Goal: Information Seeking & Learning: Find specific fact

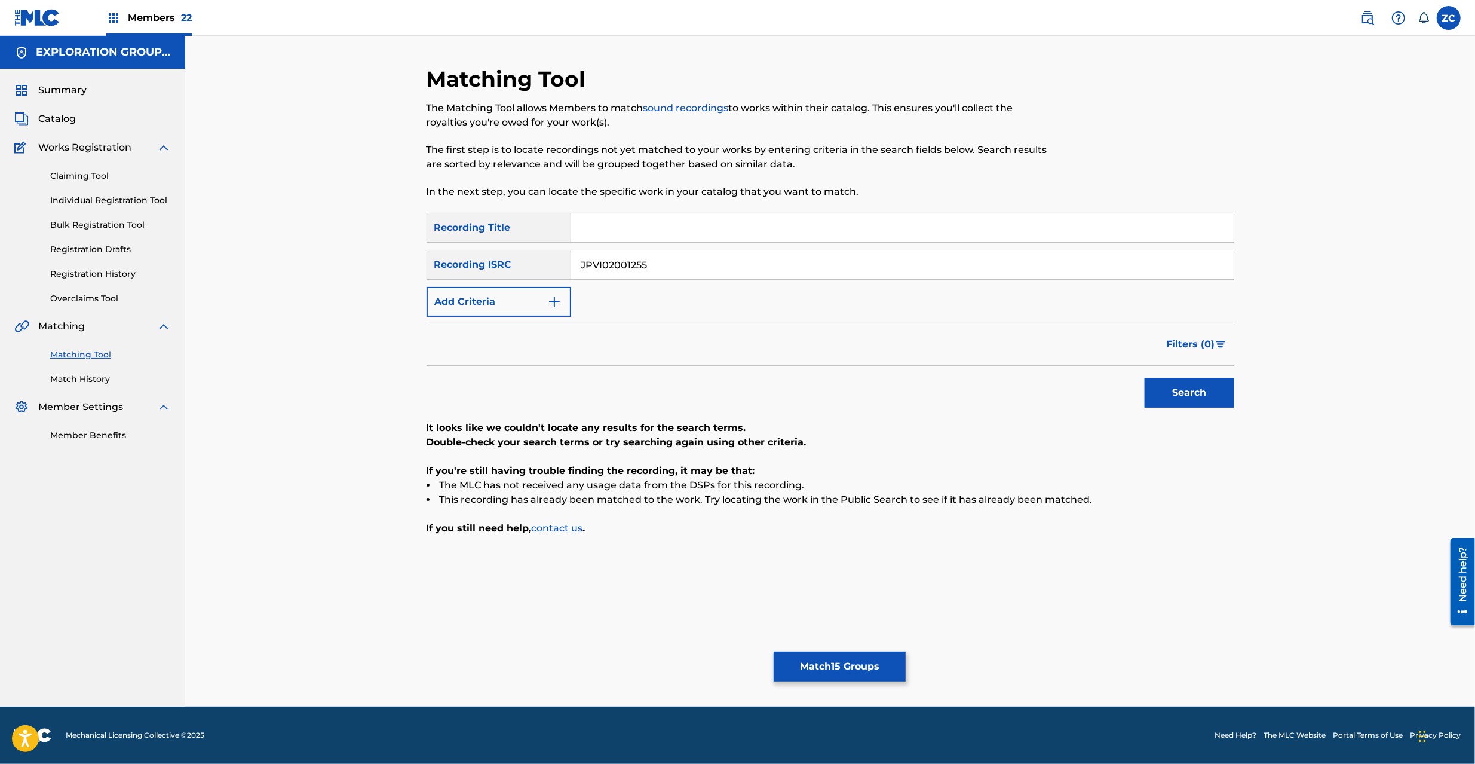
click at [700, 271] on input "JPVI02001255" at bounding box center [902, 264] width 663 height 29
paste input "X302131630"
type input "JPX302131630"
click at [1213, 391] on button "Search" at bounding box center [1190, 393] width 90 height 30
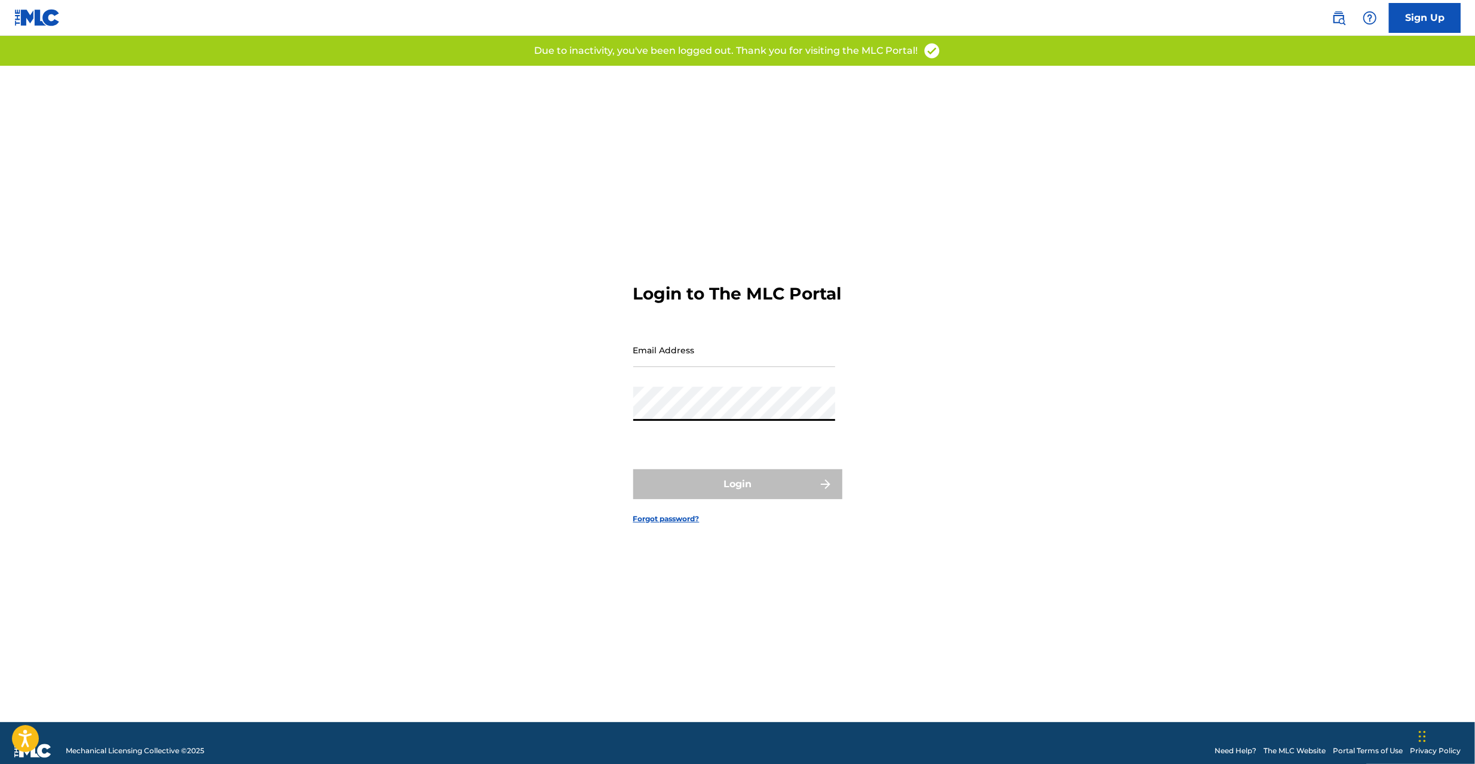
type input "[PERSON_NAME][EMAIL_ADDRESS][PERSON_NAME][DOMAIN_NAME]"
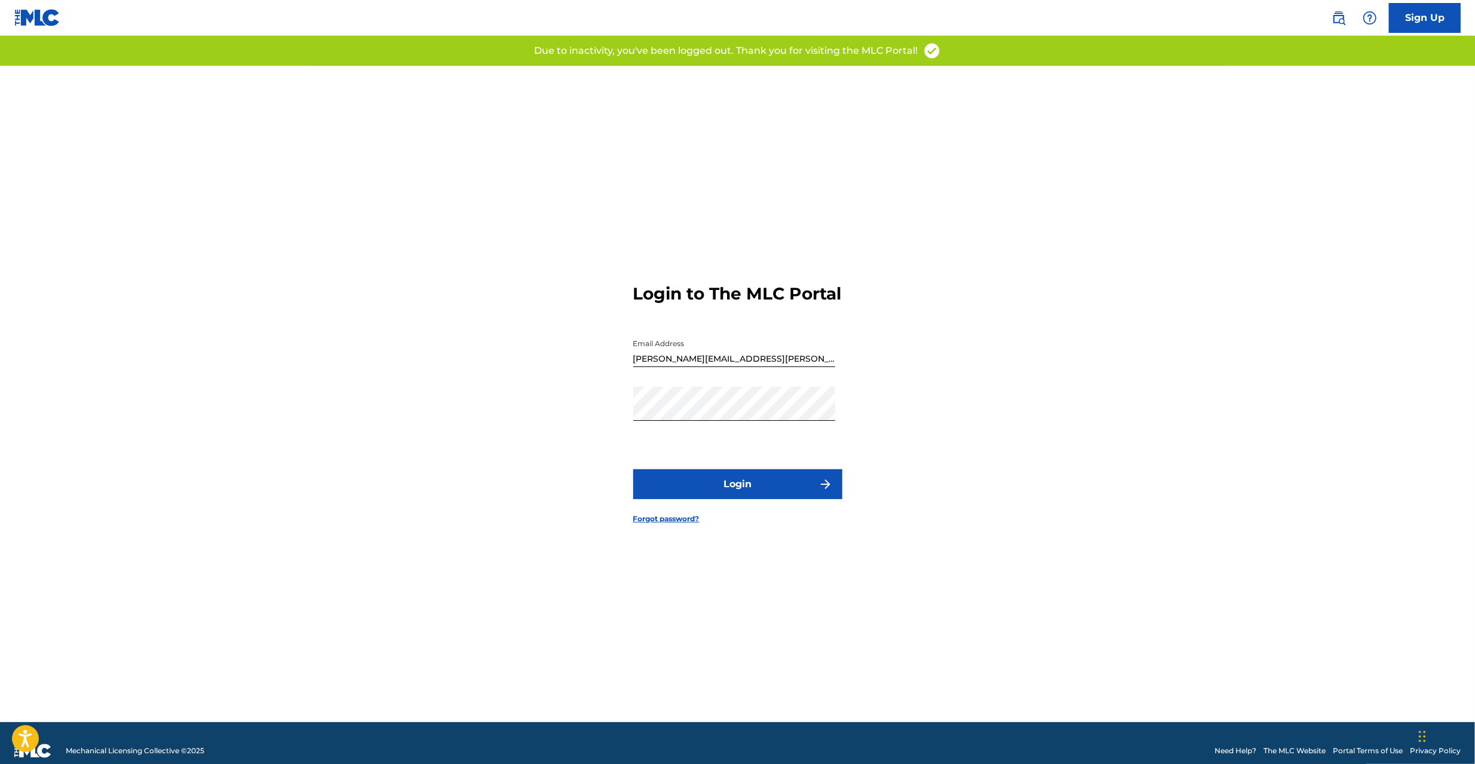
click at [710, 499] on button "Login" at bounding box center [737, 484] width 209 height 30
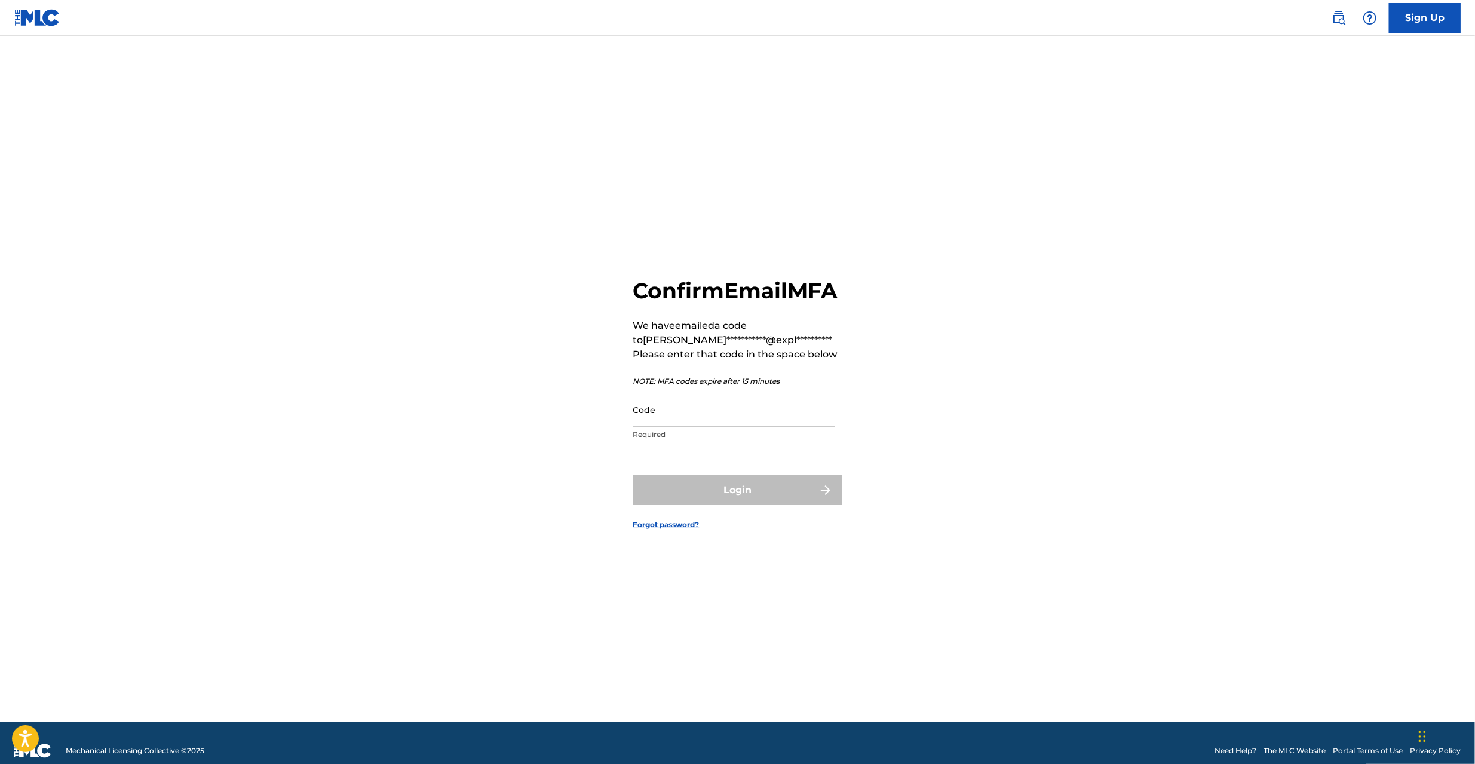
click at [710, 417] on input "Code" at bounding box center [734, 410] width 202 height 34
paste input "114450"
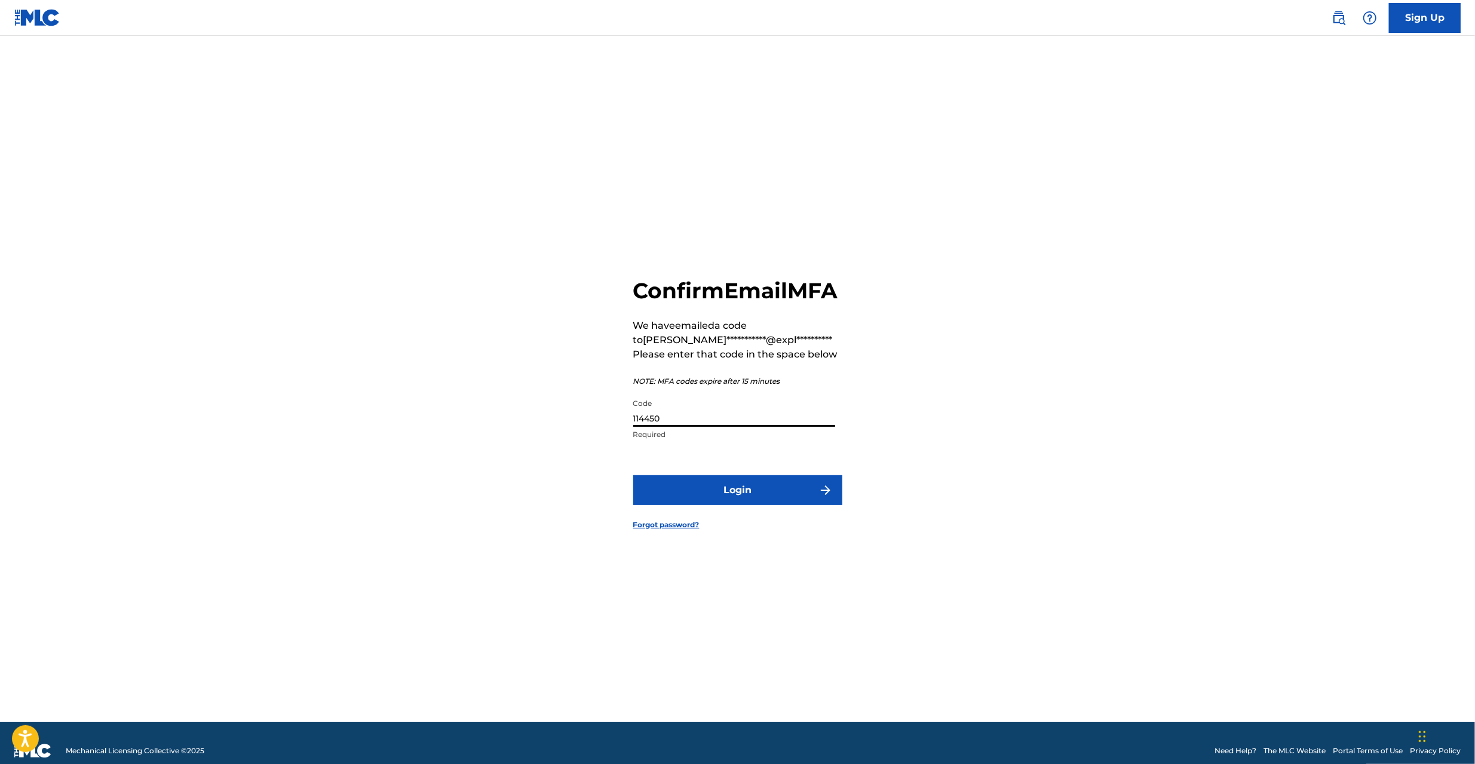
type input "114450"
click at [710, 494] on button "Login" at bounding box center [737, 490] width 209 height 30
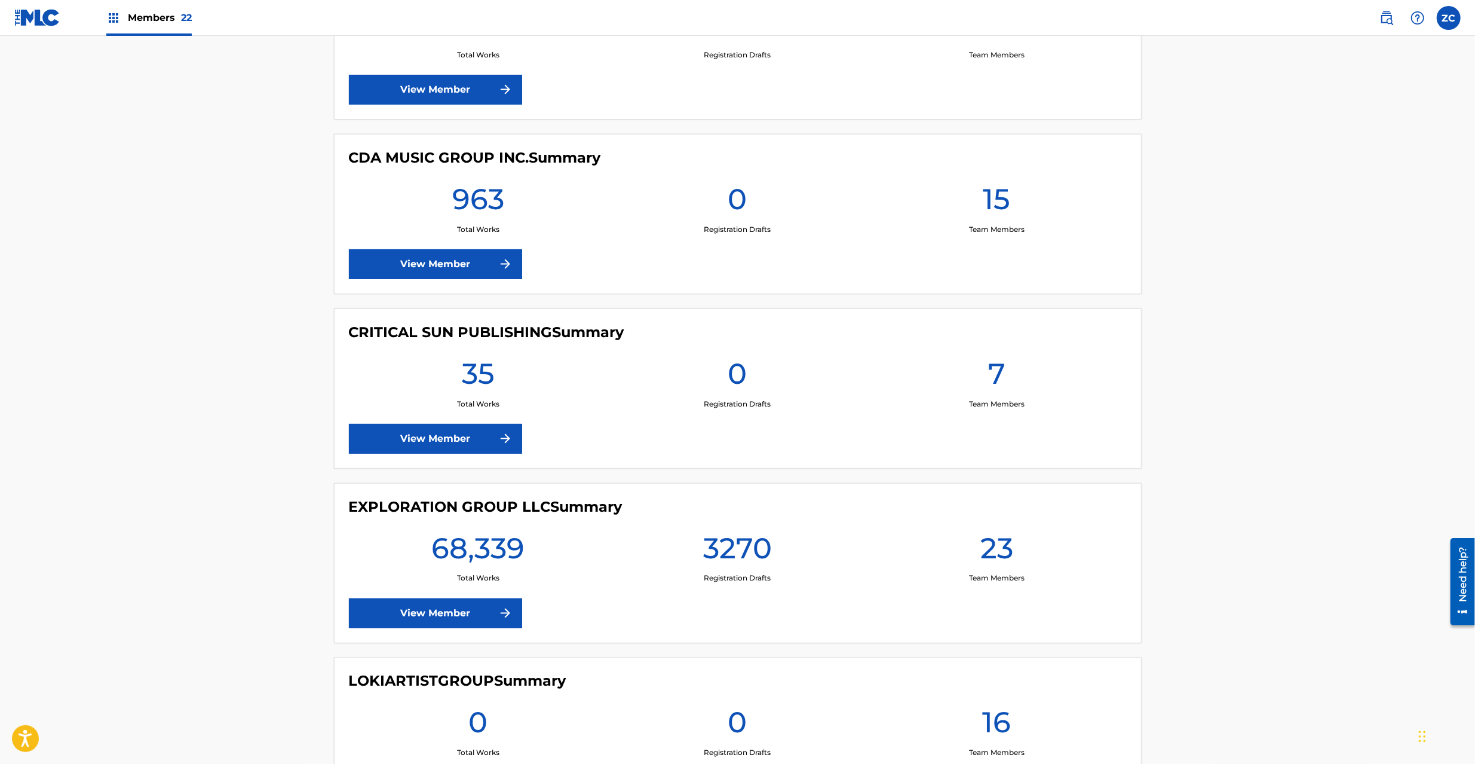
scroll to position [1699, 0]
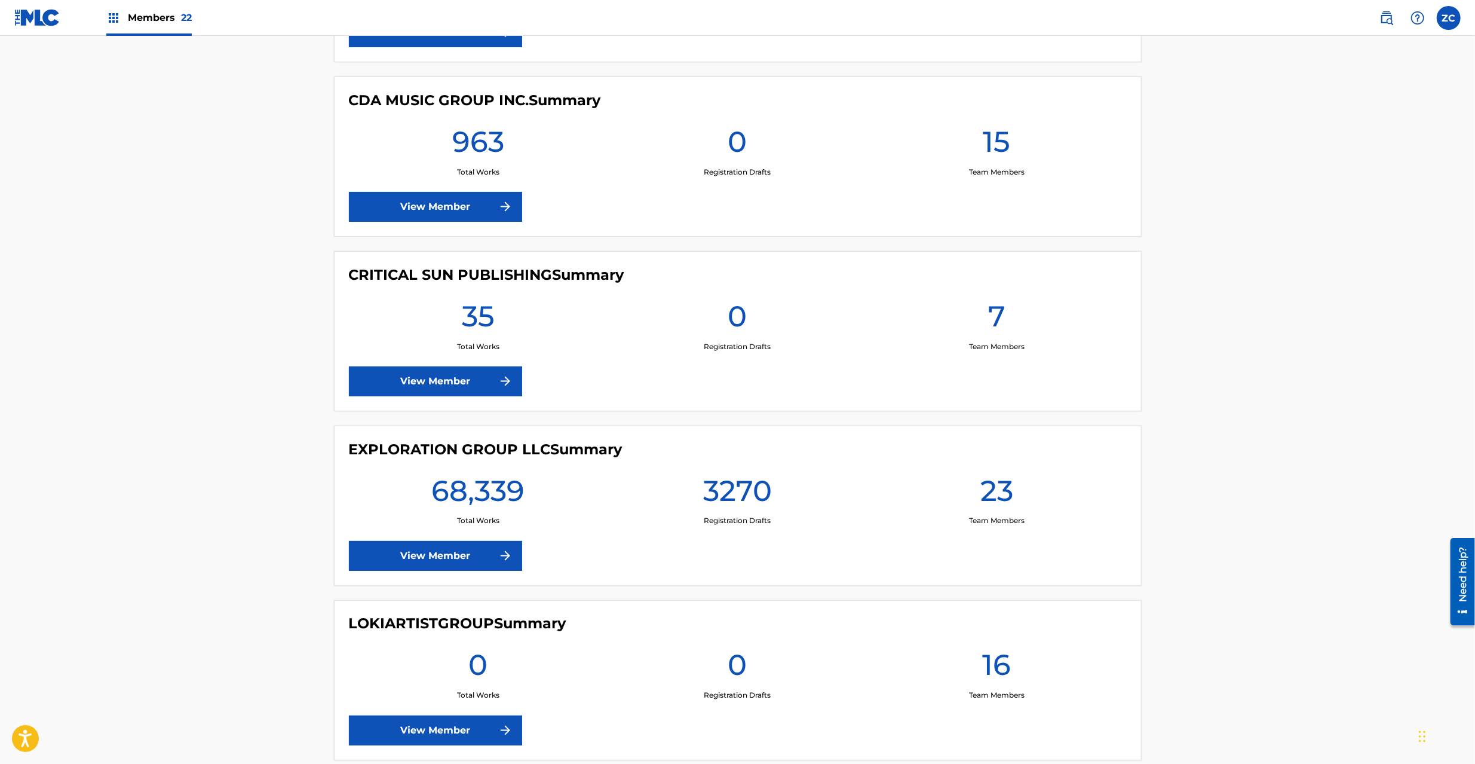
click at [464, 562] on link "View Member" at bounding box center [435, 556] width 173 height 30
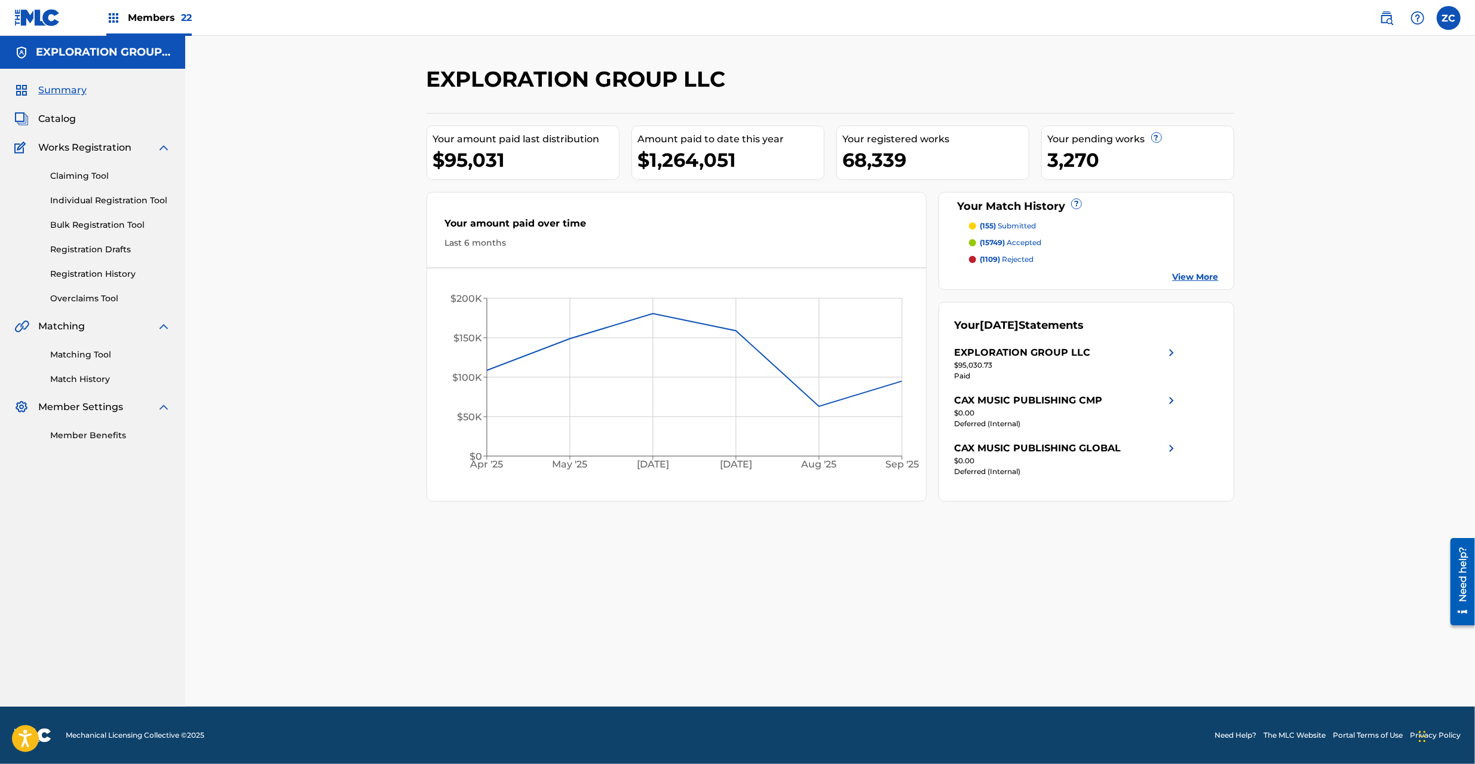
click at [73, 351] on link "Matching Tool" at bounding box center [110, 354] width 121 height 13
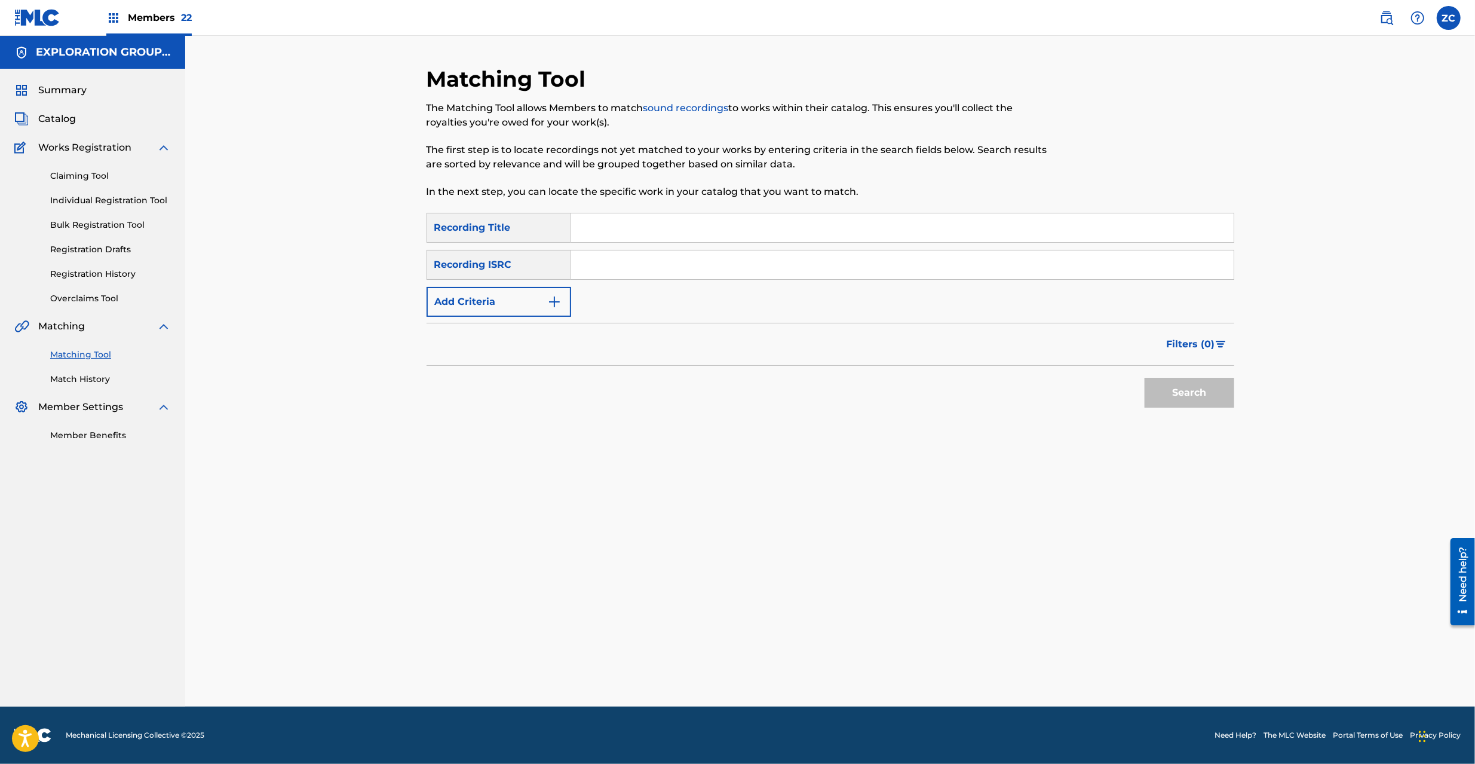
drag, startPoint x: 895, startPoint y: 239, endPoint x: 902, endPoint y: 255, distance: 17.4
click at [895, 240] on input "Search Form" at bounding box center [902, 227] width 663 height 29
click at [902, 255] on input "Search Form" at bounding box center [902, 264] width 663 height 29
paste input "JPVI02301283"
click at [1209, 399] on button "Search" at bounding box center [1190, 393] width 90 height 30
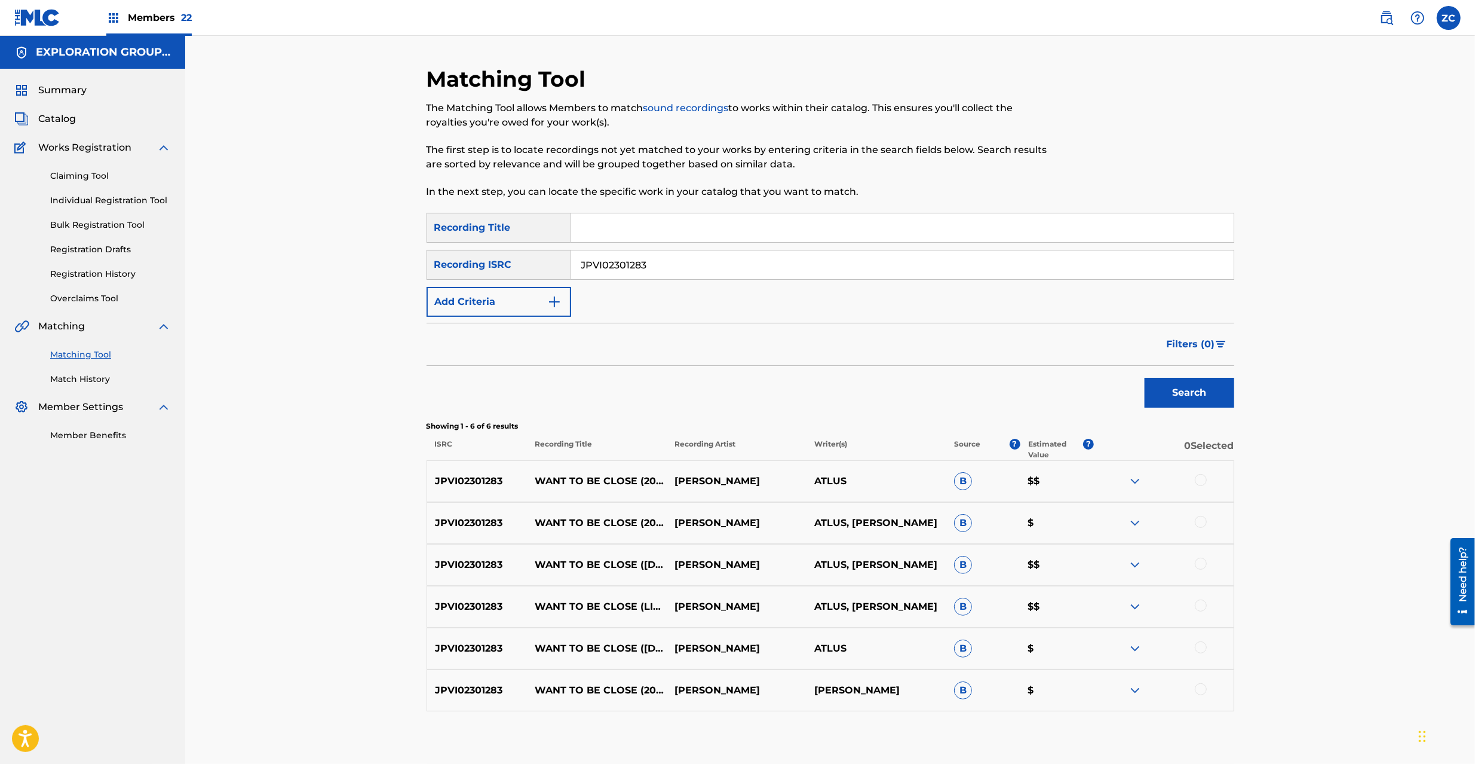
click at [1202, 479] on div at bounding box center [1201, 480] width 12 height 12
click at [1202, 522] on div at bounding box center [1201, 522] width 12 height 12
click at [1203, 565] on div at bounding box center [1201, 564] width 12 height 12
click at [1200, 606] on div at bounding box center [1201, 605] width 12 height 12
click at [1203, 645] on div at bounding box center [1201, 647] width 12 height 12
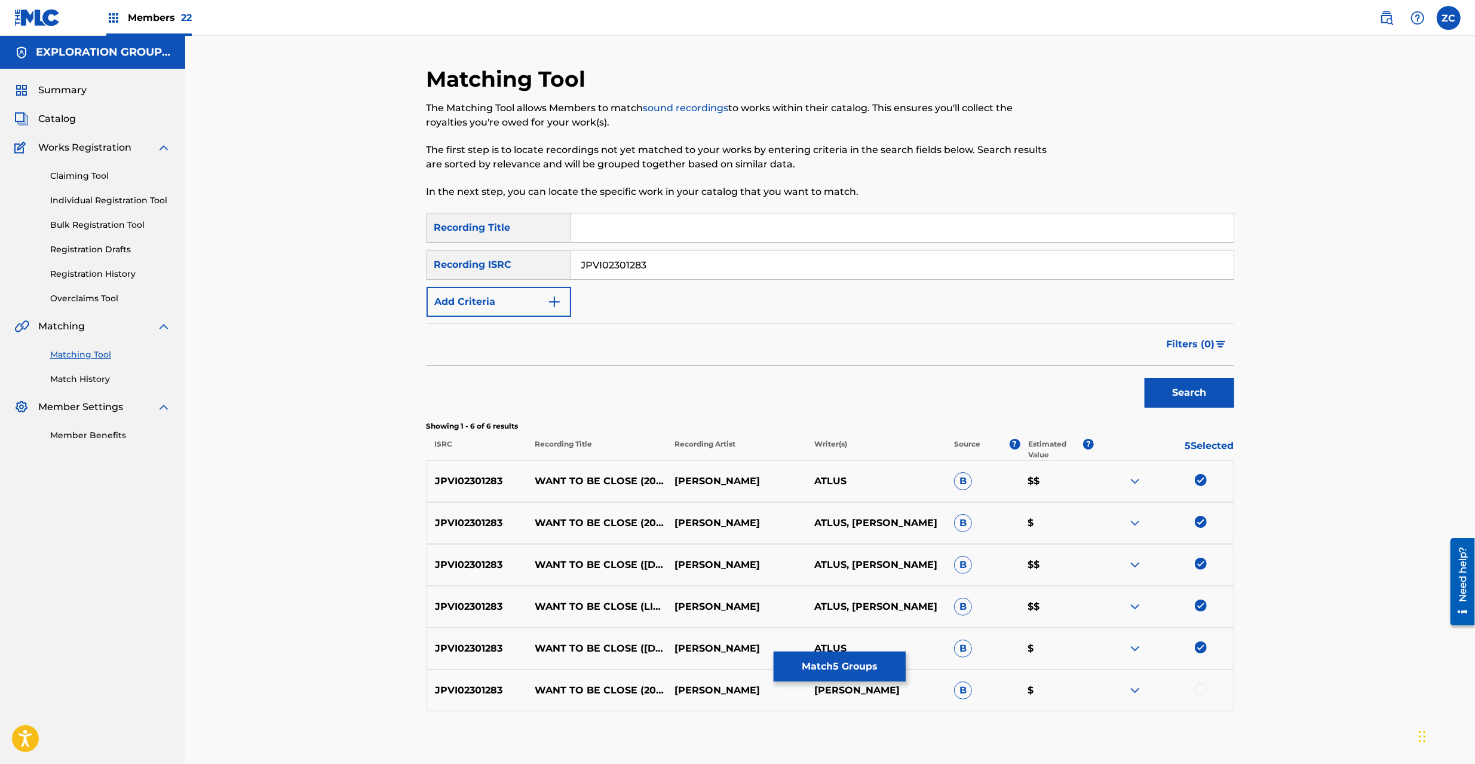
click at [1201, 691] on div at bounding box center [1201, 689] width 12 height 12
drag, startPoint x: 851, startPoint y: 264, endPoint x: 899, endPoint y: 296, distance: 58.5
click at [851, 264] on input "JPVI02301283" at bounding box center [902, 264] width 663 height 29
paste input "K652000504"
click at [1205, 397] on button "Search" at bounding box center [1190, 393] width 90 height 30
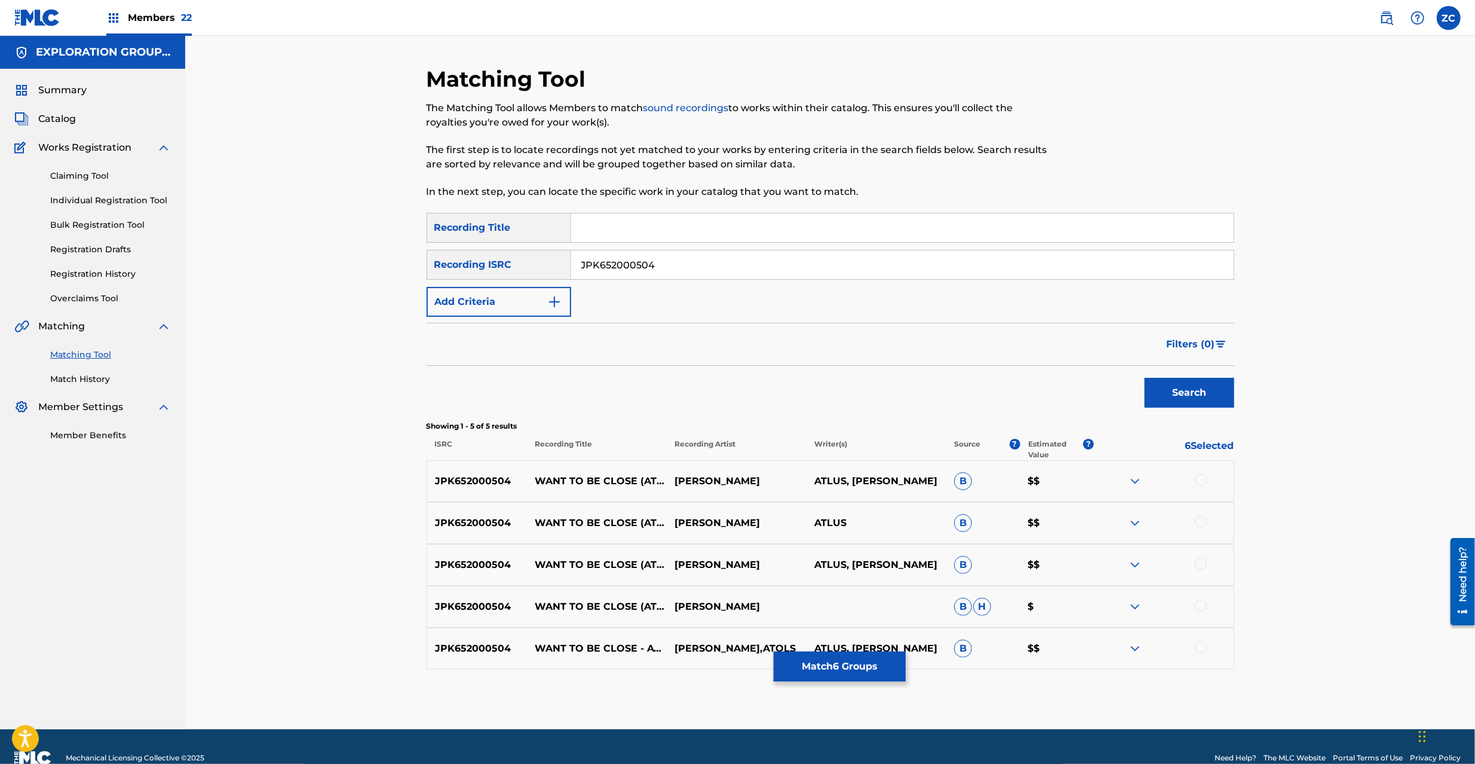
click at [1203, 480] on div at bounding box center [1201, 480] width 12 height 12
click at [1202, 522] on div at bounding box center [1201, 522] width 12 height 12
click at [1202, 565] on div at bounding box center [1201, 564] width 12 height 12
click at [1200, 606] on div at bounding box center [1201, 605] width 12 height 12
click at [1200, 648] on div at bounding box center [1201, 647] width 12 height 12
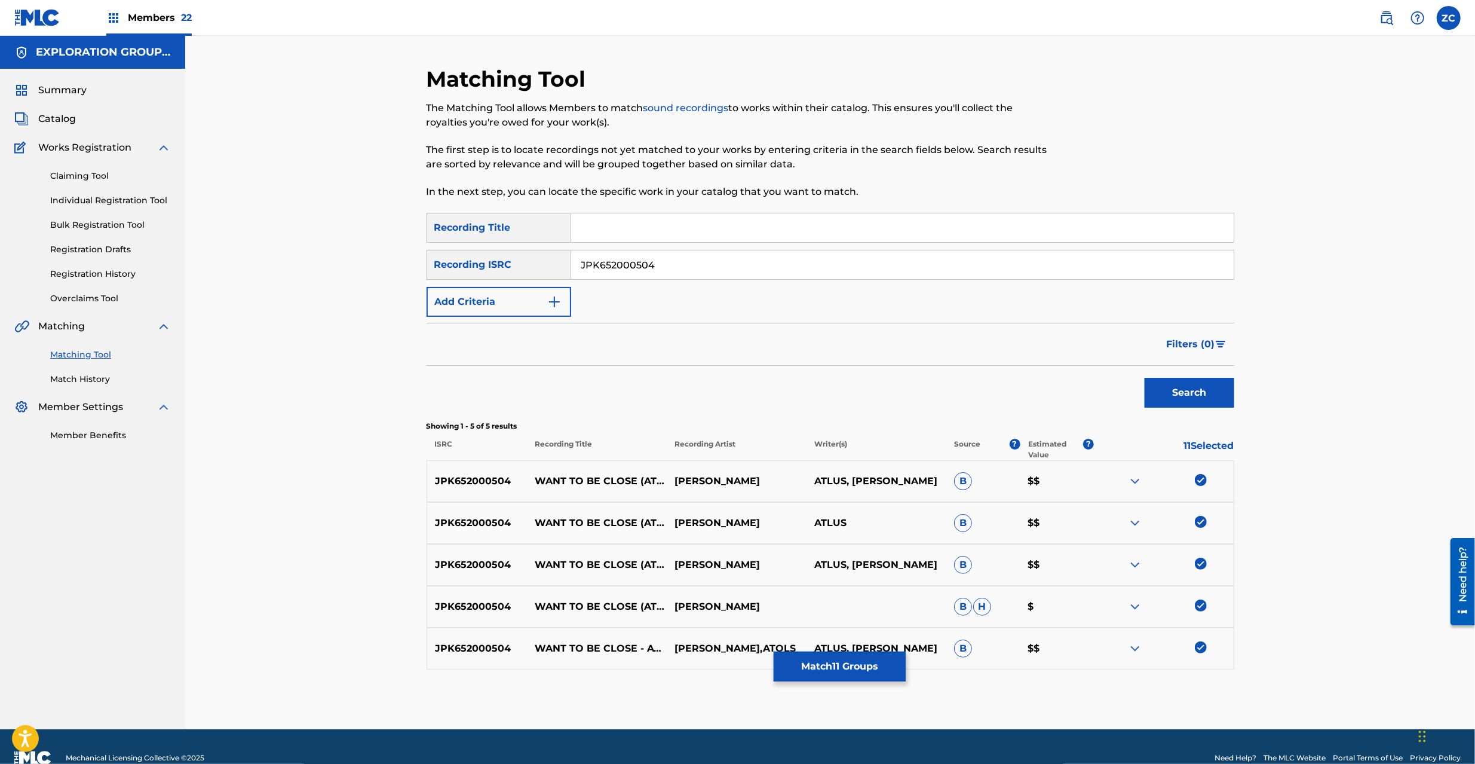
click at [914, 271] on input "JPK652000504" at bounding box center [902, 264] width 663 height 29
paste input "18001"
click at [1170, 394] on button "Search" at bounding box center [1190, 393] width 90 height 30
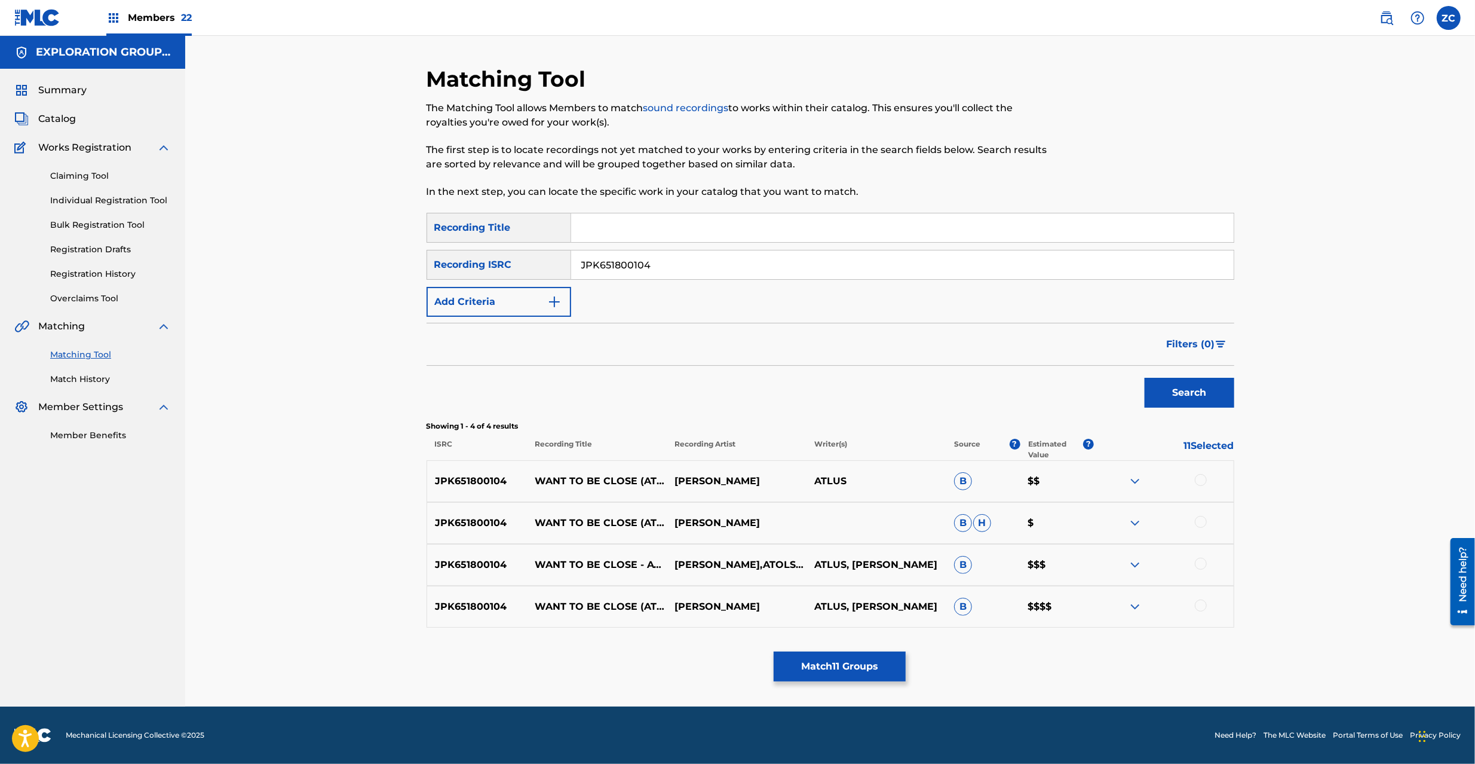
click at [1203, 482] on div at bounding box center [1201, 480] width 12 height 12
click at [1203, 522] on div at bounding box center [1201, 522] width 12 height 12
click at [1203, 561] on div at bounding box center [1201, 564] width 12 height 12
click at [1203, 603] on div at bounding box center [1201, 605] width 12 height 12
click at [734, 259] on input "JPK651800104" at bounding box center [902, 264] width 663 height 29
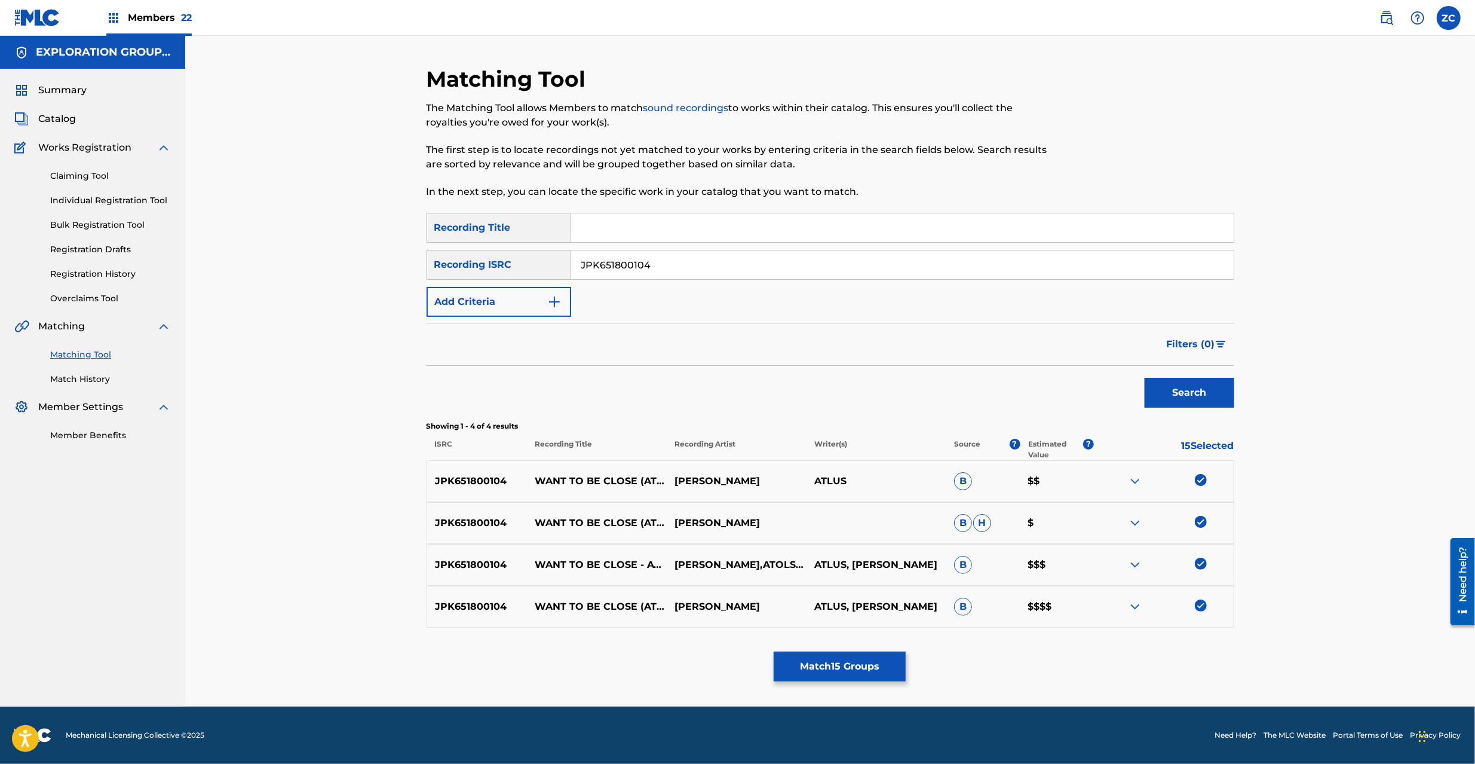
paste input "X302131630"
click at [1199, 398] on button "Search" at bounding box center [1190, 393] width 90 height 30
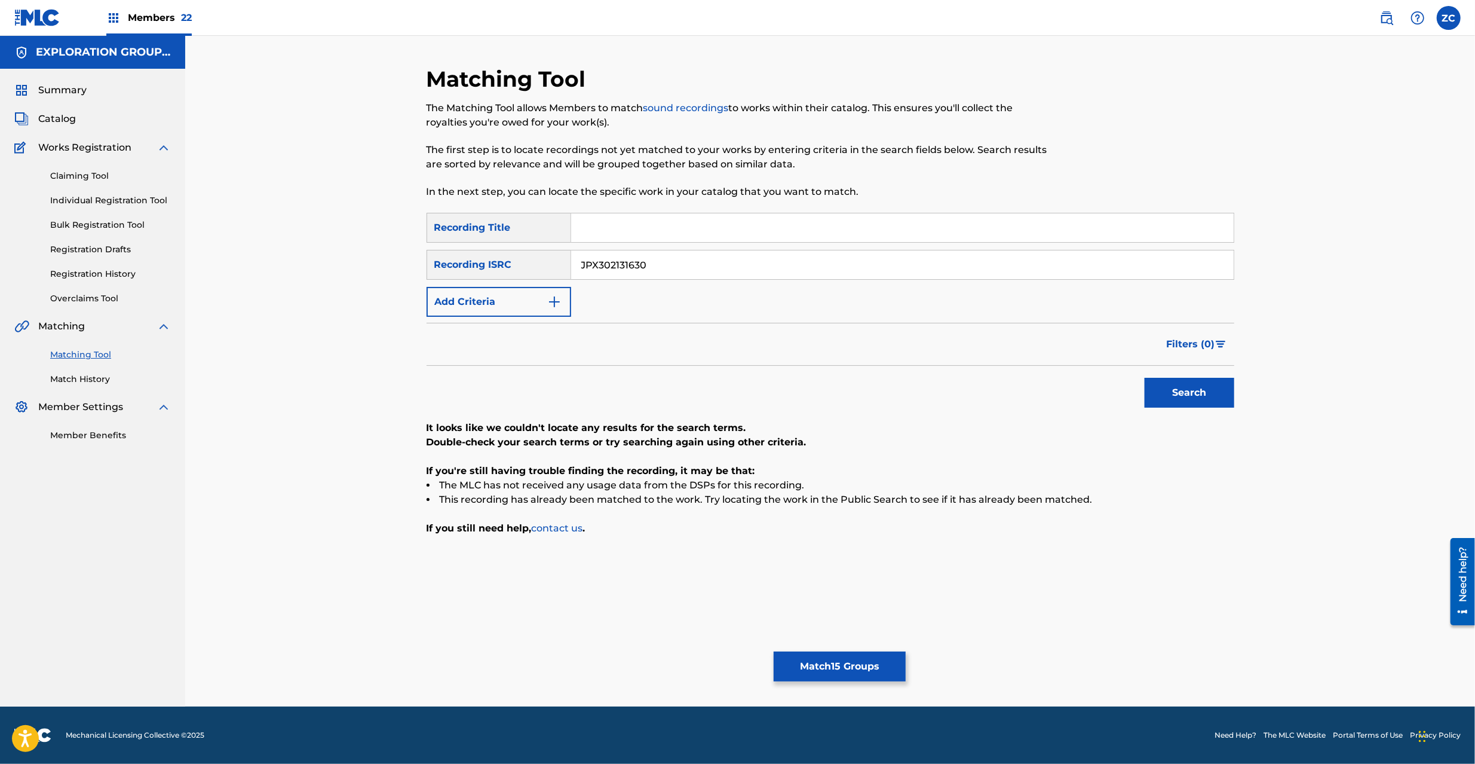
click at [687, 267] on input "JPX302131630" at bounding box center [902, 264] width 663 height 29
paste input "E300700363"
click at [1213, 398] on button "Search" at bounding box center [1190, 393] width 90 height 30
click at [734, 249] on div "SearchWithCriteriae6c2f8d9-d51c-4948-b86c-8b7e02e071ba Recording Title SearchWi…" at bounding box center [831, 265] width 808 height 104
paste input "P300600405"
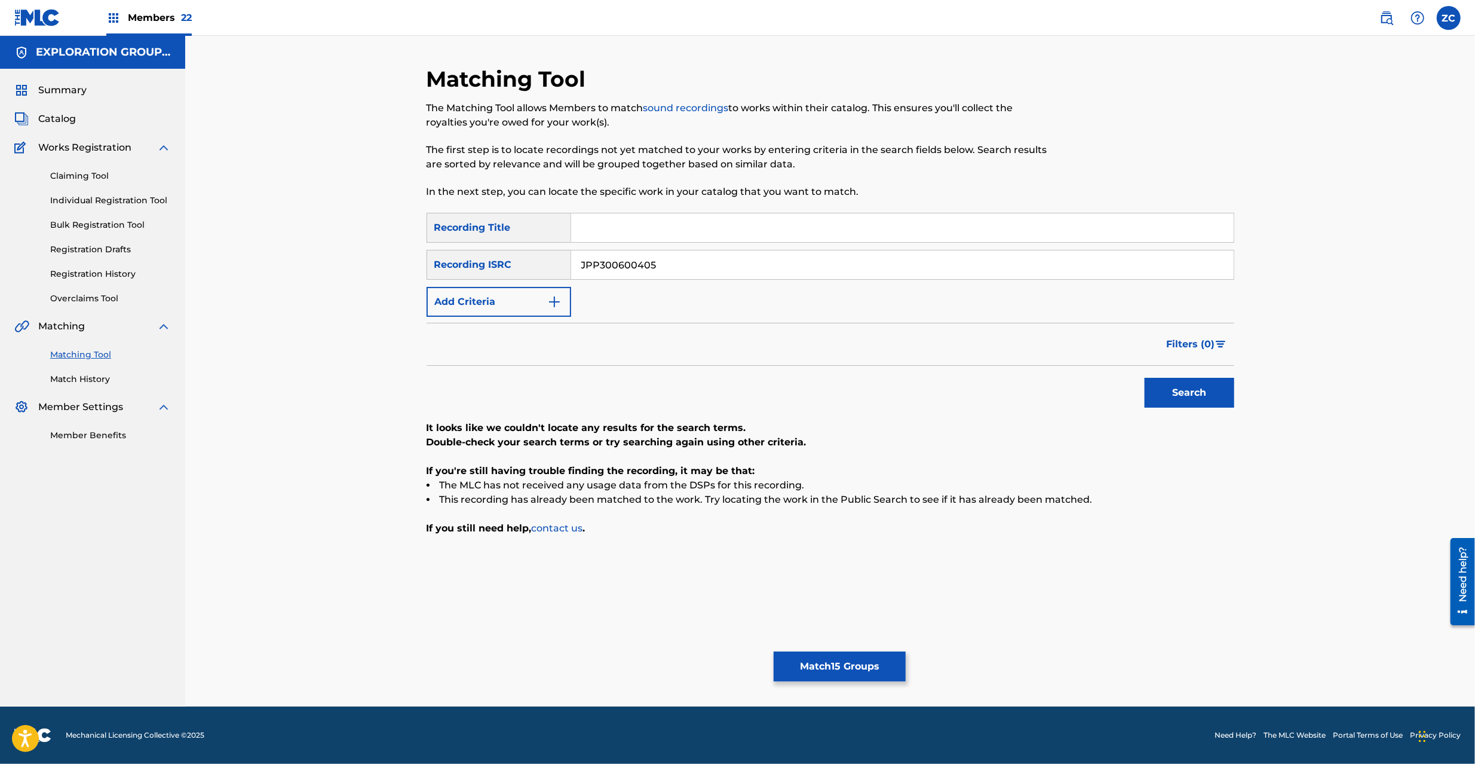
click at [1189, 396] on button "Search" at bounding box center [1190, 393] width 90 height 30
click at [773, 263] on input "JPP300600405" at bounding box center [902, 264] width 663 height 29
paste input "K651390110"
click at [1207, 394] on button "Search" at bounding box center [1190, 393] width 90 height 30
click at [802, 263] on input "JPK651390110" at bounding box center [902, 264] width 663 height 29
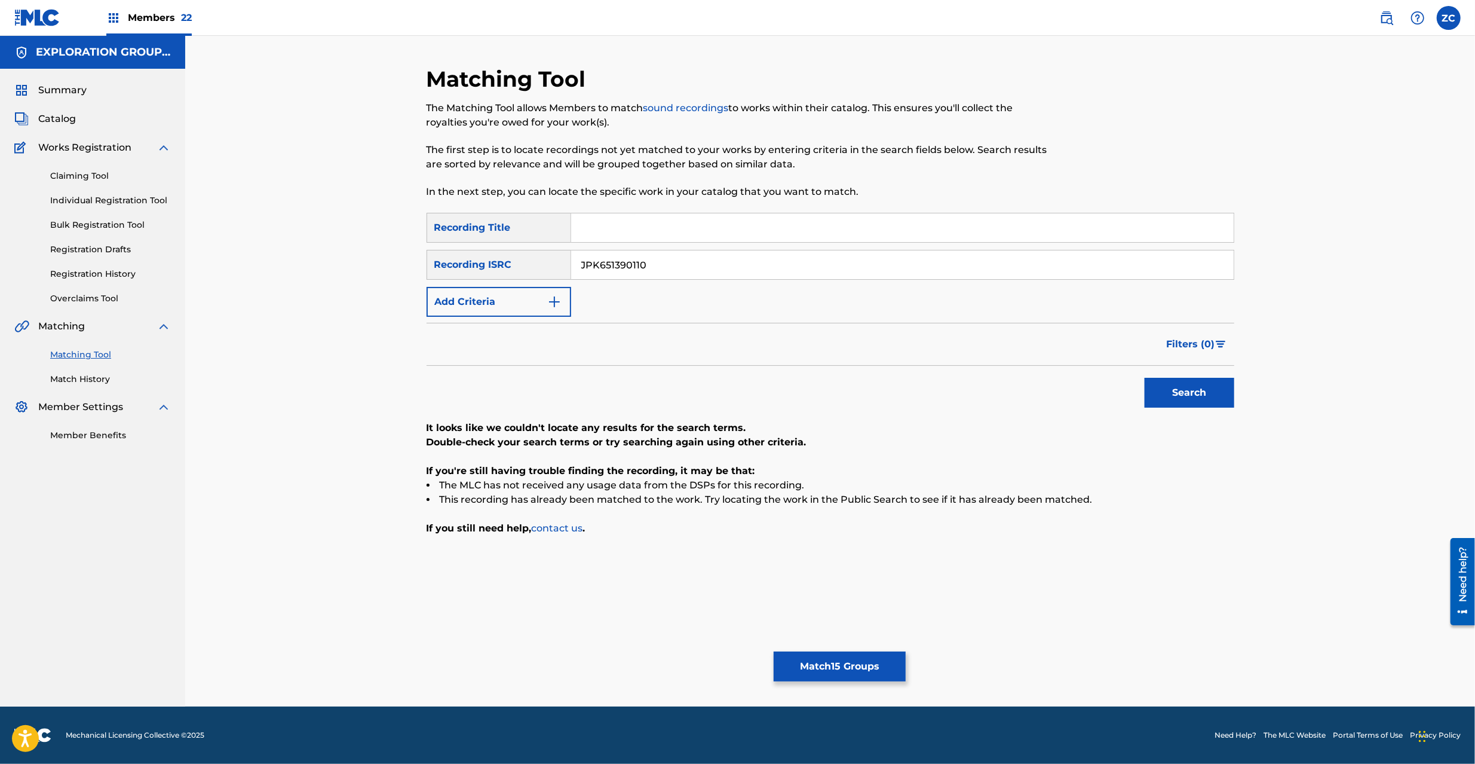
paste input "66904"
drag, startPoint x: 1169, startPoint y: 396, endPoint x: 1165, endPoint y: 390, distance: 7.3
click at [1170, 395] on button "Search" at bounding box center [1190, 393] width 90 height 30
click at [837, 265] on input "JPK651366904" at bounding box center [902, 264] width 663 height 29
paste input "162707"
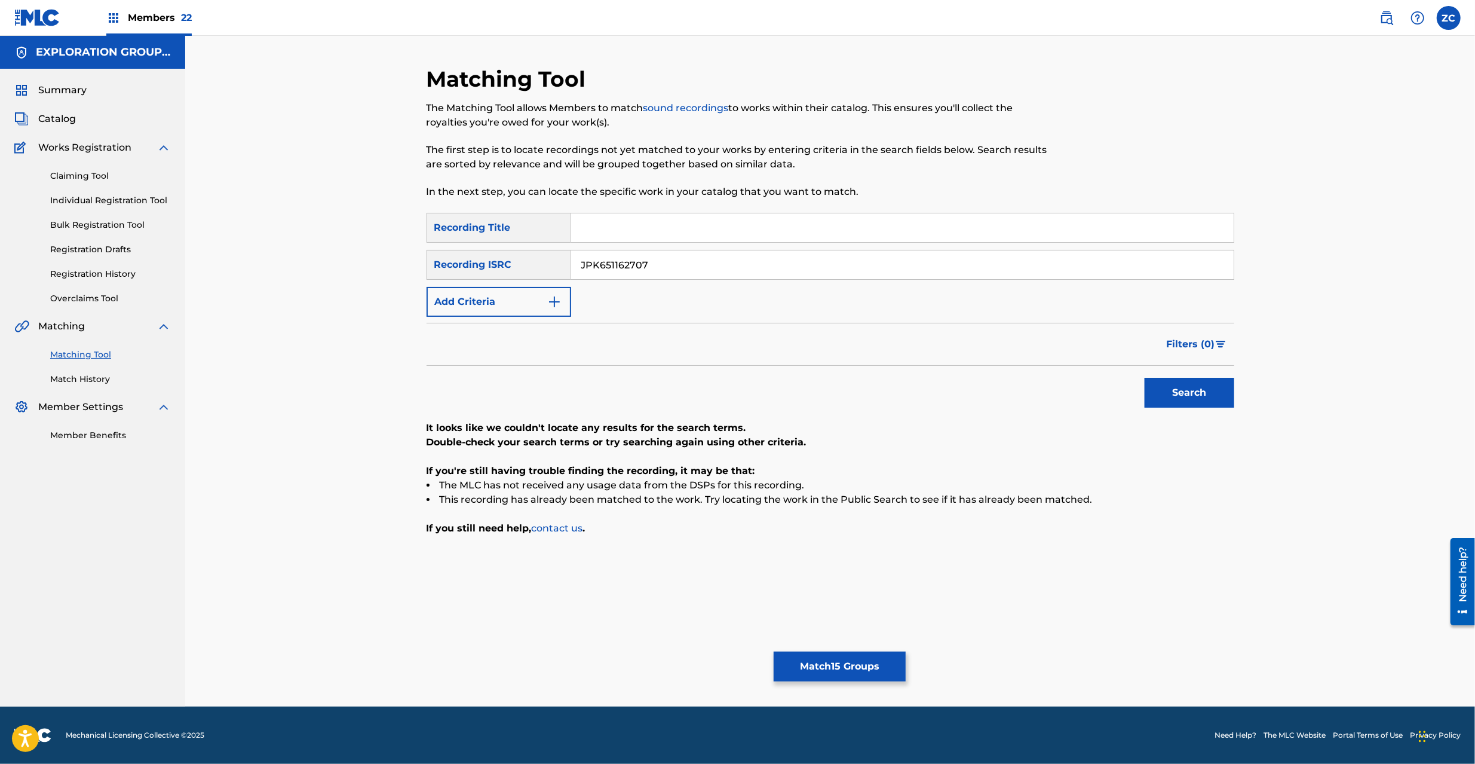
click at [1193, 396] on button "Search" at bounding box center [1190, 393] width 90 height 30
click at [754, 268] on input "JPK651162707" at bounding box center [902, 264] width 663 height 29
paste input "390111"
click at [1179, 402] on button "Search" at bounding box center [1190, 393] width 90 height 30
click at [929, 256] on input "JPK651390111" at bounding box center [902, 264] width 663 height 29
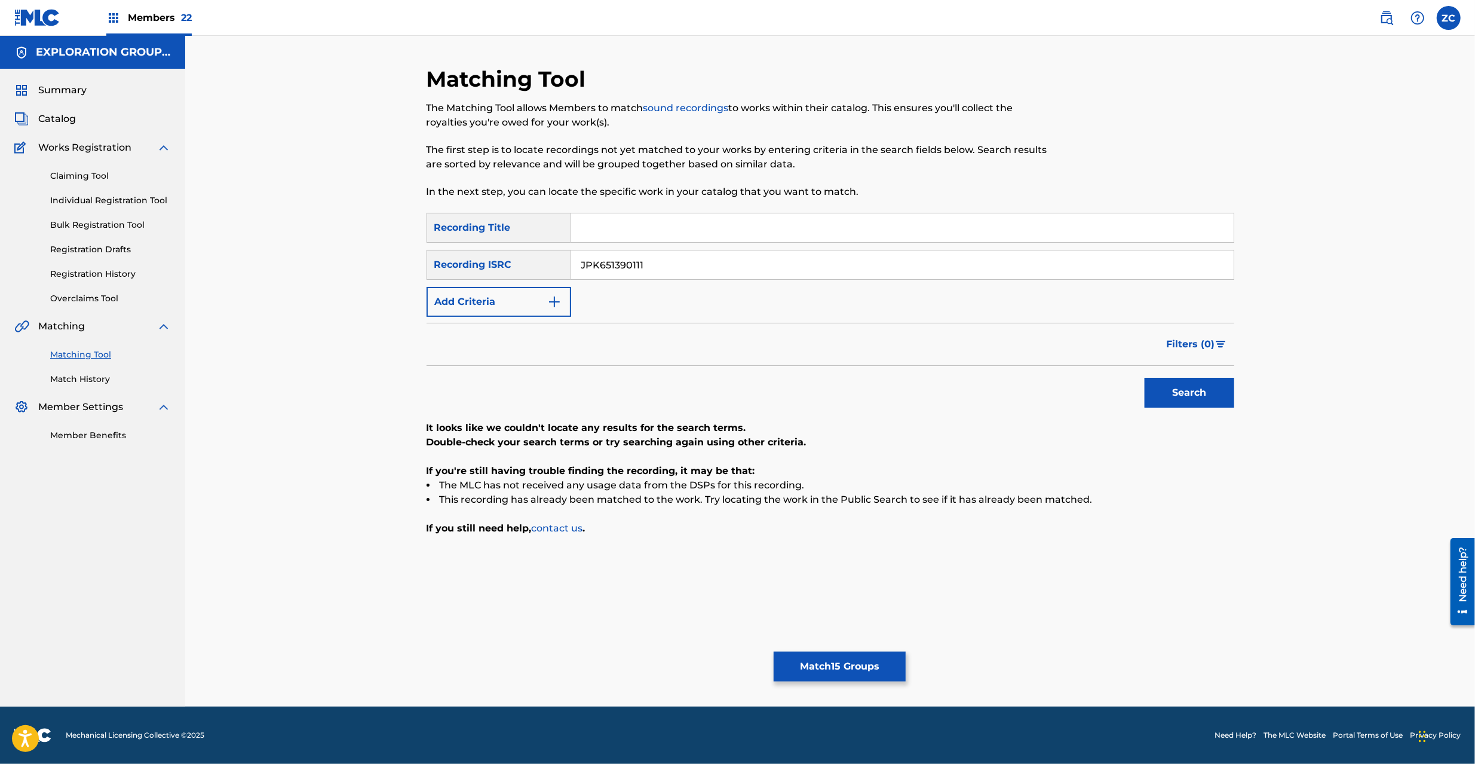
paste input "669105"
type input "JPK651669105"
click at [1207, 402] on button "Search" at bounding box center [1190, 393] width 90 height 30
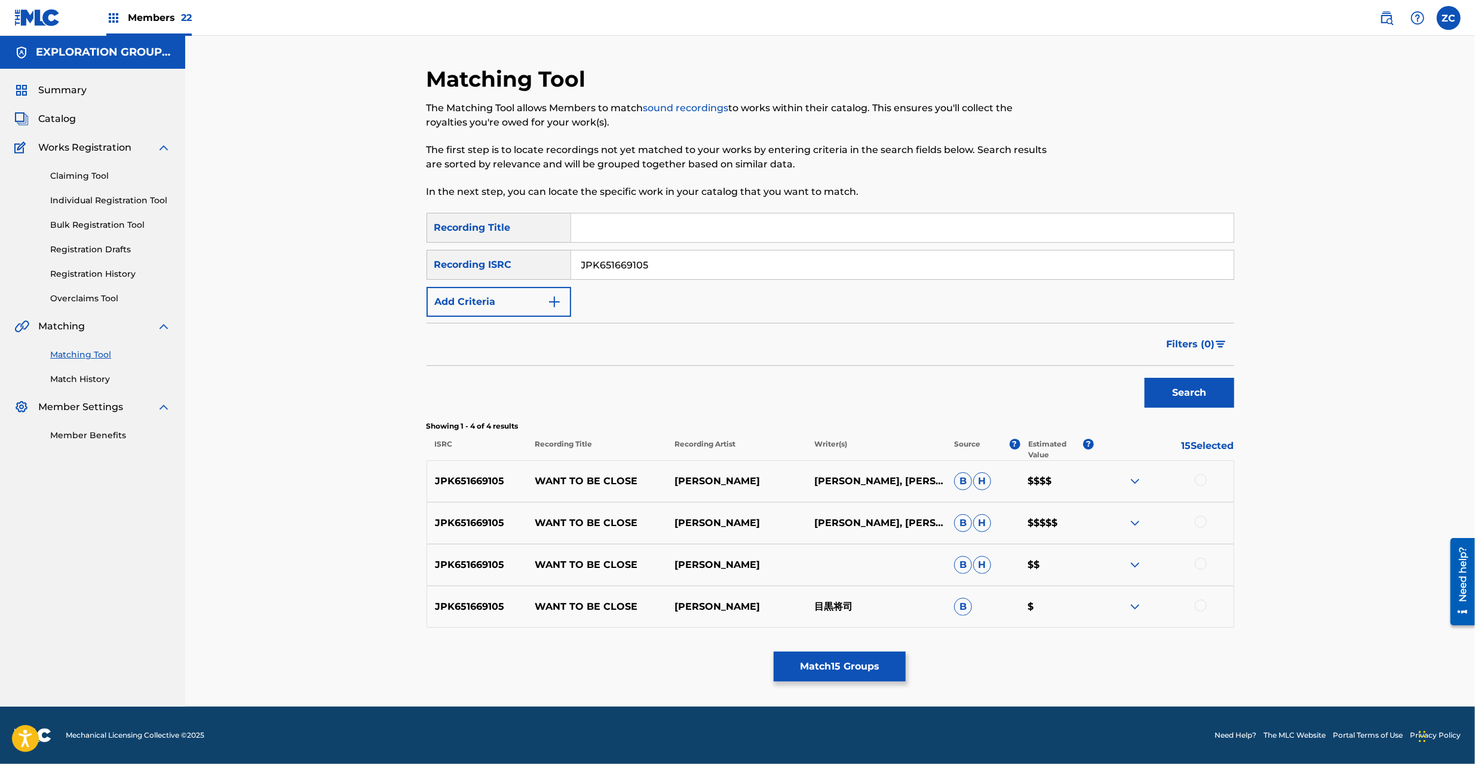
drag, startPoint x: 1205, startPoint y: 476, endPoint x: 1208, endPoint y: 501, distance: 24.7
click at [1205, 476] on div at bounding box center [1201, 480] width 12 height 12
click at [1199, 520] on div at bounding box center [1201, 522] width 12 height 12
click at [1200, 565] on div at bounding box center [1201, 564] width 12 height 12
drag, startPoint x: 1205, startPoint y: 604, endPoint x: 1218, endPoint y: 595, distance: 15.6
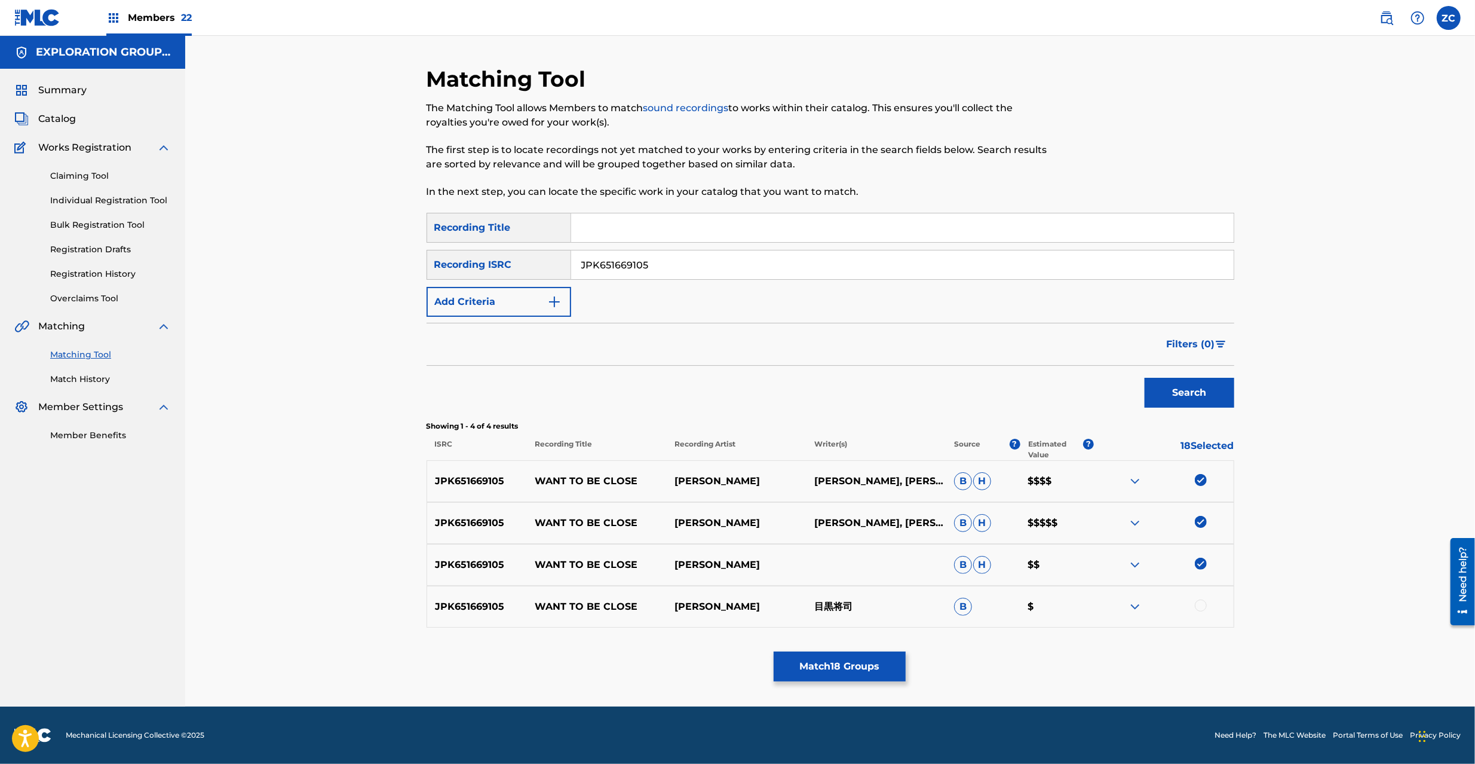
click at [1205, 603] on div at bounding box center [1201, 605] width 12 height 12
click at [850, 665] on button "Match 19 Groups" at bounding box center [840, 666] width 132 height 30
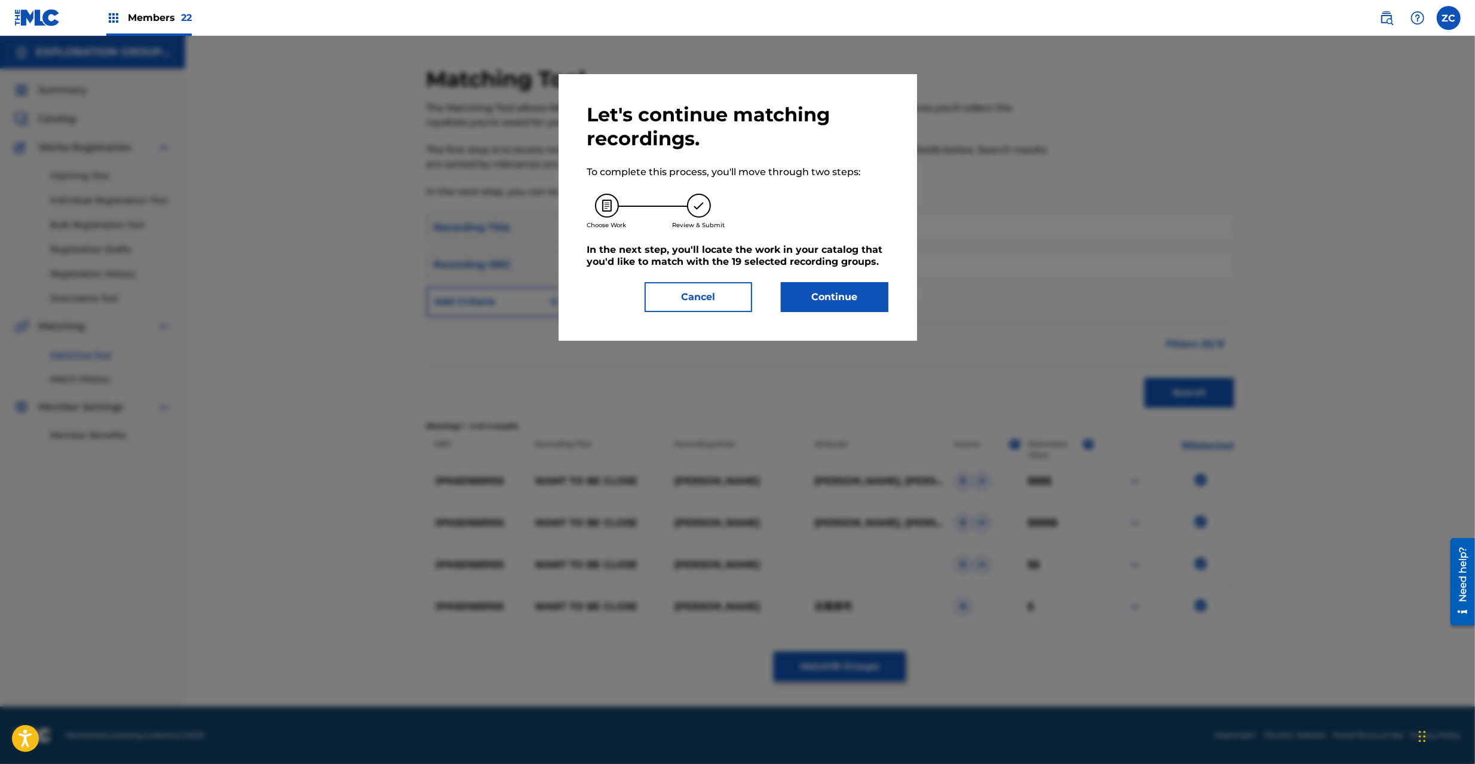
click at [857, 299] on button "Continue" at bounding box center [835, 297] width 108 height 30
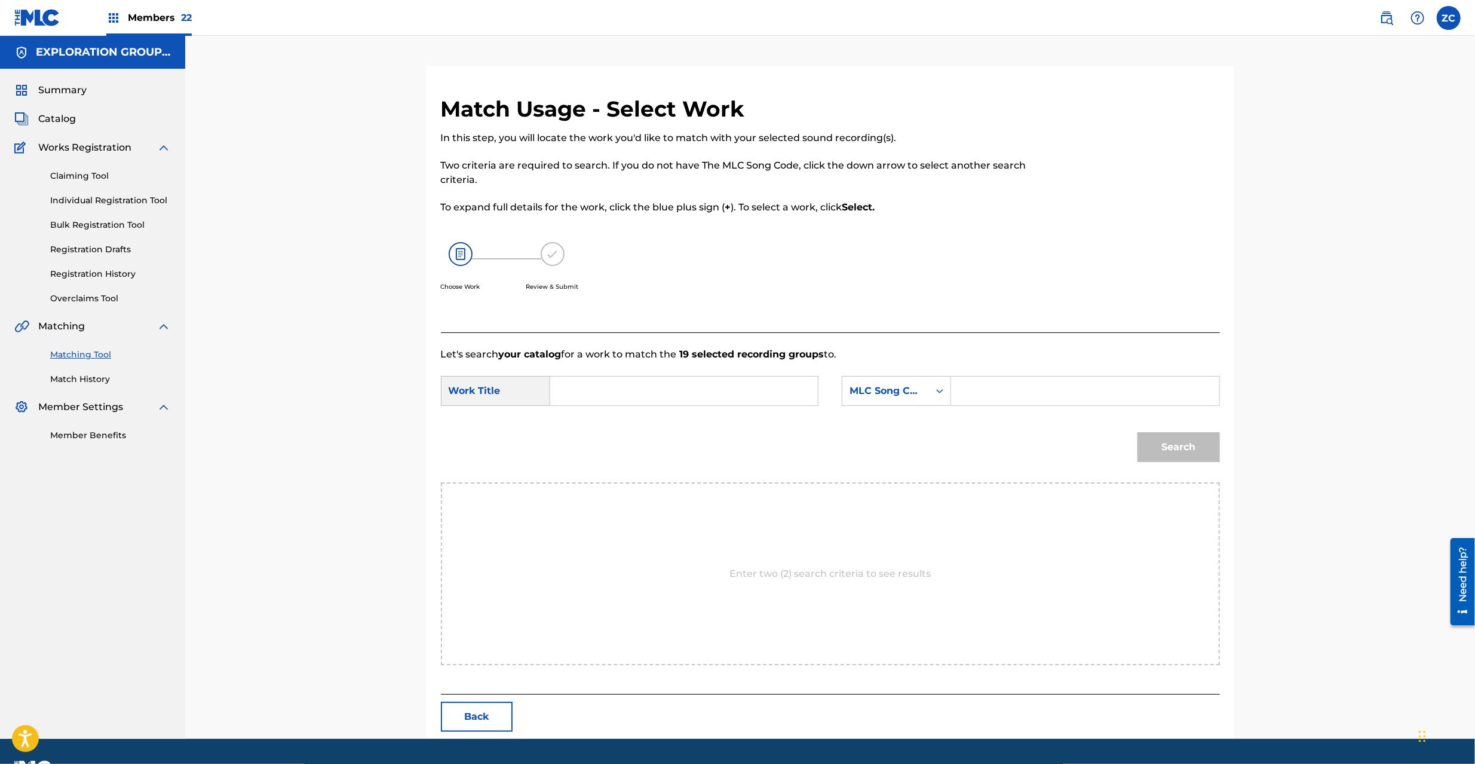
click at [783, 391] on input "Search Form" at bounding box center [684, 390] width 247 height 29
paste input "Want To Be Close W62JKA"
click at [696, 387] on input "Want To Be Close W62JKA" at bounding box center [684, 390] width 247 height 29
type input "Want To Be Close"
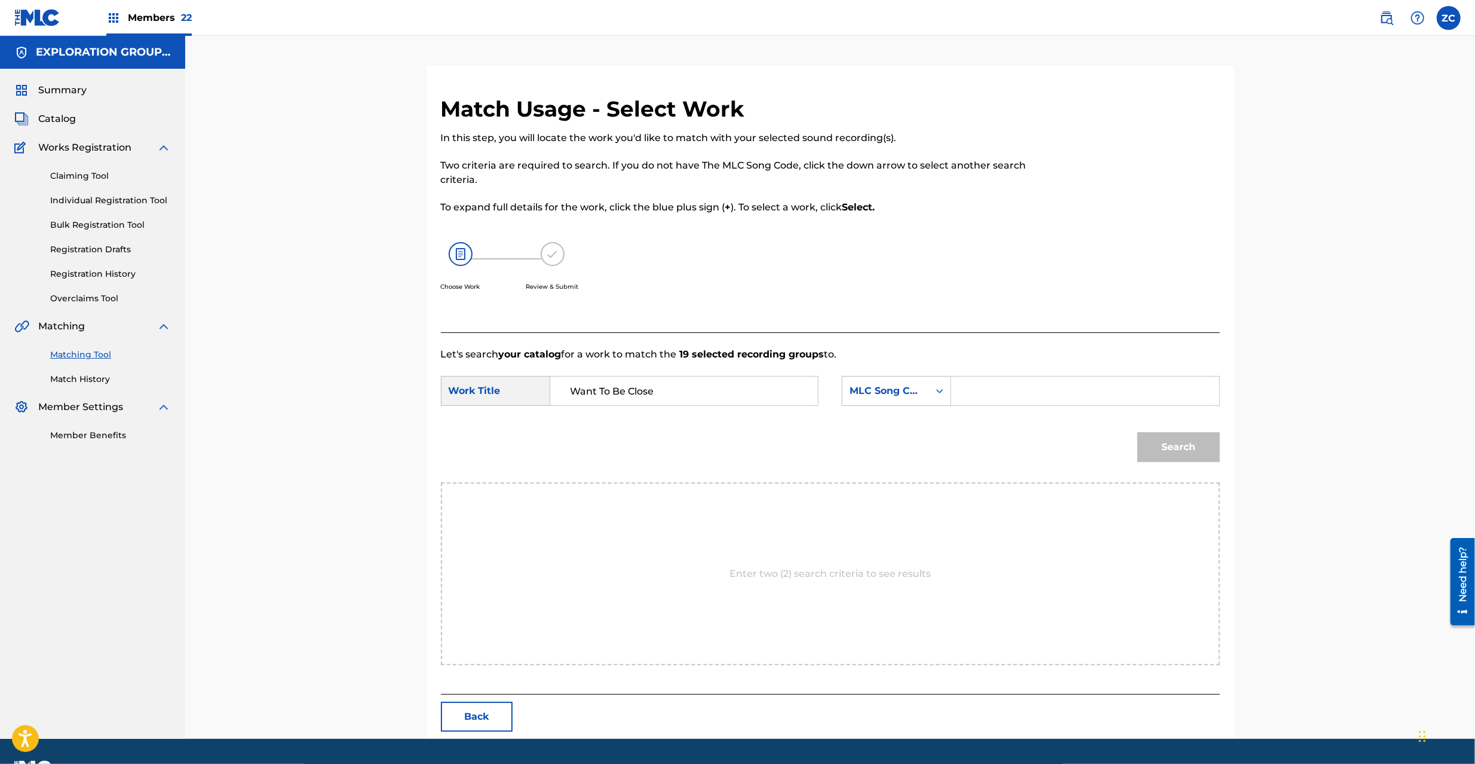
click at [966, 387] on input "Search Form" at bounding box center [1084, 390] width 247 height 29
paste input "W62JKA"
type input "W62JKA"
click at [1179, 448] on button "Search" at bounding box center [1179, 447] width 82 height 30
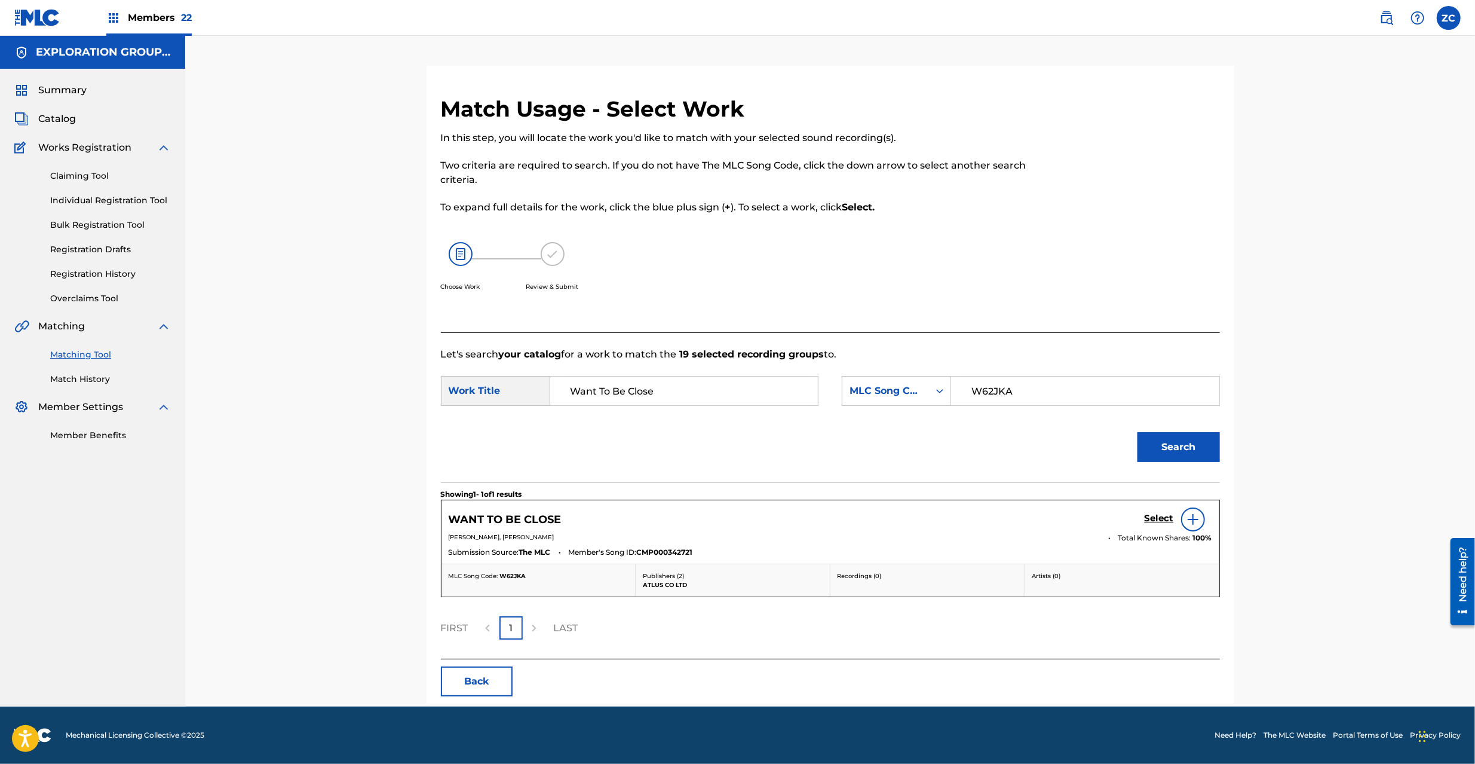
click at [1160, 510] on div "Select" at bounding box center [1179, 519] width 68 height 24
click at [1162, 514] on h5 "Select" at bounding box center [1159, 518] width 29 height 11
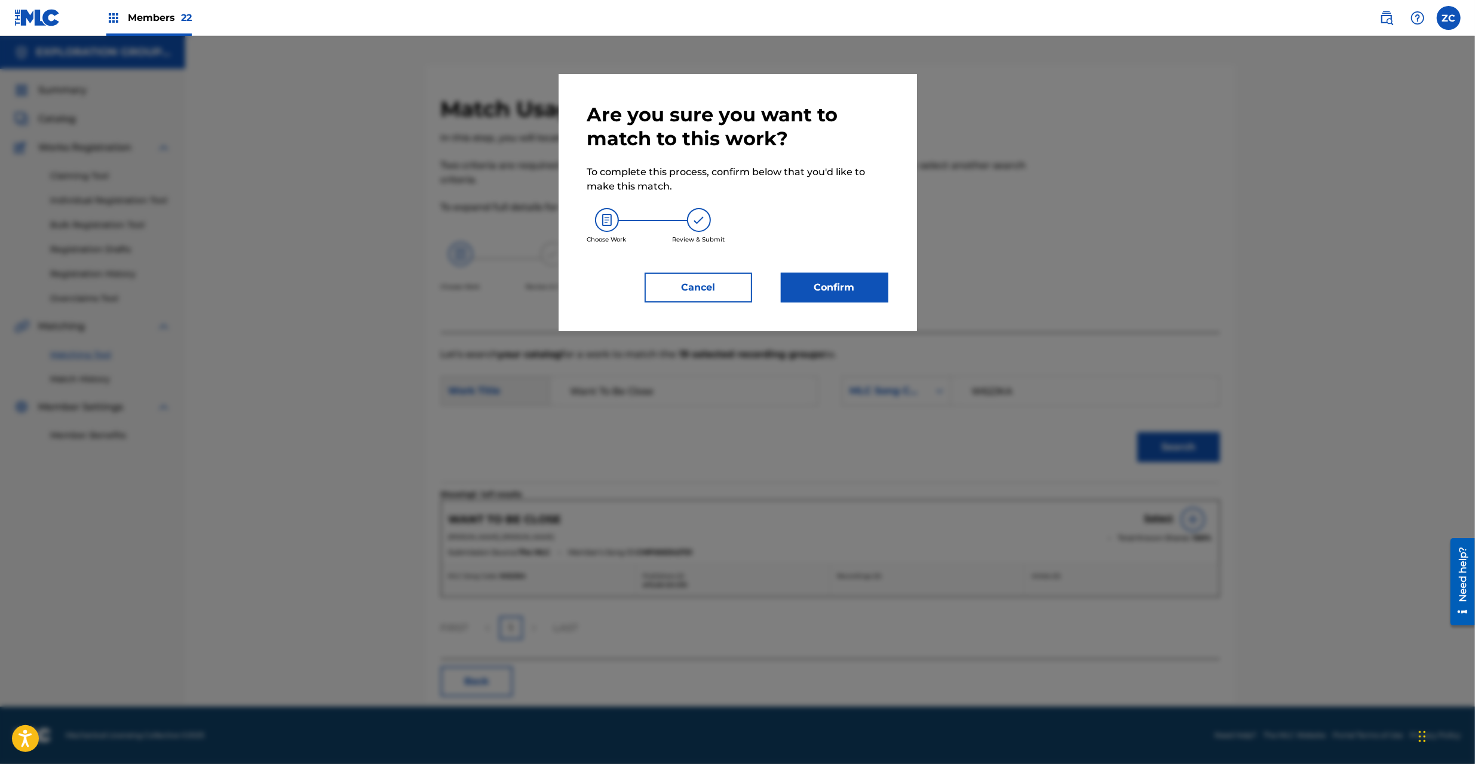
click at [849, 297] on button "Confirm" at bounding box center [835, 287] width 108 height 30
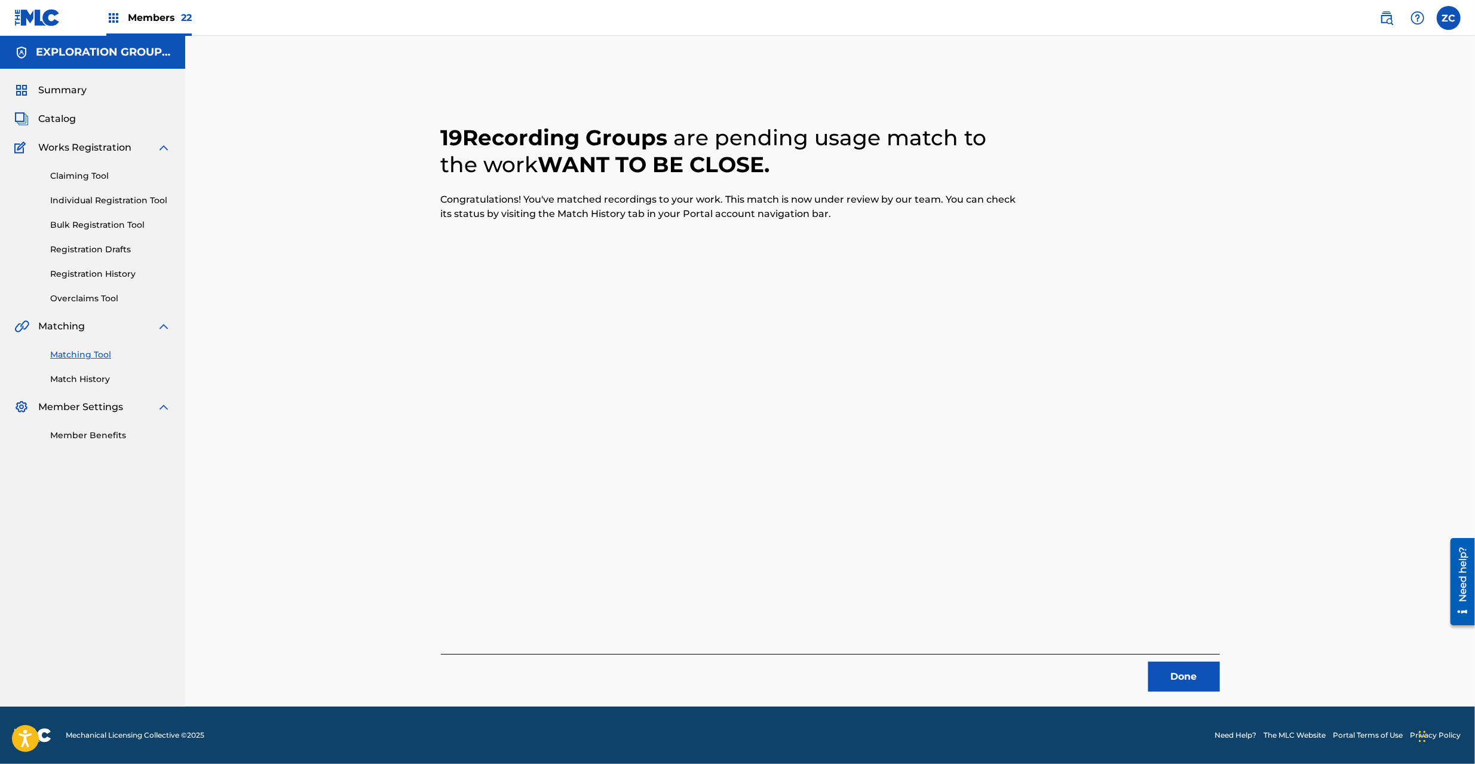
click at [1167, 673] on button "Done" at bounding box center [1184, 676] width 72 height 30
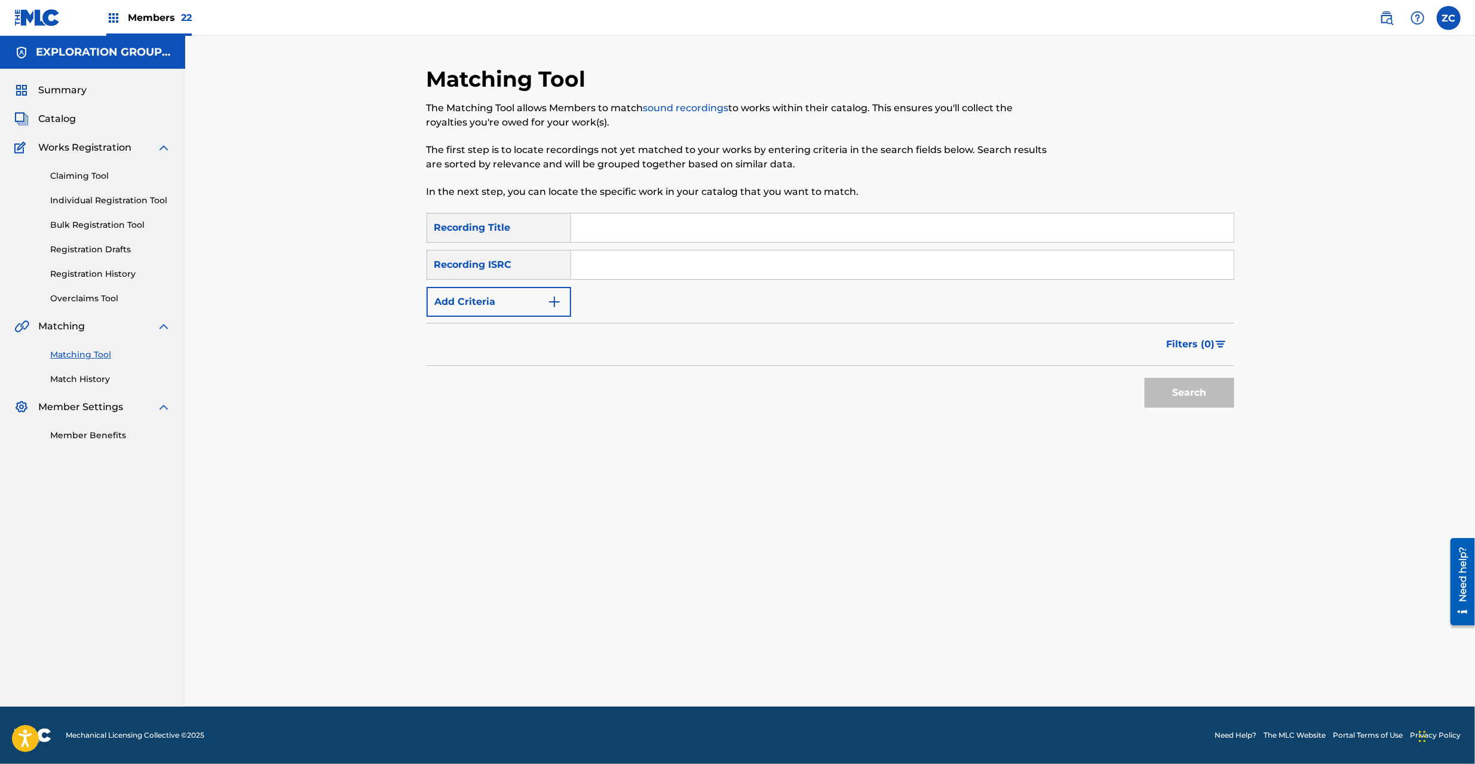
click at [670, 261] on input "Search Form" at bounding box center [902, 264] width 663 height 29
paste input "JPK651669106"
click at [1201, 390] on button "Search" at bounding box center [1190, 393] width 90 height 30
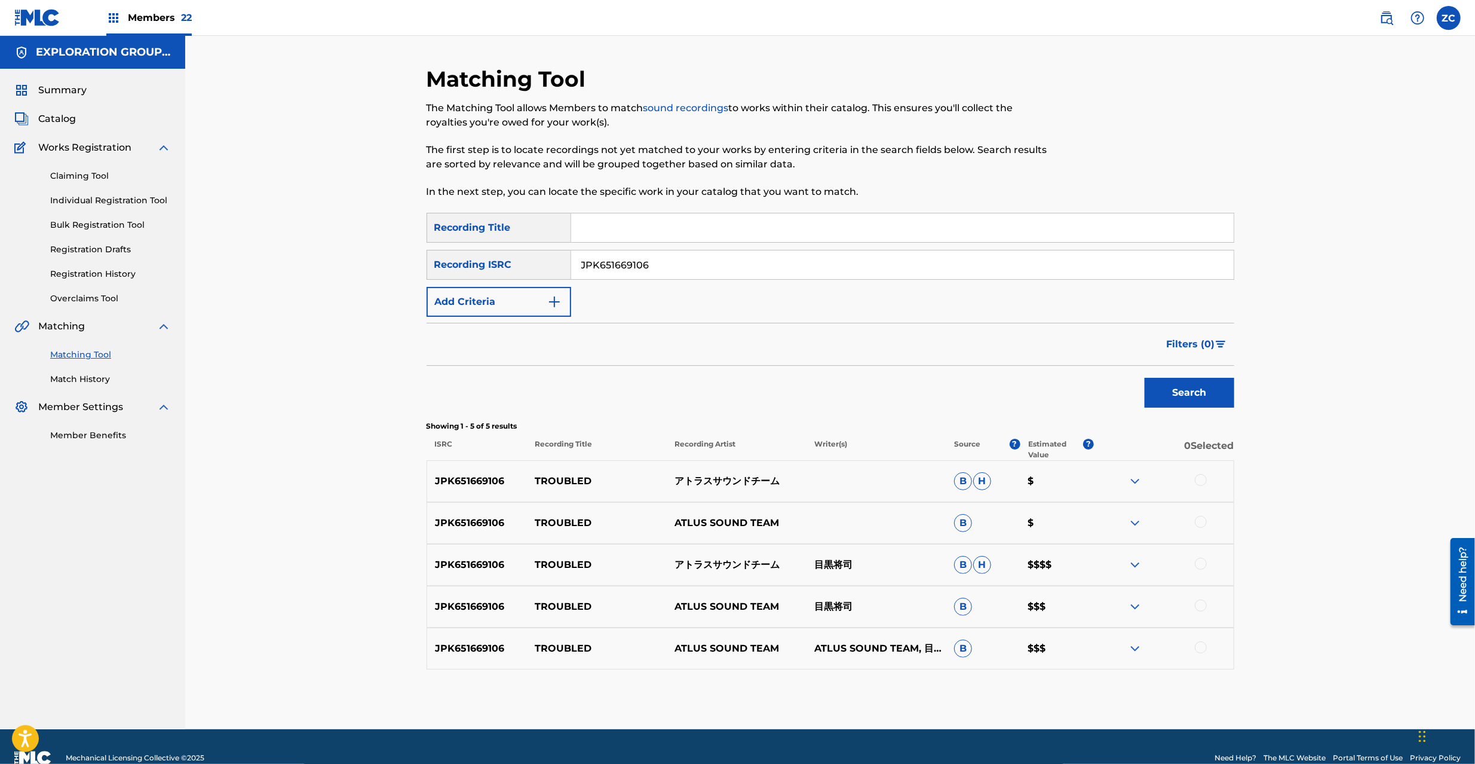
click at [1205, 477] on div at bounding box center [1201, 480] width 12 height 12
click at [1200, 521] on div at bounding box center [1201, 522] width 12 height 12
click at [1203, 562] on div at bounding box center [1201, 564] width 12 height 12
click at [1203, 604] on div at bounding box center [1201, 605] width 12 height 12
click at [1200, 645] on div at bounding box center [1201, 647] width 12 height 12
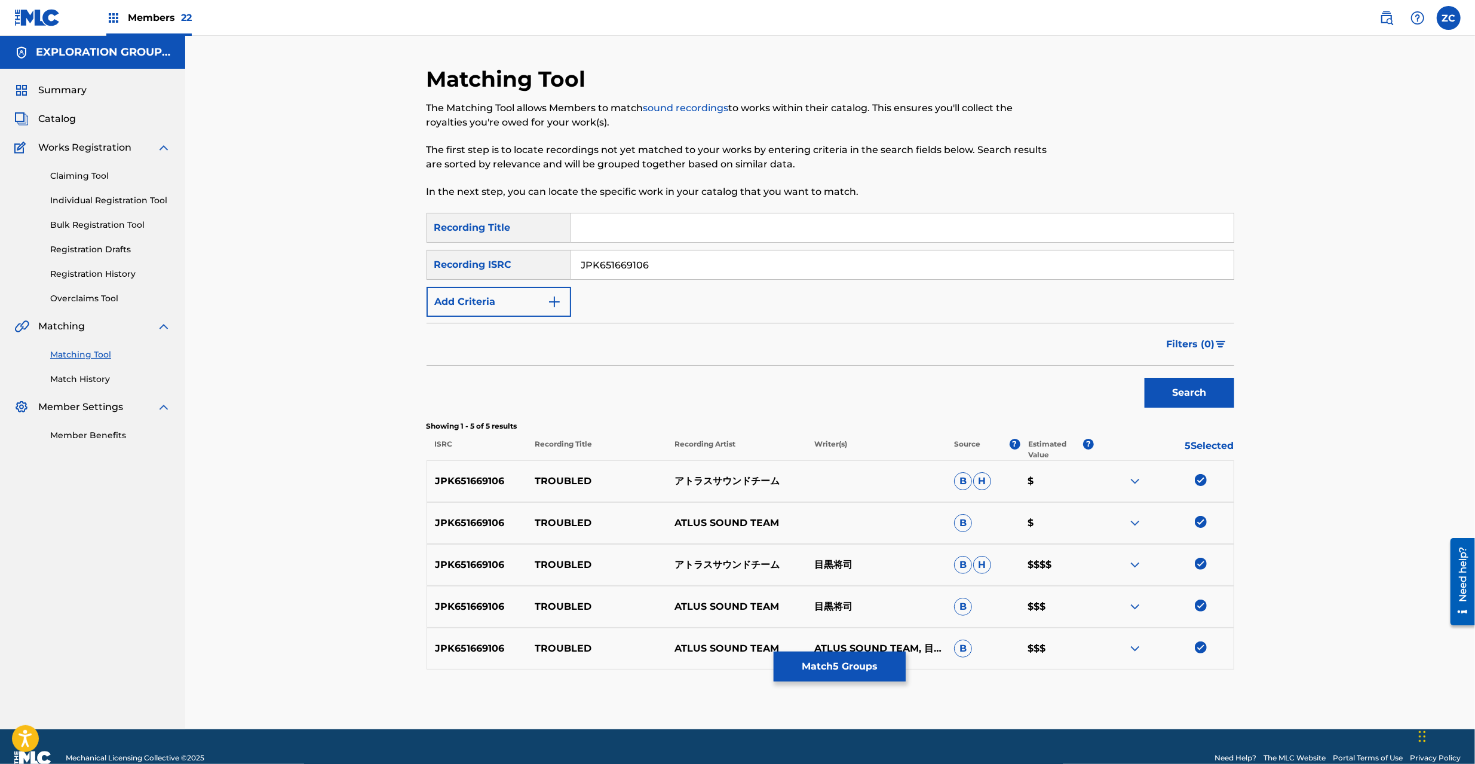
click at [825, 271] on input "JPK651669106" at bounding box center [902, 264] width 663 height 29
paste input "162708"
drag, startPoint x: 1181, startPoint y: 395, endPoint x: 1103, endPoint y: 369, distance: 81.8
click at [1180, 394] on button "Search" at bounding box center [1190, 393] width 90 height 30
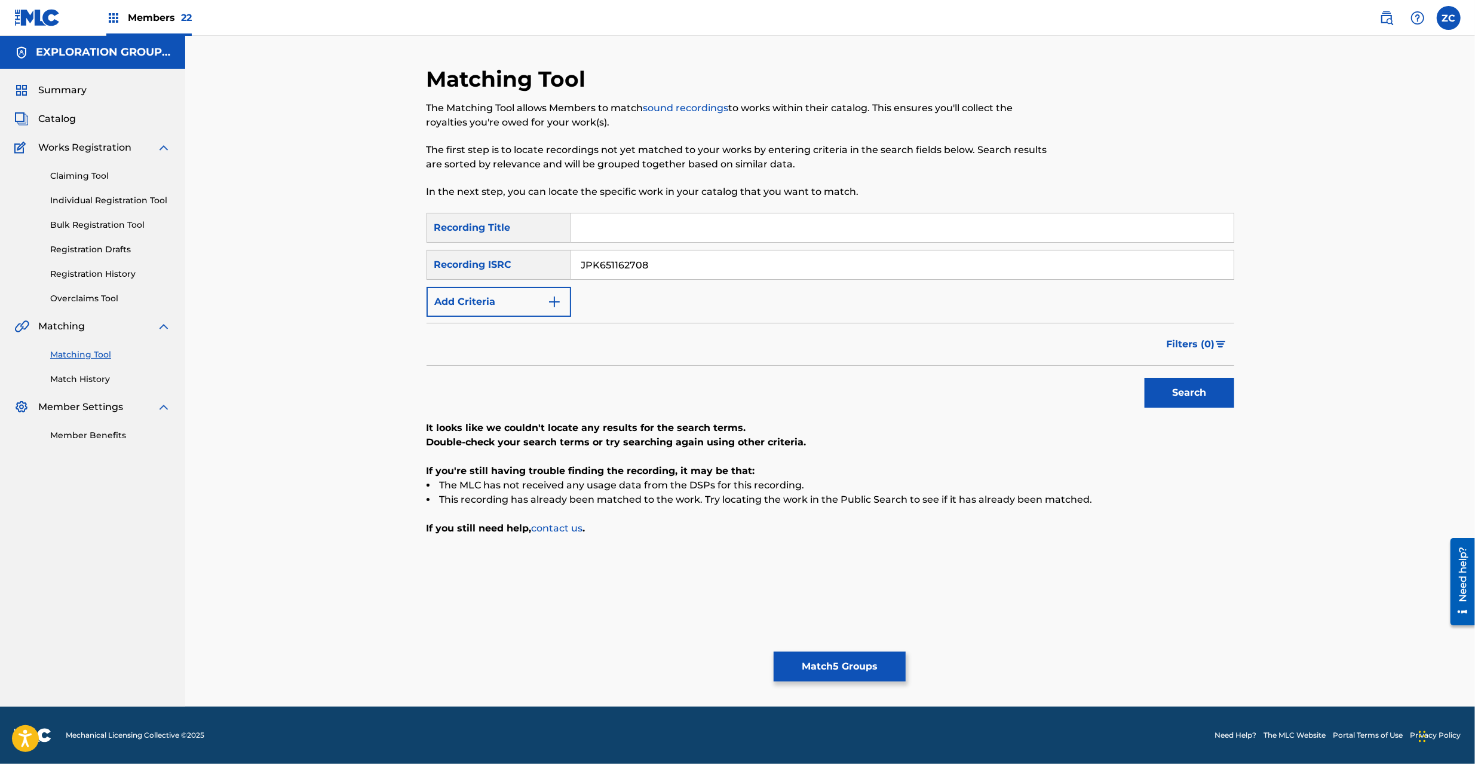
click at [751, 270] on input "JPK651162708" at bounding box center [902, 264] width 663 height 29
paste input "366905"
click at [1165, 393] on button "Search" at bounding box center [1190, 393] width 90 height 30
click at [766, 263] on input "JPK651366905" at bounding box center [902, 264] width 663 height 29
paste input "P300600406"
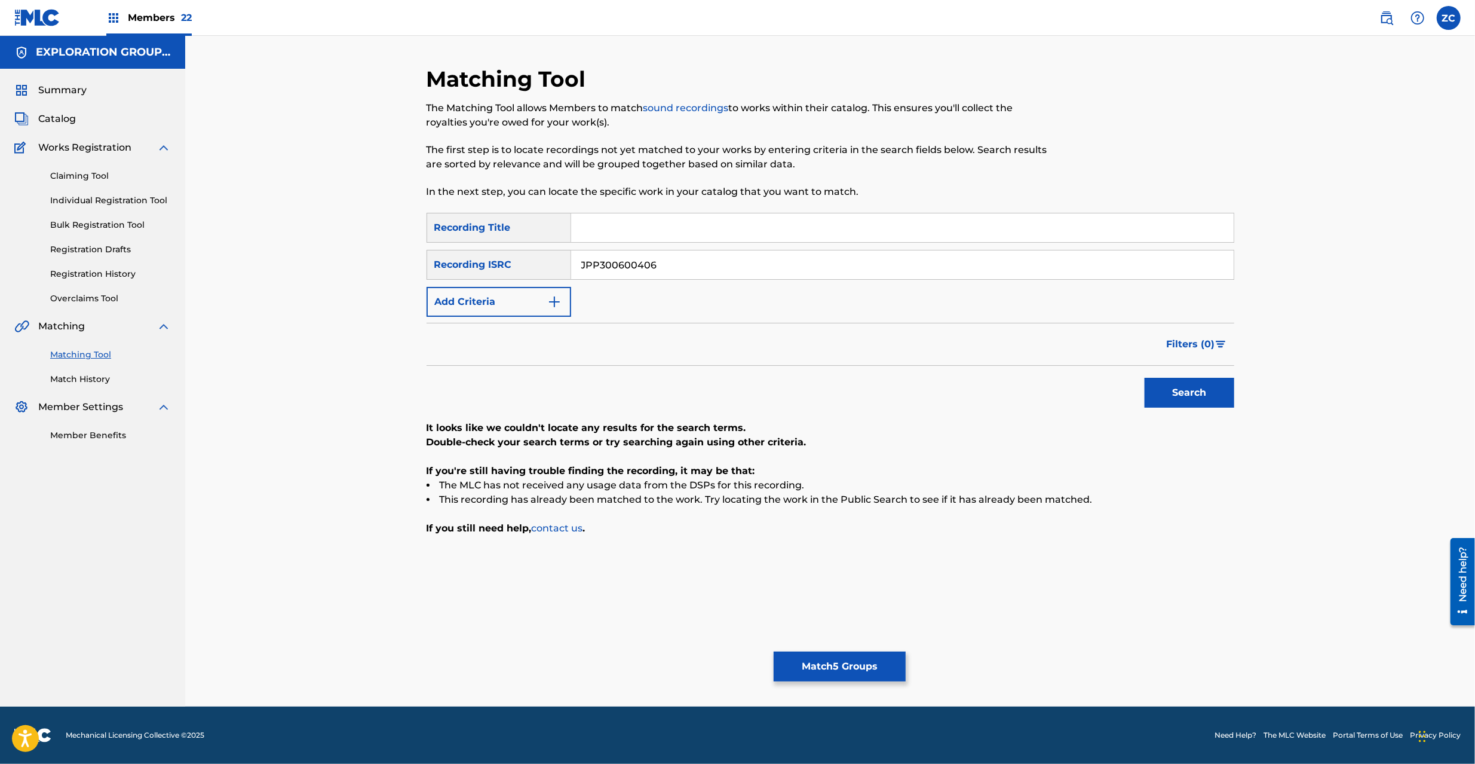
type input "JPP300600406"
click at [1162, 394] on button "Search" at bounding box center [1190, 393] width 90 height 30
click at [857, 662] on button "Match 5 Groups" at bounding box center [840, 666] width 132 height 30
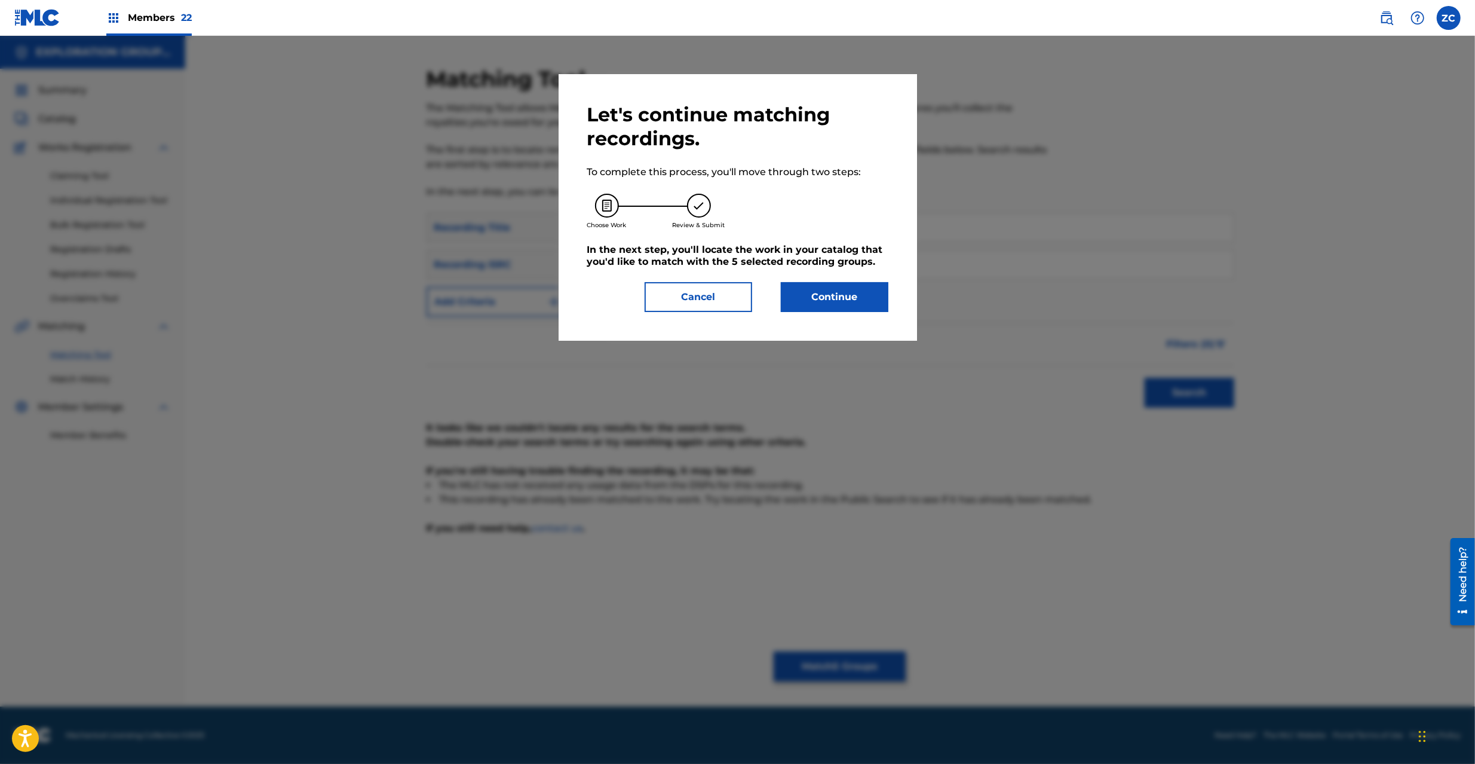
click at [846, 313] on div "Let's continue matching recordings. To complete this process, you'll move throu…" at bounding box center [738, 207] width 359 height 267
click at [846, 302] on button "Continue" at bounding box center [835, 297] width 108 height 30
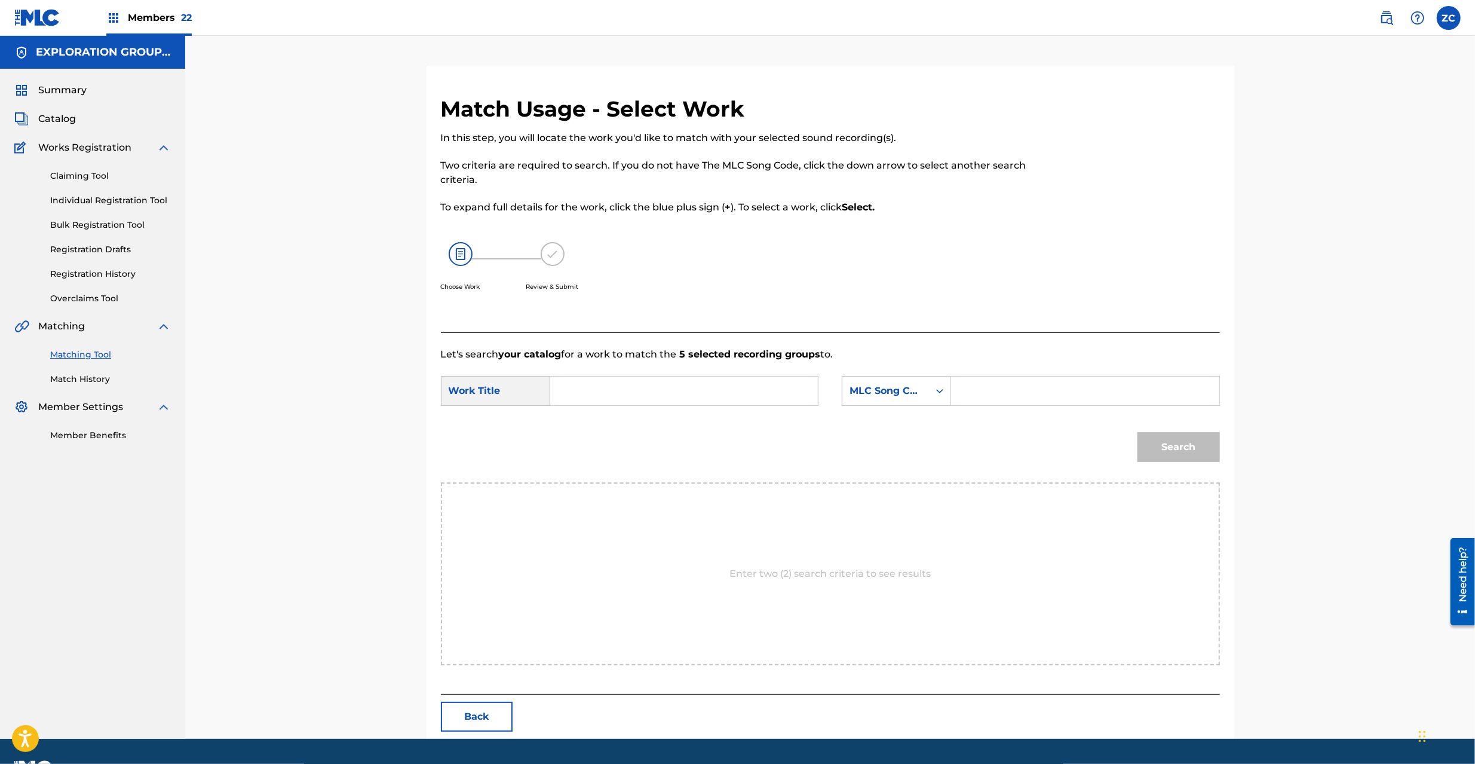
click at [631, 390] on input "Search Form" at bounding box center [684, 390] width 247 height 29
paste input "Troubled T481DP"
click at [647, 392] on input "Troubled T481DP" at bounding box center [684, 390] width 247 height 29
type input "Troubled"
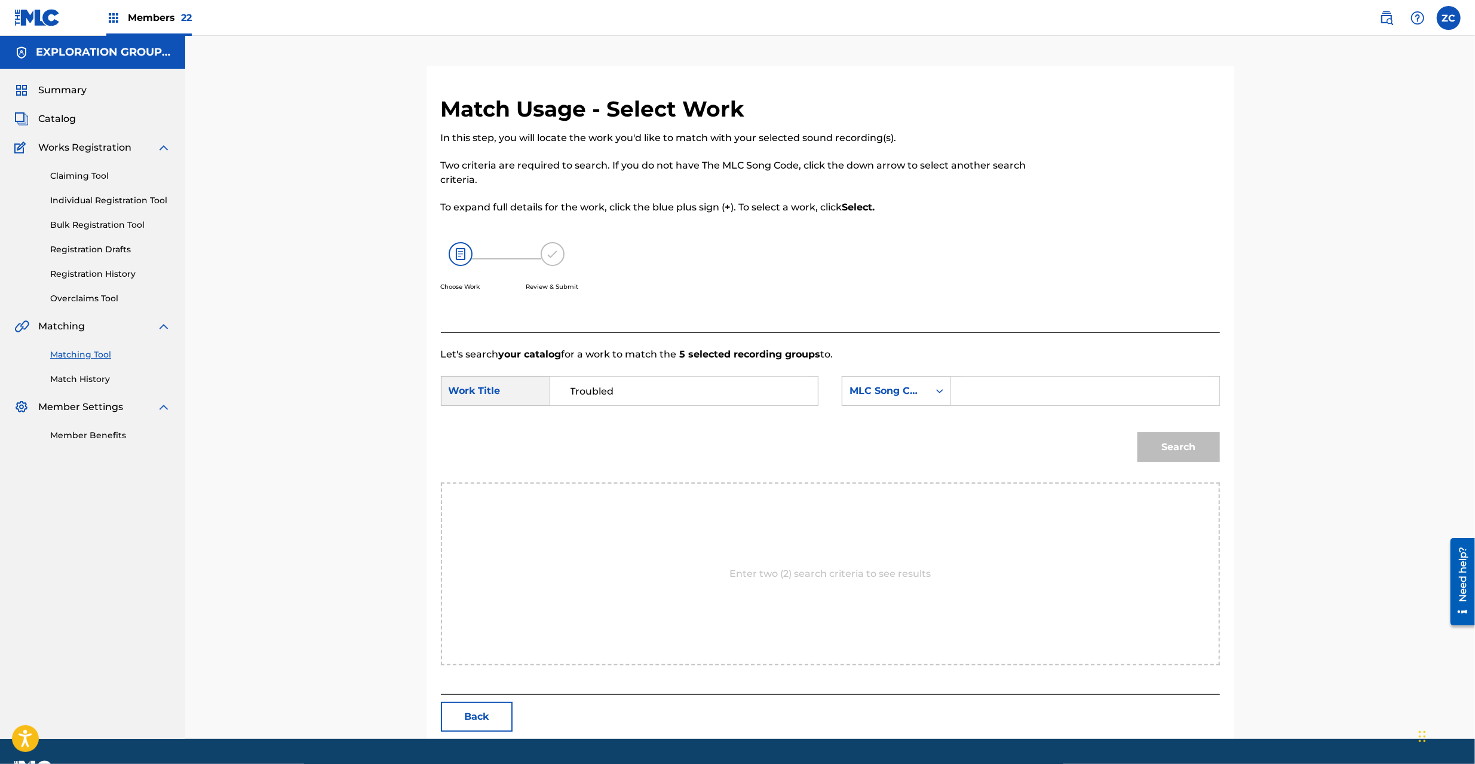
click at [1011, 392] on input "Search Form" at bounding box center [1084, 390] width 247 height 29
paste input "T481DP"
type input "T481DP"
click at [1169, 452] on button "Search" at bounding box center [1179, 447] width 82 height 30
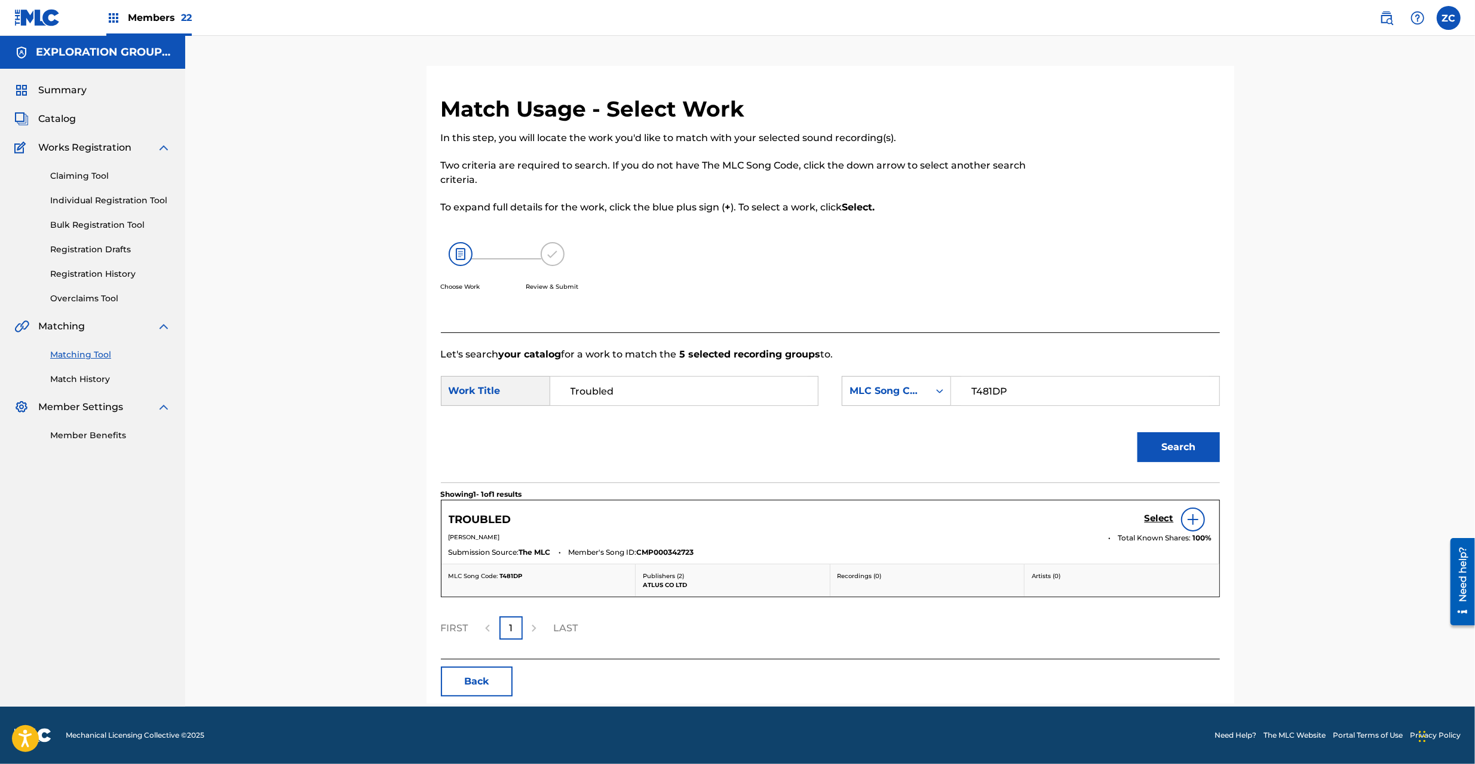
click at [1162, 515] on h5 "Select" at bounding box center [1159, 518] width 29 height 11
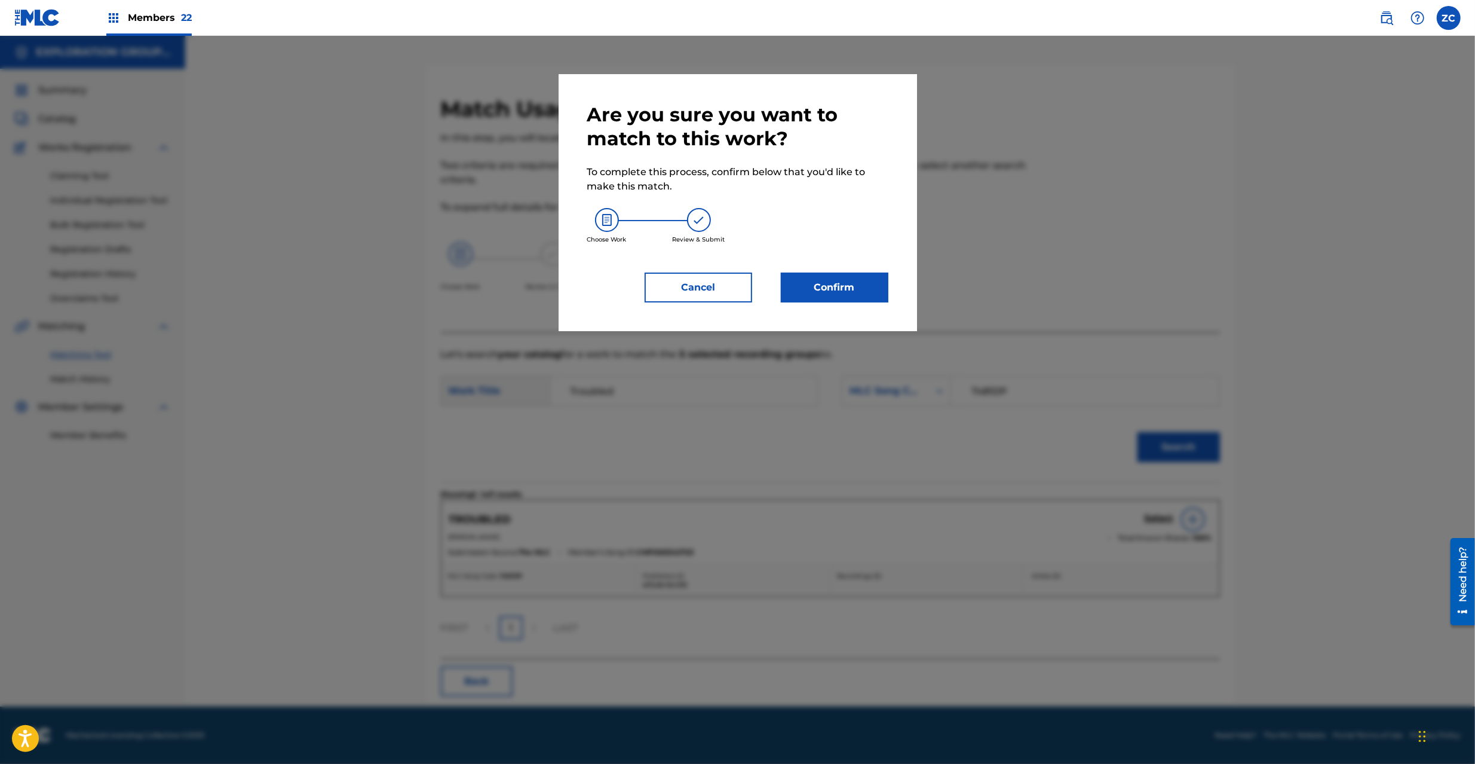
click at [832, 294] on button "Confirm" at bounding box center [835, 287] width 108 height 30
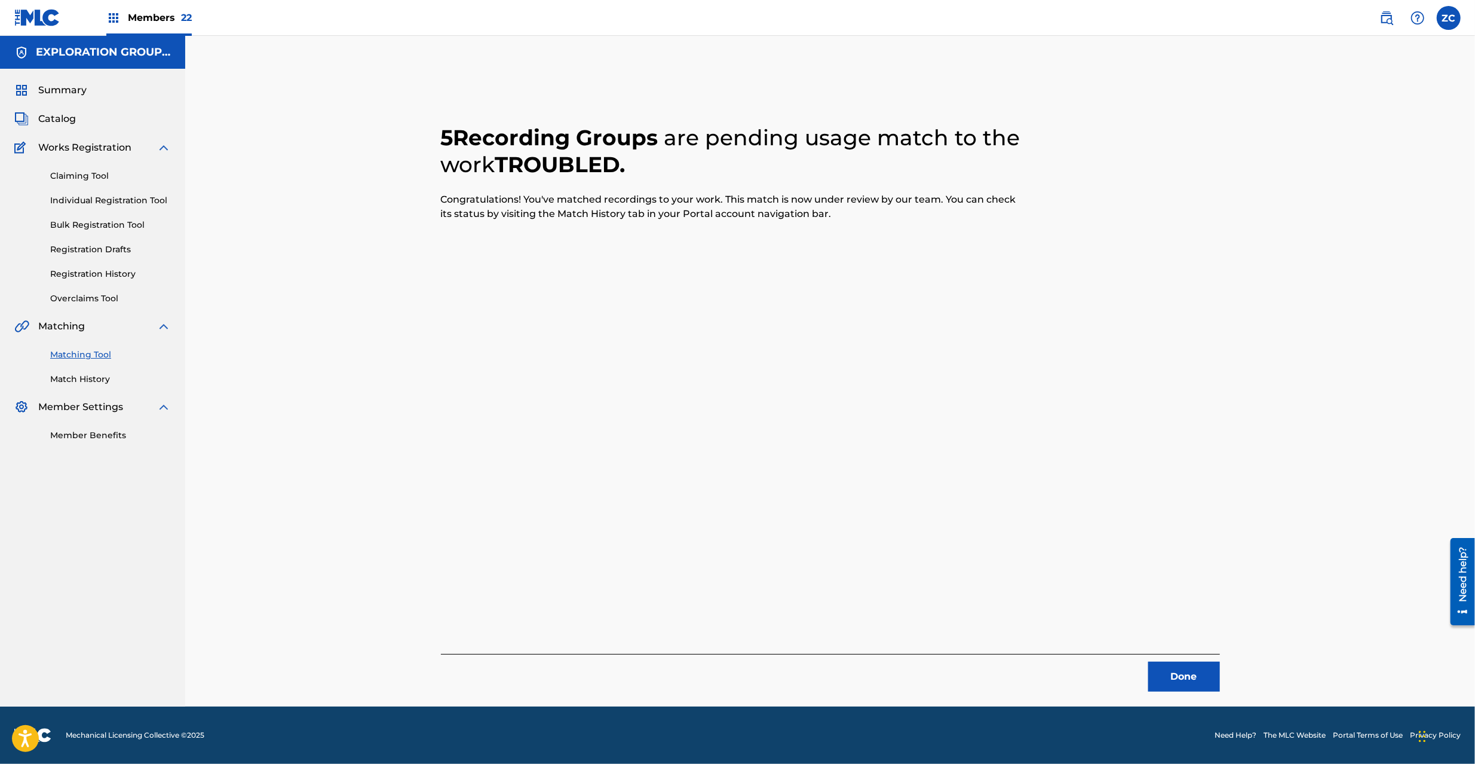
click at [1192, 675] on button "Done" at bounding box center [1184, 676] width 72 height 30
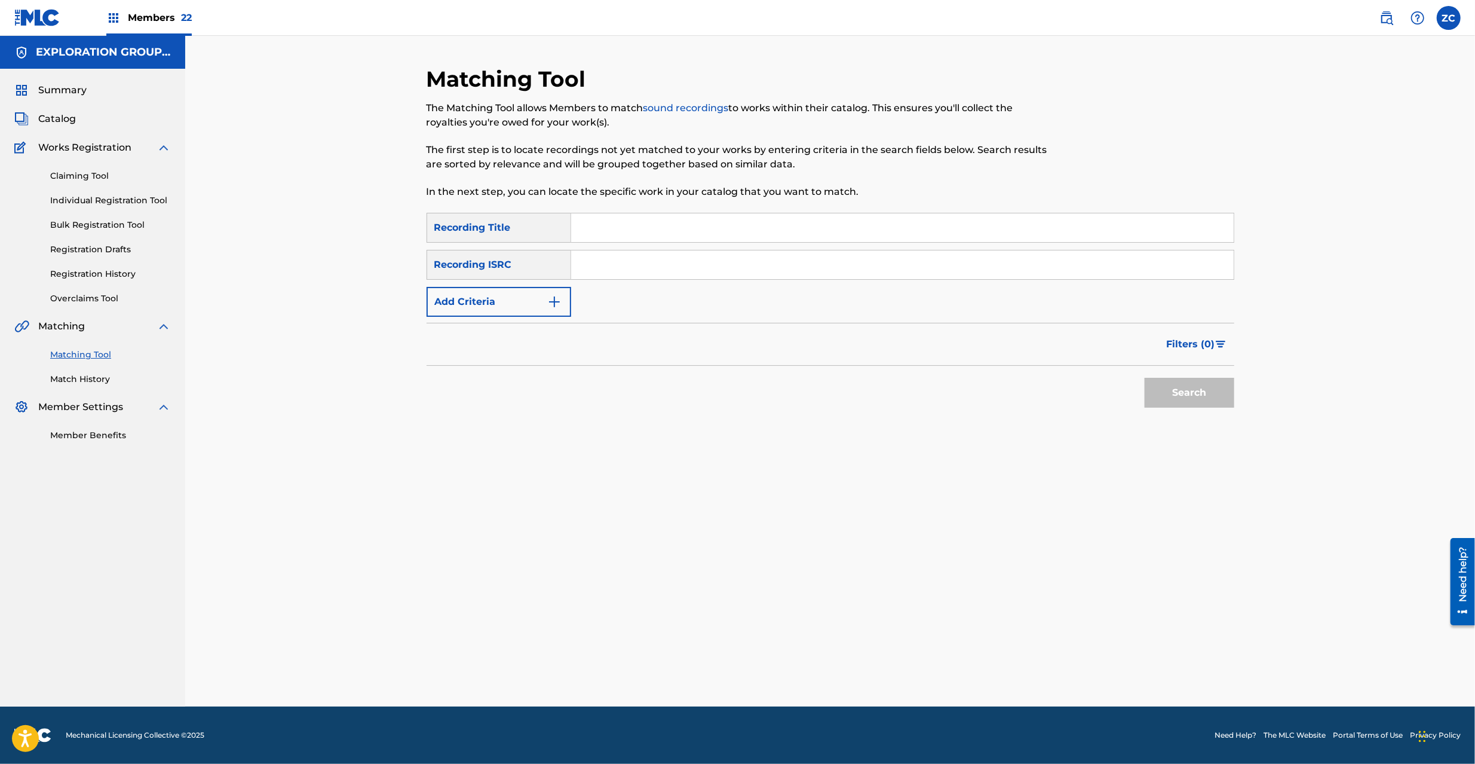
drag, startPoint x: 828, startPoint y: 264, endPoint x: 837, endPoint y: 268, distance: 9.9
click at [828, 263] on input "Search Form" at bounding box center [902, 264] width 663 height 29
paste input "JPK651669107"
click at [1180, 394] on button "Search" at bounding box center [1190, 393] width 90 height 30
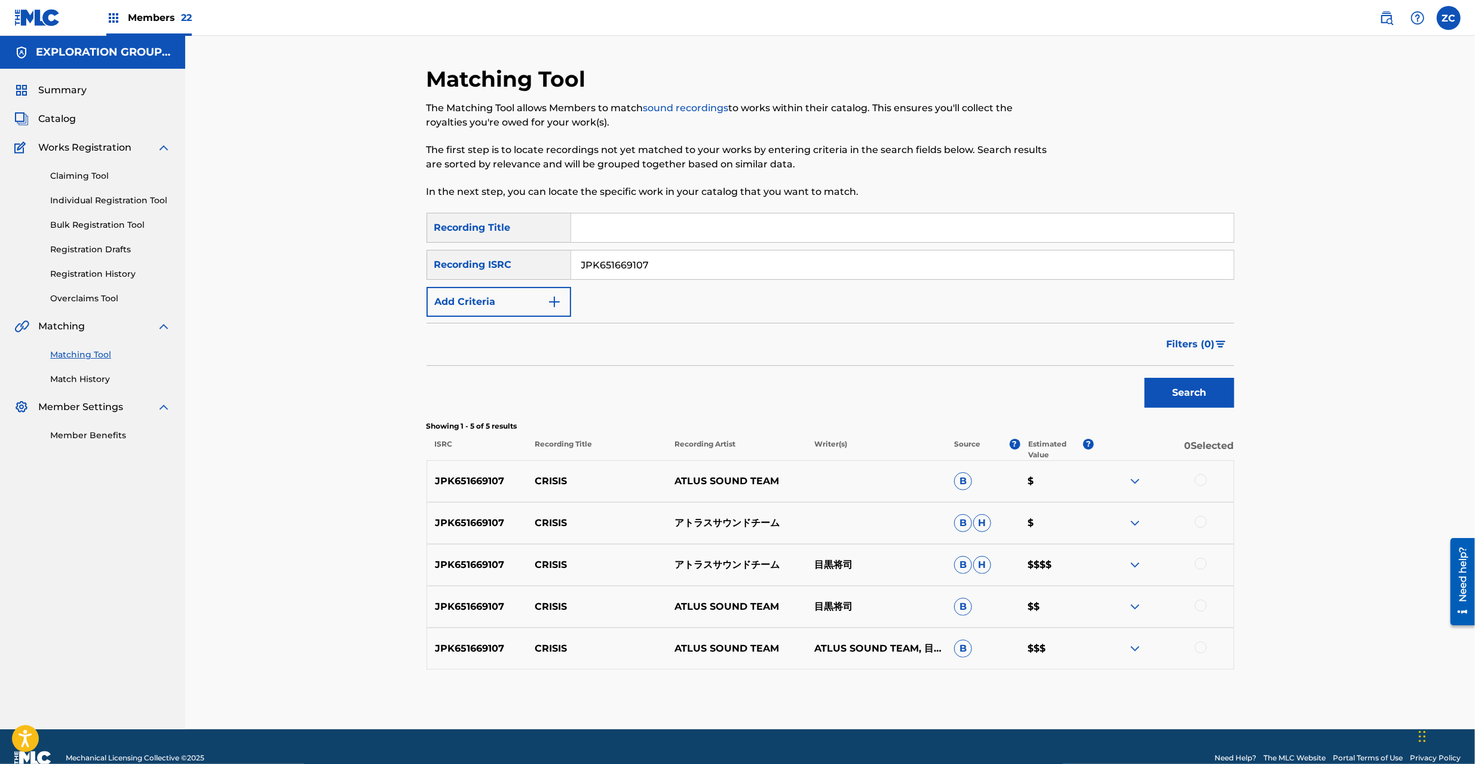
click at [1196, 476] on div at bounding box center [1201, 480] width 12 height 12
click at [1201, 521] on div at bounding box center [1201, 522] width 12 height 12
click at [1203, 563] on div at bounding box center [1201, 564] width 12 height 12
click at [1201, 611] on div at bounding box center [1201, 605] width 12 height 12
click at [1201, 646] on div at bounding box center [1201, 647] width 12 height 12
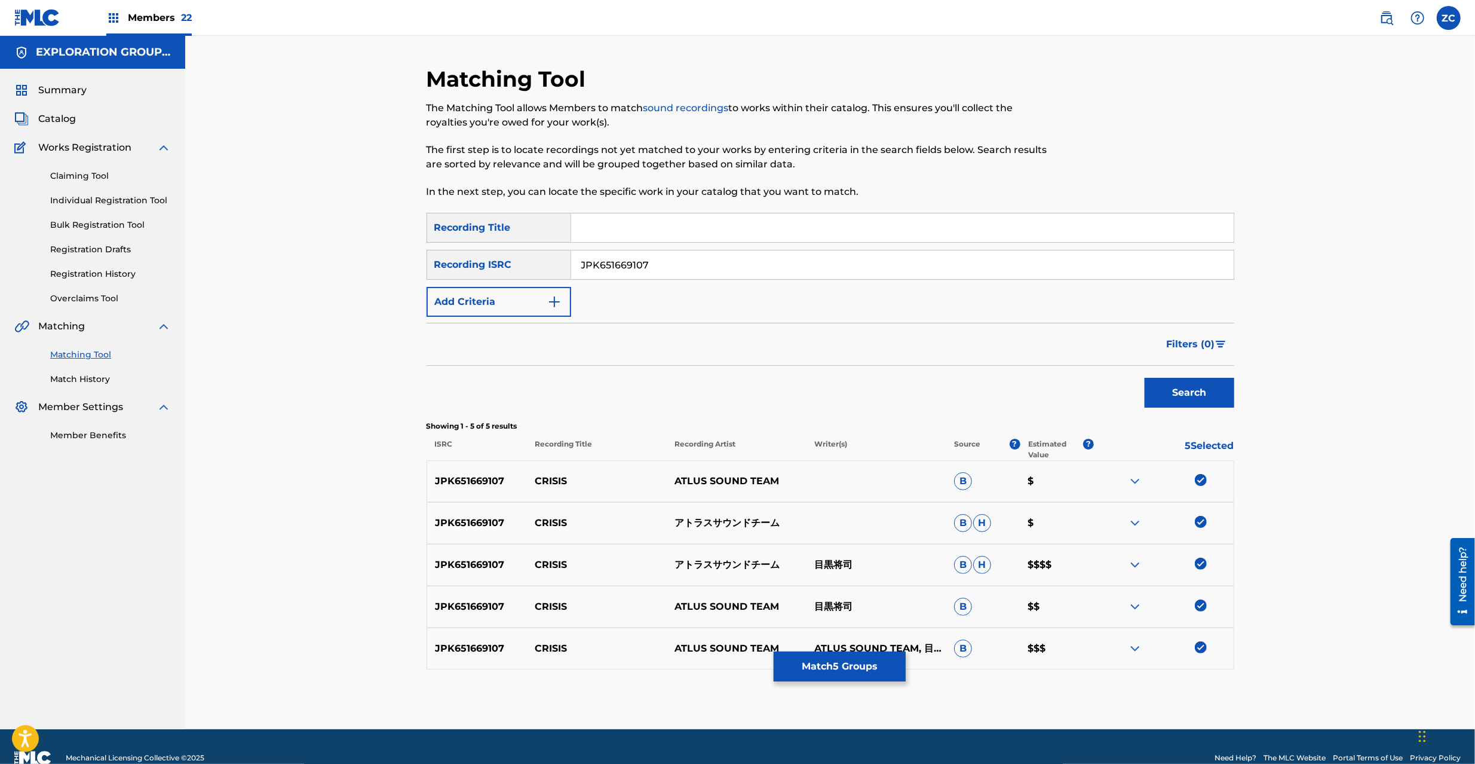
click at [696, 263] on input "JPK651669107" at bounding box center [902, 264] width 663 height 29
paste input "366906"
click at [1171, 391] on button "Search" at bounding box center [1190, 393] width 90 height 30
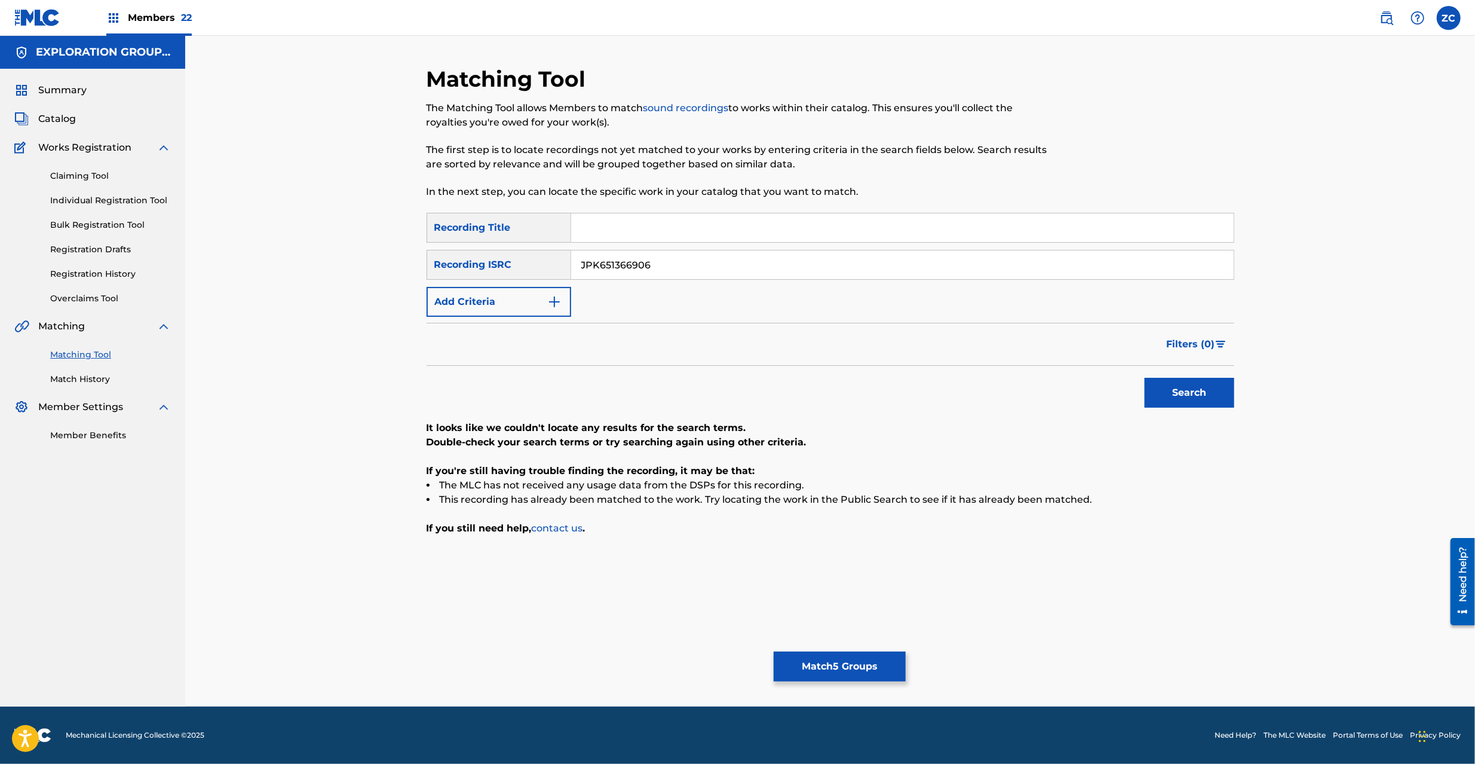
drag, startPoint x: 758, startPoint y: 267, endPoint x: 774, endPoint y: 271, distance: 16.8
click at [758, 266] on input "JPK651366906" at bounding box center [902, 264] width 663 height 29
paste input "162709"
type input "JPK651162709"
click at [1199, 400] on button "Search" at bounding box center [1190, 393] width 90 height 30
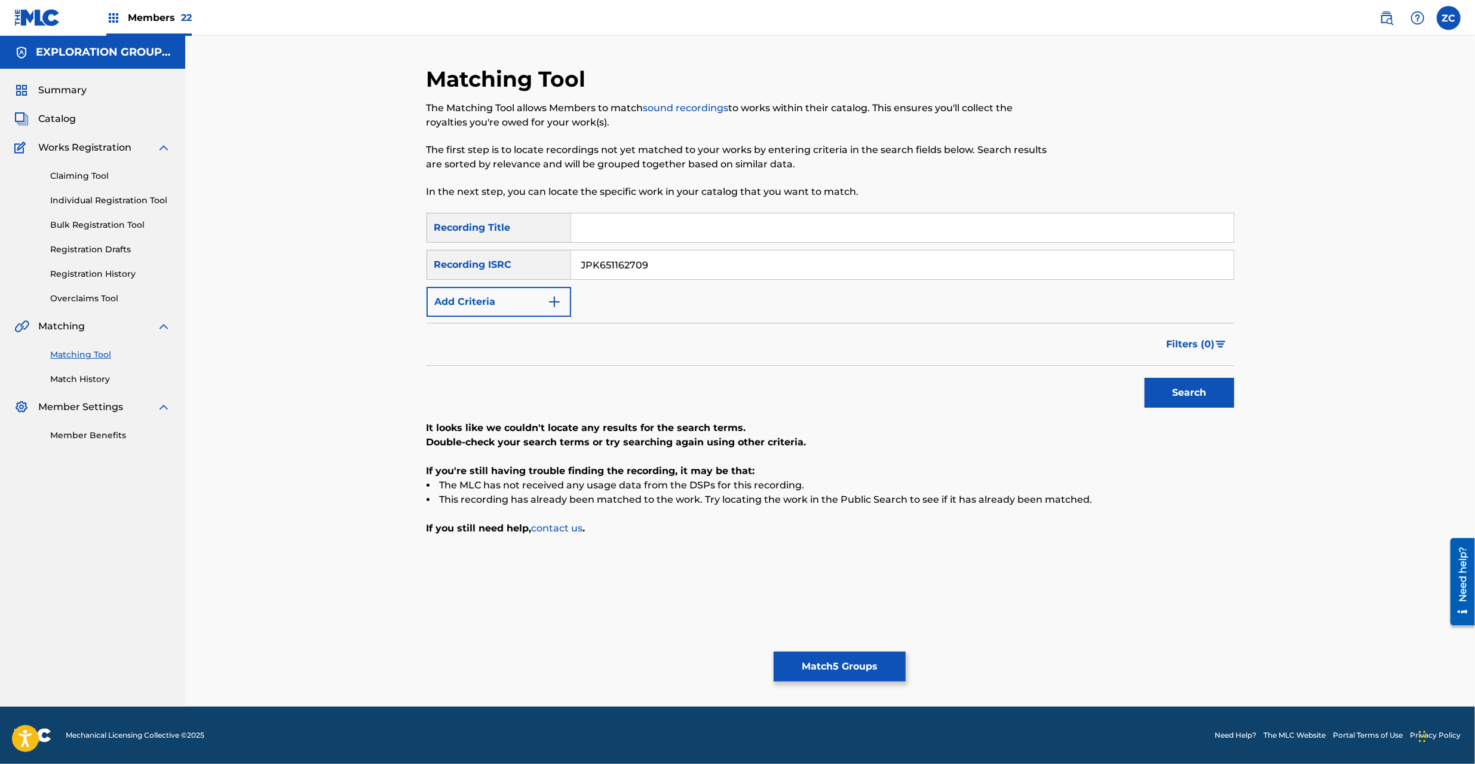
click at [754, 270] on input "JPK651162709" at bounding box center [902, 264] width 663 height 29
paste input "P300600407"
type input "JPP300600407"
click at [1177, 387] on button "Search" at bounding box center [1190, 393] width 90 height 30
click at [885, 663] on button "Match 5 Groups" at bounding box center [840, 666] width 132 height 30
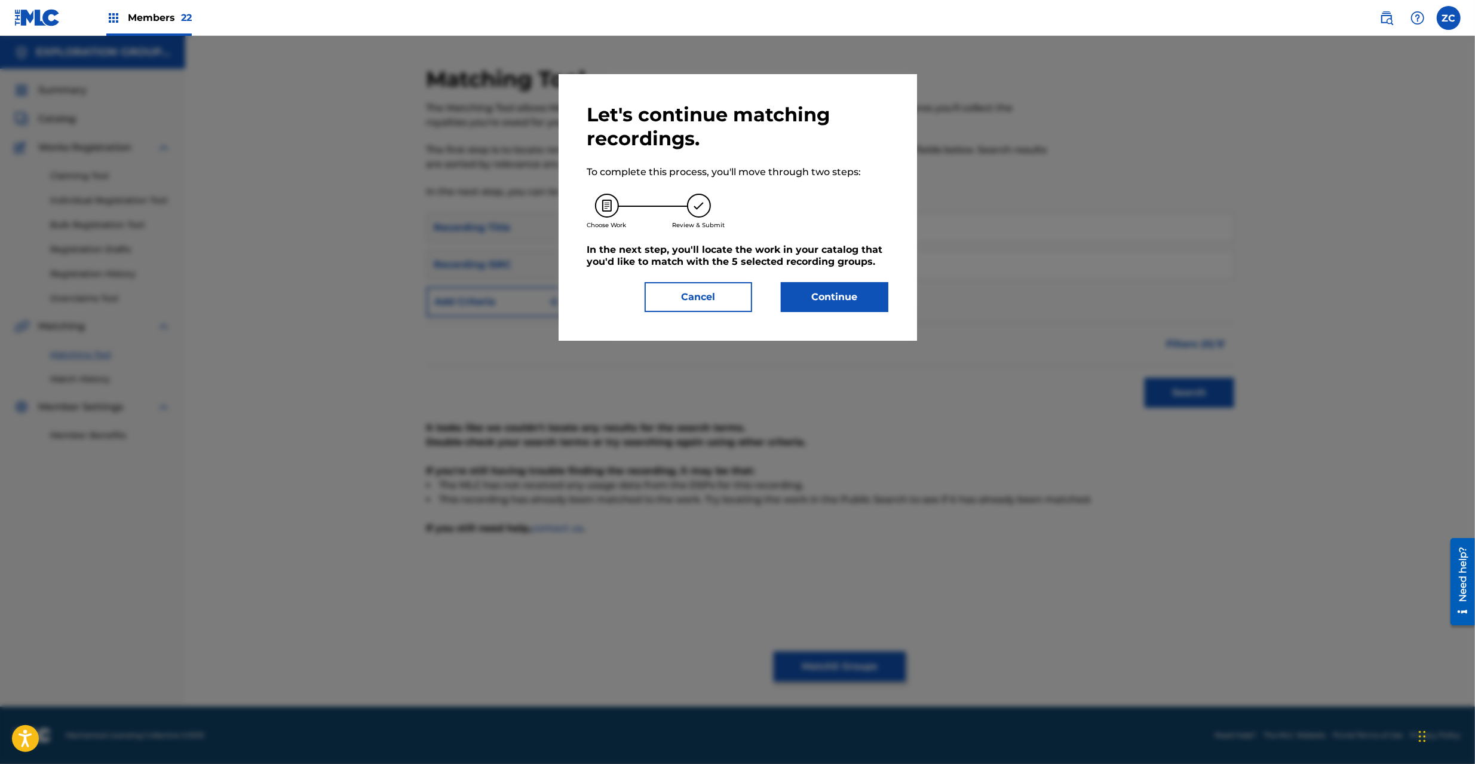
click at [853, 302] on button "Continue" at bounding box center [835, 297] width 108 height 30
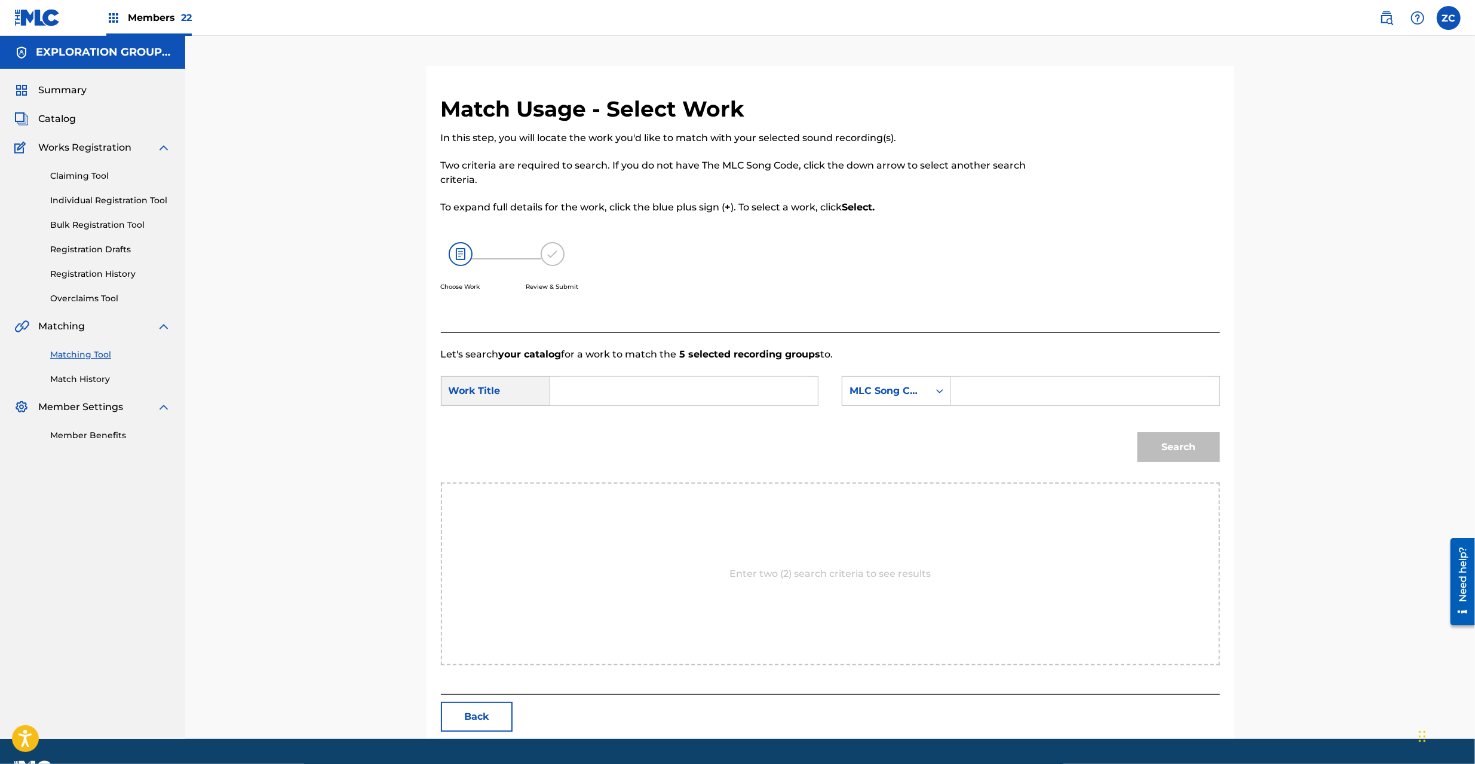
click at [659, 394] on input "Search Form" at bounding box center [684, 390] width 247 height 29
paste input "Crisis CL1AH9"
click at [639, 393] on input "Crisis CL1AH9" at bounding box center [684, 390] width 247 height 29
type input "Crisis"
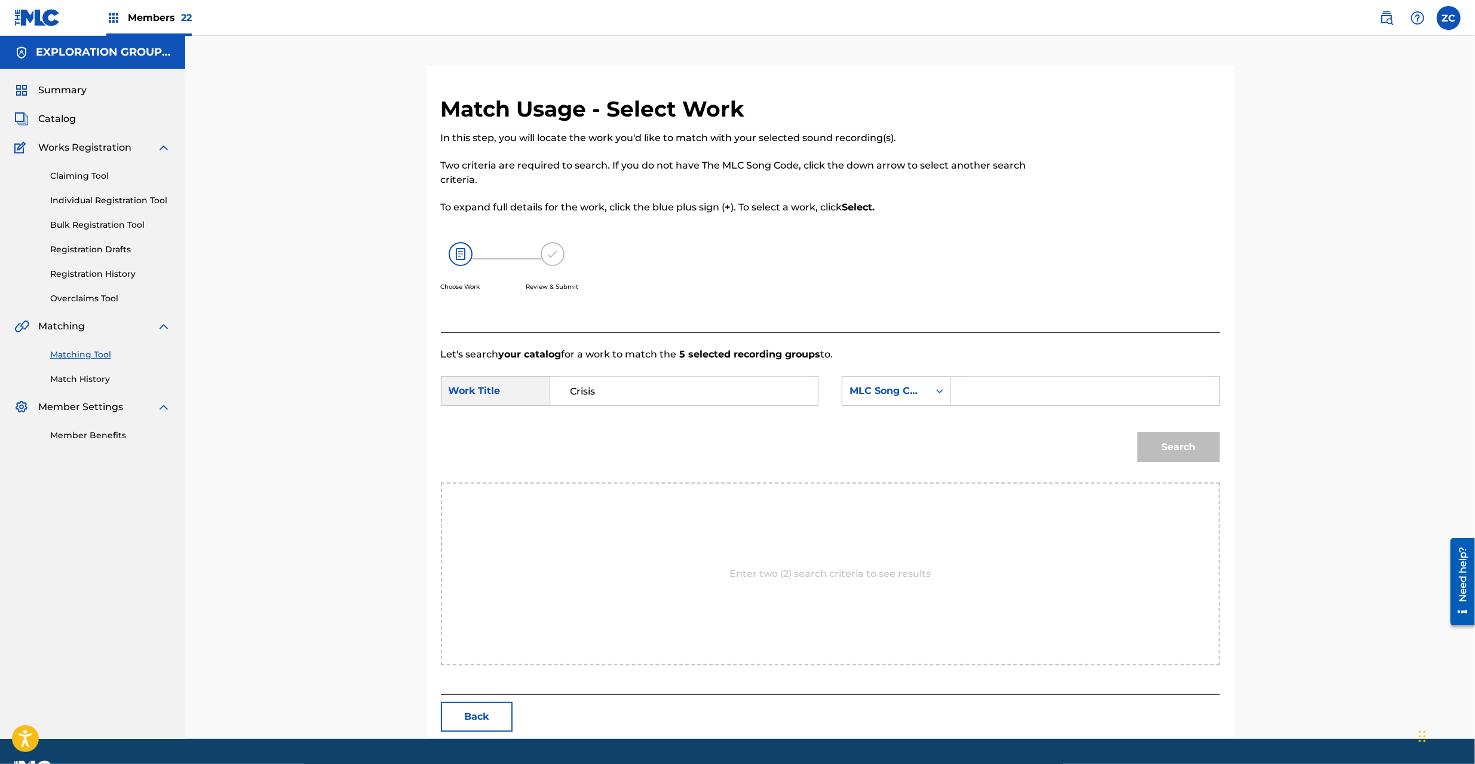
drag, startPoint x: 999, startPoint y: 400, endPoint x: 1034, endPoint y: 408, distance: 35.5
click at [999, 400] on input "Search Form" at bounding box center [1084, 390] width 247 height 29
paste input "CL1AH9"
type input "CL1AH9"
click at [1184, 448] on button "Search" at bounding box center [1179, 447] width 82 height 30
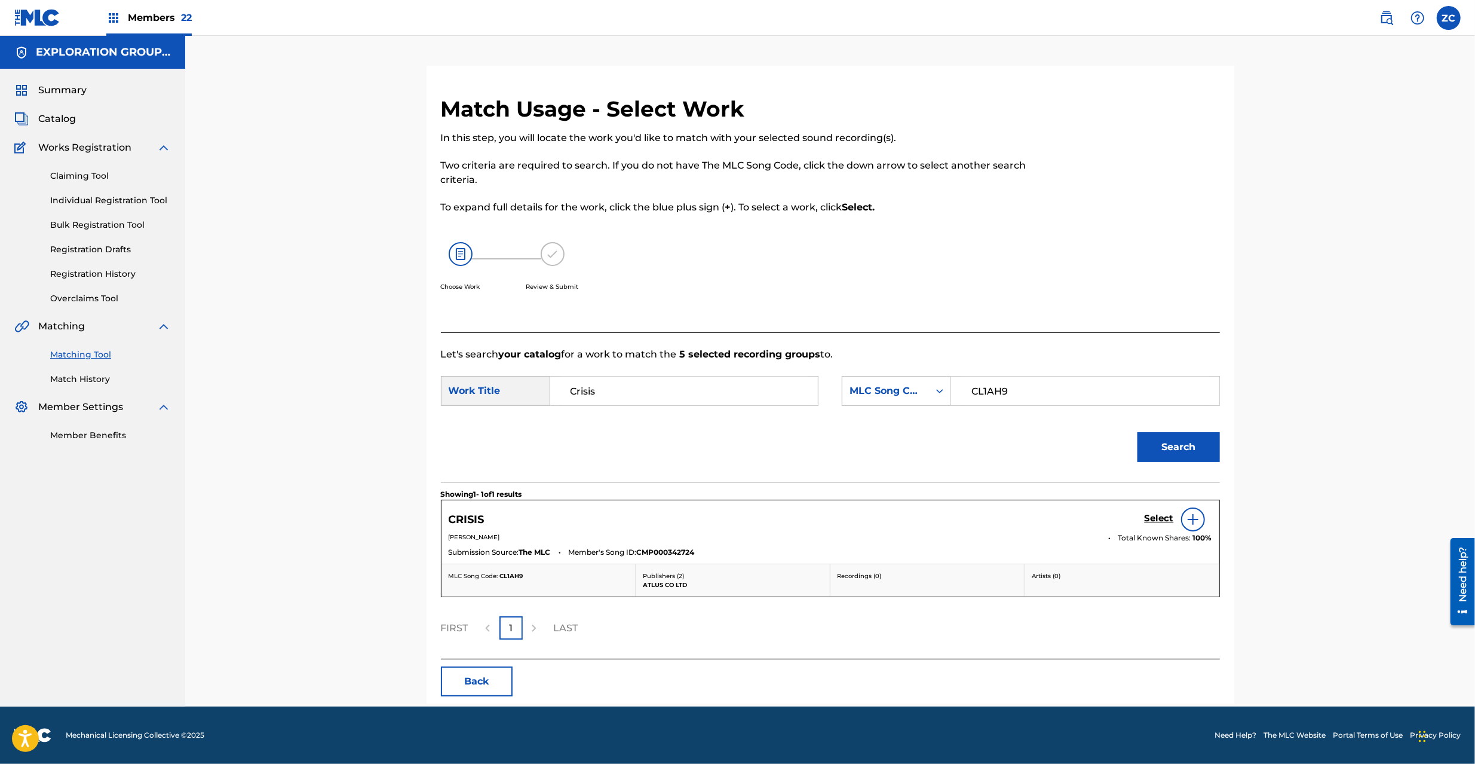
click at [1160, 522] on h5 "Select" at bounding box center [1159, 518] width 29 height 11
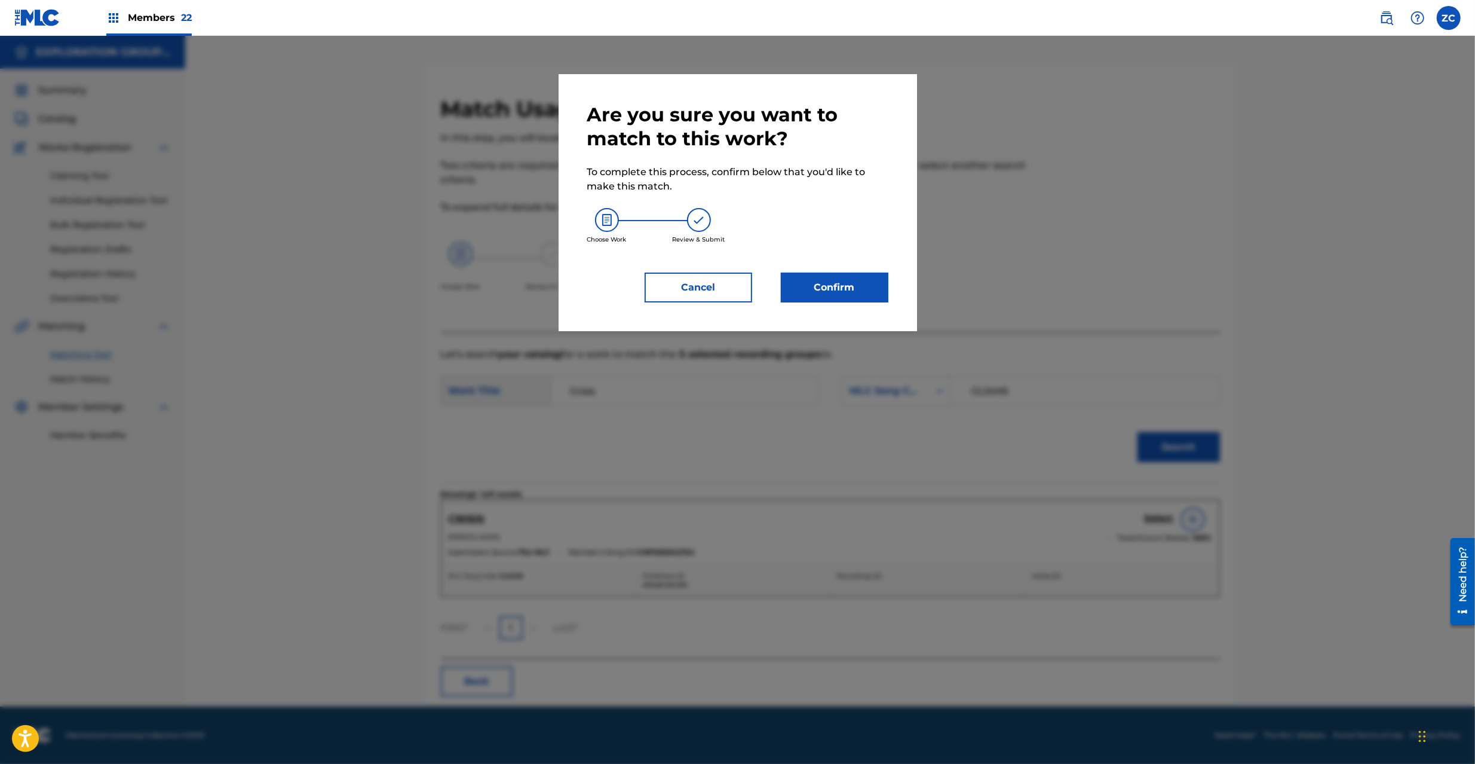
click at [844, 283] on button "Confirm" at bounding box center [835, 287] width 108 height 30
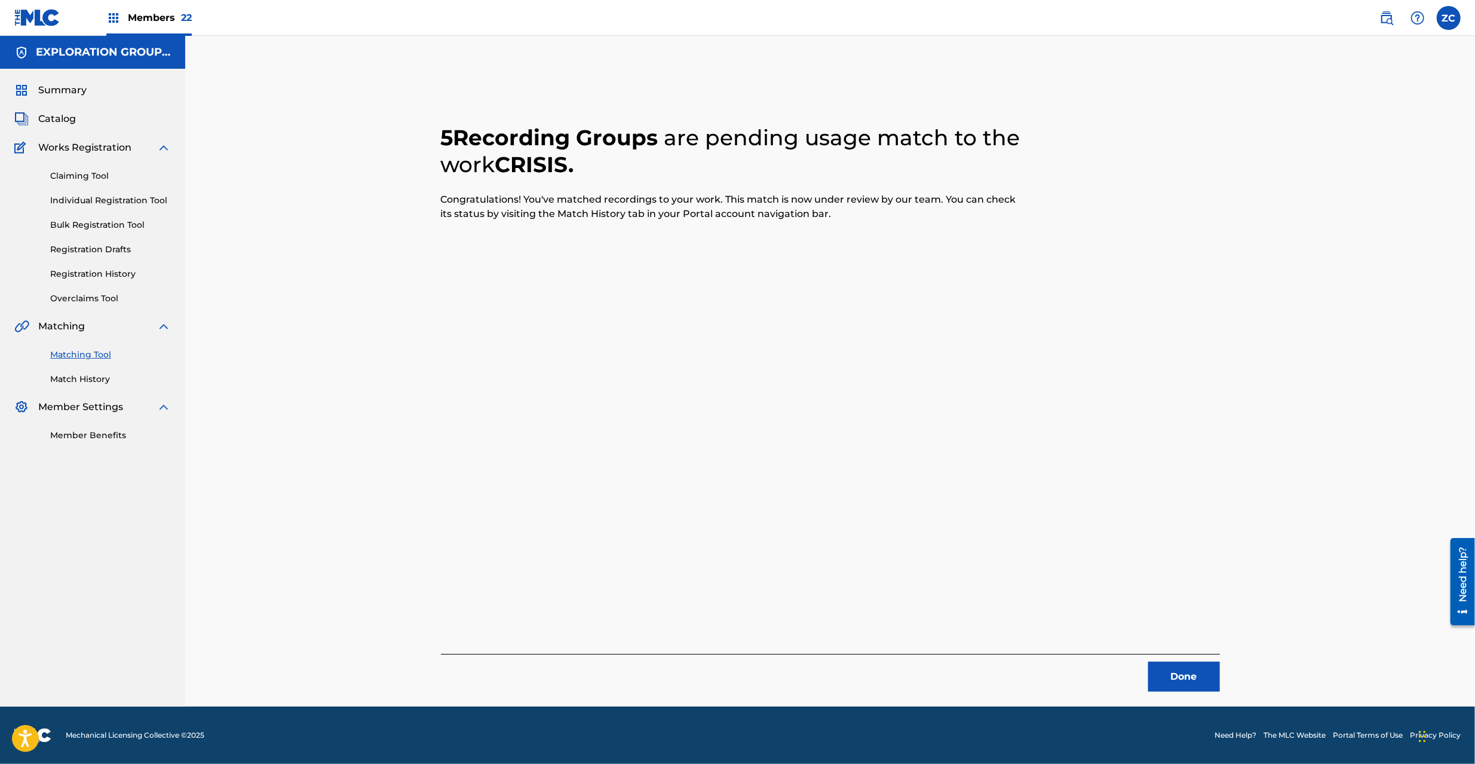
click at [1162, 675] on button "Done" at bounding box center [1184, 676] width 72 height 30
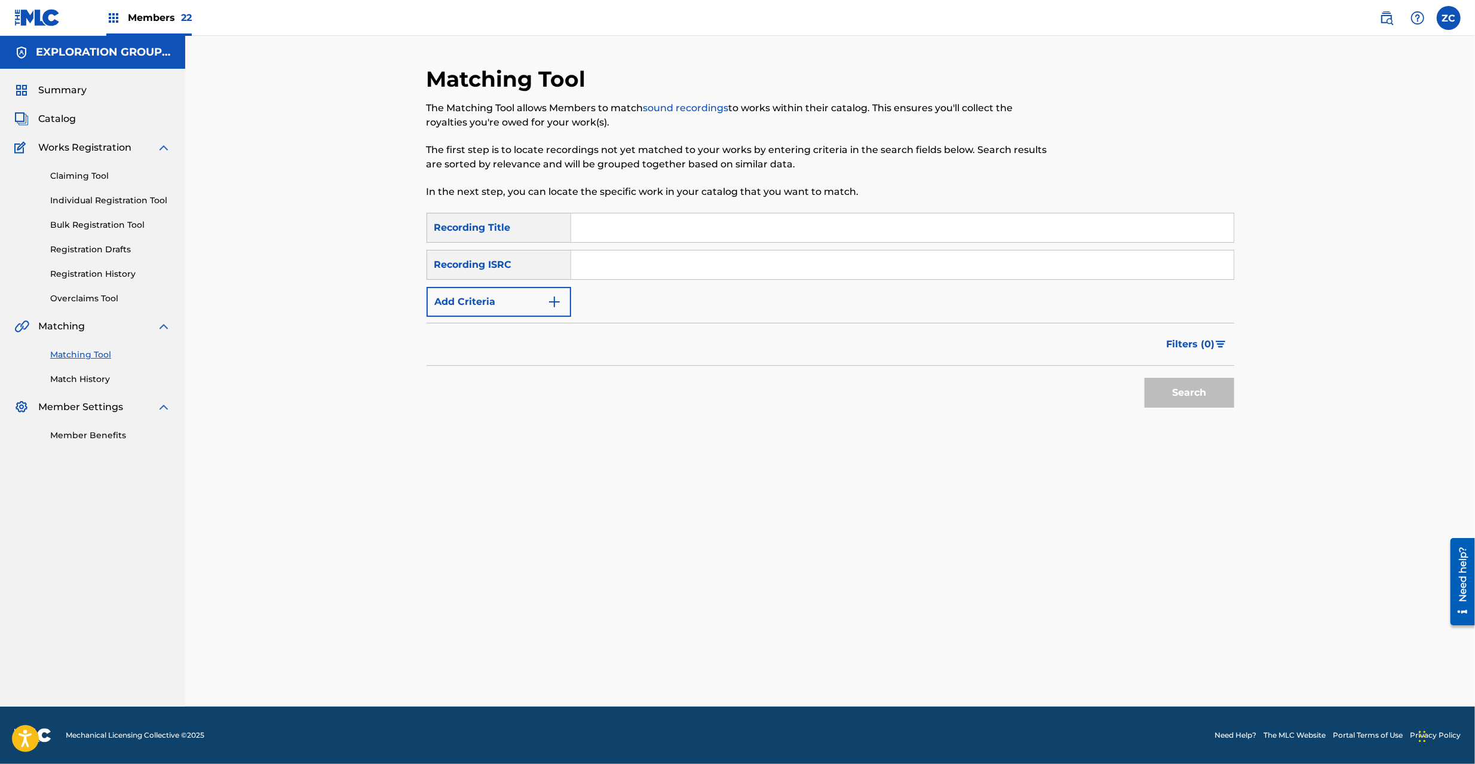
drag, startPoint x: 653, startPoint y: 264, endPoint x: 693, endPoint y: 278, distance: 42.5
click at [653, 264] on input "Search Form" at bounding box center [902, 264] width 663 height 29
paste input "JPP300600408"
click at [1191, 397] on button "Search" at bounding box center [1190, 393] width 90 height 30
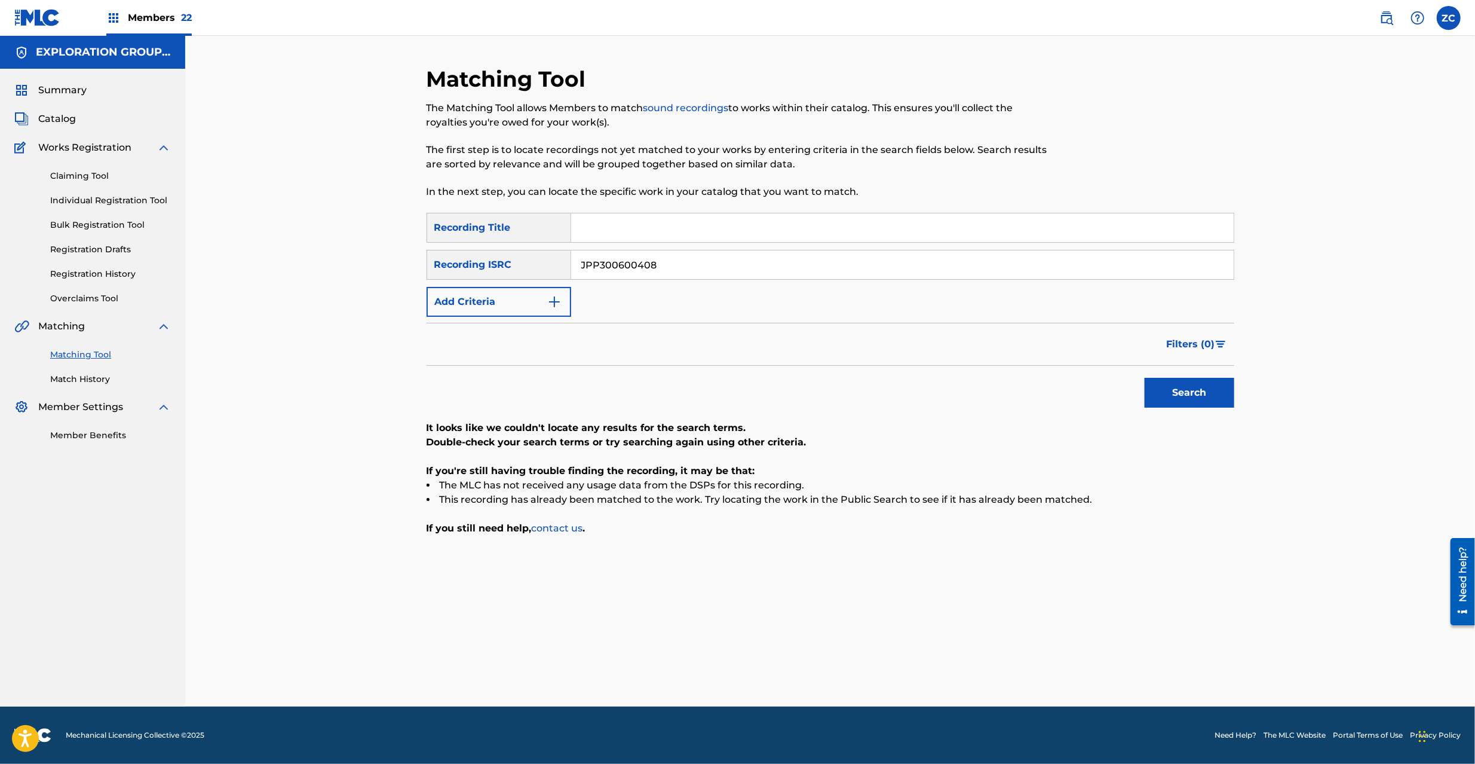
click at [754, 264] on input "JPP300600408" at bounding box center [902, 264] width 663 height 29
paste input "K651366907"
click at [1192, 396] on button "Search" at bounding box center [1190, 393] width 90 height 30
click at [698, 262] on input "JPK651366907" at bounding box center [902, 264] width 663 height 29
paste input "160305"
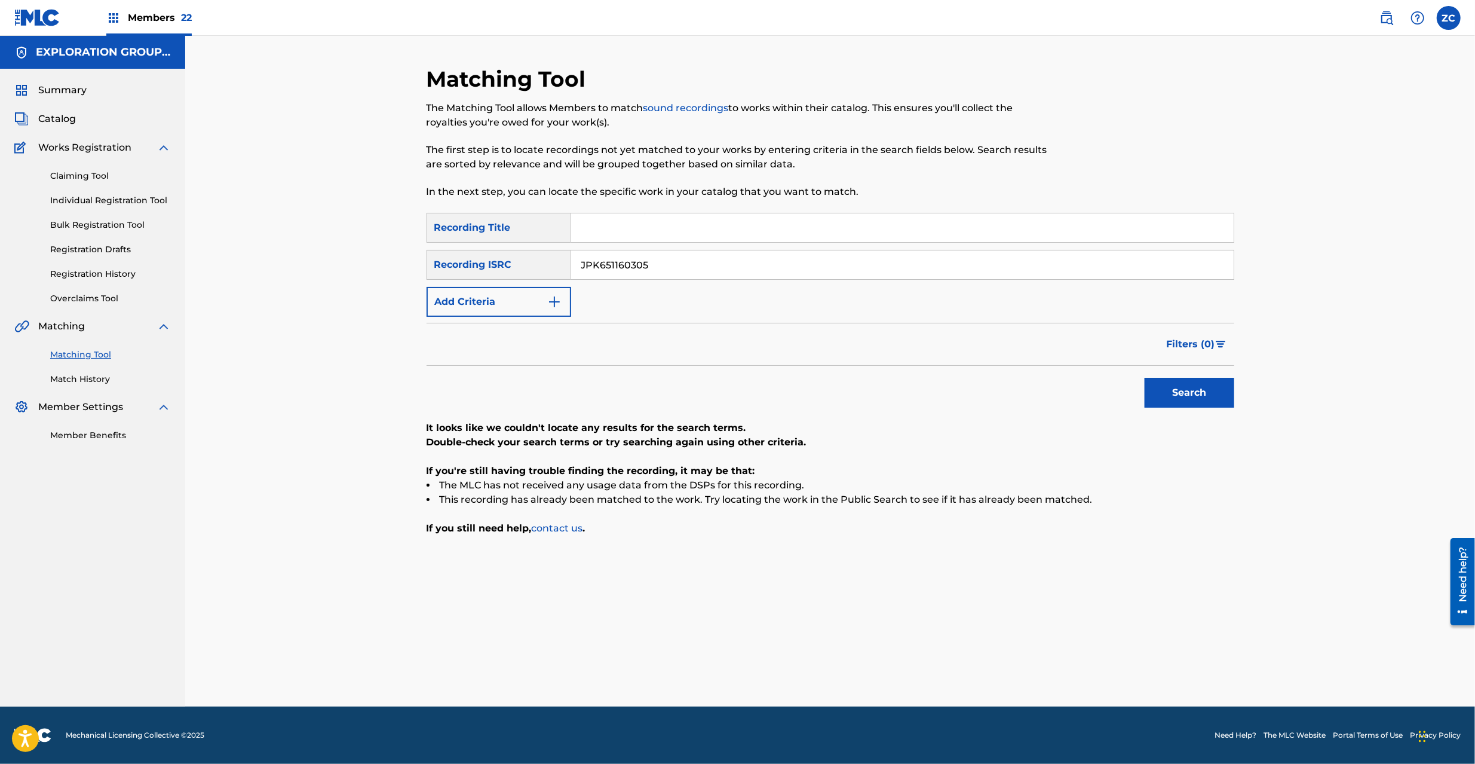
click at [1191, 393] on button "Search" at bounding box center [1190, 393] width 90 height 30
click at [775, 252] on input "JPK651160305" at bounding box center [902, 264] width 663 height 29
paste input "669108"
type input "JPK651669108"
click at [1179, 395] on button "Search" at bounding box center [1190, 393] width 90 height 30
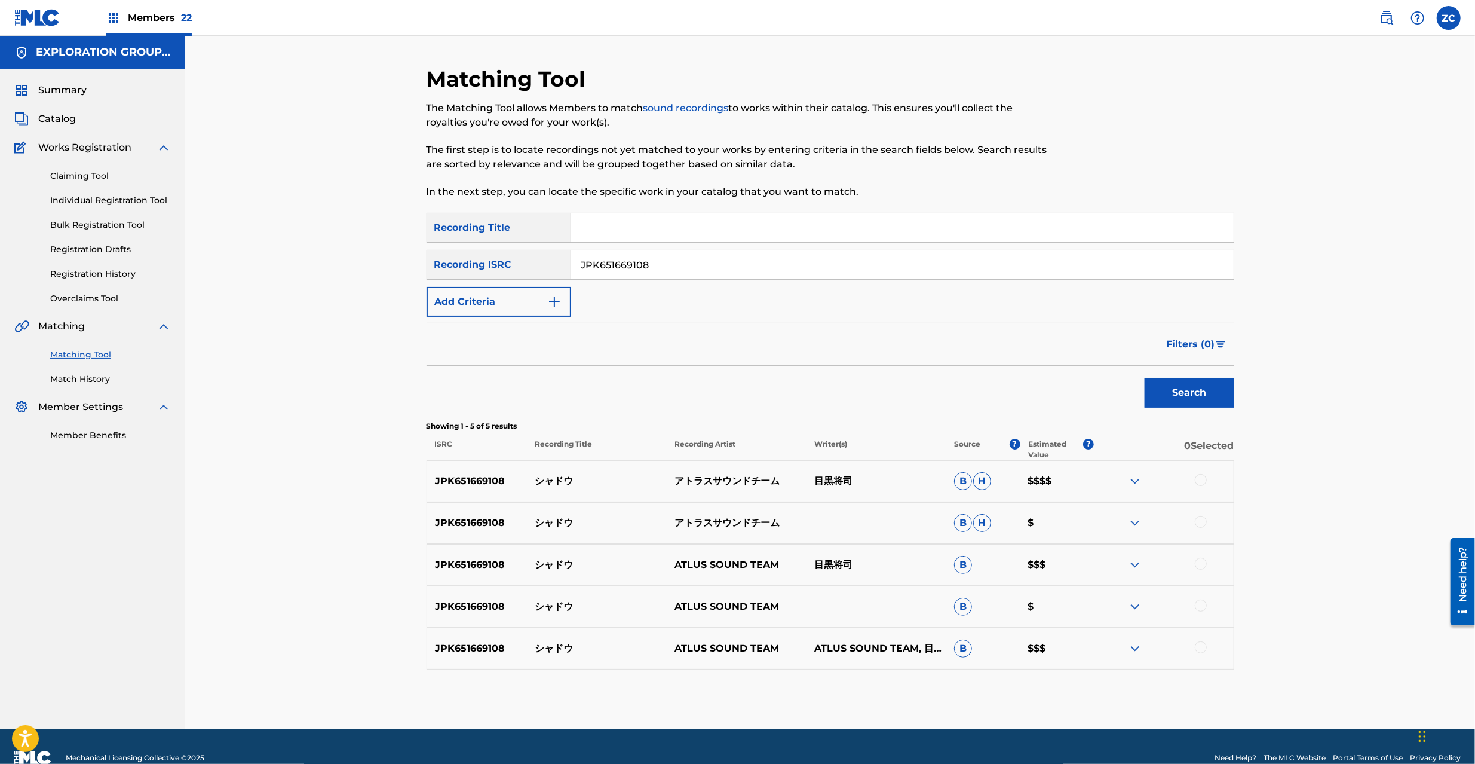
click at [1202, 481] on div at bounding box center [1201, 480] width 12 height 12
click at [1200, 519] on div at bounding box center [1201, 522] width 12 height 12
drag, startPoint x: 1202, startPoint y: 561, endPoint x: 1202, endPoint y: 596, distance: 35.3
click at [1202, 562] on div at bounding box center [1201, 564] width 12 height 12
click at [1198, 608] on div at bounding box center [1201, 605] width 12 height 12
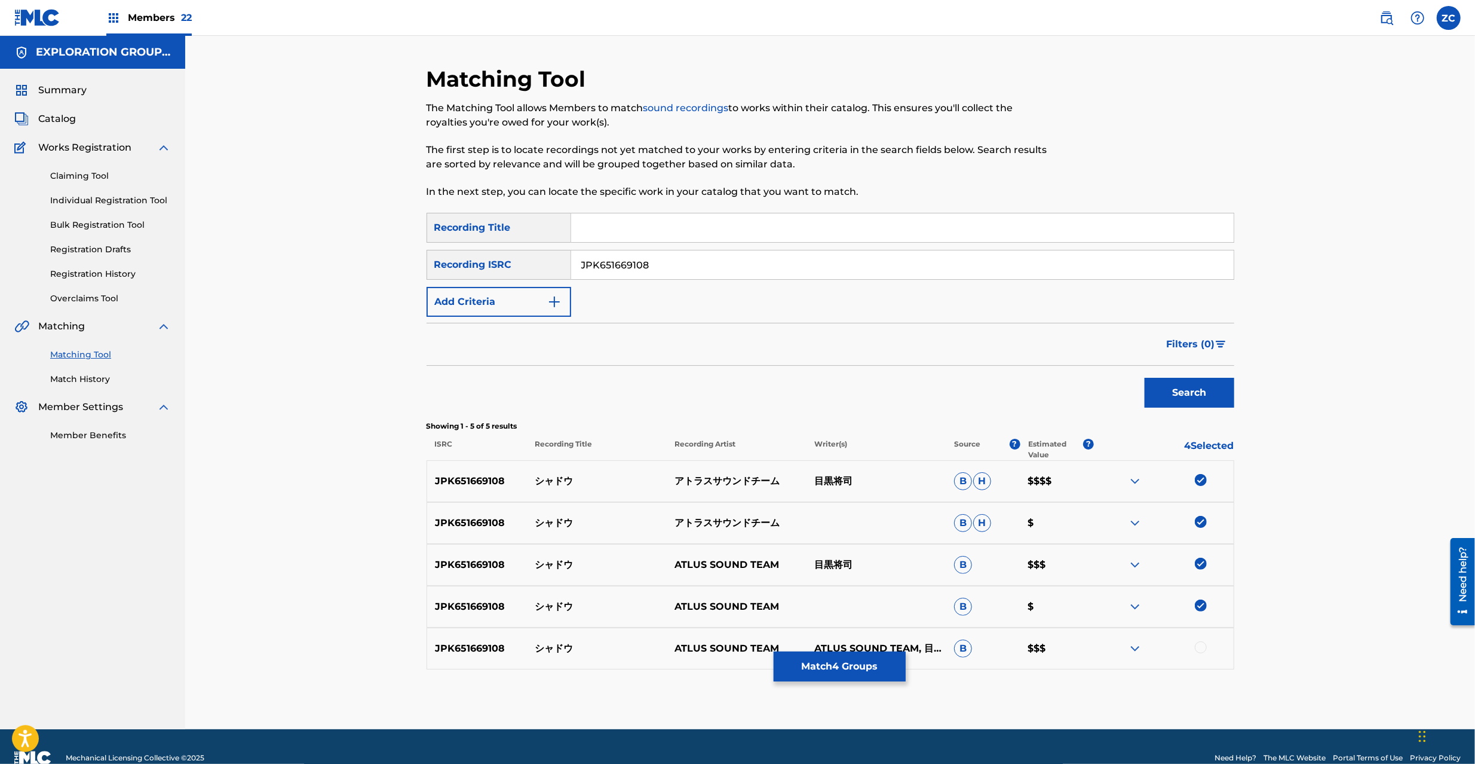
click at [1203, 647] on div at bounding box center [1201, 647] width 12 height 12
click at [845, 670] on button "Match 5 Groups" at bounding box center [840, 666] width 132 height 30
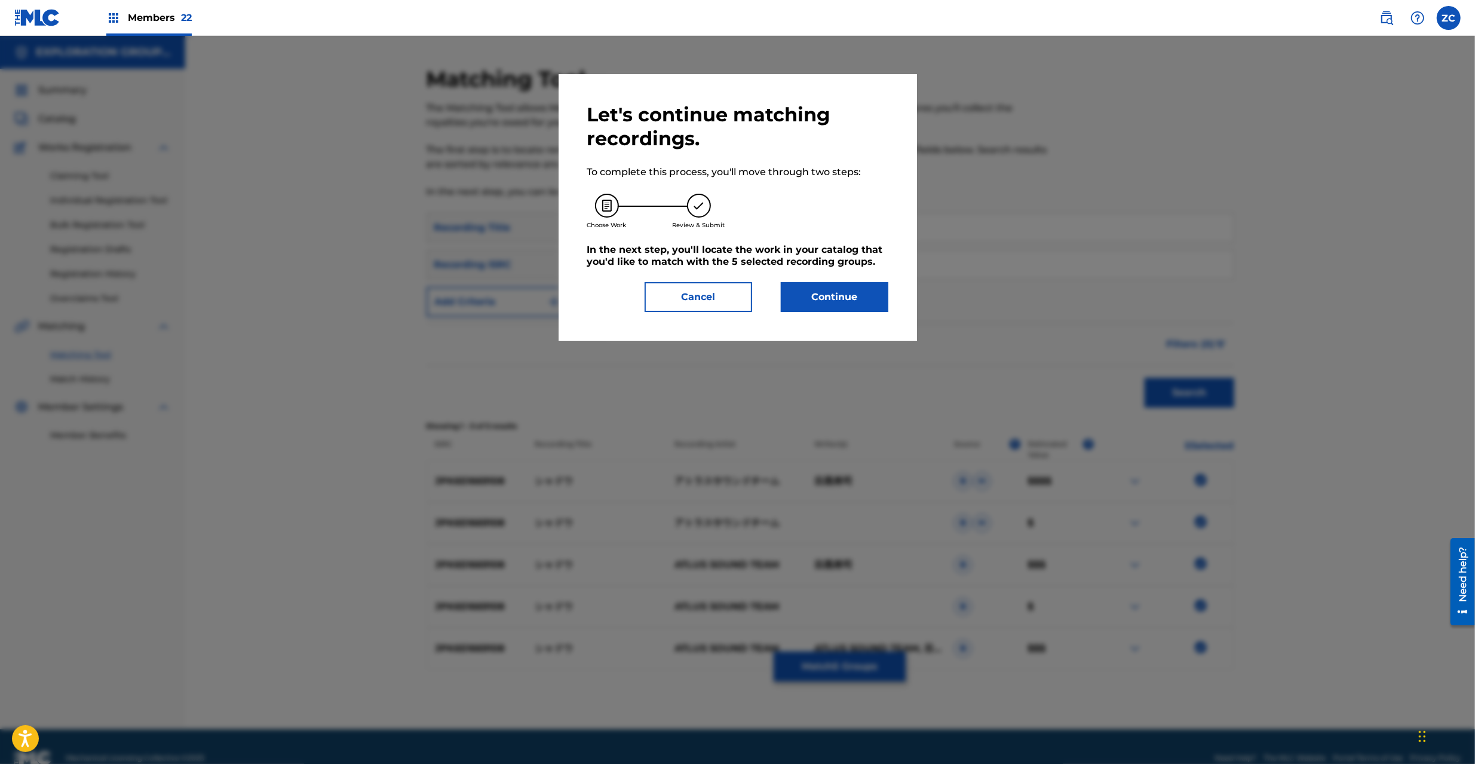
click at [858, 304] on button "Continue" at bounding box center [835, 297] width 108 height 30
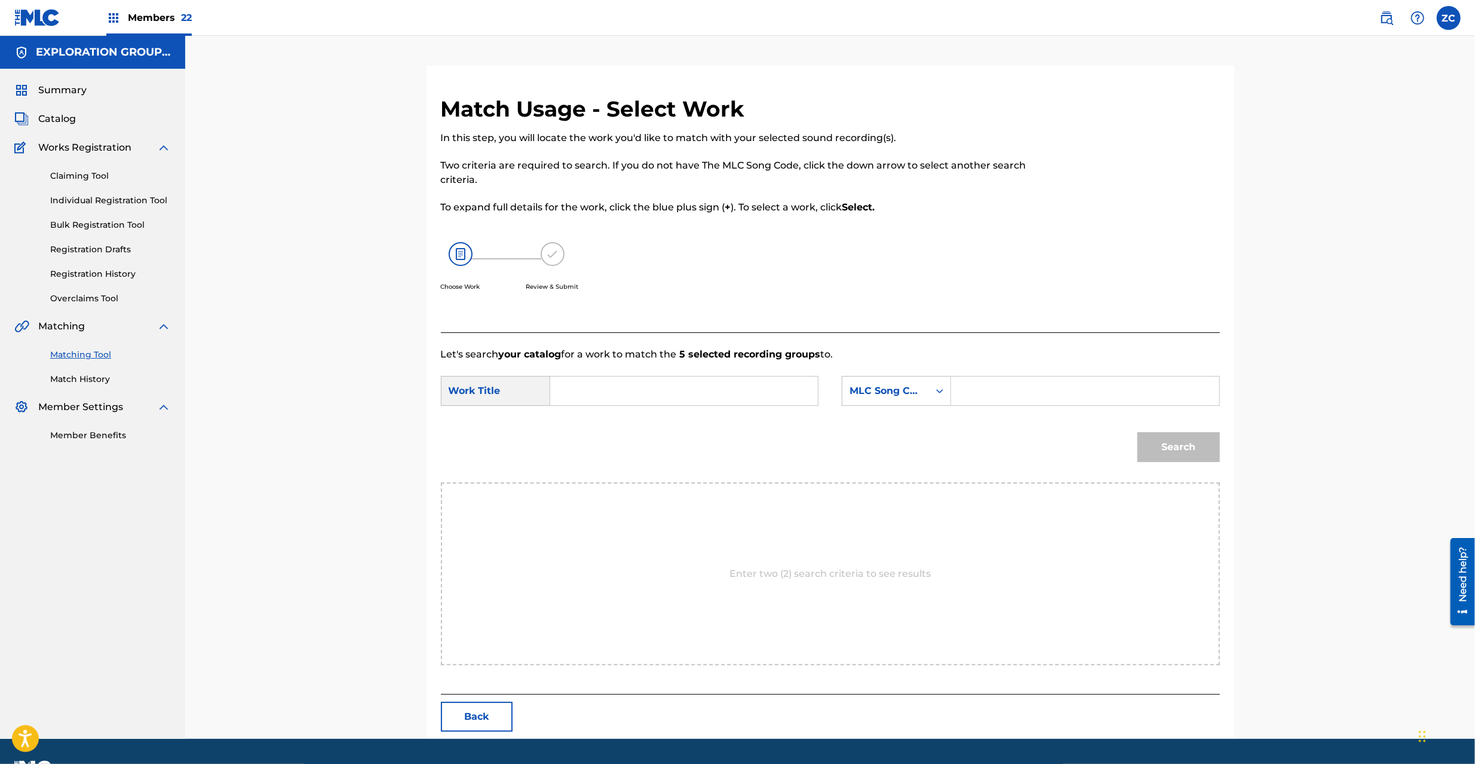
paste input "Shadou S65UOE"
click at [682, 398] on input "Search Form" at bounding box center [684, 390] width 247 height 29
click at [632, 396] on input "Shadou S65UOE" at bounding box center [684, 390] width 247 height 29
type input "Shadou"
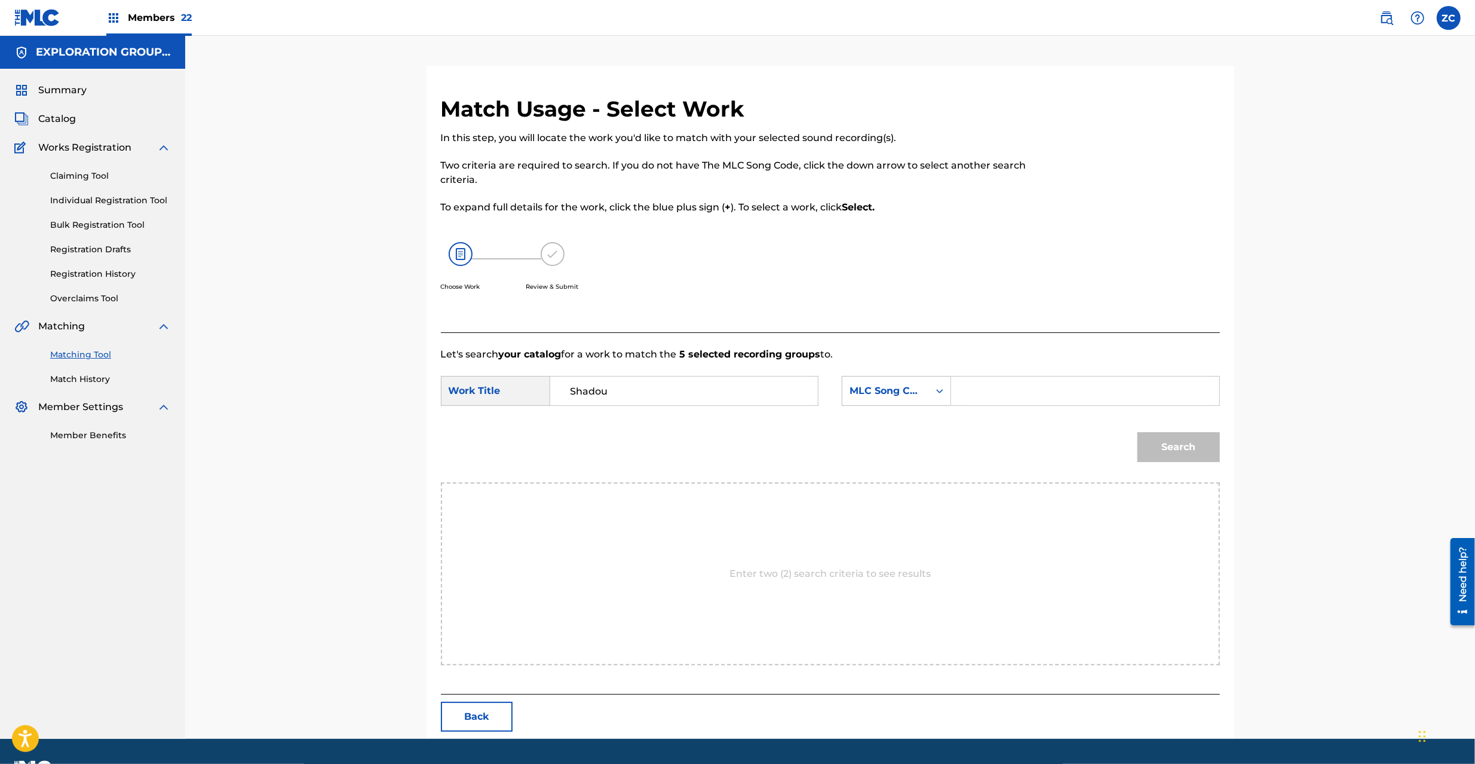
click at [1042, 397] on input "Search Form" at bounding box center [1084, 390] width 247 height 29
paste input "S65UOE"
type input "S65UOE"
click at [1181, 454] on button "Search" at bounding box center [1179, 447] width 82 height 30
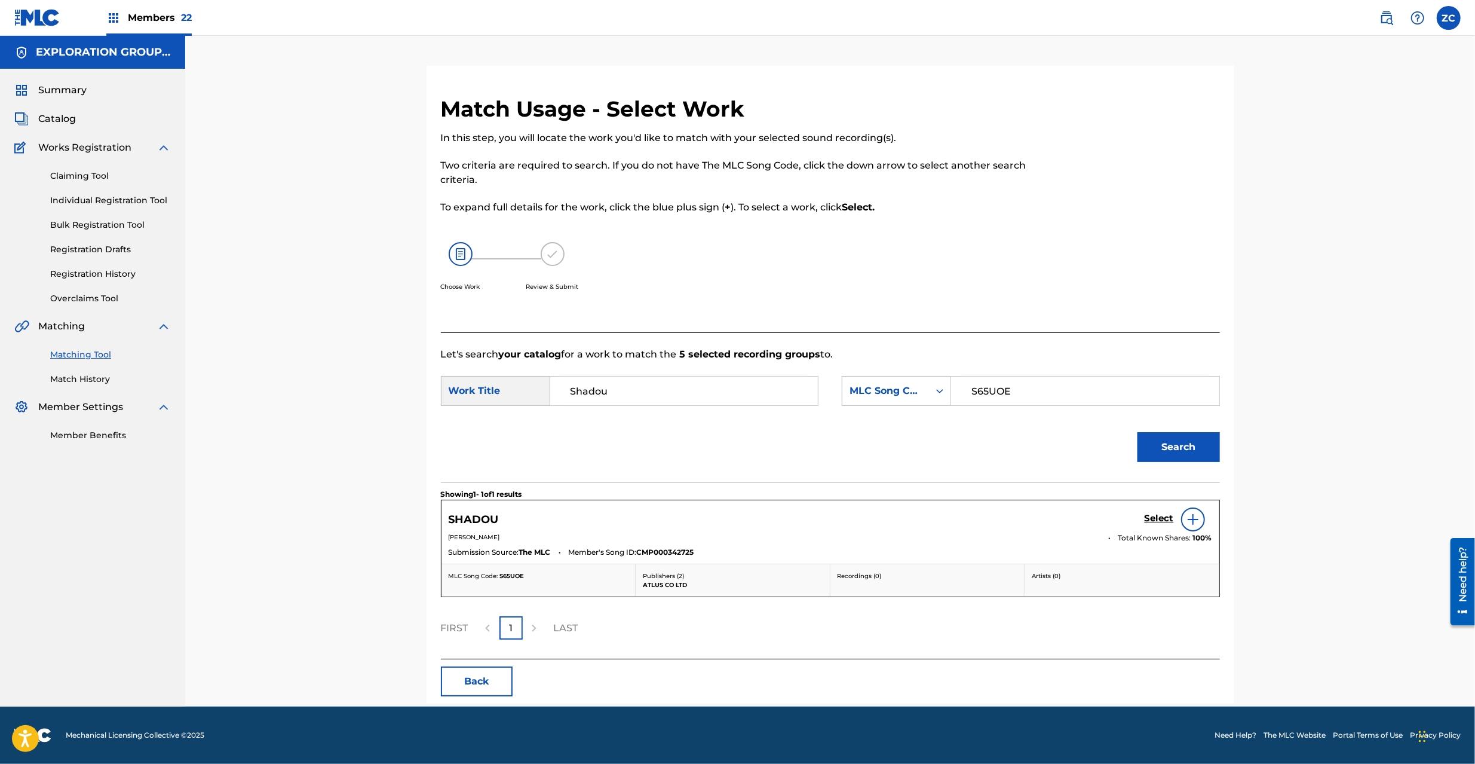
drag, startPoint x: 1164, startPoint y: 516, endPoint x: 1159, endPoint y: 500, distance: 16.8
click at [1164, 512] on div "Select" at bounding box center [1179, 519] width 68 height 24
click at [1160, 514] on h5 "Select" at bounding box center [1159, 518] width 29 height 11
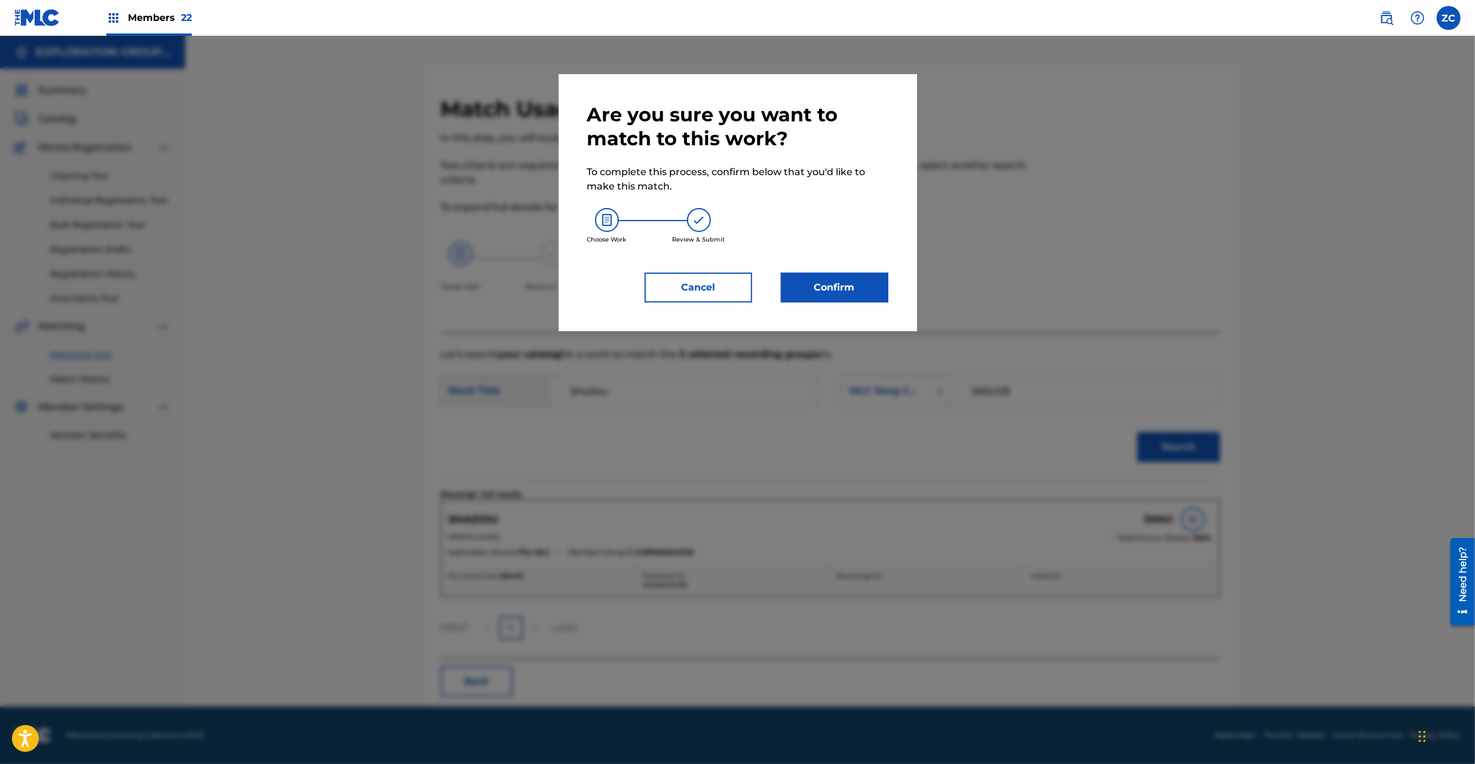
click at [868, 292] on button "Confirm" at bounding box center [835, 287] width 108 height 30
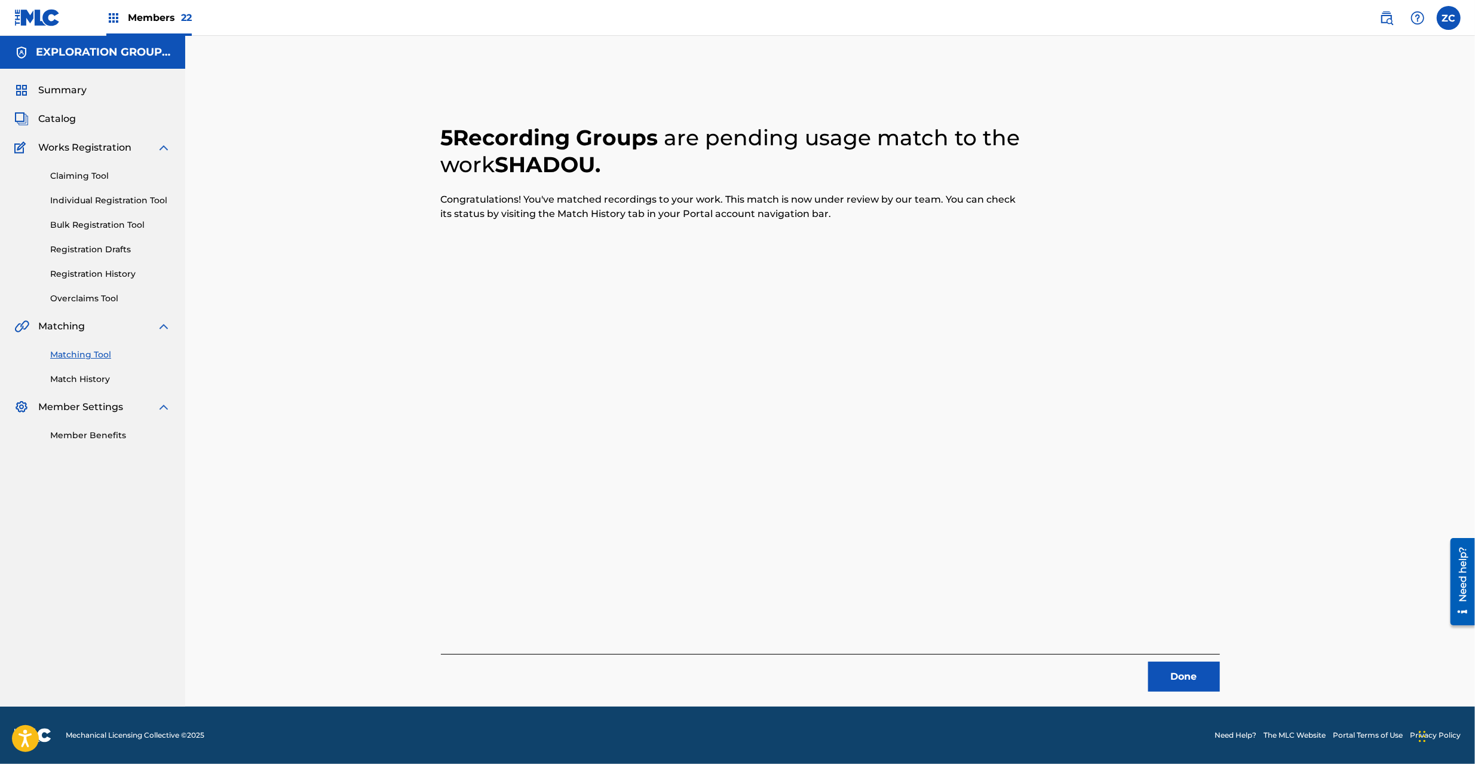
click at [1203, 675] on button "Done" at bounding box center [1184, 676] width 72 height 30
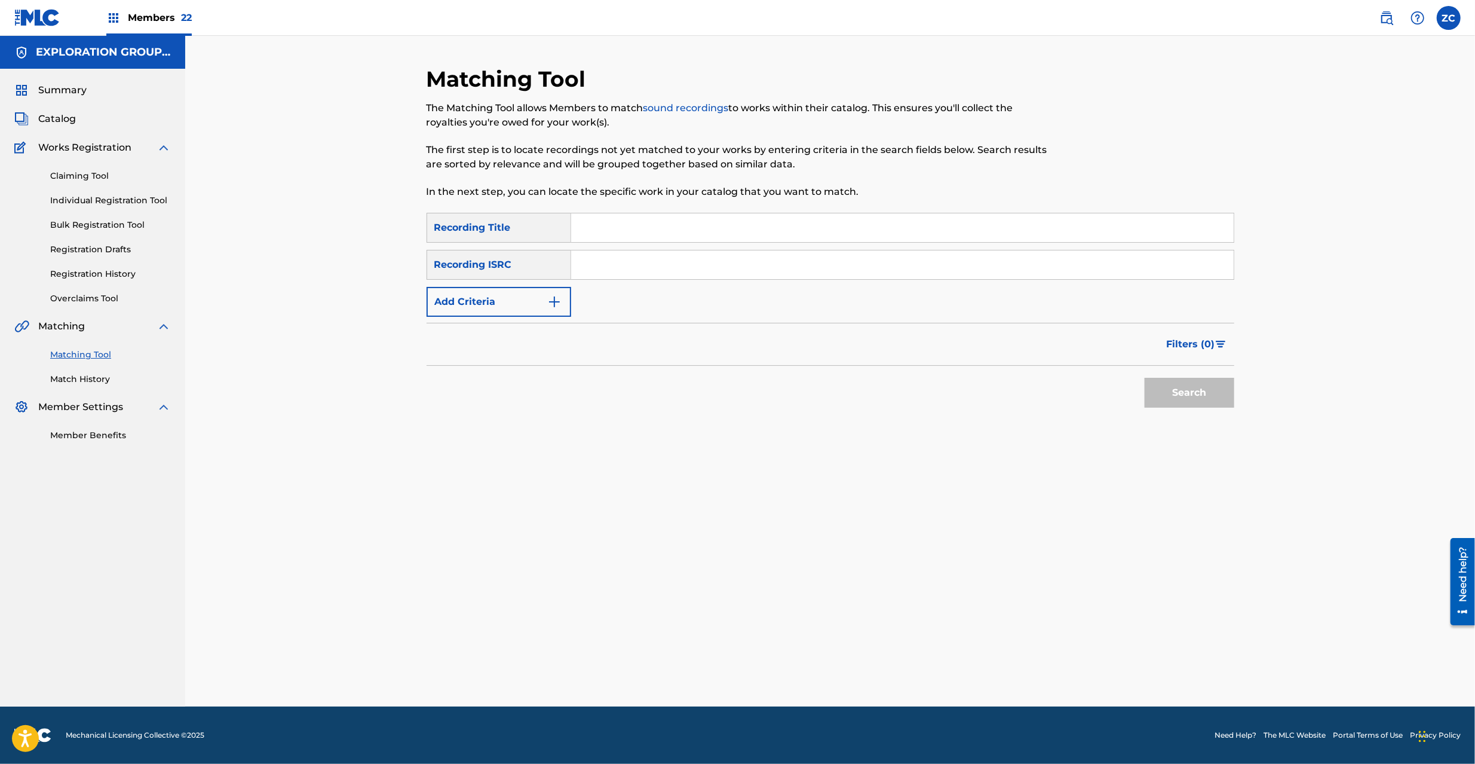
drag, startPoint x: 627, startPoint y: 275, endPoint x: 636, endPoint y: 275, distance: 9.6
click at [627, 274] on input "Search Form" at bounding box center [902, 264] width 663 height 29
paste input "JPK651669109"
drag, startPoint x: 1180, startPoint y: 393, endPoint x: 1129, endPoint y: 363, distance: 58.6
click at [1180, 392] on button "Search" at bounding box center [1190, 393] width 90 height 30
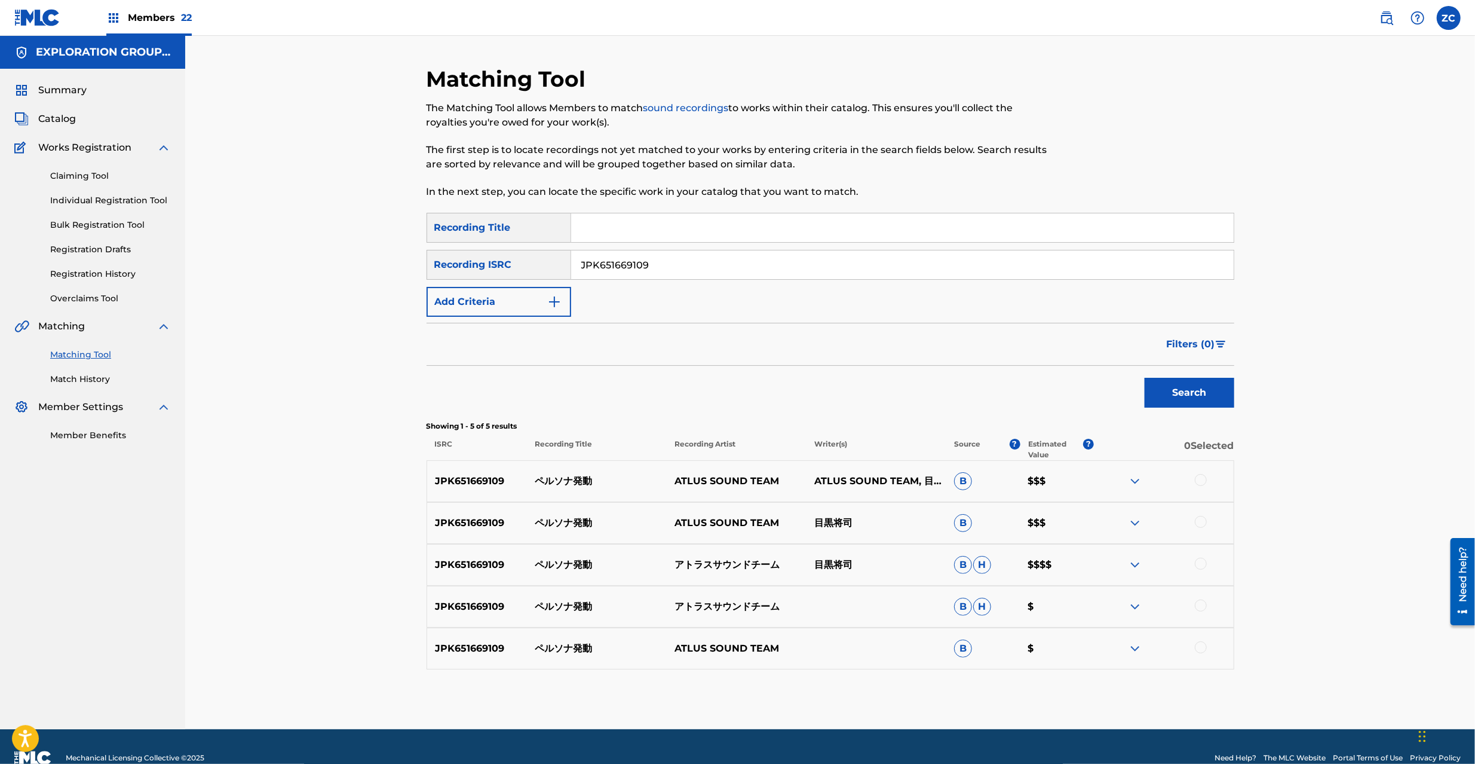
click at [1207, 478] on div at bounding box center [1164, 481] width 140 height 14
click at [1202, 479] on div at bounding box center [1201, 480] width 12 height 12
click at [1201, 519] on div at bounding box center [1201, 522] width 12 height 12
drag, startPoint x: 1202, startPoint y: 564, endPoint x: 1202, endPoint y: 572, distance: 7.8
click at [1202, 565] on div at bounding box center [1201, 564] width 12 height 12
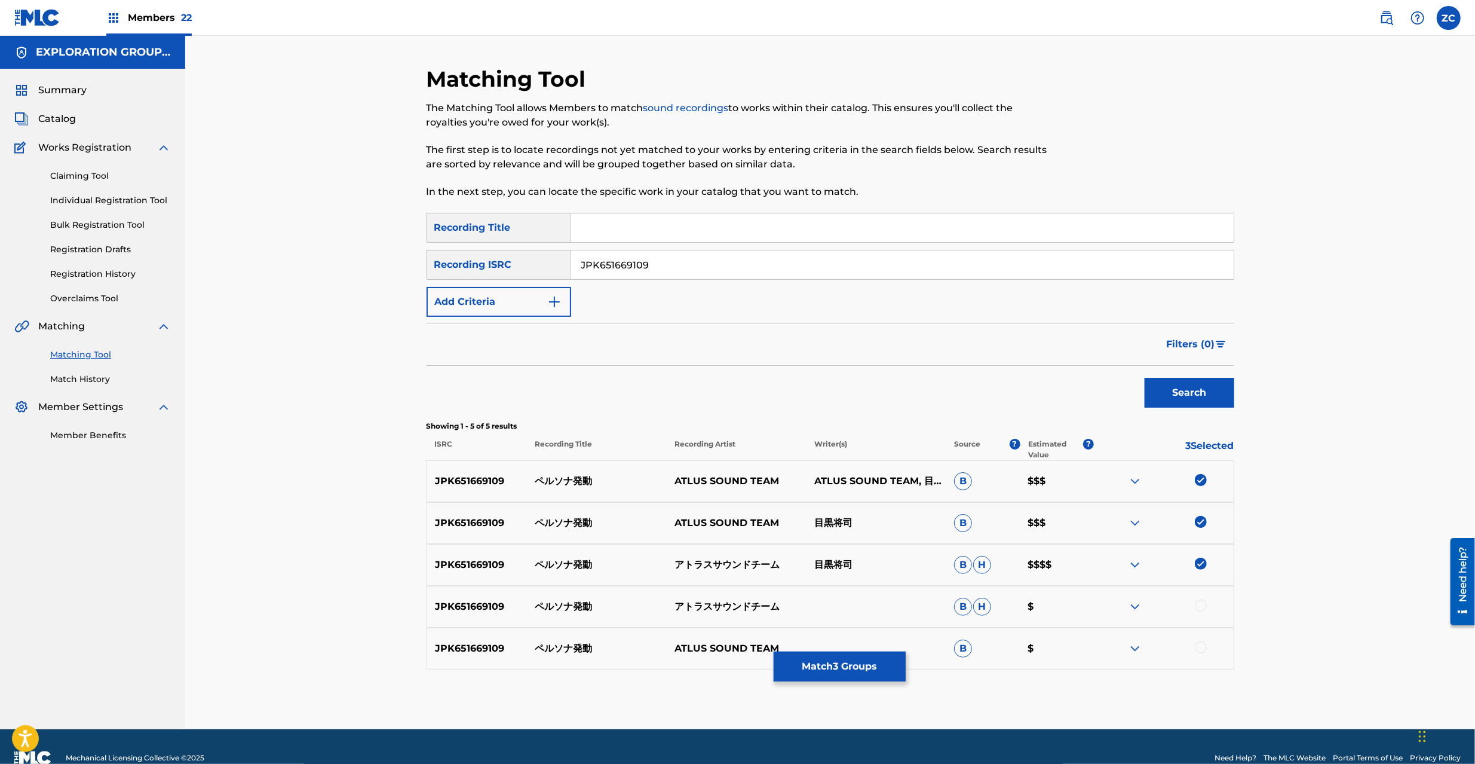
drag, startPoint x: 1201, startPoint y: 604, endPoint x: 1200, endPoint y: 611, distance: 7.2
click at [1200, 604] on div at bounding box center [1201, 605] width 12 height 12
click at [1202, 648] on div at bounding box center [1201, 647] width 12 height 12
click at [649, 269] on input "JPK651669109" at bounding box center [902, 264] width 663 height 29
paste input "366908"
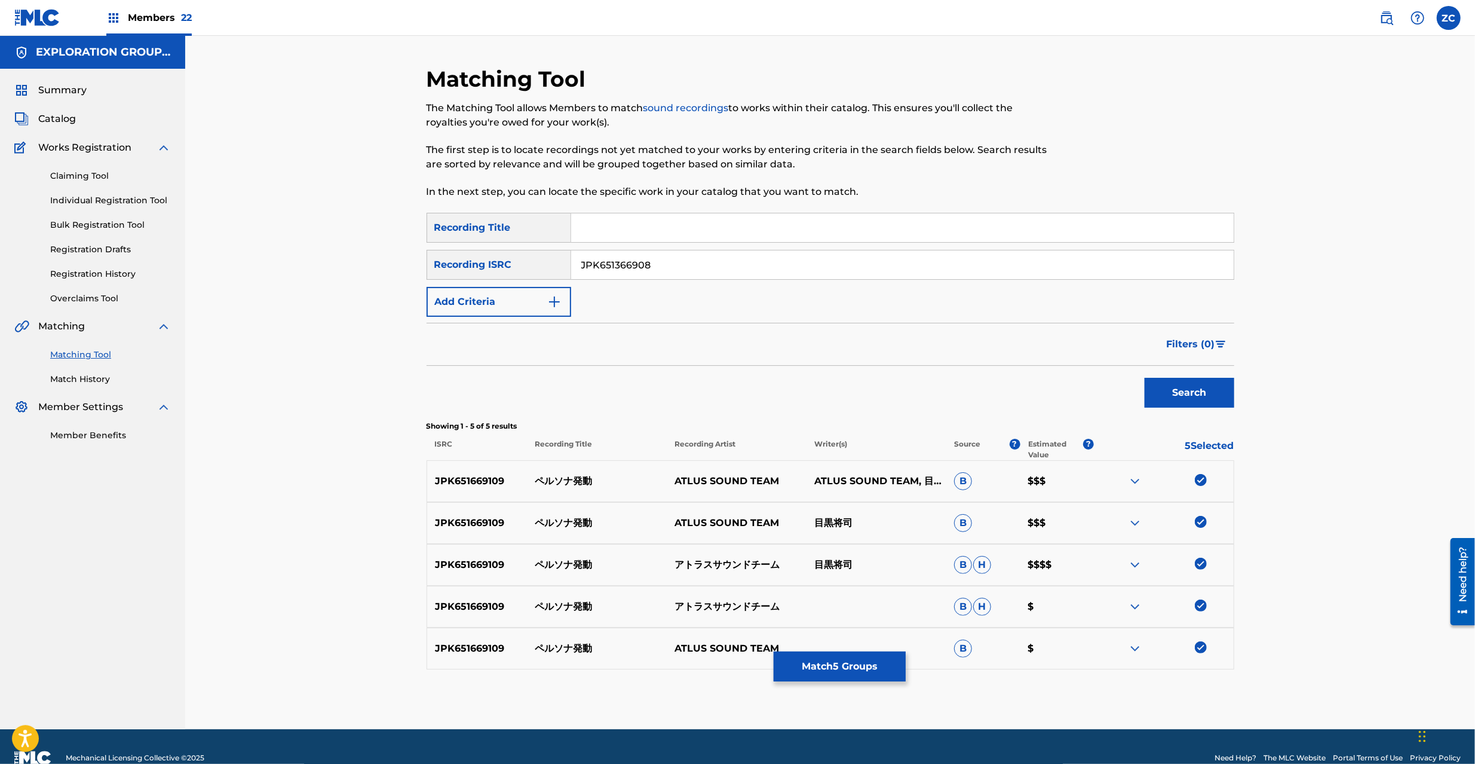
type input "JPK651366908"
click at [1196, 385] on button "Search" at bounding box center [1190, 393] width 90 height 30
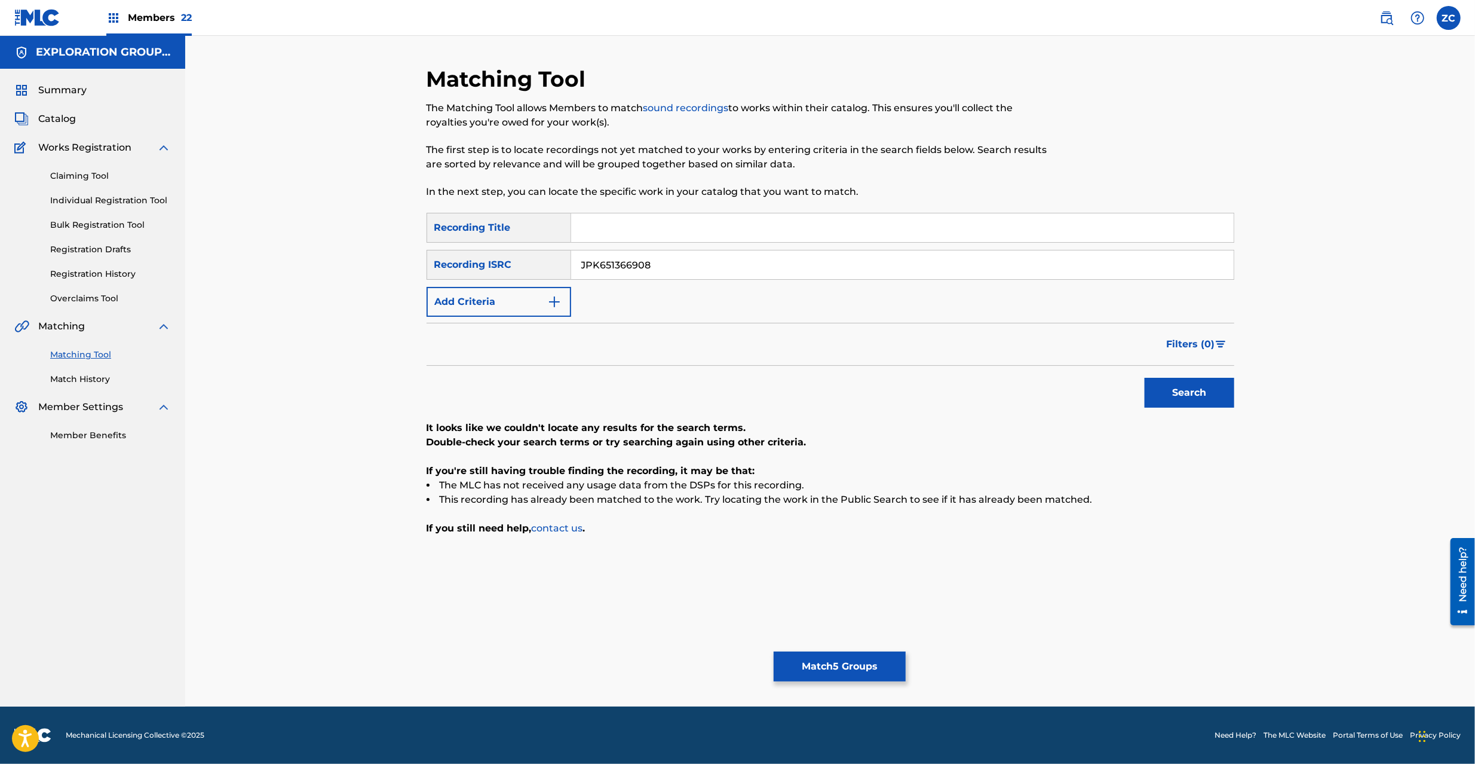
click at [868, 677] on button "Match 5 Groups" at bounding box center [840, 666] width 132 height 30
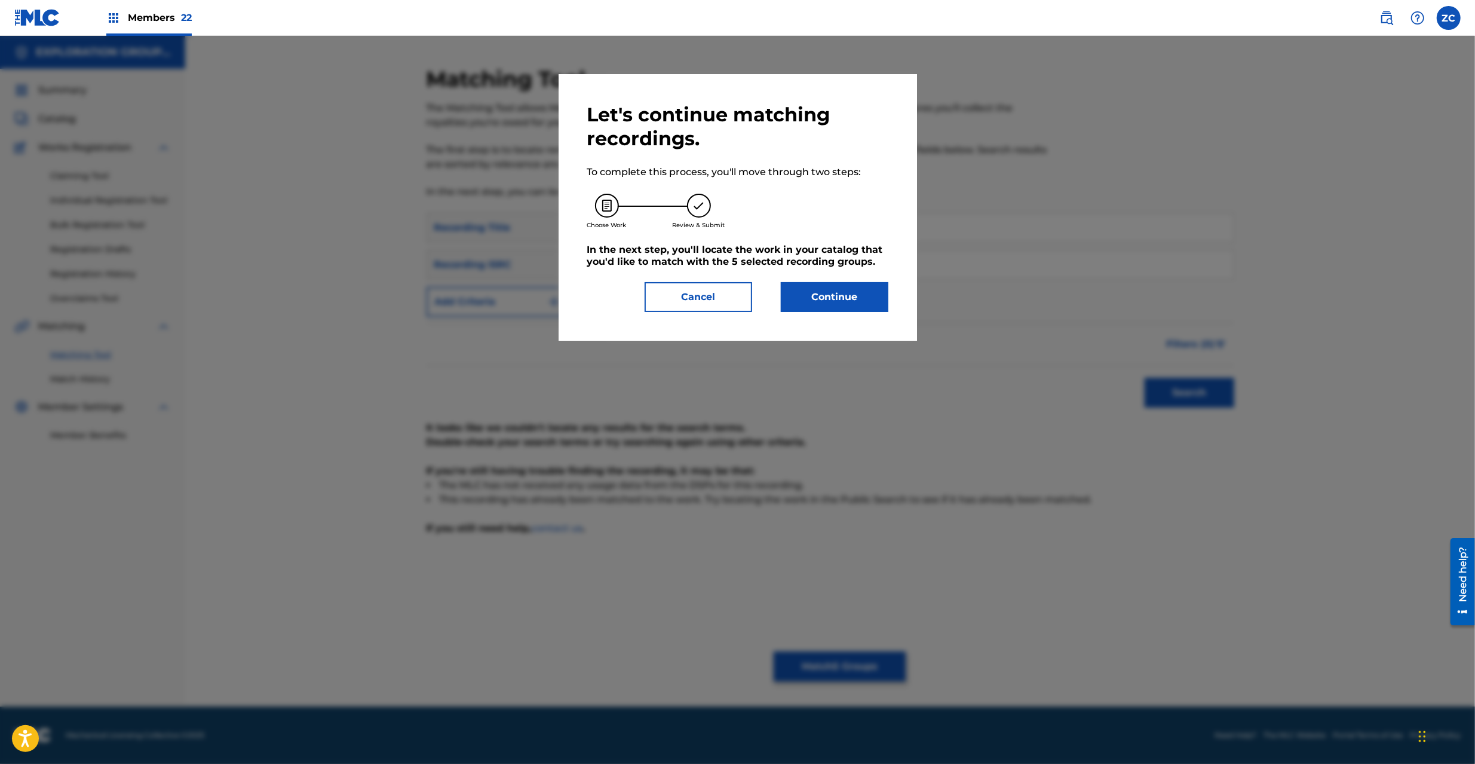
click at [827, 288] on button "Continue" at bounding box center [835, 297] width 108 height 30
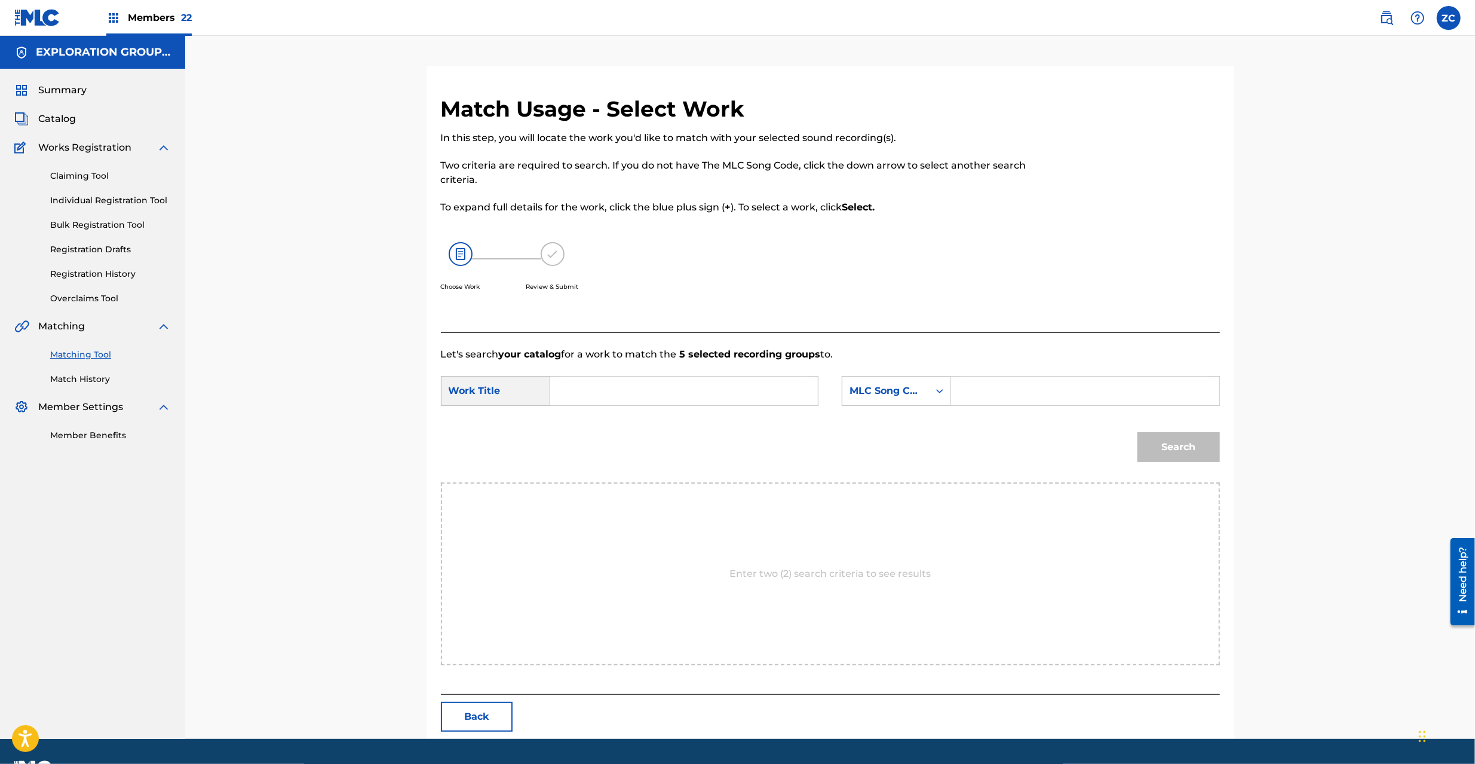
click at [615, 387] on input "Search Form" at bounding box center [684, 390] width 247 height 29
paste input "PO3LKX"
paste input "Perusona Hatsudou"
click at [696, 391] on input "Perusona Hatsudou PO3LKX" at bounding box center [684, 390] width 247 height 29
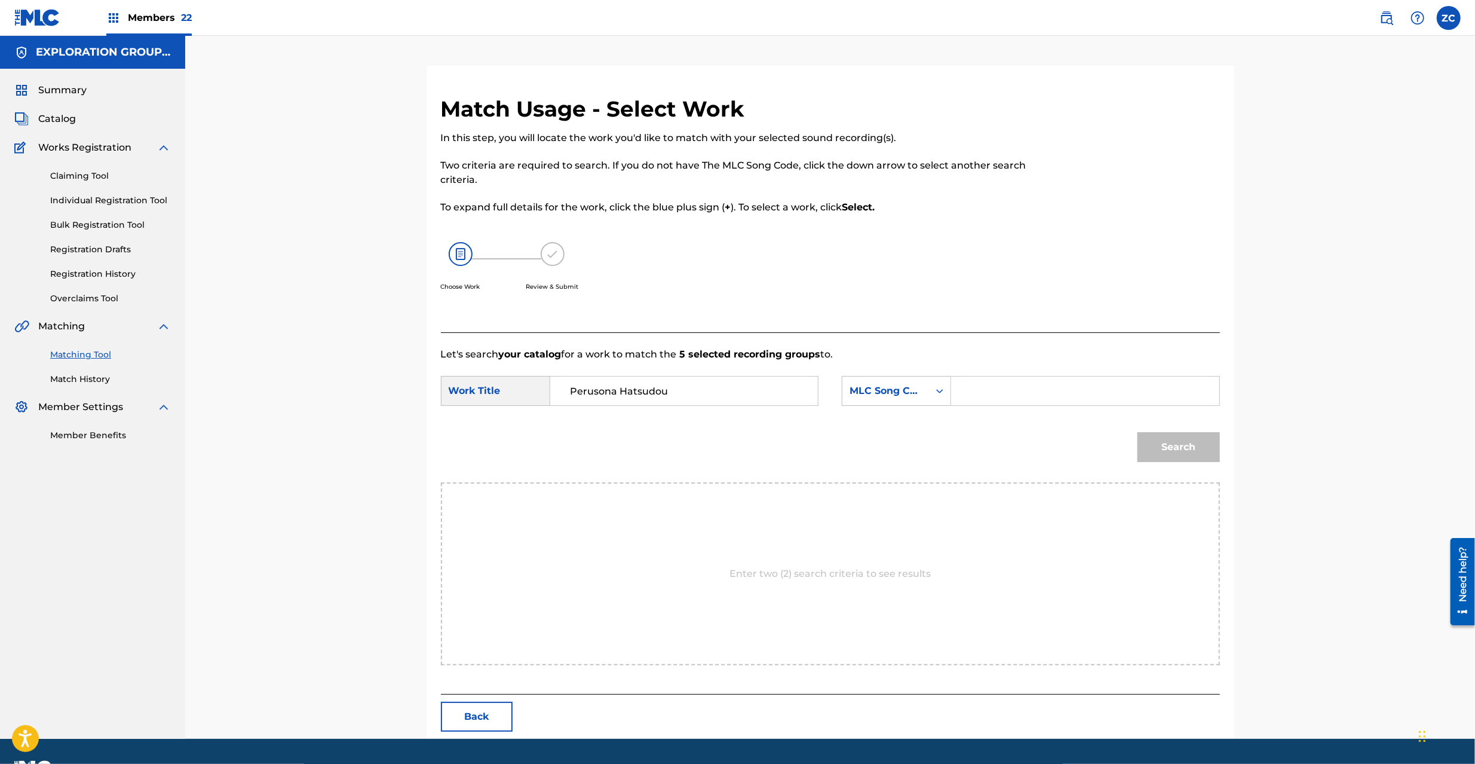
type input "Perusona Hatsudou"
click at [1041, 399] on input "Search Form" at bounding box center [1084, 390] width 247 height 29
paste input "PO3LKX"
type input "PO3LKX"
click at [1195, 440] on button "Search" at bounding box center [1179, 447] width 82 height 30
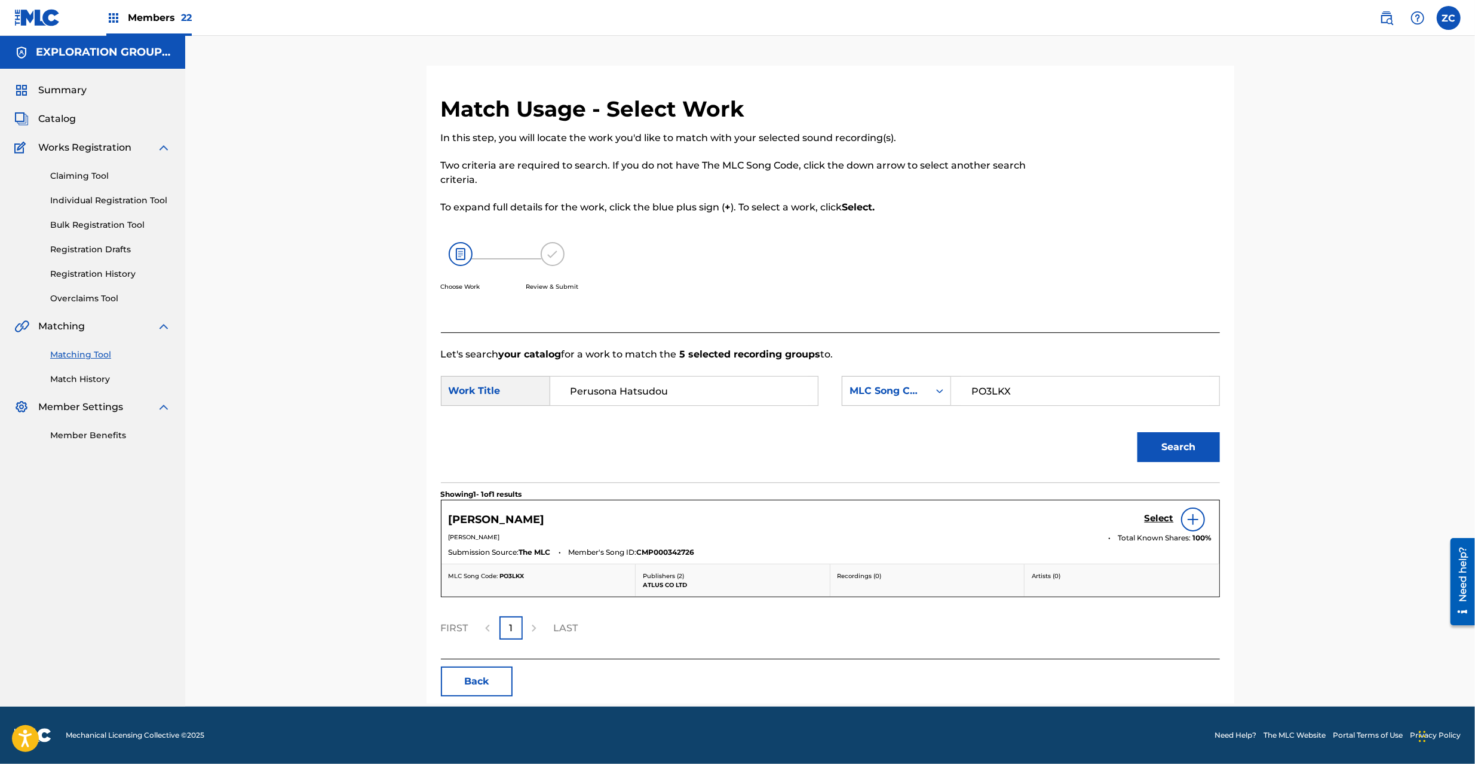
click at [1166, 522] on h5 "Select" at bounding box center [1159, 518] width 29 height 11
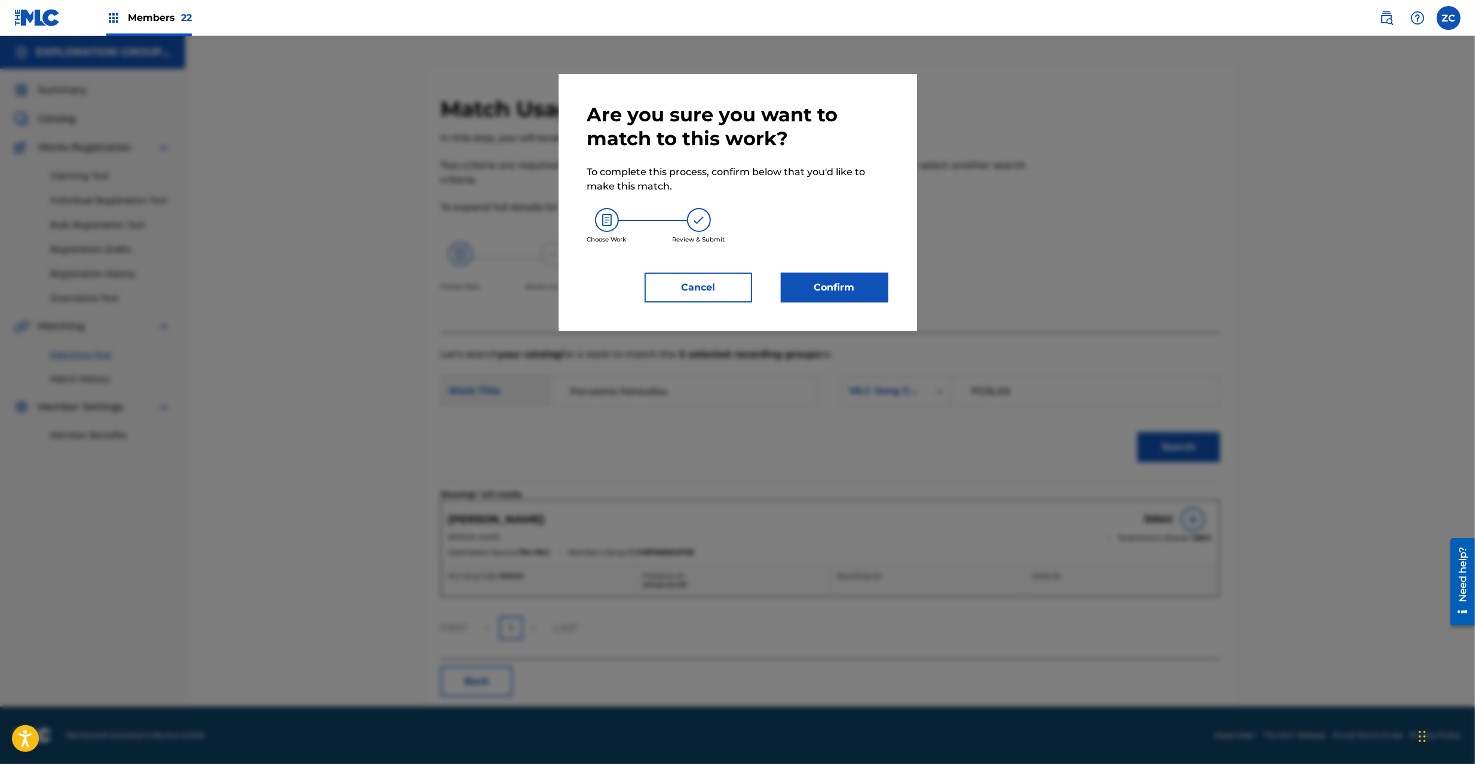
click at [852, 283] on button "Confirm" at bounding box center [835, 287] width 108 height 30
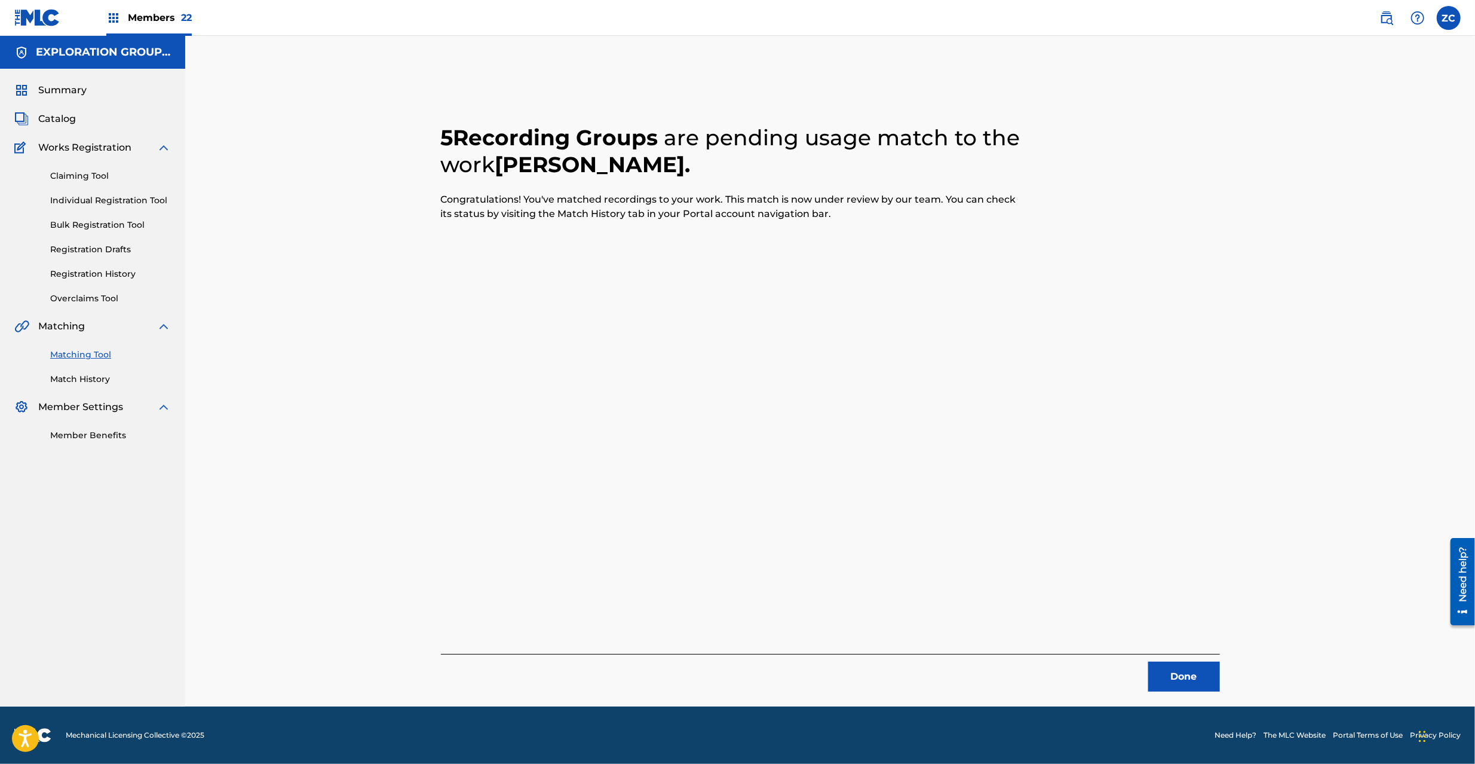
click at [1196, 681] on button "Done" at bounding box center [1184, 676] width 72 height 30
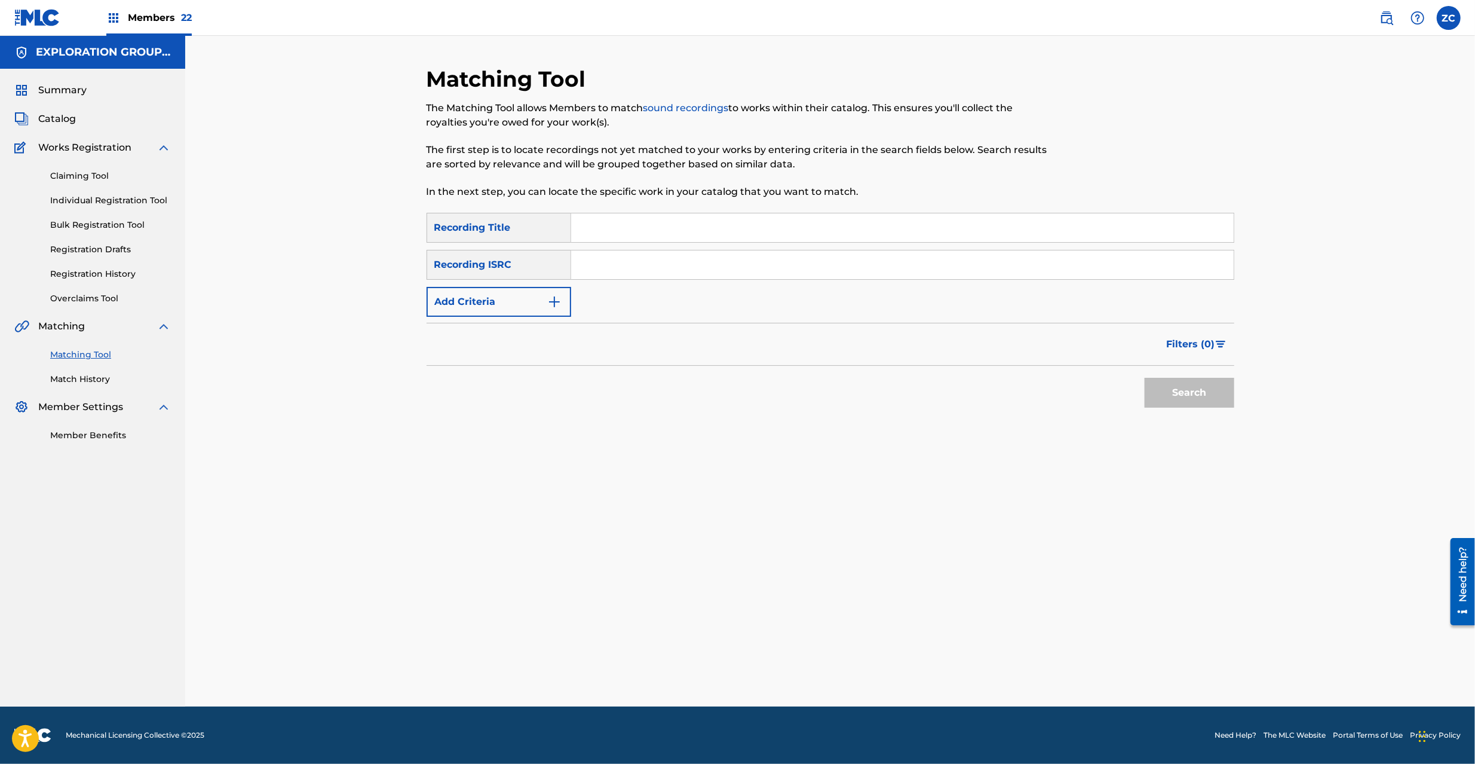
drag, startPoint x: 899, startPoint y: 256, endPoint x: 921, endPoint y: 275, distance: 28.4
click at [899, 256] on input "Search Form" at bounding box center [902, 264] width 663 height 29
paste input "JPK651500130"
type input "JPK651500130"
click at [1206, 390] on button "Search" at bounding box center [1190, 393] width 90 height 30
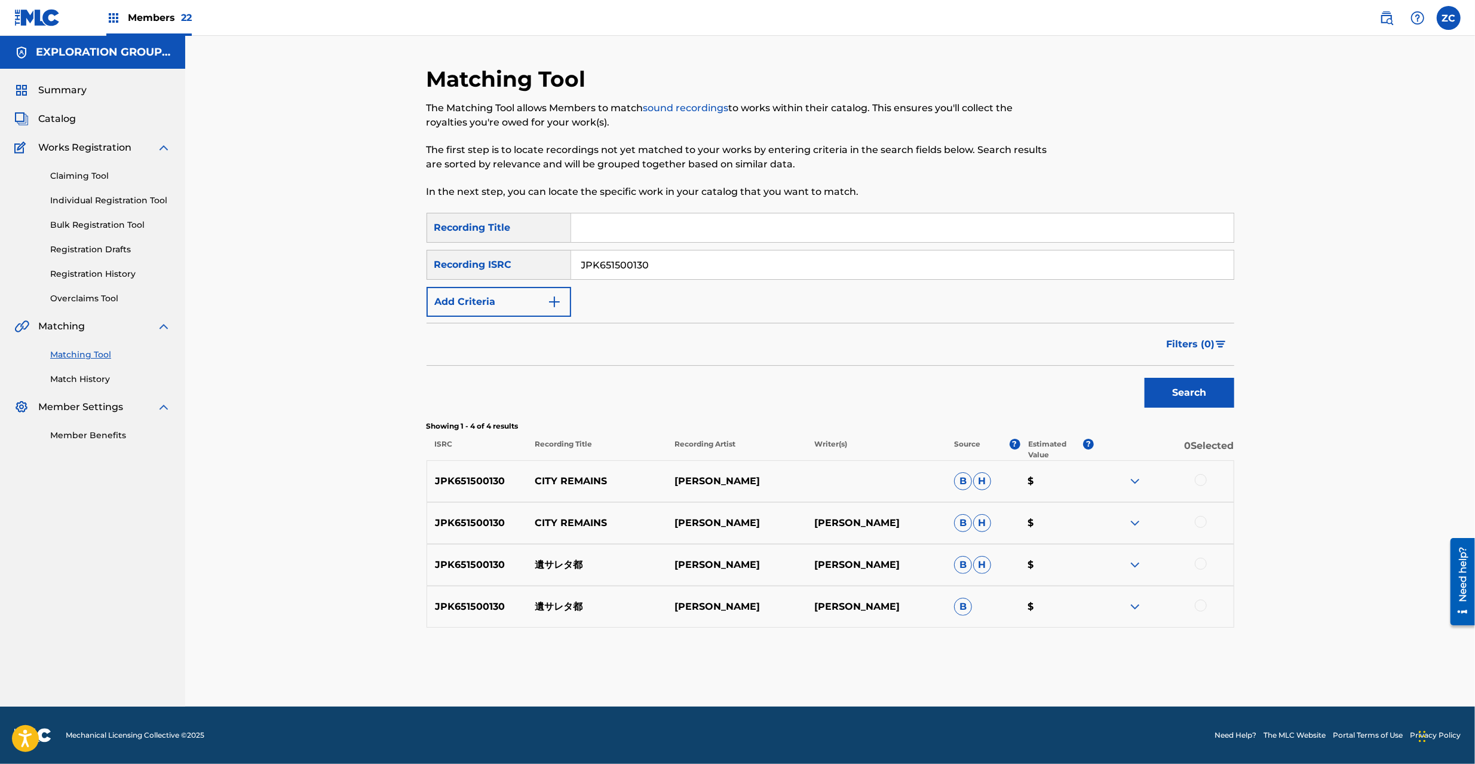
click at [1199, 477] on div at bounding box center [1201, 480] width 12 height 12
click at [1202, 522] on div at bounding box center [1201, 522] width 12 height 12
click at [1202, 560] on div at bounding box center [1201, 564] width 12 height 12
click at [1199, 606] on div at bounding box center [1201, 605] width 12 height 12
click at [822, 669] on button "Match 4 Groups" at bounding box center [840, 666] width 132 height 30
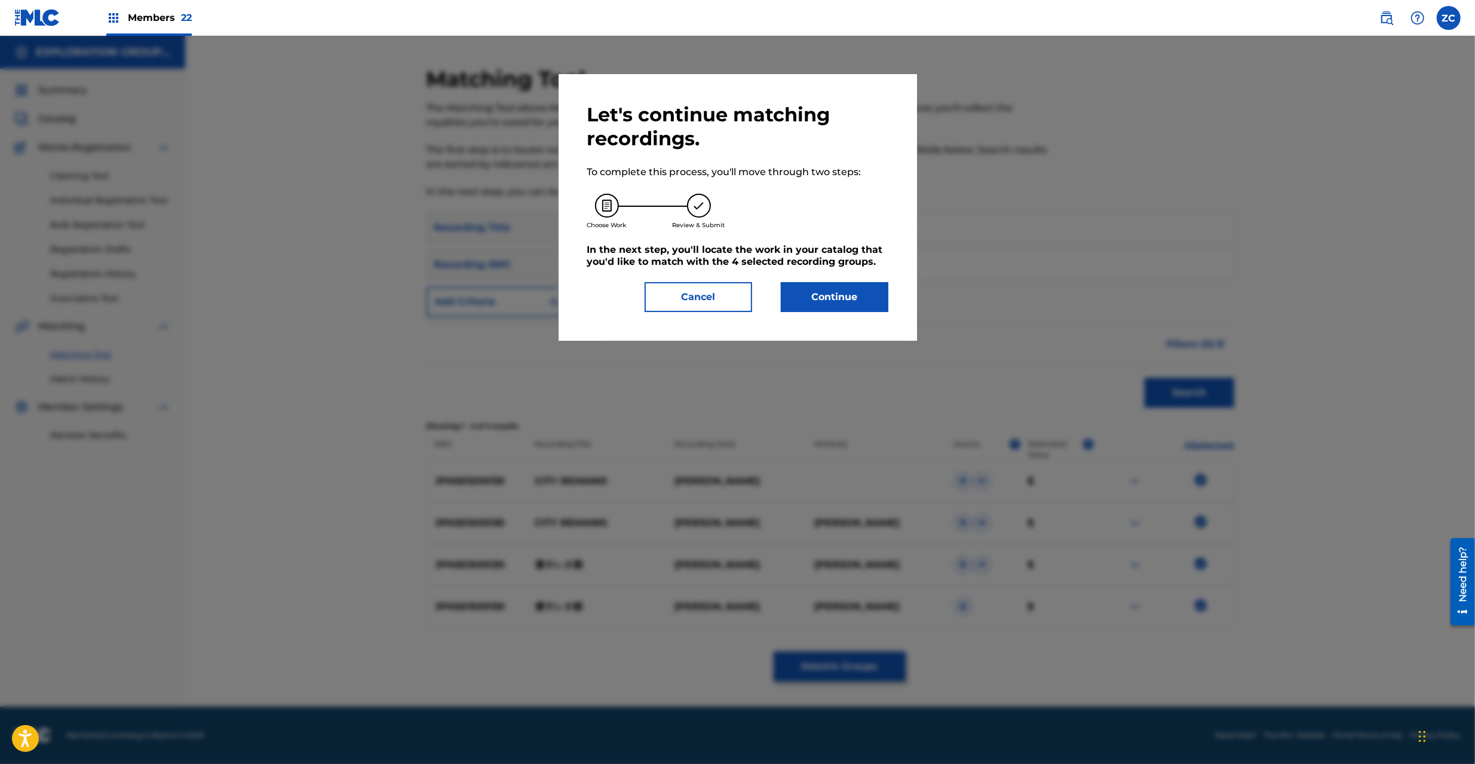
click at [825, 297] on button "Continue" at bounding box center [835, 297] width 108 height 30
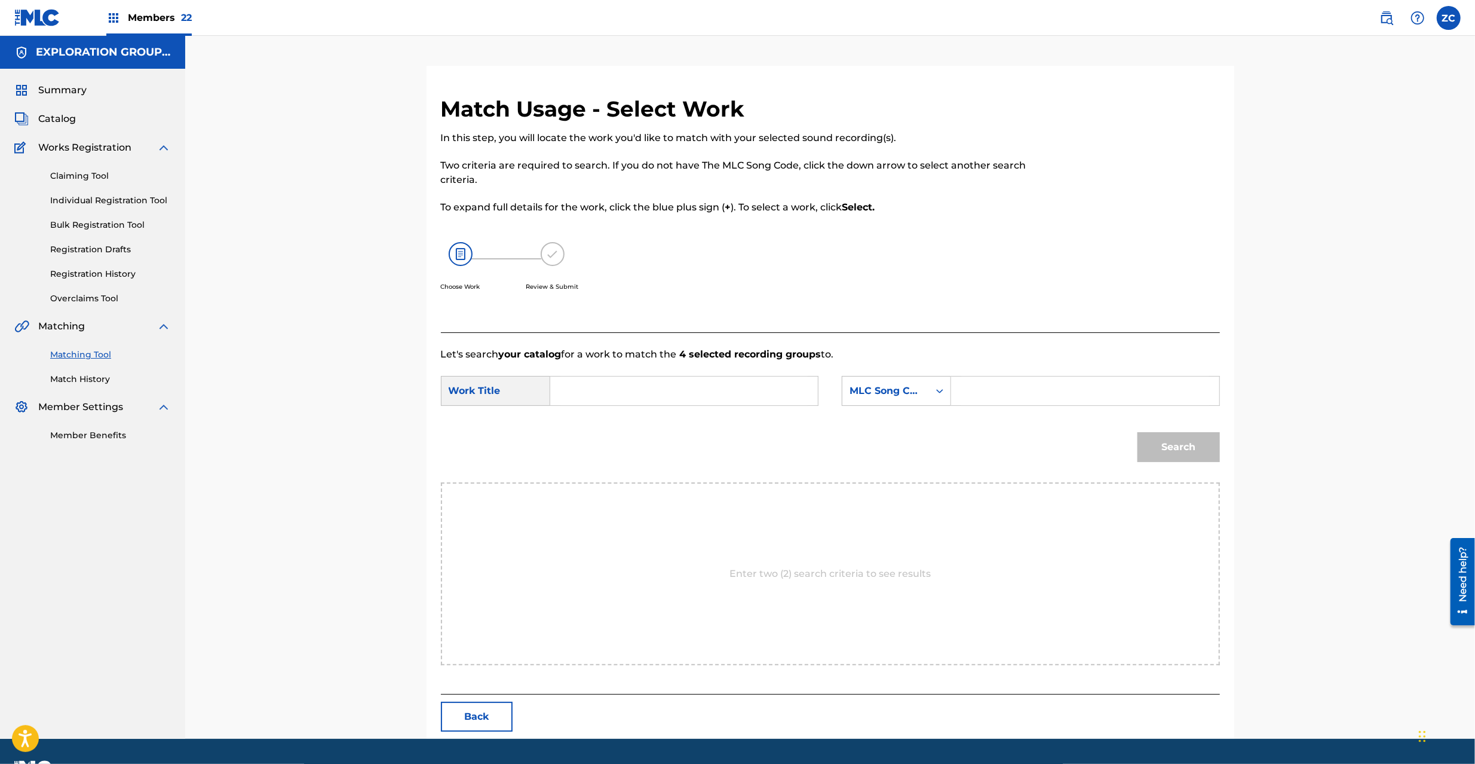
drag, startPoint x: 680, startPoint y: 397, endPoint x: 1468, endPoint y: 142, distance: 827.7
click at [680, 394] on input "Search Form" at bounding box center [684, 390] width 247 height 29
paste input "Nokosareta [PERSON_NAME] N98BH7"
click at [767, 392] on input "Nokosareta [PERSON_NAME] N98BH7" at bounding box center [684, 390] width 247 height 29
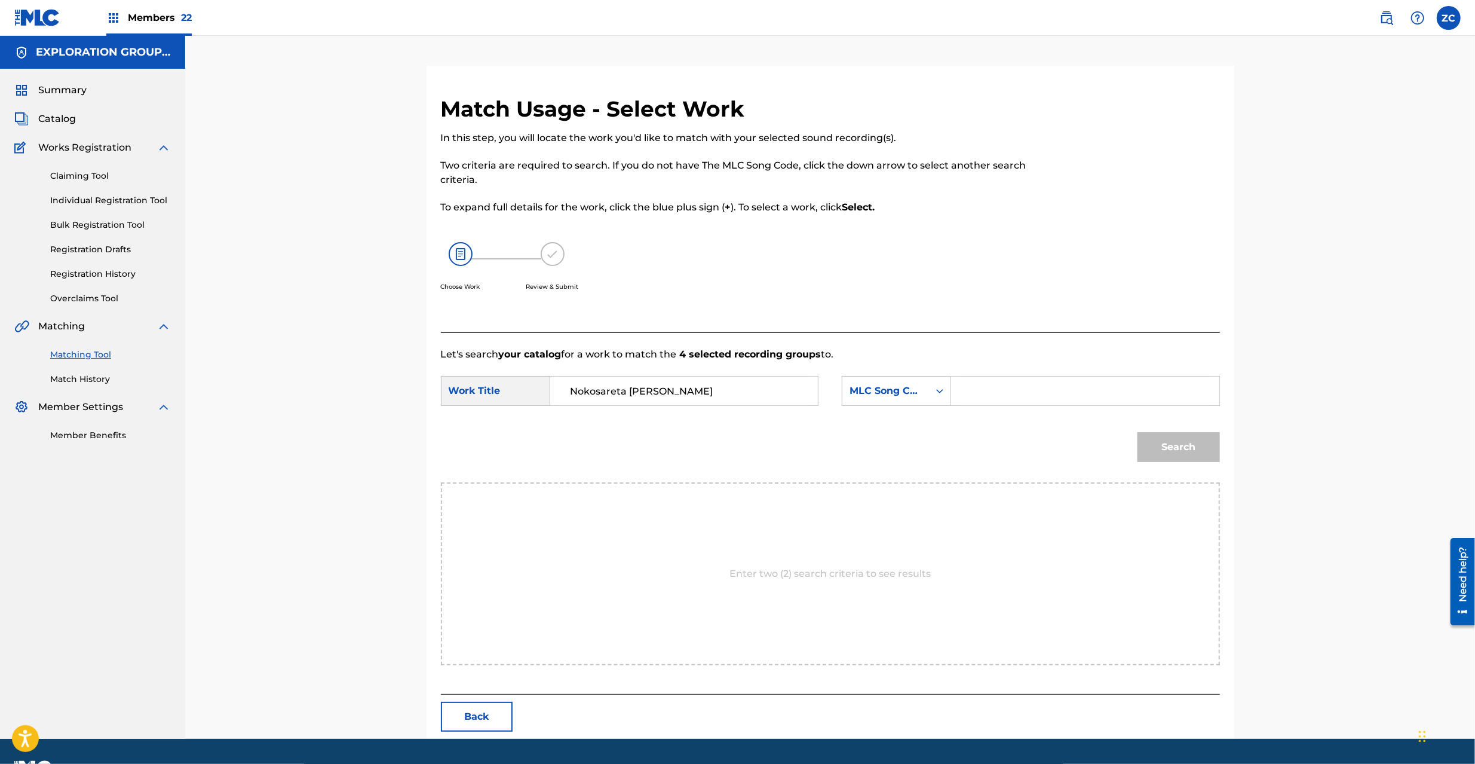
type input "Nokosareta [PERSON_NAME]"
click at [1027, 386] on input "Search Form" at bounding box center [1084, 390] width 247 height 29
paste input "N98BH7"
type input "N98BH7"
drag, startPoint x: 670, startPoint y: 386, endPoint x: 841, endPoint y: 393, distance: 171.6
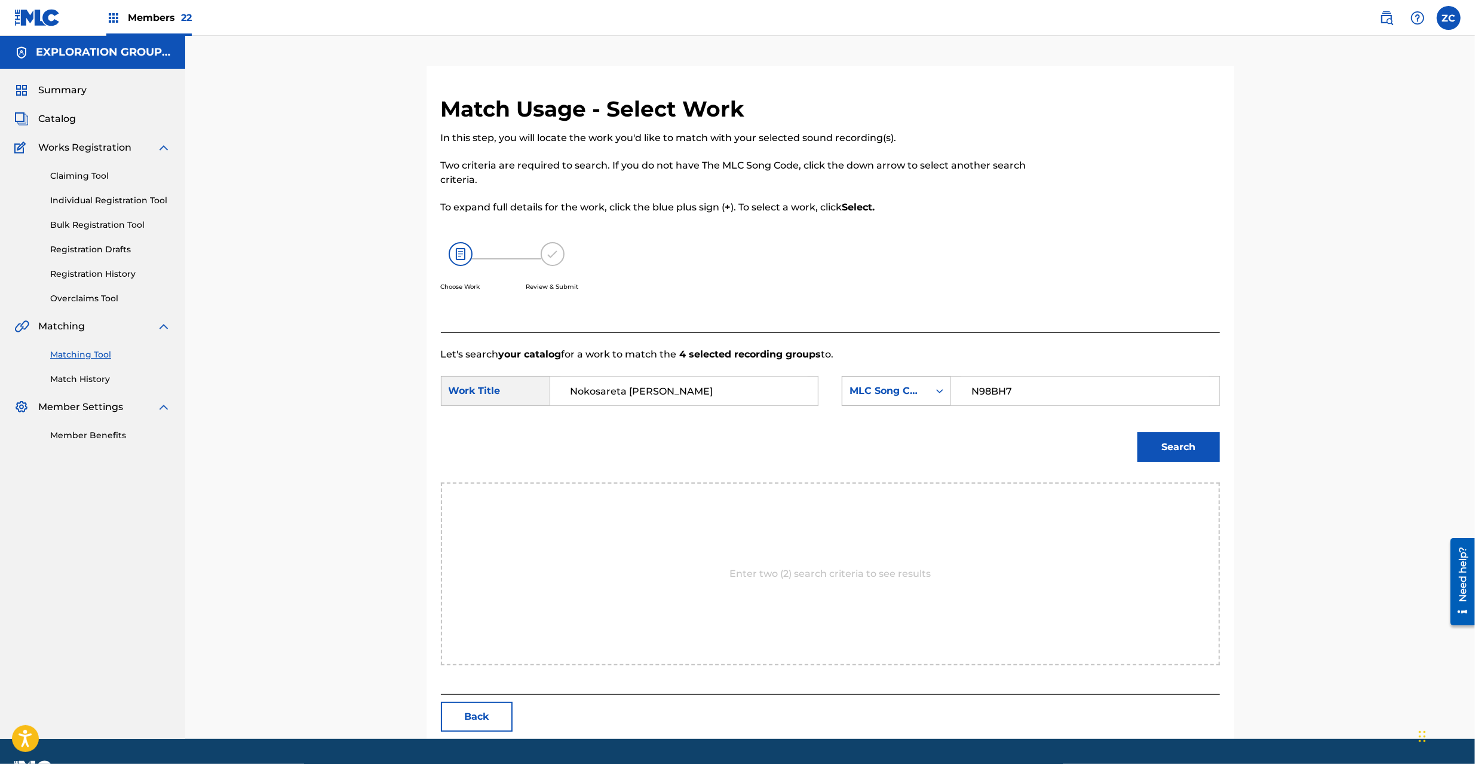
click at [841, 393] on div "SearchWithCriteria8d5c77a5-f47c-426f-8b55-a29d1d733091 Work Title Nokosareta [P…" at bounding box center [830, 394] width 779 height 37
type input "Nokosareta Miyako"
click at [1138, 432] on button "Search" at bounding box center [1179, 447] width 82 height 30
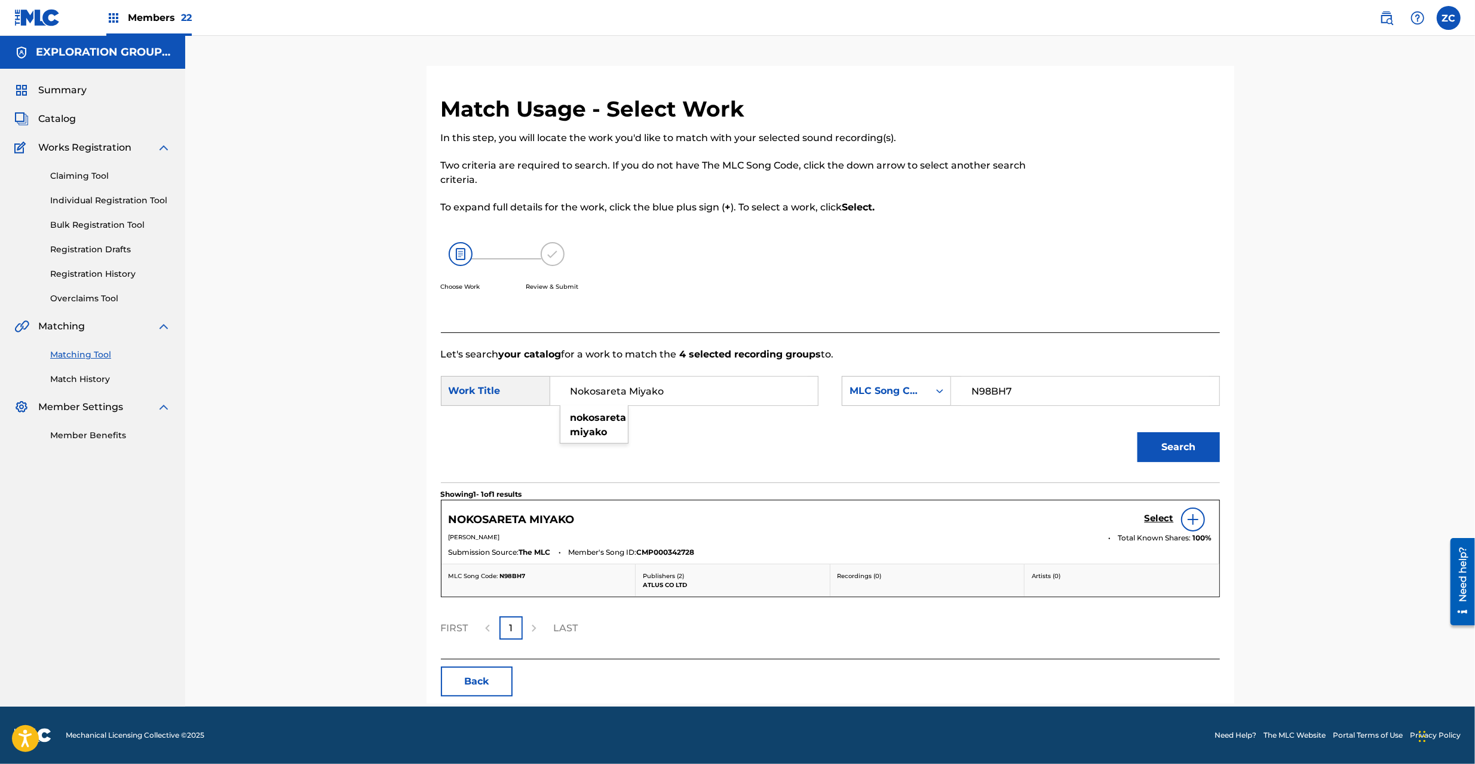
click at [1150, 520] on h5 "Select" at bounding box center [1159, 518] width 29 height 11
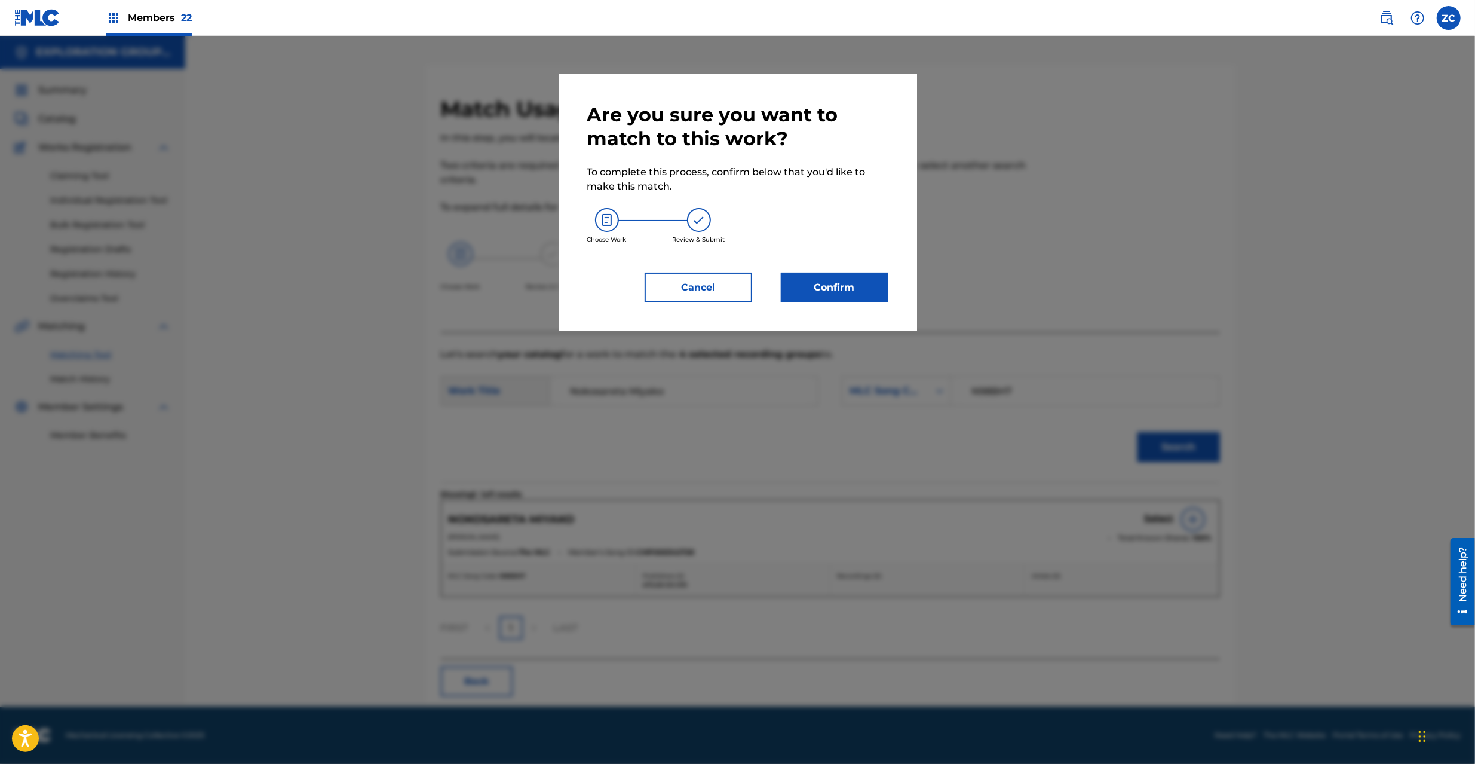
click at [830, 283] on button "Confirm" at bounding box center [835, 287] width 108 height 30
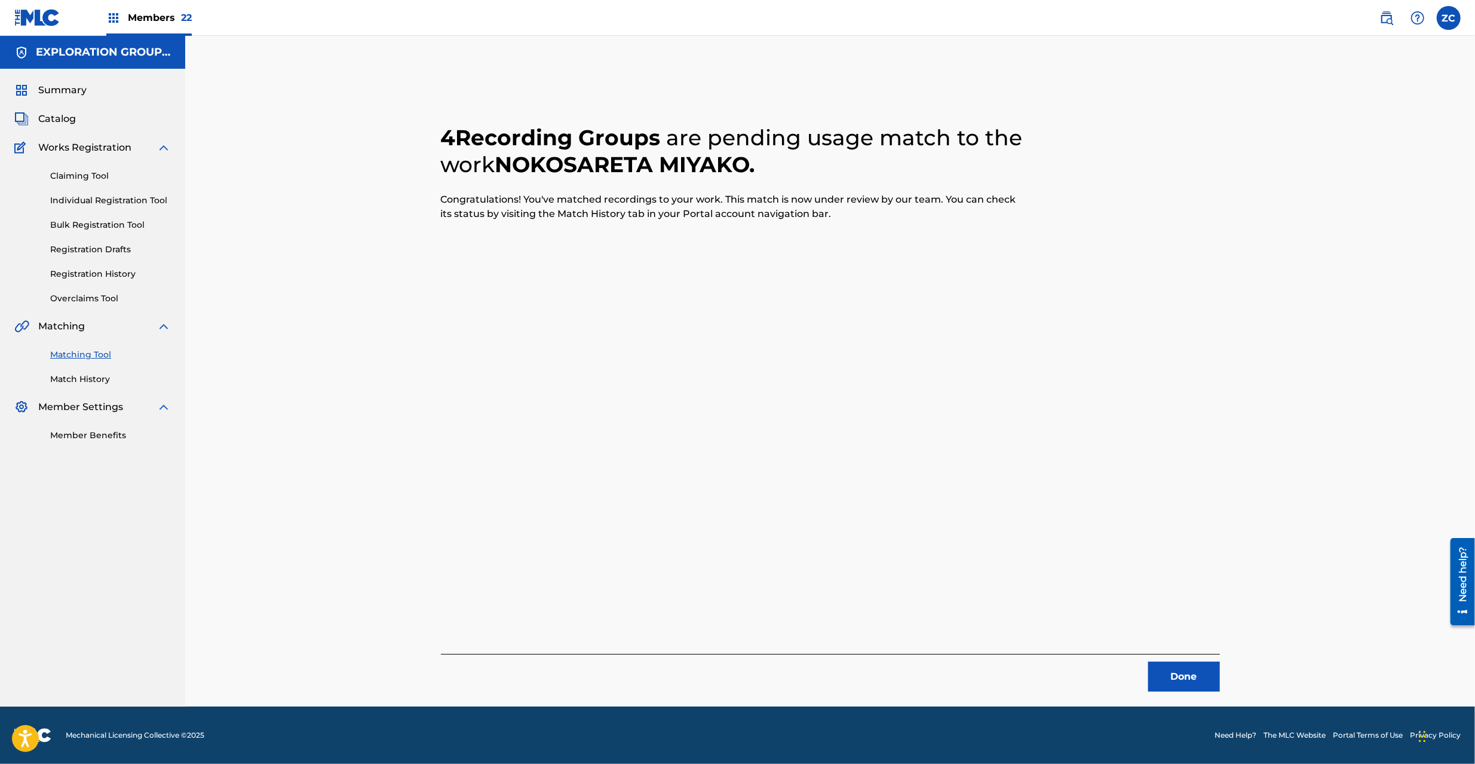
click at [1193, 681] on button "Done" at bounding box center [1184, 676] width 72 height 30
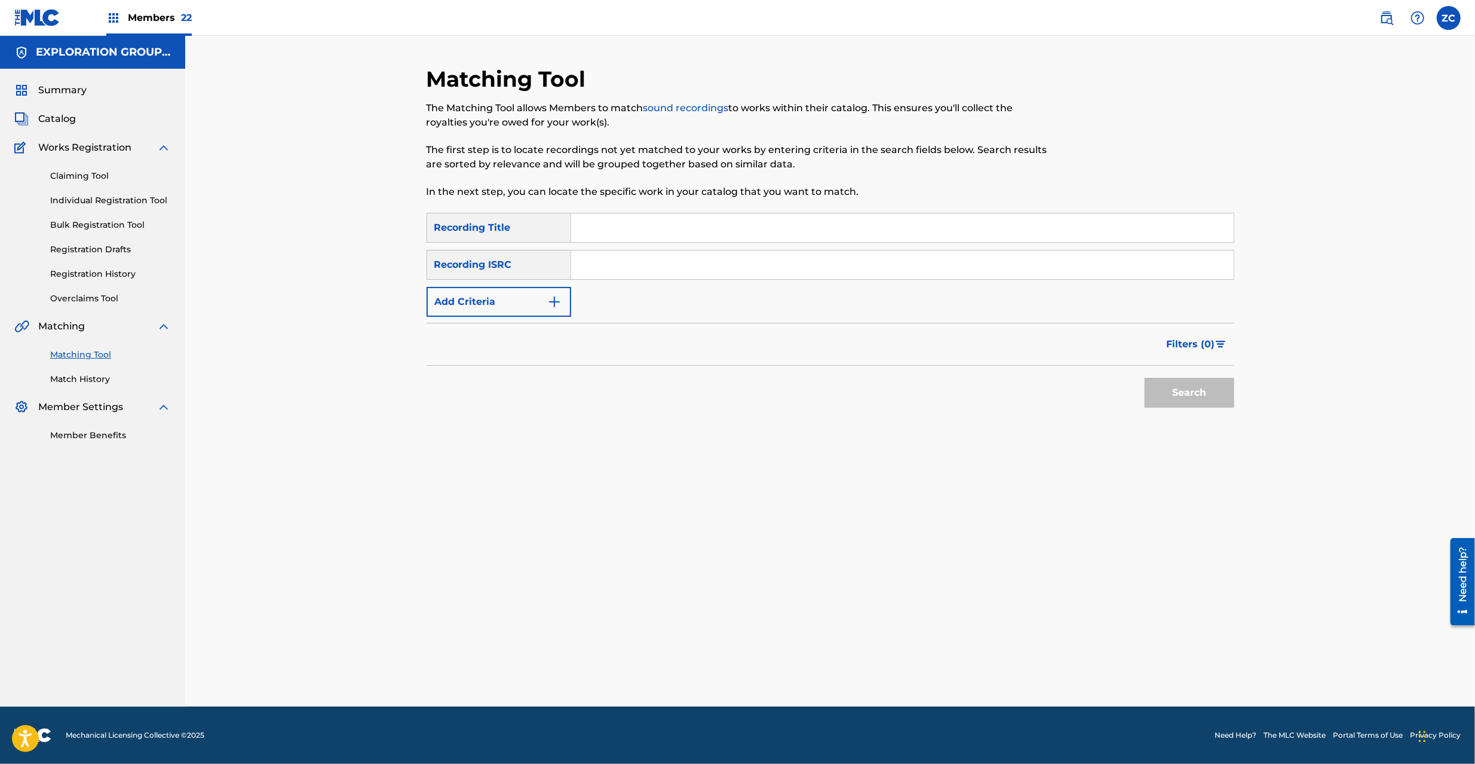
click at [664, 261] on input "Search Form" at bounding box center [902, 264] width 663 height 29
paste input "JPK651669110"
click at [1208, 398] on button "Search" at bounding box center [1190, 393] width 90 height 30
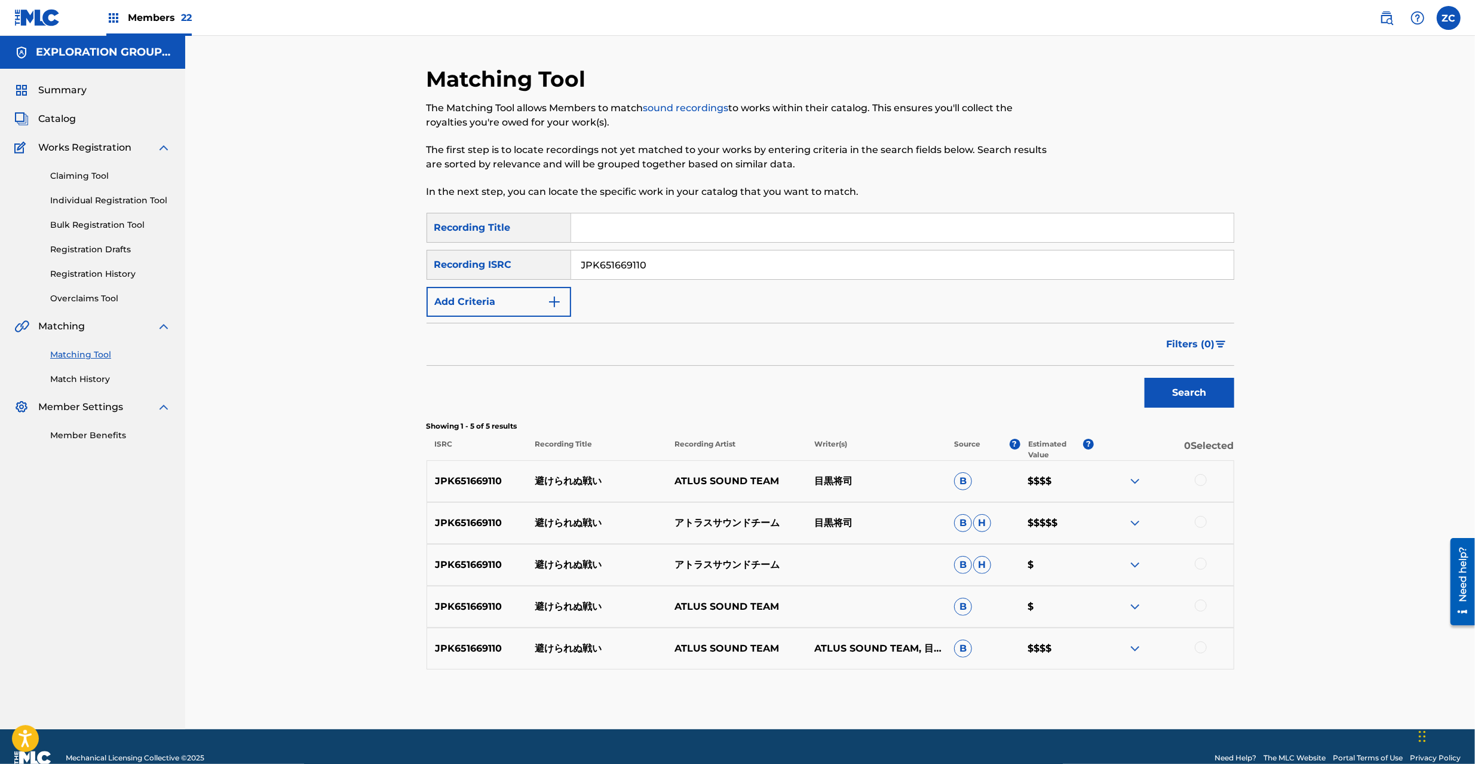
click at [1201, 479] on div at bounding box center [1201, 480] width 12 height 12
click at [1202, 522] on div at bounding box center [1201, 522] width 12 height 12
click at [1202, 562] on div at bounding box center [1201, 564] width 12 height 12
click at [1202, 610] on div at bounding box center [1201, 605] width 12 height 12
click at [1203, 648] on div at bounding box center [1201, 647] width 12 height 12
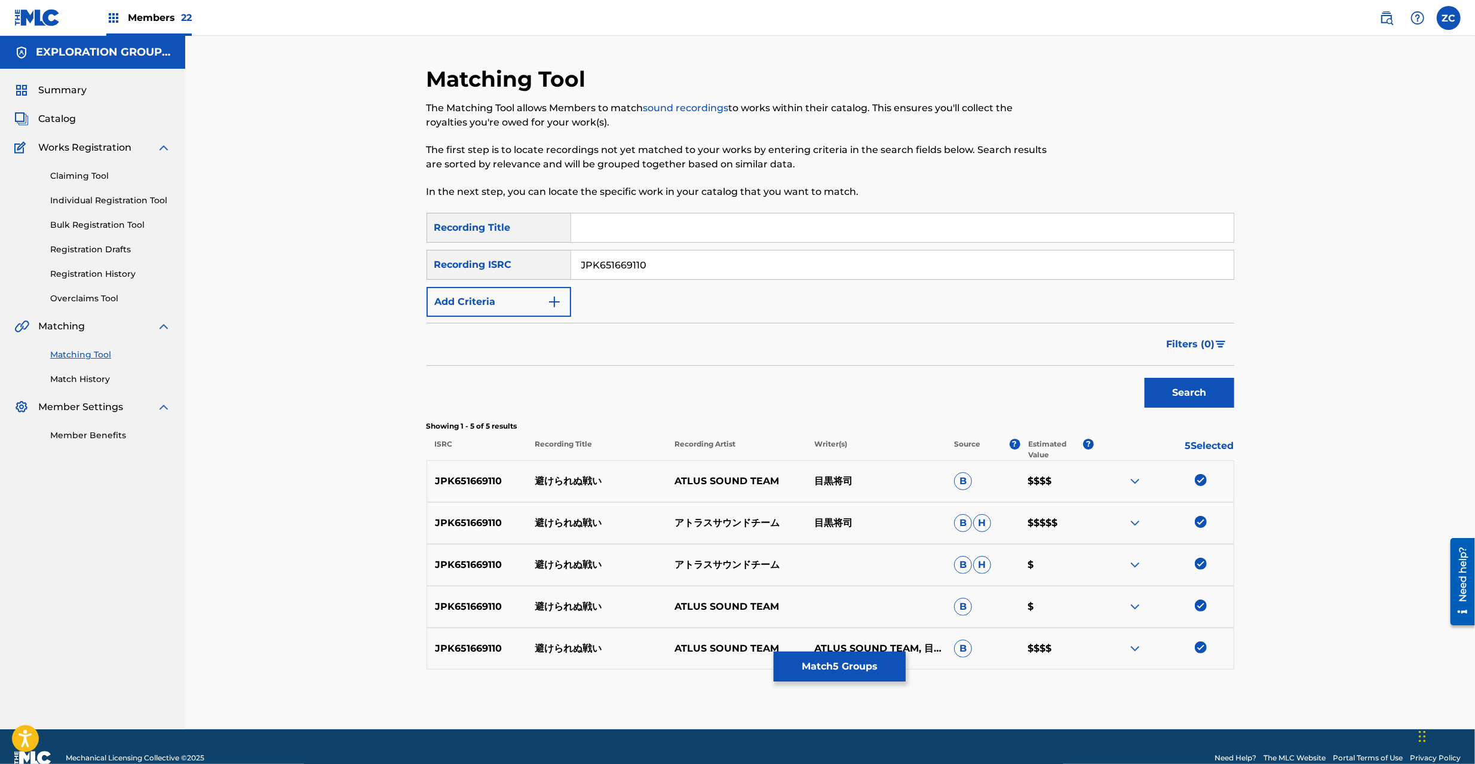
drag, startPoint x: 711, startPoint y: 266, endPoint x: 544, endPoint y: 261, distance: 167.4
click at [539, 261] on div "SearchWithCriteria215cf413-3f3b-443f-a682-1f195a110631 Recording ISRC JPK651669…" at bounding box center [831, 265] width 808 height 30
paste input "366909"
click at [1184, 397] on button "Search" at bounding box center [1190, 393] width 90 height 30
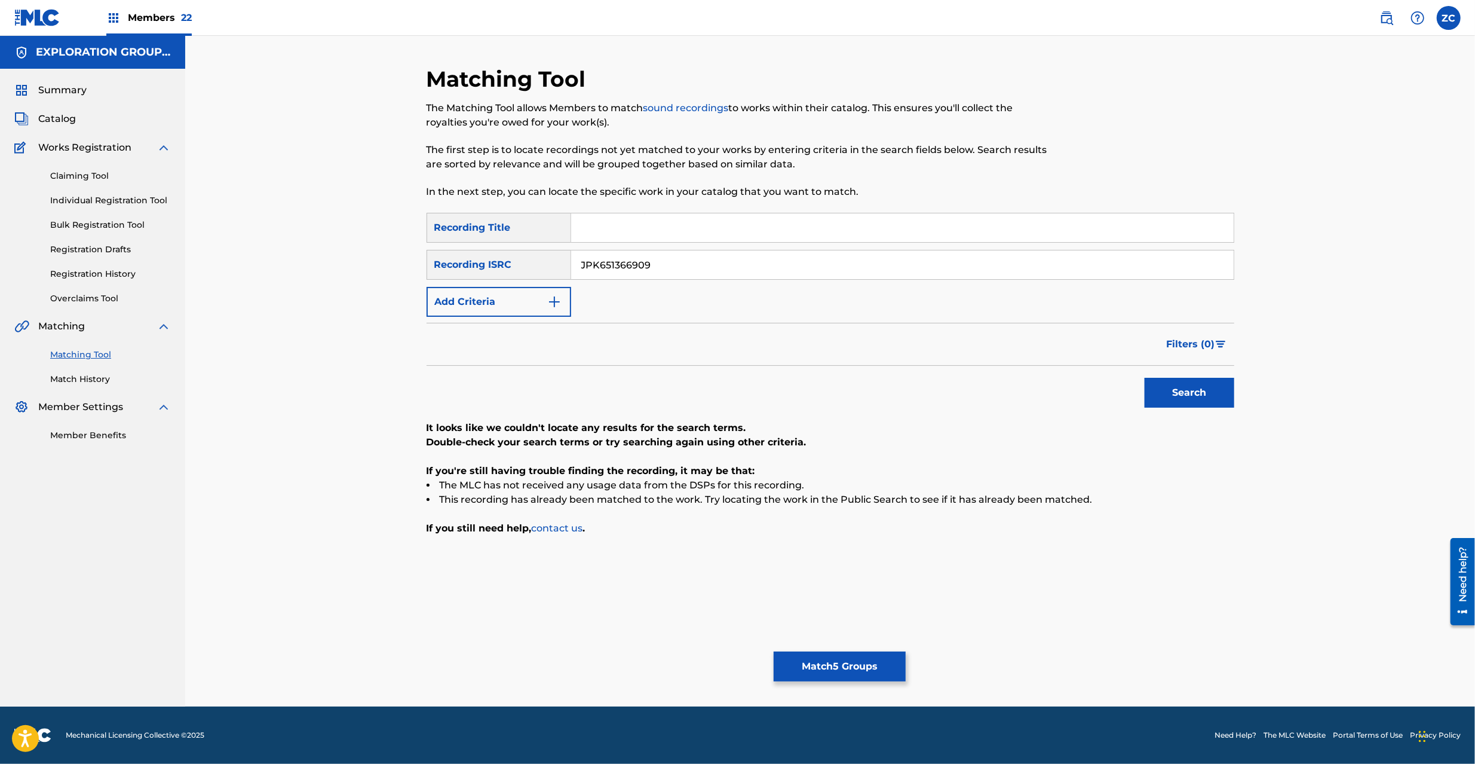
drag, startPoint x: 704, startPoint y: 269, endPoint x: 506, endPoint y: 266, distance: 198.4
click at [506, 266] on div "SearchWithCriteria215cf413-3f3b-443f-a682-1f195a110631 Recording ISRC JPK651366…" at bounding box center [831, 265] width 808 height 30
paste input "265302"
click at [1145, 378] on button "Search" at bounding box center [1190, 393] width 90 height 30
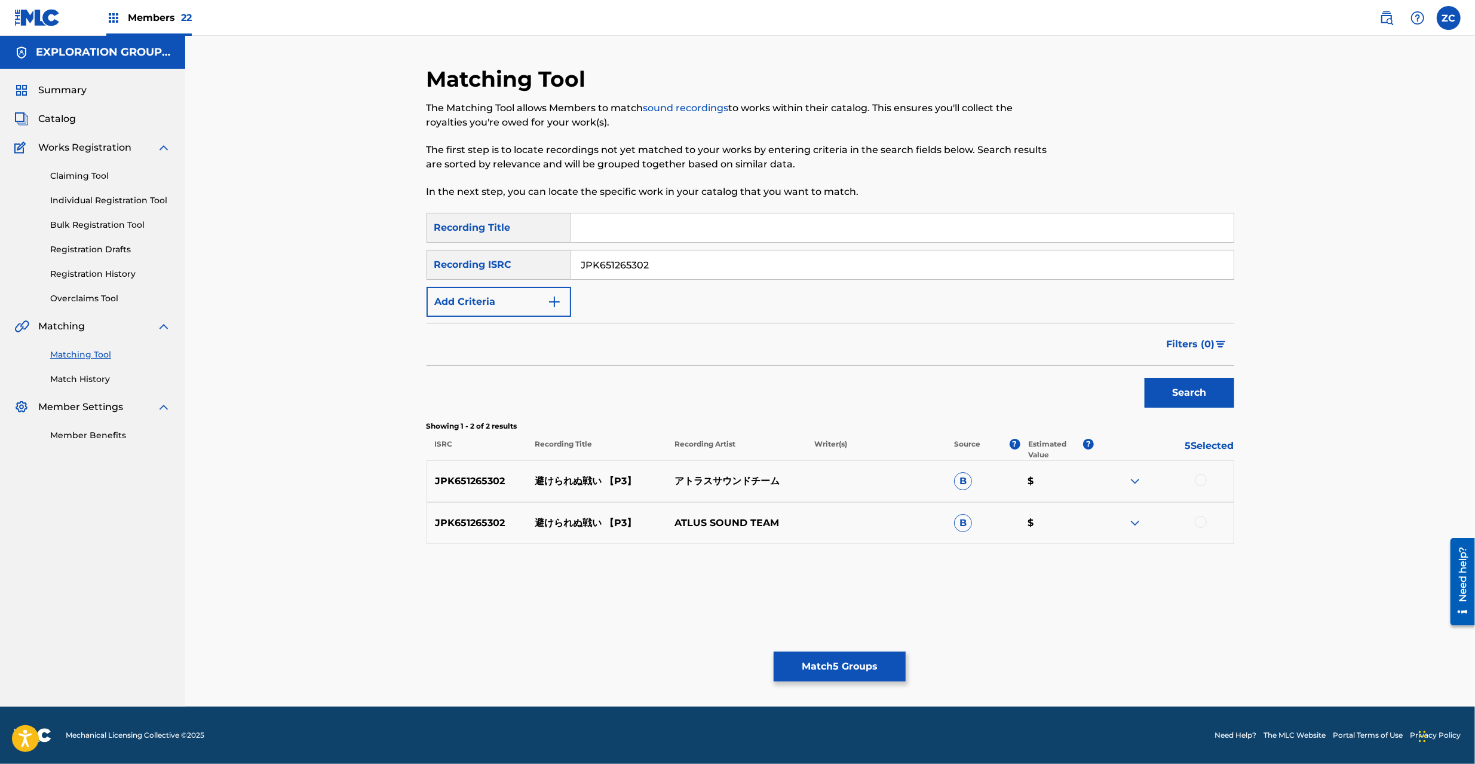
click at [1202, 478] on div at bounding box center [1201, 480] width 12 height 12
click at [1202, 524] on div at bounding box center [1201, 522] width 12 height 12
click at [719, 261] on input "JPK651265302" at bounding box center [902, 264] width 663 height 29
click at [942, 257] on input "JPK651265302" at bounding box center [902, 264] width 663 height 29
paste input "160306"
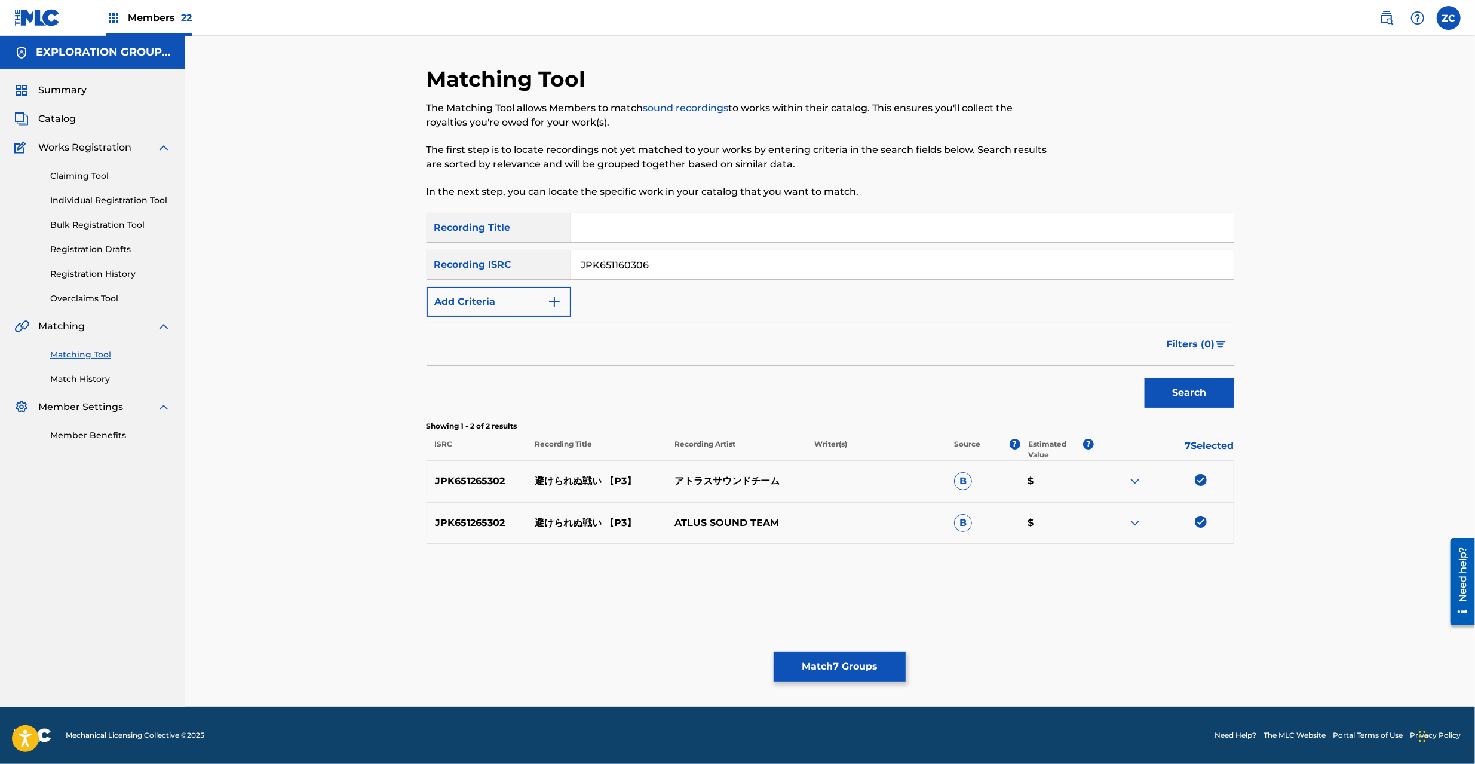
click at [1191, 397] on button "Search" at bounding box center [1190, 393] width 90 height 30
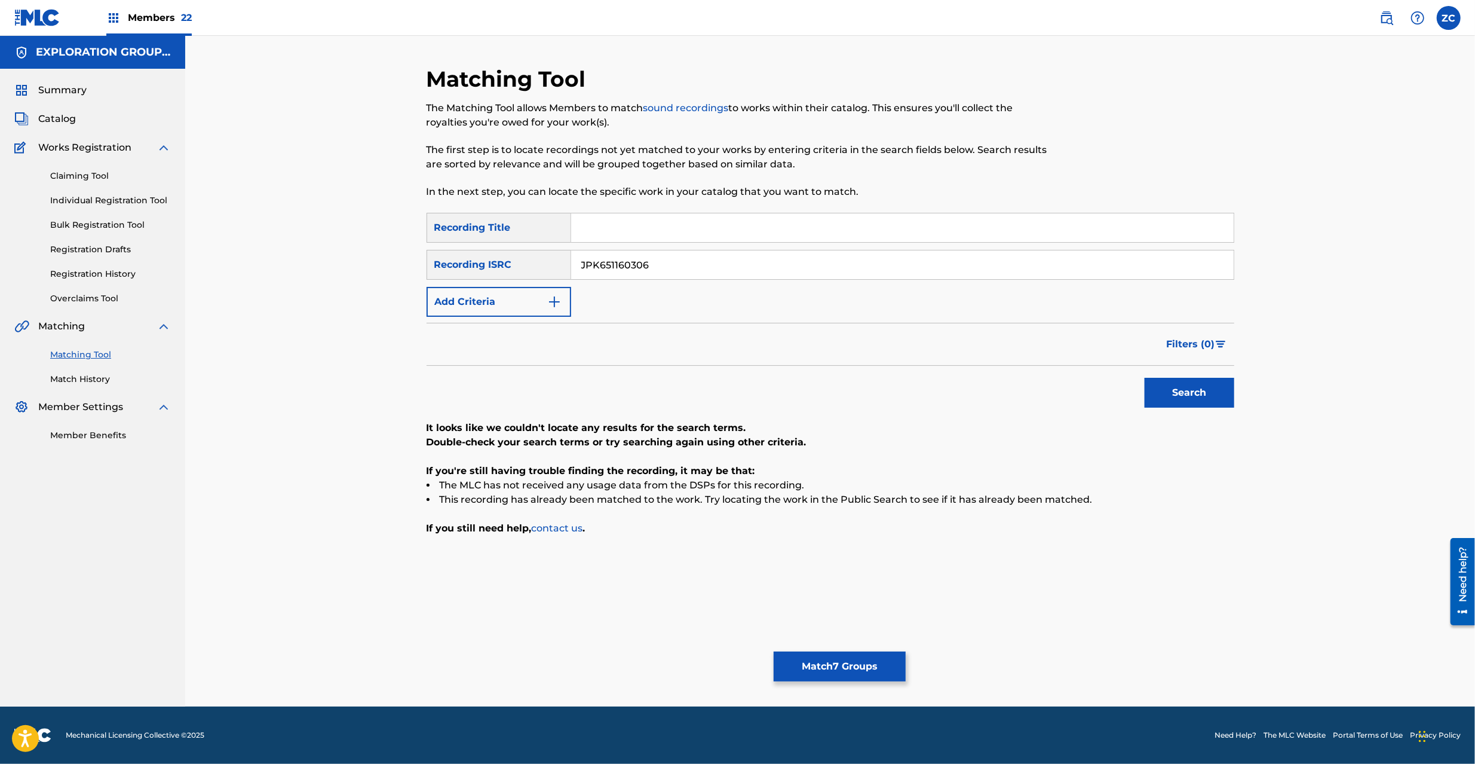
click at [844, 273] on input "JPK651160306" at bounding box center [902, 264] width 663 height 29
paste input "E300700365"
click at [1184, 381] on button "Search" at bounding box center [1190, 393] width 90 height 30
click at [1071, 271] on input "JPE300700365" at bounding box center [902, 264] width 663 height 29
paste input "P300600410"
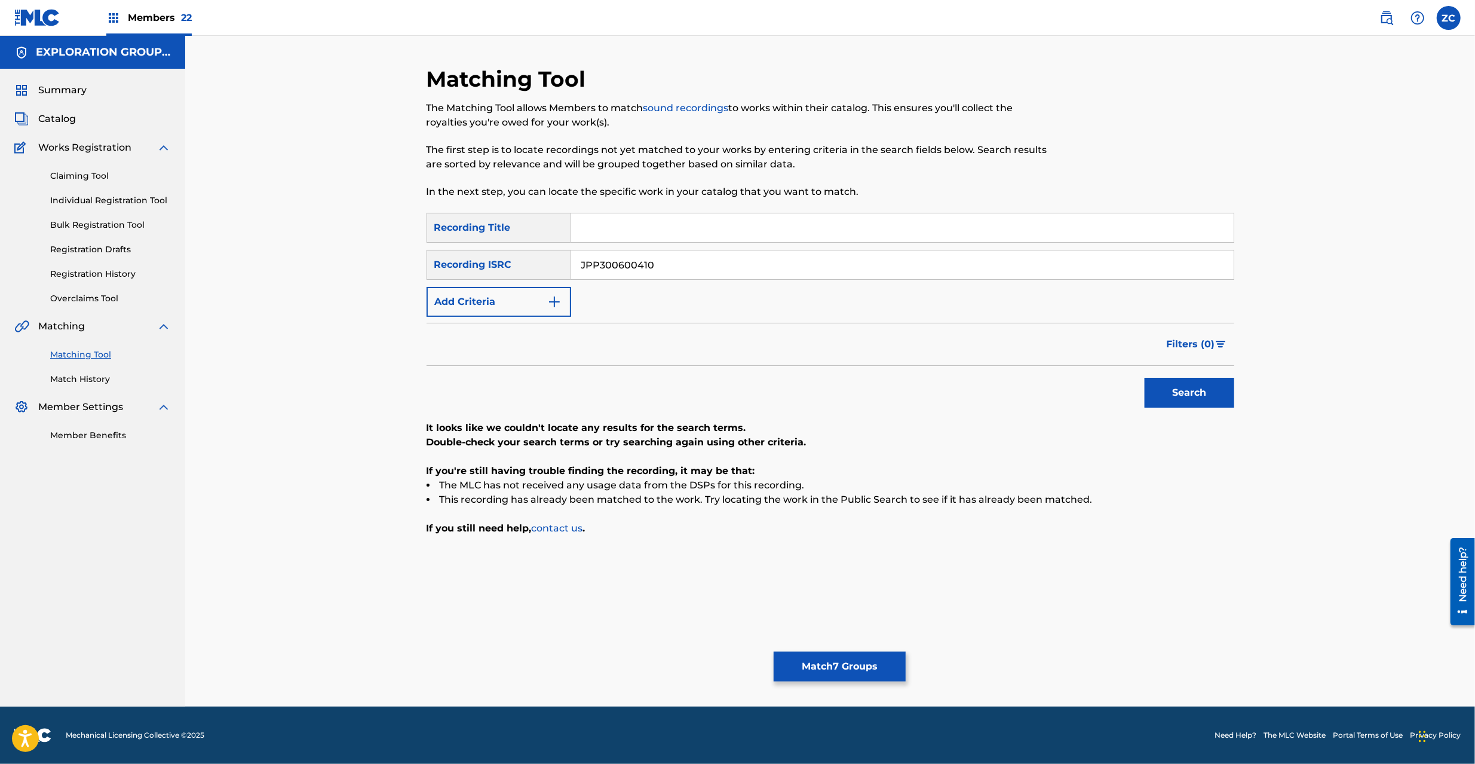
type input "JPP300600410"
drag, startPoint x: 1191, startPoint y: 387, endPoint x: 767, endPoint y: 381, distance: 423.7
click at [1192, 387] on button "Search" at bounding box center [1190, 393] width 90 height 30
click at [858, 674] on button "Match 7 Groups" at bounding box center [840, 666] width 132 height 30
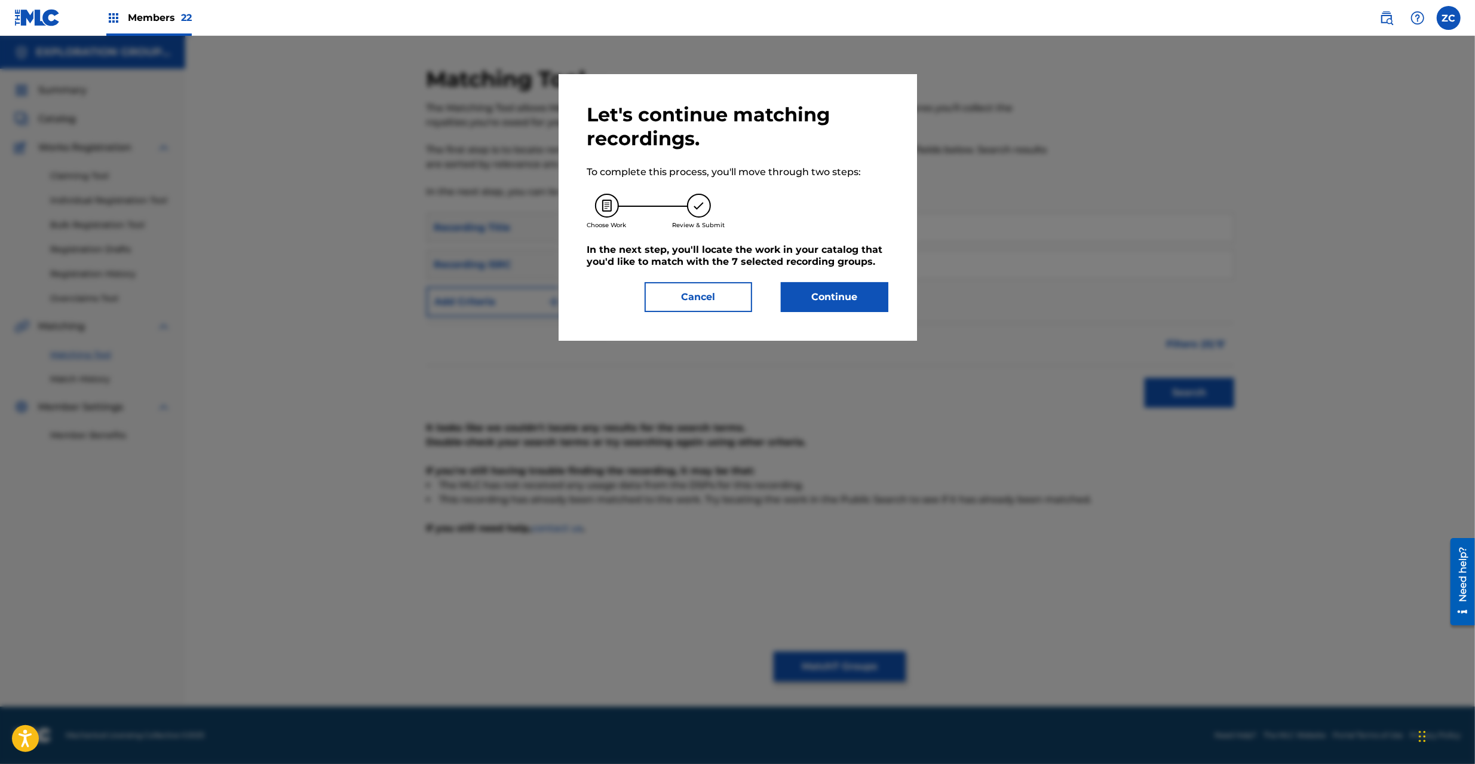
click at [841, 297] on button "Continue" at bounding box center [835, 297] width 108 height 30
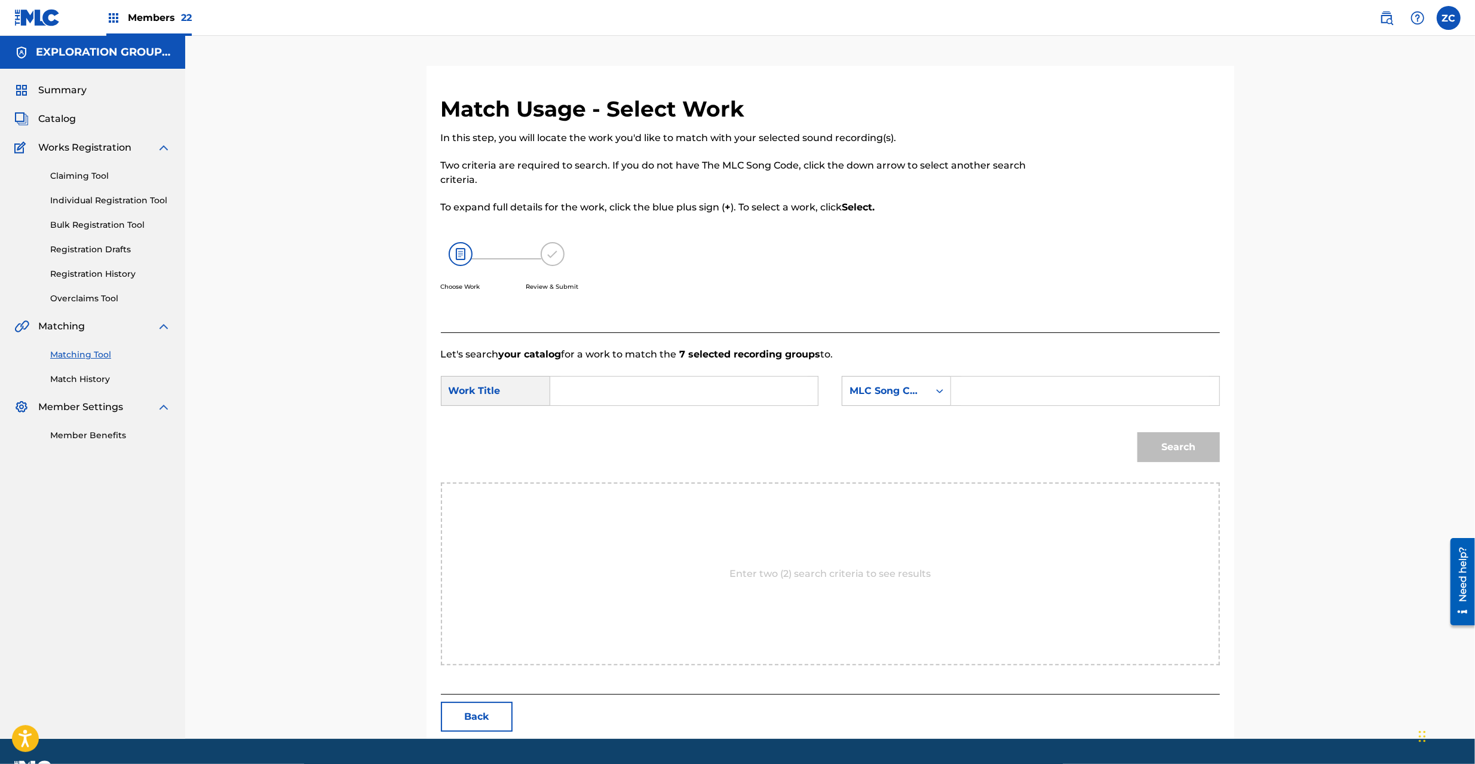
click at [762, 390] on input "Search Form" at bounding box center [684, 390] width 247 height 29
paste input "Sakerarenu Tatakai S65UM7"
click at [688, 388] on input "Sakerarenu Tatakai S65UM7" at bounding box center [684, 390] width 247 height 29
type input "Sakerarenu Tatakai"
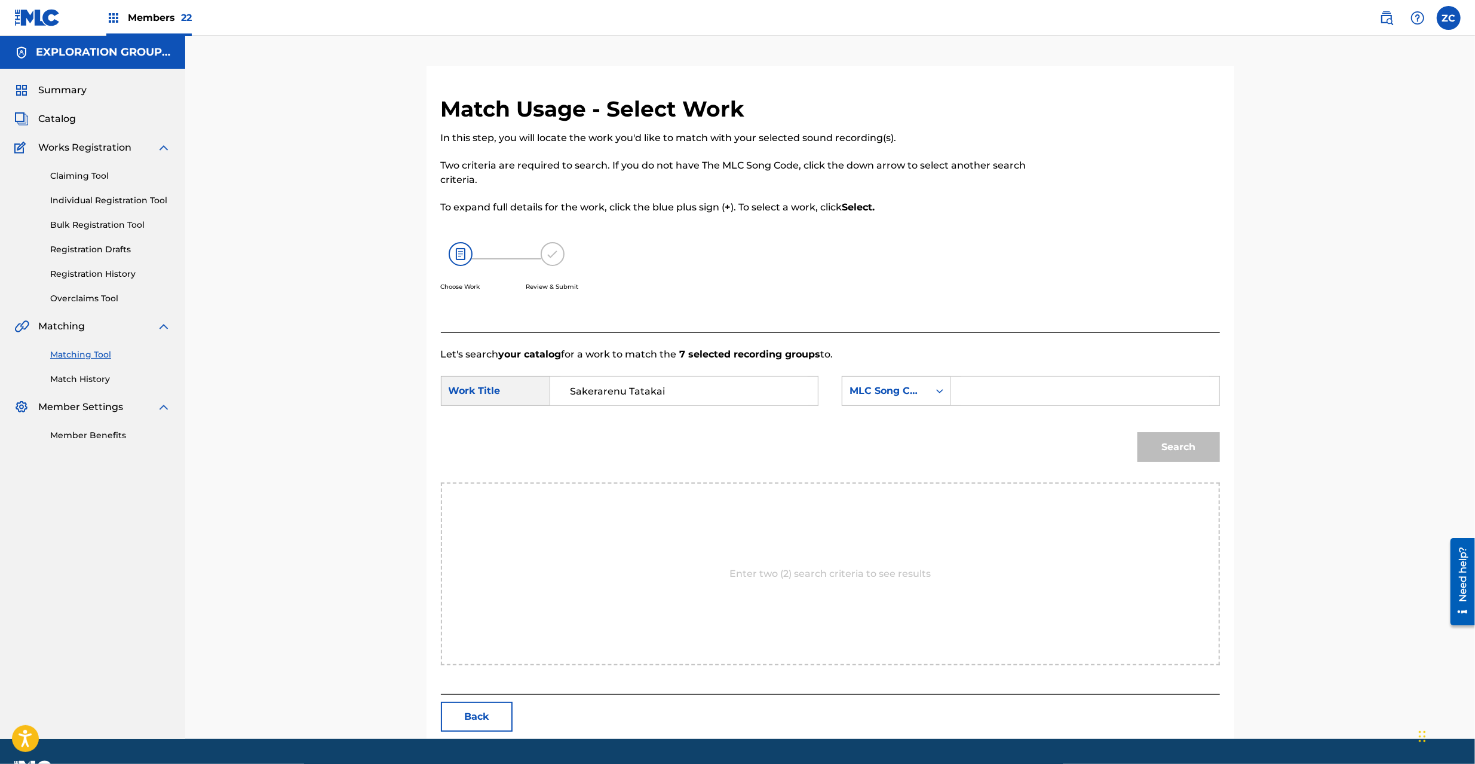
click at [1055, 386] on input "Search Form" at bounding box center [1084, 390] width 247 height 29
paste input "S65UM7"
type input "S65UM7"
click at [1200, 441] on button "Search" at bounding box center [1179, 447] width 82 height 30
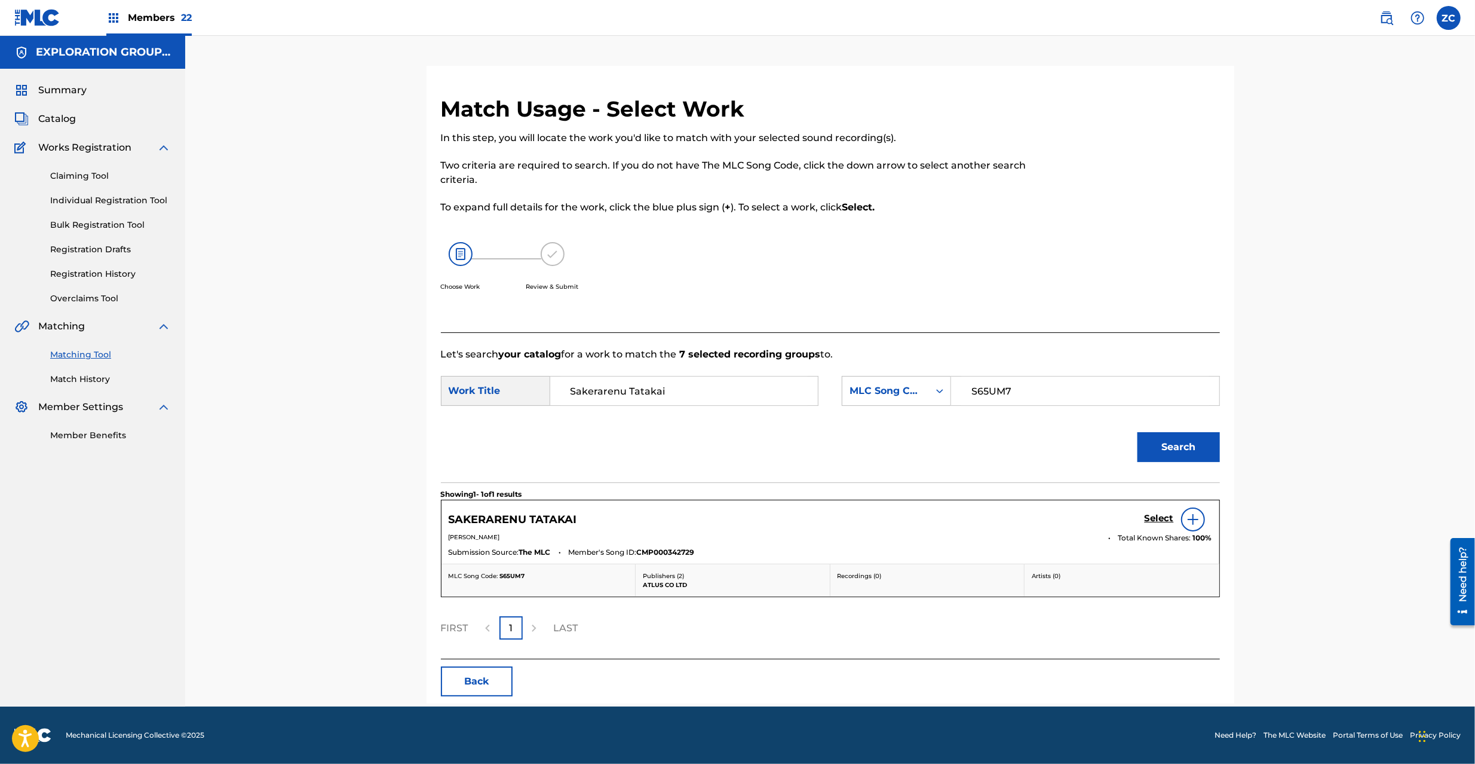
click at [1158, 517] on h5 "Select" at bounding box center [1159, 518] width 29 height 11
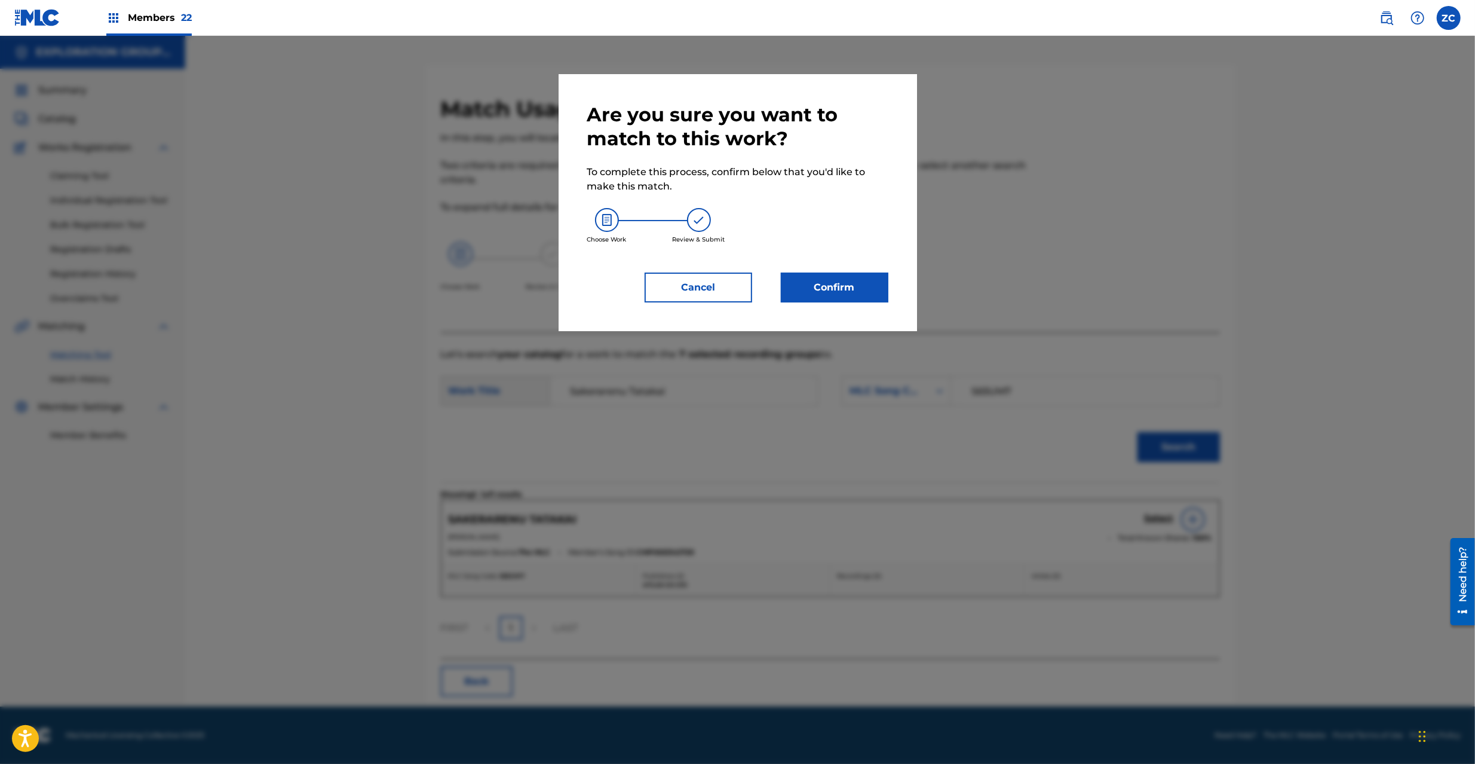
click at [847, 295] on button "Confirm" at bounding box center [835, 287] width 108 height 30
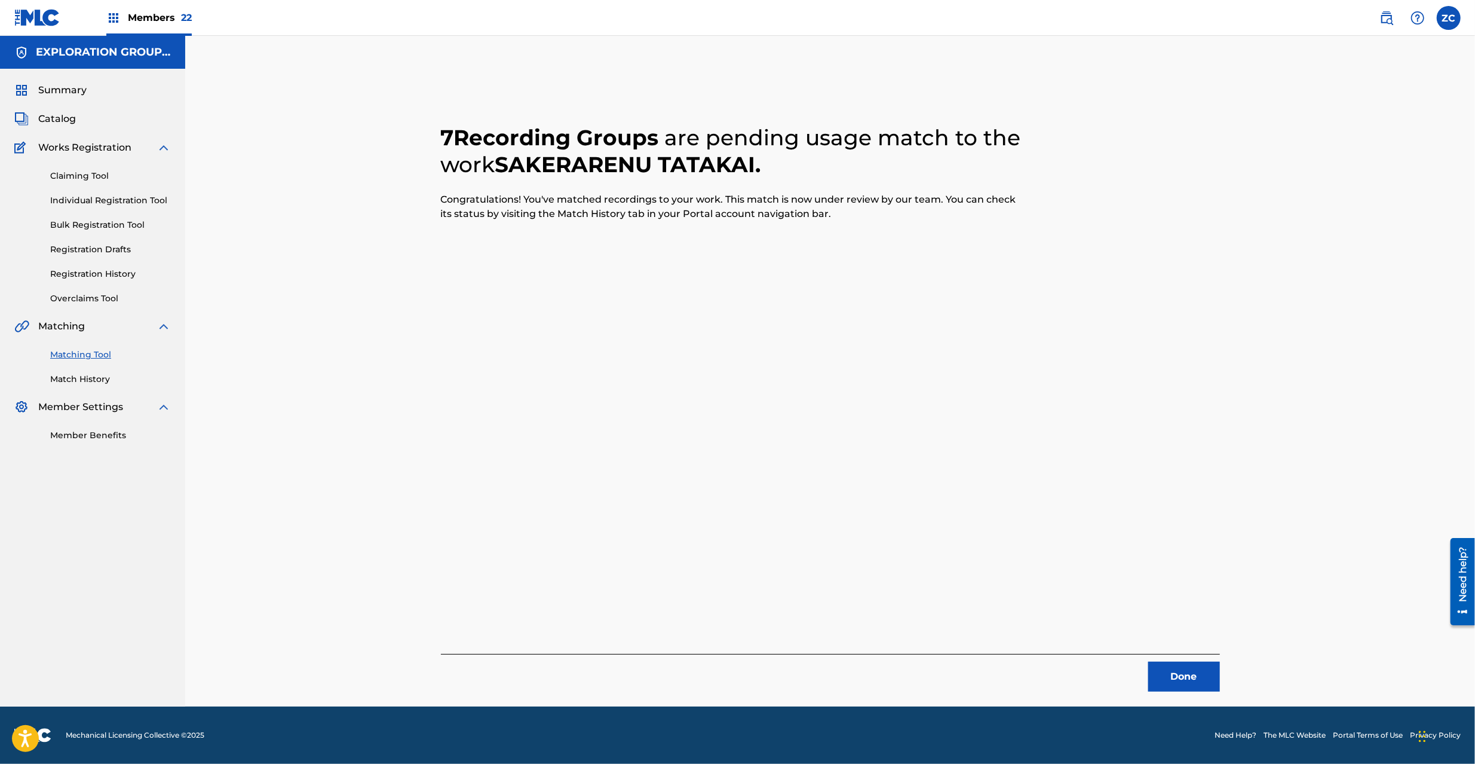
click at [1189, 673] on button "Done" at bounding box center [1184, 676] width 72 height 30
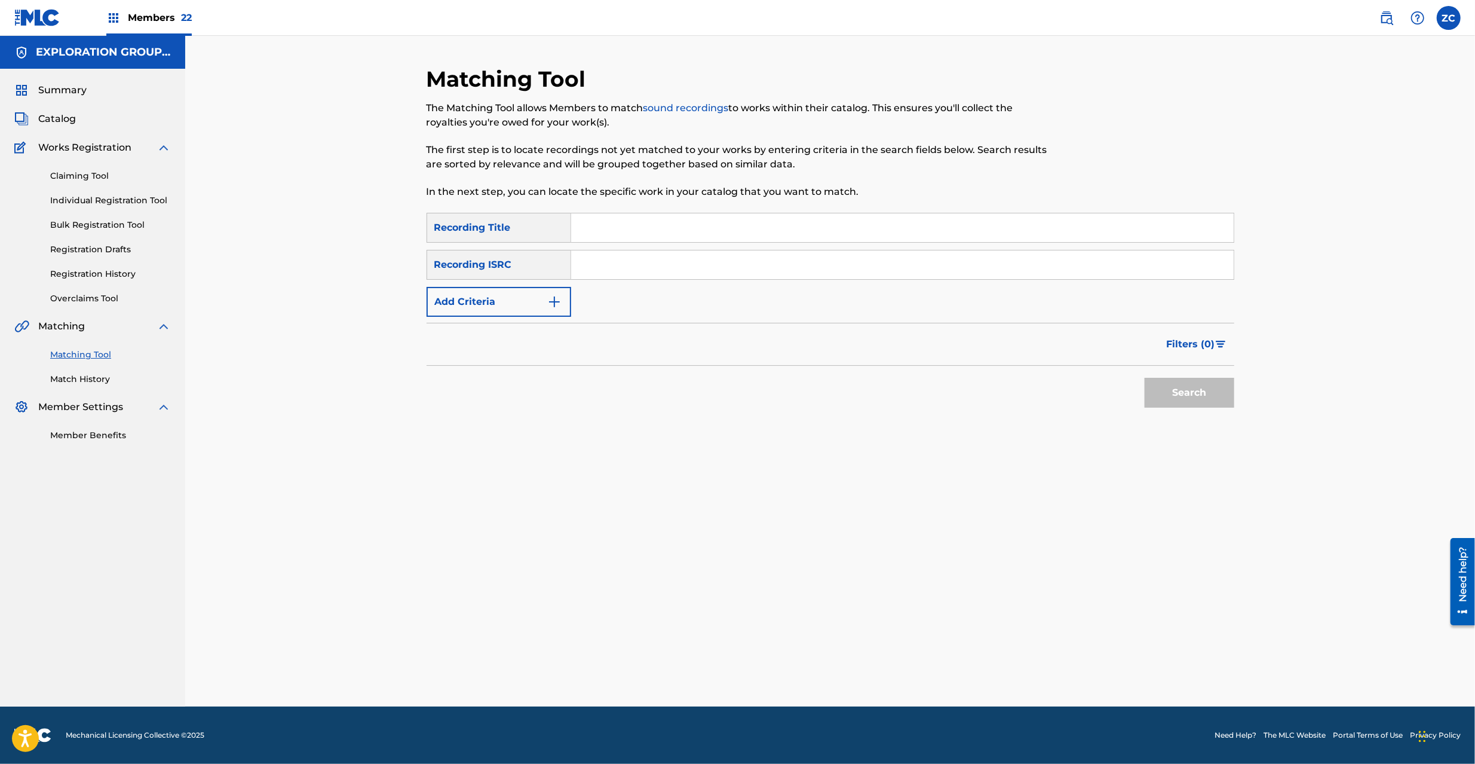
click at [740, 259] on input "Search Form" at bounding box center [902, 264] width 663 height 29
paste input "JPP300600414"
click at [1197, 392] on button "Search" at bounding box center [1190, 393] width 90 height 30
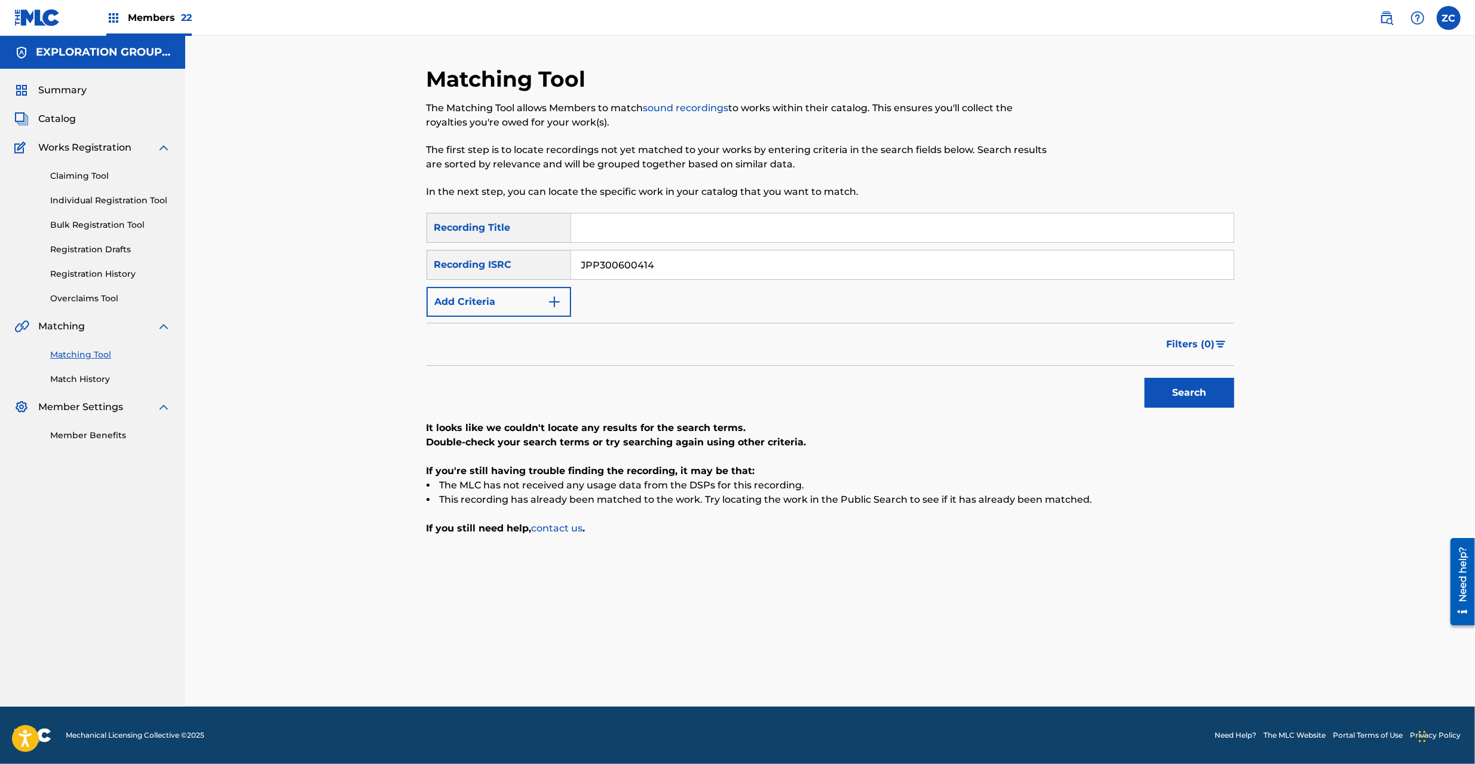
click at [711, 247] on div "SearchWithCriteriae6c2f8d9-d51c-4948-b86c-8b7e02e071ba Recording Title SearchWi…" at bounding box center [831, 265] width 808 height 104
drag, startPoint x: 724, startPoint y: 263, endPoint x: 734, endPoint y: 265, distance: 9.9
click at [724, 262] on input "JPP300600414" at bounding box center [902, 264] width 663 height 29
paste input "K651366911"
click at [1186, 391] on button "Search" at bounding box center [1190, 393] width 90 height 30
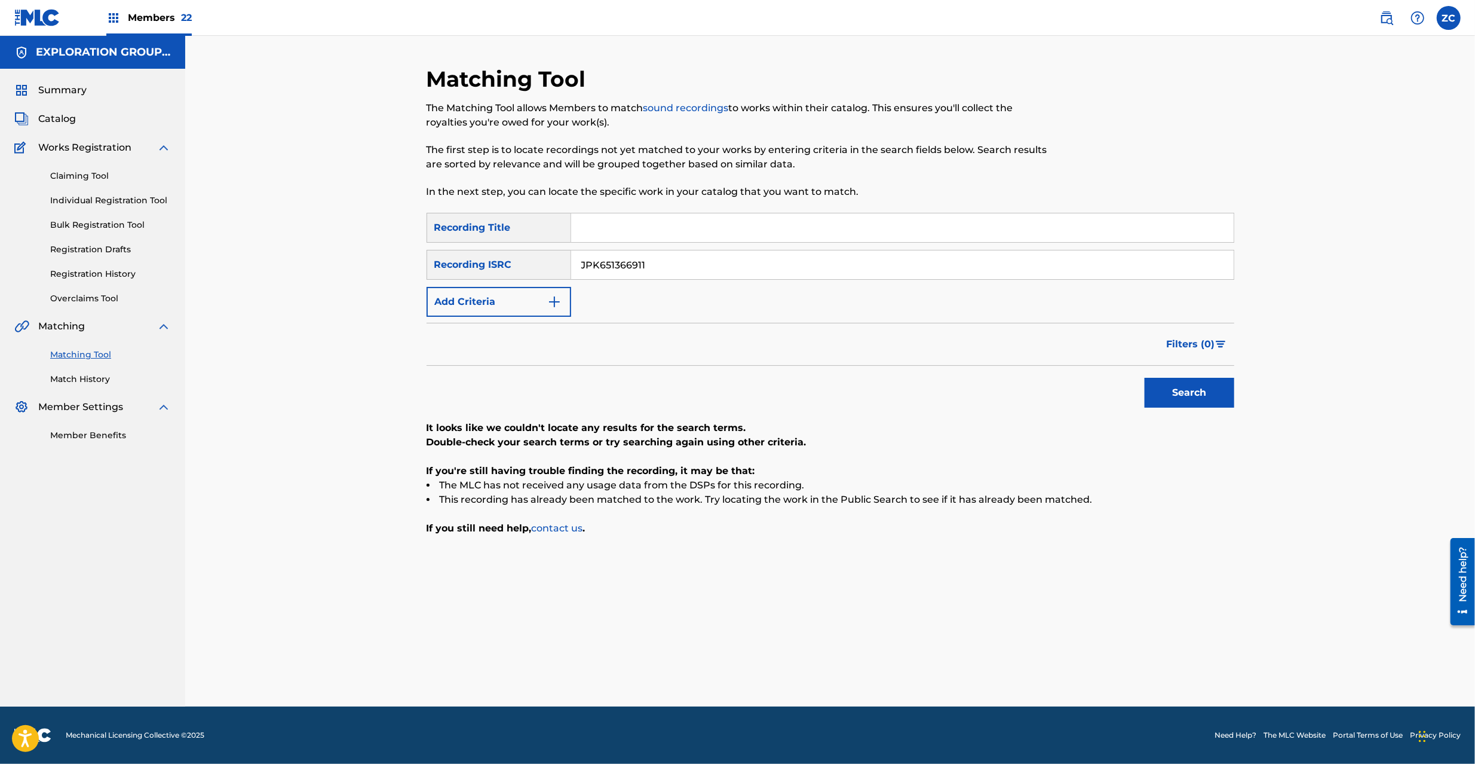
click at [1035, 268] on input "JPK651366911" at bounding box center [902, 264] width 663 height 29
paste input "161715"
click at [1181, 392] on button "Search" at bounding box center [1190, 393] width 90 height 30
click at [915, 268] on input "JPK651161715" at bounding box center [902, 264] width 663 height 29
paste input "668103"
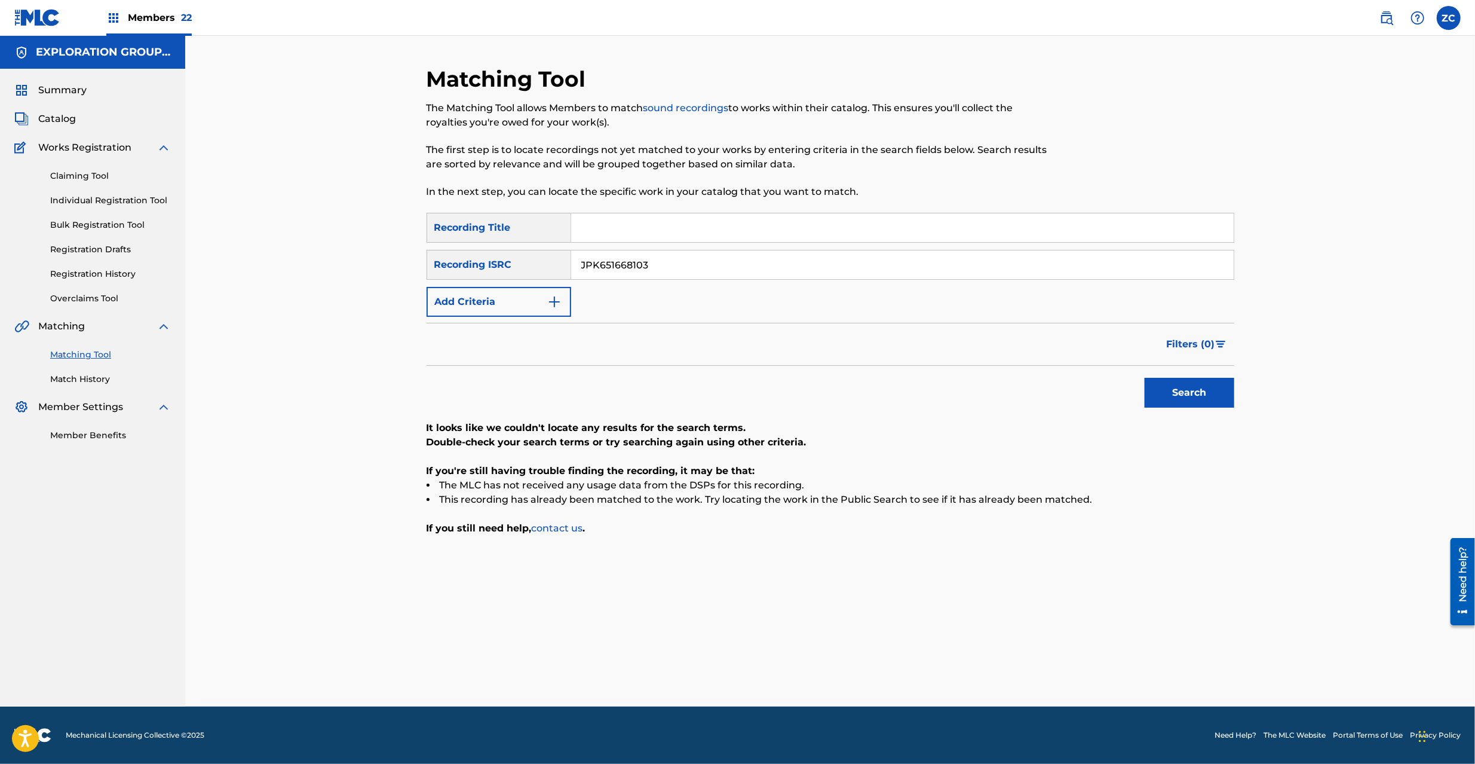
click at [1195, 399] on button "Search" at bounding box center [1190, 393] width 90 height 30
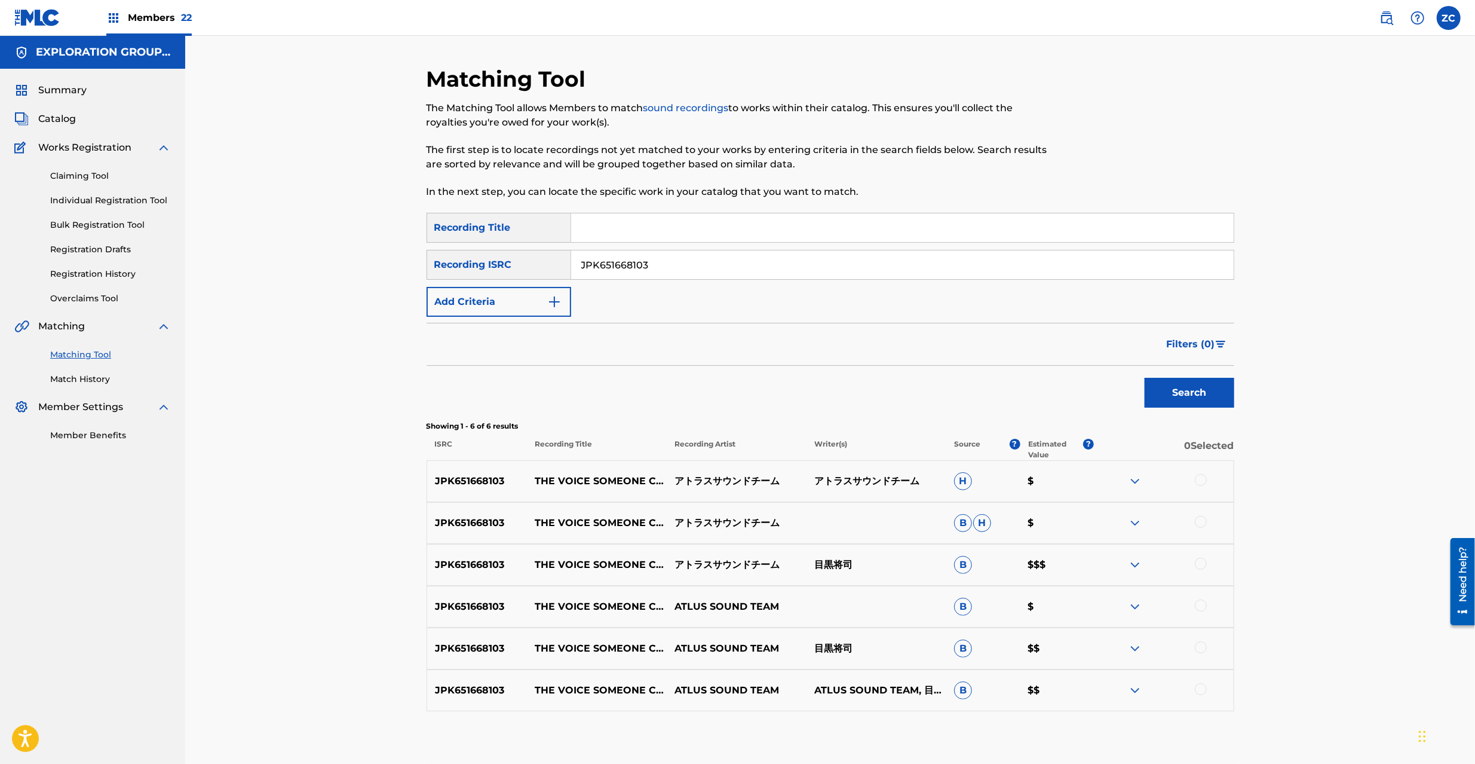
click at [1196, 479] on div at bounding box center [1201, 480] width 12 height 12
click at [1200, 519] on div at bounding box center [1201, 522] width 12 height 12
click at [1202, 565] on div at bounding box center [1201, 564] width 12 height 12
click at [1201, 610] on div at bounding box center [1201, 605] width 12 height 12
drag, startPoint x: 1205, startPoint y: 649, endPoint x: 1205, endPoint y: 667, distance: 17.9
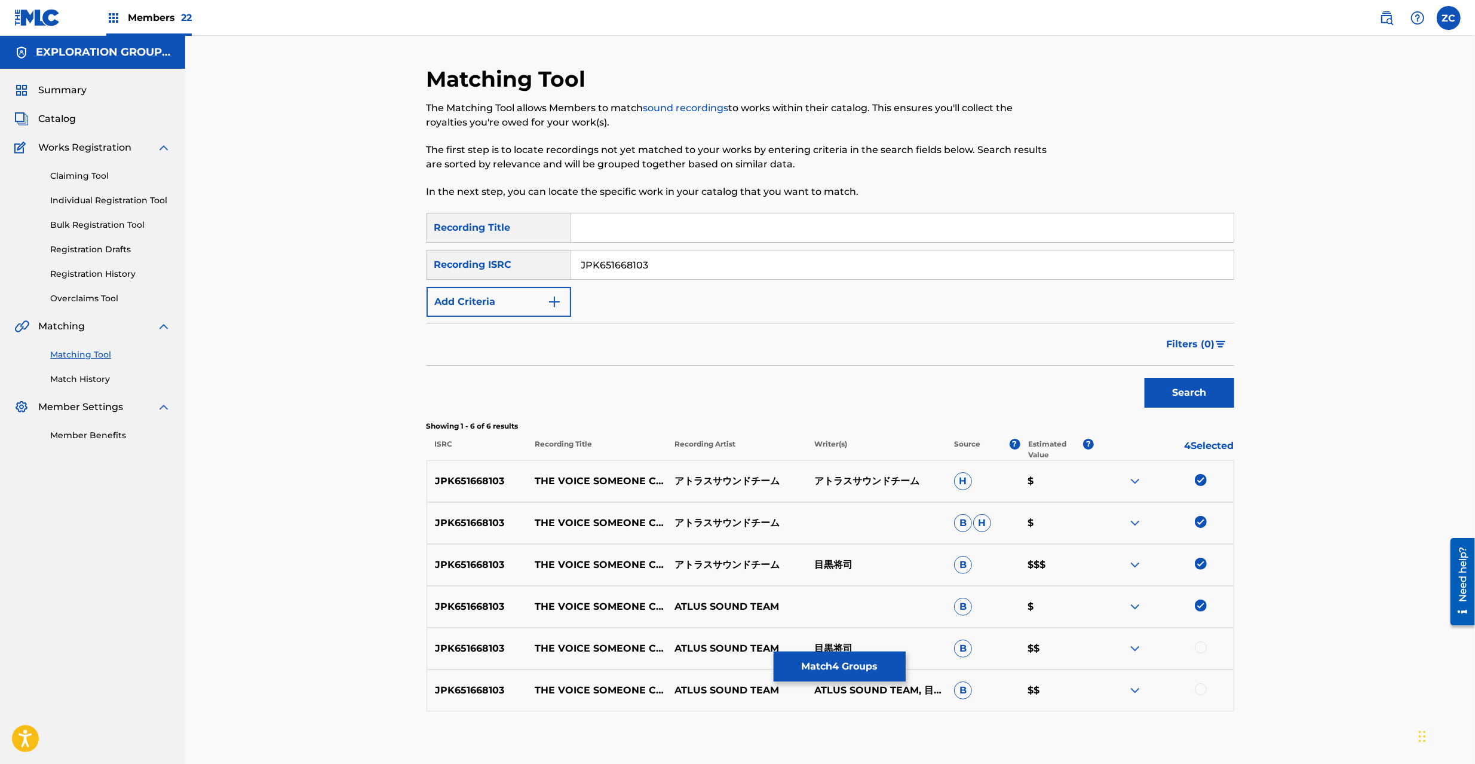
click at [1205, 648] on div at bounding box center [1201, 647] width 12 height 12
click at [1205, 689] on div at bounding box center [1201, 689] width 12 height 12
drag, startPoint x: 764, startPoint y: 268, endPoint x: 828, endPoint y: 285, distance: 66.7
click at [764, 266] on input "JPK651668103" at bounding box center [902, 264] width 663 height 29
paste input "9114"
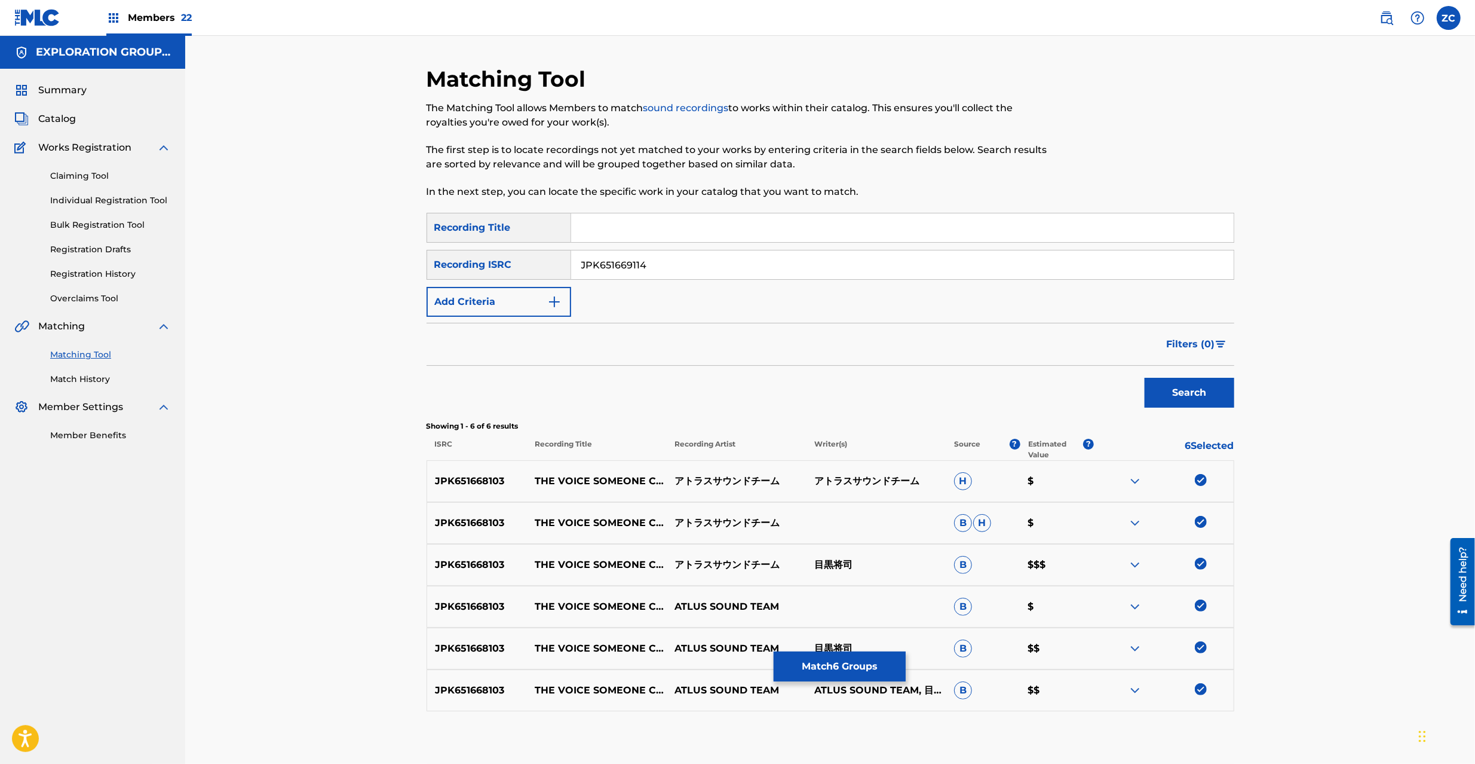
type input "JPK651669114"
click at [1177, 397] on button "Search" at bounding box center [1190, 393] width 90 height 30
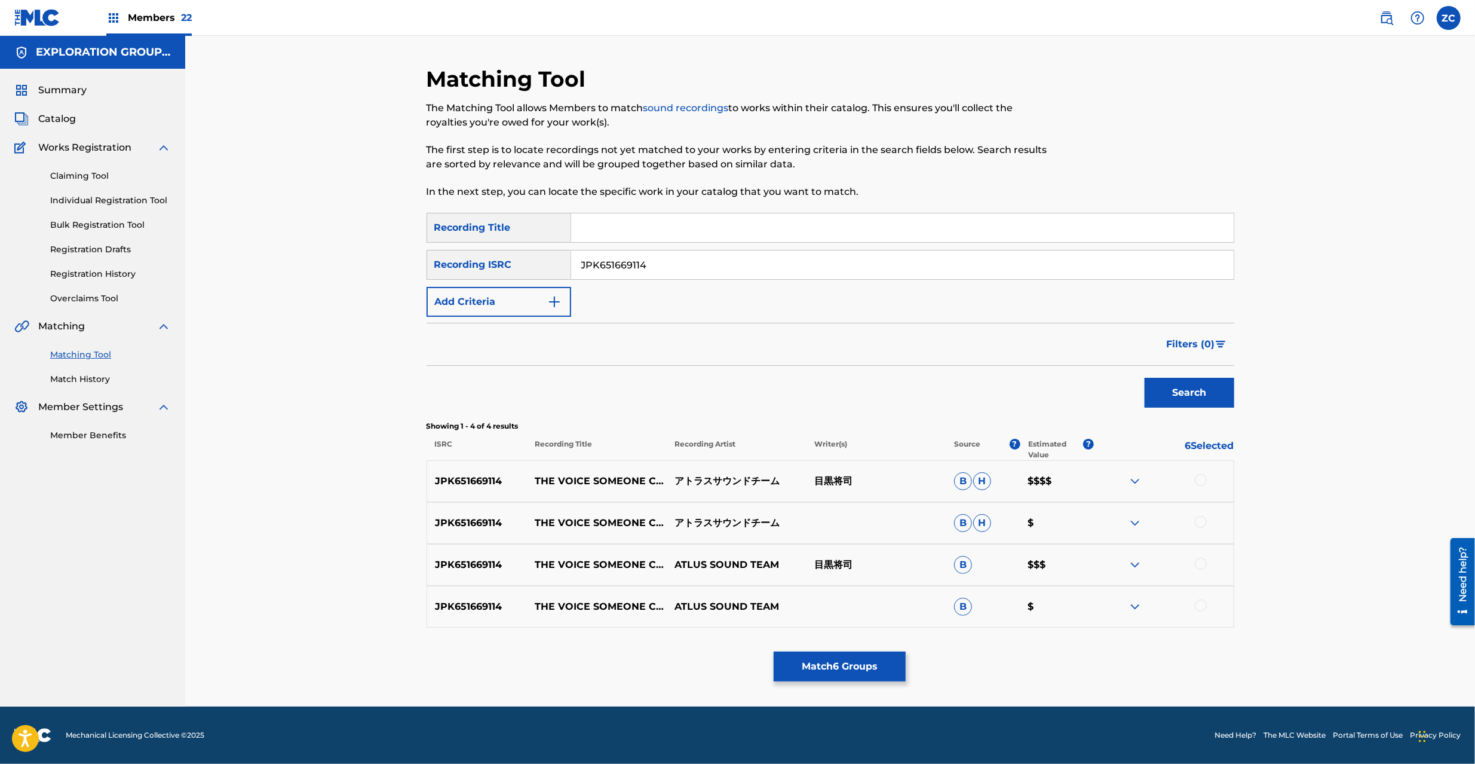
click at [1206, 480] on div at bounding box center [1201, 480] width 12 height 12
click at [1205, 521] on div at bounding box center [1201, 522] width 12 height 12
click at [1200, 569] on div at bounding box center [1164, 565] width 140 height 14
click at [1200, 564] on div at bounding box center [1201, 564] width 12 height 12
click at [1200, 605] on div at bounding box center [1201, 605] width 12 height 12
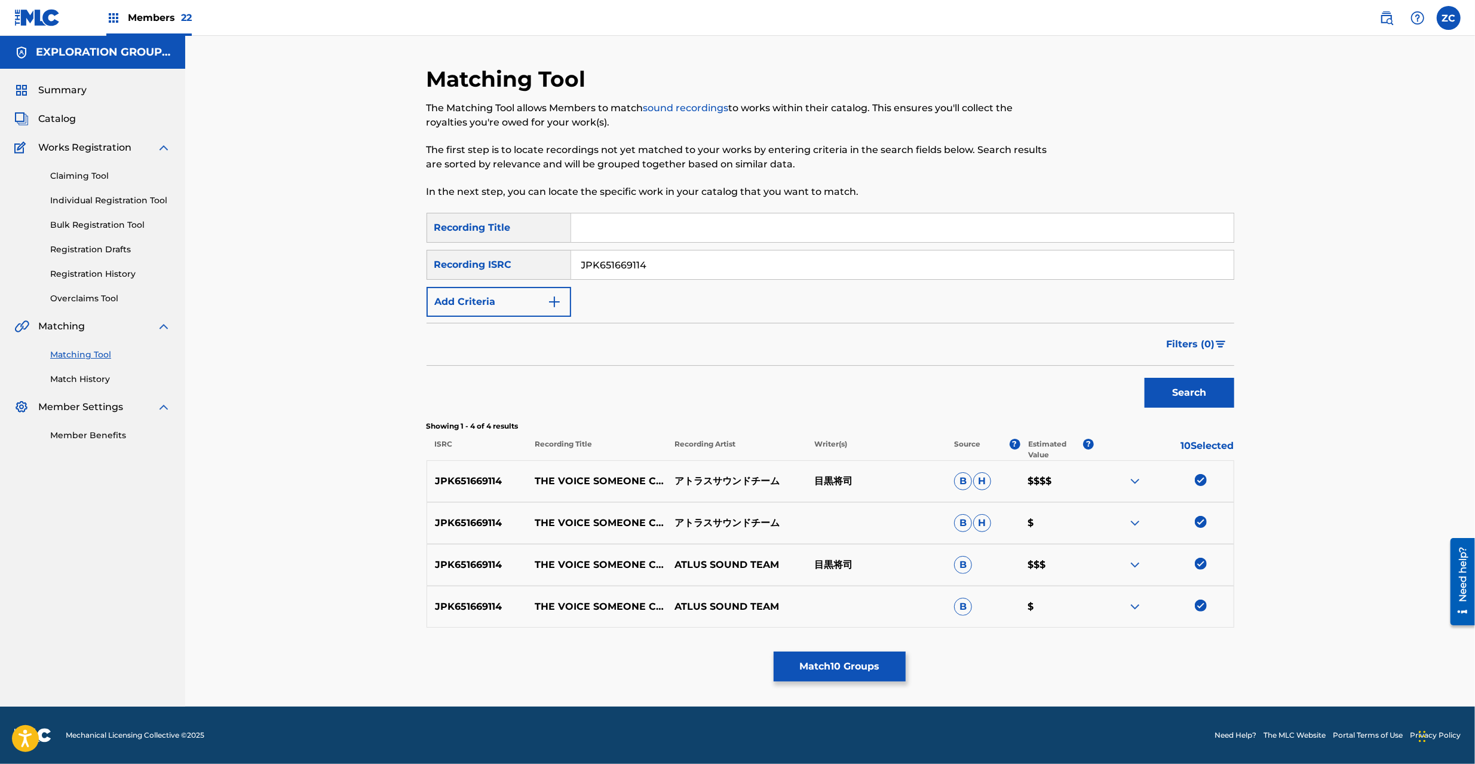
click at [837, 667] on button "Match 10 Groups" at bounding box center [840, 666] width 132 height 30
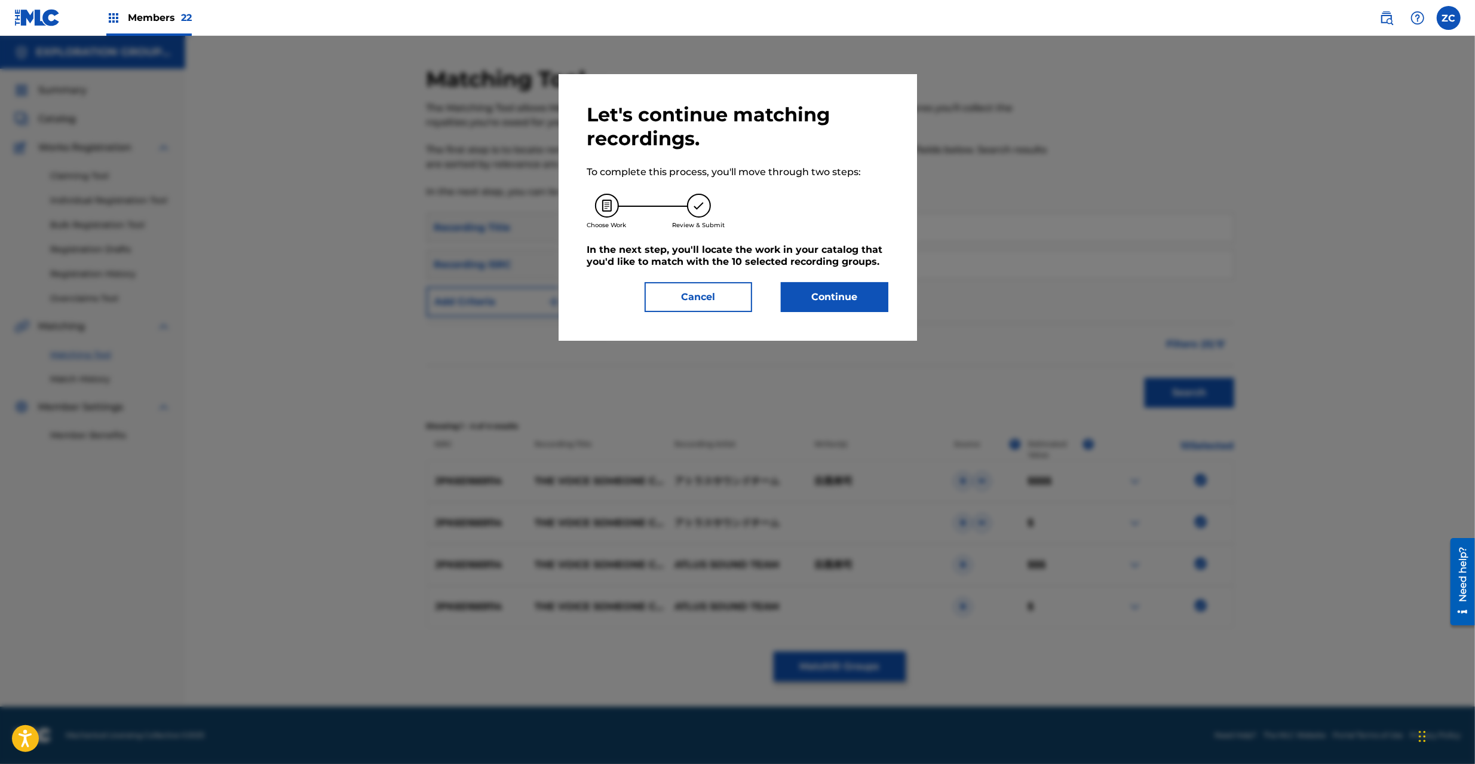
click at [843, 302] on button "Continue" at bounding box center [835, 297] width 108 height 30
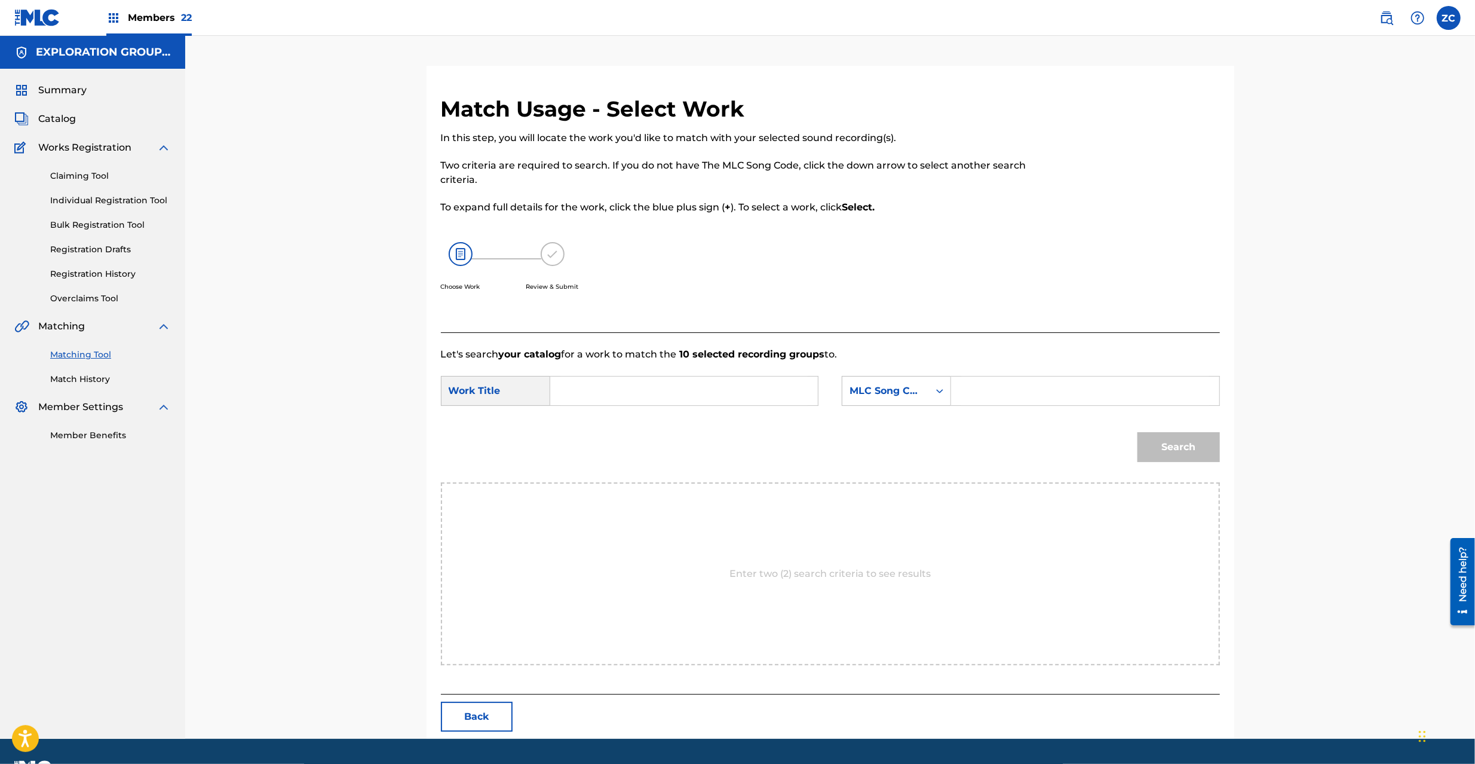
click at [766, 399] on input "Search Form" at bounding box center [684, 390] width 247 height 29
paste input "Voice Someone Calls The VX0BSG"
click at [710, 390] on input "Voice Someone Calls The VX0BSG" at bounding box center [684, 390] width 247 height 29
type input "Voice Someone Calls The"
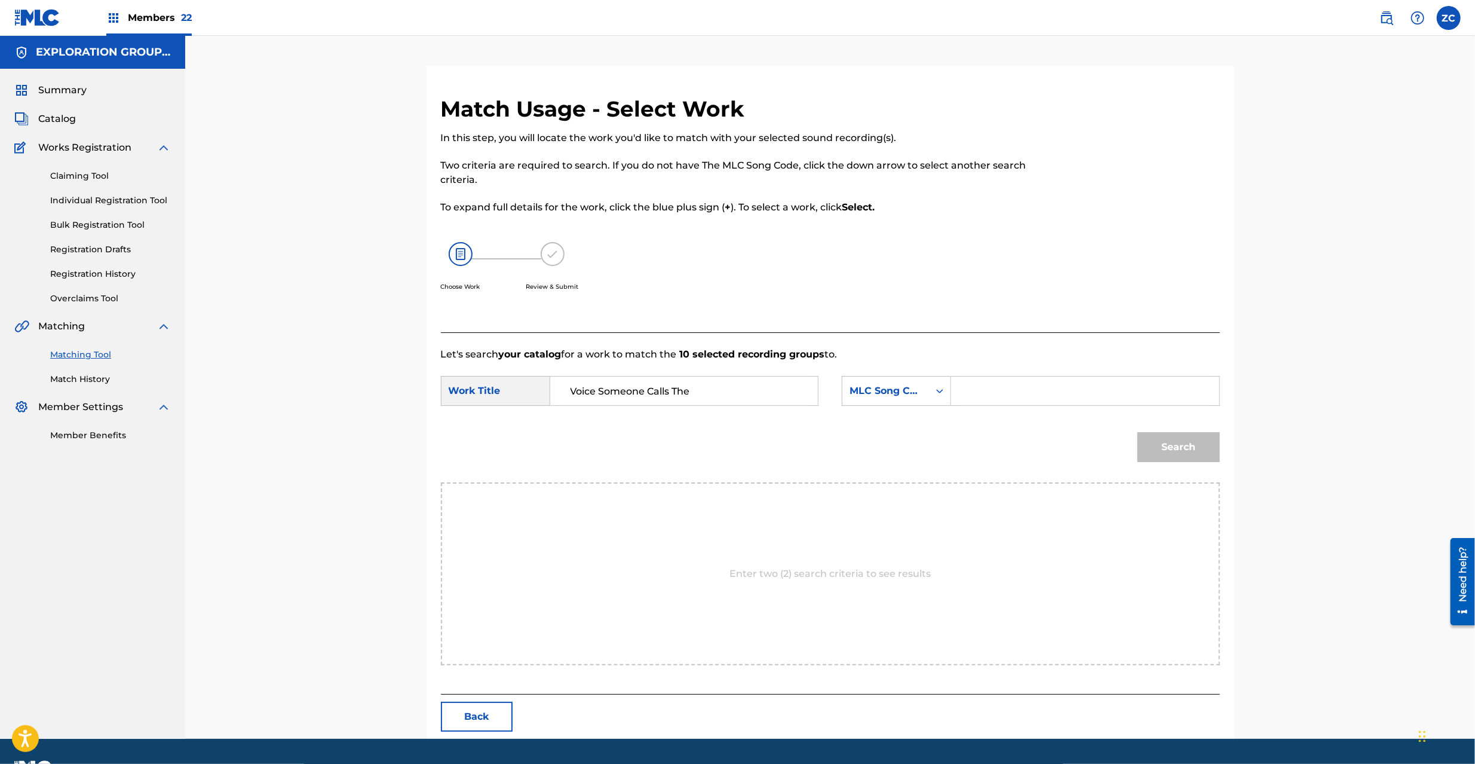
click at [1053, 392] on input "Search Form" at bounding box center [1084, 390] width 247 height 29
paste input "VX0BSG"
type input "VX0BSG"
click at [1191, 441] on button "Search" at bounding box center [1179, 447] width 82 height 30
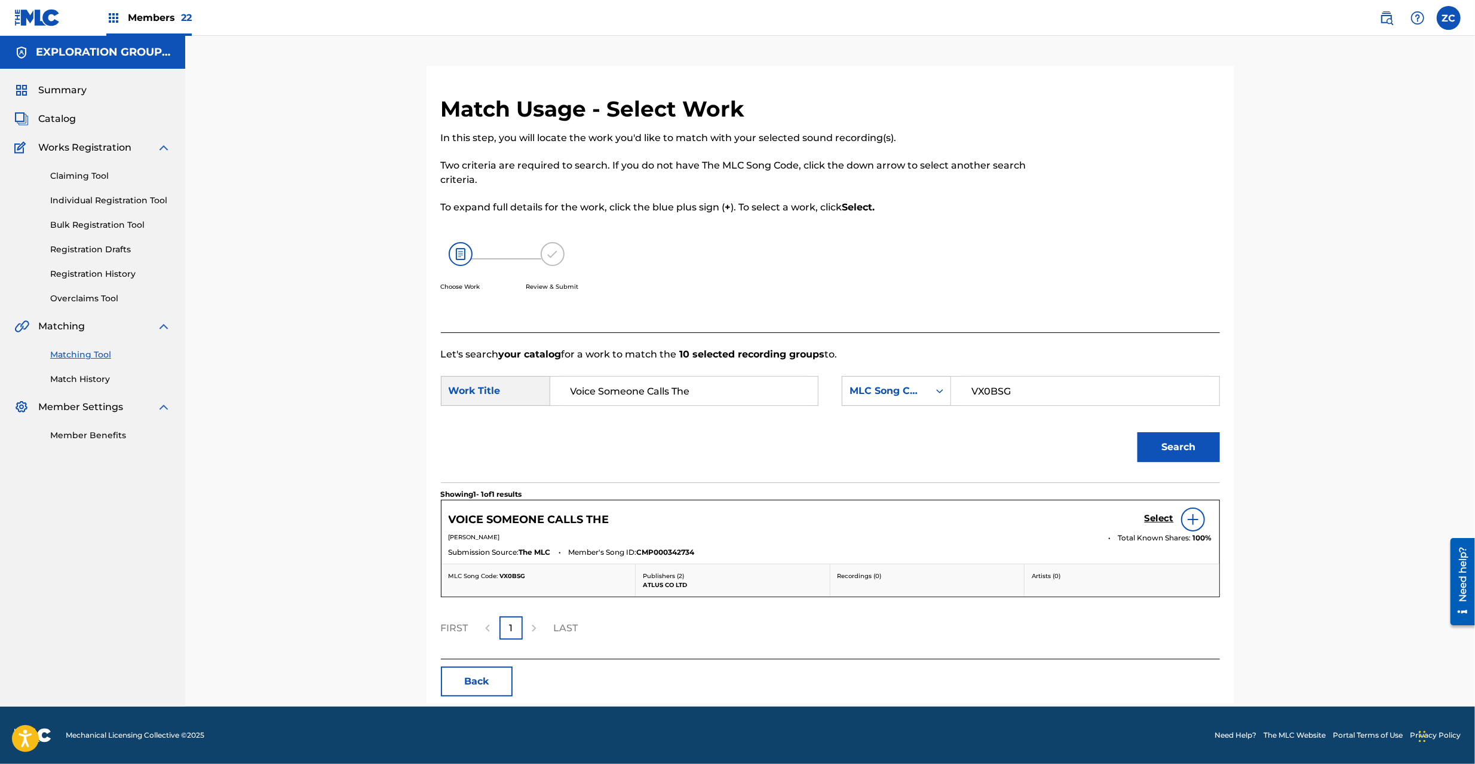
click at [1158, 517] on h5 "Select" at bounding box center [1159, 518] width 29 height 11
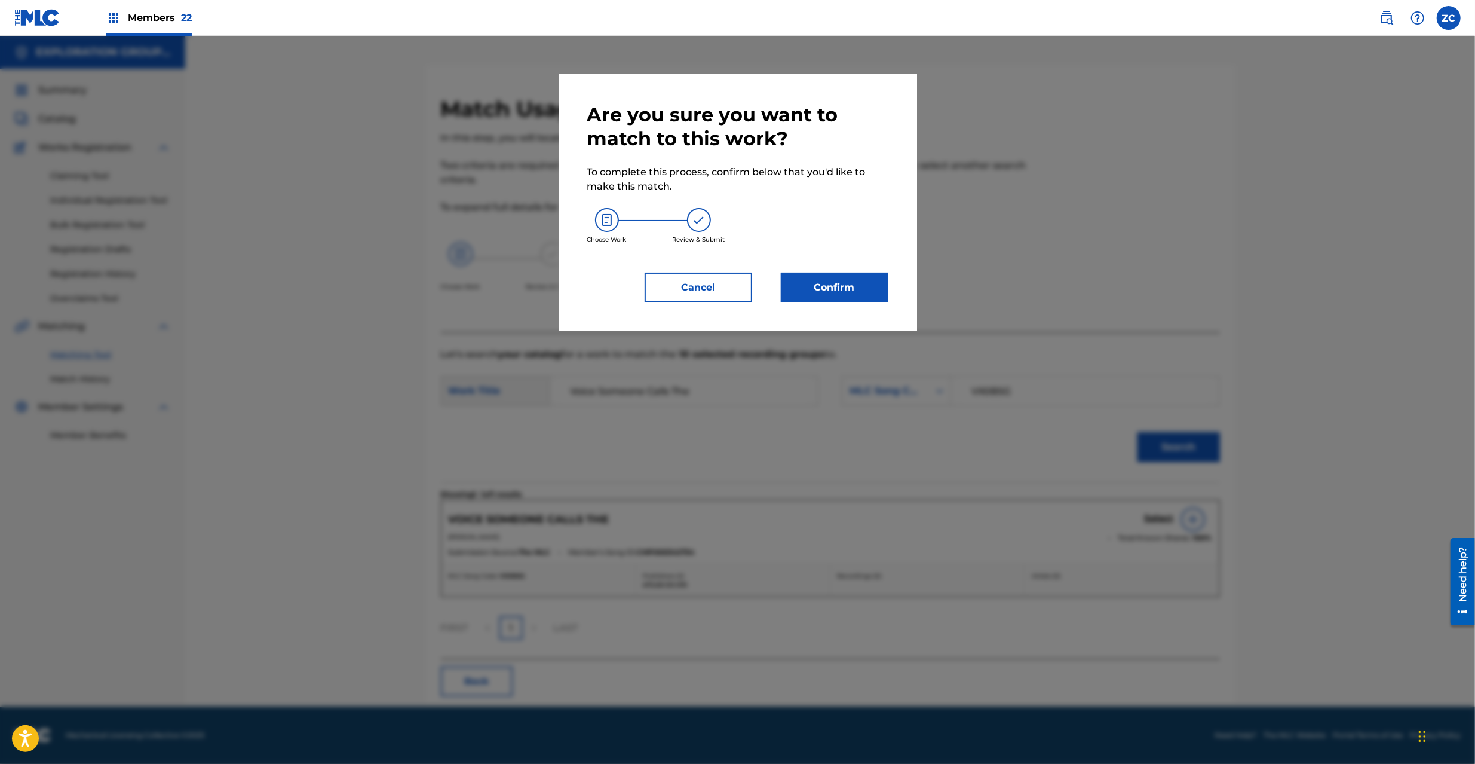
click at [840, 280] on button "Confirm" at bounding box center [835, 287] width 108 height 30
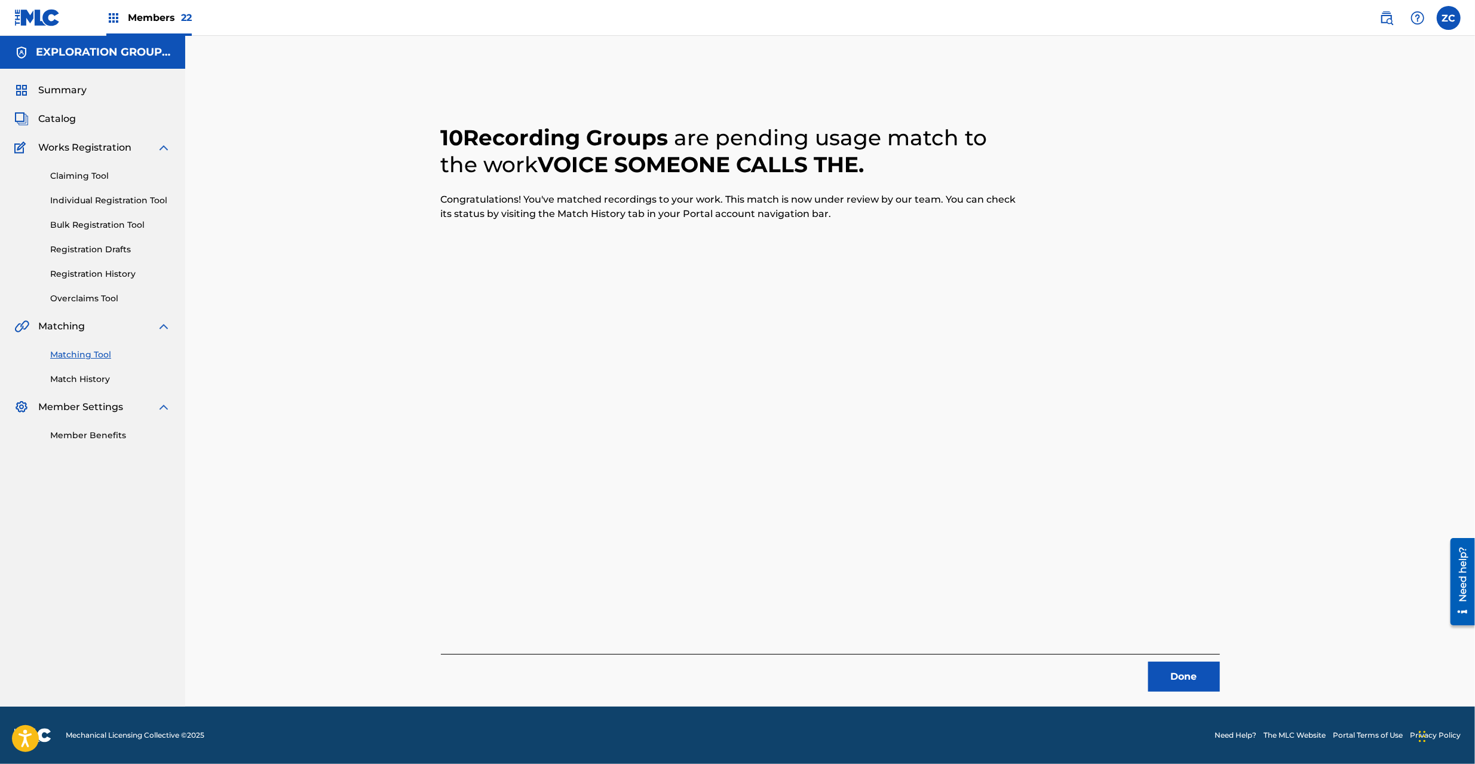
click at [1178, 665] on button "Done" at bounding box center [1184, 676] width 72 height 30
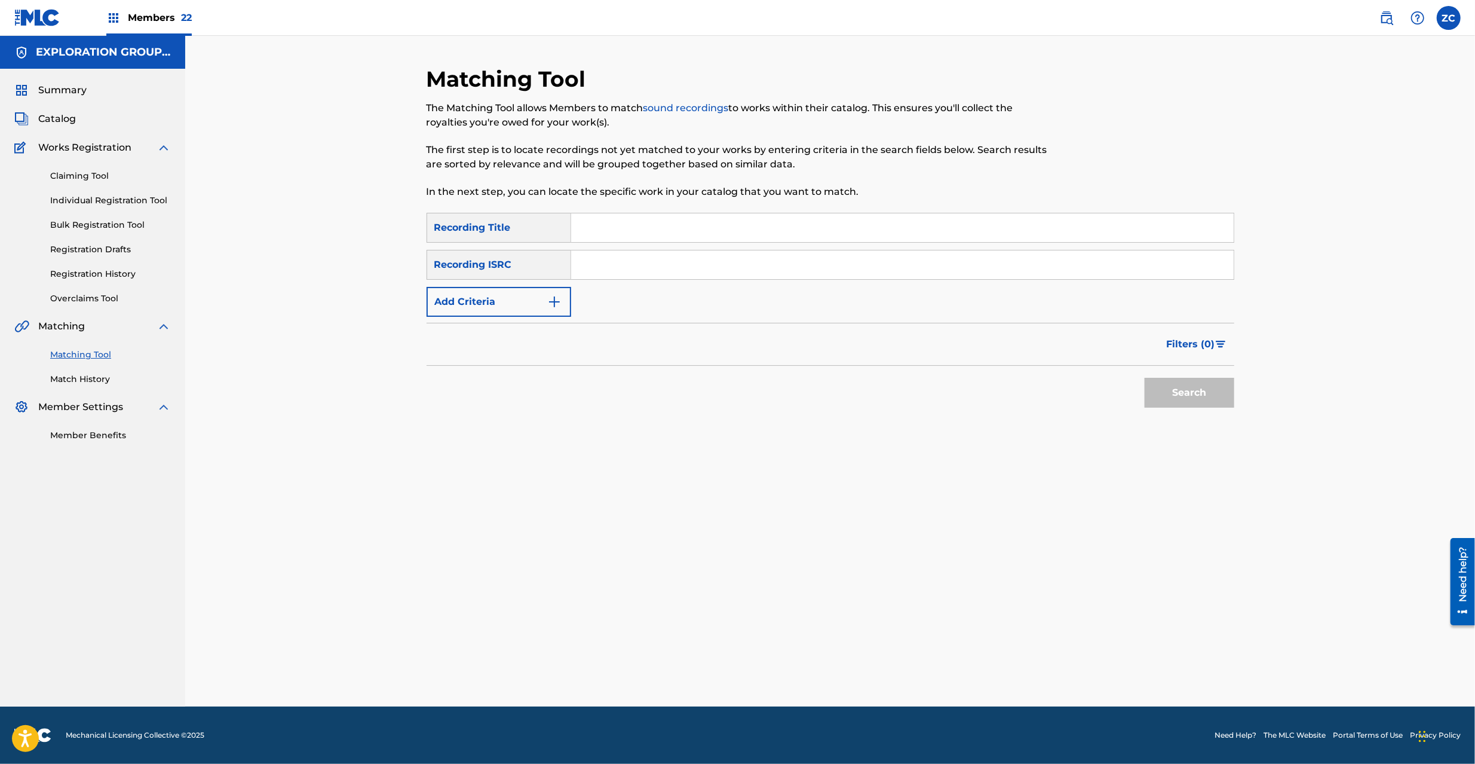
drag, startPoint x: 681, startPoint y: 259, endPoint x: 739, endPoint y: 278, distance: 60.7
click at [681, 259] on input "Search Form" at bounding box center [902, 264] width 663 height 29
paste input "JPK651669115"
click at [1168, 393] on button "Search" at bounding box center [1190, 393] width 90 height 30
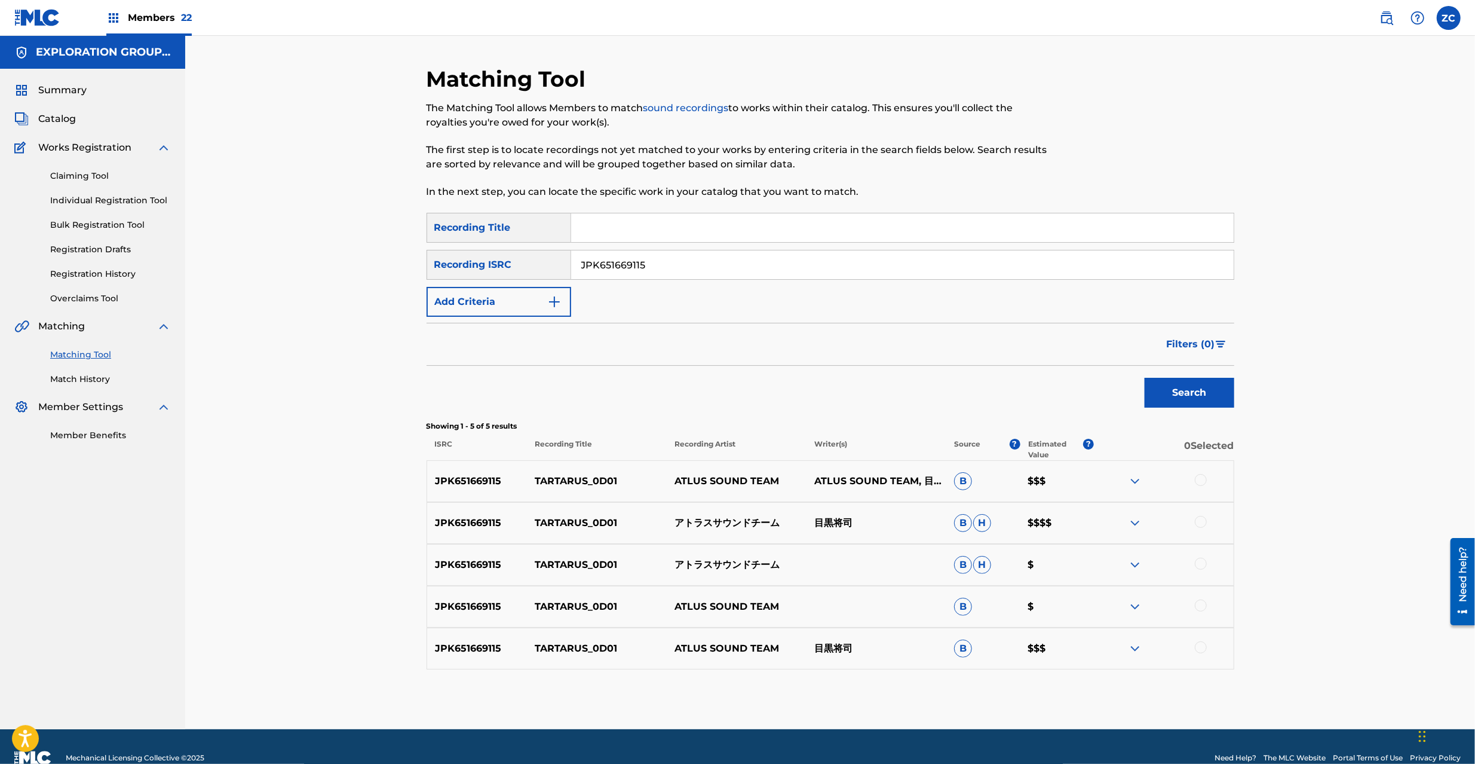
drag, startPoint x: 1201, startPoint y: 483, endPoint x: 1200, endPoint y: 502, distance: 18.6
click at [1201, 483] on div at bounding box center [1201, 480] width 12 height 12
click at [1200, 519] on div at bounding box center [1201, 522] width 12 height 12
click at [1200, 566] on div at bounding box center [1201, 564] width 12 height 12
click at [1203, 605] on div at bounding box center [1201, 605] width 12 height 12
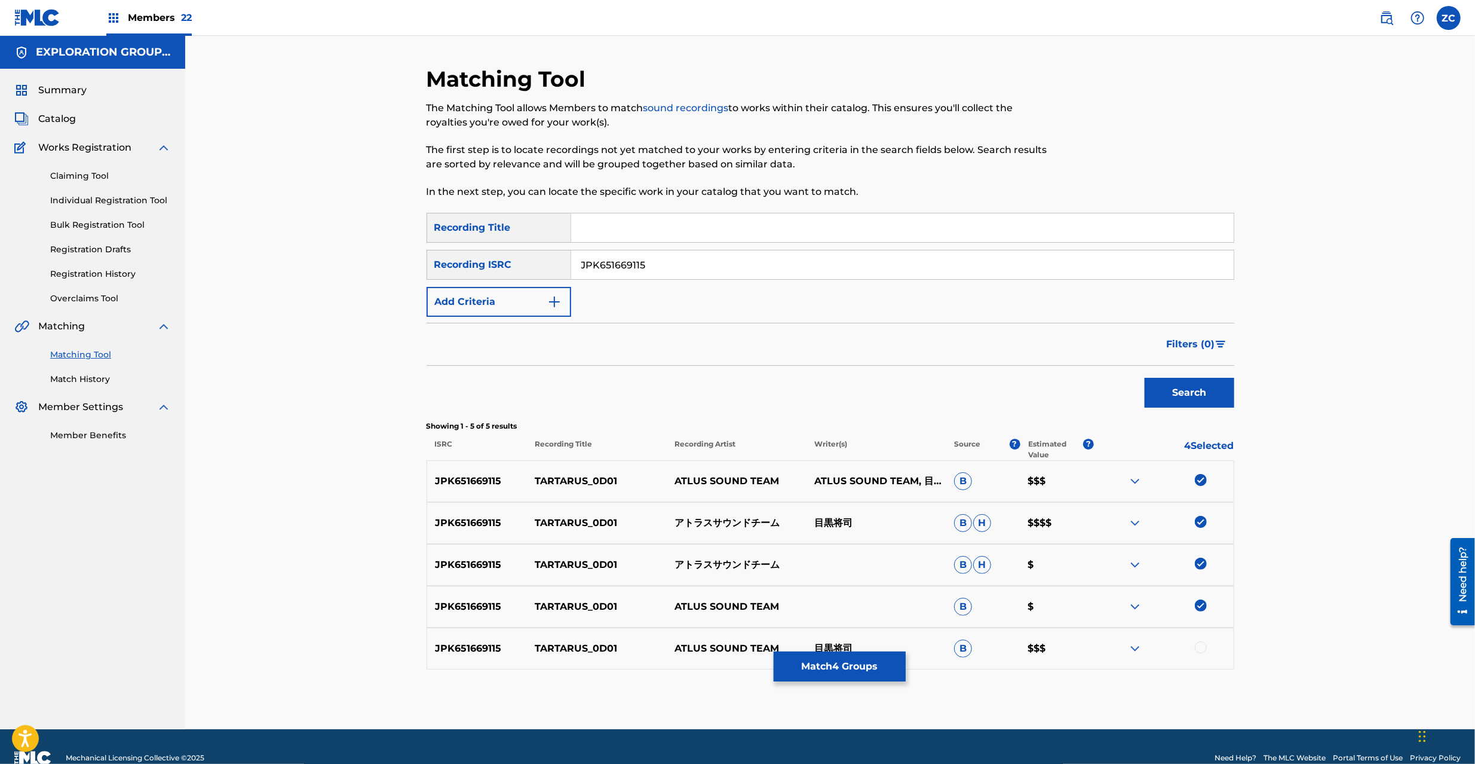
click at [1203, 648] on div at bounding box center [1201, 647] width 12 height 12
click at [698, 278] on input "JPK651669115" at bounding box center [902, 264] width 663 height 29
paste input "366912"
click at [1208, 385] on button "Search" at bounding box center [1190, 393] width 90 height 30
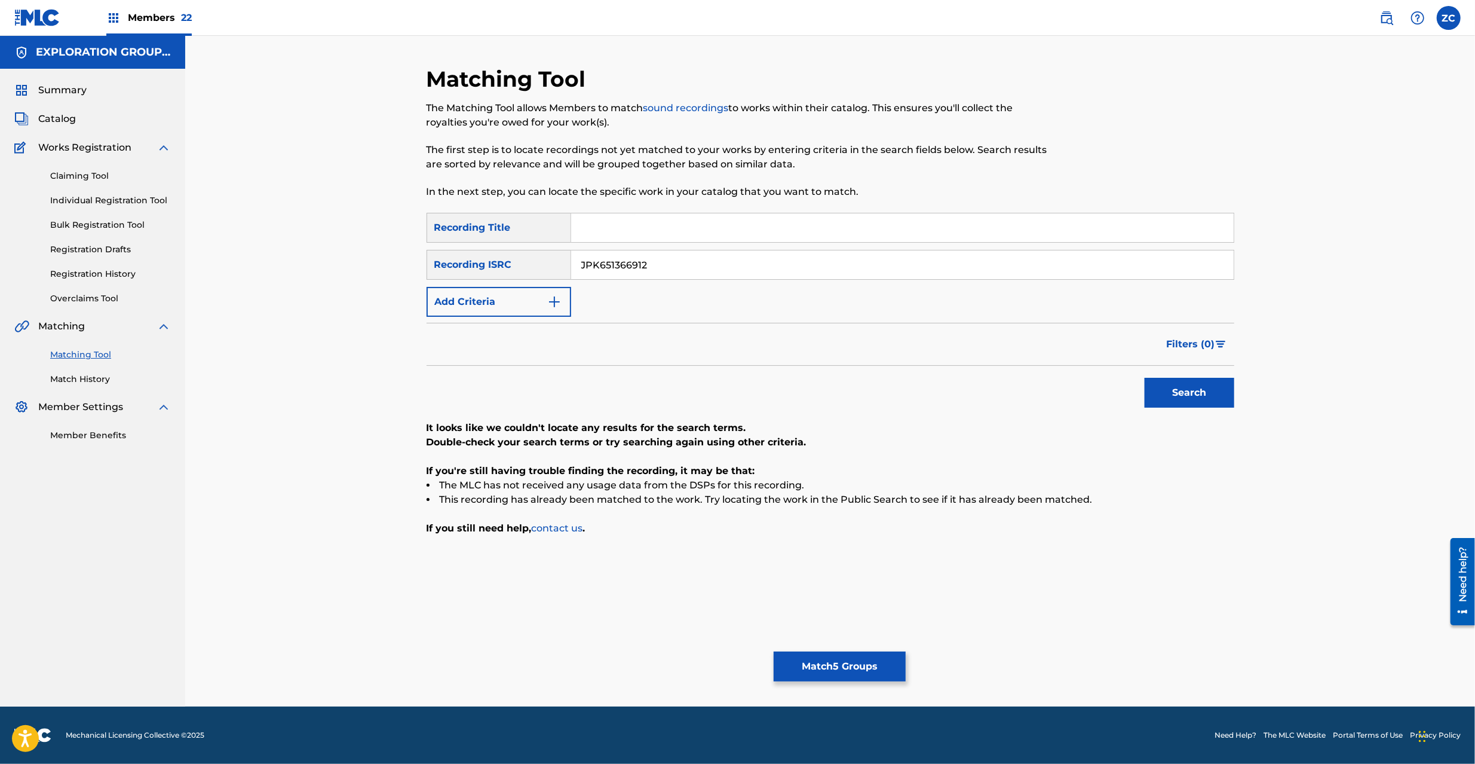
click at [800, 271] on input "JPK651366912" at bounding box center [902, 264] width 663 height 29
paste input "161716"
click at [1189, 392] on button "Search" at bounding box center [1190, 393] width 90 height 30
click at [809, 261] on input "JPK651161716" at bounding box center [902, 264] width 663 height 29
paste input "P300600415"
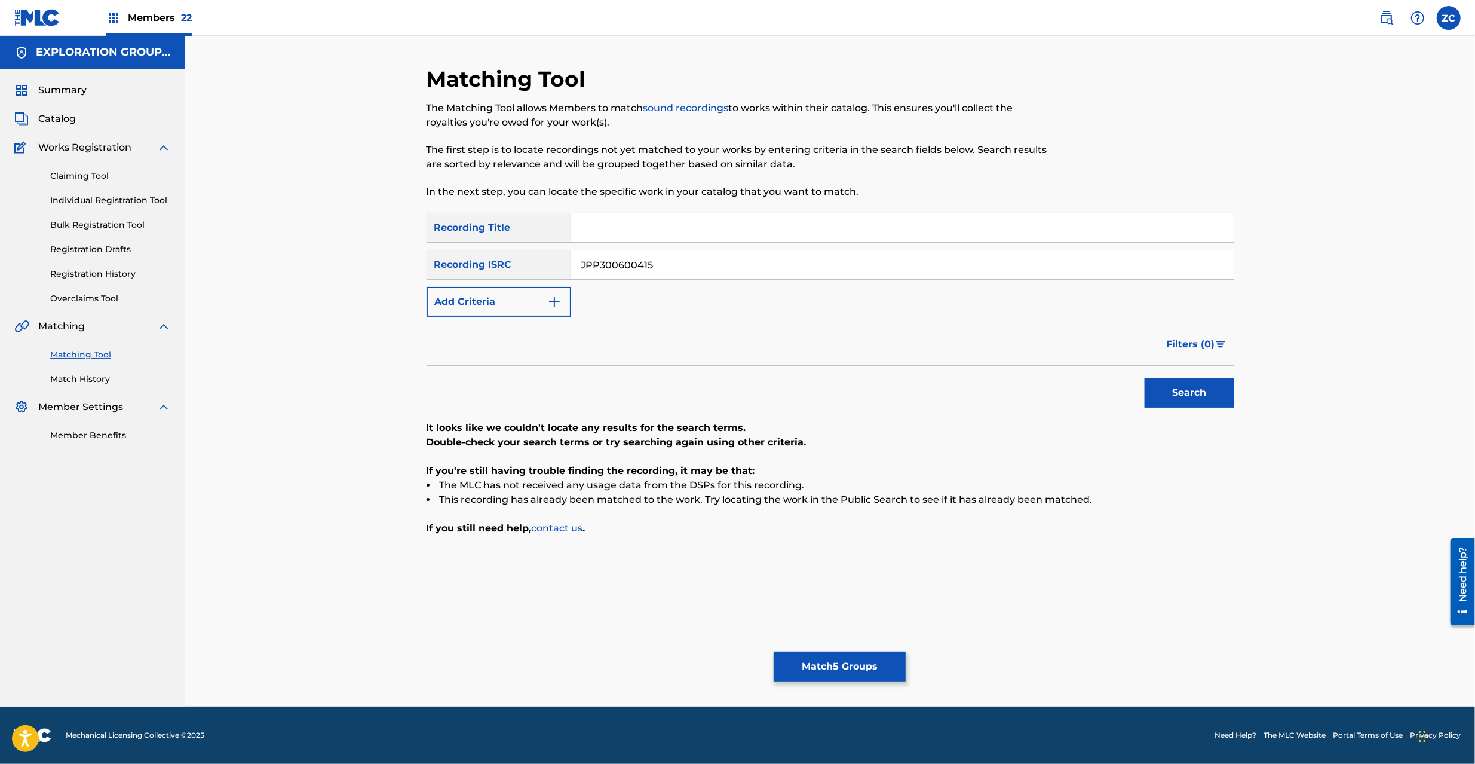
type input "JPP300600415"
click at [1212, 394] on button "Search" at bounding box center [1190, 393] width 90 height 30
click at [875, 677] on button "Match 5 Groups" at bounding box center [840, 666] width 132 height 30
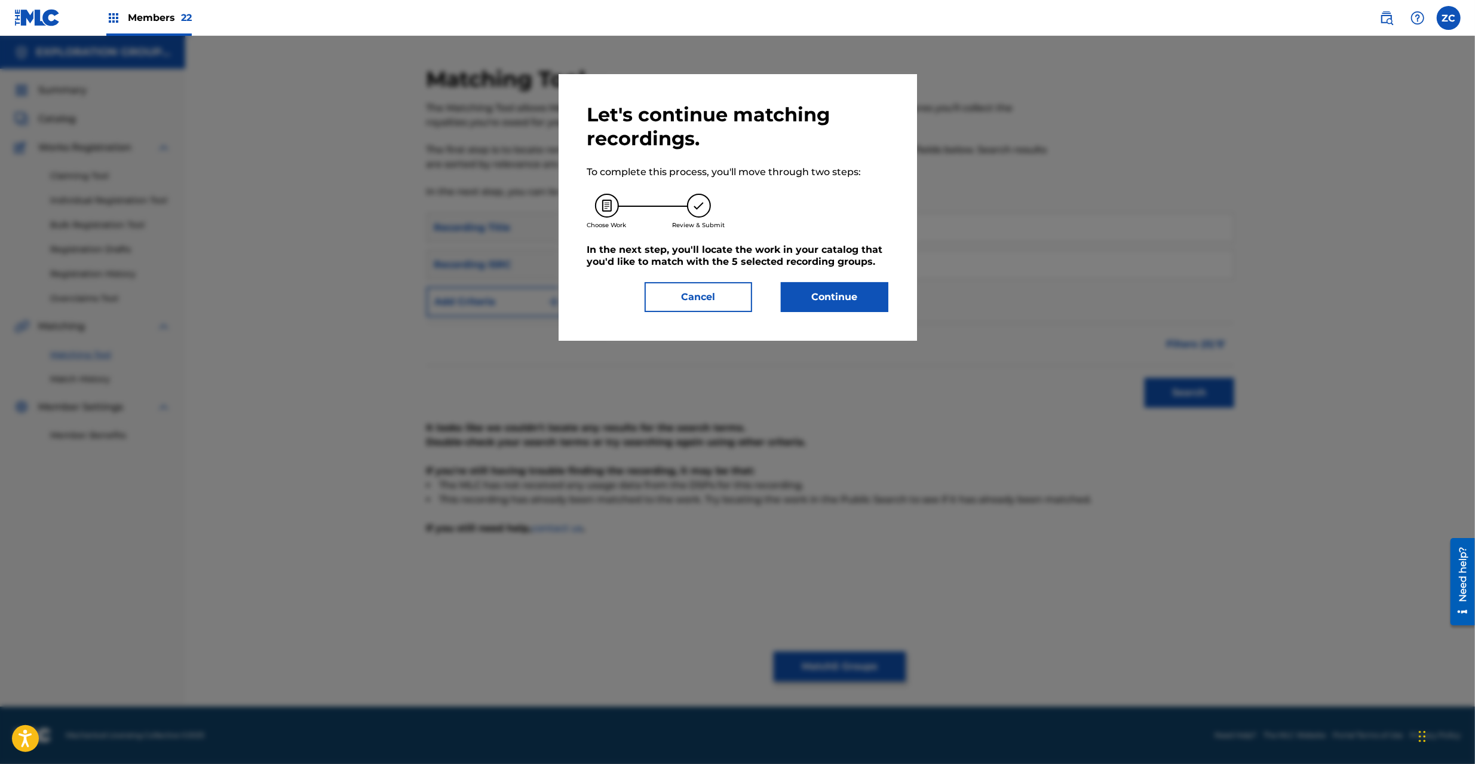
click at [844, 304] on button "Continue" at bounding box center [835, 297] width 108 height 30
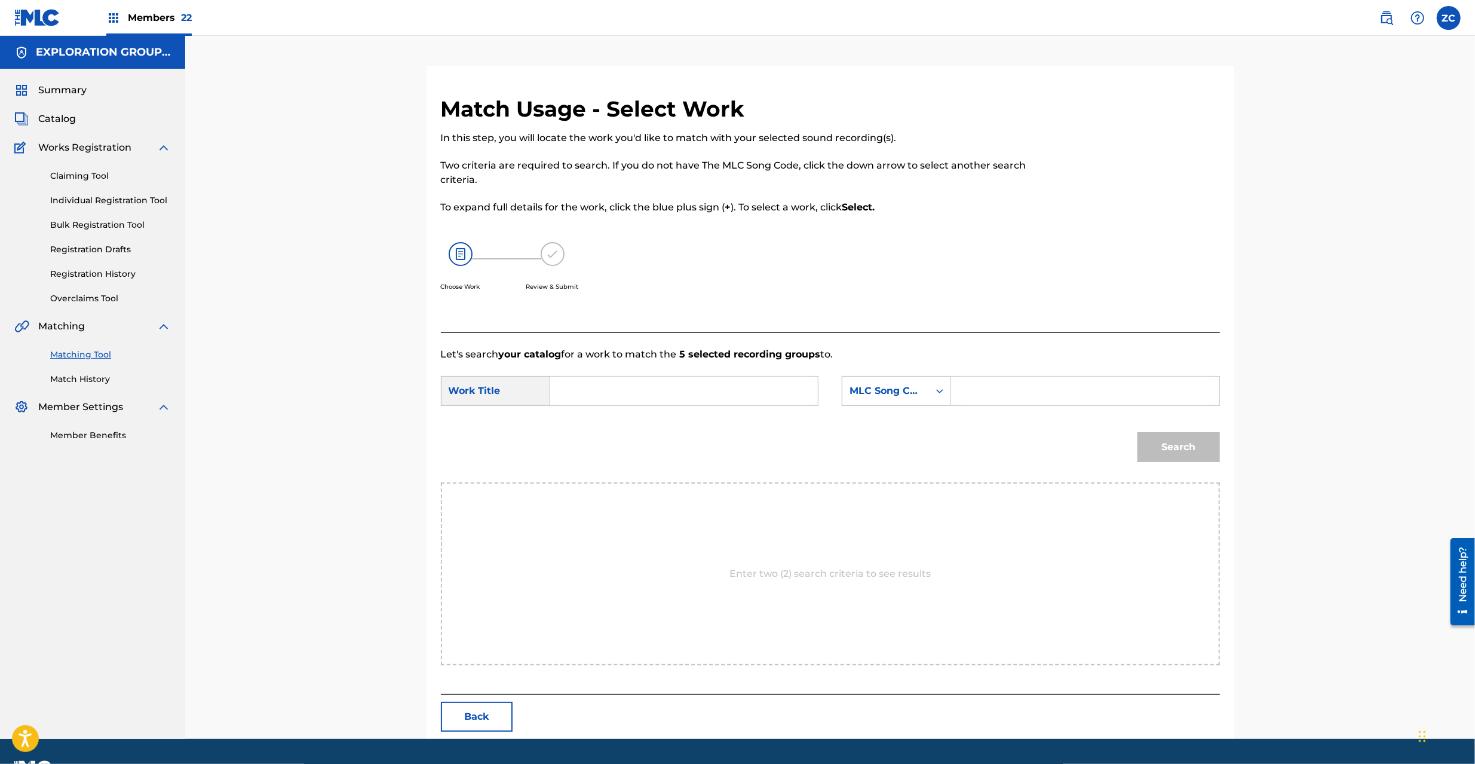
click at [763, 390] on input "Search Form" at bounding box center [684, 390] width 247 height 29
paste input "Tartarus_0D01 T480Z7"
click at [670, 393] on input "Tartarus_0D01 T480Z7" at bounding box center [684, 390] width 247 height 29
type input "Tartarus_0D01"
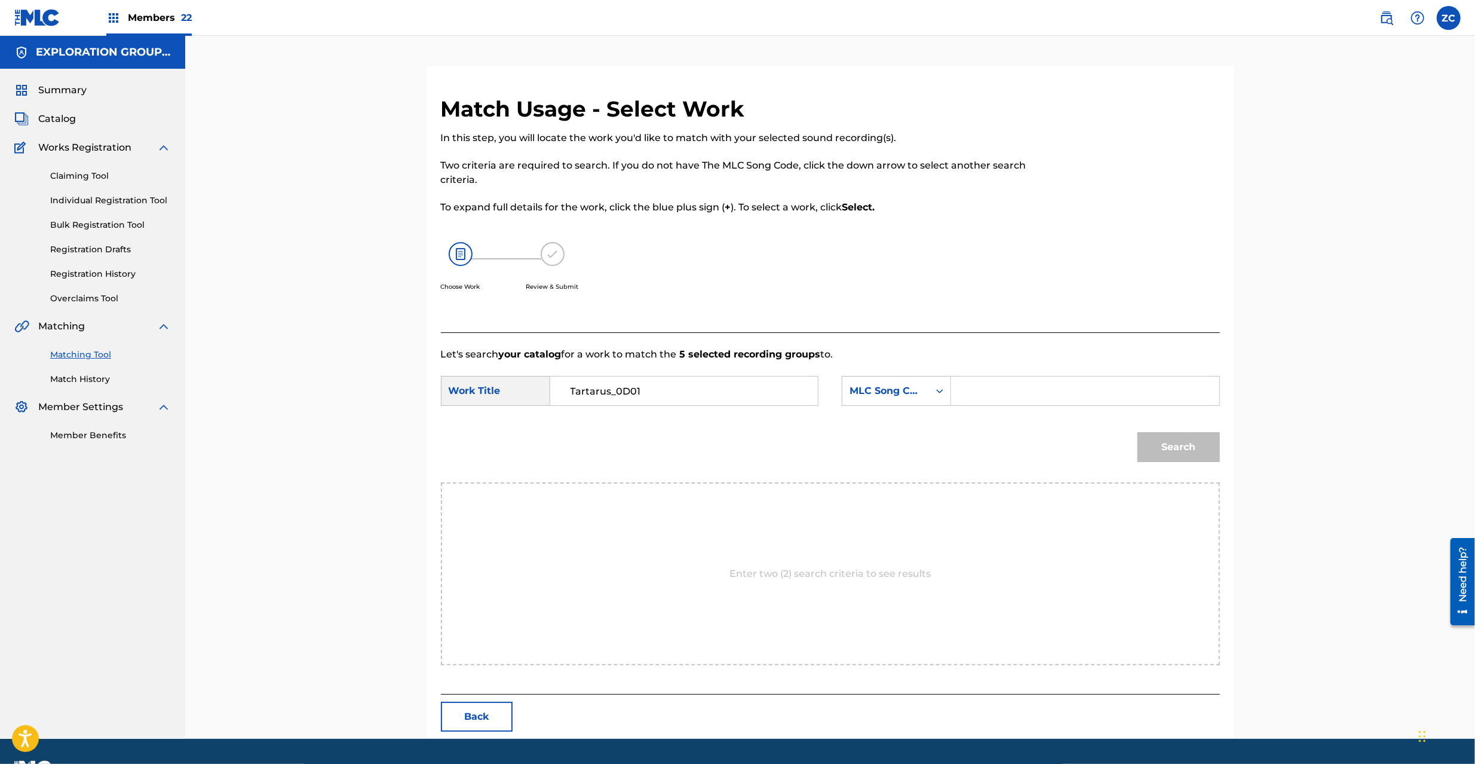
click at [1095, 383] on input "Search Form" at bounding box center [1084, 390] width 247 height 29
paste input "T480Z7"
type input "T480Z7"
click at [1189, 445] on button "Search" at bounding box center [1179, 447] width 82 height 30
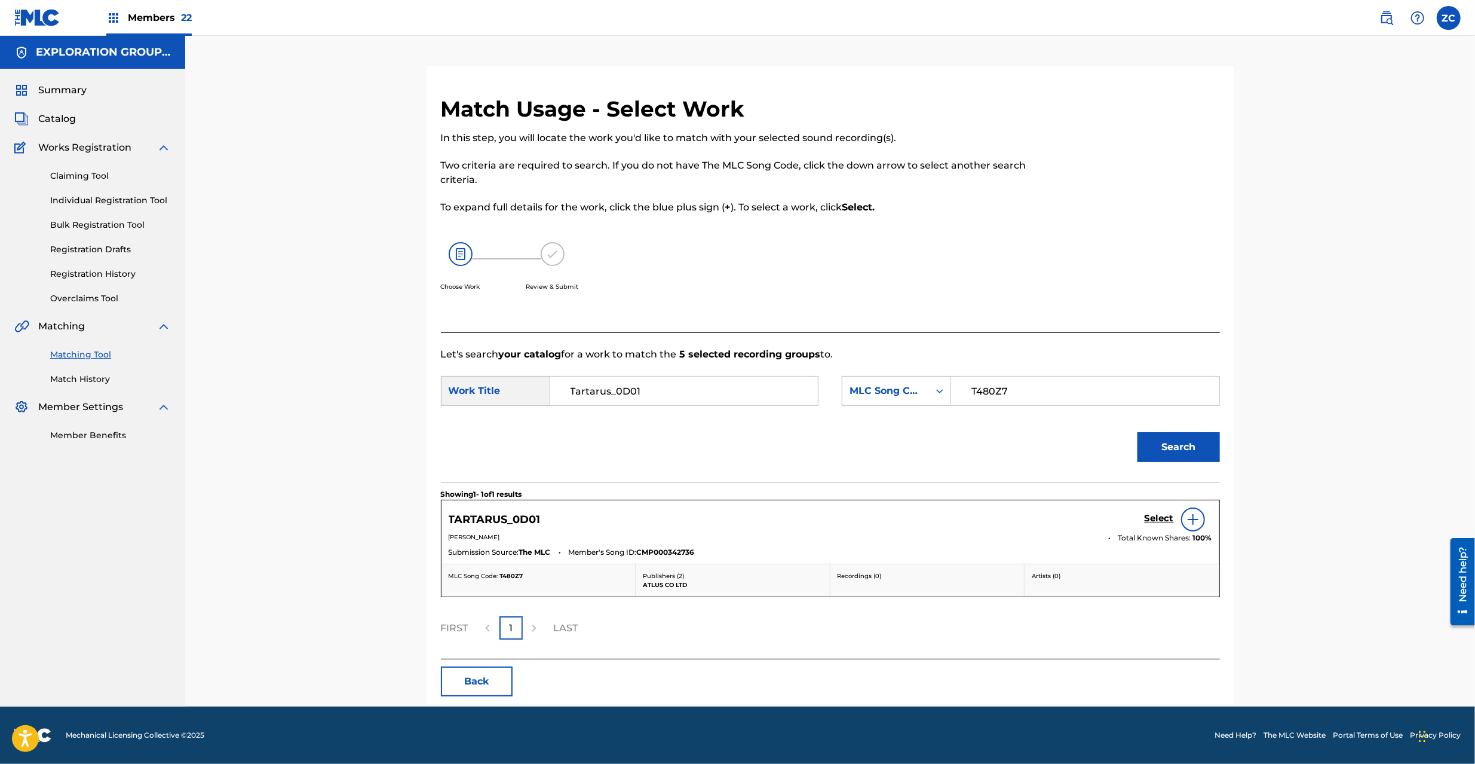
click at [1160, 519] on h5 "Select" at bounding box center [1159, 518] width 29 height 11
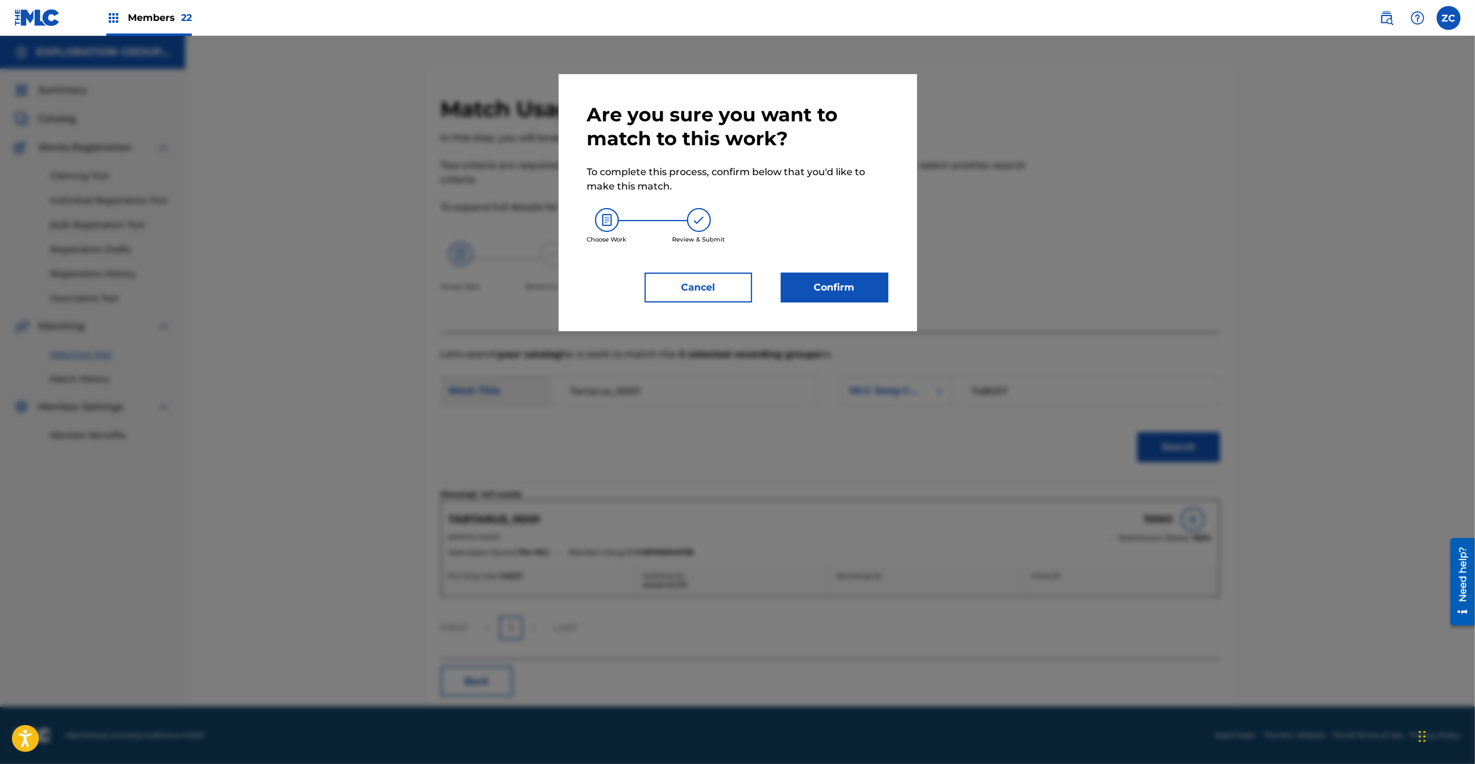
click at [873, 287] on button "Confirm" at bounding box center [835, 287] width 108 height 30
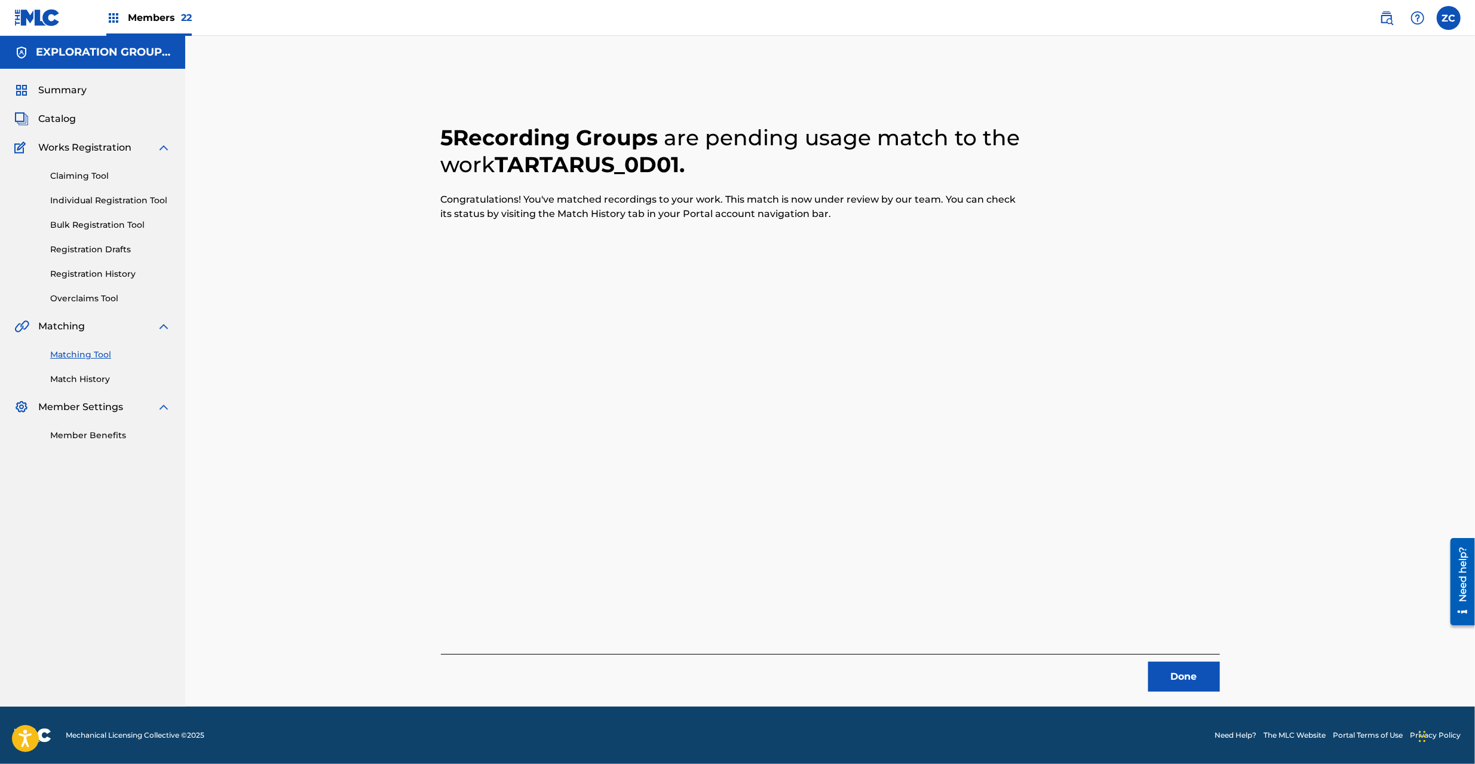
click at [1199, 679] on button "Done" at bounding box center [1184, 676] width 72 height 30
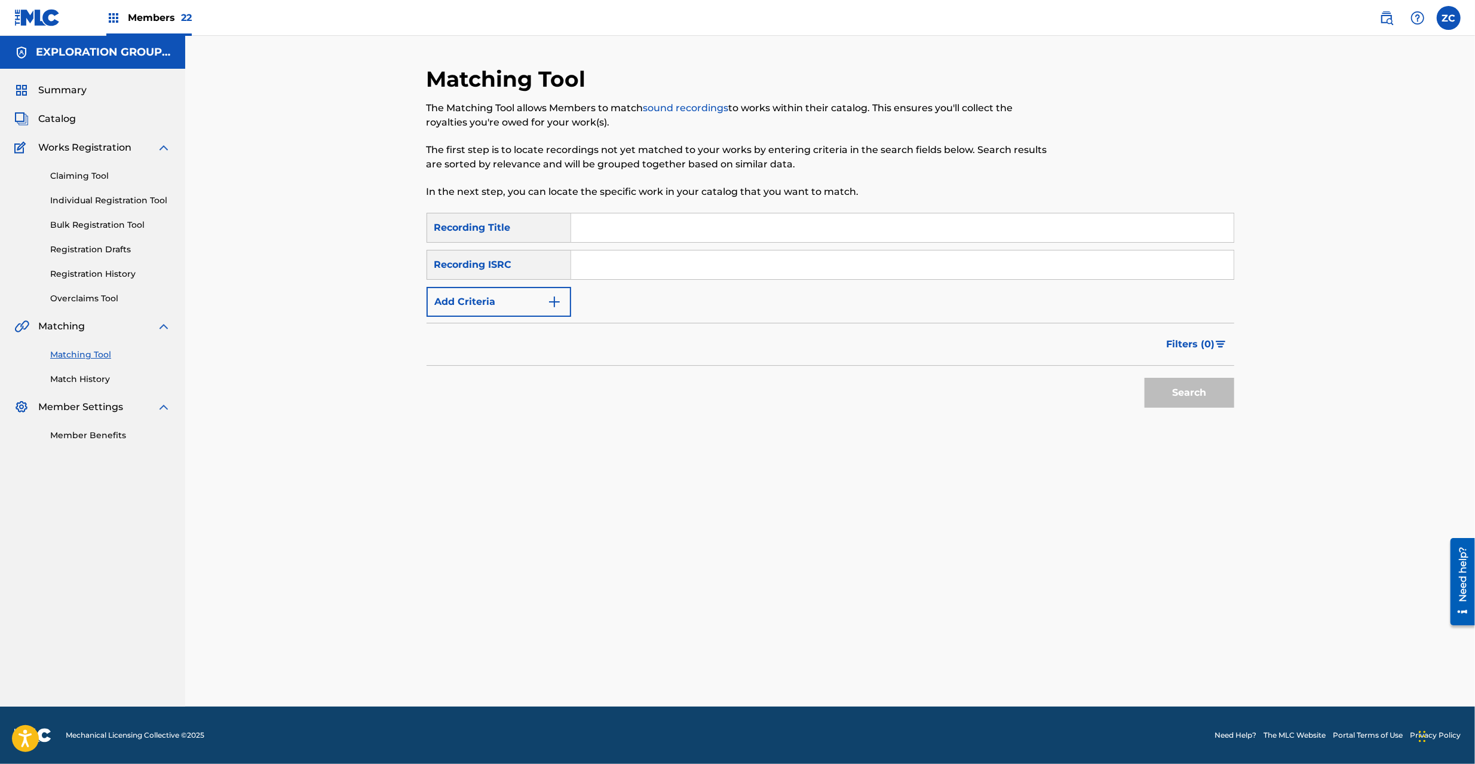
drag, startPoint x: 782, startPoint y: 266, endPoint x: 854, endPoint y: 292, distance: 76.4
click at [782, 265] on input "Search Form" at bounding box center [902, 264] width 663 height 29
paste input "JPK651390130"
click at [1207, 388] on button "Search" at bounding box center [1190, 393] width 90 height 30
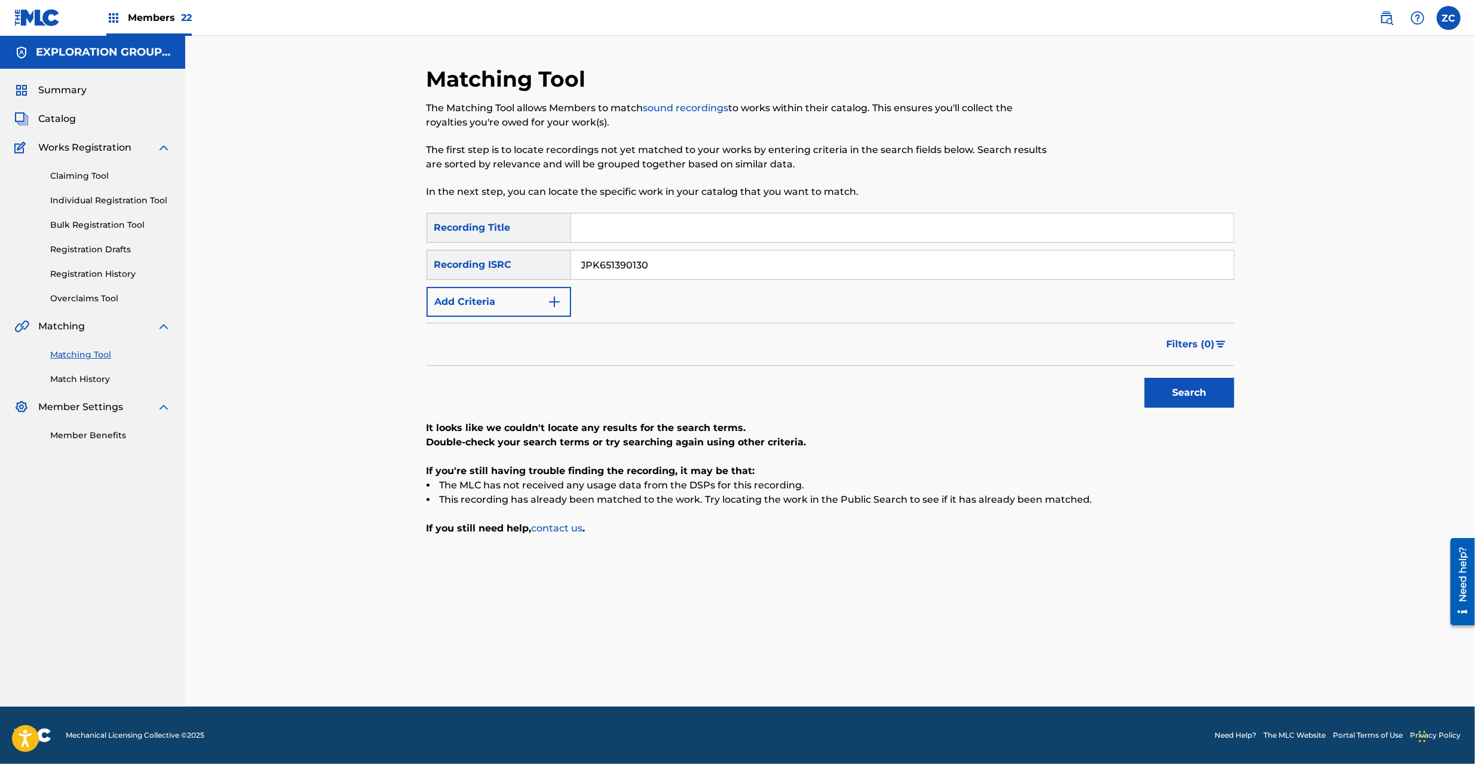
click at [742, 264] on input "JPK651390130" at bounding box center [902, 264] width 663 height 29
paste input "4011"
click at [1172, 390] on button "Search" at bounding box center [1190, 393] width 90 height 30
click at [820, 272] on input "JPK651394011" at bounding box center [902, 264] width 663 height 29
paste input "2"
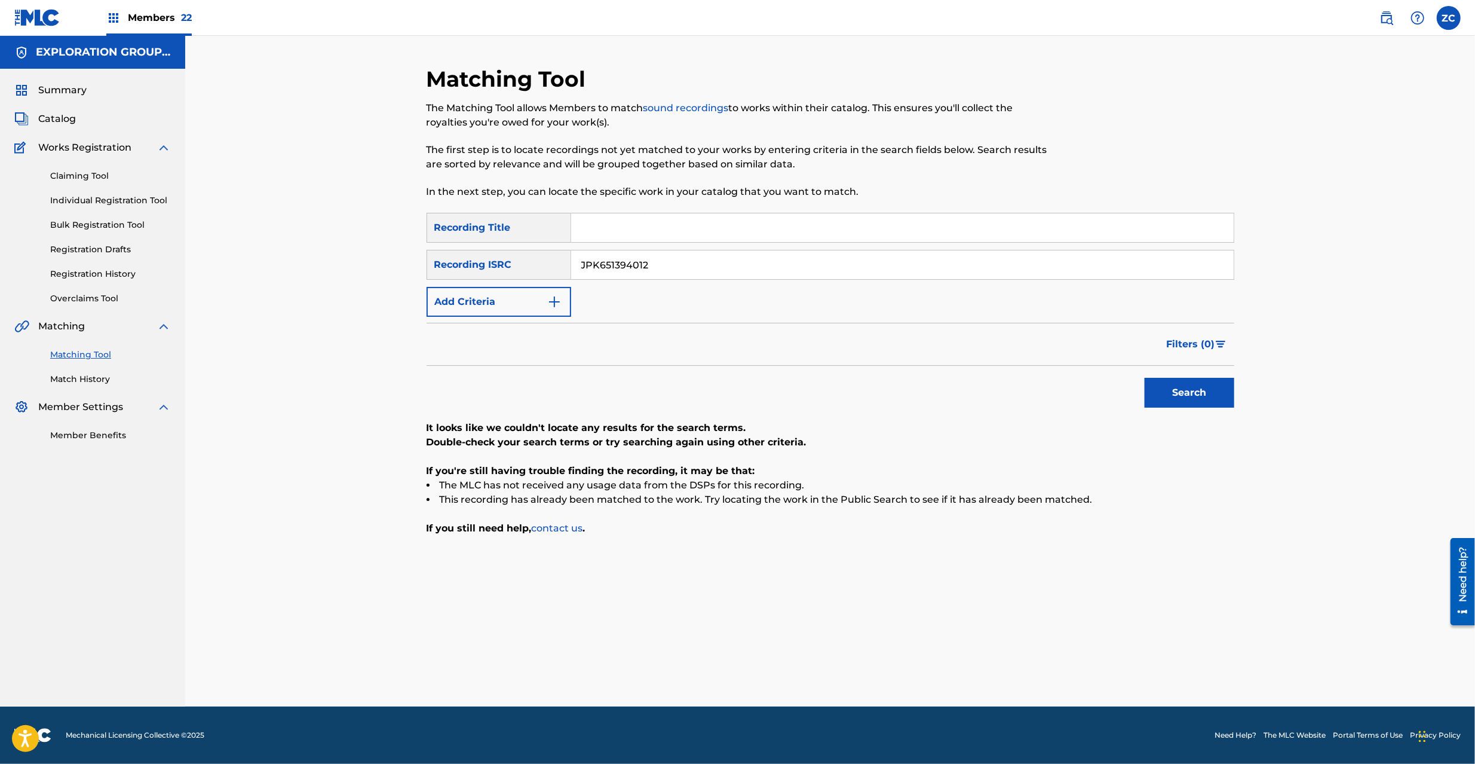
type input "JPK651394012"
click at [1183, 388] on button "Search" at bounding box center [1190, 393] width 90 height 30
click at [897, 266] on input "JPK651394012" at bounding box center [902, 264] width 663 height 29
paste input "0"
click at [1177, 392] on button "Search" at bounding box center [1190, 393] width 90 height 30
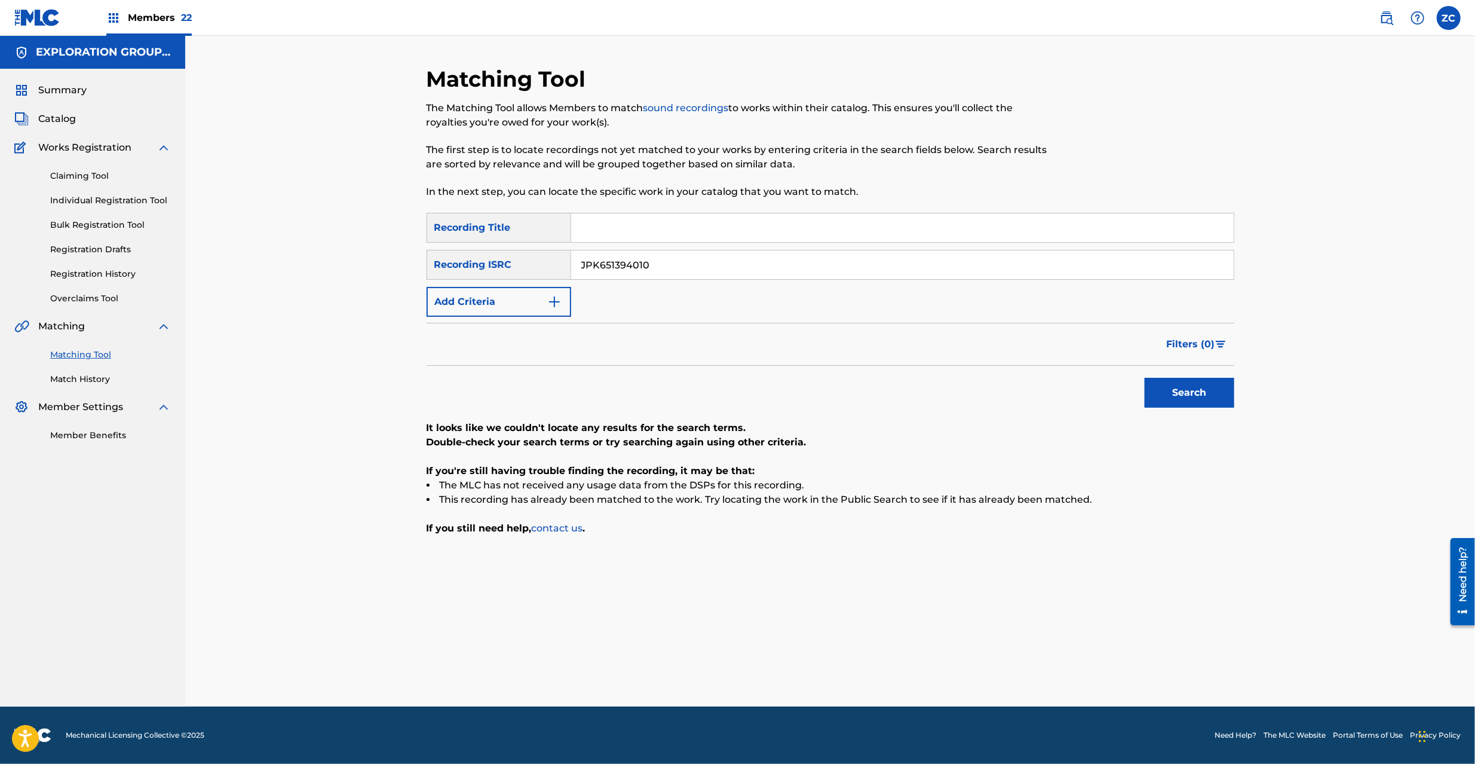
click at [706, 264] on input "JPK651394010" at bounding box center [902, 264] width 663 height 29
paste input "67707"
click at [1182, 393] on button "Search" at bounding box center [1190, 393] width 90 height 30
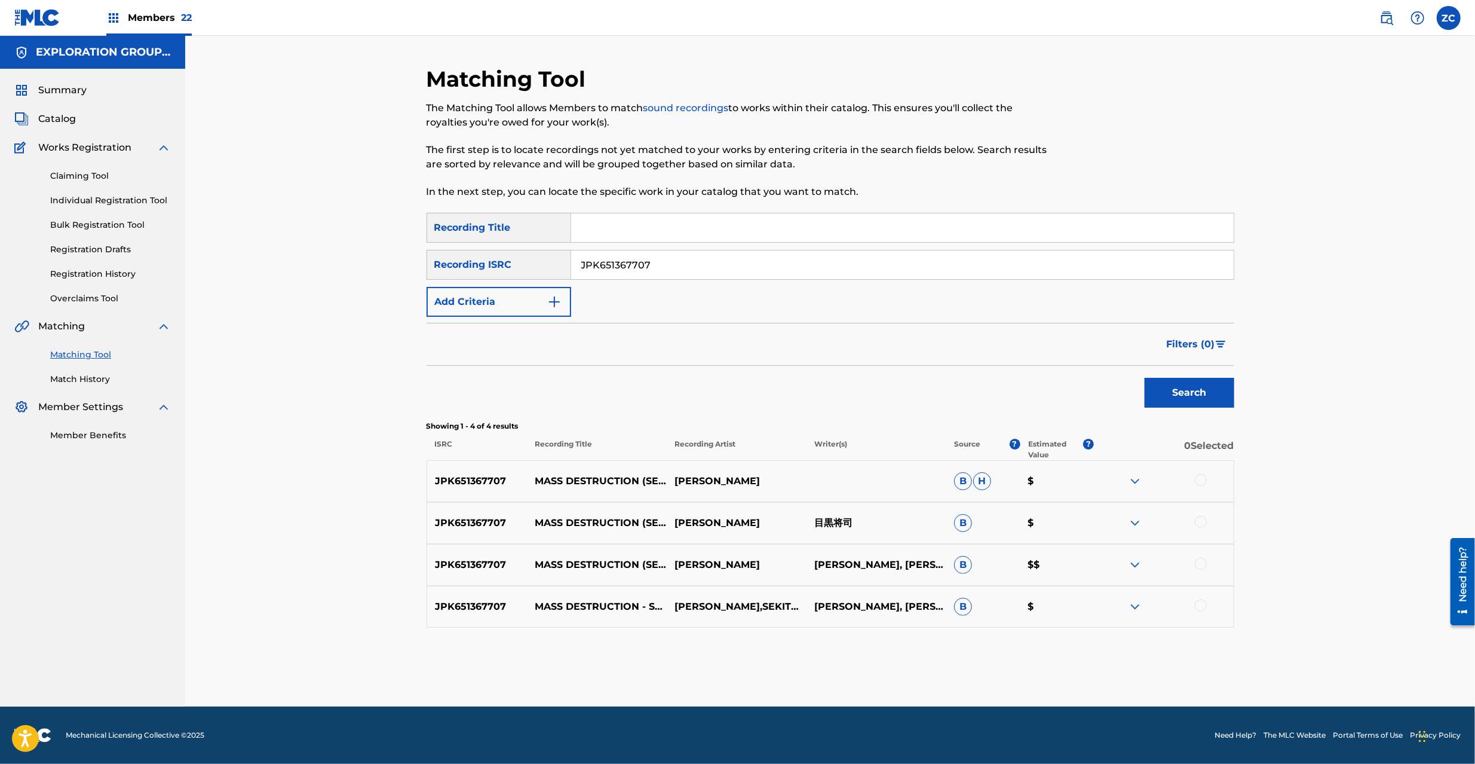
click at [1199, 481] on div at bounding box center [1201, 480] width 12 height 12
click at [1202, 522] on div at bounding box center [1201, 522] width 12 height 12
click at [1200, 565] on div at bounding box center [1201, 564] width 12 height 12
click at [1200, 612] on div at bounding box center [1164, 606] width 140 height 14
click at [1203, 608] on div at bounding box center [1201, 605] width 12 height 12
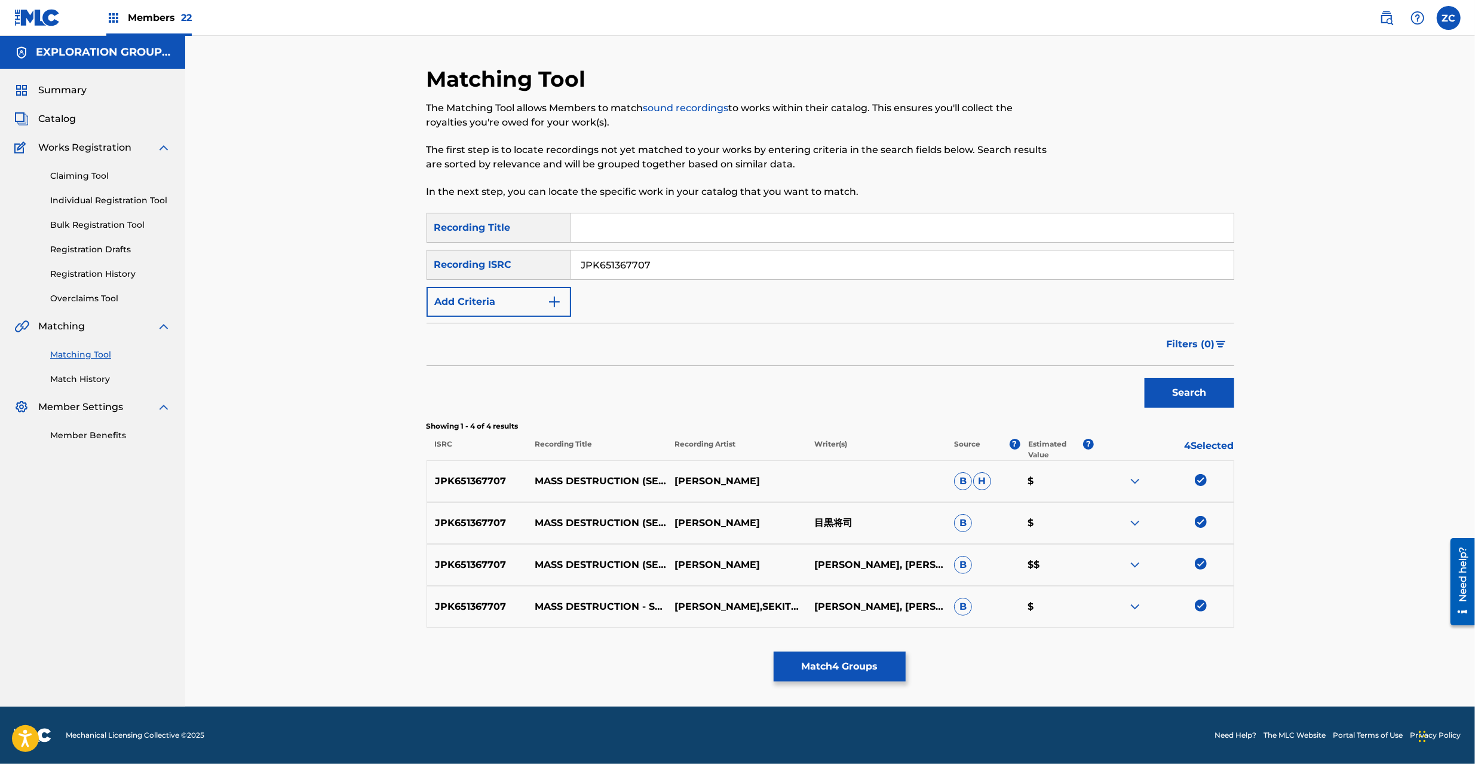
click at [876, 274] on input "JPK651367707" at bounding box center [902, 264] width 663 height 29
paste input "2401108"
click at [1193, 398] on button "Search" at bounding box center [1190, 393] width 90 height 30
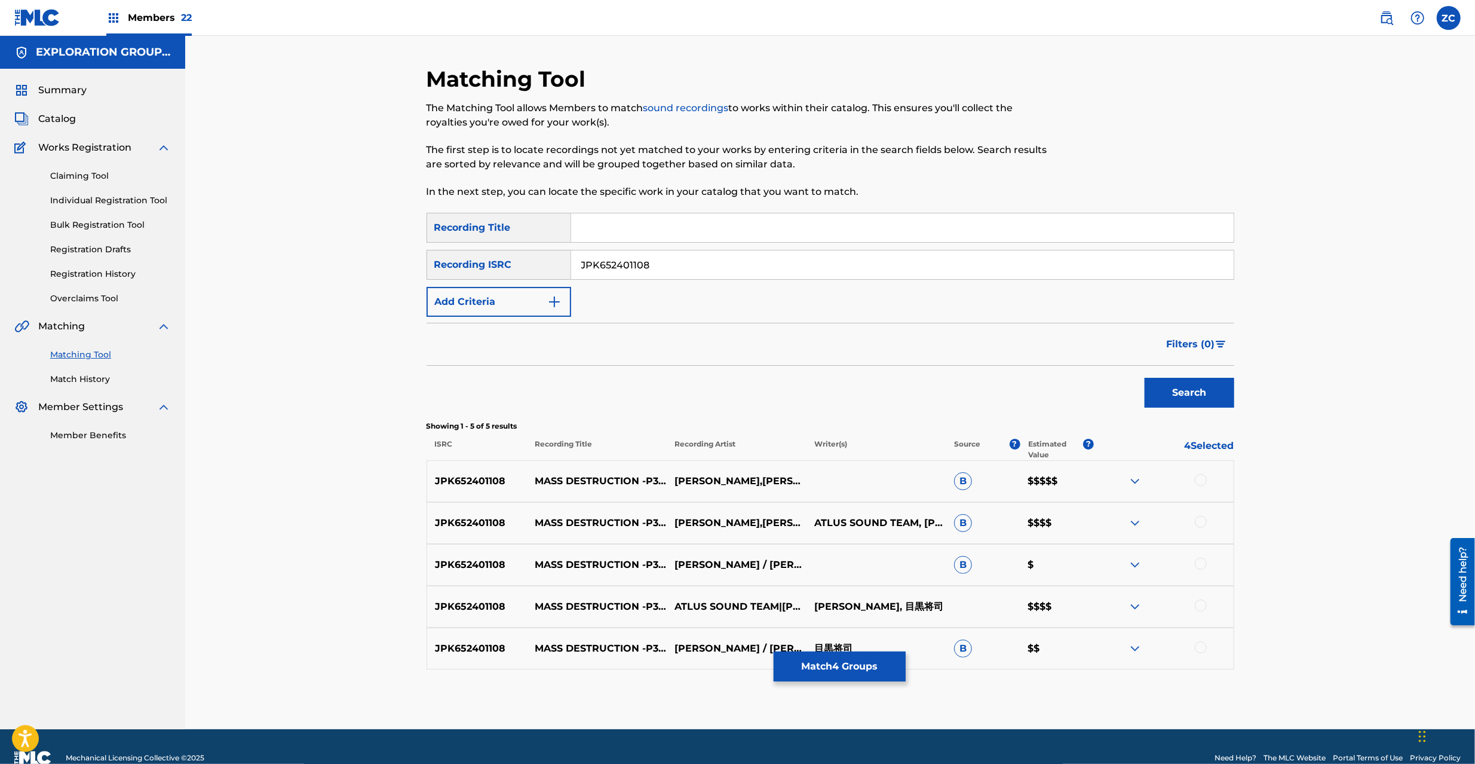
click at [1203, 483] on div at bounding box center [1201, 480] width 12 height 12
click at [1200, 523] on div at bounding box center [1201, 522] width 12 height 12
drag, startPoint x: 1203, startPoint y: 564, endPoint x: 1203, endPoint y: 574, distance: 9.6
click at [1203, 565] on div at bounding box center [1201, 564] width 12 height 12
click at [1197, 602] on div at bounding box center [1201, 605] width 12 height 12
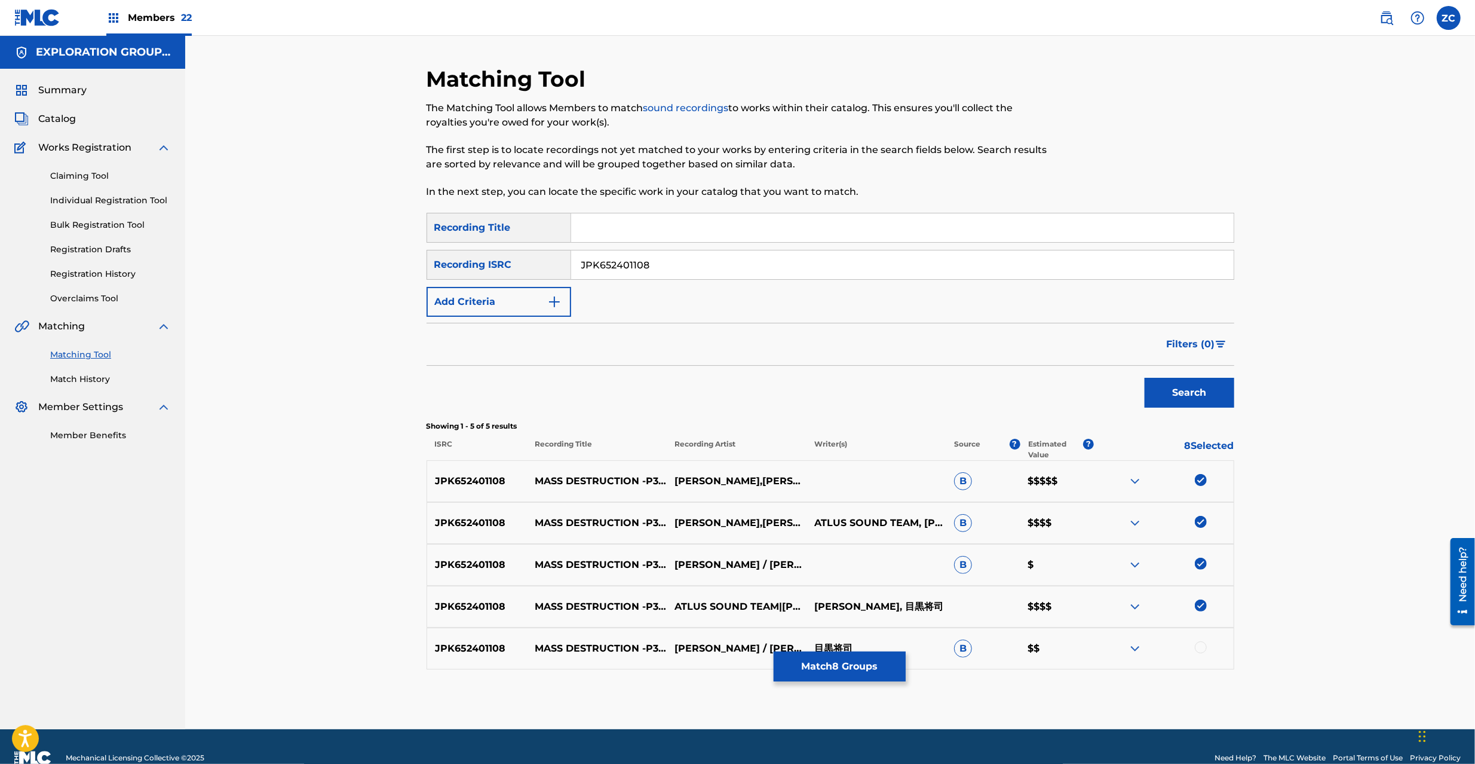
click at [1201, 648] on div at bounding box center [1201, 647] width 12 height 12
click at [887, 257] on input "JPK652401108" at bounding box center [902, 264] width 663 height 29
paste input "VI0230128"
drag, startPoint x: 1179, startPoint y: 396, endPoint x: 1143, endPoint y: 381, distance: 38.8
click at [1179, 395] on button "Search" at bounding box center [1190, 393] width 90 height 30
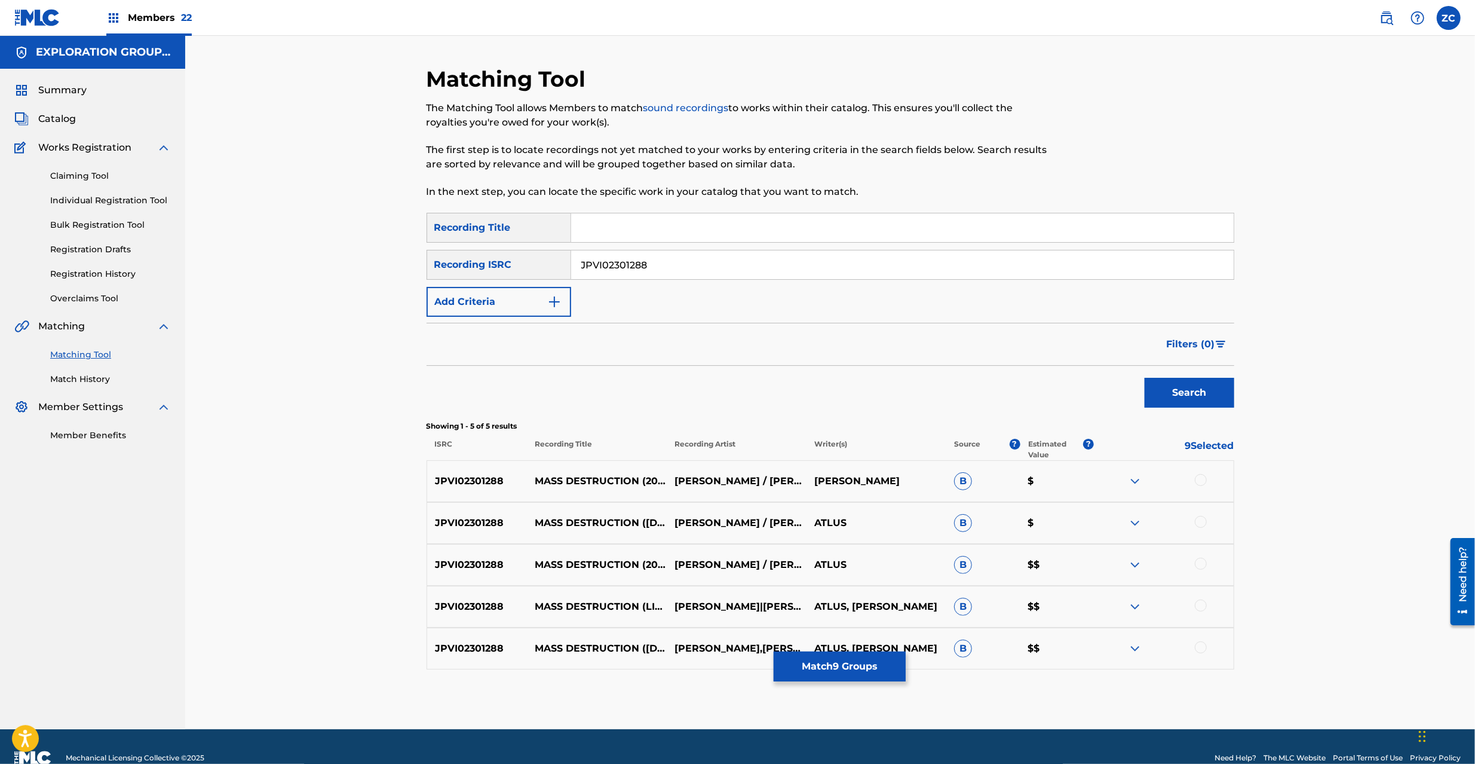
click at [1202, 477] on div at bounding box center [1201, 480] width 12 height 12
click at [1203, 521] on div at bounding box center [1201, 522] width 12 height 12
click at [1202, 559] on div at bounding box center [1201, 564] width 12 height 12
click at [1201, 606] on div at bounding box center [1201, 605] width 12 height 12
click at [1202, 641] on div "JPVI02301288 MASS DESTRUCTION ([DATE] MAKUHARI MESSE LIVE) [PERSON_NAME],[PERSO…" at bounding box center [831, 648] width 808 height 42
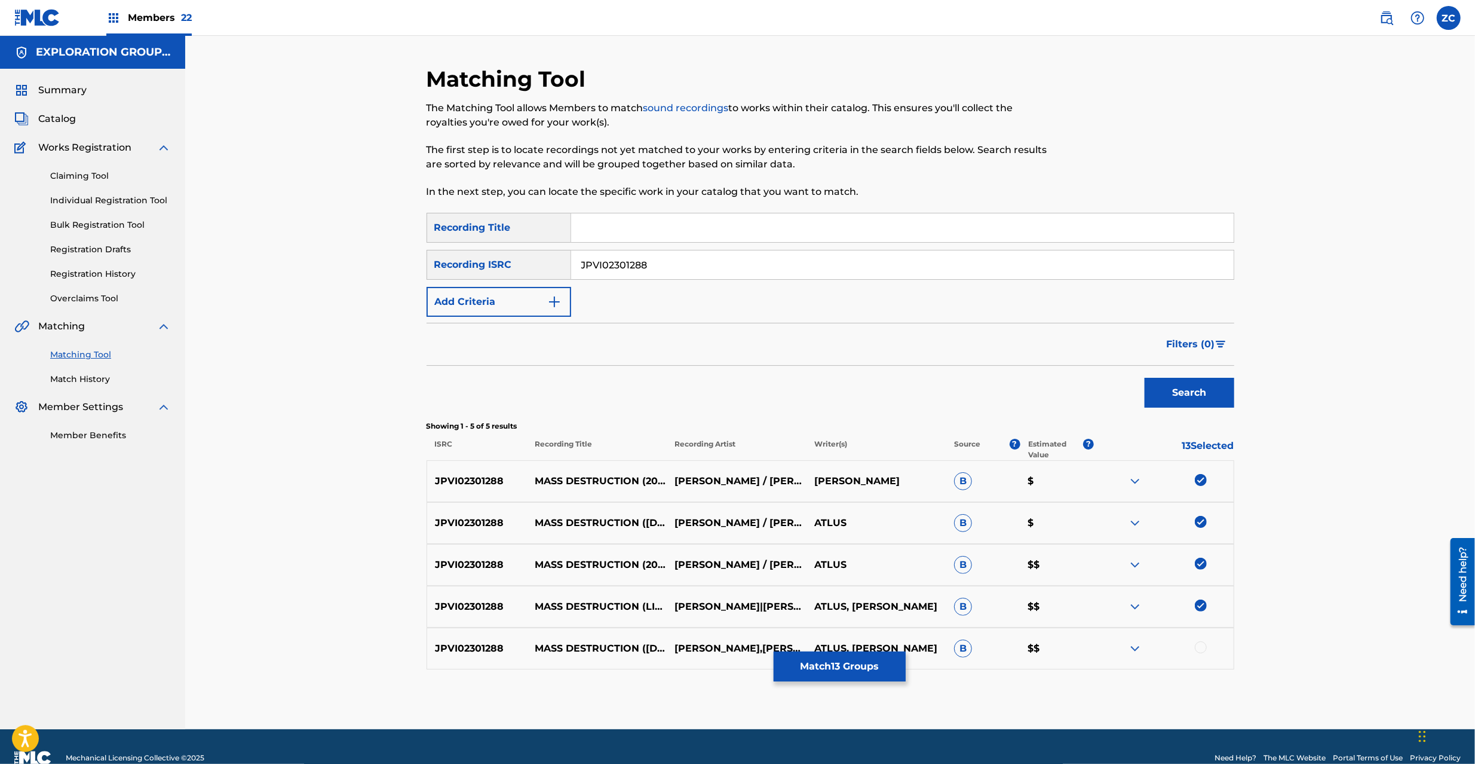
click at [1200, 647] on div at bounding box center [1201, 647] width 12 height 12
click at [669, 271] on input "JPVI02301288" at bounding box center [902, 264] width 663 height 29
click at [767, 261] on input "JPVI02301288" at bounding box center [902, 264] width 663 height 29
paste input "K651668204"
click at [1167, 390] on button "Search" at bounding box center [1190, 393] width 90 height 30
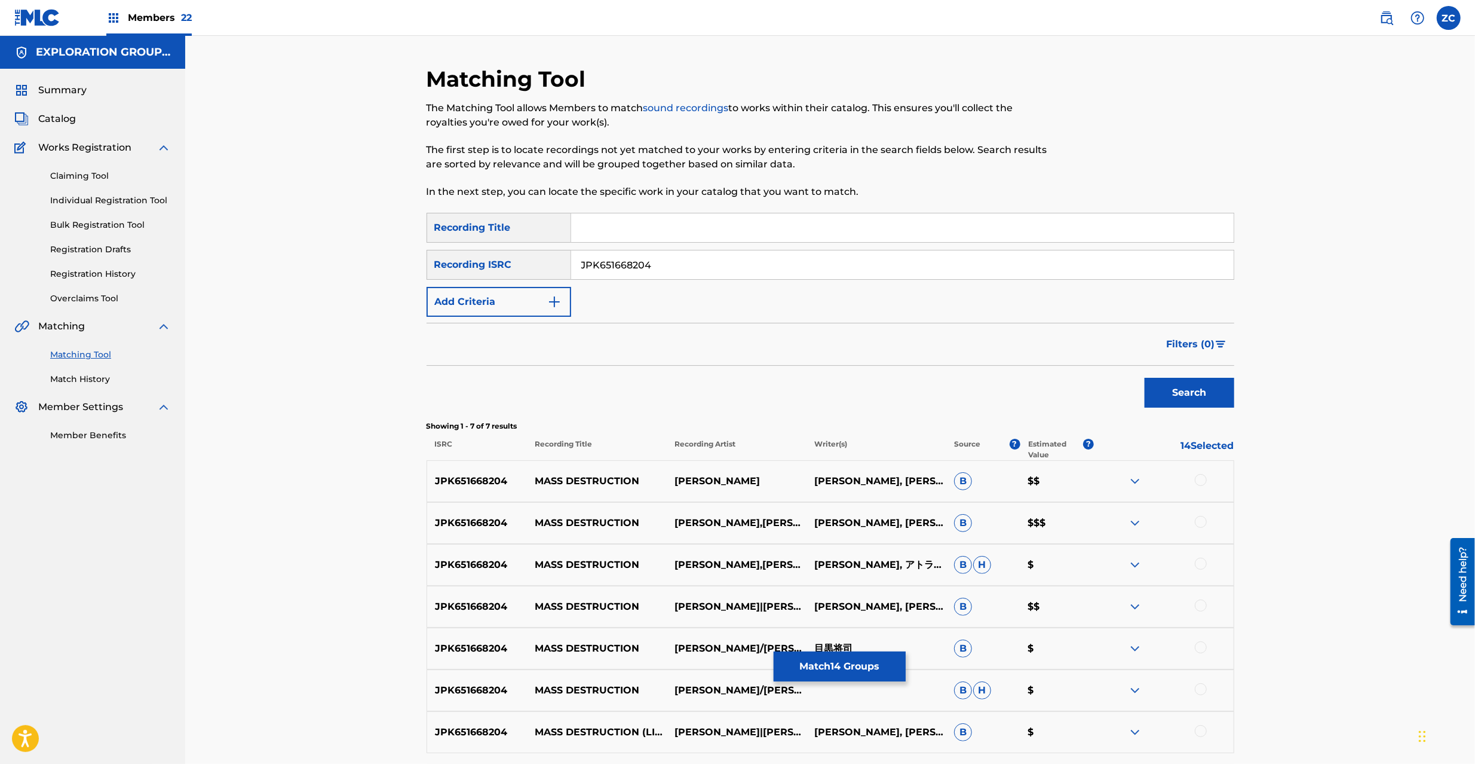
click at [1200, 481] on div at bounding box center [1201, 480] width 12 height 12
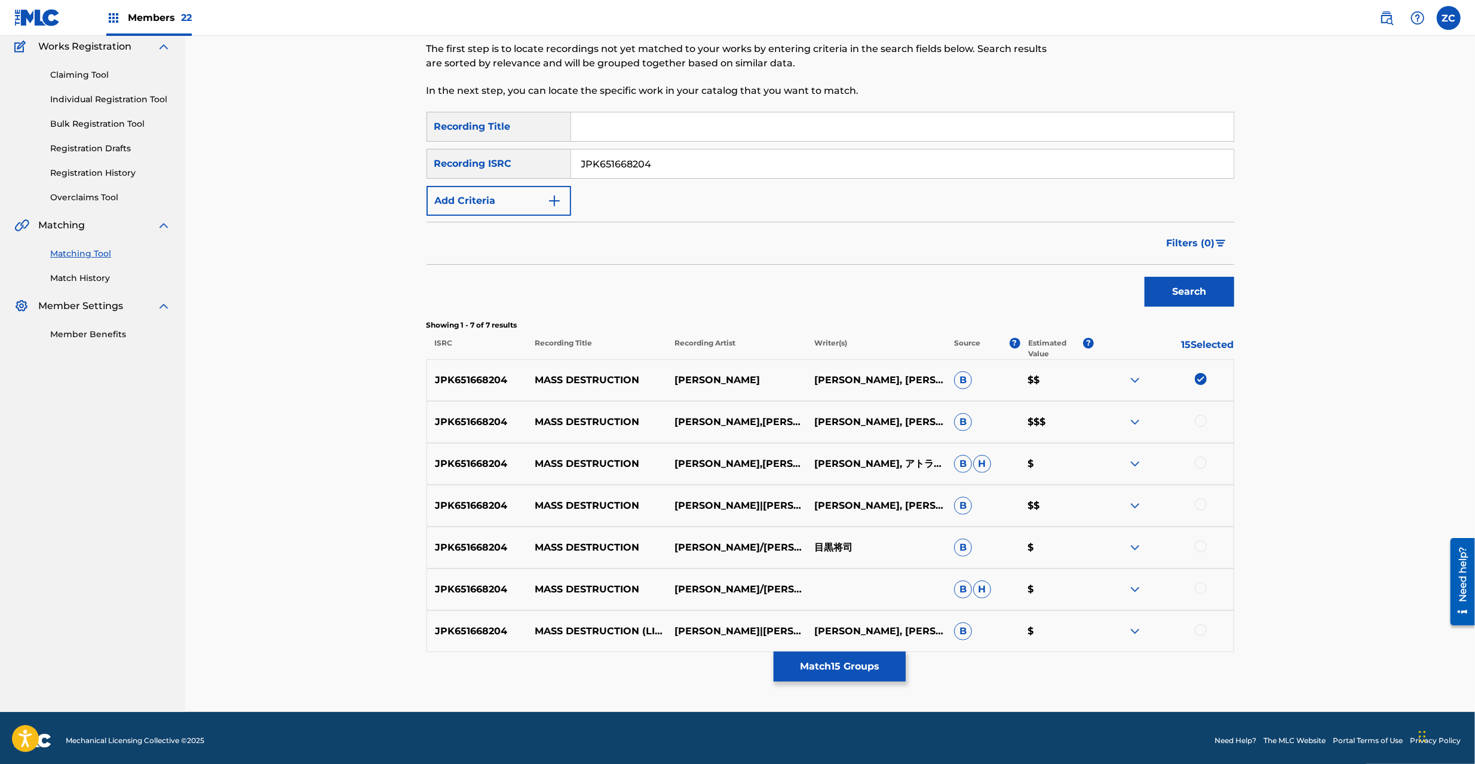
scroll to position [106, 0]
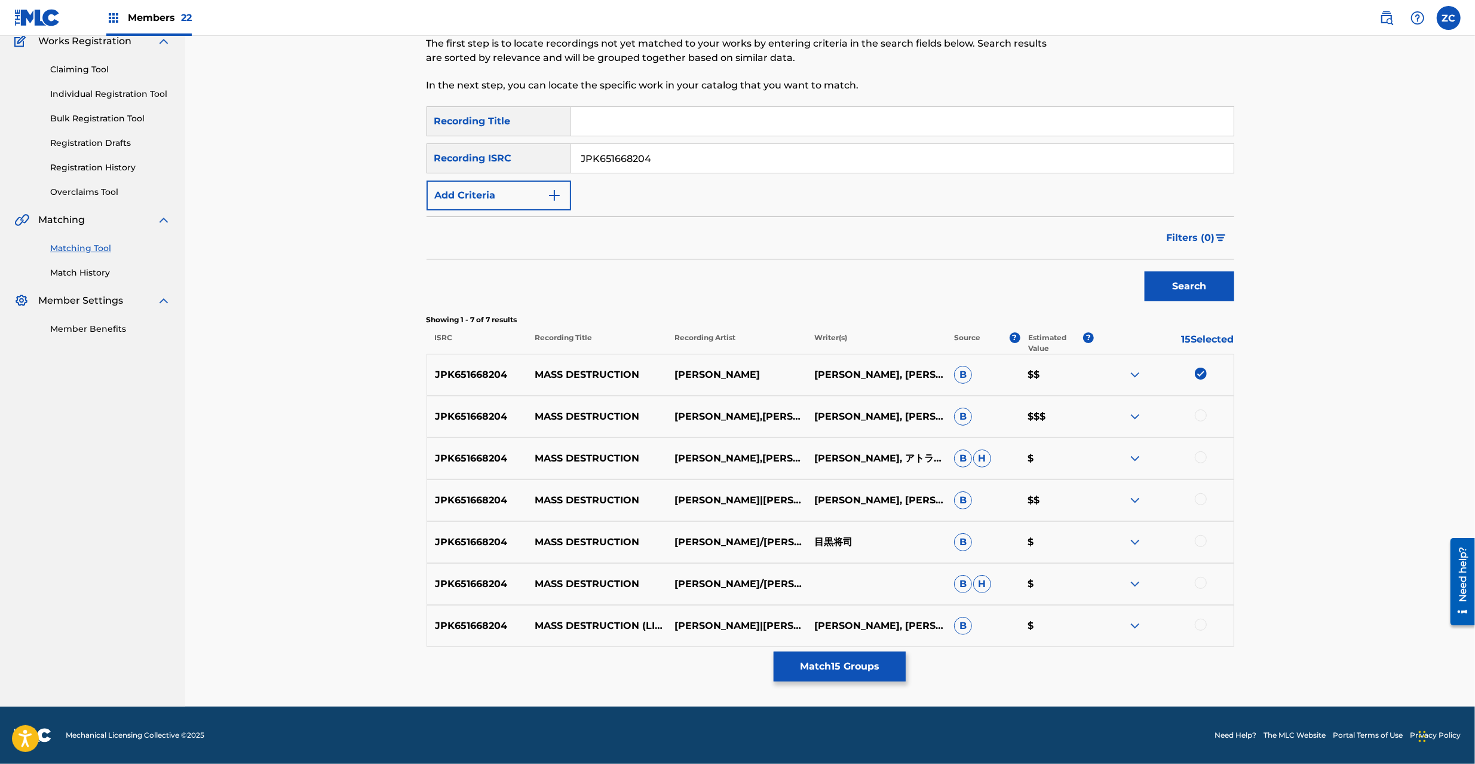
click at [1199, 416] on div at bounding box center [1201, 415] width 12 height 12
click at [1203, 455] on div at bounding box center [1201, 457] width 12 height 12
click at [1205, 495] on div at bounding box center [1201, 499] width 12 height 12
click at [1203, 535] on div at bounding box center [1201, 541] width 12 height 12
click at [1203, 581] on div at bounding box center [1201, 583] width 12 height 12
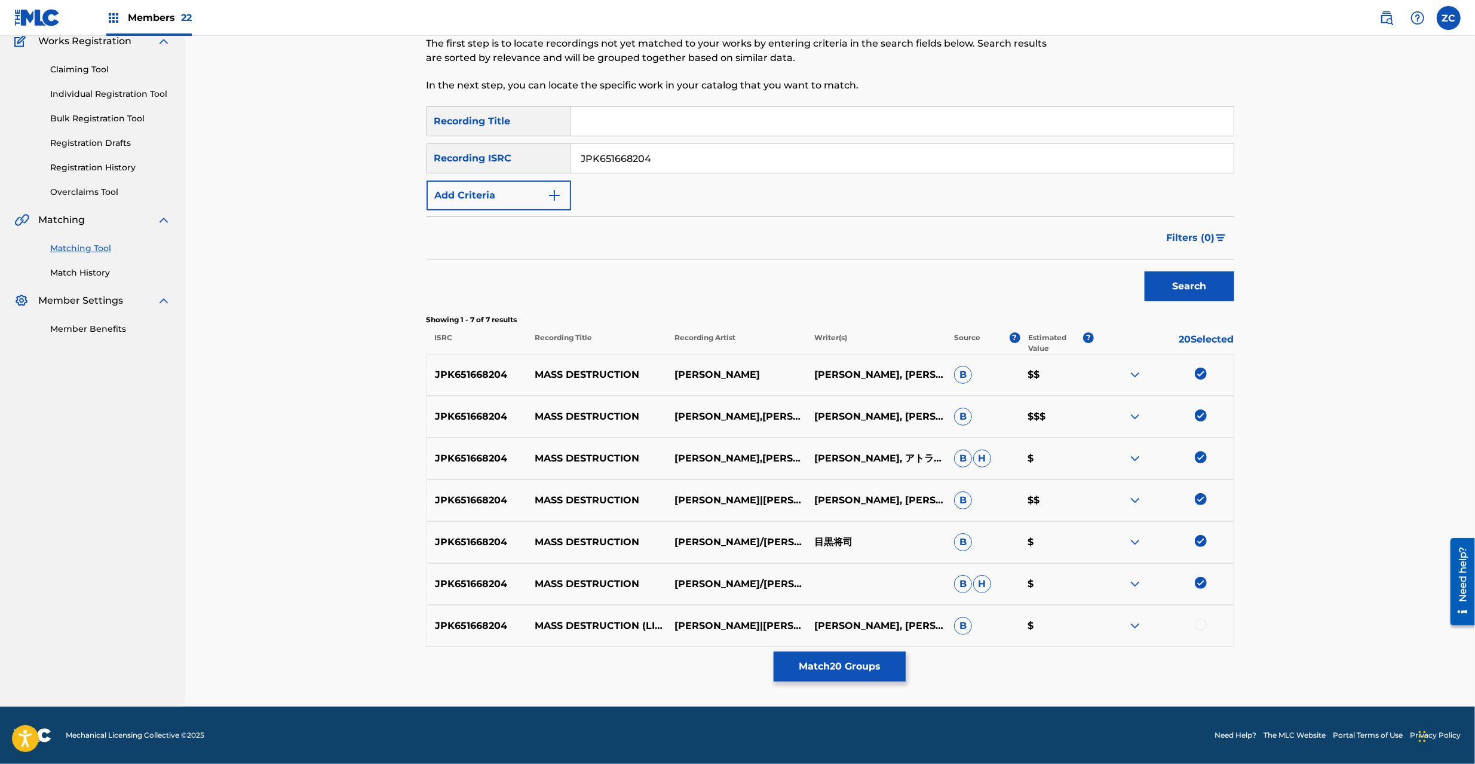
click at [1203, 620] on div at bounding box center [1201, 624] width 12 height 12
click at [693, 161] on input "JPK651668204" at bounding box center [902, 158] width 663 height 29
click at [896, 167] on input "JPK651668204" at bounding box center [902, 158] width 663 height 29
paste input "9002"
click at [1183, 286] on button "Search" at bounding box center [1190, 286] width 90 height 30
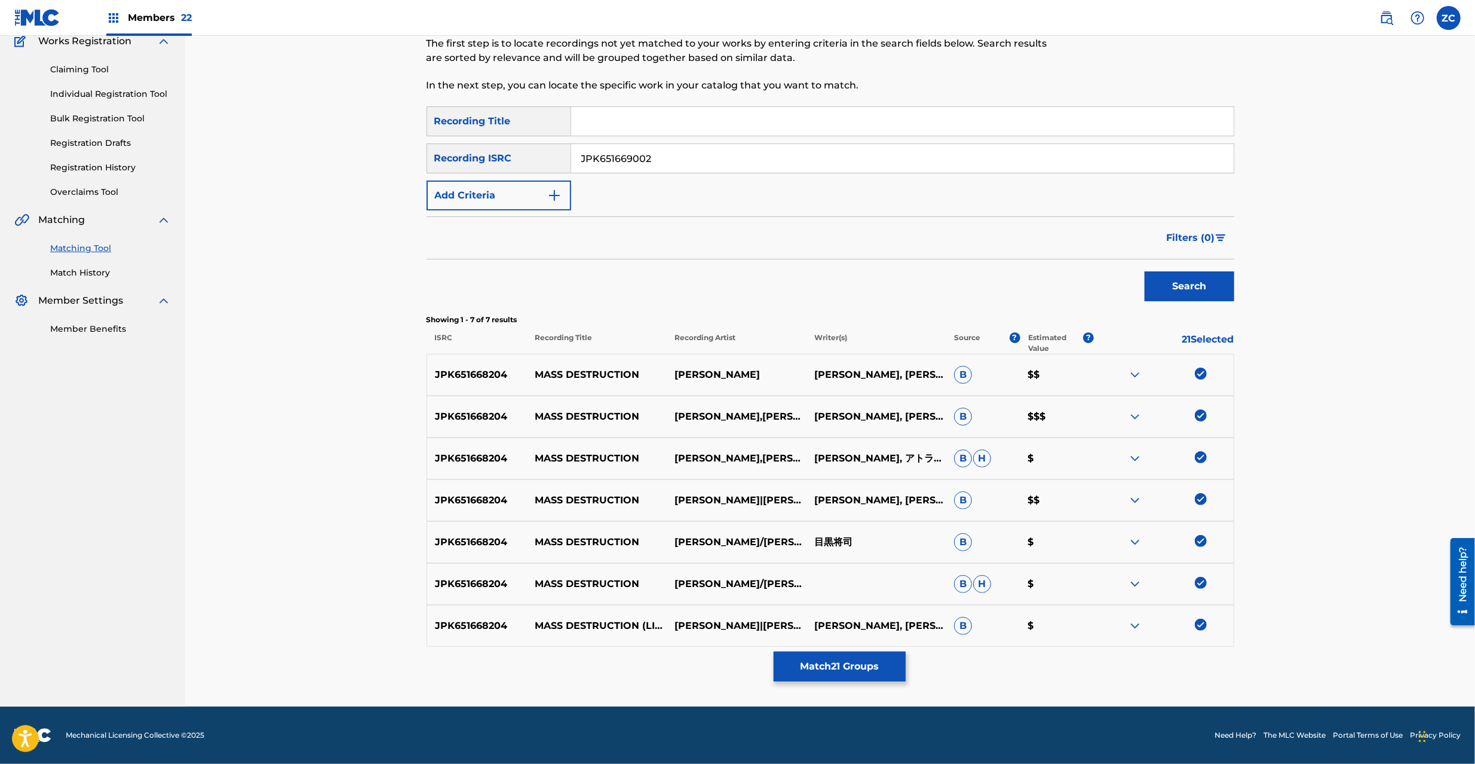
scroll to position [0, 0]
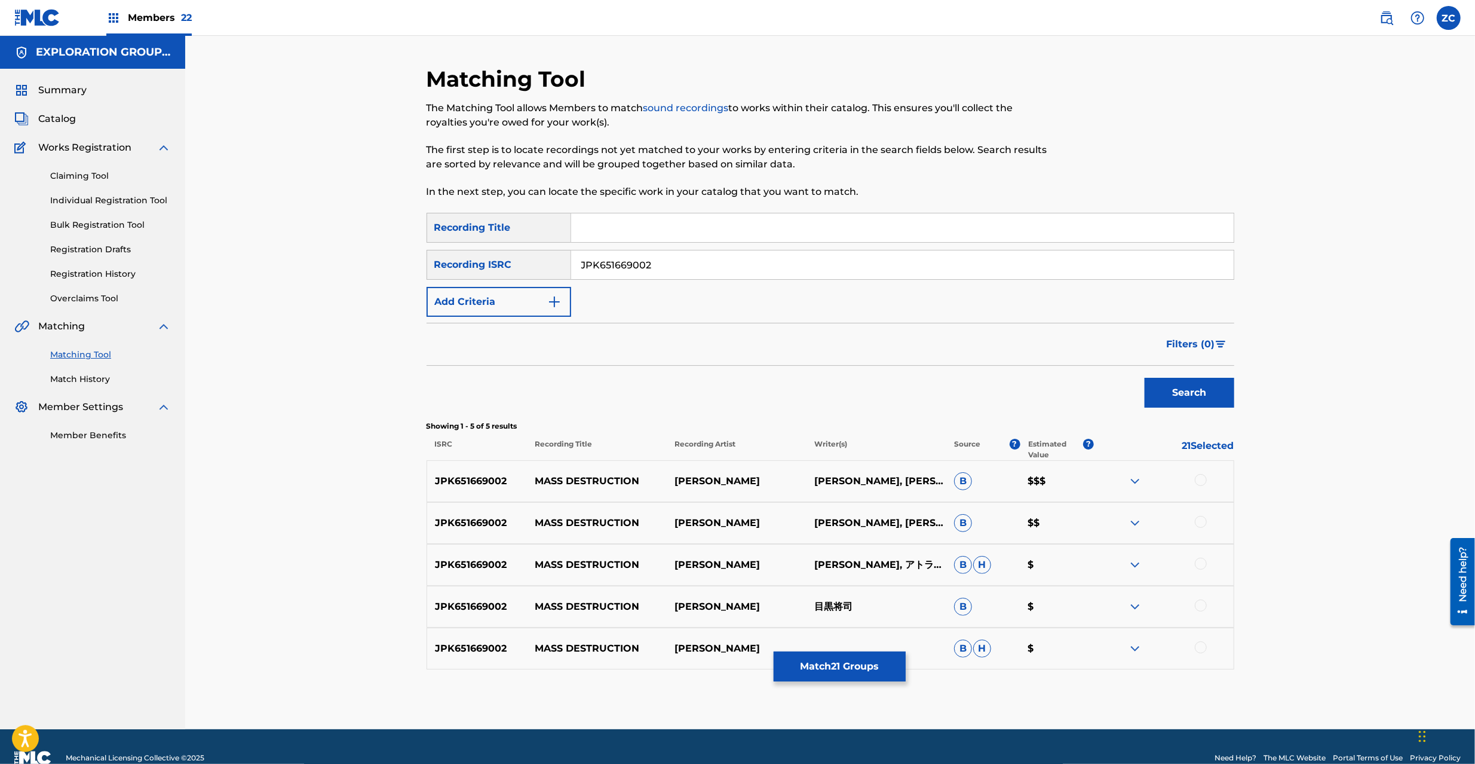
click at [1205, 479] on div at bounding box center [1201, 480] width 12 height 12
click at [1200, 524] on div at bounding box center [1201, 522] width 12 height 12
click at [1205, 567] on div at bounding box center [1201, 564] width 12 height 12
click at [1205, 610] on div at bounding box center [1201, 605] width 12 height 12
click at [1206, 648] on div at bounding box center [1201, 647] width 12 height 12
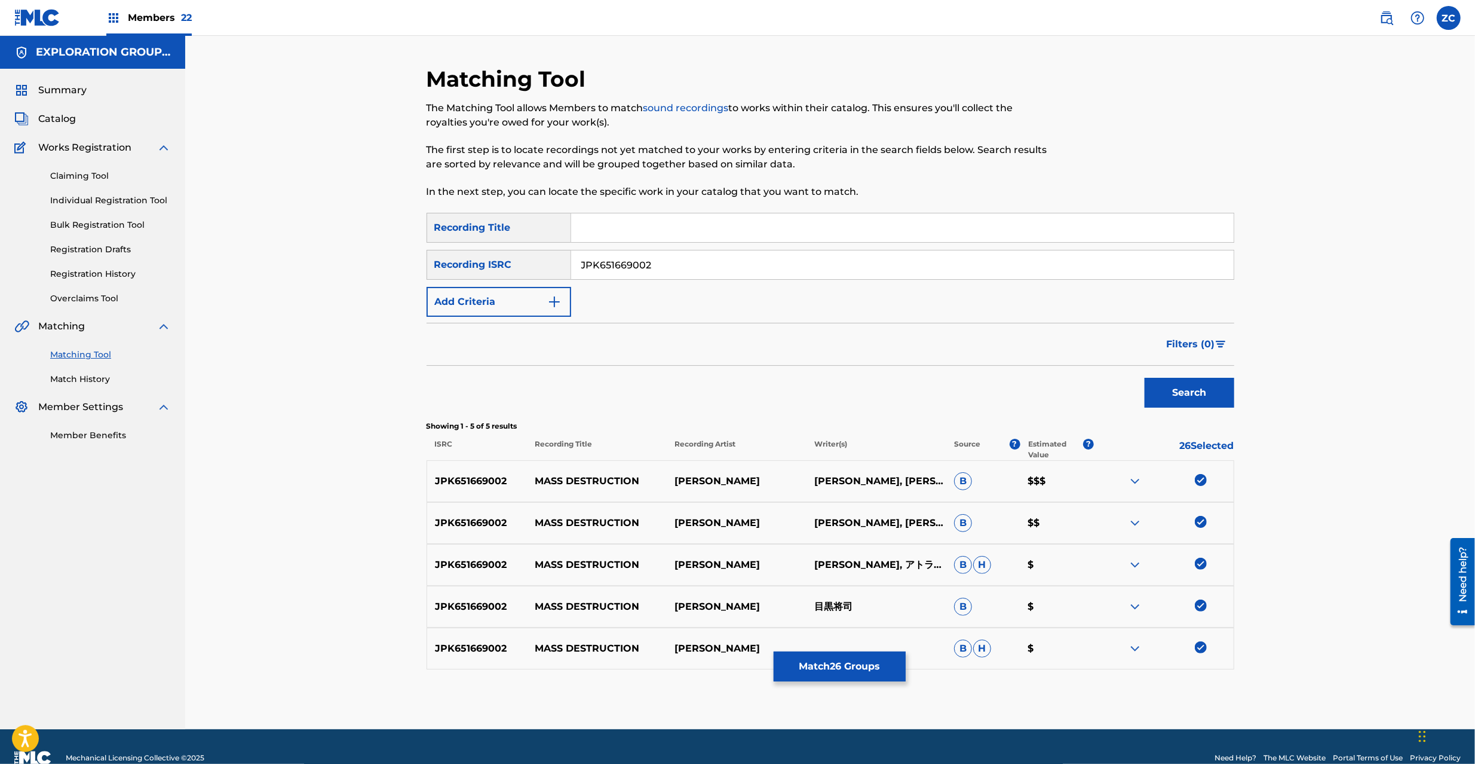
click at [788, 261] on input "JPK651669002" at bounding box center [902, 264] width 663 height 29
paste input "116"
click at [1179, 406] on button "Search" at bounding box center [1190, 393] width 90 height 30
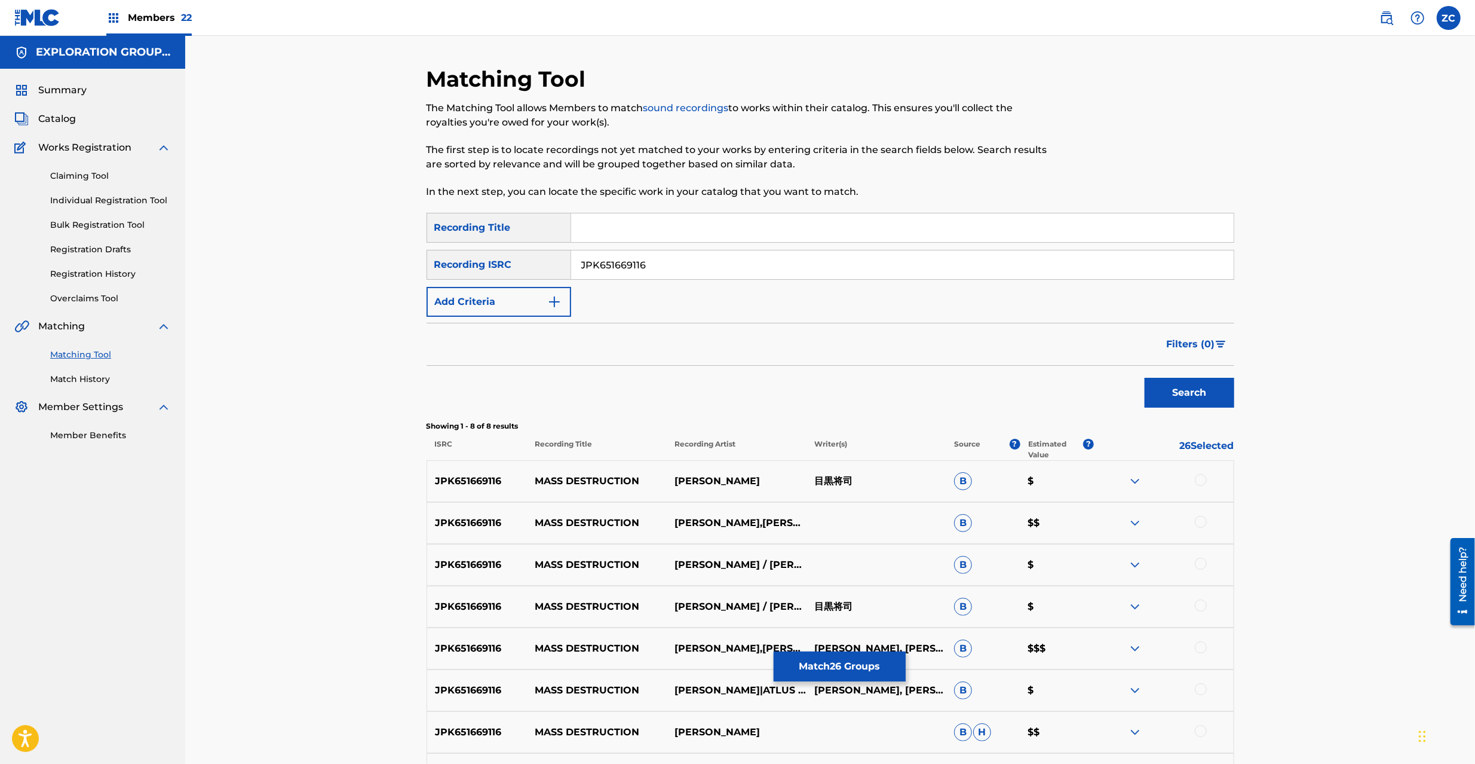
click at [1202, 479] on div at bounding box center [1201, 480] width 12 height 12
click at [1200, 520] on div at bounding box center [1201, 522] width 12 height 12
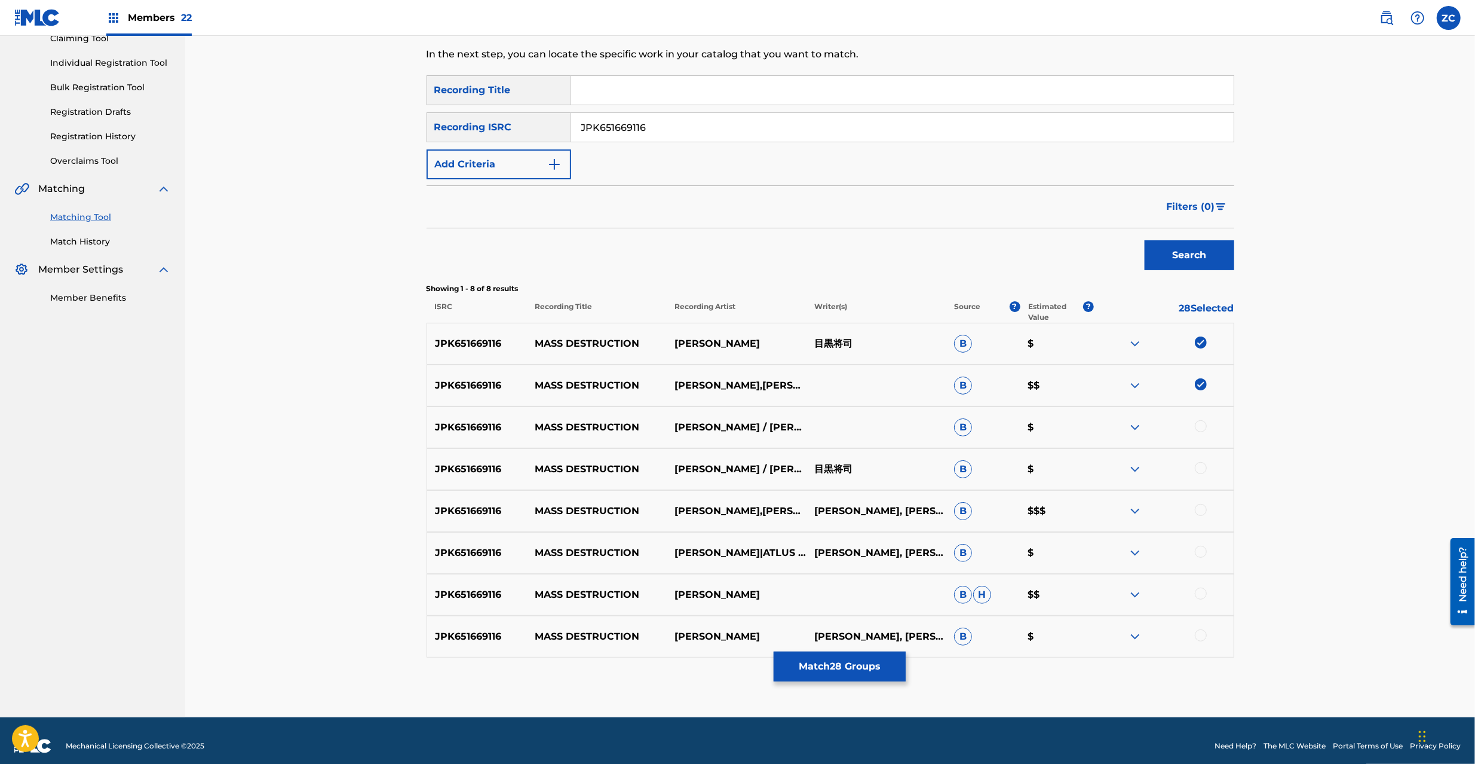
scroll to position [148, 0]
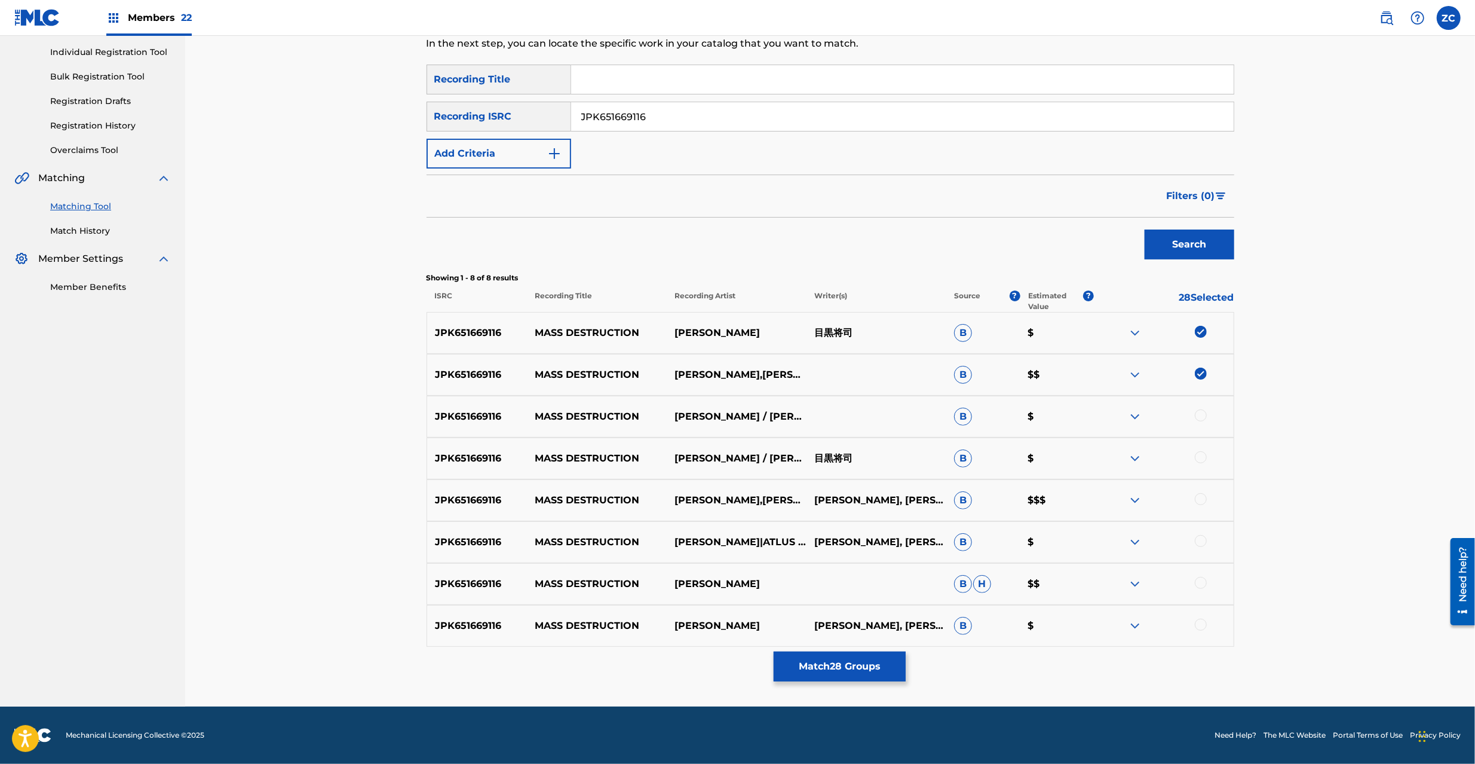
click at [1201, 416] on div at bounding box center [1201, 415] width 12 height 12
click at [1200, 458] on div at bounding box center [1201, 457] width 12 height 12
click at [1200, 503] on div at bounding box center [1201, 499] width 12 height 12
click at [1201, 541] on div at bounding box center [1201, 541] width 12 height 12
click at [1202, 586] on div at bounding box center [1201, 583] width 12 height 12
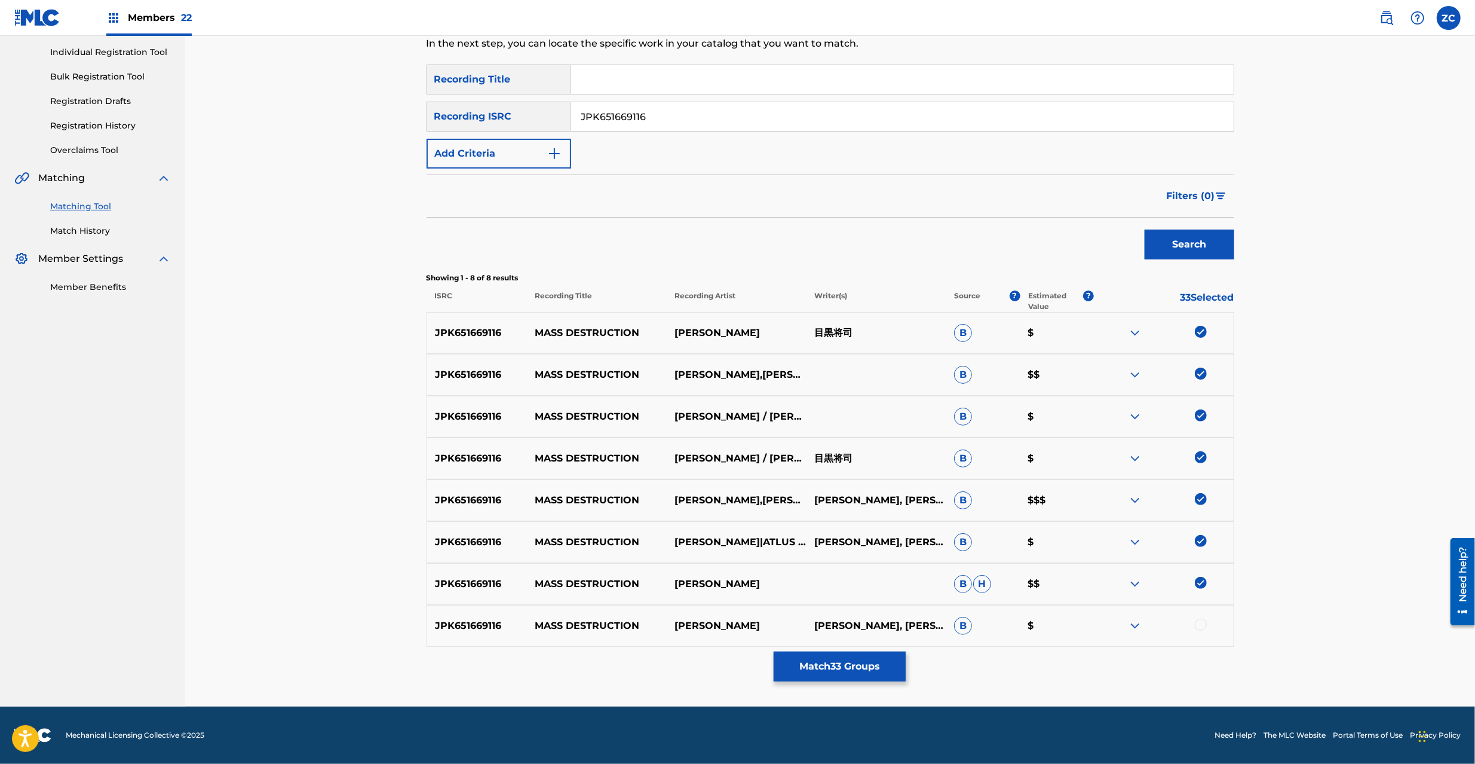
click at [1201, 630] on div at bounding box center [1201, 624] width 12 height 12
click at [854, 118] on input "JPK651669116" at bounding box center [902, 116] width 663 height 29
paste input "800202"
click at [1175, 245] on button "Search" at bounding box center [1190, 244] width 90 height 30
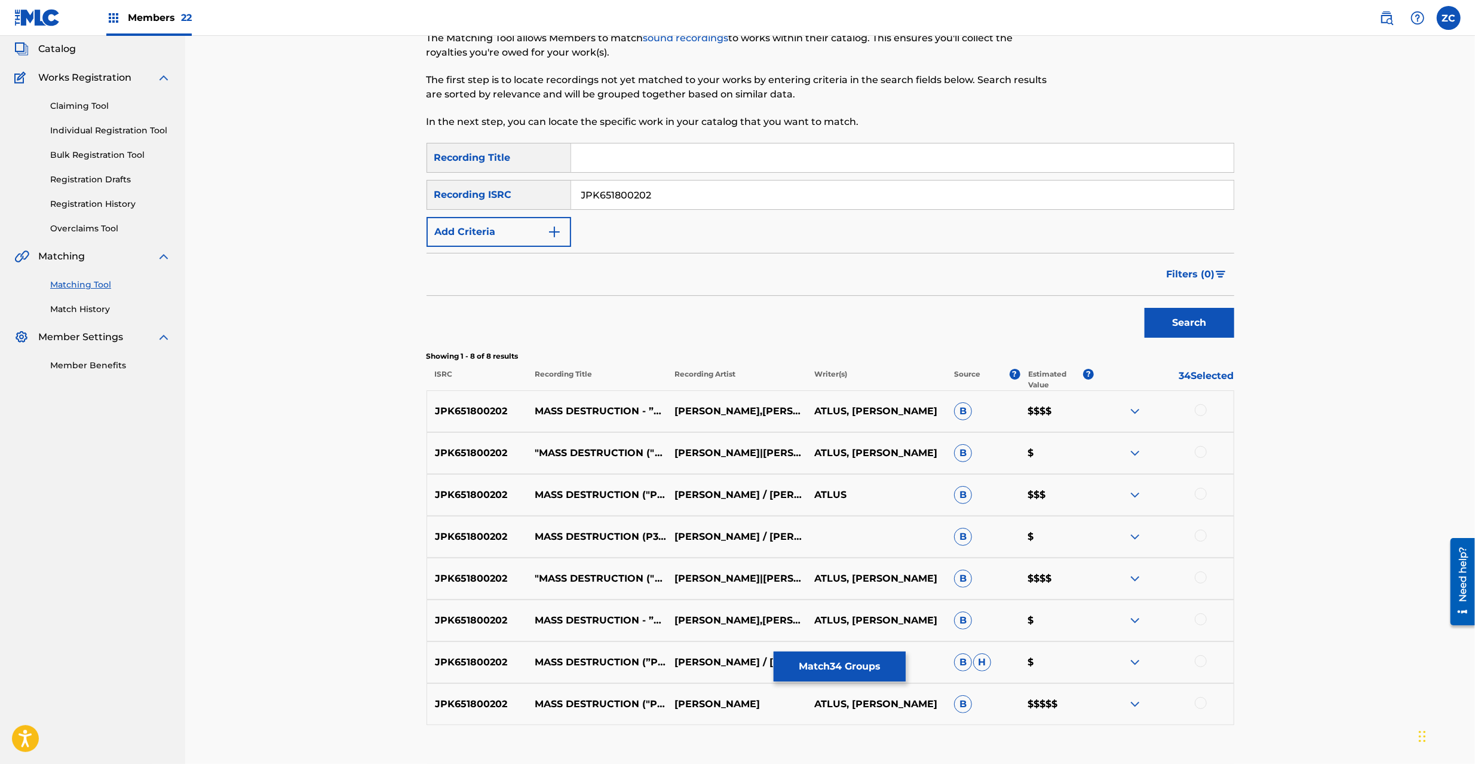
scroll to position [106, 0]
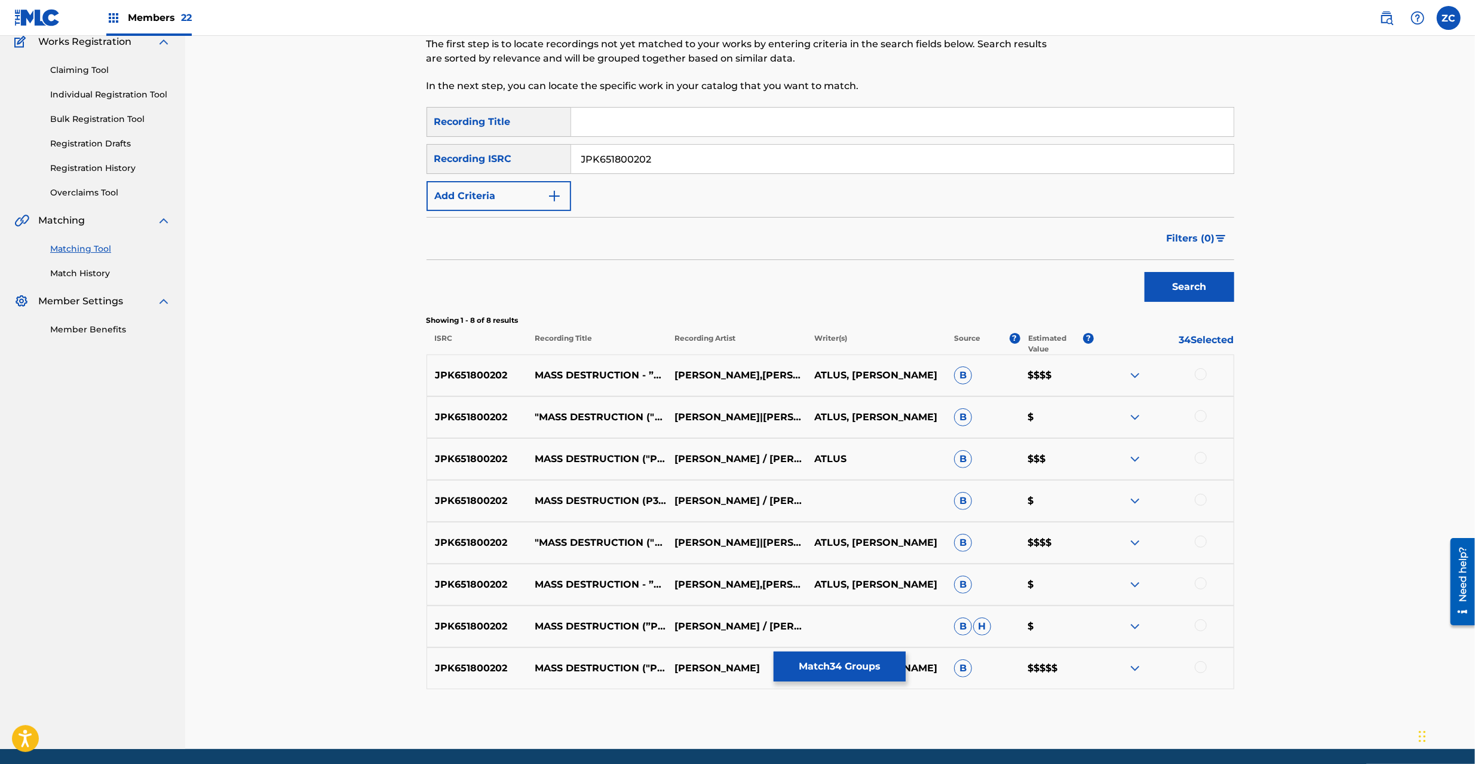
click at [1203, 371] on div at bounding box center [1201, 374] width 12 height 12
click at [1201, 414] on div at bounding box center [1201, 416] width 12 height 12
click at [1200, 455] on div at bounding box center [1201, 458] width 12 height 12
click at [1200, 500] on div at bounding box center [1201, 500] width 12 height 12
drag, startPoint x: 1200, startPoint y: 538, endPoint x: 1200, endPoint y: 557, distance: 18.5
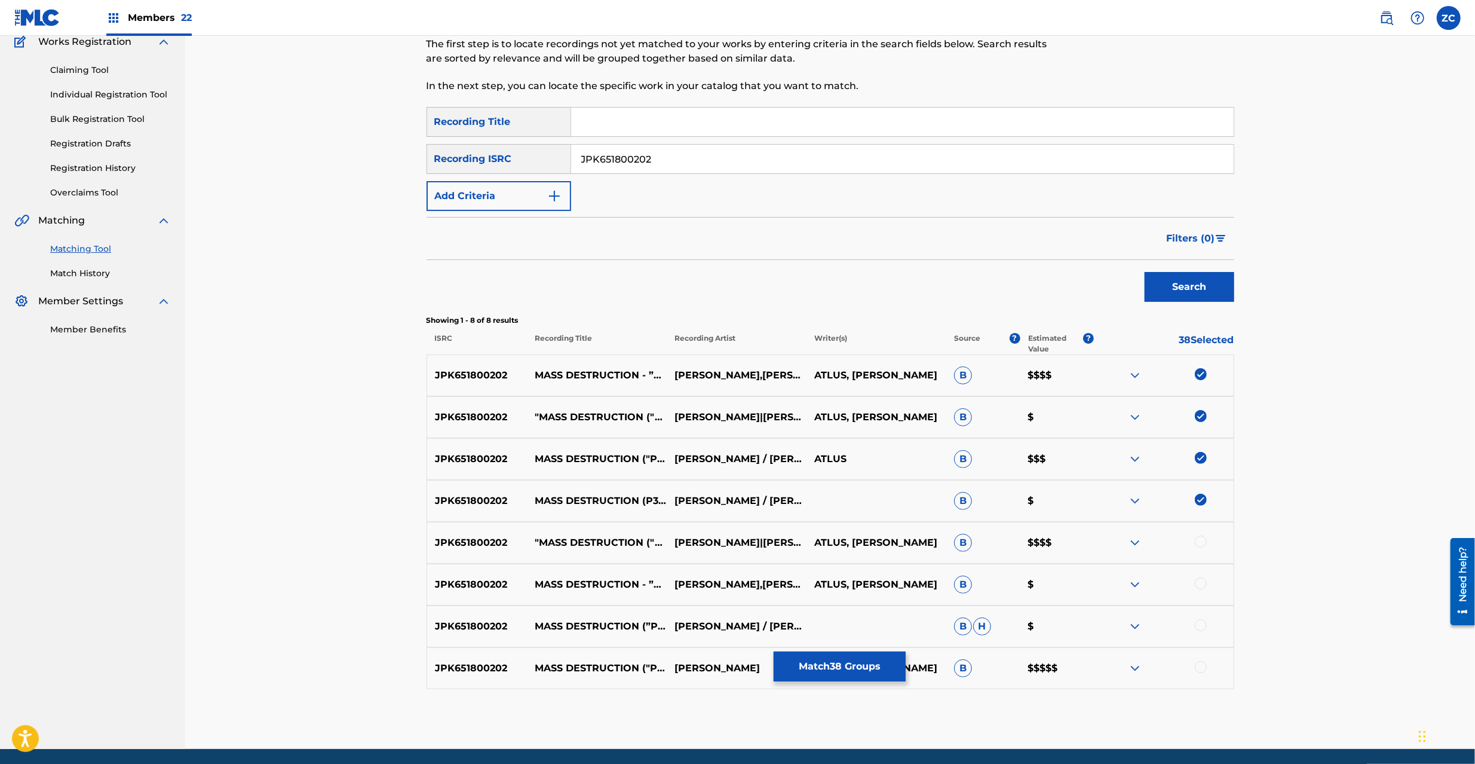
click at [1200, 541] on div at bounding box center [1201, 541] width 12 height 12
click at [1200, 581] on div at bounding box center [1201, 583] width 12 height 12
click at [1200, 624] on div at bounding box center [1201, 625] width 12 height 12
click at [1202, 670] on div at bounding box center [1201, 667] width 12 height 12
click at [889, 151] on input "JPK651800202" at bounding box center [902, 159] width 663 height 29
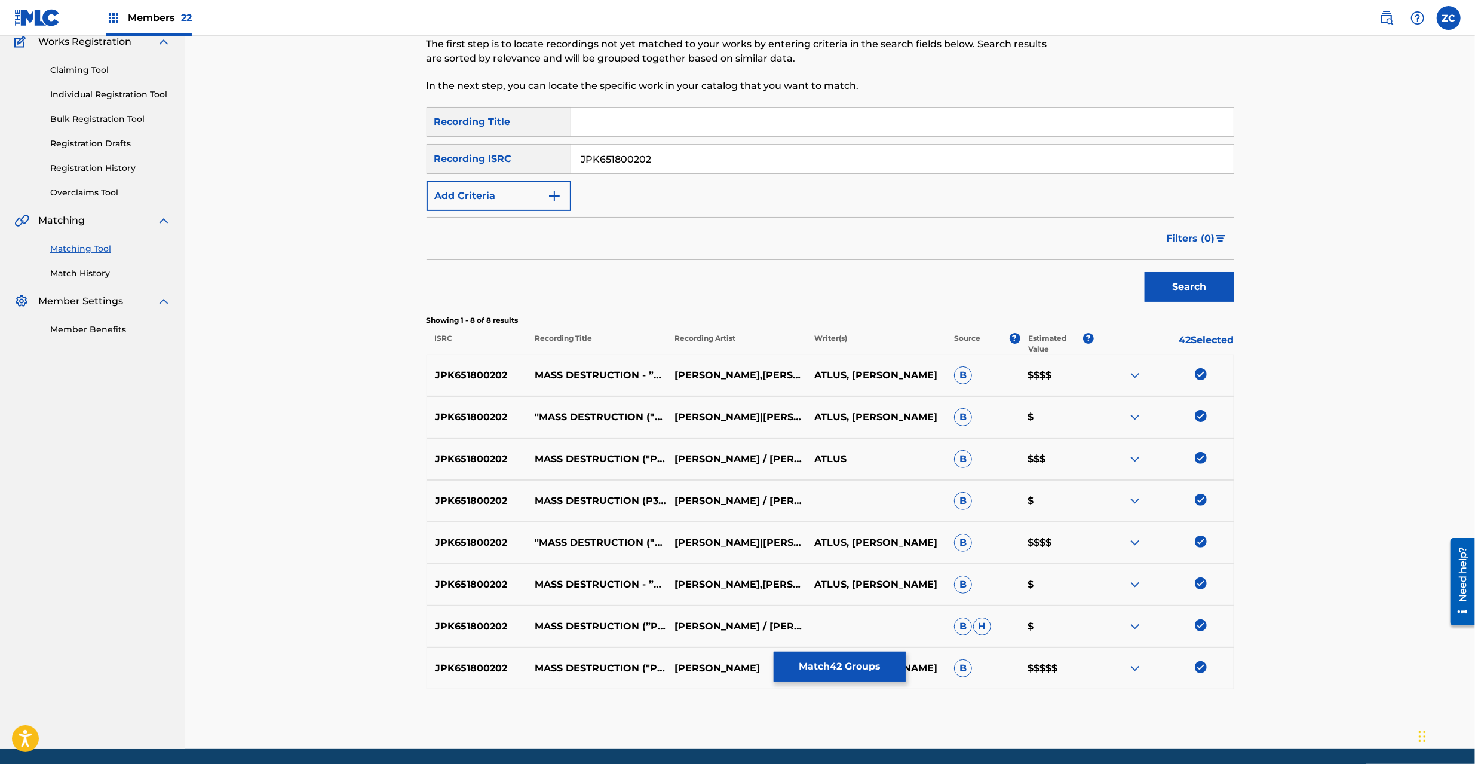
paste input "107"
click at [1194, 284] on button "Search" at bounding box center [1190, 287] width 90 height 30
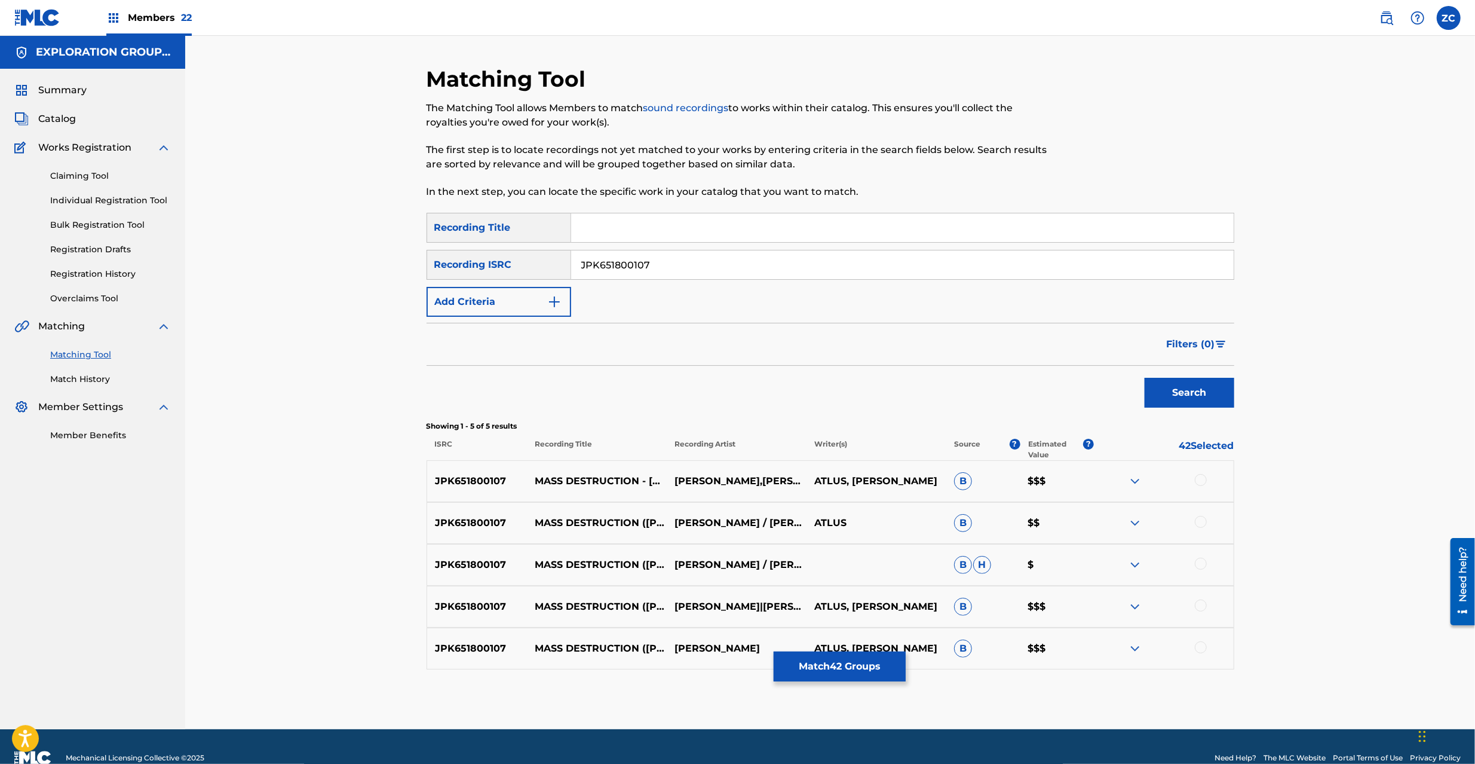
click at [1200, 478] on div at bounding box center [1201, 480] width 12 height 12
click at [1200, 522] on div at bounding box center [1201, 522] width 12 height 12
click at [1205, 567] on div at bounding box center [1201, 564] width 12 height 12
click at [1199, 610] on div at bounding box center [1201, 605] width 12 height 12
click at [1203, 648] on div at bounding box center [1201, 647] width 12 height 12
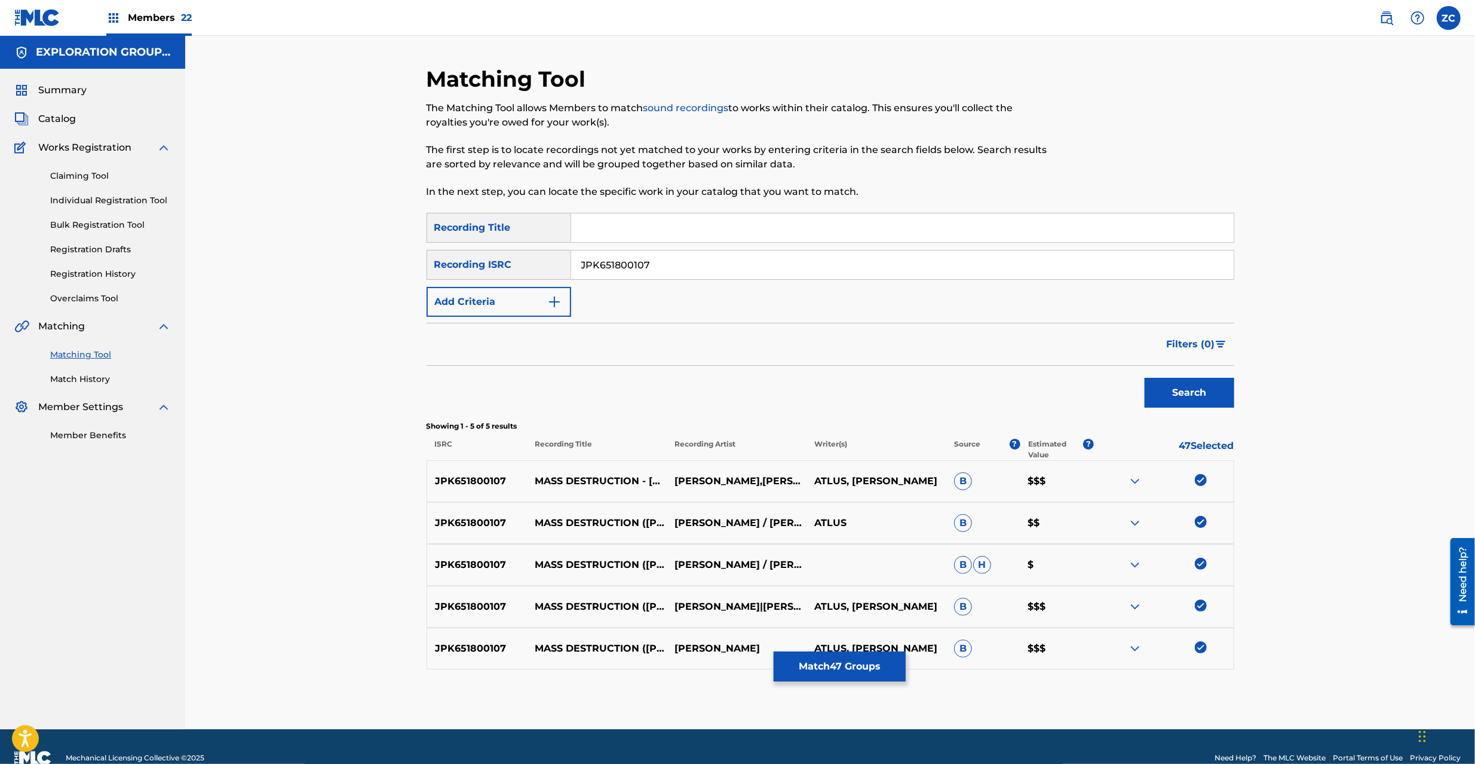
click at [942, 262] on input "JPK651800107" at bounding box center [902, 264] width 663 height 29
paste input "2000512"
click at [1203, 402] on button "Search" at bounding box center [1190, 393] width 90 height 30
drag, startPoint x: 1196, startPoint y: 474, endPoint x: 1200, endPoint y: 516, distance: 42.1
click at [1196, 476] on div at bounding box center [1164, 481] width 140 height 14
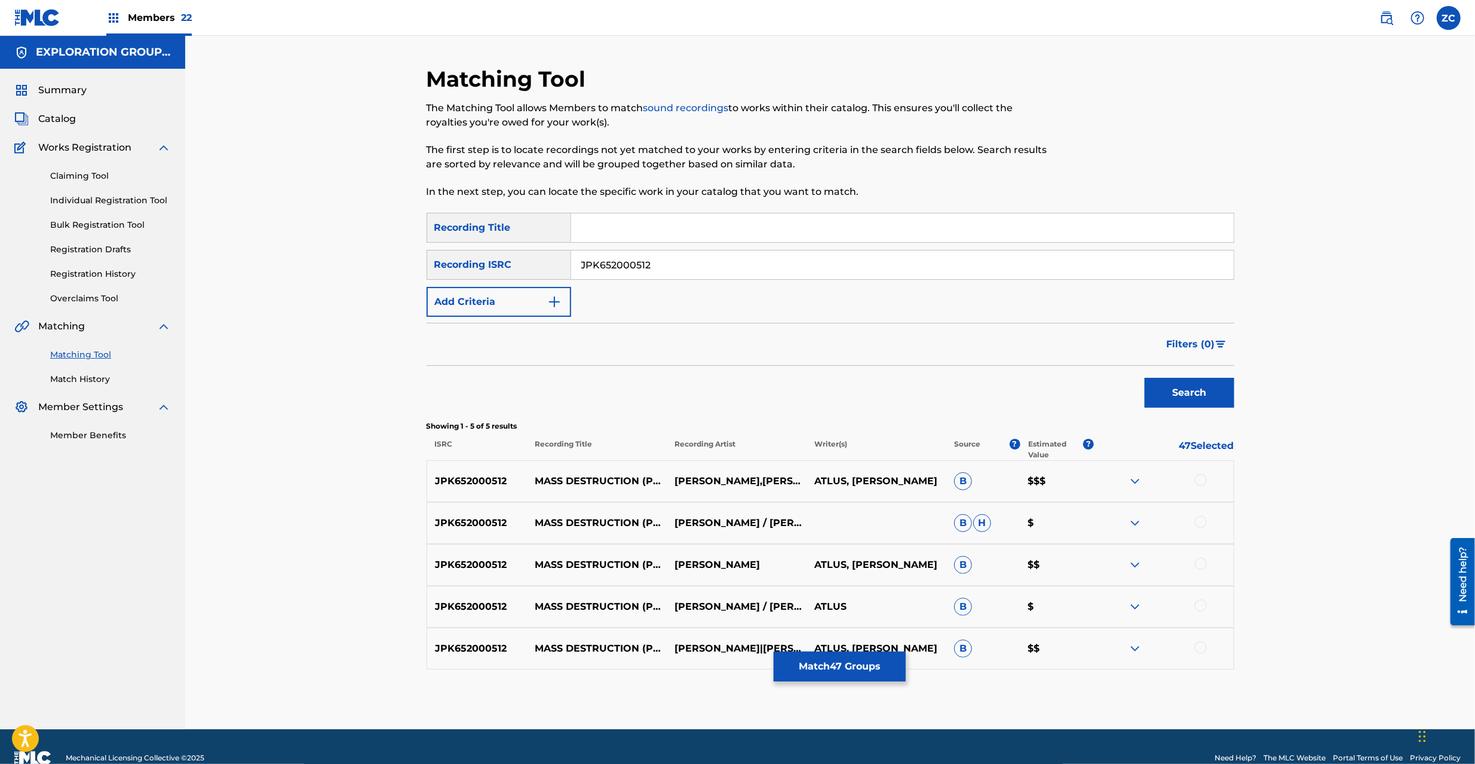
click at [1200, 521] on div at bounding box center [1201, 522] width 12 height 12
click at [1198, 478] on div at bounding box center [1201, 480] width 12 height 12
click at [1200, 562] on div at bounding box center [1201, 564] width 12 height 12
click at [1198, 605] on div at bounding box center [1201, 605] width 12 height 12
click at [1203, 646] on div at bounding box center [1201, 647] width 12 height 12
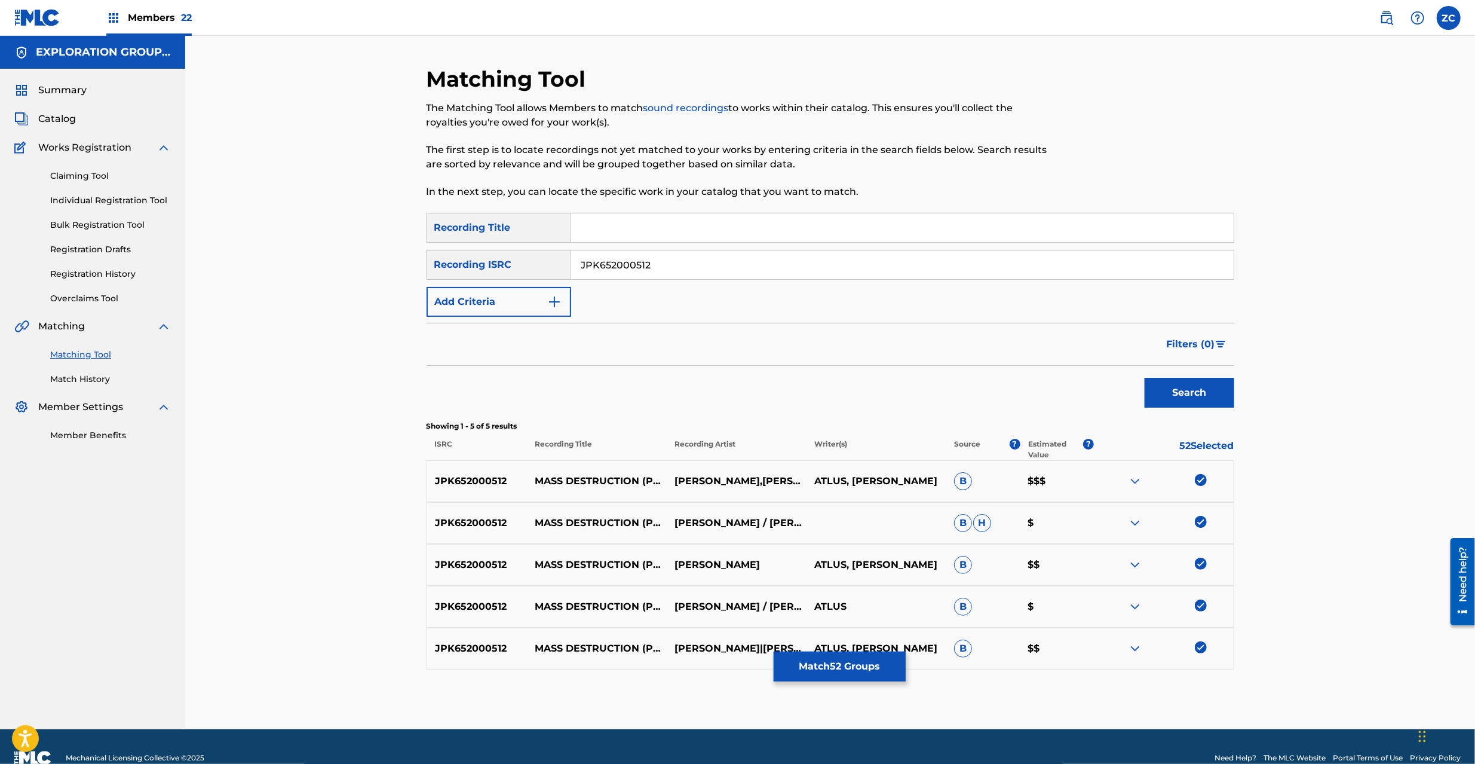
click at [868, 254] on input "JPK652000512" at bounding box center [902, 264] width 663 height 29
paste input "05"
click at [1195, 393] on button "Search" at bounding box center [1190, 393] width 90 height 30
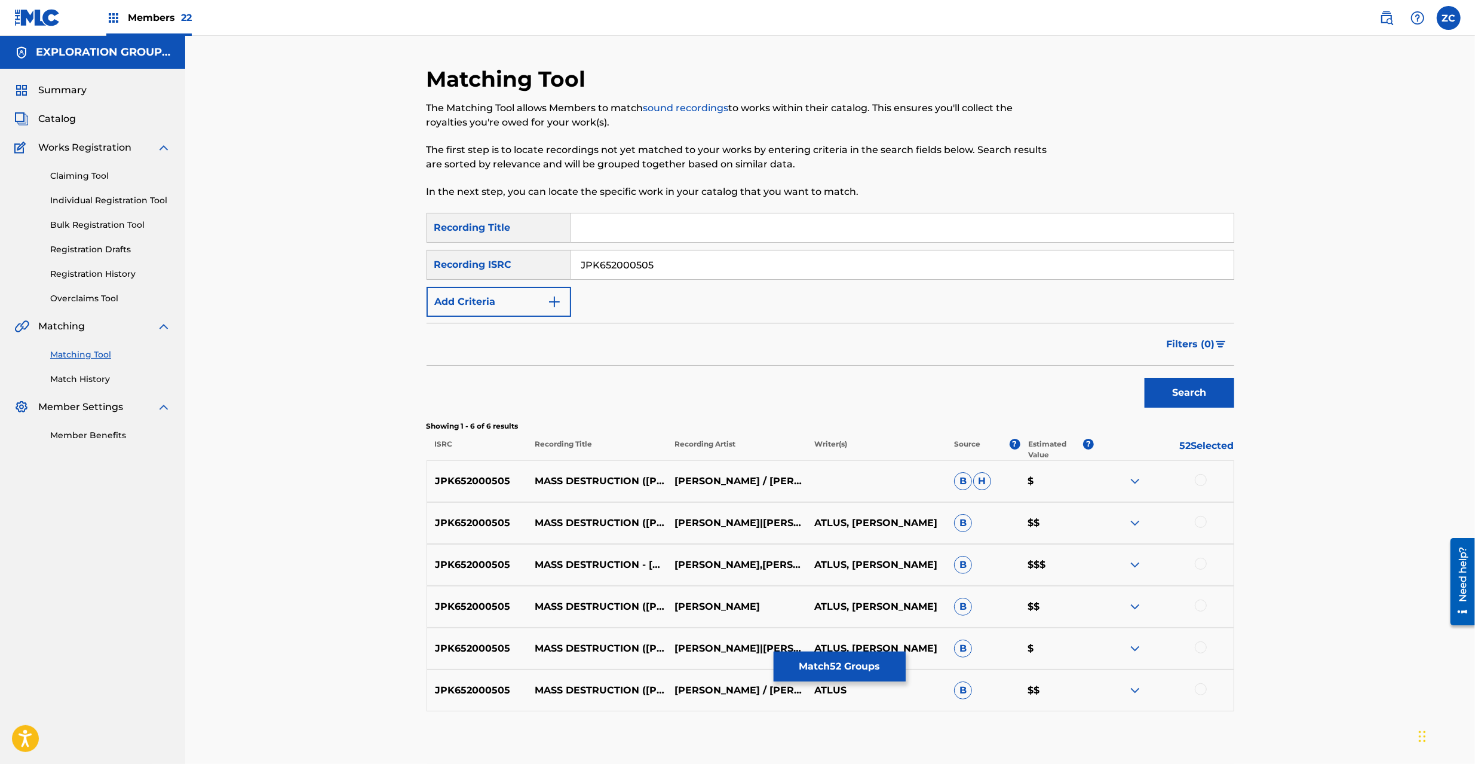
click at [1199, 483] on div at bounding box center [1201, 480] width 12 height 12
click at [1202, 522] on div at bounding box center [1201, 522] width 12 height 12
click at [1203, 565] on div at bounding box center [1201, 564] width 12 height 12
click at [1200, 605] on div at bounding box center [1201, 605] width 12 height 12
click at [1203, 649] on div at bounding box center [1201, 647] width 12 height 12
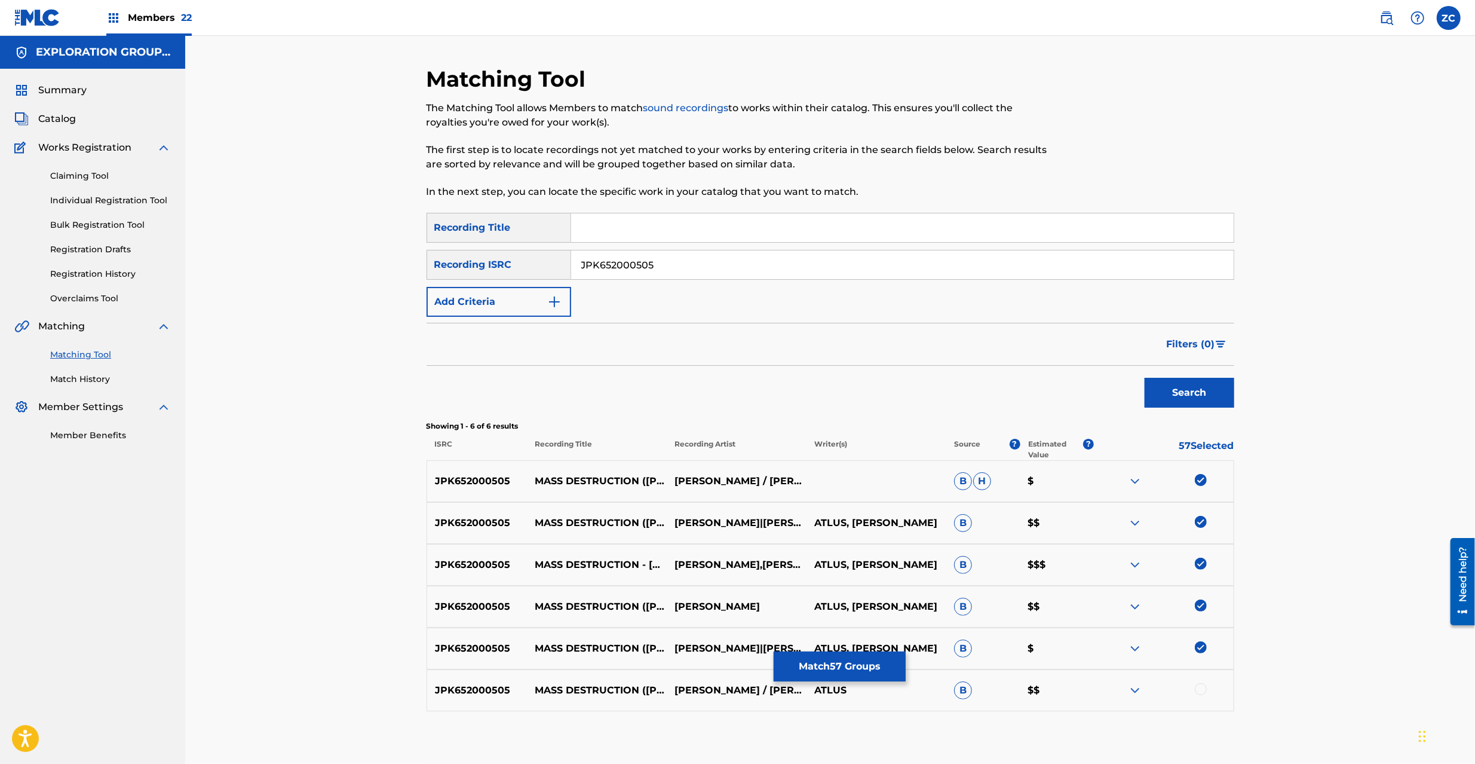
click at [1202, 691] on div at bounding box center [1201, 689] width 12 height 12
click at [852, 259] on input "JPK652000505" at bounding box center [902, 264] width 663 height 29
paste input "1800907"
click at [1196, 396] on button "Search" at bounding box center [1190, 393] width 90 height 30
click at [1200, 479] on div at bounding box center [1201, 480] width 12 height 12
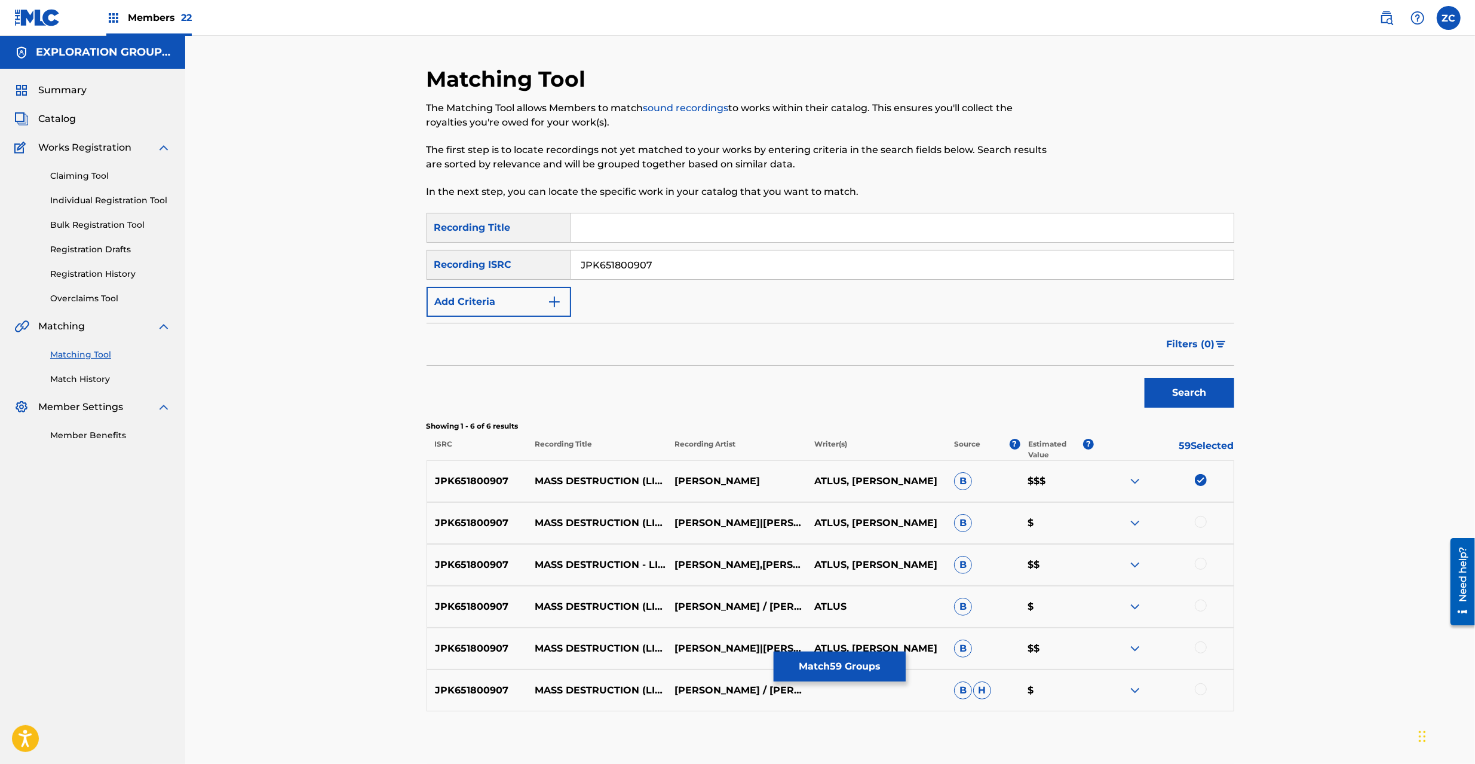
click at [1201, 524] on div at bounding box center [1201, 522] width 12 height 12
click at [1203, 564] on div at bounding box center [1201, 564] width 12 height 12
click at [1201, 608] on div at bounding box center [1201, 605] width 12 height 12
click at [1201, 644] on div at bounding box center [1201, 647] width 12 height 12
click at [1200, 690] on div at bounding box center [1201, 689] width 12 height 12
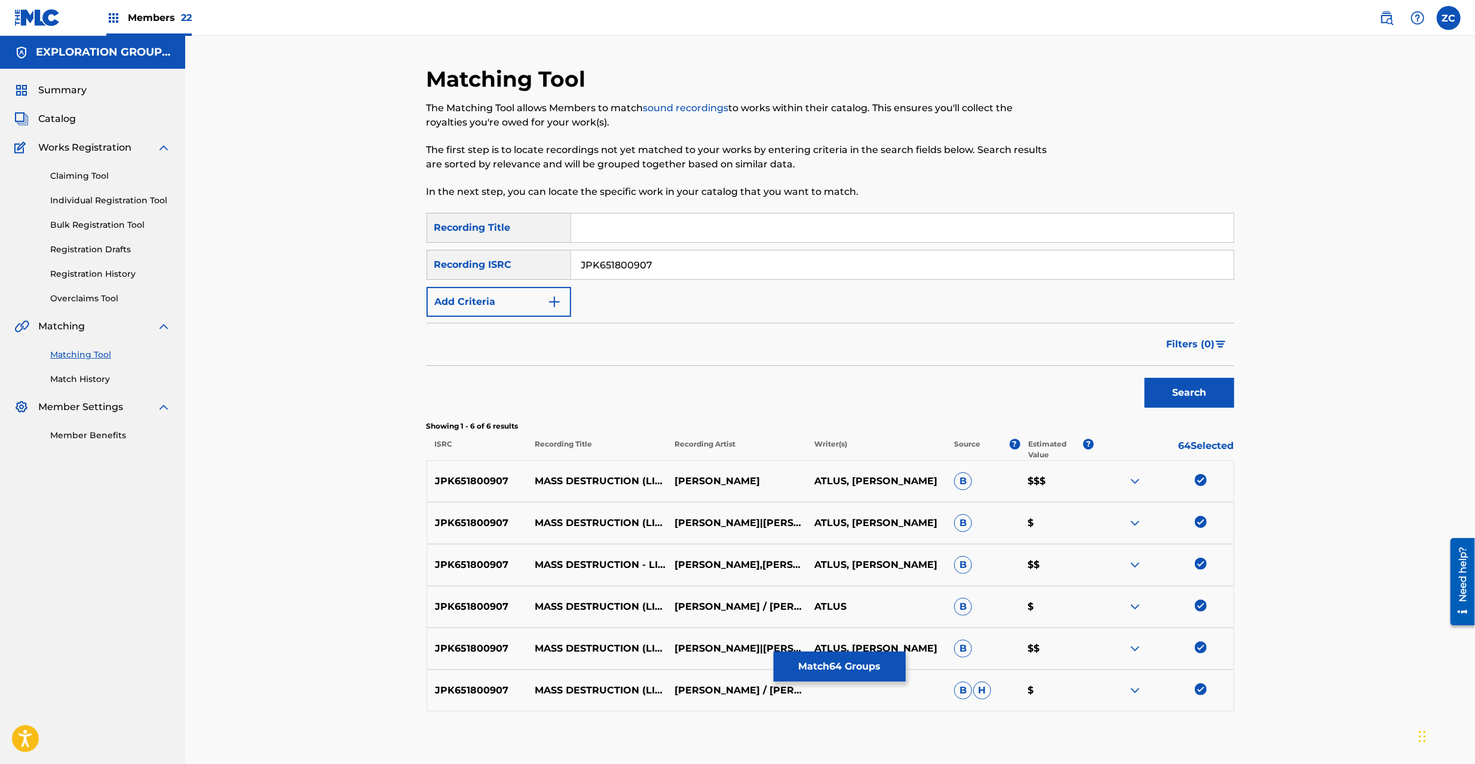
drag, startPoint x: 924, startPoint y: 265, endPoint x: 962, endPoint y: 286, distance: 43.3
click at [924, 264] on input "JPK651800907" at bounding box center [902, 264] width 663 height 29
paste input "390129"
click at [1187, 390] on button "Search" at bounding box center [1190, 393] width 90 height 30
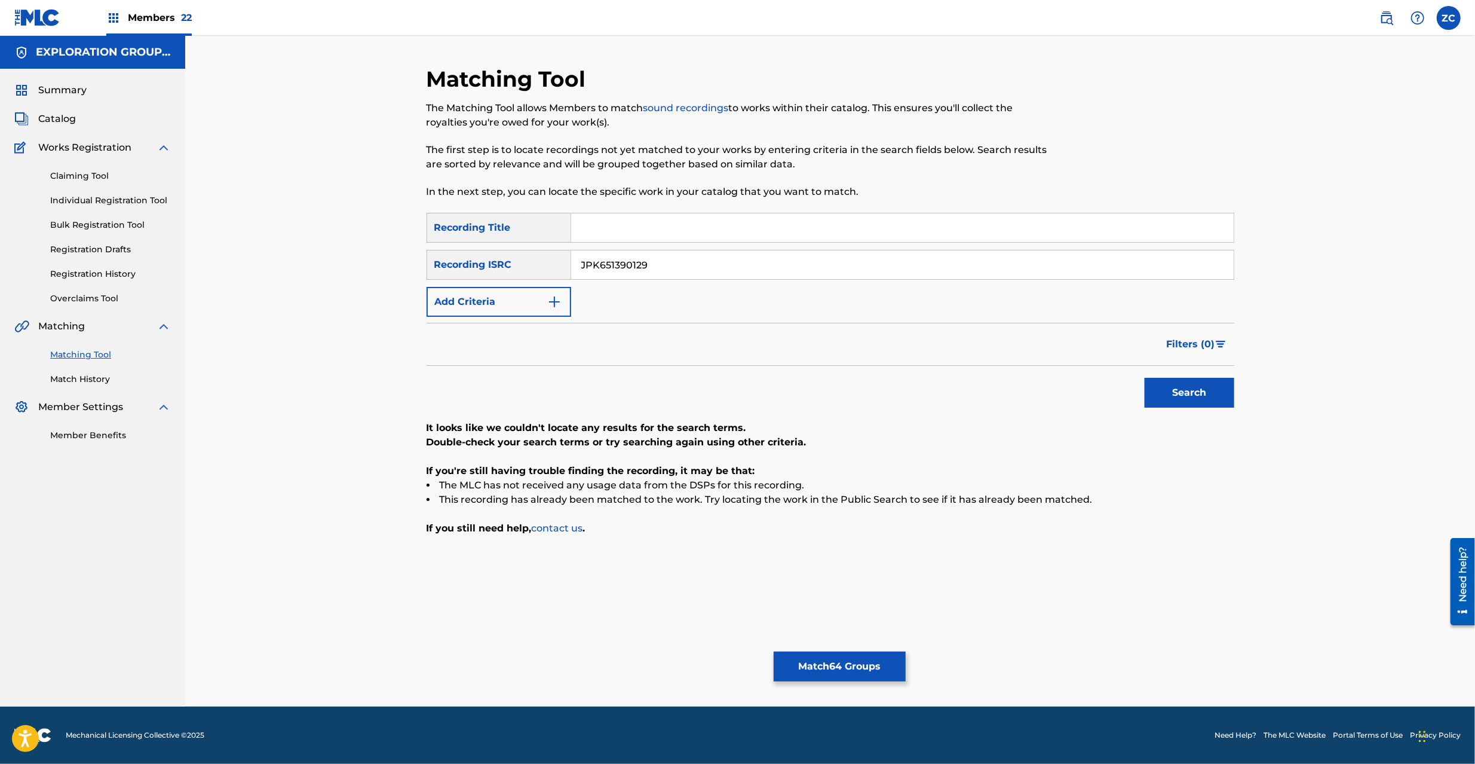
click at [768, 275] on input "JPK651390129" at bounding box center [902, 264] width 663 height 29
paste input "8"
click at [1180, 397] on button "Search" at bounding box center [1190, 393] width 90 height 30
click at [783, 268] on input "JPK651390128" at bounding box center [902, 264] width 663 height 29
paste input "66913"
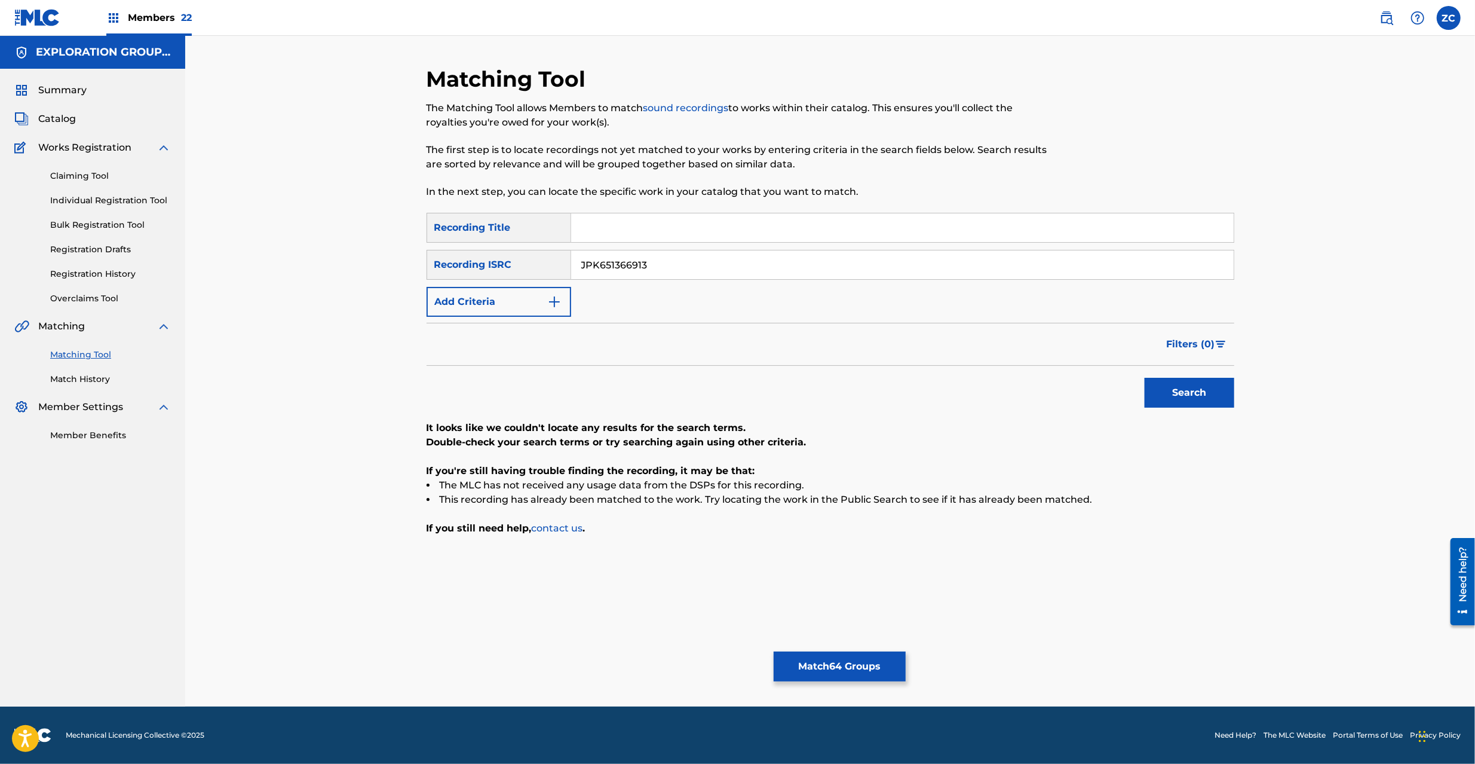
click at [1165, 383] on button "Search" at bounding box center [1190, 393] width 90 height 30
click at [788, 265] on input "JPK651366913" at bounding box center [902, 264] width 663 height 29
paste input "507"
click at [1207, 400] on button "Search" at bounding box center [1190, 393] width 90 height 30
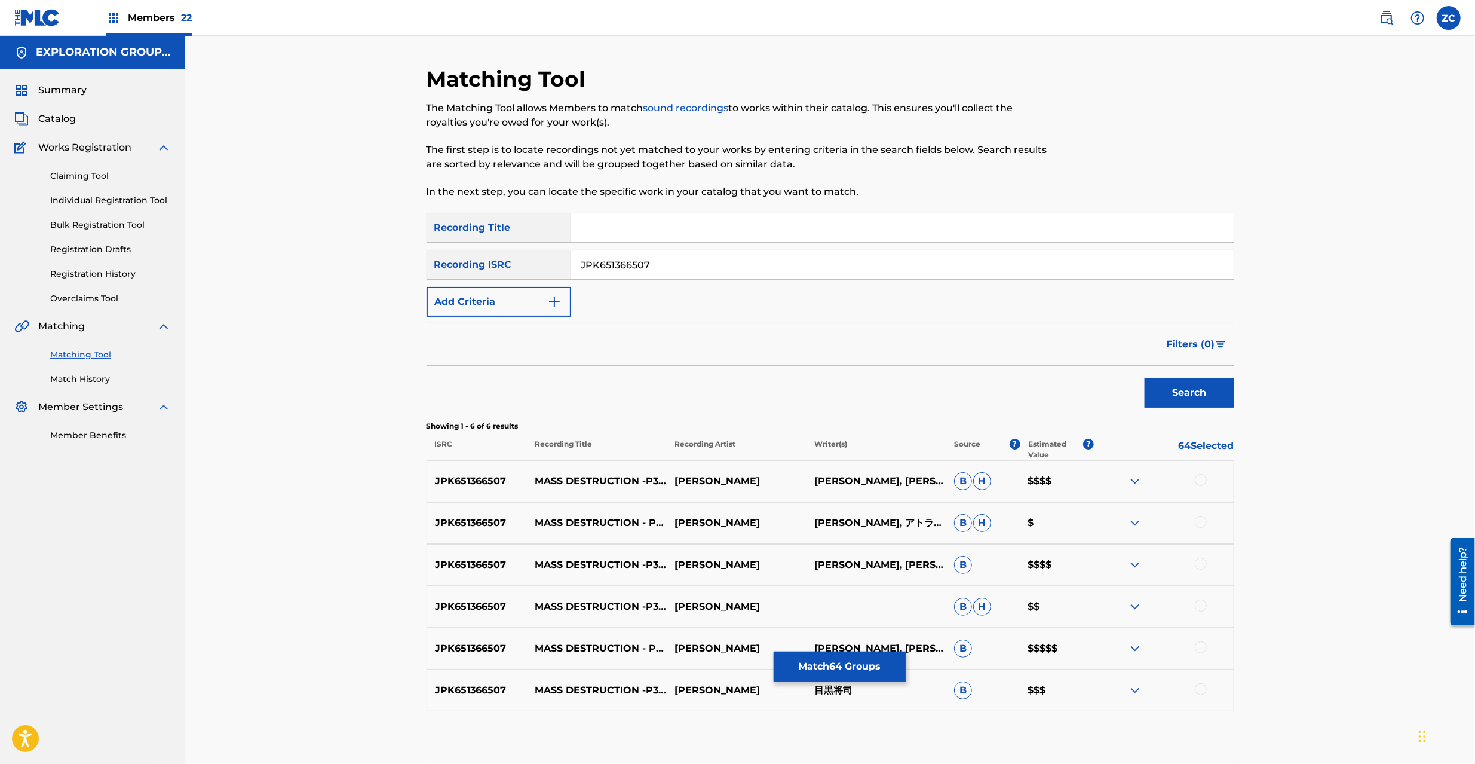
click at [1198, 481] on div at bounding box center [1201, 480] width 12 height 12
click at [1199, 519] on div at bounding box center [1201, 522] width 12 height 12
click at [1198, 568] on div at bounding box center [1201, 564] width 12 height 12
click at [1201, 608] on div at bounding box center [1201, 605] width 12 height 12
click at [1197, 650] on div at bounding box center [1201, 647] width 12 height 12
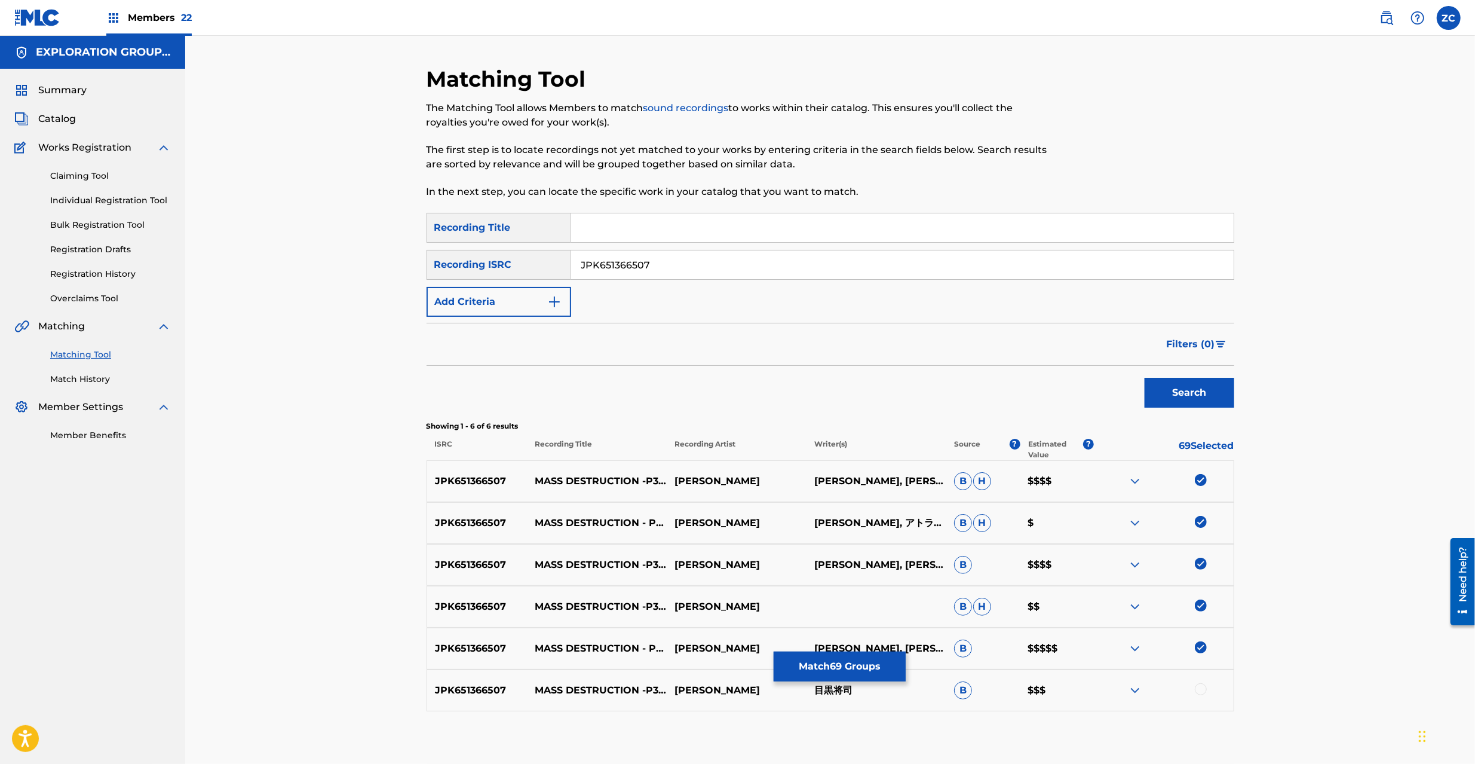
click at [1200, 692] on div at bounding box center [1201, 689] width 12 height 12
click at [679, 268] on input "JPK651366507" at bounding box center [902, 264] width 663 height 29
paste input "265307"
click at [1217, 387] on button "Search" at bounding box center [1190, 393] width 90 height 30
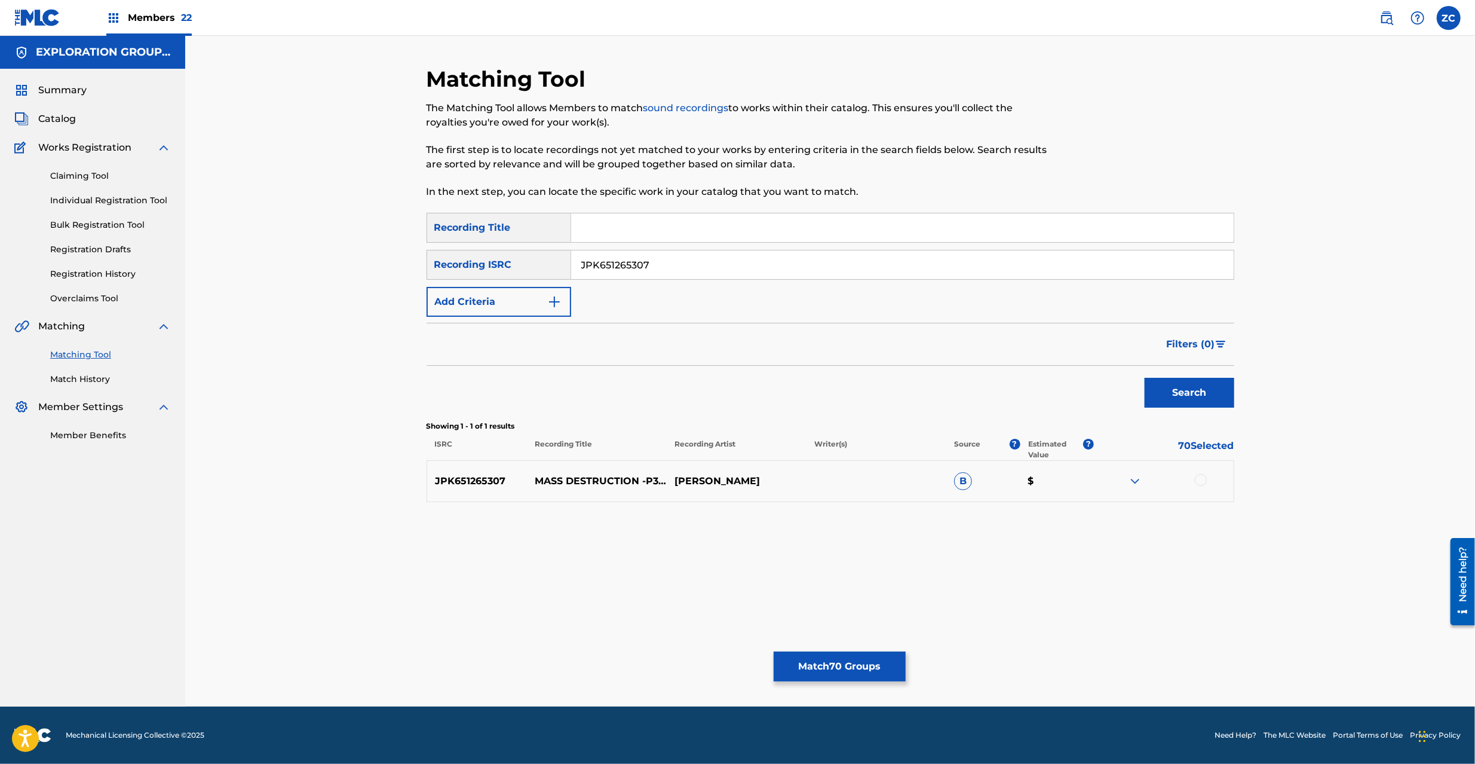
click at [1202, 483] on div at bounding box center [1201, 480] width 12 height 12
click at [863, 262] on input "JPK651265307" at bounding box center [902, 264] width 663 height 29
paste input "1"
click at [1198, 392] on button "Search" at bounding box center [1190, 393] width 90 height 30
click at [1200, 480] on div at bounding box center [1201, 480] width 12 height 12
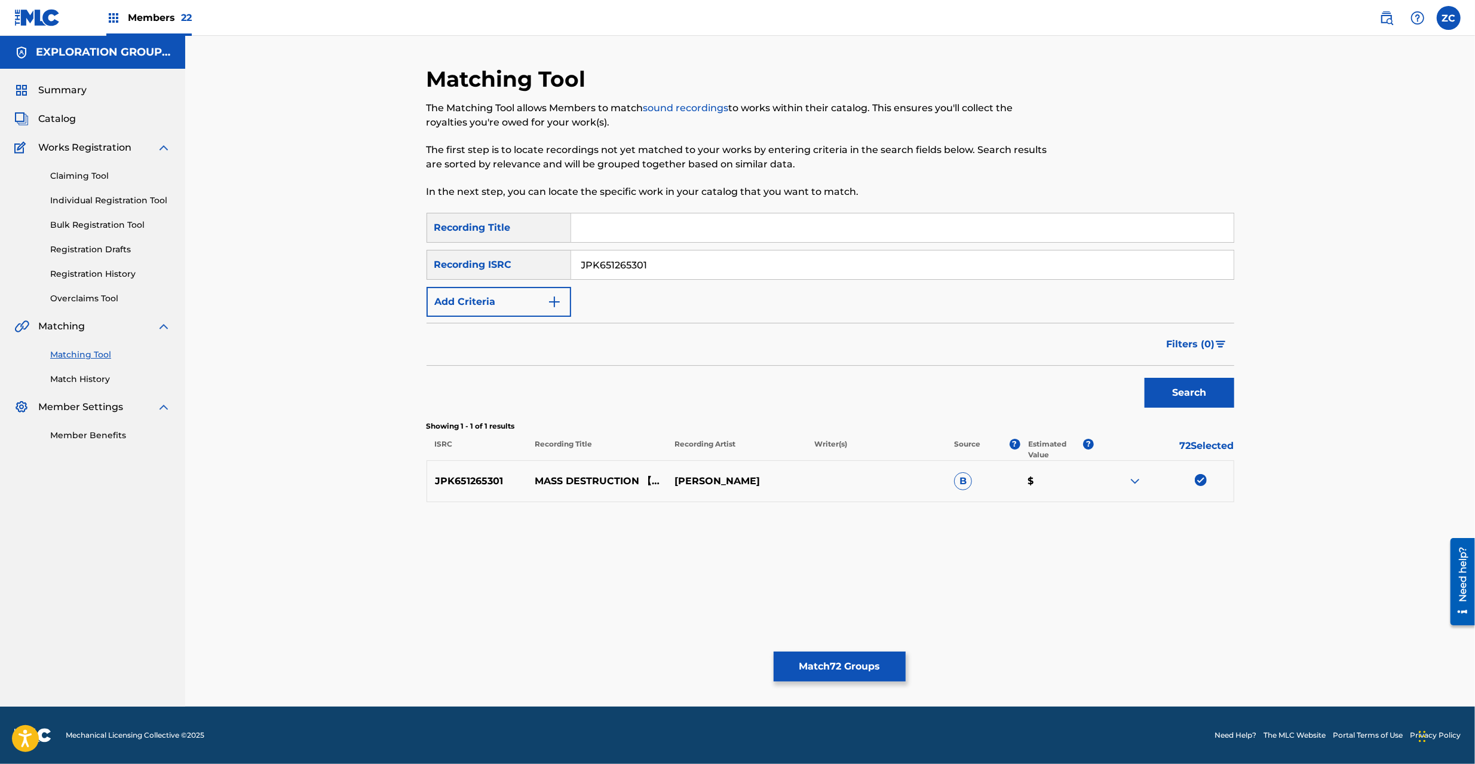
click at [786, 258] on input "JPK651265301" at bounding box center [902, 264] width 663 height 29
paste input "405"
click at [1178, 390] on button "Search" at bounding box center [1190, 393] width 90 height 30
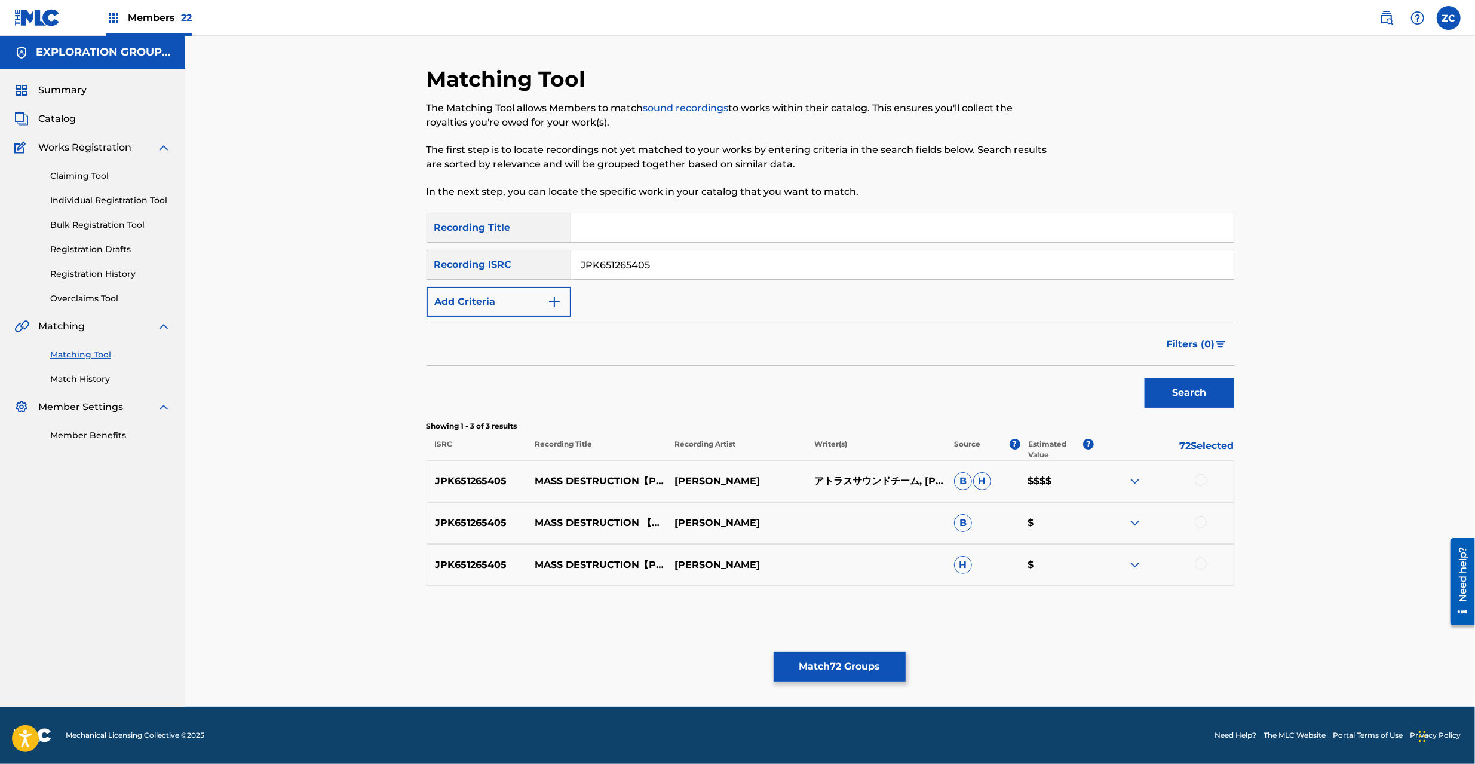
click at [1200, 483] on div at bounding box center [1201, 480] width 12 height 12
click at [1201, 522] on div at bounding box center [1201, 522] width 12 height 12
click at [1200, 559] on div at bounding box center [1201, 564] width 12 height 12
click at [682, 258] on input "JPK651265405" at bounding box center [902, 264] width 663 height 29
paste input "162703"
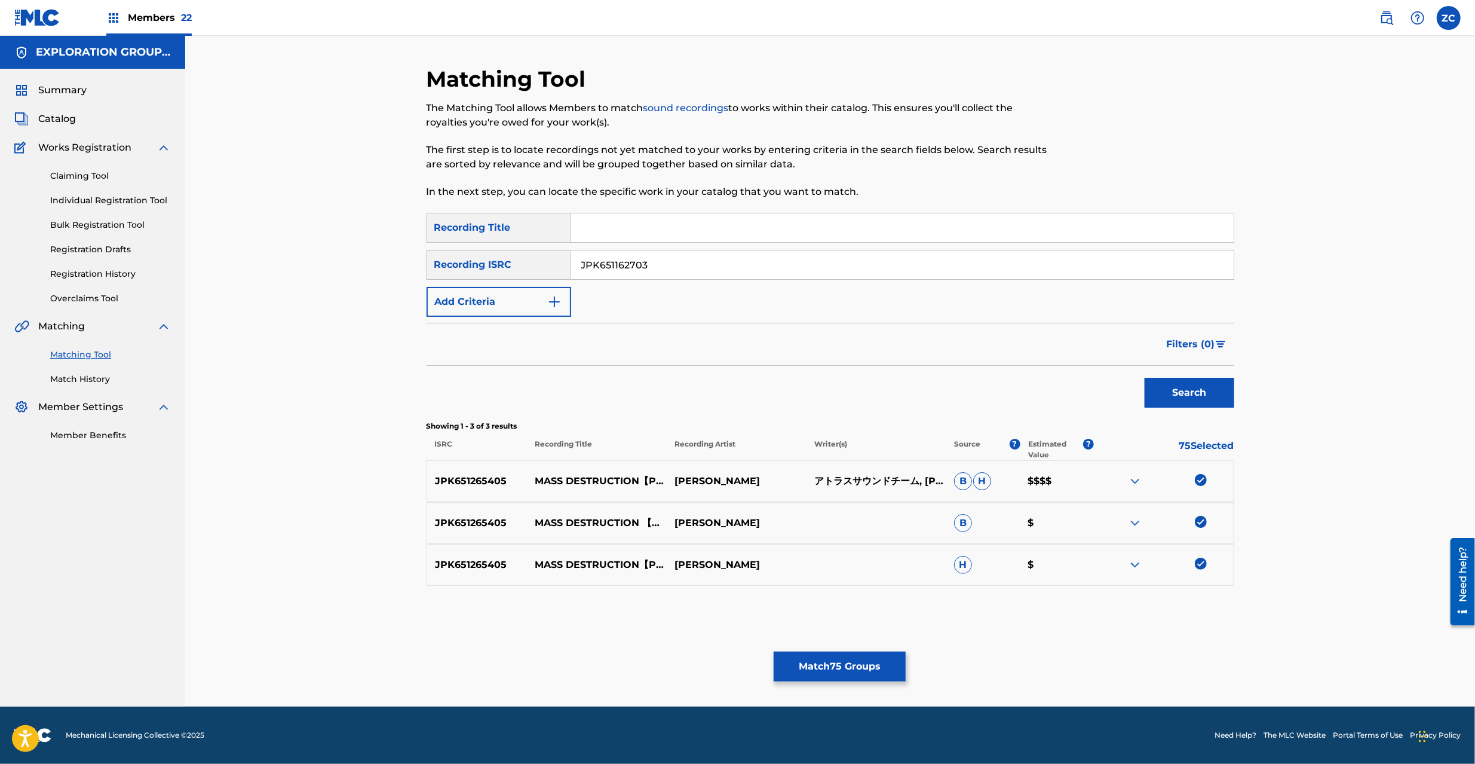
click at [1206, 388] on button "Search" at bounding box center [1190, 393] width 90 height 30
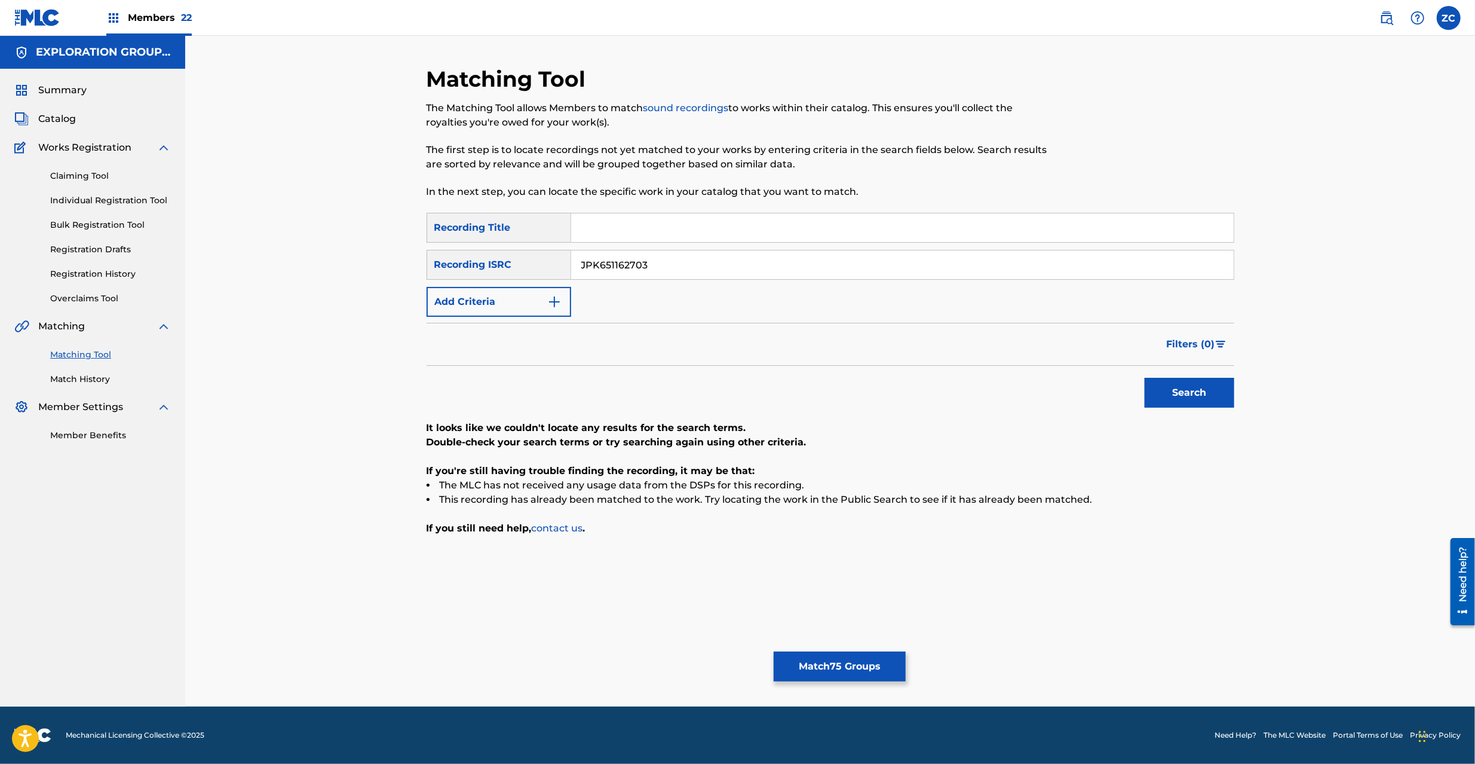
click at [823, 259] on input "JPK651162703" at bounding box center [902, 264] width 663 height 29
paste input "1712"
click at [1175, 392] on button "Search" at bounding box center [1190, 393] width 90 height 30
click at [912, 262] on input "JPK651161712" at bounding box center [902, 264] width 663 height 29
paste input "VI01903565"
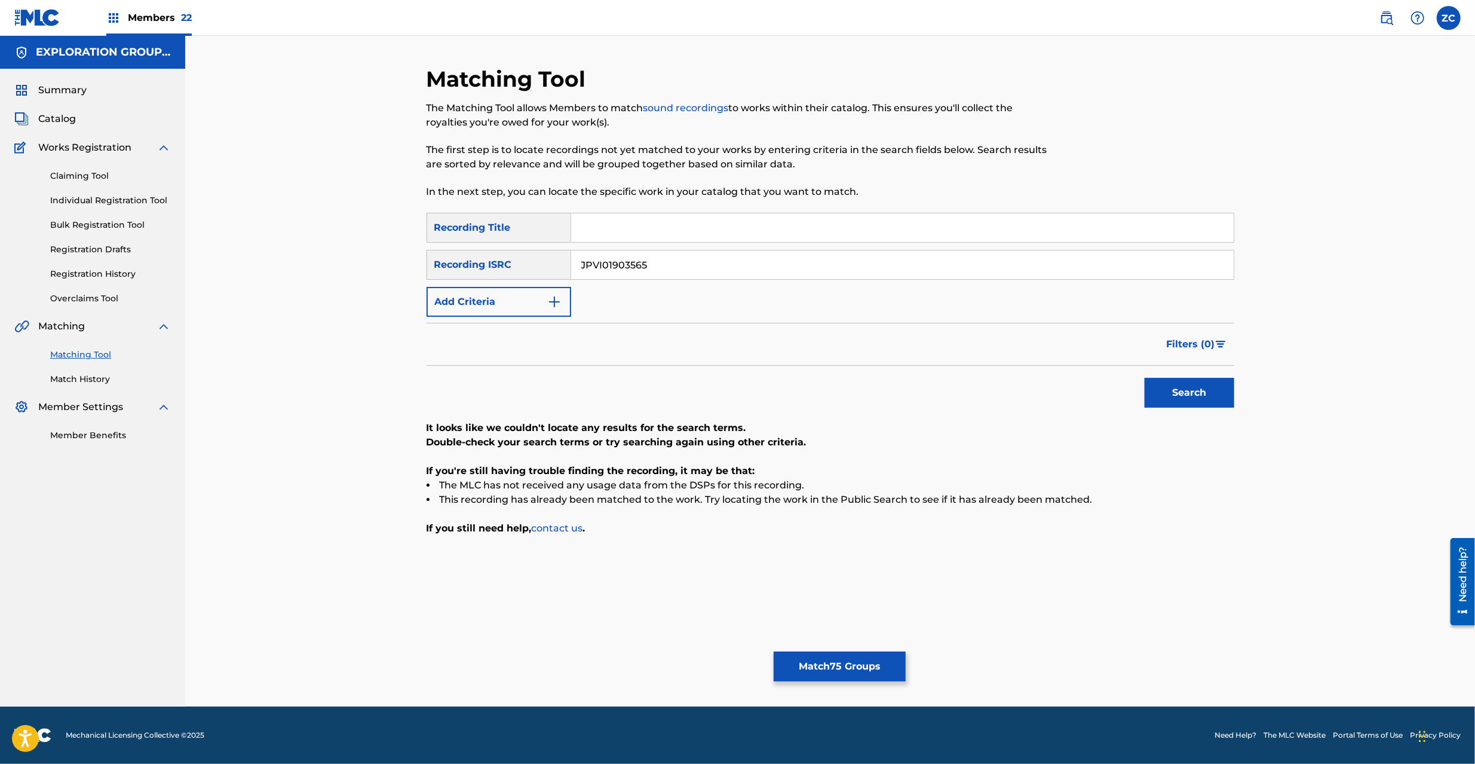
click at [1170, 385] on button "Search" at bounding box center [1190, 393] width 90 height 30
click at [737, 267] on input "JPVI01903565" at bounding box center [902, 264] width 663 height 29
paste input "82002034"
click at [1200, 379] on button "Search" at bounding box center [1190, 393] width 90 height 30
click at [785, 264] on input "JPVI82002034" at bounding box center [902, 264] width 663 height 29
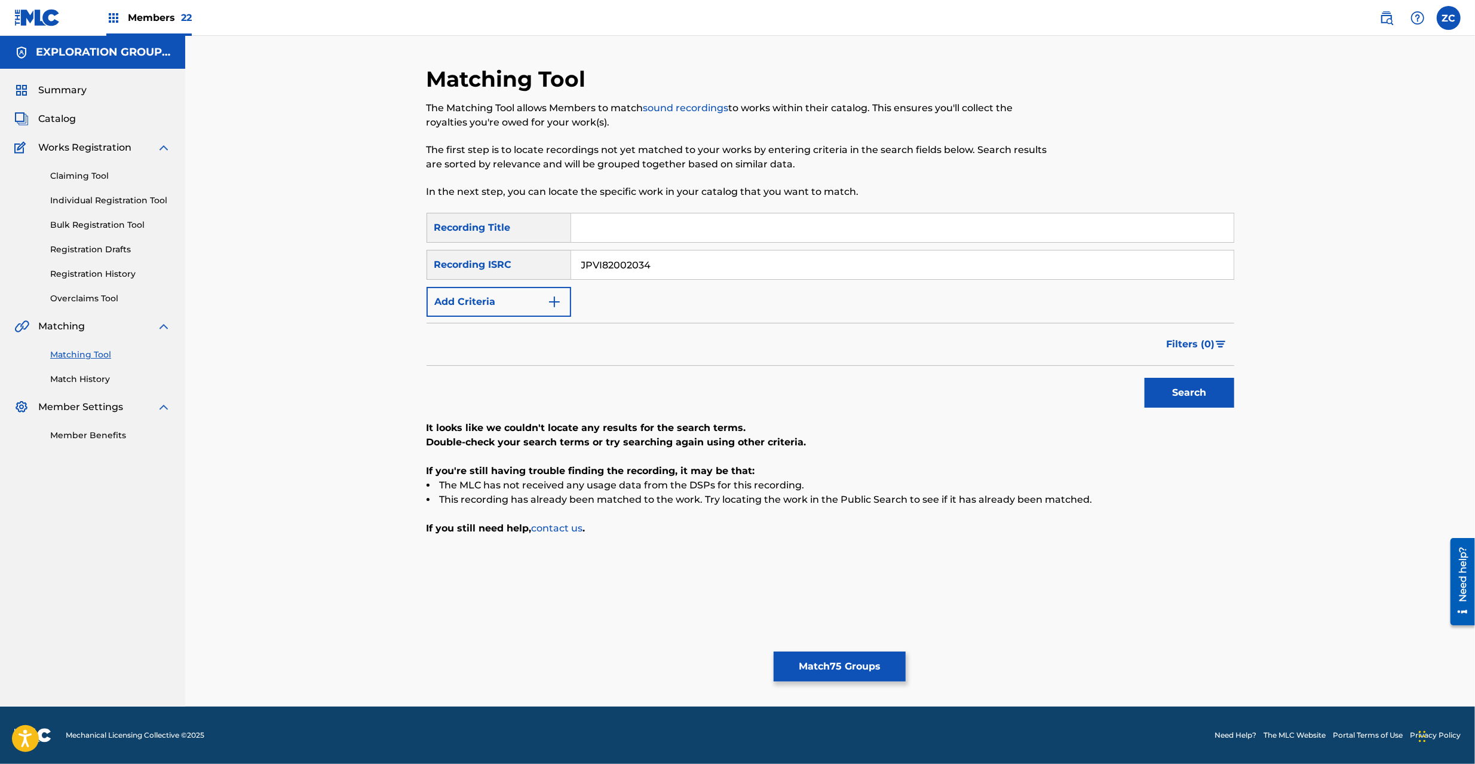
paste input "E301001123"
click at [1193, 393] on button "Search" at bounding box center [1190, 393] width 90 height 30
click at [790, 271] on input "JPE301001123" at bounding box center [902, 264] width 663 height 29
paste input "P300700227"
type input "JPP300700227"
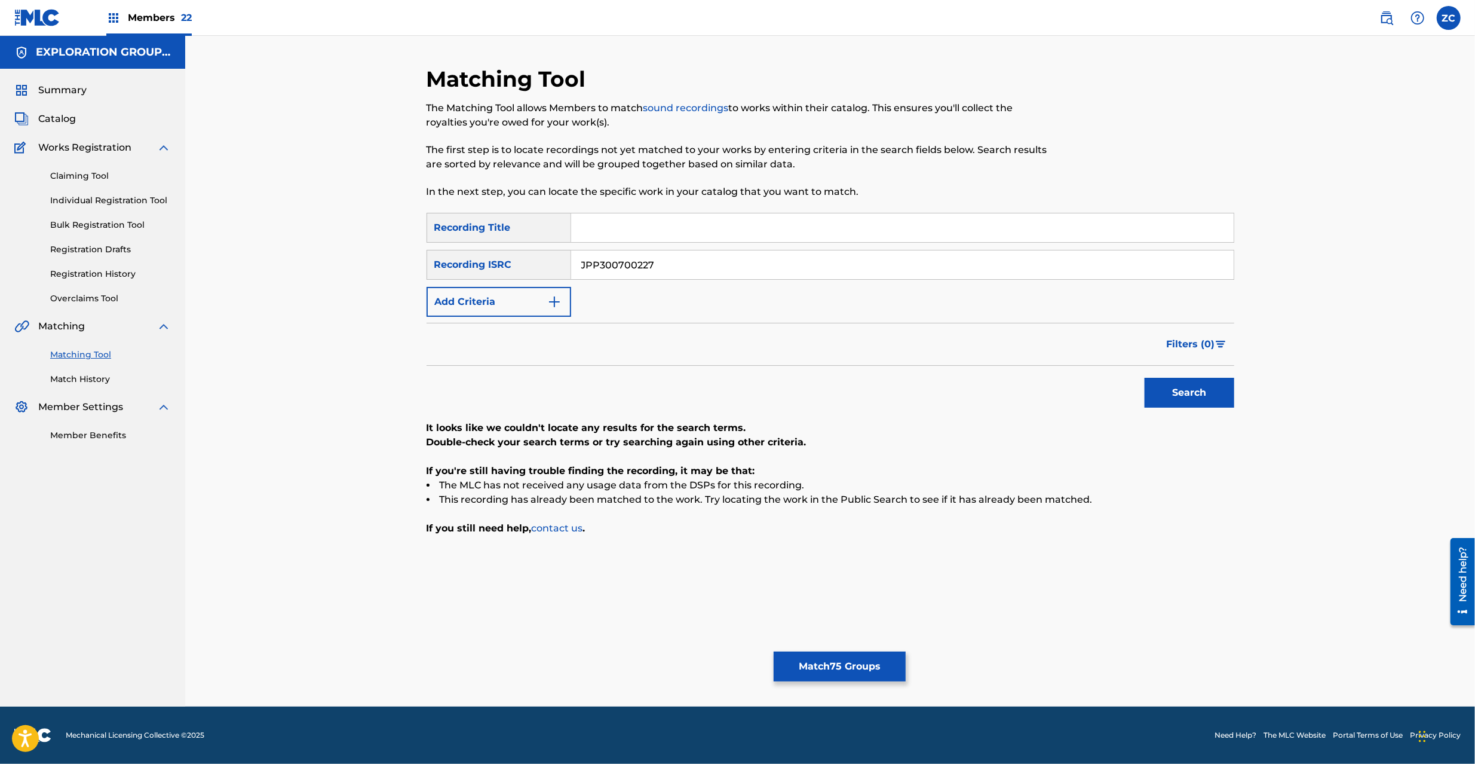
click at [1190, 387] on button "Search" at bounding box center [1190, 393] width 90 height 30
click at [850, 669] on button "Match 75 Groups" at bounding box center [840, 666] width 132 height 30
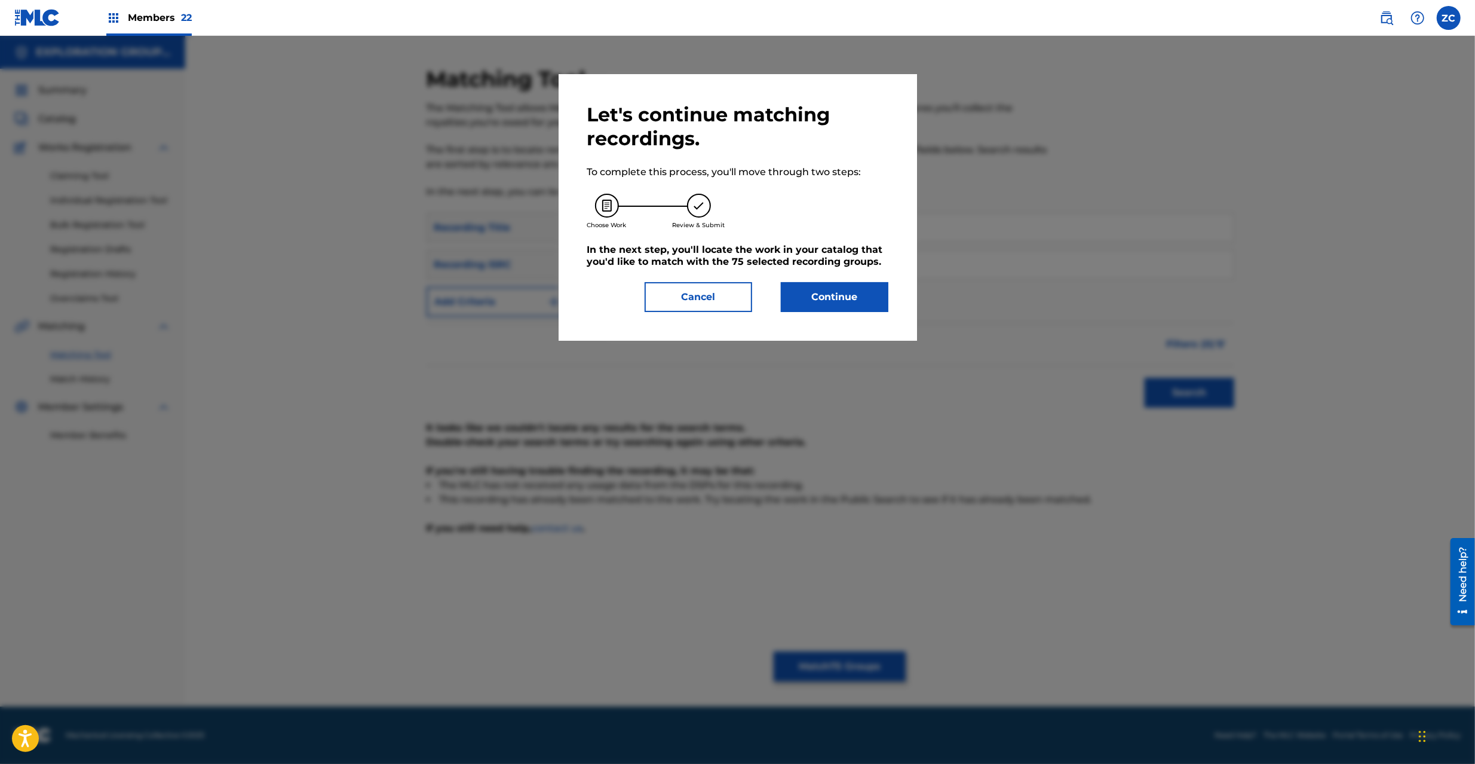
click at [851, 283] on button "Continue" at bounding box center [835, 297] width 108 height 30
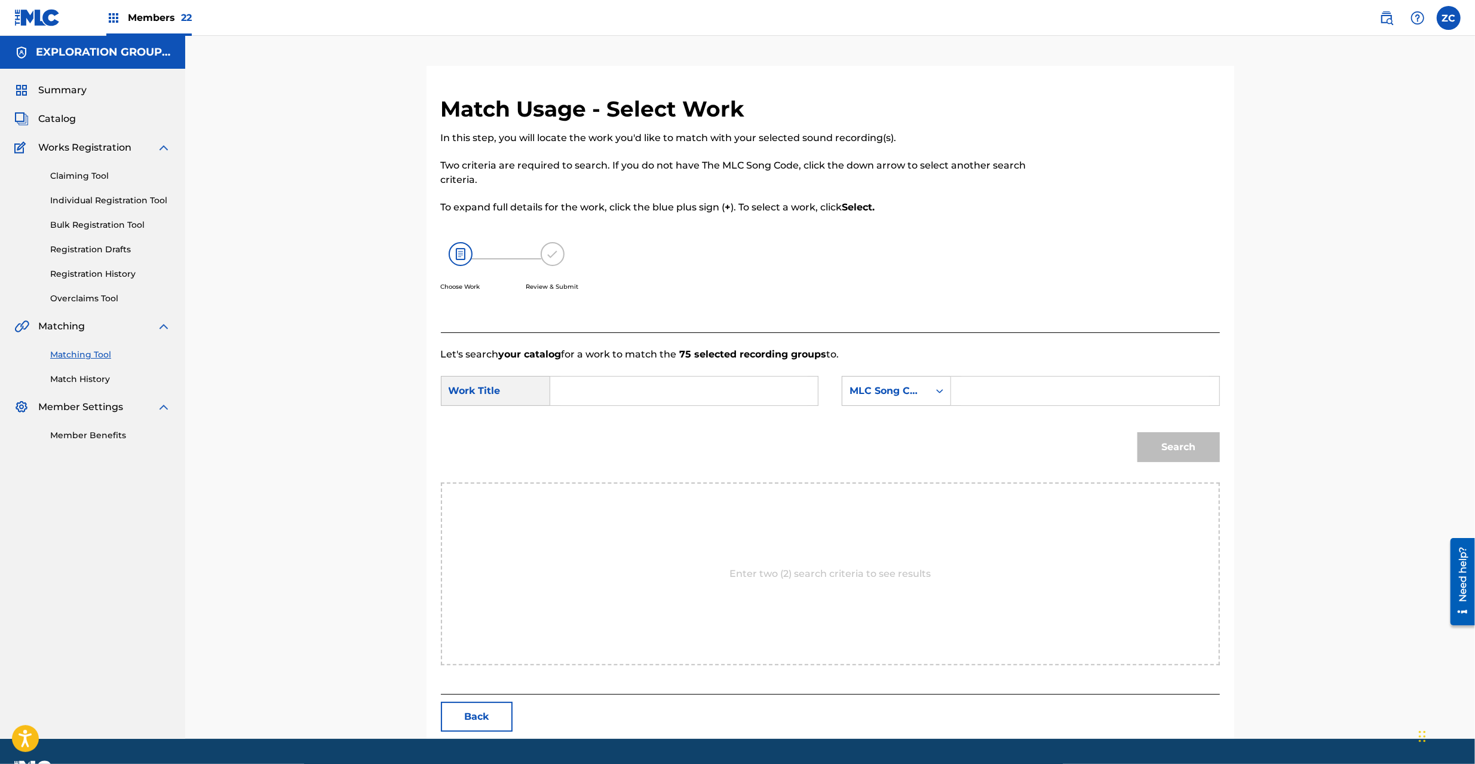
click at [579, 393] on input "Search Form" at bounding box center [684, 390] width 247 height 29
paste input "Mass Destruction MV10HQ"
click at [694, 394] on input "Mass Destruction MV10HQ" at bounding box center [684, 390] width 247 height 29
type input "Mass Destruction"
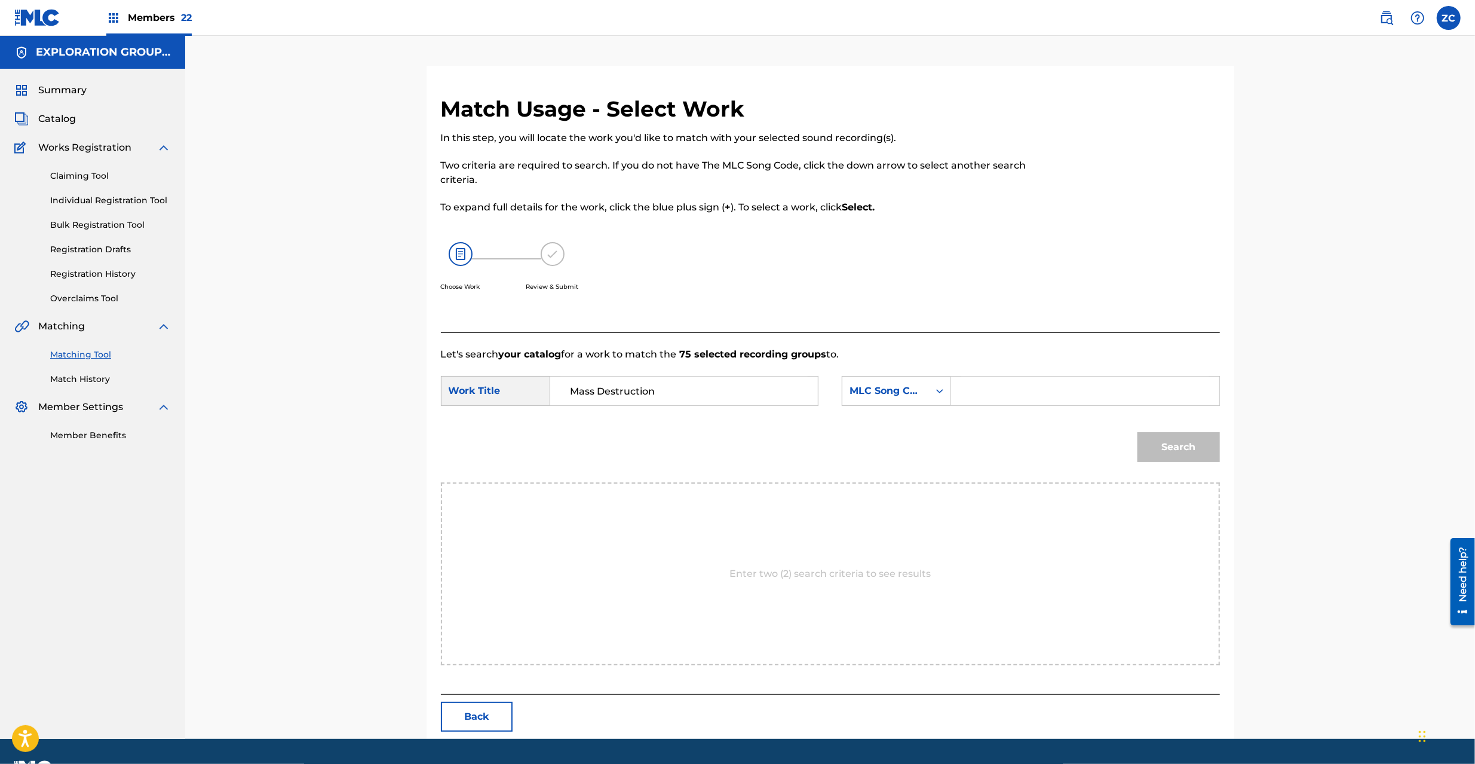
click at [1039, 397] on input "Search Form" at bounding box center [1084, 390] width 247 height 29
paste input "MV10HQ"
type input "MV10HQ"
click at [1177, 450] on button "Search" at bounding box center [1179, 447] width 82 height 30
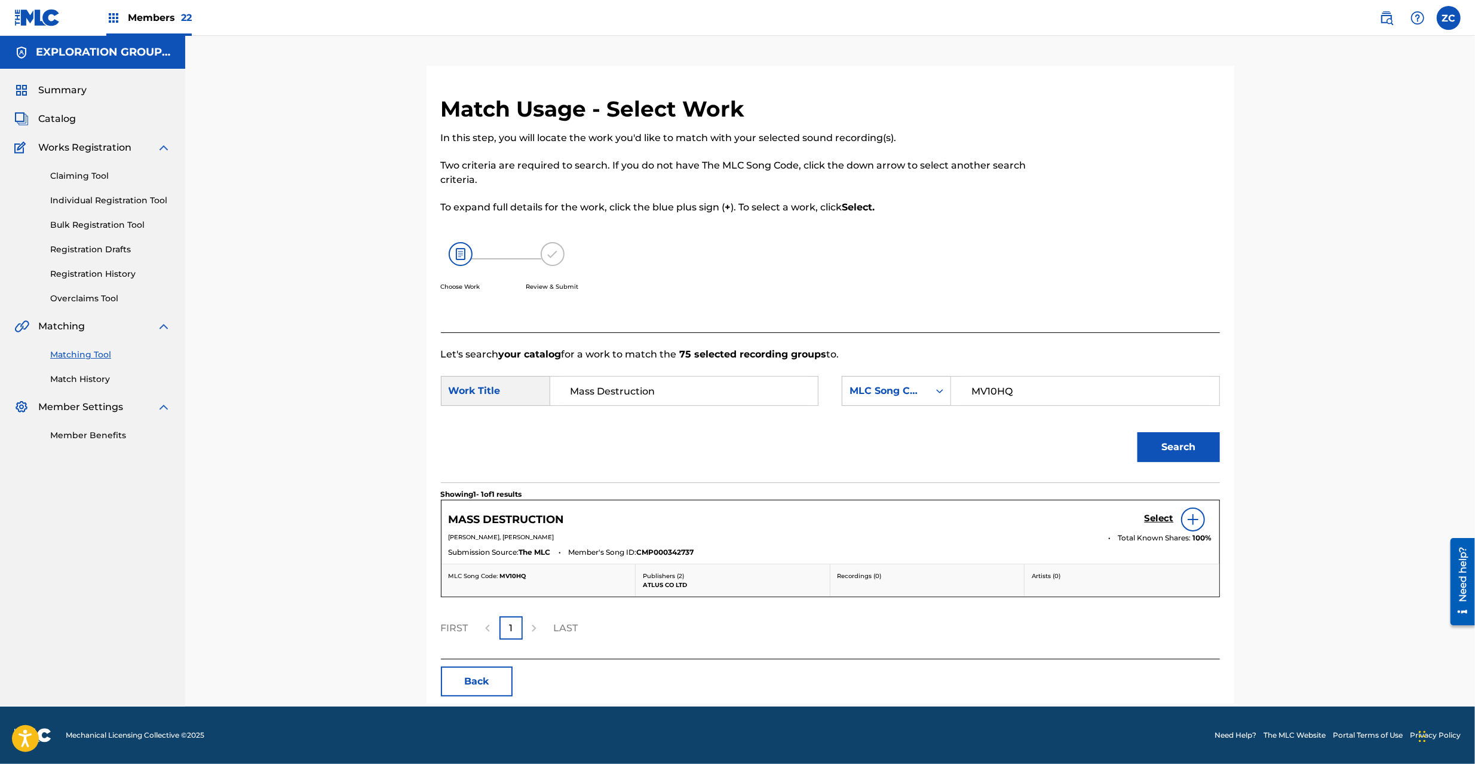
click at [1171, 517] on h5 "Select" at bounding box center [1159, 518] width 29 height 11
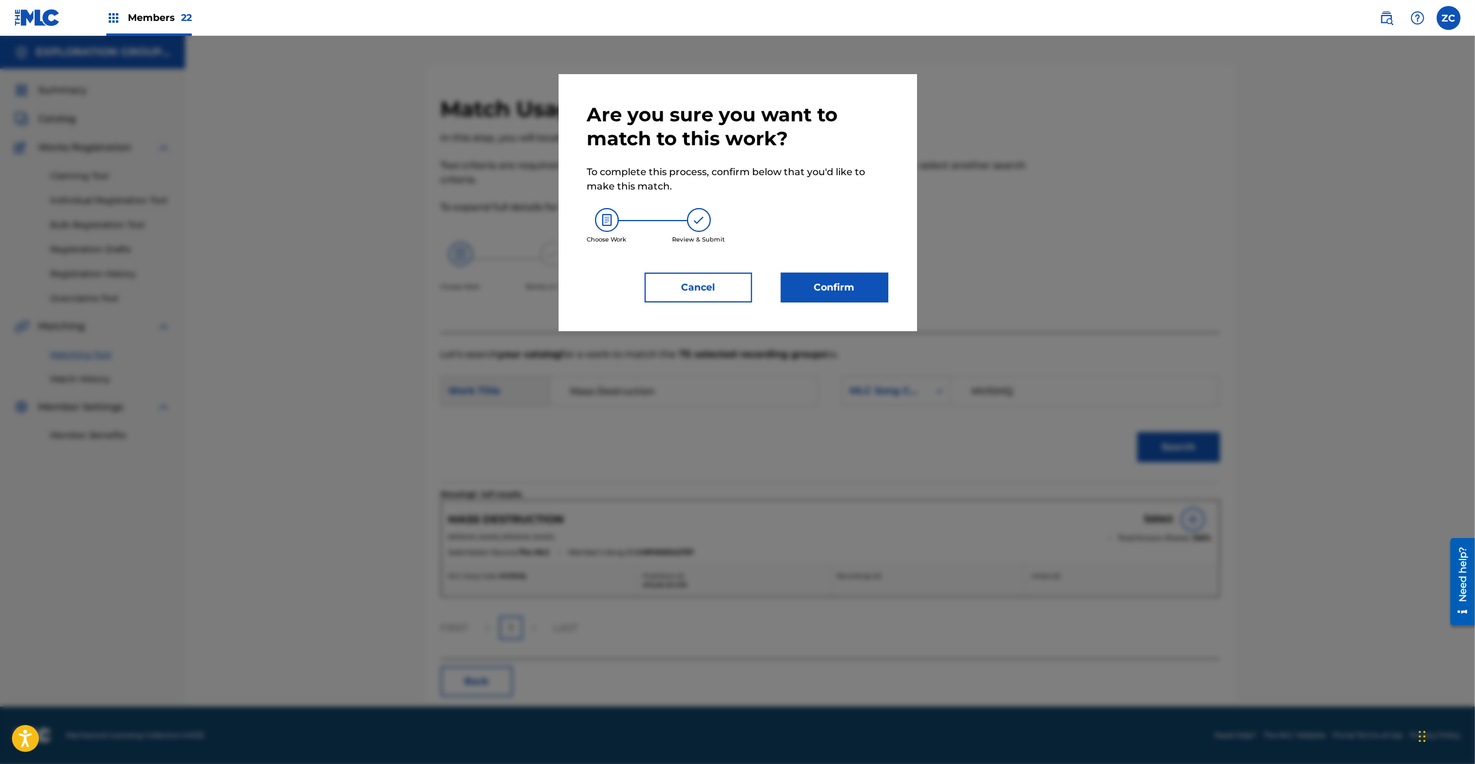
click at [842, 299] on button "Confirm" at bounding box center [835, 287] width 108 height 30
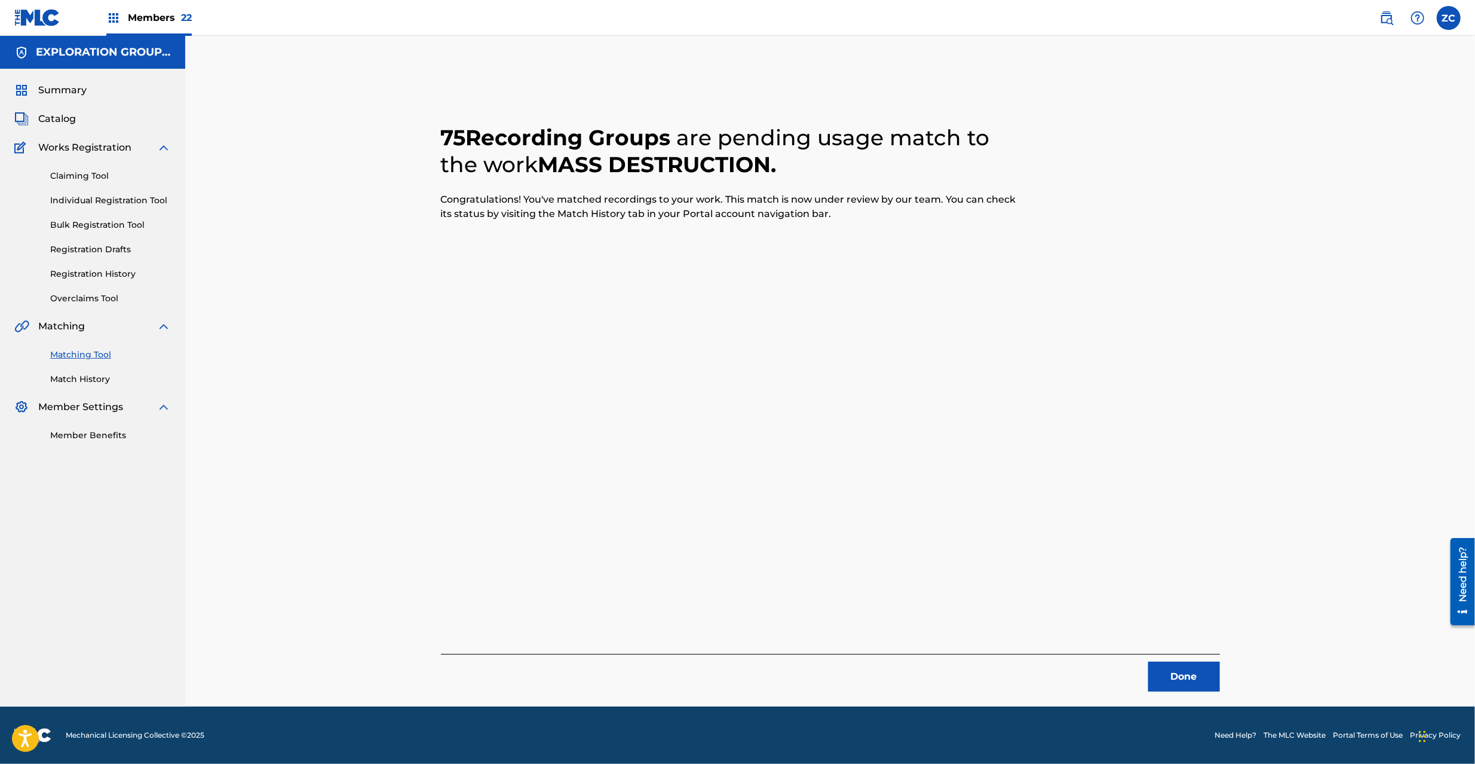
click at [1202, 673] on button "Done" at bounding box center [1184, 676] width 72 height 30
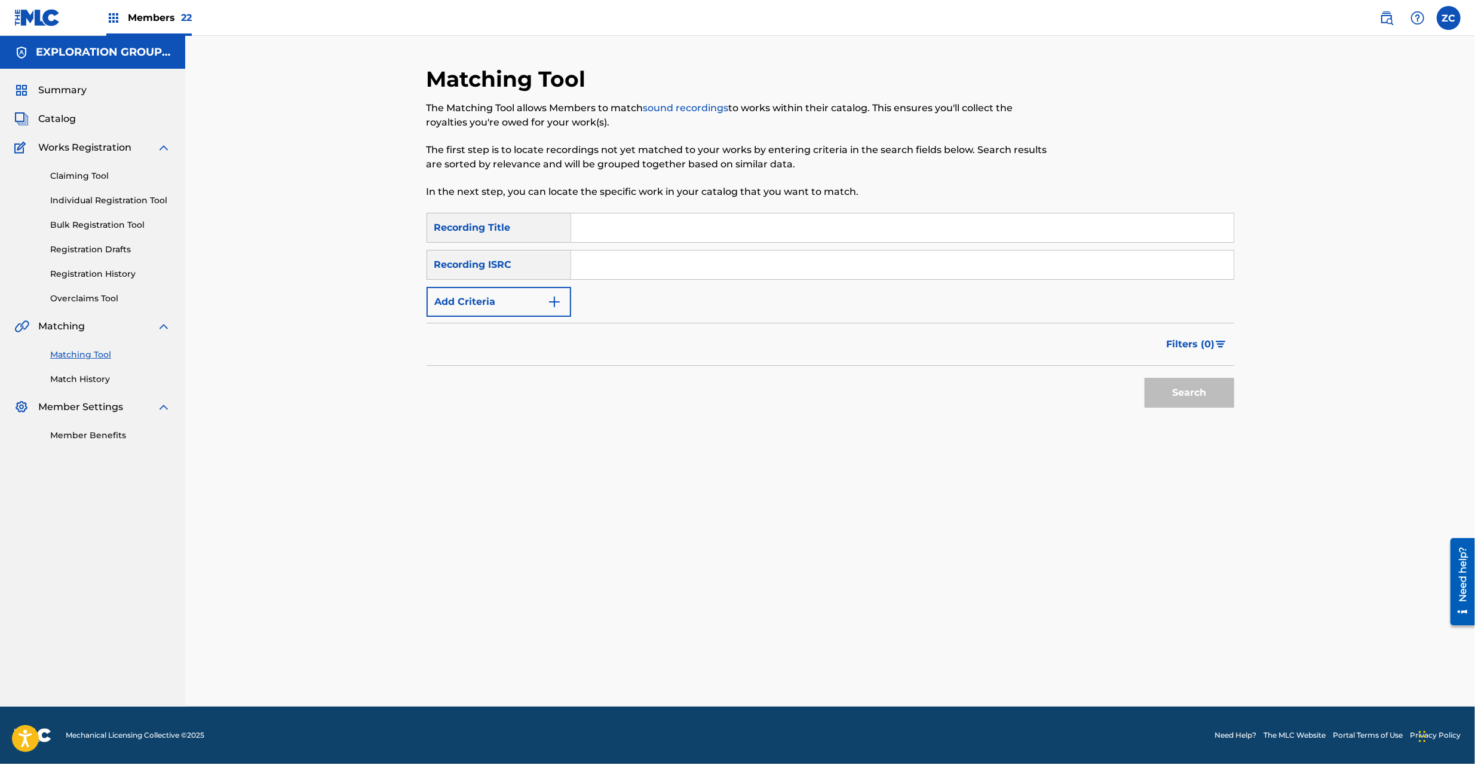
click at [744, 266] on input "Search Form" at bounding box center [902, 264] width 663 height 29
paste input "JPK651390131"
click at [1164, 387] on button "Search" at bounding box center [1190, 393] width 90 height 30
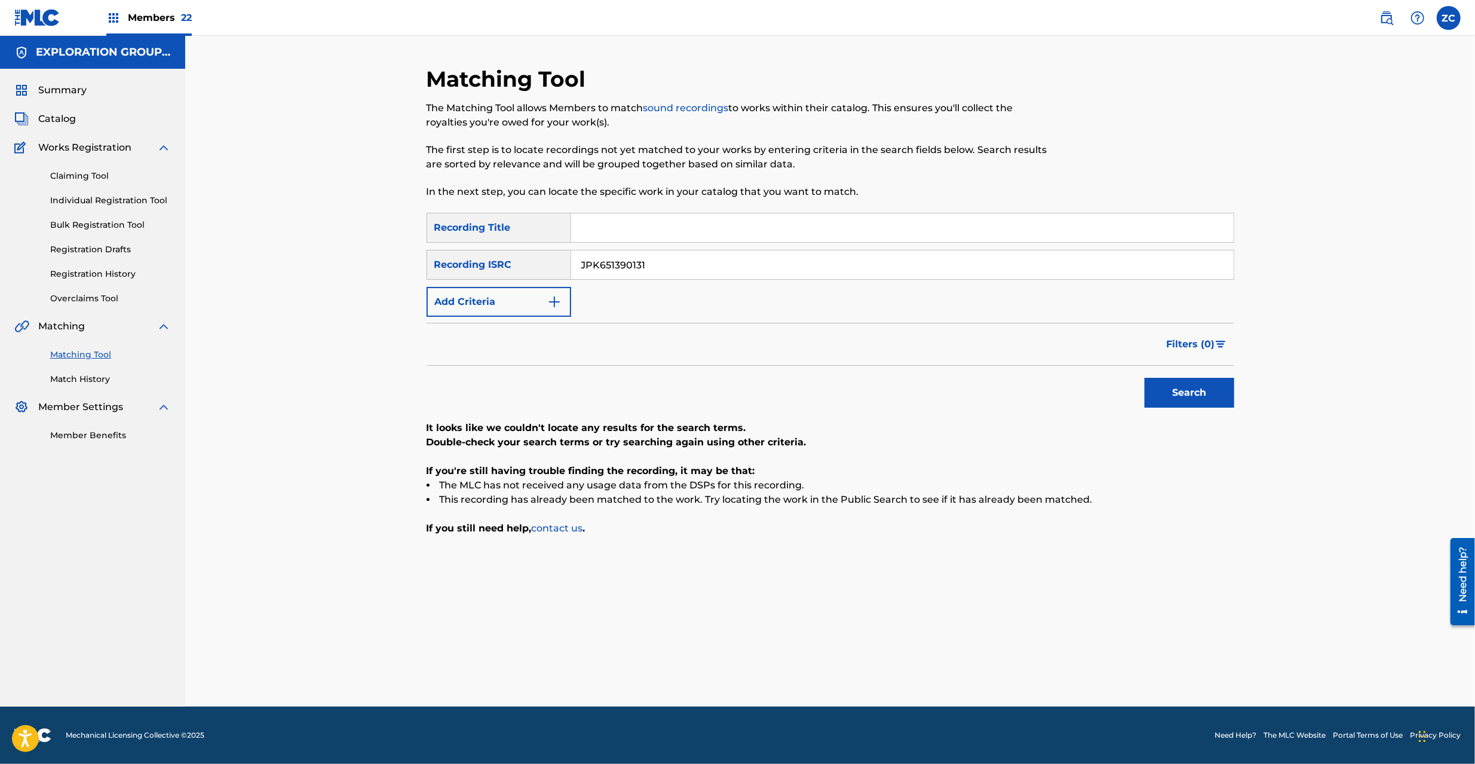
click at [660, 271] on input "JPK651390131" at bounding box center [902, 264] width 663 height 29
paste input "P300600417"
click at [1190, 390] on button "Search" at bounding box center [1190, 393] width 90 height 30
click at [754, 270] on input "JPP300600417" at bounding box center [902, 264] width 663 height 29
paste input "K651800211"
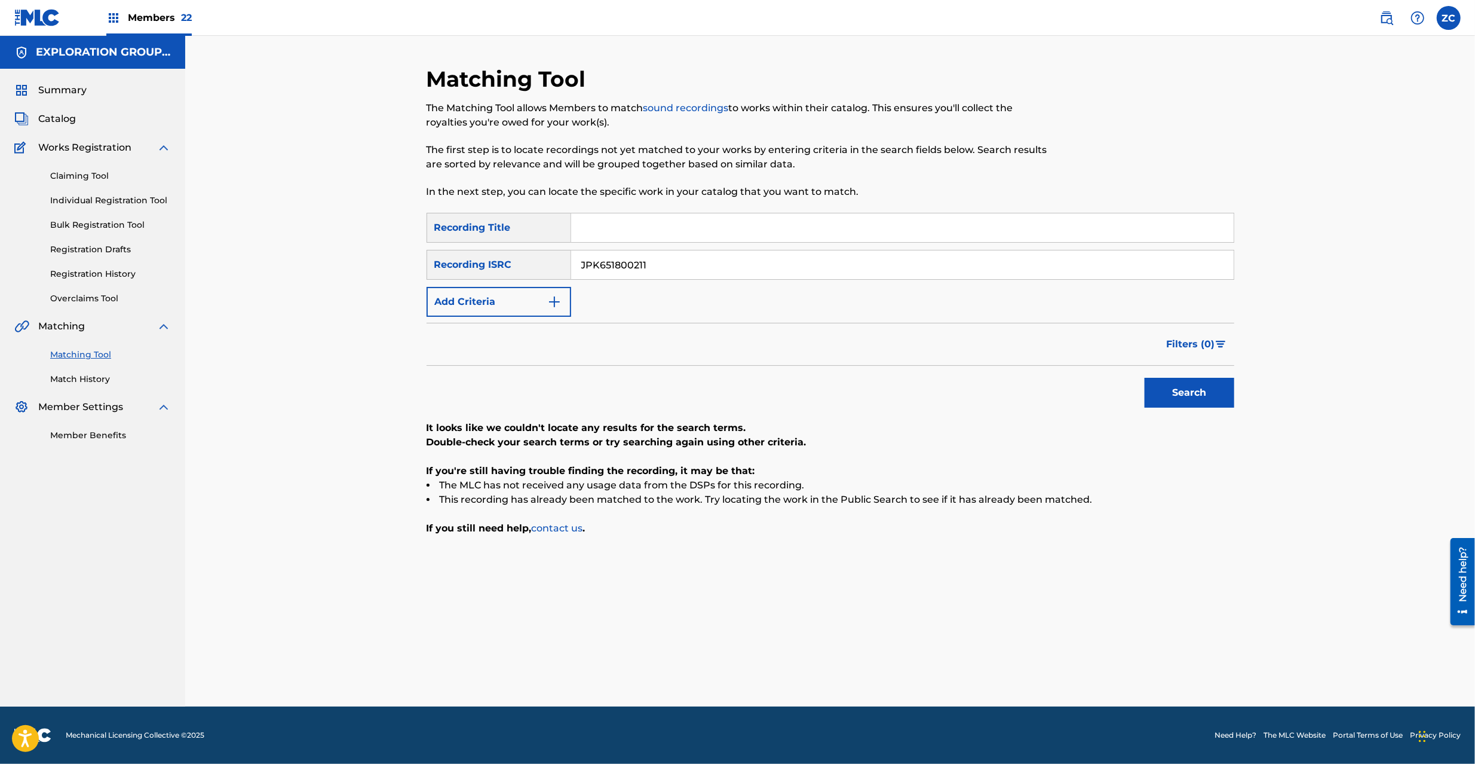
click at [1175, 397] on button "Search" at bounding box center [1190, 393] width 90 height 30
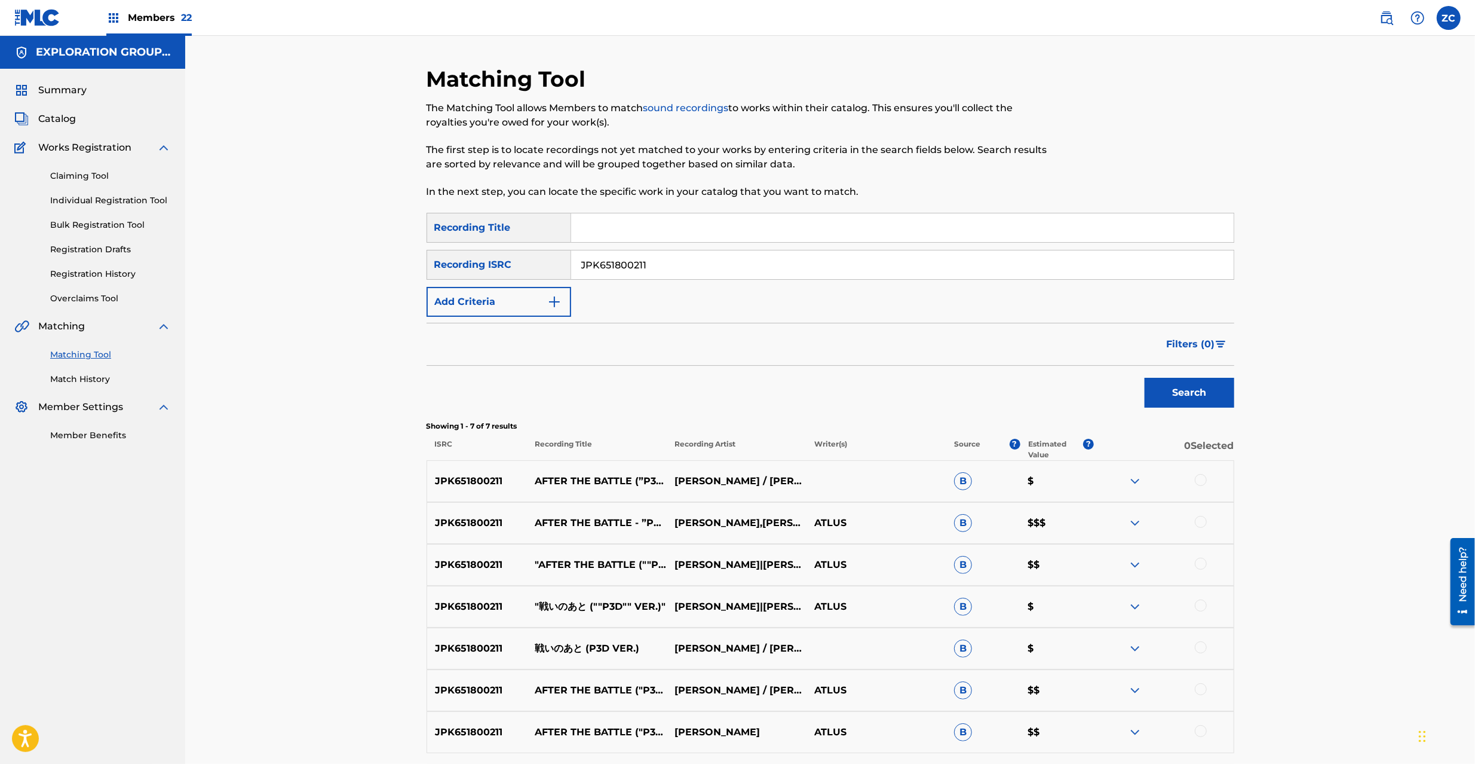
scroll to position [106, 0]
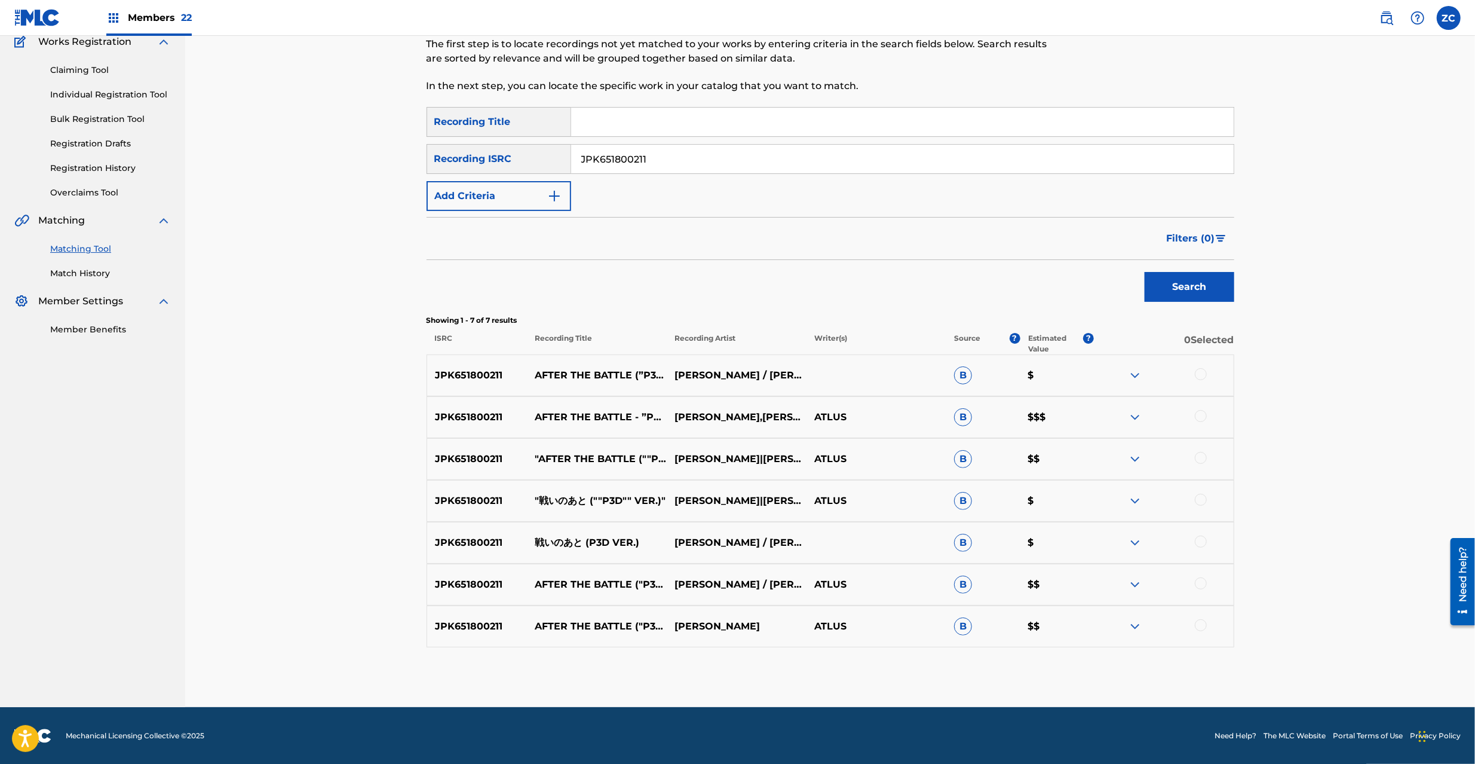
click at [1200, 376] on div at bounding box center [1201, 374] width 12 height 12
click at [1203, 416] on div at bounding box center [1201, 416] width 12 height 12
click at [1203, 460] on div at bounding box center [1201, 458] width 12 height 12
click at [1205, 505] on div at bounding box center [1164, 501] width 140 height 14
click at [1199, 503] on div at bounding box center [1201, 500] width 12 height 12
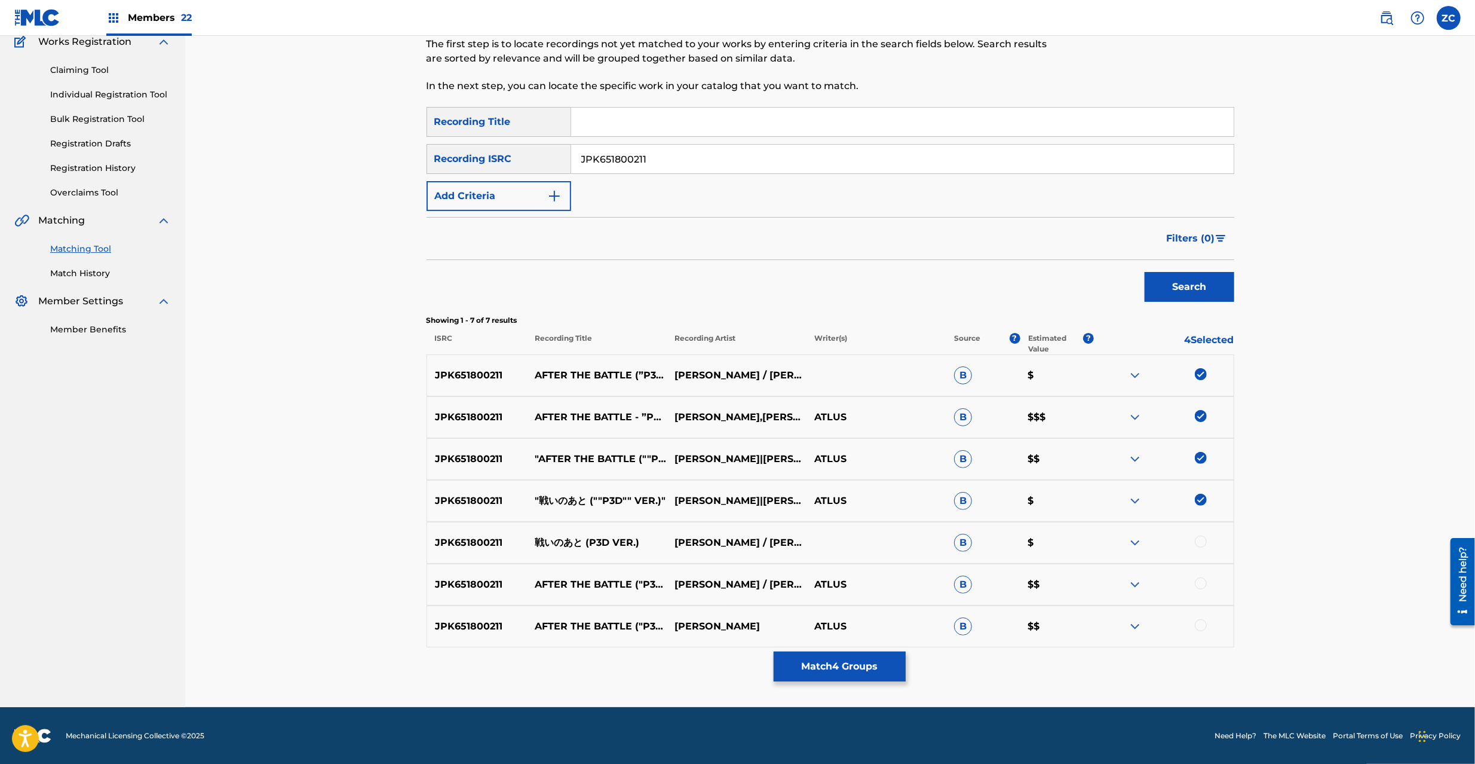
click at [1198, 539] on div at bounding box center [1201, 541] width 12 height 12
click at [1201, 588] on div at bounding box center [1201, 583] width 12 height 12
click at [1201, 624] on div at bounding box center [1201, 625] width 12 height 12
click at [675, 168] on input "JPK651800211" at bounding box center [902, 159] width 663 height 29
paste input "366914"
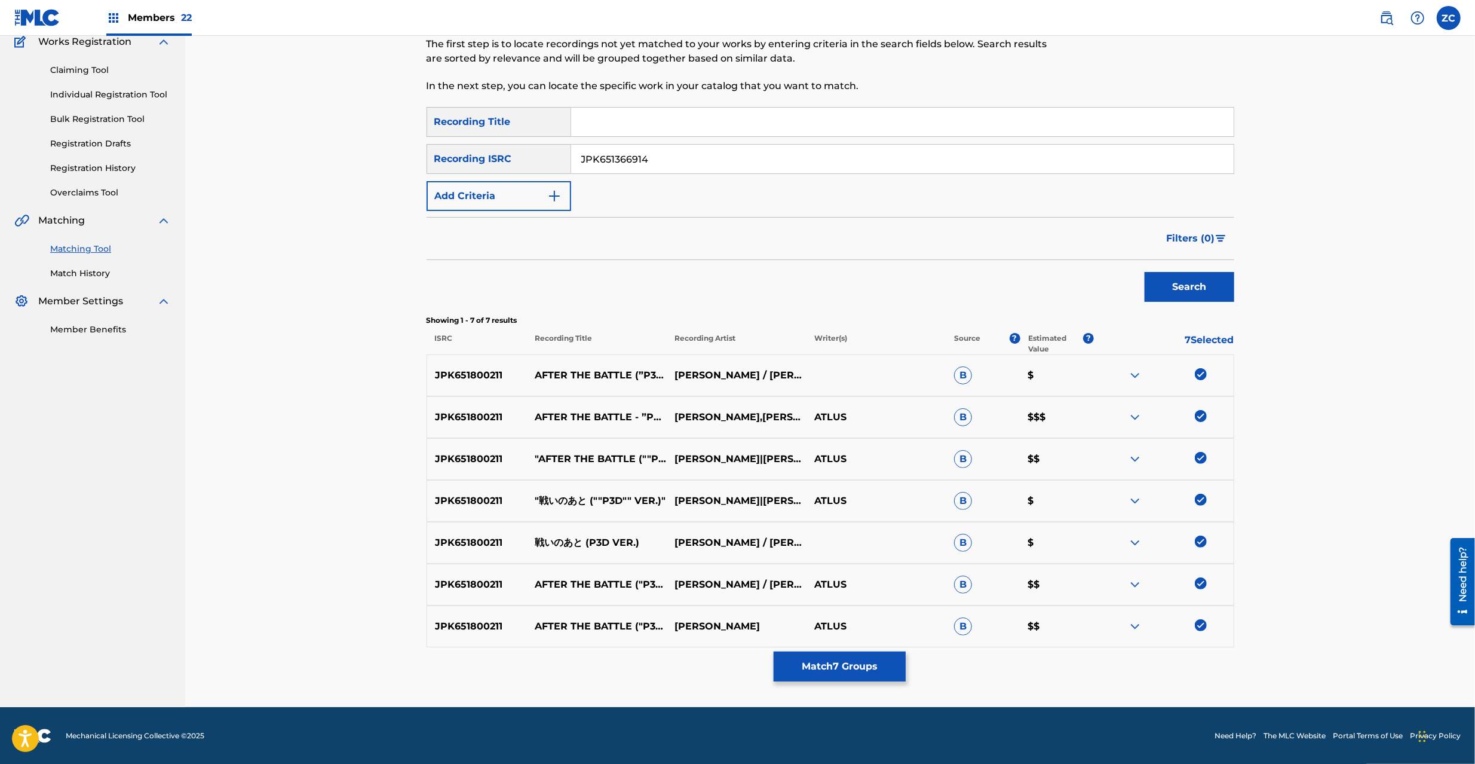
click at [1211, 285] on button "Search" at bounding box center [1190, 287] width 90 height 30
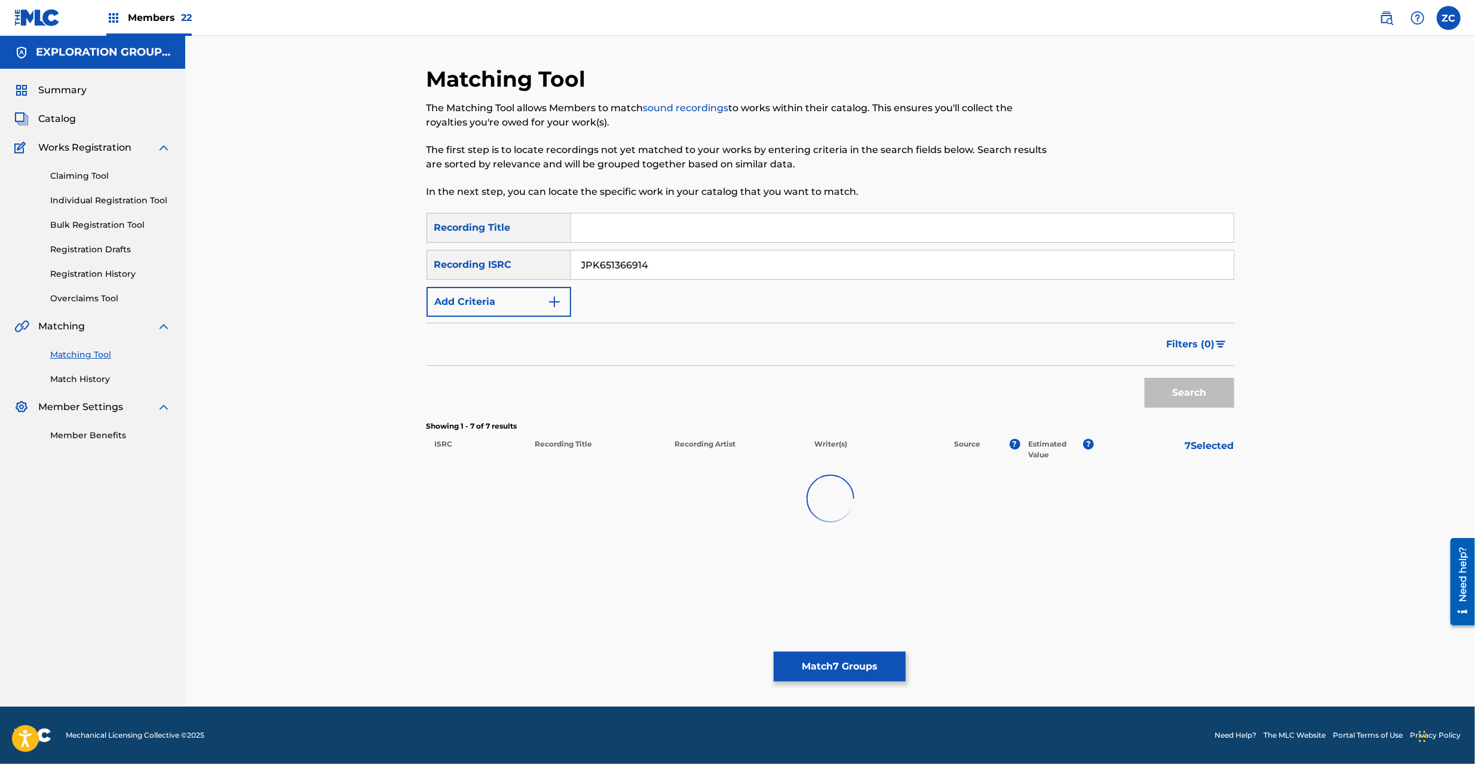
scroll to position [0, 0]
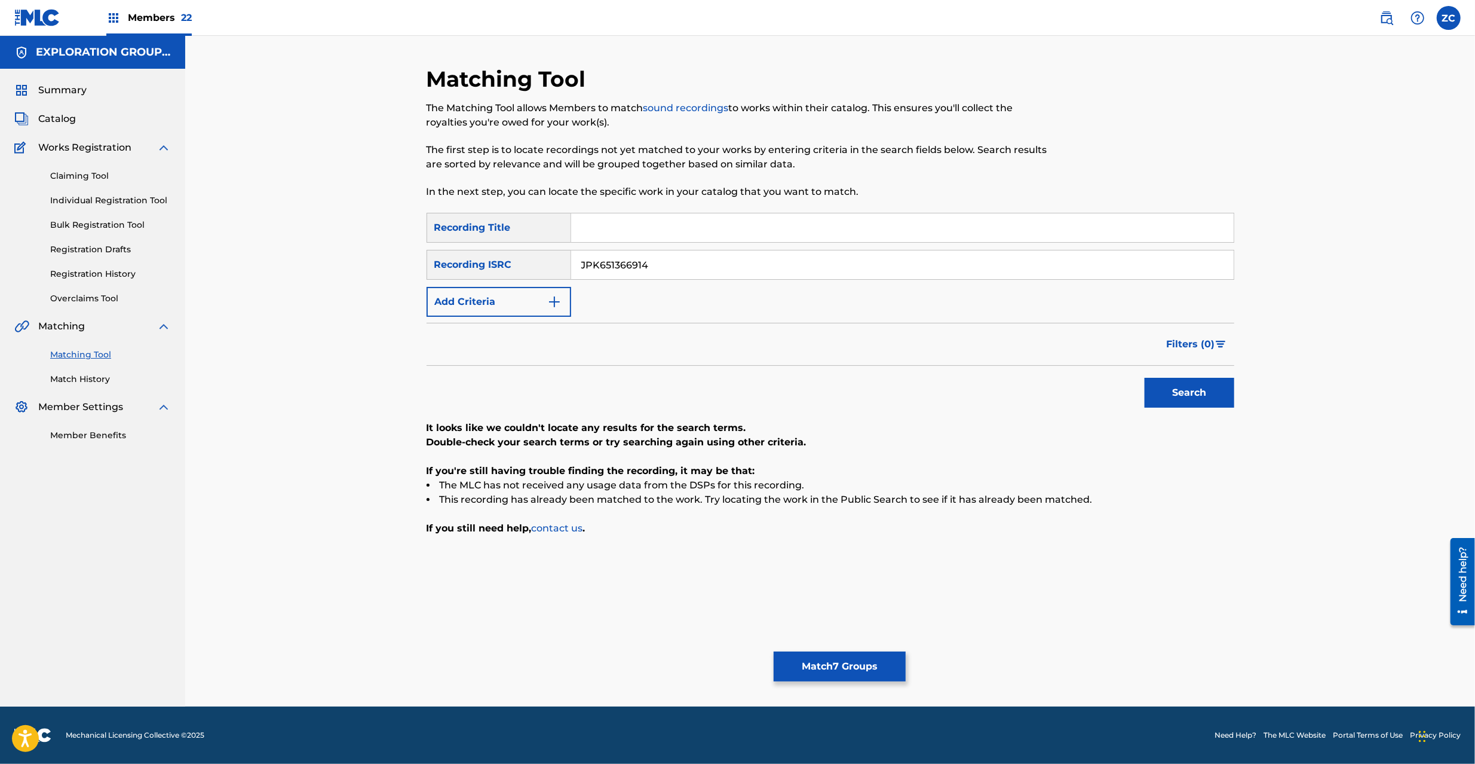
click at [739, 259] on input "JPK651366914" at bounding box center [902, 264] width 663 height 29
paste input "161713"
click at [1165, 390] on button "Search" at bounding box center [1190, 393] width 90 height 30
click at [727, 266] on input "JPK651161713" at bounding box center [902, 264] width 663 height 29
paste input "669117"
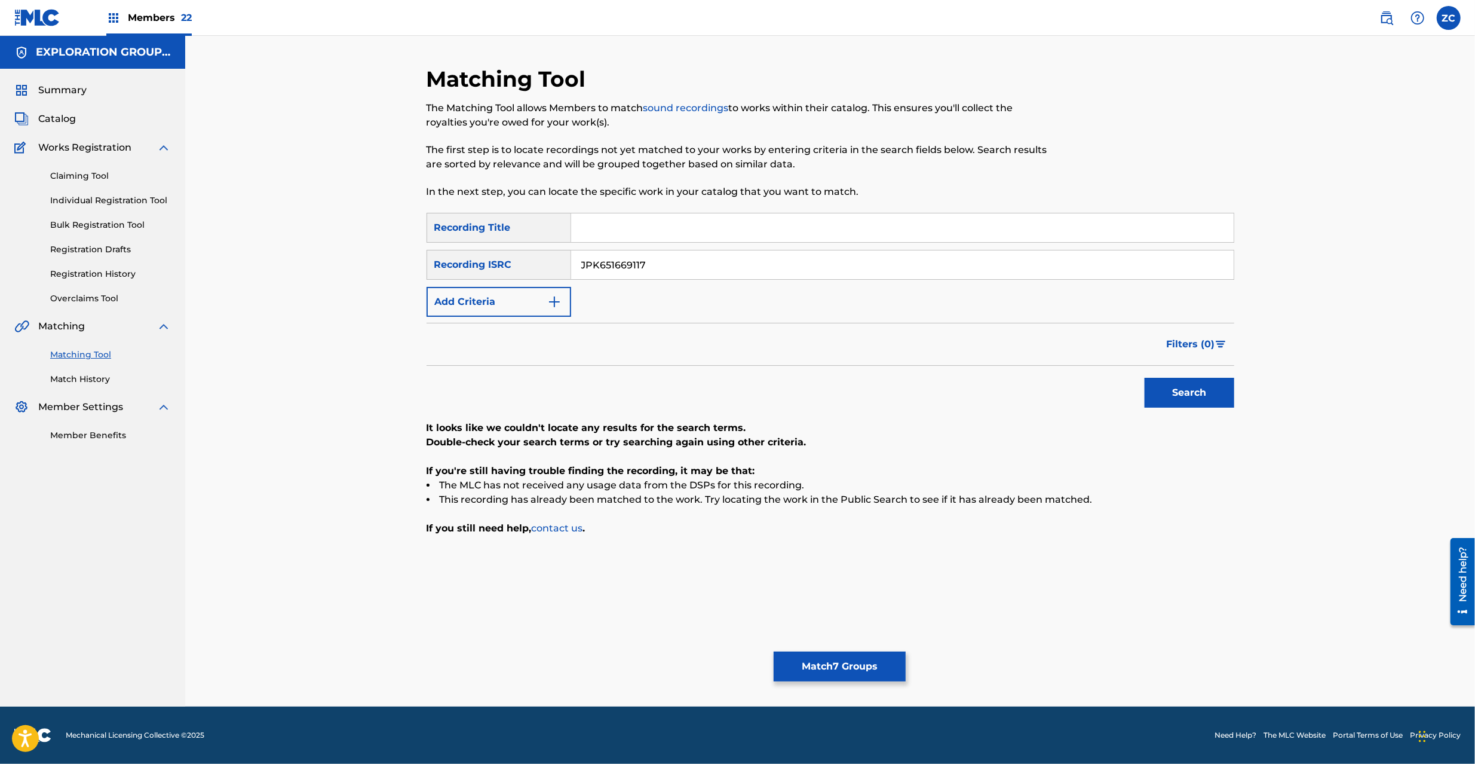
type input "JPK651669117"
click at [1193, 382] on button "Search" at bounding box center [1190, 393] width 90 height 30
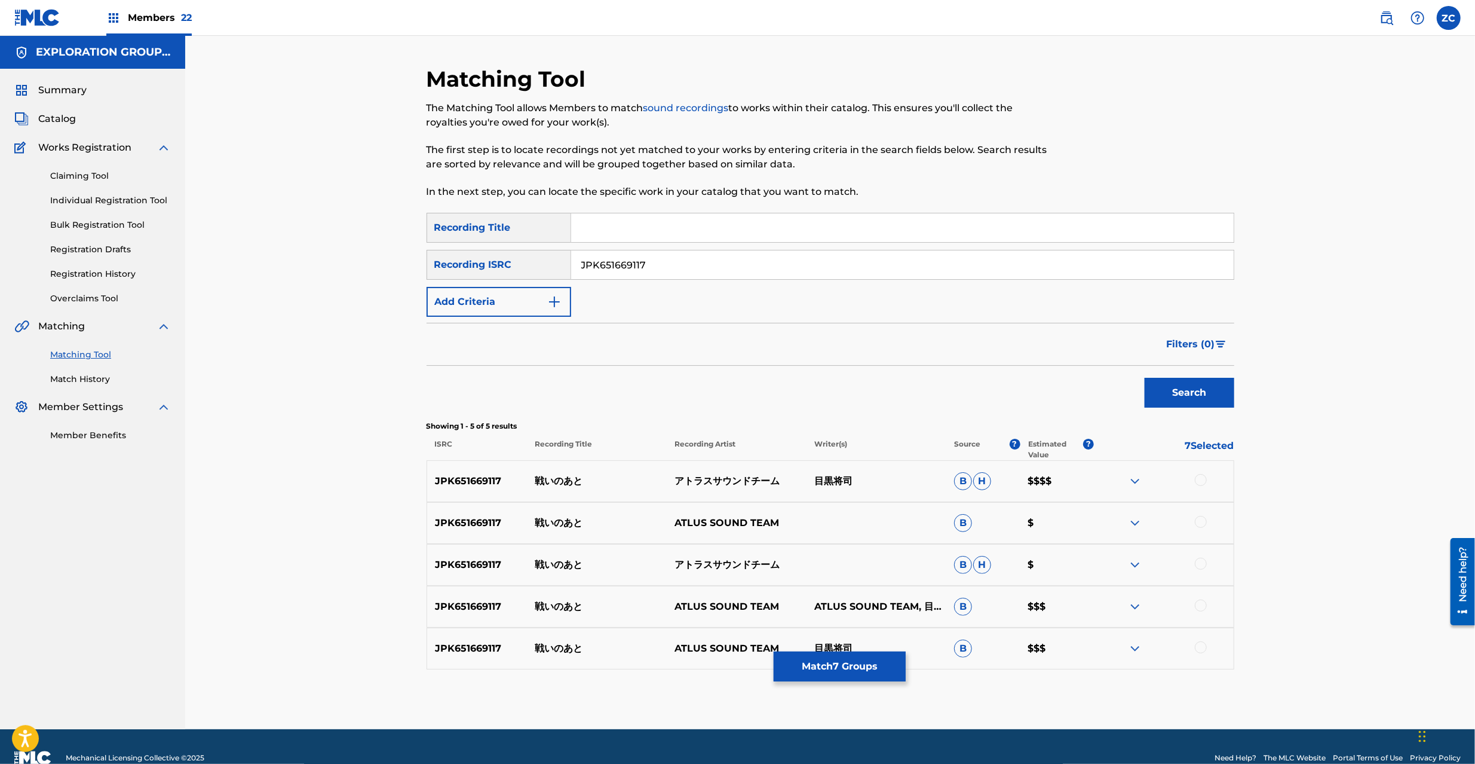
click at [1201, 481] on div at bounding box center [1201, 480] width 12 height 12
click at [1202, 517] on div at bounding box center [1201, 522] width 12 height 12
click at [1199, 559] on div at bounding box center [1201, 564] width 12 height 12
click at [1199, 610] on div at bounding box center [1201, 605] width 12 height 12
click at [1199, 647] on div at bounding box center [1201, 647] width 12 height 12
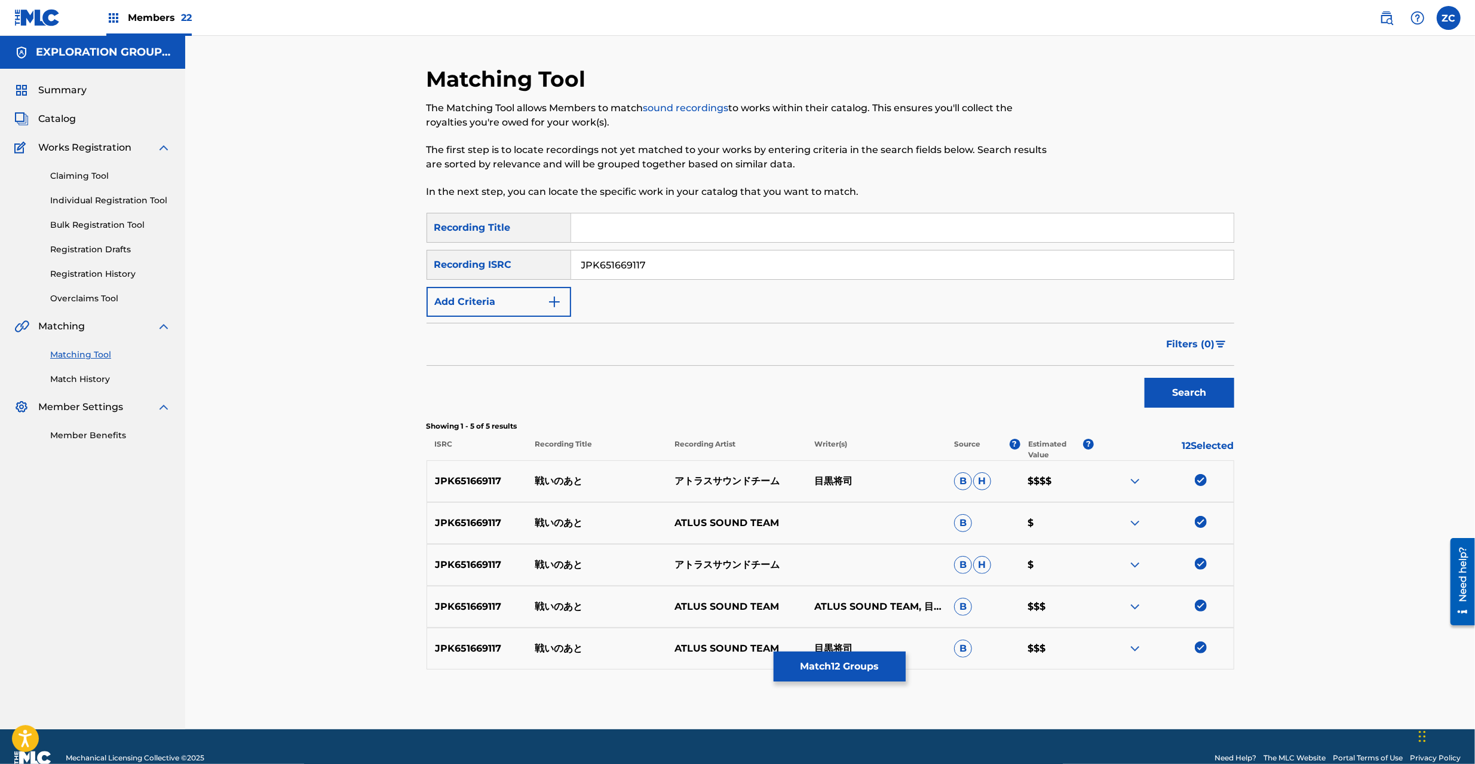
click at [868, 656] on button "Match 12 Groups" at bounding box center [840, 666] width 132 height 30
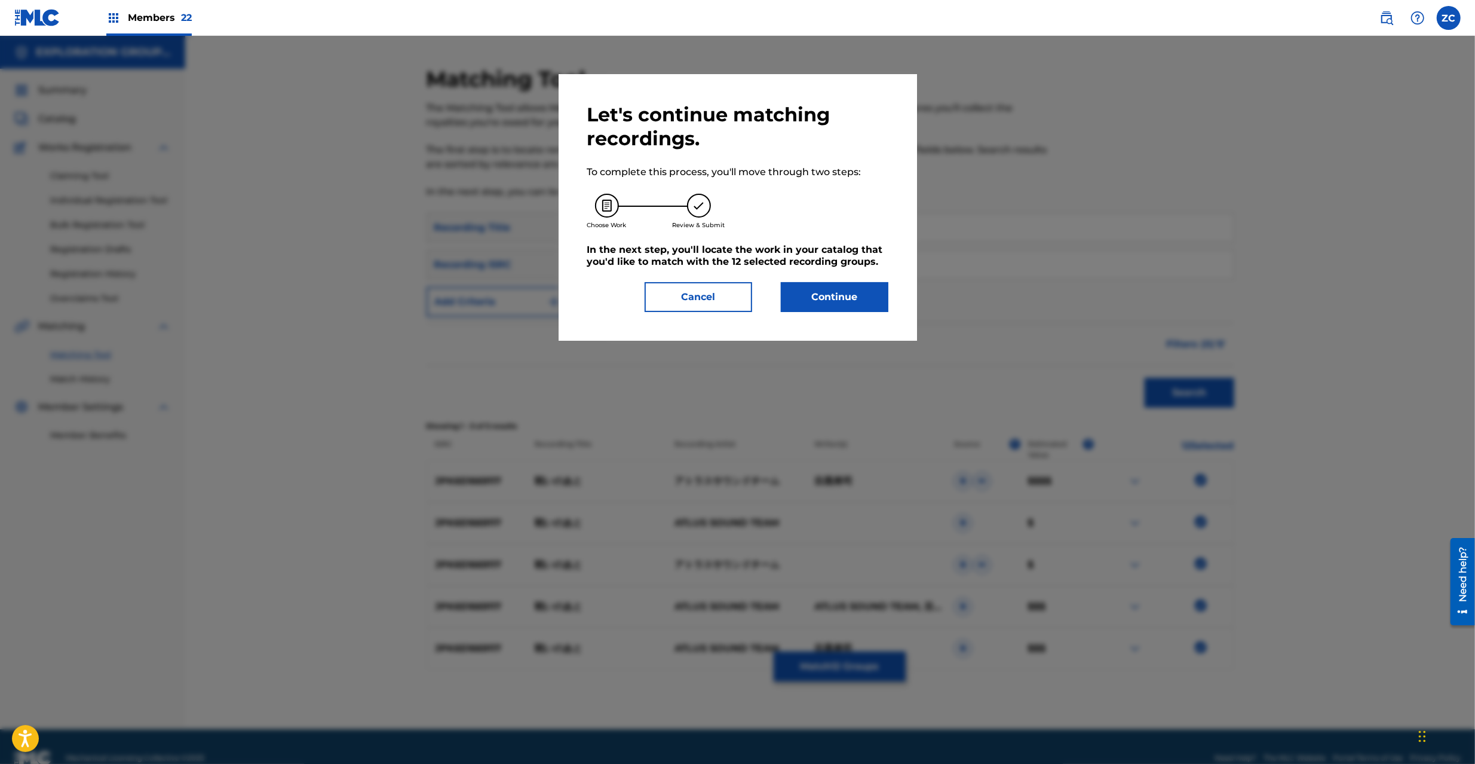
click at [823, 295] on button "Continue" at bounding box center [835, 297] width 108 height 30
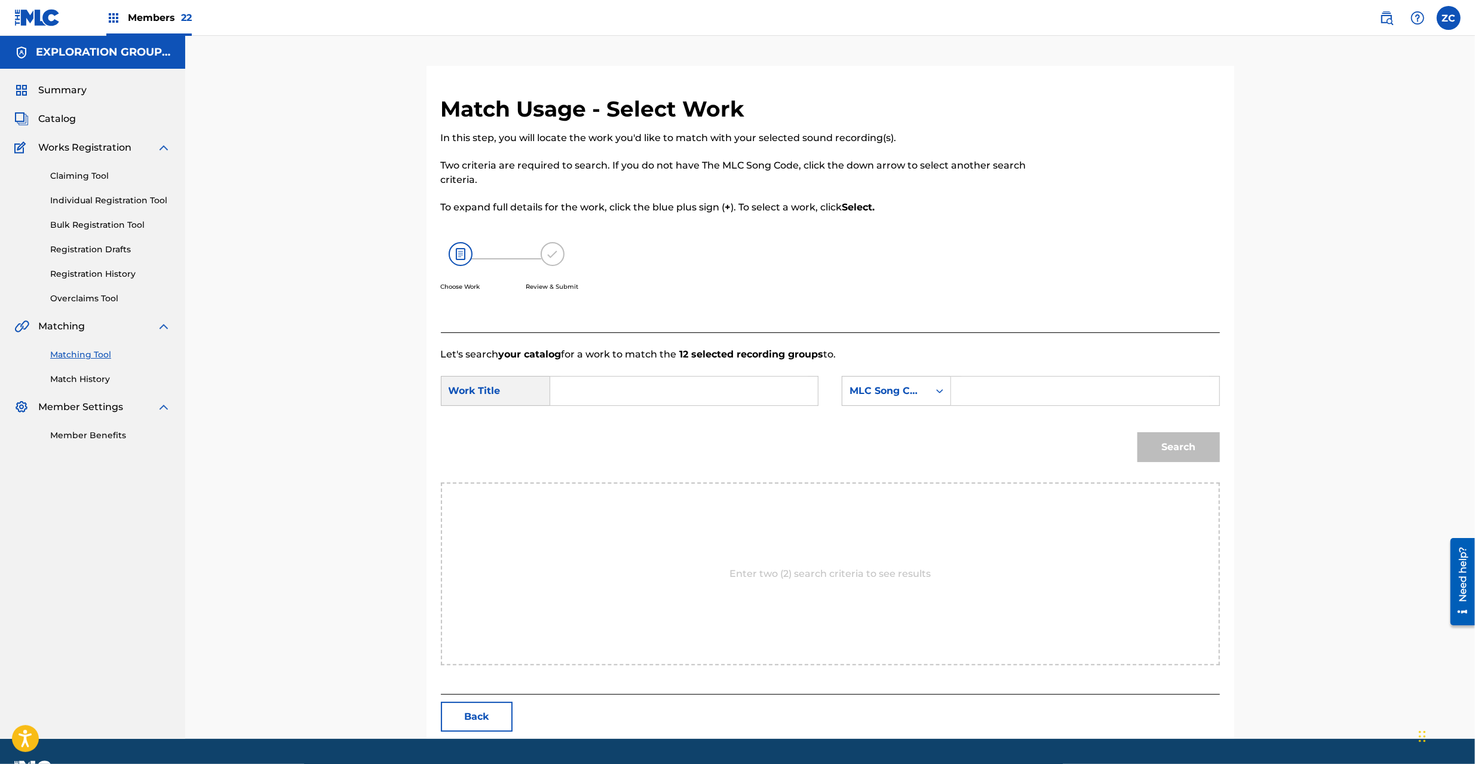
click at [675, 394] on input "Search Form" at bounding box center [684, 390] width 247 height 29
paste input "Tatakaino Ato T480YZ"
click at [651, 393] on input "Tatakaino Ato T480YZ" at bounding box center [684, 390] width 247 height 29
type input "Tatakaino Ato"
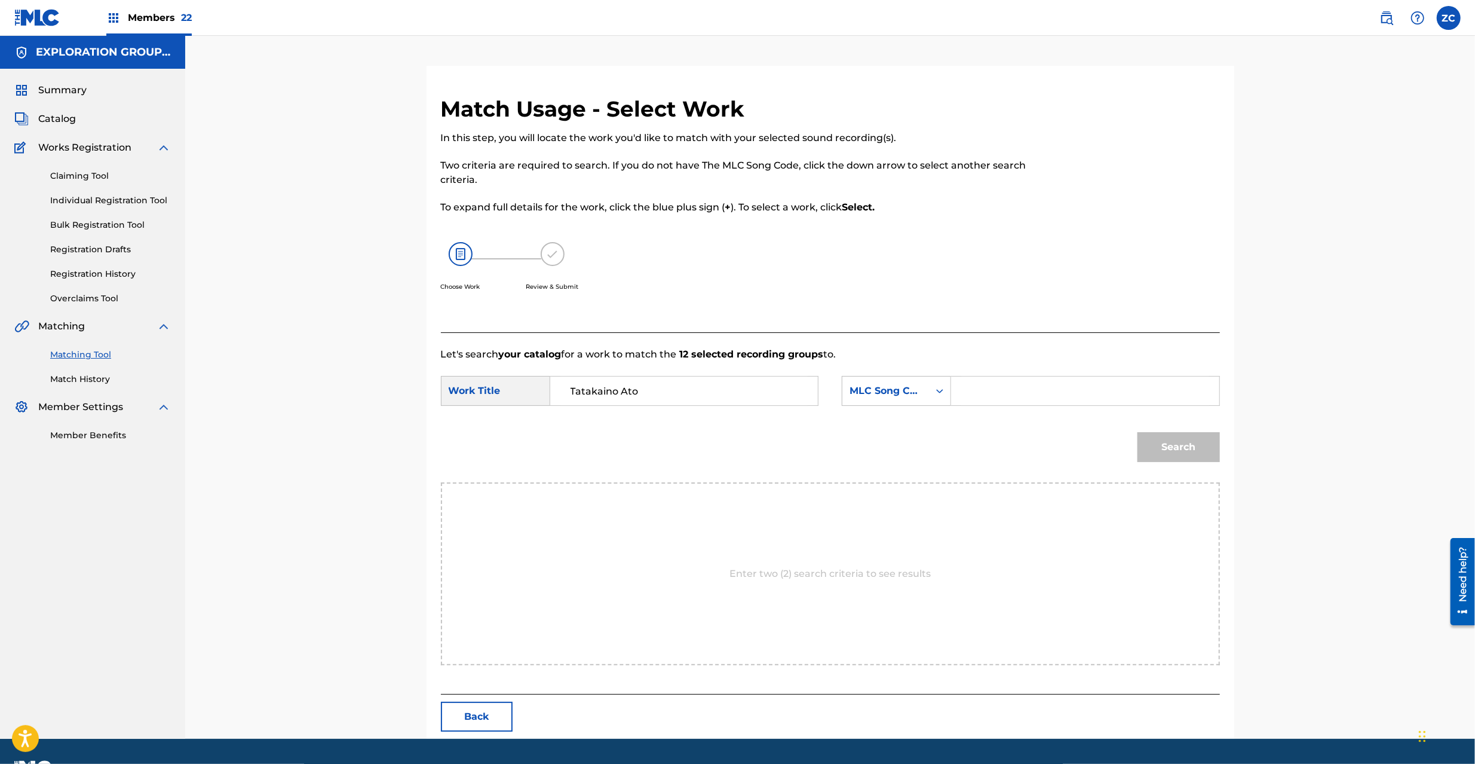
click at [1024, 388] on input "Search Form" at bounding box center [1084, 390] width 247 height 29
paste input "T480YZ"
type input "T480YZ"
click at [1187, 453] on button "Search" at bounding box center [1179, 447] width 82 height 30
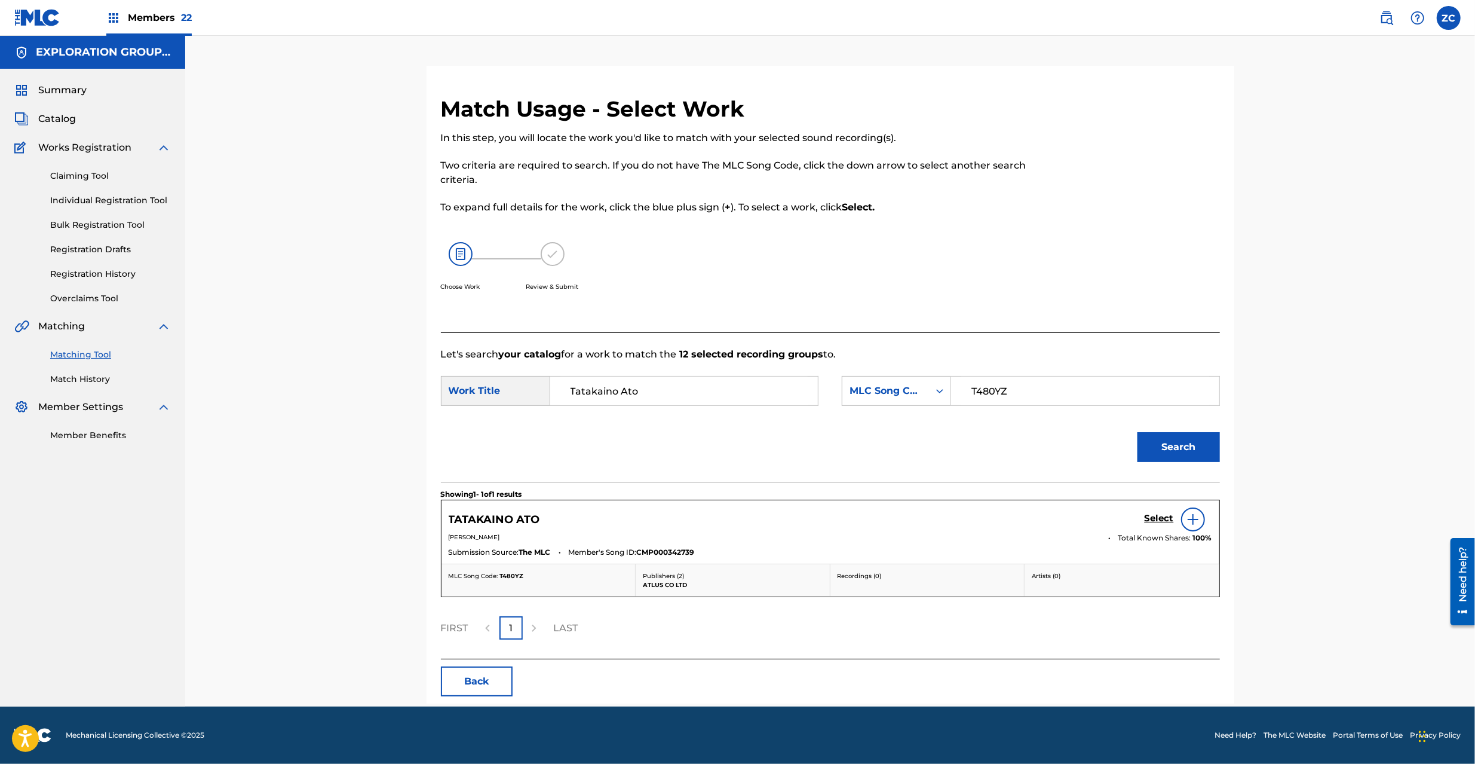
click at [1151, 517] on h5 "Select" at bounding box center [1159, 518] width 29 height 11
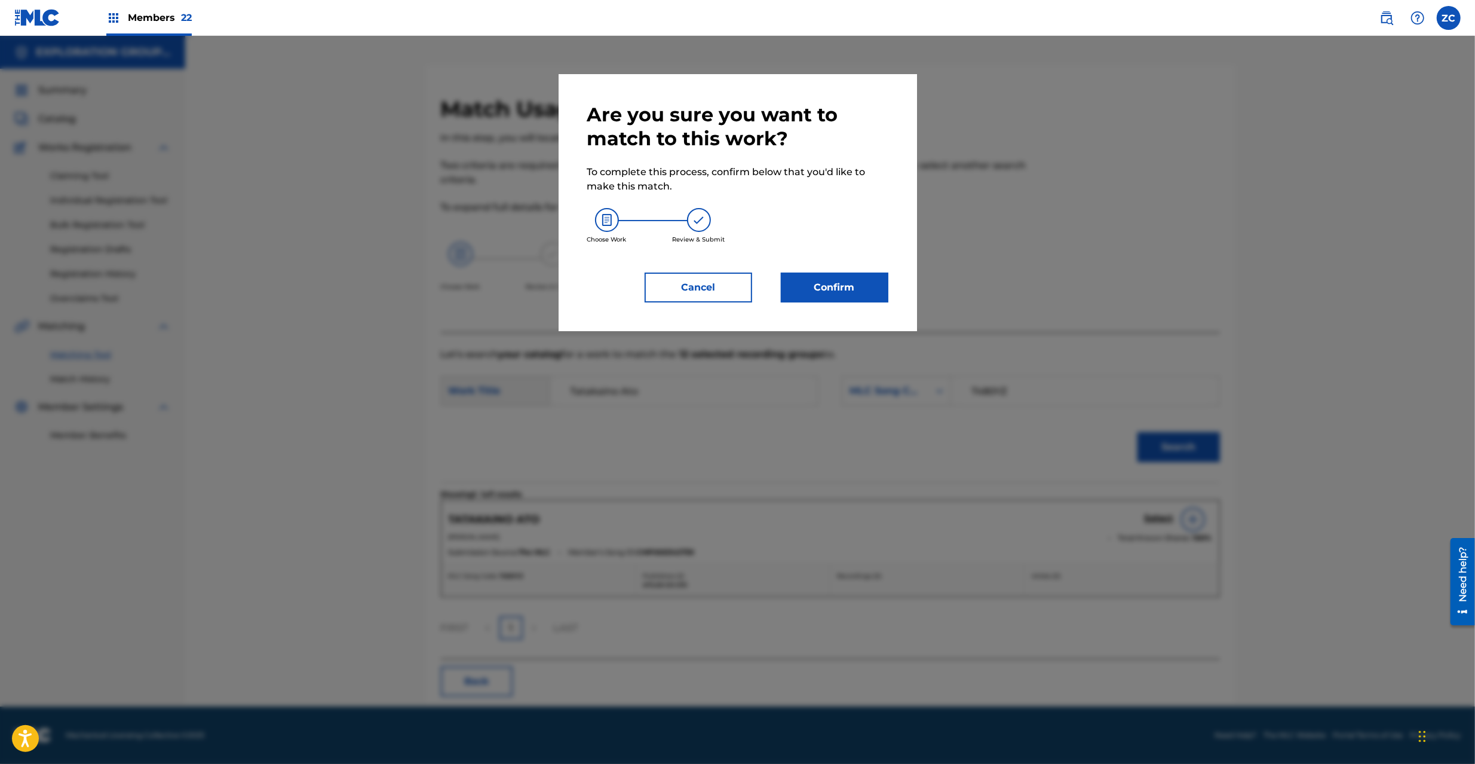
click at [872, 290] on button "Confirm" at bounding box center [835, 287] width 108 height 30
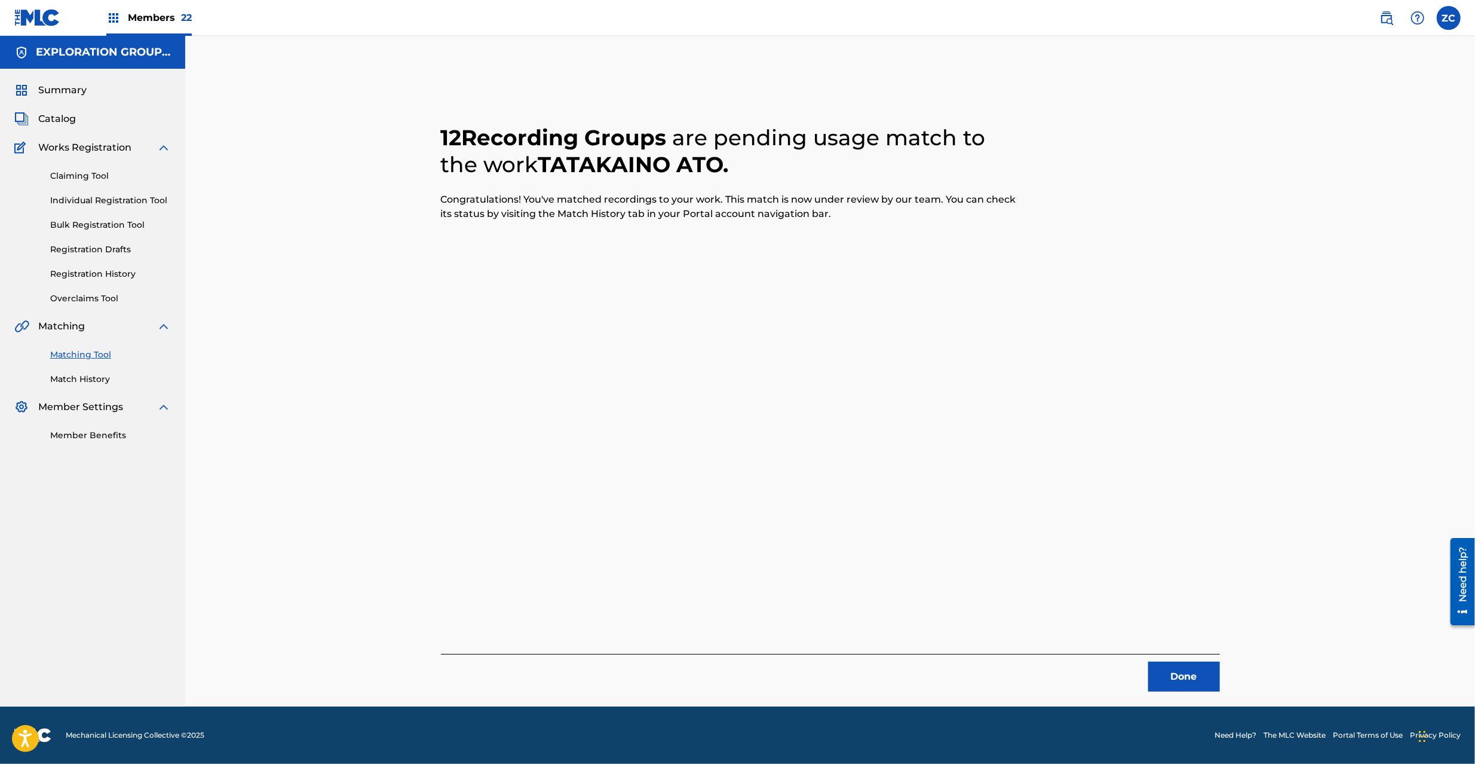
click at [1205, 679] on button "Done" at bounding box center [1184, 676] width 72 height 30
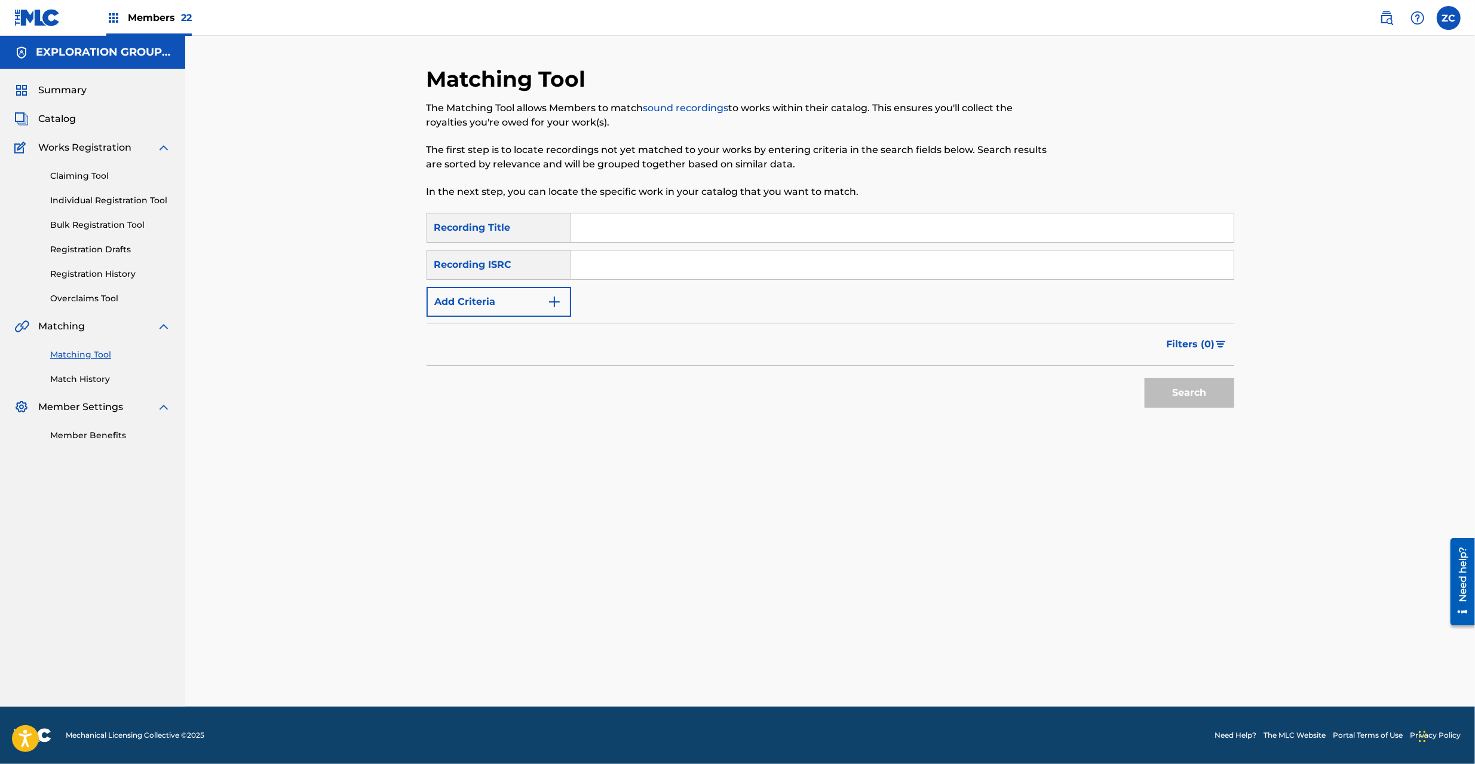
click at [703, 266] on input "Search Form" at bounding box center [902, 264] width 663 height 29
paste input "JPK651669118"
click at [1193, 399] on button "Search" at bounding box center [1190, 393] width 90 height 30
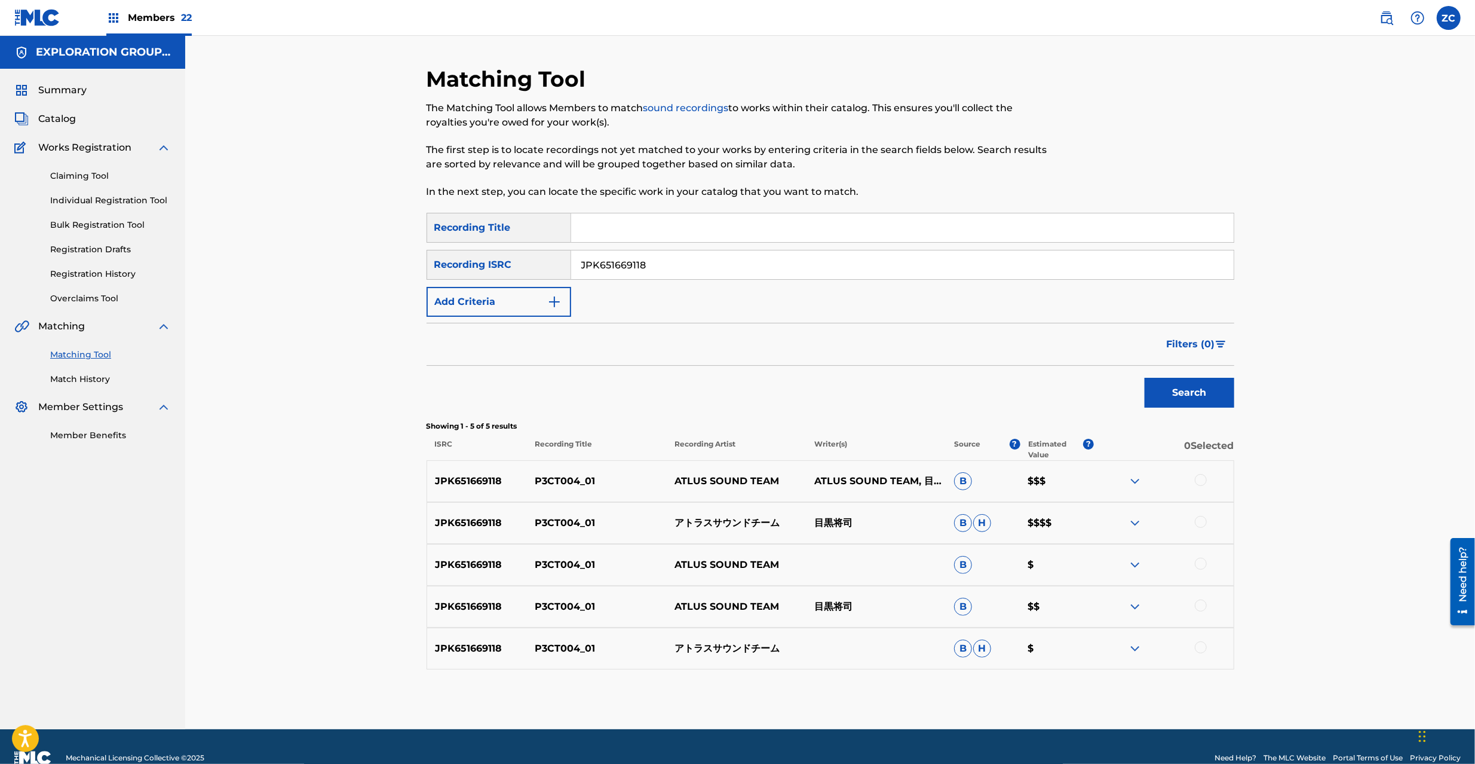
click at [1202, 478] on div at bounding box center [1201, 480] width 12 height 12
click at [1205, 519] on div at bounding box center [1201, 522] width 12 height 12
click at [1205, 560] on div at bounding box center [1201, 564] width 12 height 12
click at [1205, 608] on div at bounding box center [1201, 605] width 12 height 12
click at [1199, 641] on div "JPK651669118 P3CT004_01 アトラスサウンドチーム B H $" at bounding box center [831, 648] width 808 height 42
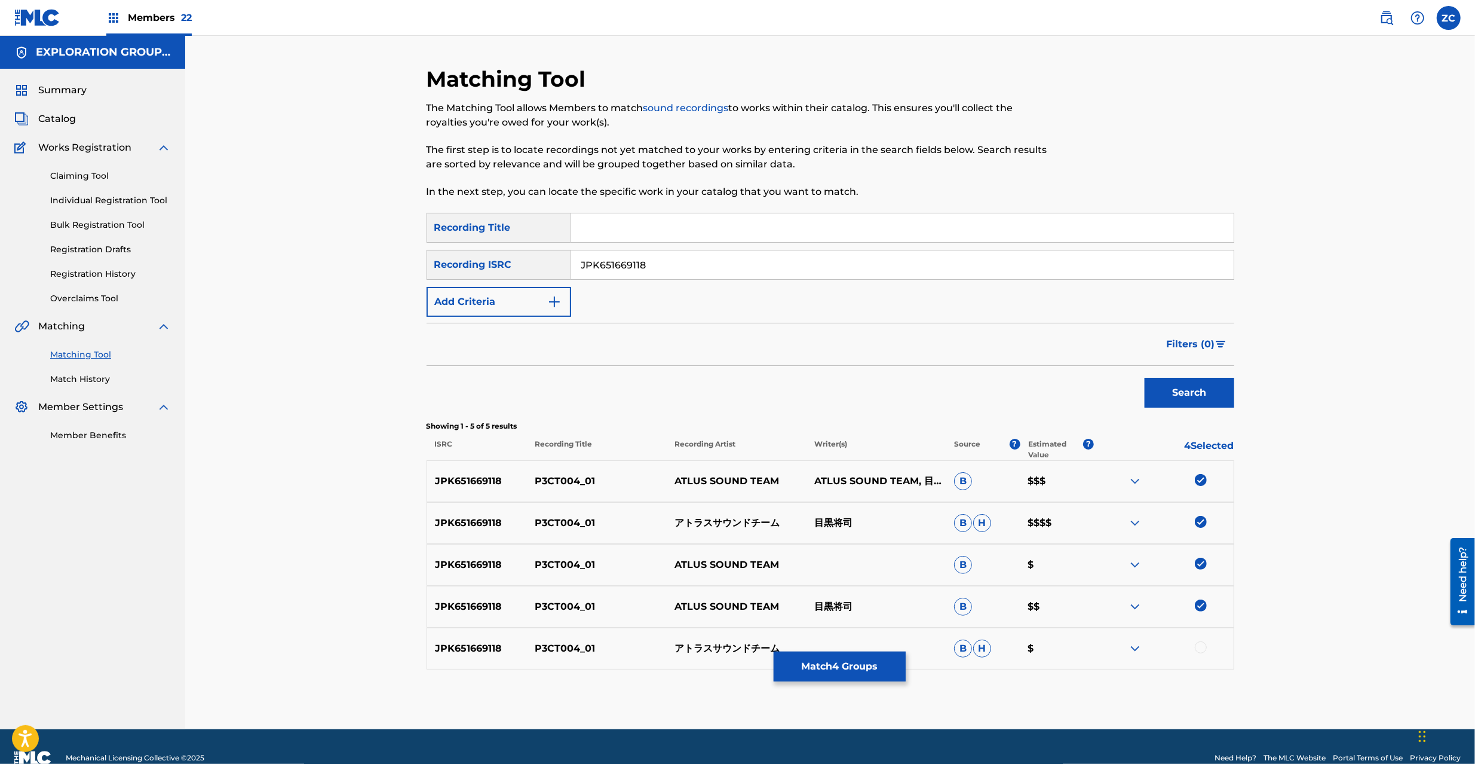
click at [1198, 647] on div at bounding box center [1201, 647] width 12 height 12
click at [648, 261] on input "JPK651669118" at bounding box center [902, 264] width 663 height 29
paste
click at [1200, 406] on button "Search" at bounding box center [1190, 393] width 90 height 30
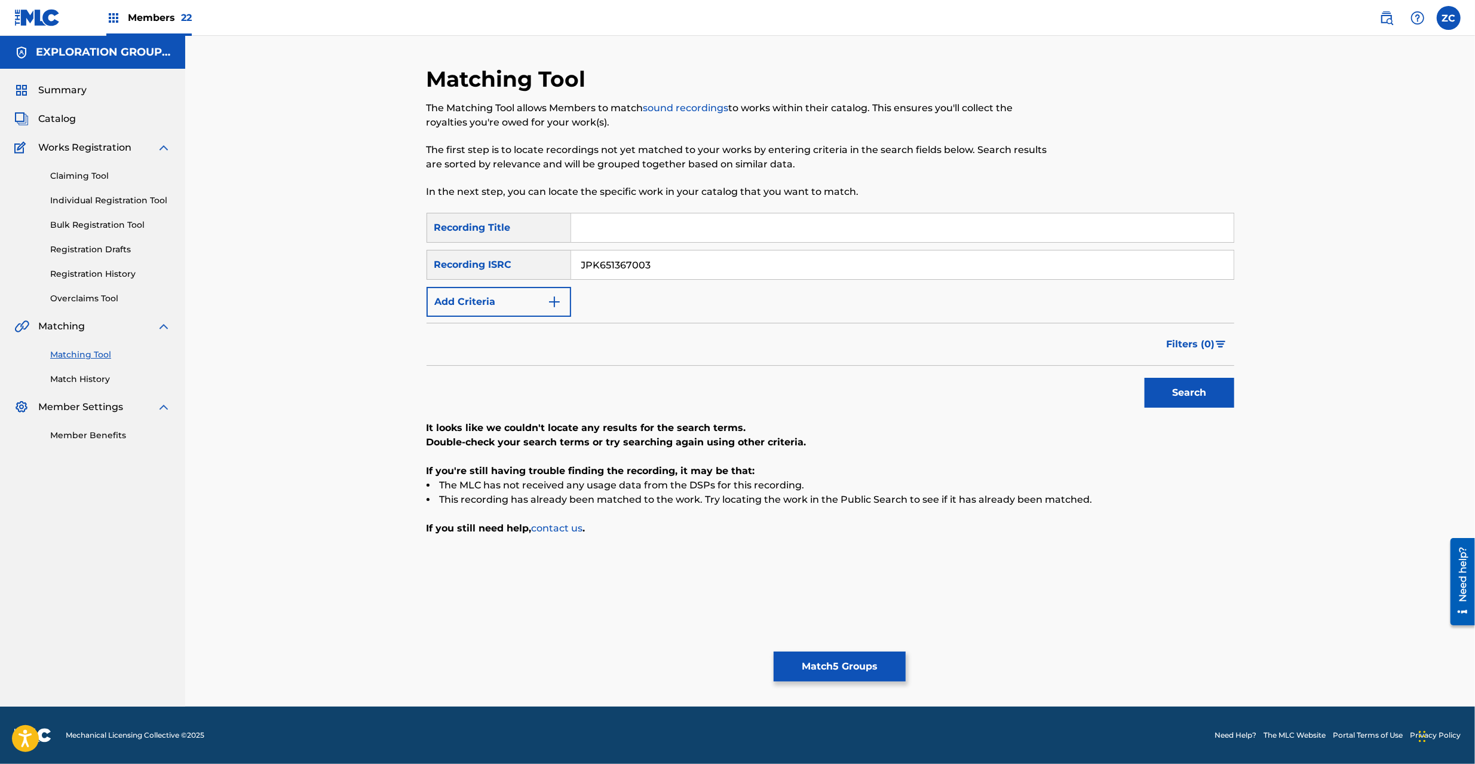
click at [729, 274] on input "JPK651367003" at bounding box center [902, 264] width 663 height 29
type input "JPP300600418"
click at [1205, 397] on button "Search" at bounding box center [1190, 393] width 90 height 30
click at [844, 675] on button "Match 5 Groups" at bounding box center [840, 666] width 132 height 30
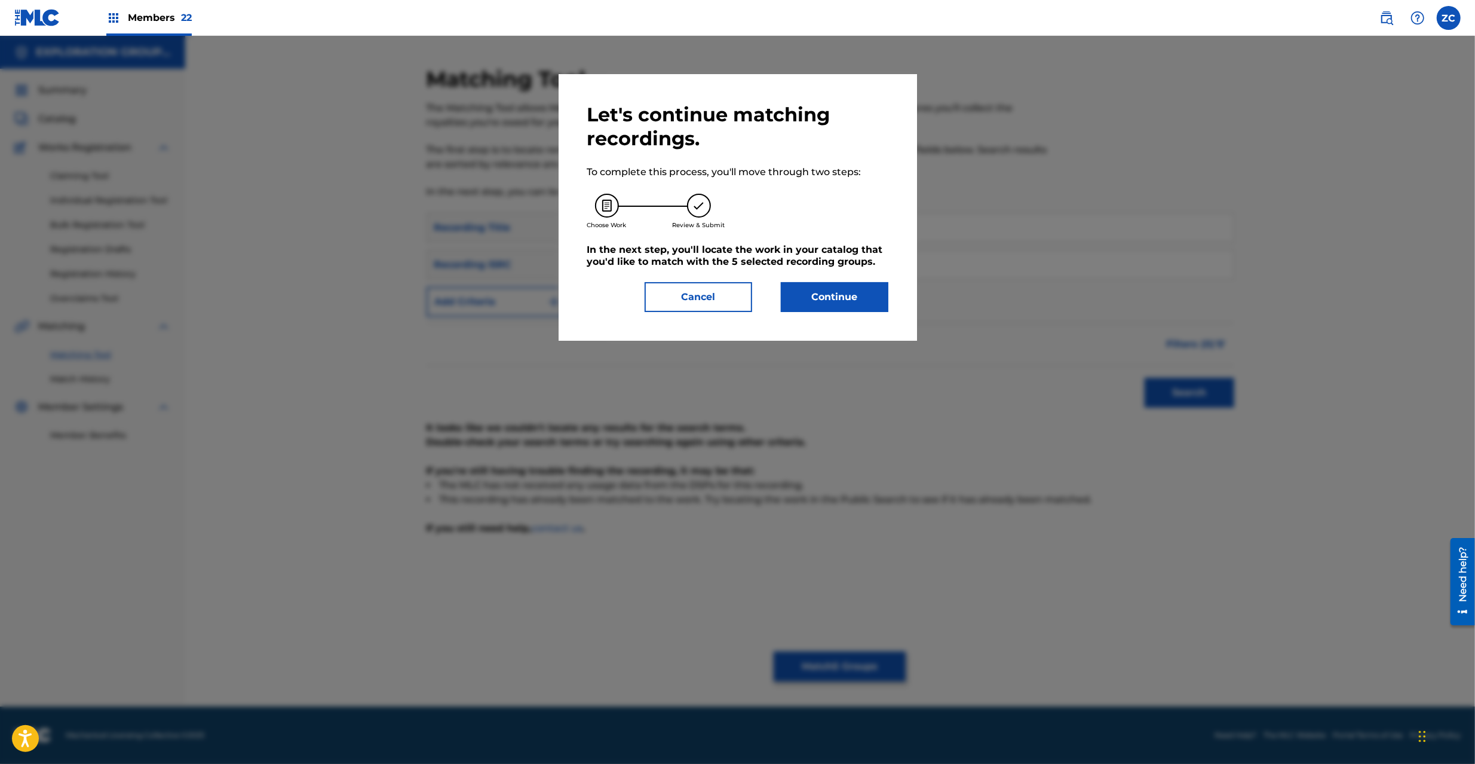
click at [835, 298] on button "Continue" at bounding box center [835, 297] width 108 height 30
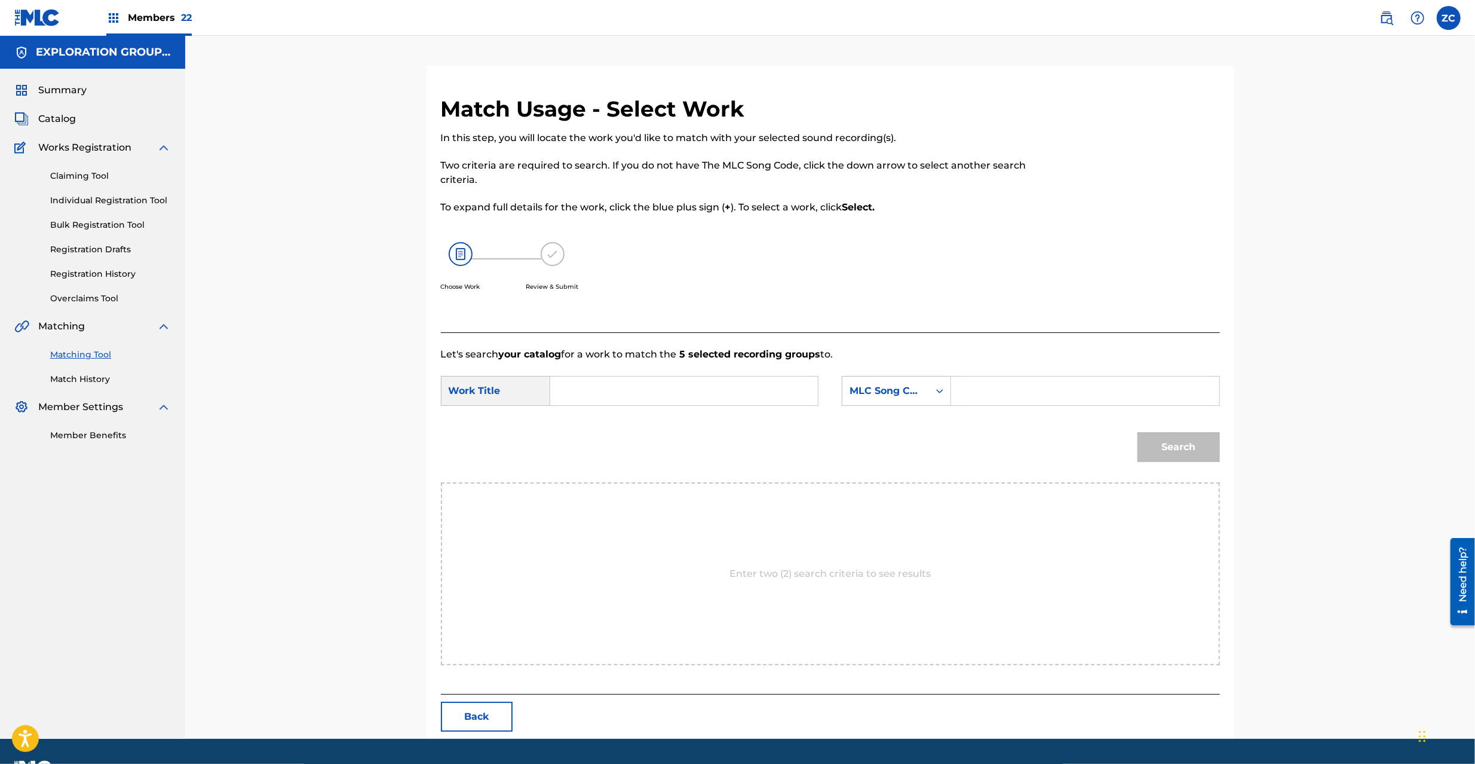
click at [792, 387] on input "Search Form" at bounding box center [684, 390] width 247 height 29
click at [647, 387] on input "P3Ct004_01 PO3LKP" at bounding box center [684, 390] width 247 height 29
type input "P3Ct004_01"
click at [1024, 387] on input "Search Form" at bounding box center [1084, 390] width 247 height 29
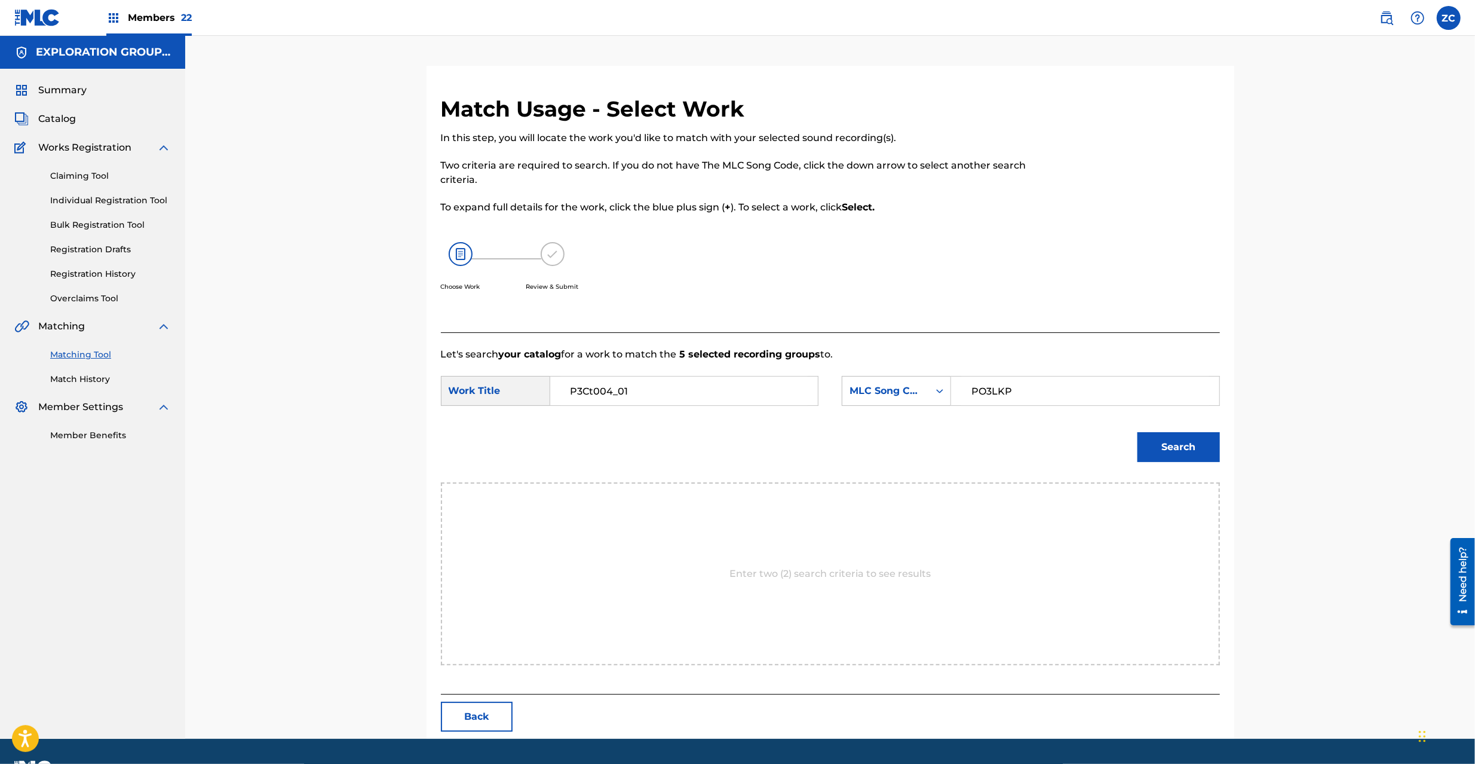
type input "PO3LKP"
click at [1172, 445] on button "Search" at bounding box center [1179, 447] width 82 height 30
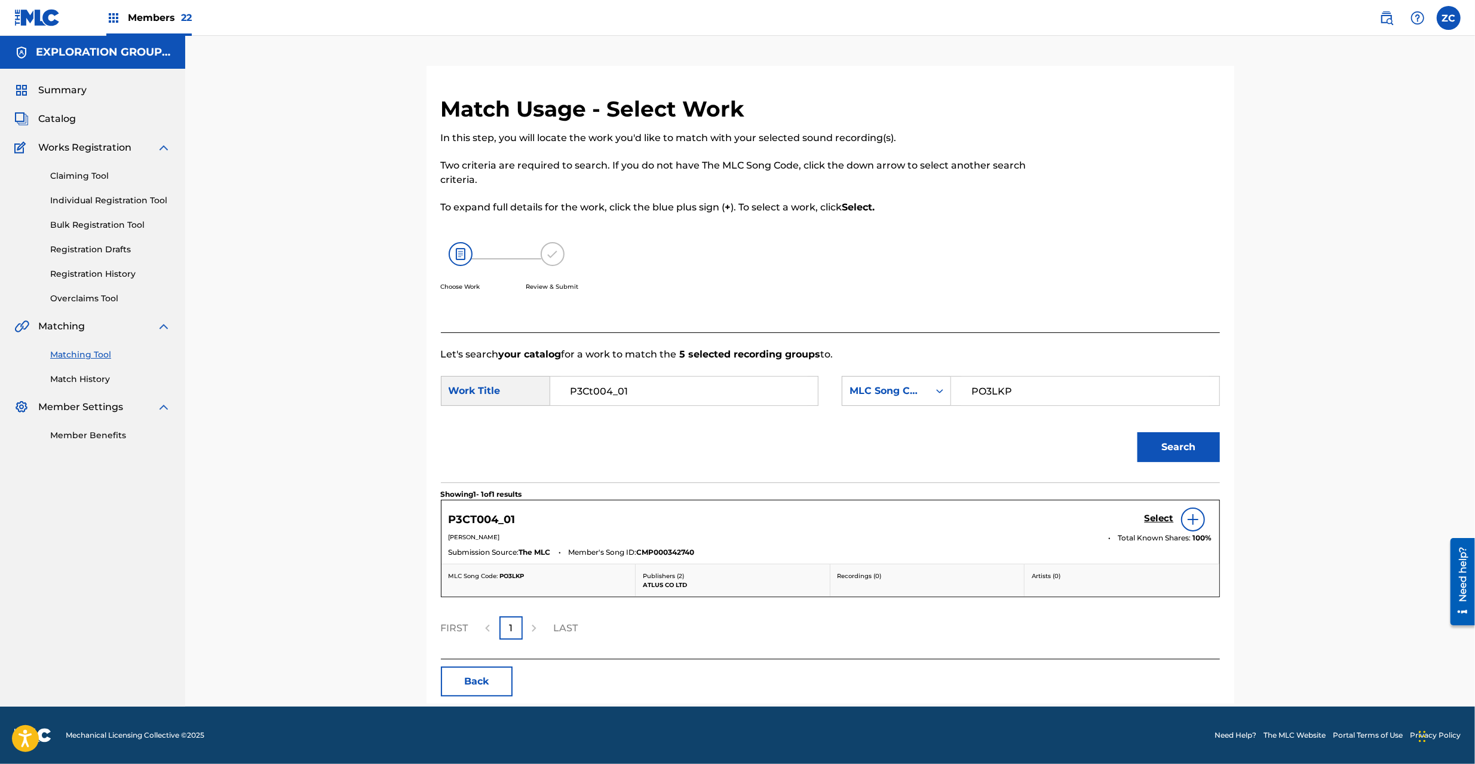
click at [1158, 519] on h5 "Select" at bounding box center [1159, 518] width 29 height 11
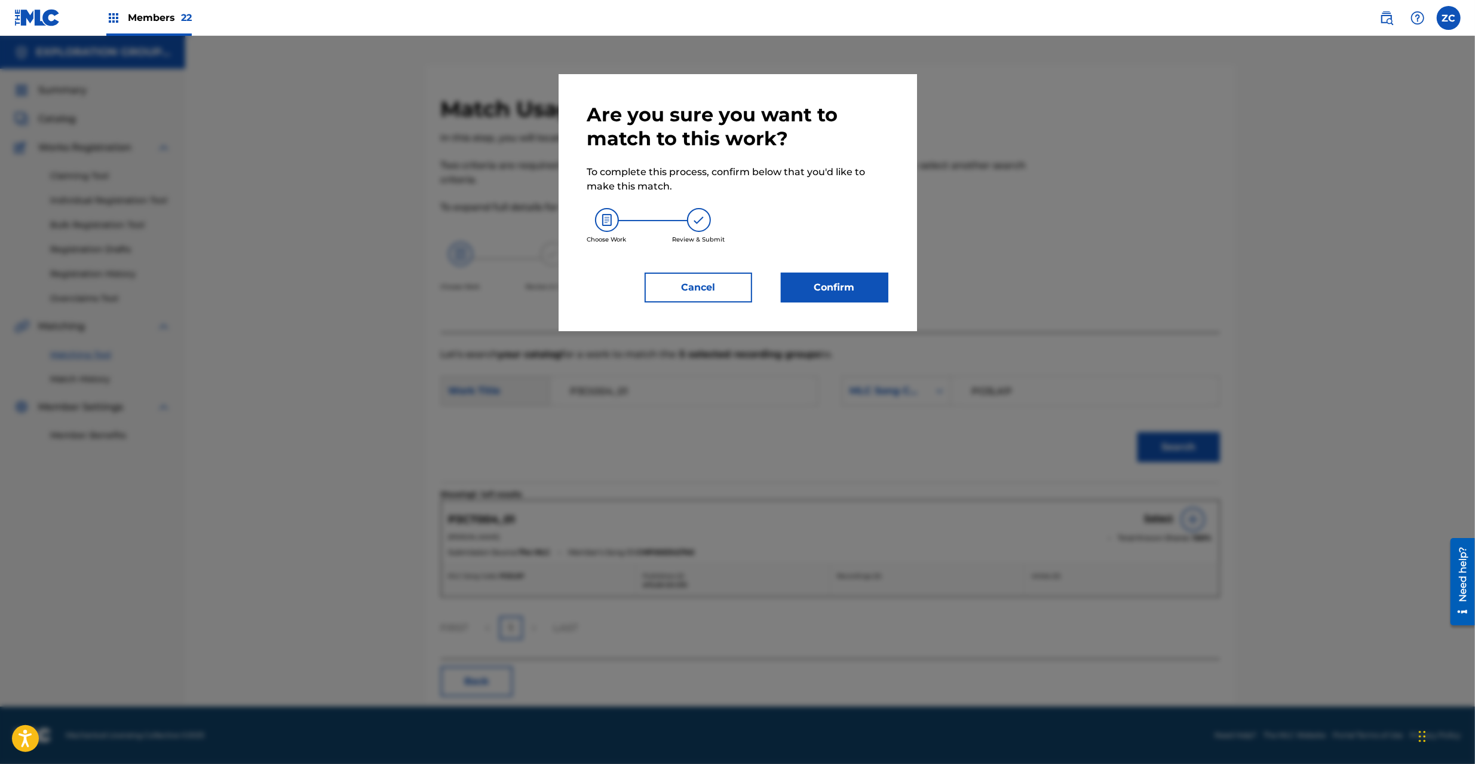
click at [862, 295] on button "Confirm" at bounding box center [835, 287] width 108 height 30
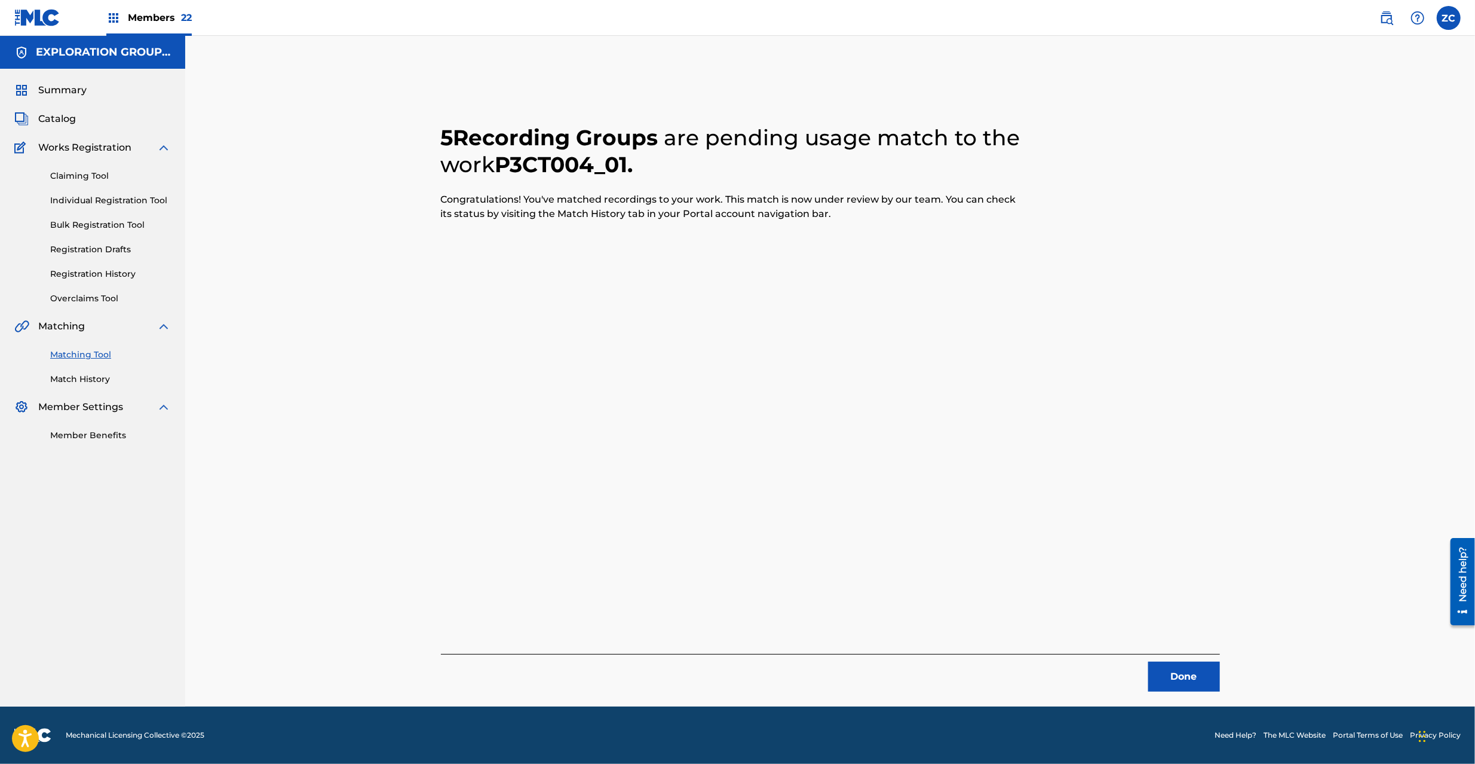
click at [1154, 666] on button "Done" at bounding box center [1184, 676] width 72 height 30
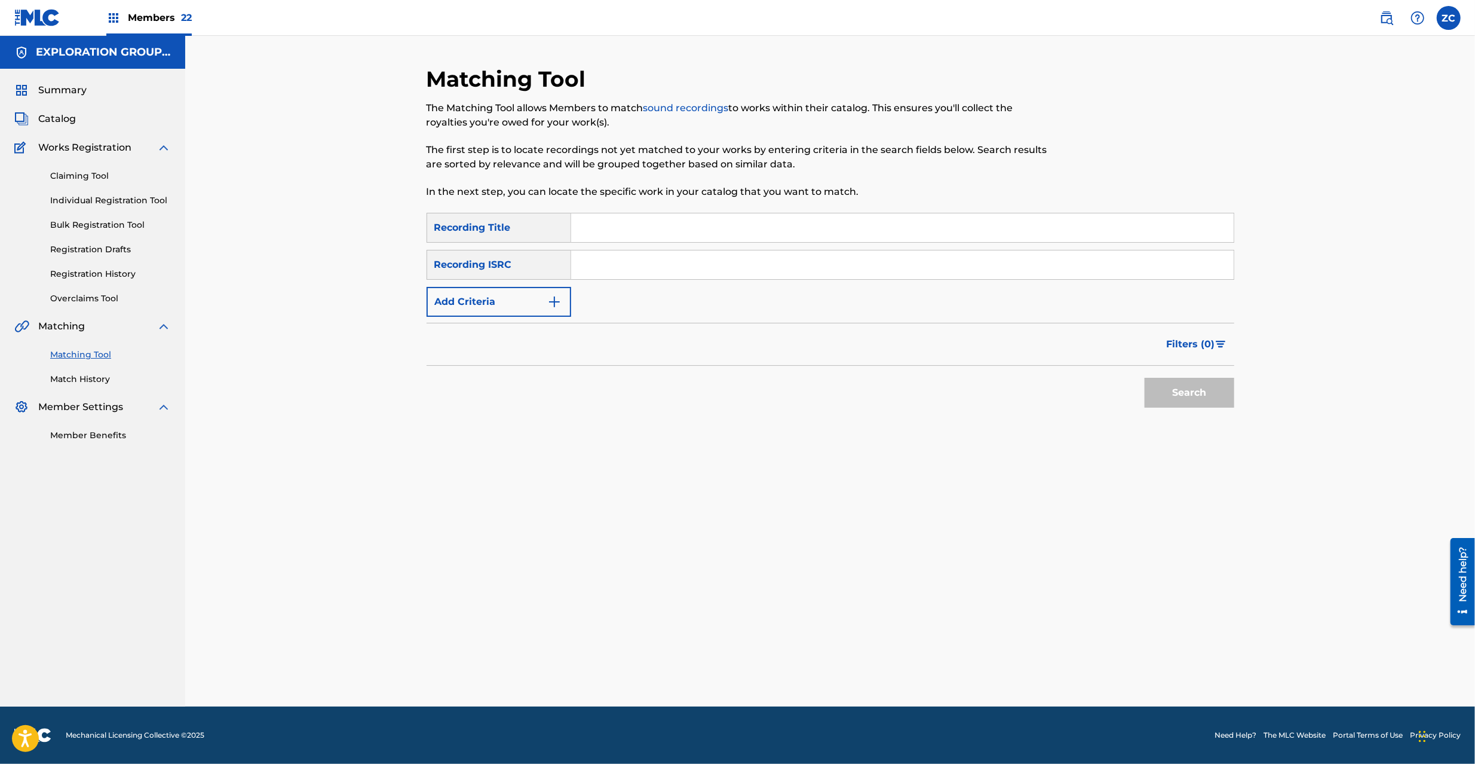
click at [813, 264] on input "Search Form" at bounding box center [902, 264] width 663 height 29
drag, startPoint x: 1165, startPoint y: 390, endPoint x: 1107, endPoint y: 369, distance: 61.6
click at [1165, 388] on button "Search" at bounding box center [1190, 393] width 90 height 30
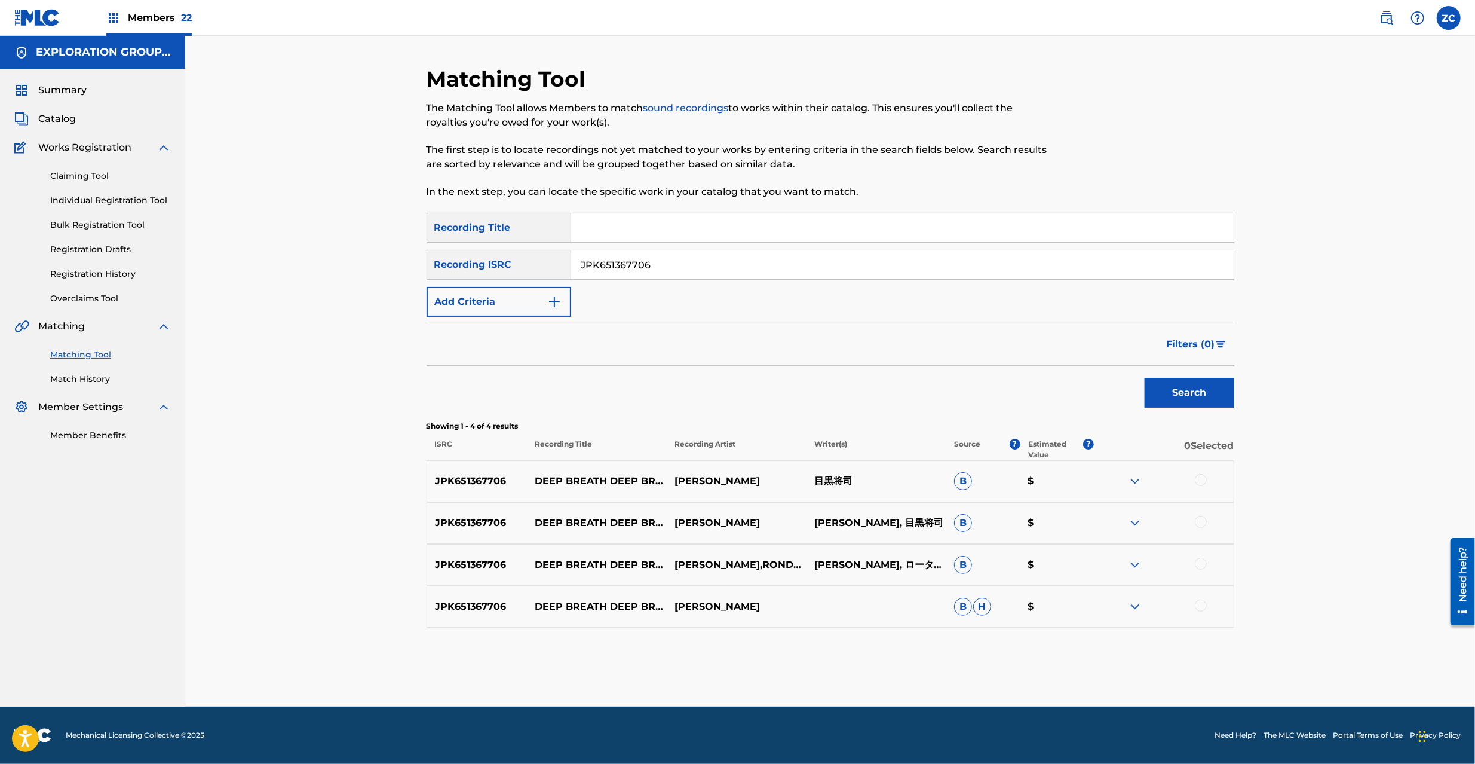
click at [1201, 478] on div at bounding box center [1201, 480] width 12 height 12
click at [1197, 525] on div at bounding box center [1201, 522] width 12 height 12
click at [1203, 565] on div at bounding box center [1201, 564] width 12 height 12
click at [1201, 611] on div at bounding box center [1201, 605] width 12 height 12
click at [850, 270] on input "JPK651367706" at bounding box center [902, 264] width 663 height 29
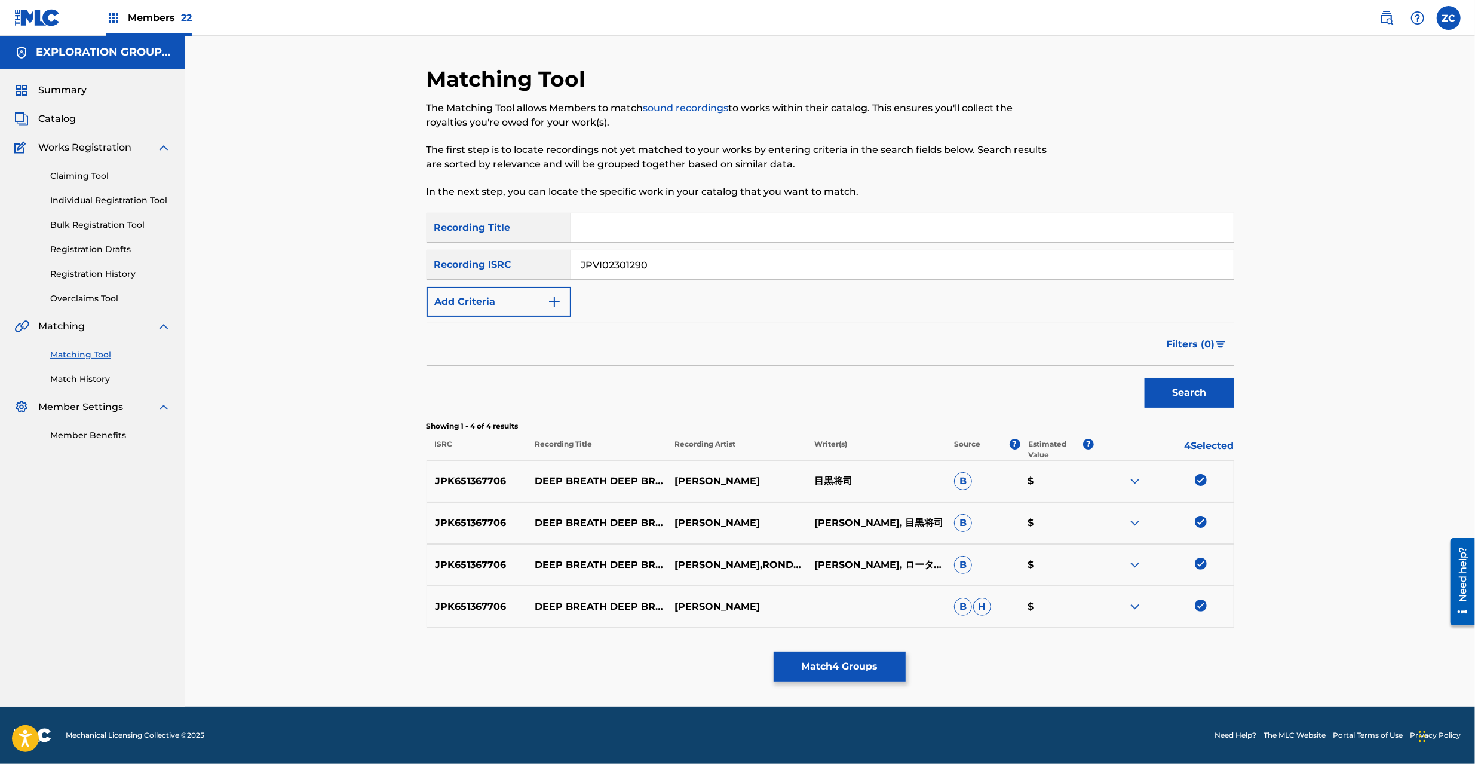
type input "JPVI02301290"
click at [1189, 395] on button "Search" at bounding box center [1190, 393] width 90 height 30
drag, startPoint x: 1200, startPoint y: 483, endPoint x: 1200, endPoint y: 489, distance: 6.0
click at [1200, 482] on div at bounding box center [1201, 480] width 12 height 12
click at [1200, 516] on div at bounding box center [1201, 522] width 12 height 12
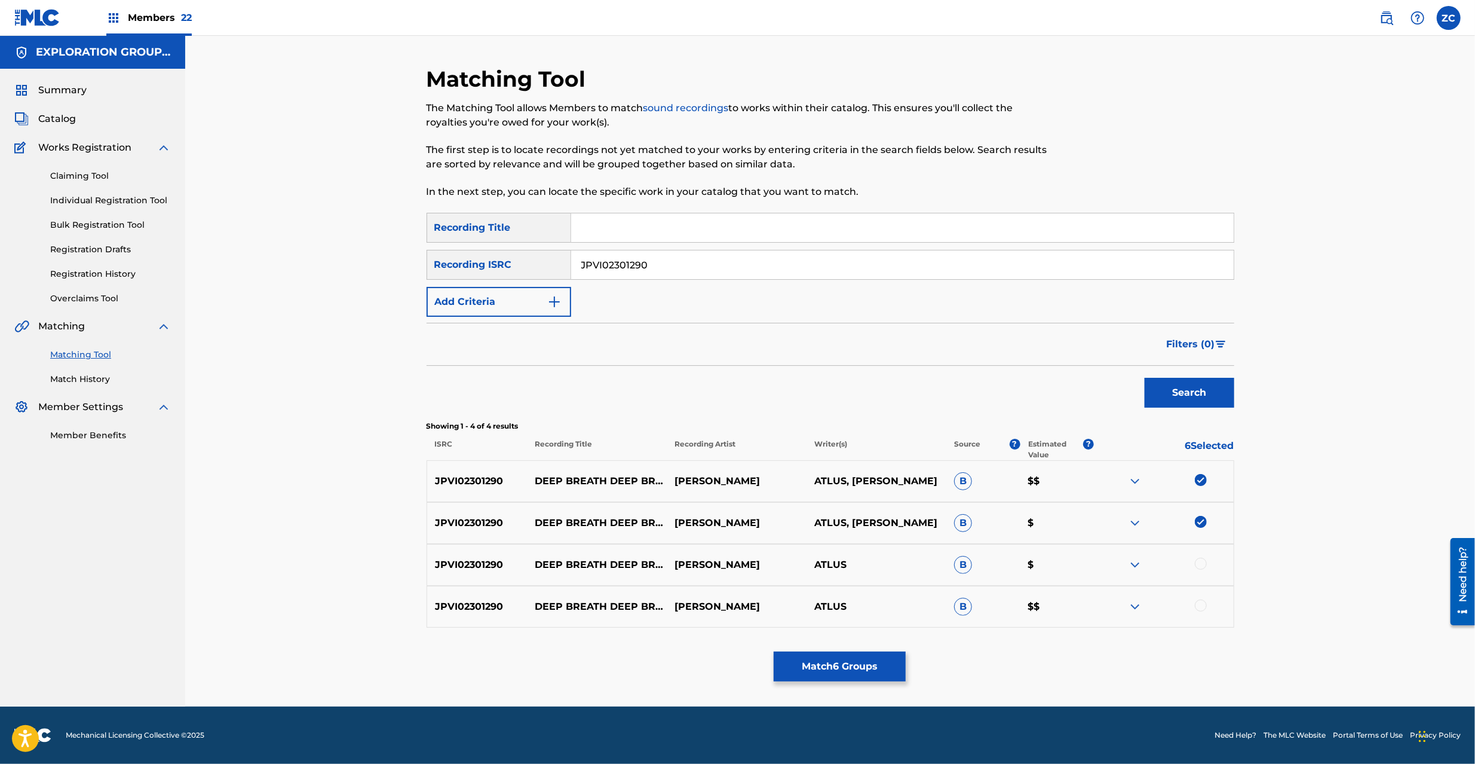
click at [1201, 560] on div at bounding box center [1201, 564] width 12 height 12
click at [1201, 603] on div at bounding box center [1201, 605] width 12 height 12
click at [701, 267] on input "JPVI02301290" at bounding box center [902, 264] width 663 height 29
click at [1174, 388] on button "Search" at bounding box center [1190, 393] width 90 height 30
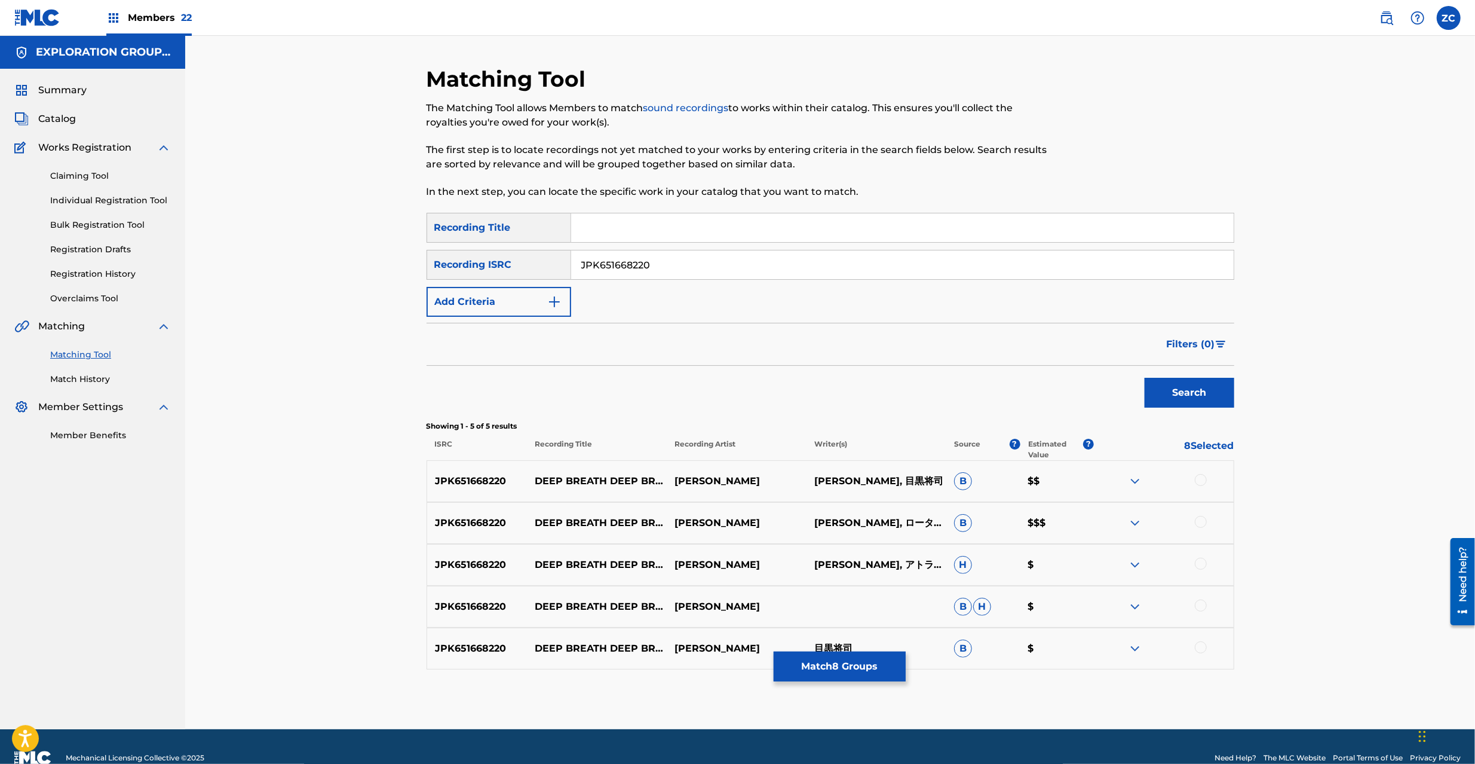
click at [1201, 483] on div at bounding box center [1201, 480] width 12 height 12
click at [1202, 520] on div at bounding box center [1201, 522] width 12 height 12
click at [1199, 566] on div at bounding box center [1201, 564] width 12 height 12
click at [1200, 611] on div at bounding box center [1201, 605] width 12 height 12
click at [1202, 646] on div at bounding box center [1201, 647] width 12 height 12
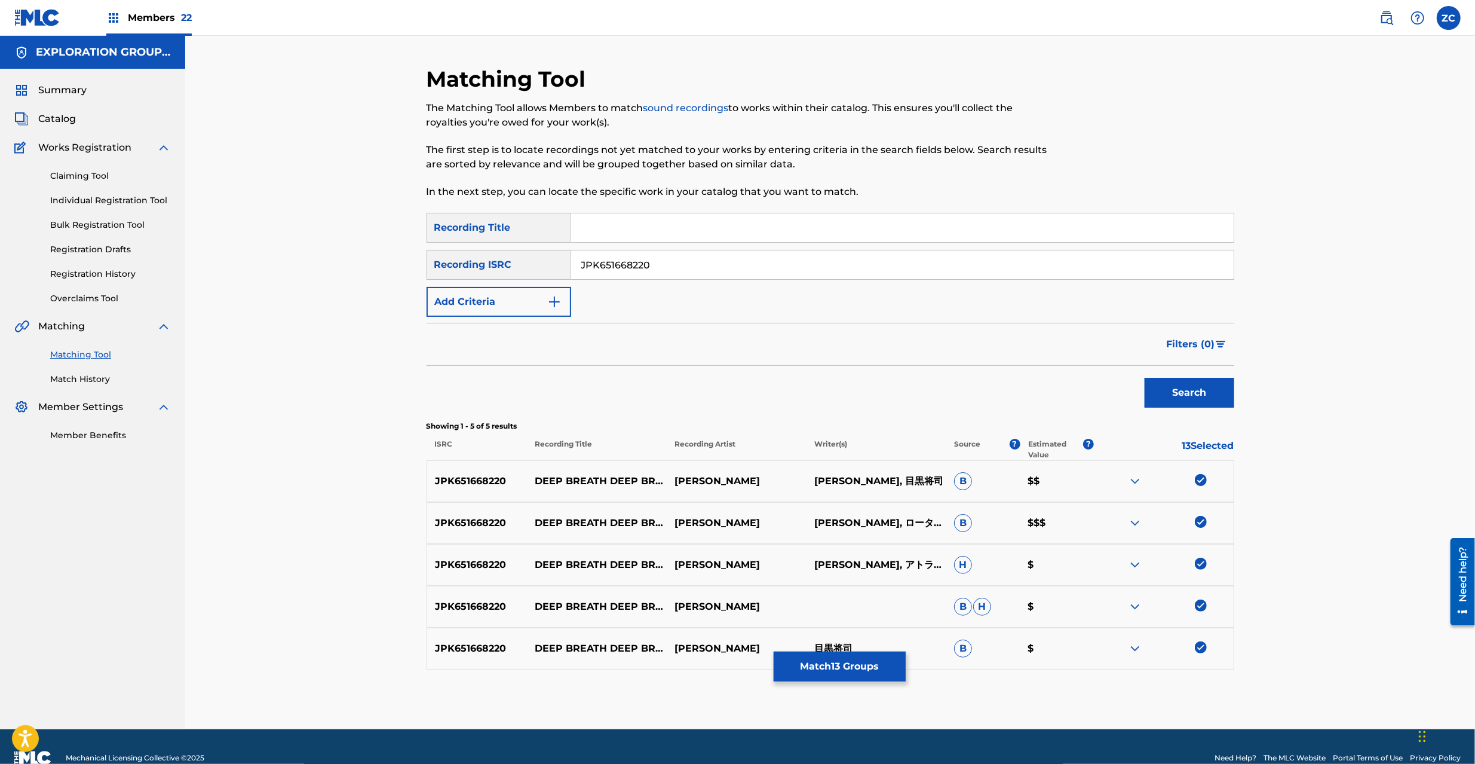
click at [690, 264] on input "JPK651668220" at bounding box center [902, 264] width 663 height 29
click at [1209, 398] on button "Search" at bounding box center [1190, 393] width 90 height 30
click at [1199, 482] on div at bounding box center [1201, 480] width 12 height 12
click at [1199, 514] on div "JPK651669016 DEEP BREATH DEEP BREATH [PERSON_NAME] [PERSON_NAME], ロータスジュース, 目黒将…" at bounding box center [831, 523] width 808 height 42
click at [1197, 522] on div at bounding box center [1201, 522] width 12 height 12
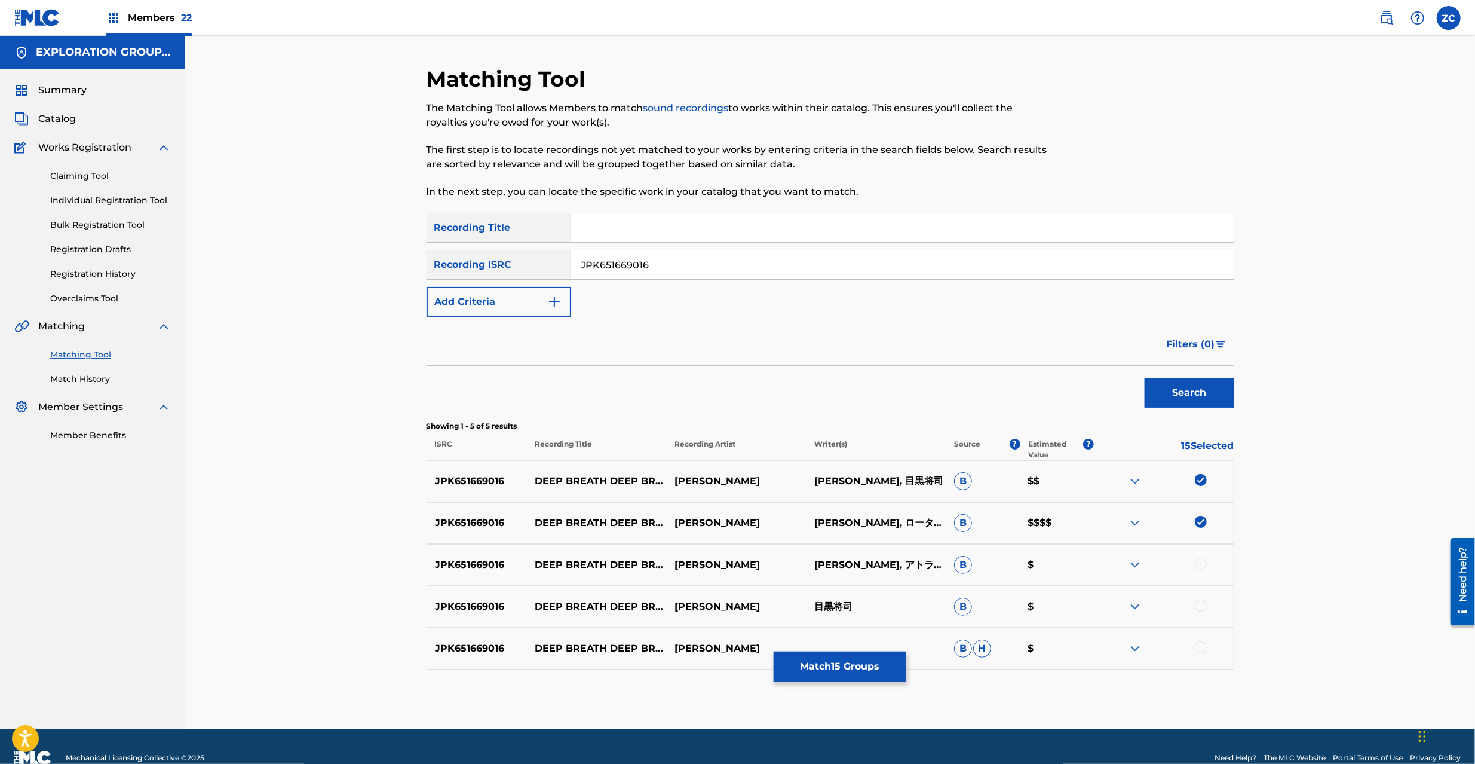
click at [1205, 561] on div at bounding box center [1201, 564] width 12 height 12
click at [1200, 602] on div at bounding box center [1201, 605] width 12 height 12
click at [1202, 646] on div at bounding box center [1201, 647] width 12 height 12
drag, startPoint x: 851, startPoint y: 271, endPoint x: 1067, endPoint y: 373, distance: 239.5
click at [851, 271] on input "JPK651669016" at bounding box center [902, 264] width 663 height 29
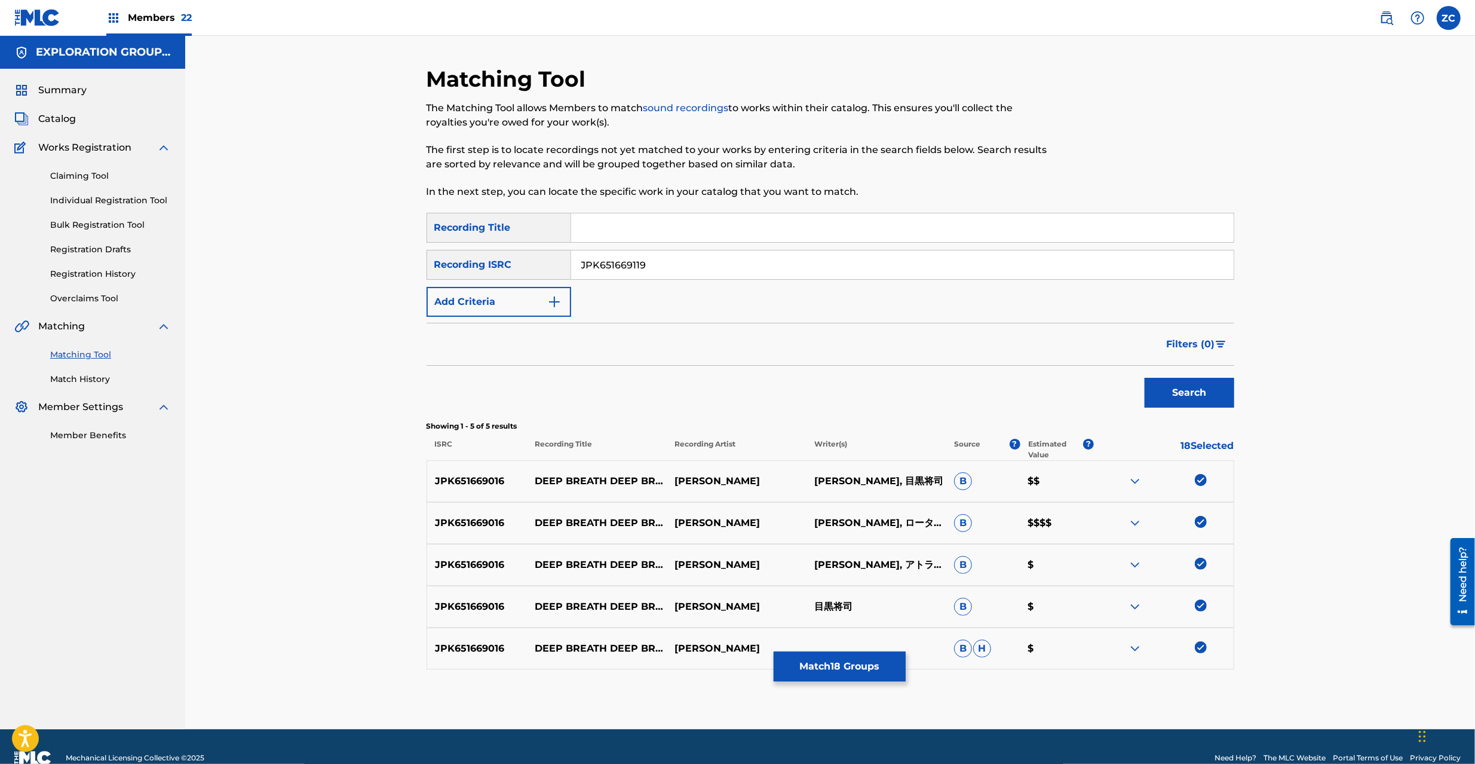
click at [1169, 393] on button "Search" at bounding box center [1190, 393] width 90 height 30
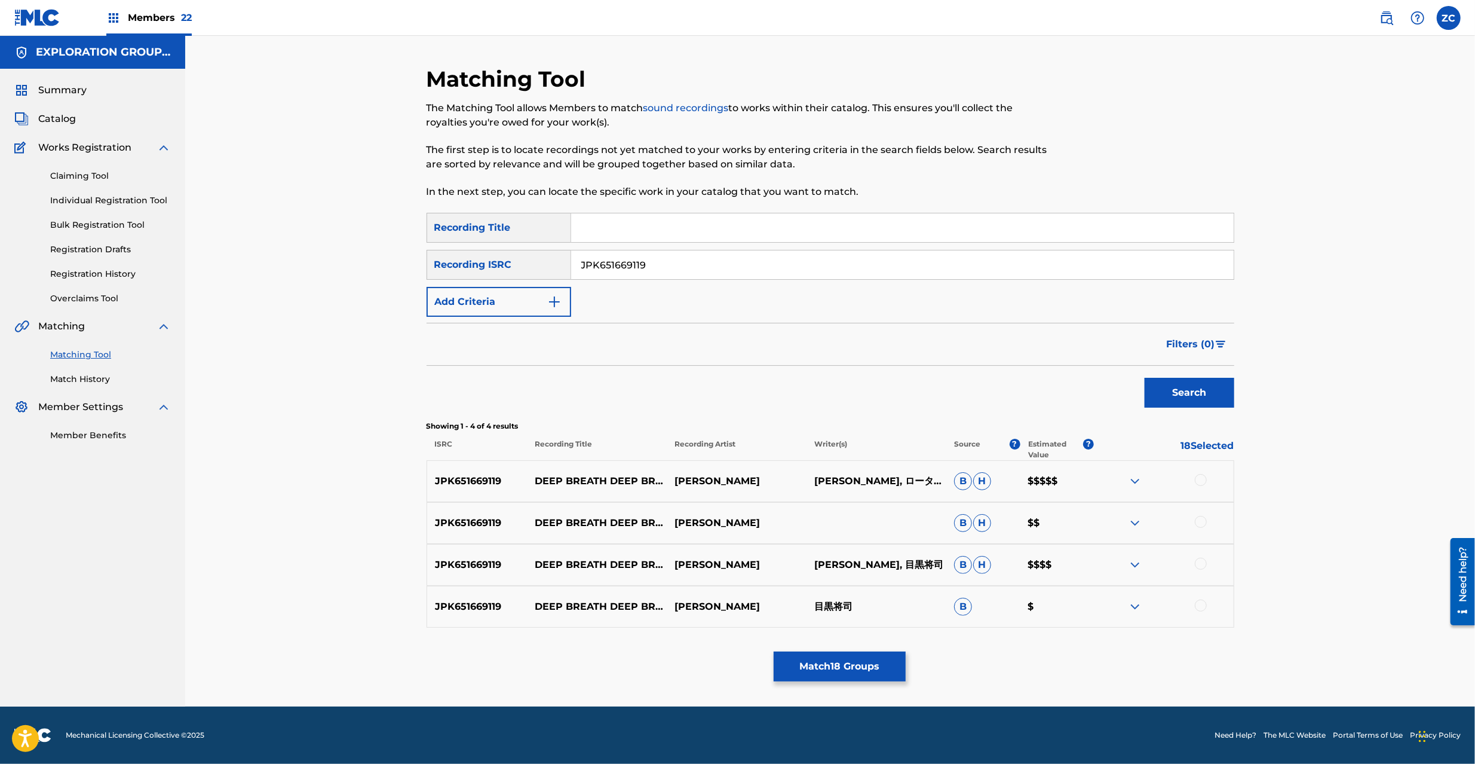
drag, startPoint x: 1203, startPoint y: 479, endPoint x: 1193, endPoint y: 512, distance: 33.7
click at [1203, 479] on div at bounding box center [1201, 480] width 12 height 12
click at [1200, 524] on div at bounding box center [1201, 522] width 12 height 12
click at [1201, 562] on div at bounding box center [1201, 564] width 12 height 12
click at [1207, 608] on div at bounding box center [1164, 606] width 140 height 14
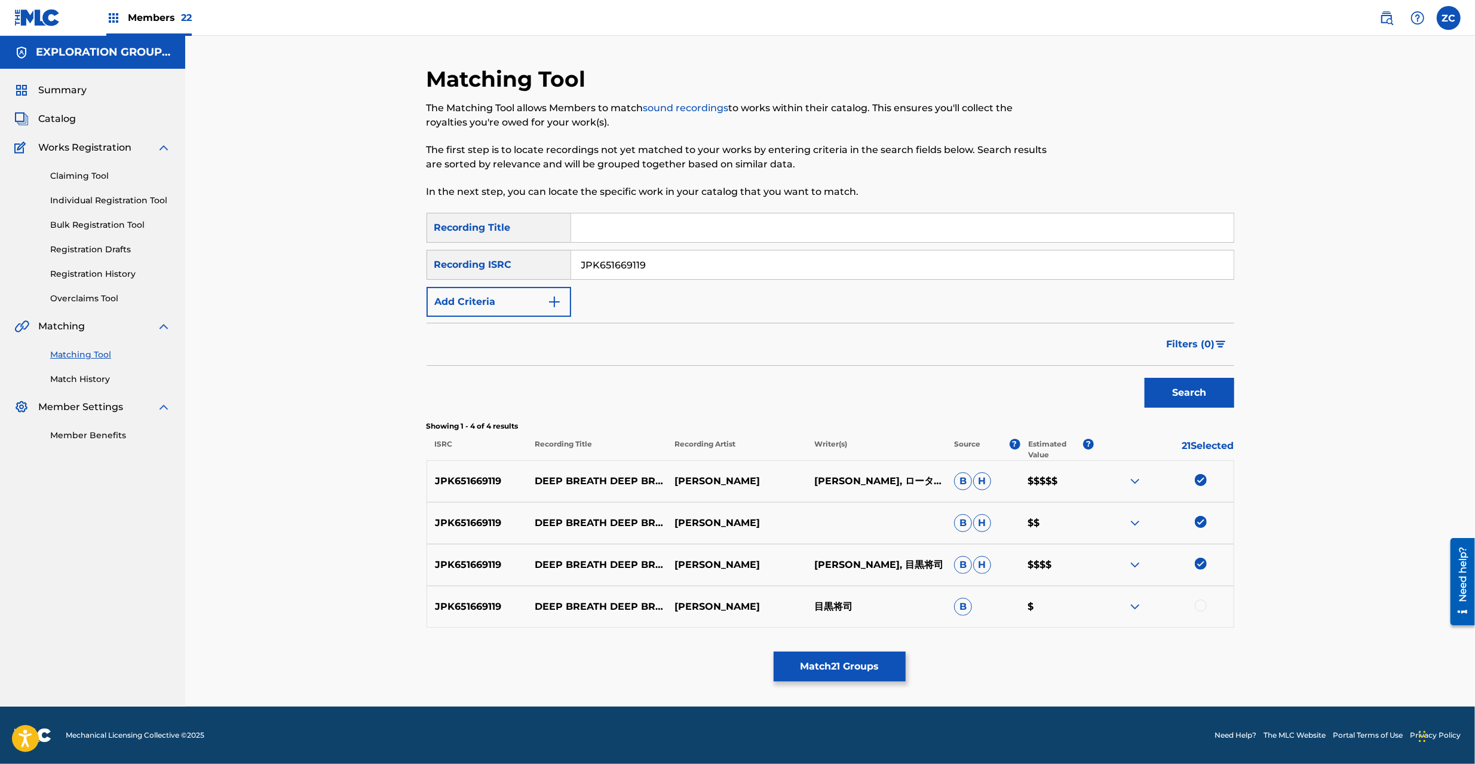
click at [1200, 607] on div at bounding box center [1201, 605] width 12 height 12
click at [730, 264] on input "JPK651669119" at bounding box center [902, 264] width 663 height 29
click at [1171, 390] on button "Search" at bounding box center [1190, 393] width 90 height 30
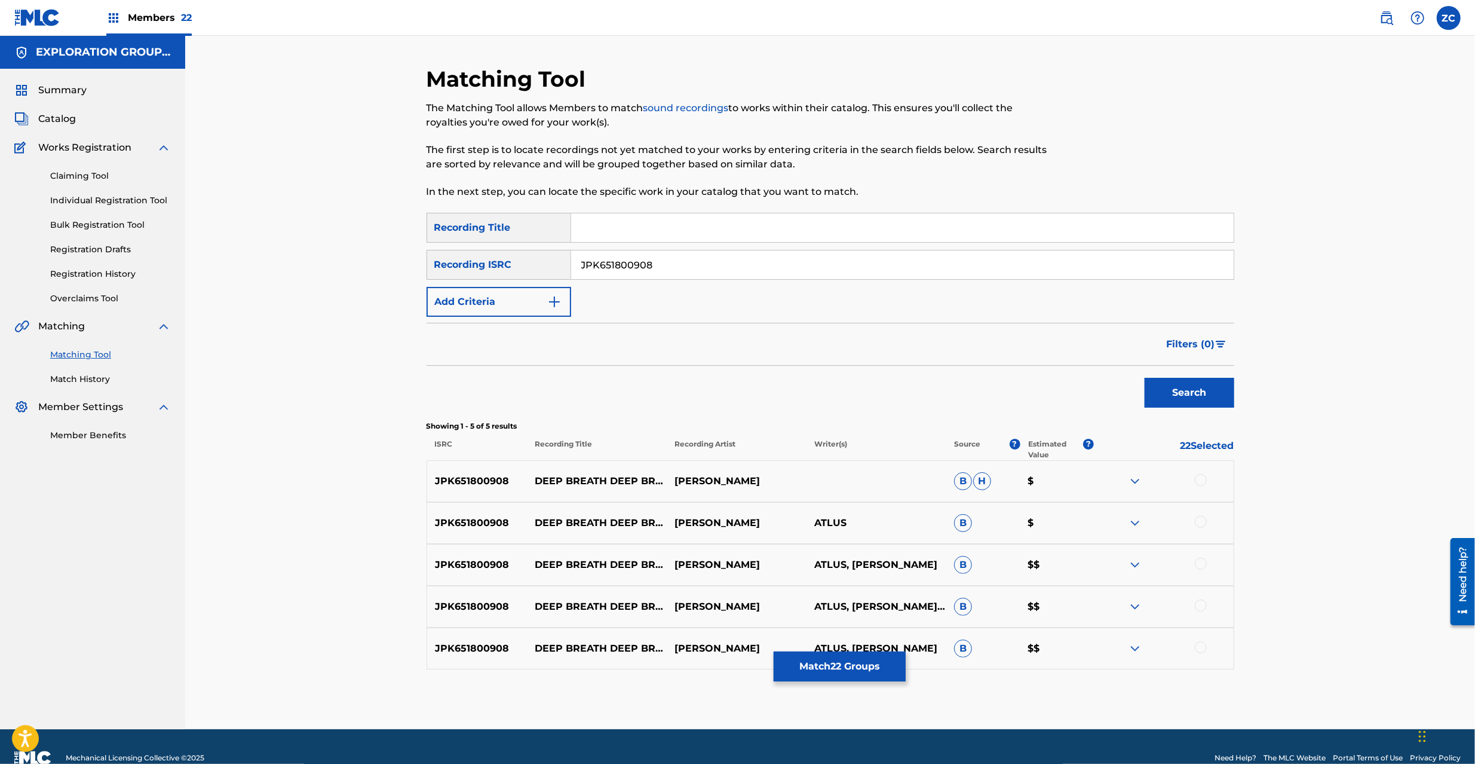
drag, startPoint x: 1200, startPoint y: 479, endPoint x: 1200, endPoint y: 498, distance: 19.1
click at [1200, 479] on div at bounding box center [1201, 480] width 12 height 12
click at [1202, 524] on div at bounding box center [1201, 522] width 12 height 12
click at [1200, 572] on div "JPK651800908 DEEP BREATH DEEP BREATH (LIVE VERSION) [PERSON_NAME] ATLUS, [PERSO…" at bounding box center [831, 565] width 808 height 42
click at [1200, 568] on div at bounding box center [1201, 564] width 12 height 12
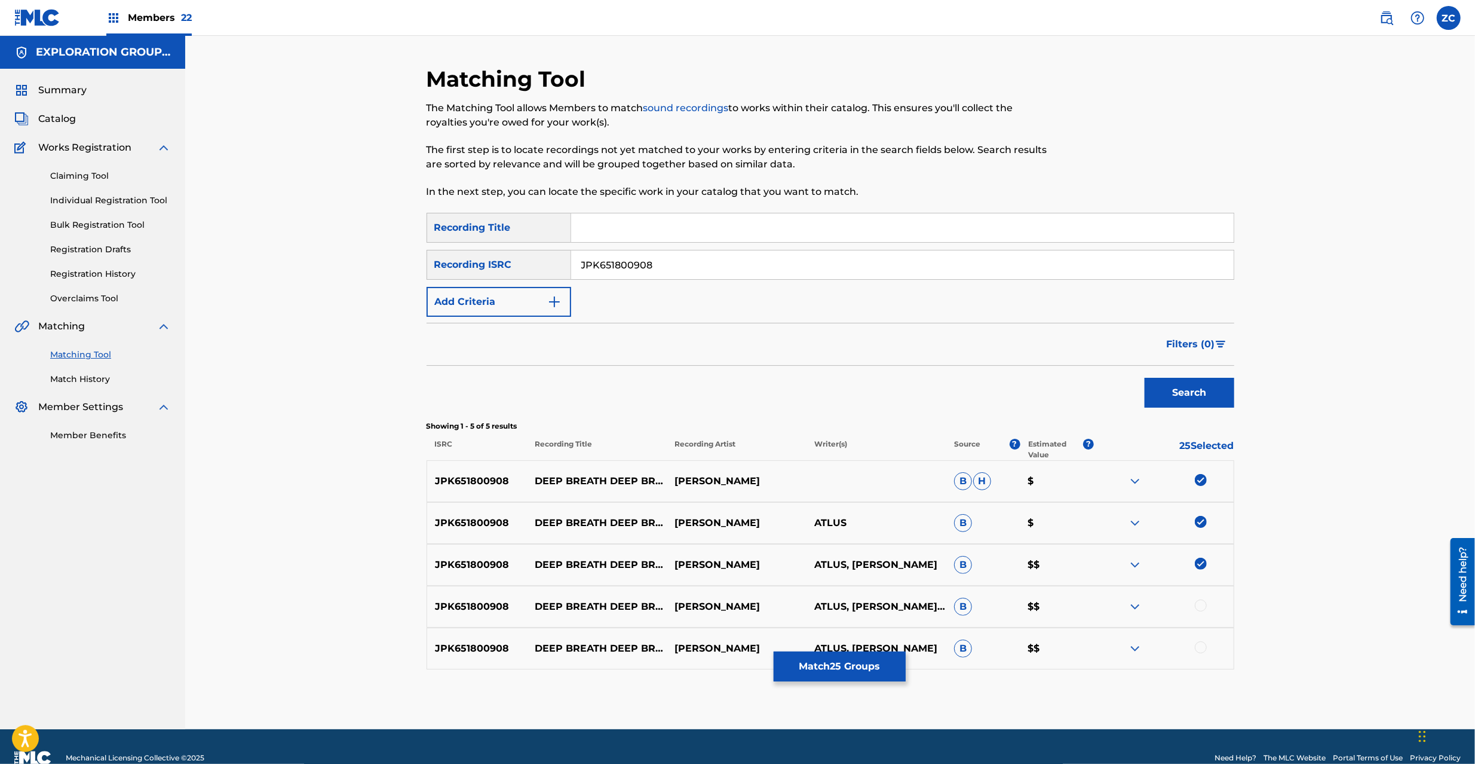
click at [1199, 607] on div at bounding box center [1201, 605] width 12 height 12
click at [1197, 646] on div at bounding box center [1201, 647] width 12 height 12
click at [688, 271] on input "JPK651800908" at bounding box center [902, 264] width 663 height 29
click at [1165, 388] on button "Search" at bounding box center [1190, 393] width 90 height 30
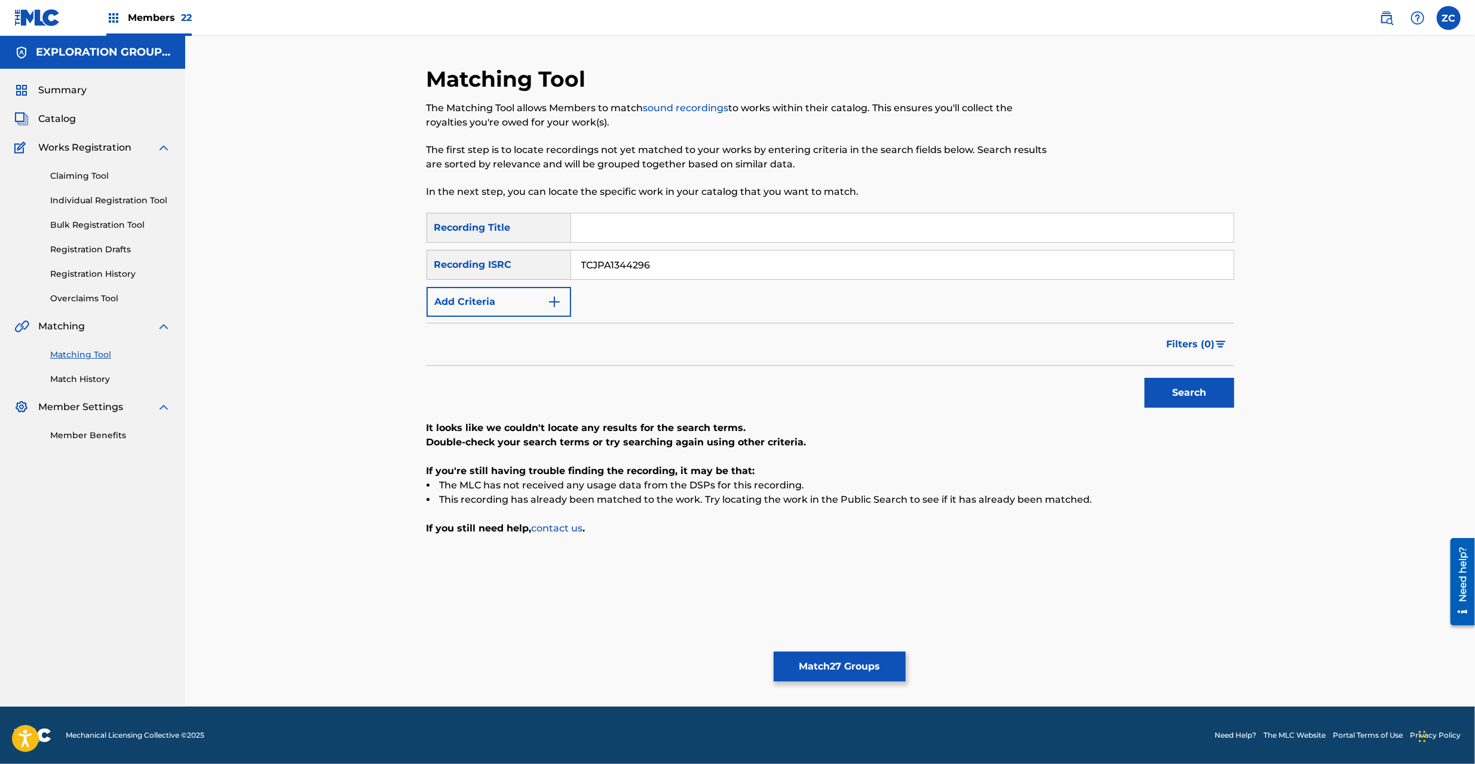
click at [915, 278] on div "TCJPA1344296" at bounding box center [902, 265] width 663 height 30
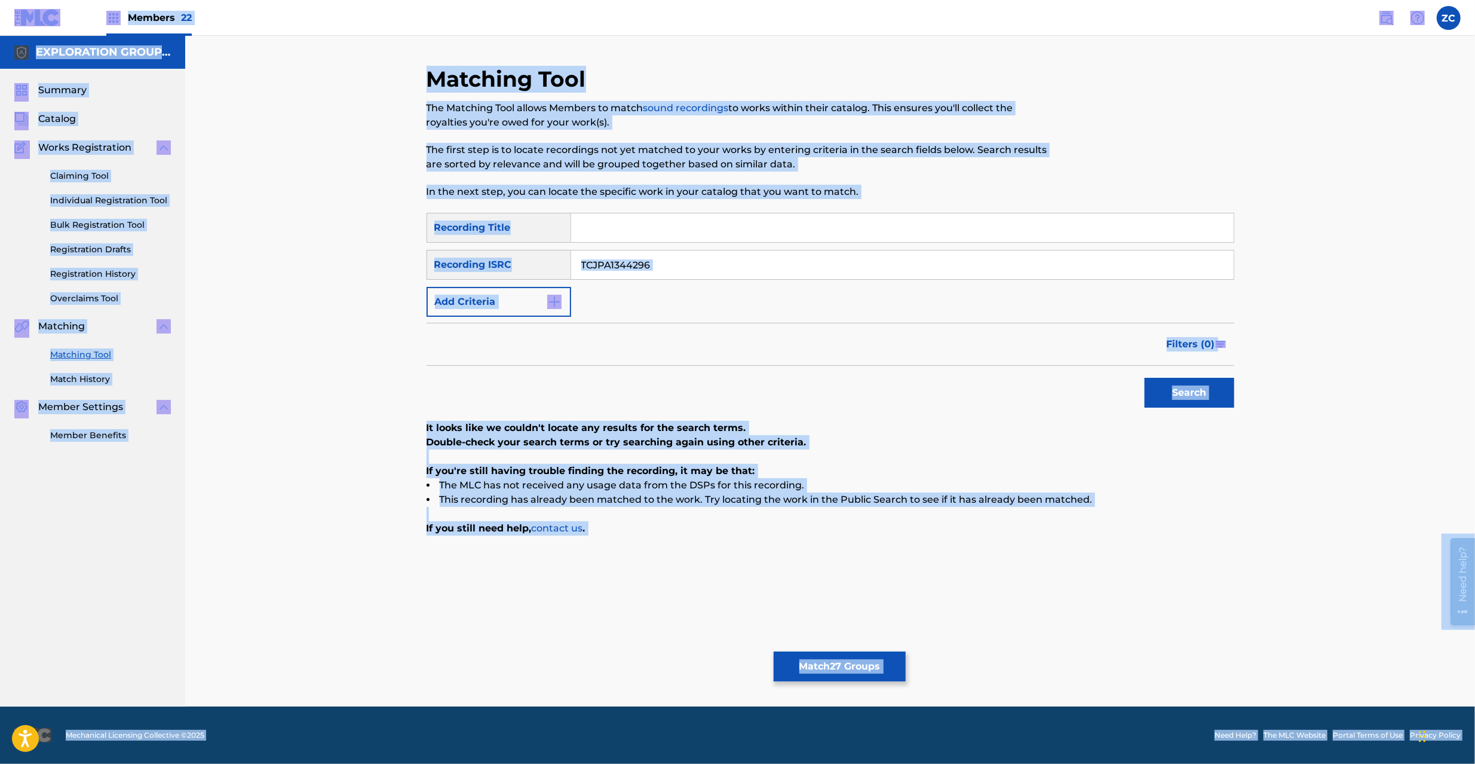
click at [947, 264] on input "TCJPA1344296" at bounding box center [902, 264] width 663 height 29
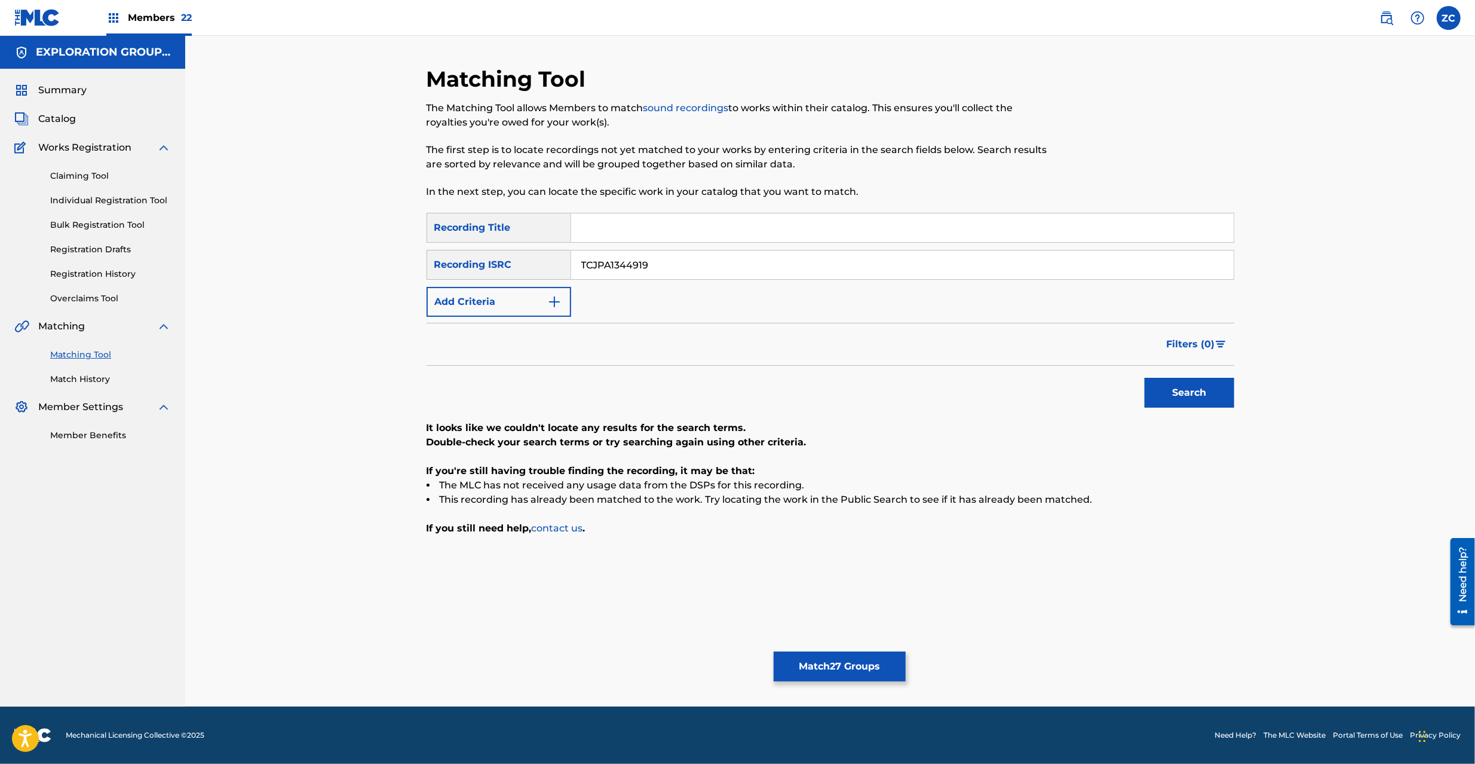
click at [1184, 393] on button "Search" at bounding box center [1190, 393] width 90 height 30
click at [834, 271] on input "TCJPA1344919" at bounding box center [902, 264] width 663 height 29
click at [1165, 402] on button "Search" at bounding box center [1190, 393] width 90 height 30
click at [823, 267] on input "JPK651390135" at bounding box center [902, 264] width 663 height 29
click at [1179, 400] on button "Search" at bounding box center [1190, 393] width 90 height 30
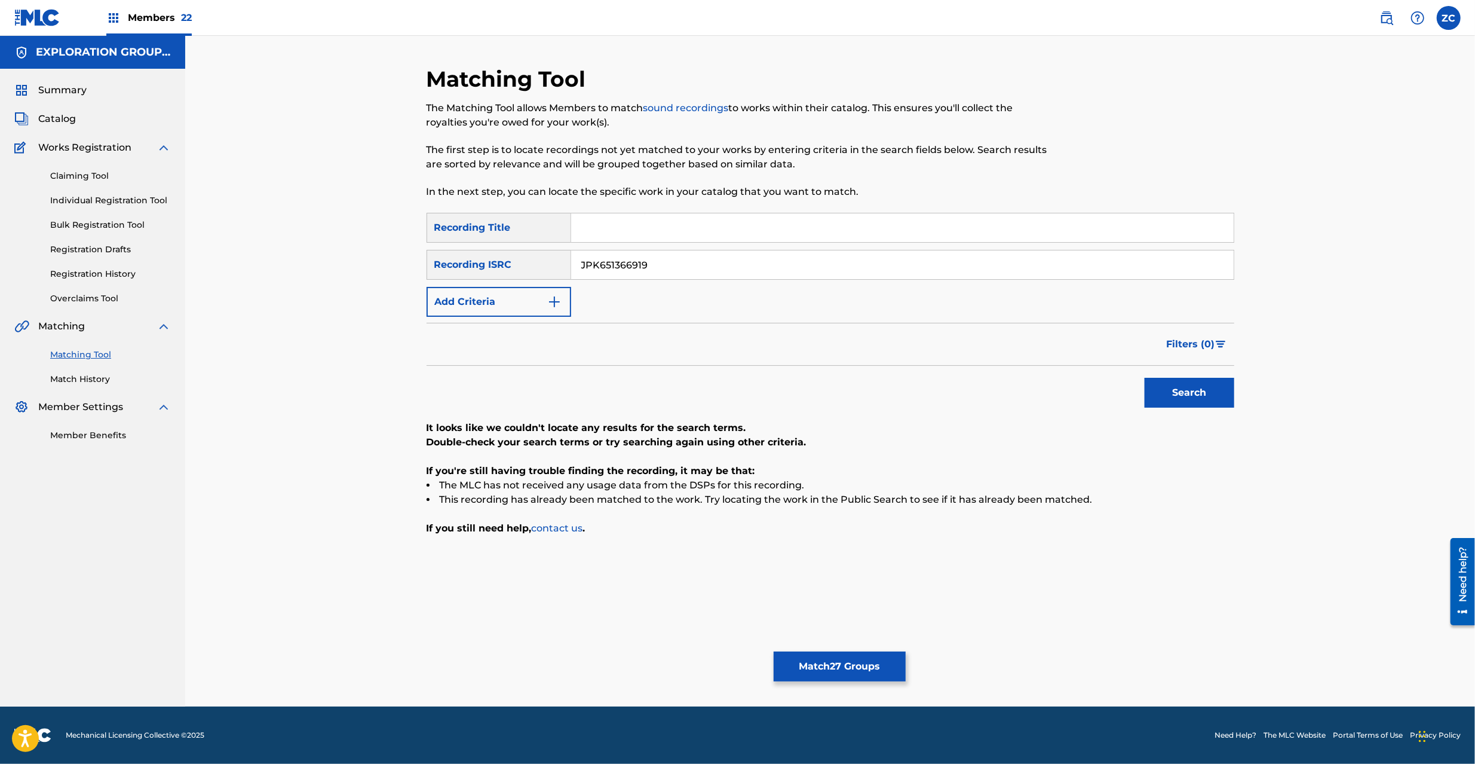
click at [859, 263] on input "JPK651366919" at bounding box center [902, 264] width 663 height 29
click at [1182, 392] on button "Search" at bounding box center [1190, 393] width 90 height 30
click at [889, 264] on input "JPK651161717" at bounding box center [902, 264] width 663 height 29
click at [1179, 397] on button "Search" at bounding box center [1190, 393] width 90 height 30
click at [783, 268] on input "JPVI82002032" at bounding box center [902, 264] width 663 height 29
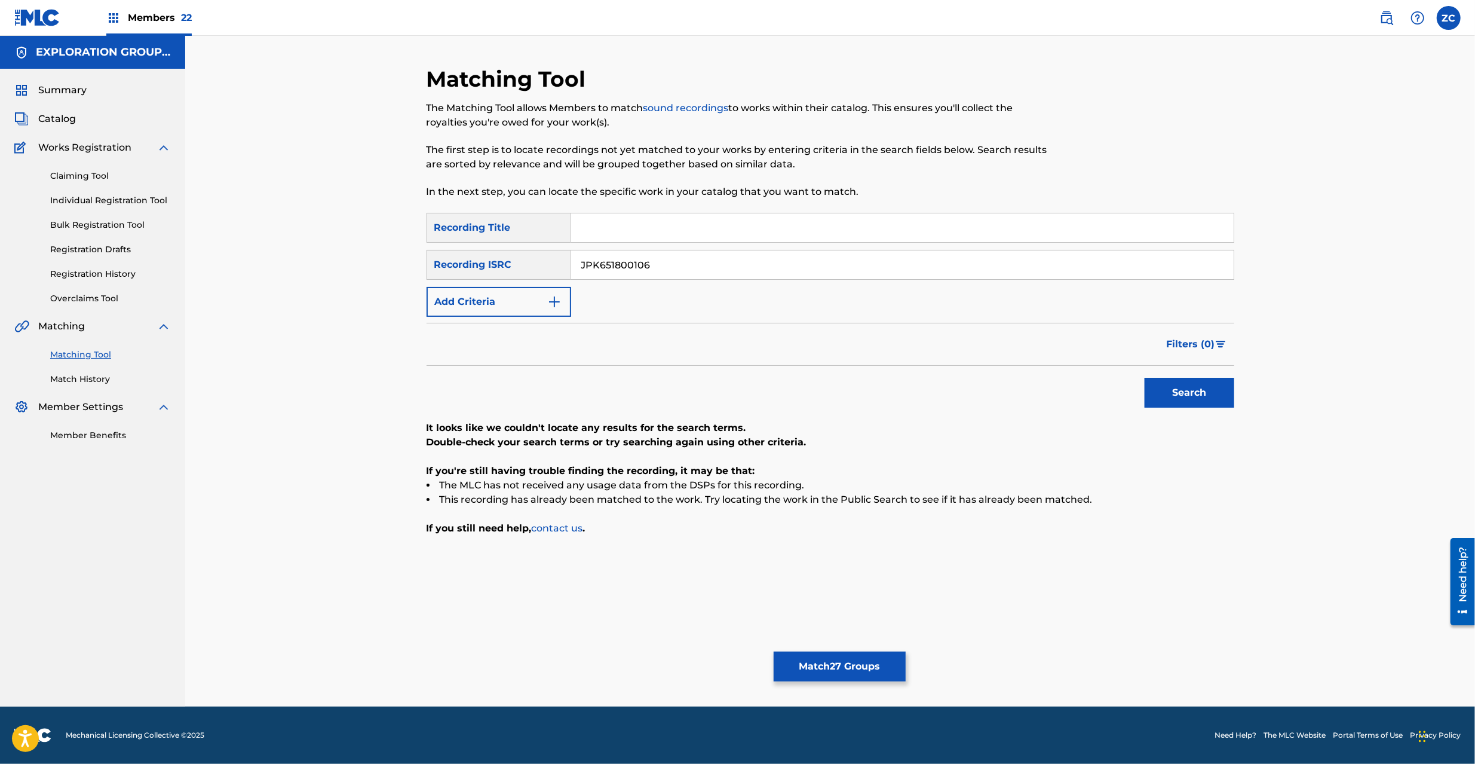
click at [1199, 403] on button "Search" at bounding box center [1190, 393] width 90 height 30
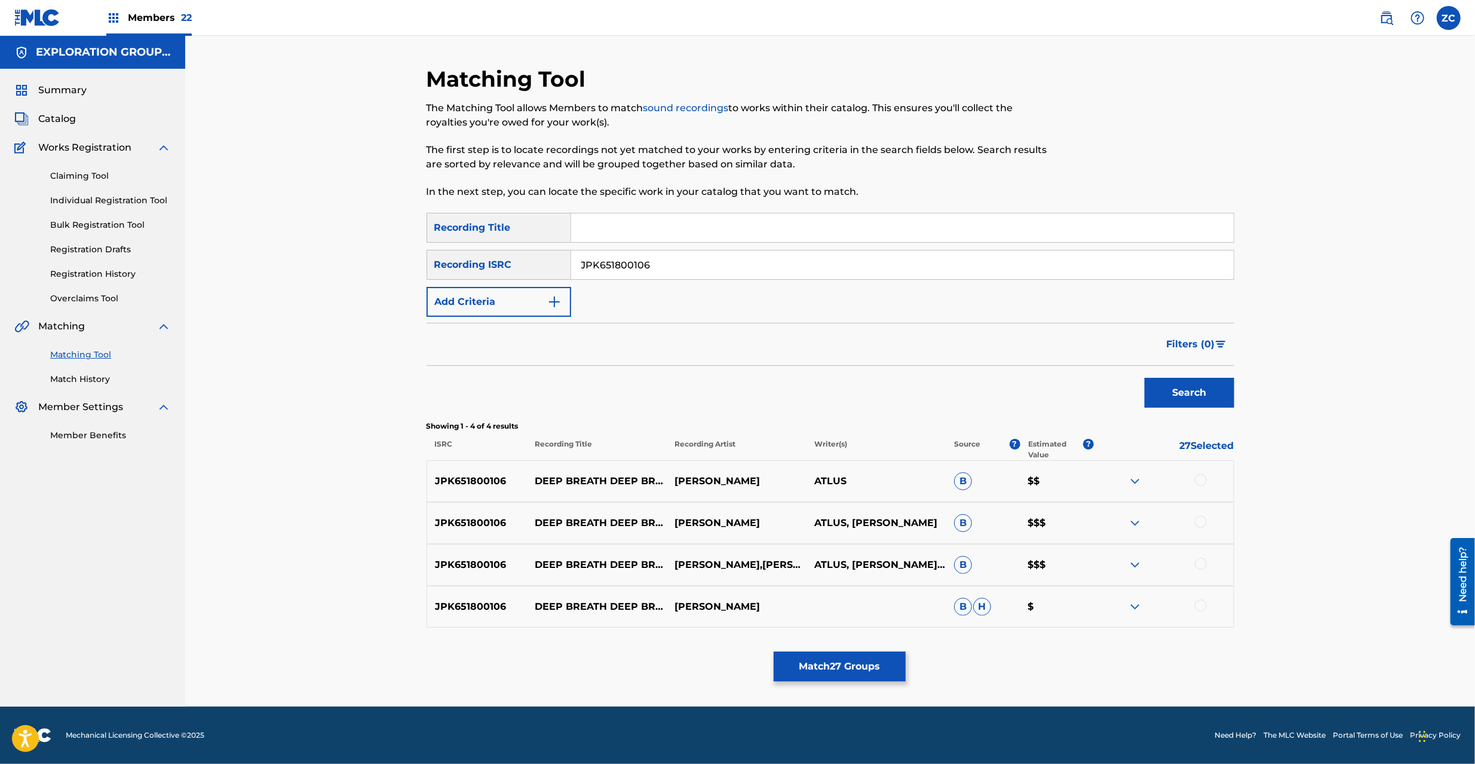
click at [1200, 479] on div at bounding box center [1201, 480] width 12 height 12
click at [1200, 524] on div at bounding box center [1201, 522] width 12 height 12
click at [1201, 568] on div at bounding box center [1201, 564] width 12 height 12
click at [1201, 610] on div at bounding box center [1201, 605] width 12 height 12
click at [798, 270] on input "JPK651800106" at bounding box center [902, 264] width 663 height 29
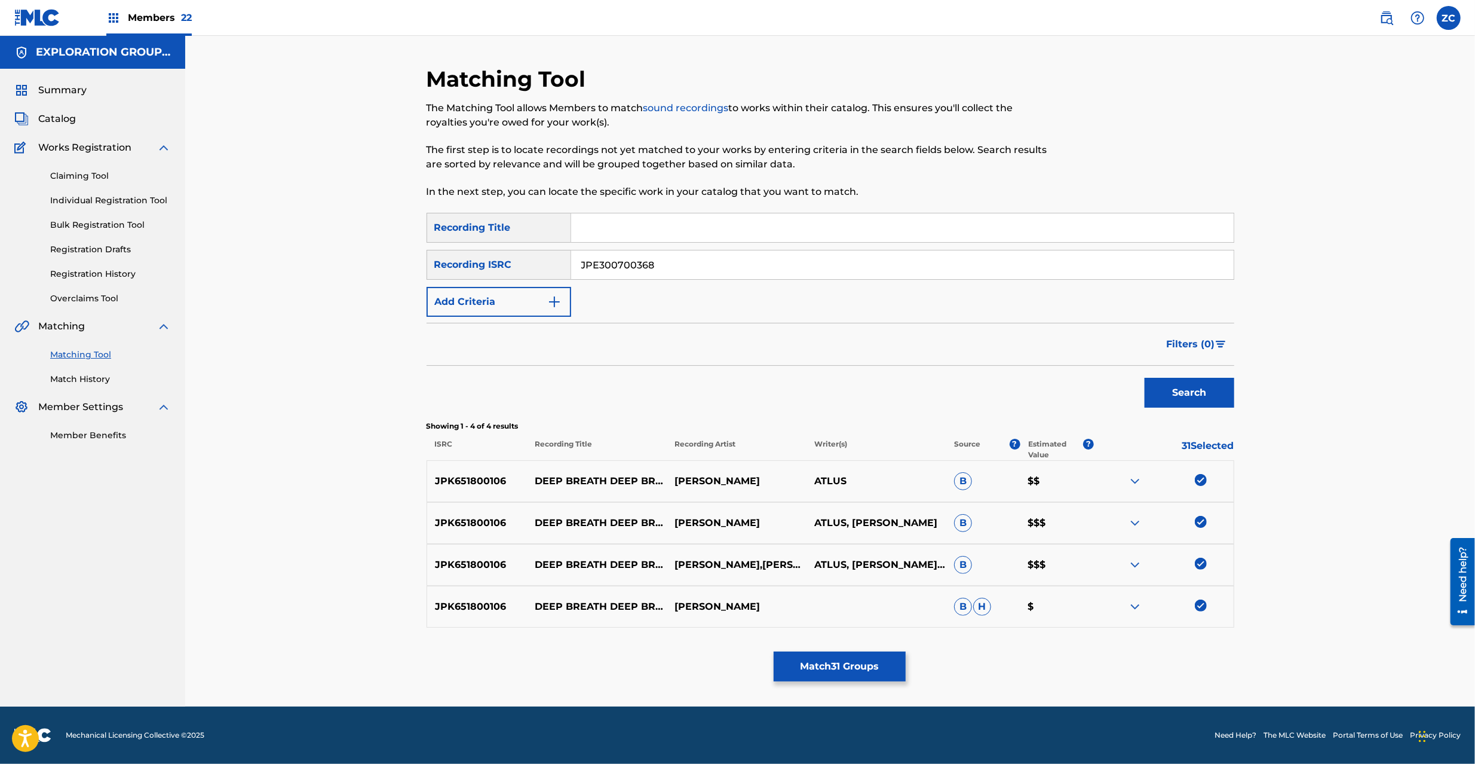
type input "JPE300700368"
click at [1200, 404] on button "Search" at bounding box center [1190, 393] width 90 height 30
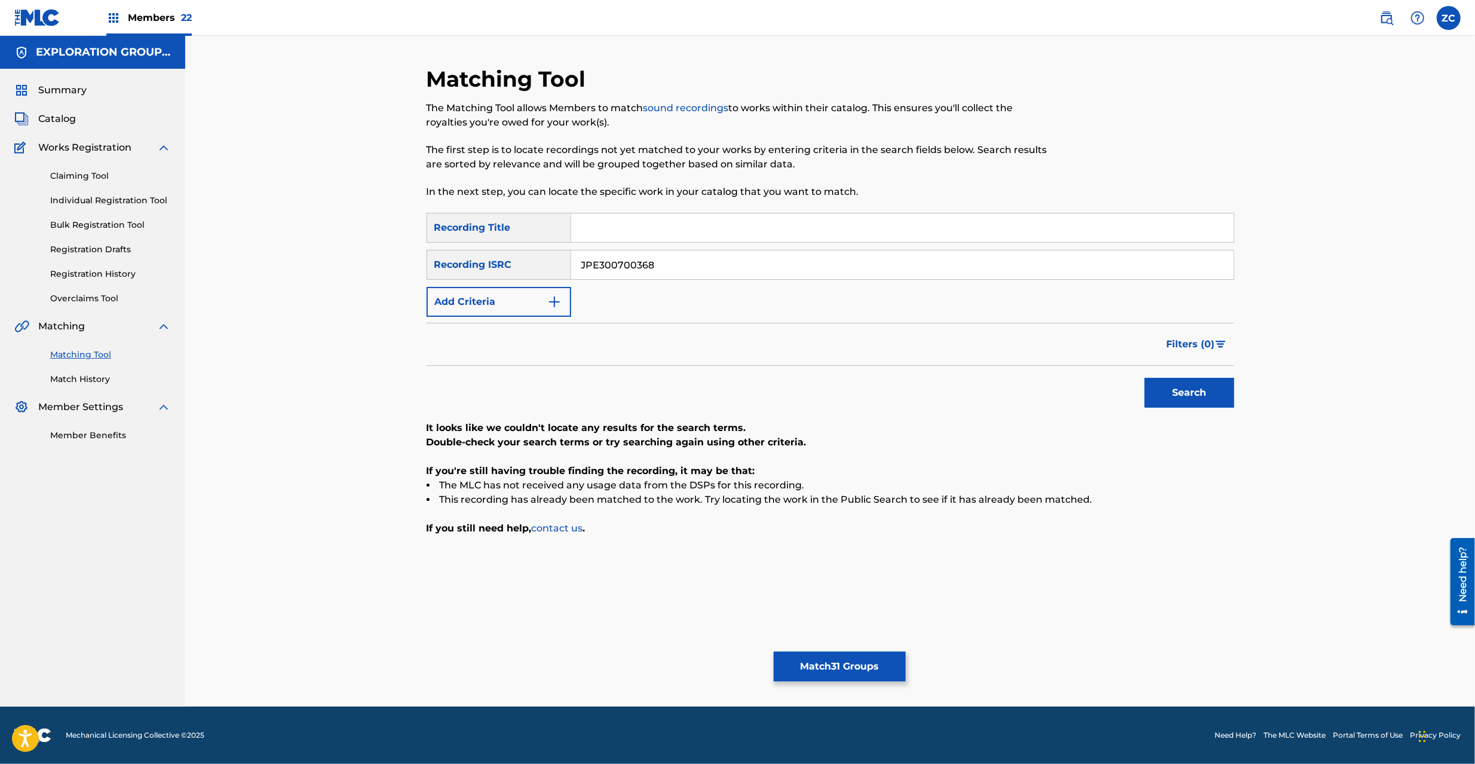
click at [883, 663] on button "Match 31 Groups" at bounding box center [840, 666] width 132 height 30
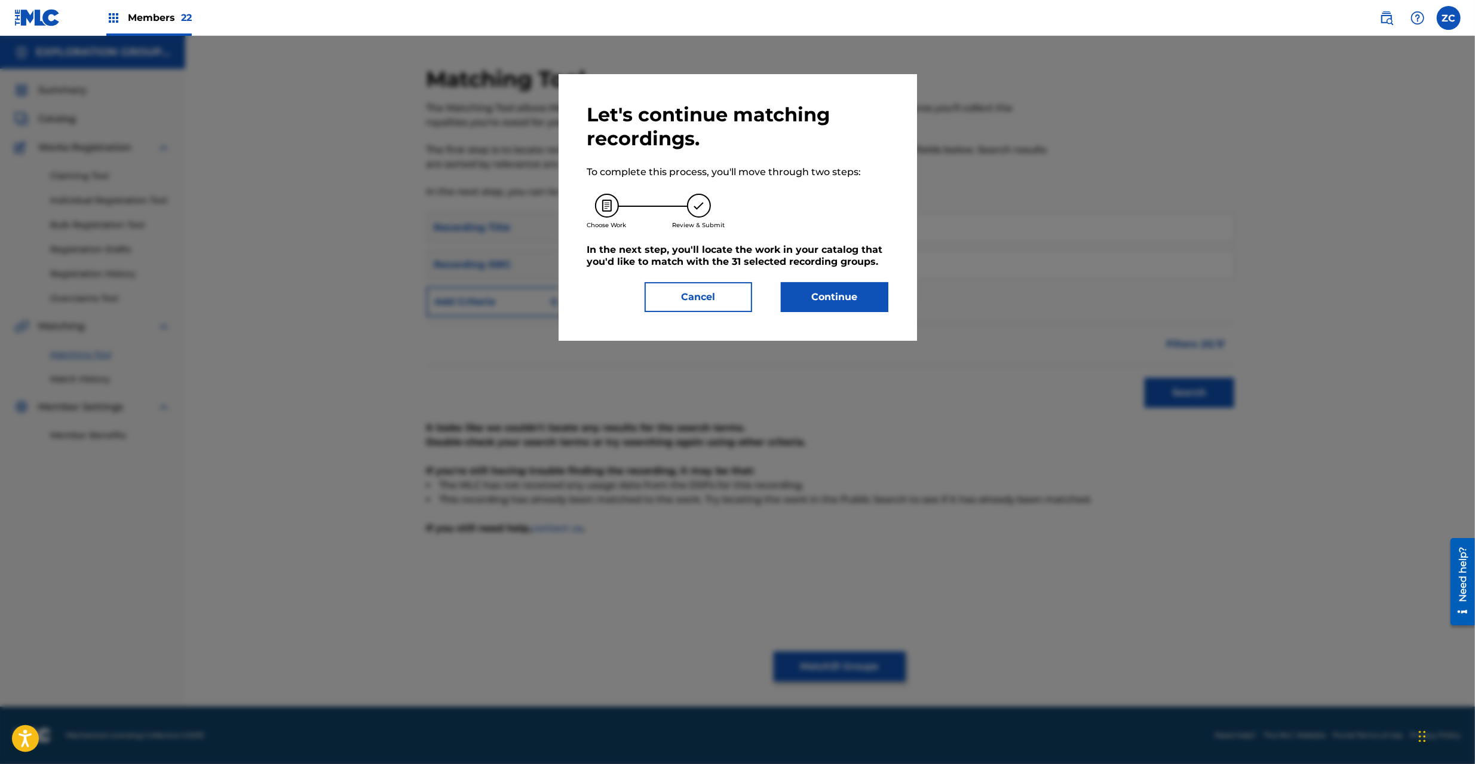
click at [856, 297] on button "Continue" at bounding box center [835, 297] width 108 height 30
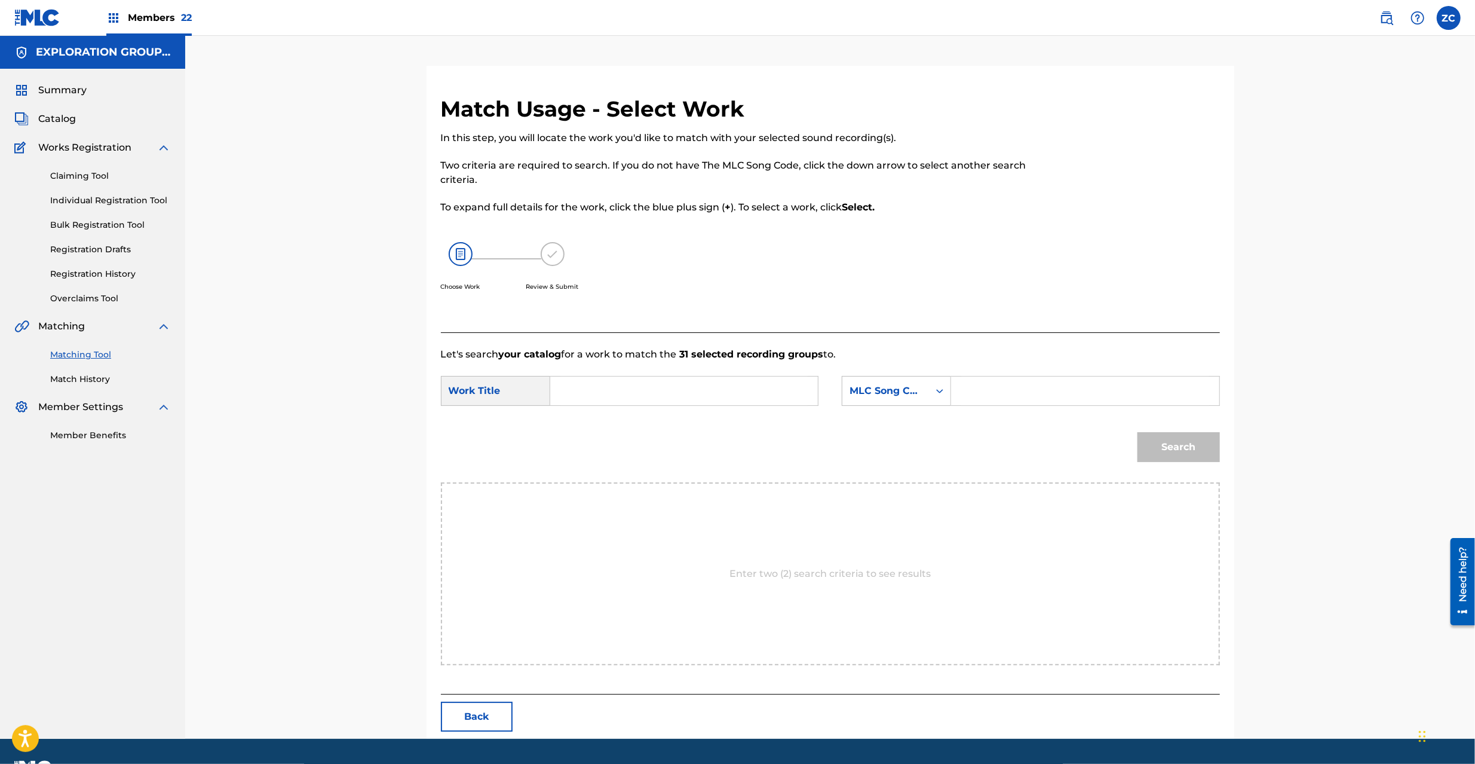
click at [746, 382] on input "Search Form" at bounding box center [684, 390] width 247 height 29
click at [746, 390] on input "Deep Breath Deep Breath DS5A2K" at bounding box center [684, 390] width 247 height 29
type input "Deep Breath Deep Breath"
click at [981, 394] on input "Search Form" at bounding box center [1084, 390] width 247 height 29
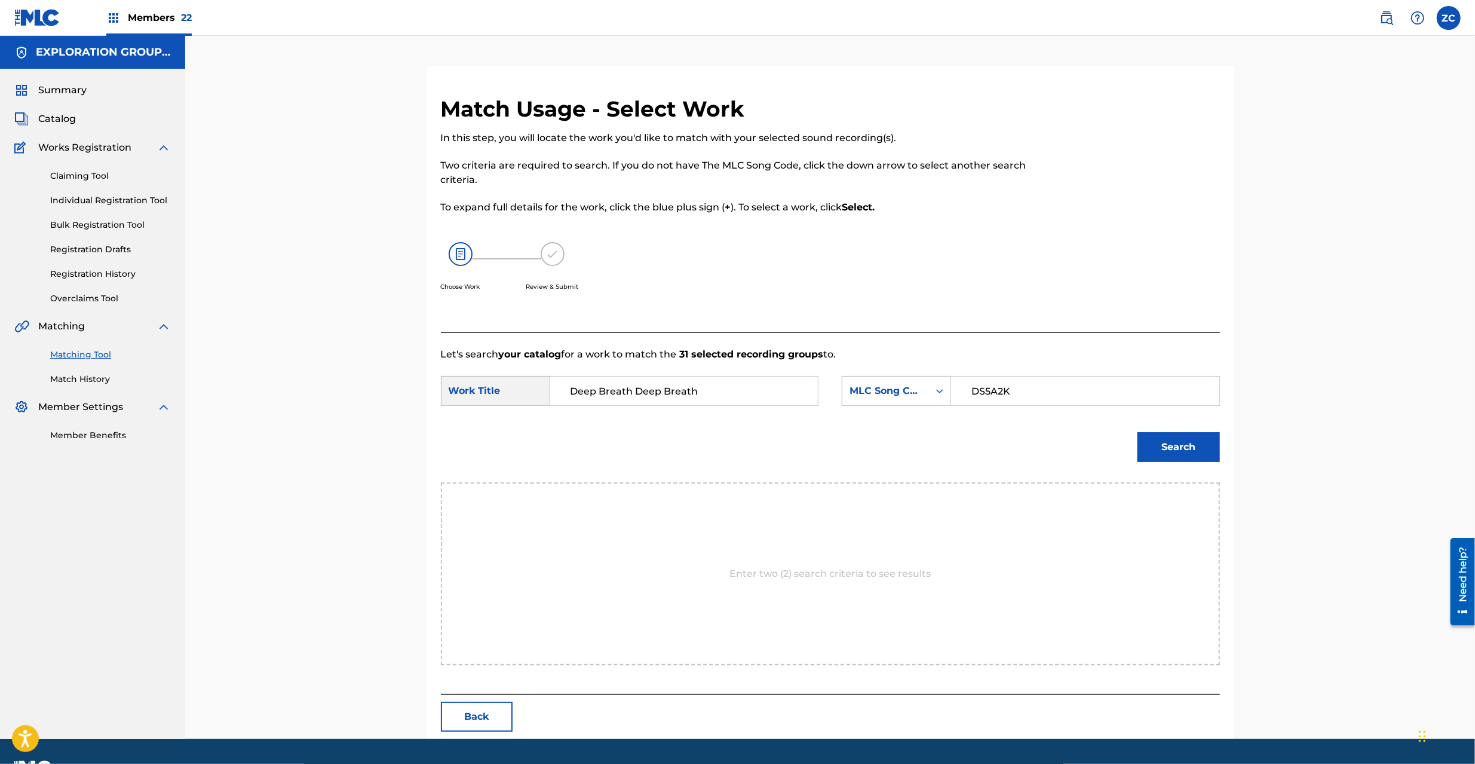
type input "DS5A2K"
click at [1192, 452] on button "Search" at bounding box center [1179, 447] width 82 height 30
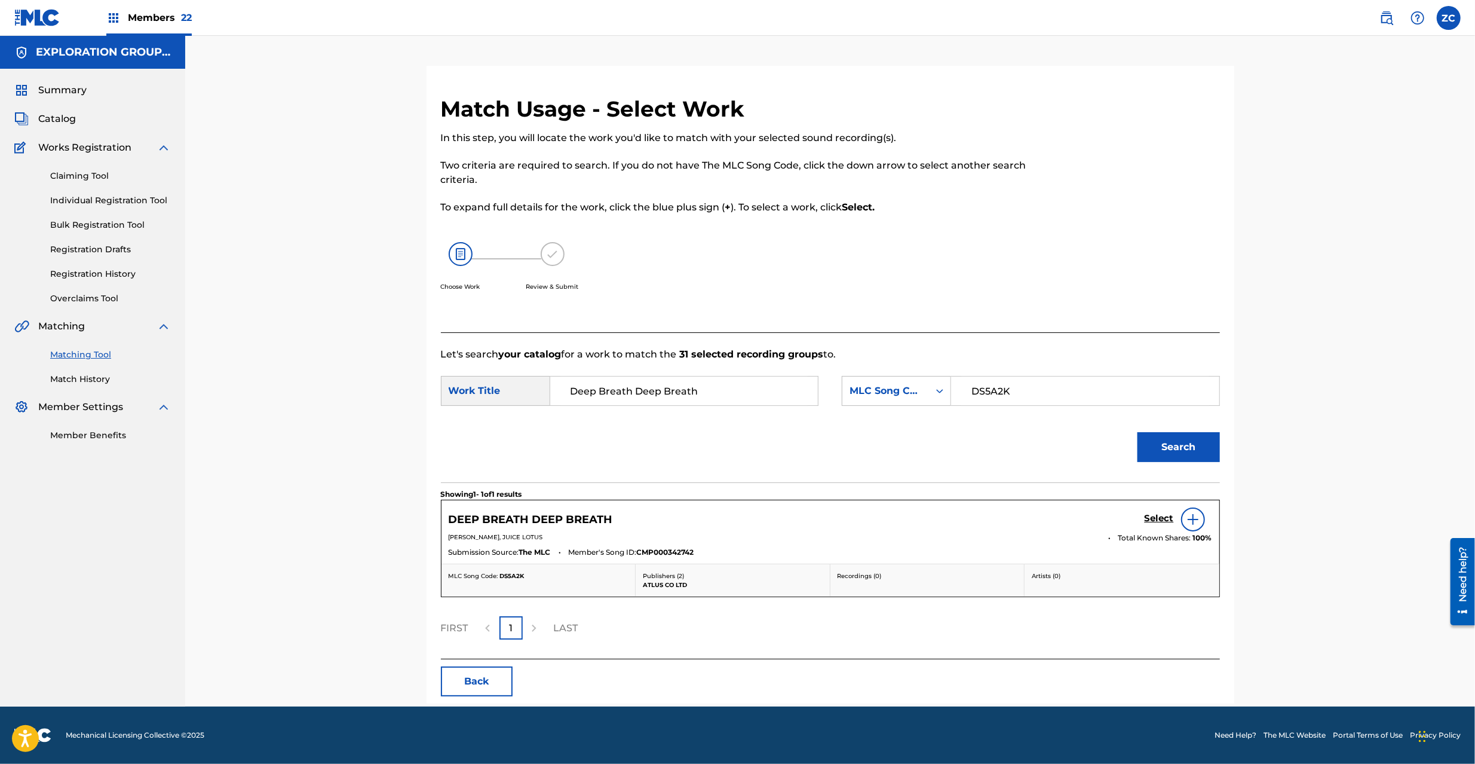
click at [1160, 517] on h5 "Select" at bounding box center [1159, 518] width 29 height 11
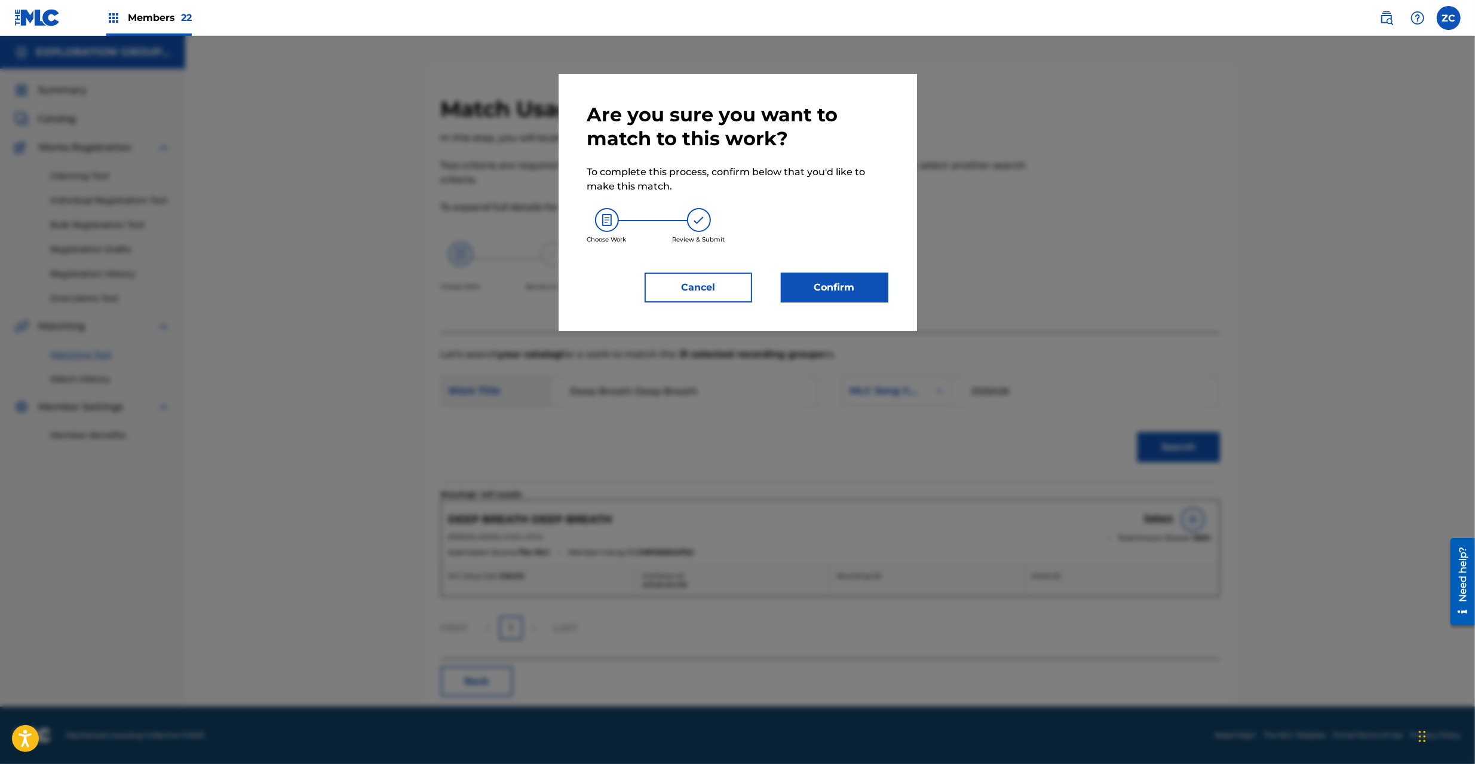
click at [854, 290] on button "Confirm" at bounding box center [835, 287] width 108 height 30
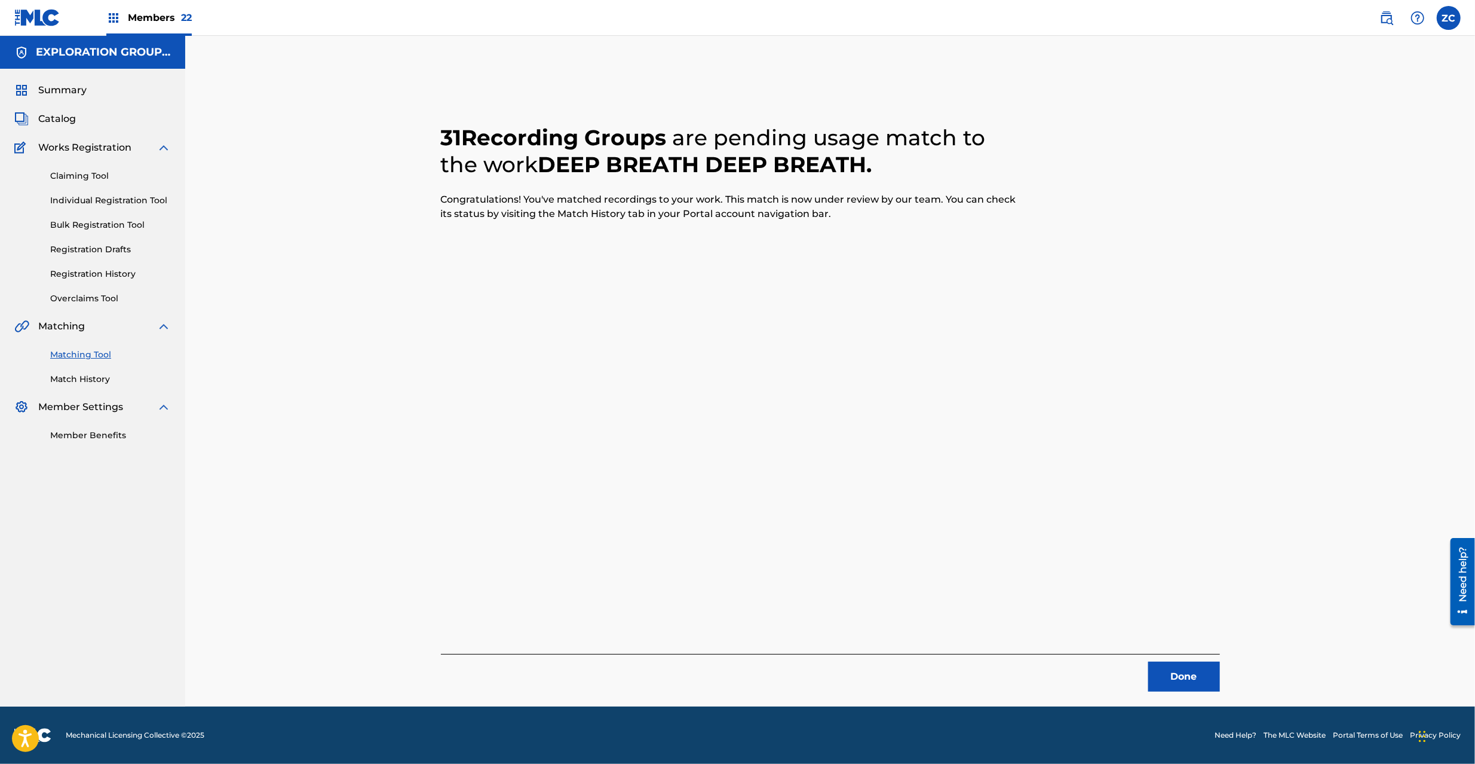
drag, startPoint x: 1203, startPoint y: 684, endPoint x: 1203, endPoint y: 676, distance: 7.2
click at [1203, 676] on button "Done" at bounding box center [1184, 676] width 72 height 30
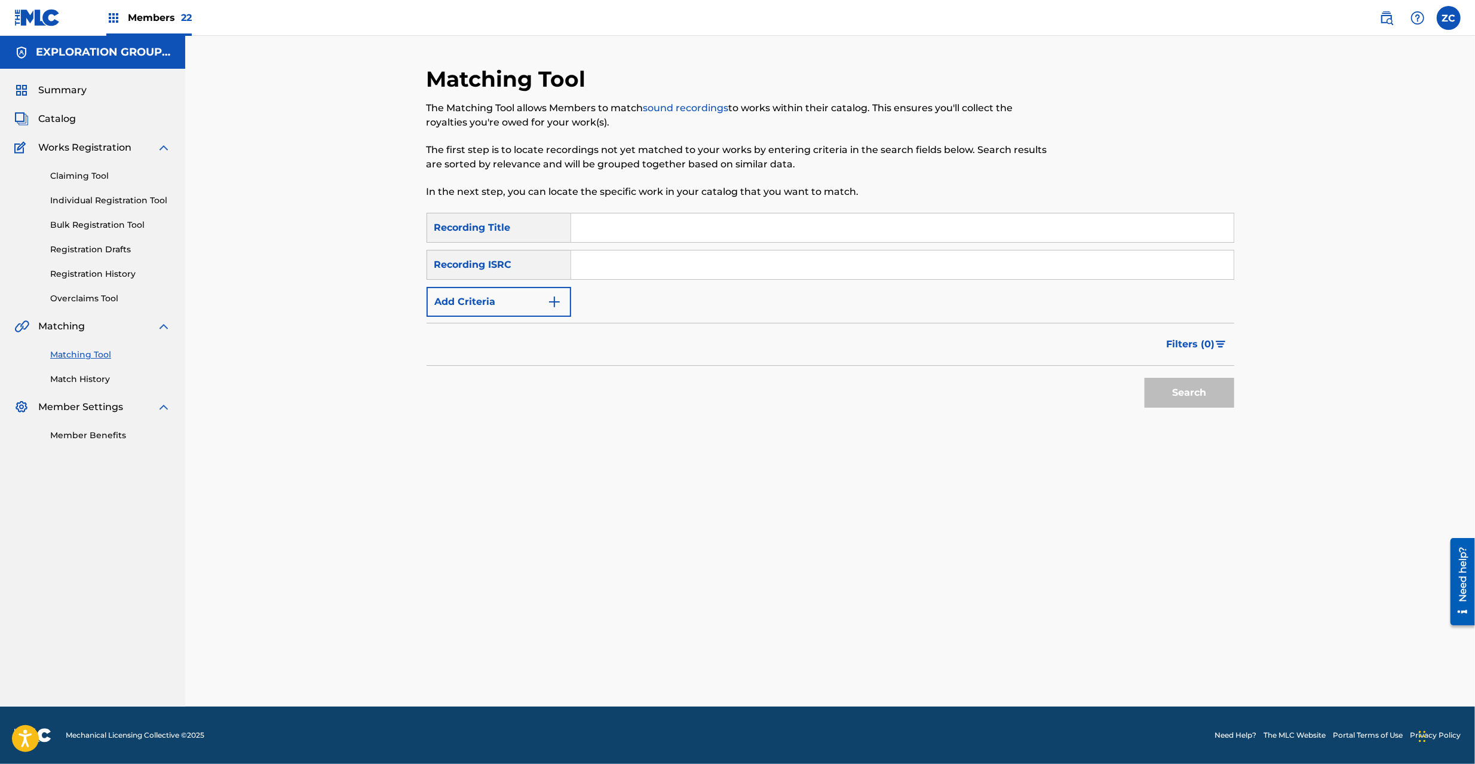
click at [912, 271] on input "Search Form" at bounding box center [902, 264] width 663 height 29
click at [1205, 402] on button "Search" at bounding box center [1190, 393] width 90 height 30
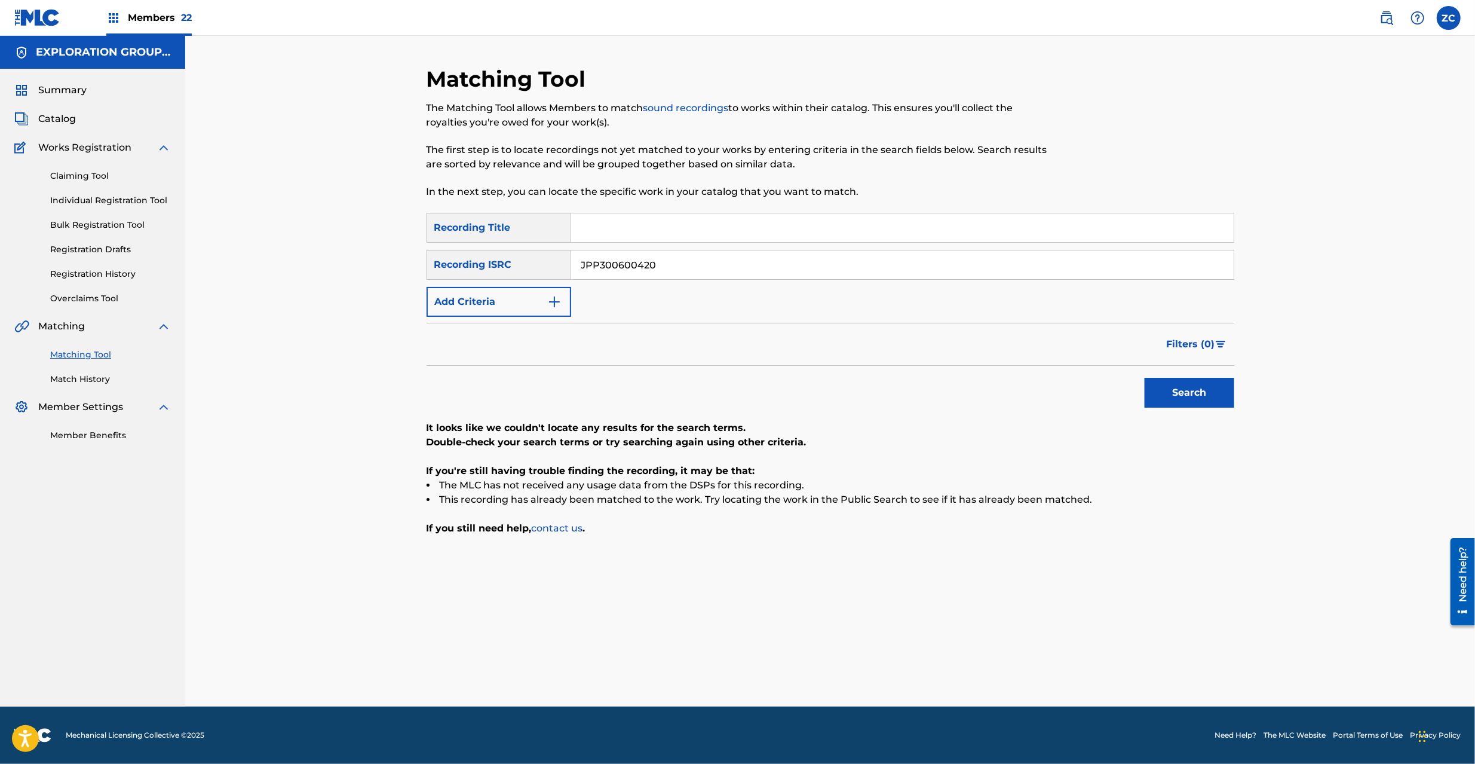
click at [816, 264] on input "JPP300600420" at bounding box center [902, 264] width 663 height 29
click at [1175, 391] on button "Search" at bounding box center [1190, 393] width 90 height 30
click at [898, 263] on input "JPK651391004" at bounding box center [902, 264] width 663 height 29
click at [1177, 386] on button "Search" at bounding box center [1190, 393] width 90 height 30
click at [825, 259] on input "JPK651366920" at bounding box center [902, 264] width 663 height 29
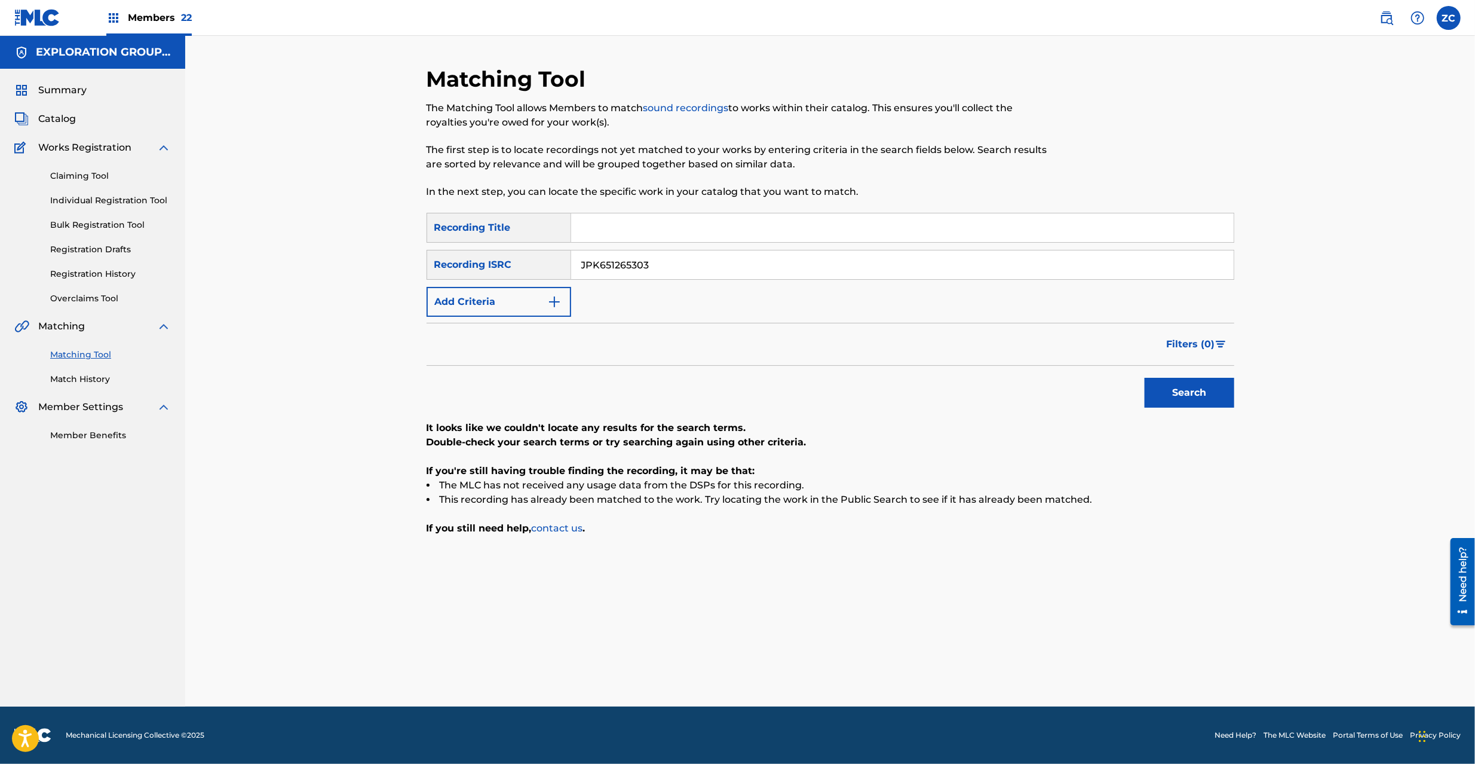
click at [1200, 394] on button "Search" at bounding box center [1190, 393] width 90 height 30
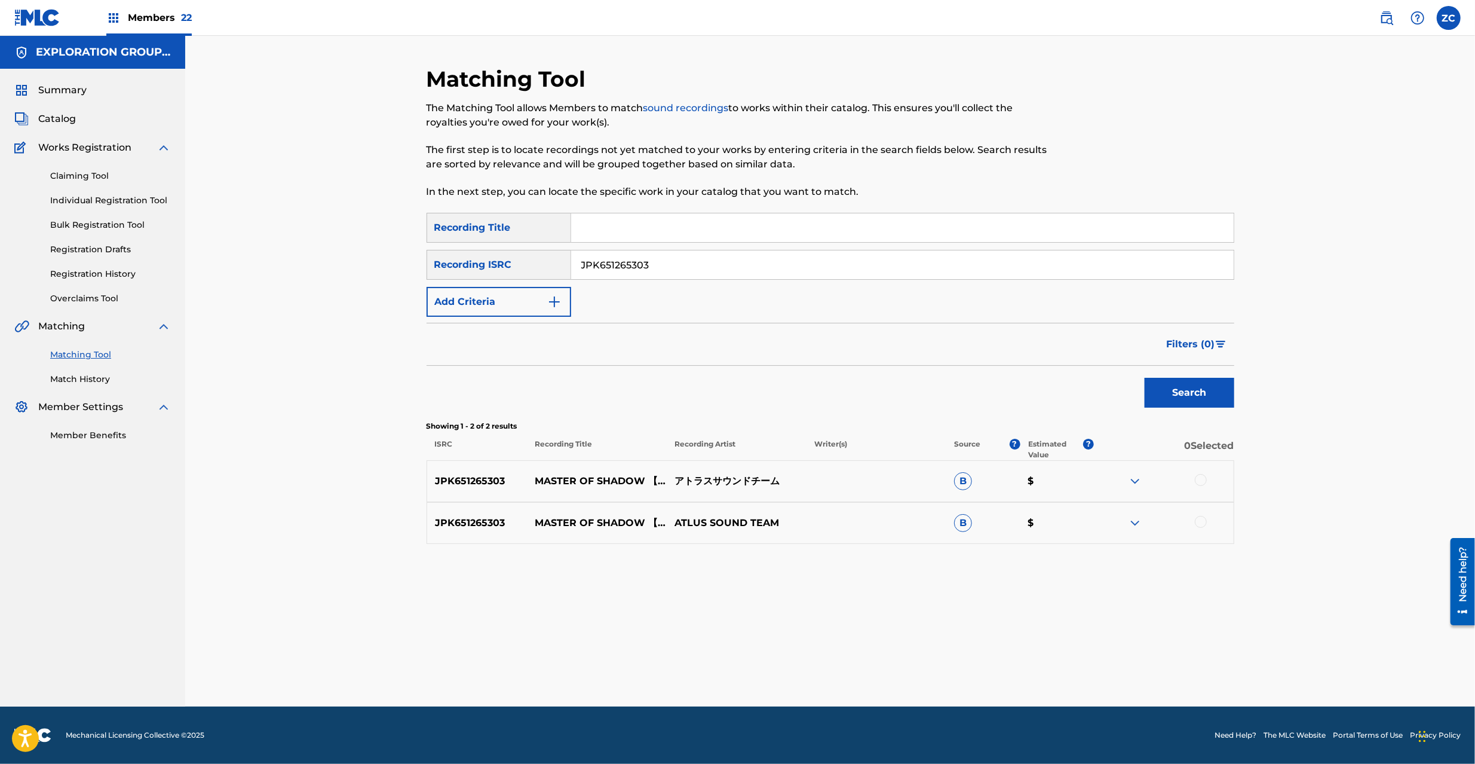
click at [1201, 482] on div at bounding box center [1201, 480] width 12 height 12
click at [1201, 521] on div at bounding box center [1201, 522] width 12 height 12
click at [887, 258] on input "JPK651265303" at bounding box center [902, 264] width 663 height 29
click at [1177, 395] on button "Search" at bounding box center [1190, 393] width 90 height 30
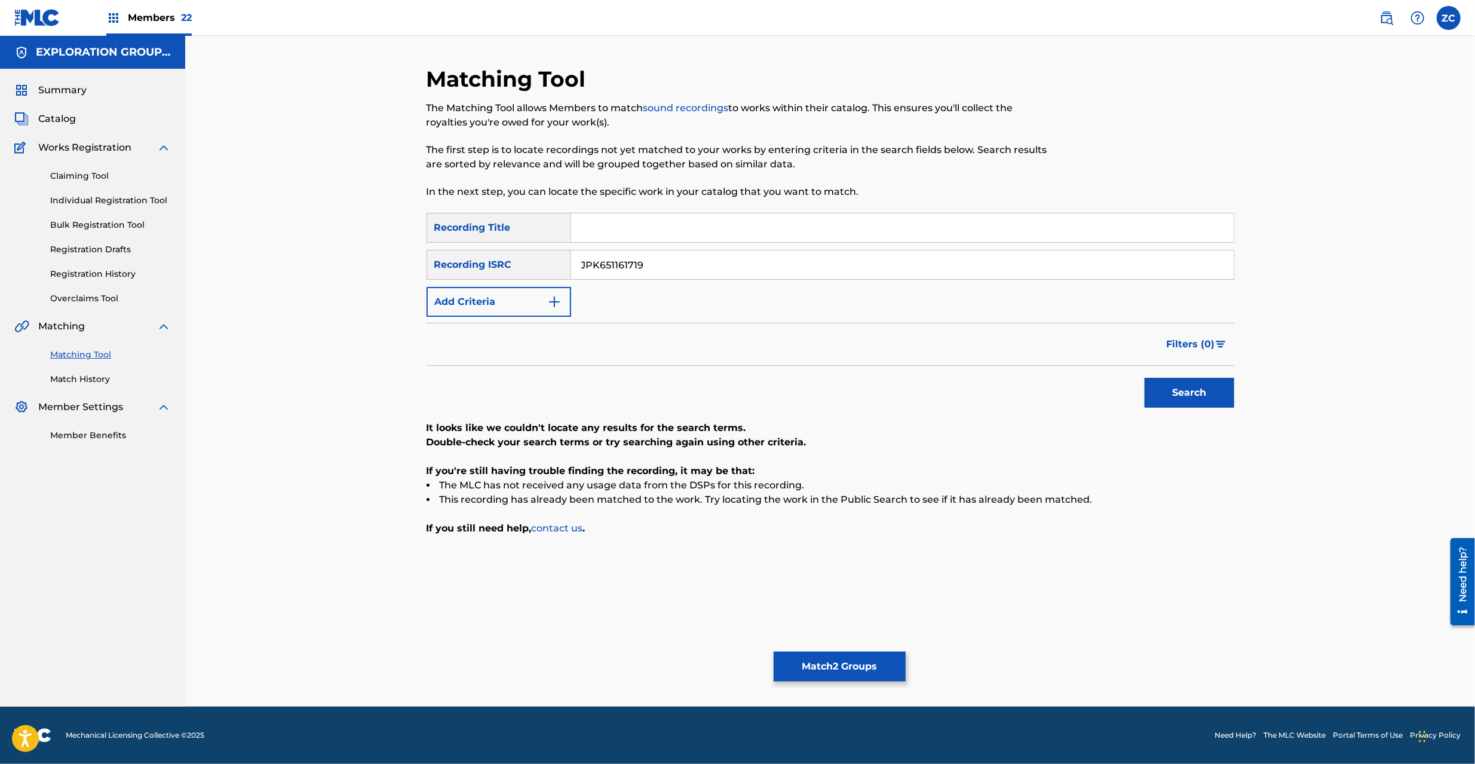
click at [784, 266] on input "JPK651161719" at bounding box center [902, 264] width 663 height 29
click at [1208, 384] on button "Search" at bounding box center [1190, 393] width 90 height 30
click at [875, 272] on input "JPK651390136" at bounding box center [902, 264] width 663 height 29
type input "JPK651669120"
click at [1187, 390] on button "Search" at bounding box center [1190, 393] width 90 height 30
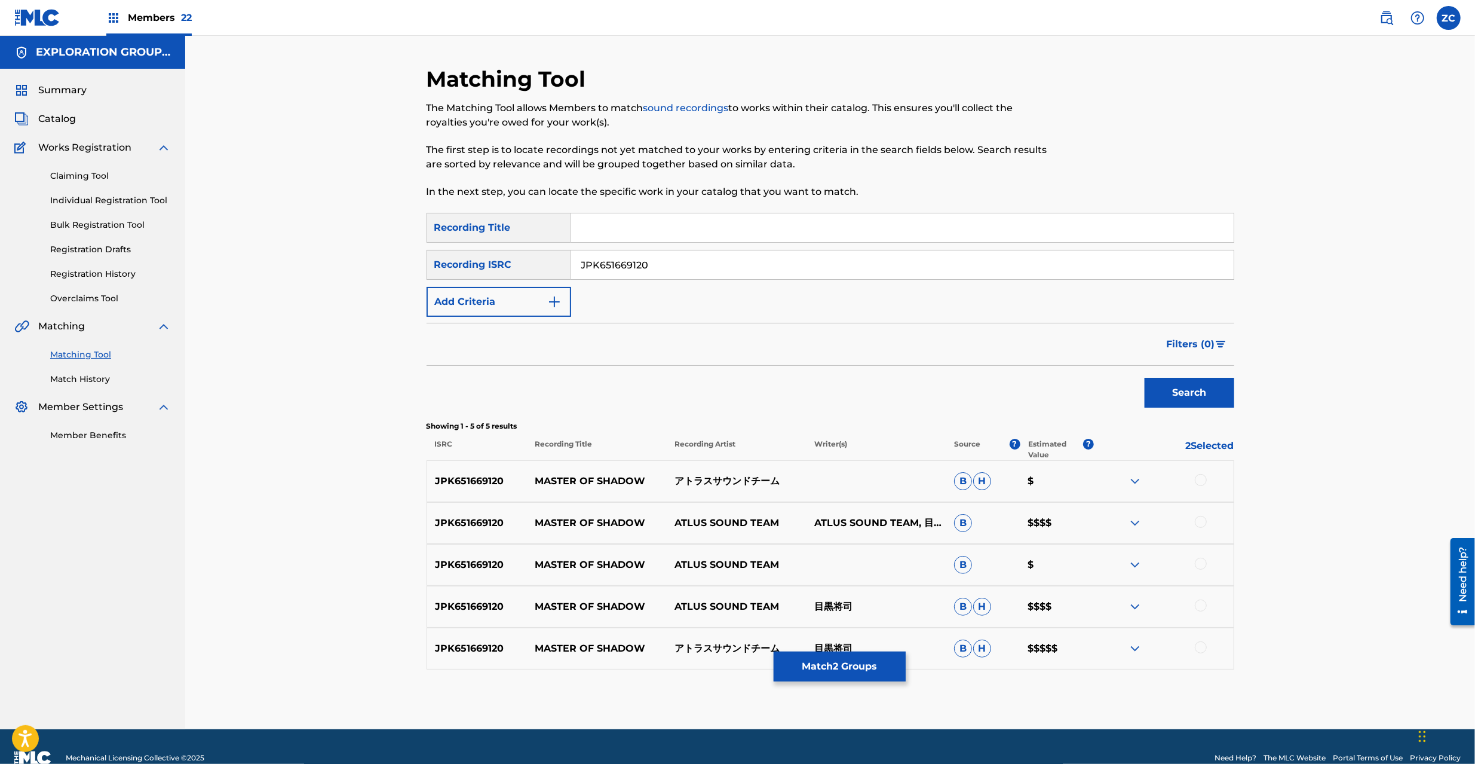
click at [1198, 479] on div at bounding box center [1201, 480] width 12 height 12
click at [1201, 517] on div at bounding box center [1201, 522] width 12 height 12
click at [1201, 565] on div at bounding box center [1201, 564] width 12 height 12
click at [1200, 601] on div at bounding box center [1201, 605] width 12 height 12
click at [1201, 647] on div at bounding box center [1201, 647] width 12 height 12
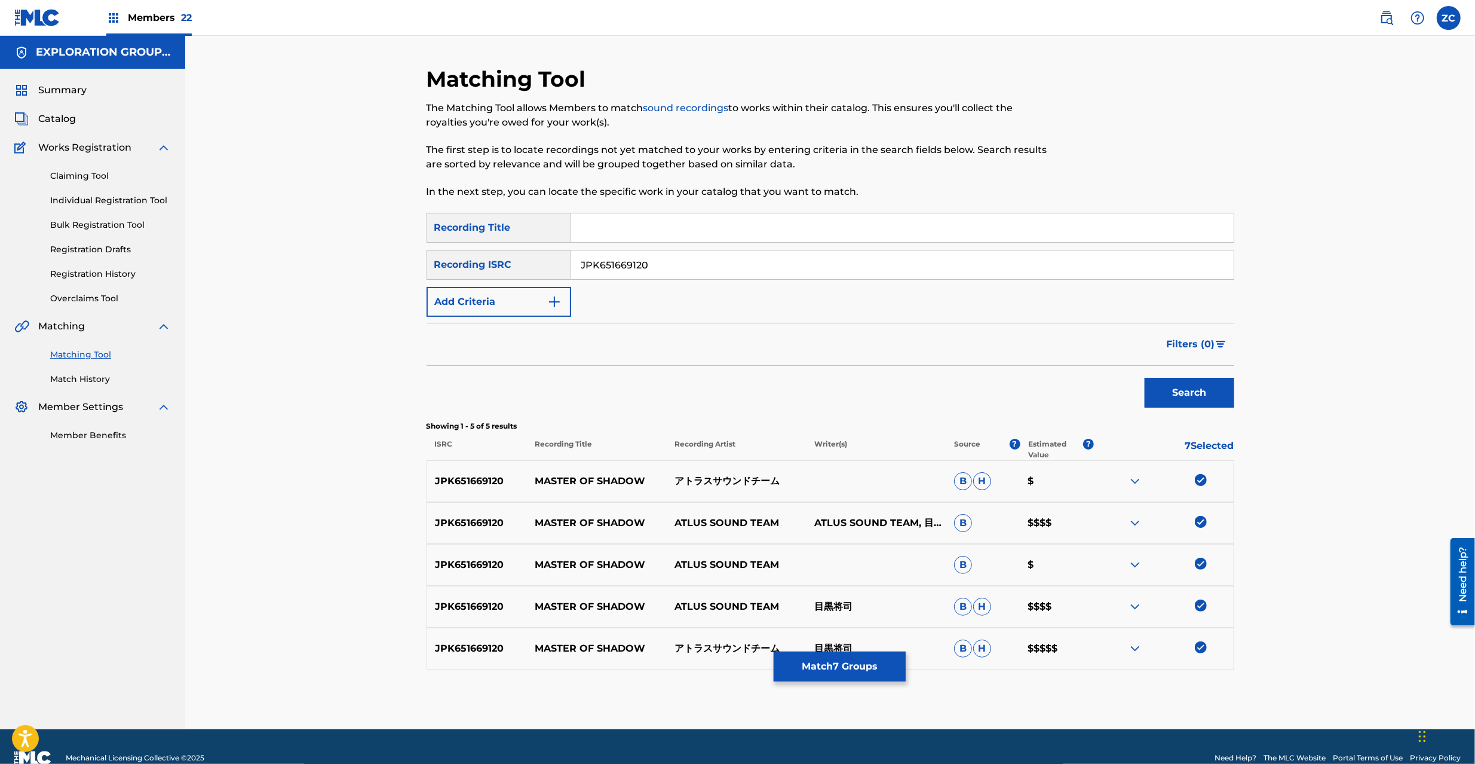
click at [861, 665] on button "Match 7 Groups" at bounding box center [840, 666] width 132 height 30
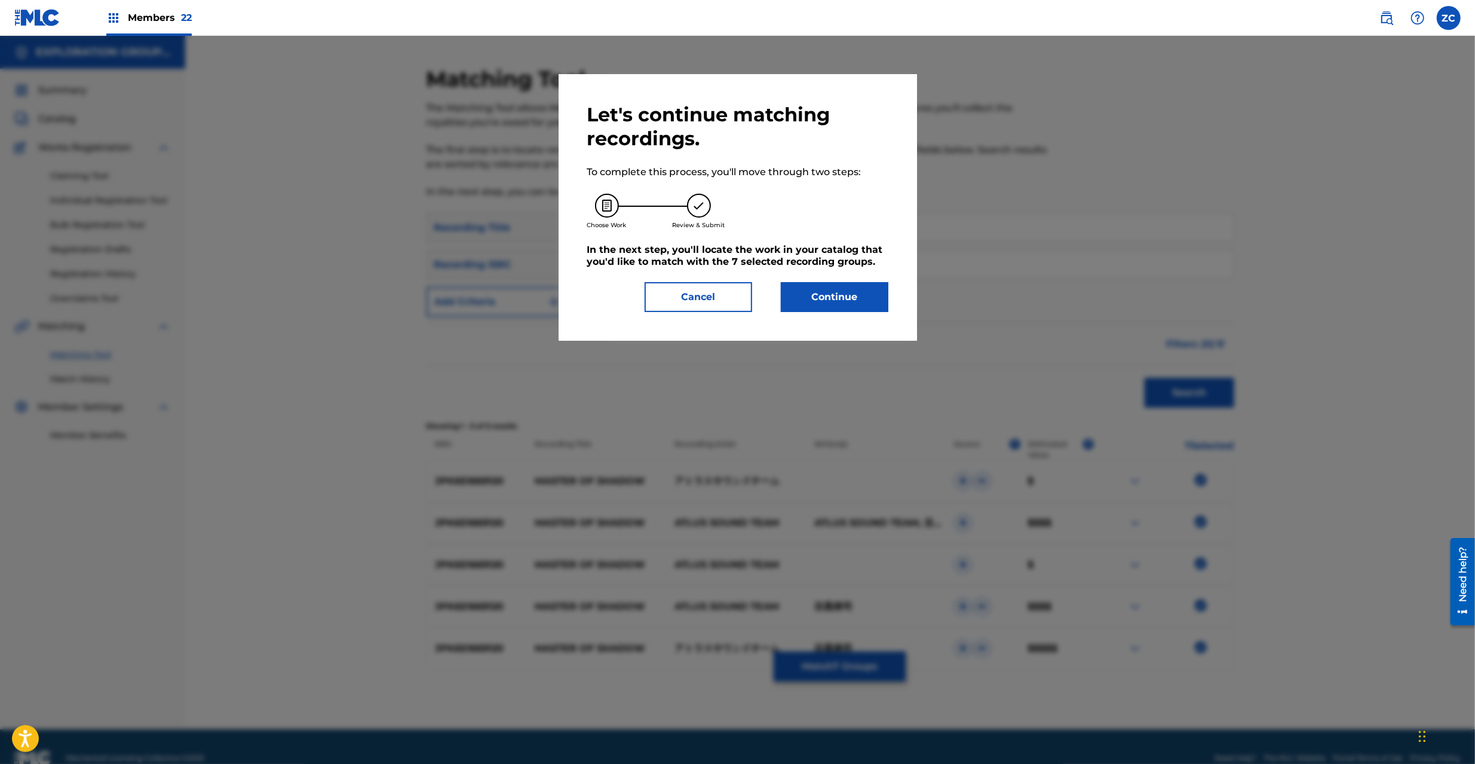
click at [839, 306] on button "Continue" at bounding box center [835, 297] width 108 height 30
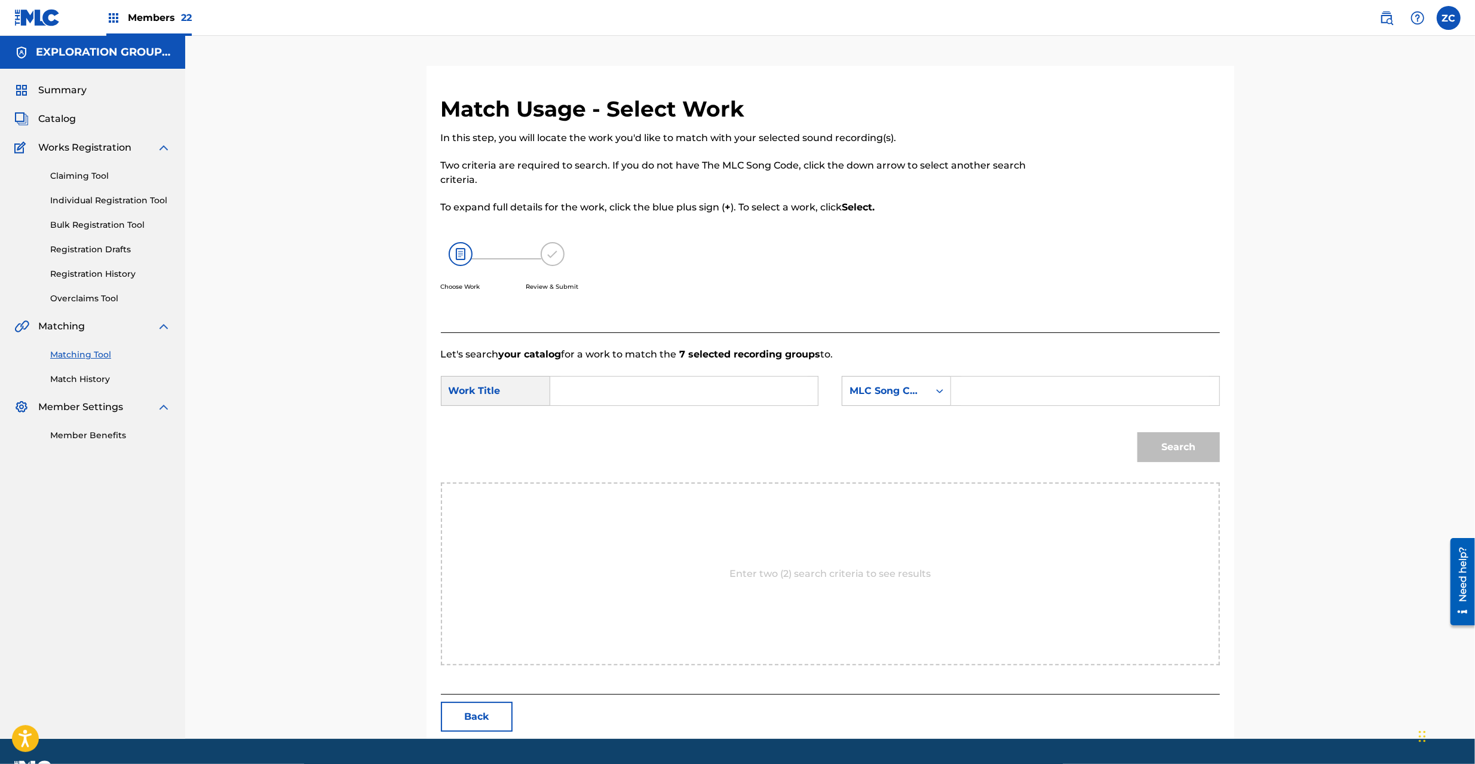
click at [735, 384] on input "Search Form" at bounding box center [684, 390] width 247 height 29
click at [684, 392] on input "Master Of Shadow MV10HT" at bounding box center [684, 390] width 247 height 29
type input "Master Of Shadow"
click at [1062, 388] on input "Search Form" at bounding box center [1084, 390] width 247 height 29
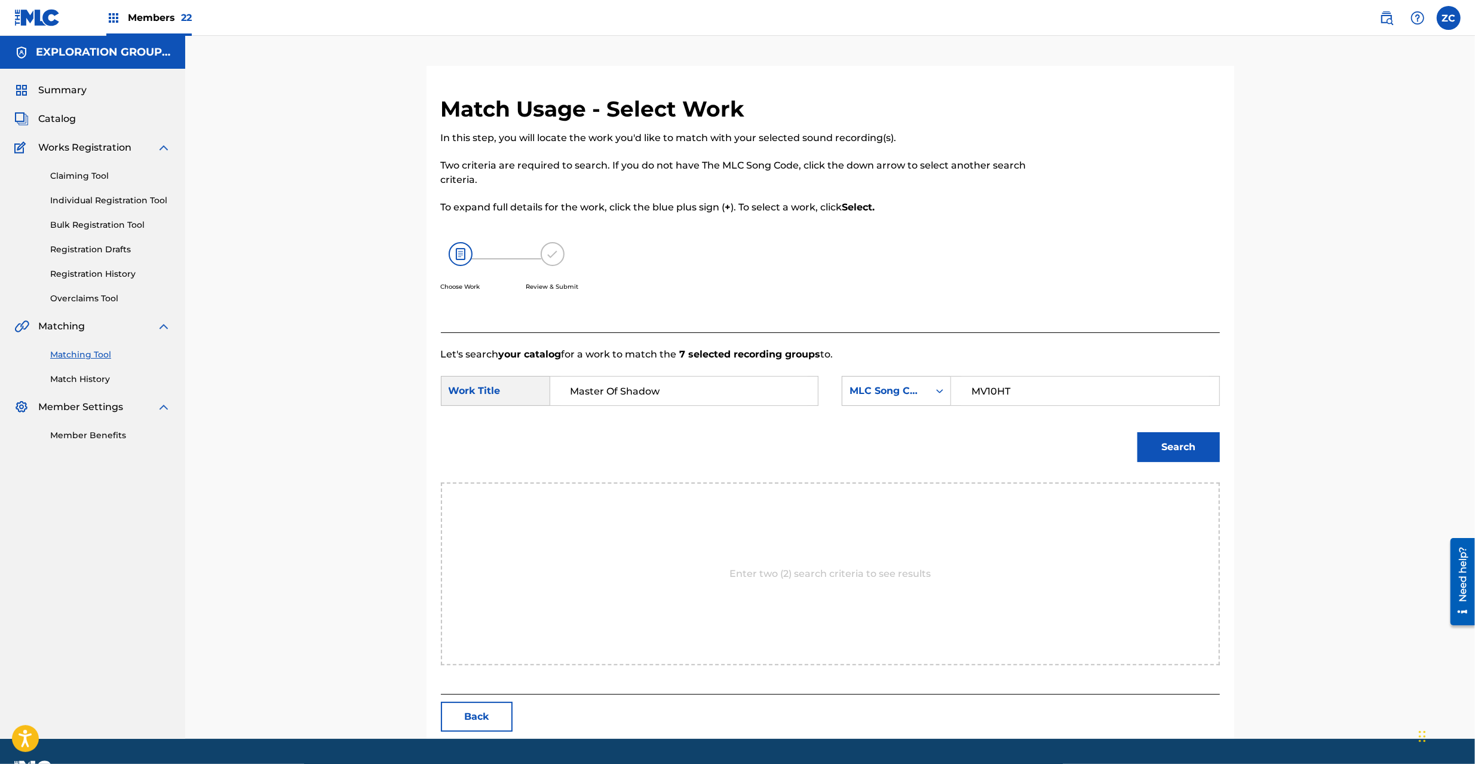
type input "MV10HT"
click at [1172, 447] on button "Search" at bounding box center [1179, 447] width 82 height 30
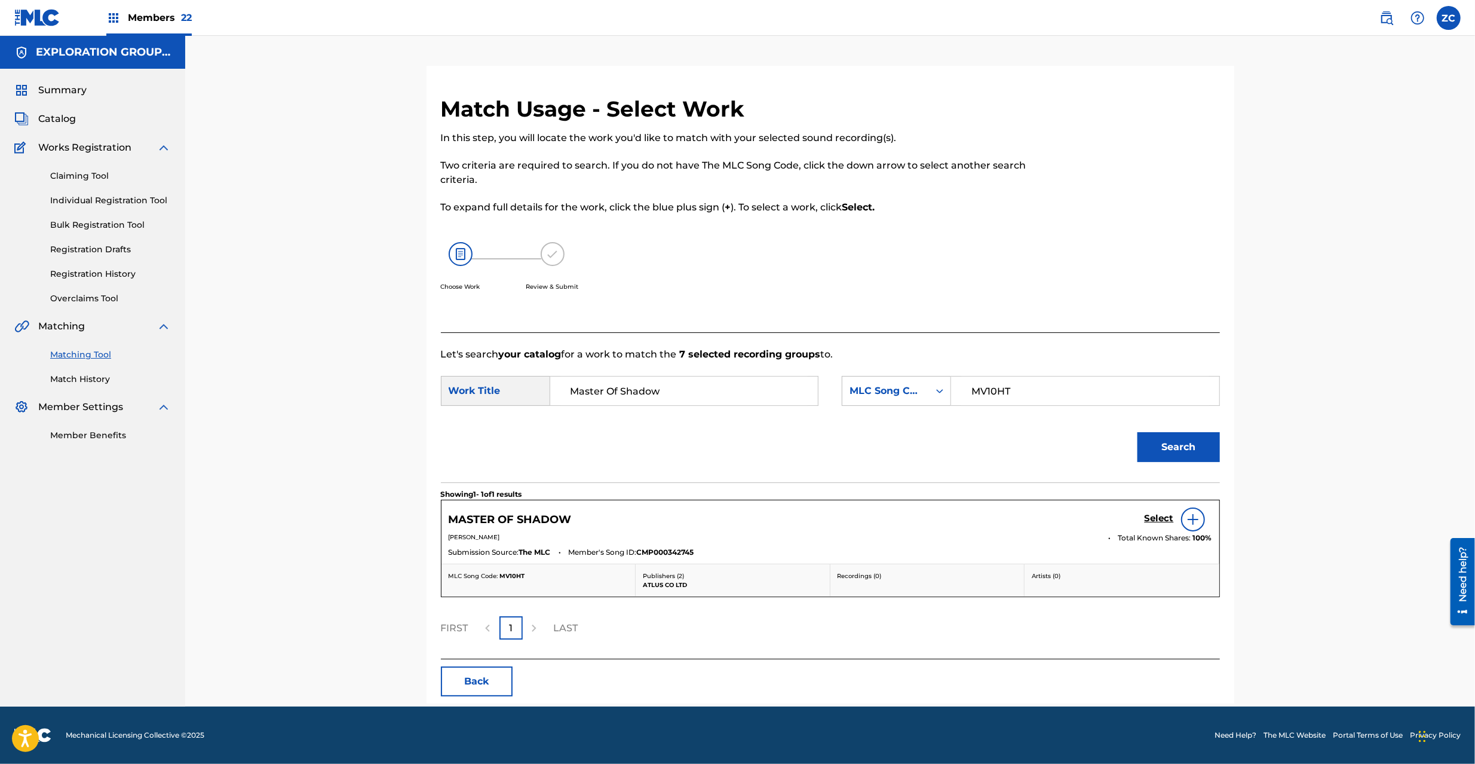
click at [1157, 517] on h5 "Select" at bounding box center [1159, 518] width 29 height 11
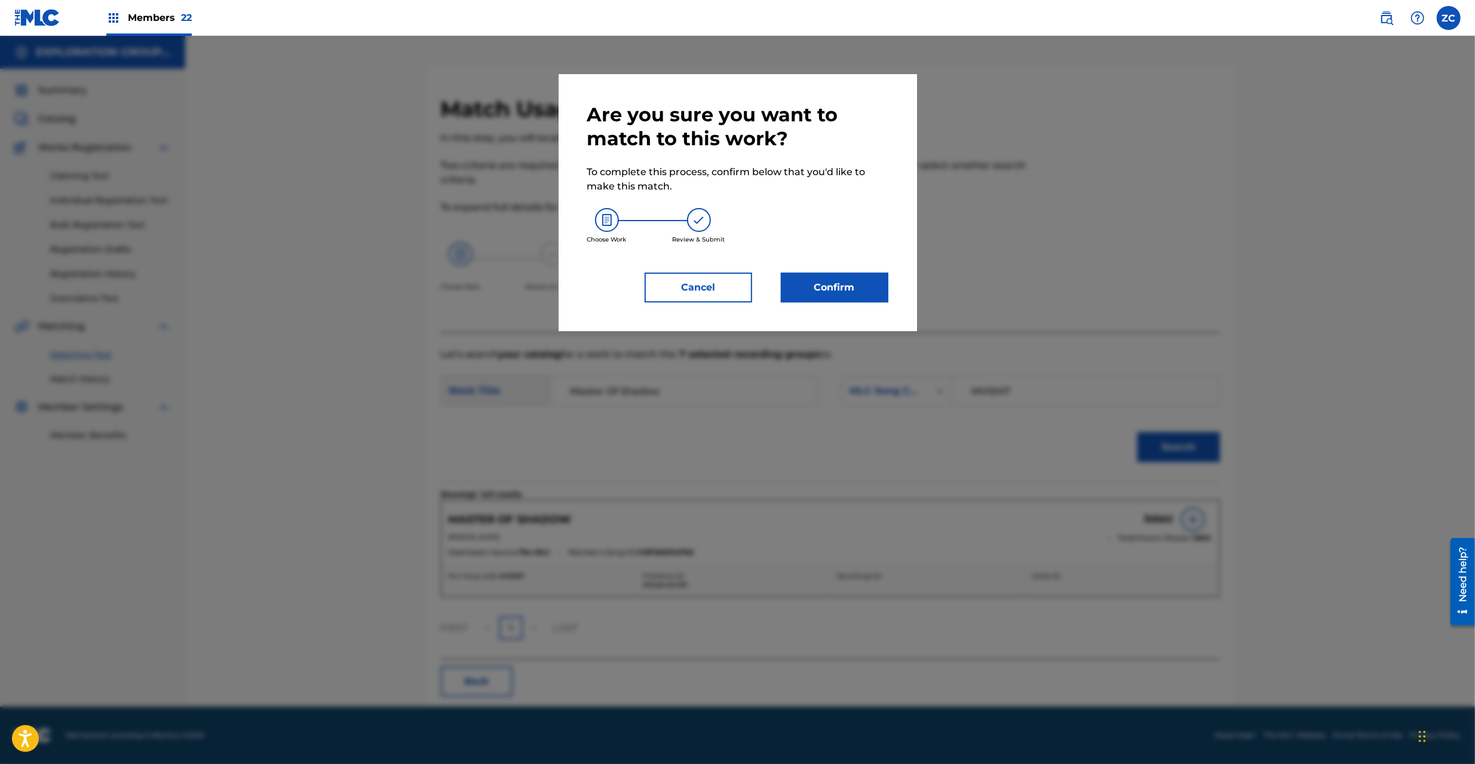
click at [859, 295] on button "Confirm" at bounding box center [835, 287] width 108 height 30
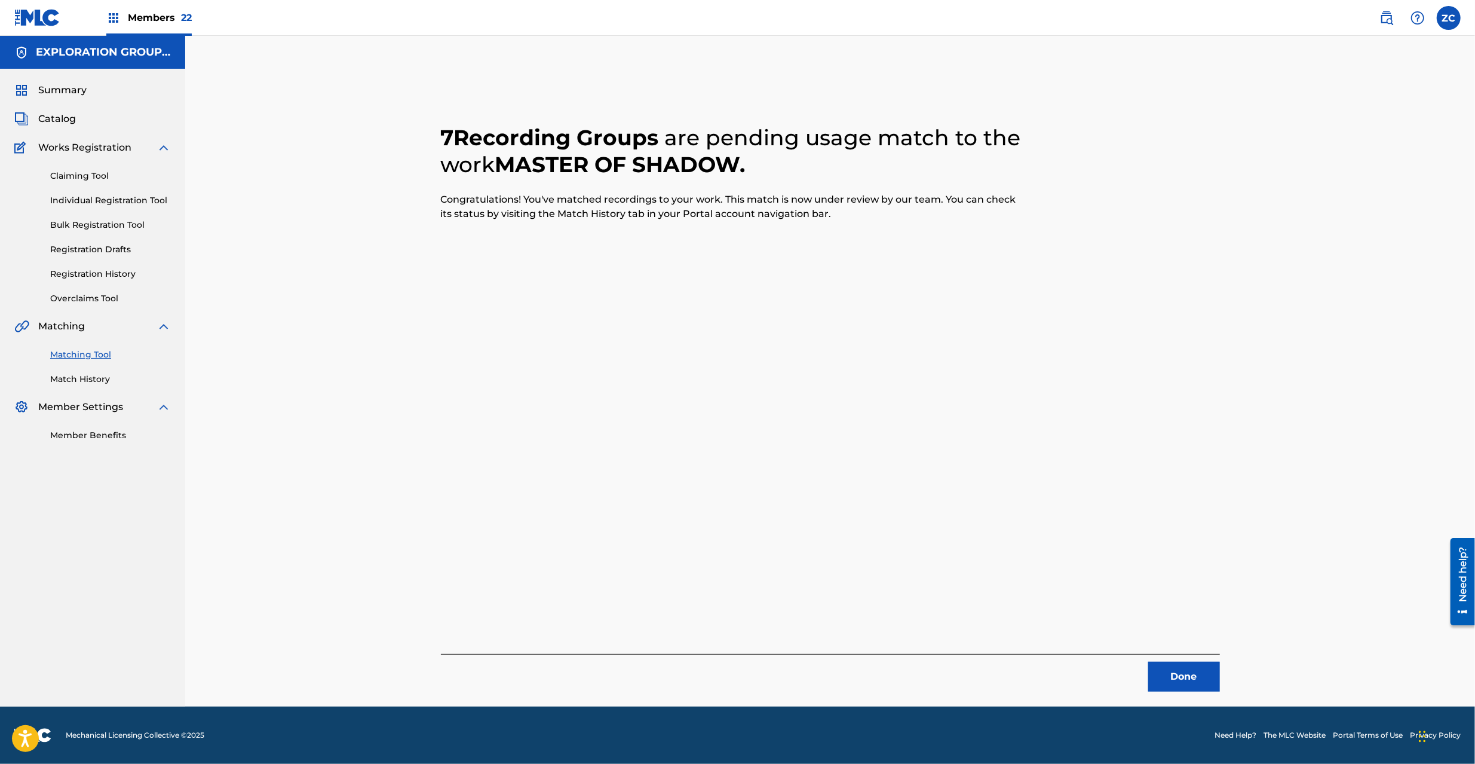
click at [1188, 677] on button "Done" at bounding box center [1184, 676] width 72 height 30
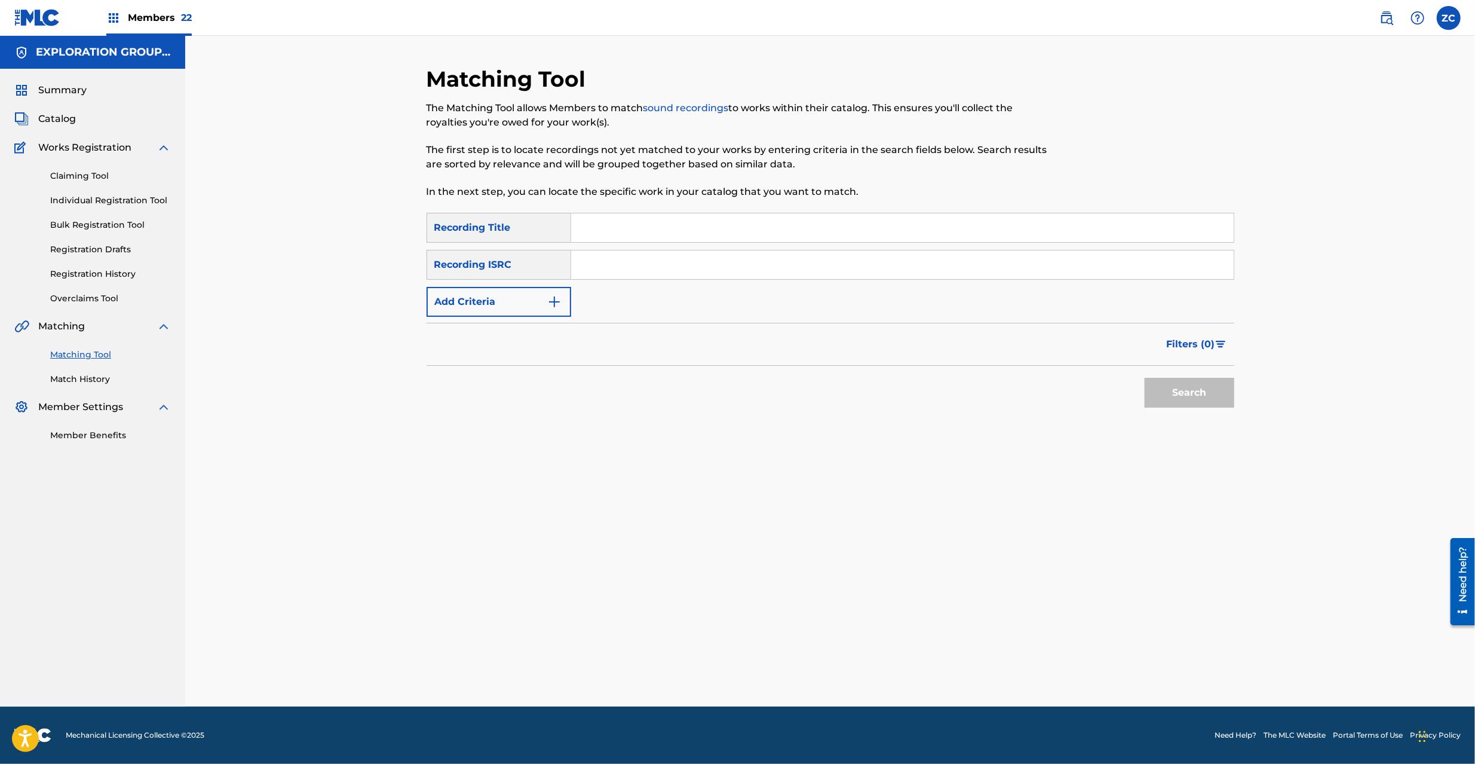
click at [690, 257] on input "Search Form" at bounding box center [902, 264] width 663 height 29
click at [1186, 399] on button "Search" at bounding box center [1190, 393] width 90 height 30
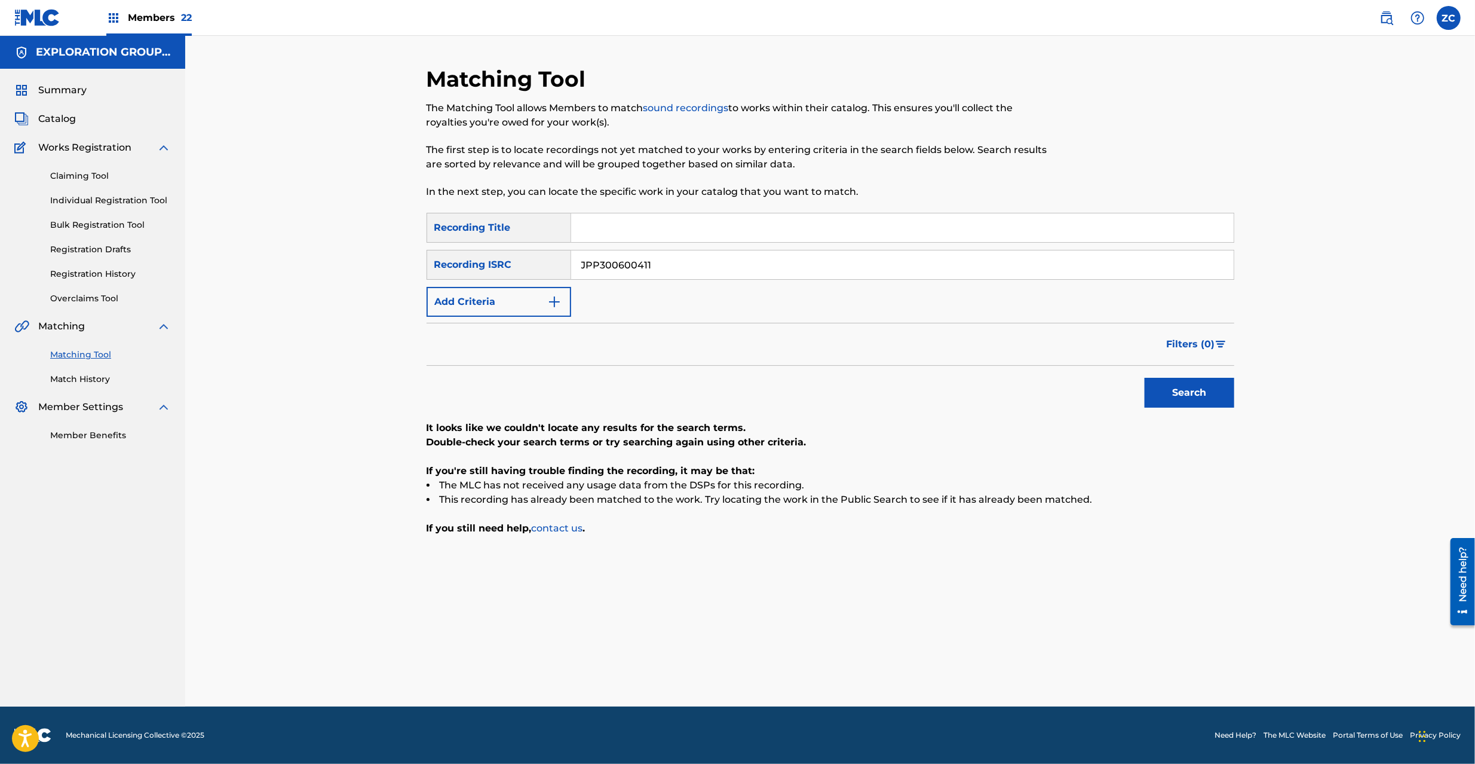
click at [780, 267] on input "JPP300600411" at bounding box center [902, 264] width 663 height 29
click at [1195, 405] on button "Search" at bounding box center [1190, 393] width 90 height 30
click at [878, 269] on input "JPK651367002" at bounding box center [902, 264] width 663 height 29
click at [1205, 391] on button "Search" at bounding box center [1190, 393] width 90 height 30
click at [753, 269] on input "JPK651160307" at bounding box center [902, 264] width 663 height 29
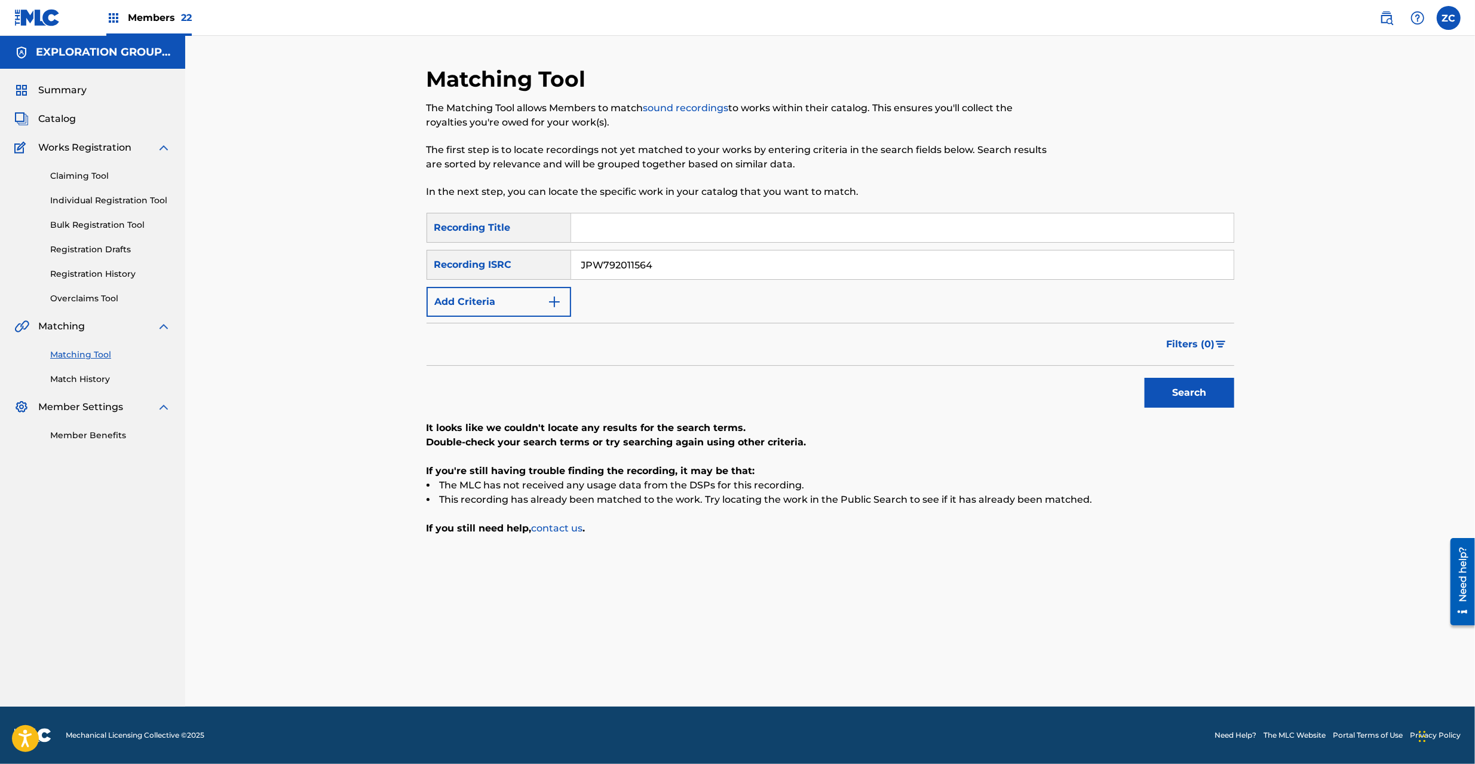
click at [1222, 403] on button "Search" at bounding box center [1190, 393] width 90 height 30
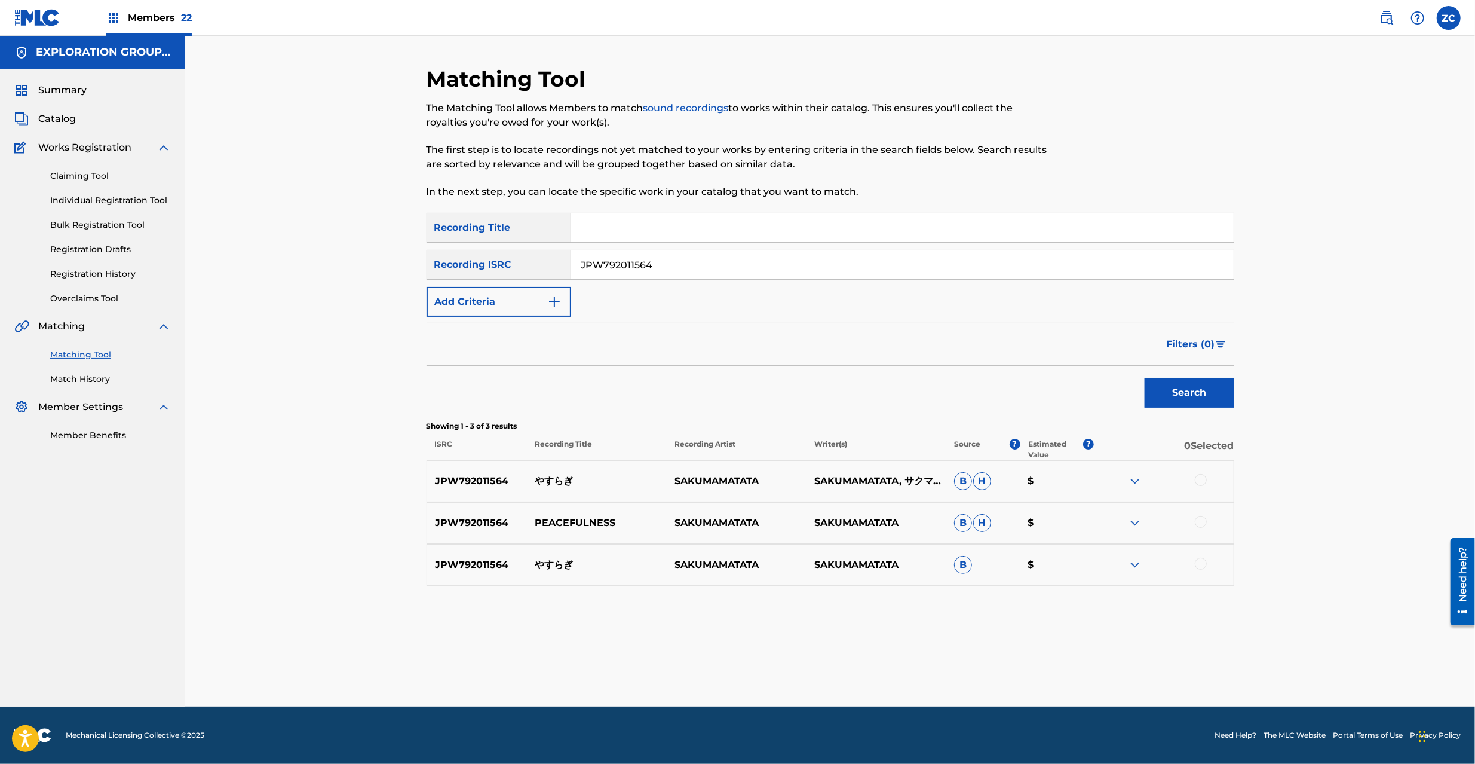
drag, startPoint x: 1198, startPoint y: 480, endPoint x: 1200, endPoint y: 507, distance: 26.4
click at [1198, 479] on div at bounding box center [1201, 480] width 12 height 12
click at [1202, 519] on div at bounding box center [1201, 522] width 12 height 12
click at [1203, 568] on div at bounding box center [1201, 564] width 12 height 12
click at [871, 264] on input "JPW792011564" at bounding box center [902, 264] width 663 height 29
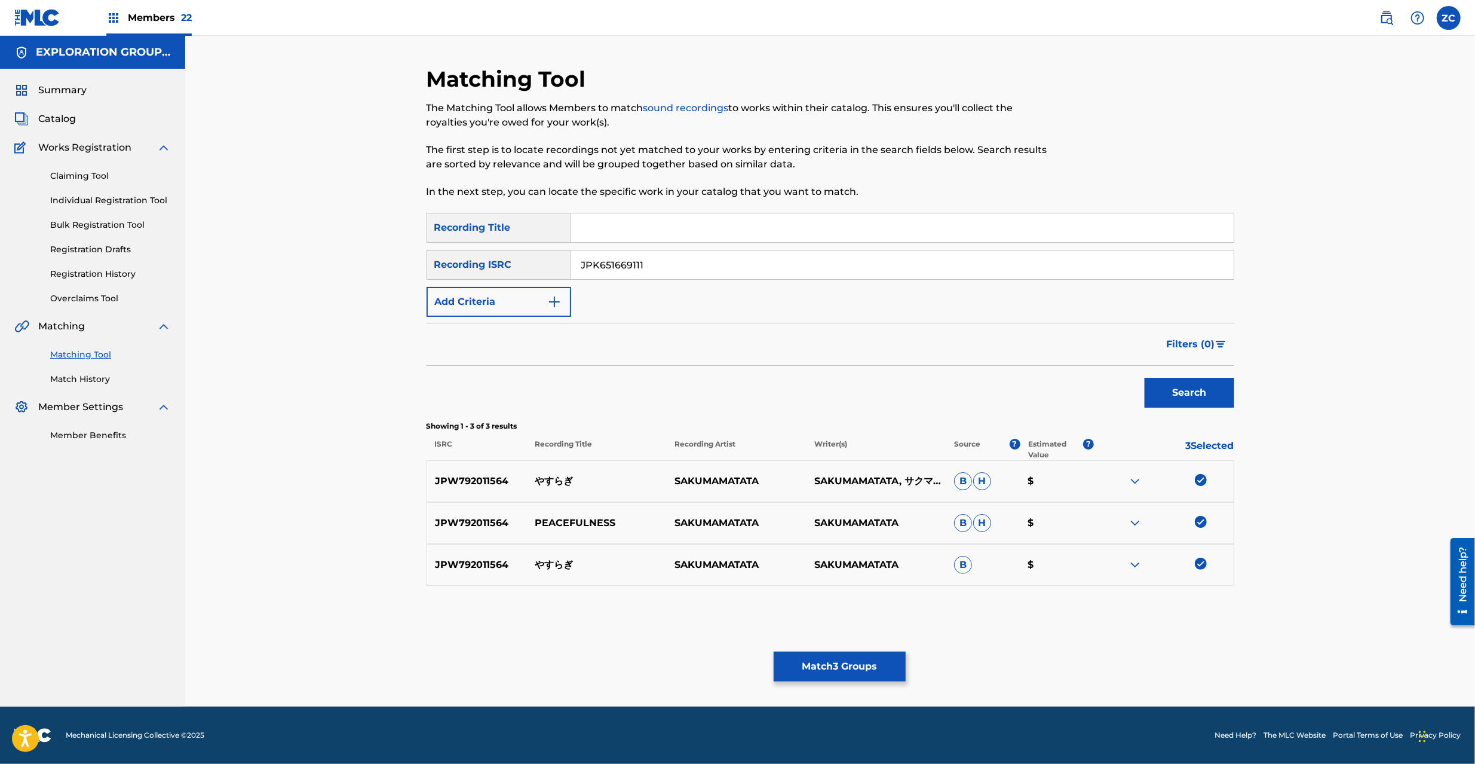
type input "JPK651669111"
click at [1163, 394] on button "Search" at bounding box center [1190, 393] width 90 height 30
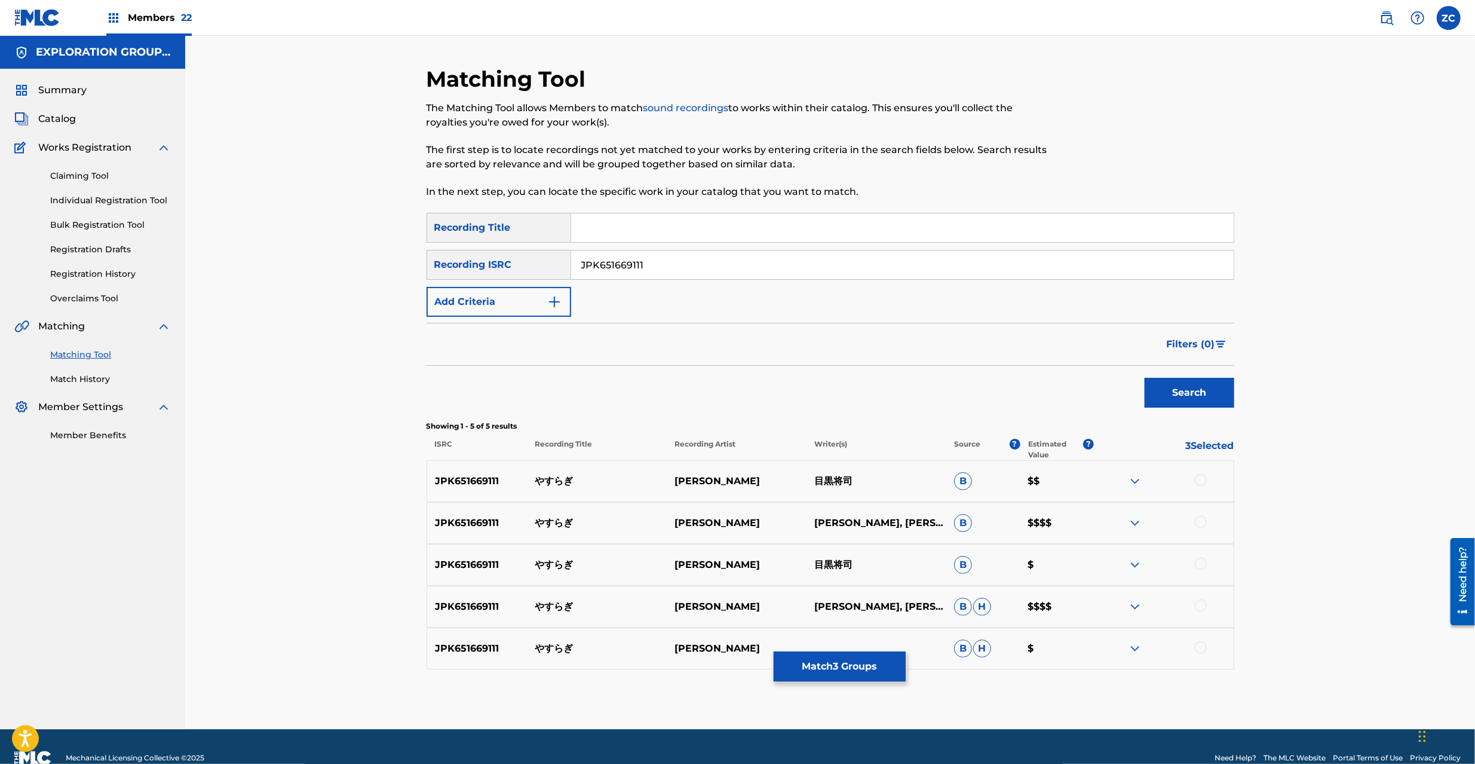
click at [1200, 479] on div at bounding box center [1201, 480] width 12 height 12
click at [1199, 517] on div at bounding box center [1201, 522] width 12 height 12
click at [1200, 565] on div at bounding box center [1201, 564] width 12 height 12
click at [1199, 605] on div at bounding box center [1201, 605] width 12 height 12
click at [1198, 648] on div at bounding box center [1201, 647] width 12 height 12
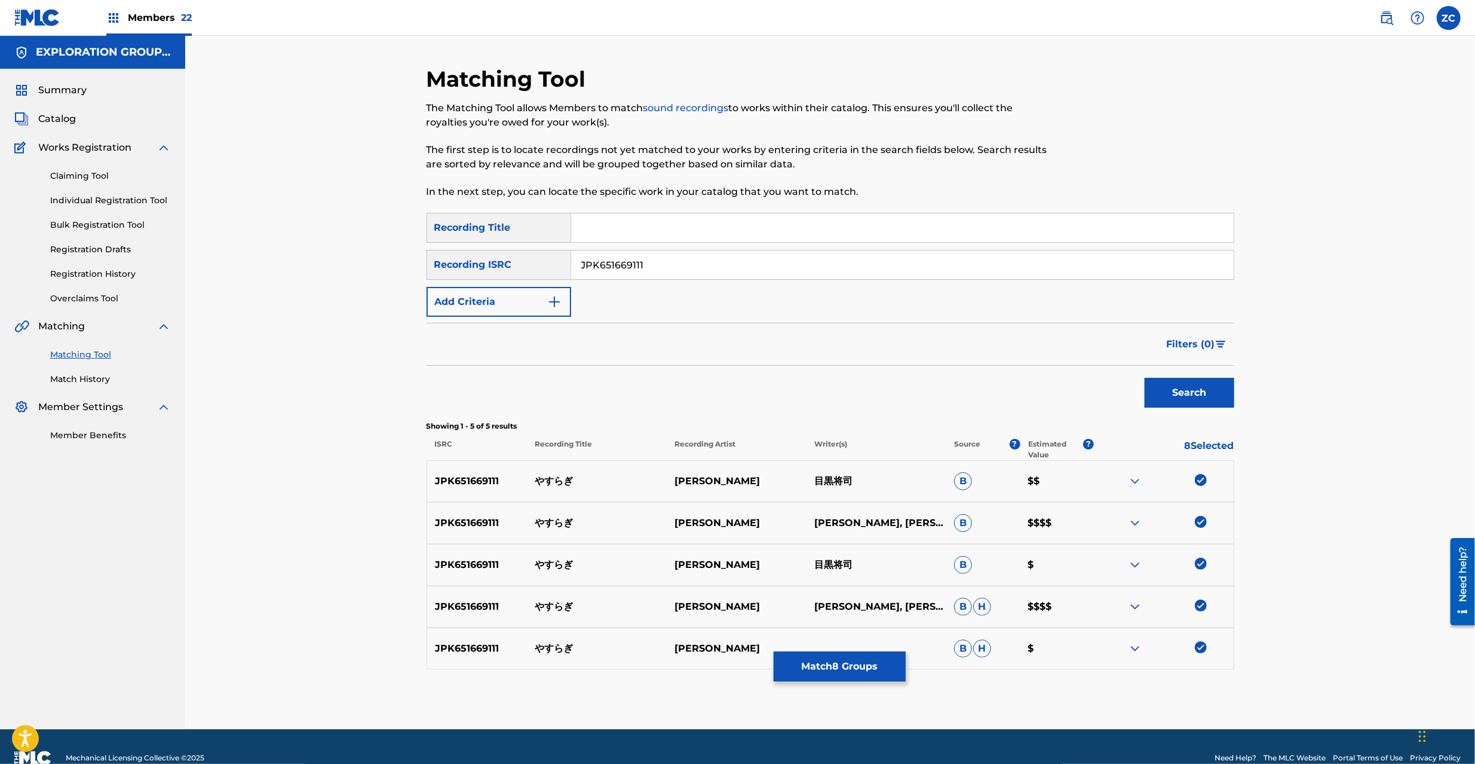
click at [890, 666] on button "Match 8 Groups" at bounding box center [840, 666] width 132 height 30
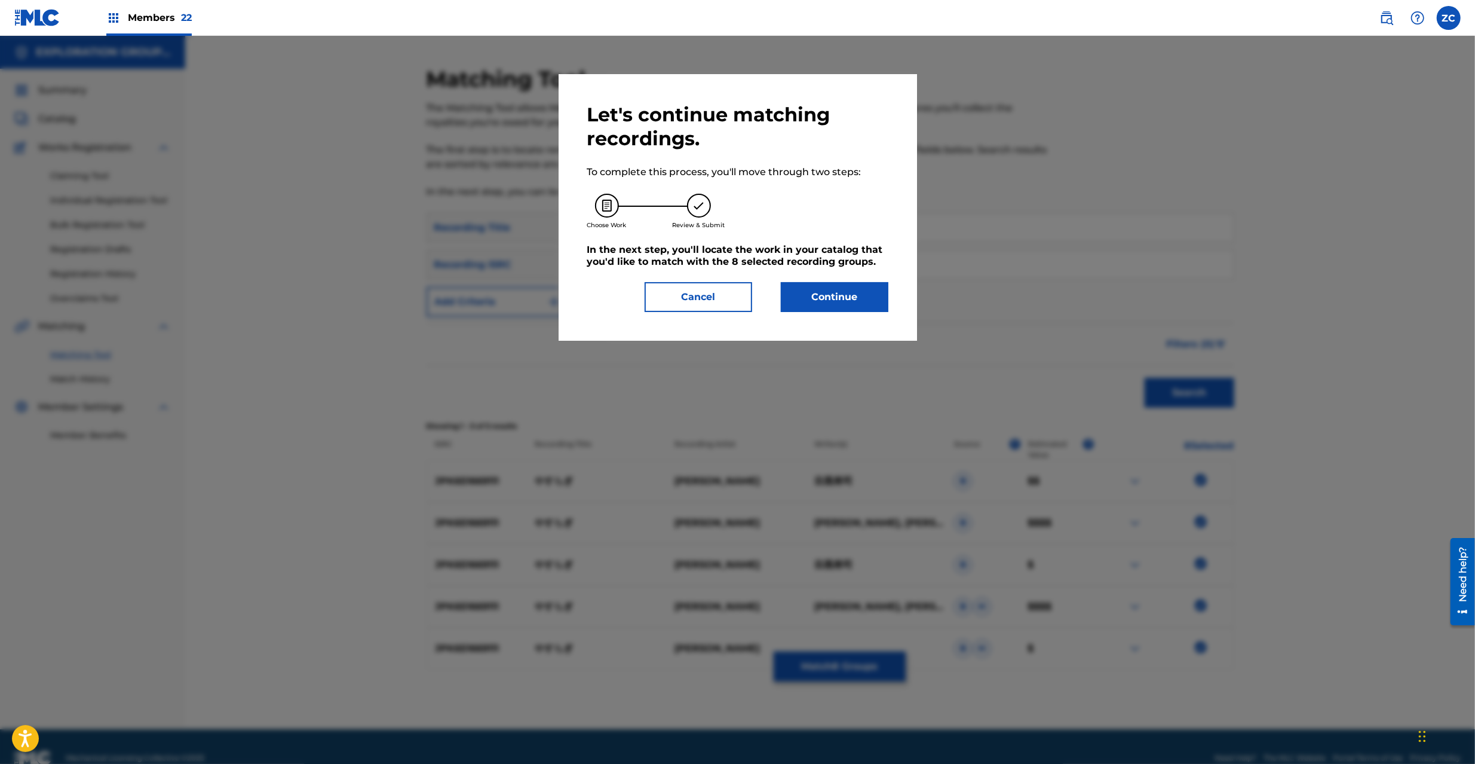
click at [823, 308] on button "Continue" at bounding box center [835, 297] width 108 height 30
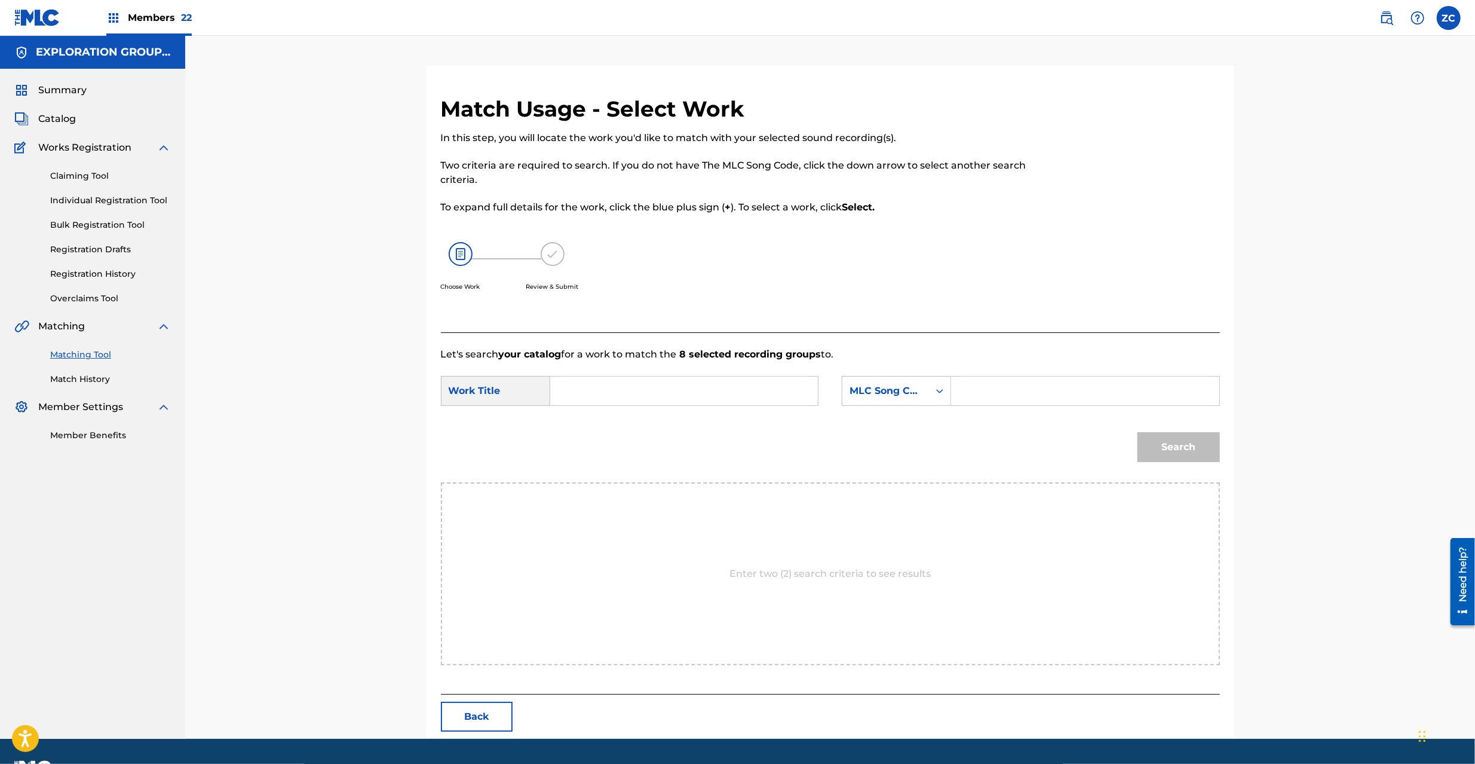
click at [700, 400] on input "Search Form" at bounding box center [684, 390] width 247 height 29
click at [651, 390] on input "Yasuragi YP0W1E" at bounding box center [684, 390] width 247 height 29
type input "Yasuragi"
click at [1103, 390] on input "Search Form" at bounding box center [1084, 390] width 247 height 29
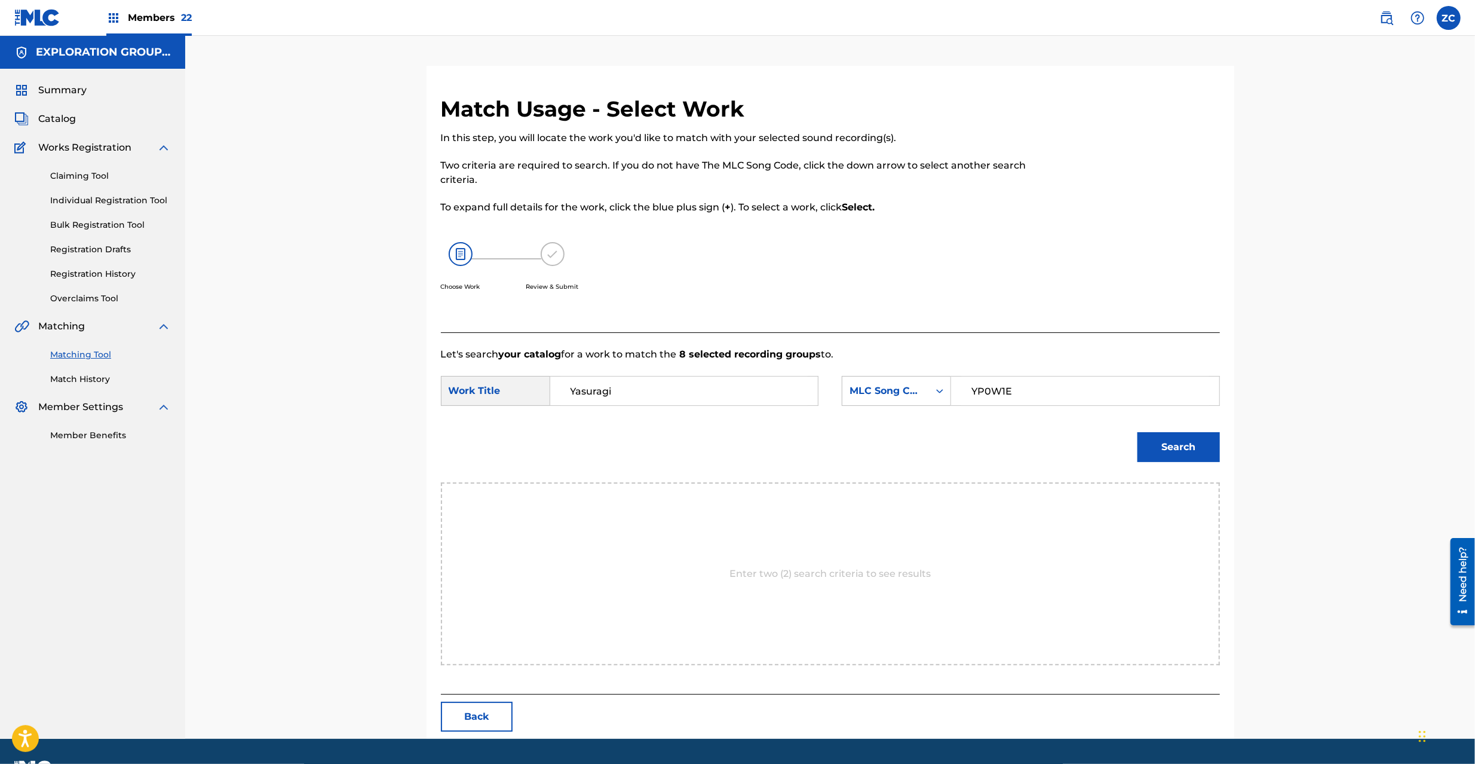
type input "YP0W1E"
click at [1189, 452] on button "Search" at bounding box center [1179, 447] width 82 height 30
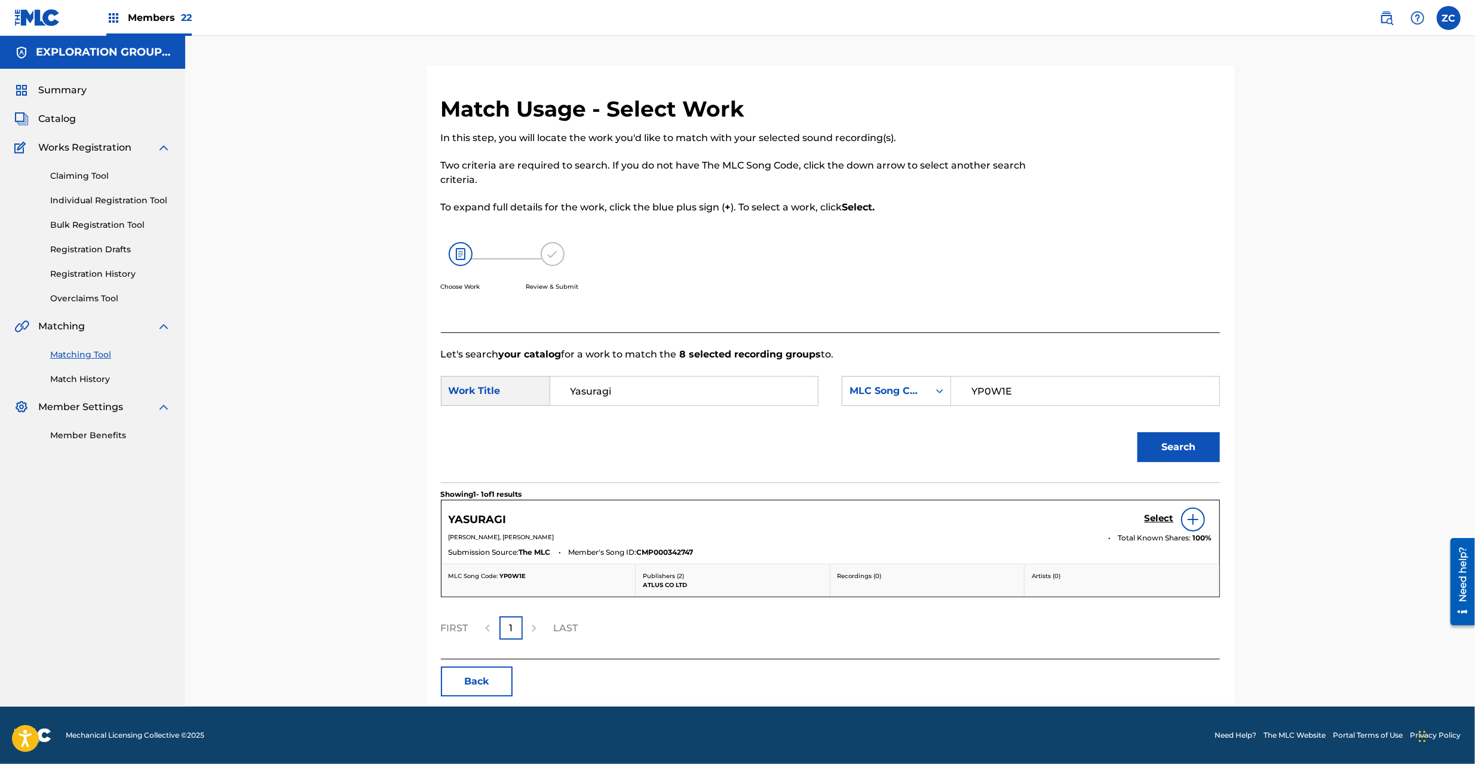
click at [1158, 519] on h5 "Select" at bounding box center [1159, 518] width 29 height 11
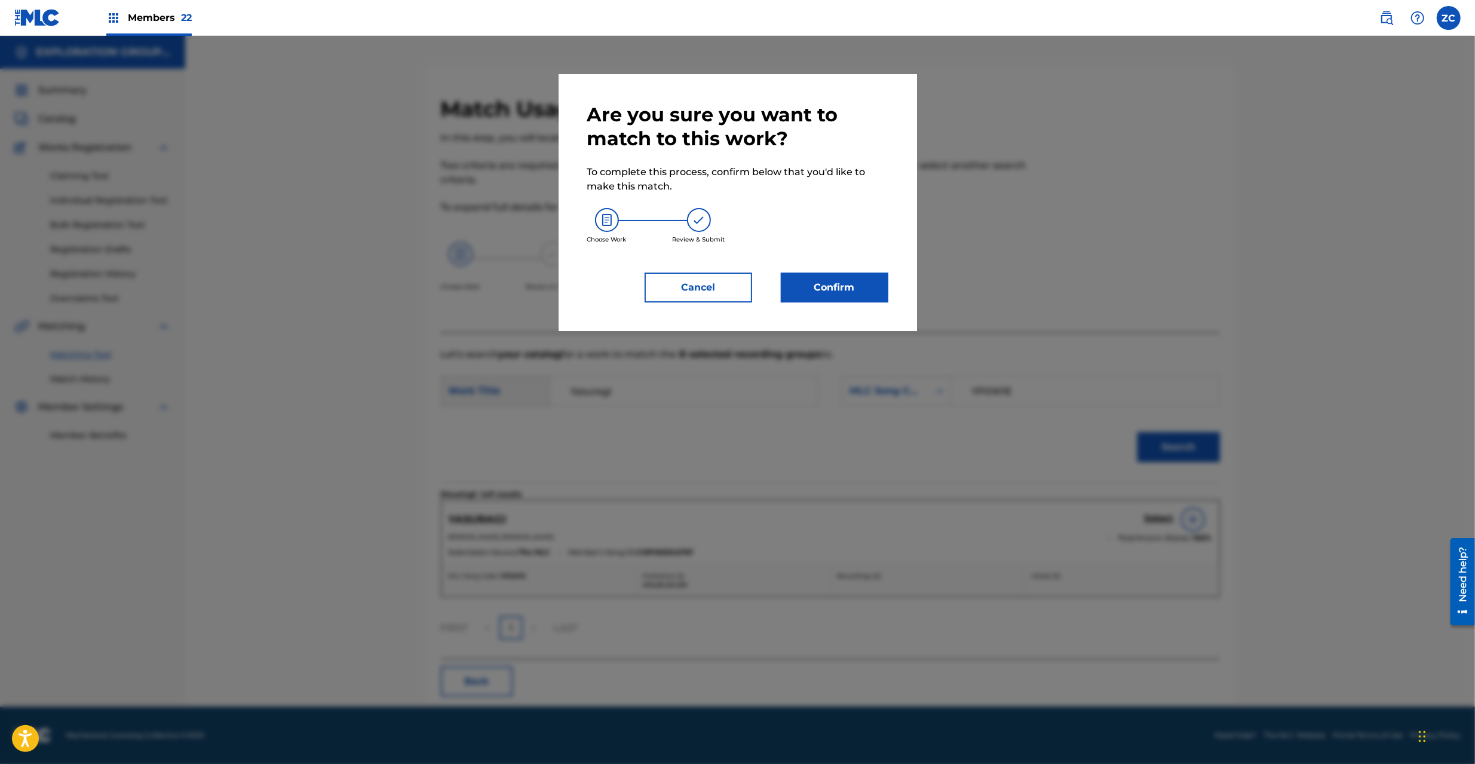
click at [856, 282] on button "Confirm" at bounding box center [835, 287] width 108 height 30
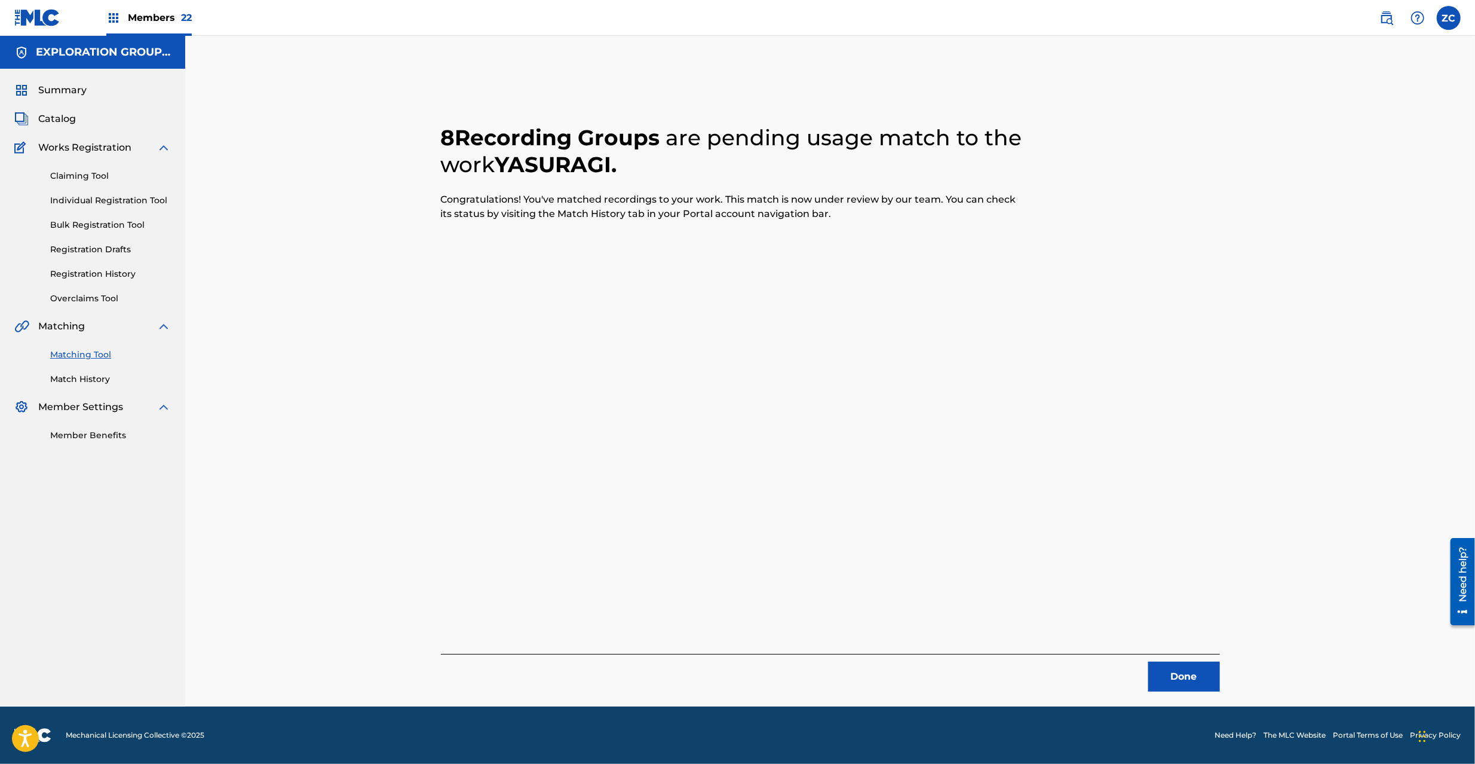
click at [1174, 663] on button "Done" at bounding box center [1184, 676] width 72 height 30
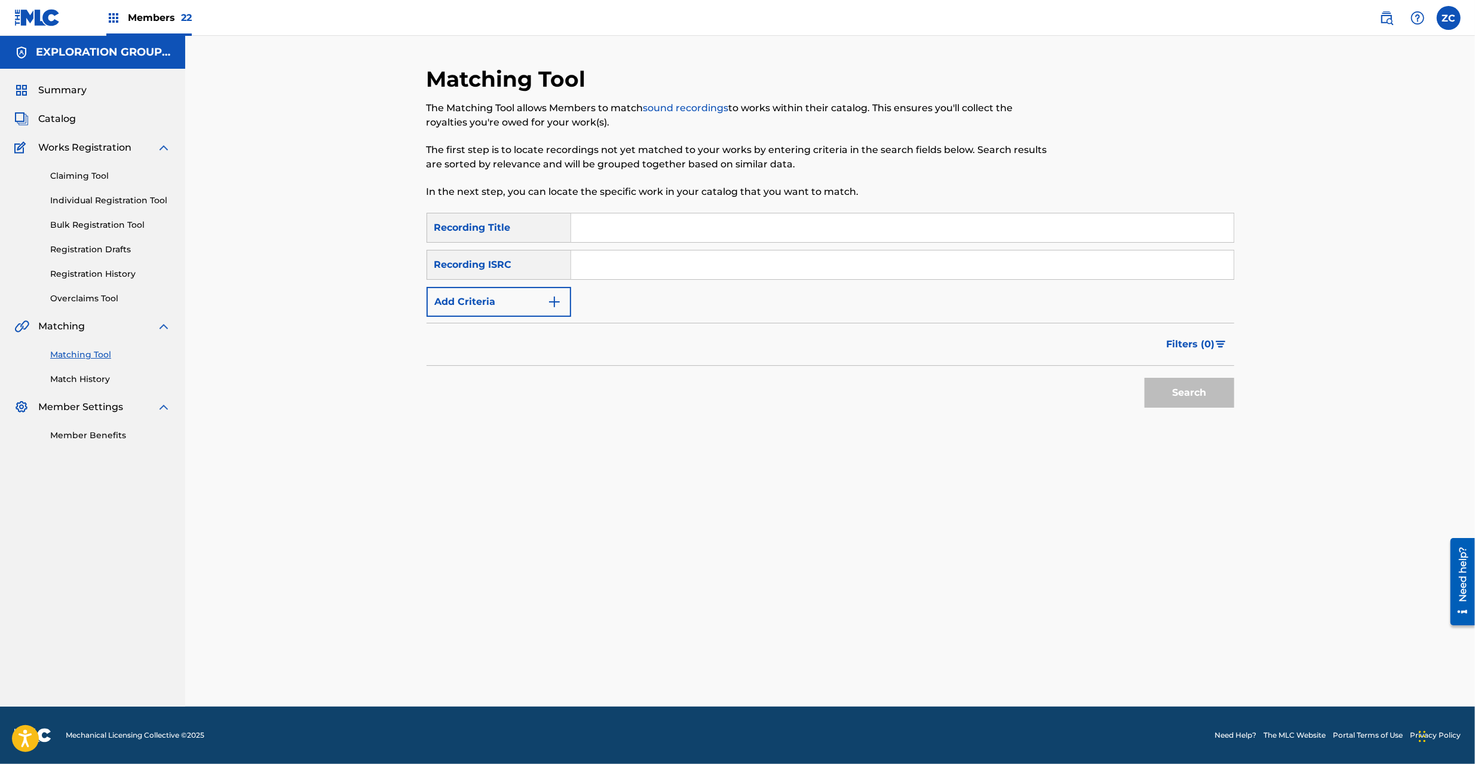
drag, startPoint x: 880, startPoint y: 275, endPoint x: 889, endPoint y: 276, distance: 9.6
click at [880, 275] on input "Search Form" at bounding box center [902, 264] width 663 height 29
type input "JPK651500129"
click at [1175, 394] on button "Search" at bounding box center [1190, 393] width 90 height 30
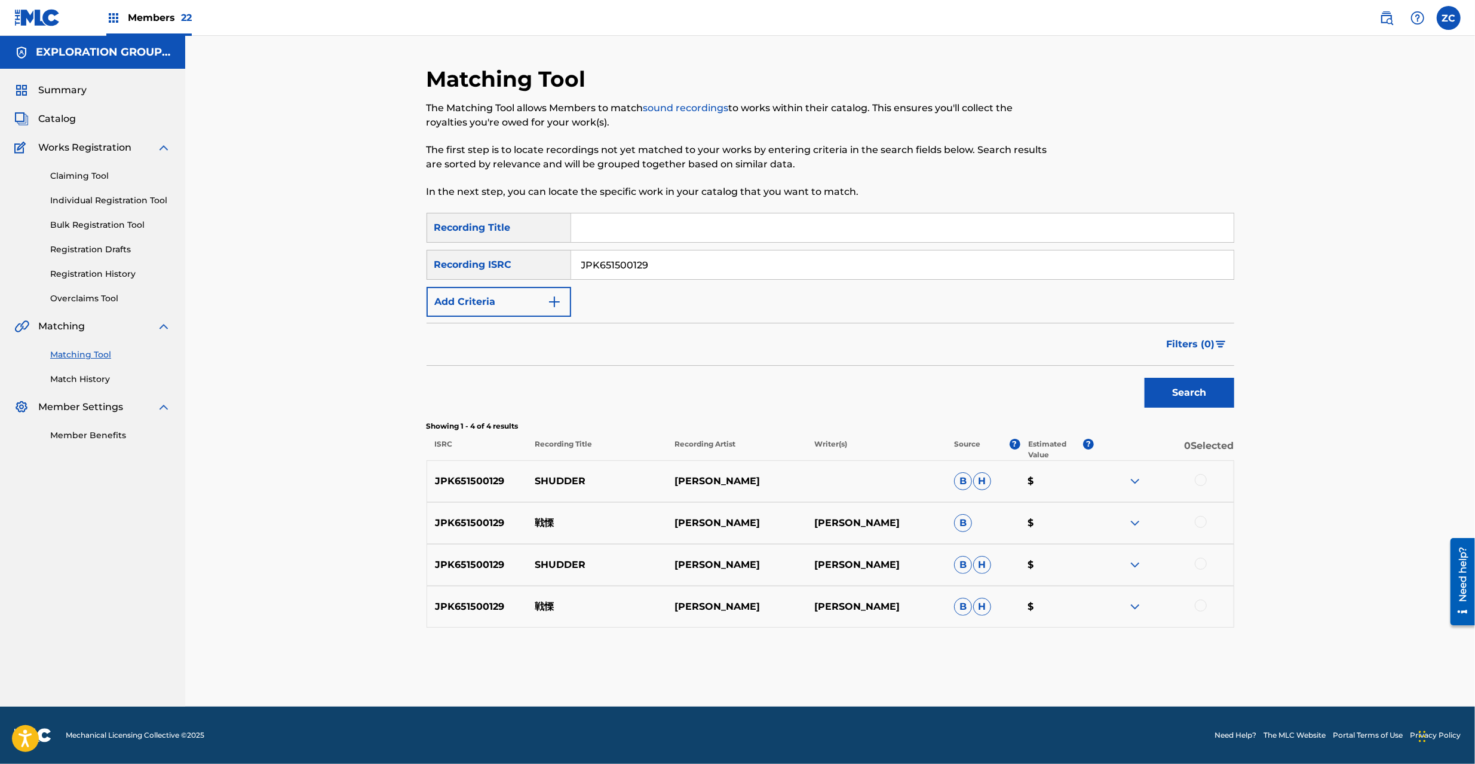
click at [1203, 479] on div at bounding box center [1201, 480] width 12 height 12
click at [1205, 523] on div at bounding box center [1201, 522] width 12 height 12
click at [1205, 566] on div at bounding box center [1201, 564] width 12 height 12
click at [1203, 605] on div at bounding box center [1201, 605] width 12 height 12
click at [828, 656] on button "Match 4 Groups" at bounding box center [840, 666] width 132 height 30
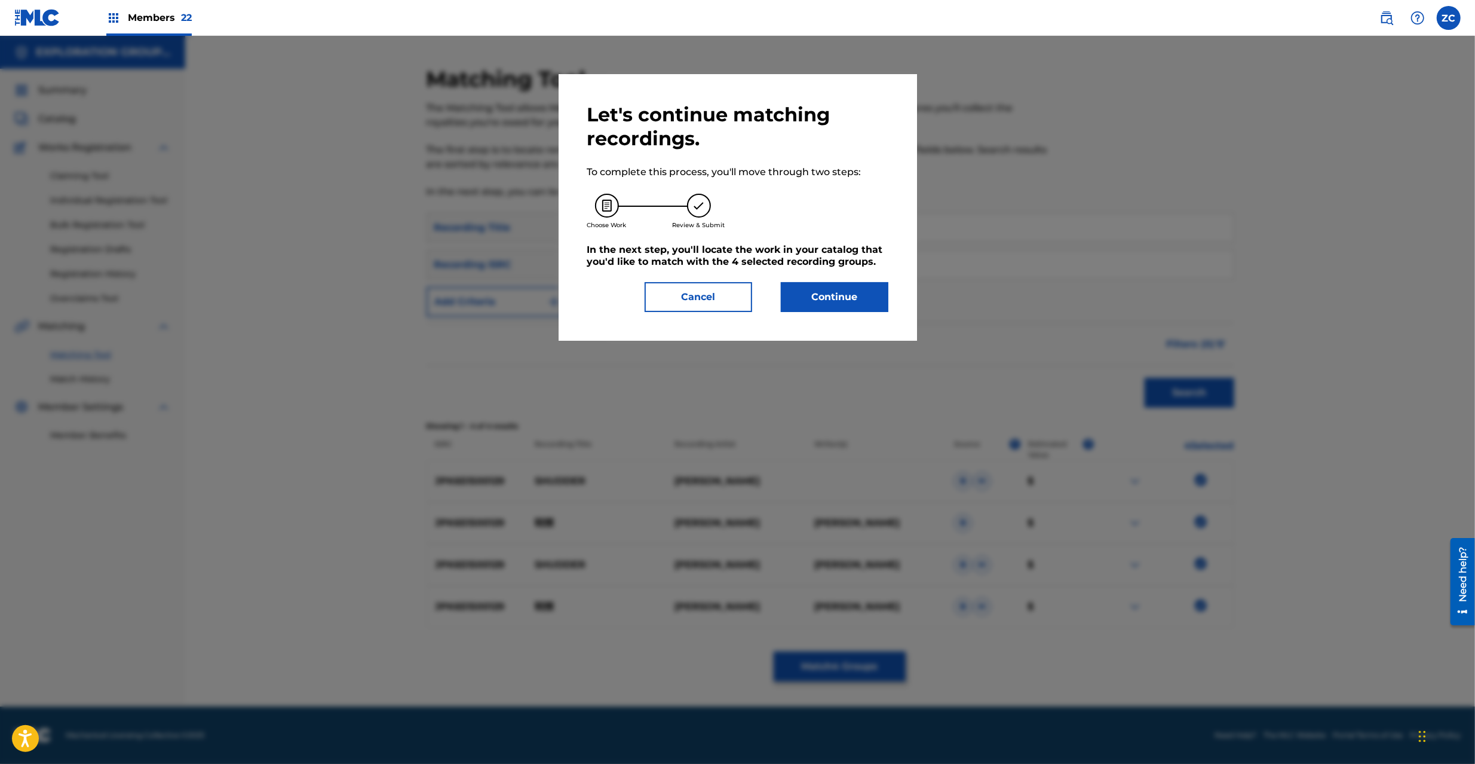
click at [858, 293] on button "Continue" at bounding box center [835, 297] width 108 height 30
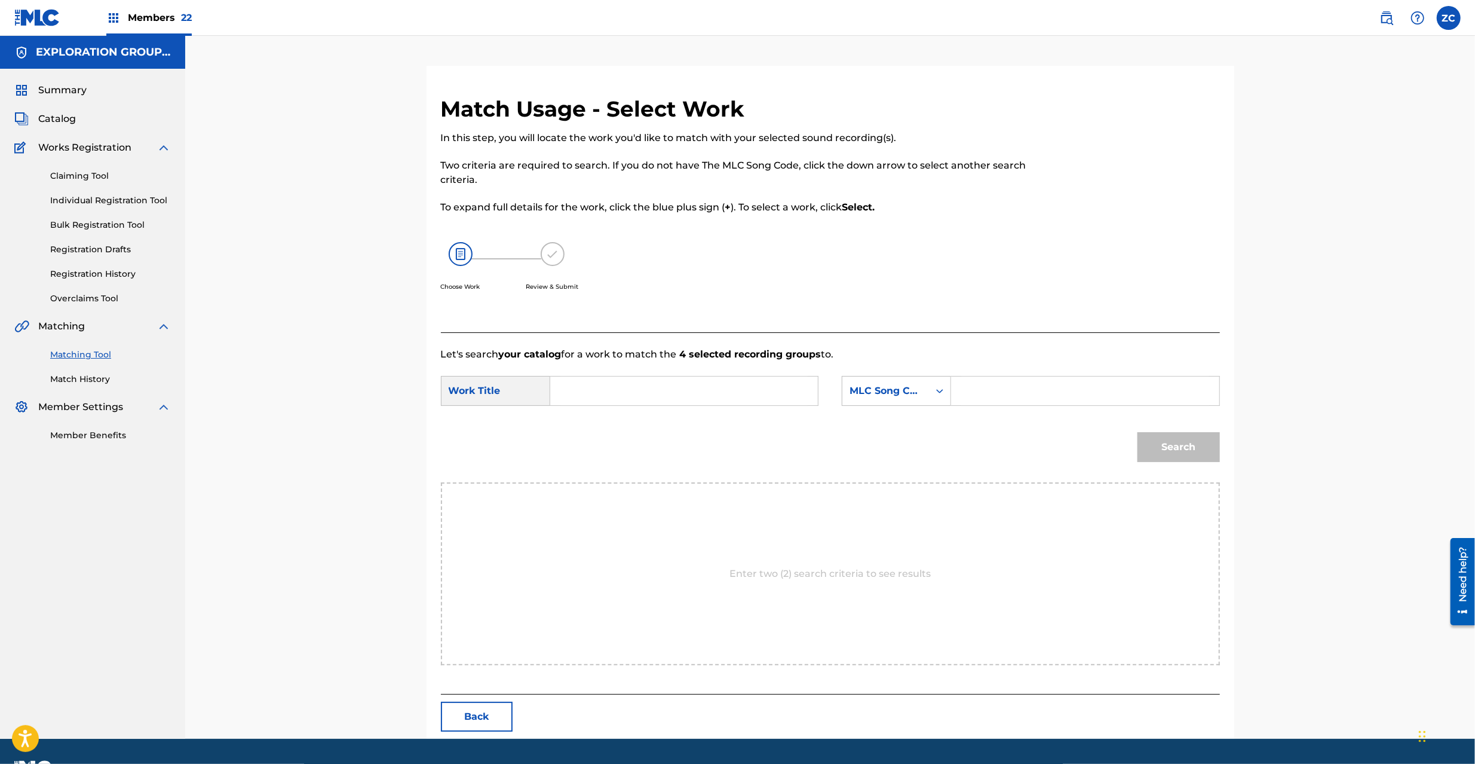
click at [682, 388] on input "Search Form" at bounding box center [684, 390] width 247 height 29
click at [660, 391] on input "Senritsu SC3S7G" at bounding box center [684, 390] width 247 height 29
type input "Senritsu"
drag, startPoint x: 1019, startPoint y: 388, endPoint x: 1031, endPoint y: 393, distance: 13.4
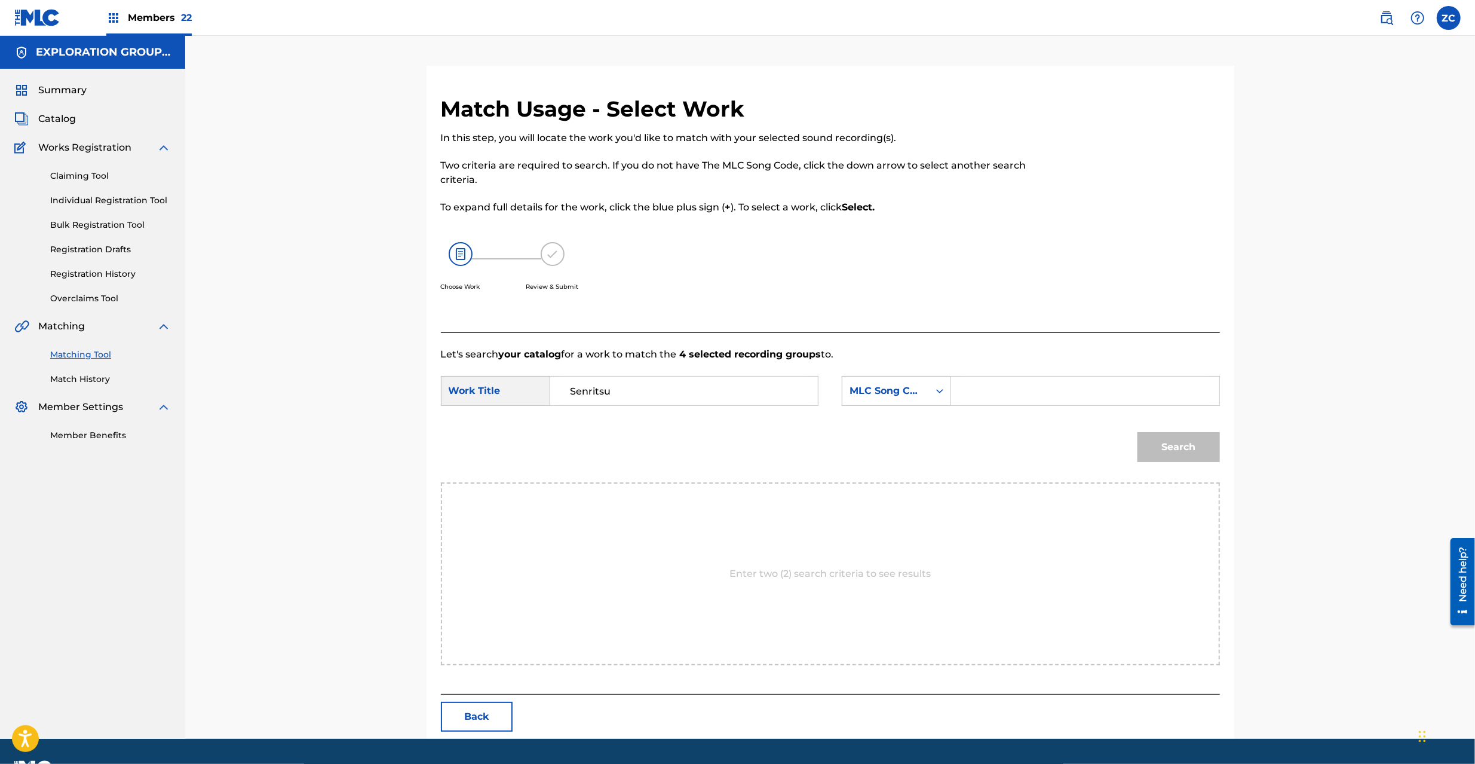
click at [1019, 388] on input "Search Form" at bounding box center [1084, 390] width 247 height 29
type input "SC3S7G"
click at [1181, 448] on button "Search" at bounding box center [1179, 447] width 82 height 30
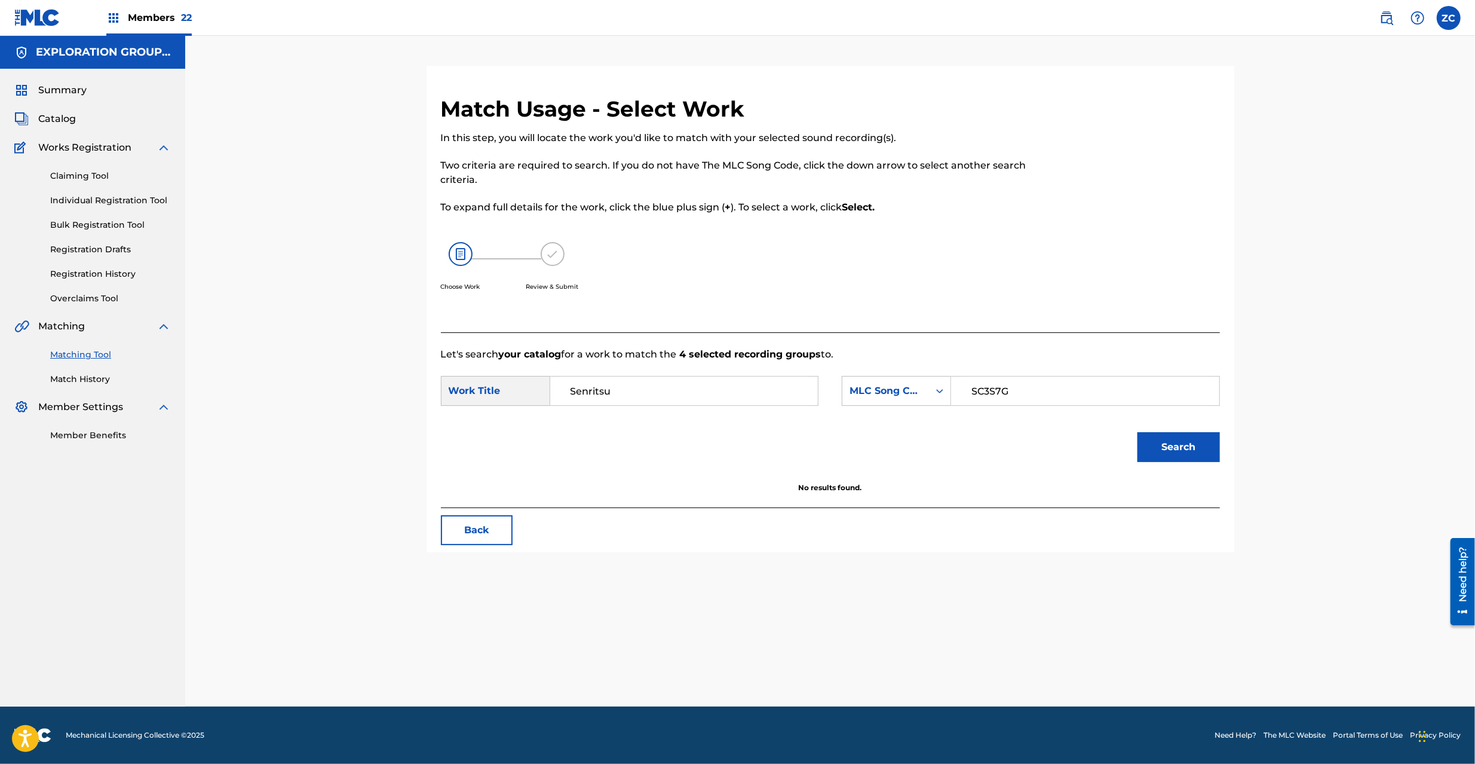
click at [1182, 457] on button "Search" at bounding box center [1179, 447] width 82 height 30
click at [65, 115] on span "Catalog" at bounding box center [57, 119] width 38 height 14
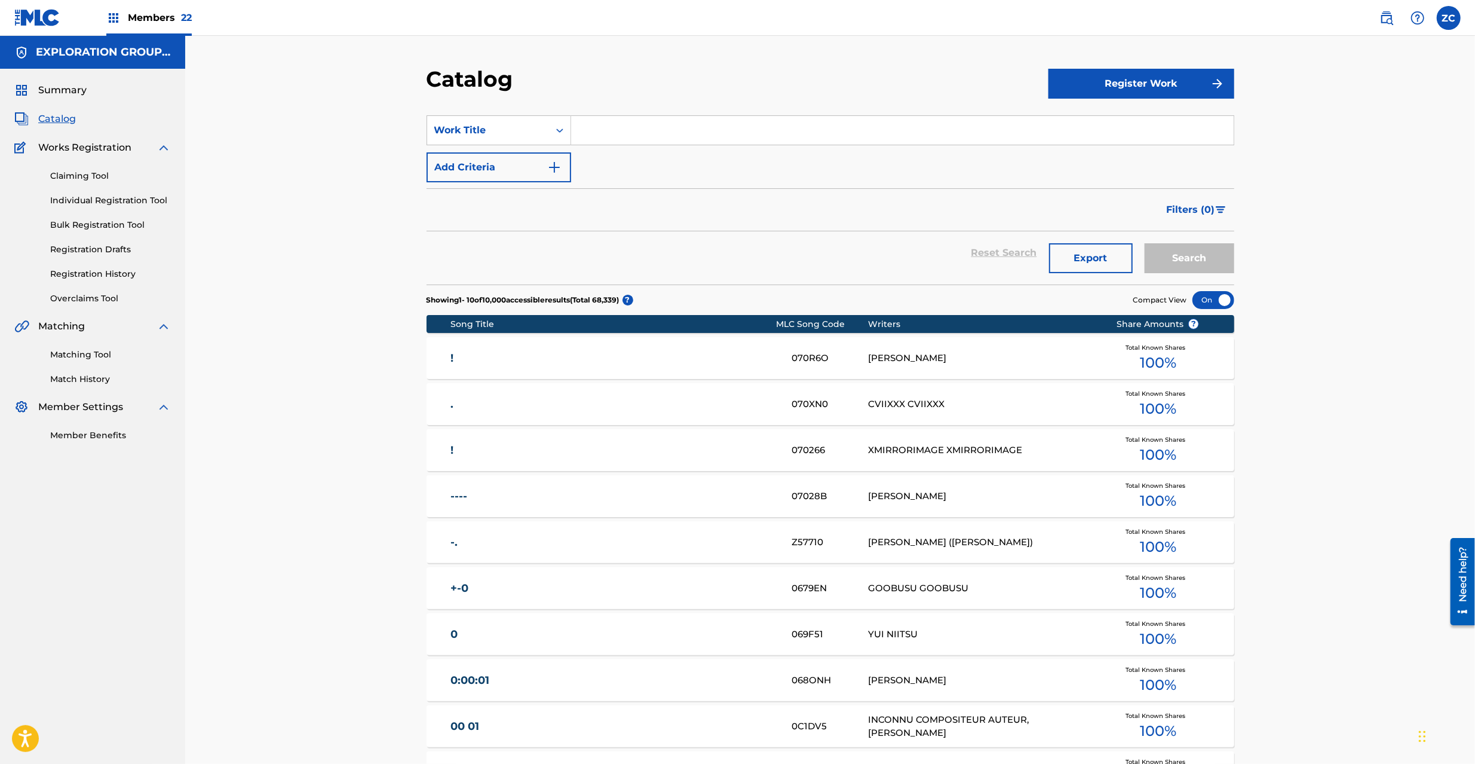
click at [103, 357] on link "Matching Tool" at bounding box center [110, 354] width 121 height 13
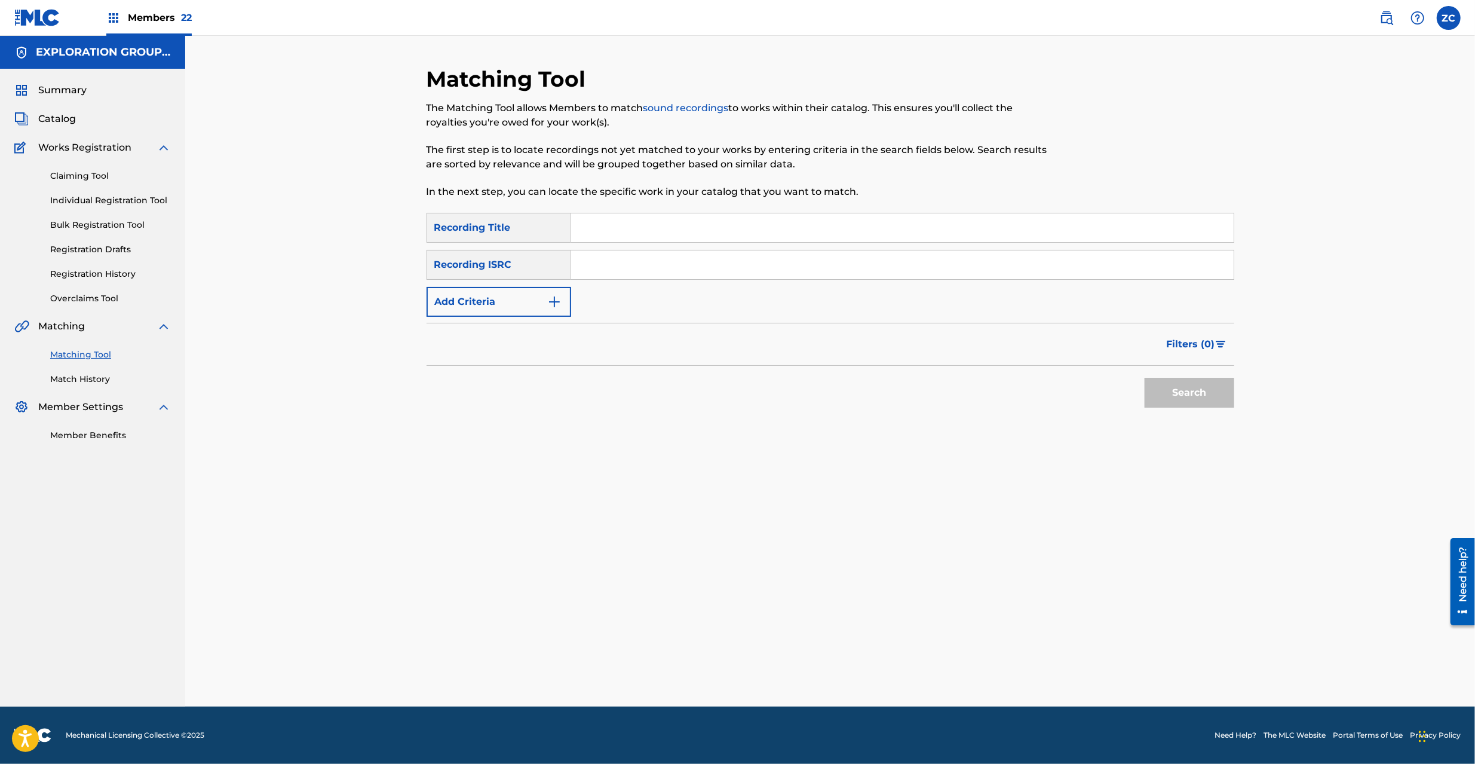
drag, startPoint x: 703, startPoint y: 258, endPoint x: 845, endPoint y: 287, distance: 144.6
click at [703, 258] on input "Search Form" at bounding box center [902, 264] width 663 height 29
type input "JPK651500128"
click at [1206, 393] on button "Search" at bounding box center [1190, 393] width 90 height 30
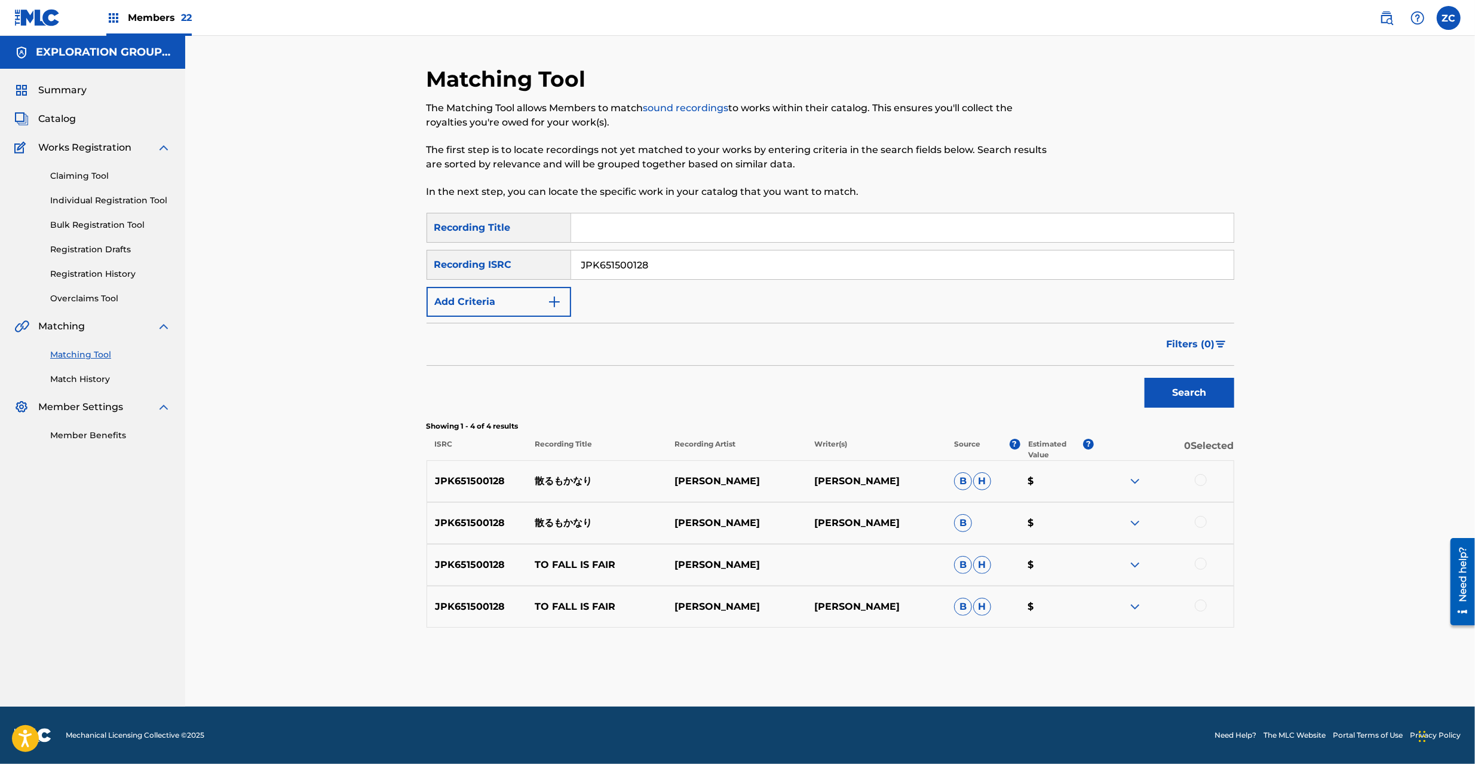
click at [1200, 479] on div at bounding box center [1201, 480] width 12 height 12
click at [1203, 522] on div at bounding box center [1201, 522] width 12 height 12
click at [1202, 559] on div at bounding box center [1201, 564] width 12 height 12
click at [1202, 605] on div at bounding box center [1201, 605] width 12 height 12
click at [842, 655] on button "Match 4 Groups" at bounding box center [840, 666] width 132 height 30
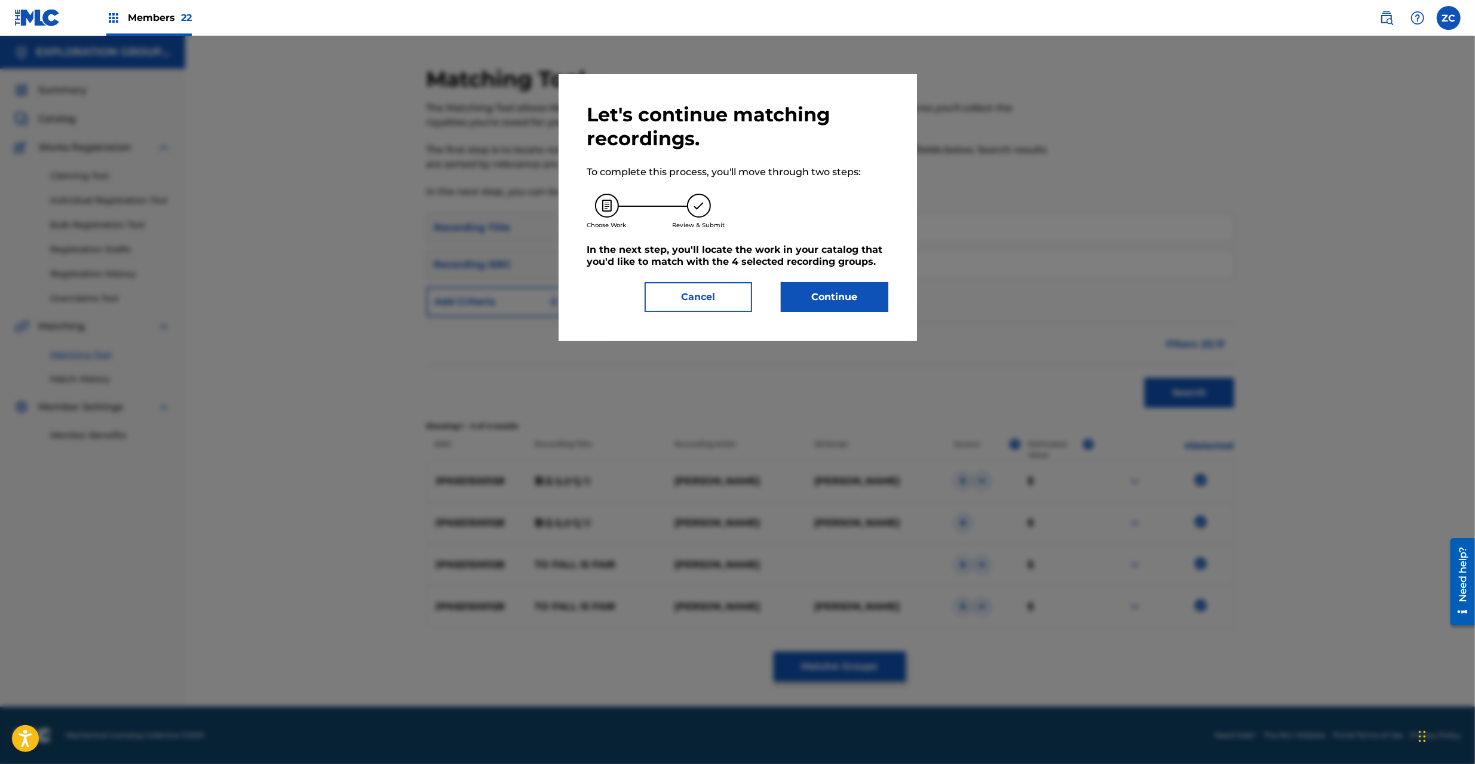
click at [844, 305] on button "Continue" at bounding box center [835, 297] width 108 height 30
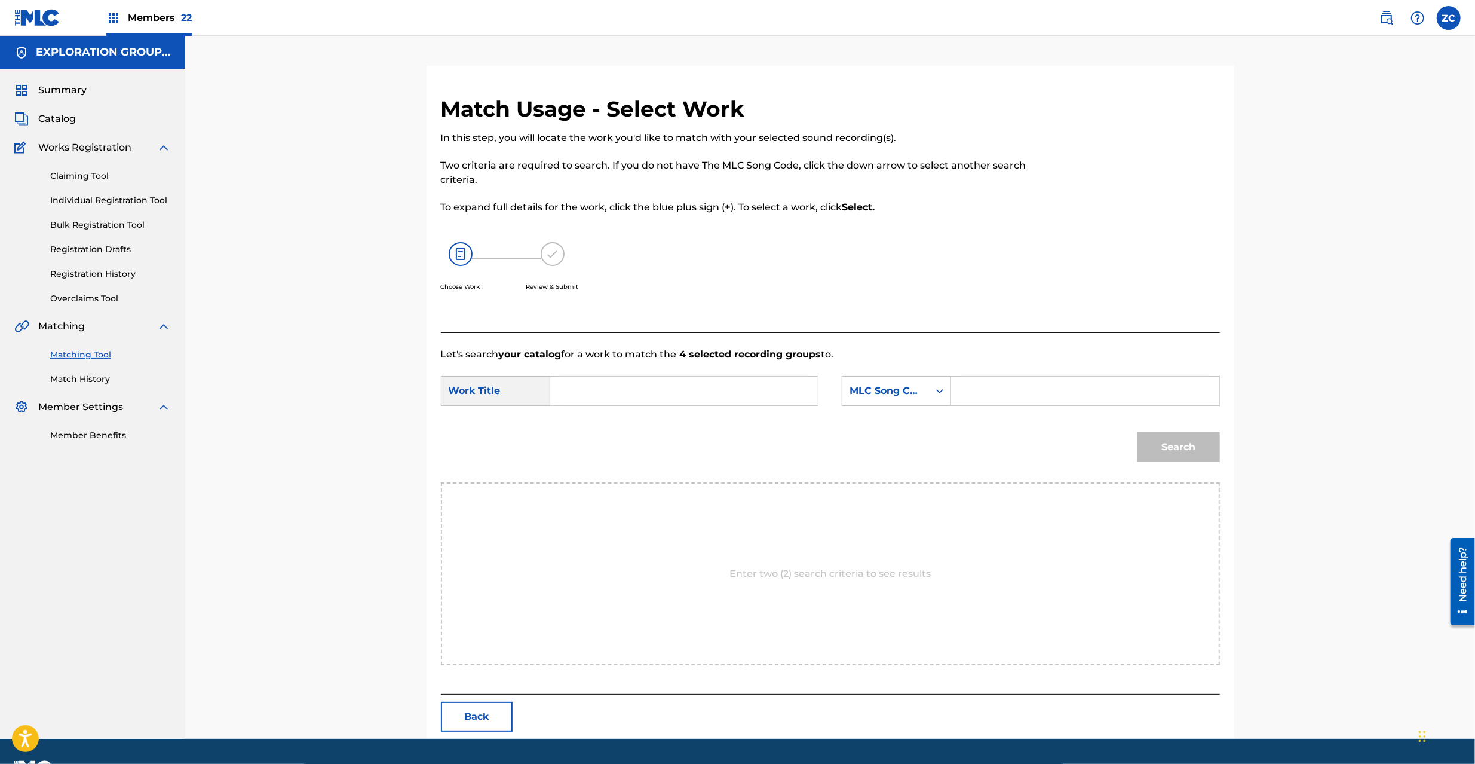
click at [696, 385] on input "Search Form" at bounding box center [684, 390] width 247 height 29
click at [674, 388] on input "Chirumo Kanari CL1HJK" at bounding box center [684, 390] width 247 height 29
type input "[PERSON_NAME]"
click at [1059, 390] on input "Search Form" at bounding box center [1084, 390] width 247 height 29
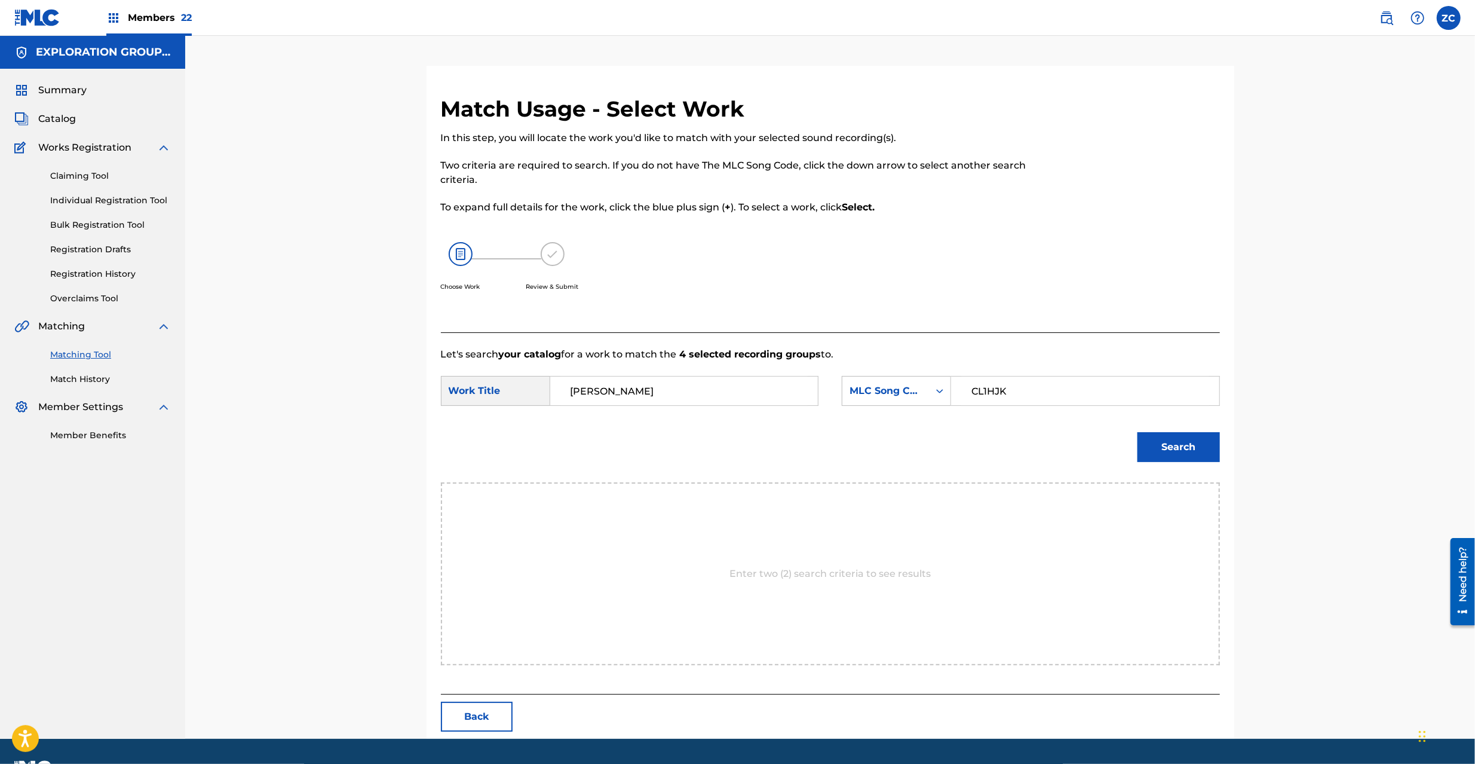
type input "CL1HJK"
click at [1184, 445] on button "Search" at bounding box center [1179, 447] width 82 height 30
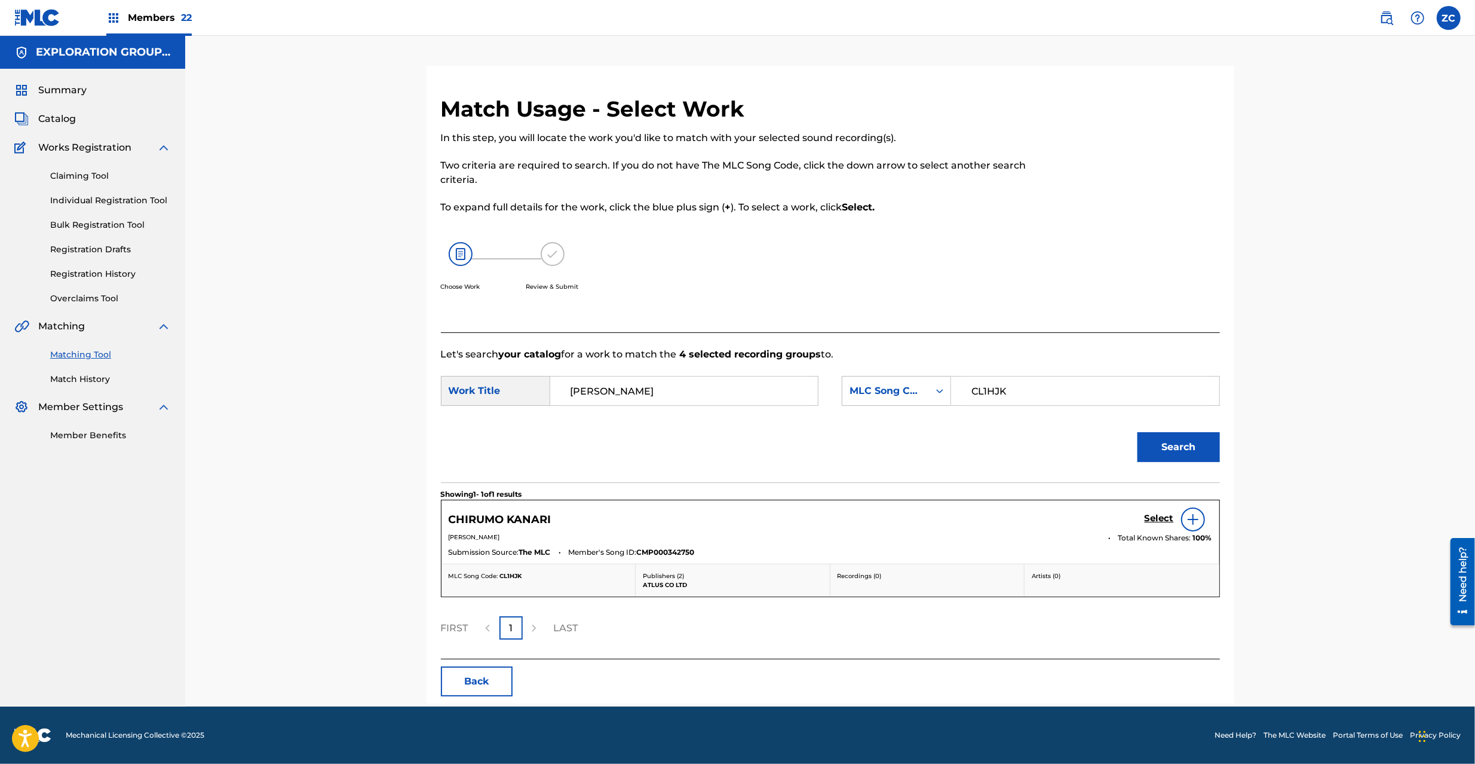
click at [1157, 519] on h5 "Select" at bounding box center [1159, 518] width 29 height 11
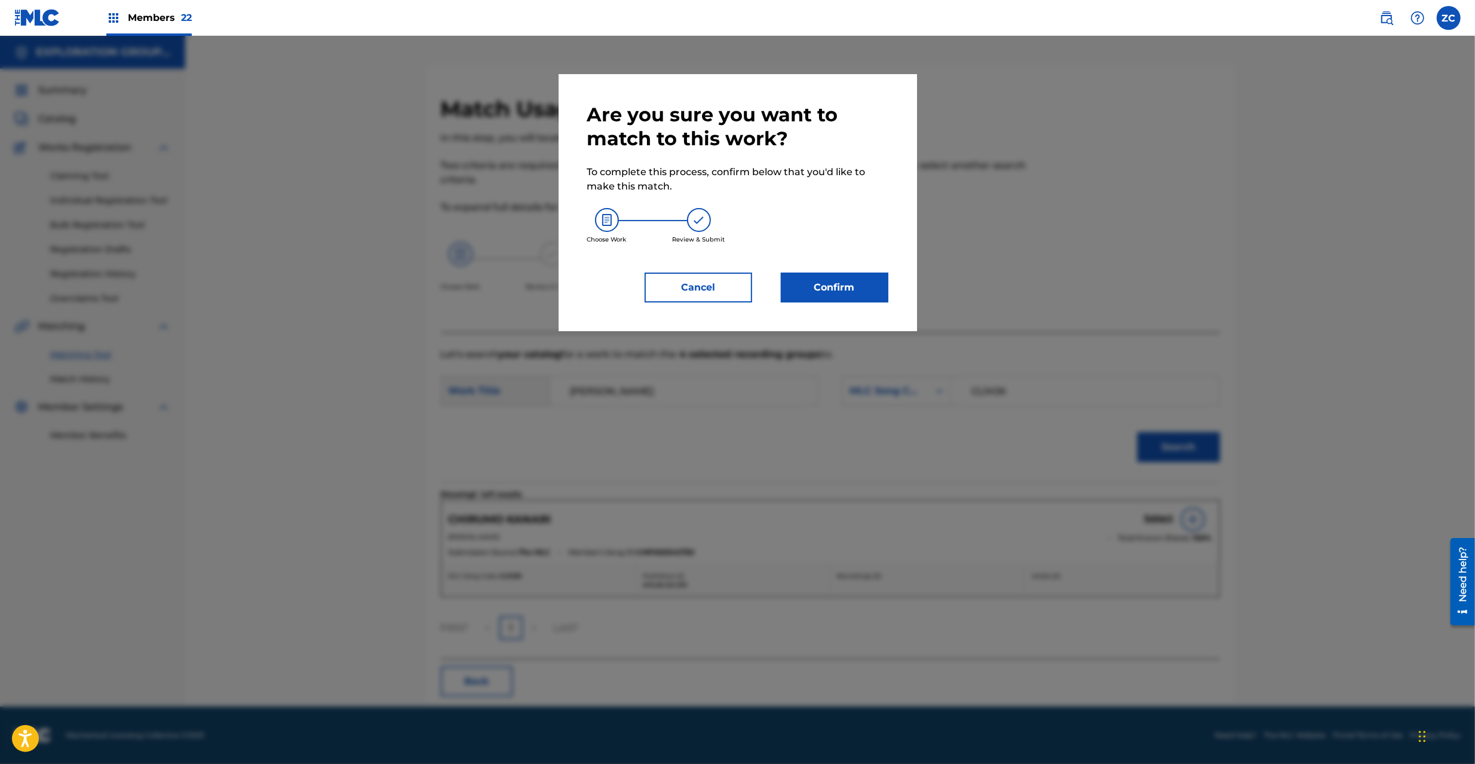
click at [823, 276] on button "Confirm" at bounding box center [835, 287] width 108 height 30
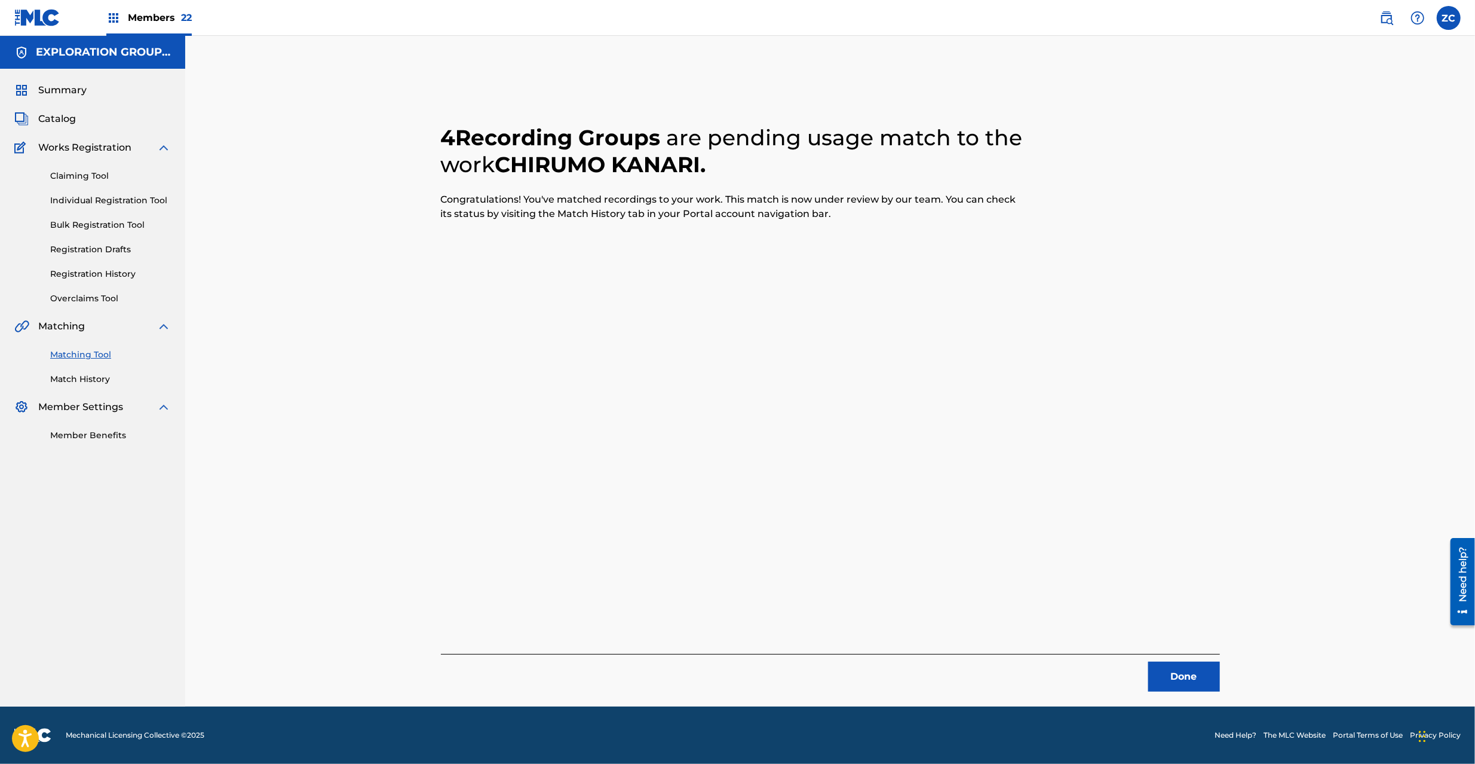
click at [1192, 663] on button "Done" at bounding box center [1184, 676] width 72 height 30
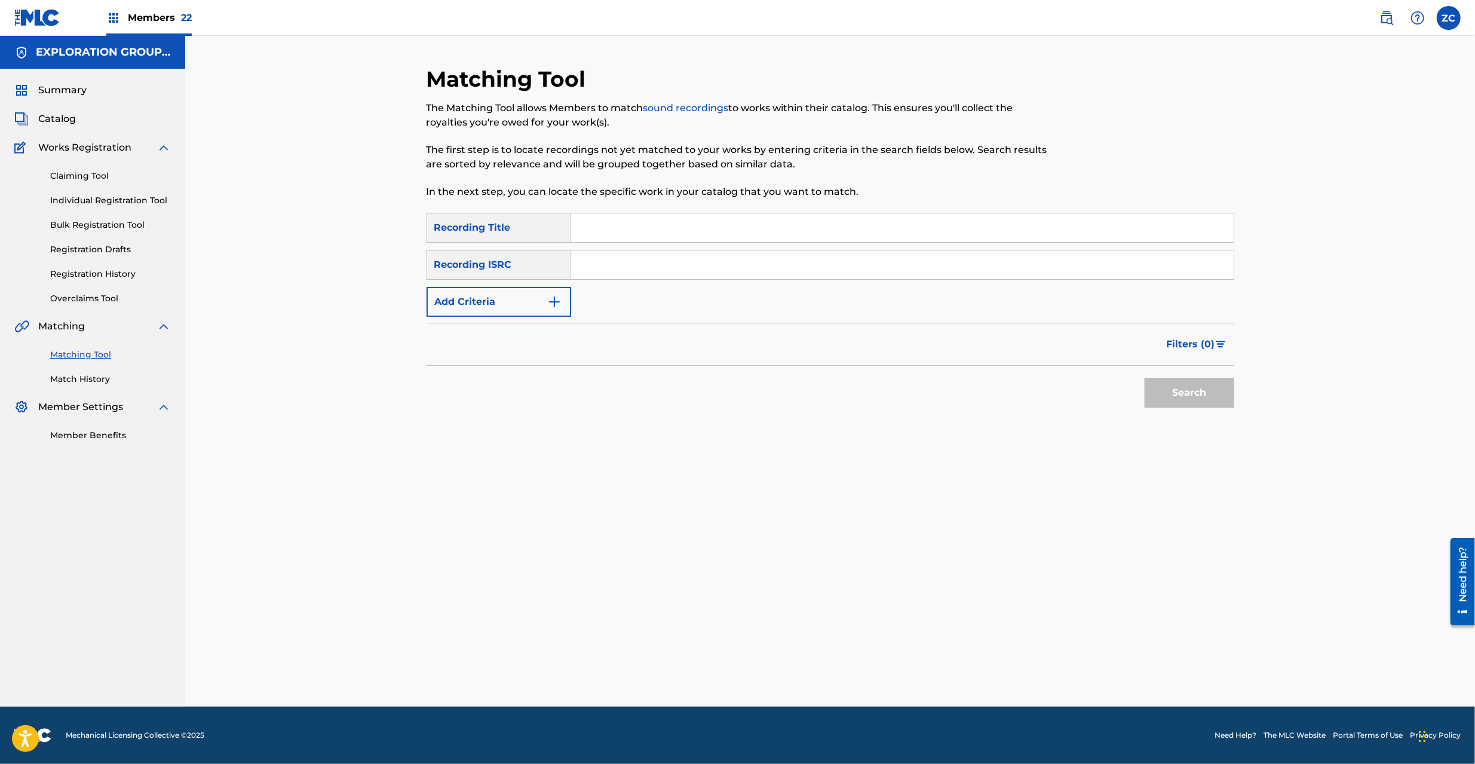
click at [797, 264] on input "Search Form" at bounding box center [902, 264] width 663 height 29
type input "JPK651500127"
click at [1200, 397] on button "Search" at bounding box center [1190, 393] width 90 height 30
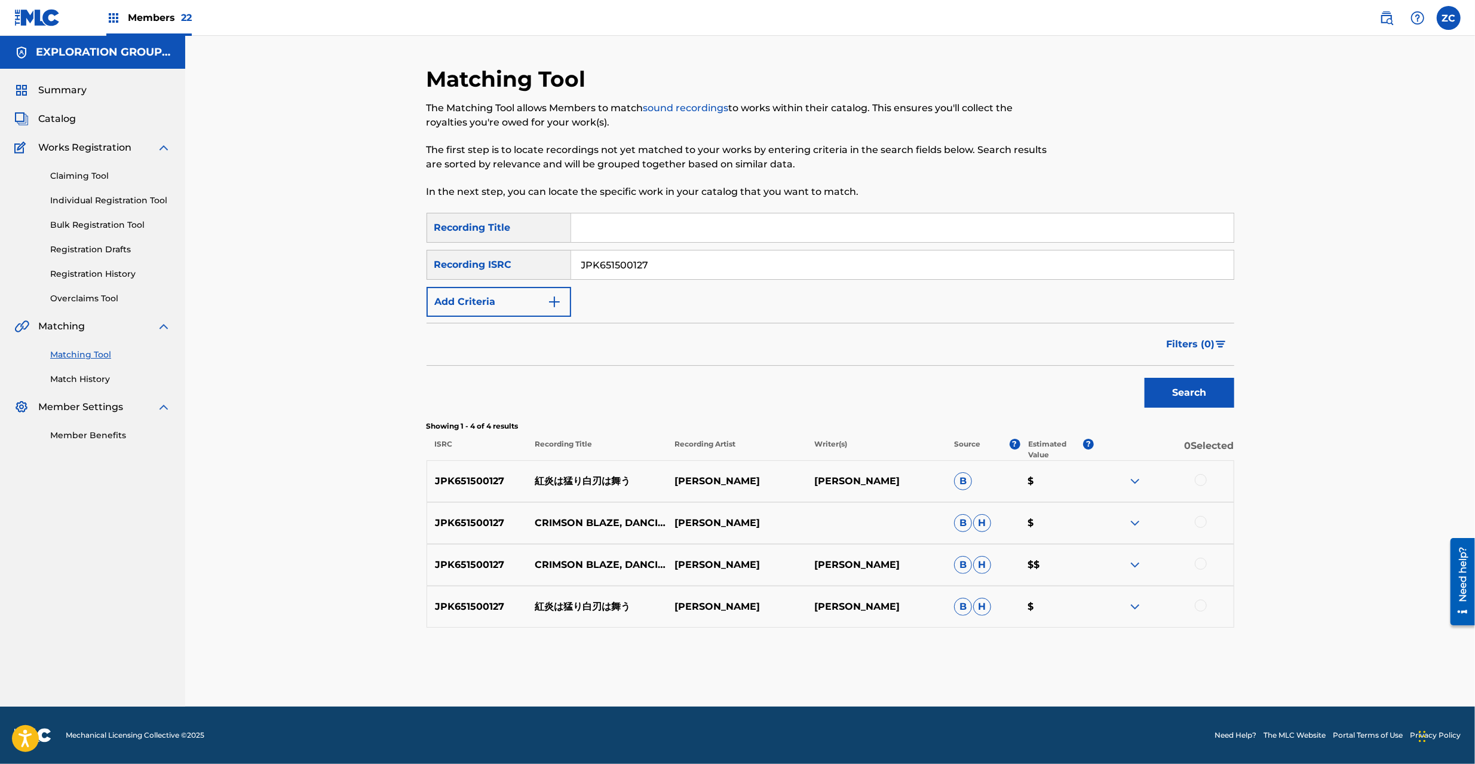
click at [1205, 486] on div at bounding box center [1164, 481] width 140 height 14
drag, startPoint x: 1201, startPoint y: 521, endPoint x: 1197, endPoint y: 470, distance: 51.5
click at [1201, 517] on div at bounding box center [1201, 522] width 12 height 12
drag, startPoint x: 1197, startPoint y: 469, endPoint x: 1202, endPoint y: 483, distance: 14.6
click at [1197, 471] on div "JPK651500127 紅炎は猛り白刃は舞う [PERSON_NAME] $" at bounding box center [831, 481] width 808 height 42
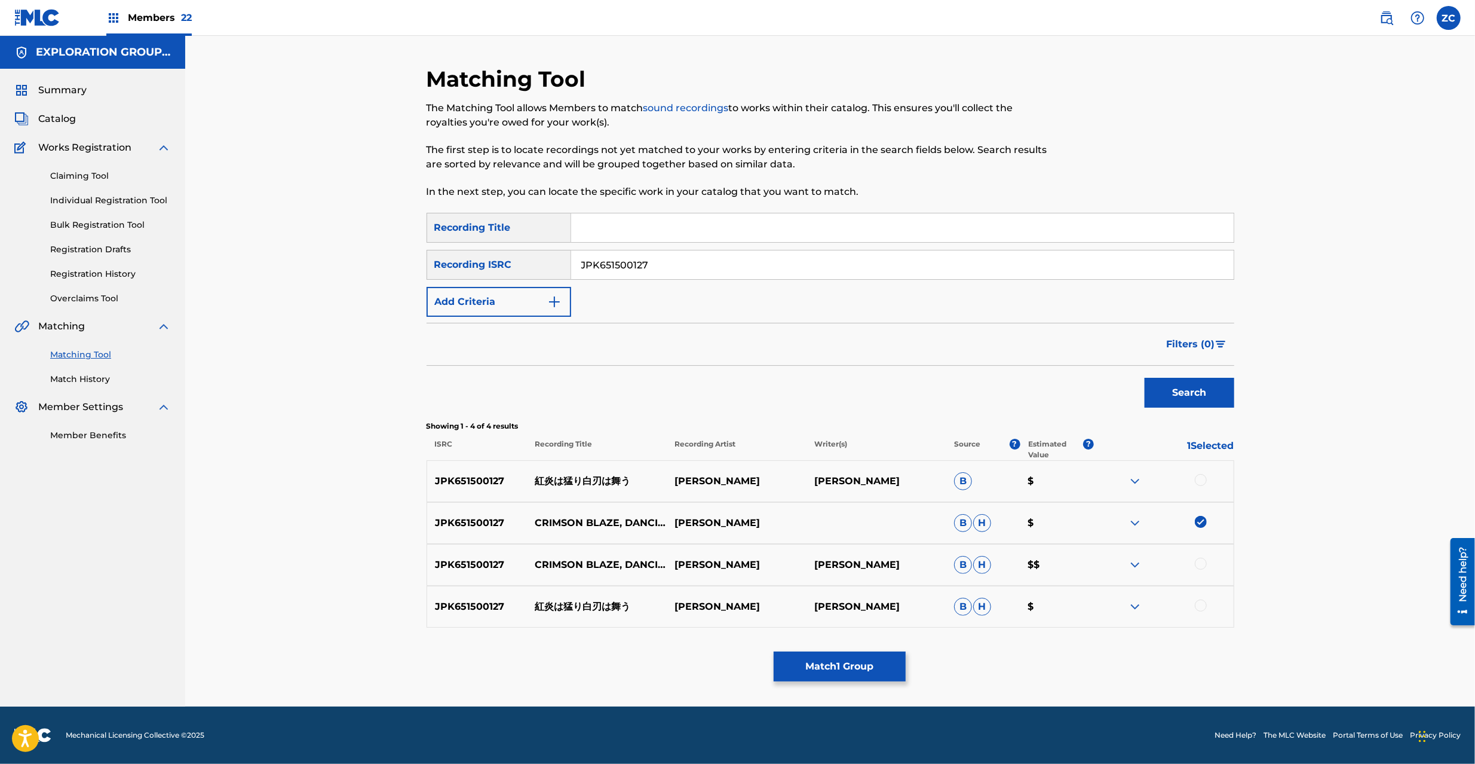
click at [1202, 484] on div at bounding box center [1201, 480] width 12 height 12
drag, startPoint x: 1201, startPoint y: 565, endPoint x: 1205, endPoint y: 608, distance: 42.6
click at [1203, 566] on div at bounding box center [1201, 564] width 12 height 12
click at [1200, 604] on div at bounding box center [1201, 605] width 12 height 12
click at [854, 673] on button "Match 4 Groups" at bounding box center [840, 666] width 132 height 30
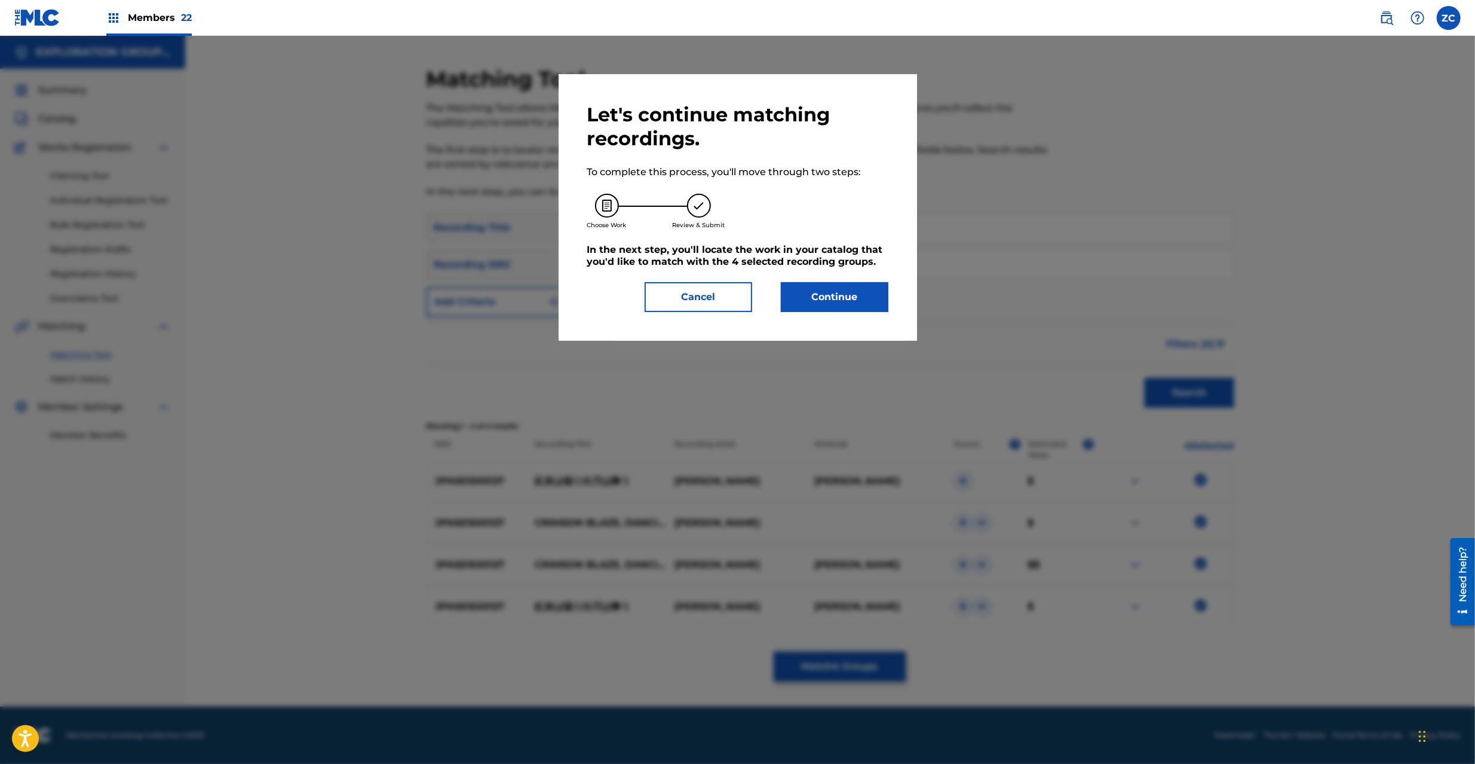
click at [856, 295] on button "Continue" at bounding box center [835, 297] width 108 height 30
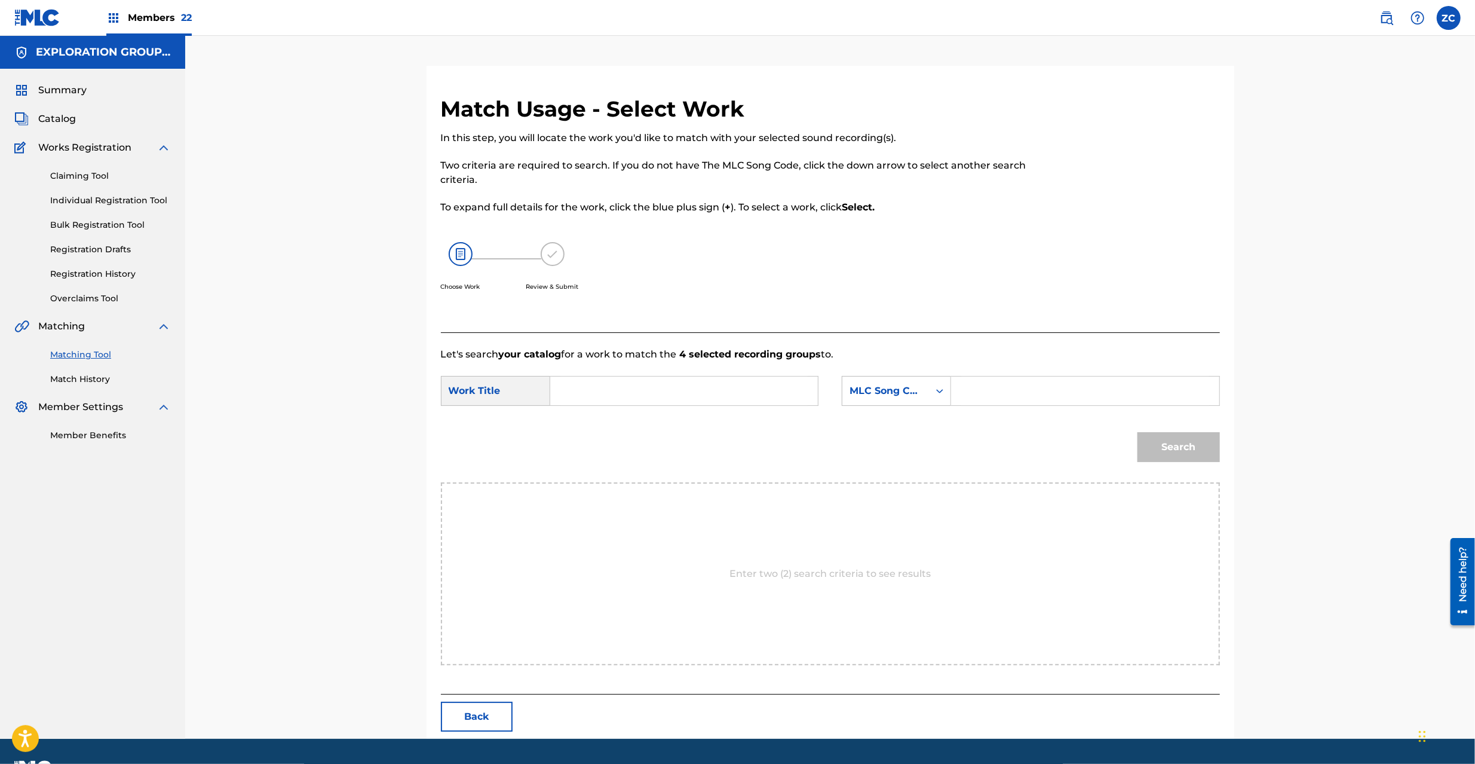
click at [735, 392] on input "Search Form" at bounding box center [684, 390] width 247 height 29
click at [753, 395] on input "[PERSON_NAME] Mau KC66R9" at bounding box center [684, 390] width 247 height 29
type input "Kouenwa [PERSON_NAME]"
drag, startPoint x: 1031, startPoint y: 395, endPoint x: 1041, endPoint y: 398, distance: 10.6
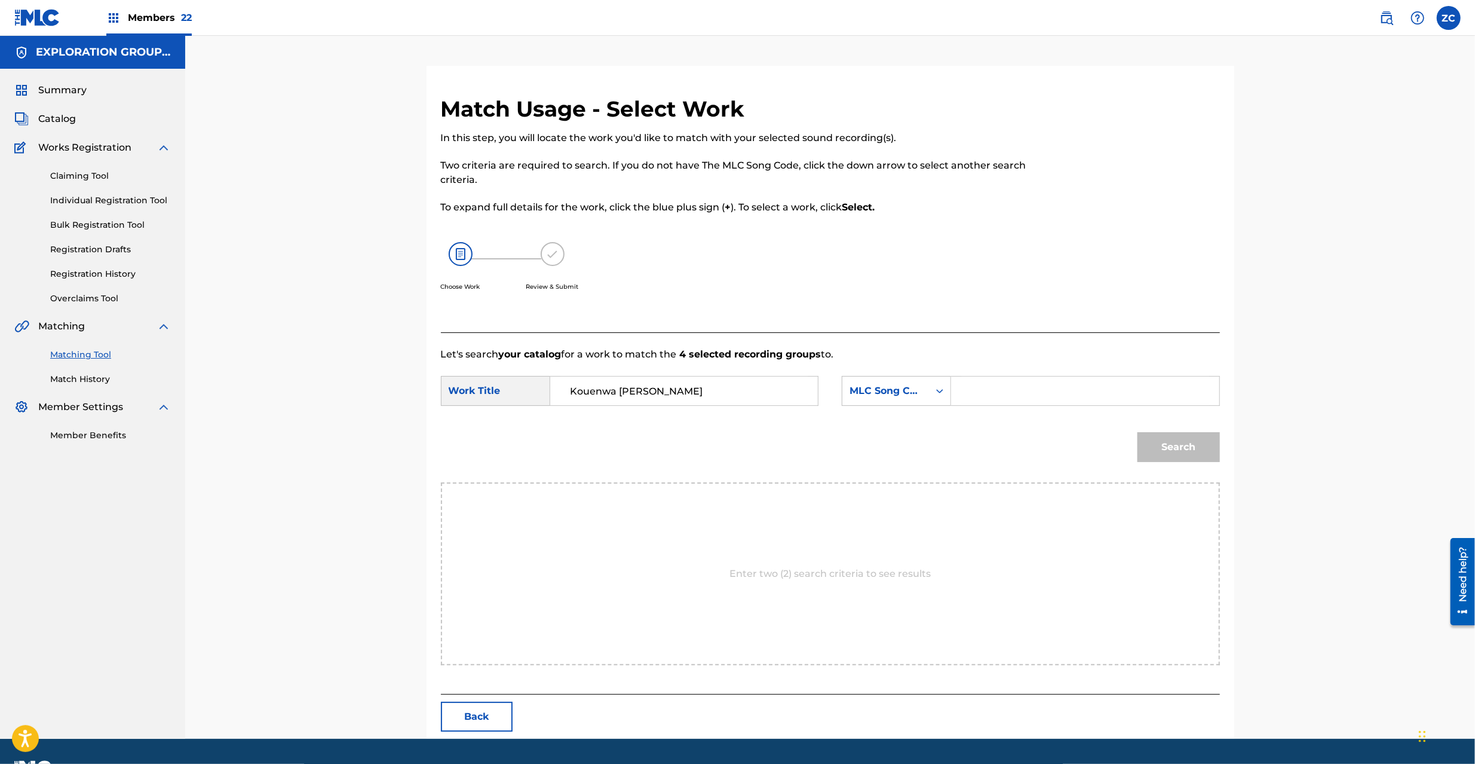
click at [1031, 395] on input "Search Form" at bounding box center [1084, 390] width 247 height 29
type input "KC66R9"
click at [1169, 452] on button "Search" at bounding box center [1179, 447] width 82 height 30
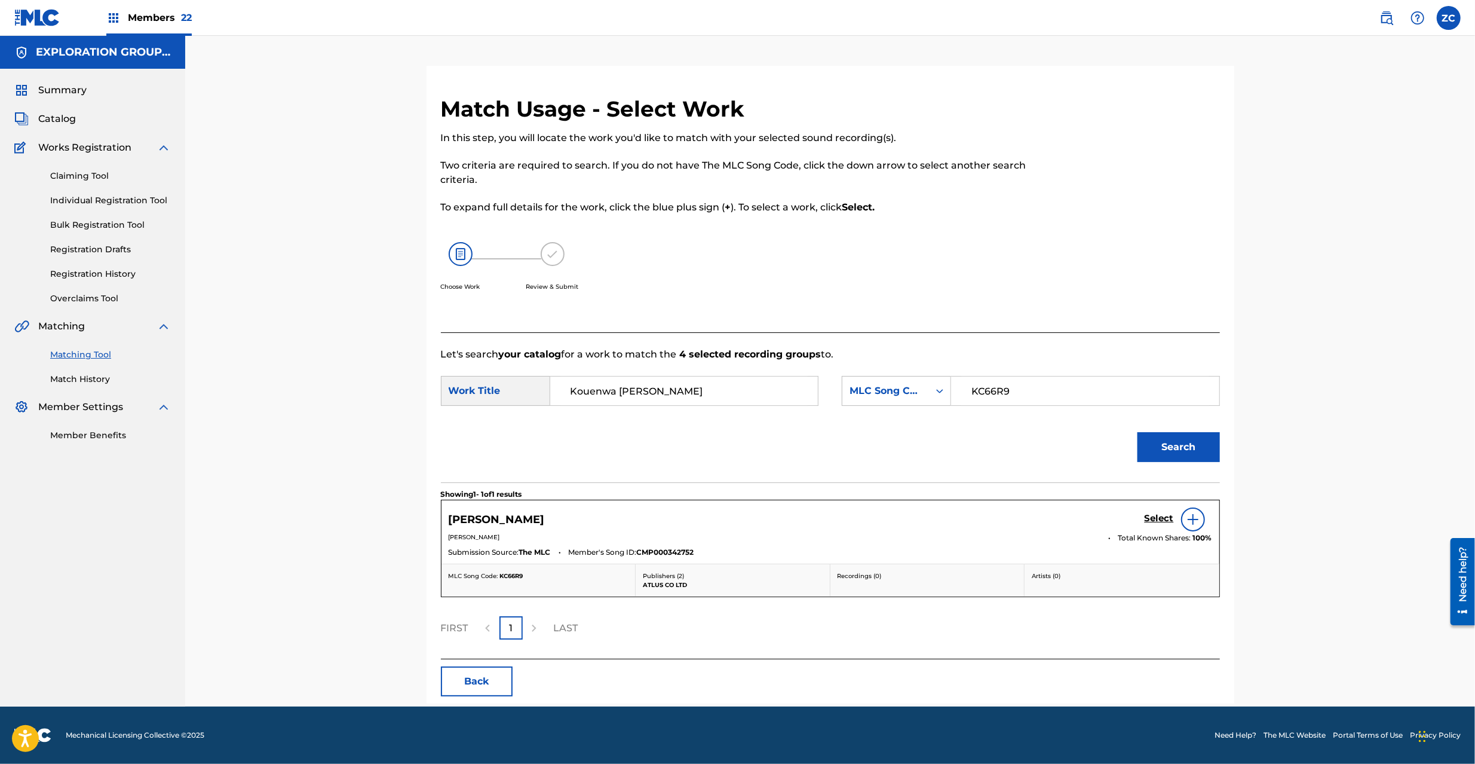
click at [1160, 517] on h5 "Select" at bounding box center [1159, 518] width 29 height 11
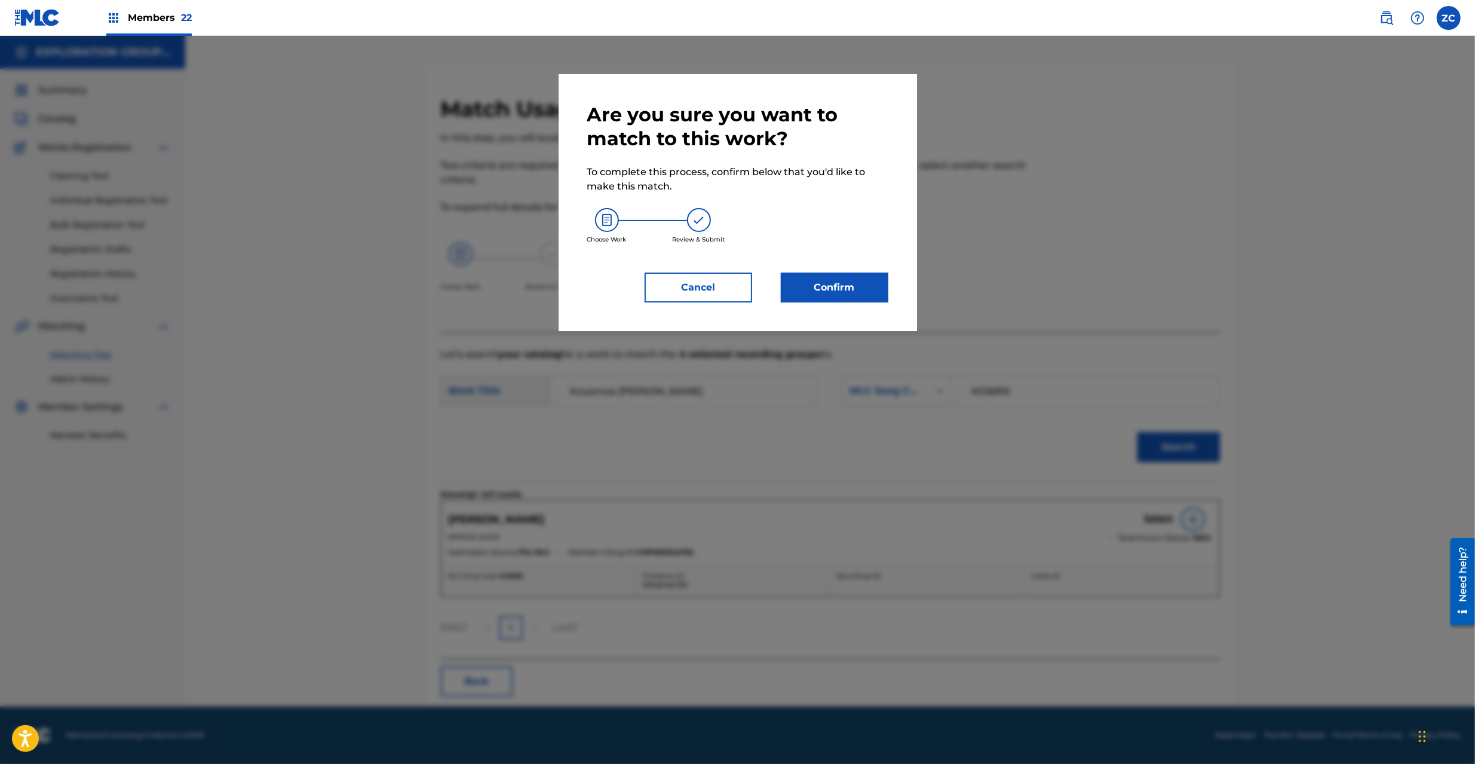
click at [861, 296] on button "Confirm" at bounding box center [835, 287] width 108 height 30
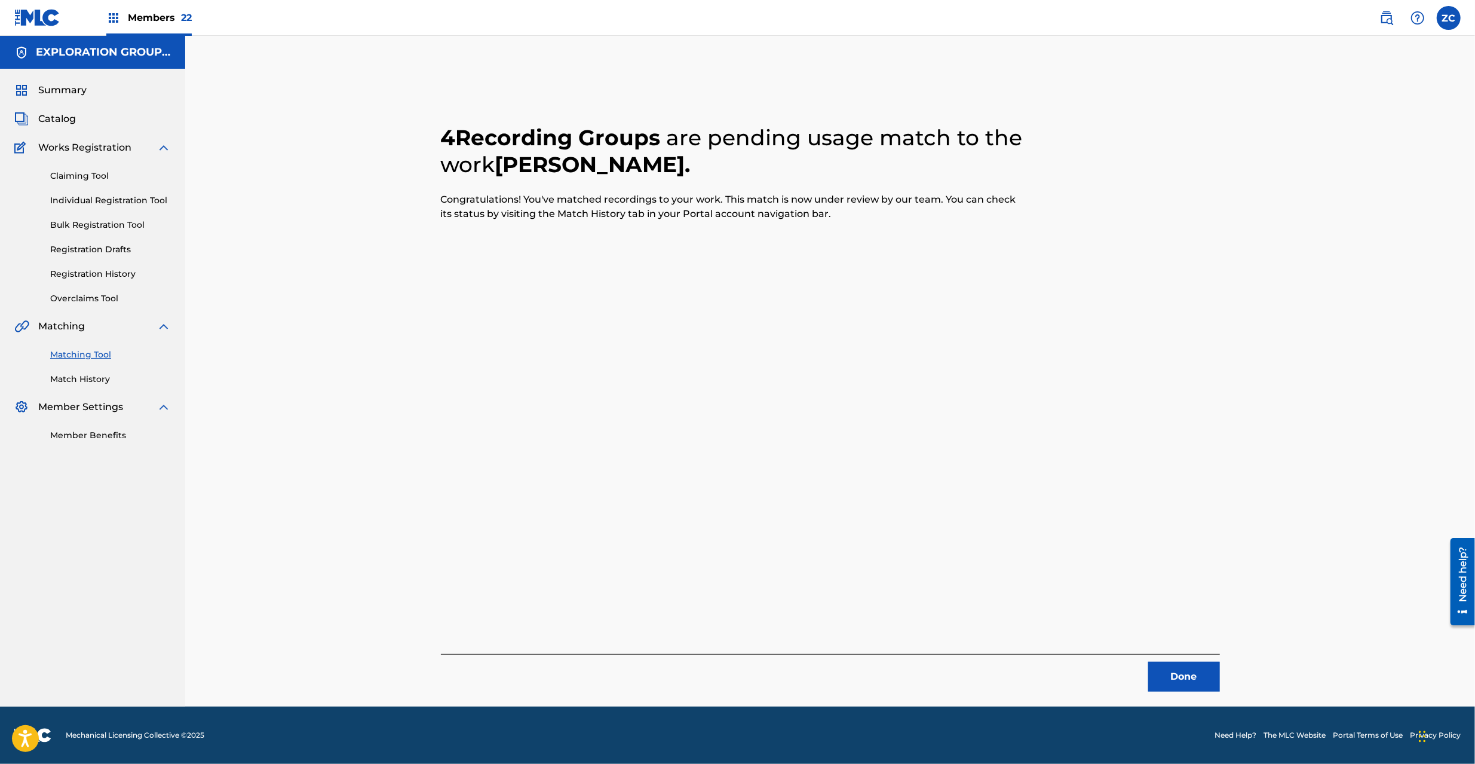
click at [1199, 679] on button "Done" at bounding box center [1184, 676] width 72 height 30
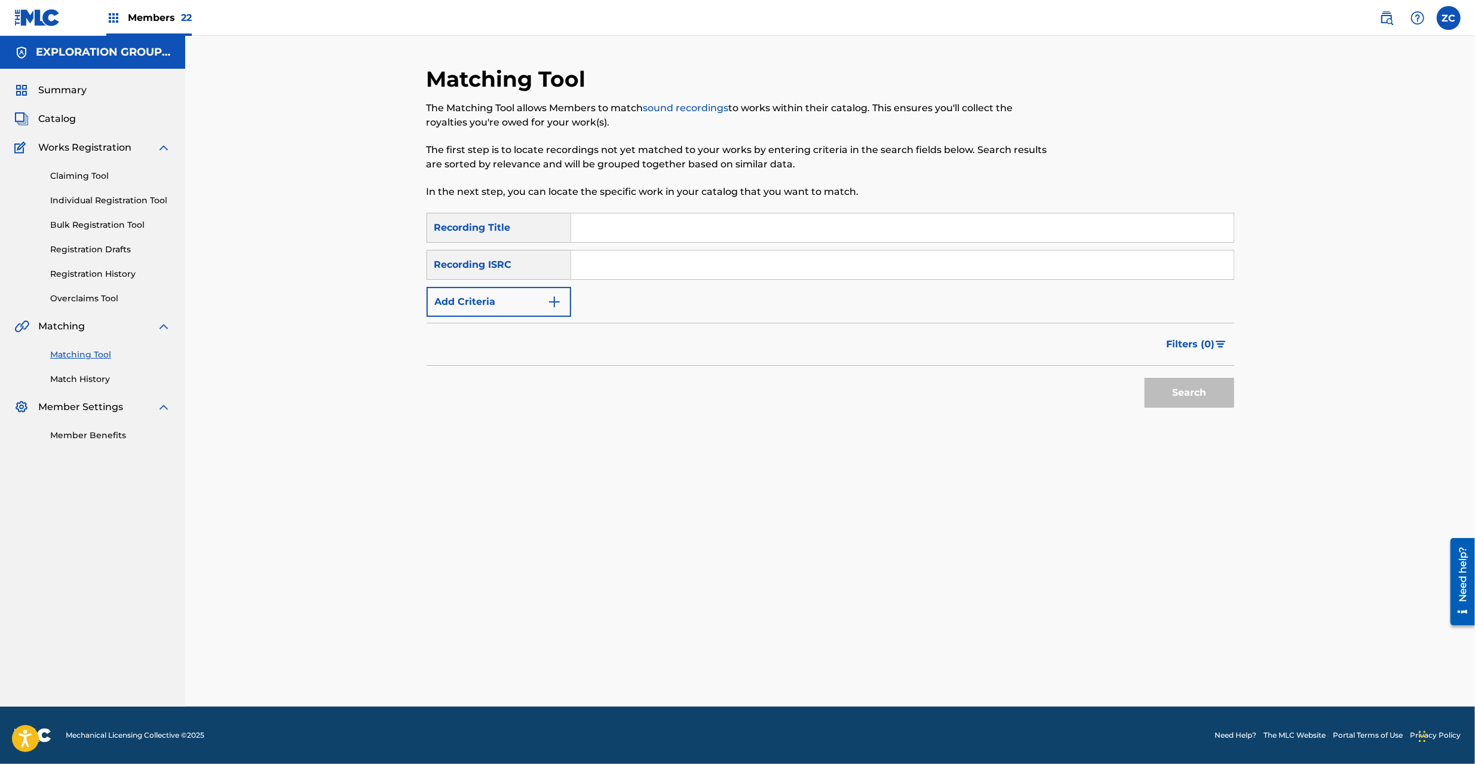
click at [749, 269] on input "Search Form" at bounding box center [902, 264] width 663 height 29
type input "JPK651500106"
click at [1186, 388] on button "Search" at bounding box center [1190, 393] width 90 height 30
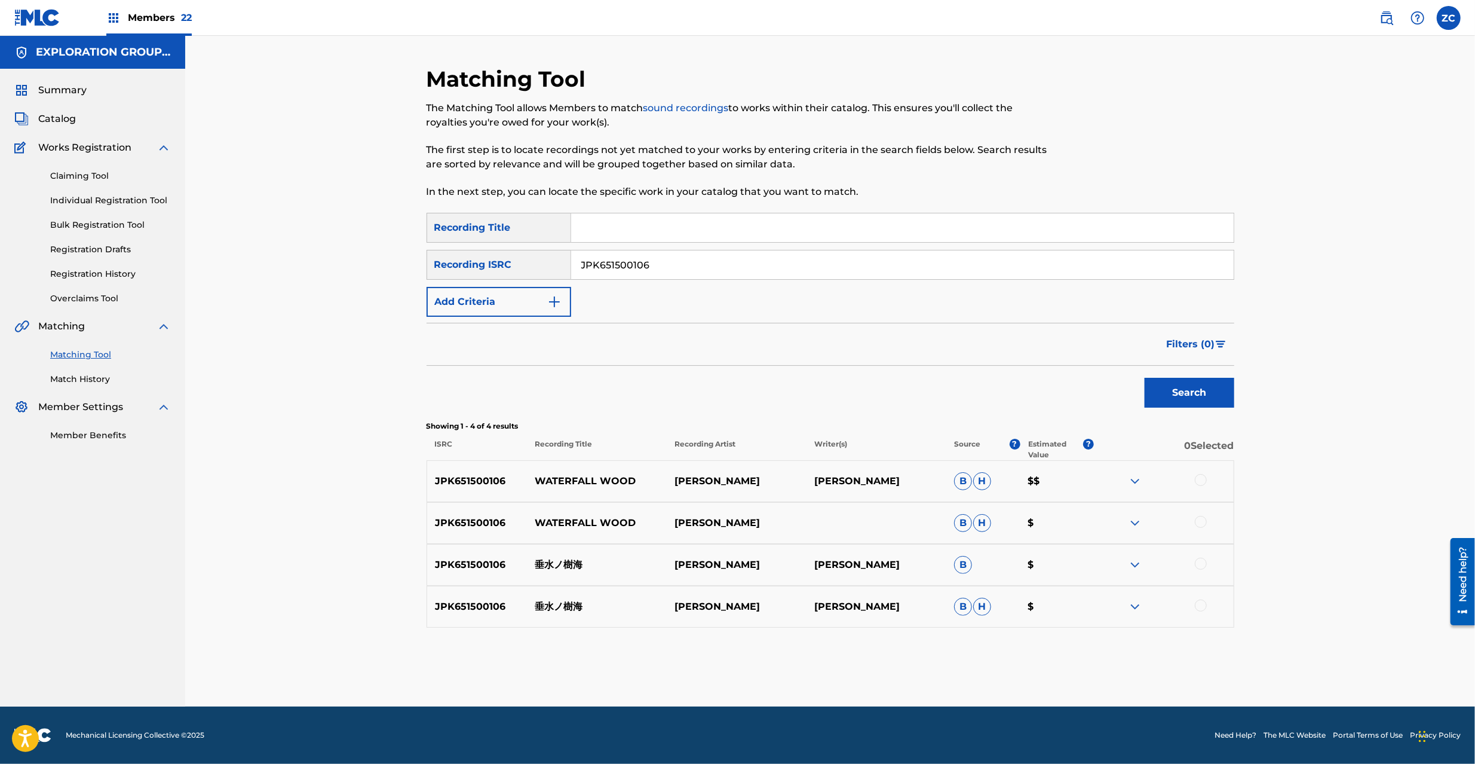
drag, startPoint x: 1197, startPoint y: 477, endPoint x: 1205, endPoint y: 513, distance: 36.6
click at [1197, 479] on div at bounding box center [1201, 480] width 12 height 12
click at [1205, 520] on div at bounding box center [1201, 522] width 12 height 12
drag, startPoint x: 1200, startPoint y: 564, endPoint x: 1203, endPoint y: 587, distance: 23.0
click at [1200, 563] on div at bounding box center [1201, 564] width 12 height 12
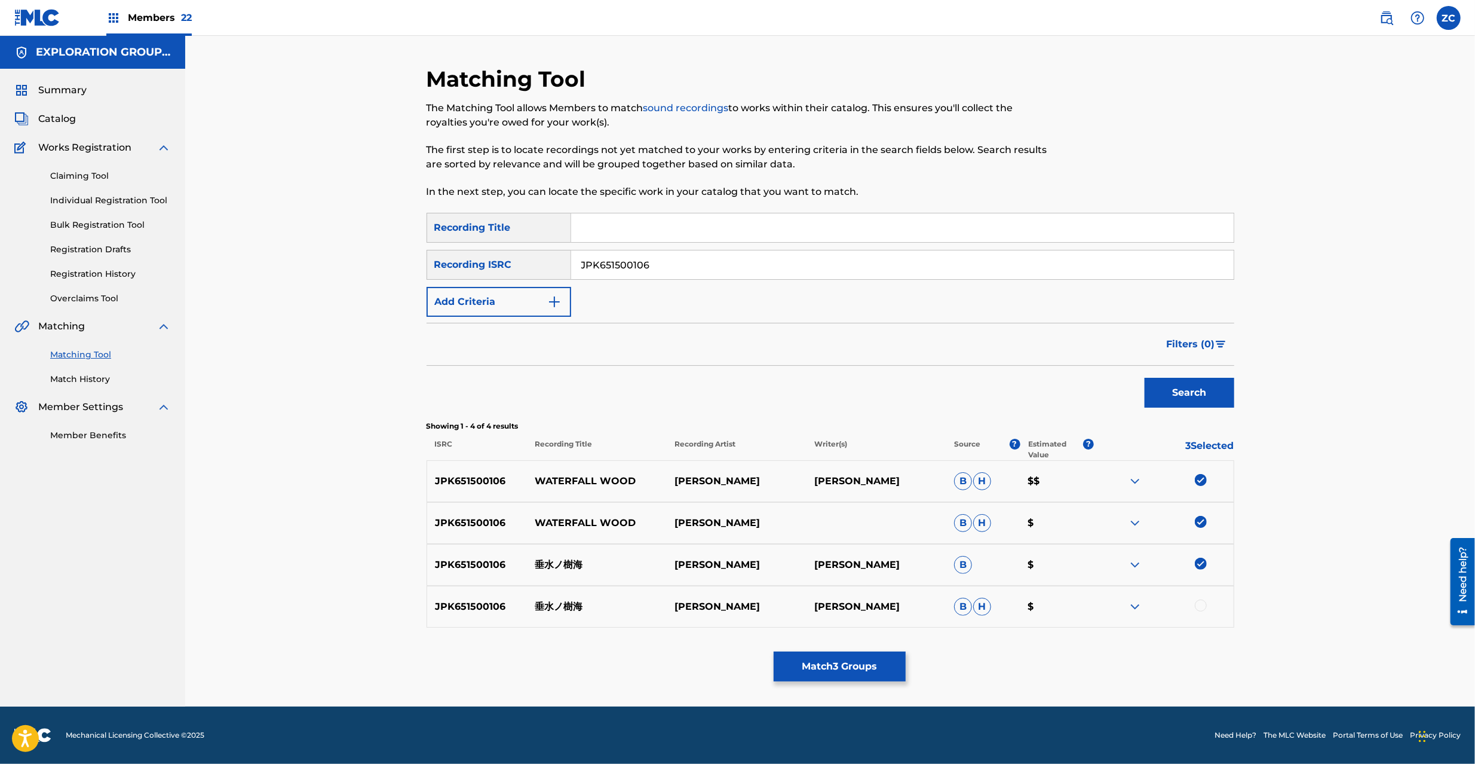
click at [1205, 604] on div at bounding box center [1201, 605] width 12 height 12
click at [835, 662] on button "Match 4 Groups" at bounding box center [840, 666] width 132 height 30
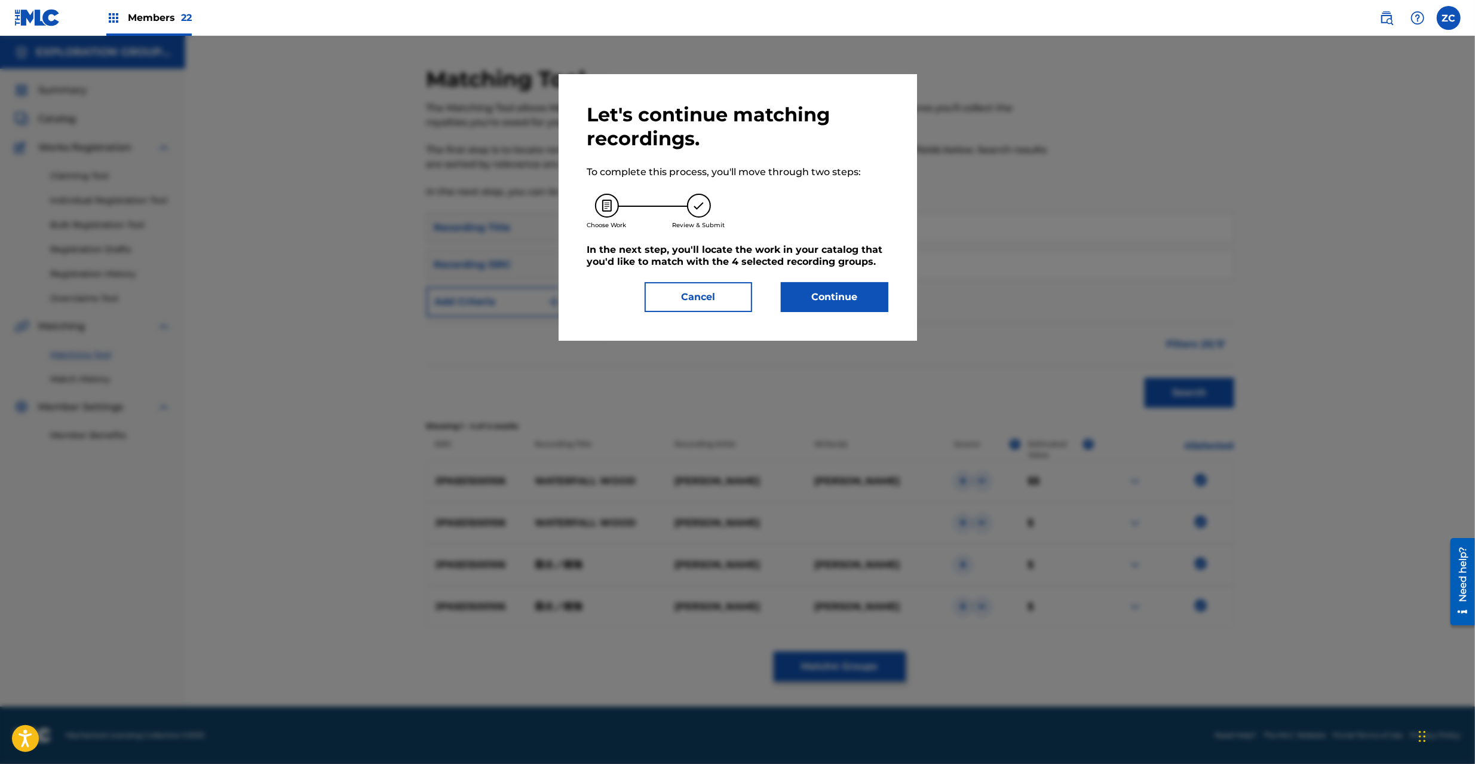
drag, startPoint x: 847, startPoint y: 313, endPoint x: 839, endPoint y: 309, distance: 8.8
click at [847, 311] on div "Let's continue matching recordings. To complete this process, you'll move throu…" at bounding box center [738, 207] width 359 height 267
click at [854, 302] on button "Continue" at bounding box center [835, 297] width 108 height 30
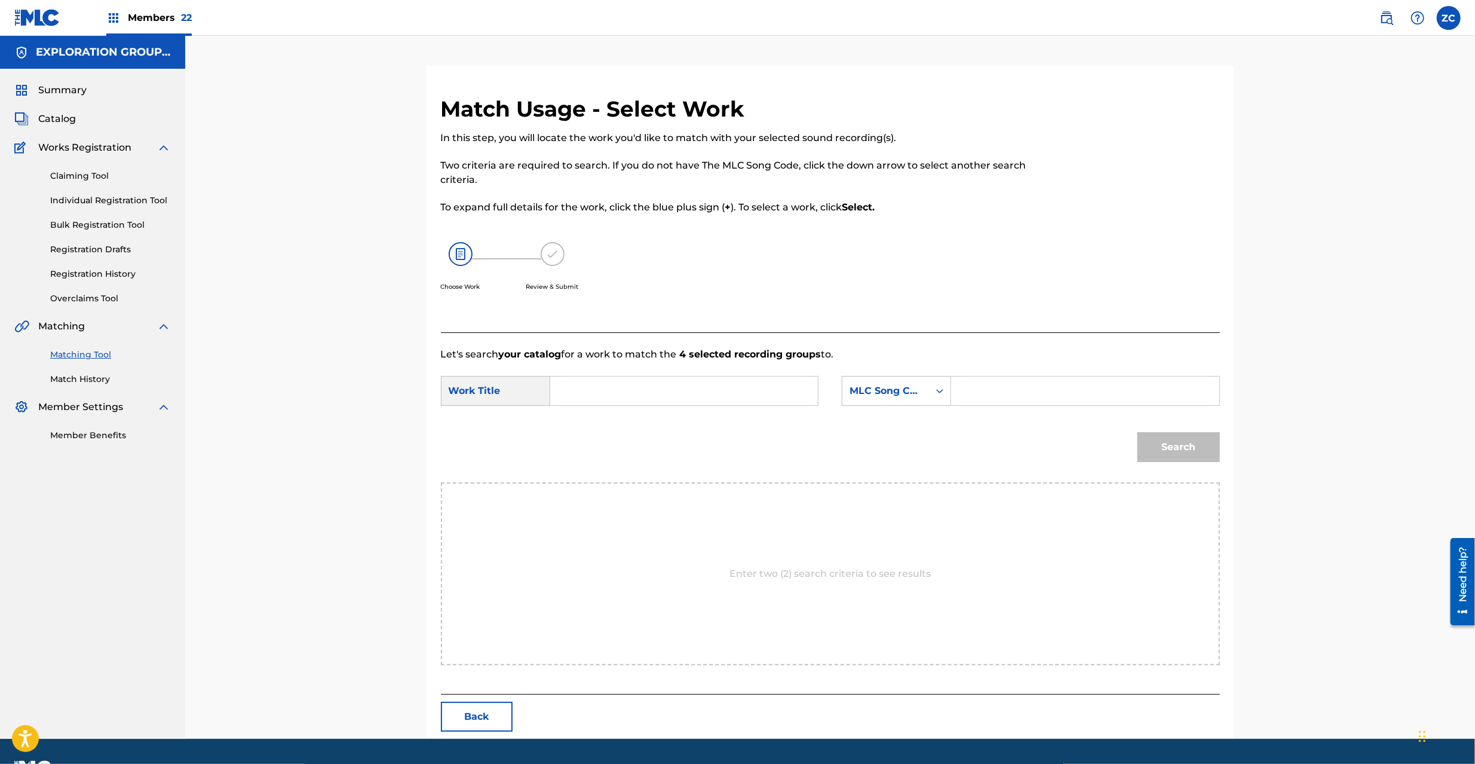
click at [635, 380] on input "Search Form" at bounding box center [684, 390] width 247 height 29
click at [665, 387] on input "Tarumino Jukai T481CW" at bounding box center [684, 390] width 247 height 29
type input "Tarumino Jukai"
drag, startPoint x: 1069, startPoint y: 388, endPoint x: 1084, endPoint y: 398, distance: 18.1
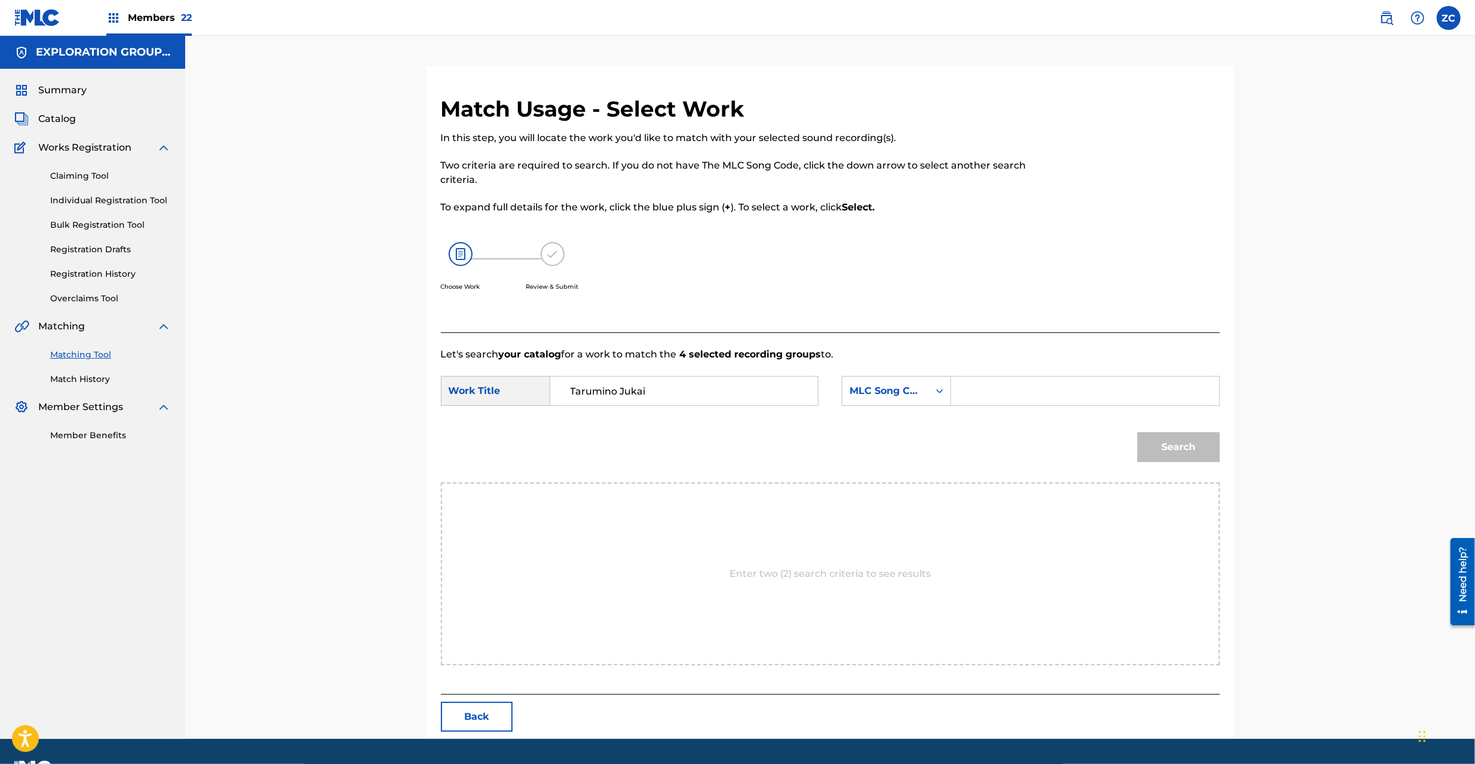
click at [1069, 388] on input "Search Form" at bounding box center [1084, 390] width 247 height 29
type input "T481CW"
click at [1177, 445] on button "Search" at bounding box center [1179, 447] width 82 height 30
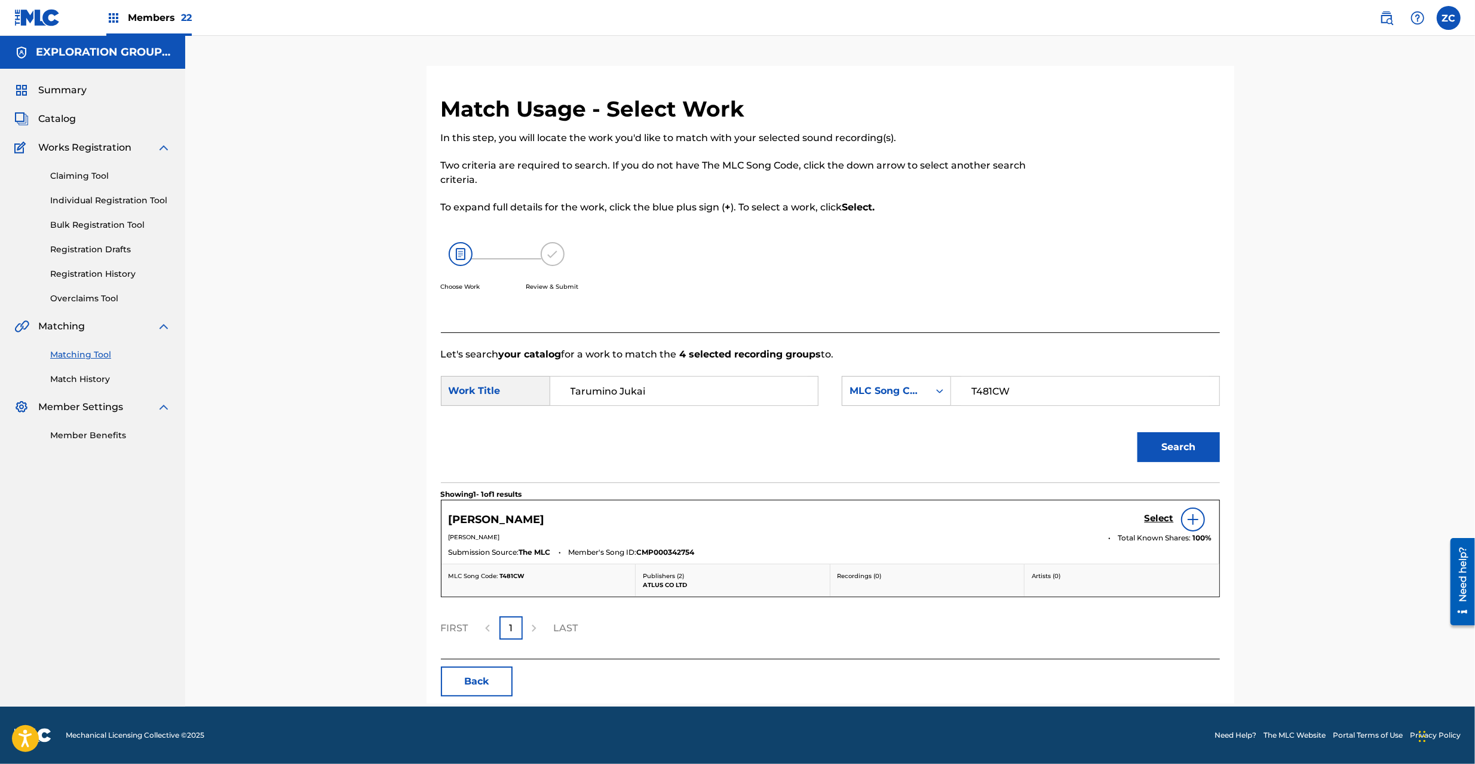
click at [1153, 515] on h5 "Select" at bounding box center [1159, 518] width 29 height 11
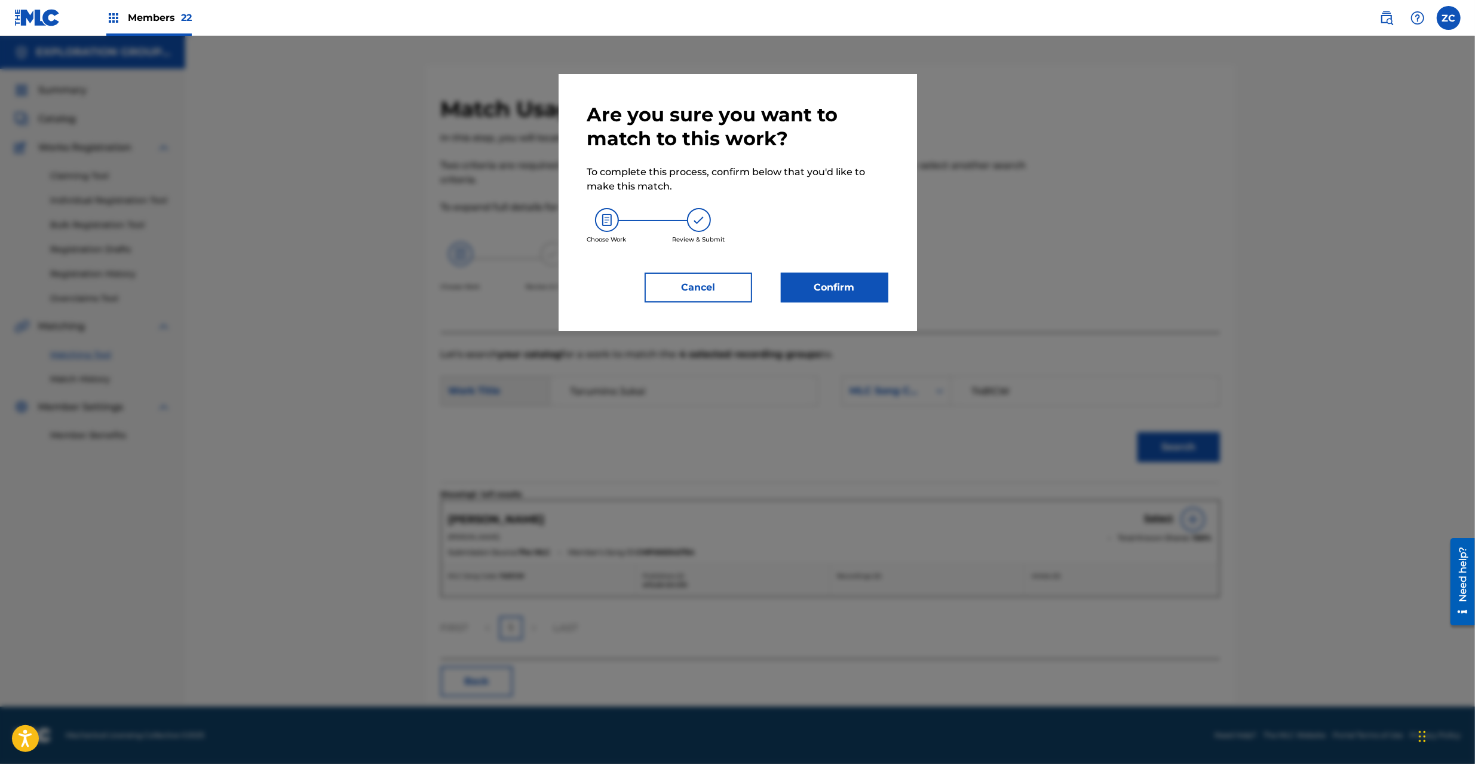
click at [841, 281] on button "Confirm" at bounding box center [835, 287] width 108 height 30
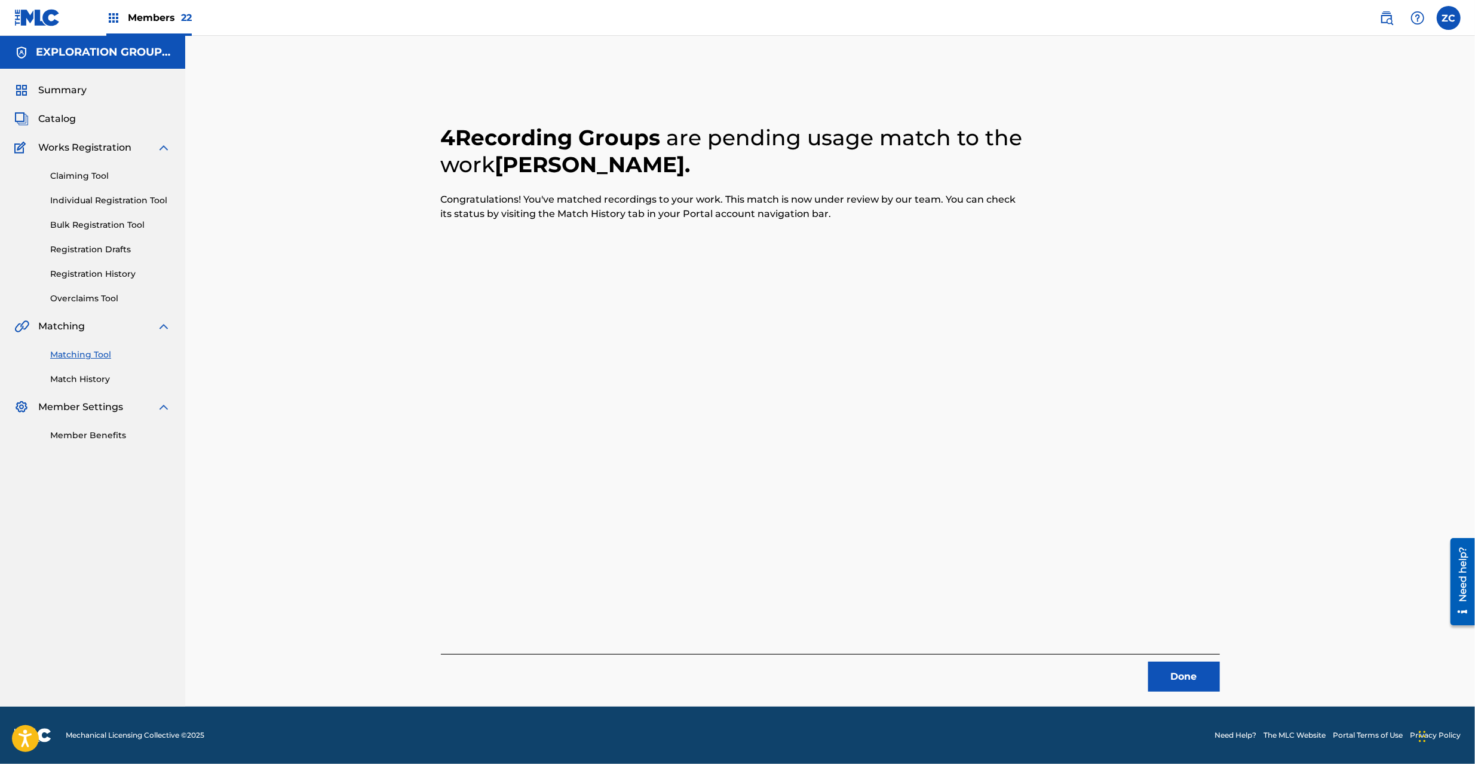
click at [1188, 682] on button "Done" at bounding box center [1184, 676] width 72 height 30
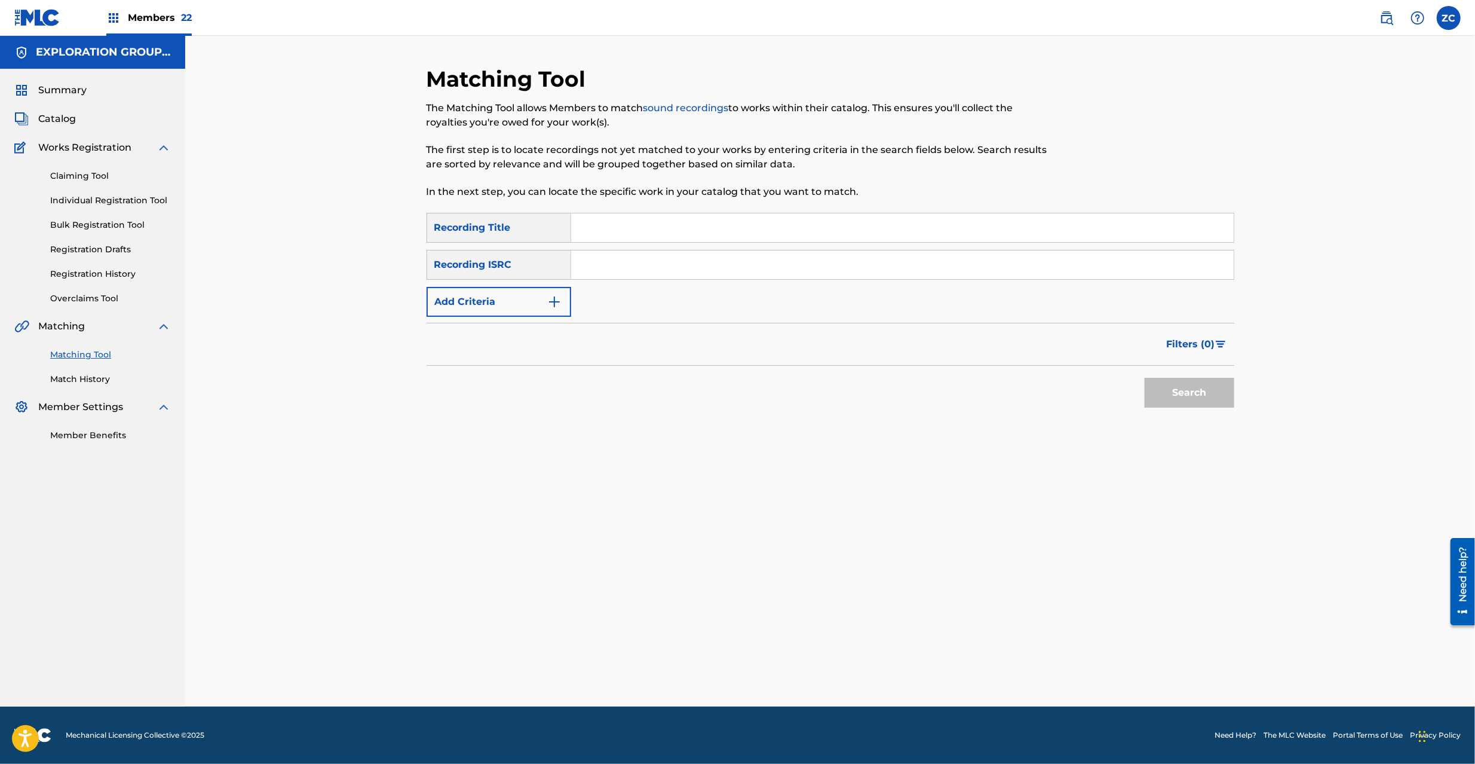
drag, startPoint x: 776, startPoint y: 271, endPoint x: 818, endPoint y: 287, distance: 45.4
click at [776, 271] on input "Search Form" at bounding box center [902, 264] width 663 height 29
type input "JPK651500107"
click at [1177, 386] on button "Search" at bounding box center [1190, 393] width 90 height 30
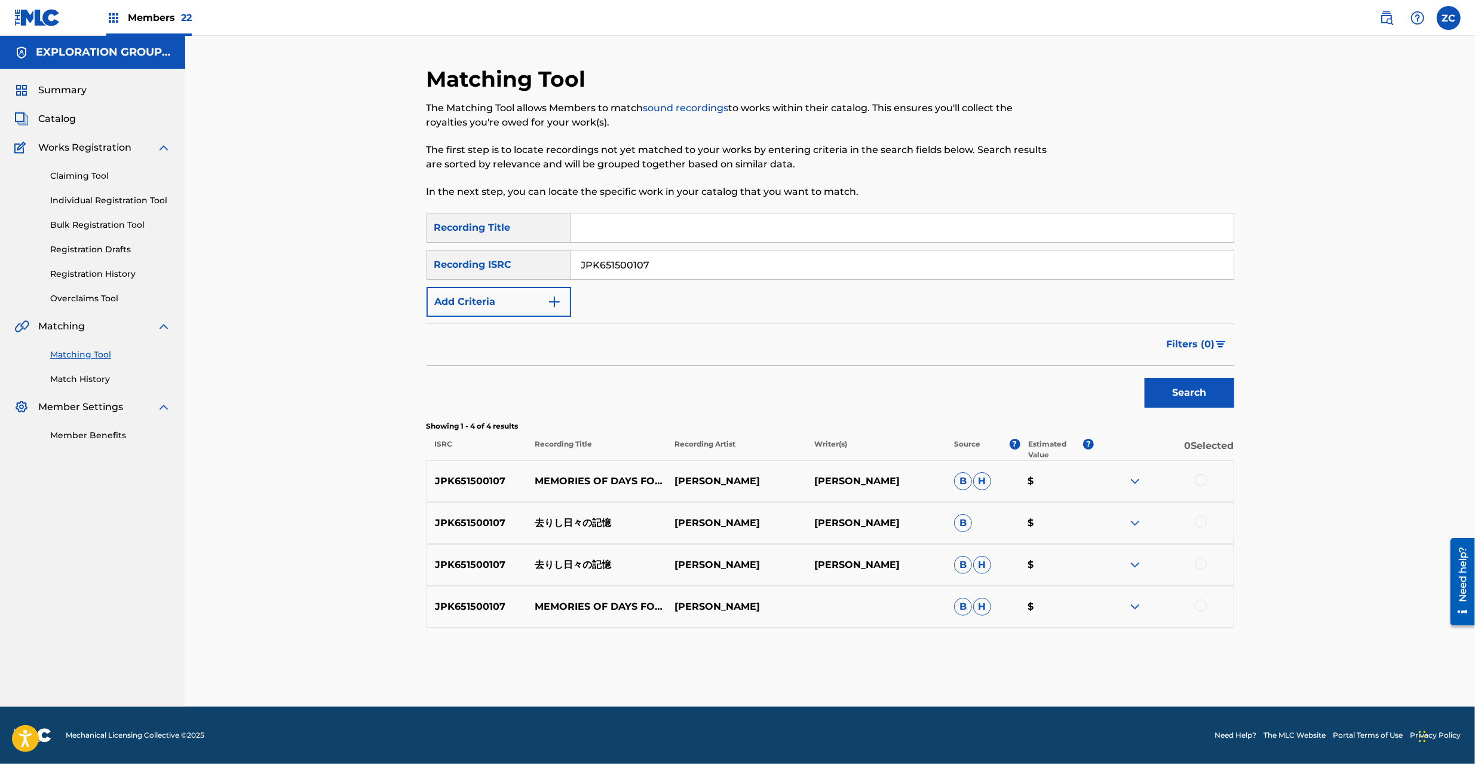
drag, startPoint x: 1201, startPoint y: 482, endPoint x: 1201, endPoint y: 523, distance: 41.8
click at [1201, 485] on div at bounding box center [1201, 480] width 12 height 12
click at [1201, 523] on div at bounding box center [1201, 522] width 12 height 12
click at [1201, 564] on div at bounding box center [1201, 564] width 12 height 12
click at [1201, 605] on div at bounding box center [1201, 605] width 12 height 12
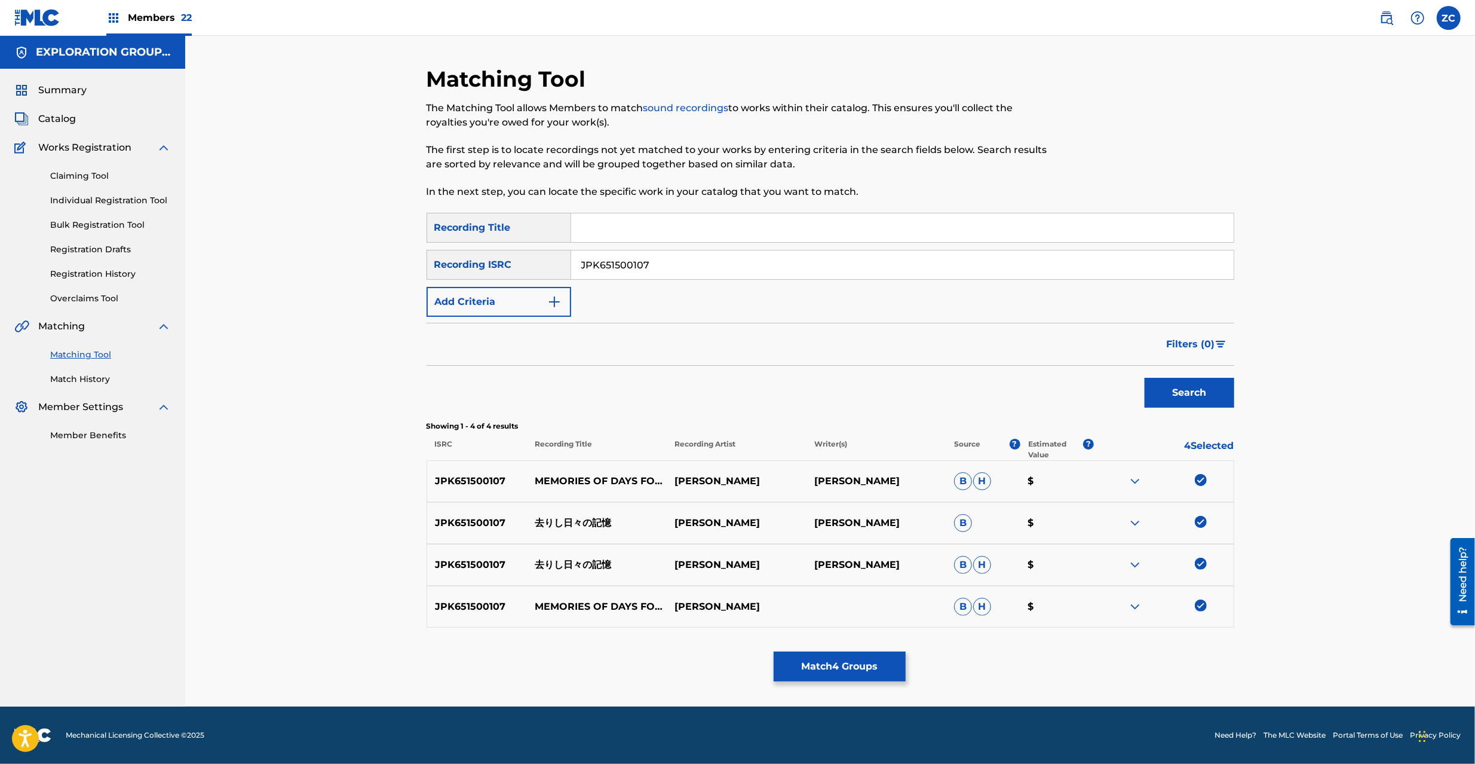
click at [843, 669] on button "Match 4 Groups" at bounding box center [840, 666] width 132 height 30
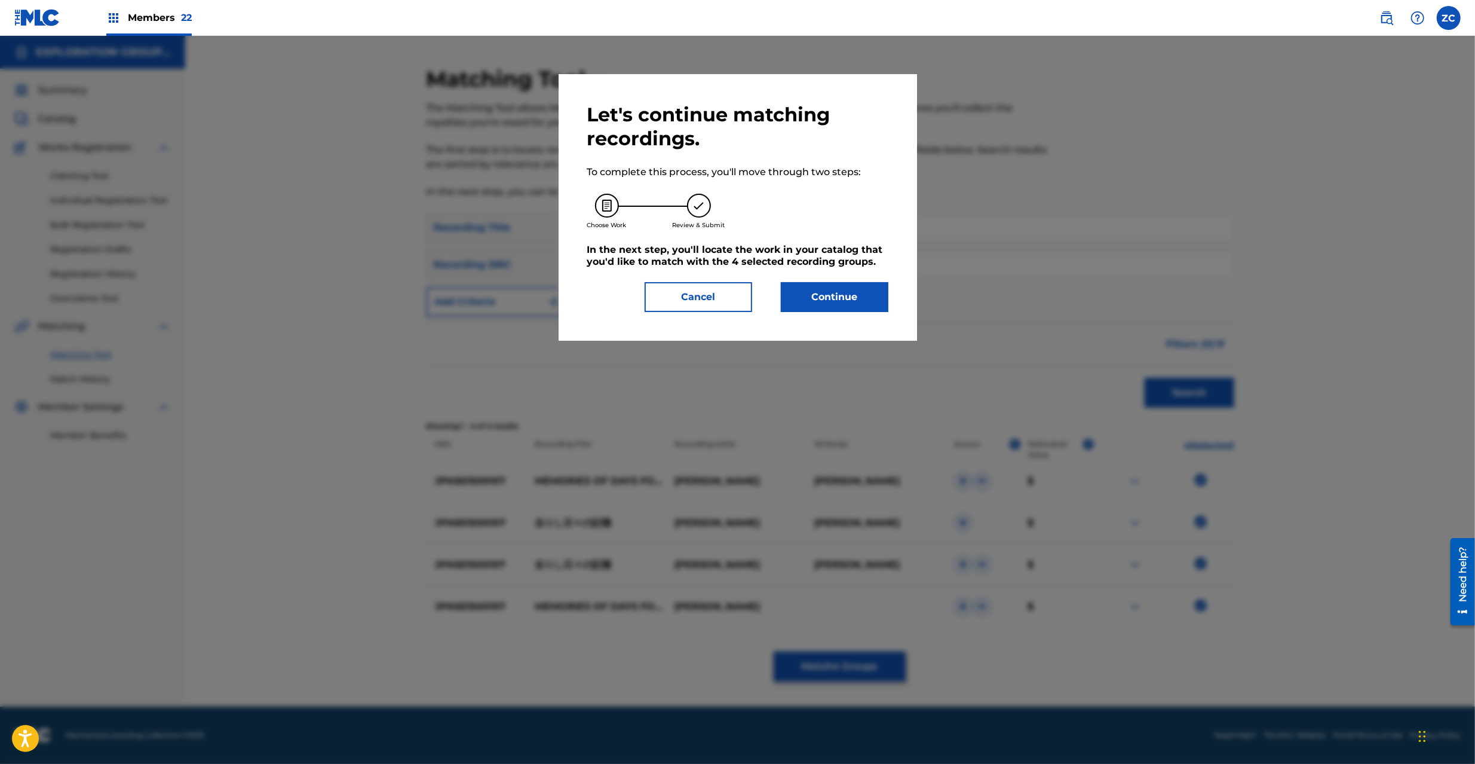
click at [832, 307] on button "Continue" at bounding box center [835, 297] width 108 height 30
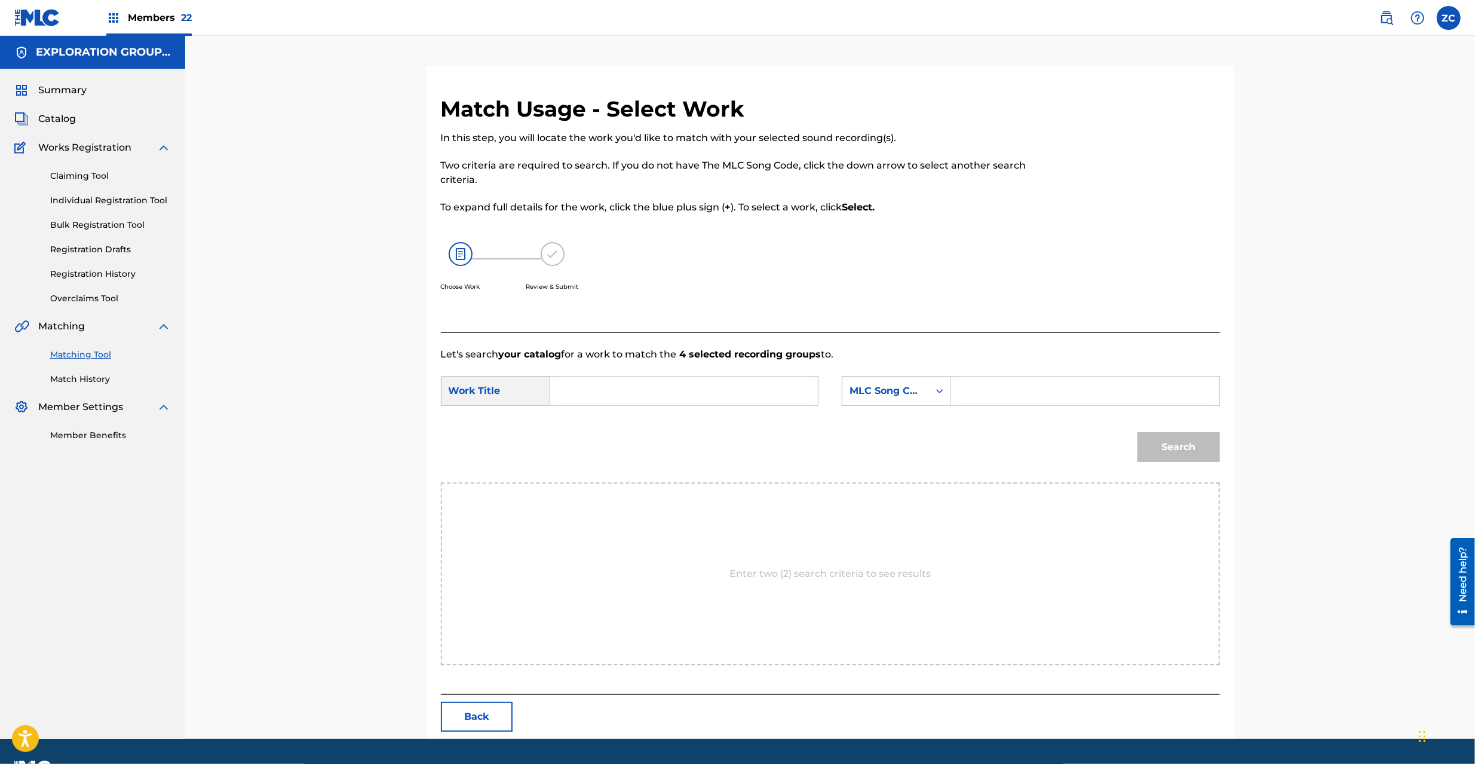
click at [772, 394] on input "Search Form" at bounding box center [684, 390] width 247 height 29
click at [684, 390] on input "[PERSON_NAME] S65UT6" at bounding box center [684, 390] width 247 height 29
type input "[PERSON_NAME]"
click at [982, 397] on input "Search Form" at bounding box center [1084, 390] width 247 height 29
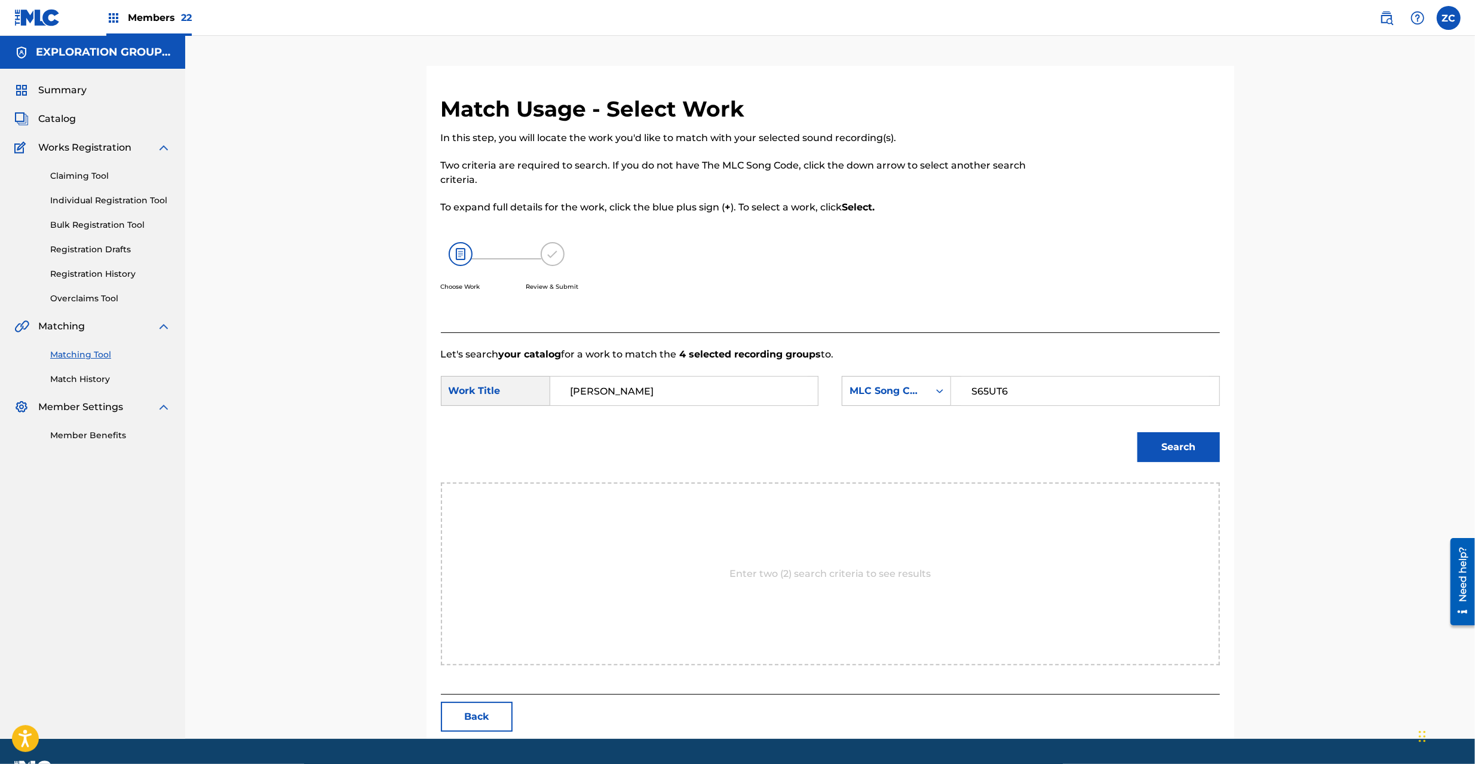
type input "S65UT6"
drag, startPoint x: 1178, startPoint y: 437, endPoint x: 1141, endPoint y: 405, distance: 49.6
click at [1178, 437] on button "Search" at bounding box center [1179, 447] width 82 height 30
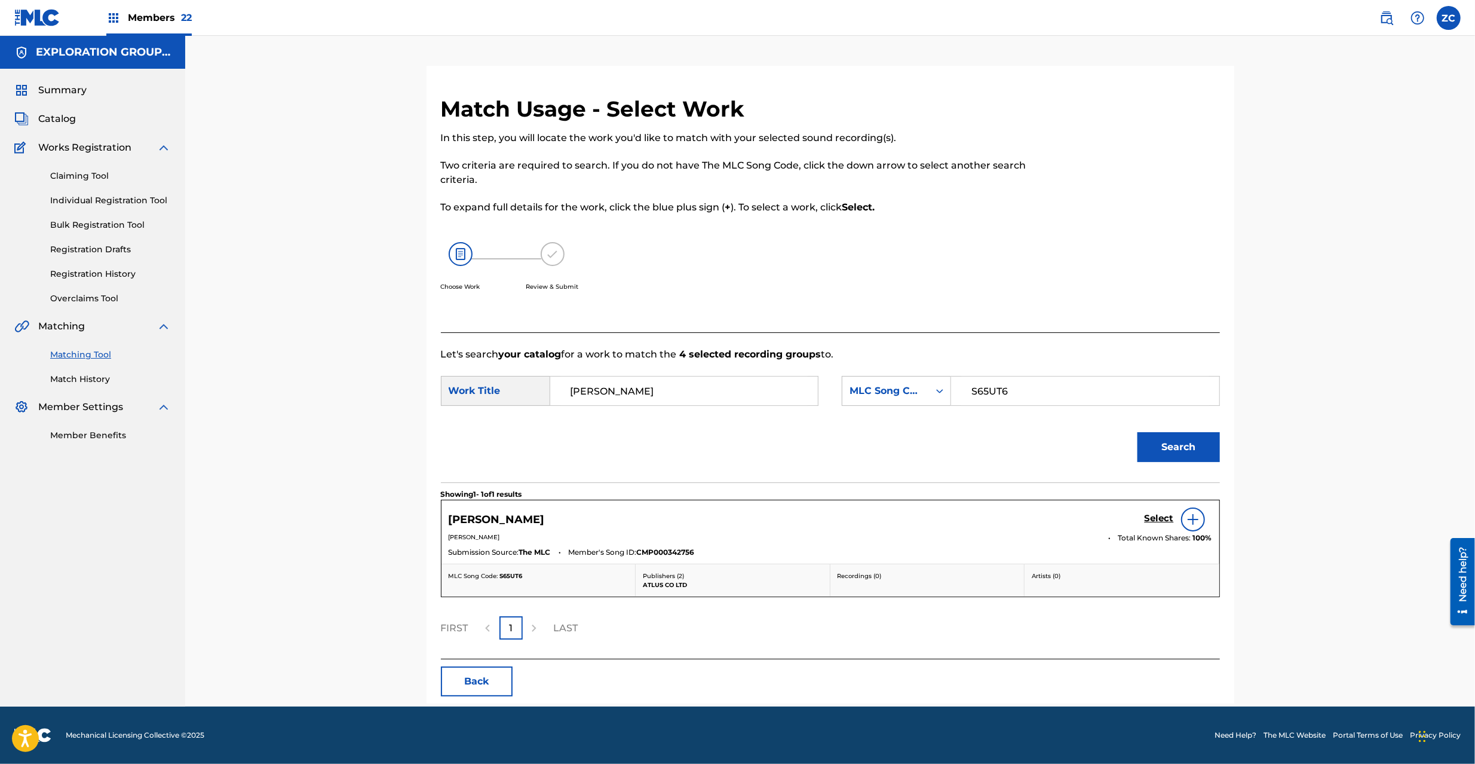
click at [1157, 517] on h5 "Select" at bounding box center [1159, 518] width 29 height 11
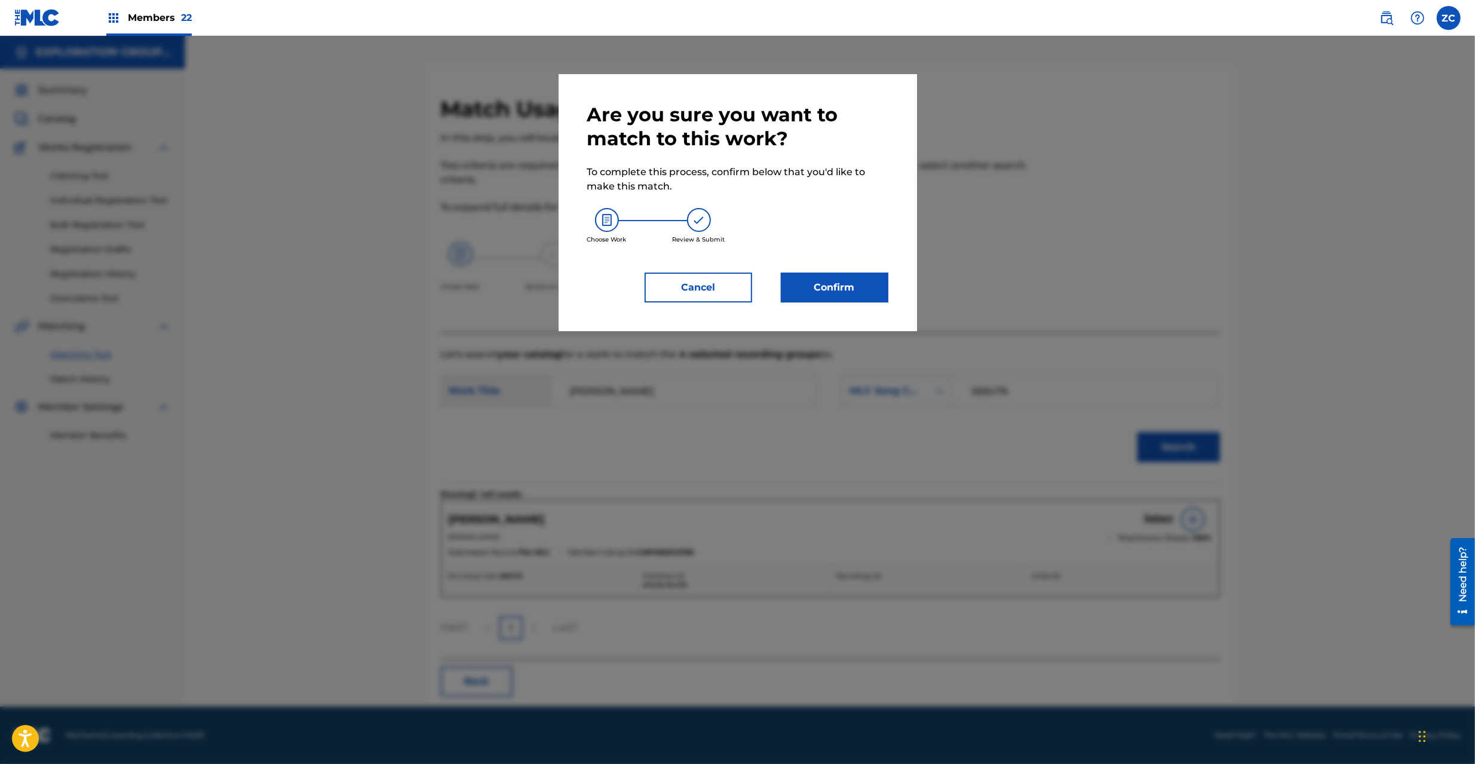
click at [833, 284] on button "Confirm" at bounding box center [835, 287] width 108 height 30
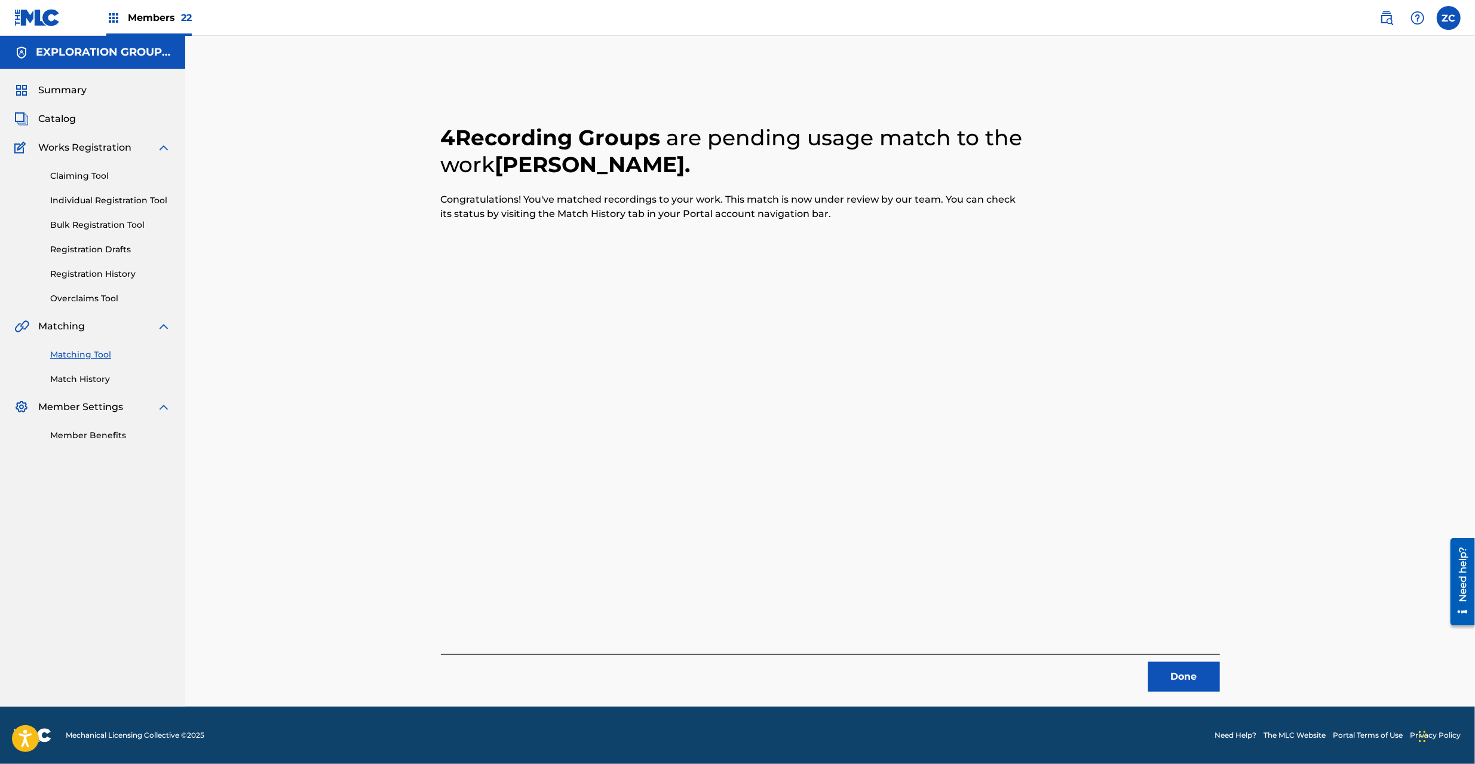
click at [1200, 682] on button "Done" at bounding box center [1184, 676] width 72 height 30
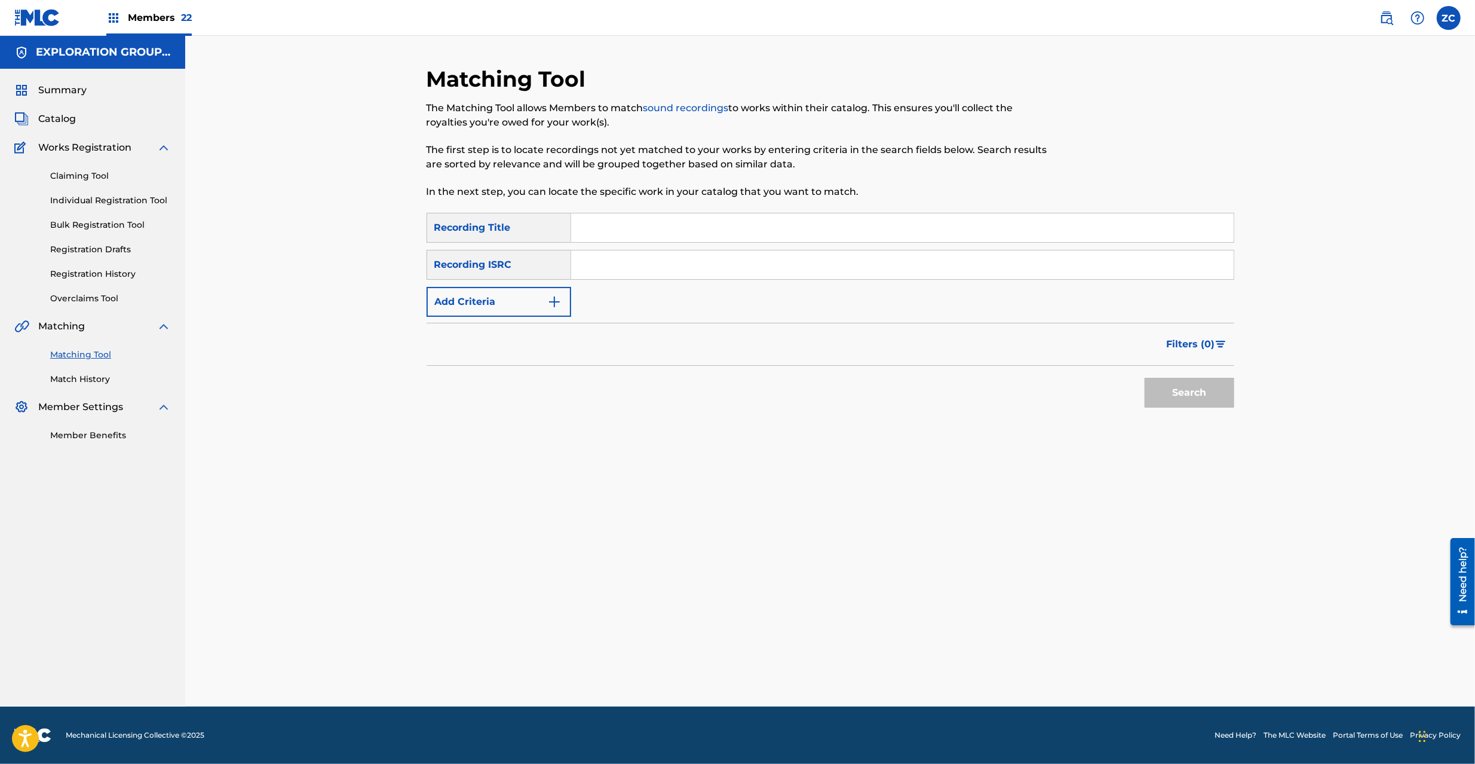
drag, startPoint x: 709, startPoint y: 268, endPoint x: 851, endPoint y: 324, distance: 152.9
click at [710, 268] on input "Search Form" at bounding box center [902, 264] width 663 height 29
type input "JPK651500108"
click at [1200, 405] on button "Search" at bounding box center [1190, 393] width 90 height 30
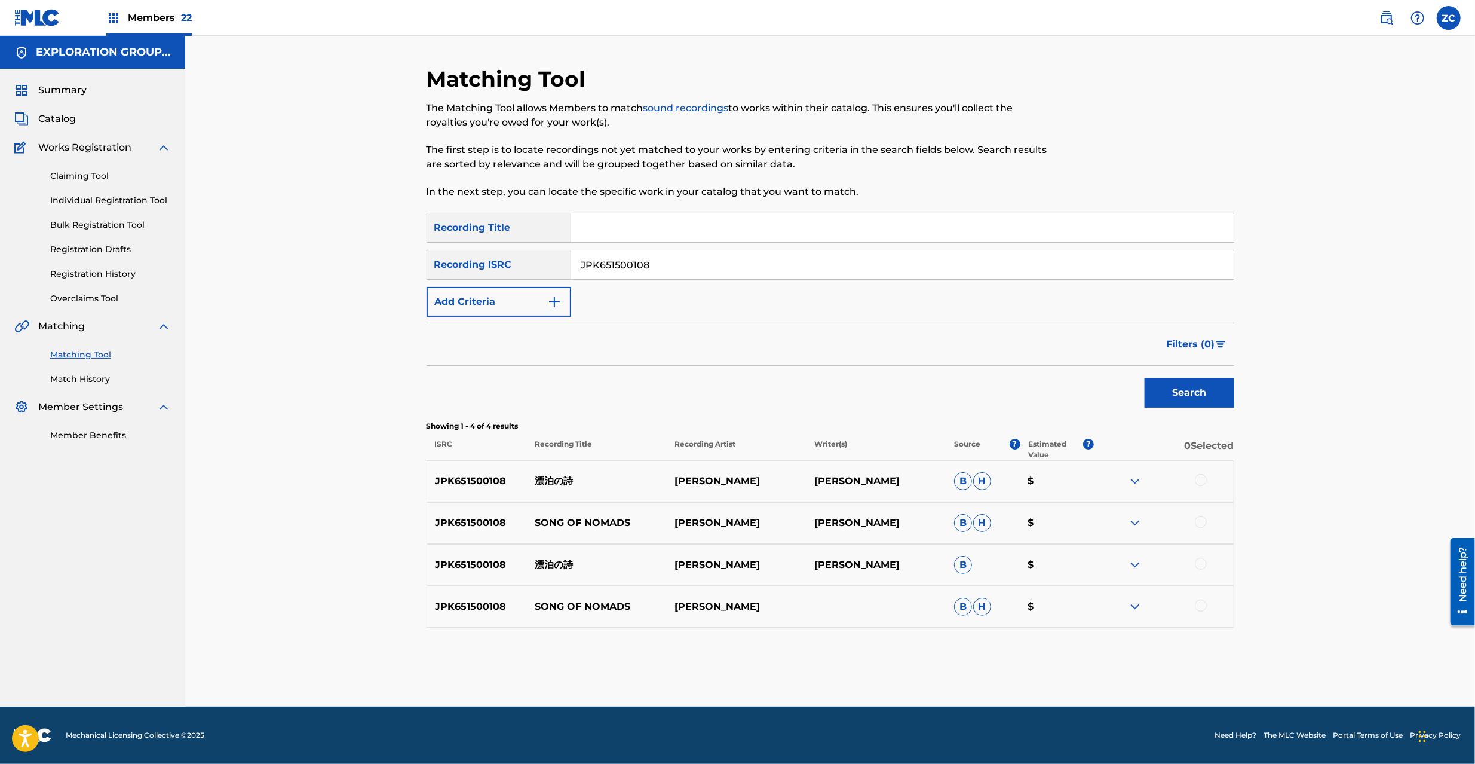
click at [1197, 476] on div at bounding box center [1201, 480] width 12 height 12
click at [1202, 521] on div at bounding box center [1201, 522] width 12 height 12
click at [1199, 561] on div at bounding box center [1201, 564] width 12 height 12
click at [1196, 611] on div at bounding box center [1164, 606] width 140 height 14
click at [1201, 605] on div at bounding box center [1201, 605] width 12 height 12
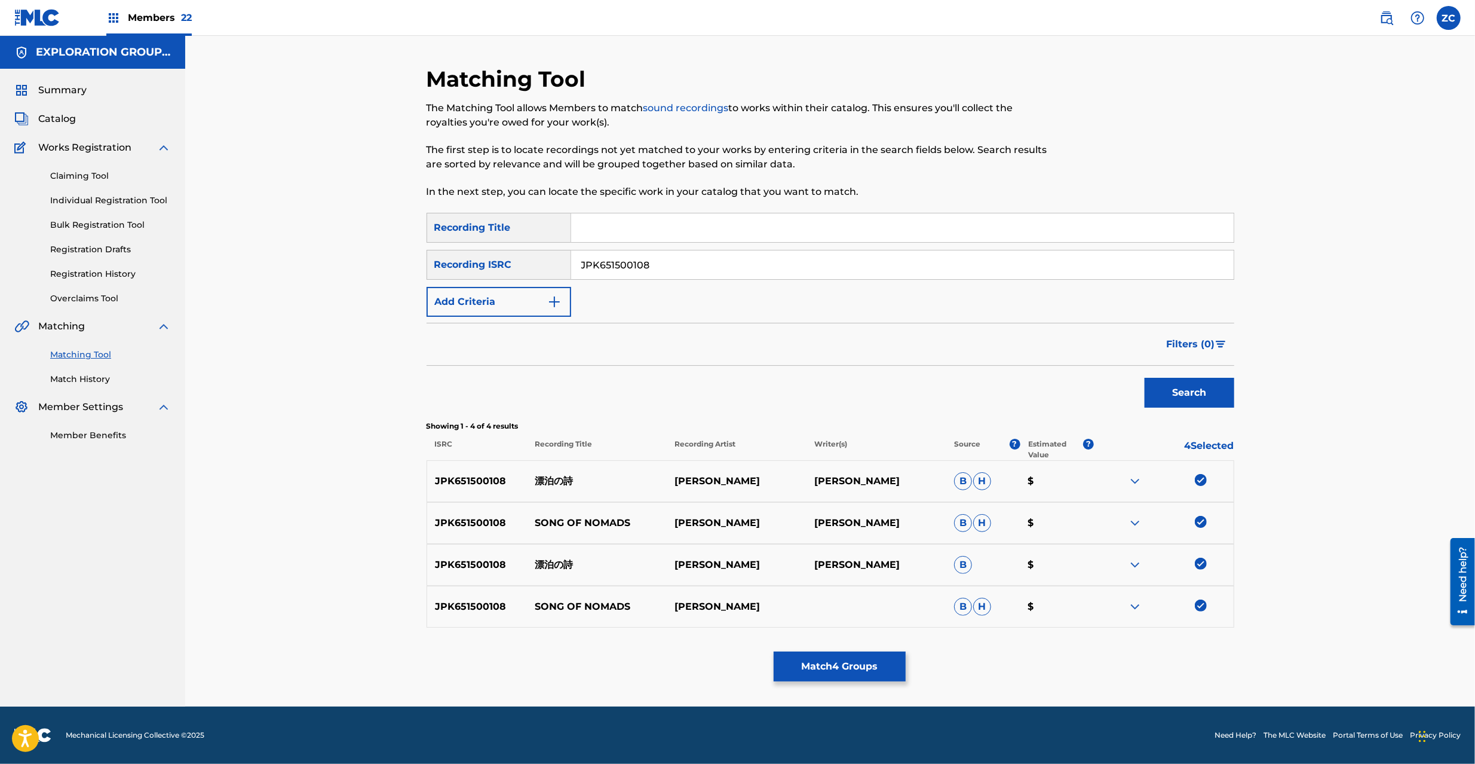
click at [890, 672] on button "Match 4 Groups" at bounding box center [840, 666] width 132 height 30
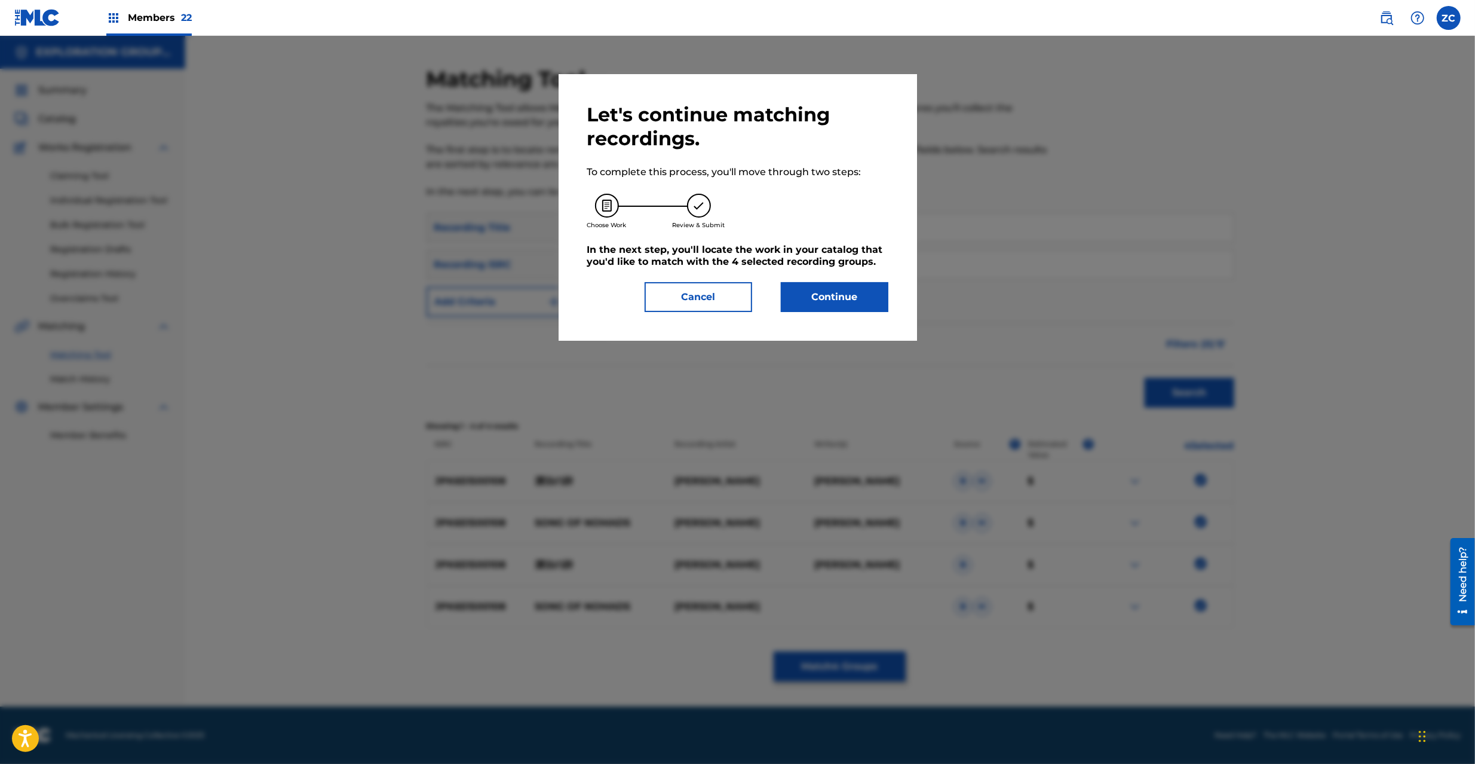
click at [860, 312] on div "Let's continue matching recordings. To complete this process, you'll move throu…" at bounding box center [738, 207] width 359 height 267
click at [870, 297] on button "Continue" at bounding box center [835, 297] width 108 height 30
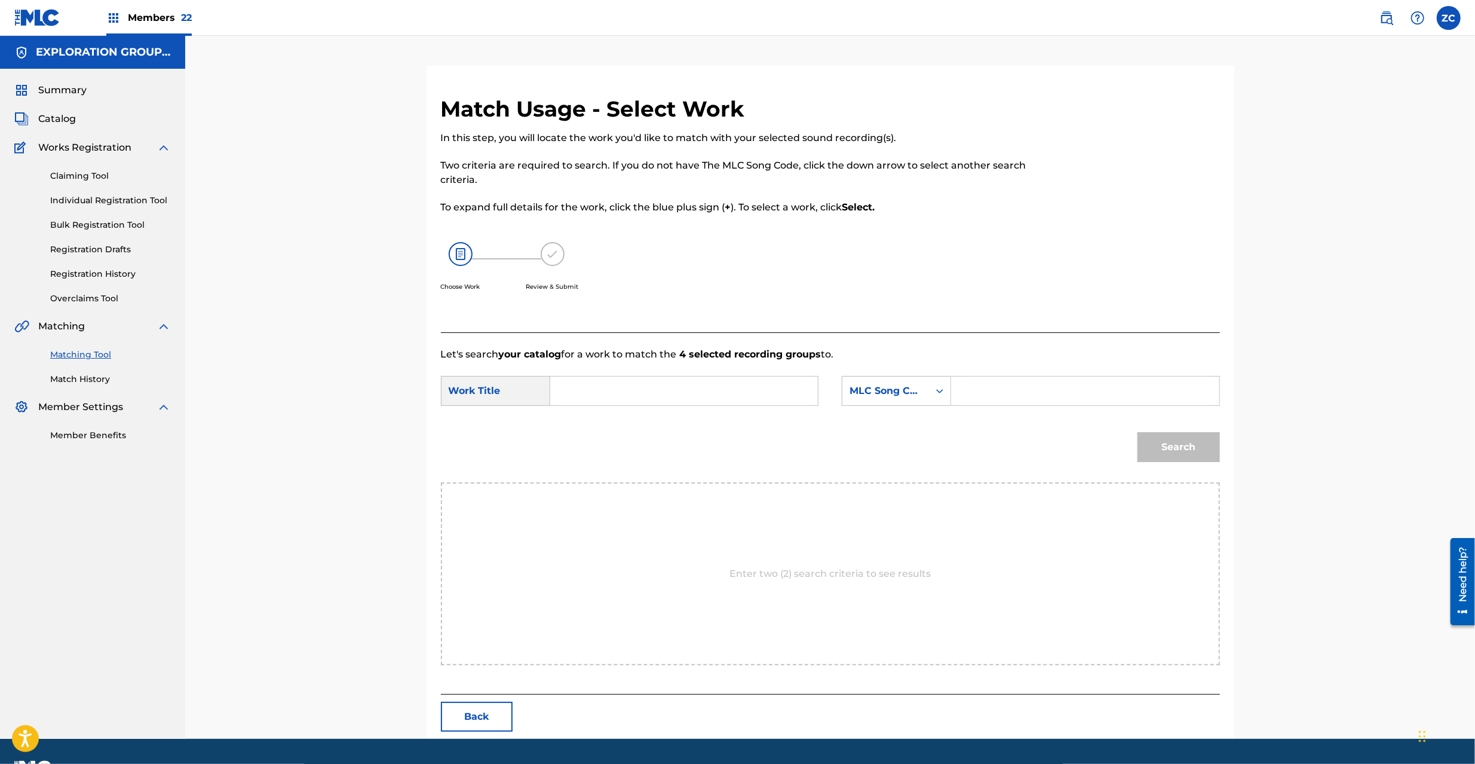
click at [703, 385] on input "Search Form" at bounding box center [684, 390] width 247 height 29
click at [696, 390] on input "Hyouhakuno Uta HP54ZN" at bounding box center [684, 390] width 247 height 29
type input "Hyouhakuno Uta"
click at [981, 393] on input "Search Form" at bounding box center [1084, 390] width 247 height 29
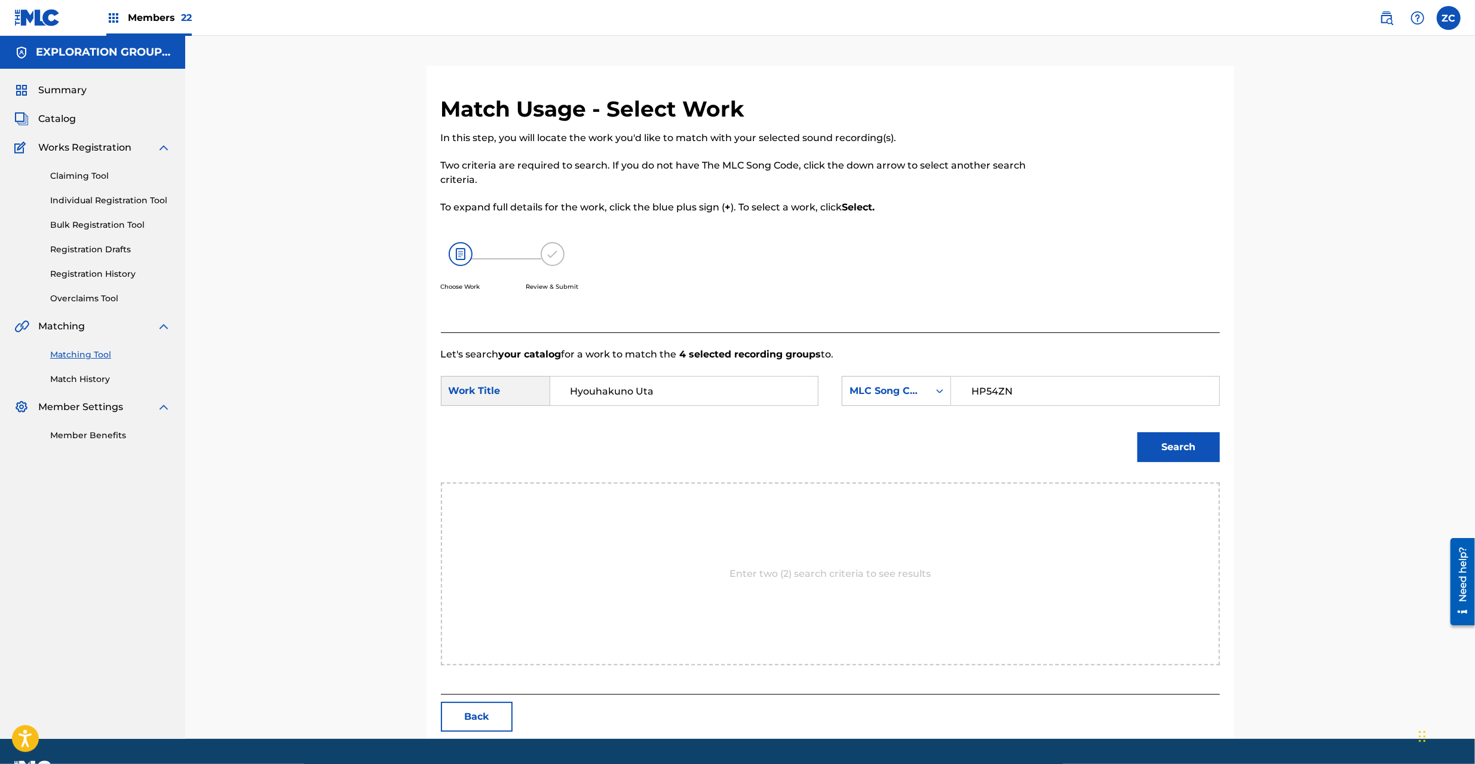
type input "HP54ZN"
click at [1157, 452] on button "Search" at bounding box center [1179, 447] width 82 height 30
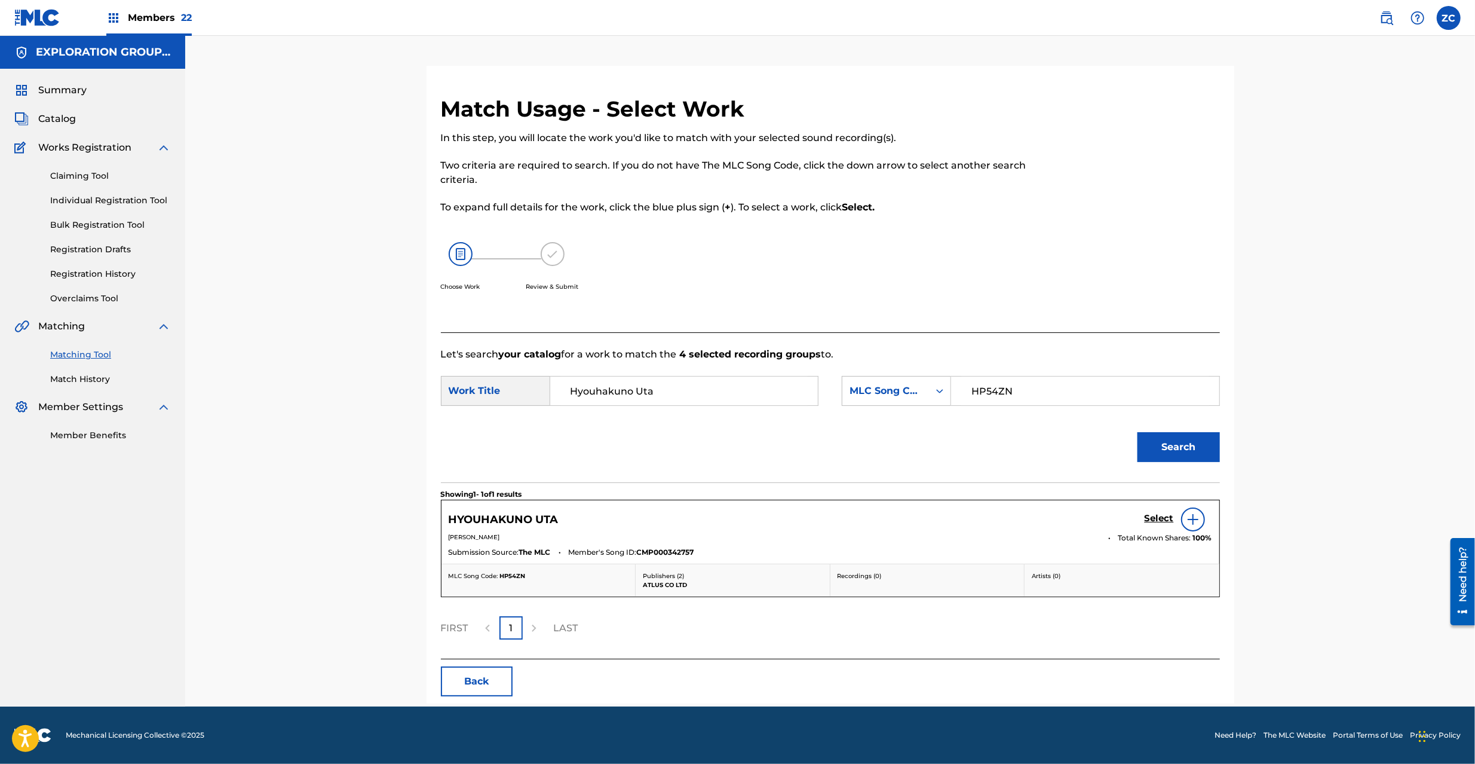
click at [1165, 520] on h5 "Select" at bounding box center [1159, 518] width 29 height 11
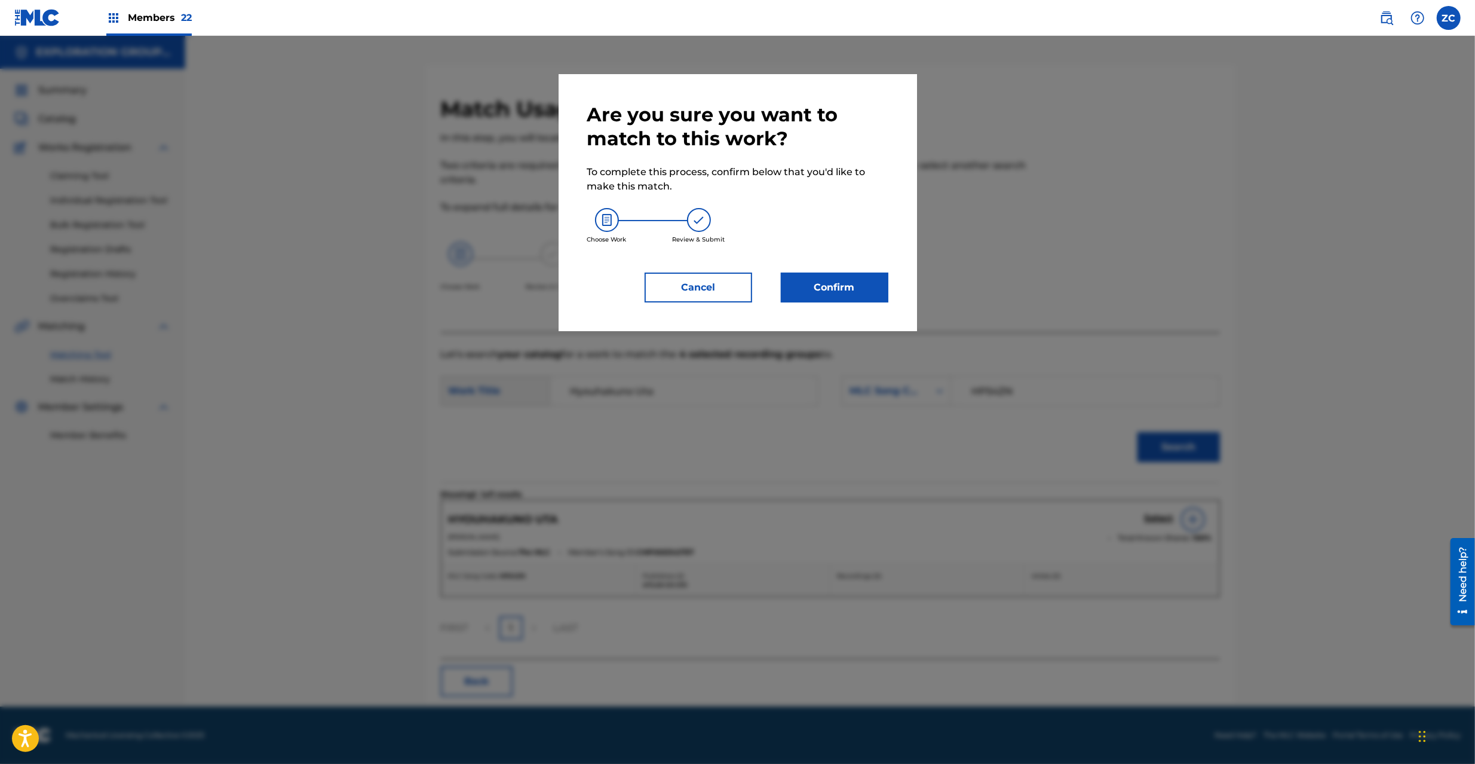
click at [865, 278] on button "Confirm" at bounding box center [835, 287] width 108 height 30
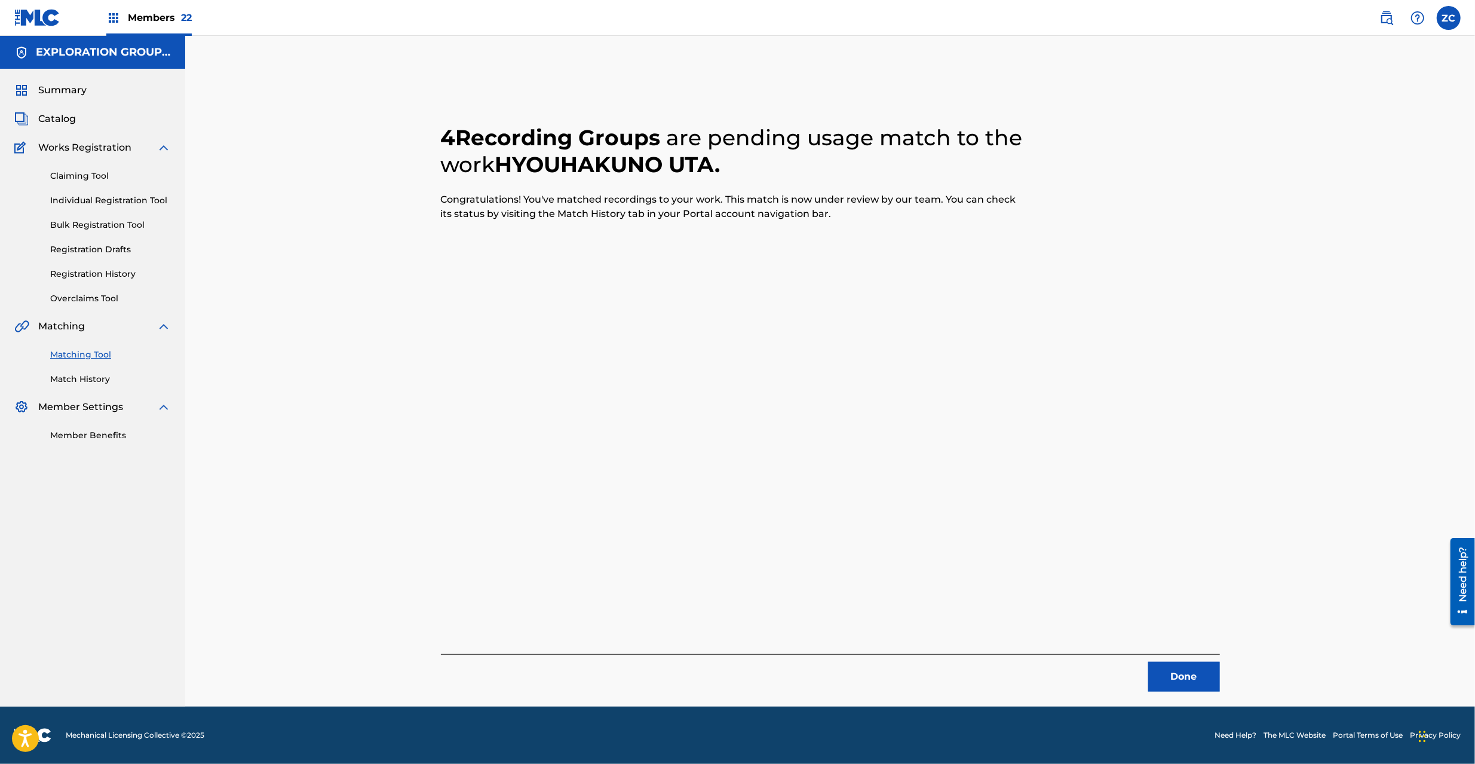
click at [1181, 675] on button "Done" at bounding box center [1184, 676] width 72 height 30
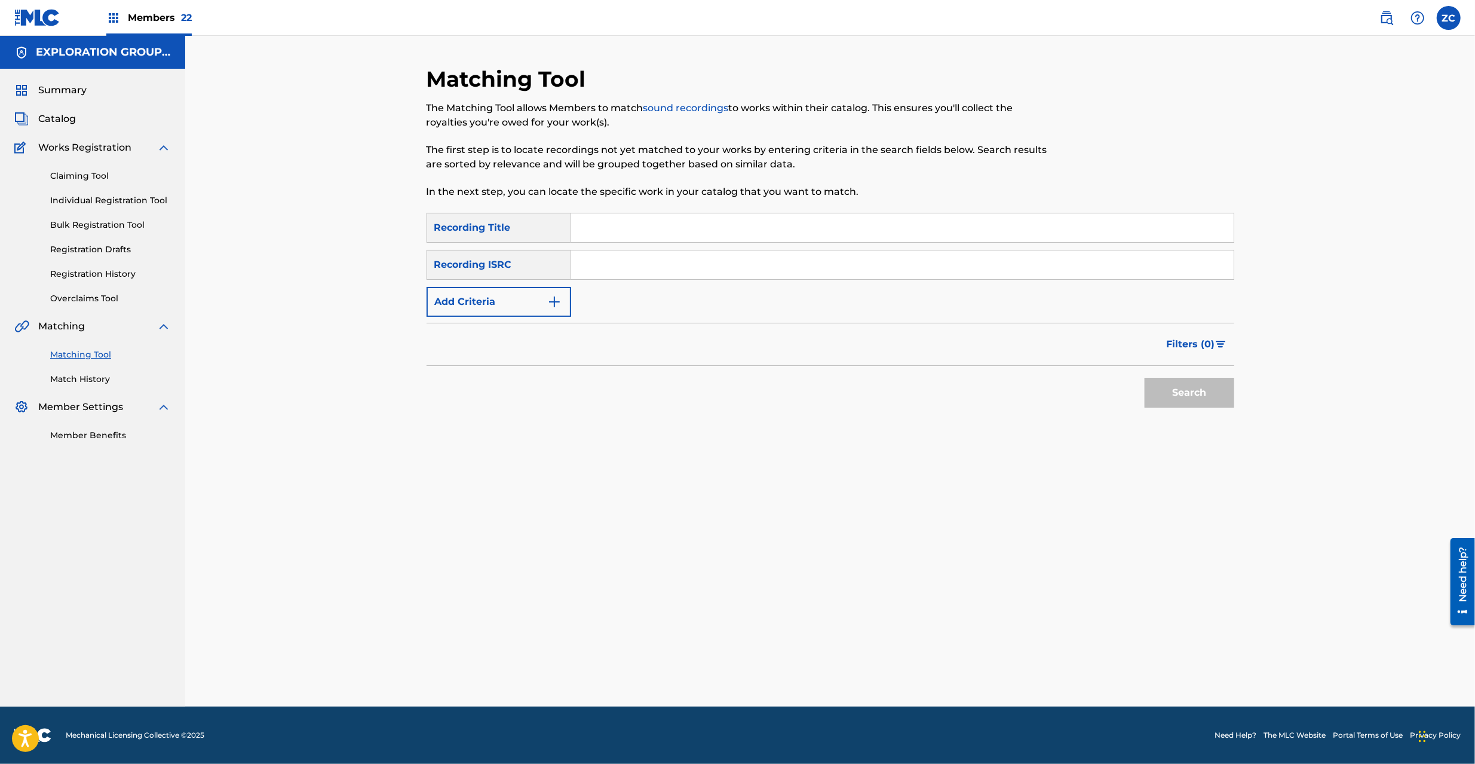
drag, startPoint x: 775, startPoint y: 271, endPoint x: 863, endPoint y: 299, distance: 92.2
click at [775, 271] on input "Search Form" at bounding box center [902, 264] width 663 height 29
type input "JPK651500109"
click at [1207, 398] on button "Search" at bounding box center [1190, 393] width 90 height 30
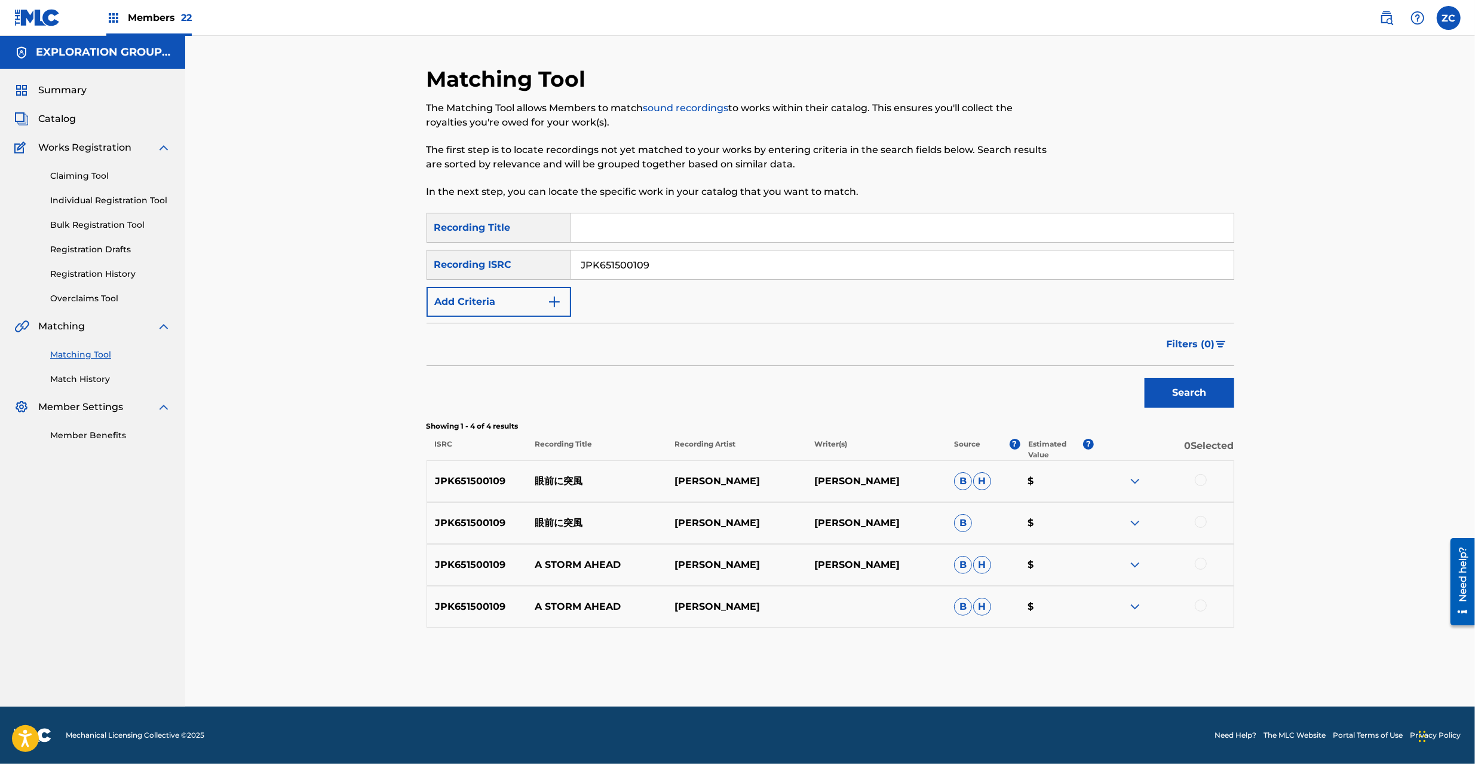
click at [1199, 482] on div at bounding box center [1201, 480] width 12 height 12
drag, startPoint x: 1205, startPoint y: 520, endPoint x: 1203, endPoint y: 552, distance: 32.4
click at [1205, 519] on div at bounding box center [1201, 522] width 12 height 12
click at [1203, 562] on div at bounding box center [1201, 564] width 12 height 12
click at [1200, 605] on div at bounding box center [1201, 605] width 12 height 12
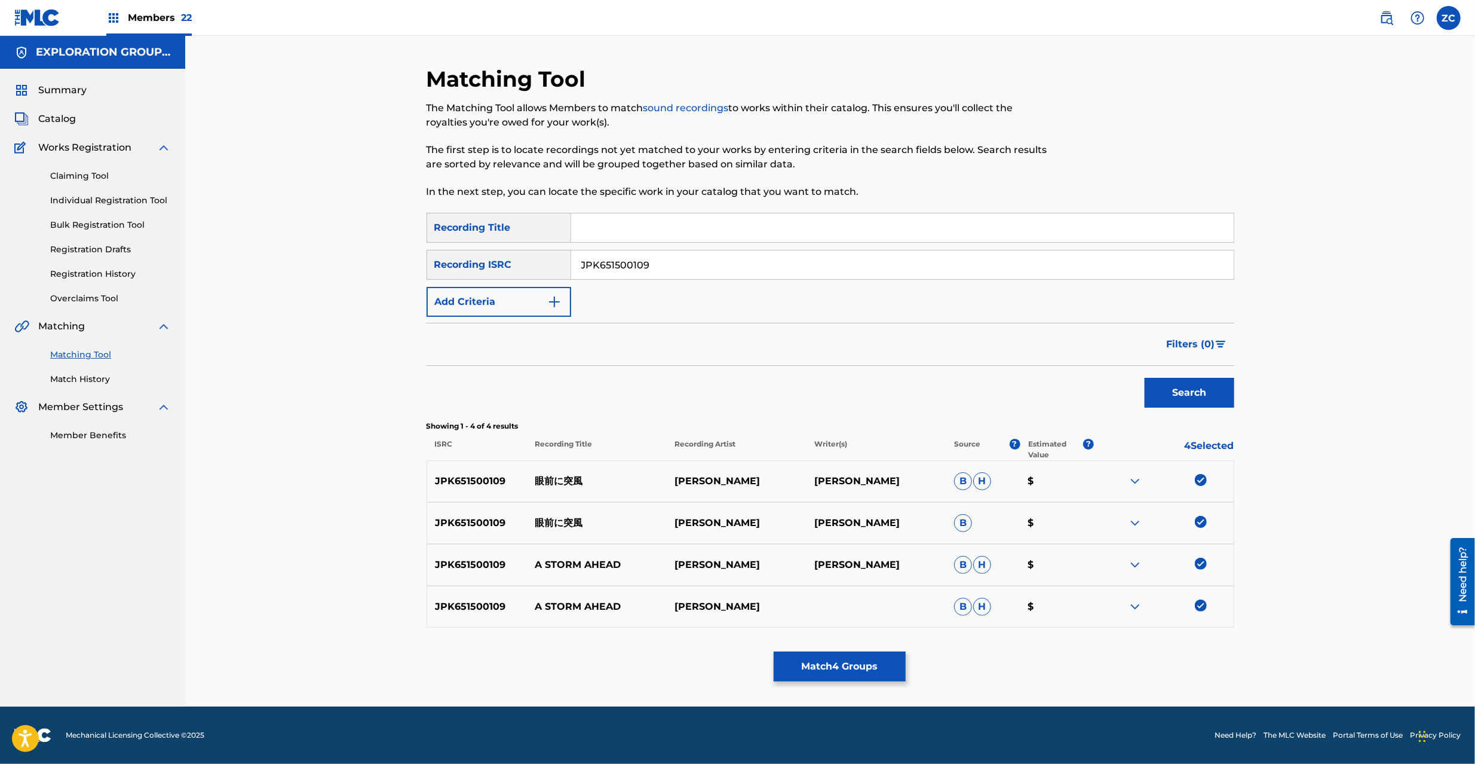
click at [850, 656] on button "Match 4 Groups" at bounding box center [840, 666] width 132 height 30
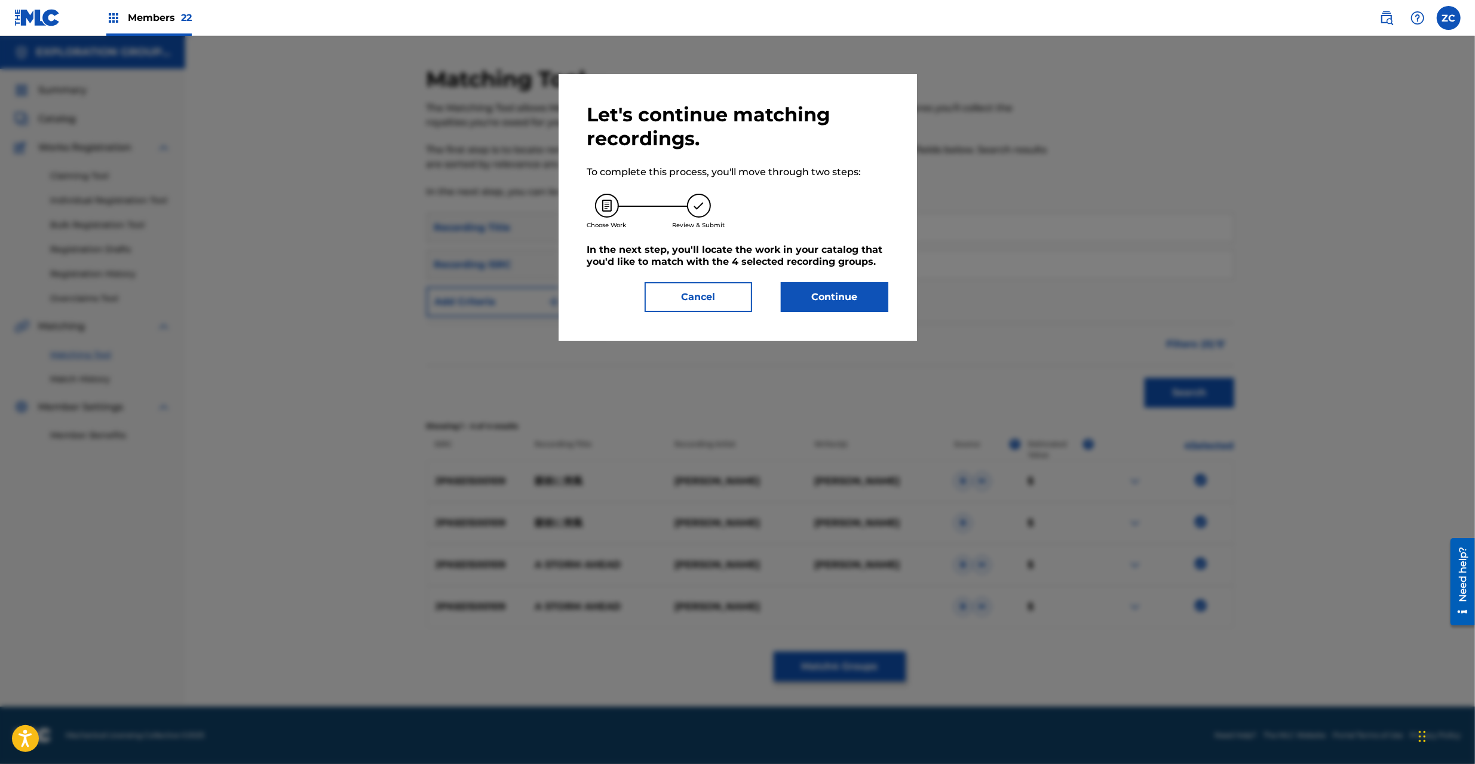
click at [866, 310] on button "Continue" at bounding box center [835, 297] width 108 height 30
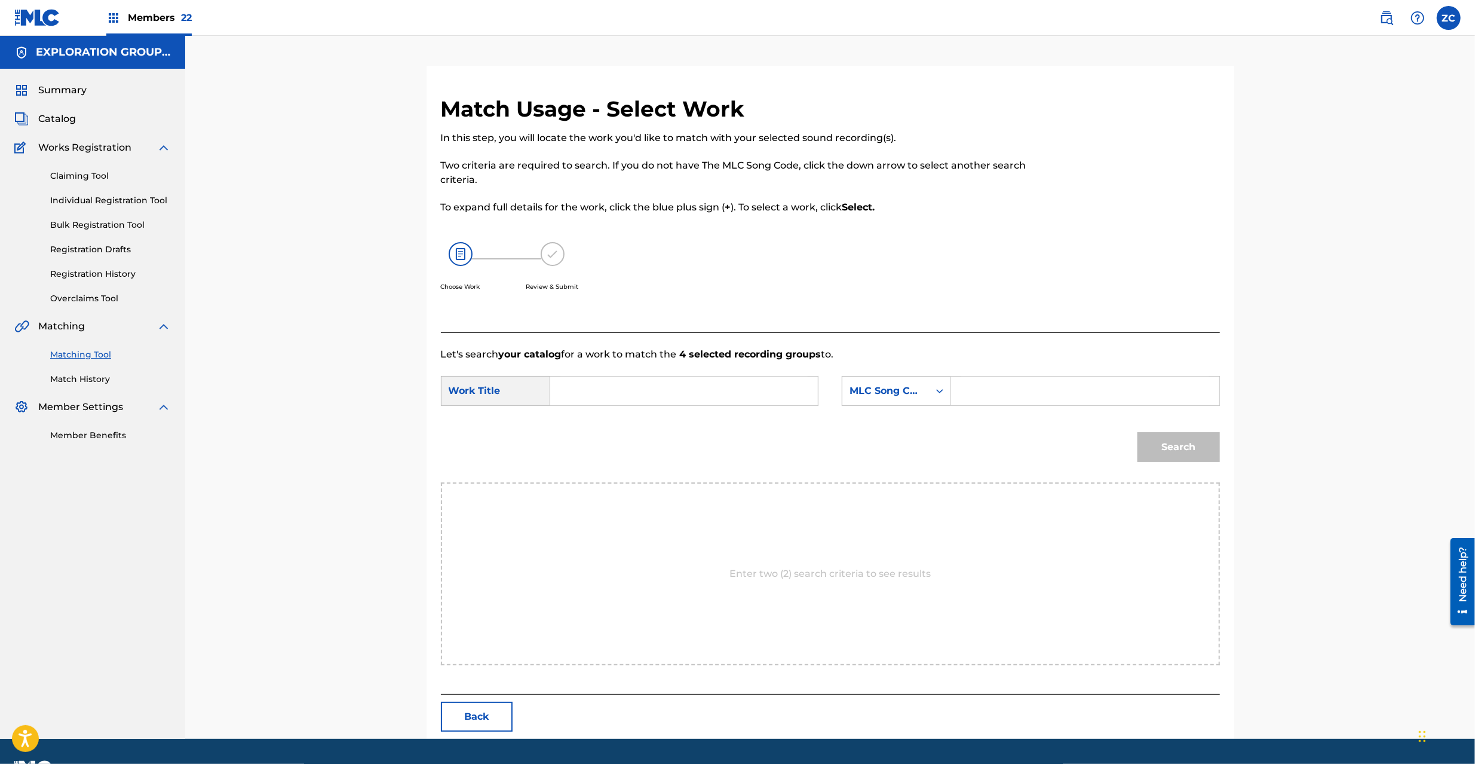
click at [645, 387] on input "Search Form" at bounding box center [684, 390] width 247 height 29
click at [690, 388] on input "Ganzenni Toppuu GB2X2D" at bounding box center [684, 390] width 247 height 29
type input "Ganzenni Toppuu"
click at [1031, 388] on input "Search Form" at bounding box center [1084, 390] width 247 height 29
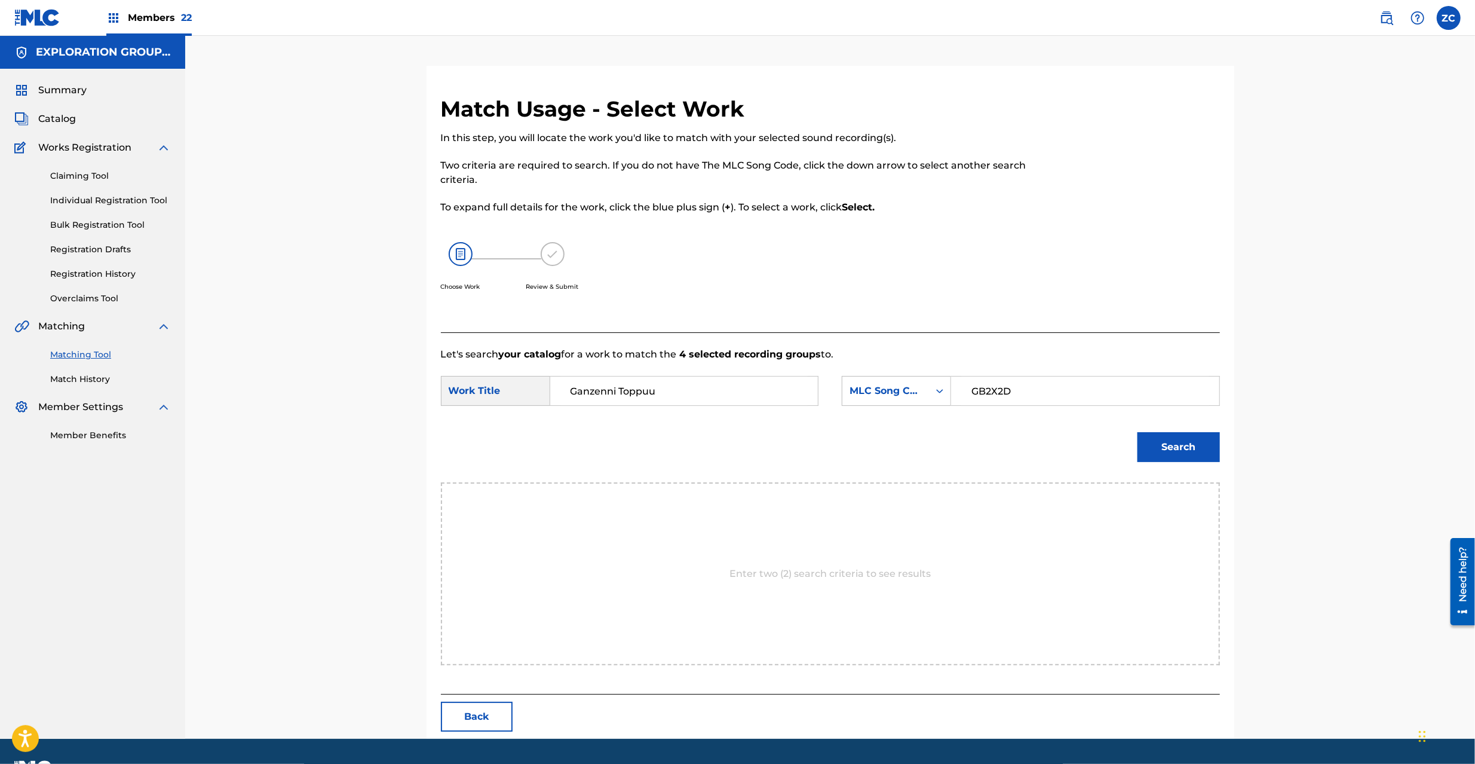
type input "GB2X2D"
click at [1172, 448] on button "Search" at bounding box center [1179, 447] width 82 height 30
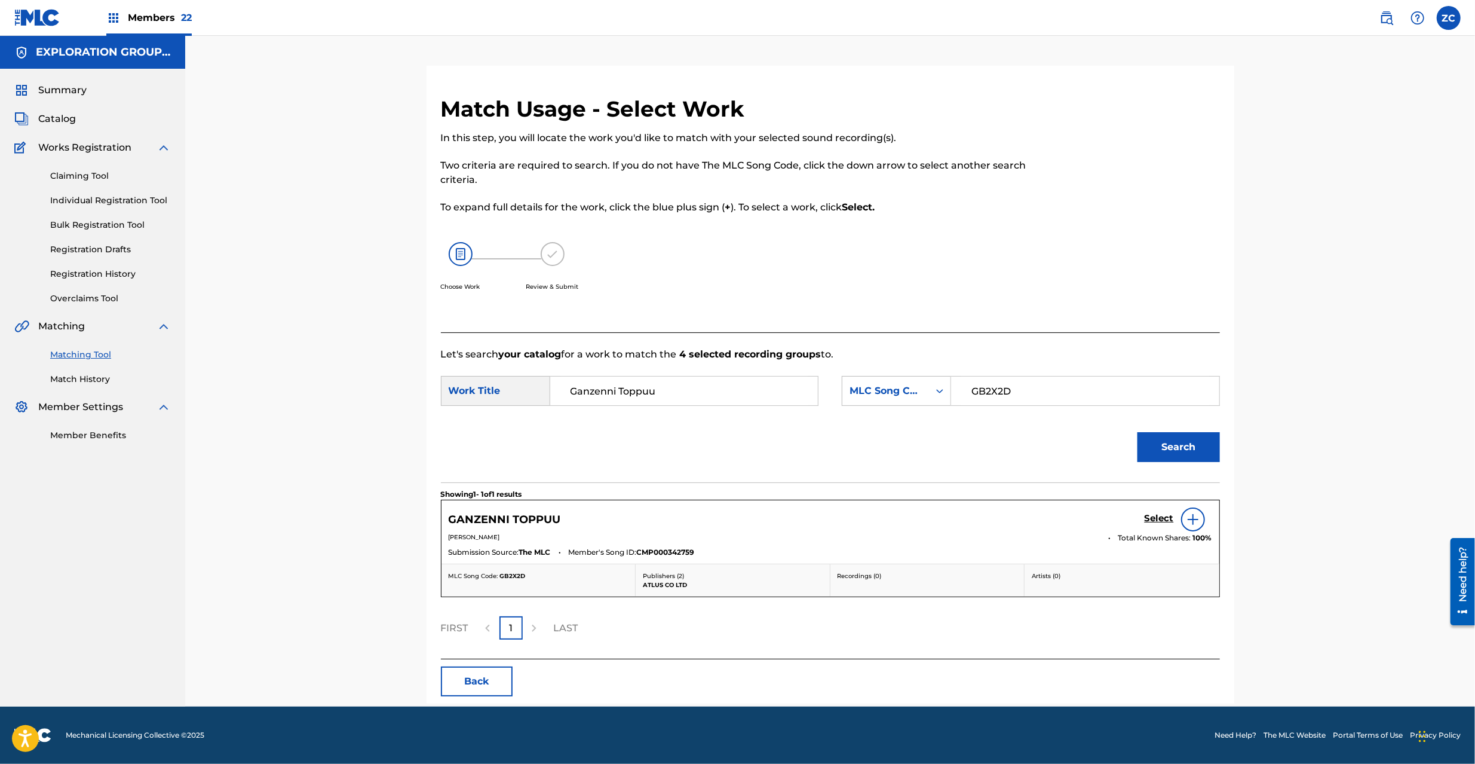
click at [1157, 521] on h5 "Select" at bounding box center [1159, 518] width 29 height 11
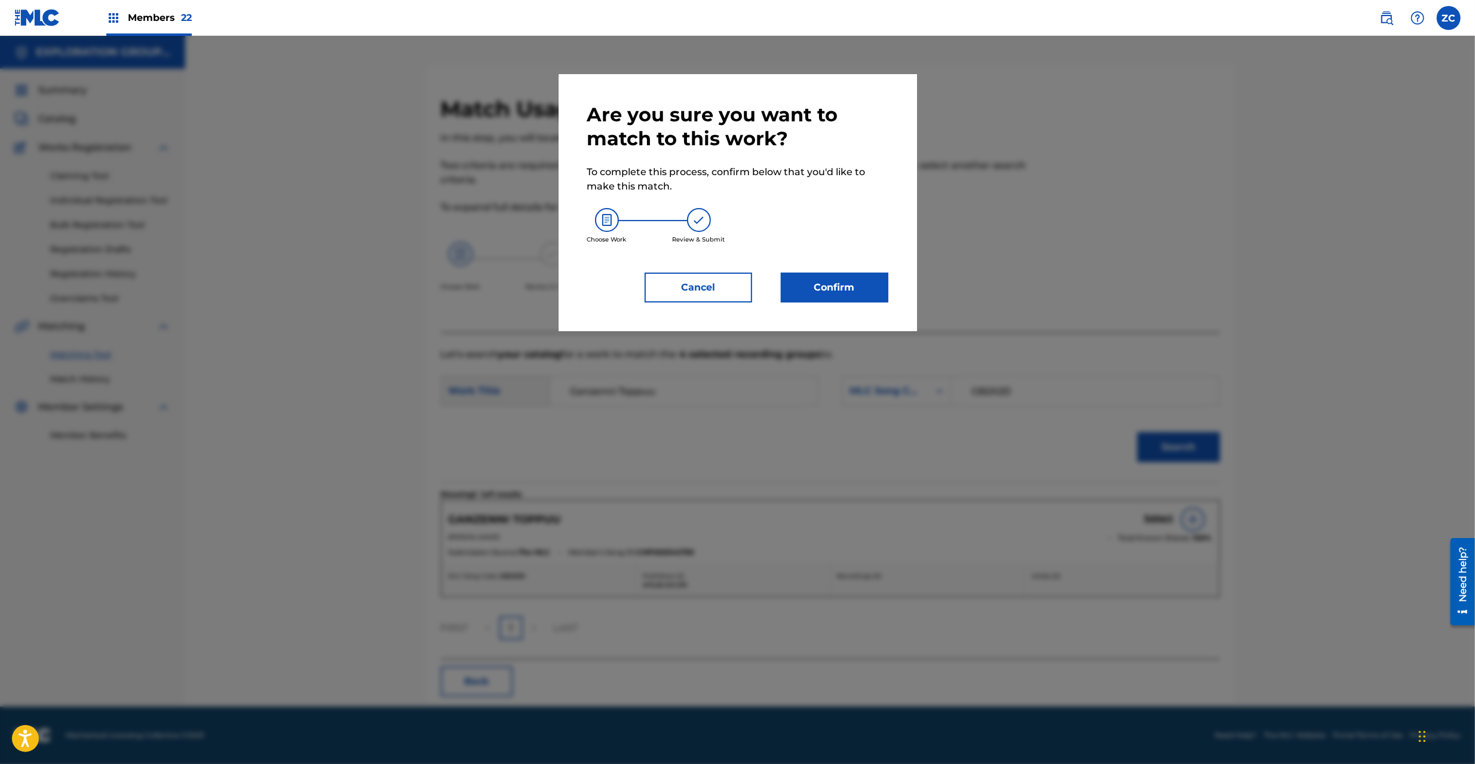
click at [864, 290] on button "Confirm" at bounding box center [835, 287] width 108 height 30
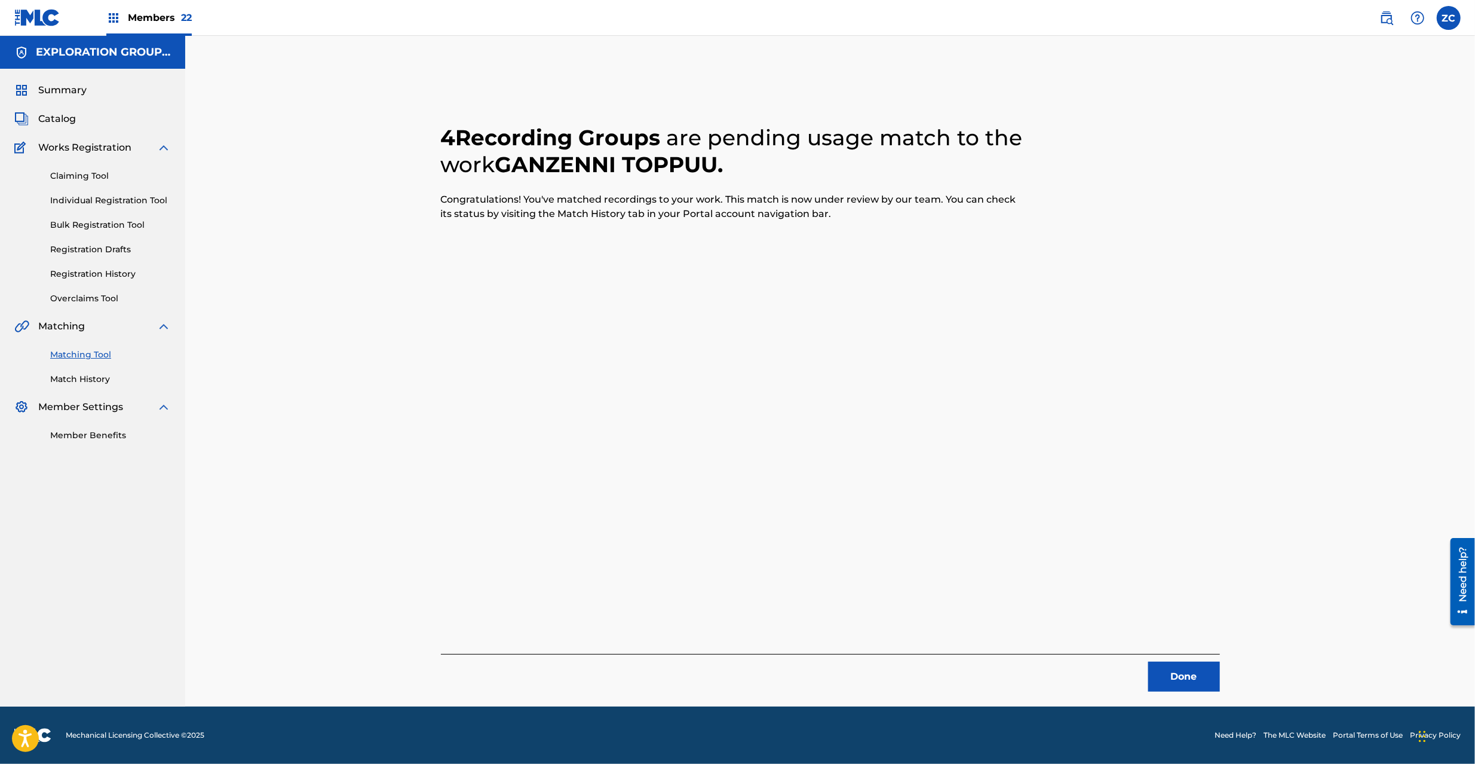
click at [1191, 678] on button "Done" at bounding box center [1184, 676] width 72 height 30
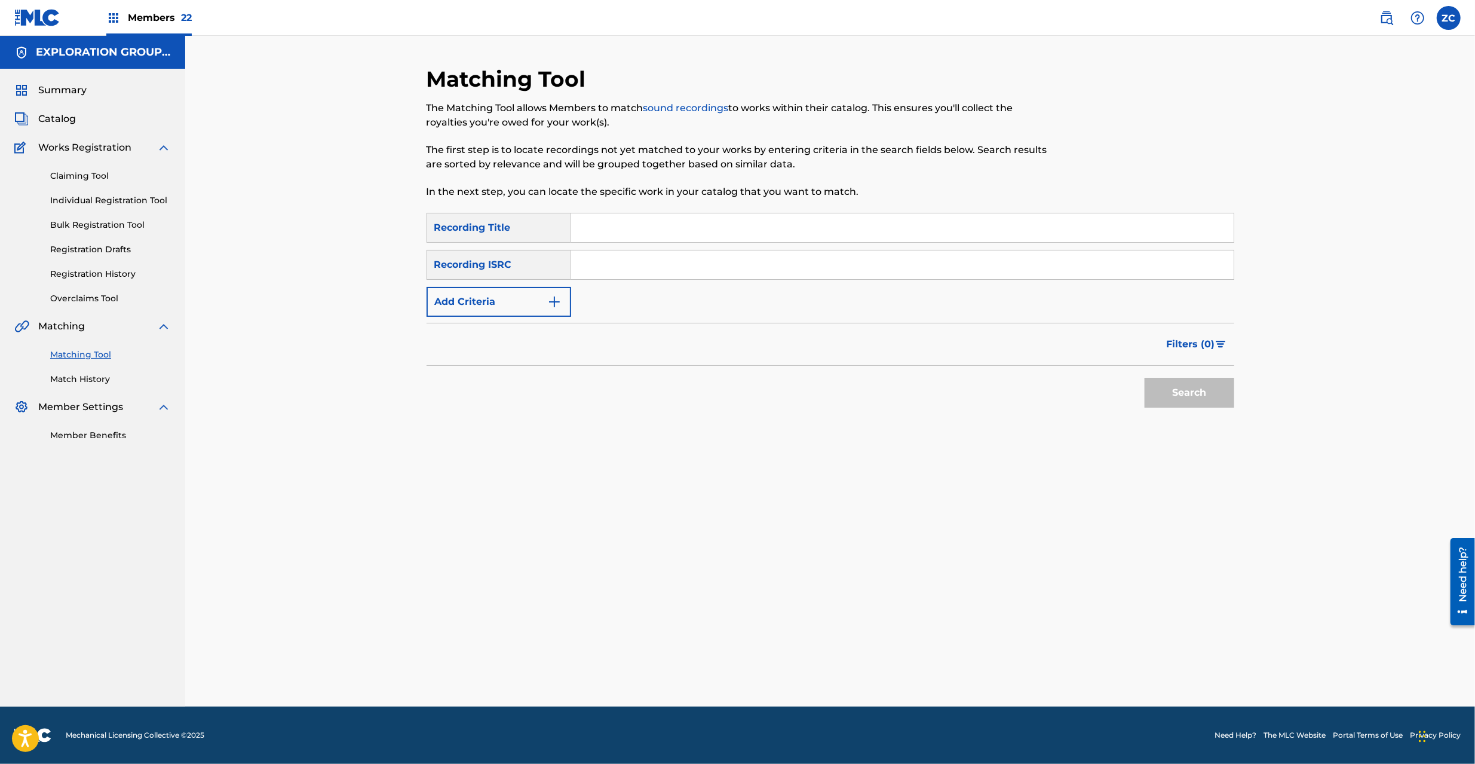
drag, startPoint x: 761, startPoint y: 265, endPoint x: 895, endPoint y: 316, distance: 143.2
click at [761, 265] on input "Search Form" at bounding box center [902, 264] width 663 height 29
type input "JPK651500110"
click at [1180, 391] on button "Search" at bounding box center [1190, 393] width 90 height 30
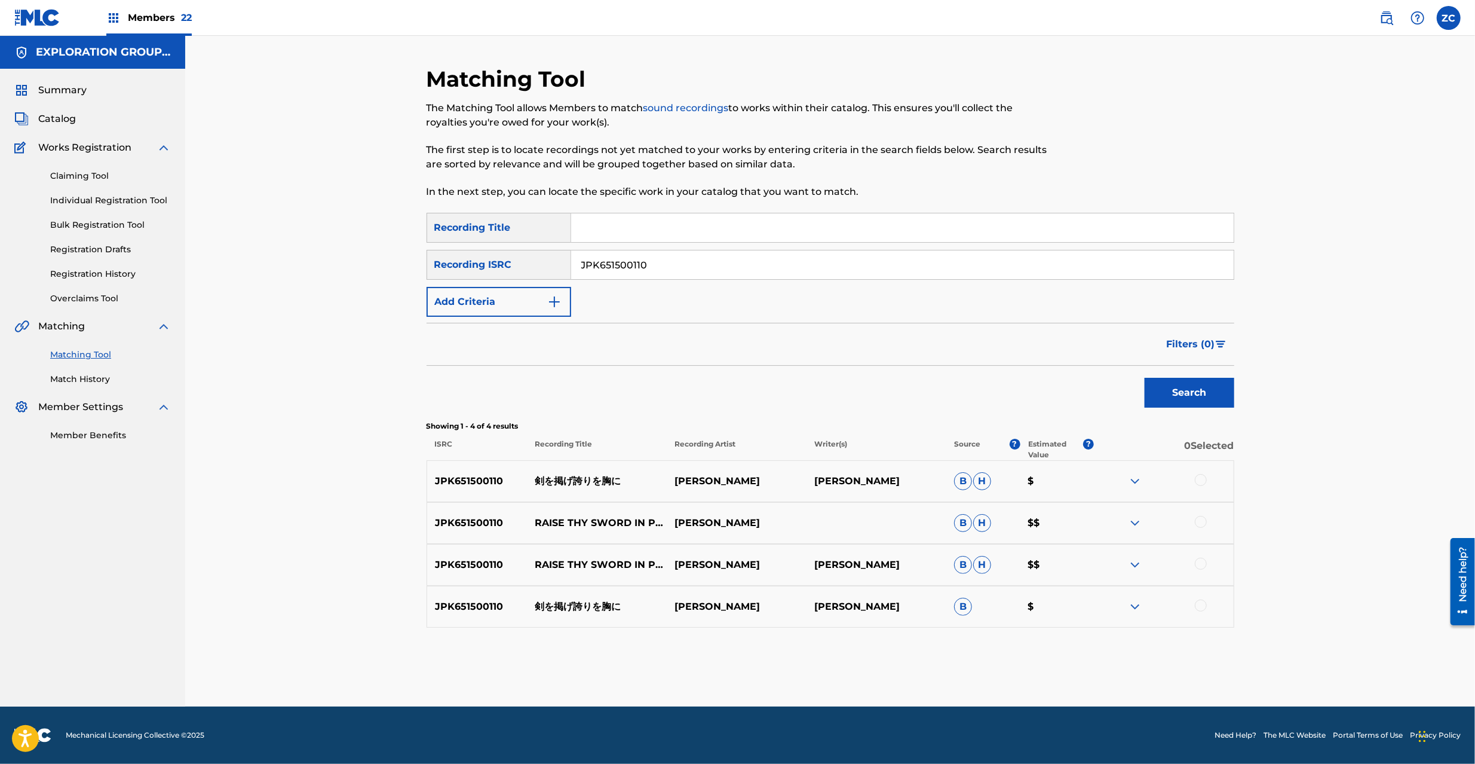
click at [1200, 478] on div at bounding box center [1201, 480] width 12 height 12
click at [1205, 522] on div at bounding box center [1201, 522] width 12 height 12
click at [1201, 564] on div at bounding box center [1201, 564] width 12 height 12
click at [1202, 607] on div at bounding box center [1201, 605] width 12 height 12
click at [875, 650] on div "Matching Tool The Matching Tool allows Members to match sound recordings to wor…" at bounding box center [831, 386] width 808 height 641
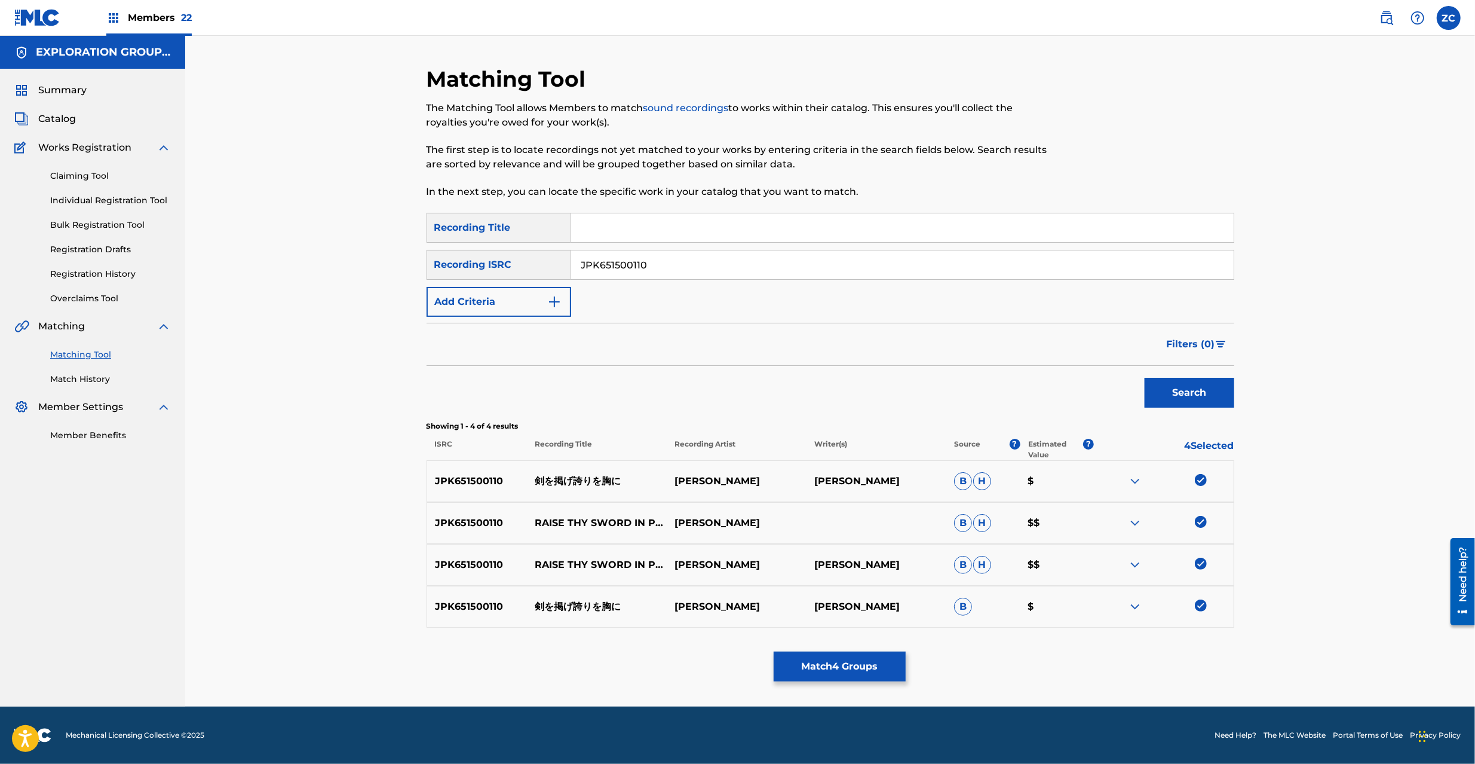
click at [876, 653] on button "Match 4 Groups" at bounding box center [840, 666] width 132 height 30
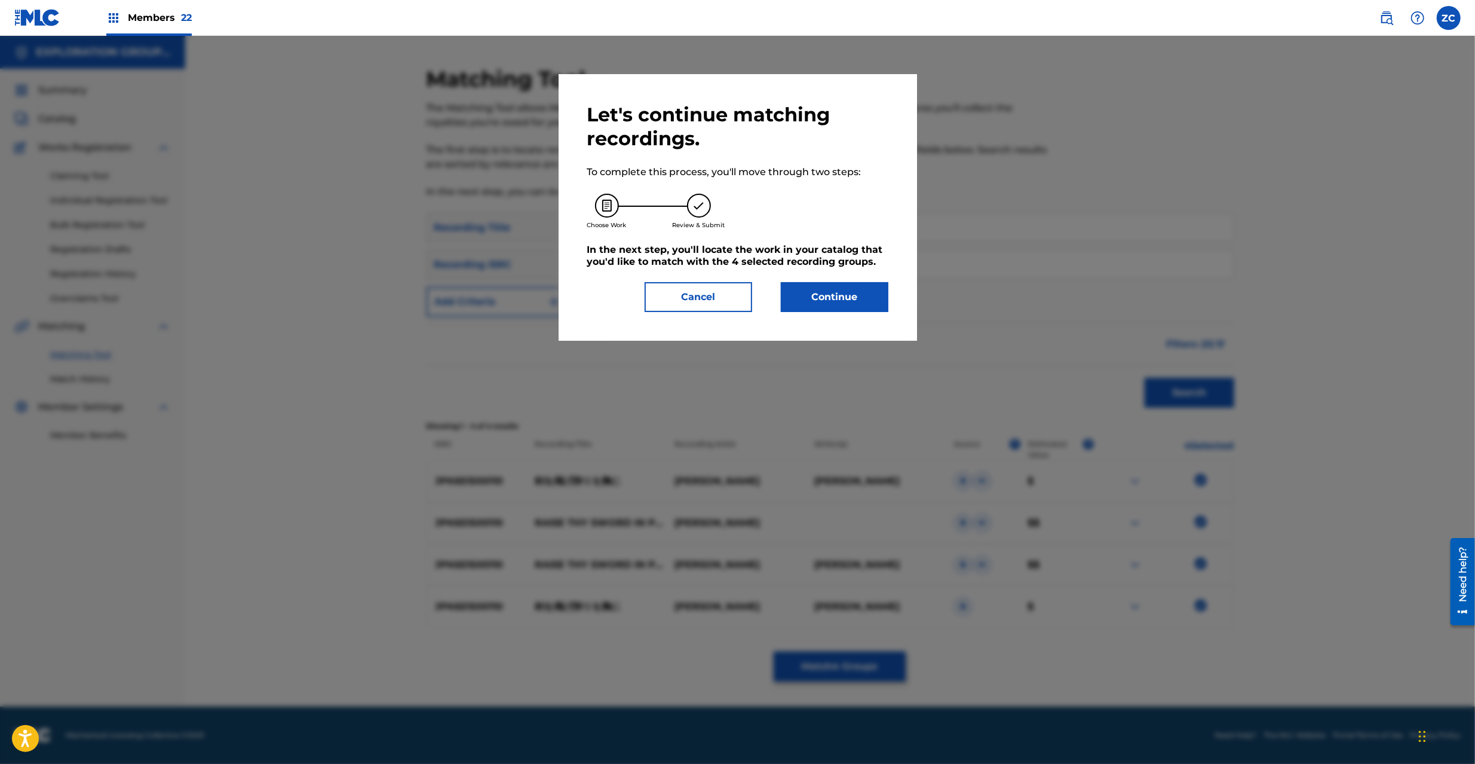
click at [837, 304] on button "Continue" at bounding box center [835, 297] width 108 height 30
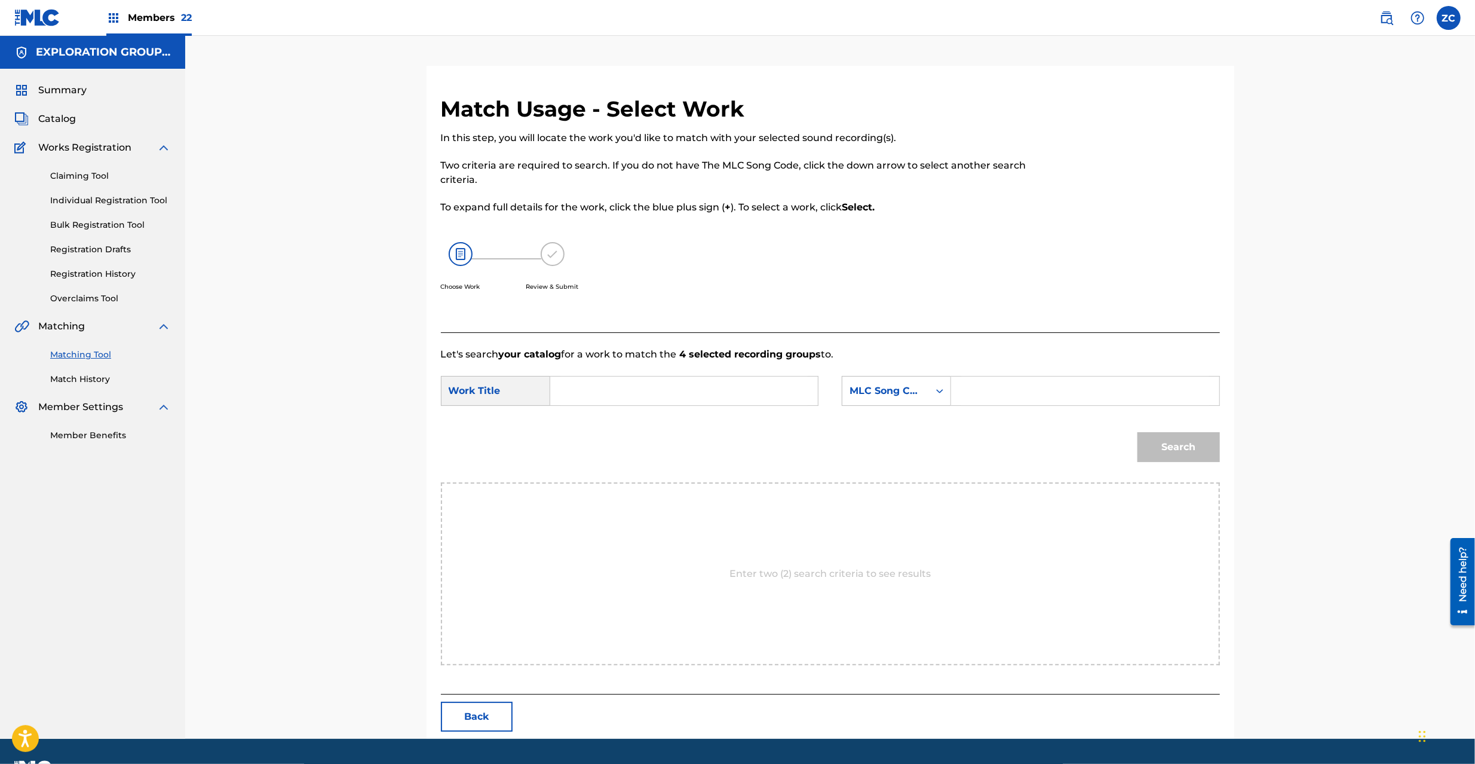
click at [675, 383] on input "Search Form" at bounding box center [684, 390] width 247 height 29
click at [740, 391] on input "[PERSON_NAME] Hokorio Muneni KC6ZOP" at bounding box center [684, 390] width 247 height 29
type input "[PERSON_NAME] [PERSON_NAME]"
click at [1050, 388] on input "Search Form" at bounding box center [1084, 390] width 247 height 29
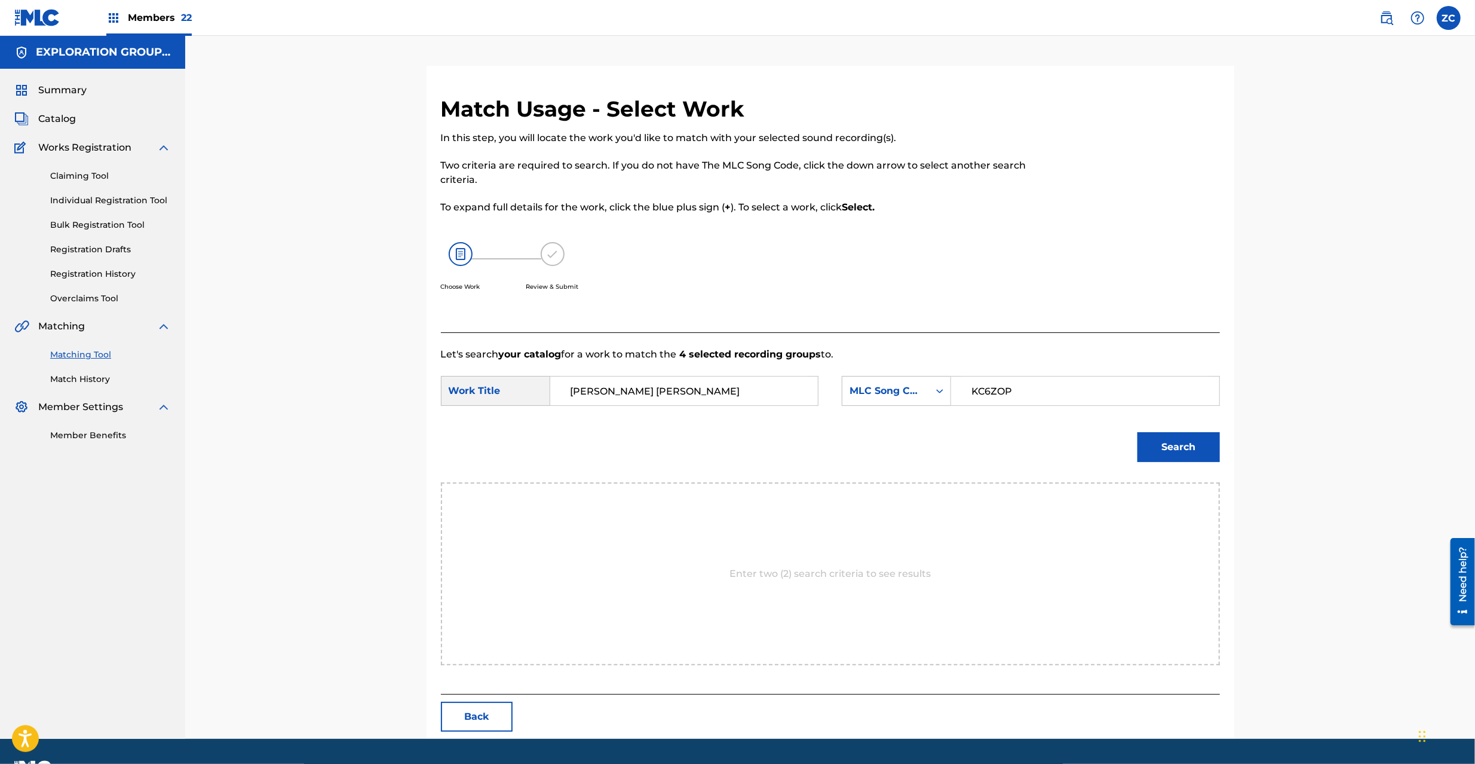
type input "KC6ZOP"
click at [1194, 452] on button "Search" at bounding box center [1179, 447] width 82 height 30
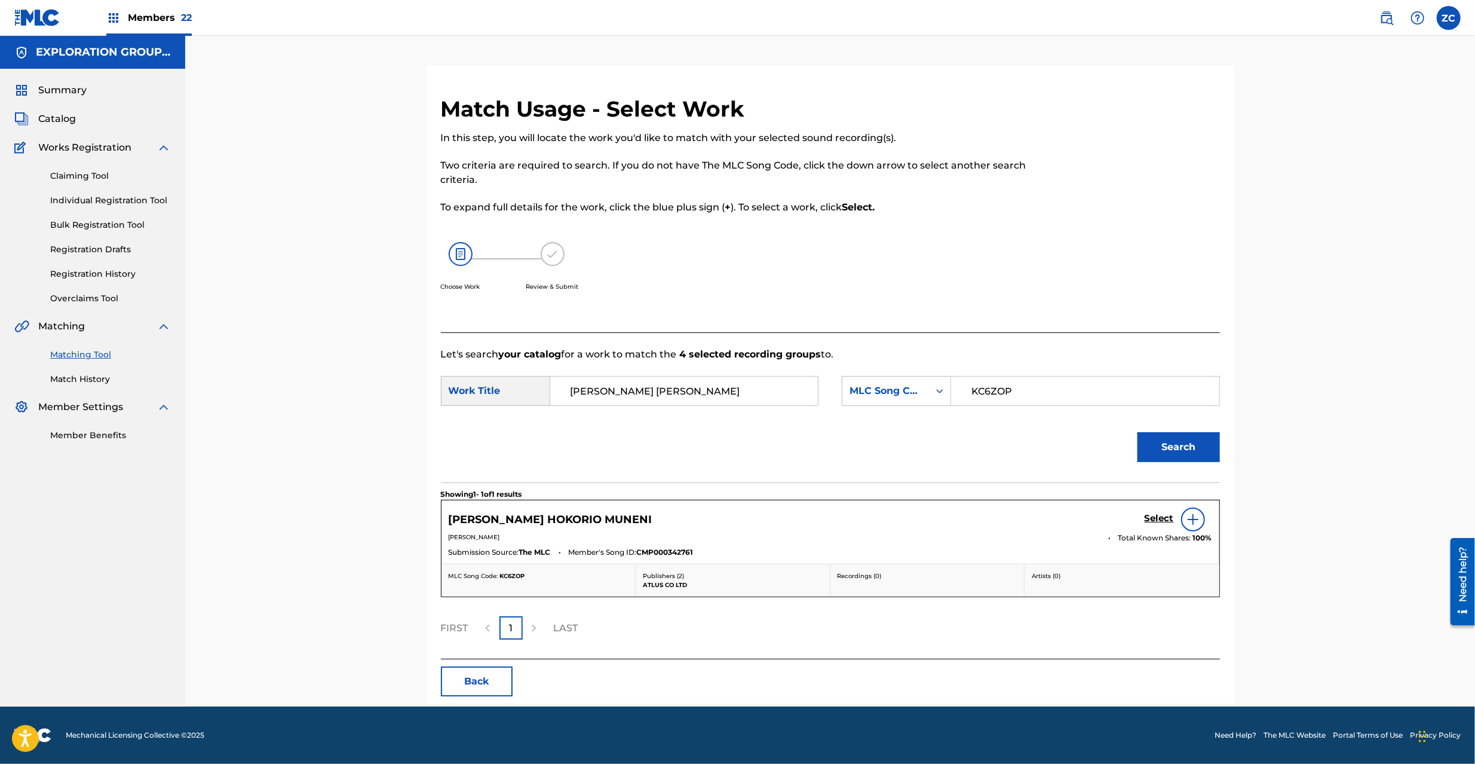
click at [1164, 517] on h5 "Select" at bounding box center [1159, 518] width 29 height 11
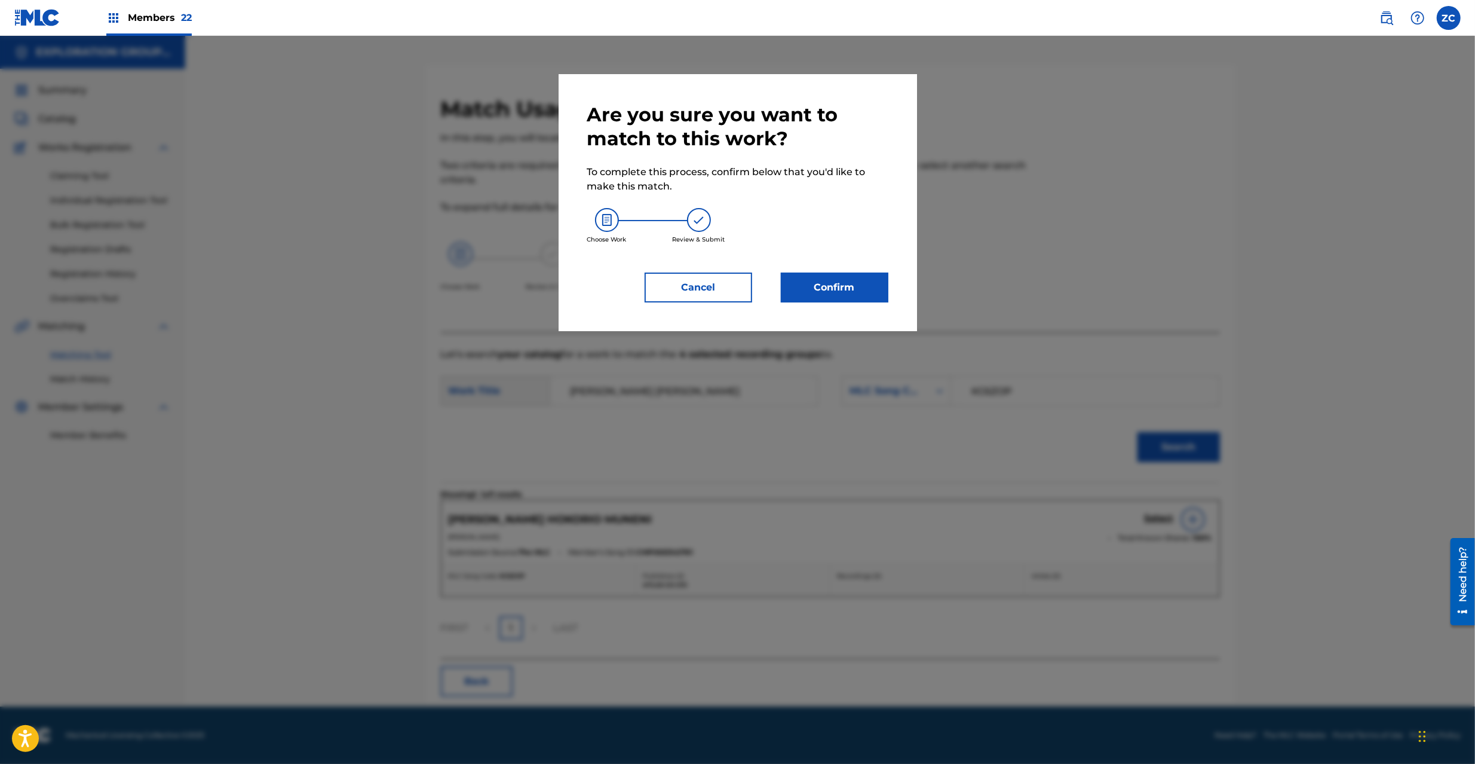
click at [859, 290] on button "Confirm" at bounding box center [835, 287] width 108 height 30
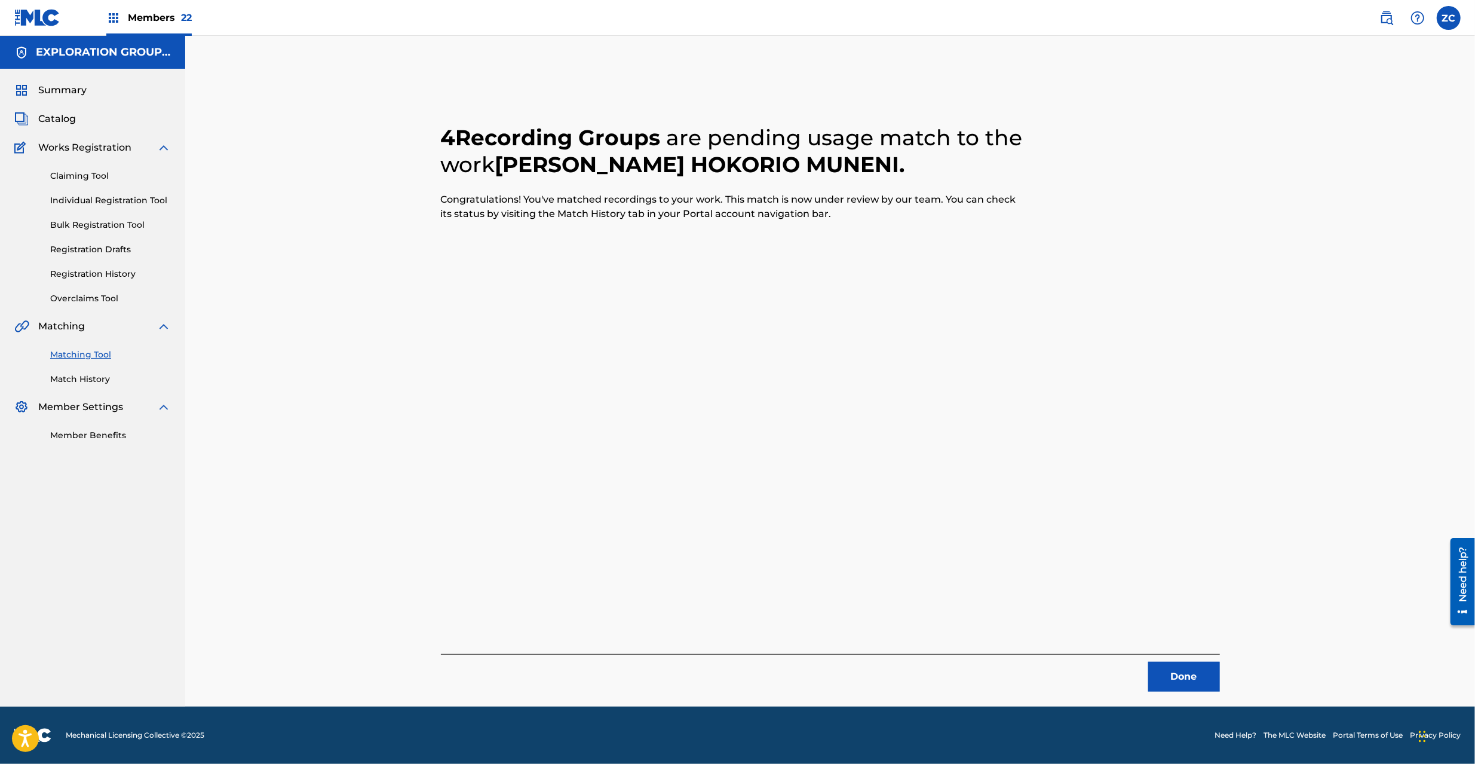
click at [1197, 668] on button "Done" at bounding box center [1184, 676] width 72 height 30
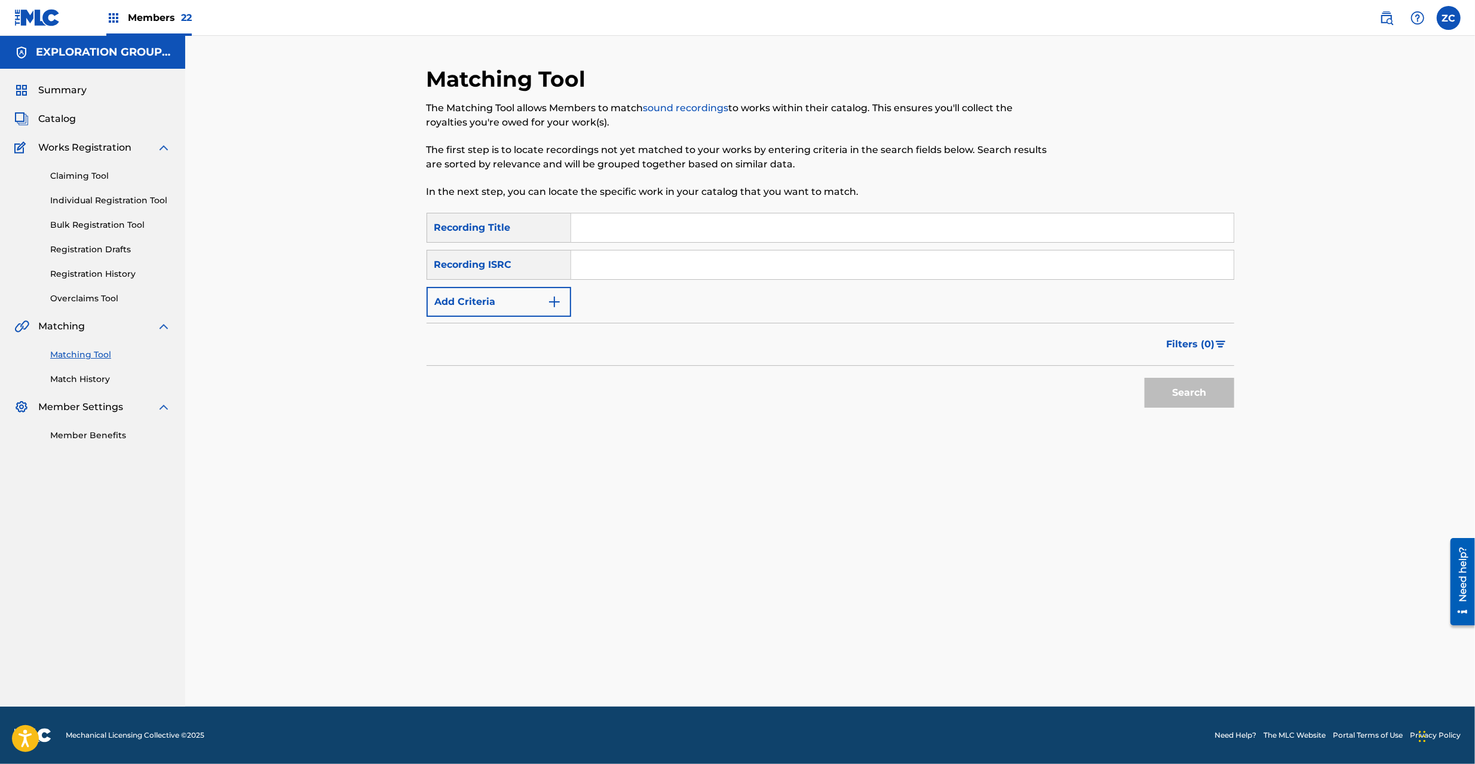
drag, startPoint x: 706, startPoint y: 272, endPoint x: 724, endPoint y: 278, distance: 18.9
click at [706, 272] on input "Search Form" at bounding box center [902, 264] width 663 height 29
type input "JPK651500111"
click at [1201, 400] on button "Search" at bounding box center [1190, 393] width 90 height 30
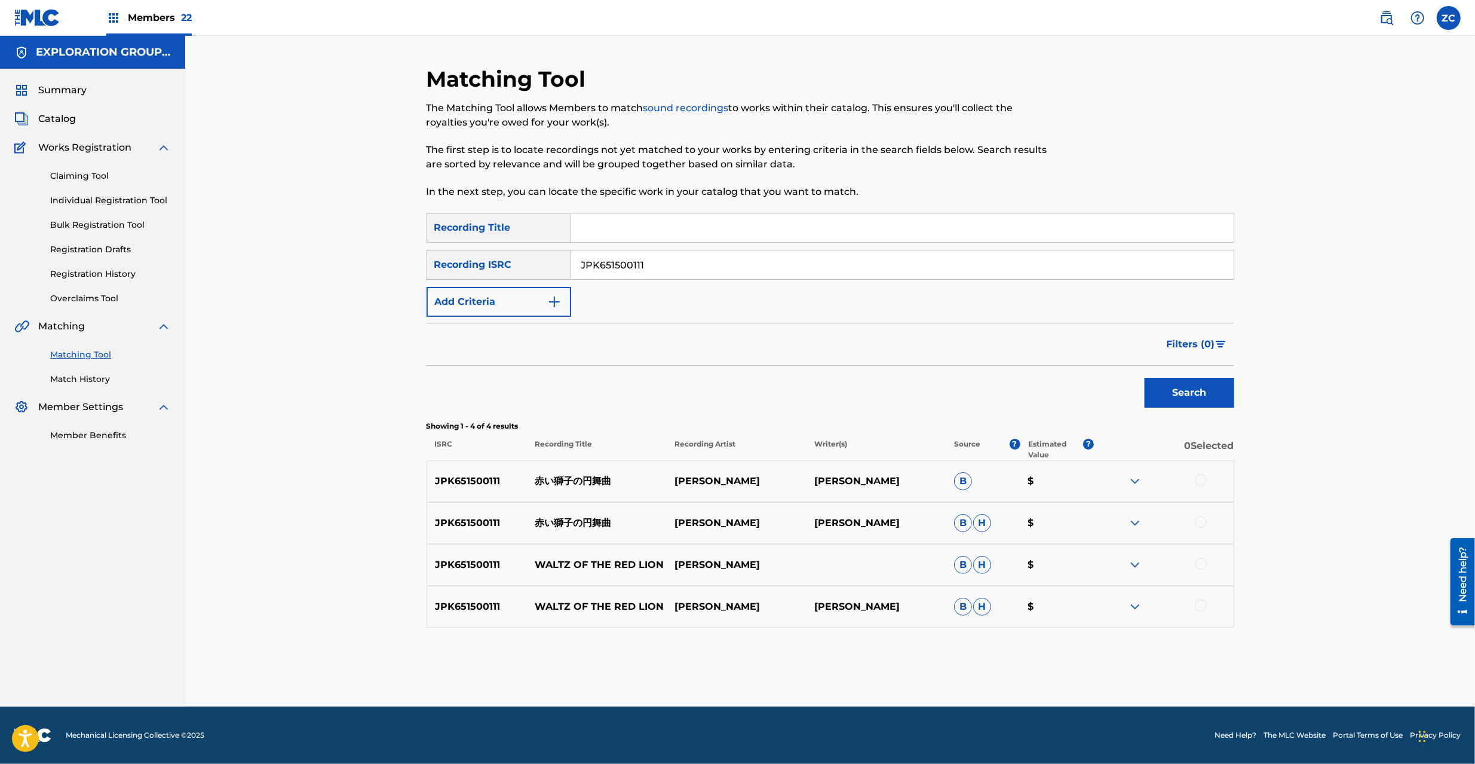
click at [1203, 478] on div at bounding box center [1201, 480] width 12 height 12
click at [1203, 519] on div at bounding box center [1201, 522] width 12 height 12
click at [1200, 566] on div at bounding box center [1201, 564] width 12 height 12
click at [1197, 605] on div at bounding box center [1201, 605] width 12 height 12
click at [842, 672] on button "Match 4 Groups" at bounding box center [840, 666] width 132 height 30
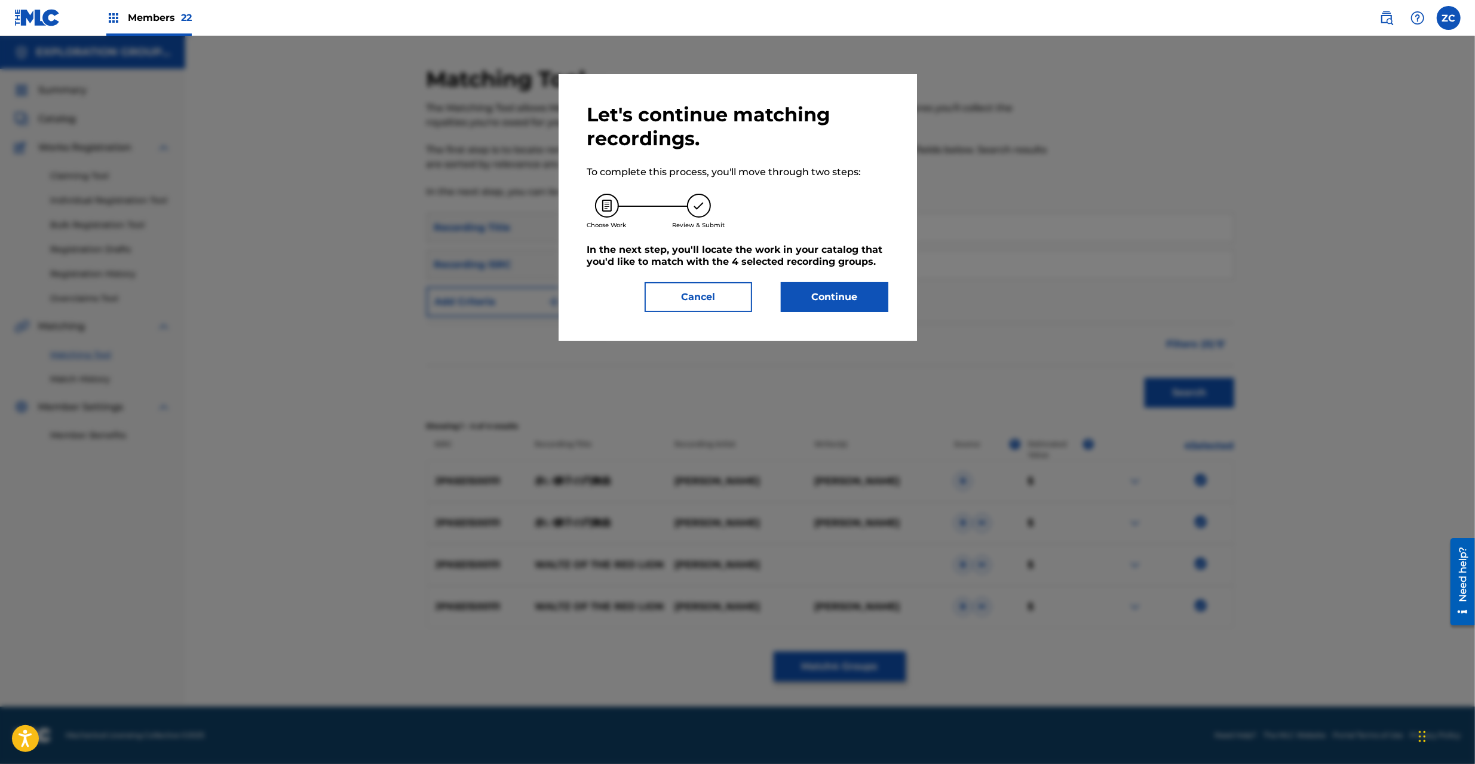
click at [835, 297] on button "Continue" at bounding box center [835, 297] width 108 height 30
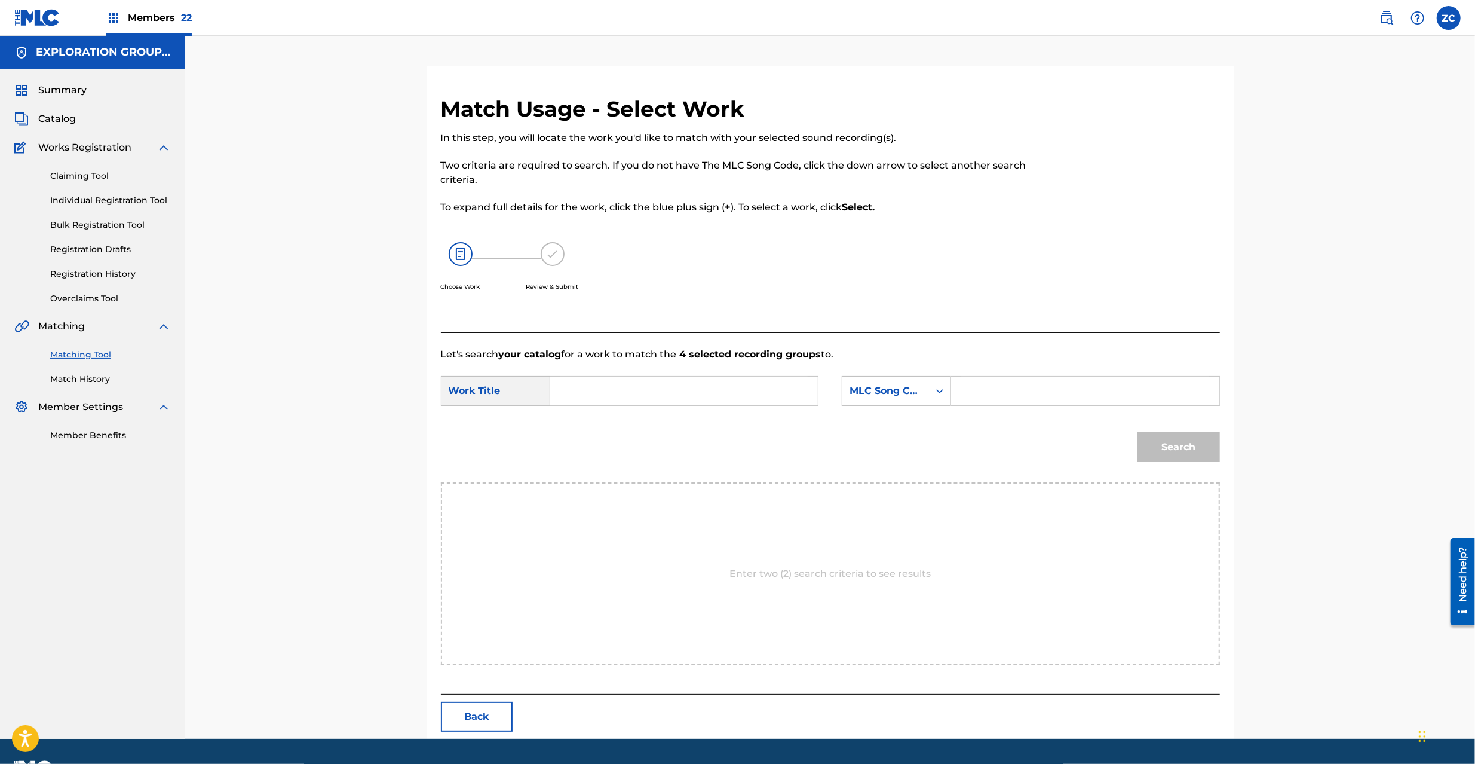
click at [730, 391] on input "Search Form" at bounding box center [684, 390] width 247 height 29
click at [736, 390] on input "[PERSON_NAME] Enbukyoku AY83CV" at bounding box center [684, 390] width 247 height 29
type input "[PERSON_NAME] Enbukyoku"
click at [966, 394] on input "Search Form" at bounding box center [1084, 390] width 247 height 29
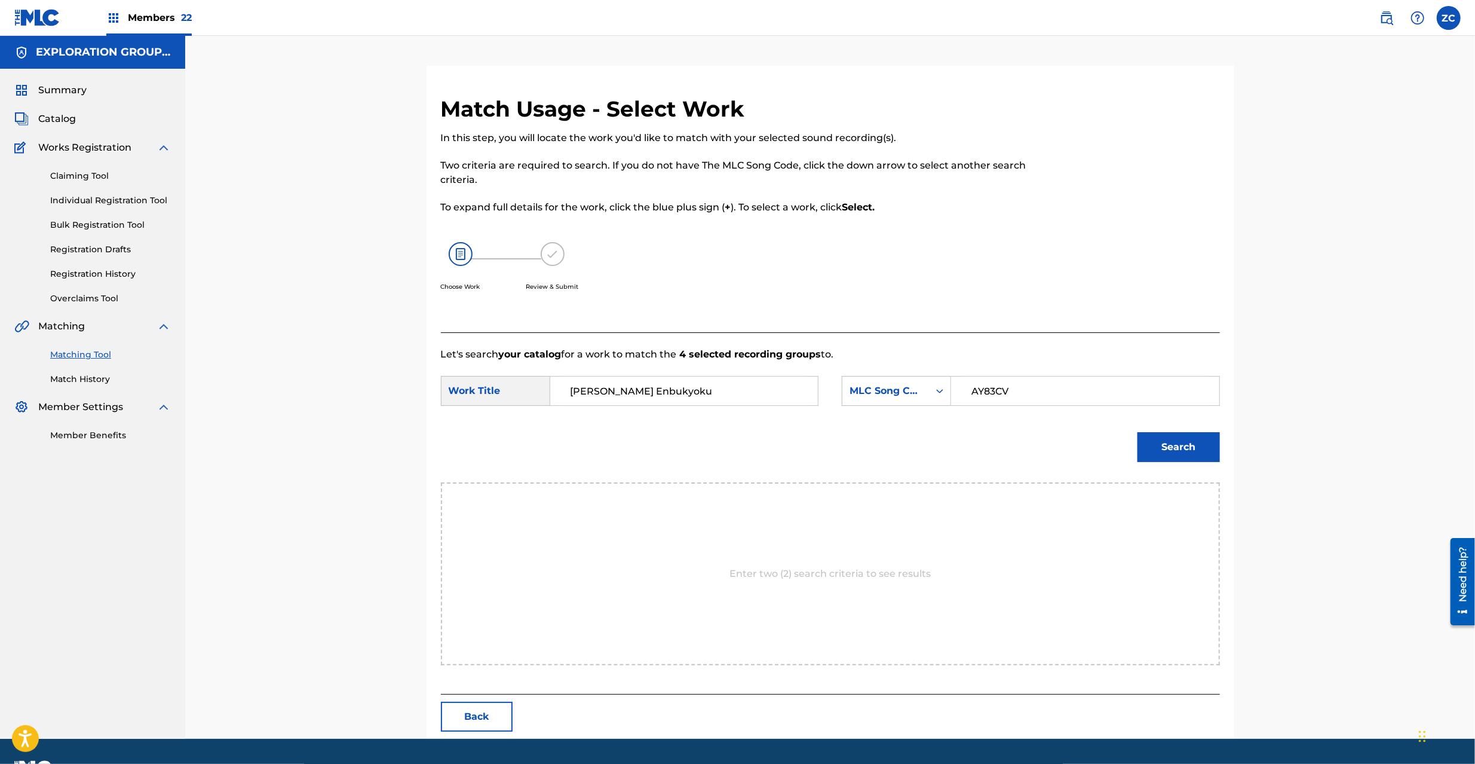
type input "AY83CV"
click at [1172, 449] on button "Search" at bounding box center [1179, 447] width 82 height 30
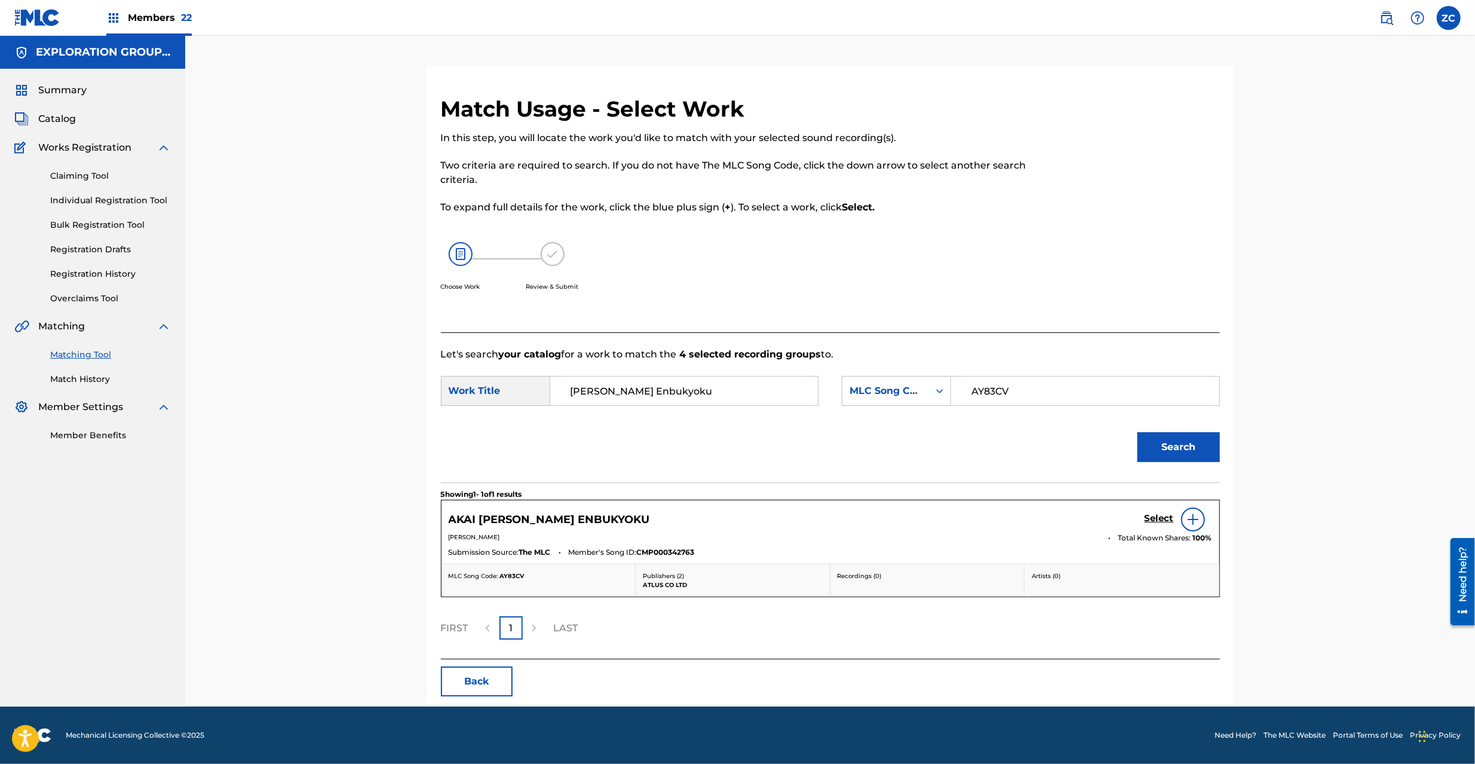
click at [1160, 526] on div "Select" at bounding box center [1179, 519] width 68 height 24
click at [1162, 515] on h5 "Select" at bounding box center [1159, 518] width 29 height 11
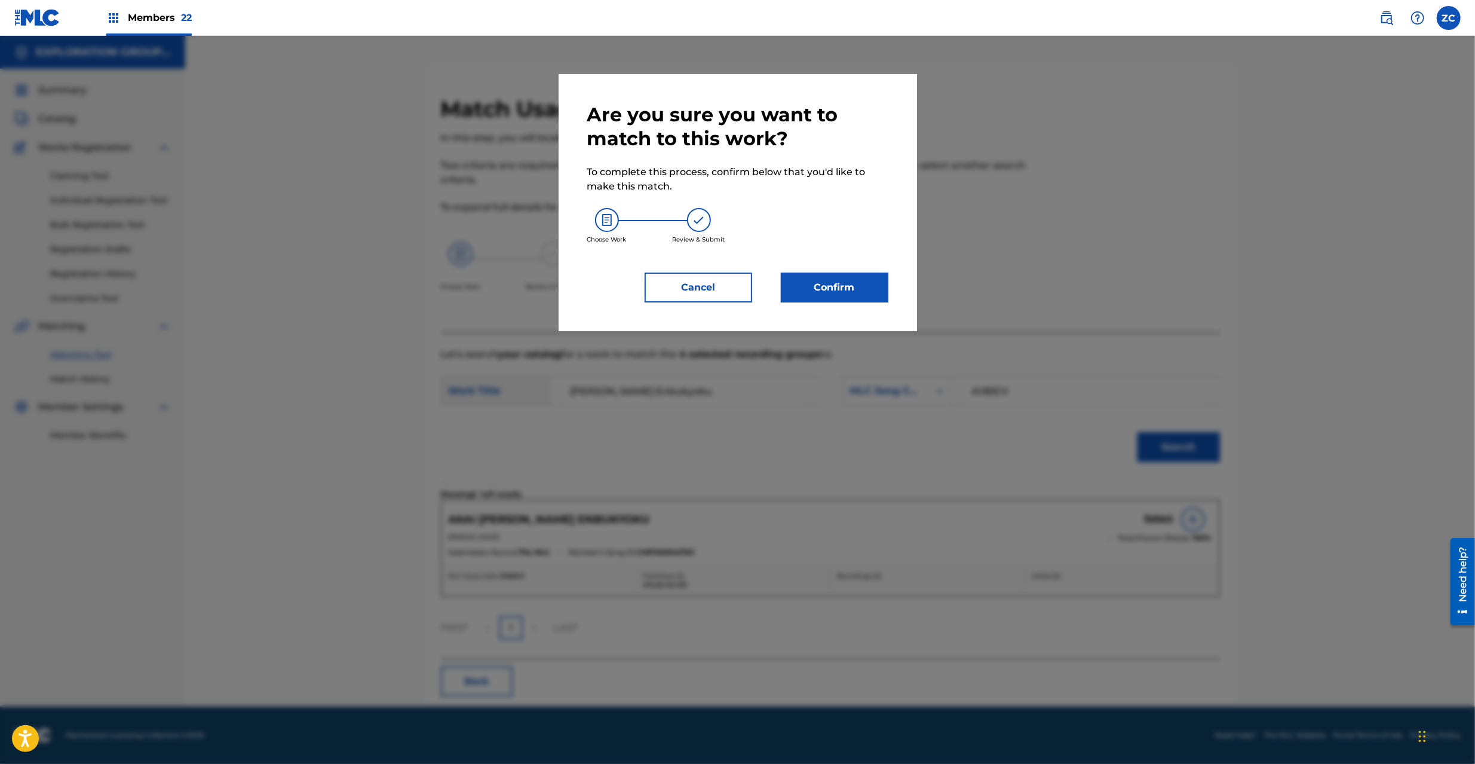
click at [868, 289] on button "Confirm" at bounding box center [835, 287] width 108 height 30
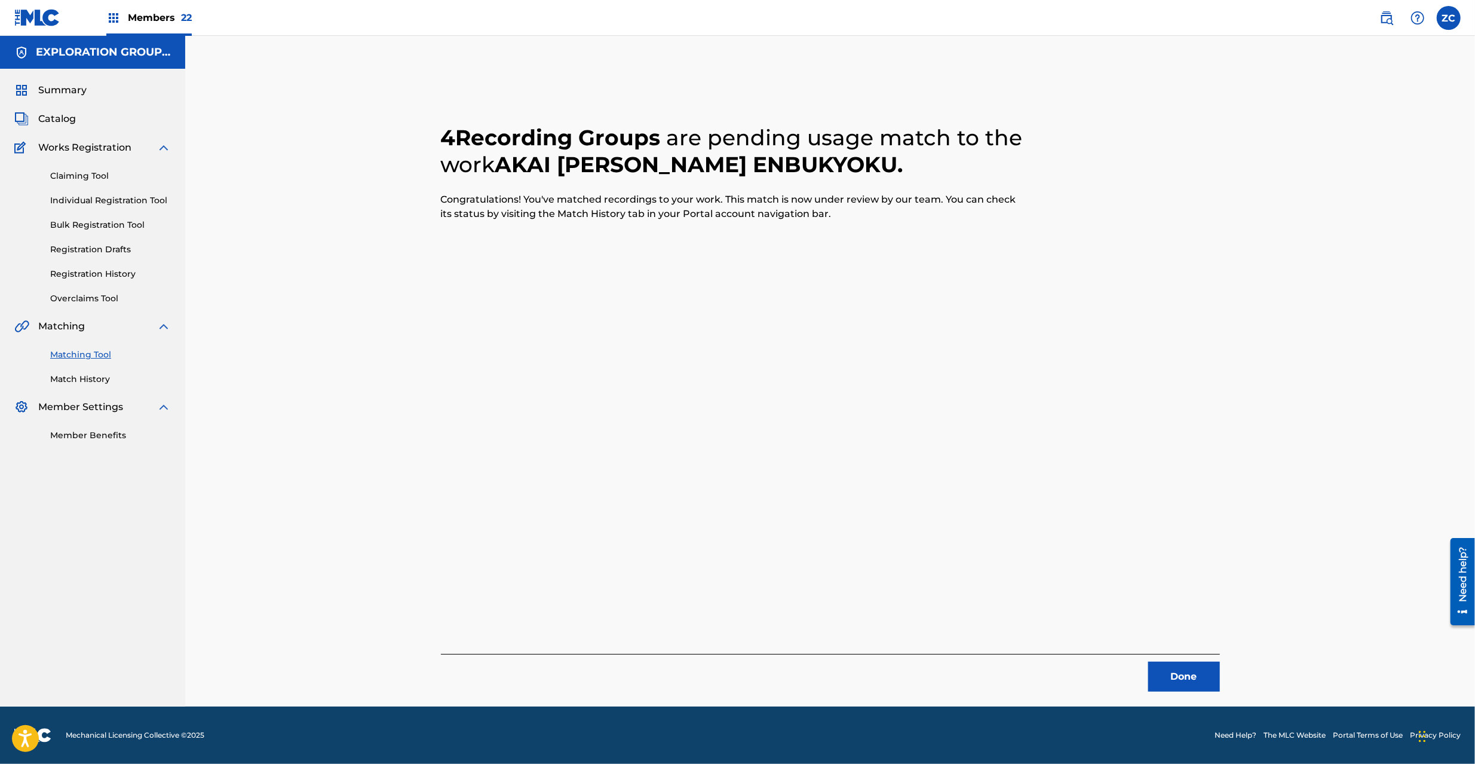
click at [1200, 658] on div "Done" at bounding box center [830, 673] width 779 height 38
click at [1199, 661] on button "Done" at bounding box center [1184, 676] width 72 height 30
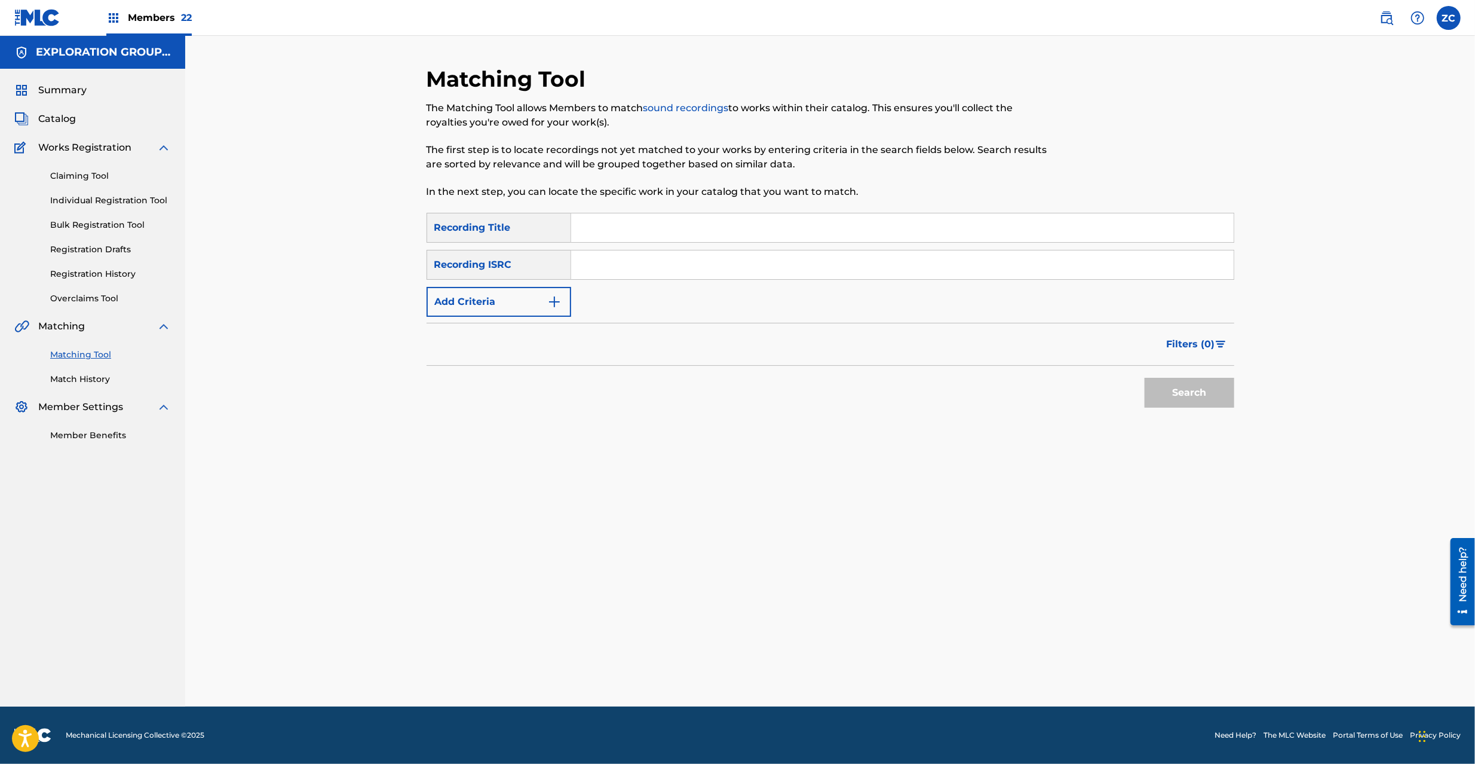
click at [787, 272] on input "Search Form" at bounding box center [902, 264] width 663 height 29
type input "JPK651500112"
click at [1166, 388] on button "Search" at bounding box center [1190, 393] width 90 height 30
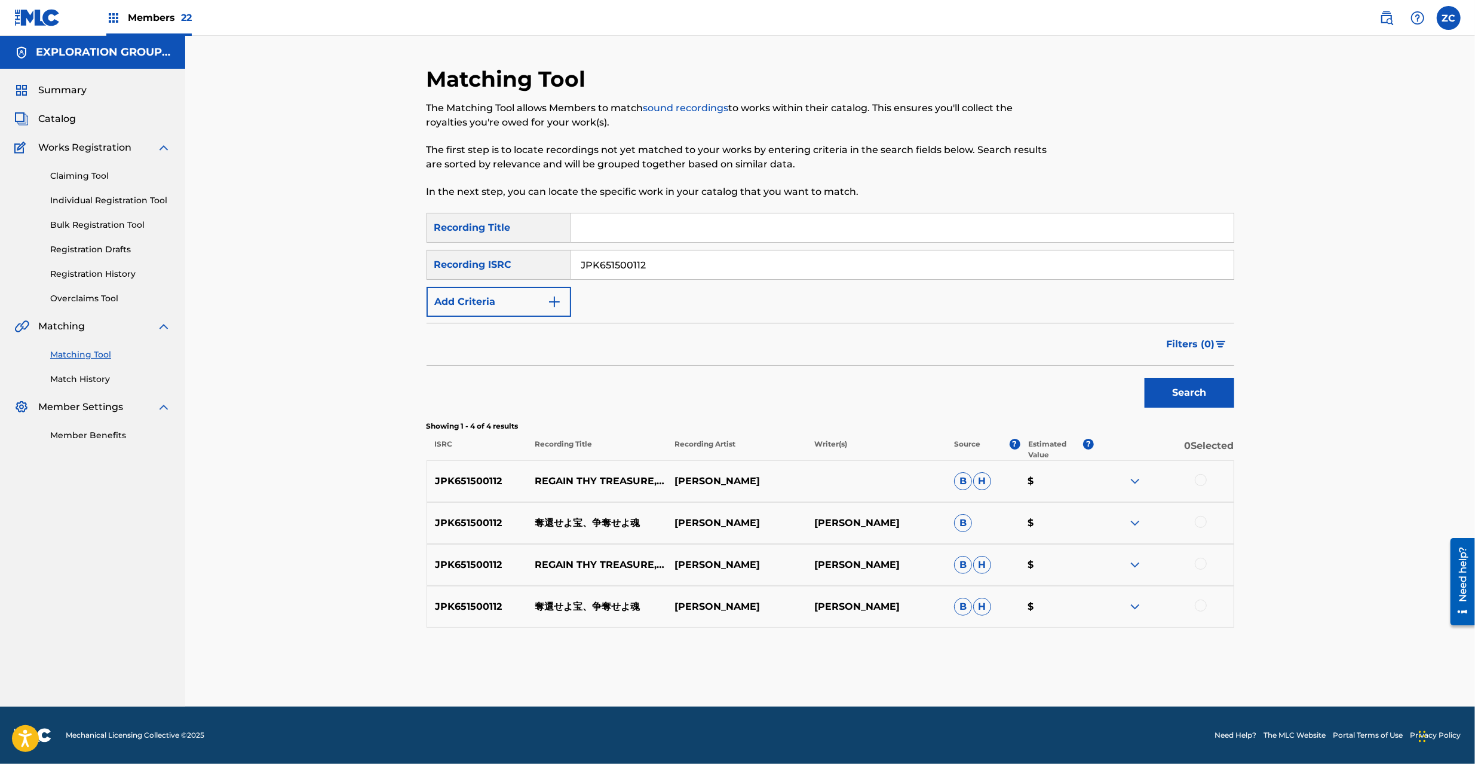
drag, startPoint x: 1205, startPoint y: 479, endPoint x: 1205, endPoint y: 521, distance: 42.4
click at [1205, 480] on div at bounding box center [1201, 480] width 12 height 12
click at [1205, 527] on div at bounding box center [1164, 523] width 140 height 14
drag, startPoint x: 1200, startPoint y: 522, endPoint x: 1203, endPoint y: 535, distance: 13.6
click at [1200, 523] on div at bounding box center [1201, 522] width 12 height 12
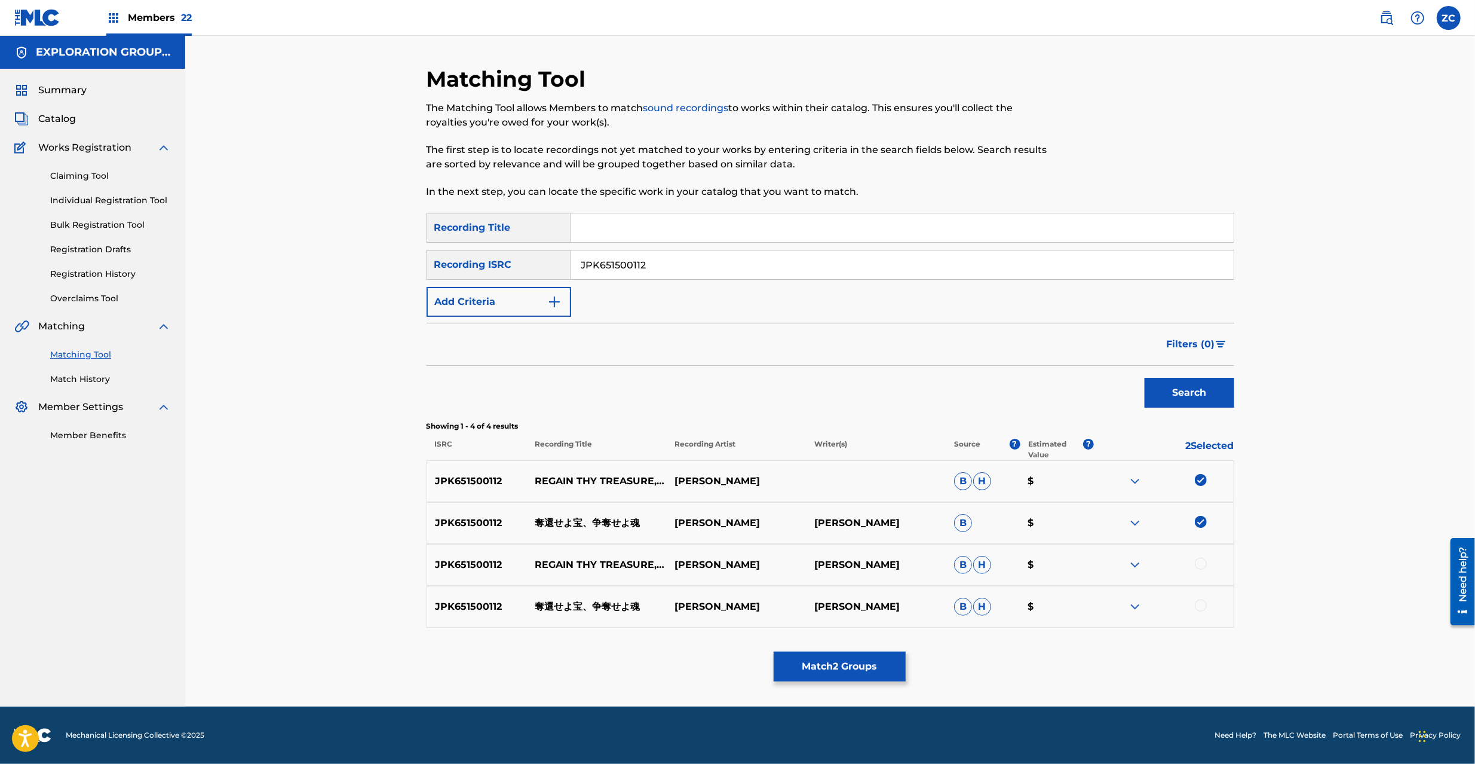
drag, startPoint x: 1202, startPoint y: 560, endPoint x: 1202, endPoint y: 579, distance: 19.1
click at [1202, 561] on div at bounding box center [1201, 564] width 12 height 12
click at [1201, 606] on div at bounding box center [1201, 605] width 12 height 12
click at [850, 670] on button "Match 4 Groups" at bounding box center [840, 666] width 132 height 30
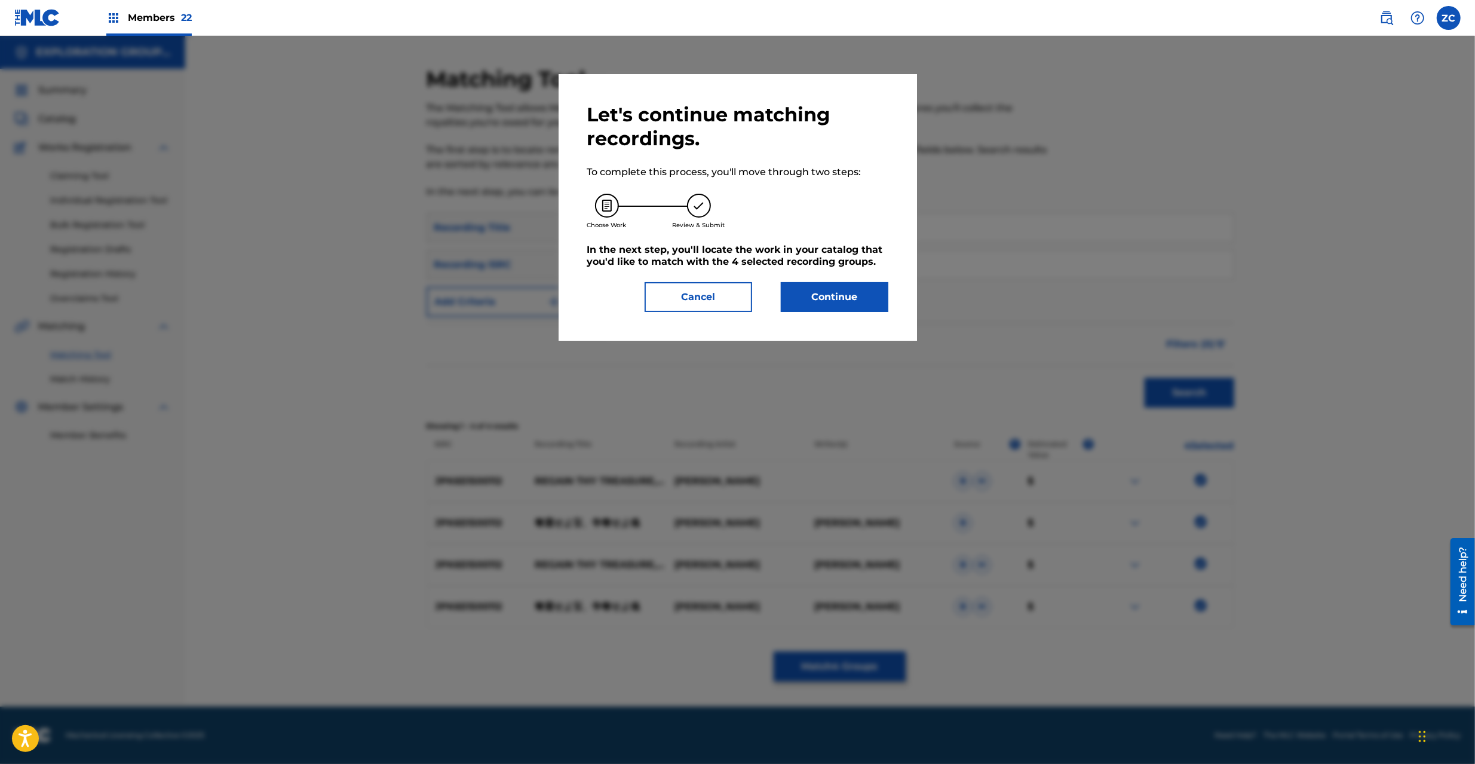
click at [854, 297] on button "Continue" at bounding box center [835, 297] width 108 height 30
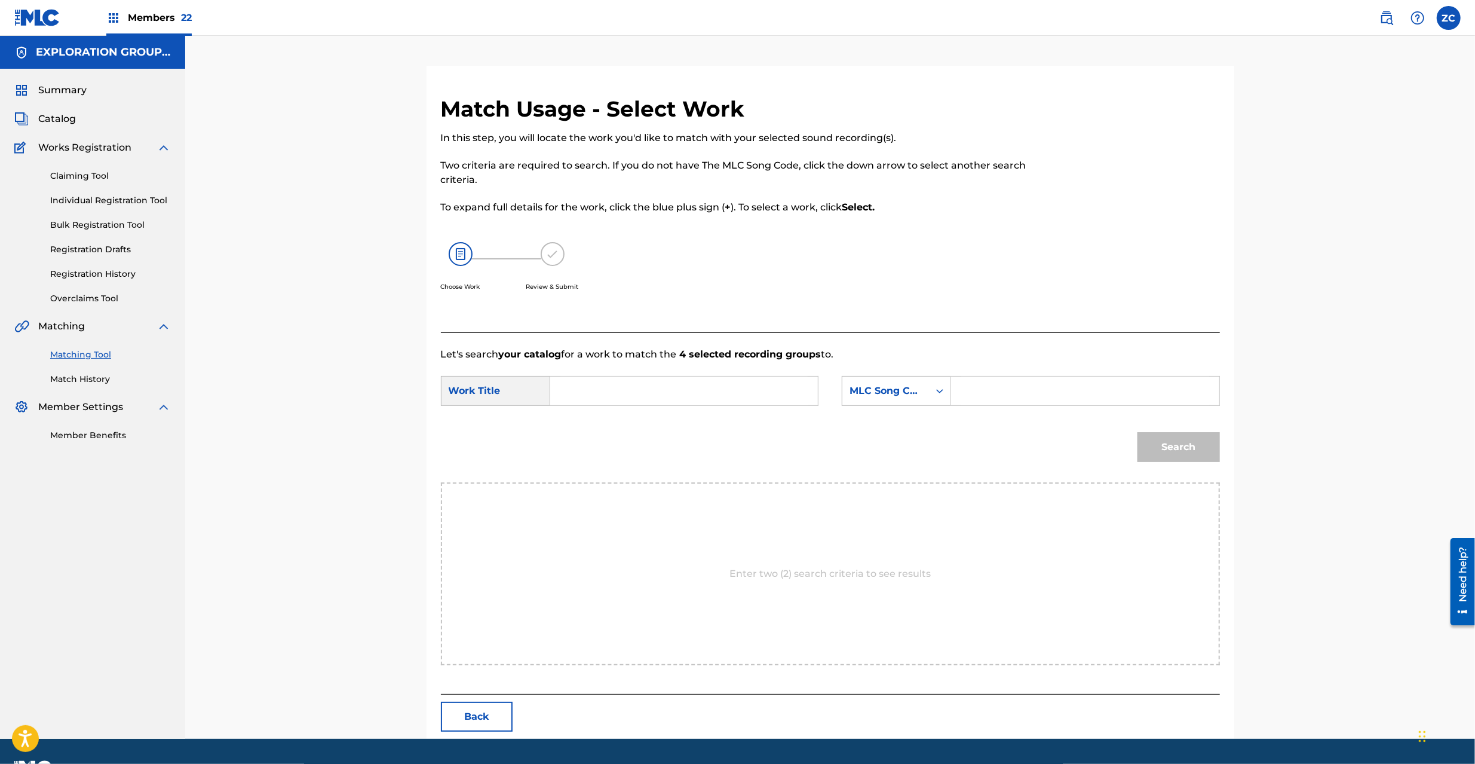
click at [688, 394] on input "Search Form" at bounding box center [684, 390] width 247 height 29
click at [765, 390] on input "Dakkanseyo [PERSON_NAME] Tamashii DS5A23" at bounding box center [684, 390] width 247 height 29
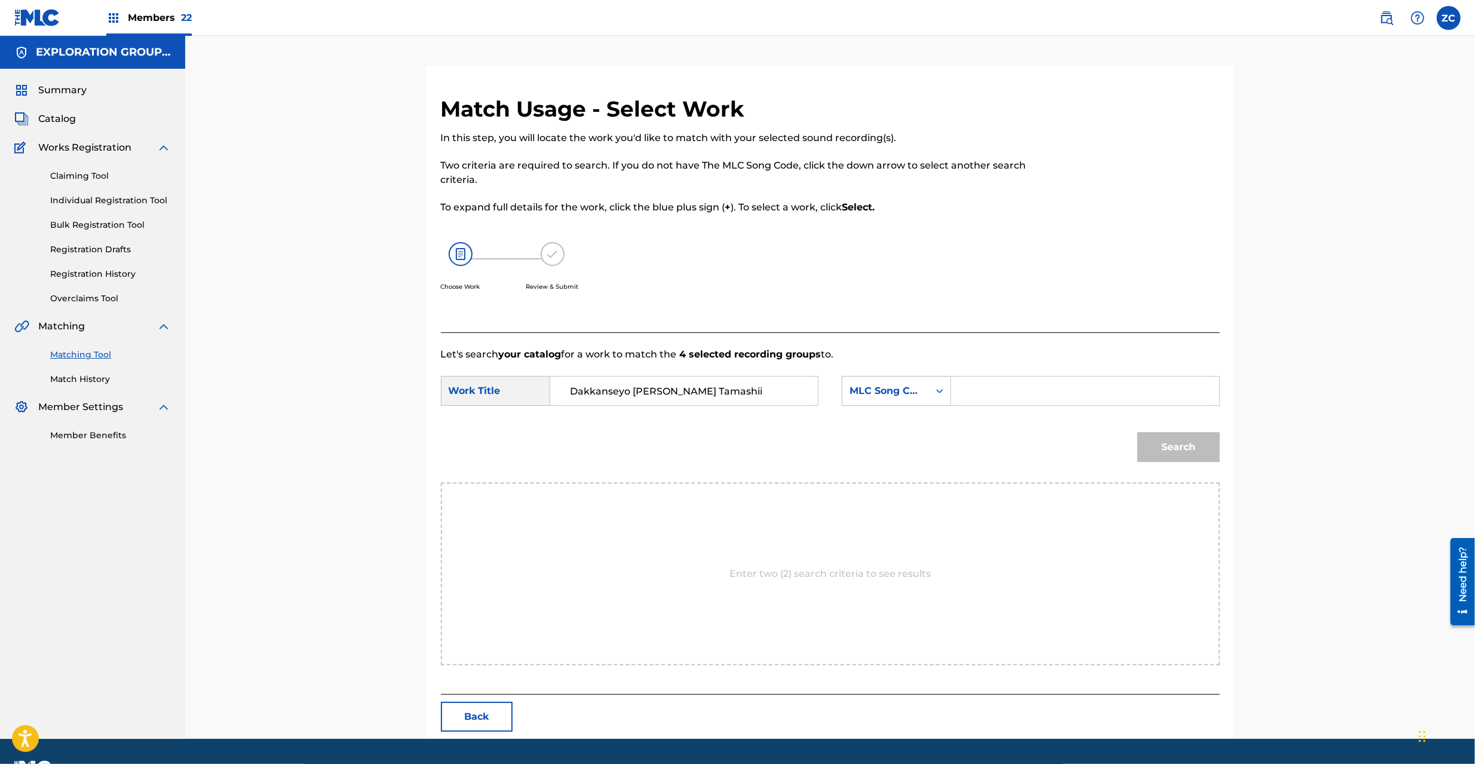
type input "Dakkanseyo [PERSON_NAME] Tamashii"
click at [1009, 393] on input "Search Form" at bounding box center [1084, 390] width 247 height 29
type input "DS5A23"
click at [1178, 460] on button "Search" at bounding box center [1179, 447] width 82 height 30
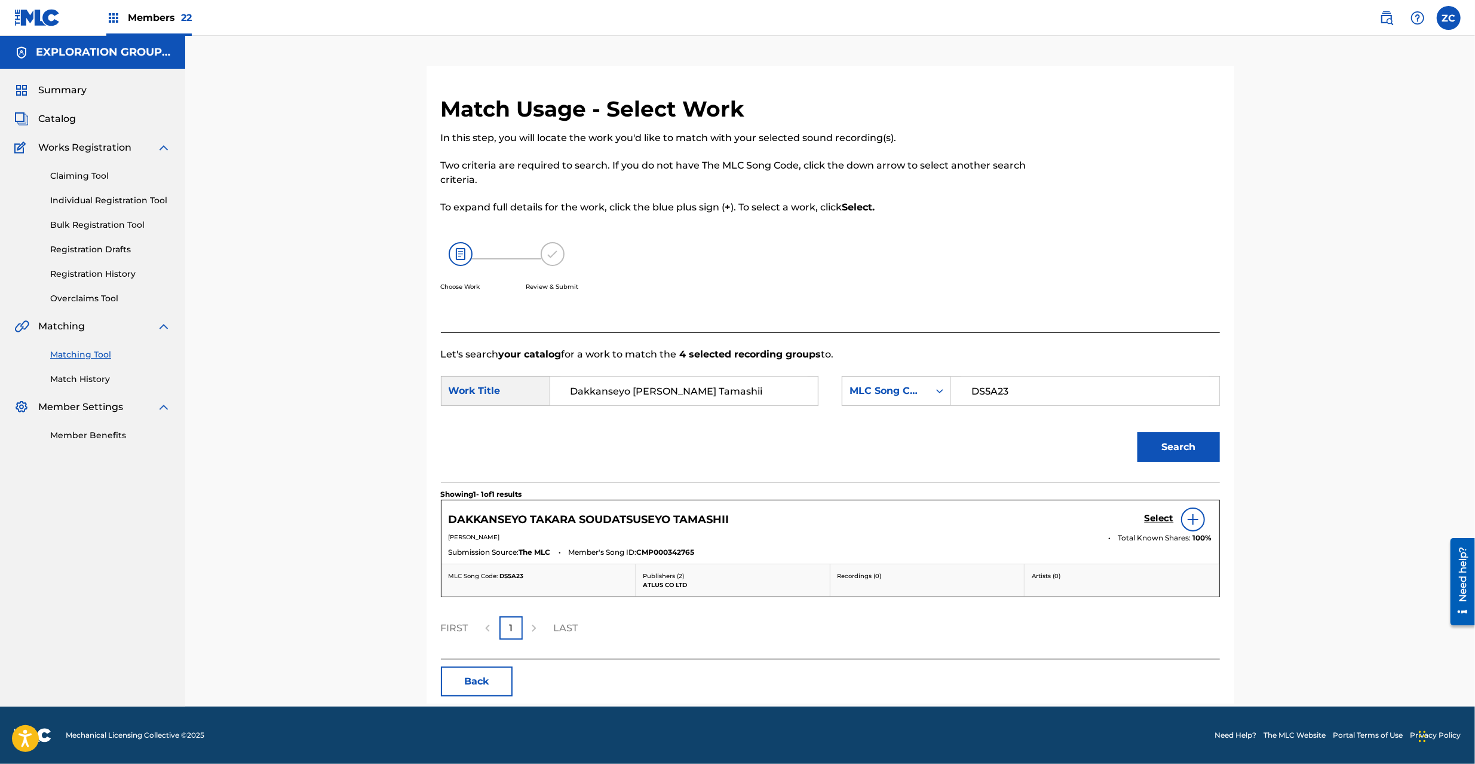
click at [1148, 516] on h5 "Select" at bounding box center [1159, 518] width 29 height 11
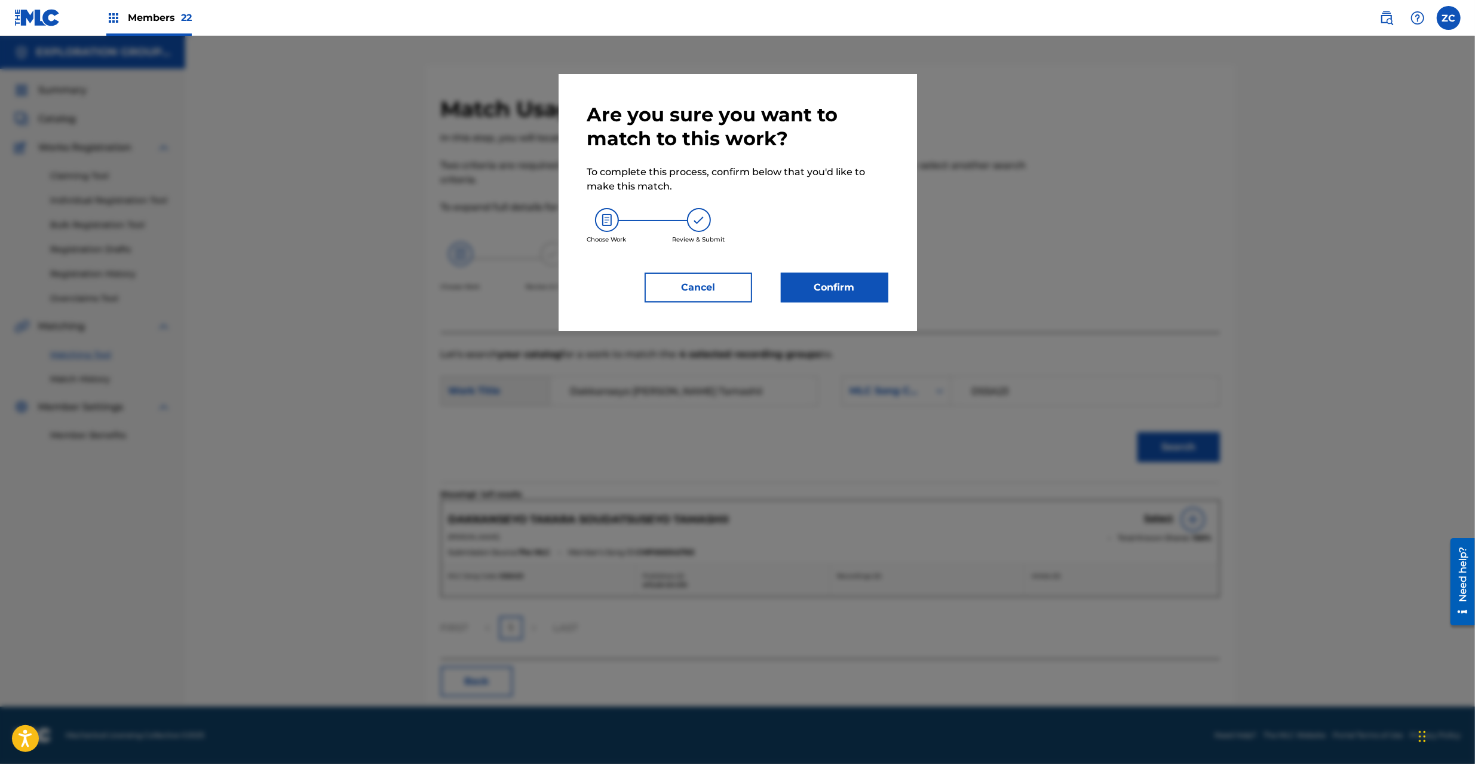
click at [837, 280] on button "Confirm" at bounding box center [835, 287] width 108 height 30
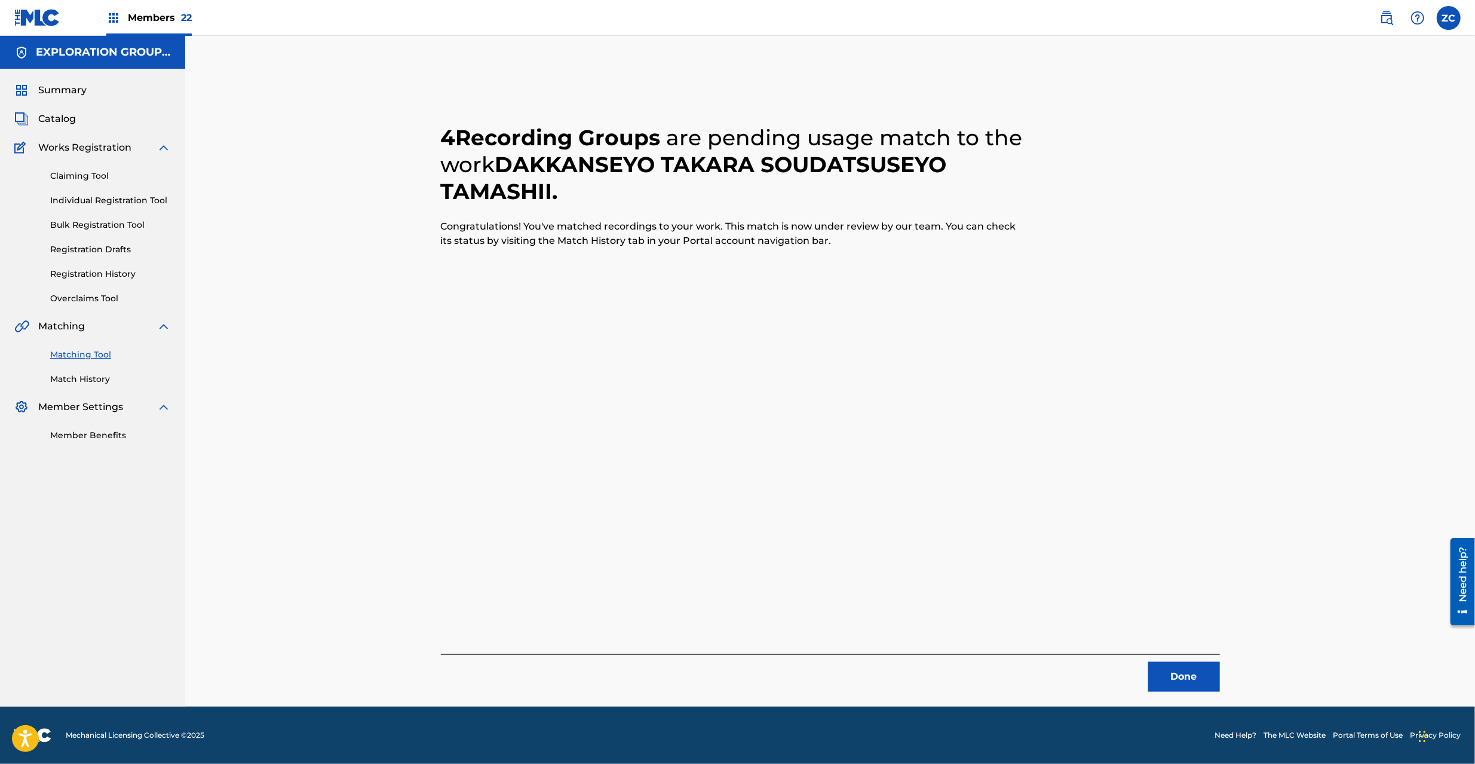
click at [1196, 660] on div "Done" at bounding box center [830, 673] width 779 height 38
click at [1196, 668] on button "Done" at bounding box center [1184, 676] width 72 height 30
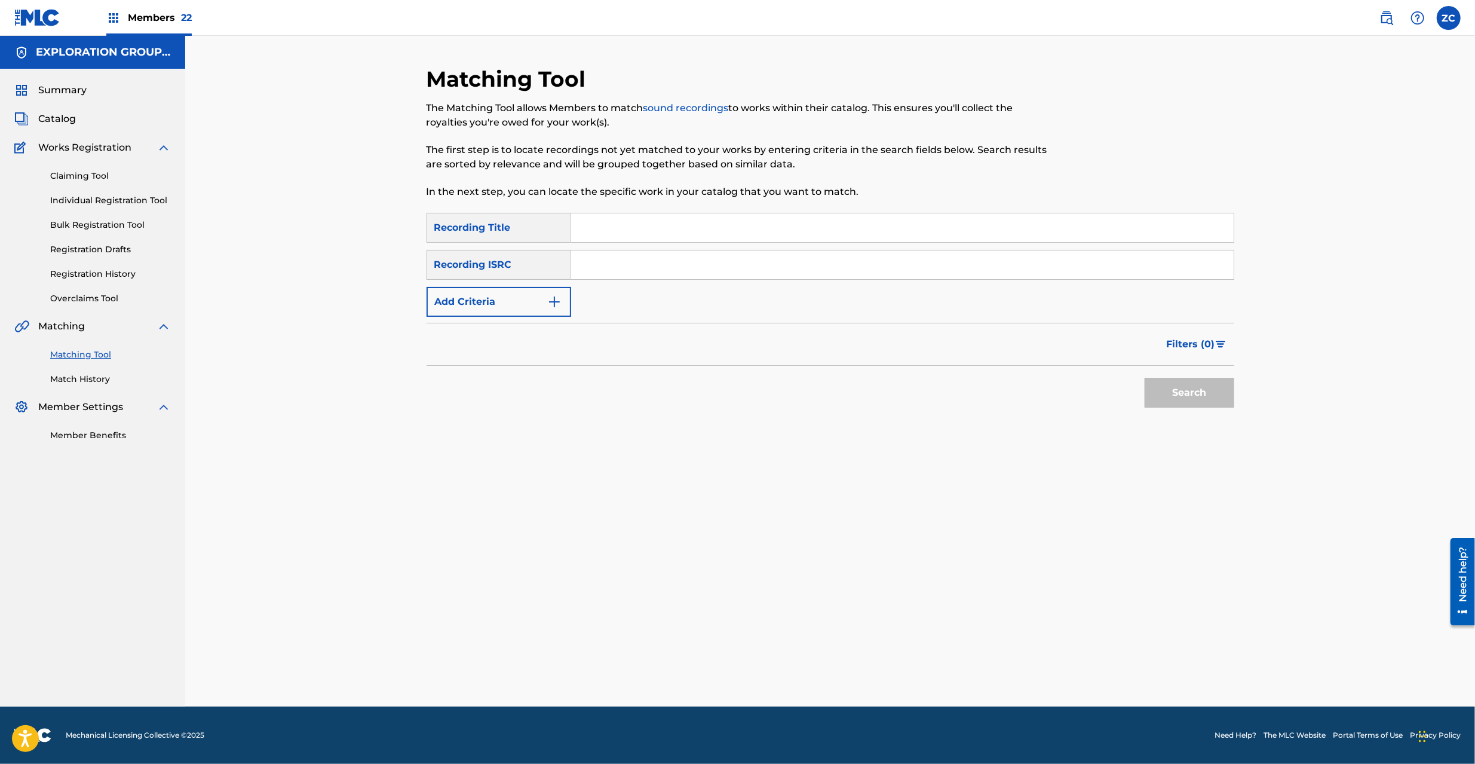
drag, startPoint x: 742, startPoint y: 267, endPoint x: 833, endPoint y: 314, distance: 102.6
click at [742, 267] on input "Search Form" at bounding box center [902, 264] width 663 height 29
type input "JPK651500113"
click at [1196, 393] on button "Search" at bounding box center [1190, 393] width 90 height 30
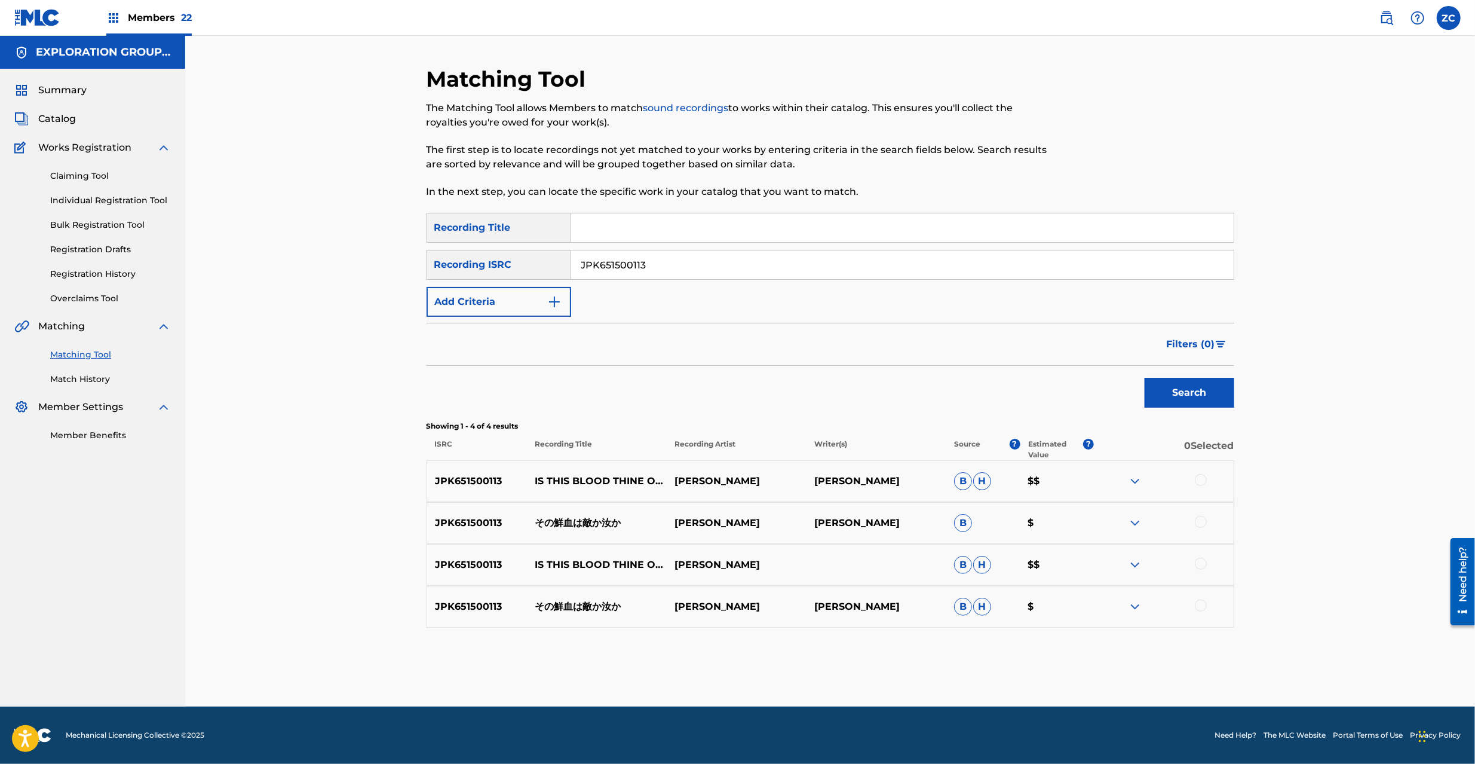
click at [1197, 479] on div at bounding box center [1201, 480] width 12 height 12
click at [1195, 519] on div at bounding box center [1201, 522] width 12 height 12
click at [1198, 562] on div at bounding box center [1201, 564] width 12 height 12
click at [1205, 606] on div at bounding box center [1201, 605] width 12 height 12
click at [851, 676] on button "Match 4 Groups" at bounding box center [840, 666] width 132 height 30
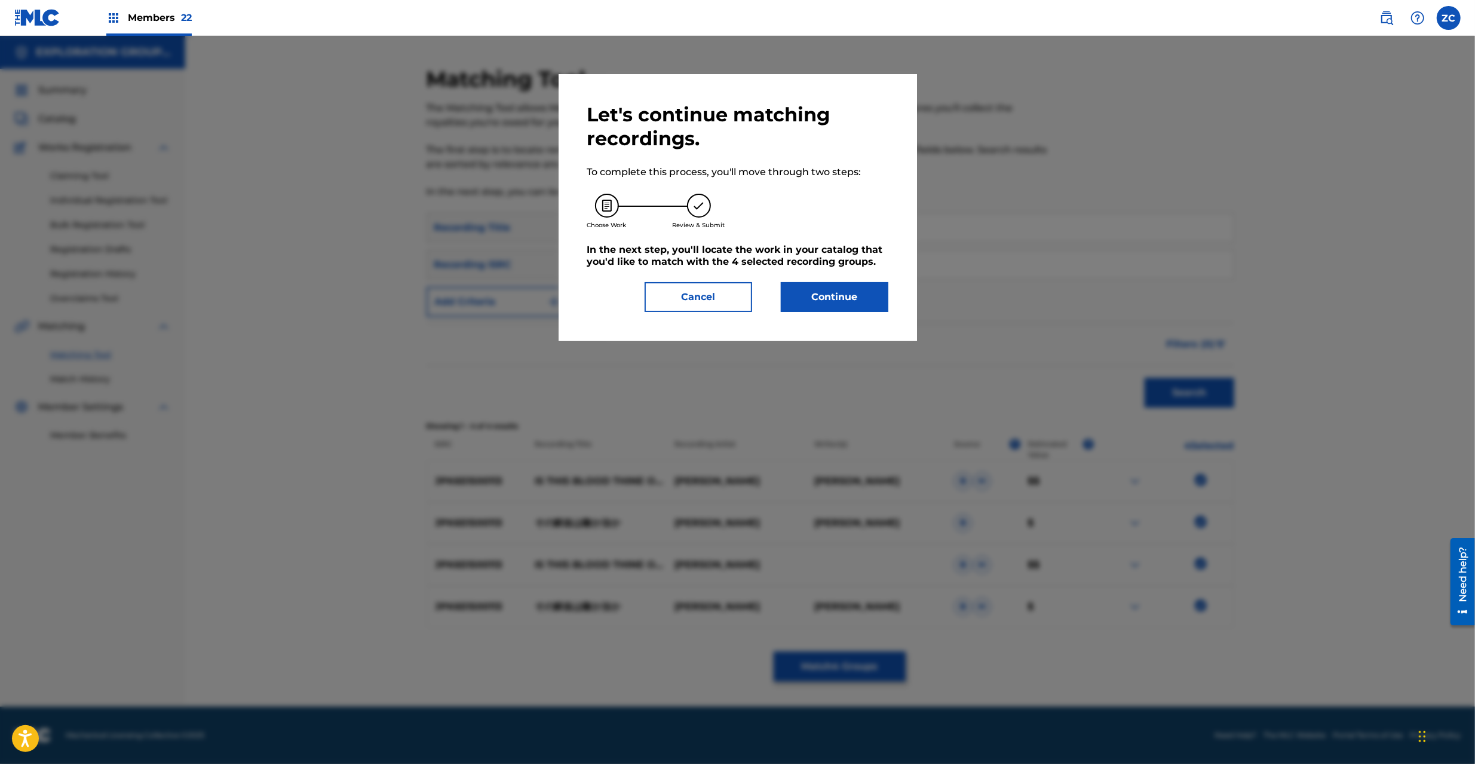
click at [858, 307] on button "Continue" at bounding box center [835, 297] width 108 height 30
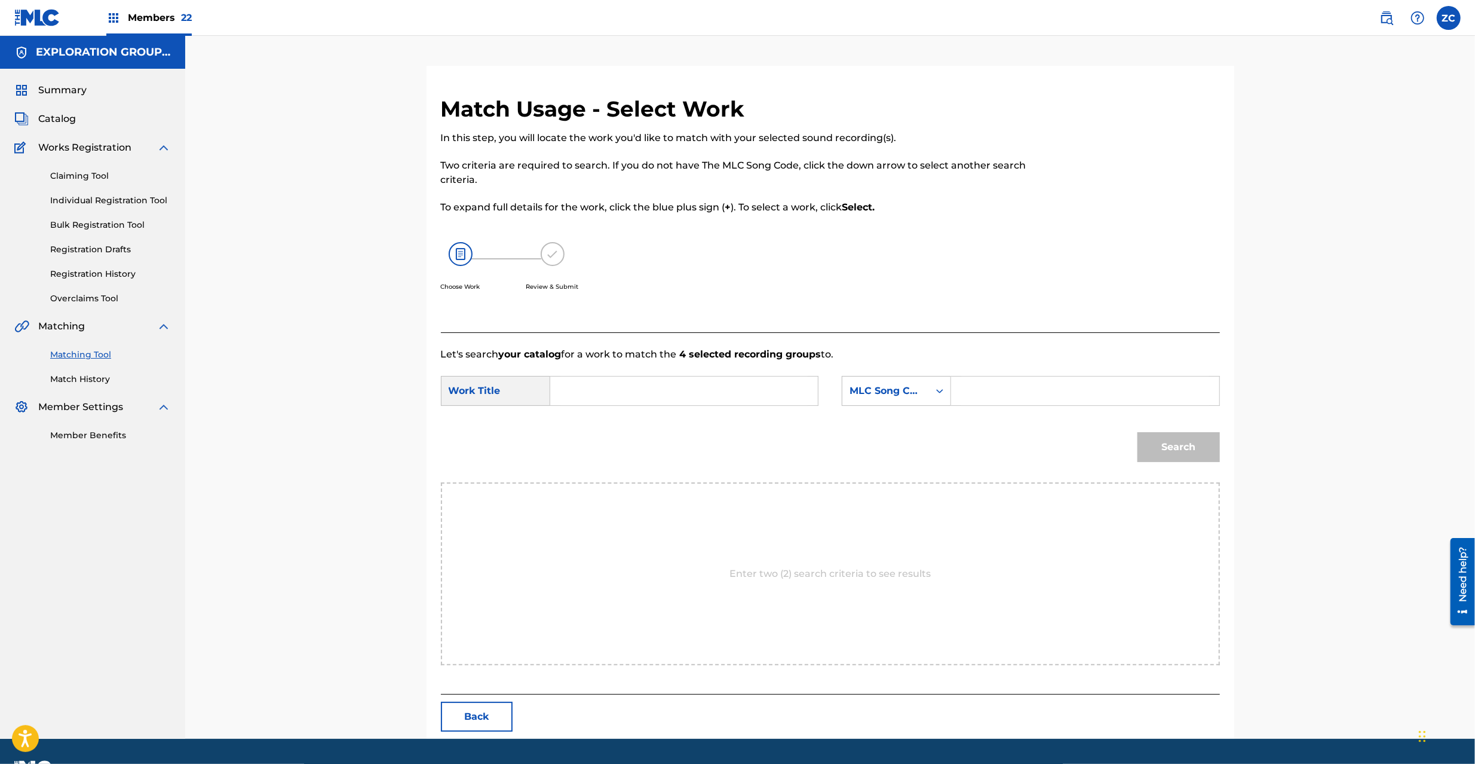
click at [647, 380] on input "Search Form" at bounding box center [684, 390] width 247 height 29
click at [741, 384] on input "Sono Senketsuwa [PERSON_NAME] S65URD" at bounding box center [684, 390] width 247 height 29
type input "Sono Senketsuwa [PERSON_NAME]"
click at [1005, 390] on input "Search Form" at bounding box center [1084, 390] width 247 height 29
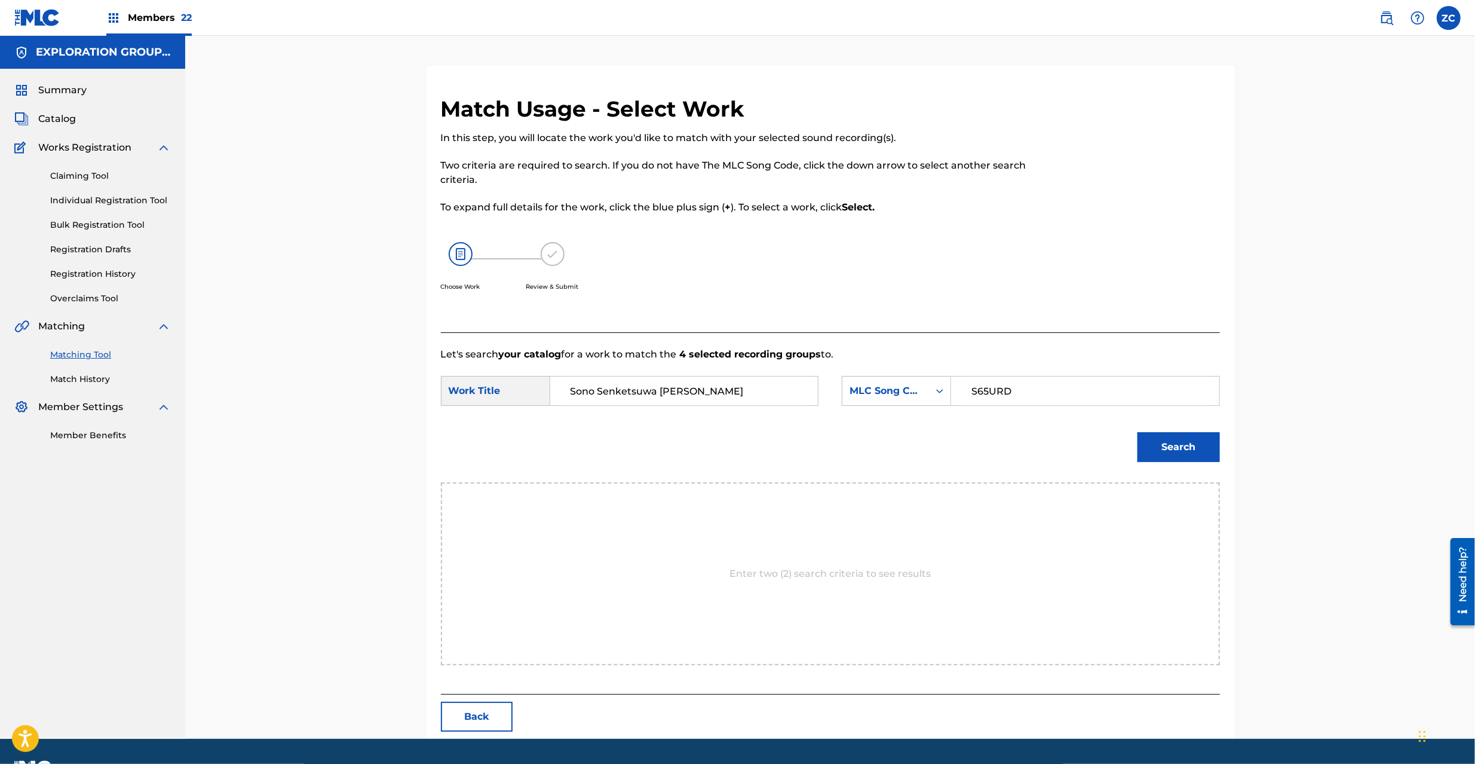
type input "S65URD"
click at [1170, 452] on button "Search" at bounding box center [1179, 447] width 82 height 30
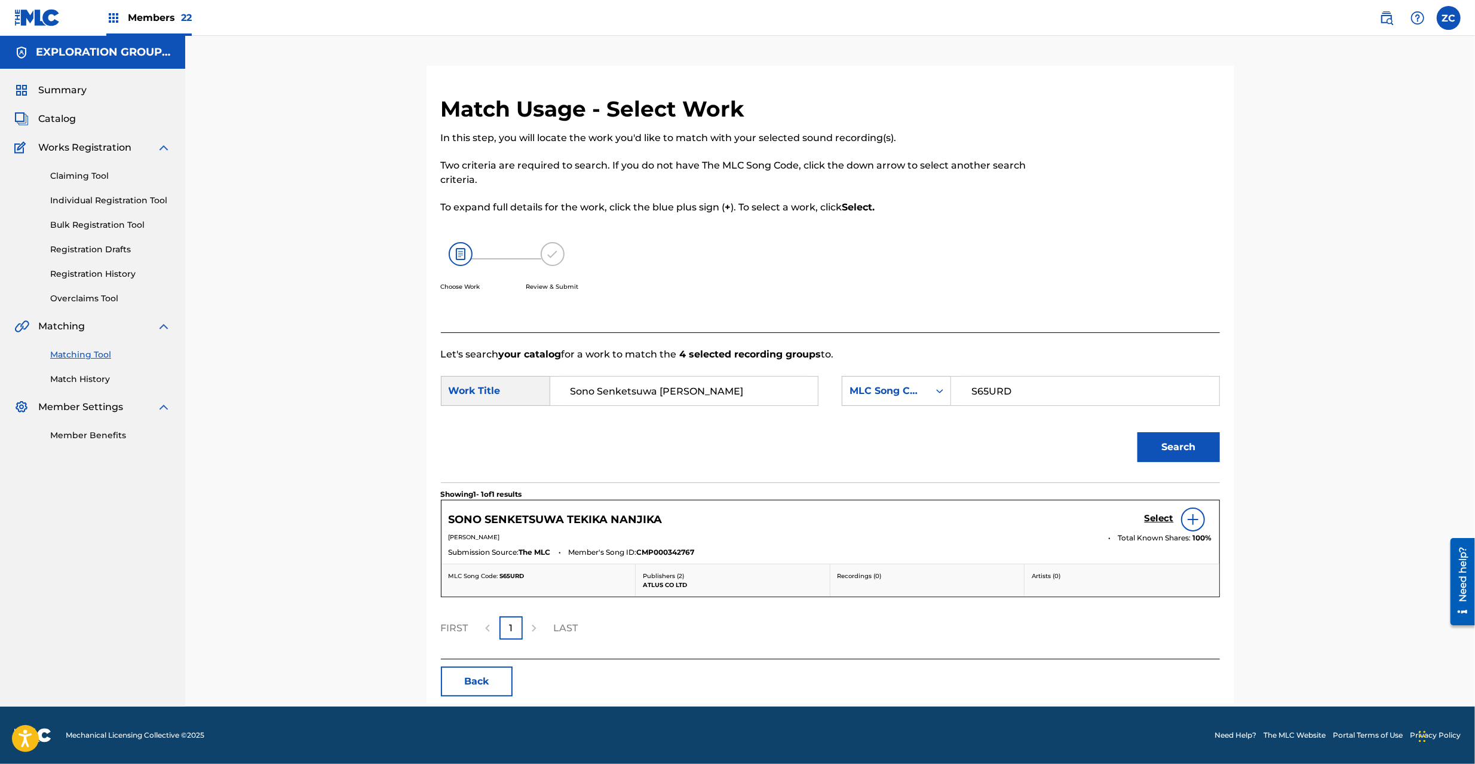
click at [1162, 515] on h5 "Select" at bounding box center [1159, 518] width 29 height 11
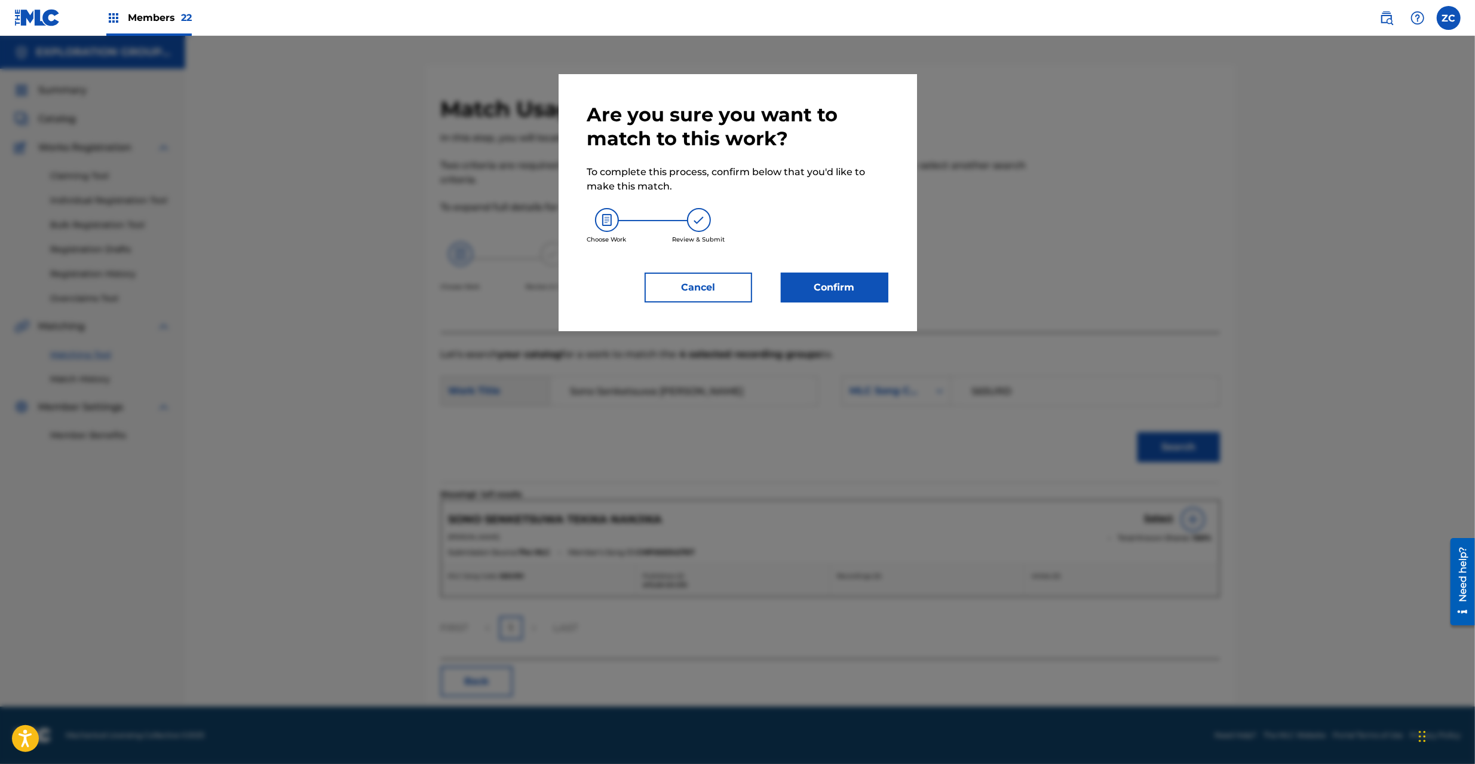
click at [835, 287] on button "Confirm" at bounding box center [835, 287] width 108 height 30
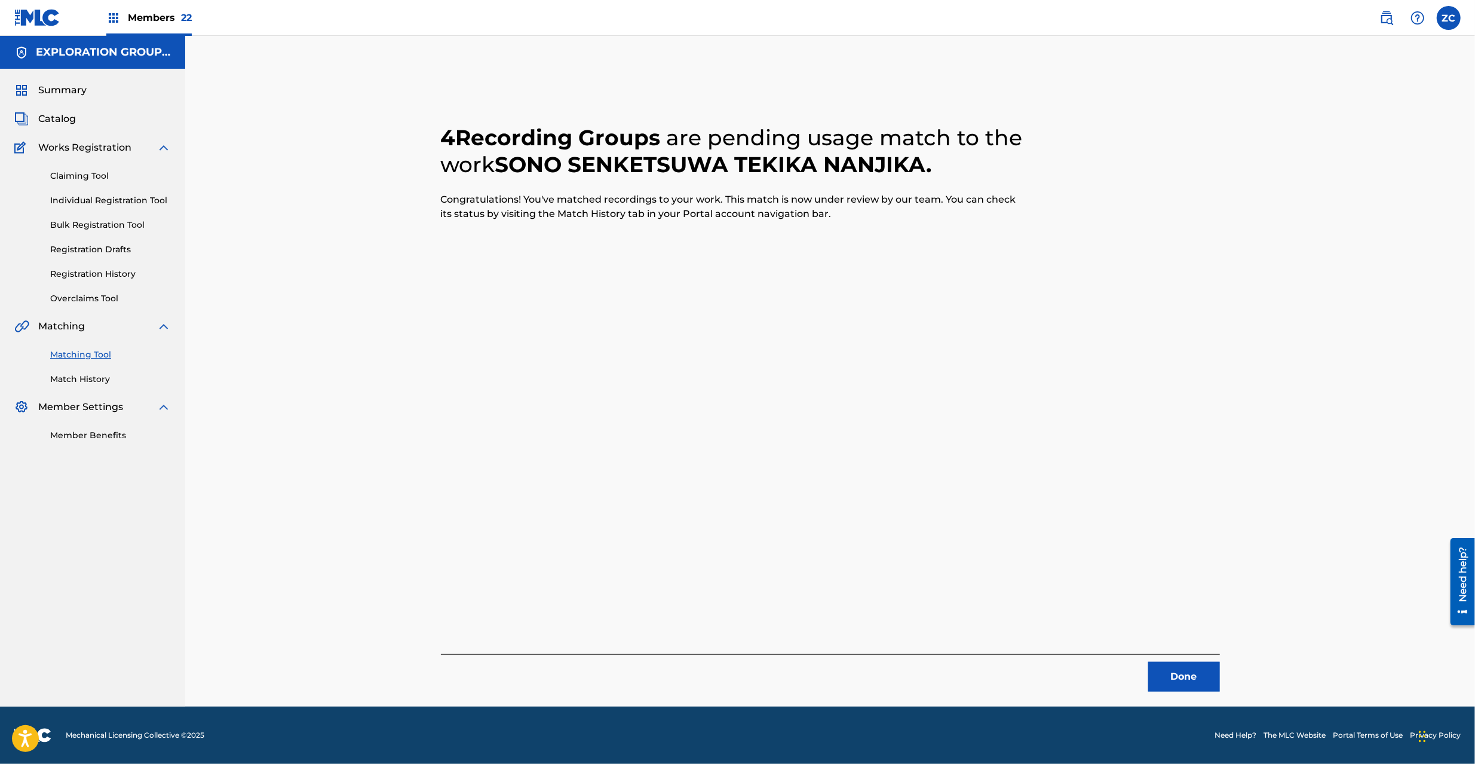
click at [1195, 664] on button "Done" at bounding box center [1184, 676] width 72 height 30
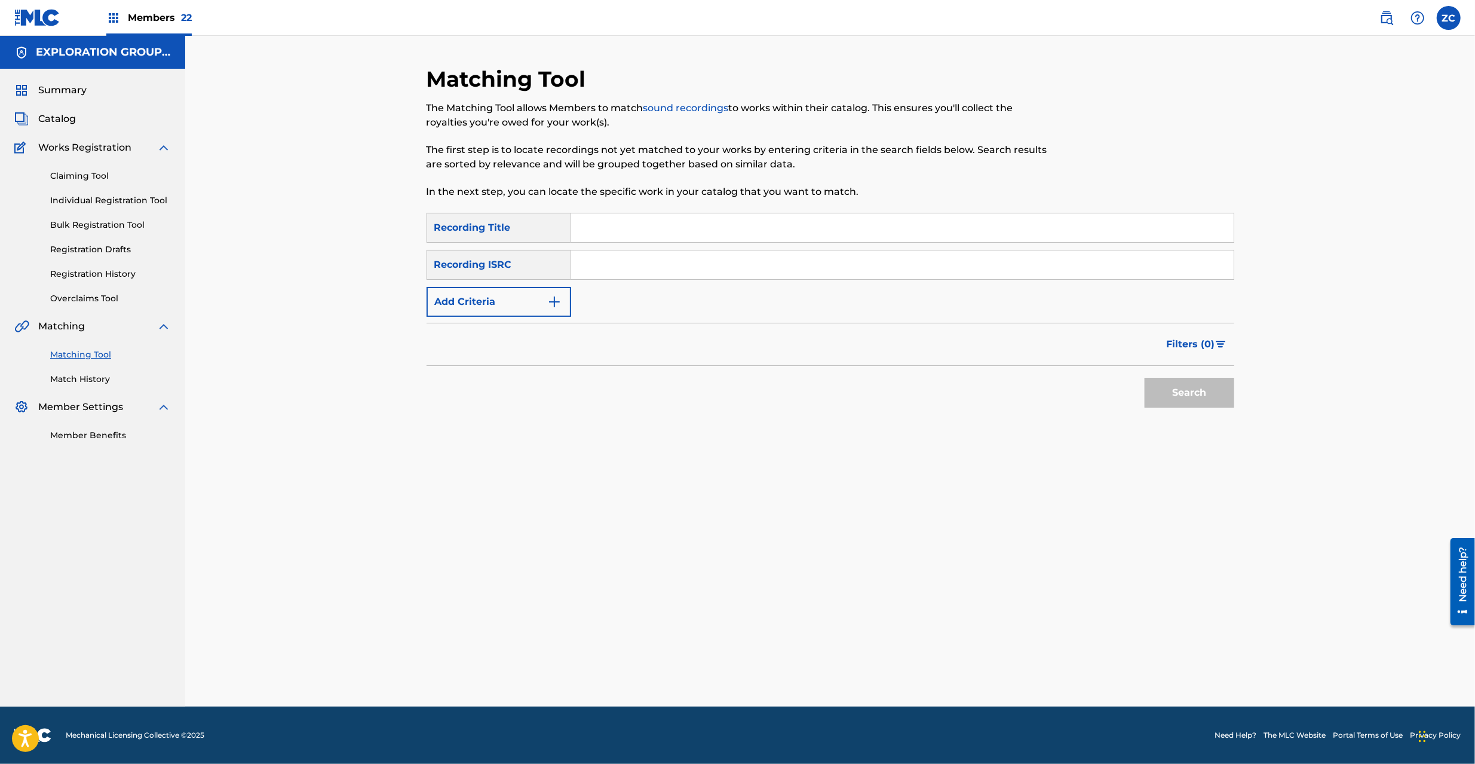
click at [709, 274] on input "Search Form" at bounding box center [902, 264] width 663 height 29
type input "JPK651500114"
click at [1188, 392] on button "Search" at bounding box center [1190, 393] width 90 height 30
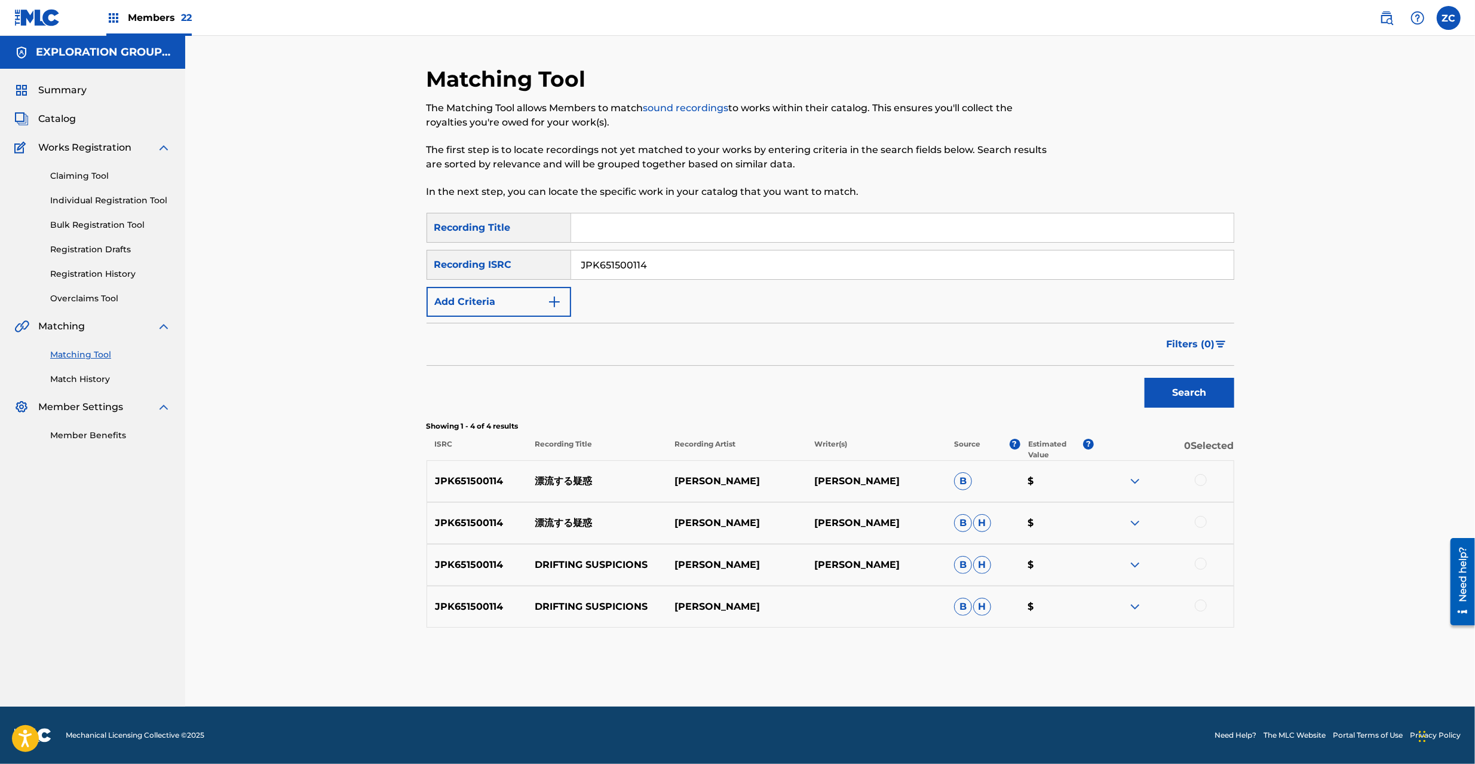
click at [1200, 483] on div at bounding box center [1201, 480] width 12 height 12
click at [1203, 522] on div at bounding box center [1201, 522] width 12 height 12
drag, startPoint x: 1203, startPoint y: 561, endPoint x: 1203, endPoint y: 577, distance: 16.1
click at [1203, 562] on div at bounding box center [1201, 564] width 12 height 12
click at [1199, 605] on div at bounding box center [1201, 605] width 12 height 12
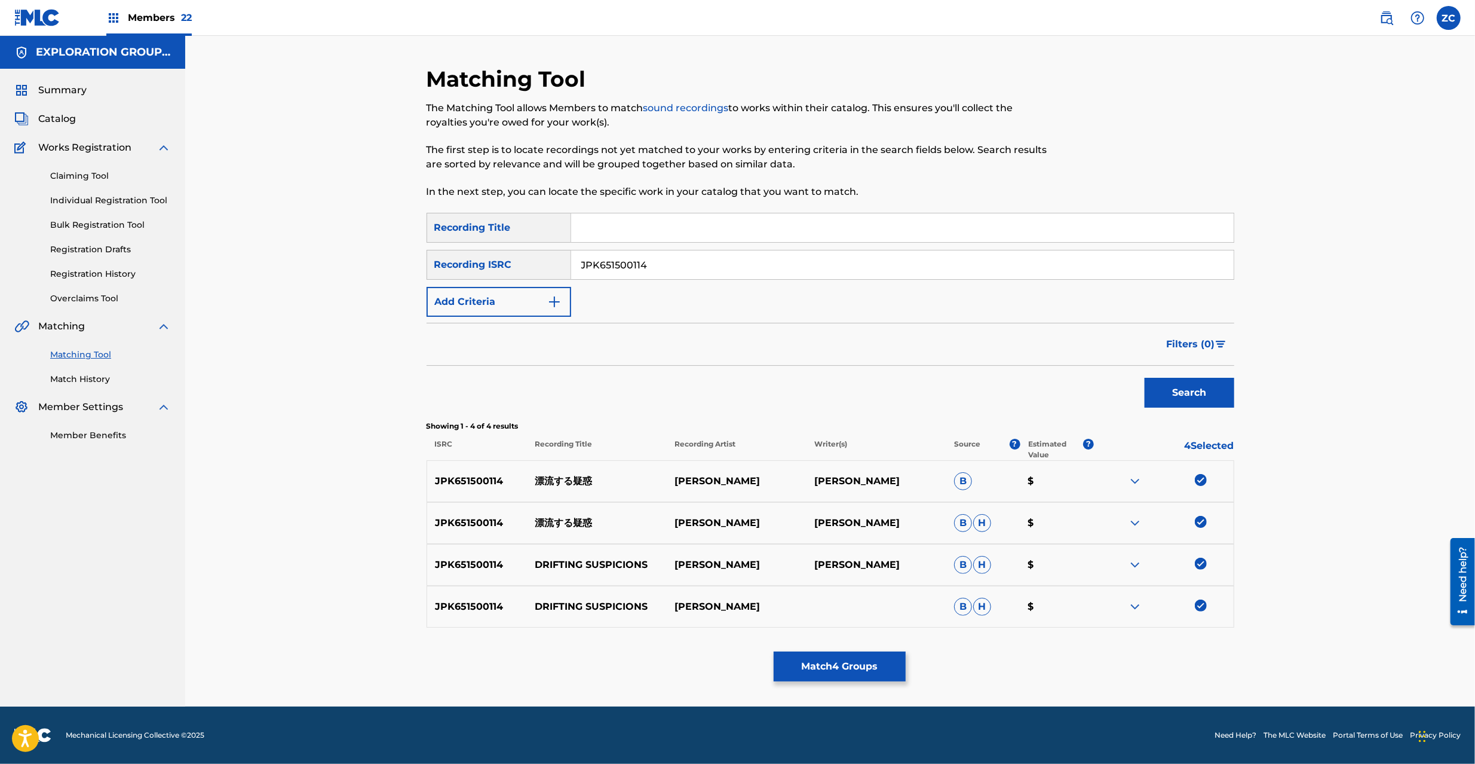
click at [858, 674] on button "Match 4 Groups" at bounding box center [840, 666] width 132 height 30
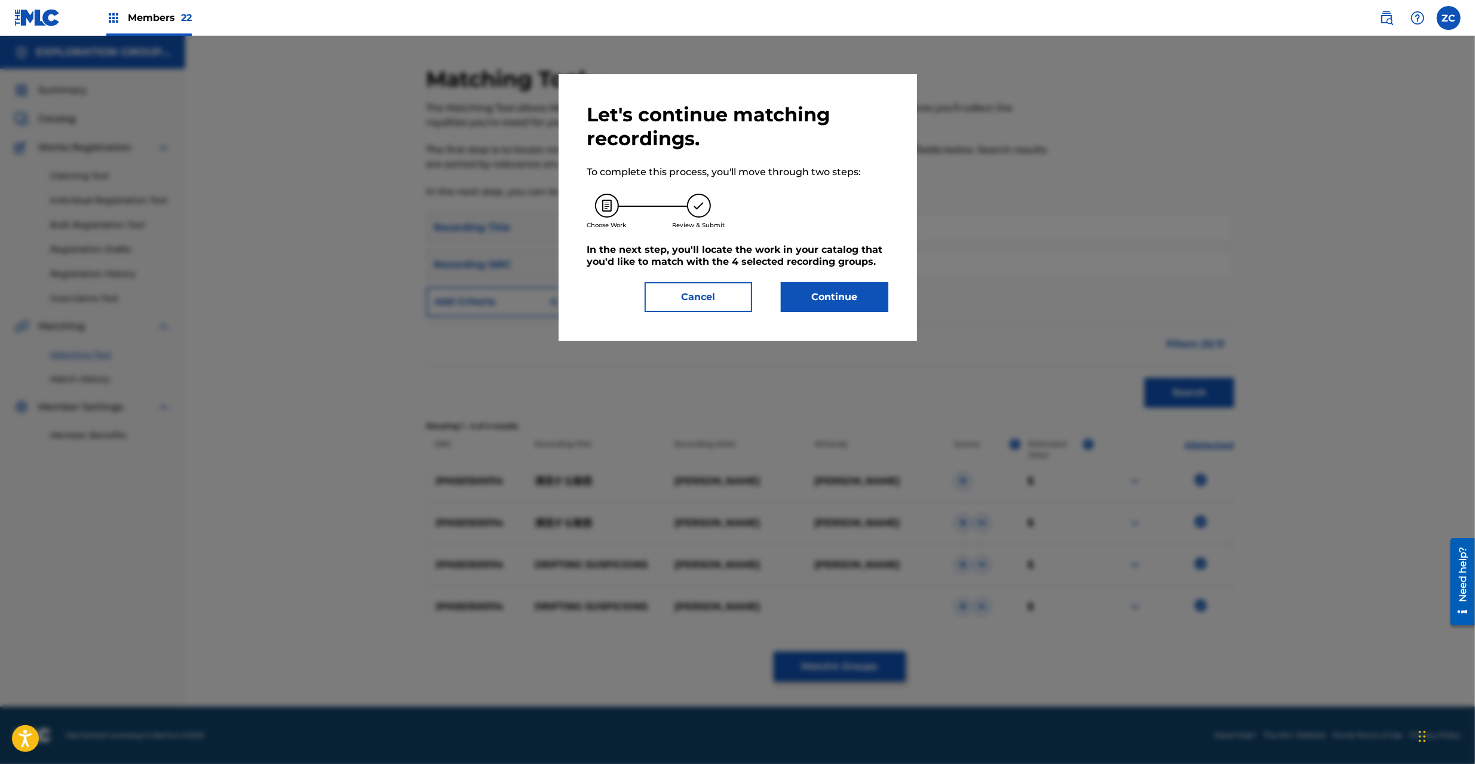
drag, startPoint x: 820, startPoint y: 278, endPoint x: 820, endPoint y: 326, distance: 47.2
click at [820, 282] on div "Let's continue matching recordings. To complete this process, you'll move throu…" at bounding box center [737, 207] width 301 height 209
click at [832, 302] on button "Continue" at bounding box center [835, 297] width 108 height 30
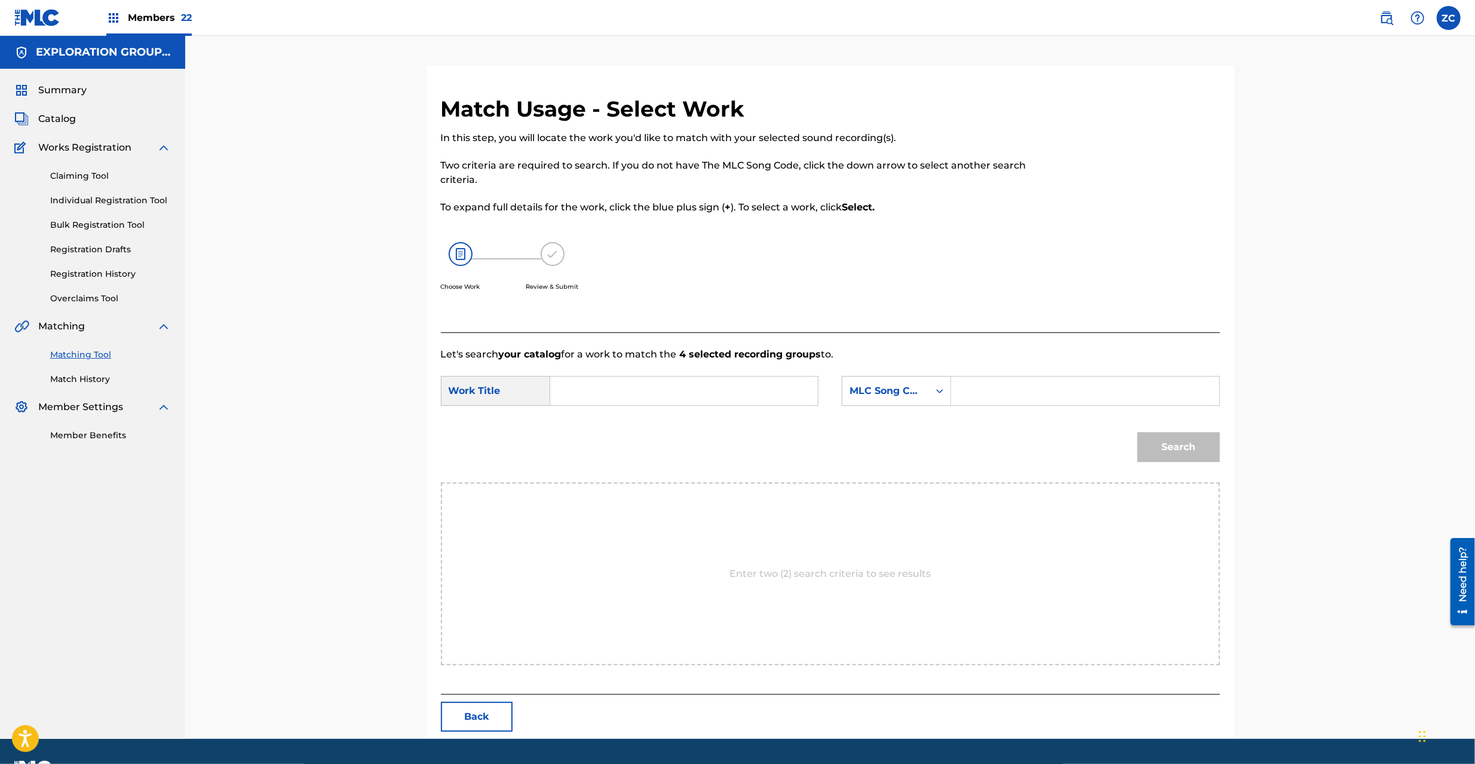
click at [638, 378] on input "Search Form" at bounding box center [684, 390] width 247 height 29
click at [713, 390] on input "Hyouryuusuru Giwaku HP5402" at bounding box center [684, 390] width 247 height 29
type input "Hyouryuusuru Giwaku"
click at [1016, 397] on input "Search Form" at bounding box center [1084, 390] width 247 height 29
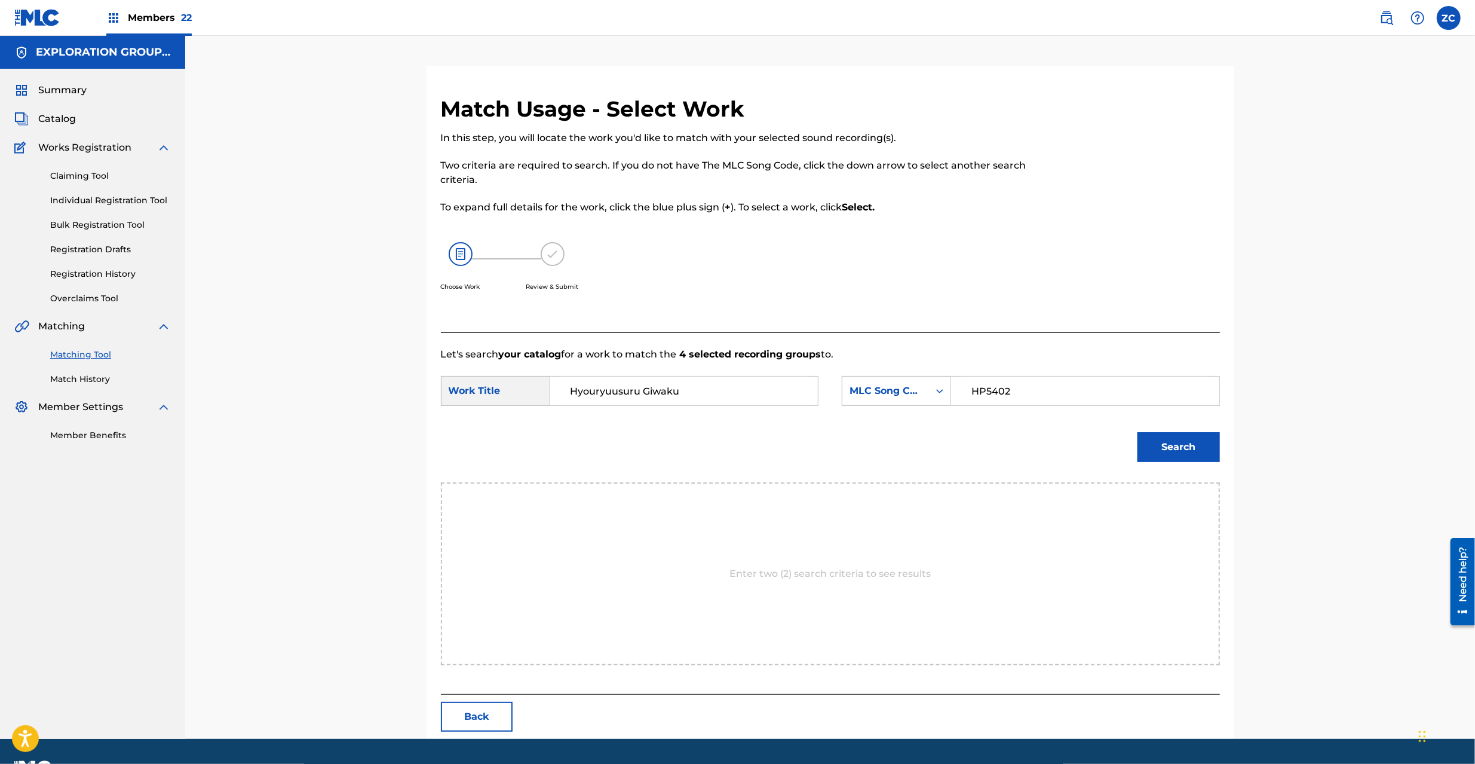
type input "HP5402"
click at [1187, 455] on button "Search" at bounding box center [1179, 447] width 82 height 30
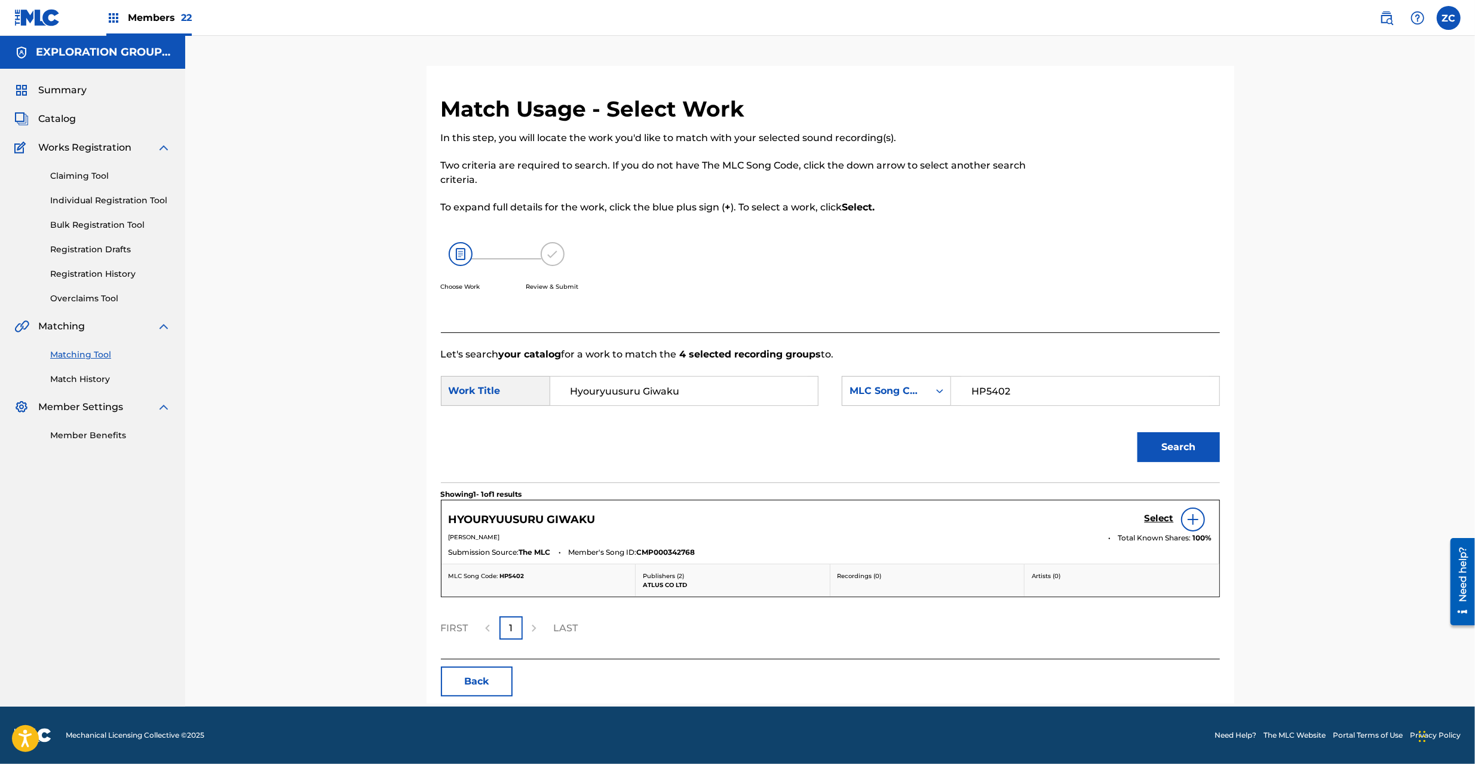
click at [1150, 520] on h5 "Select" at bounding box center [1159, 518] width 29 height 11
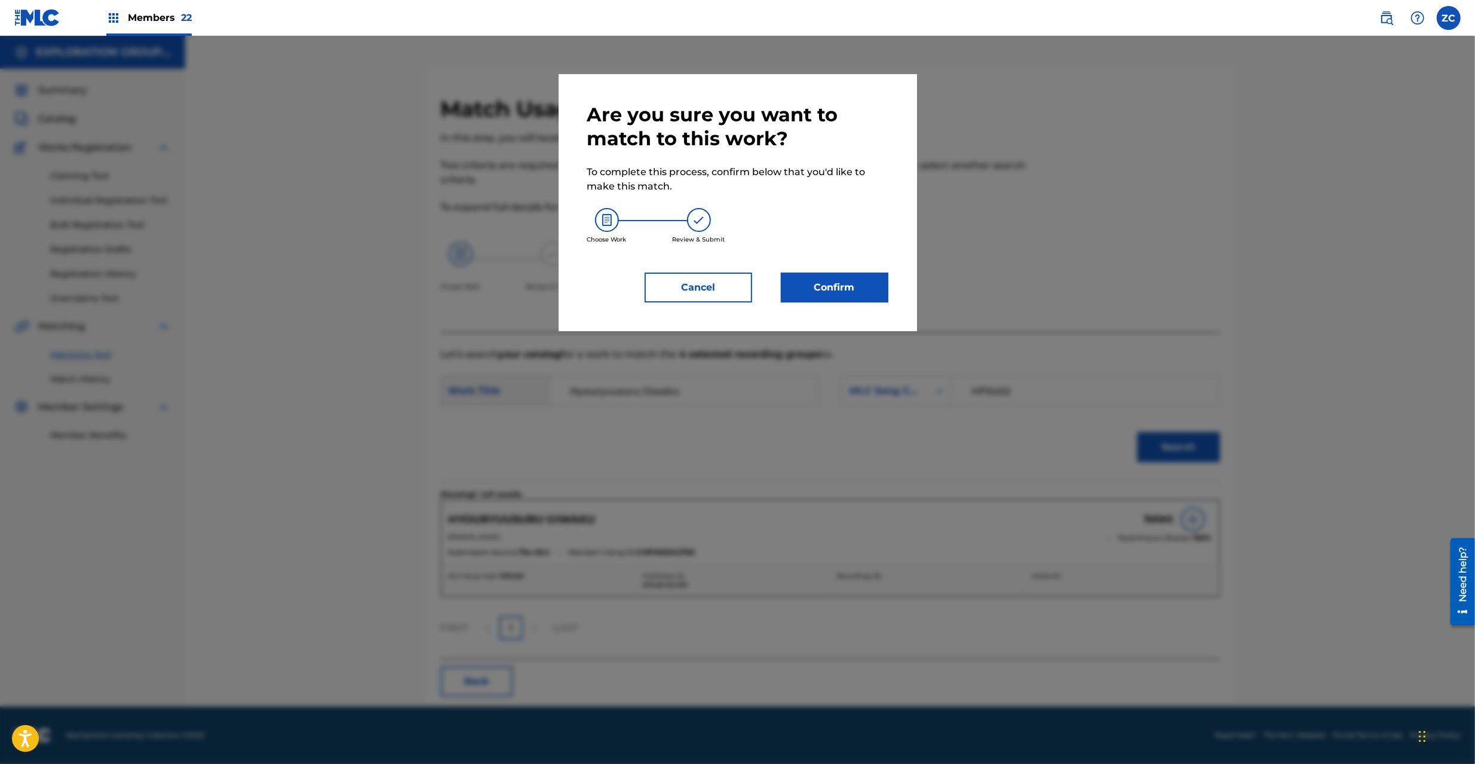
click at [866, 300] on button "Confirm" at bounding box center [835, 287] width 108 height 30
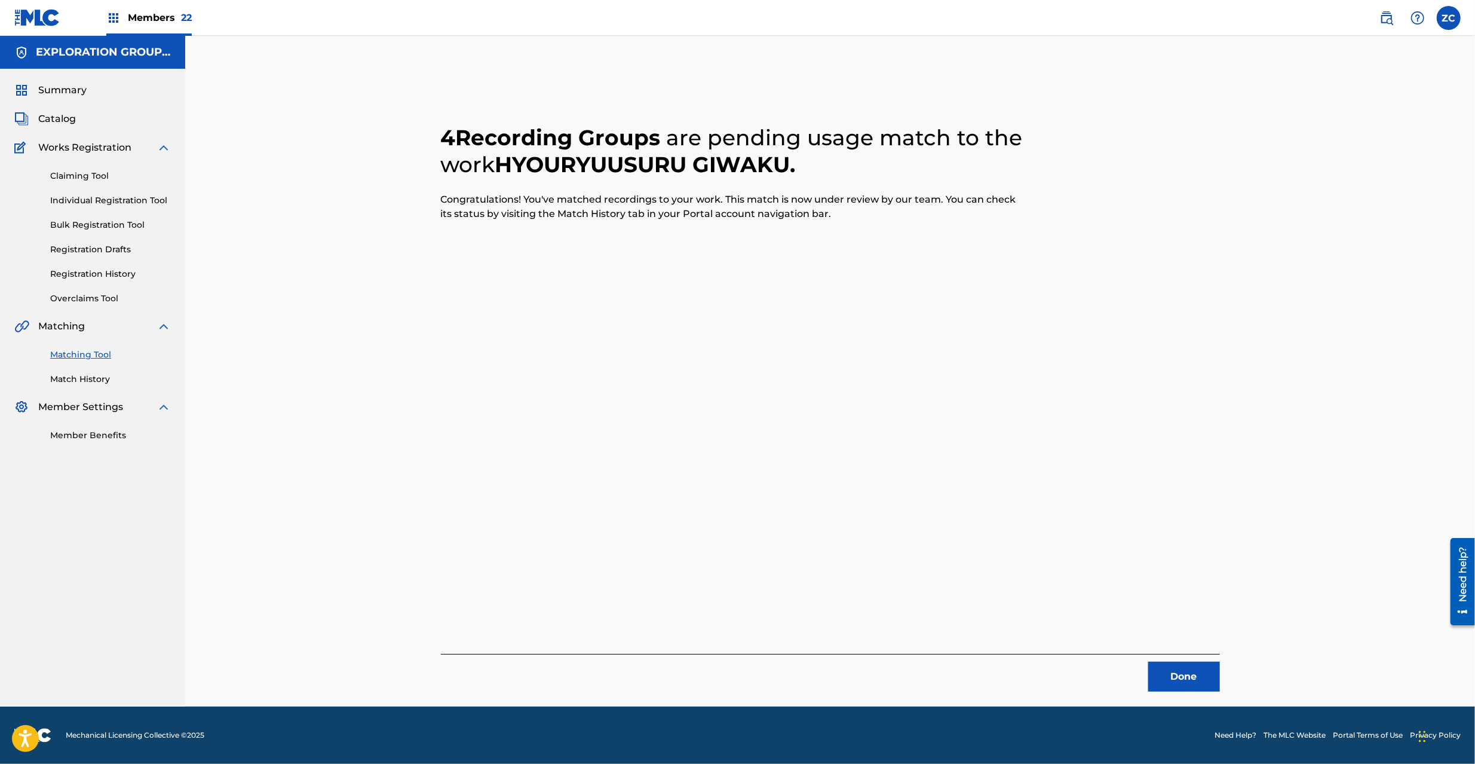
click at [1179, 666] on button "Done" at bounding box center [1184, 676] width 72 height 30
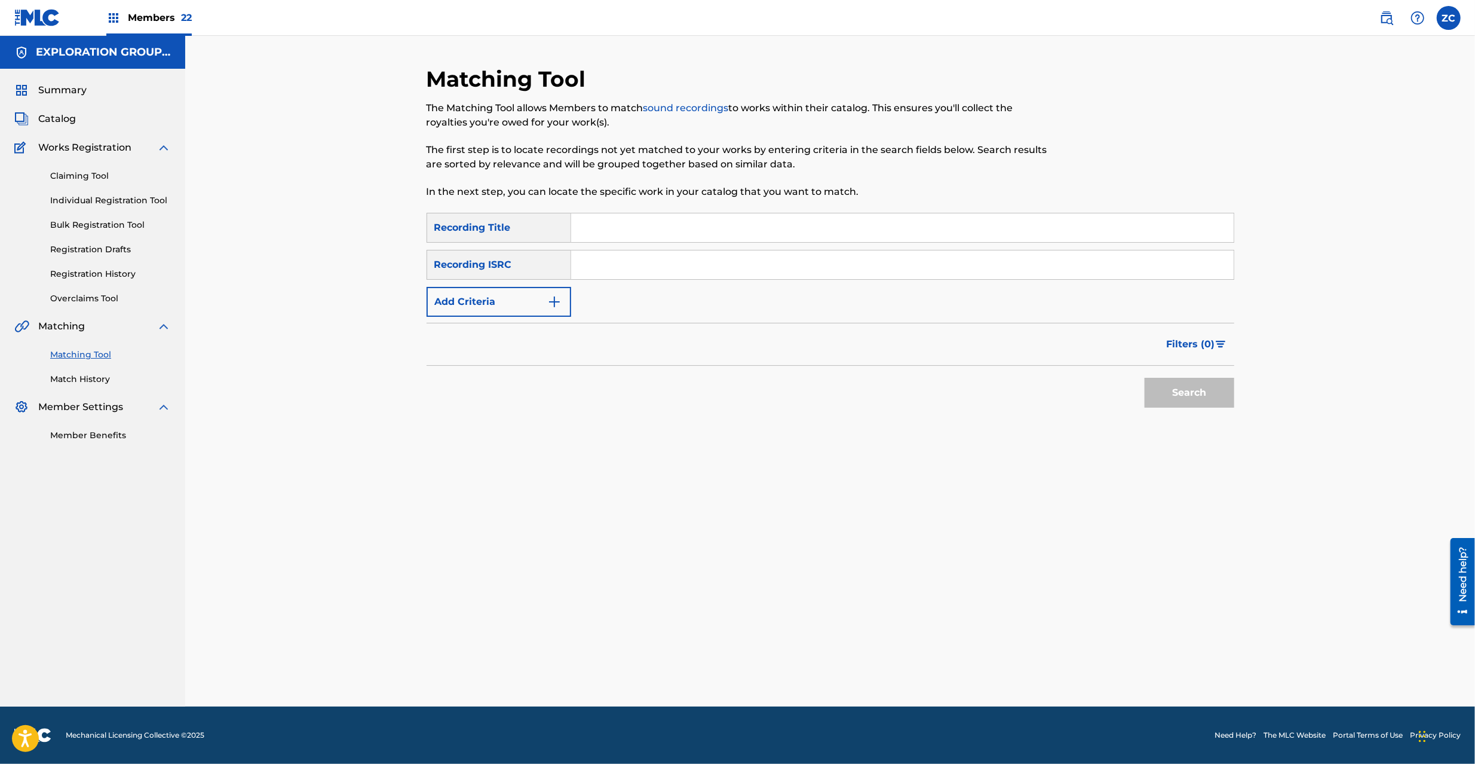
click at [1184, 674] on div "Matching Tool The Matching Tool allows Members to match sound recordings to wor…" at bounding box center [831, 386] width 808 height 641
click at [756, 268] on input "Search Form" at bounding box center [902, 264] width 663 height 29
type input "JPK651500115"
drag, startPoint x: 1191, startPoint y: 396, endPoint x: 1141, endPoint y: 335, distance: 79.0
click at [1191, 396] on button "Search" at bounding box center [1190, 393] width 90 height 30
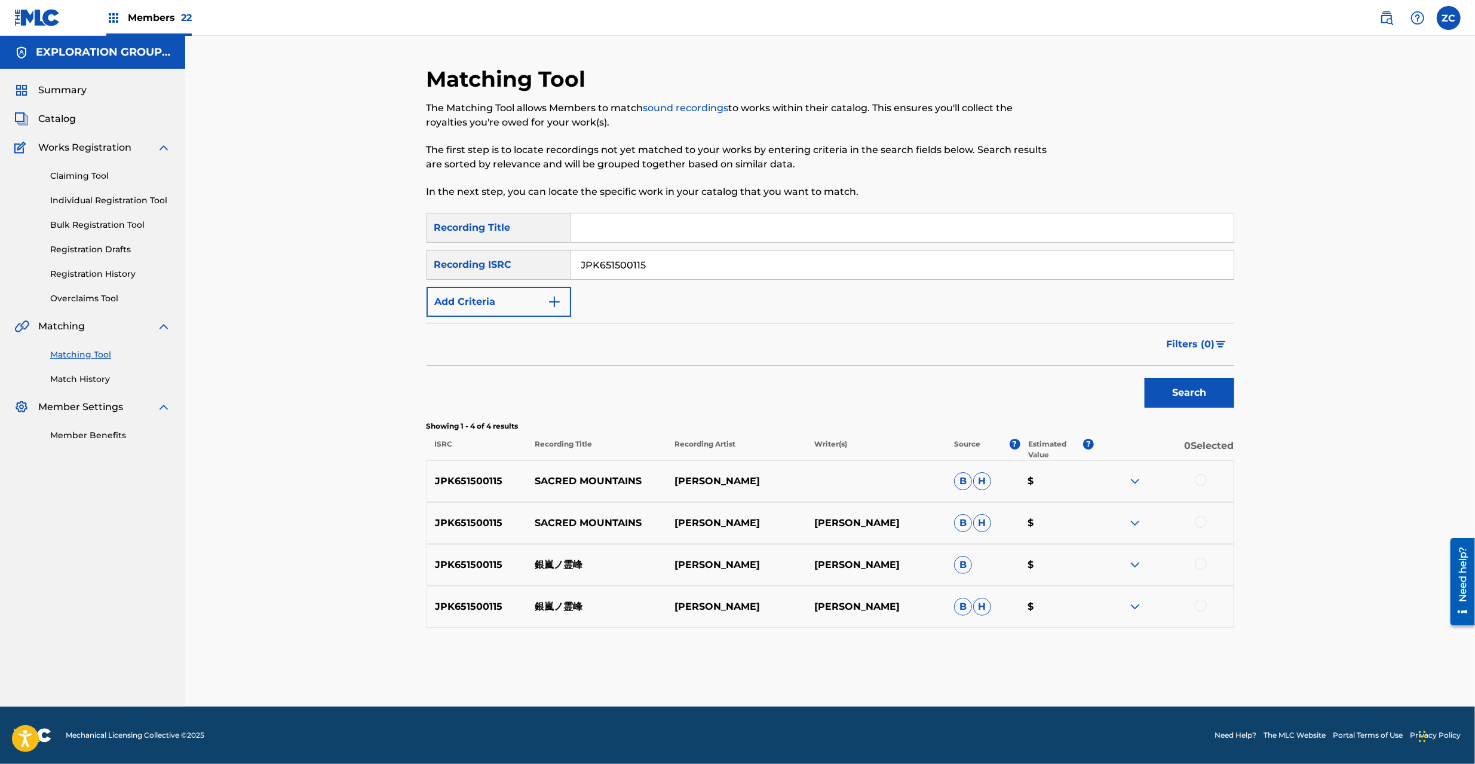
click at [1203, 479] on div at bounding box center [1201, 480] width 12 height 12
click at [1203, 520] on div at bounding box center [1201, 522] width 12 height 12
click at [1199, 568] on div at bounding box center [1201, 564] width 12 height 12
click at [1203, 608] on div at bounding box center [1201, 605] width 12 height 12
click at [849, 668] on button "Match 4 Groups" at bounding box center [840, 666] width 132 height 30
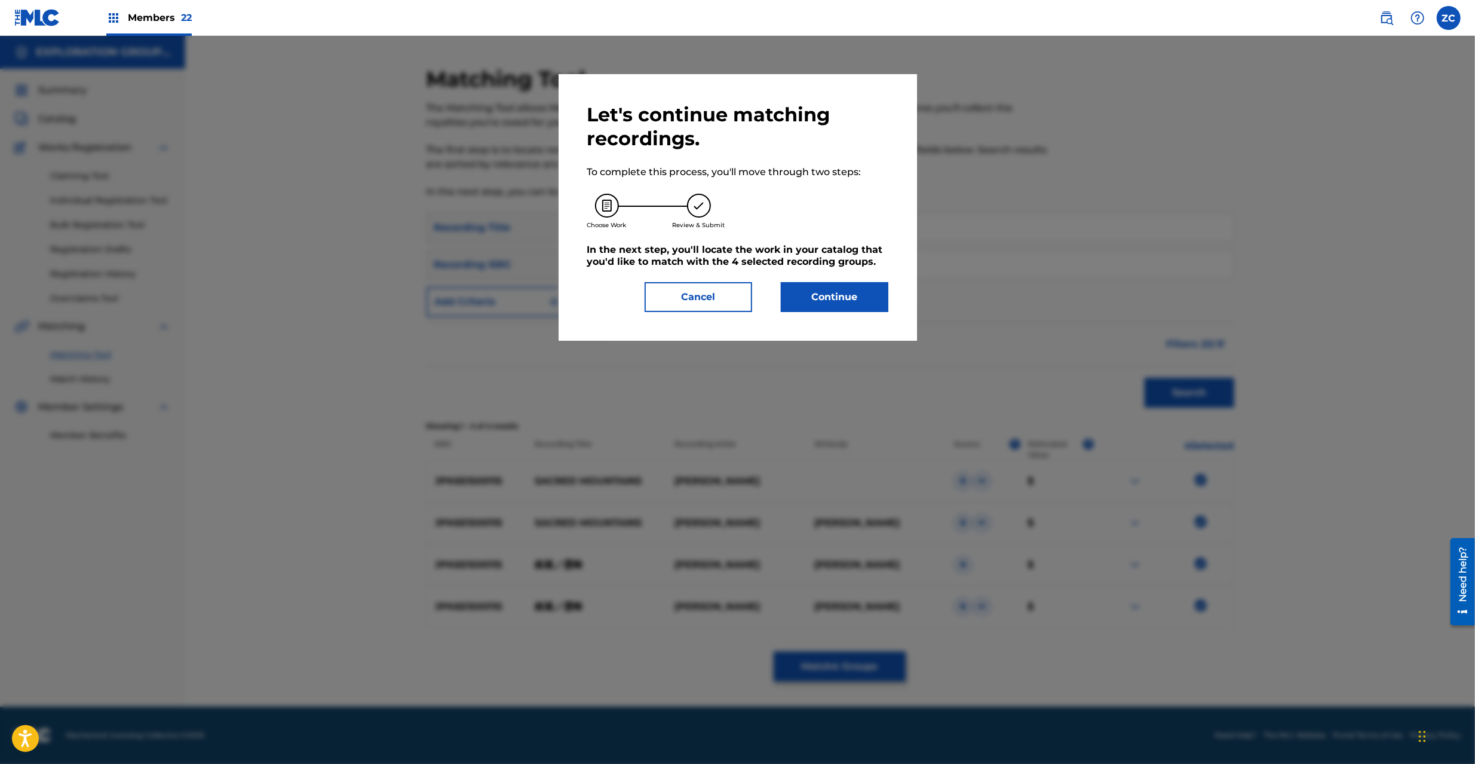
click at [843, 307] on button "Continue" at bounding box center [835, 297] width 108 height 30
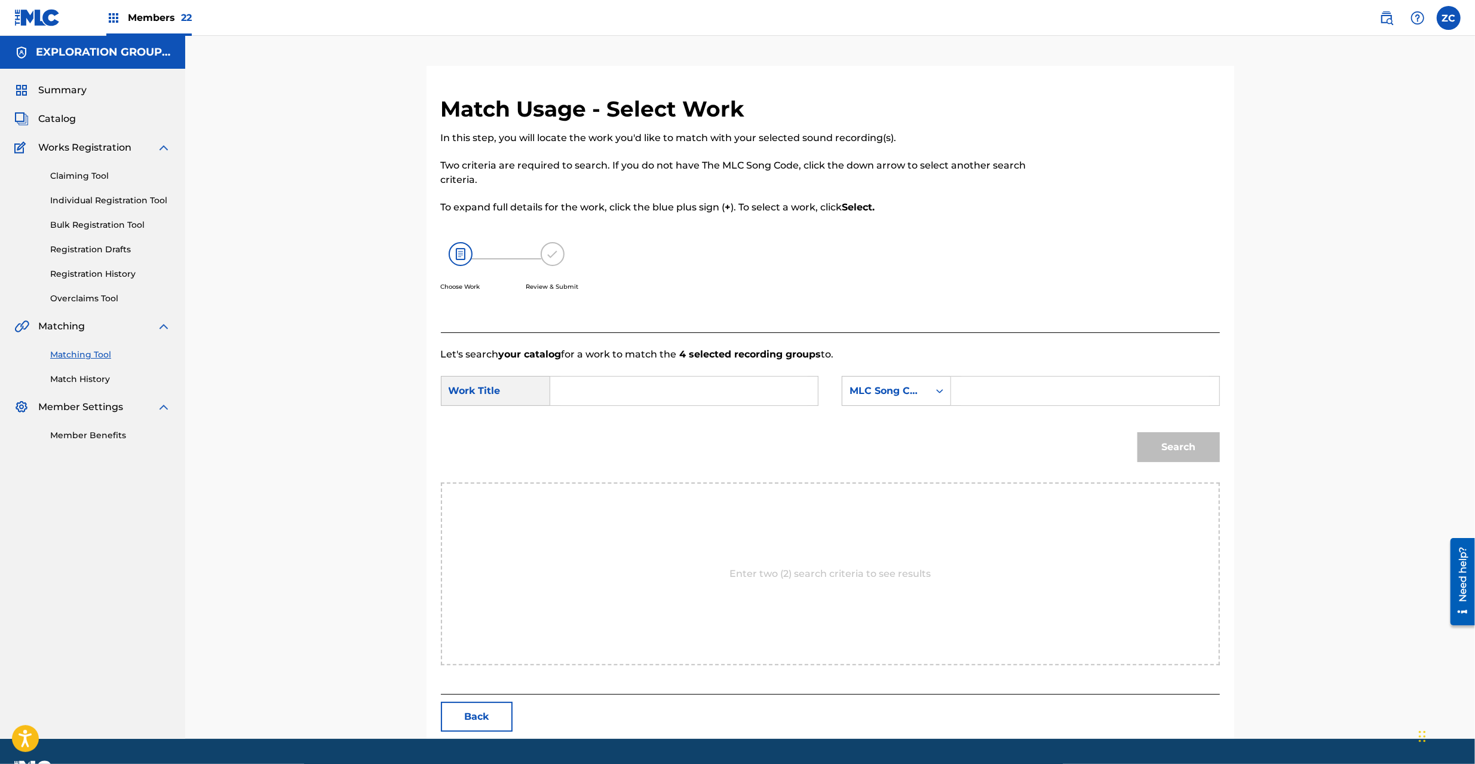
click at [691, 390] on input "Search Form" at bounding box center [684, 390] width 247 height 29
click at [678, 388] on input "Ginranno Reihou GB2X1M" at bounding box center [684, 390] width 247 height 29
type input "Ginranno Reihou"
click at [1040, 395] on input "Search Form" at bounding box center [1084, 390] width 247 height 29
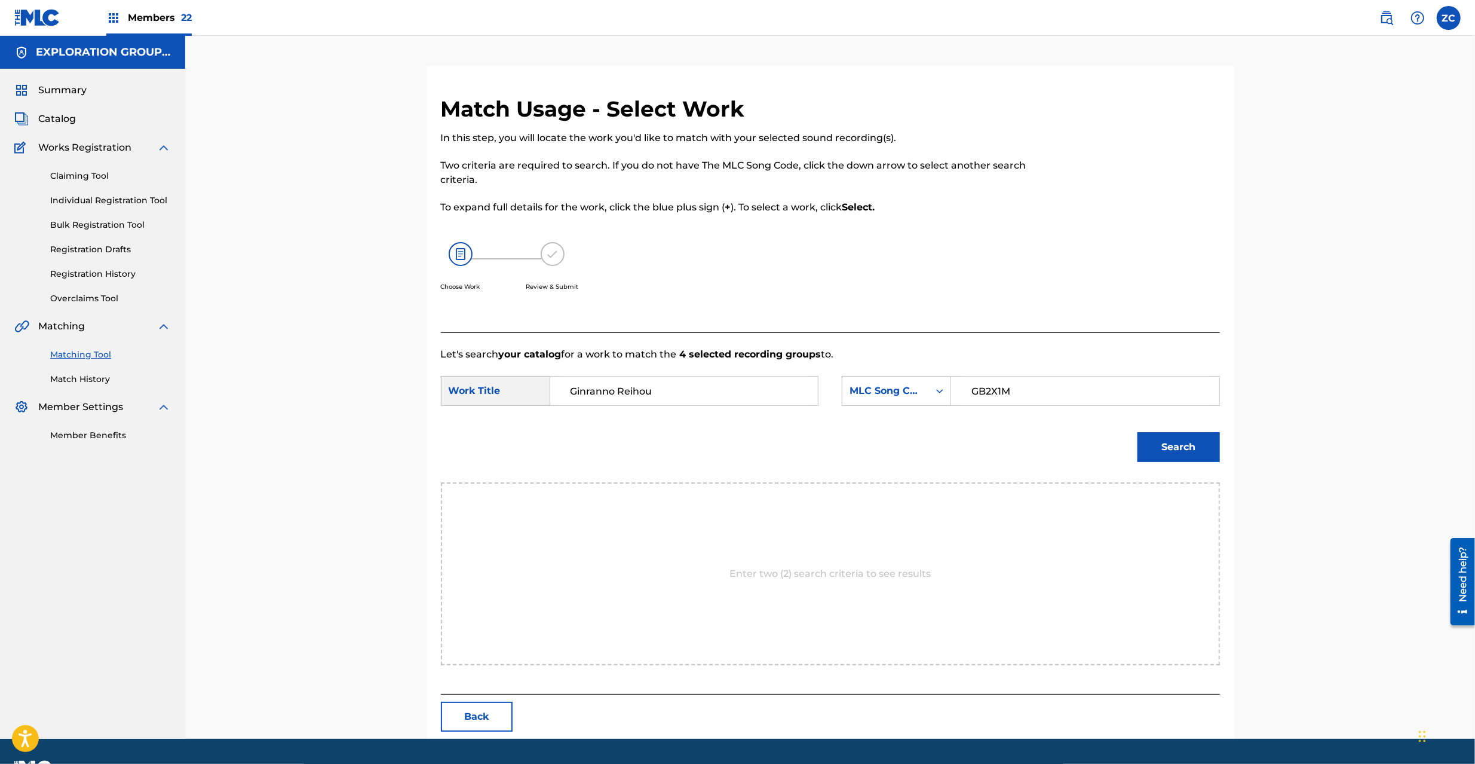
type input "GB2X1M"
click at [1184, 439] on button "Search" at bounding box center [1179, 447] width 82 height 30
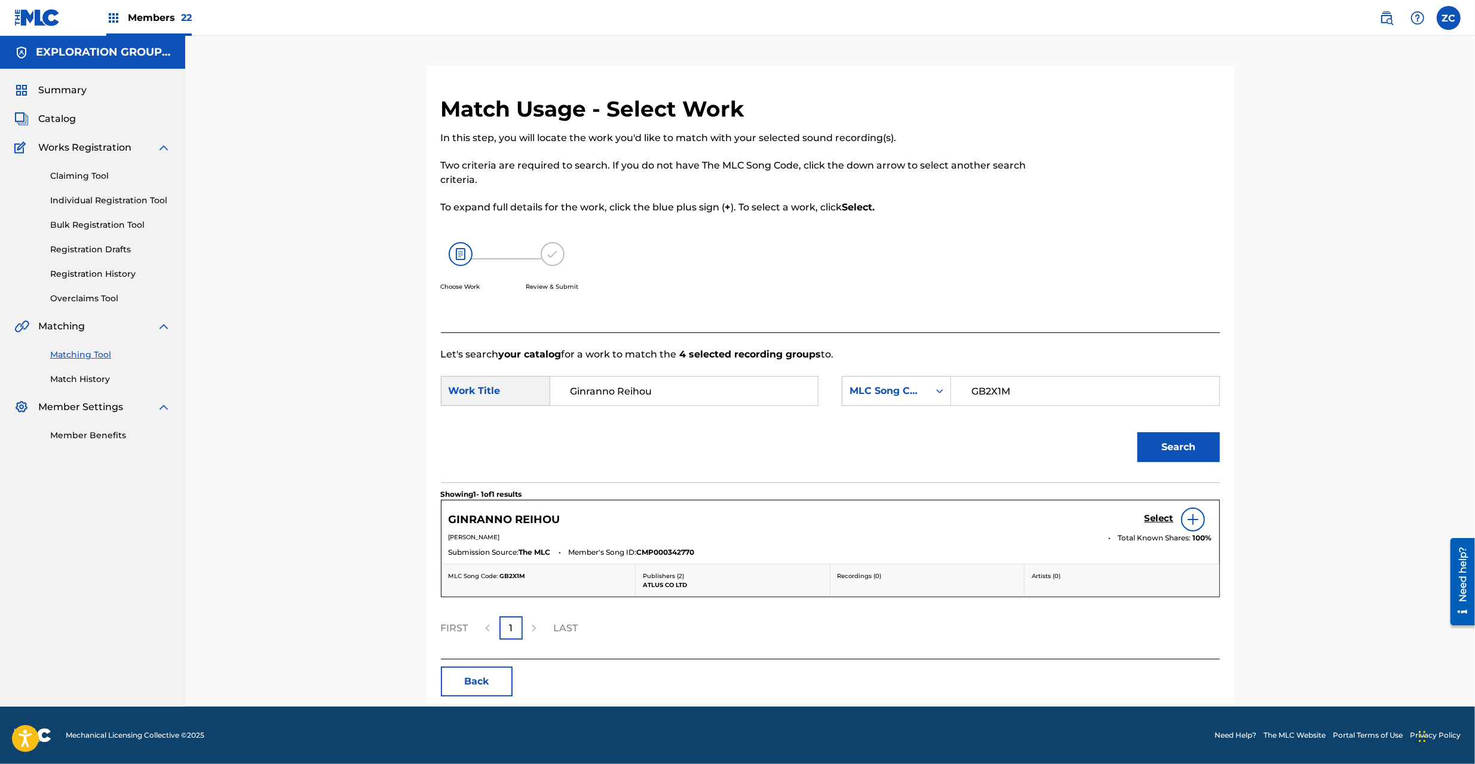
click at [1150, 519] on h5 "Select" at bounding box center [1159, 518] width 29 height 11
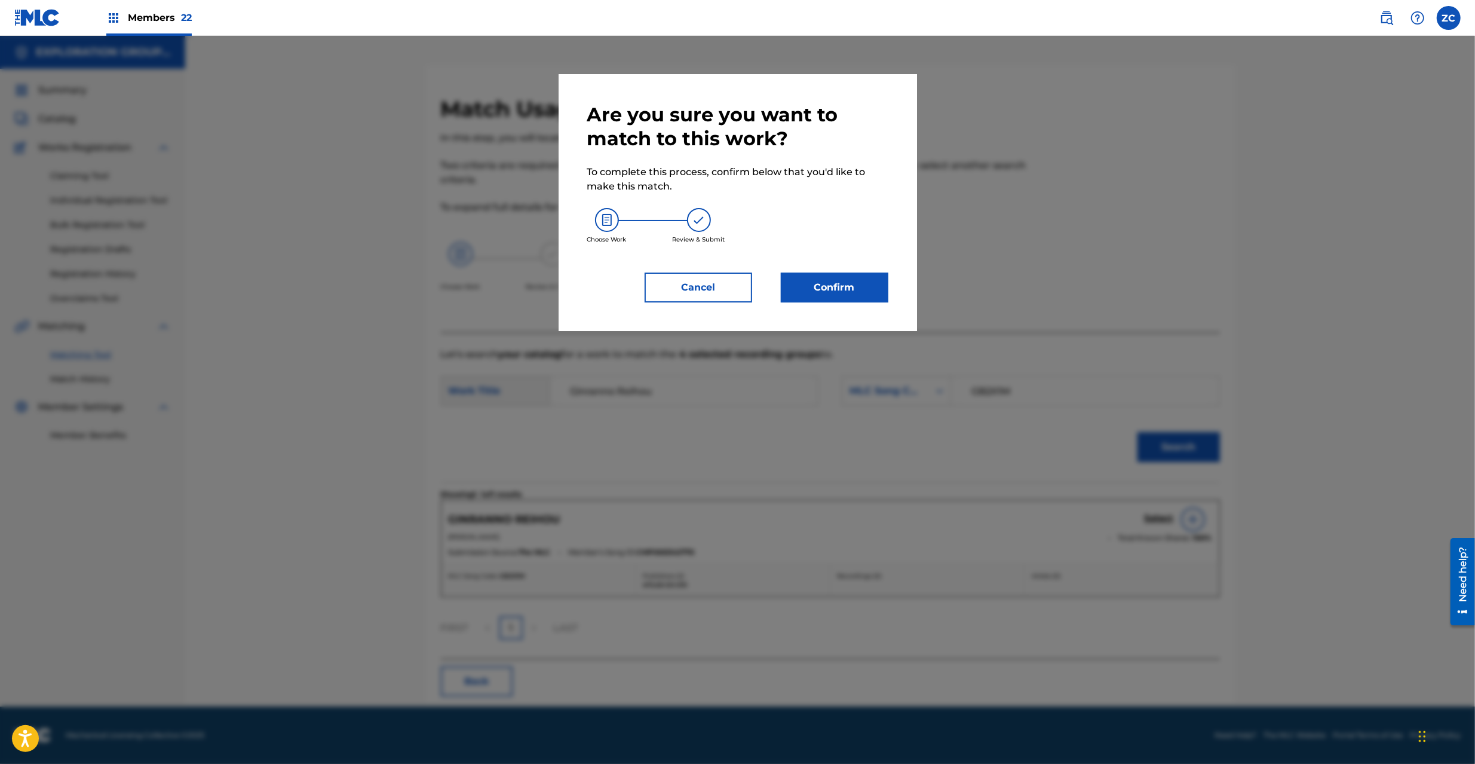
click at [795, 285] on button "Confirm" at bounding box center [835, 287] width 108 height 30
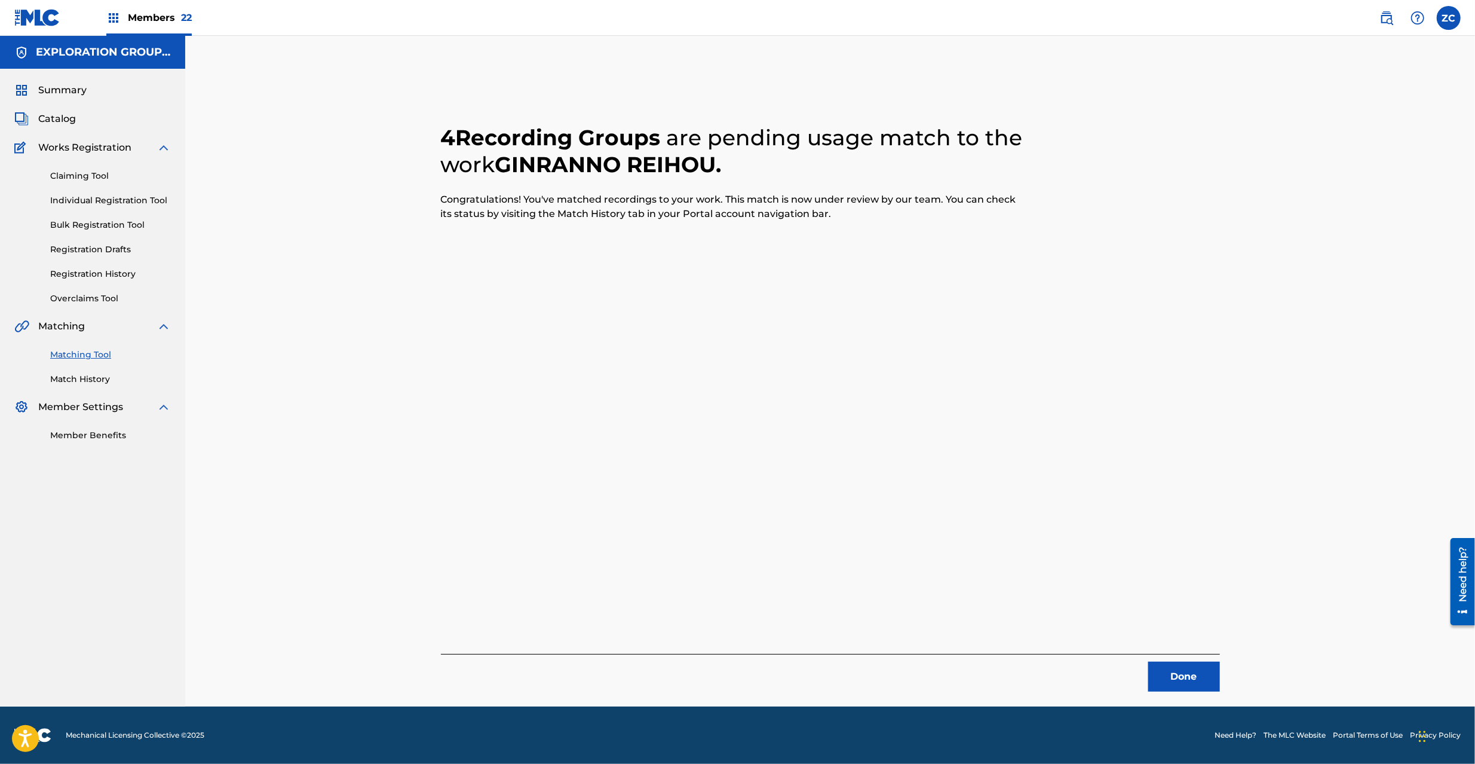
click at [1203, 675] on button "Done" at bounding box center [1184, 676] width 72 height 30
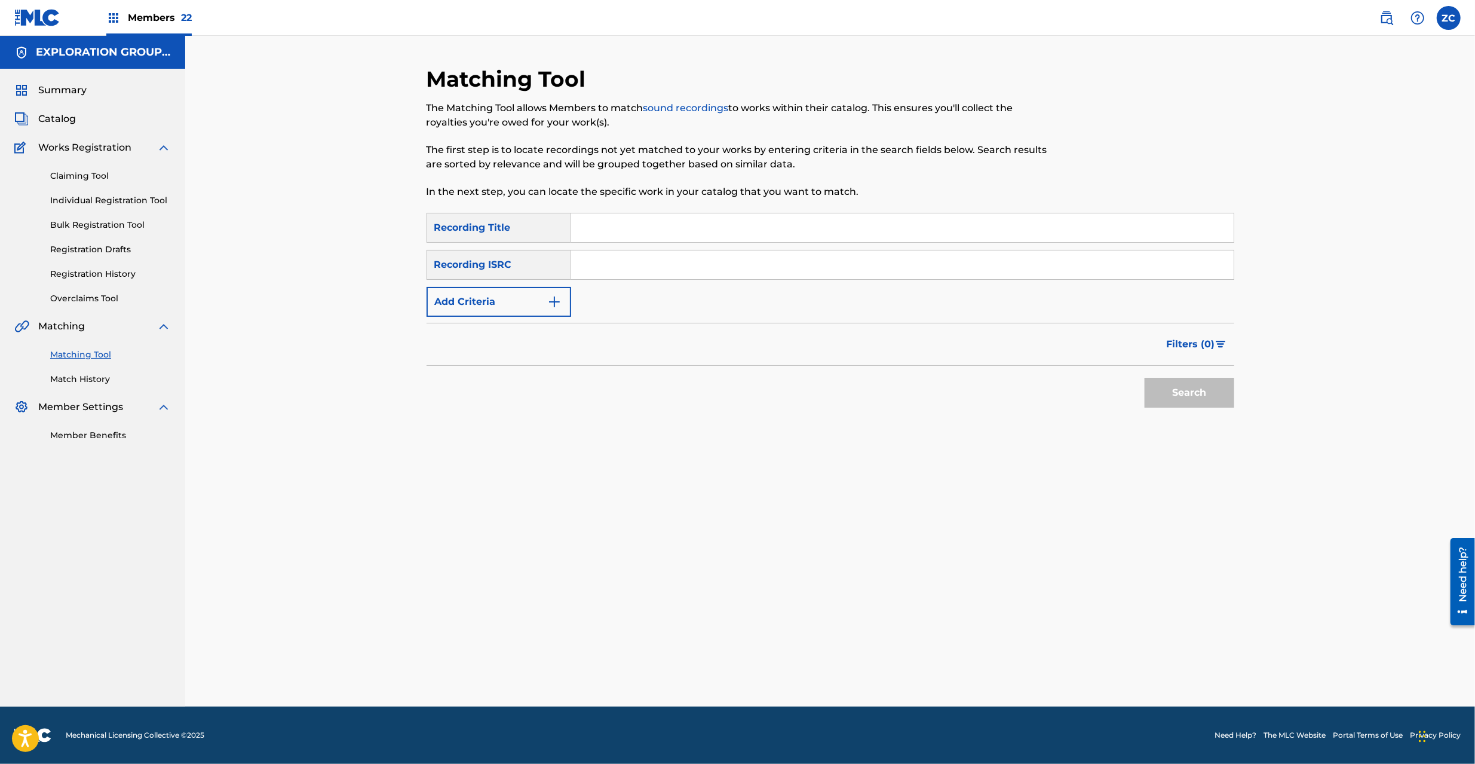
click at [712, 262] on input "Search Form" at bounding box center [902, 264] width 663 height 29
type input "JPK651500116"
click at [1198, 394] on button "Search" at bounding box center [1190, 393] width 90 height 30
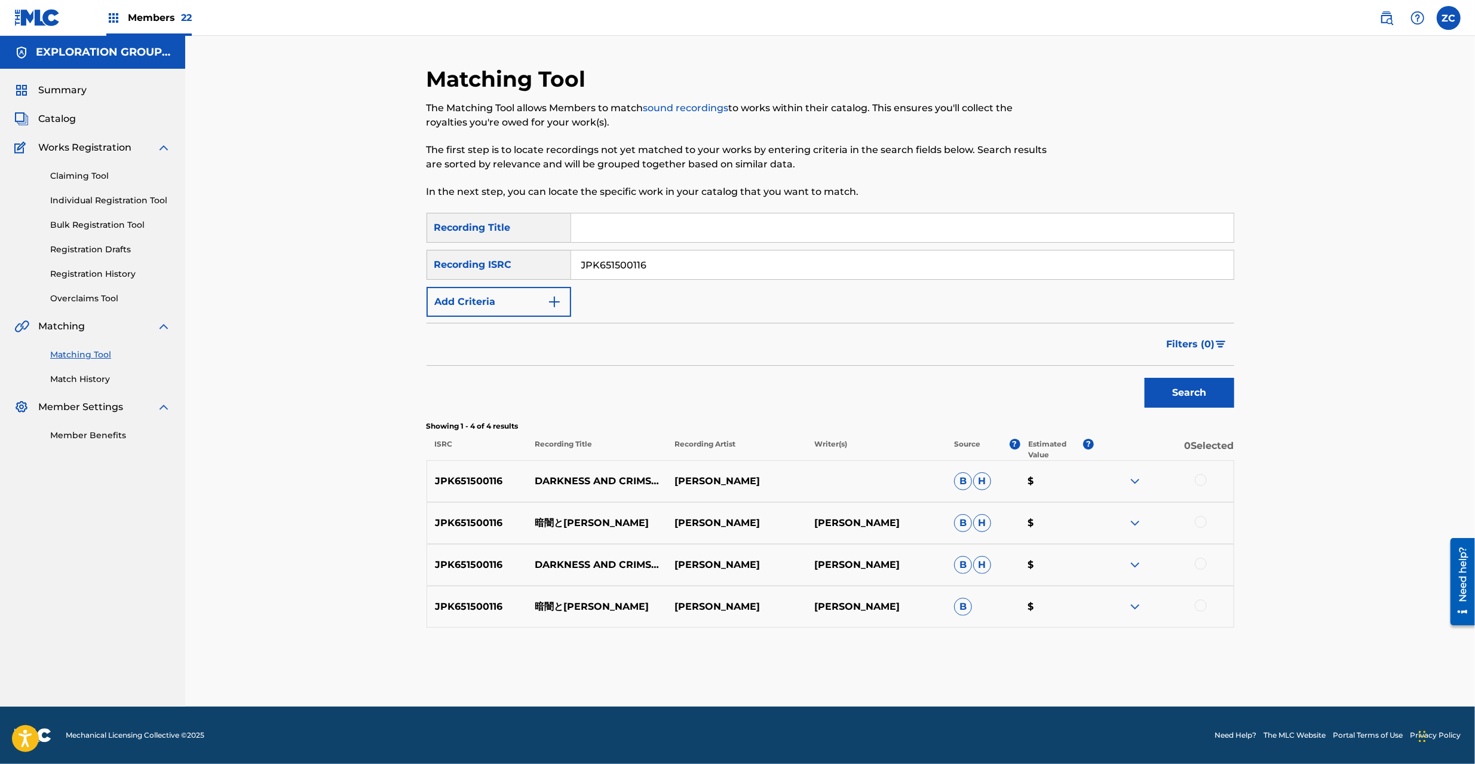
drag, startPoint x: 1201, startPoint y: 479, endPoint x: 1203, endPoint y: 501, distance: 21.6
click at [1201, 482] on div at bounding box center [1201, 480] width 12 height 12
click at [1203, 525] on div at bounding box center [1201, 522] width 12 height 12
click at [1203, 559] on div at bounding box center [1201, 564] width 12 height 12
click at [1203, 606] on div at bounding box center [1201, 605] width 12 height 12
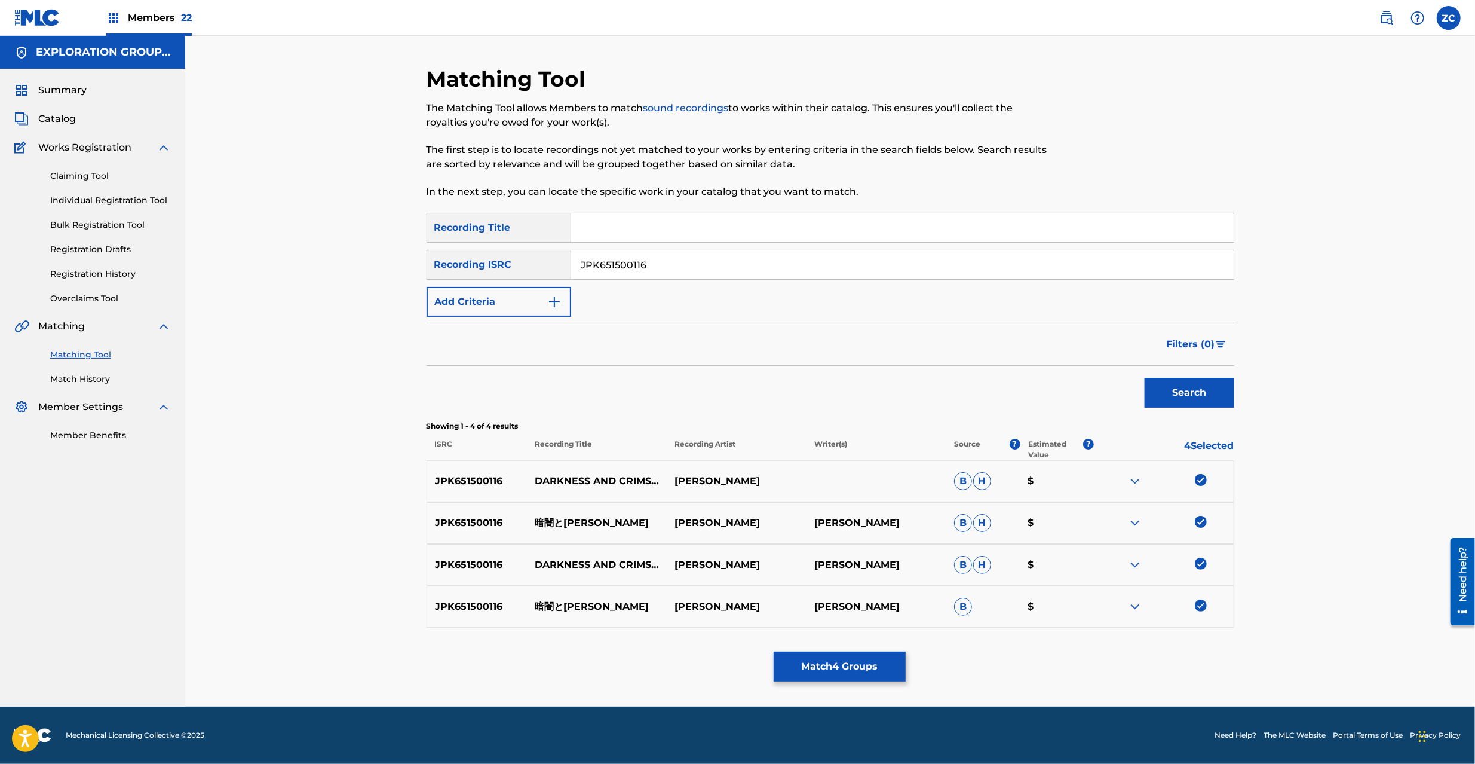
click at [835, 673] on button "Match 4 Groups" at bounding box center [840, 666] width 132 height 30
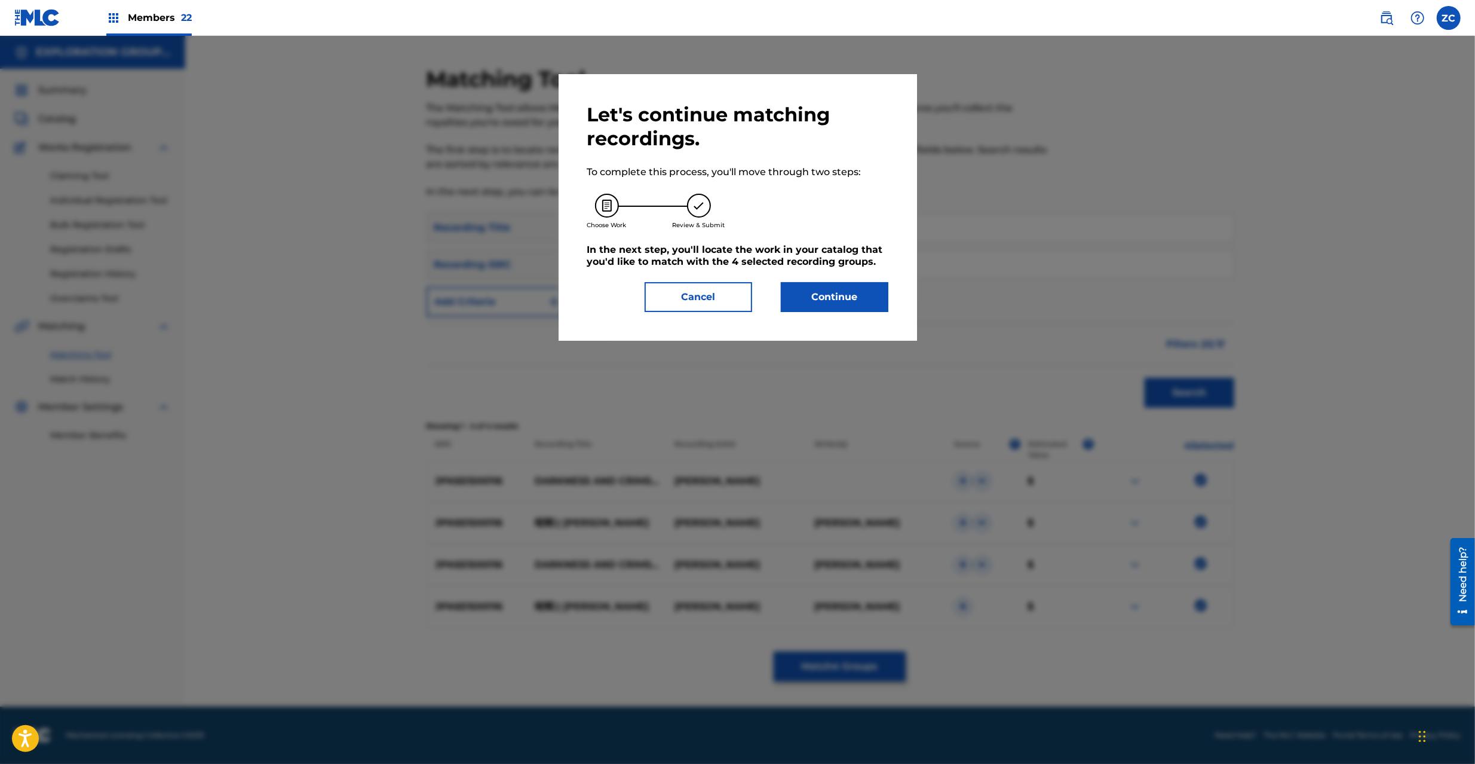
click at [842, 283] on button "Continue" at bounding box center [835, 297] width 108 height 30
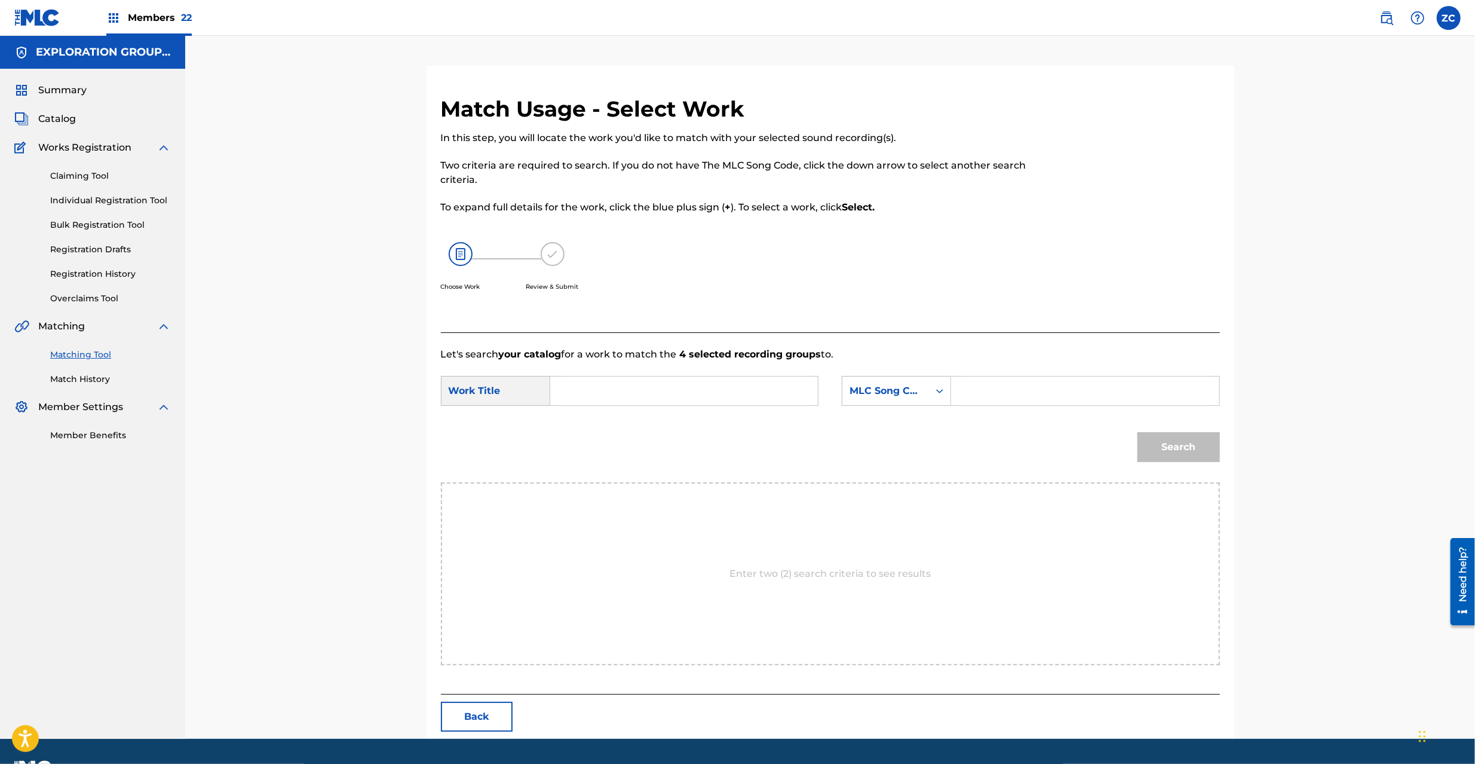
click at [693, 390] on input "Search Form" at bounding box center [684, 390] width 247 height 29
click at [708, 390] on input "[PERSON_NAME] KC66QT" at bounding box center [684, 390] width 247 height 29
click at [710, 390] on input "[PERSON_NAME] KC66QT" at bounding box center [684, 390] width 247 height 29
type input "[PERSON_NAME]"
click at [968, 388] on input "Search Form" at bounding box center [1084, 390] width 247 height 29
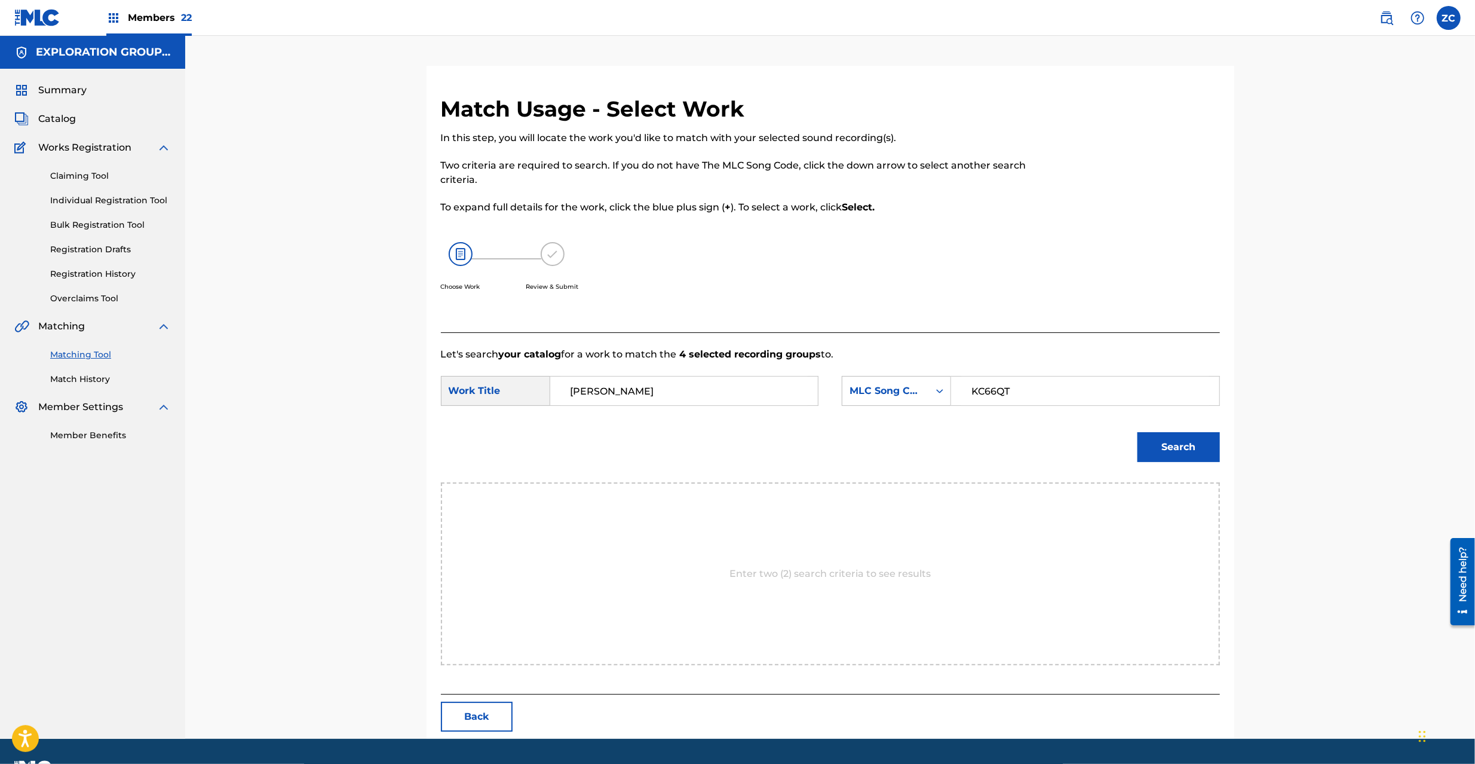
type input "KC66QT"
click at [1181, 445] on button "Search" at bounding box center [1179, 447] width 82 height 30
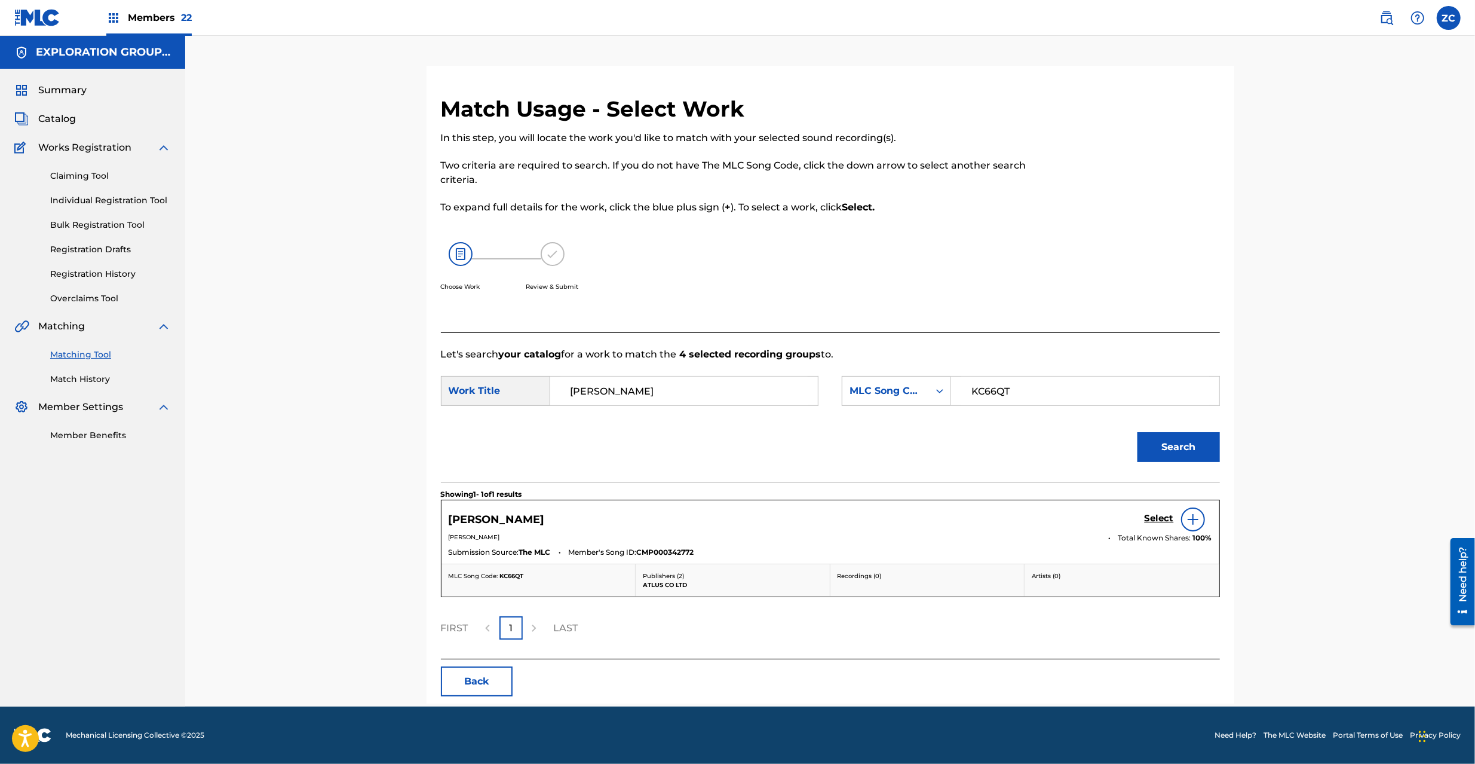
click at [1143, 517] on div "KURAYAMITO KURENAI Select" at bounding box center [831, 519] width 764 height 24
click at [1156, 519] on h5 "Select" at bounding box center [1159, 518] width 29 height 11
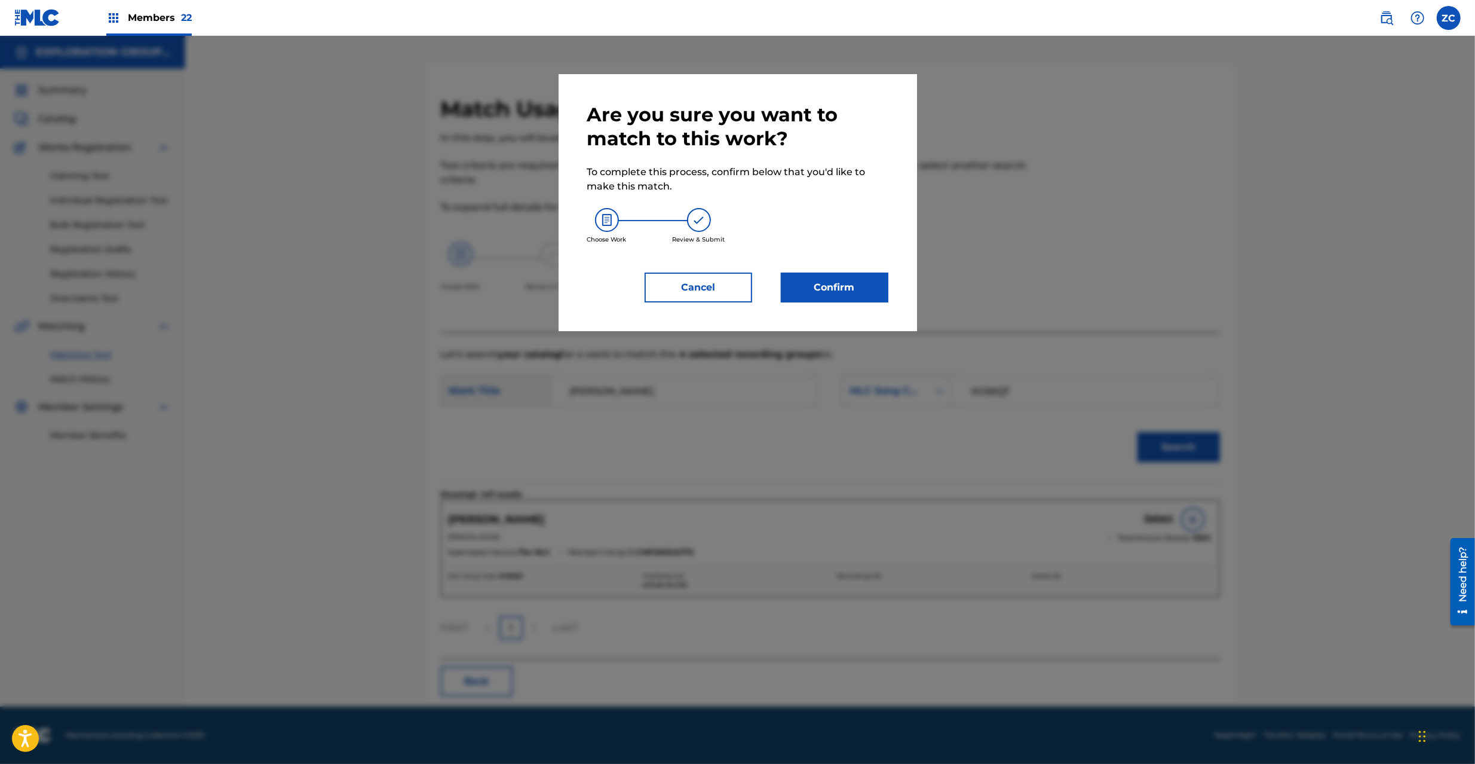
click at [842, 278] on button "Confirm" at bounding box center [835, 287] width 108 height 30
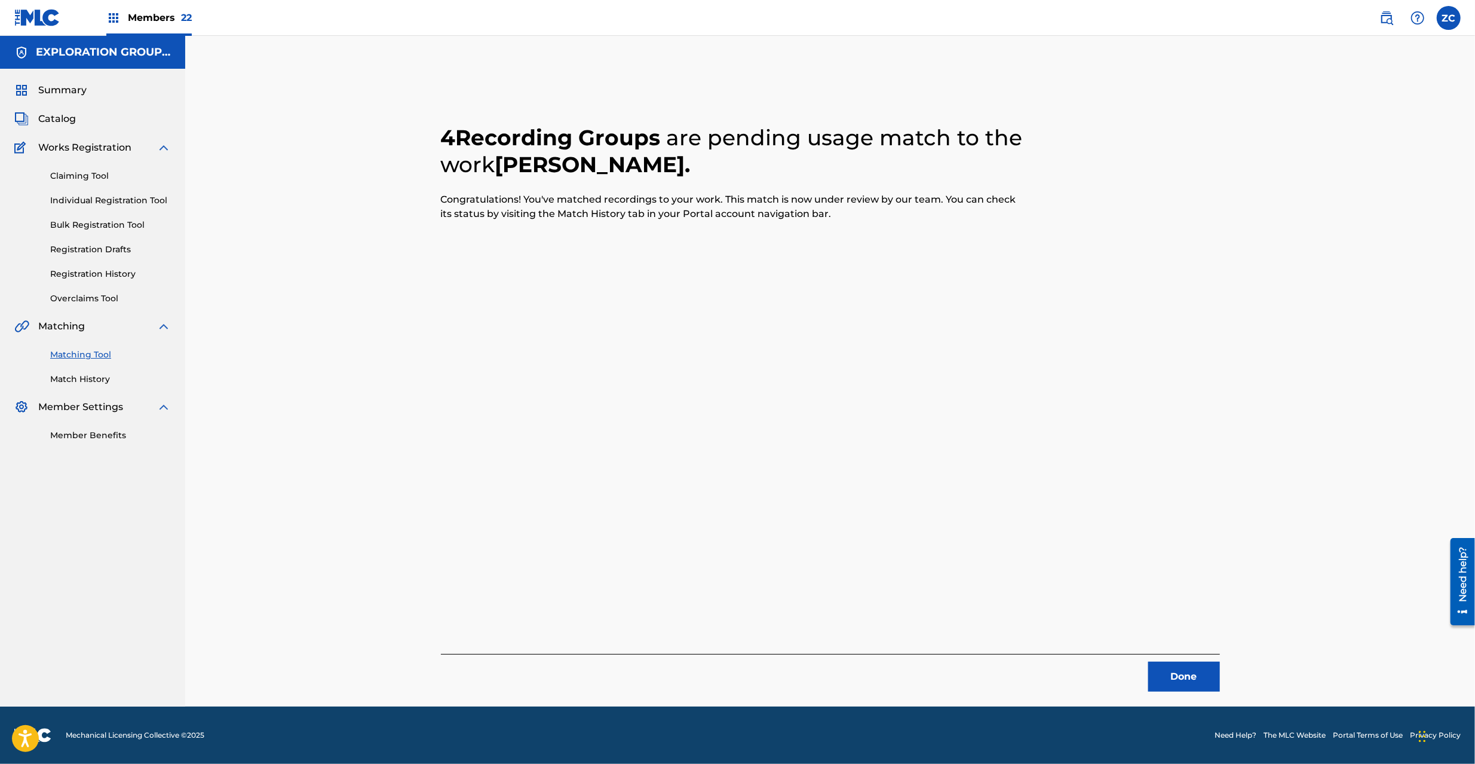
click at [1183, 682] on button "Done" at bounding box center [1184, 676] width 72 height 30
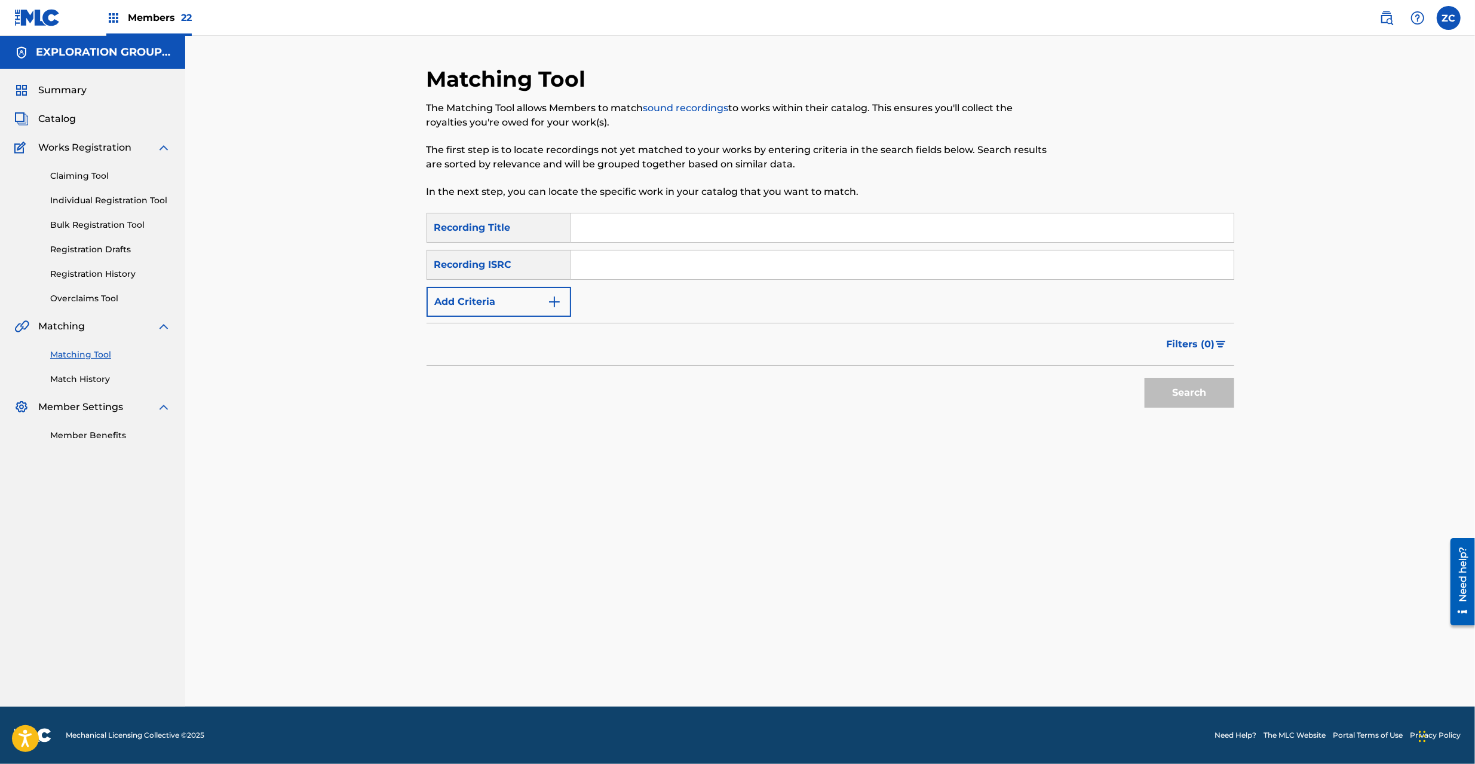
drag, startPoint x: 820, startPoint y: 268, endPoint x: 983, endPoint y: 333, distance: 175.1
click at [820, 268] on input "Search Form" at bounding box center [902, 264] width 663 height 29
type input "JPK651500117"
click at [1198, 393] on button "Search" at bounding box center [1190, 393] width 90 height 30
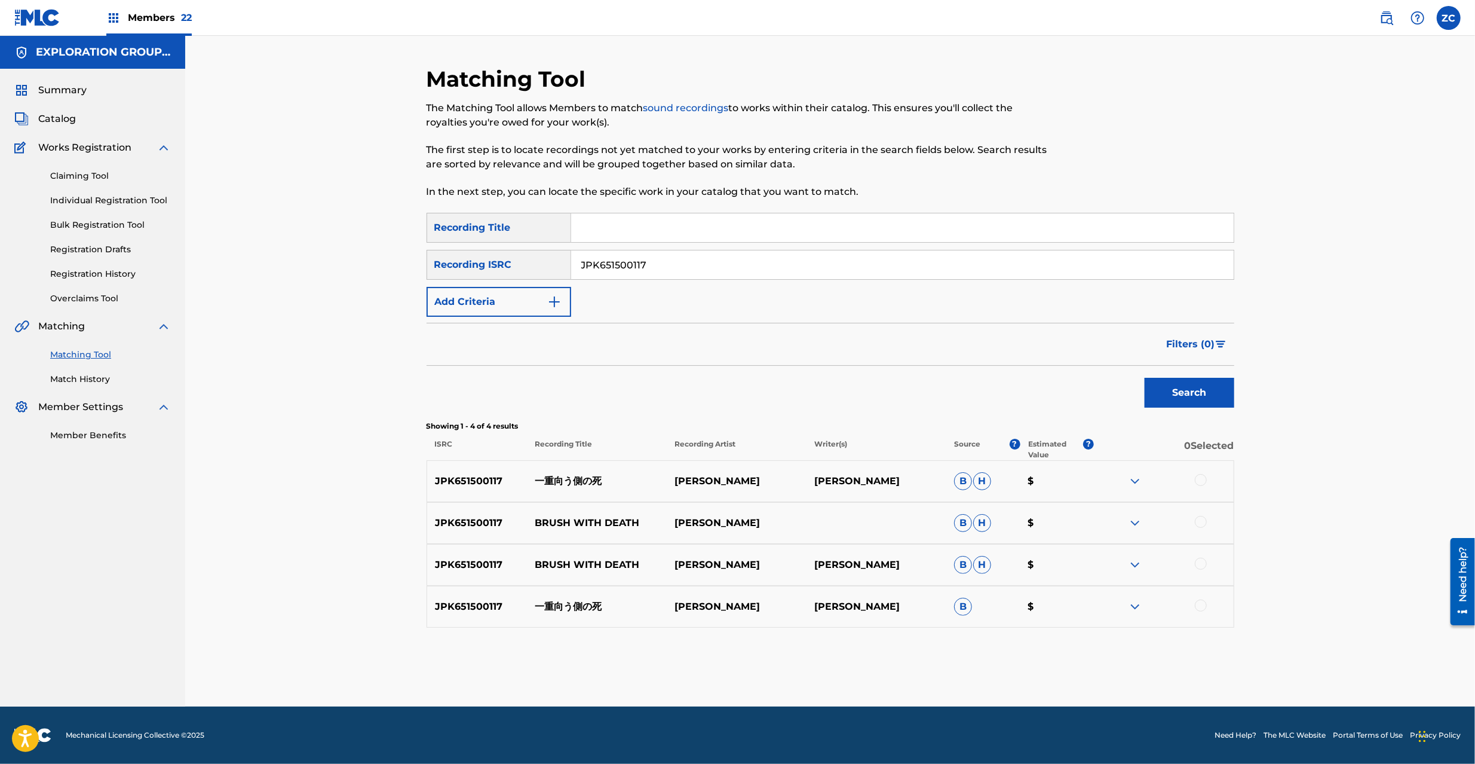
click at [1201, 477] on div at bounding box center [1201, 480] width 12 height 12
drag, startPoint x: 1202, startPoint y: 523, endPoint x: 1196, endPoint y: 579, distance: 56.0
click at [1202, 521] on div at bounding box center [1201, 522] width 12 height 12
click at [1200, 562] on div at bounding box center [1201, 564] width 12 height 12
drag, startPoint x: 1203, startPoint y: 600, endPoint x: 1201, endPoint y: 607, distance: 7.6
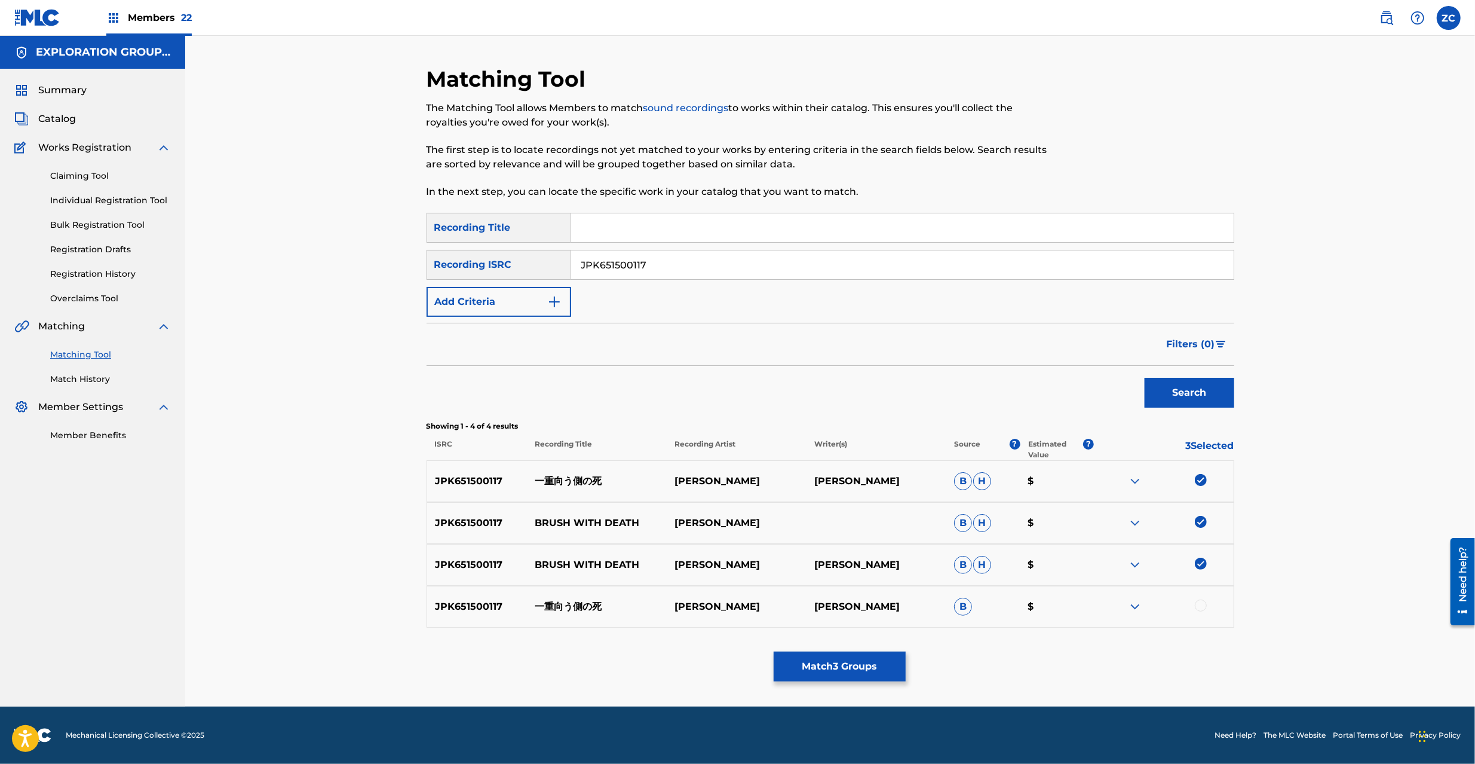
click at [1201, 607] on div at bounding box center [1201, 605] width 12 height 12
click at [1201, 607] on div at bounding box center [1164, 606] width 140 height 14
click at [1386, 440] on div "Matching Tool The Matching Tool allows Members to match sound recordings to wor…" at bounding box center [830, 371] width 1290 height 670
click at [854, 667] on button "Match 4 Groups" at bounding box center [840, 666] width 132 height 30
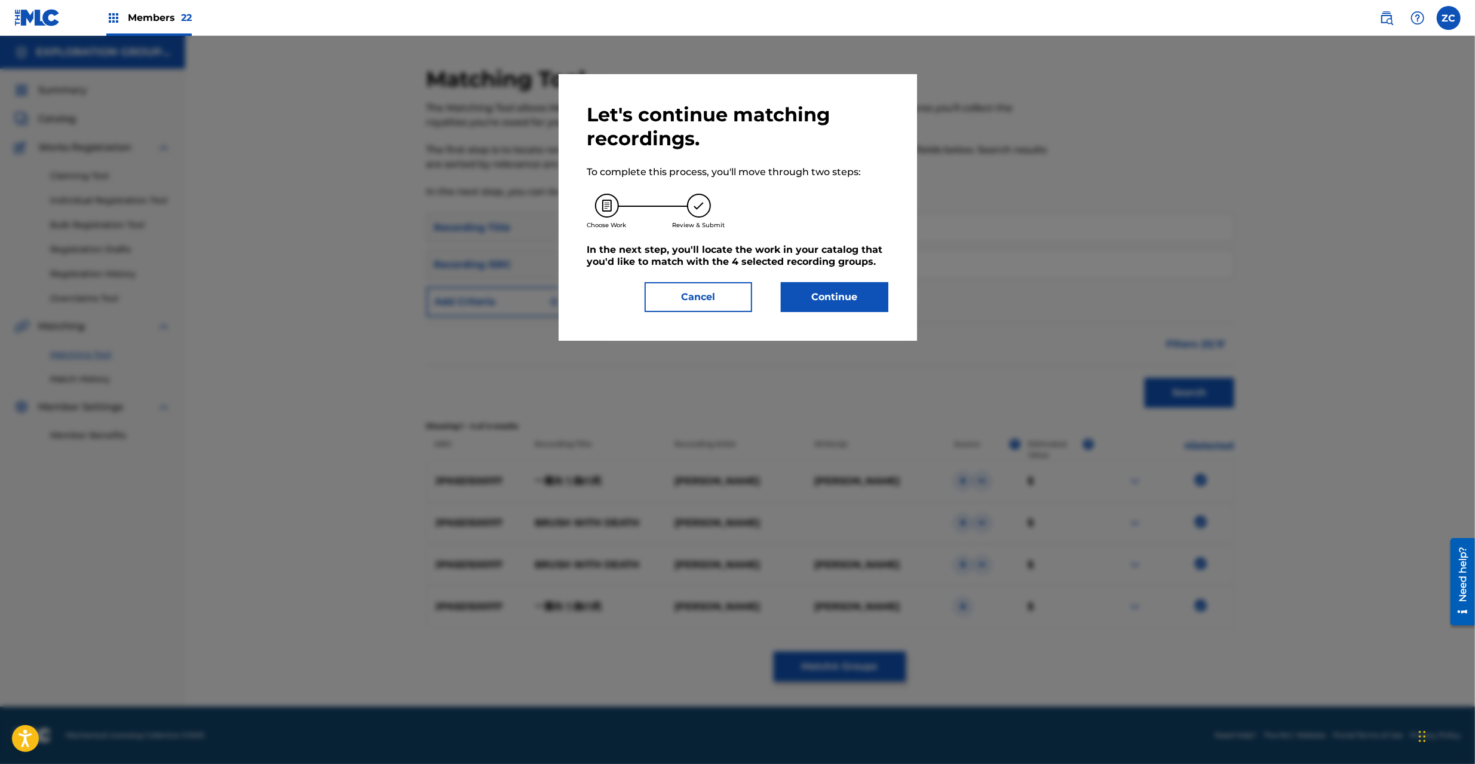
click at [861, 296] on button "Continue" at bounding box center [835, 297] width 108 height 30
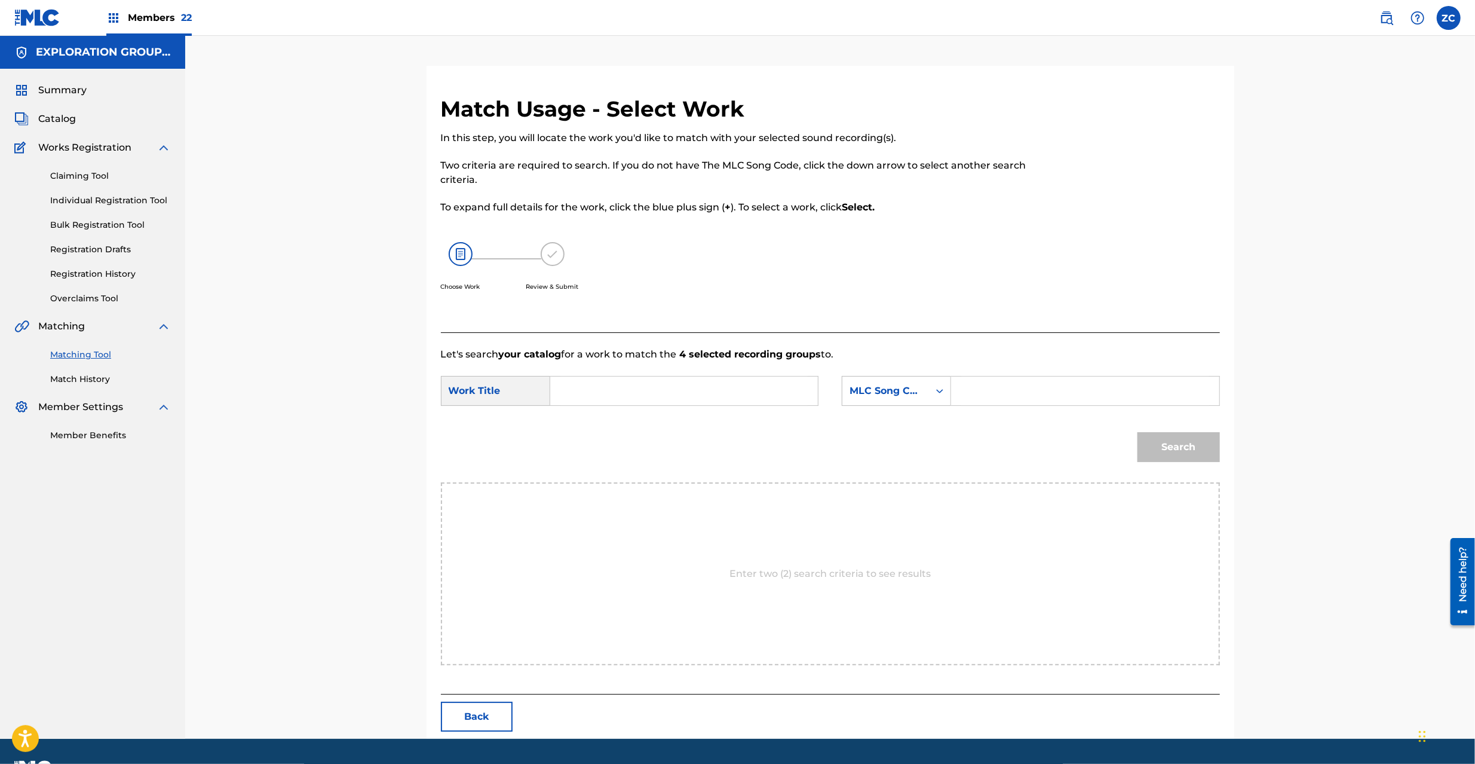
click at [667, 393] on input "Search Form" at bounding box center [684, 390] width 247 height 29
click at [713, 393] on input "[PERSON_NAME] Shi HP5424" at bounding box center [684, 390] width 247 height 29
type input "[PERSON_NAME]"
click at [1021, 390] on input "Search Form" at bounding box center [1084, 390] width 247 height 29
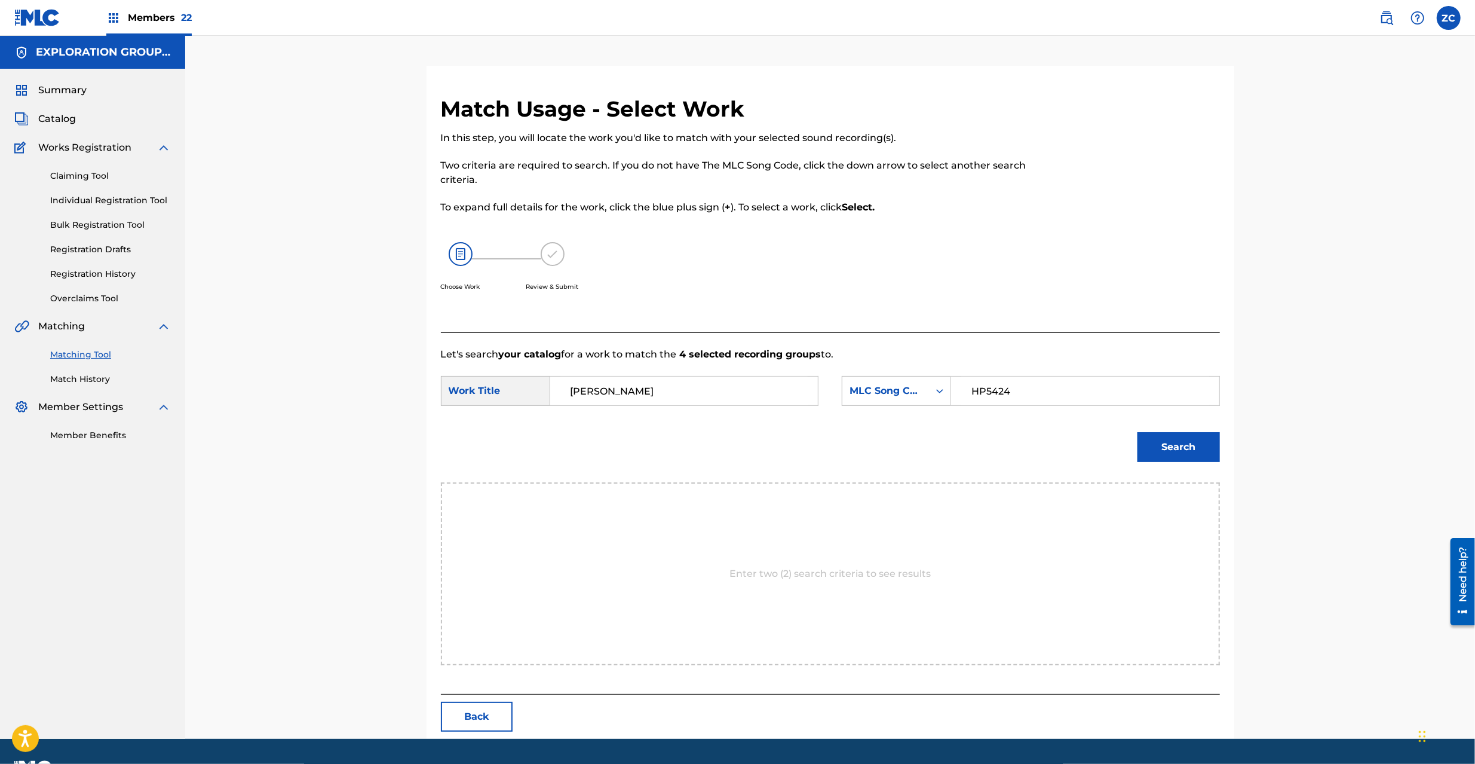
type input "HP5424"
click at [1193, 450] on button "Search" at bounding box center [1179, 447] width 82 height 30
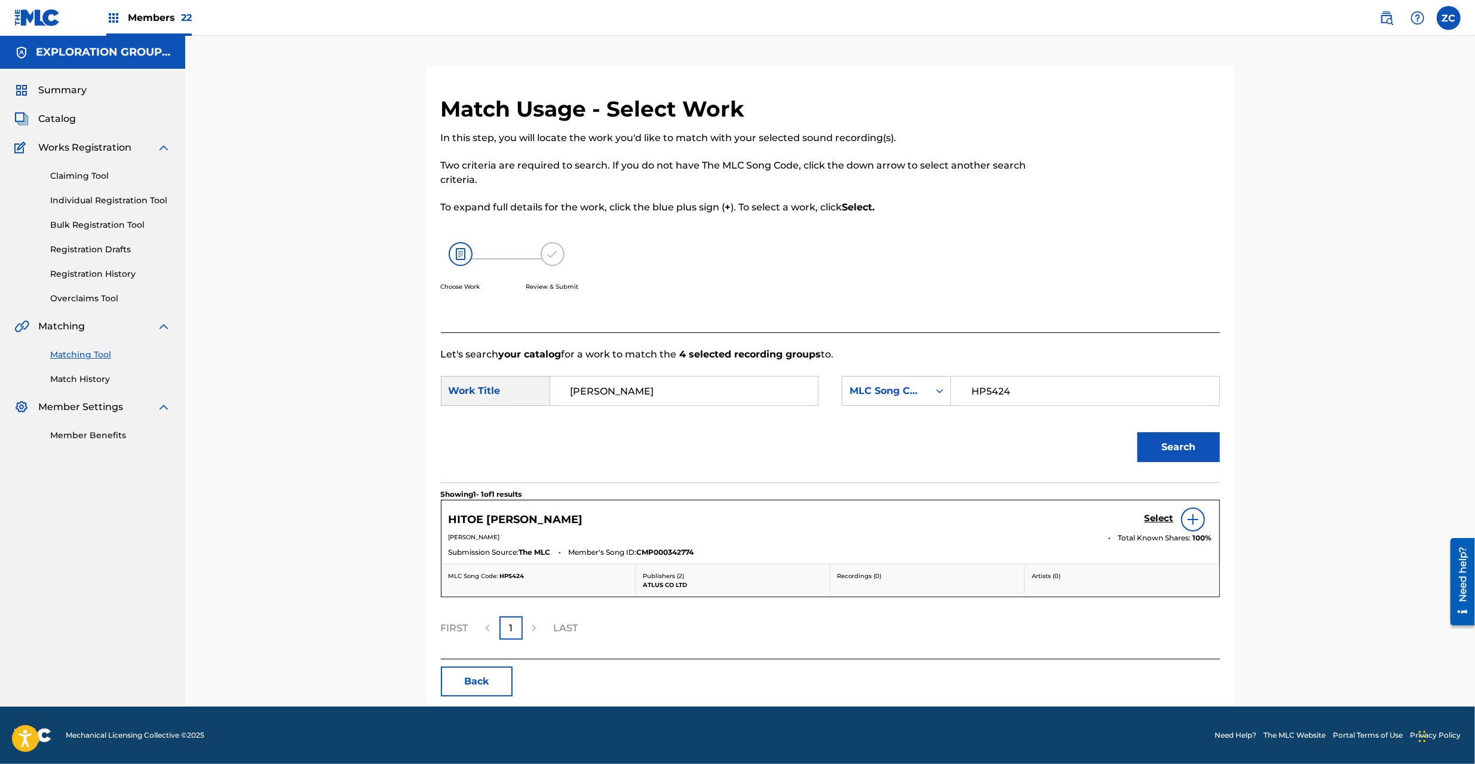
click at [1155, 523] on h5 "Select" at bounding box center [1159, 518] width 29 height 11
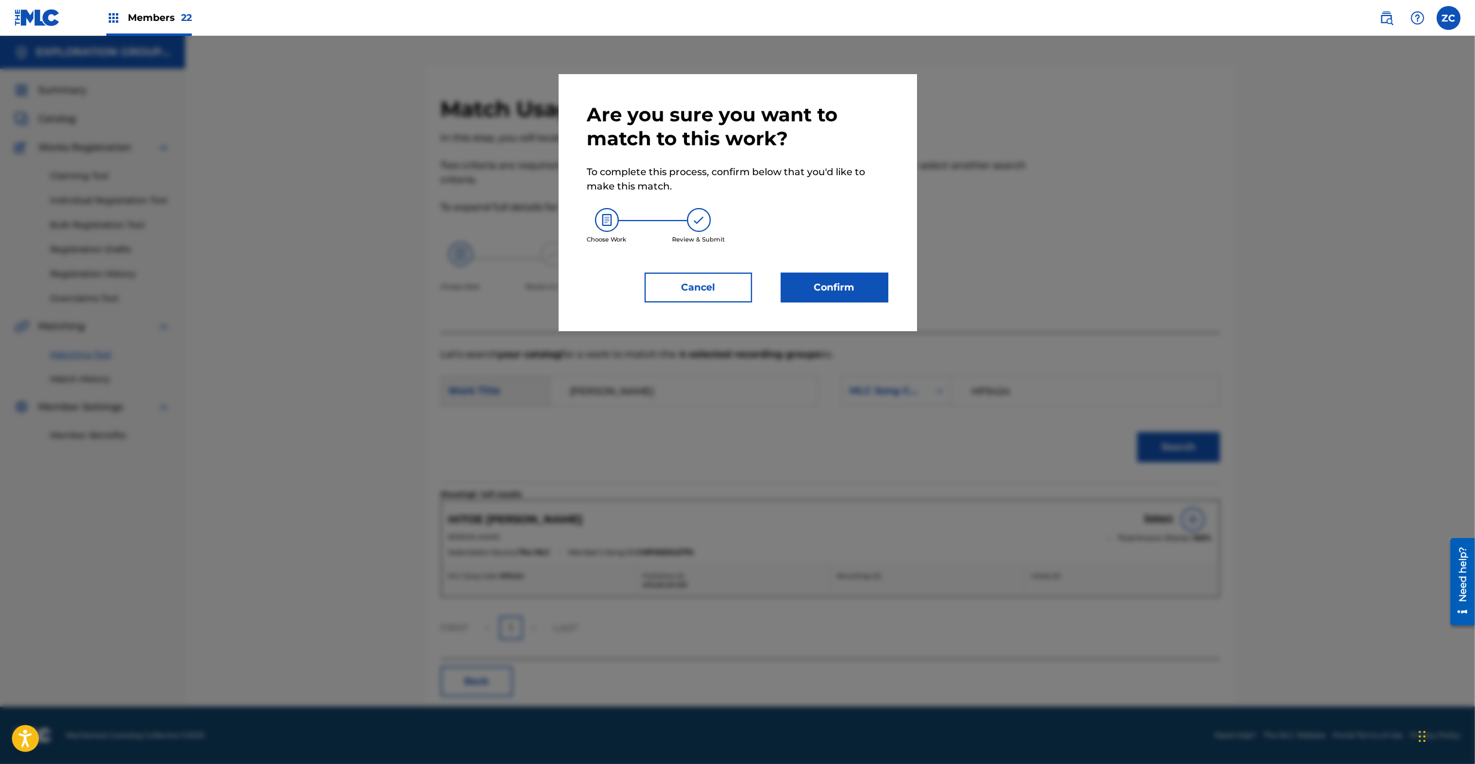
click at [870, 302] on div "Are you sure you want to match to this work? To complete this process, confirm …" at bounding box center [738, 202] width 359 height 257
click at [866, 289] on button "Confirm" at bounding box center [835, 287] width 108 height 30
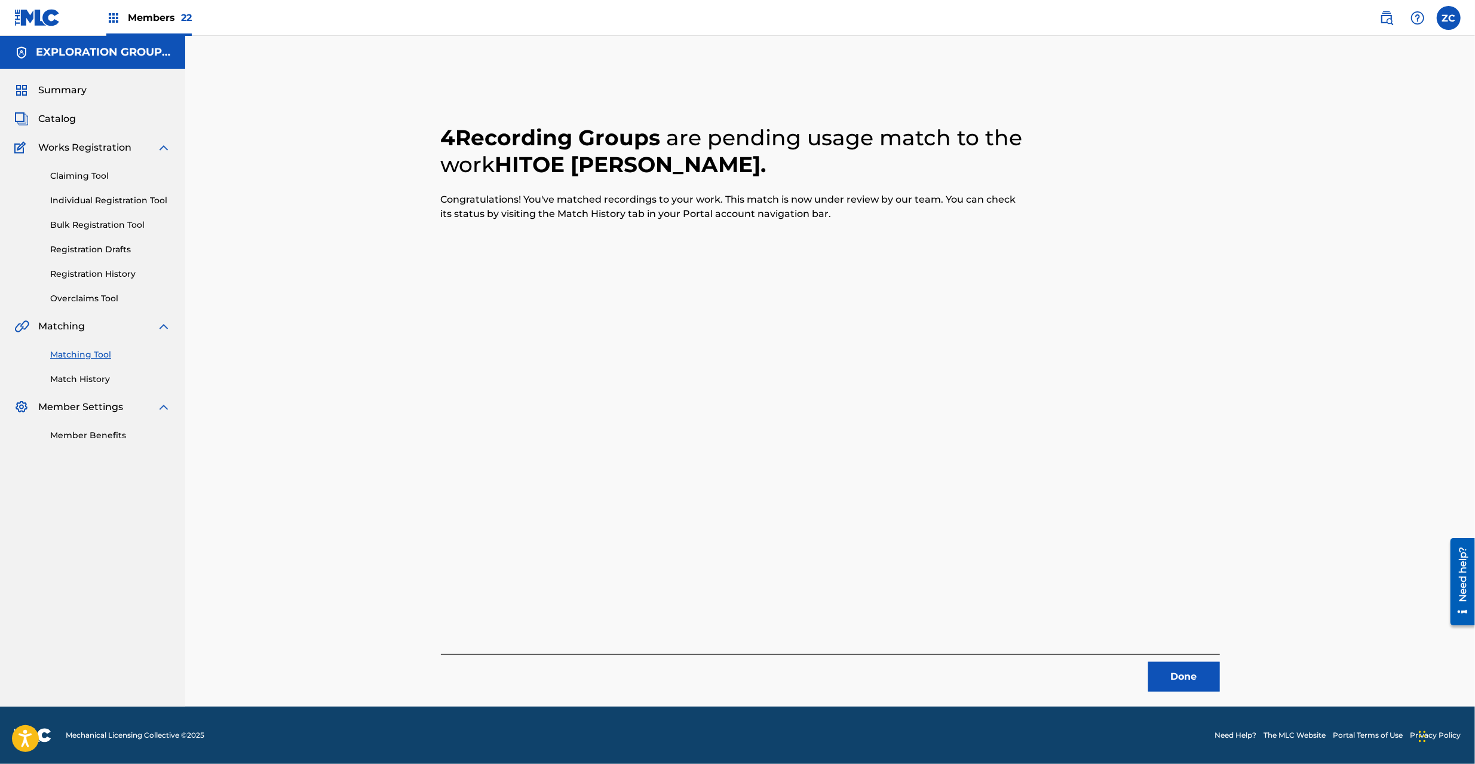
click at [1170, 678] on button "Done" at bounding box center [1184, 676] width 72 height 30
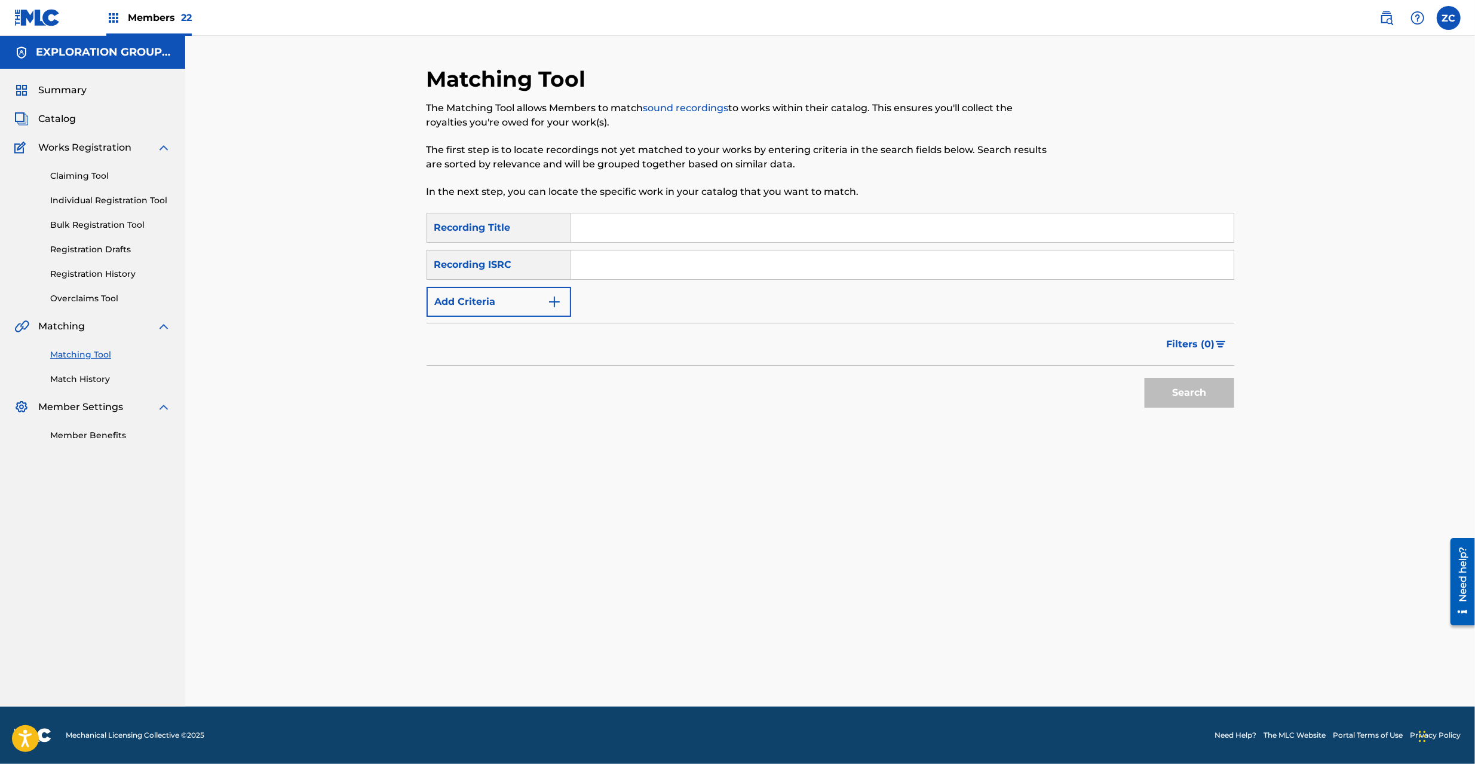
drag, startPoint x: 753, startPoint y: 268, endPoint x: 798, endPoint y: 289, distance: 50.0
click at [753, 268] on input "Search Form" at bounding box center [902, 264] width 663 height 29
type input "JPK651500118"
click at [1203, 395] on button "Search" at bounding box center [1190, 393] width 90 height 30
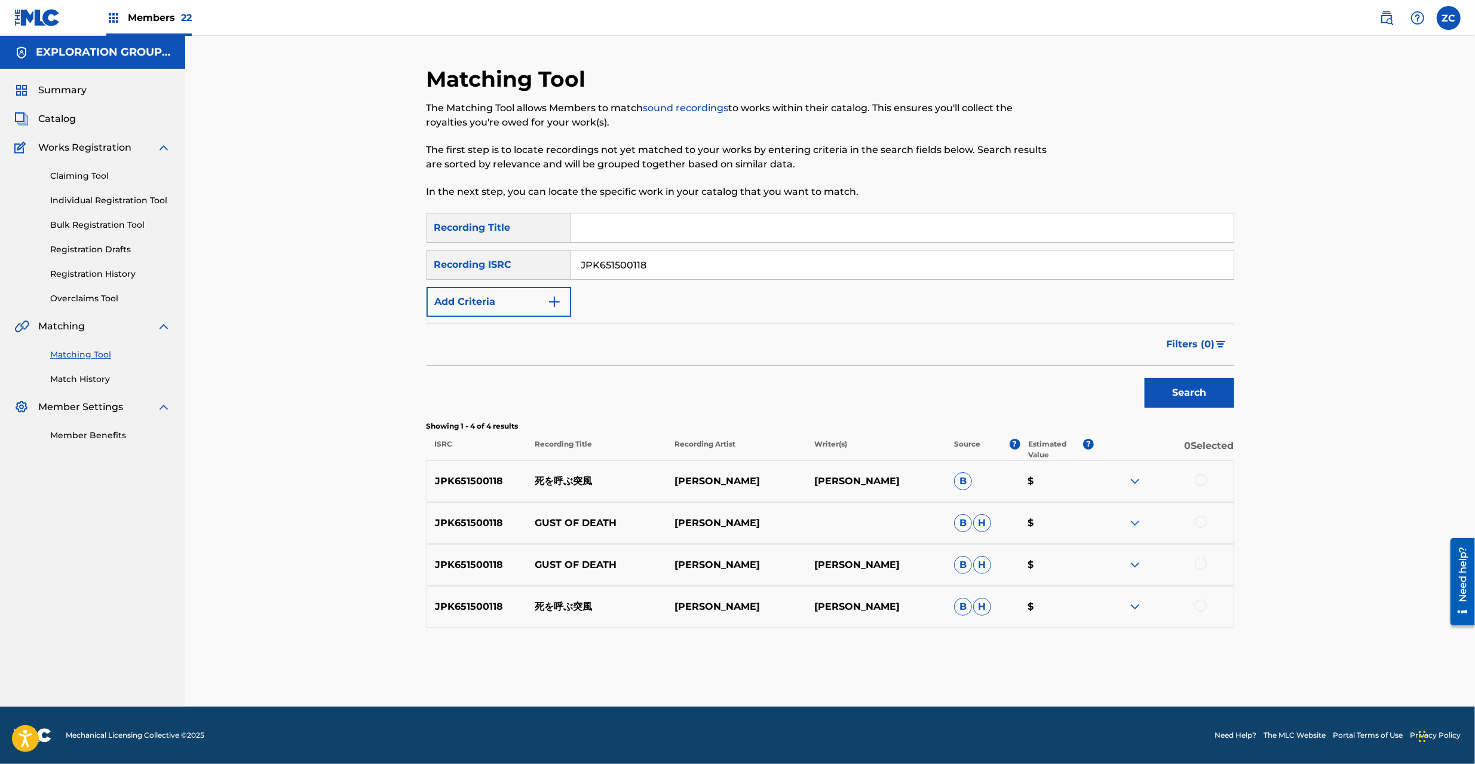
click at [1201, 481] on div at bounding box center [1201, 480] width 12 height 12
click at [1202, 522] on div at bounding box center [1201, 522] width 12 height 12
click at [1205, 562] on div at bounding box center [1201, 564] width 12 height 12
click at [1202, 606] on div at bounding box center [1201, 605] width 12 height 12
click at [866, 672] on button "Match 4 Groups" at bounding box center [840, 666] width 132 height 30
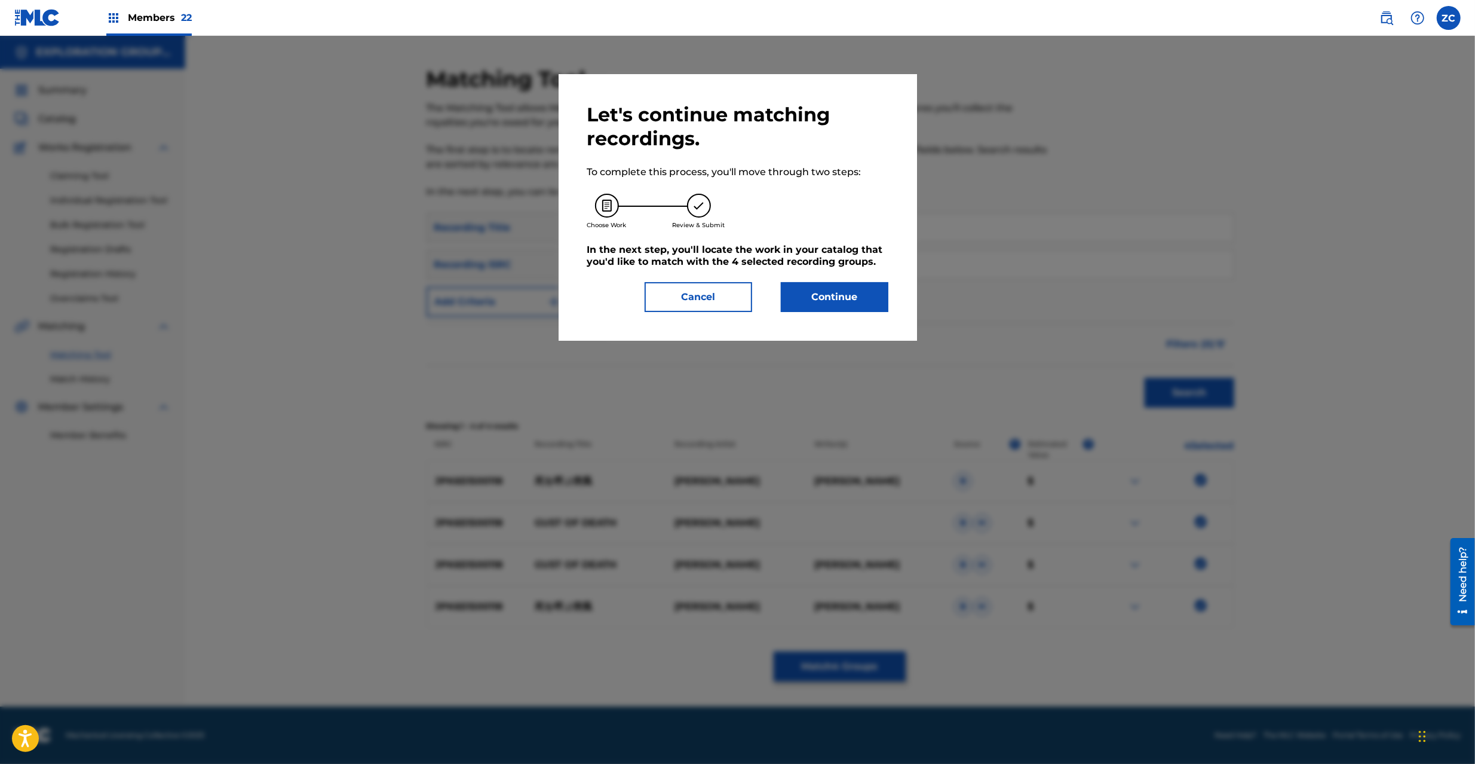
click at [849, 294] on button "Continue" at bounding box center [835, 297] width 108 height 30
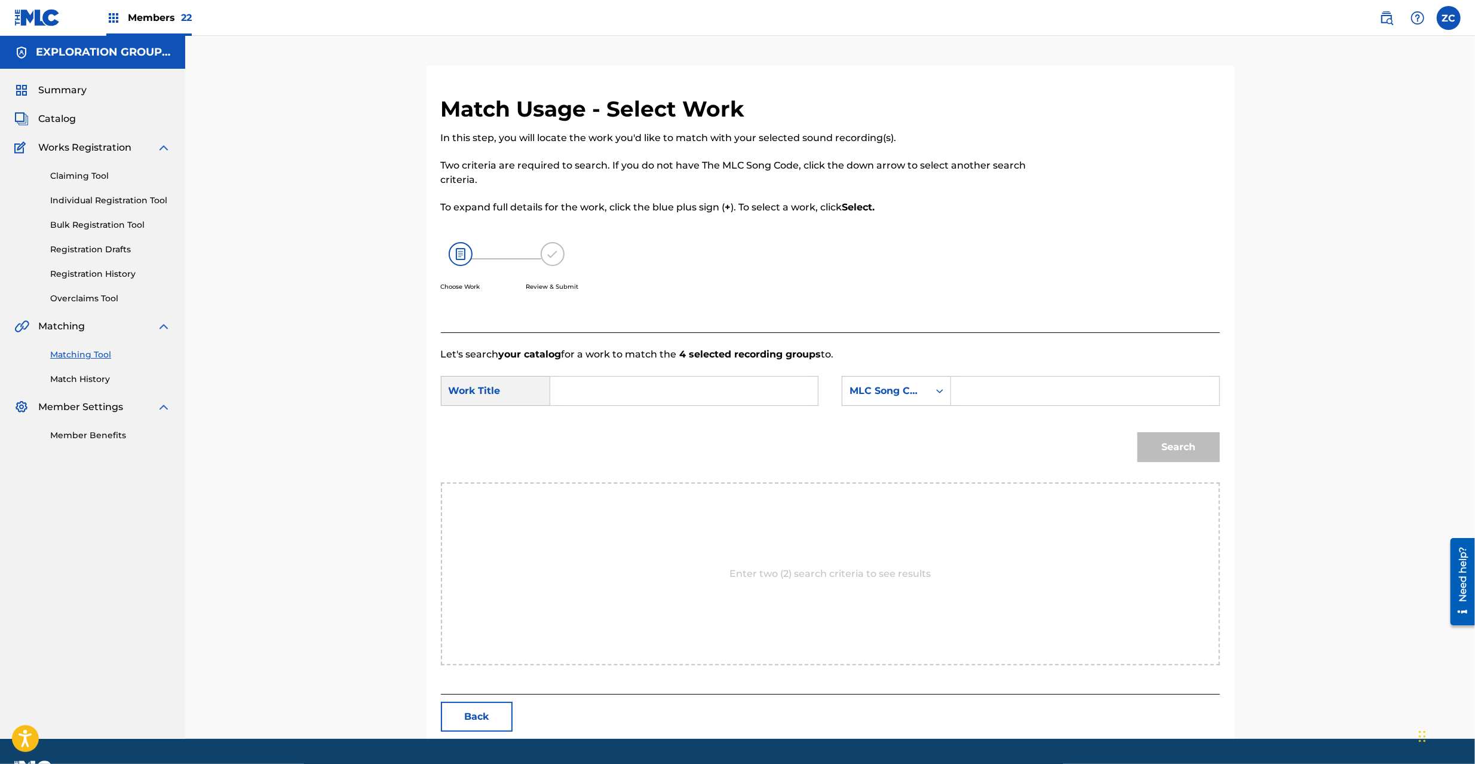
click at [625, 382] on input "Search Form" at bounding box center [684, 390] width 247 height 29
click at [669, 393] on input "Shio Yobu Toppuu S65UVE" at bounding box center [684, 390] width 247 height 29
type input "[PERSON_NAME] Toppuu"
click at [1059, 404] on input "Search Form" at bounding box center [1084, 390] width 247 height 29
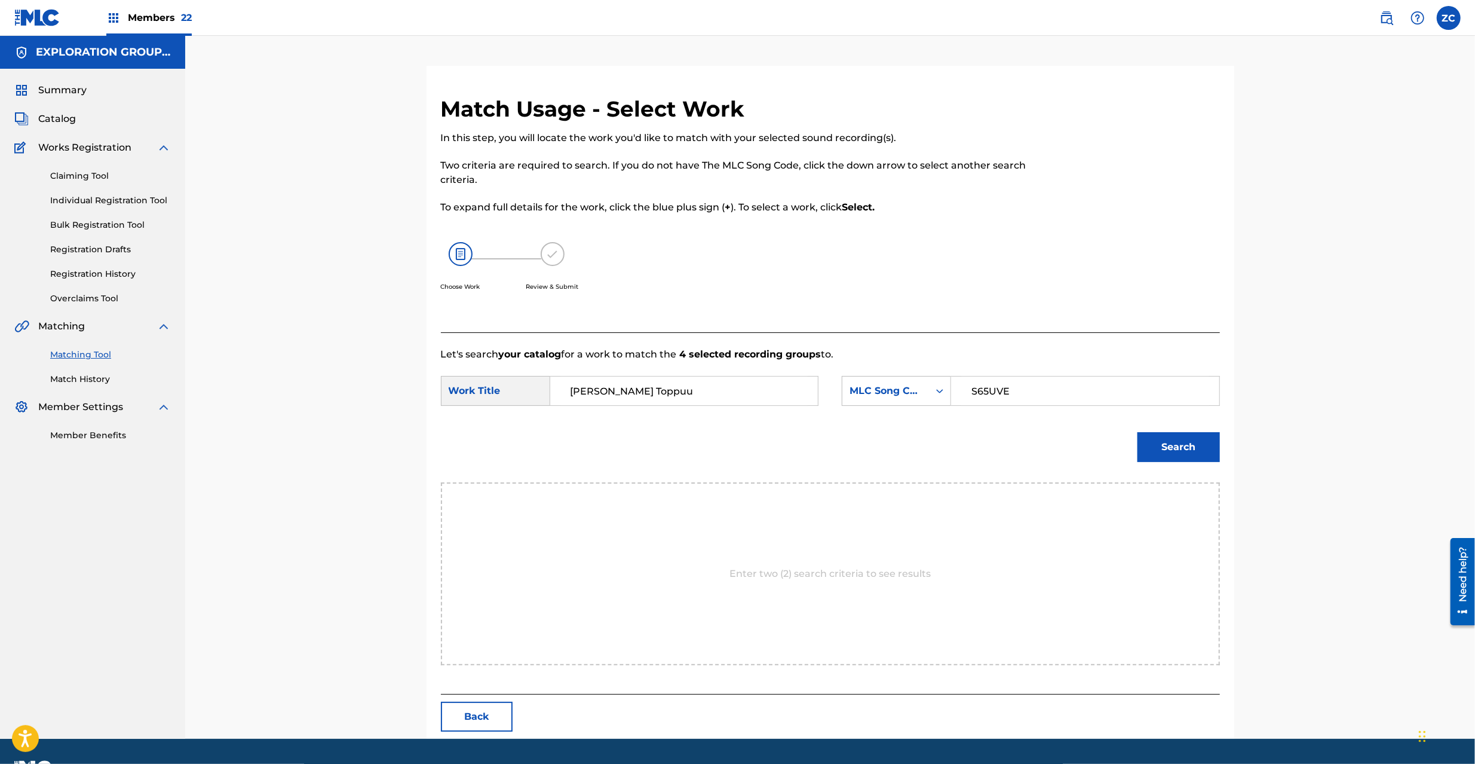
type input "S65UVE"
click at [1210, 448] on button "Search" at bounding box center [1179, 447] width 82 height 30
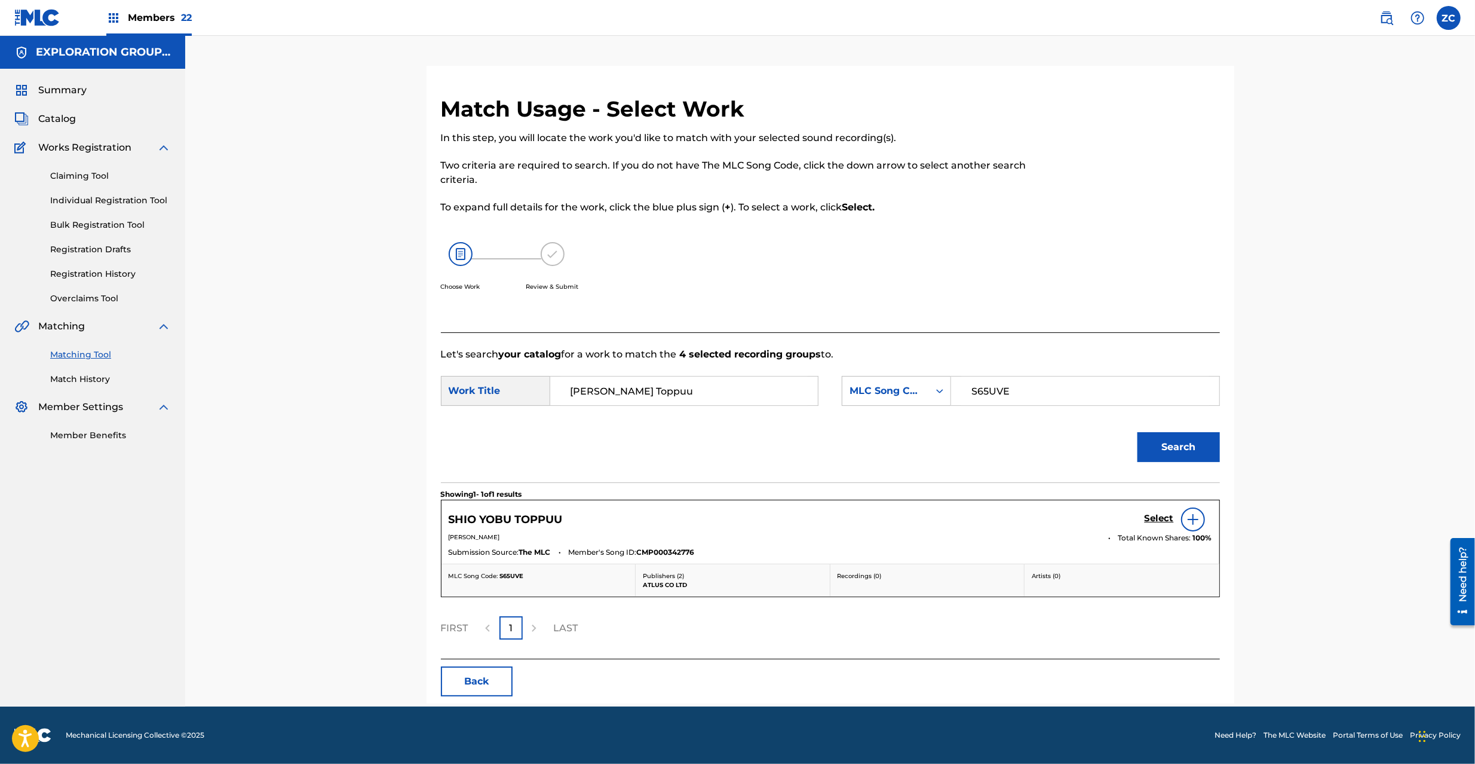
click at [1158, 523] on h5 "Select" at bounding box center [1159, 518] width 29 height 11
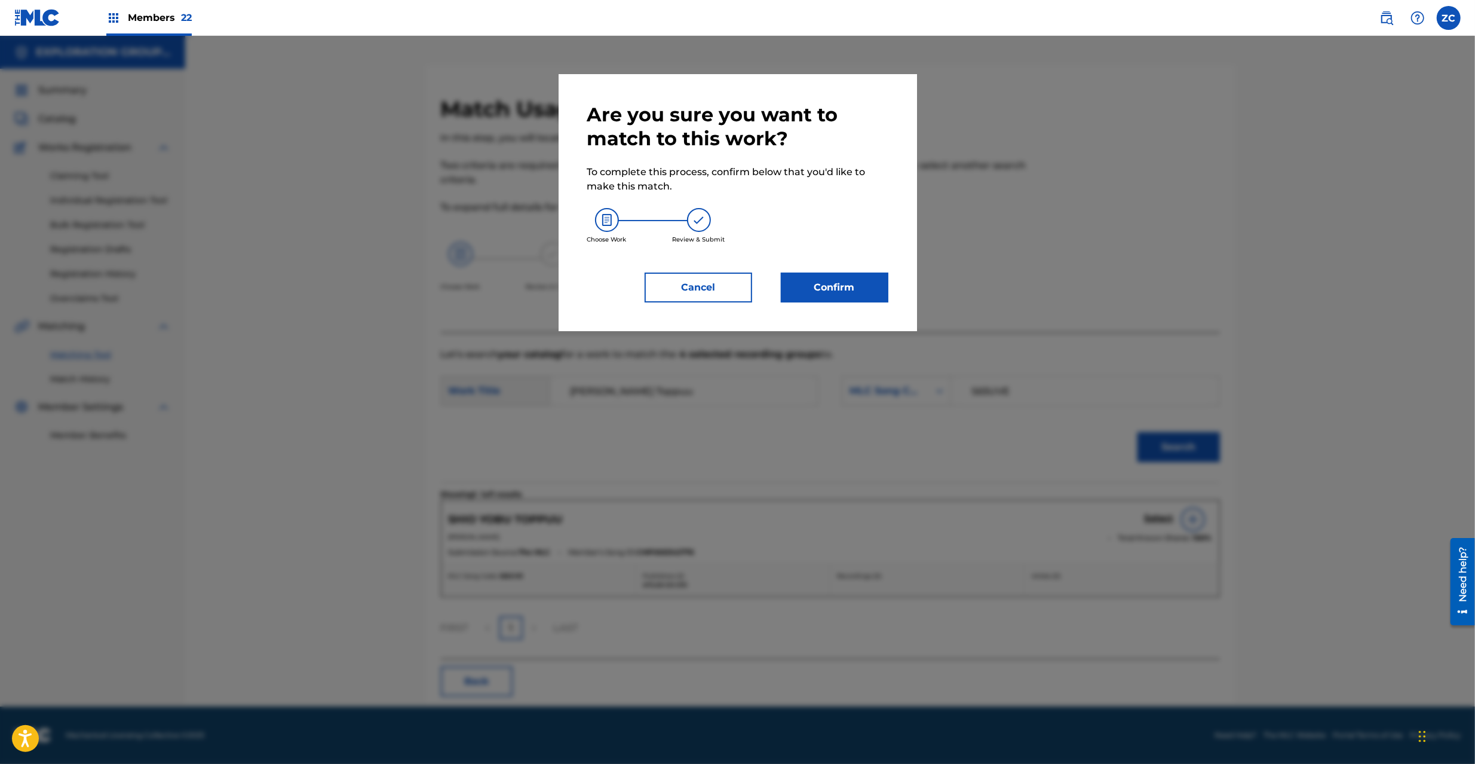
click at [817, 280] on button "Confirm" at bounding box center [835, 287] width 108 height 30
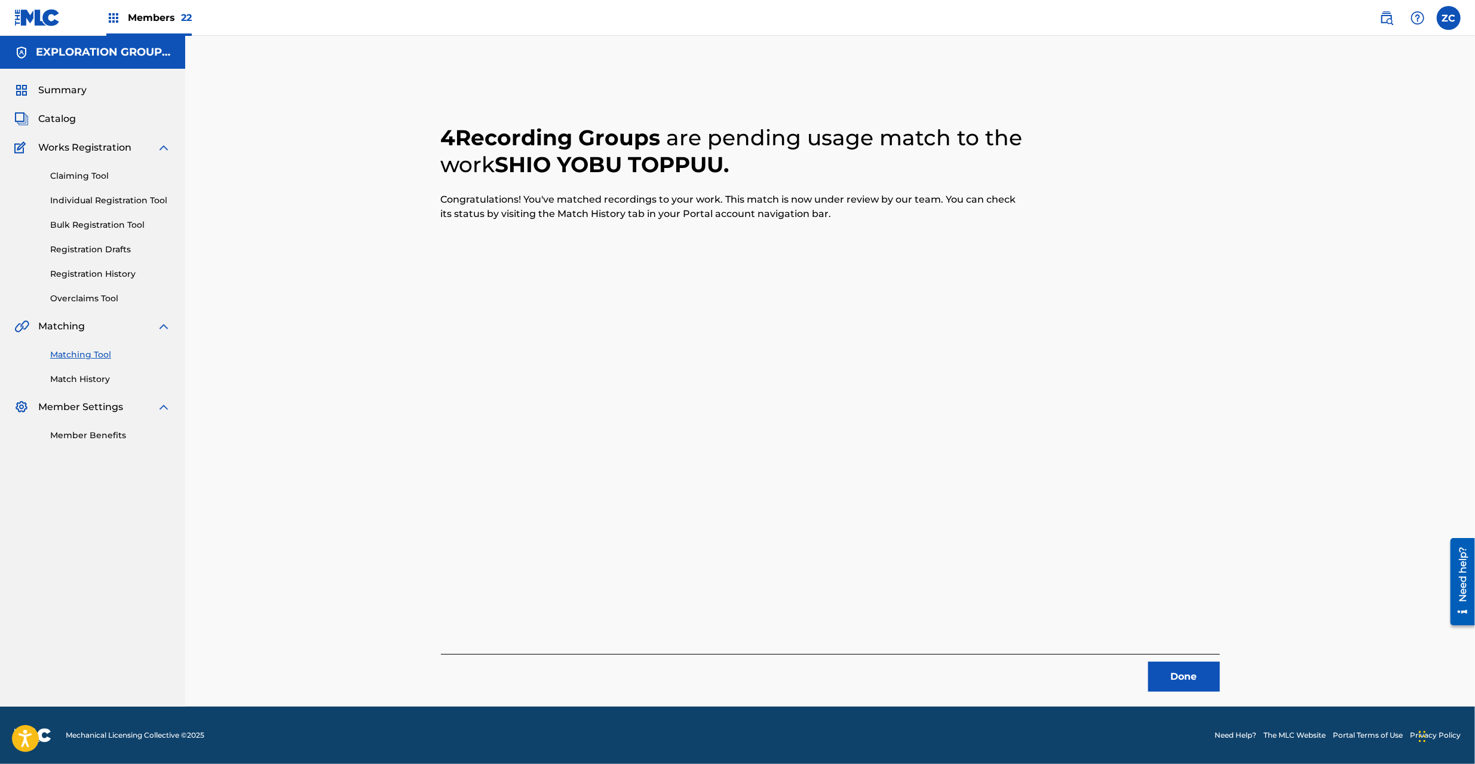
click at [1181, 675] on button "Done" at bounding box center [1184, 676] width 72 height 30
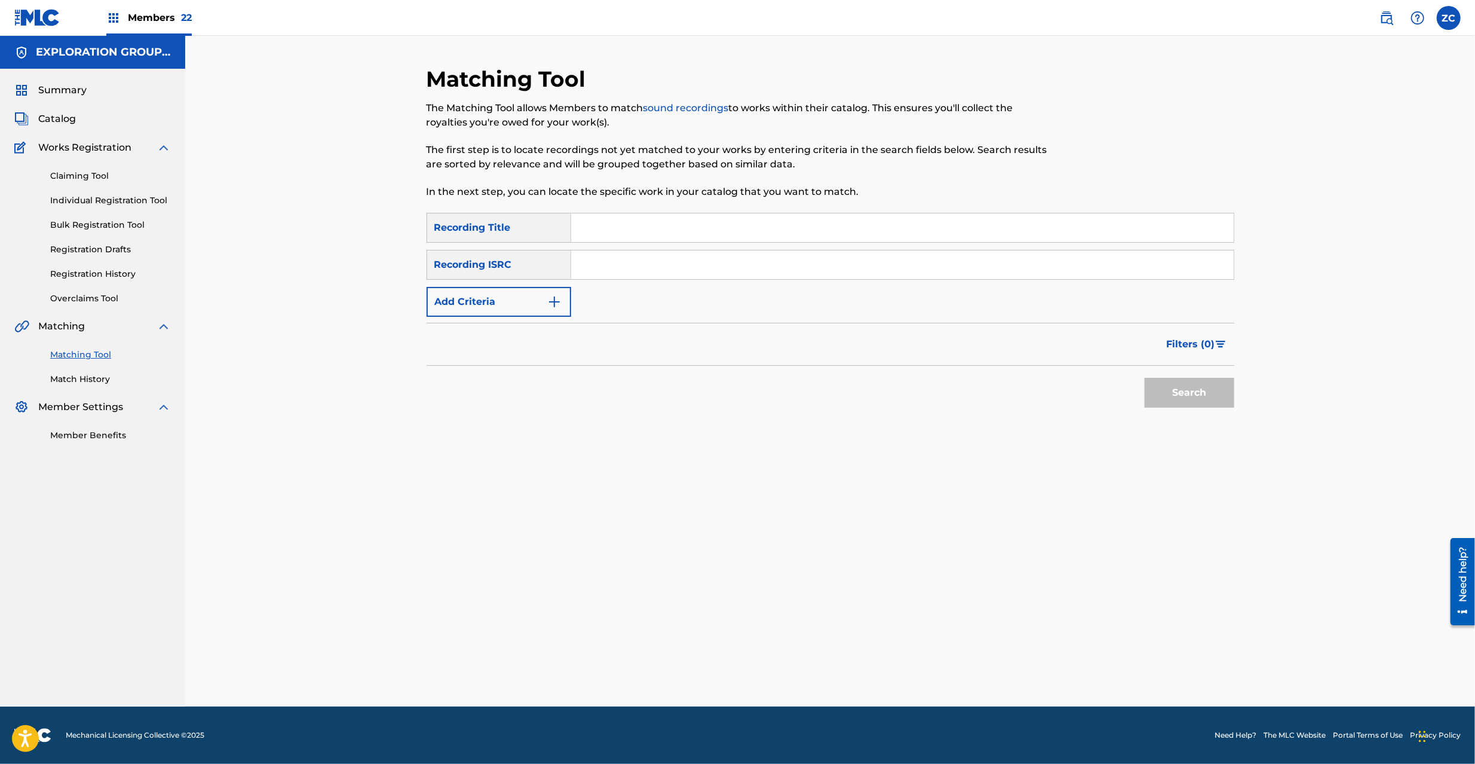
click at [909, 271] on input "Search Form" at bounding box center [902, 264] width 663 height 29
type input "JPK651500119"
click at [1201, 388] on button "Search" at bounding box center [1190, 393] width 90 height 30
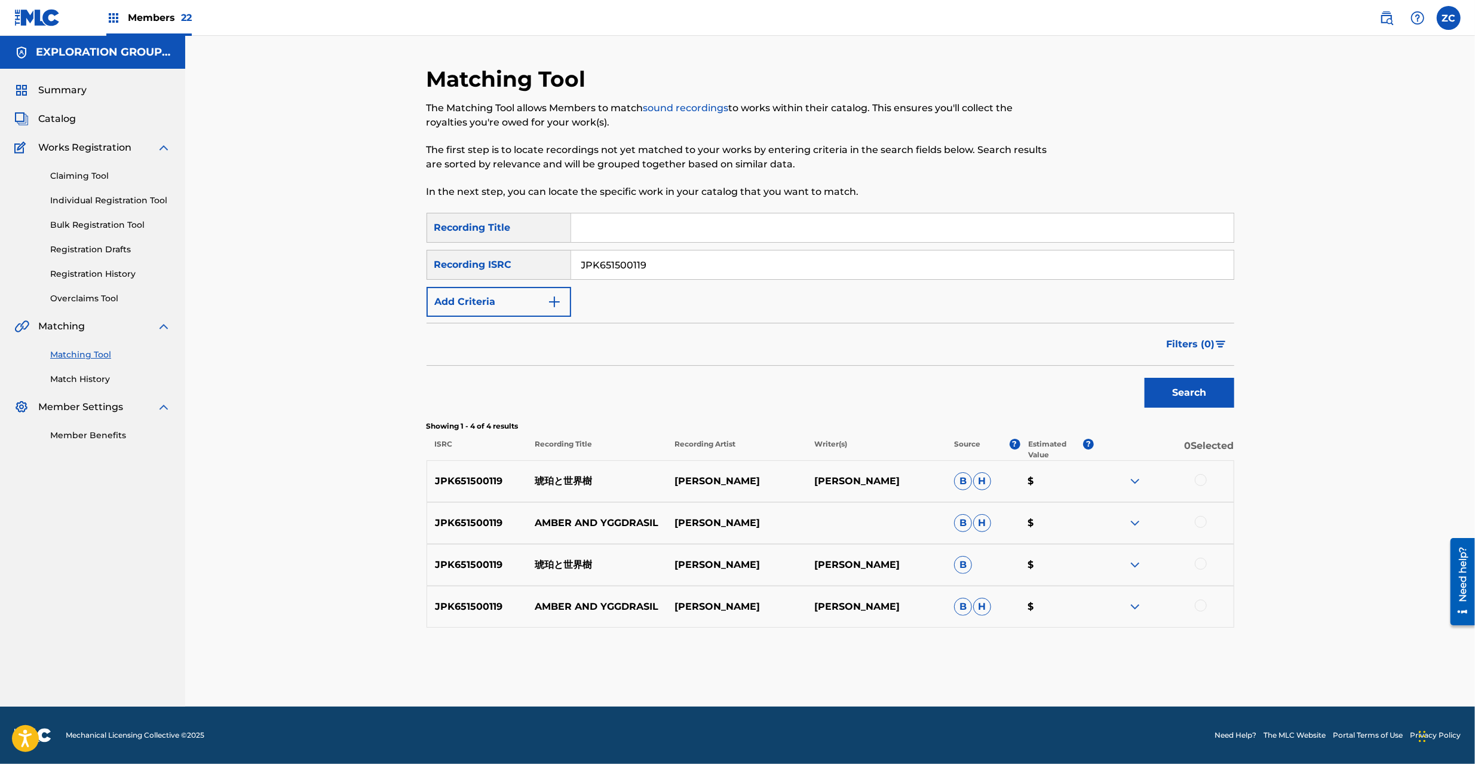
drag, startPoint x: 1201, startPoint y: 477, endPoint x: 1202, endPoint y: 497, distance: 20.4
click at [1200, 477] on div at bounding box center [1201, 480] width 12 height 12
click at [1205, 521] on div at bounding box center [1201, 522] width 12 height 12
click at [1205, 562] on div at bounding box center [1201, 564] width 12 height 12
click at [1203, 607] on div at bounding box center [1201, 605] width 12 height 12
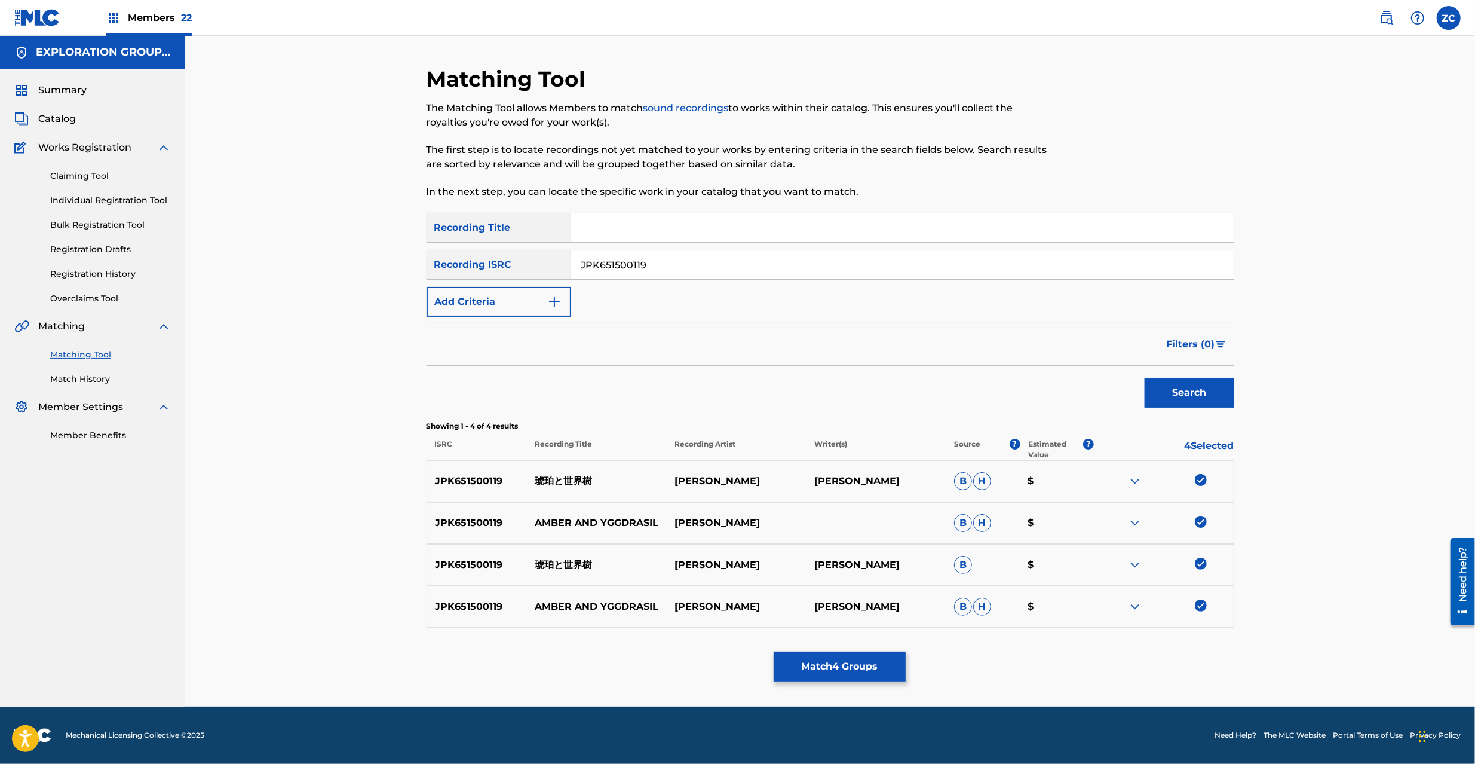
click at [854, 653] on button "Match 4 Groups" at bounding box center [840, 666] width 132 height 30
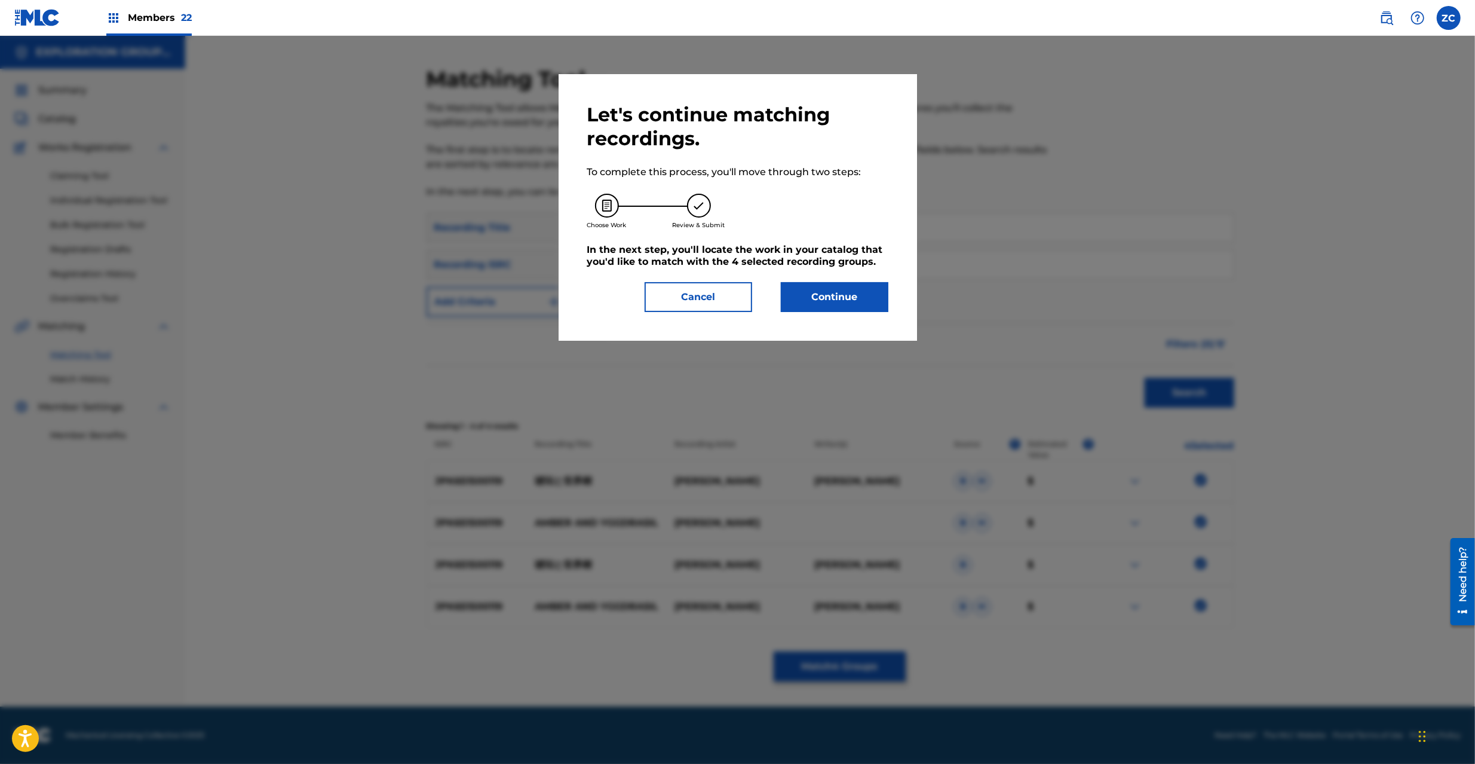
click at [869, 306] on button "Continue" at bounding box center [835, 297] width 108 height 30
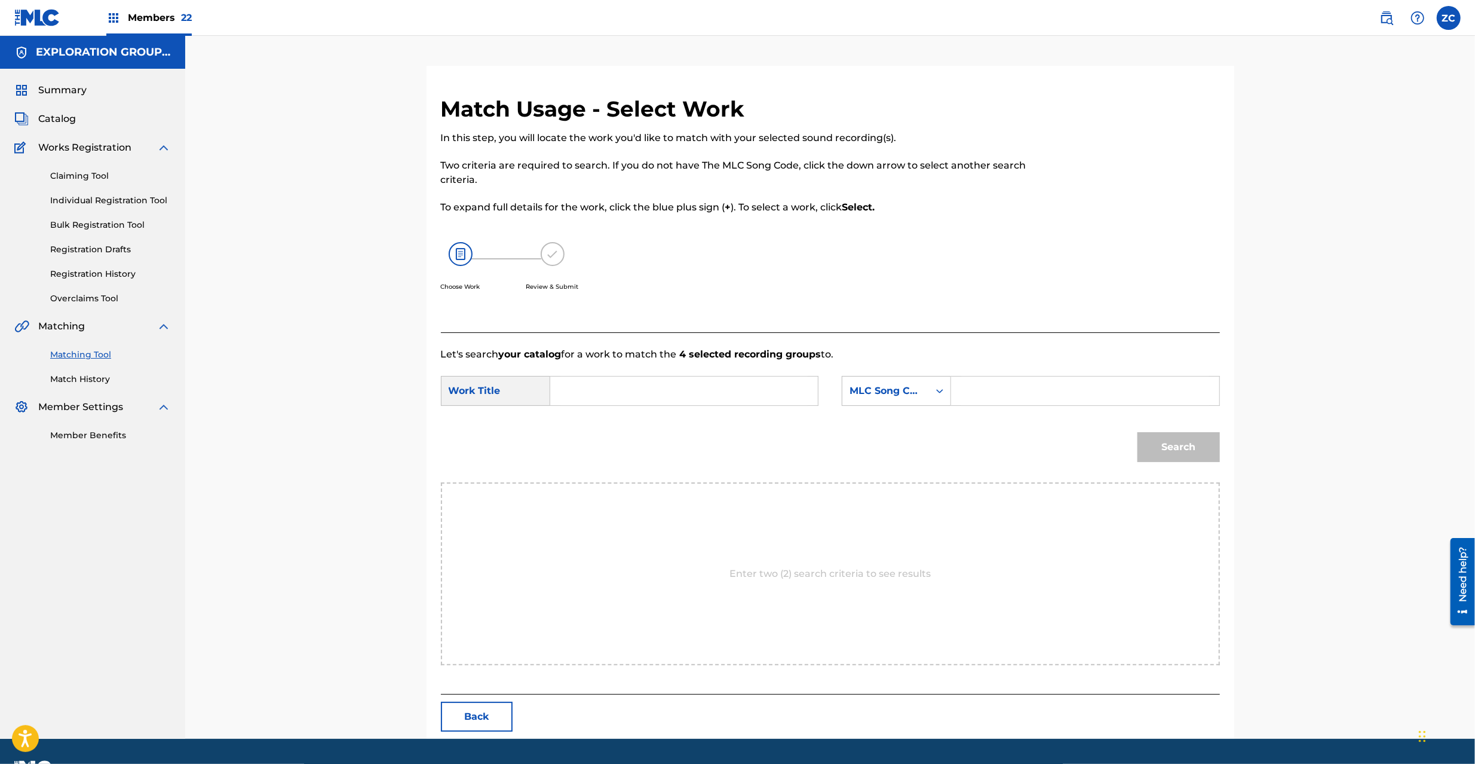
click at [713, 393] on input "Search Form" at bounding box center [684, 390] width 247 height 29
click at [677, 386] on input "Kohakuto Sekaiju KC66QU" at bounding box center [684, 390] width 247 height 29
click at [678, 387] on input "Kohakuto Sekaiju KC66QU" at bounding box center [684, 390] width 247 height 29
type input "[PERSON_NAME]"
drag, startPoint x: 1059, startPoint y: 390, endPoint x: 1082, endPoint y: 397, distance: 24.0
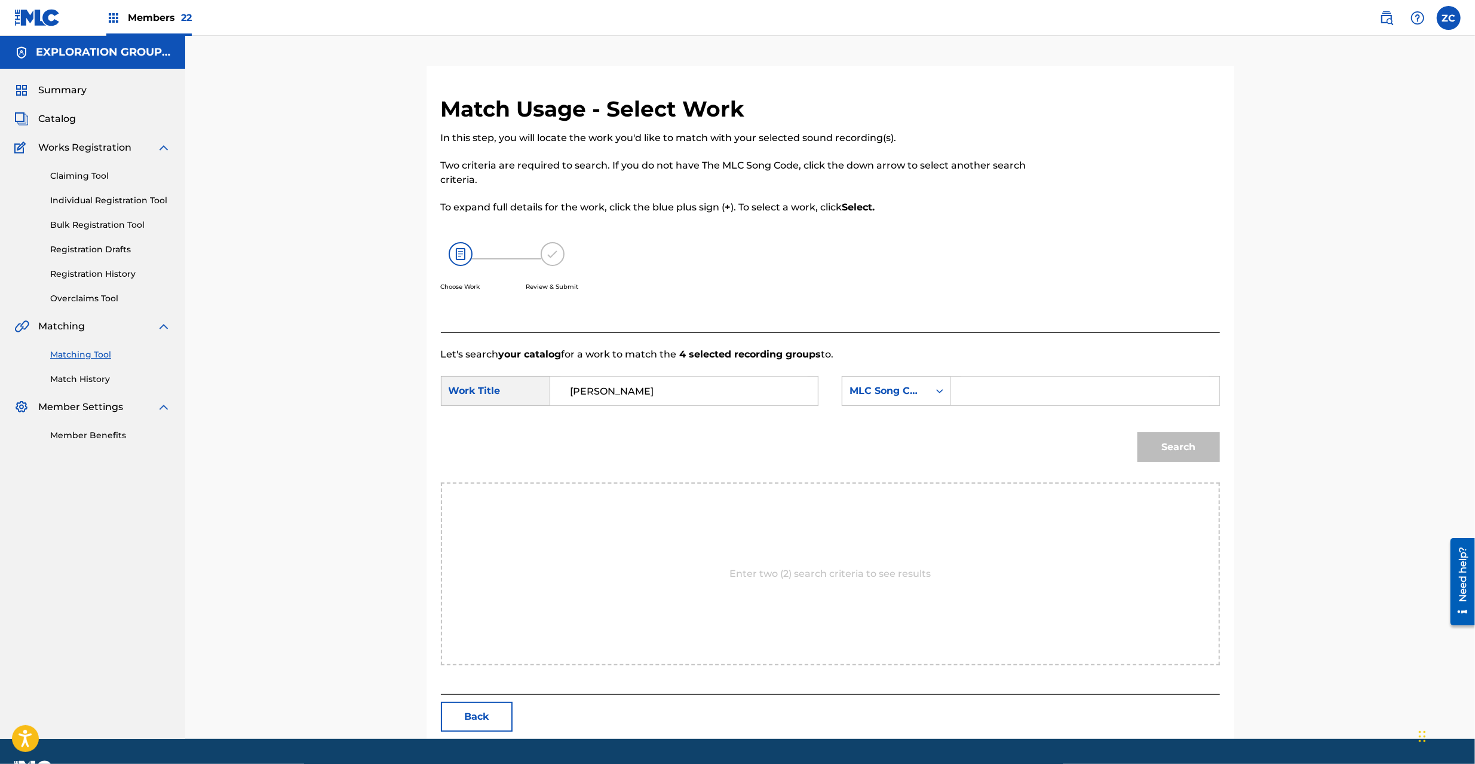
click at [1059, 390] on input "Search Form" at bounding box center [1084, 390] width 247 height 29
type input "KC66QU"
click at [1198, 440] on button "Search" at bounding box center [1179, 447] width 82 height 30
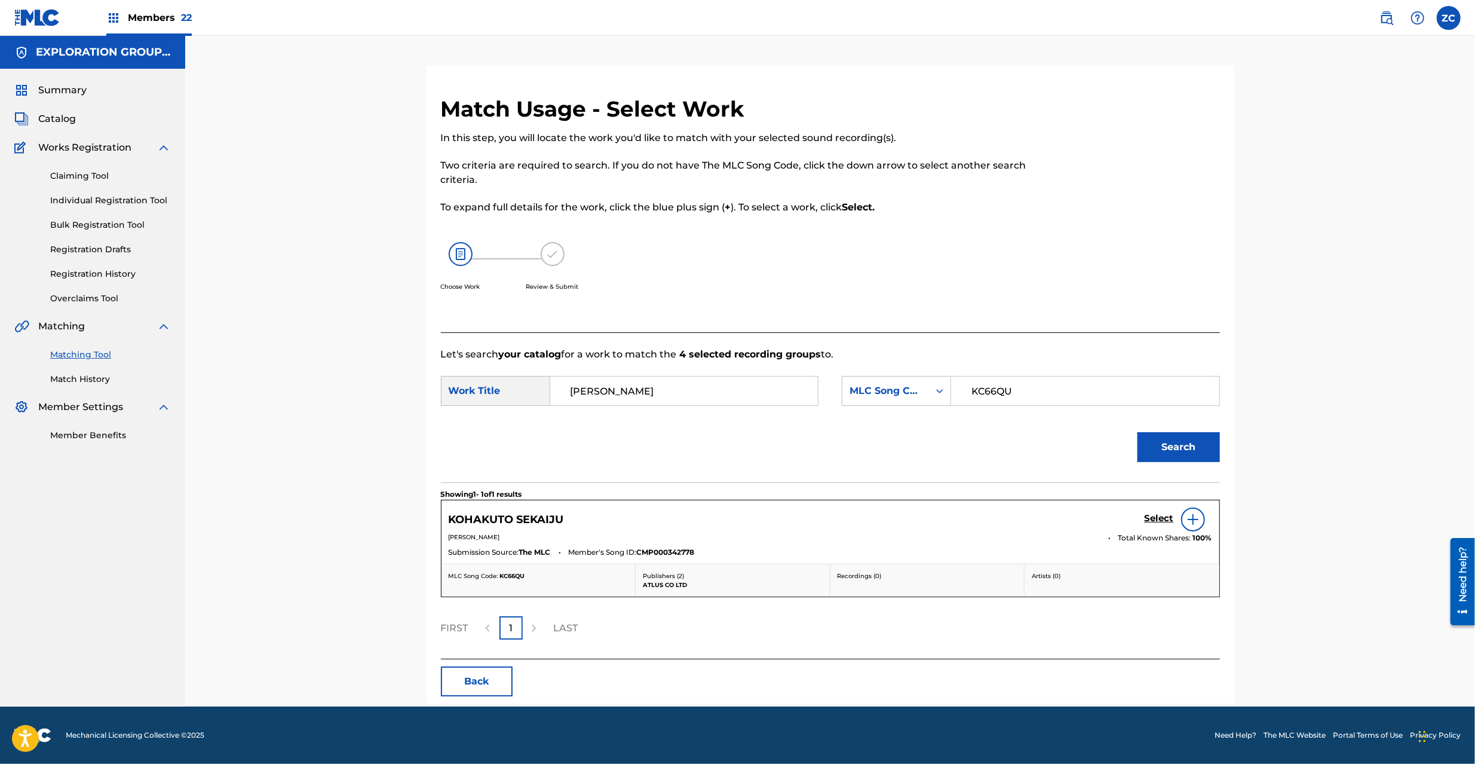
click at [1162, 517] on h5 "Select" at bounding box center [1159, 518] width 29 height 11
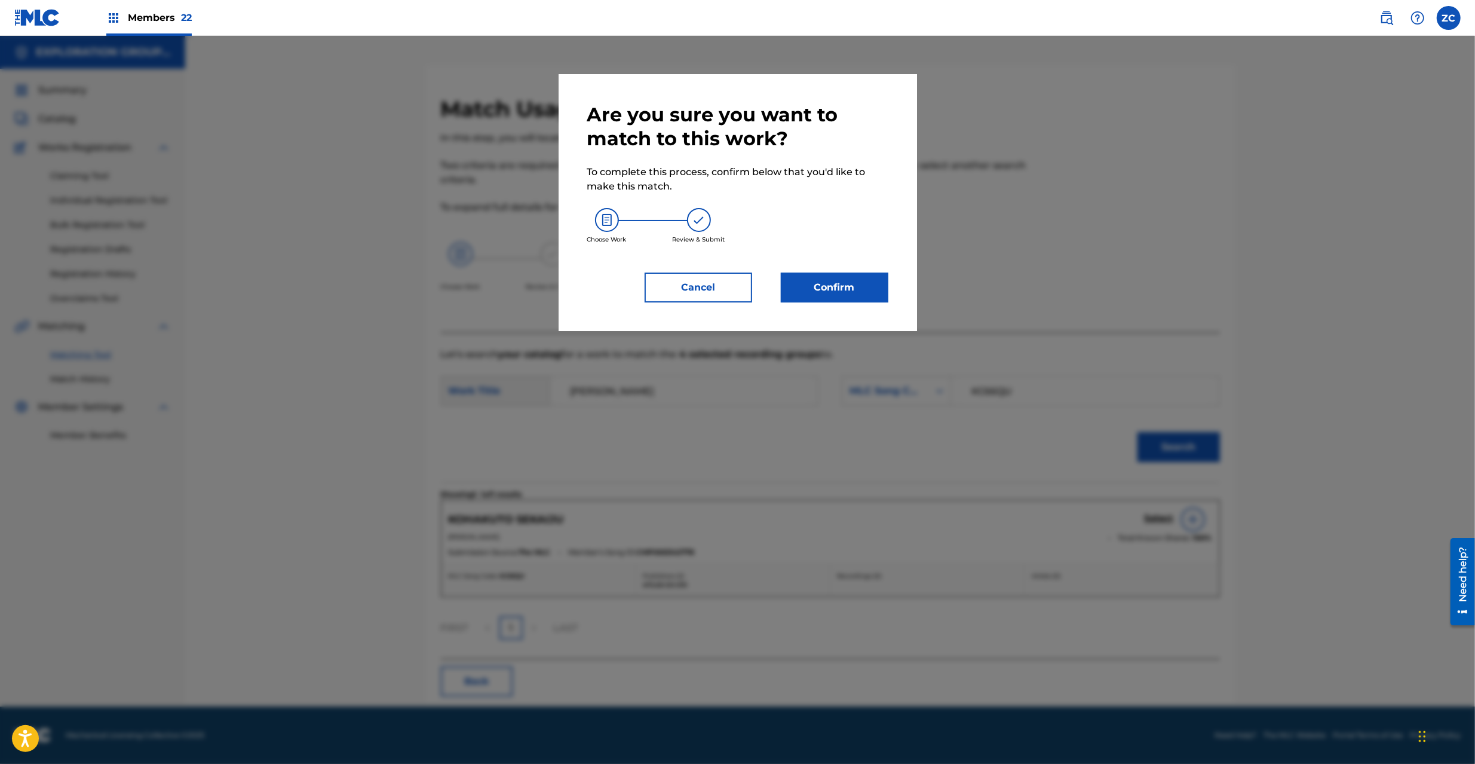
click at [857, 280] on button "Confirm" at bounding box center [835, 287] width 108 height 30
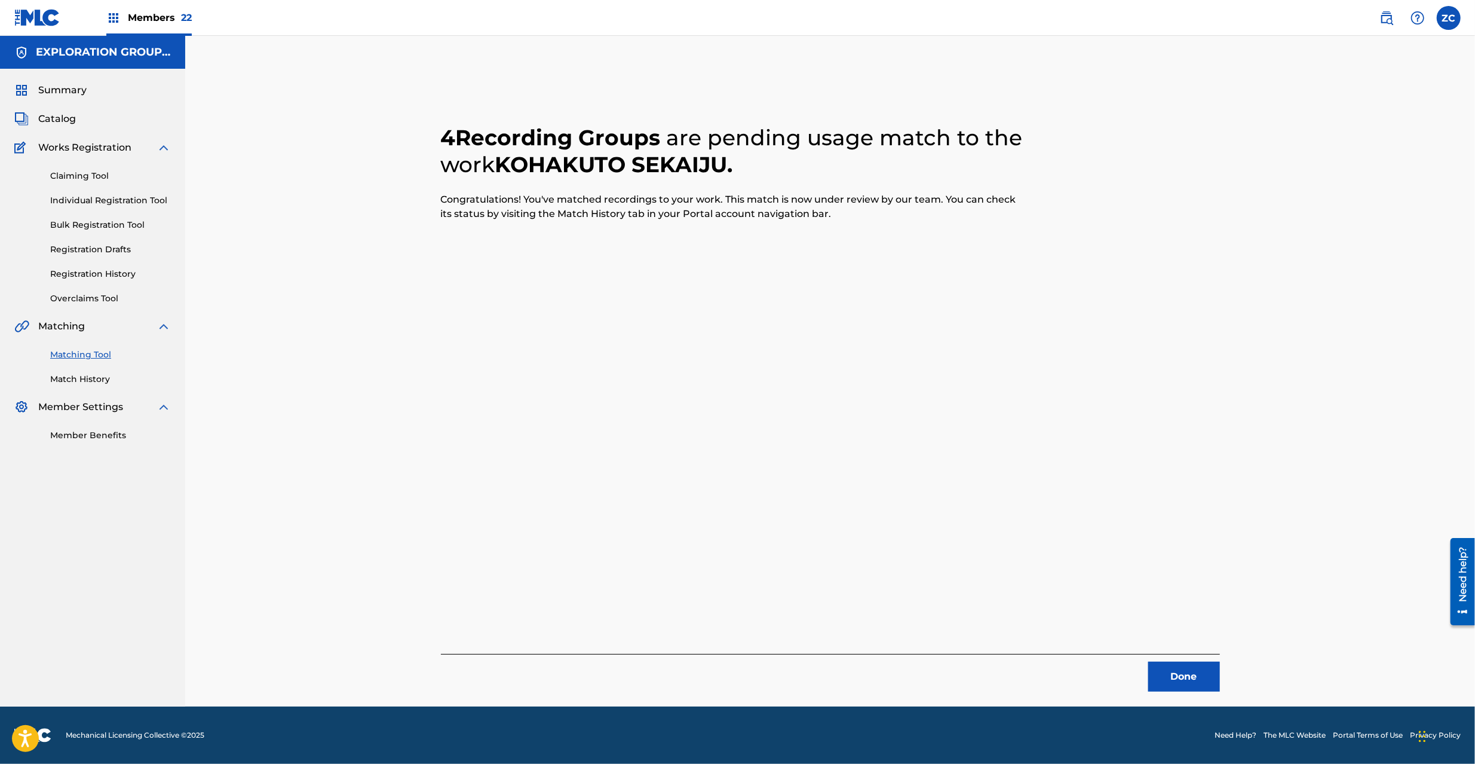
click at [1201, 674] on button "Done" at bounding box center [1184, 676] width 72 height 30
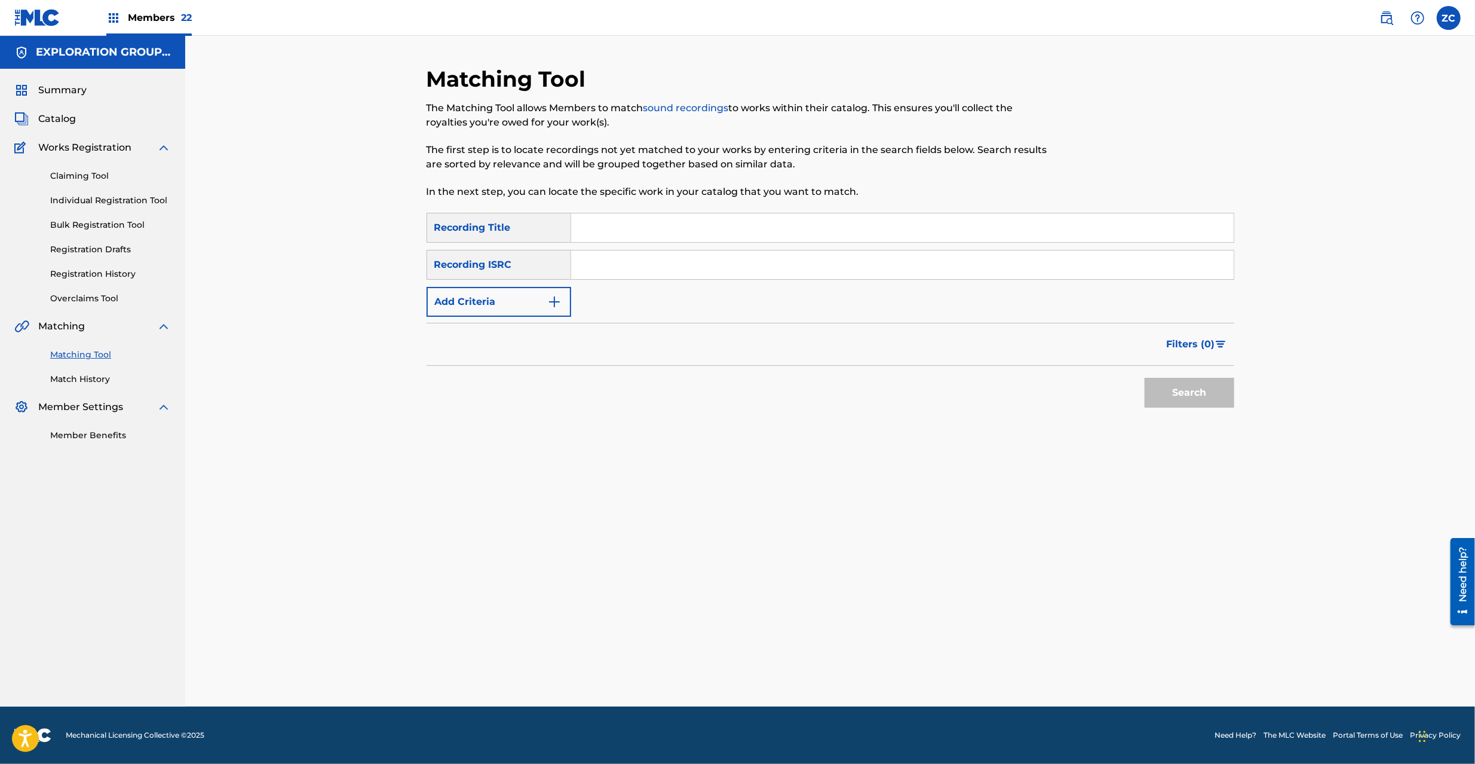
click at [803, 266] on input "Search Form" at bounding box center [902, 264] width 663 height 29
type input "JPK651500120"
click at [1215, 388] on button "Search" at bounding box center [1190, 393] width 90 height 30
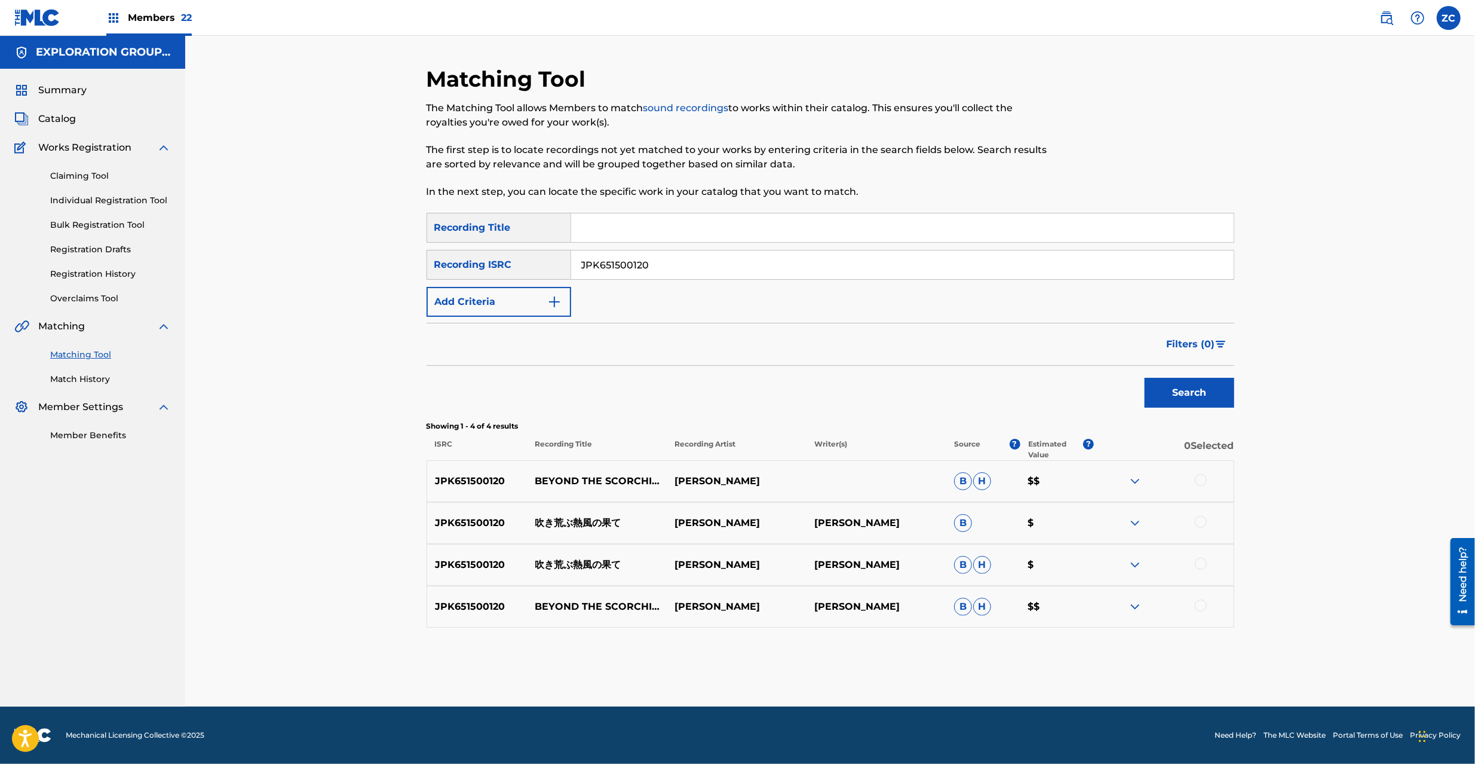
click at [1199, 478] on div at bounding box center [1201, 480] width 12 height 12
click at [1199, 519] on div at bounding box center [1201, 522] width 12 height 12
click at [1203, 569] on div at bounding box center [1201, 564] width 12 height 12
click at [1203, 613] on div at bounding box center [1164, 606] width 140 height 14
click at [1201, 608] on div at bounding box center [1201, 605] width 12 height 12
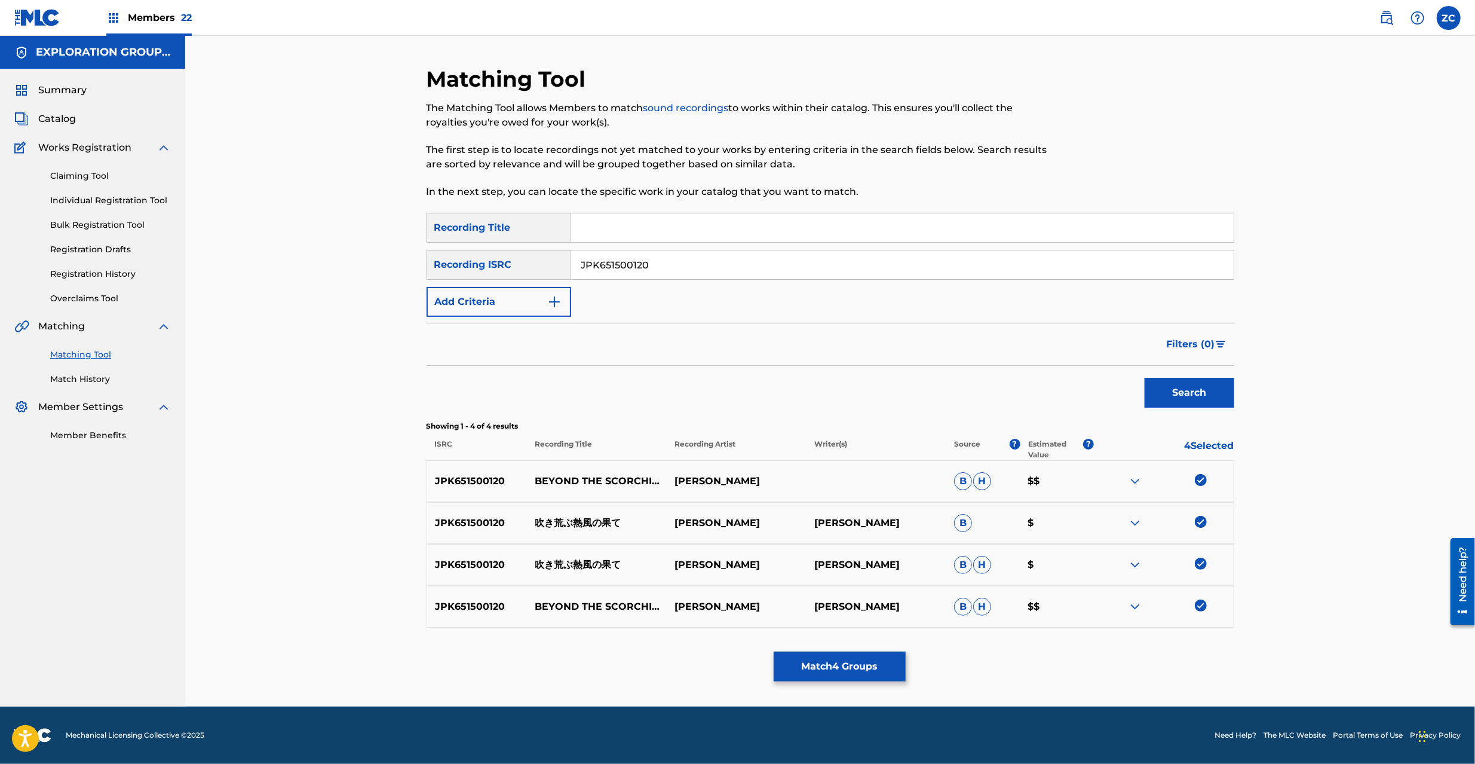
click at [885, 653] on button "Match 4 Groups" at bounding box center [840, 666] width 132 height 30
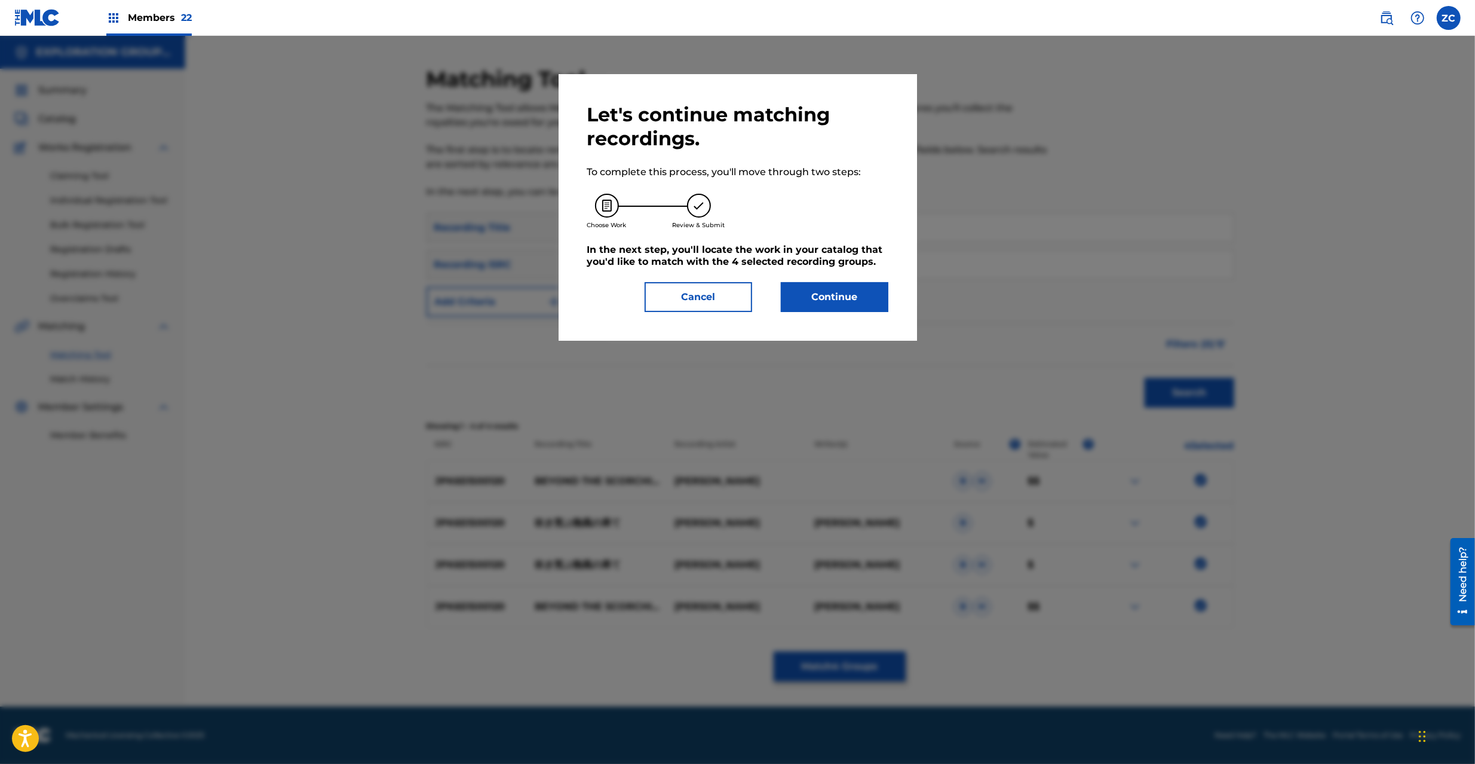
click at [875, 302] on button "Continue" at bounding box center [835, 297] width 108 height 30
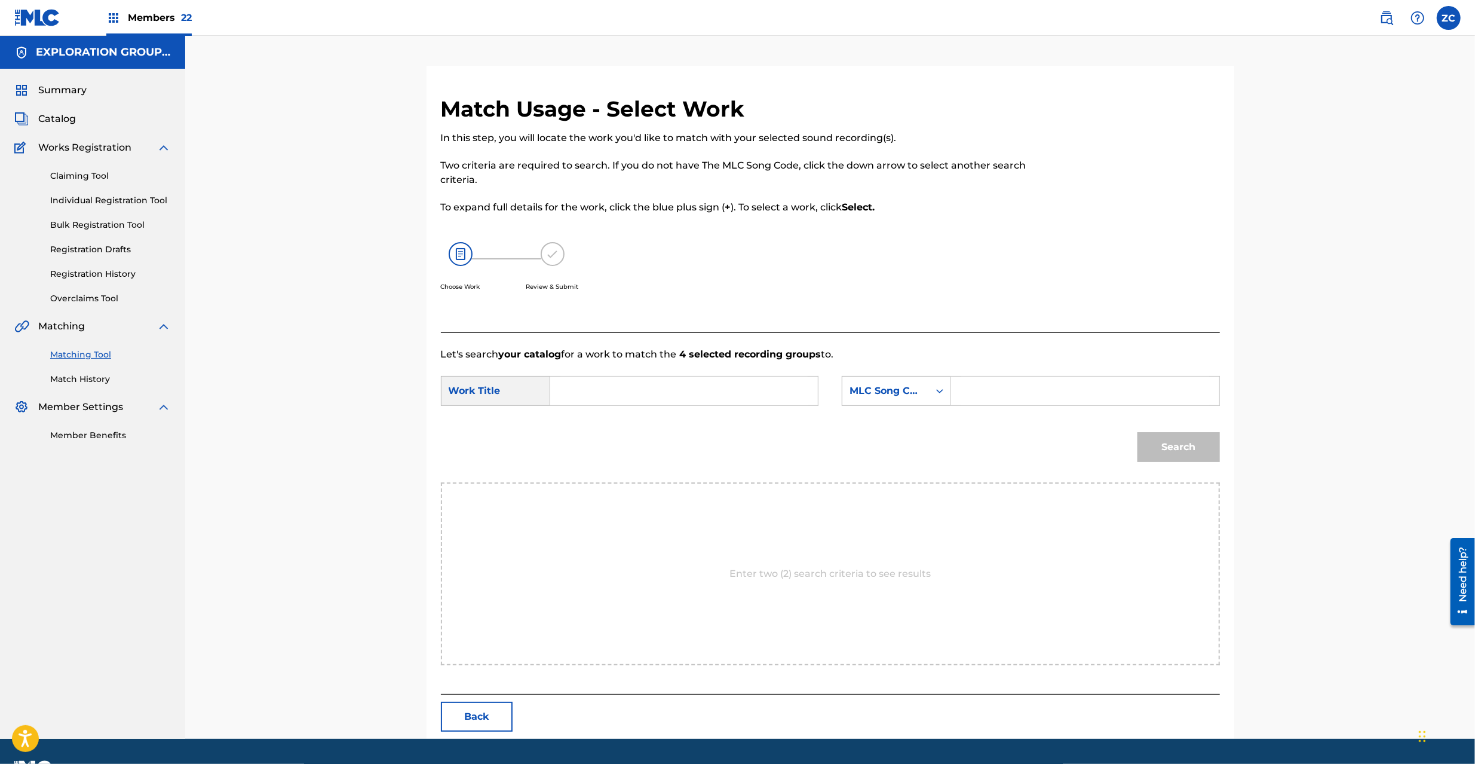
click at [696, 382] on input "Search Form" at bounding box center [684, 390] width 247 height 29
click at [739, 391] on input "Fukisusabu Neppuuno Hate FC0BCZ" at bounding box center [684, 390] width 247 height 29
type input "Fukisusabu Neppuuno Hate"
click at [1050, 398] on input "Search Form" at bounding box center [1084, 390] width 247 height 29
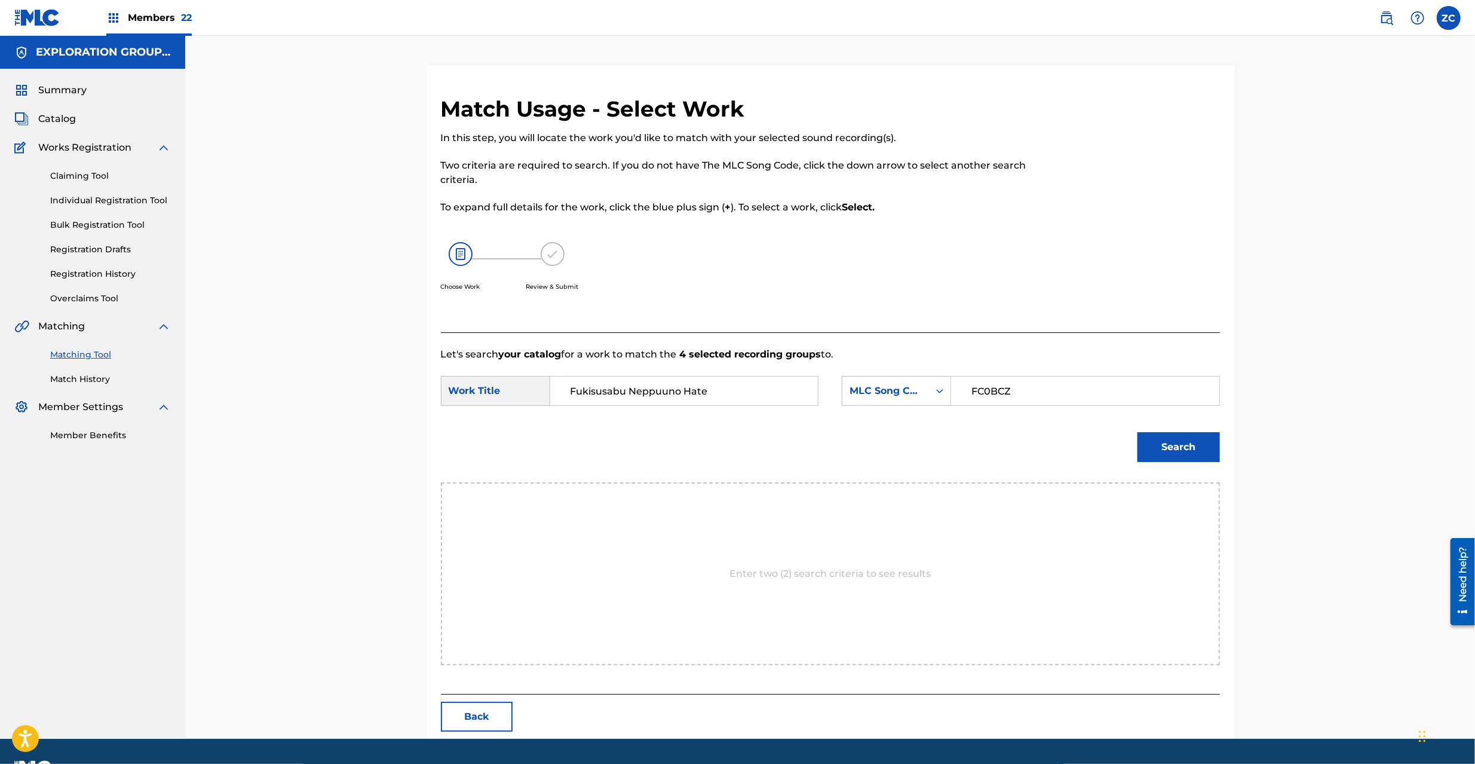
type input "FC0BCZ"
click at [1184, 459] on button "Search" at bounding box center [1179, 447] width 82 height 30
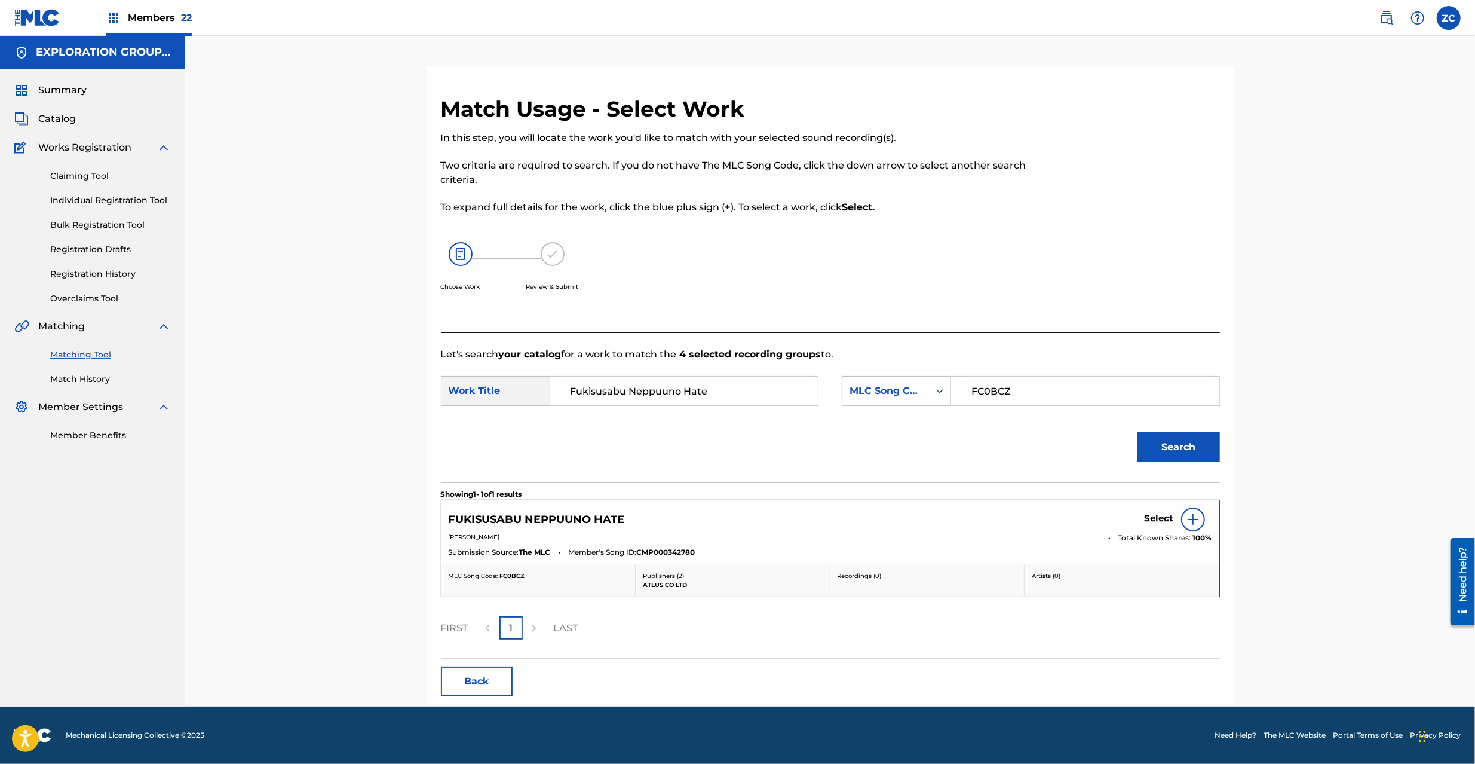
click at [1143, 516] on div "FUKISUSABU NEPPUUNO HATE Select" at bounding box center [831, 519] width 764 height 24
click at [1165, 522] on h5 "Select" at bounding box center [1159, 518] width 29 height 11
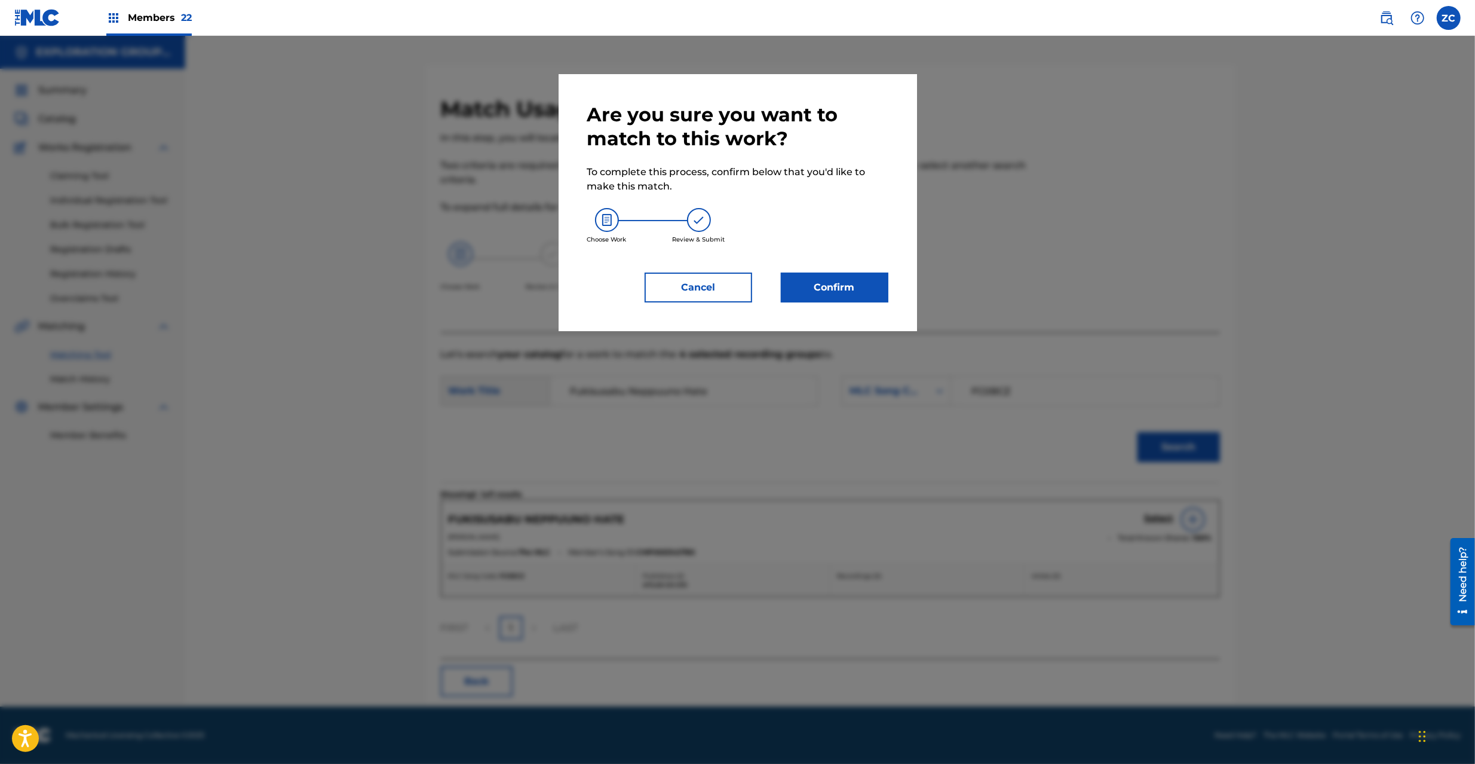
click at [832, 295] on button "Confirm" at bounding box center [835, 287] width 108 height 30
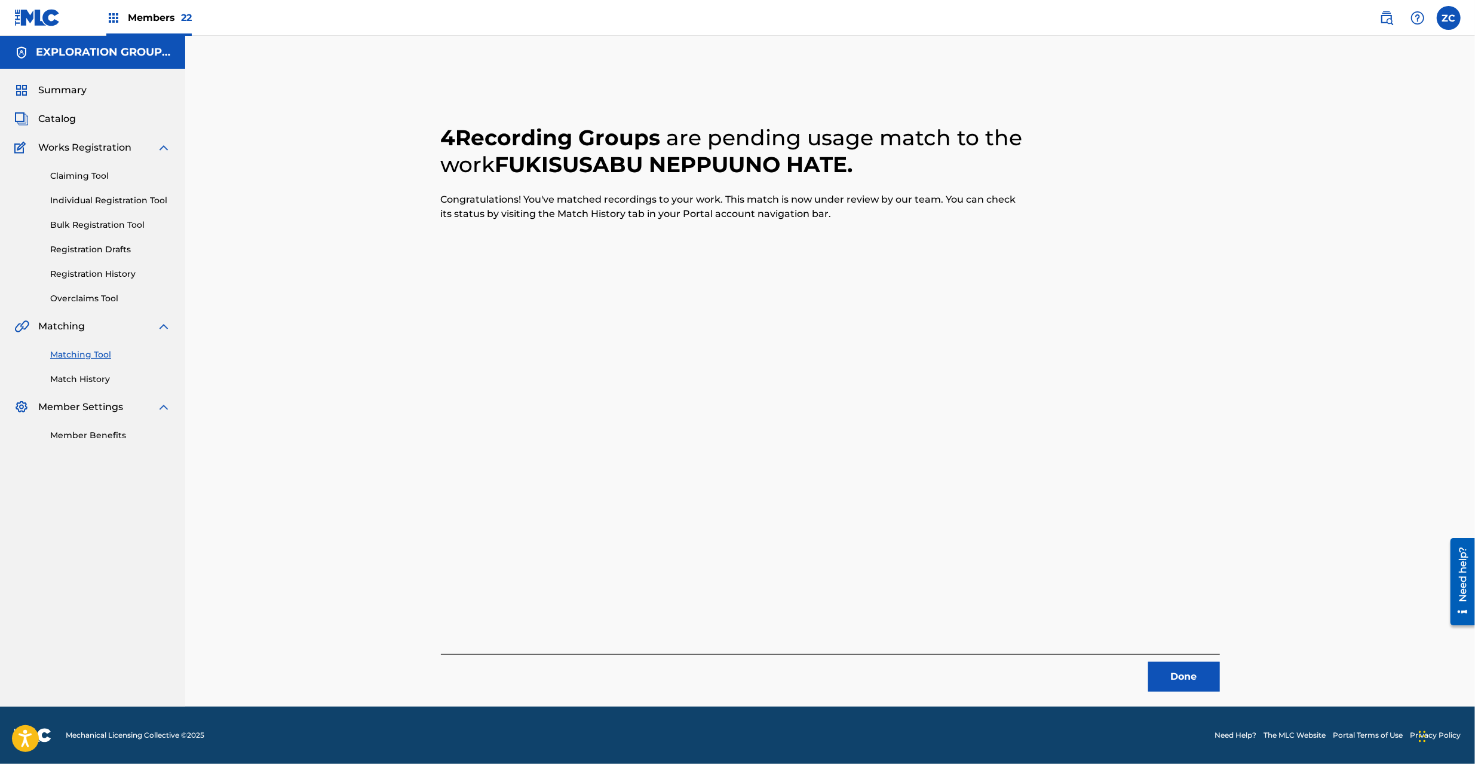
click at [1199, 680] on button "Done" at bounding box center [1184, 676] width 72 height 30
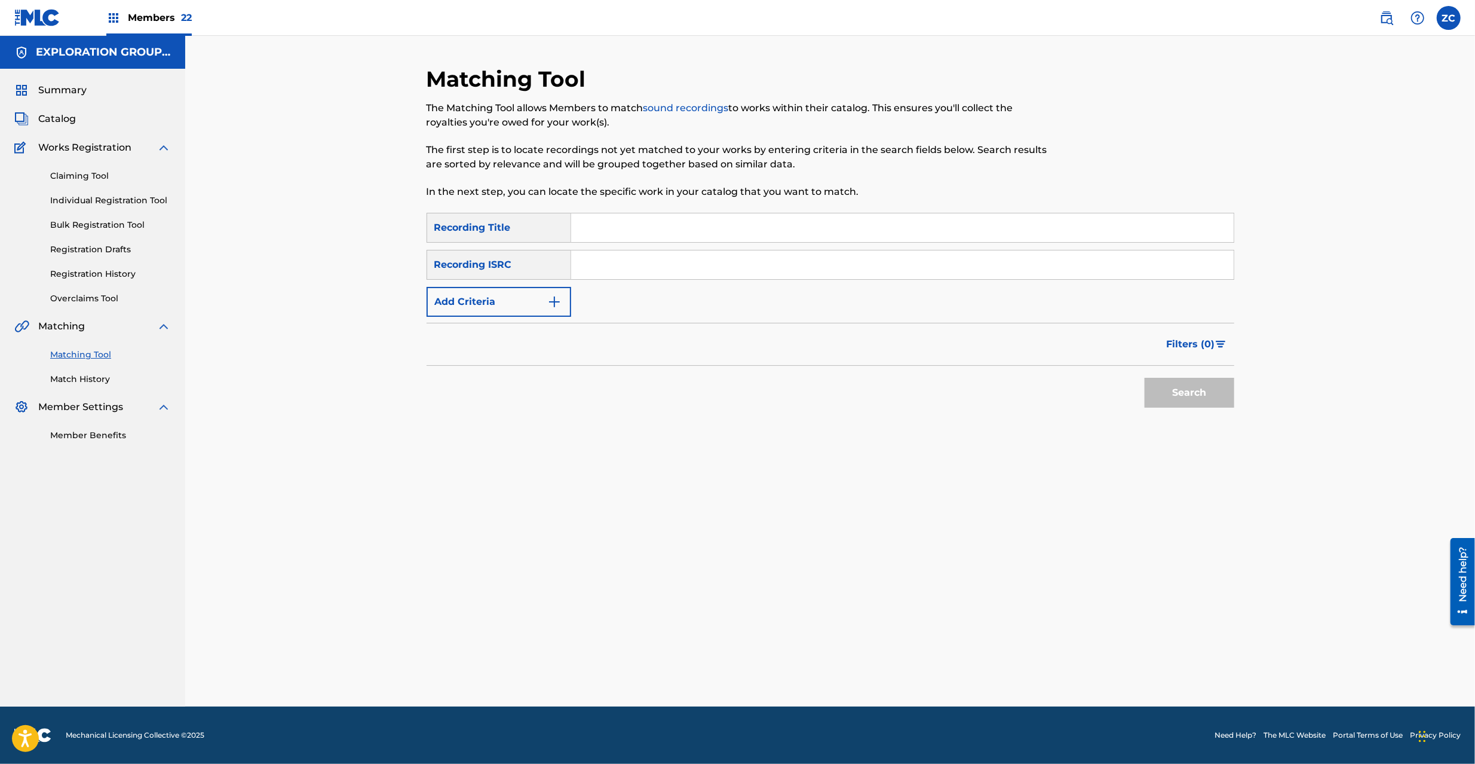
click at [1382, 17] on img at bounding box center [1387, 18] width 14 height 14
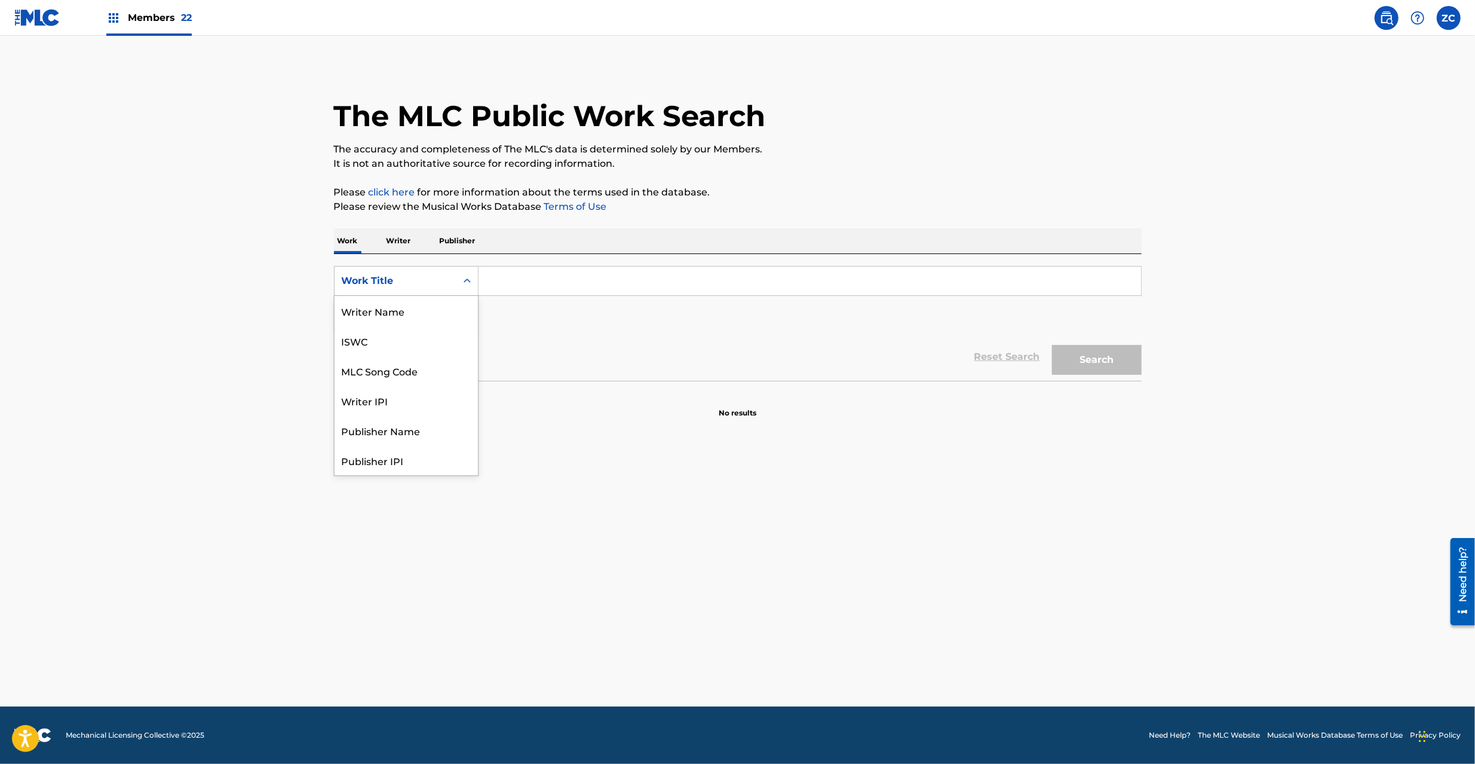
click at [398, 287] on div "Work Title" at bounding box center [396, 280] width 122 height 23
click at [398, 373] on div "MLC Song Code" at bounding box center [406, 371] width 143 height 30
click at [562, 284] on input "Search Form" at bounding box center [810, 281] width 663 height 29
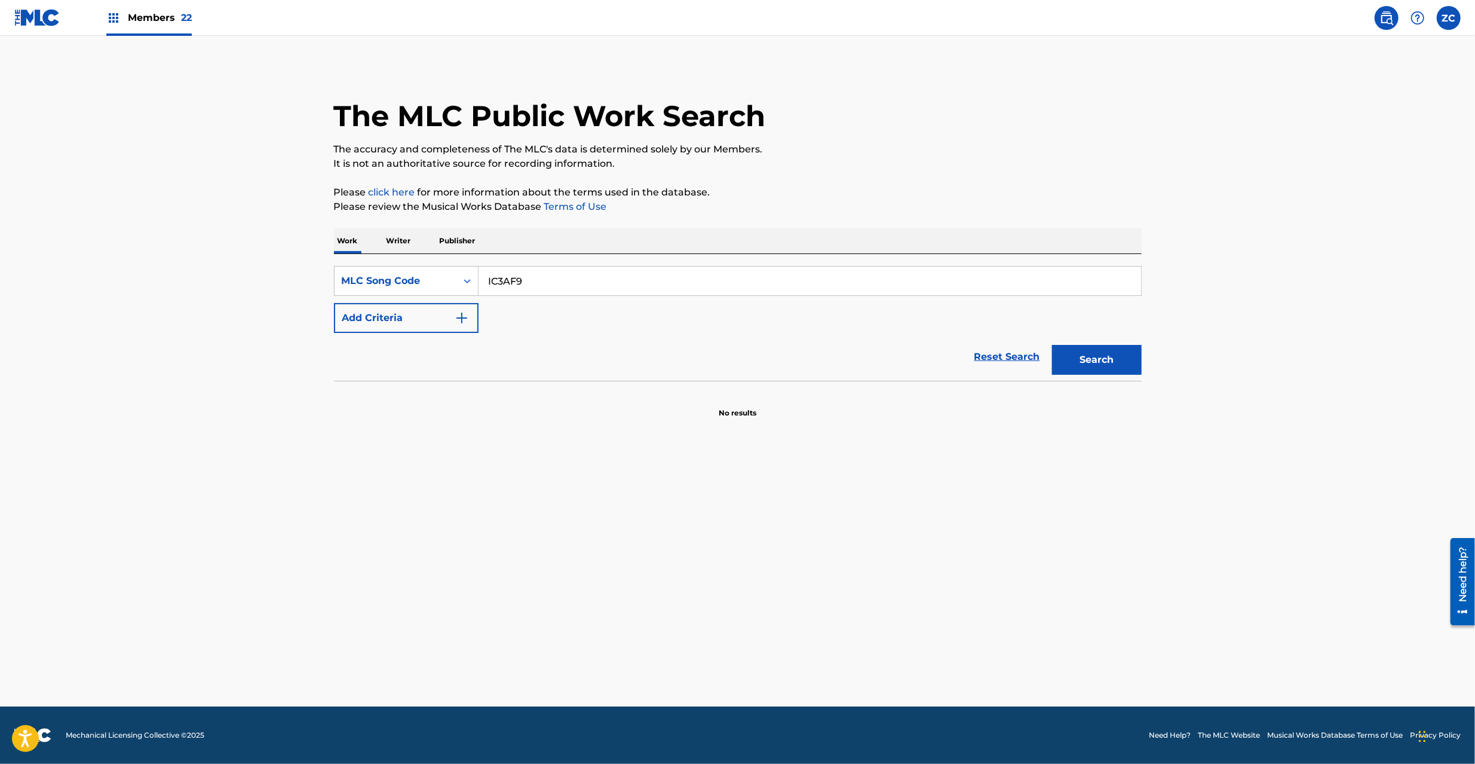
type input "IC3AF9"
click at [1104, 369] on button "Search" at bounding box center [1097, 360] width 90 height 30
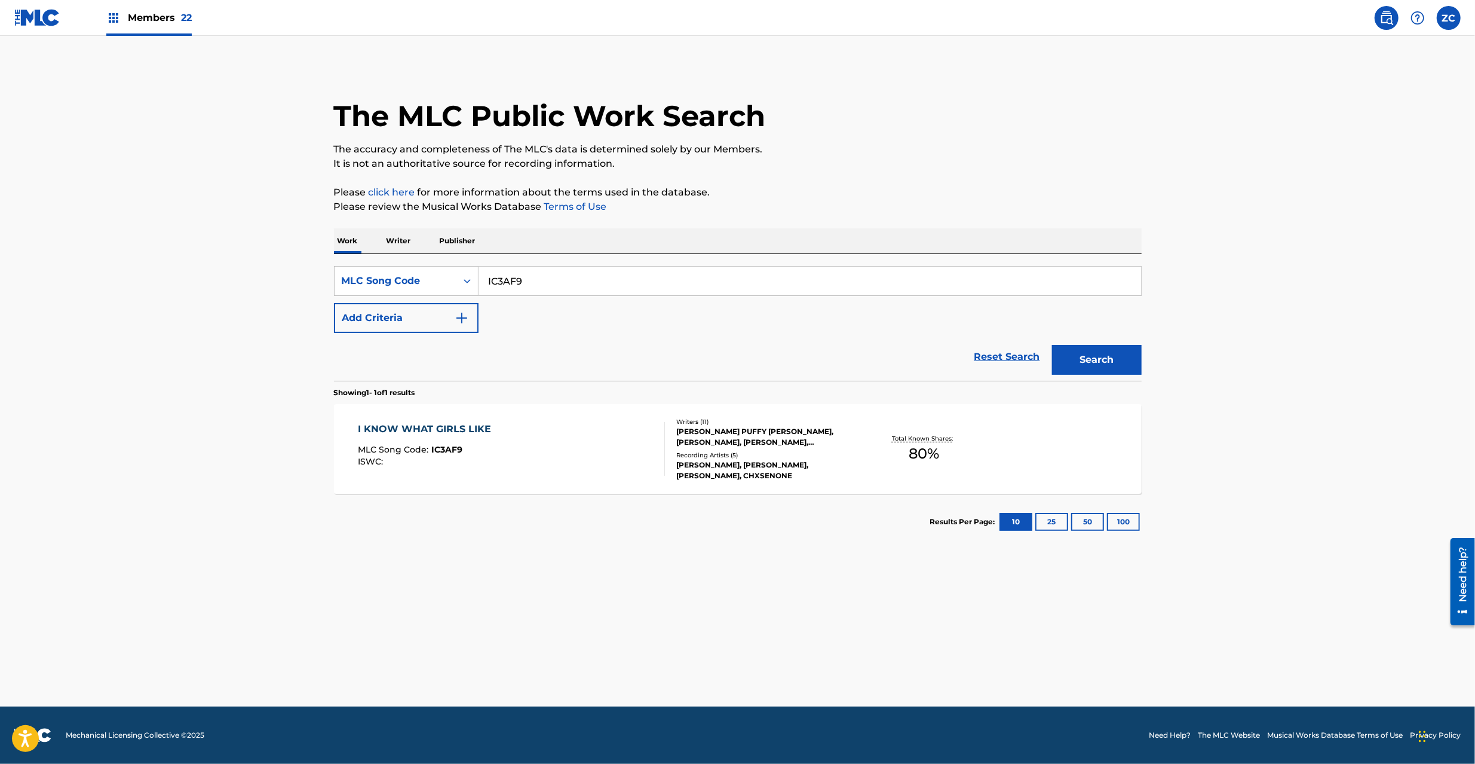
click at [959, 448] on div "Total Known Shares: 80 %" at bounding box center [924, 449] width 134 height 36
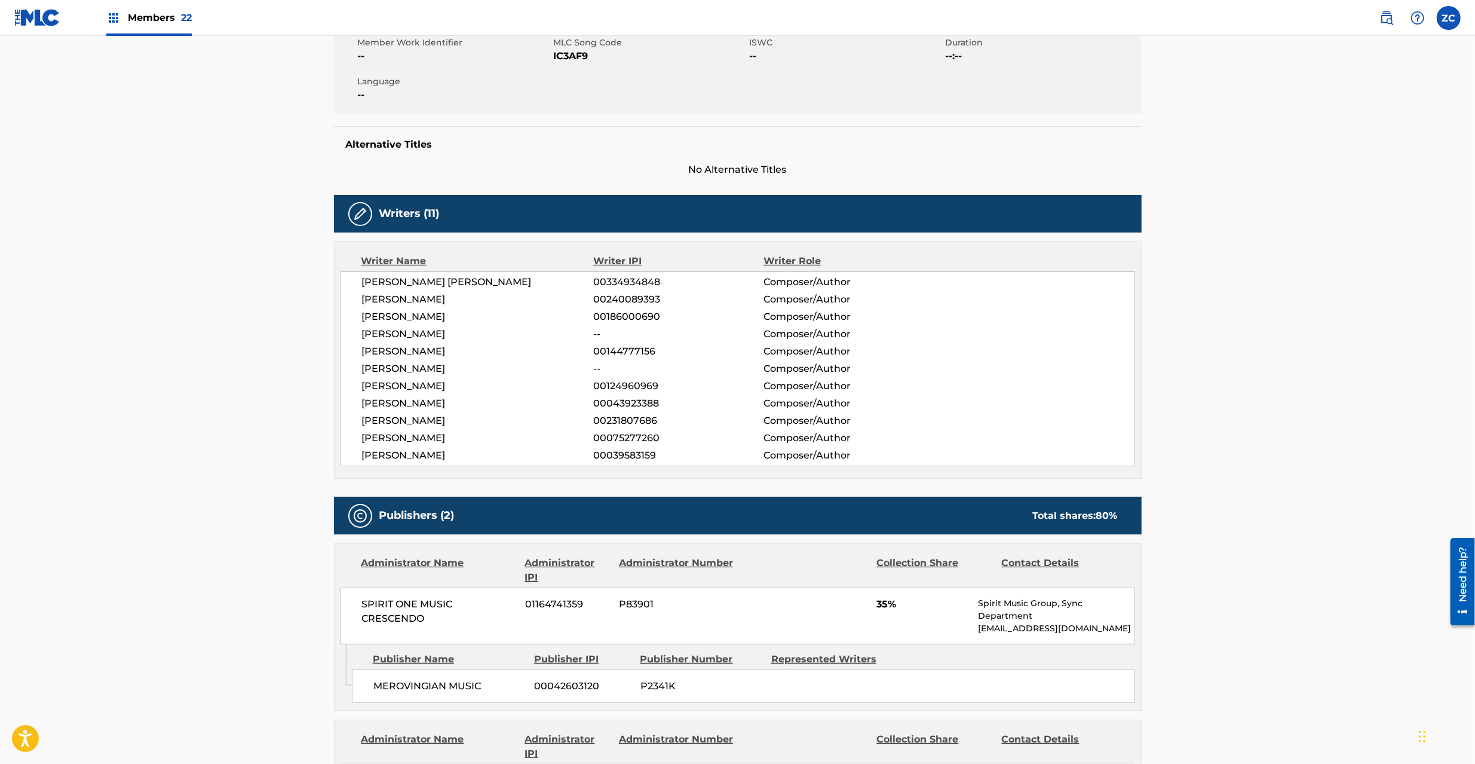
scroll to position [424, 0]
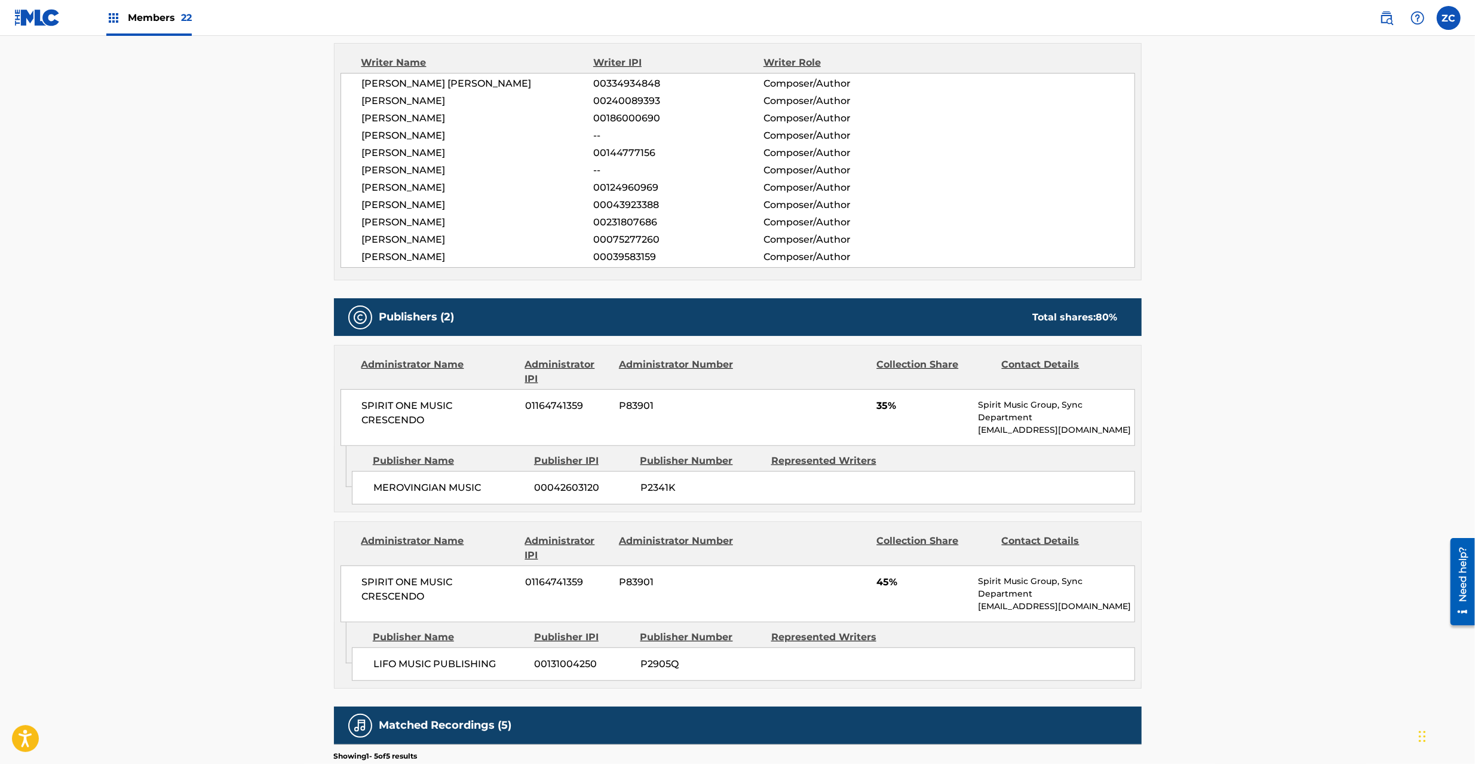
click at [380, 405] on span "SPIRIT ONE MUSIC CRESCENDO" at bounding box center [439, 413] width 155 height 29
click at [415, 419] on span "SPIRIT ONE MUSIC CRESCENDO" at bounding box center [439, 413] width 155 height 29
copy span "SPIRIT ONE MUSIC CRESCENDO"
click at [385, 486] on span "MEROVINGIAN MUSIC" at bounding box center [449, 487] width 152 height 14
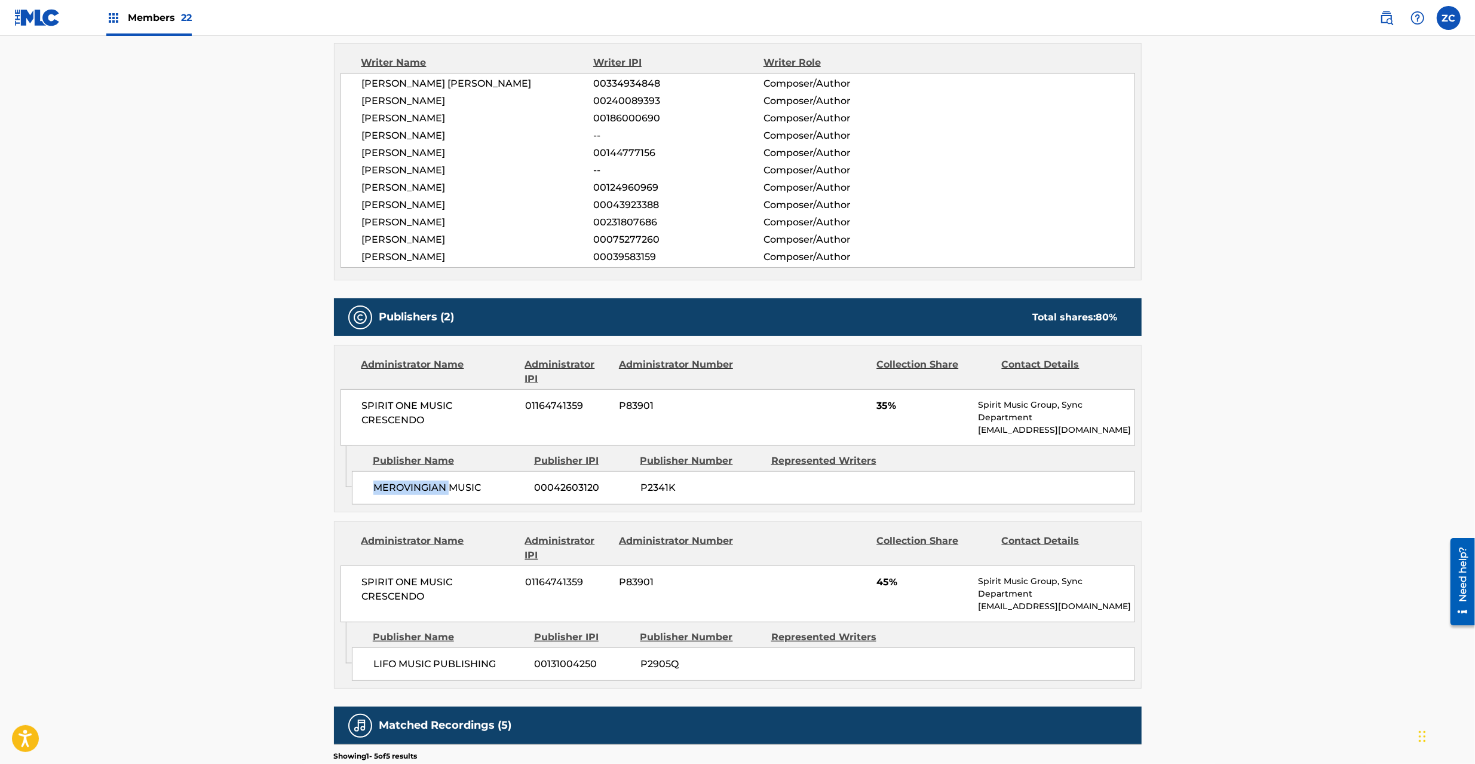
click at [385, 486] on span "MEROVINGIAN MUSIC" at bounding box center [449, 487] width 152 height 14
click at [462, 490] on span "MEROVINGIAN MUSIC" at bounding box center [449, 487] width 152 height 14
copy span "MEROVINGIAN MUSIC"
click at [376, 586] on span "SPIRIT ONE MUSIC CRESCENDO" at bounding box center [439, 589] width 155 height 29
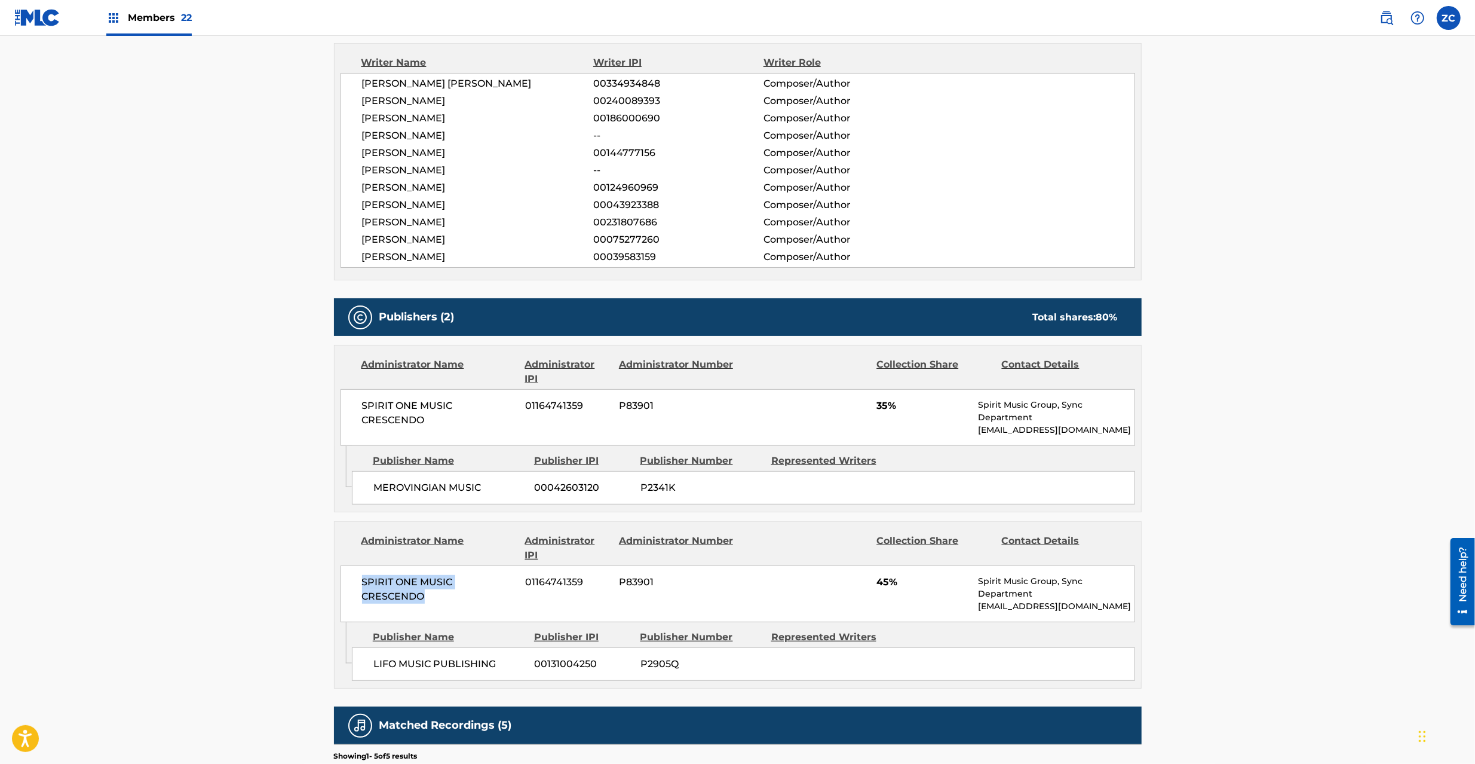
click at [405, 598] on span "SPIRIT ONE MUSIC CRESCENDO" at bounding box center [439, 589] width 155 height 29
copy span "SPIRIT ONE MUSIC CRESCENDO"
click at [385, 668] on span "LIFO MUSIC PUBLISHING" at bounding box center [449, 664] width 152 height 14
click at [476, 667] on span "LIFO MUSIC PUBLISHING" at bounding box center [449, 664] width 152 height 14
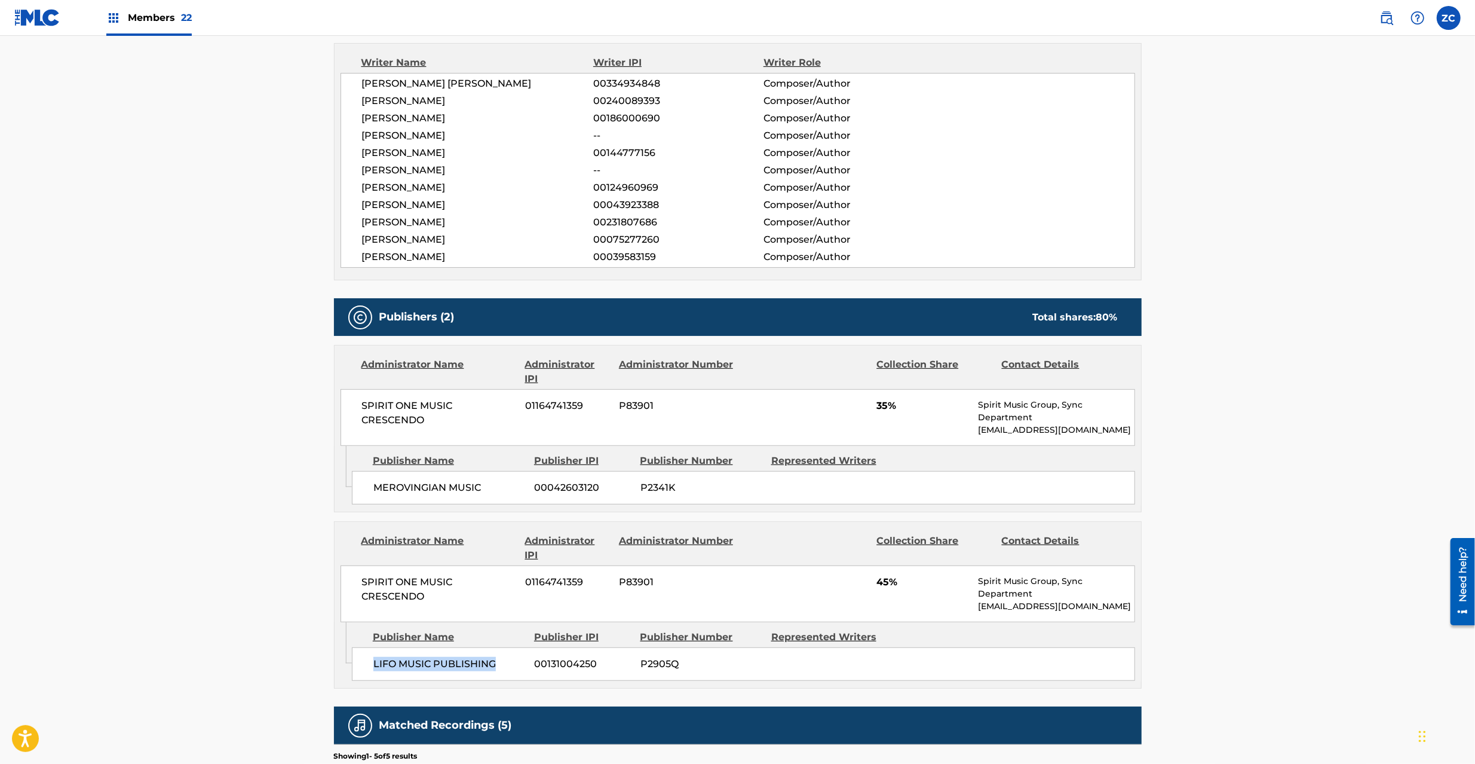
copy span "LIFO MUSIC PUBLISHING"
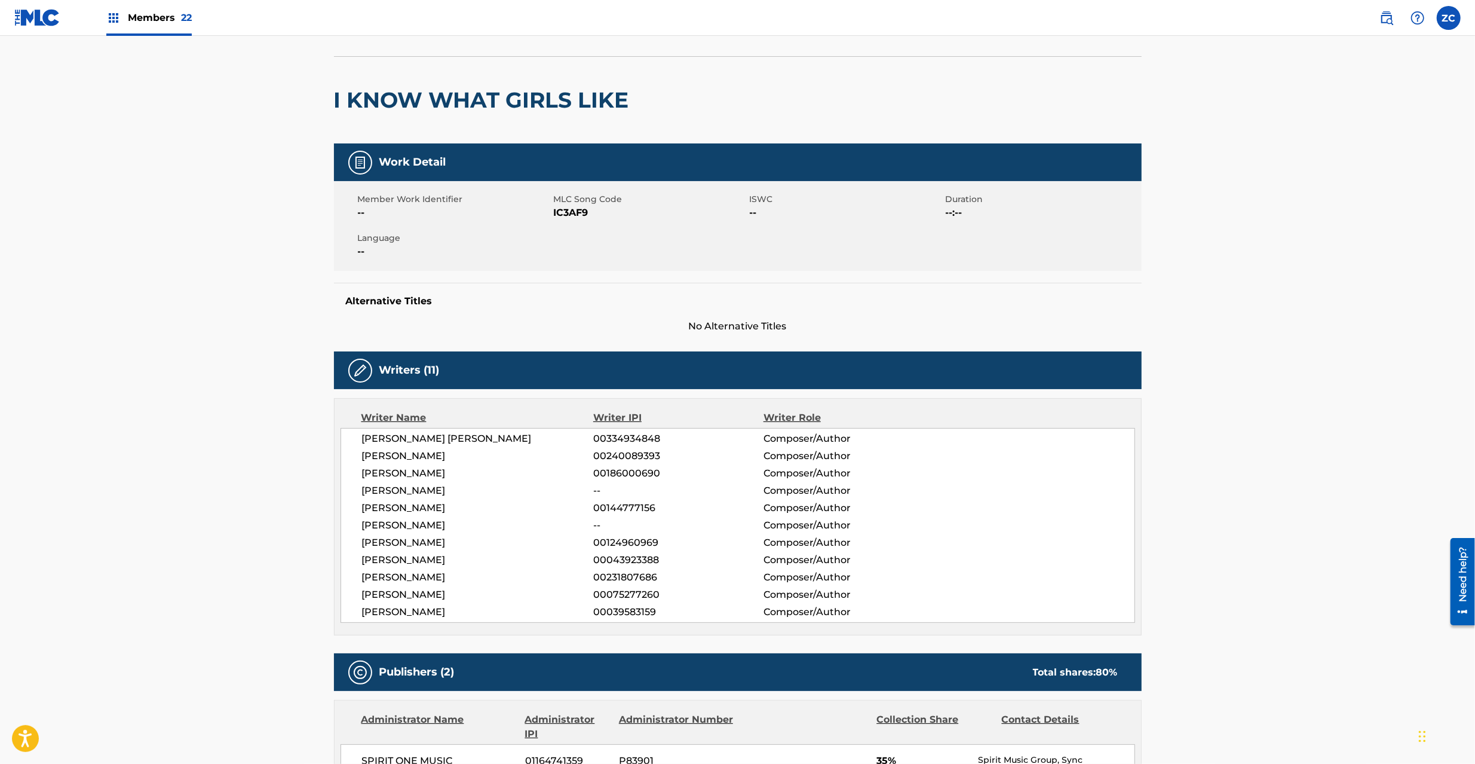
scroll to position [0, 0]
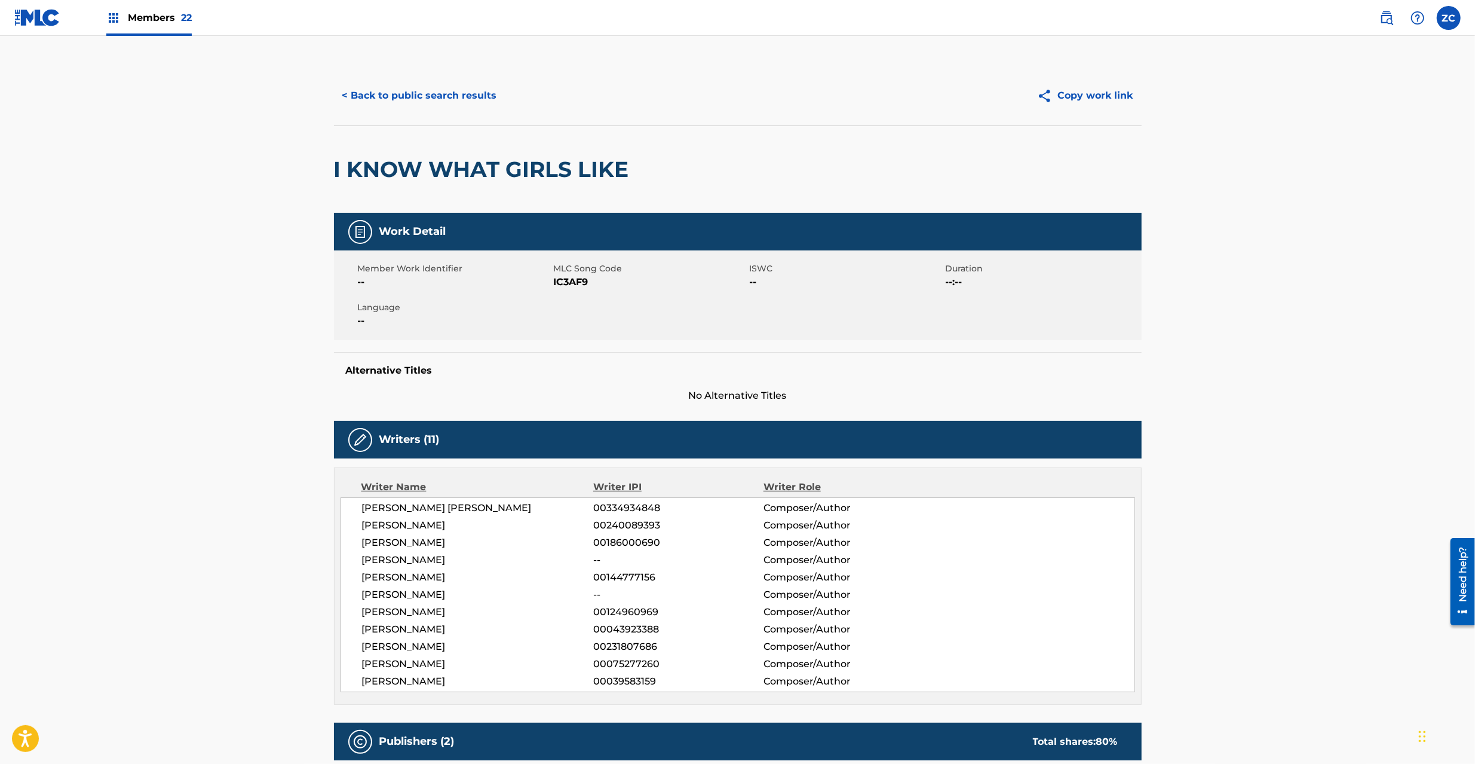
click at [431, 94] on button "< Back to public search results" at bounding box center [419, 96] width 171 height 30
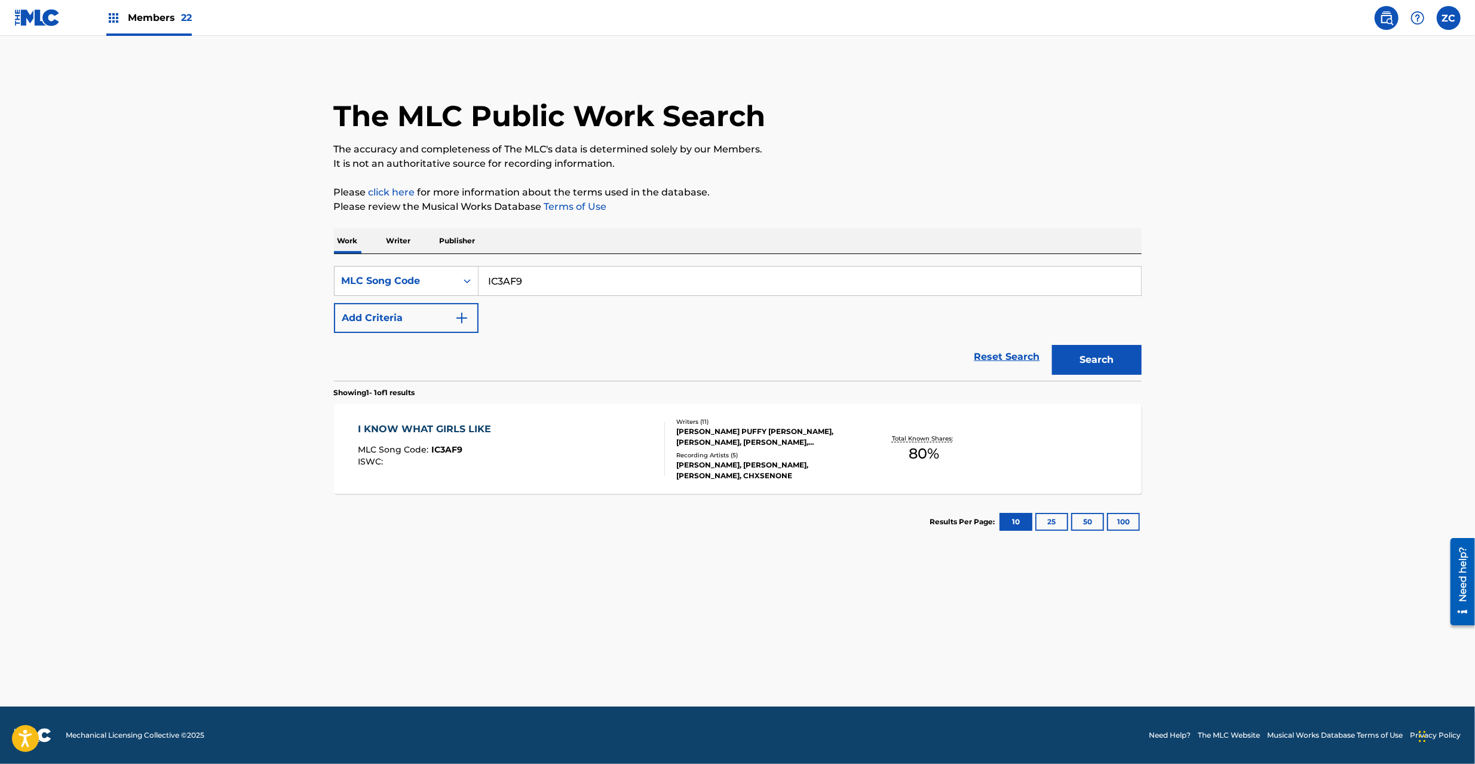
click at [594, 258] on div "SearchWithCriteria6ad7da88-cd8e-4d3d-89dc-c511f455f19d MLC Song Code IC3AF9 Add…" at bounding box center [738, 317] width 808 height 127
click at [617, 283] on input "IC3AF9" at bounding box center [810, 281] width 663 height 29
type input "2E1QF9"
drag, startPoint x: 1094, startPoint y: 348, endPoint x: 1085, endPoint y: 354, distance: 10.6
click at [1094, 349] on button "Search" at bounding box center [1097, 360] width 90 height 30
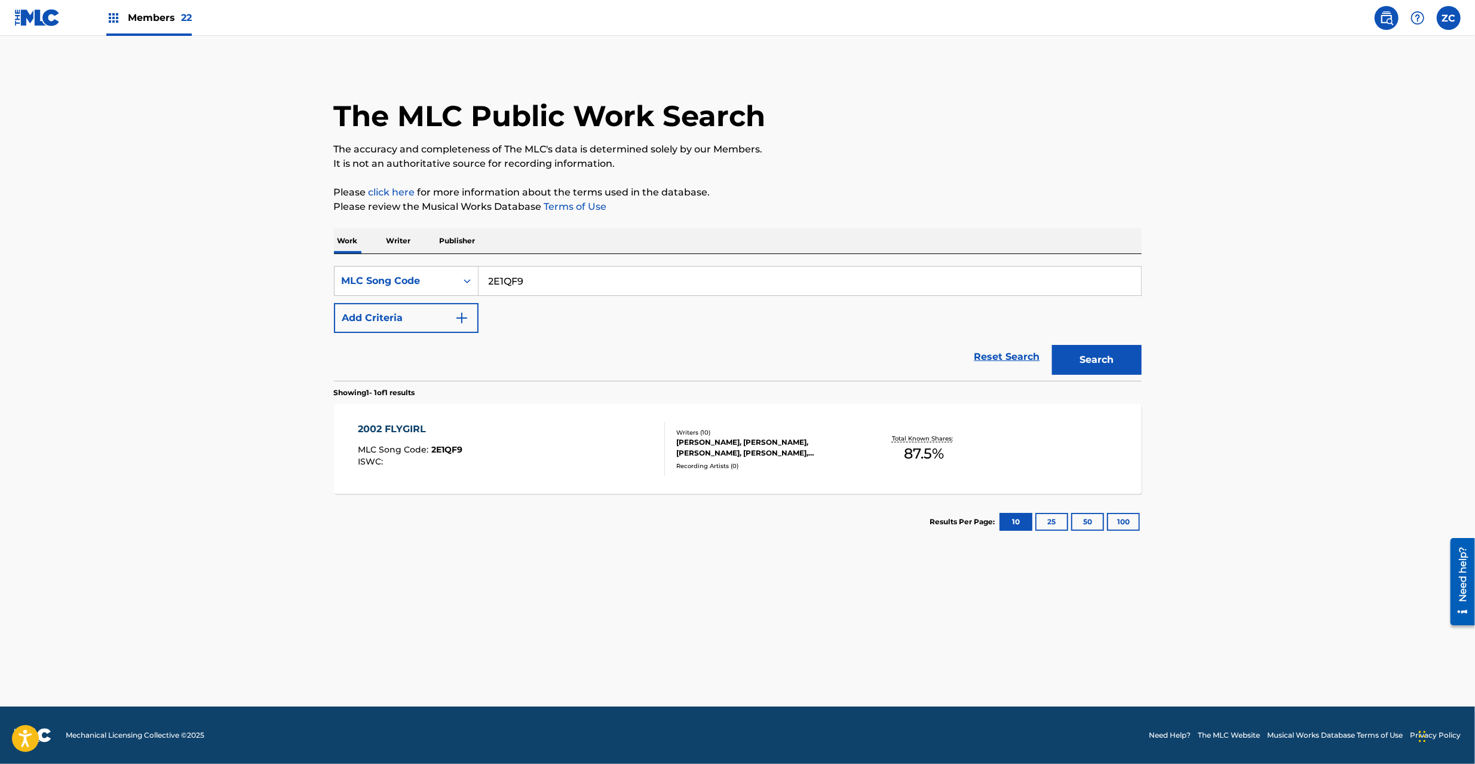
click at [880, 448] on div "Total Known Shares: 87.5 %" at bounding box center [924, 449] width 134 height 36
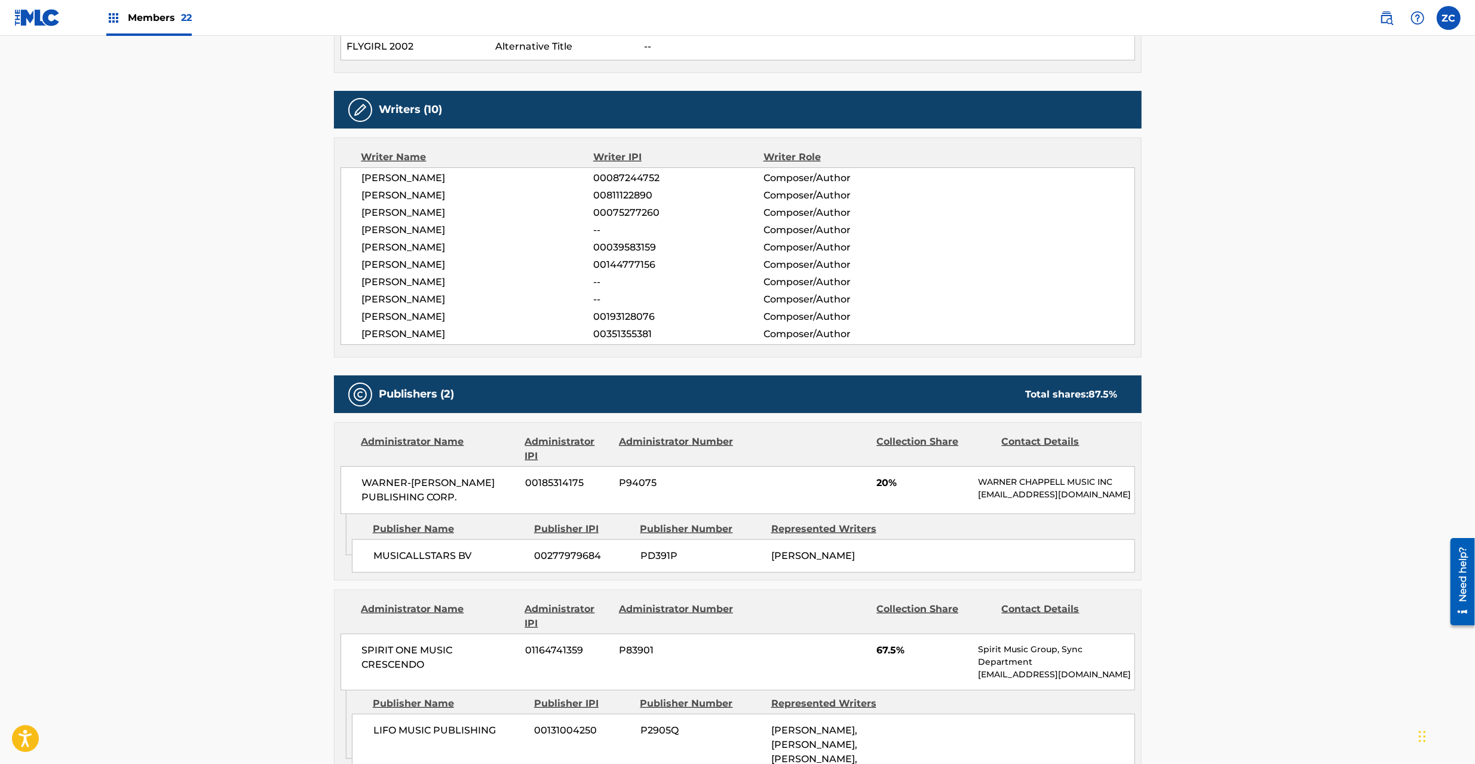
scroll to position [424, 0]
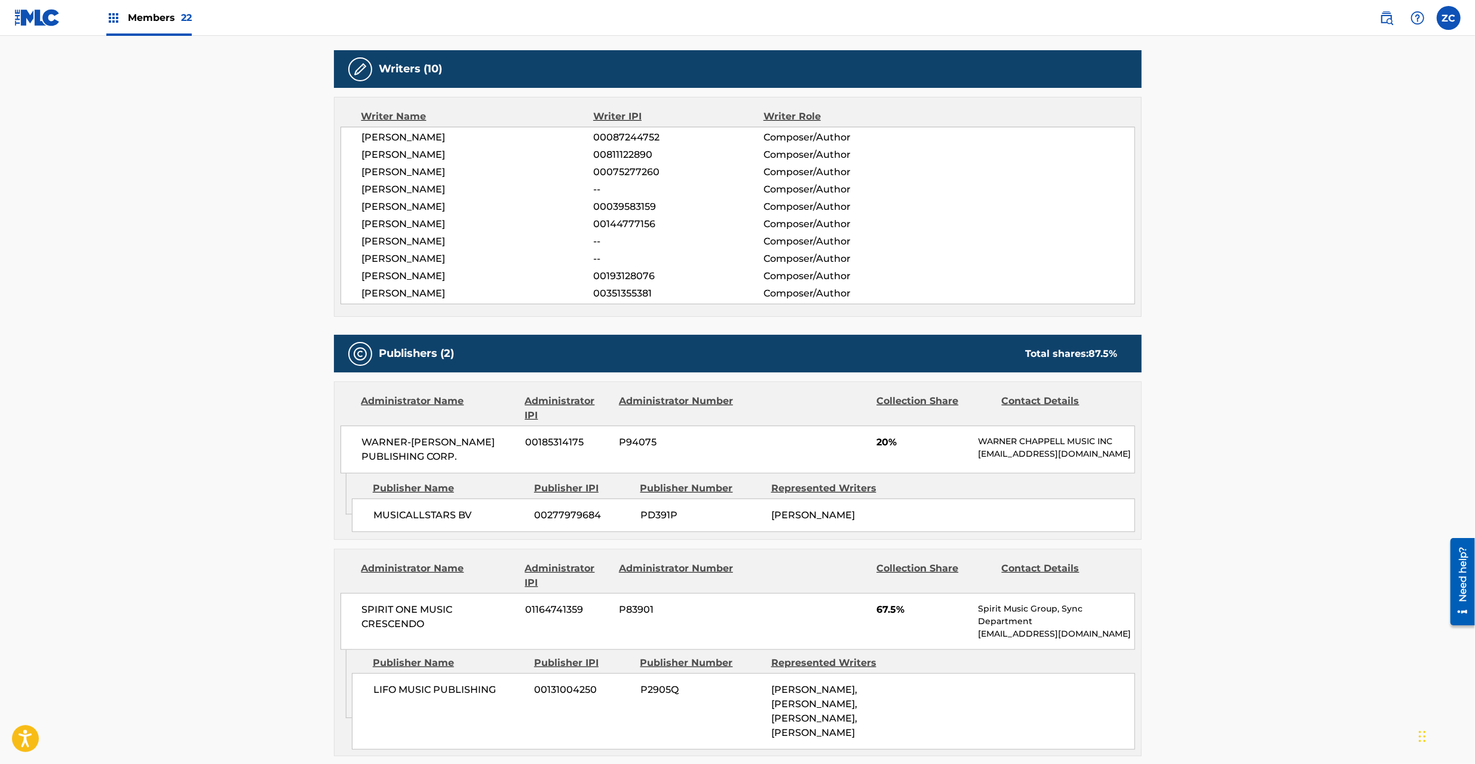
click at [388, 443] on span "WARNER-[PERSON_NAME] PUBLISHING CORP." at bounding box center [439, 449] width 155 height 29
click at [386, 443] on span "WARNER-[PERSON_NAME] PUBLISHING CORP." at bounding box center [439, 449] width 155 height 29
click at [454, 460] on span "WARNER-[PERSON_NAME] PUBLISHING CORP." at bounding box center [439, 449] width 155 height 29
copy span "WARNER-[PERSON_NAME] PUBLISHING CORP."
copy div "Total shares: 87.5 %"
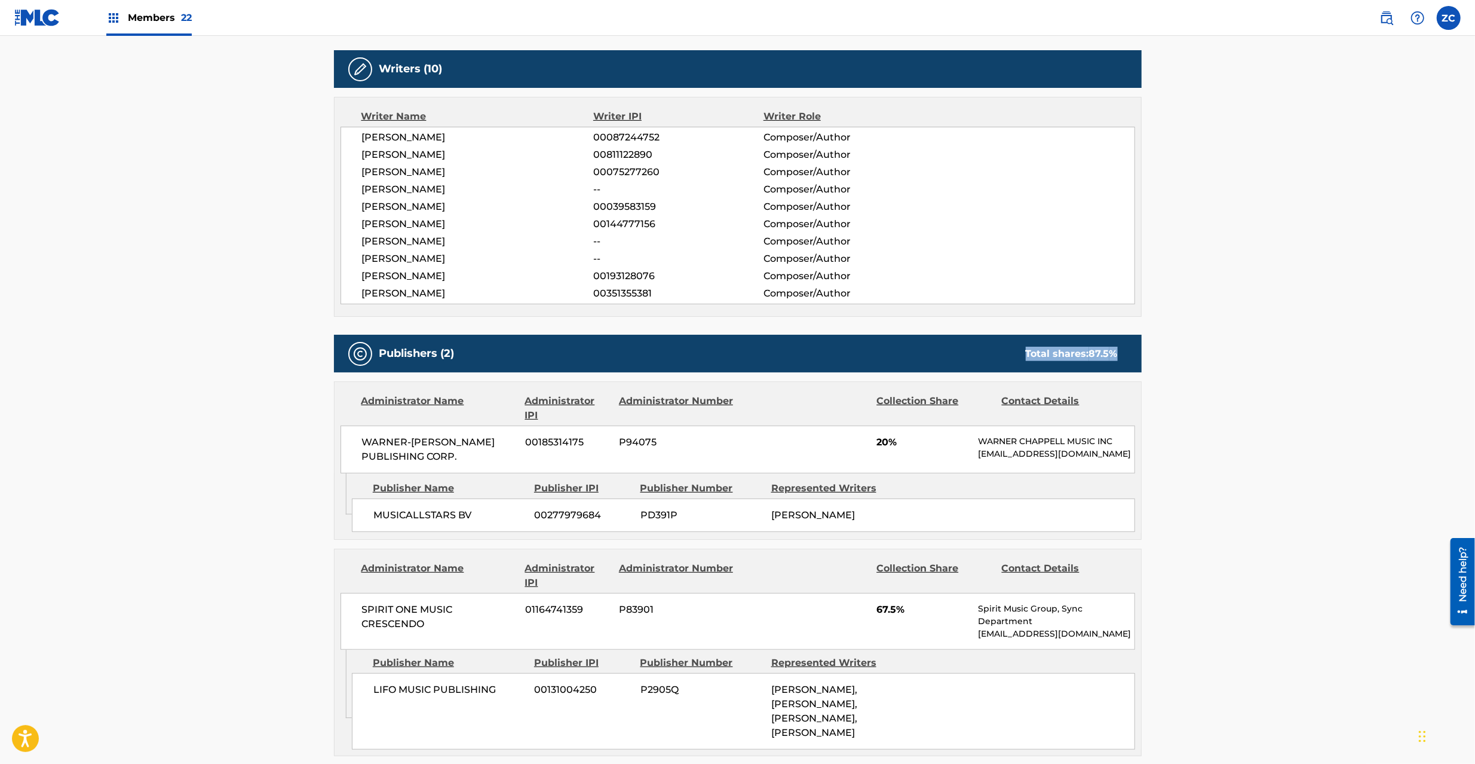
drag, startPoint x: 1021, startPoint y: 356, endPoint x: 1119, endPoint y: 356, distance: 98.6
click at [1119, 356] on div "Total shares: 87.5 %" at bounding box center [1072, 354] width 116 height 14
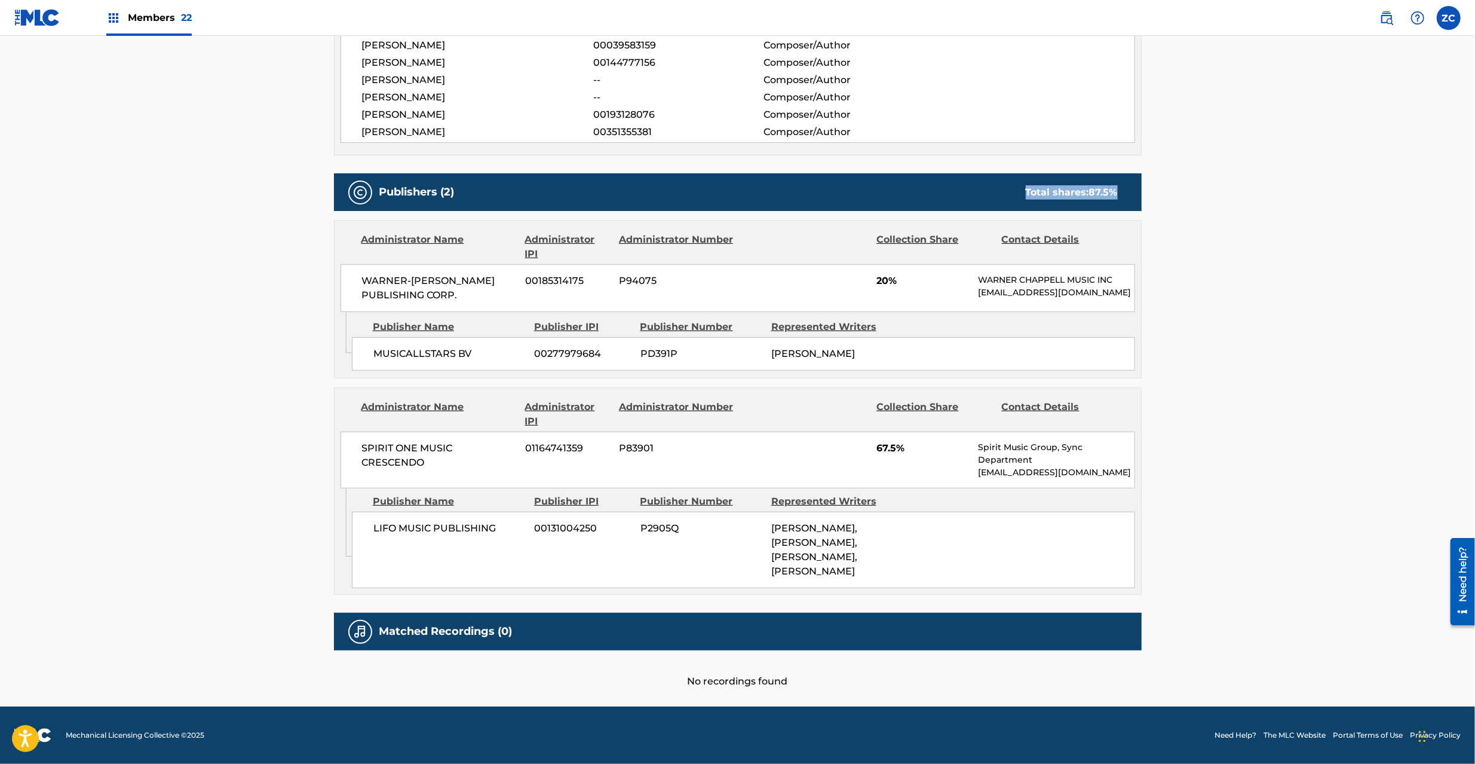
scroll to position [598, 0]
click at [385, 274] on span "WARNER-[PERSON_NAME] PUBLISHING CORP." at bounding box center [439, 288] width 155 height 29
click at [453, 287] on span "WARNER-[PERSON_NAME] PUBLISHING CORP." at bounding box center [439, 288] width 155 height 29
copy span "WARNER-[PERSON_NAME] PUBLISHING CORP."
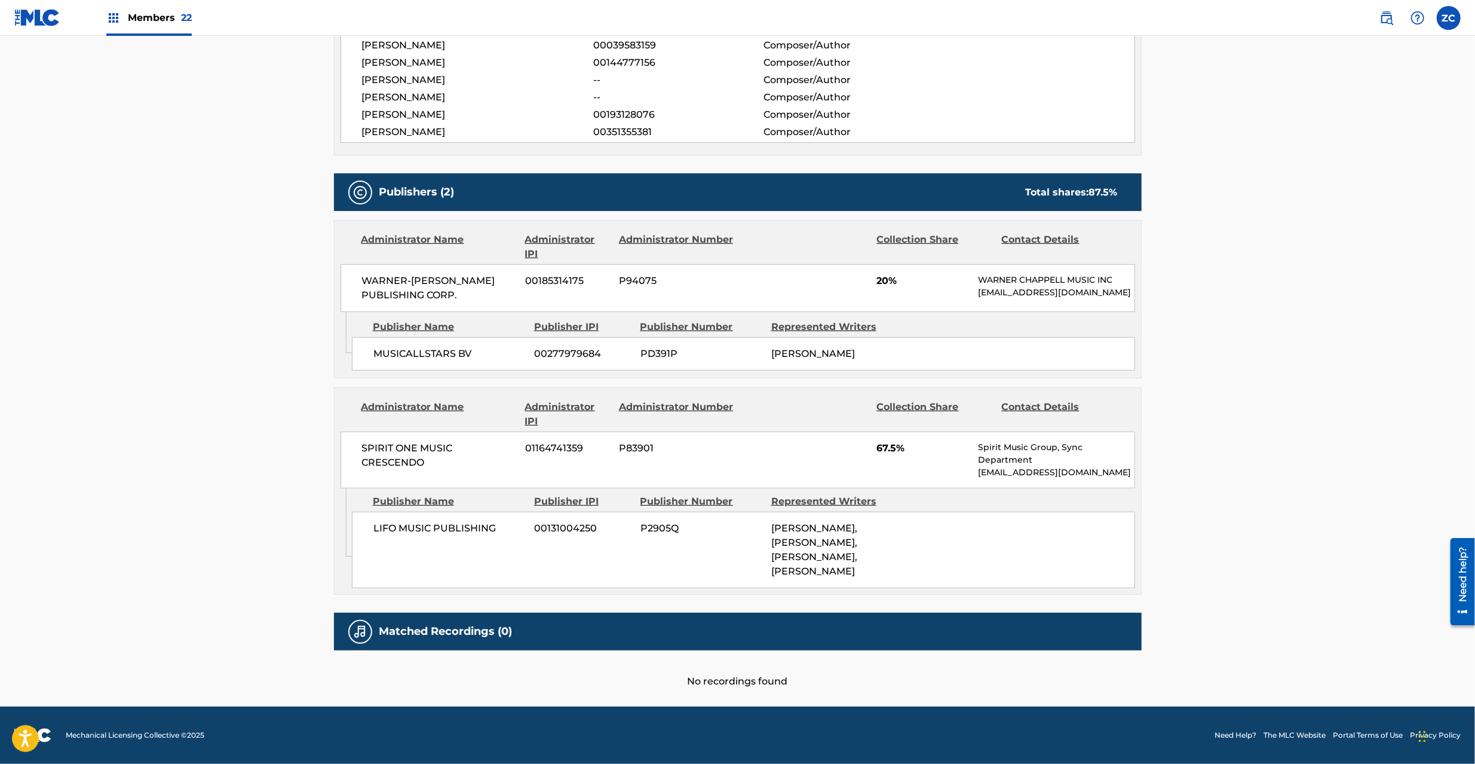
click at [397, 354] on span "MUSICALLSTARS BV" at bounding box center [449, 354] width 152 height 14
click at [402, 354] on span "MUSICALLSTARS BV" at bounding box center [449, 354] width 152 height 14
click at [410, 347] on span "MUSICALLSTARS BV" at bounding box center [449, 354] width 152 height 14
click at [464, 350] on span "MUSICALLSTARS BV" at bounding box center [449, 354] width 152 height 14
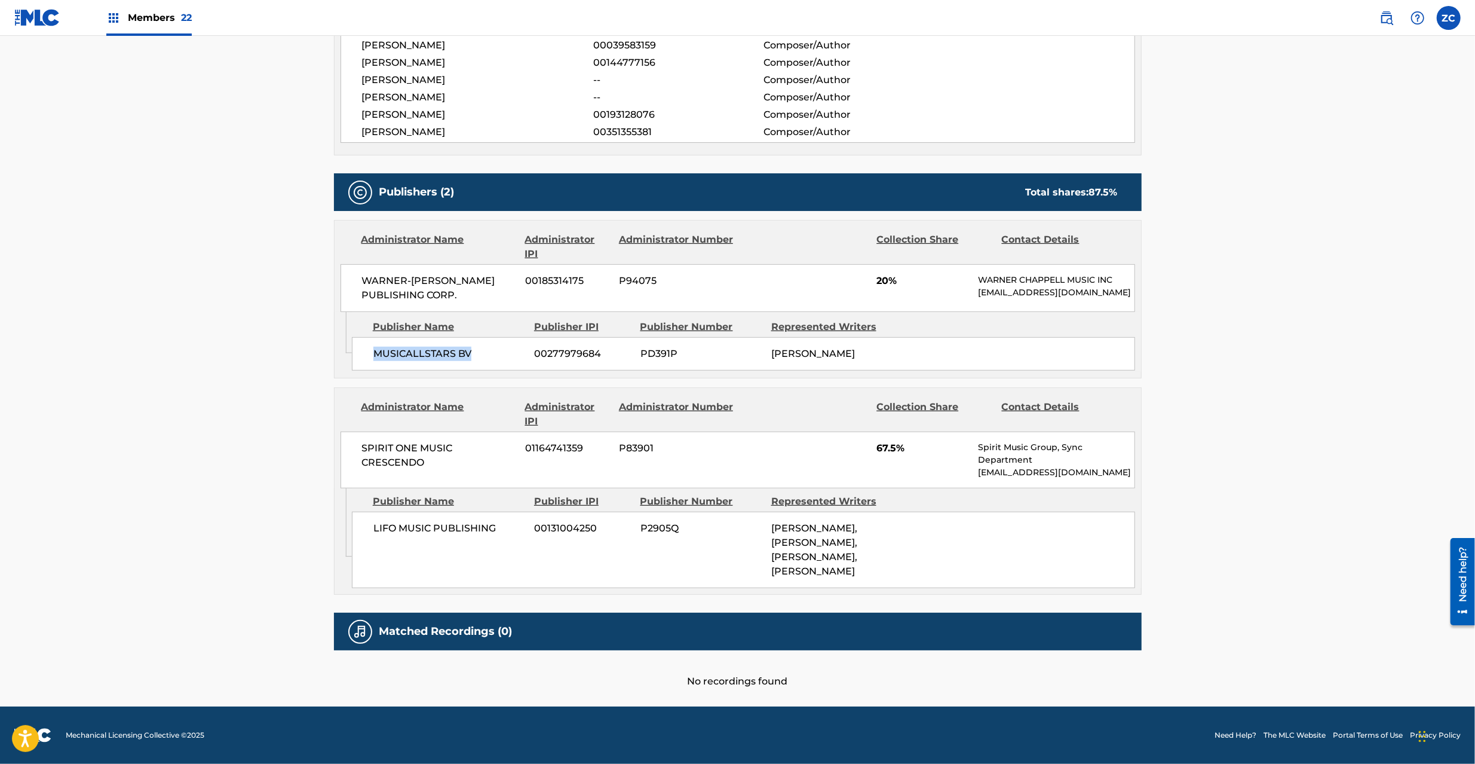
copy span "MUSICALLSTARS BV"
click at [381, 443] on span "SPIRIT ONE MUSIC CRESCENDO" at bounding box center [439, 455] width 155 height 29
click at [409, 462] on span "SPIRIT ONE MUSIC CRESCENDO" at bounding box center [439, 455] width 155 height 29
copy span "SPIRIT ONE MUSIC CRESCENDO"
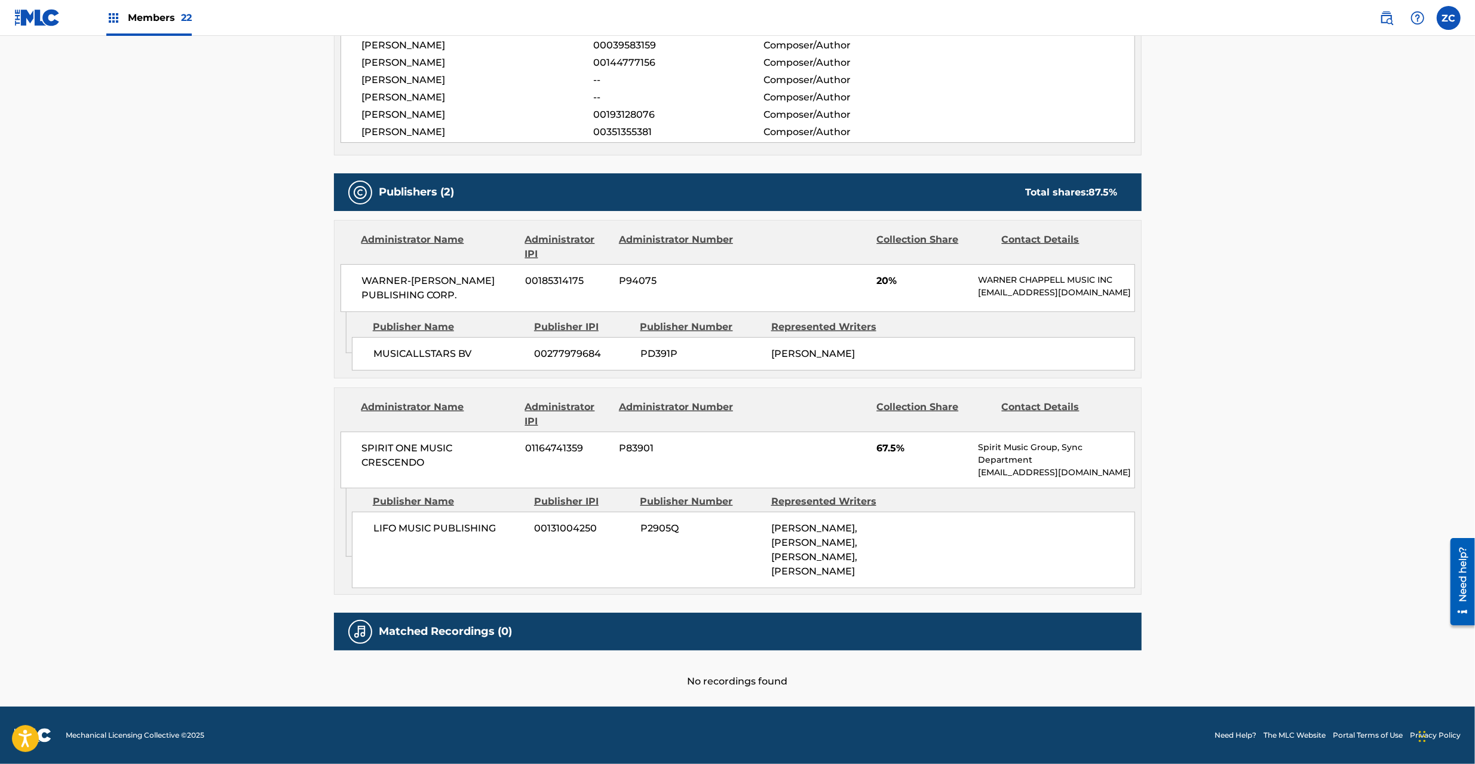
click at [385, 527] on span "LIFO MUSIC PUBLISHING" at bounding box center [449, 528] width 152 height 14
click at [473, 531] on span "LIFO MUSIC PUBLISHING" at bounding box center [449, 528] width 152 height 14
copy span "LIFO MUSIC PUBLISHING"
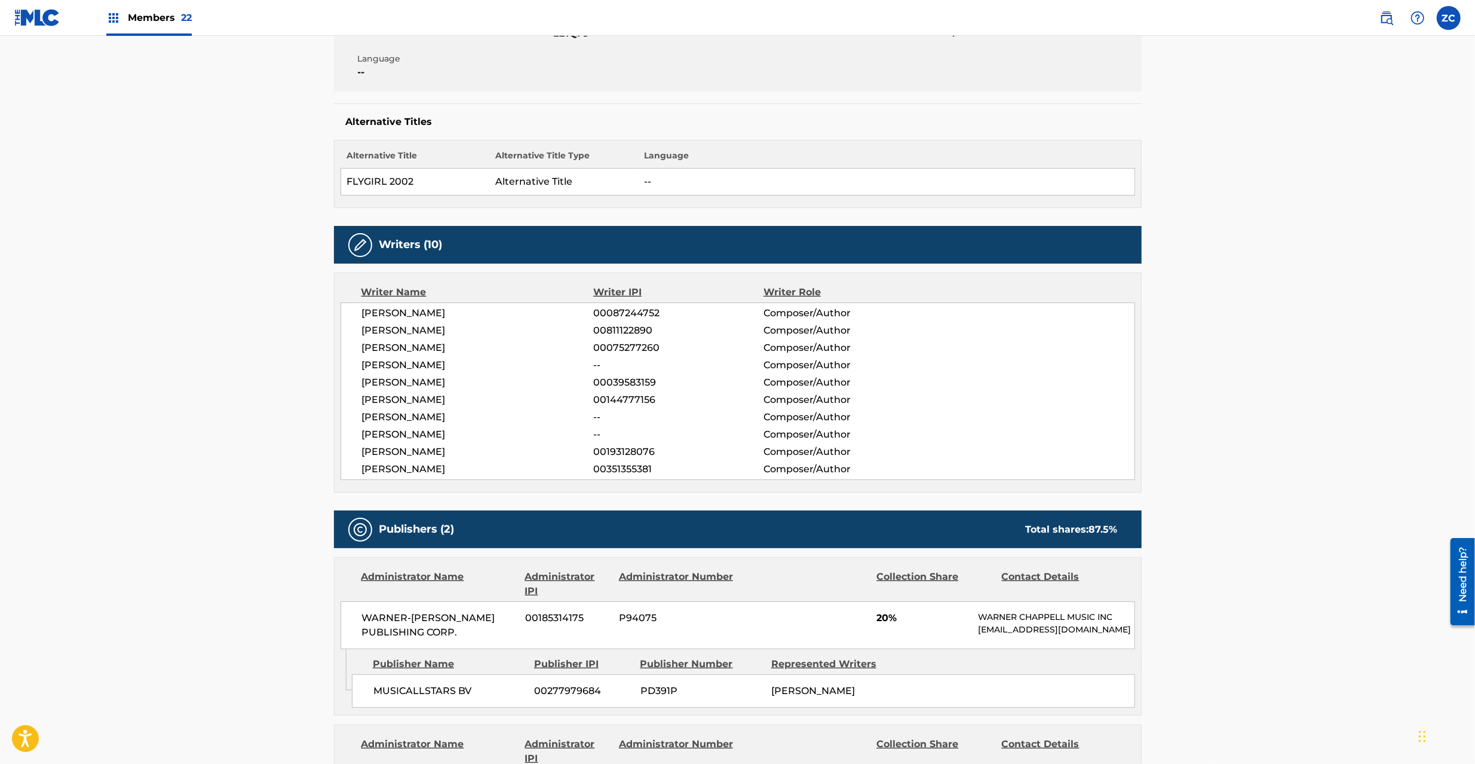
scroll to position [0, 0]
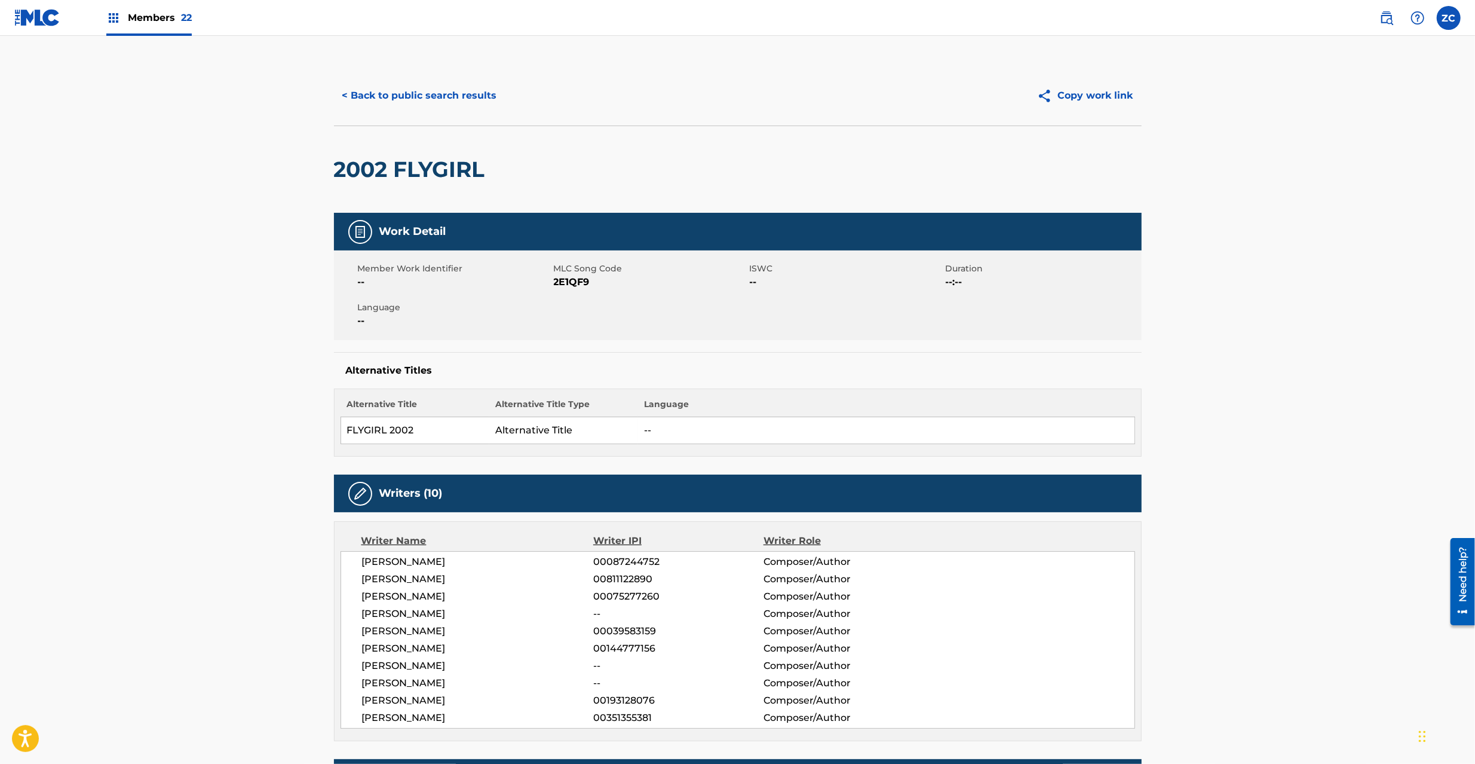
click at [439, 96] on button "< Back to public search results" at bounding box center [419, 96] width 171 height 30
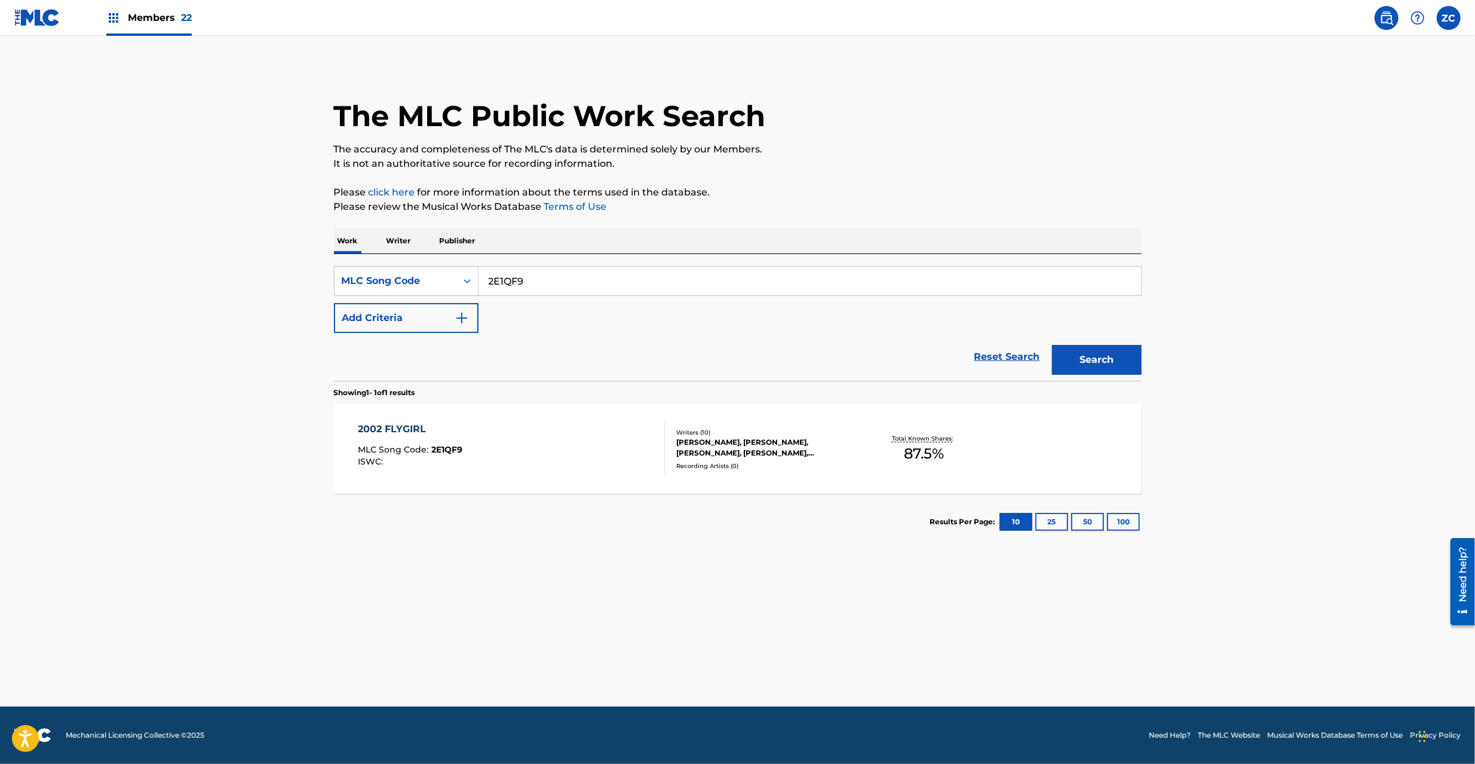
click at [522, 280] on input "2E1QF9" at bounding box center [810, 281] width 663 height 29
type input "DB01J4"
click at [1110, 357] on button "Search" at bounding box center [1097, 360] width 90 height 30
click at [804, 442] on div "[PERSON_NAME], [PERSON_NAME]" at bounding box center [766, 436] width 180 height 11
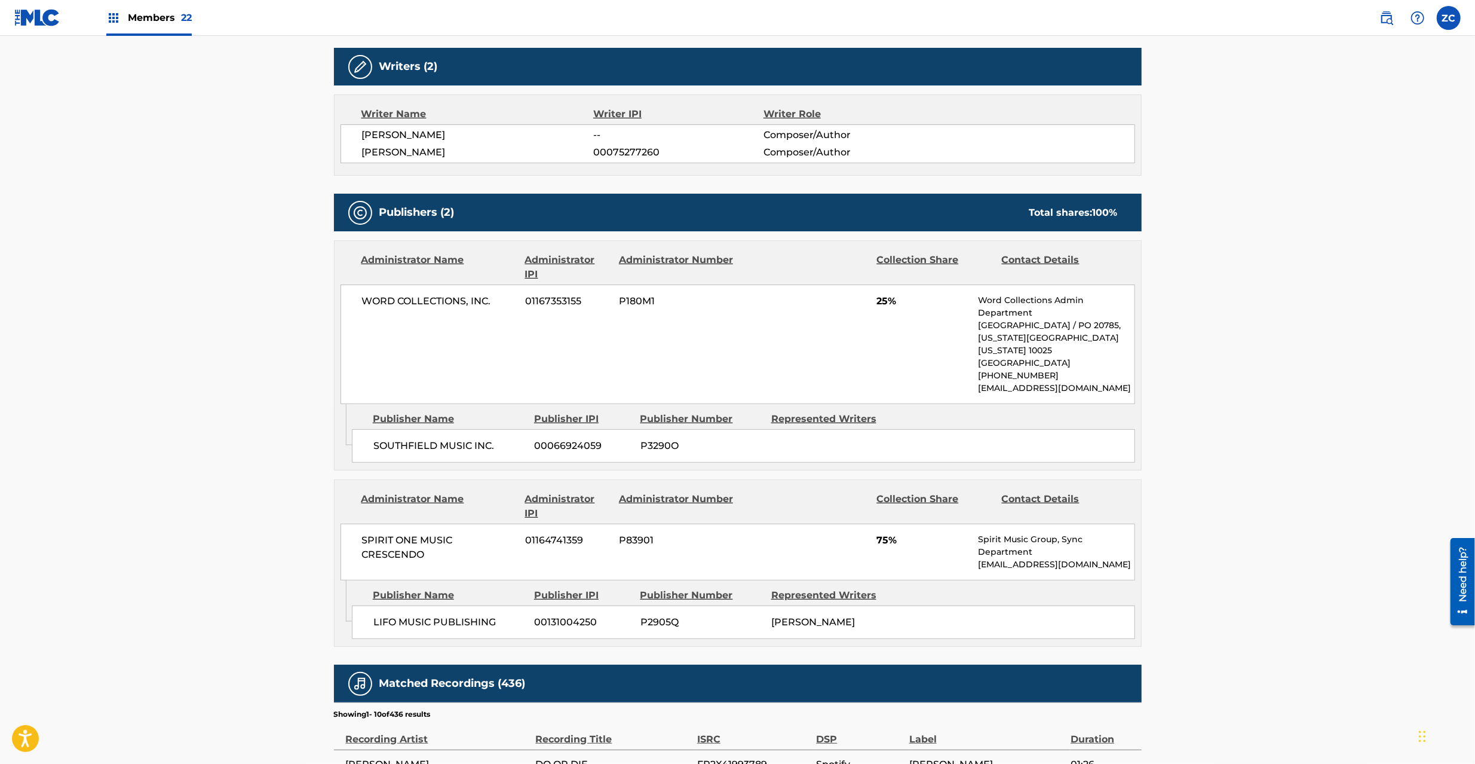
scroll to position [424, 0]
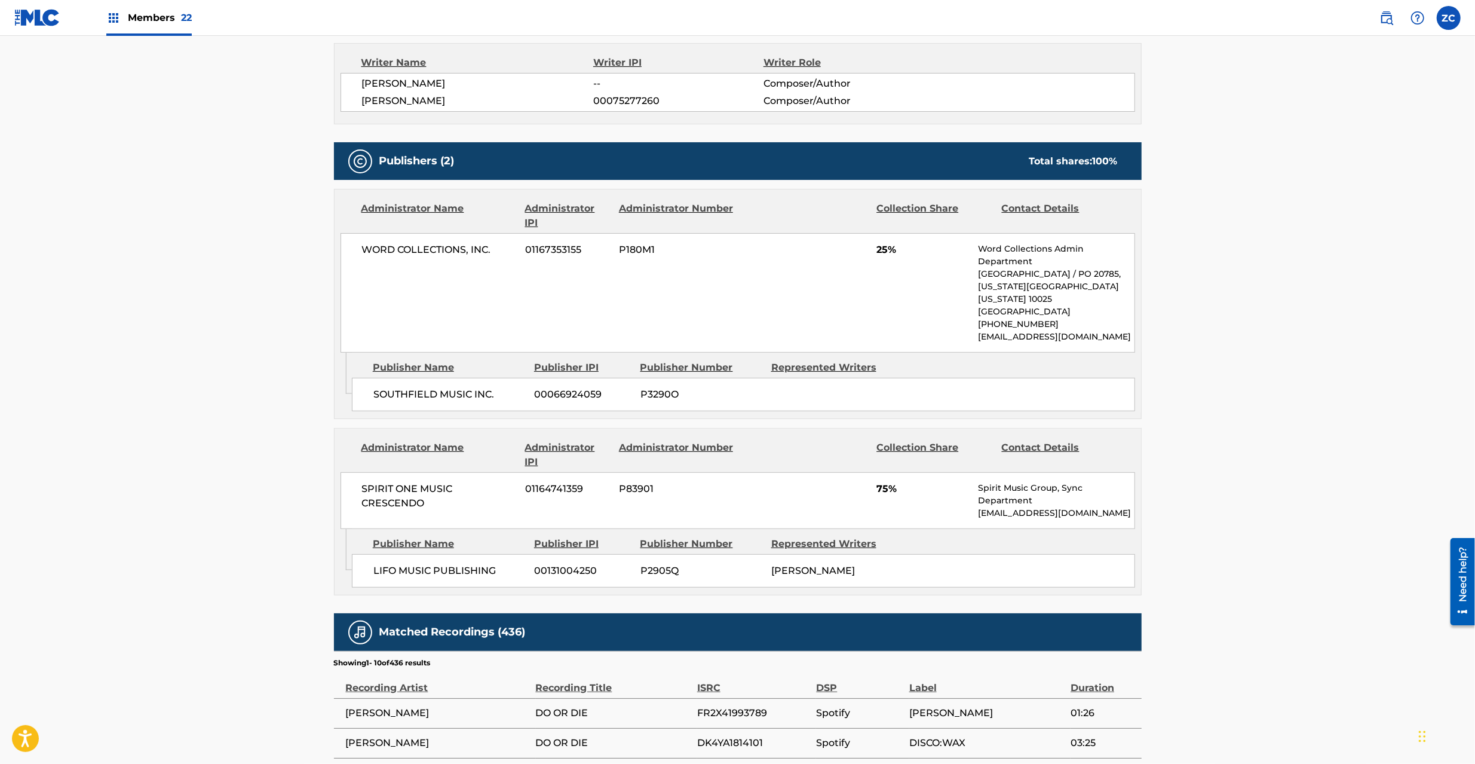
click at [390, 247] on span "WORD COLLECTIONS, INC." at bounding box center [439, 250] width 155 height 14
drag, startPoint x: 390, startPoint y: 247, endPoint x: 419, endPoint y: 249, distance: 29.3
click at [390, 246] on span "WORD COLLECTIONS, INC." at bounding box center [439, 250] width 155 height 14
click at [495, 246] on span "WORD COLLECTIONS, INC." at bounding box center [439, 250] width 155 height 14
click at [409, 397] on span "SOUTHFIELD MUSIC INC." at bounding box center [449, 394] width 152 height 14
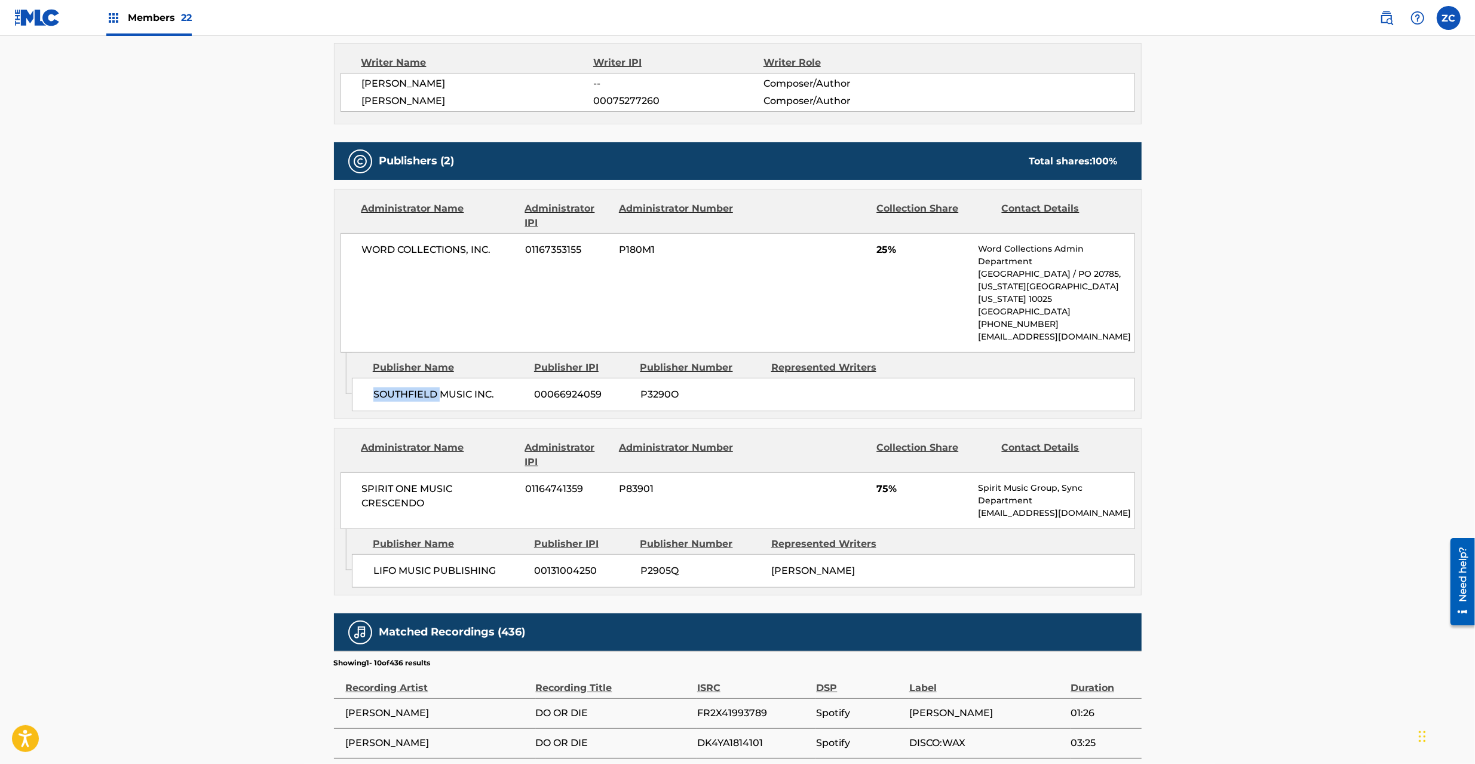
click at [409, 397] on span "SOUTHFIELD MUSIC INC." at bounding box center [449, 394] width 152 height 14
click at [492, 396] on span "SOUTHFIELD MUSIC INC." at bounding box center [449, 394] width 152 height 14
click at [388, 485] on span "SPIRIT ONE MUSIC CRESCENDO" at bounding box center [439, 496] width 155 height 29
click at [385, 486] on span "SPIRIT ONE MUSIC CRESCENDO" at bounding box center [439, 496] width 155 height 29
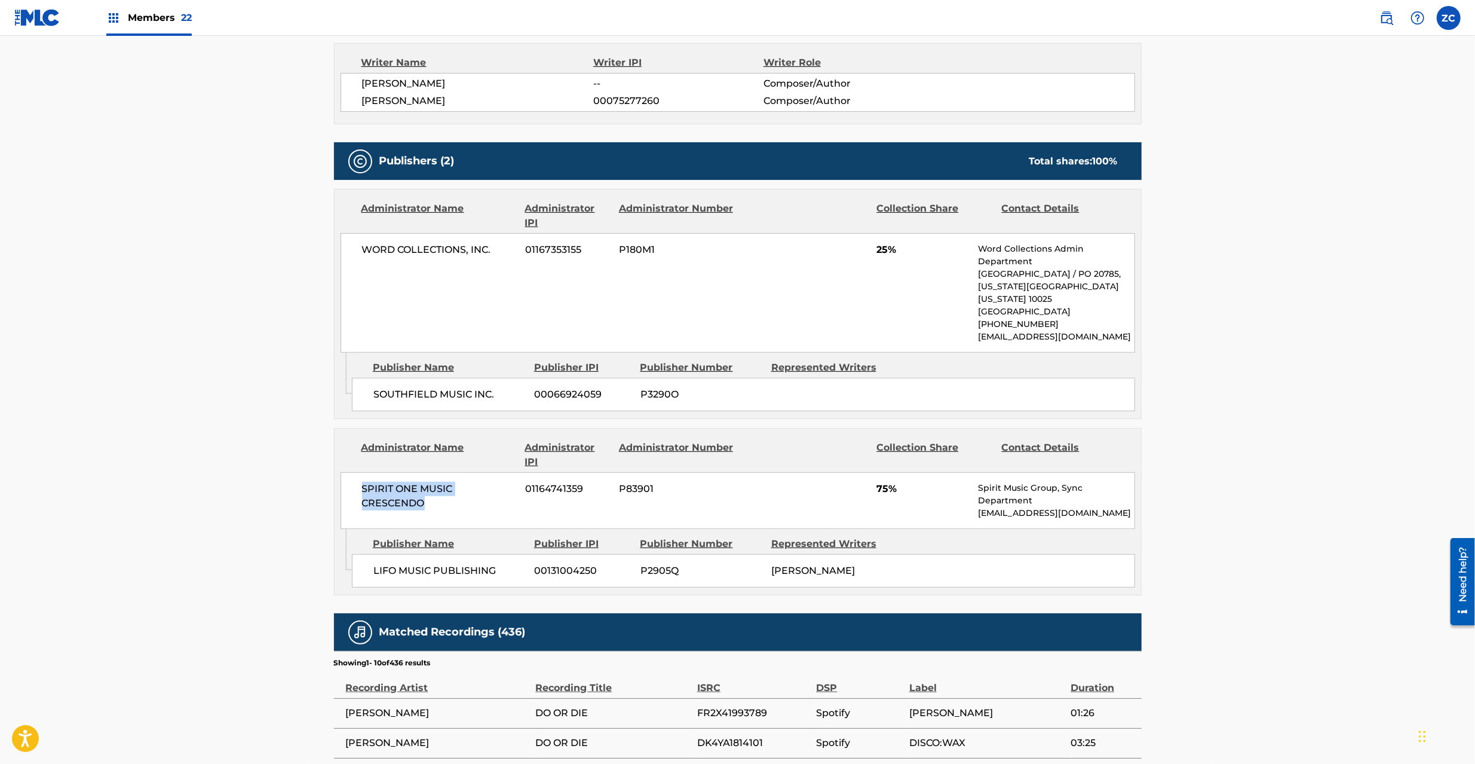
click at [408, 501] on span "SPIRIT ONE MUSIC CRESCENDO" at bounding box center [439, 496] width 155 height 29
click at [380, 571] on span "LIFO MUSIC PUBLISHING" at bounding box center [449, 570] width 152 height 14
drag, startPoint x: 380, startPoint y: 571, endPoint x: 455, endPoint y: 572, distance: 75.3
click at [381, 571] on span "LIFO MUSIC PUBLISHING" at bounding box center [449, 570] width 152 height 14
click at [476, 576] on span "LIFO MUSIC PUBLISHING" at bounding box center [449, 570] width 152 height 14
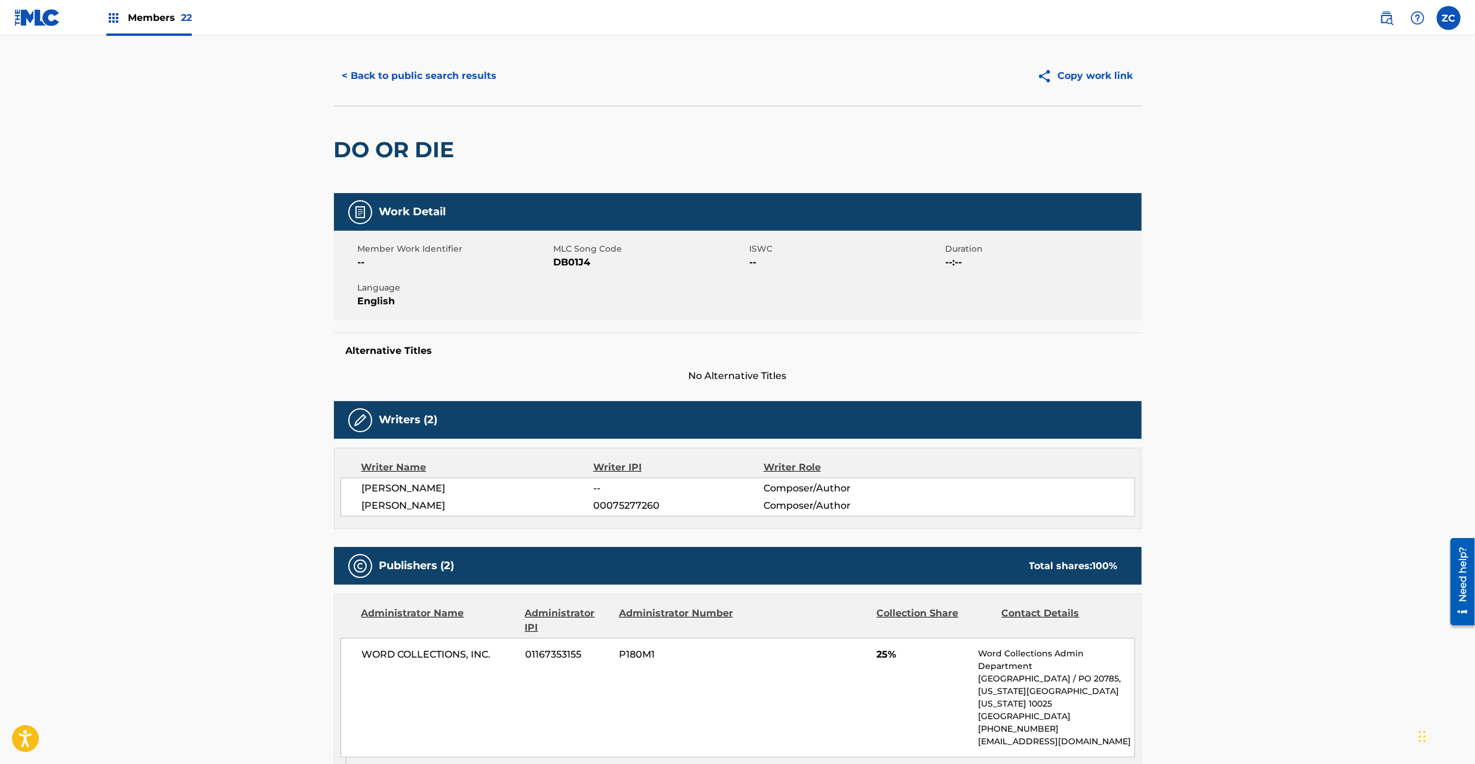
scroll to position [0, 0]
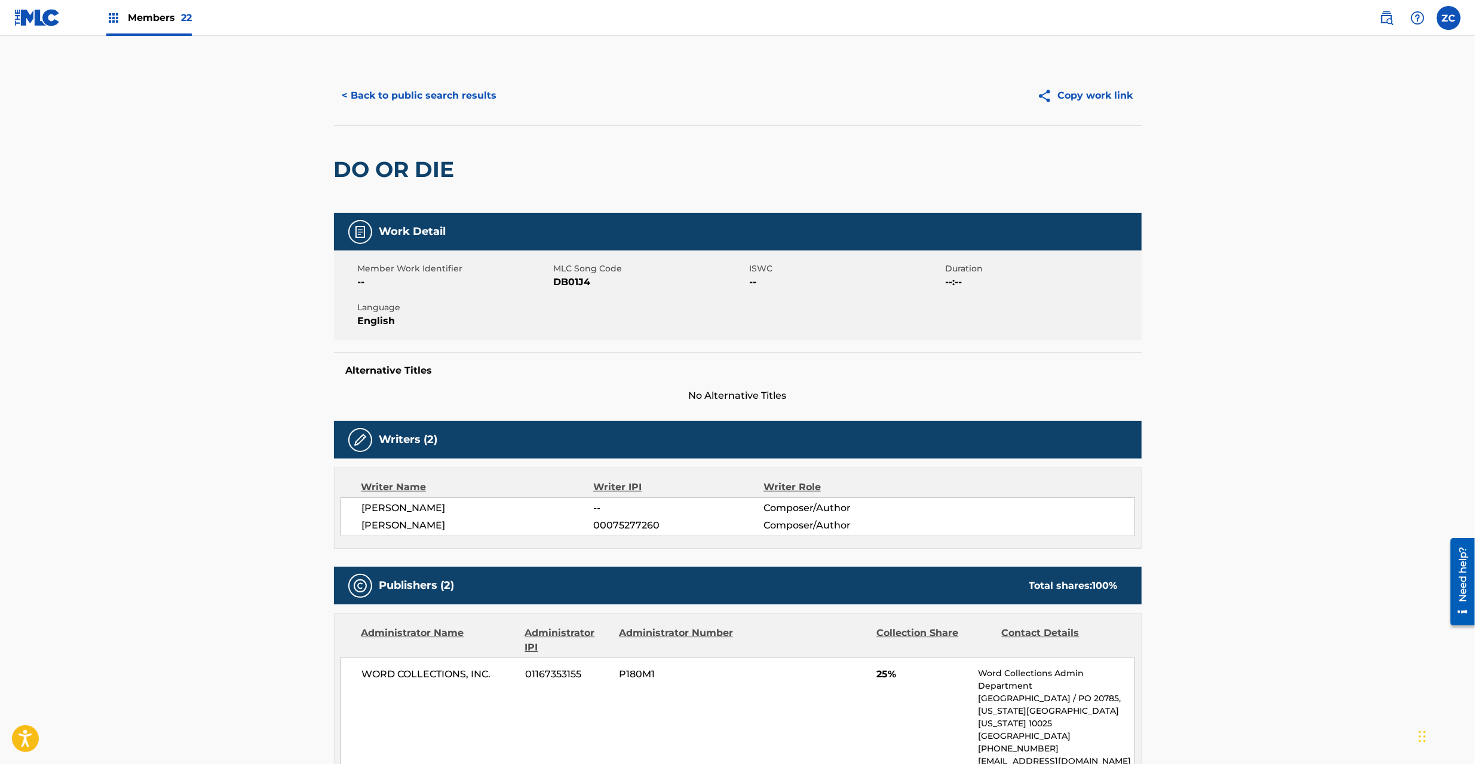
click at [440, 103] on button "< Back to public search results" at bounding box center [419, 96] width 171 height 30
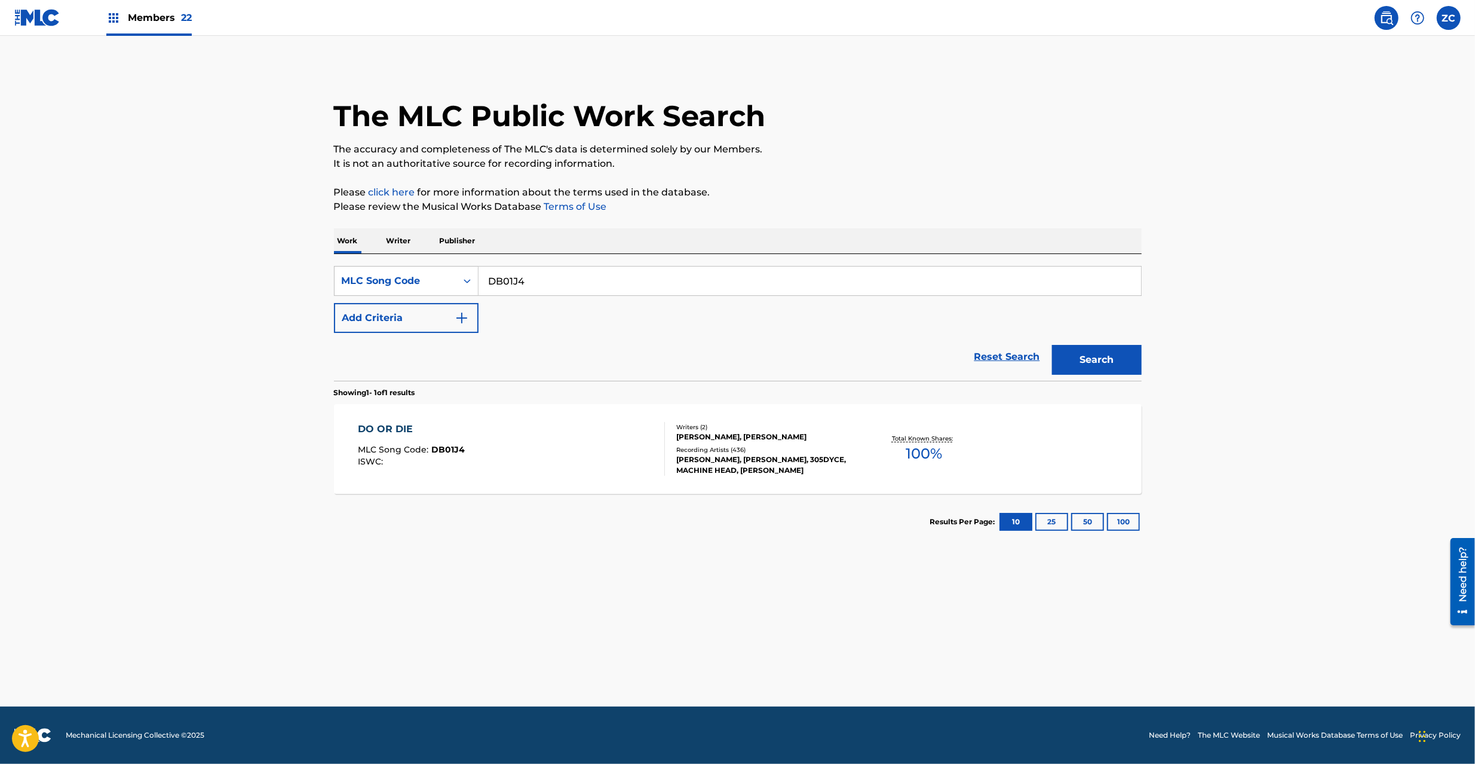
click at [589, 282] on input "DB01J4" at bounding box center [810, 281] width 663 height 29
type input "RB362T"
click at [1097, 361] on button "Search" at bounding box center [1097, 360] width 90 height 30
click at [630, 281] on input "RB362T" at bounding box center [810, 281] width 663 height 29
click at [541, 443] on div "RUNNIN FROM YOUR LOVE MLC Song Code : RB362T ISWC : T0712124236" at bounding box center [511, 449] width 307 height 54
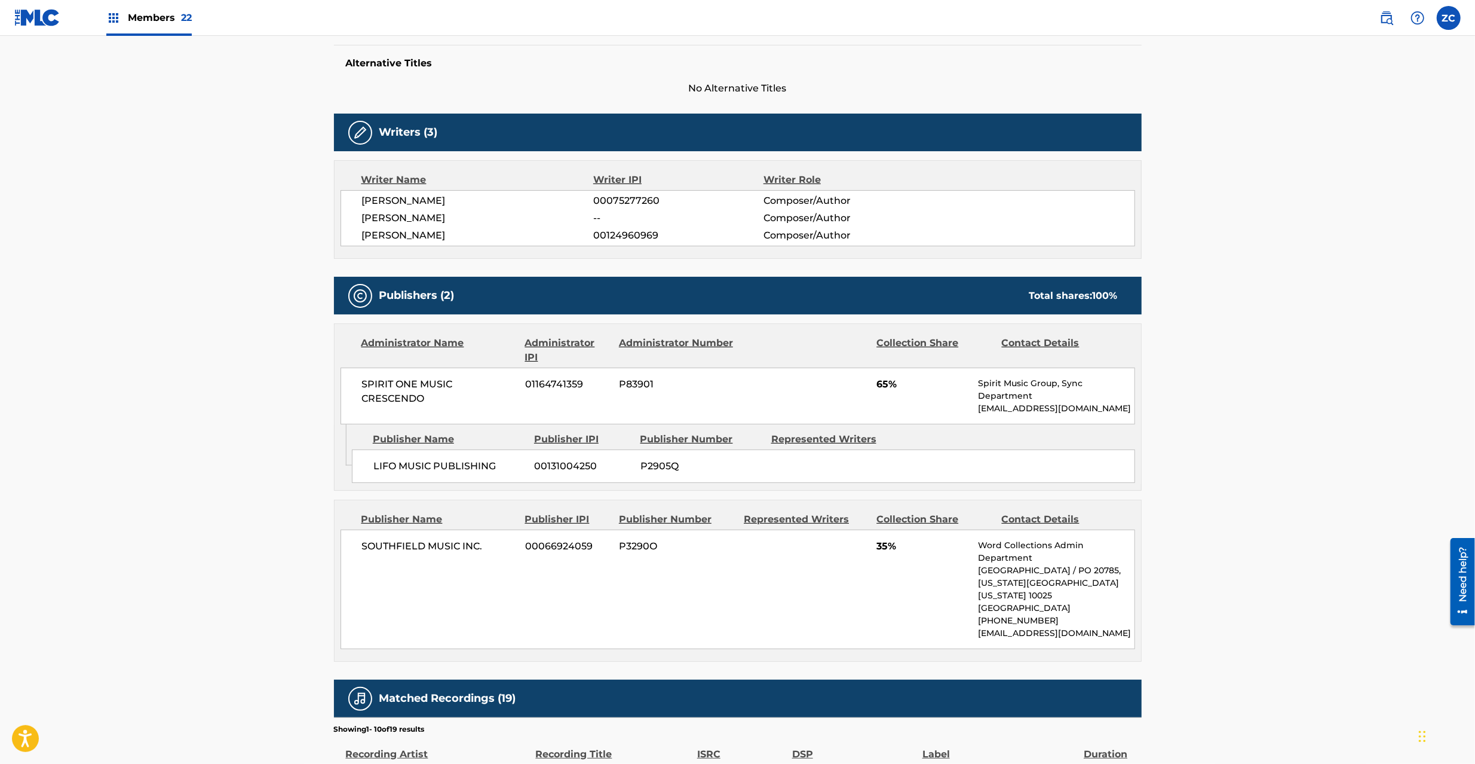
scroll to position [318, 0]
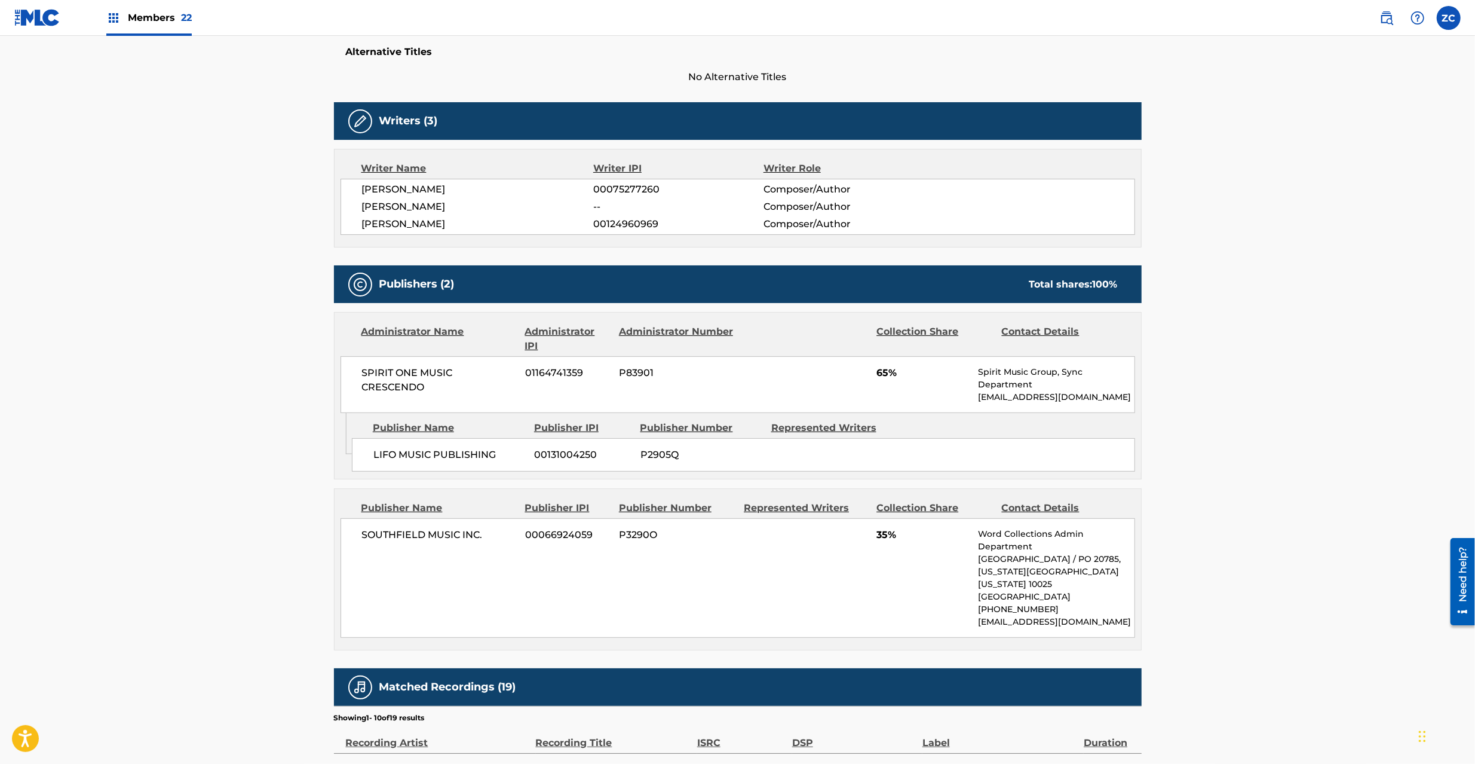
click at [370, 371] on span "SPIRIT ONE MUSIC CRESCENDO" at bounding box center [439, 380] width 155 height 29
click at [407, 391] on span "SPIRIT ONE MUSIC CRESCENDO" at bounding box center [439, 380] width 155 height 29
click at [385, 460] on span "LIFO MUSIC PUBLISHING" at bounding box center [449, 455] width 152 height 14
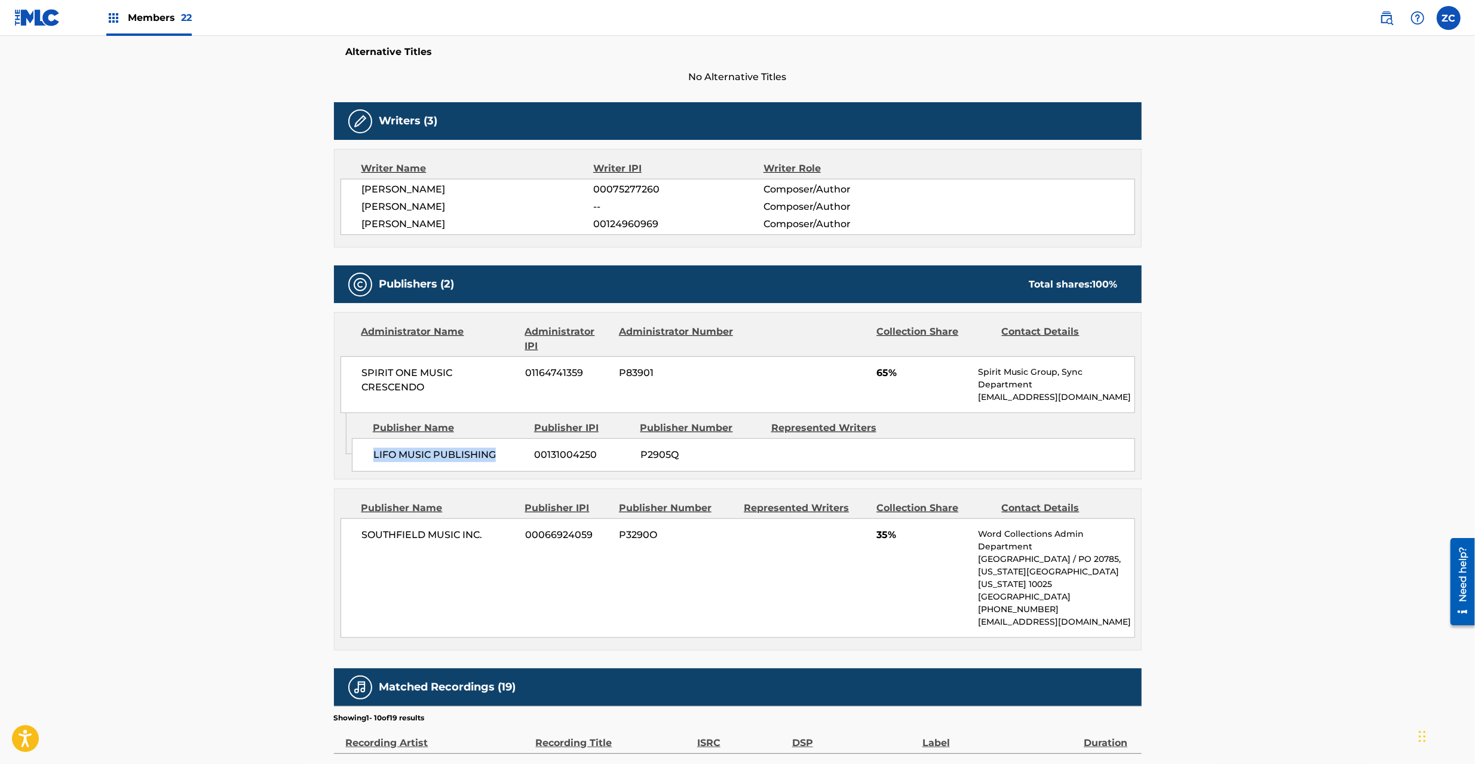
click at [466, 455] on span "LIFO MUSIC PUBLISHING" at bounding box center [449, 455] width 152 height 14
click at [385, 538] on span "SOUTHFIELD MUSIC INC." at bounding box center [439, 535] width 155 height 14
click at [484, 536] on span "SOUTHFIELD MUSIC INC." at bounding box center [439, 535] width 155 height 14
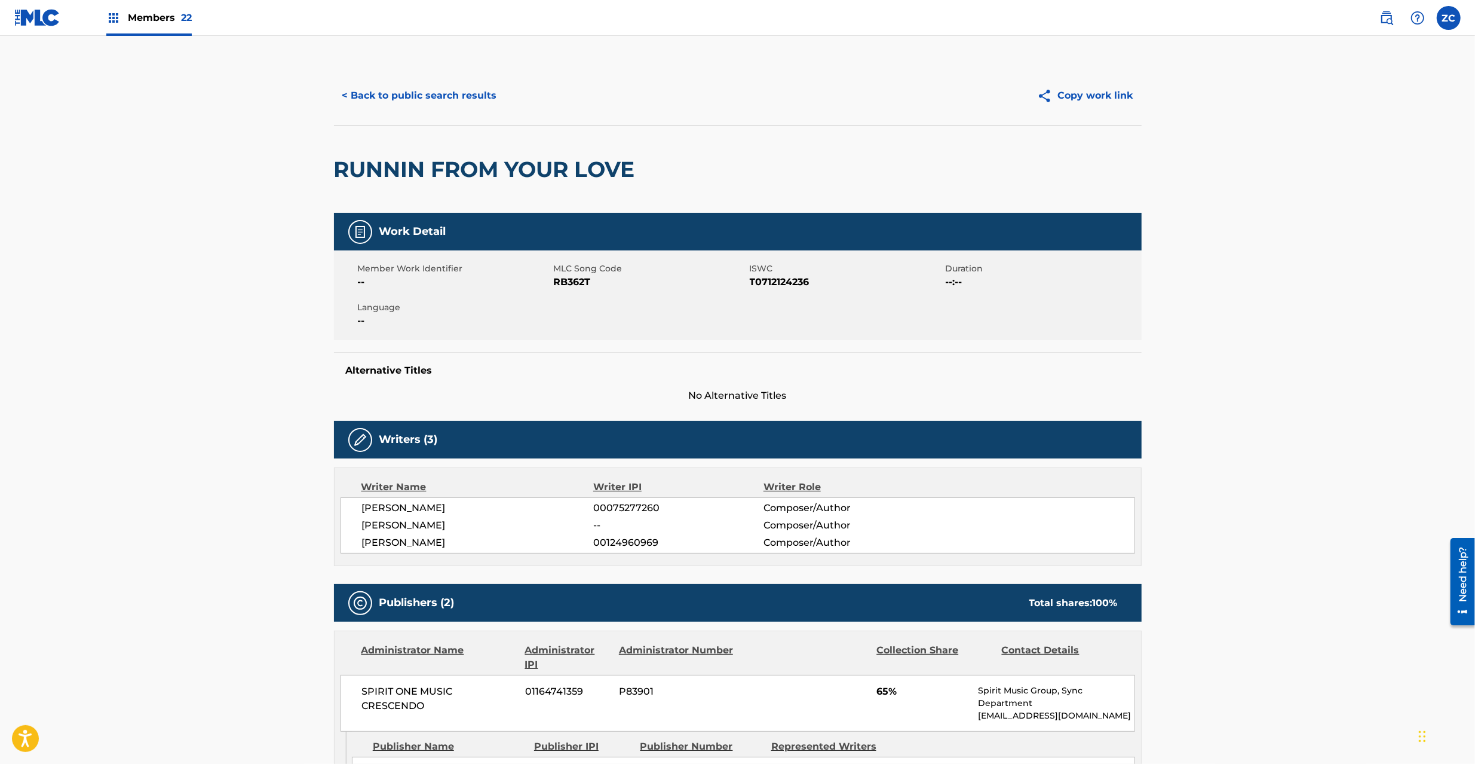
click at [448, 92] on button "< Back to public search results" at bounding box center [419, 96] width 171 height 30
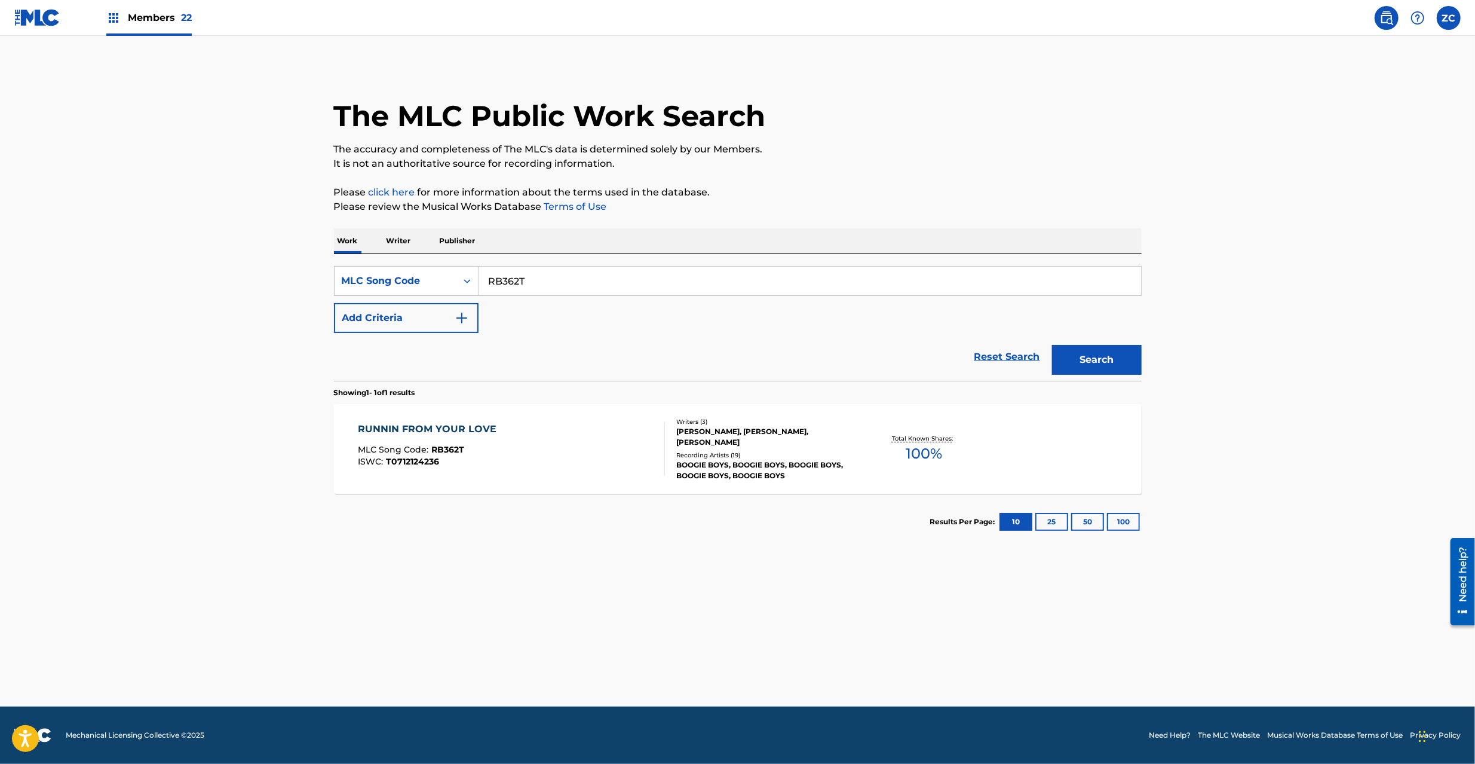
click at [610, 275] on input "RB362T" at bounding box center [810, 281] width 663 height 29
type input "GA19Y4"
click at [1076, 356] on button "Search" at bounding box center [1097, 360] width 90 height 30
click at [648, 436] on div "GIRL IN MY NEXT SONG MLC Song Code : GA19Y4 ISWC :" at bounding box center [511, 449] width 307 height 54
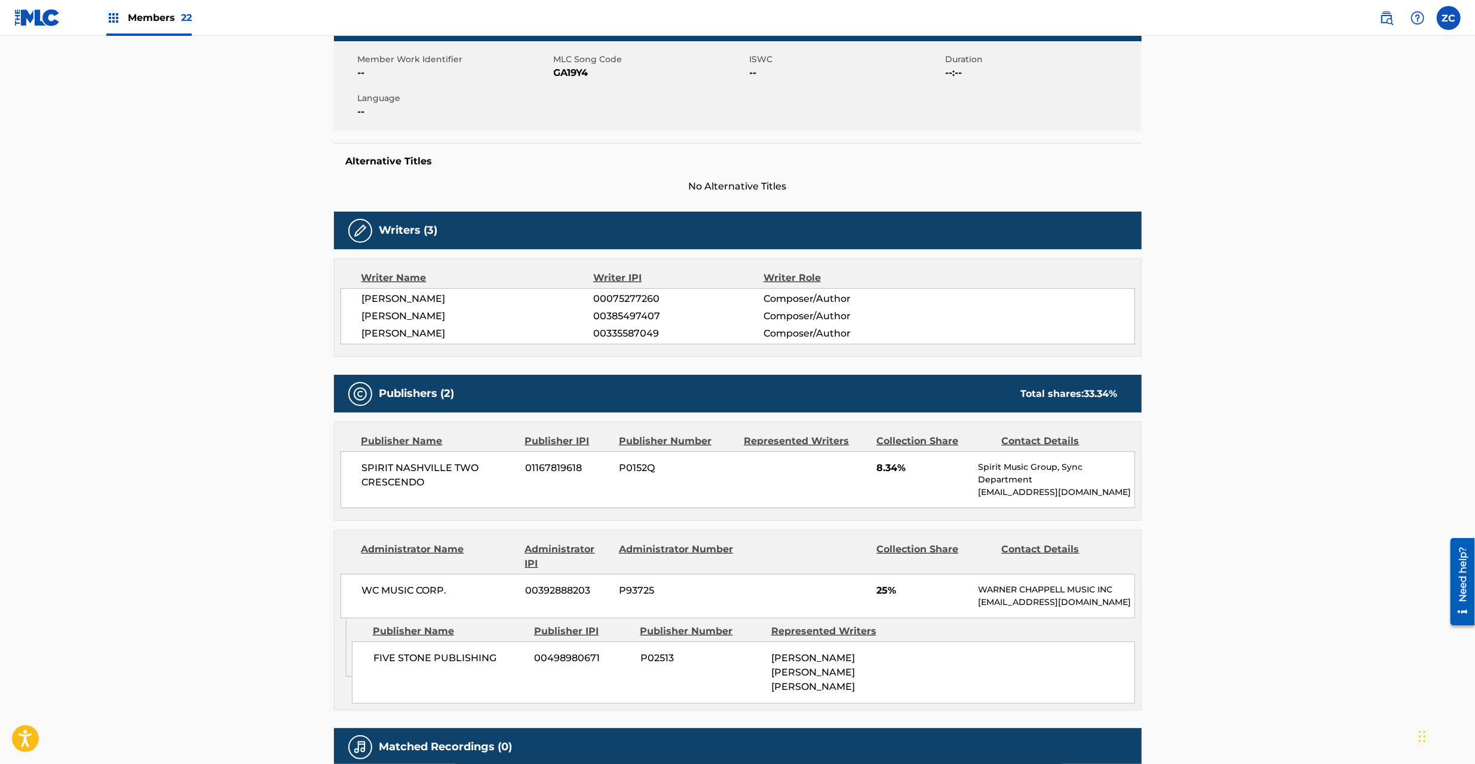
scroll to position [213, 0]
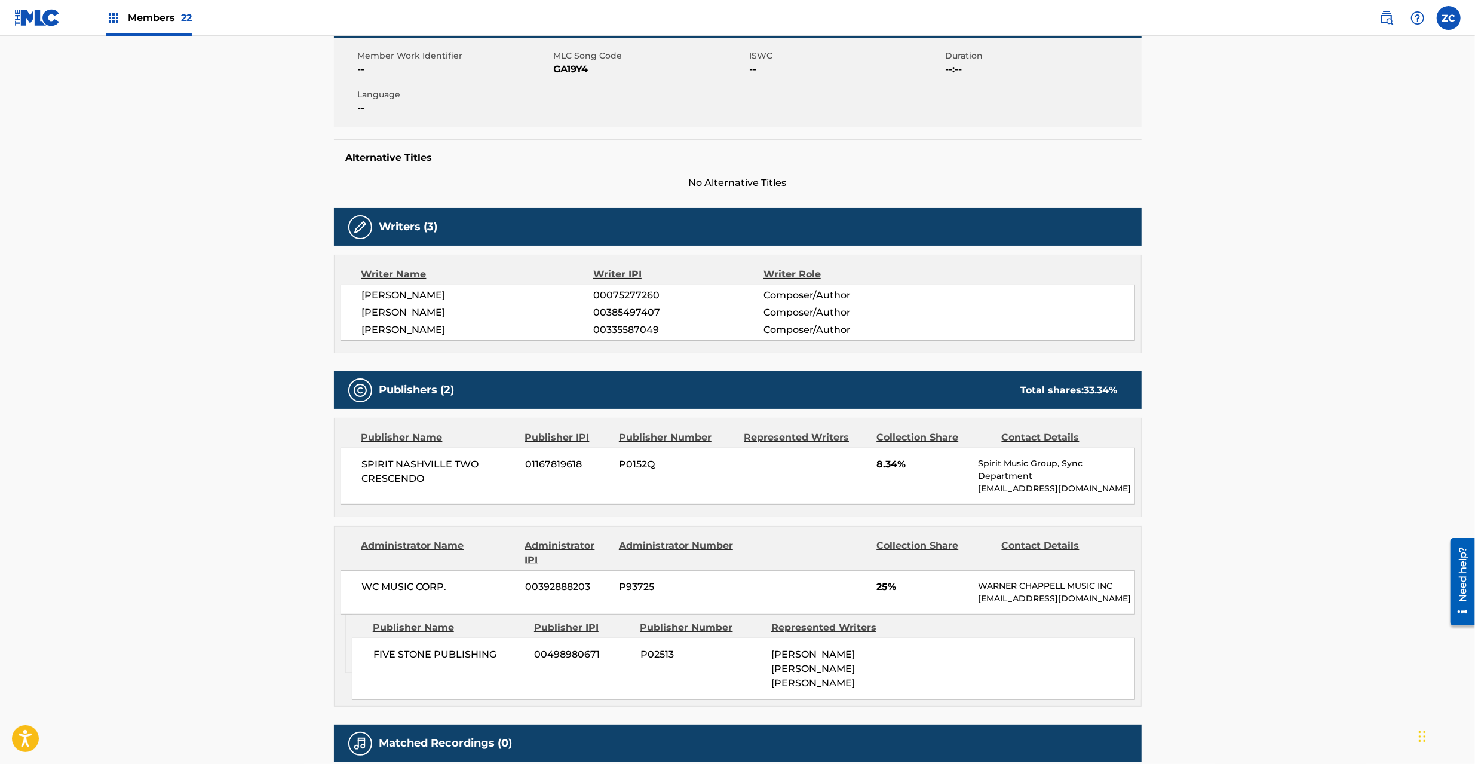
click at [376, 461] on span "SPIRIT NASHVILLE TWO CRESCENDO" at bounding box center [439, 471] width 155 height 29
click at [412, 477] on span "SPIRIT NASHVILLE TWO CRESCENDO" at bounding box center [439, 471] width 155 height 29
click at [375, 586] on span "WC MUSIC CORP." at bounding box center [439, 587] width 155 height 14
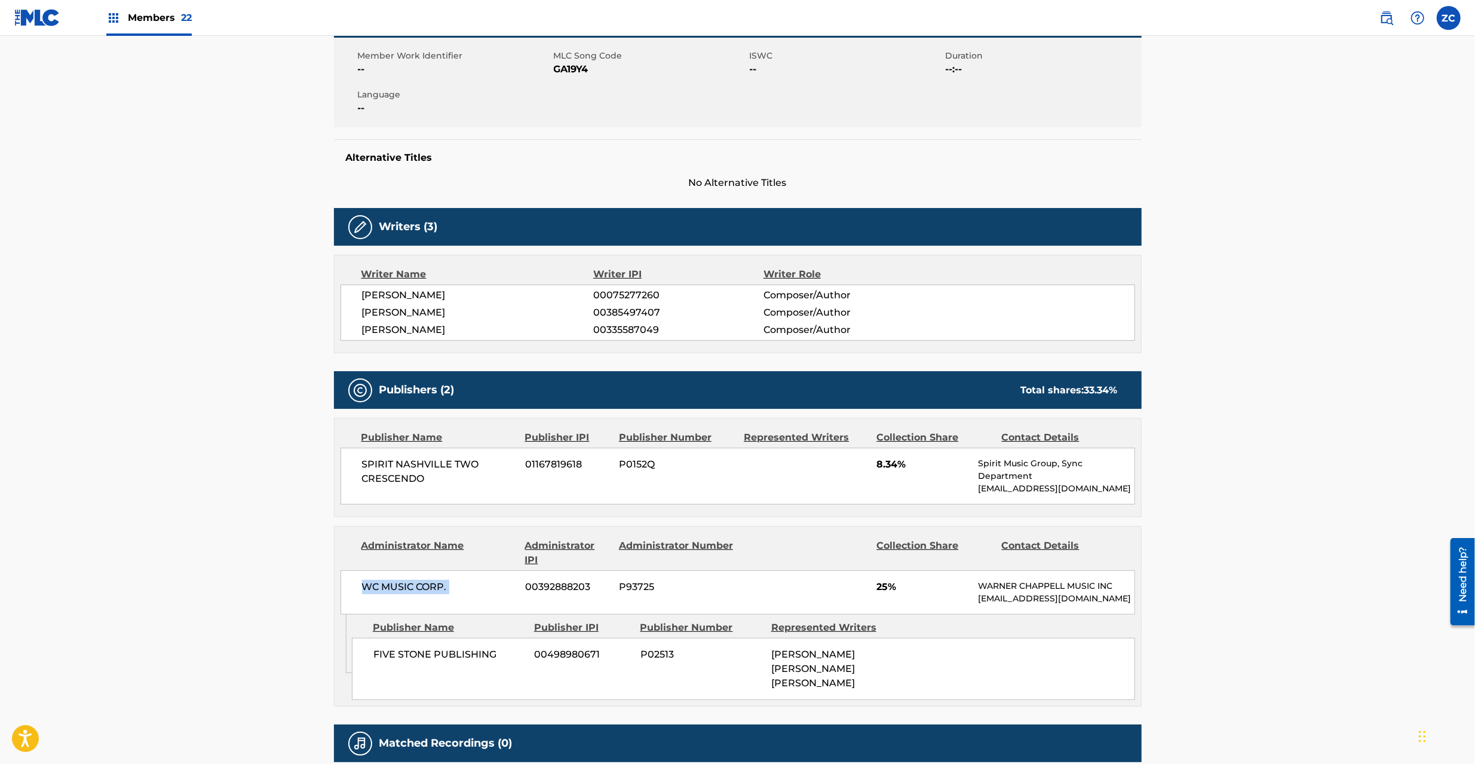
click at [449, 589] on span "WC MUSIC CORP." at bounding box center [439, 587] width 155 height 14
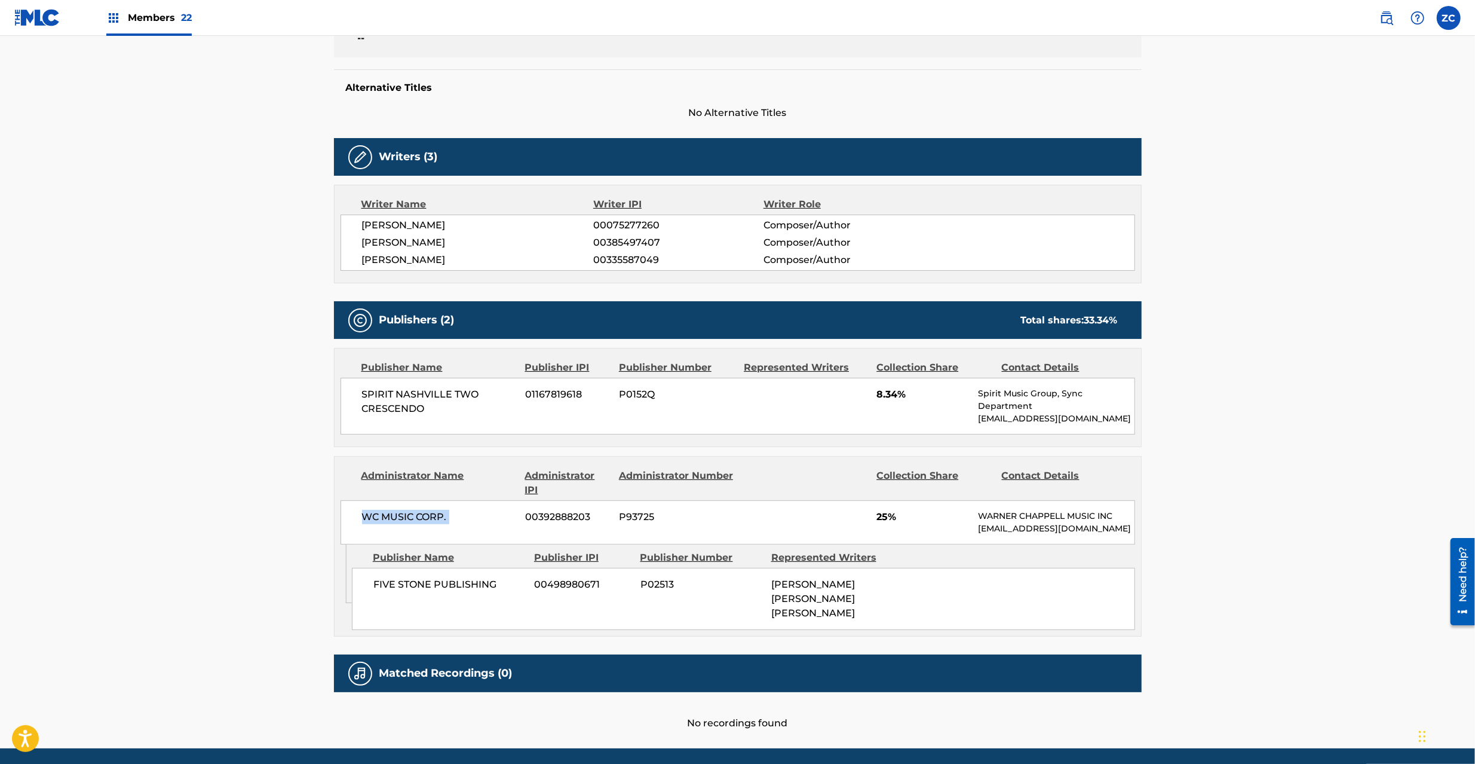
scroll to position [318, 0]
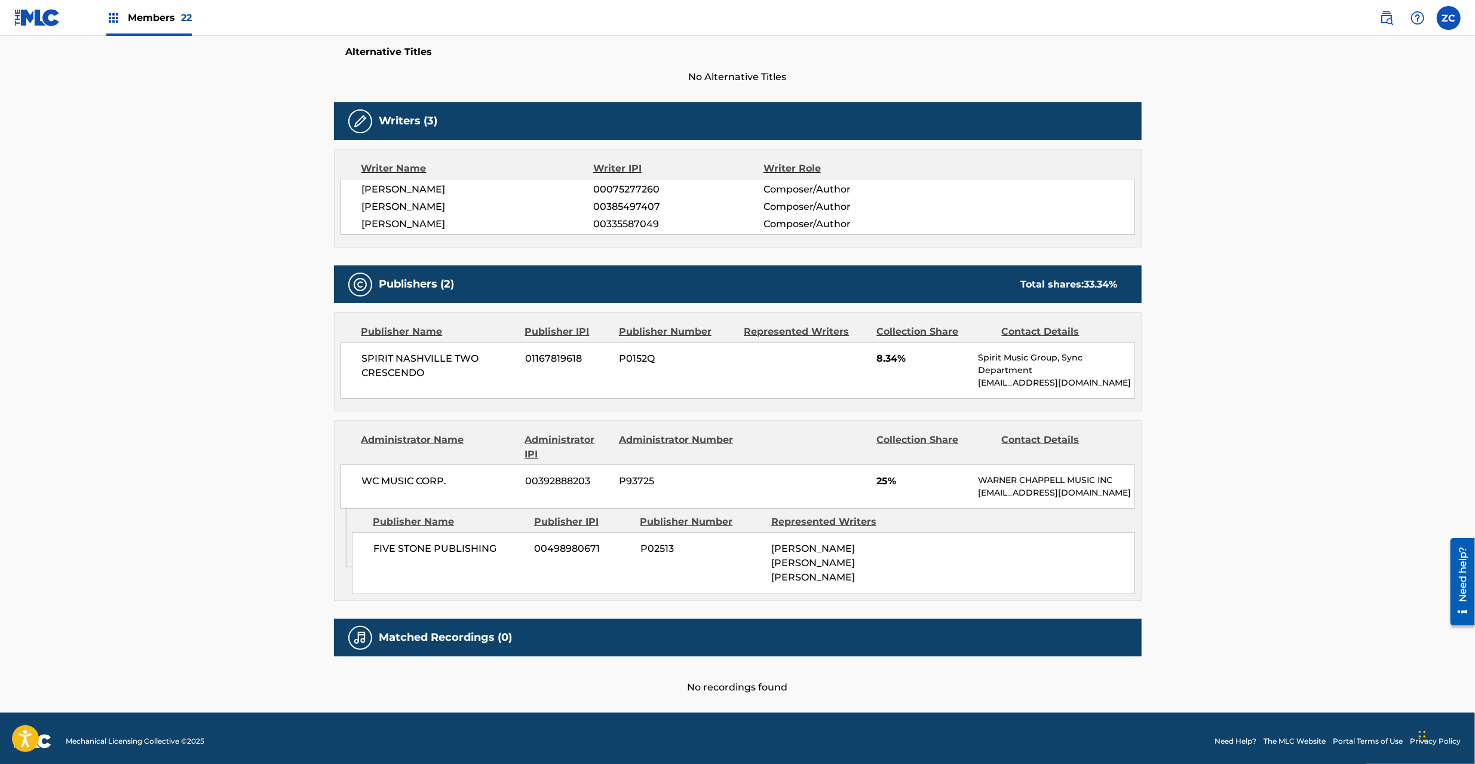
click at [385, 556] on span "FIVE STONE PUBLISHING" at bounding box center [449, 548] width 152 height 14
click at [483, 556] on span "FIVE STONE PUBLISHING" at bounding box center [449, 548] width 152 height 14
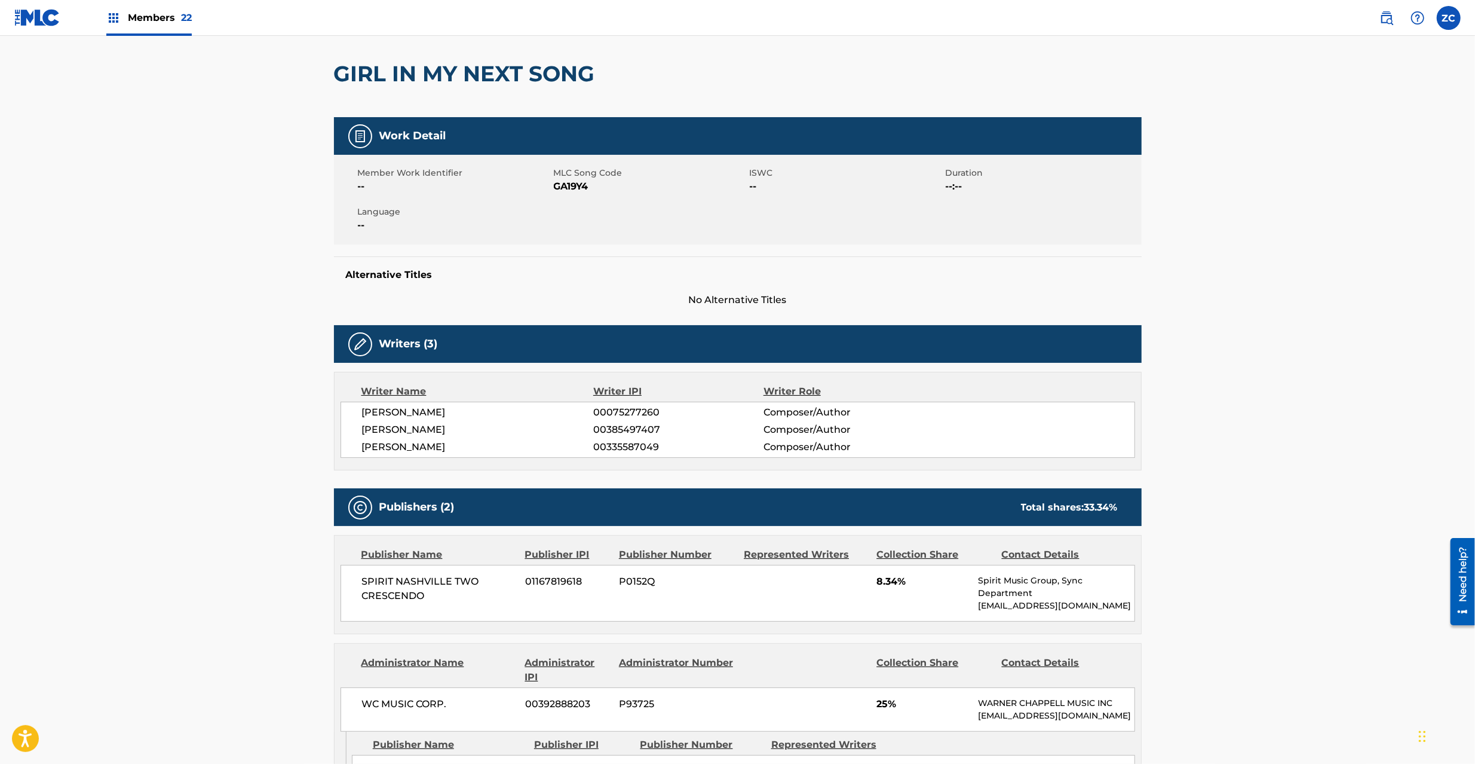
scroll to position [0, 0]
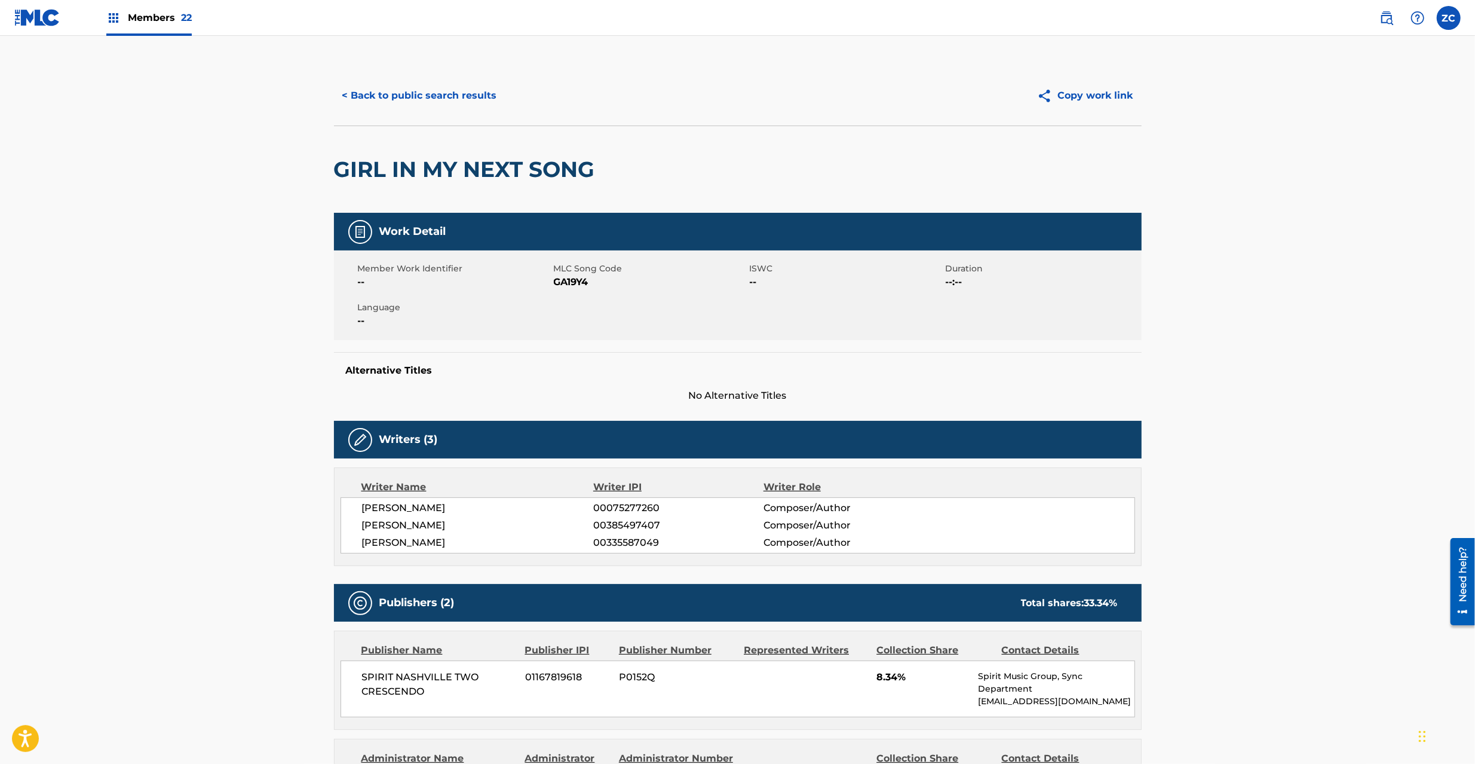
click at [416, 85] on button "< Back to public search results" at bounding box center [419, 96] width 171 height 30
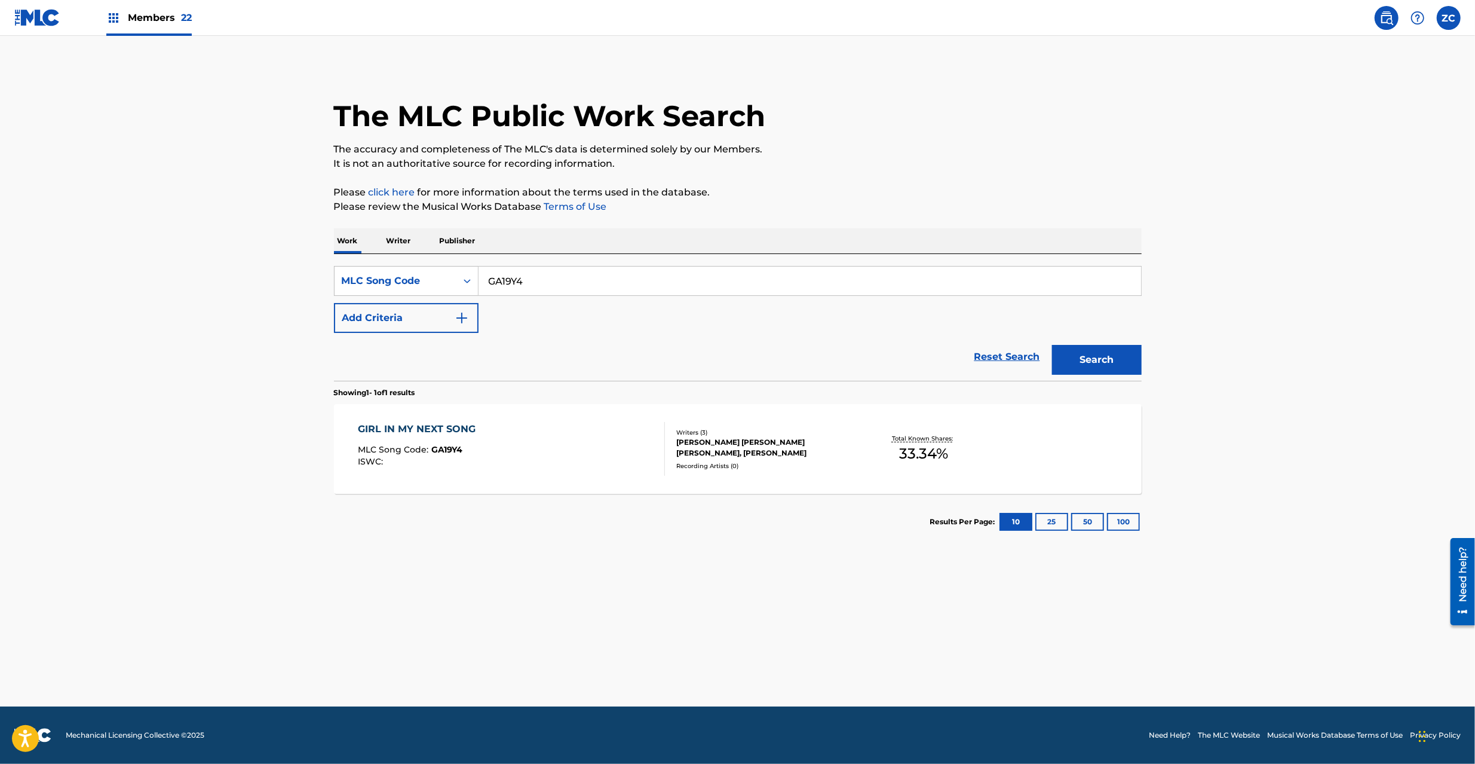
click at [544, 285] on input "GA19Y4" at bounding box center [810, 281] width 663 height 29
type input "TD4ANU"
click at [1090, 361] on button "Search" at bounding box center [1097, 360] width 90 height 30
click at [822, 468] on div "[PERSON_NAME], [PERSON_NAME], [PERSON_NAME], [PERSON_NAME], [PERSON_NAME]" at bounding box center [766, 465] width 180 height 22
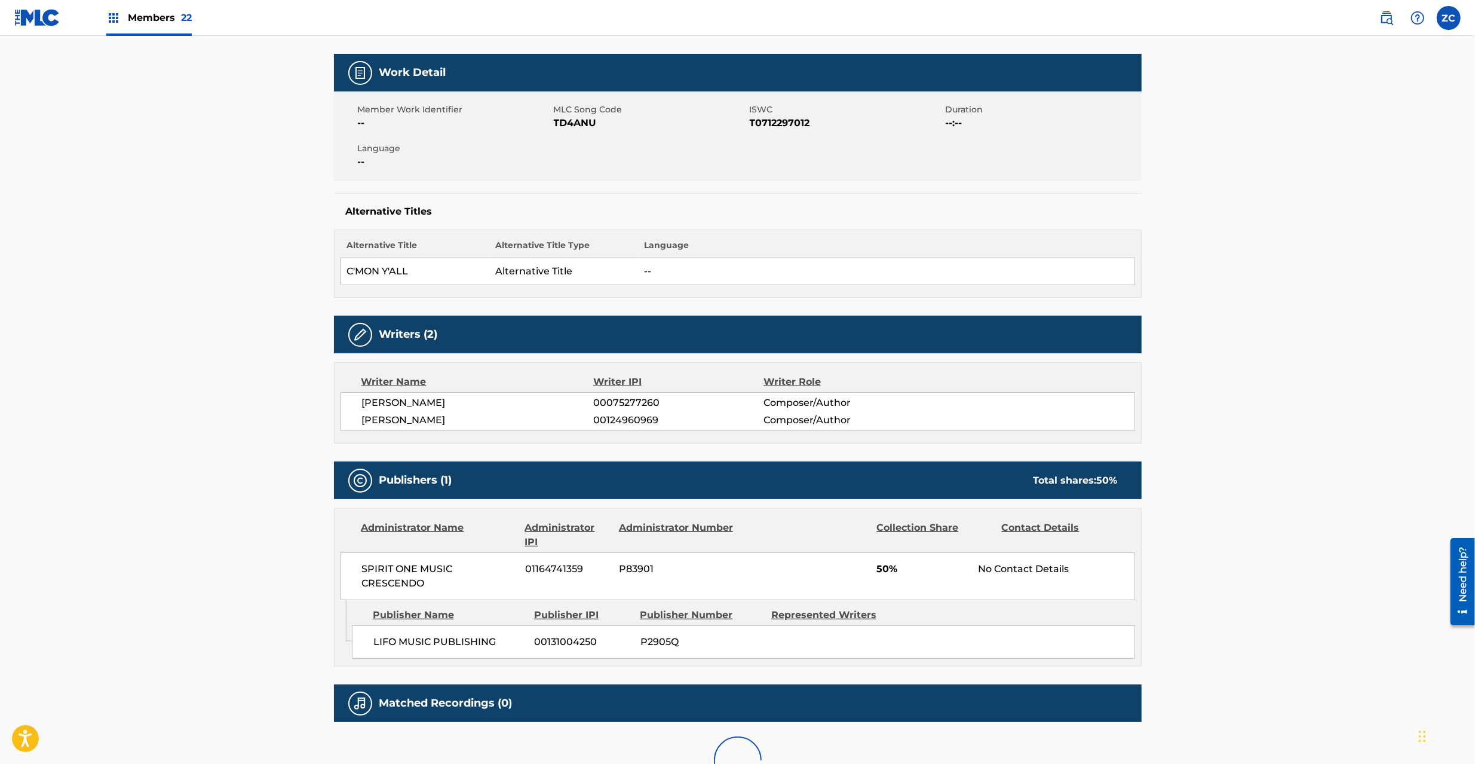
scroll to position [213, 0]
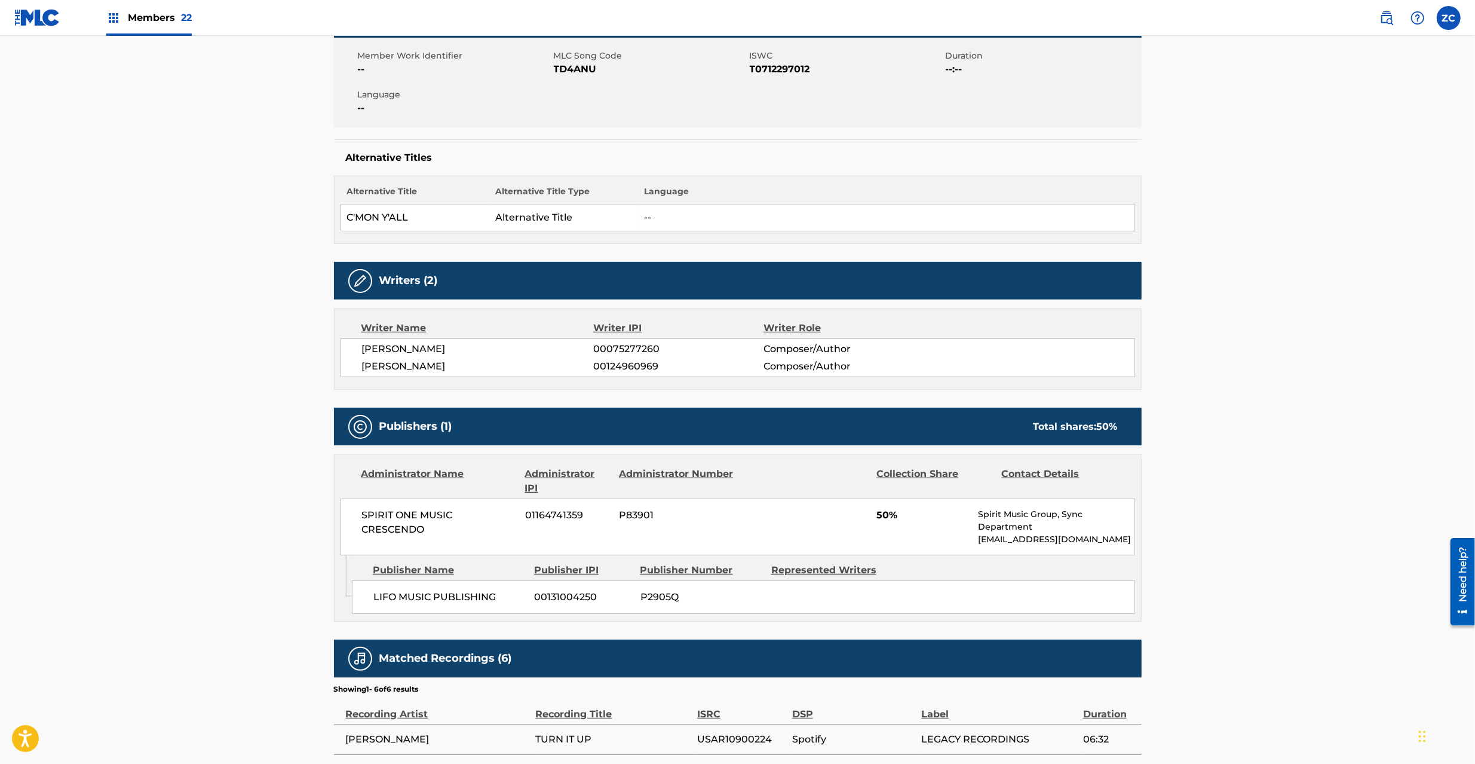
click at [376, 516] on span "SPIRIT ONE MUSIC CRESCENDO" at bounding box center [439, 522] width 155 height 29
click at [408, 526] on span "SPIRIT ONE MUSIC CRESCENDO" at bounding box center [439, 522] width 155 height 29
click at [387, 601] on span "LIFO MUSIC PUBLISHING" at bounding box center [449, 597] width 152 height 14
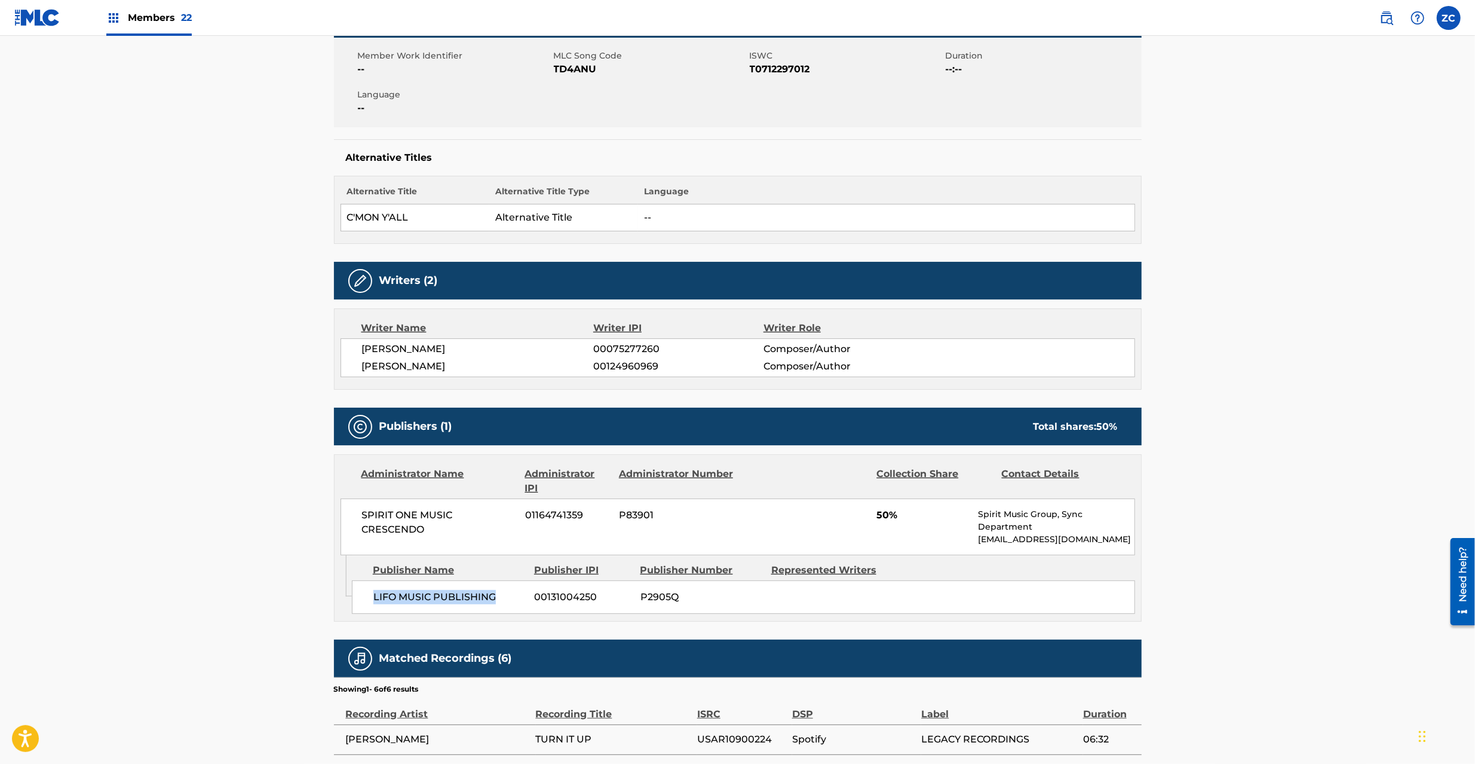
click at [470, 596] on span "LIFO MUSIC PUBLISHING" at bounding box center [449, 597] width 152 height 14
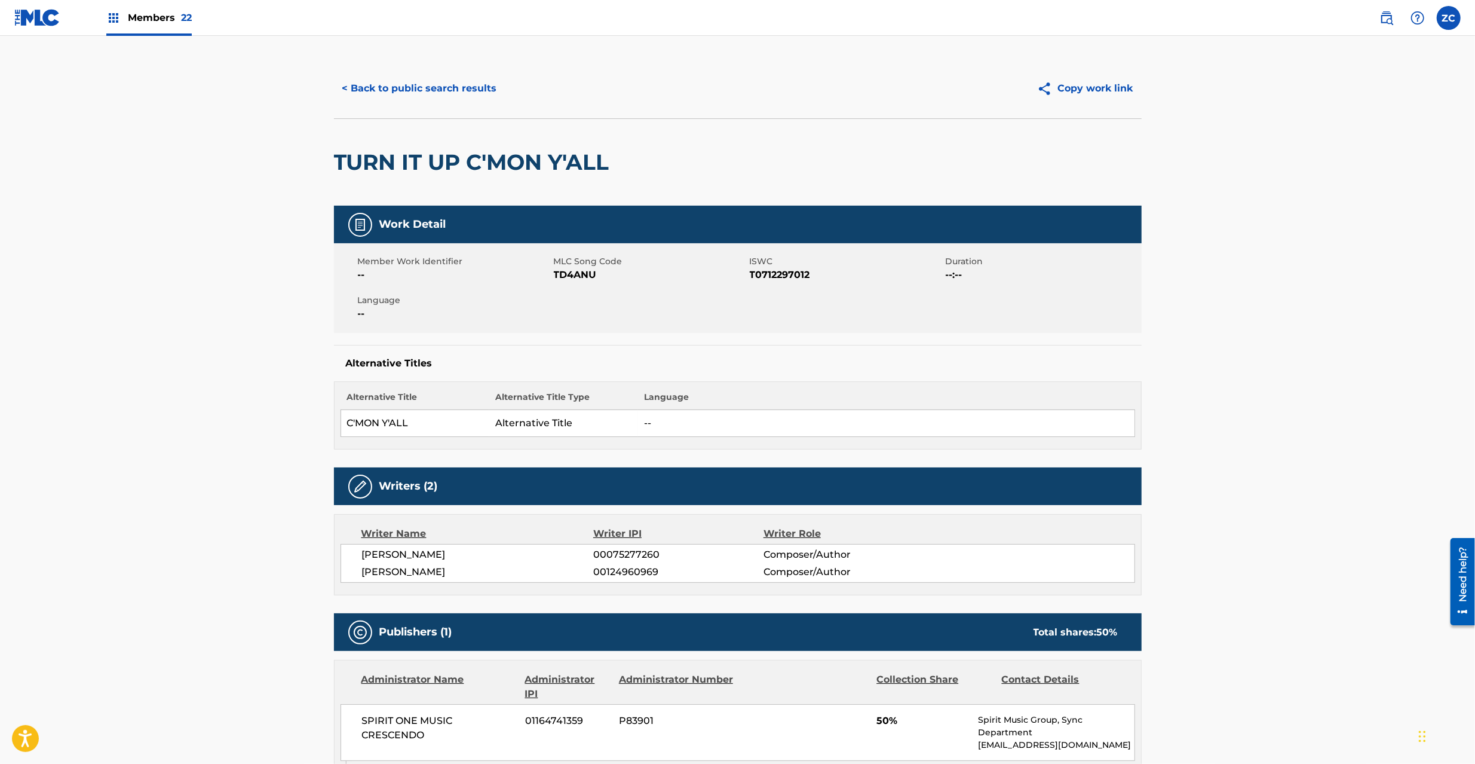
scroll to position [0, 0]
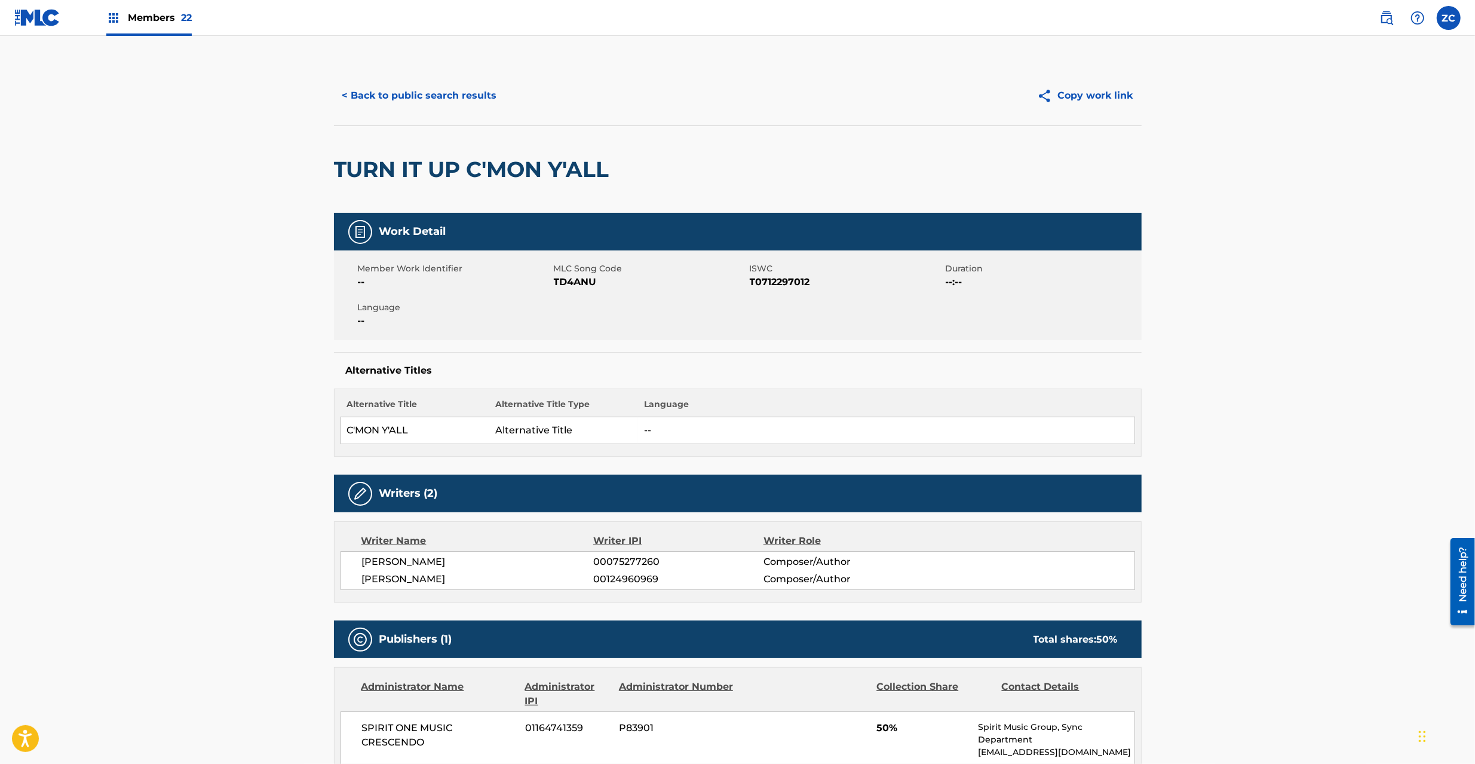
click at [468, 96] on button "< Back to public search results" at bounding box center [419, 96] width 171 height 30
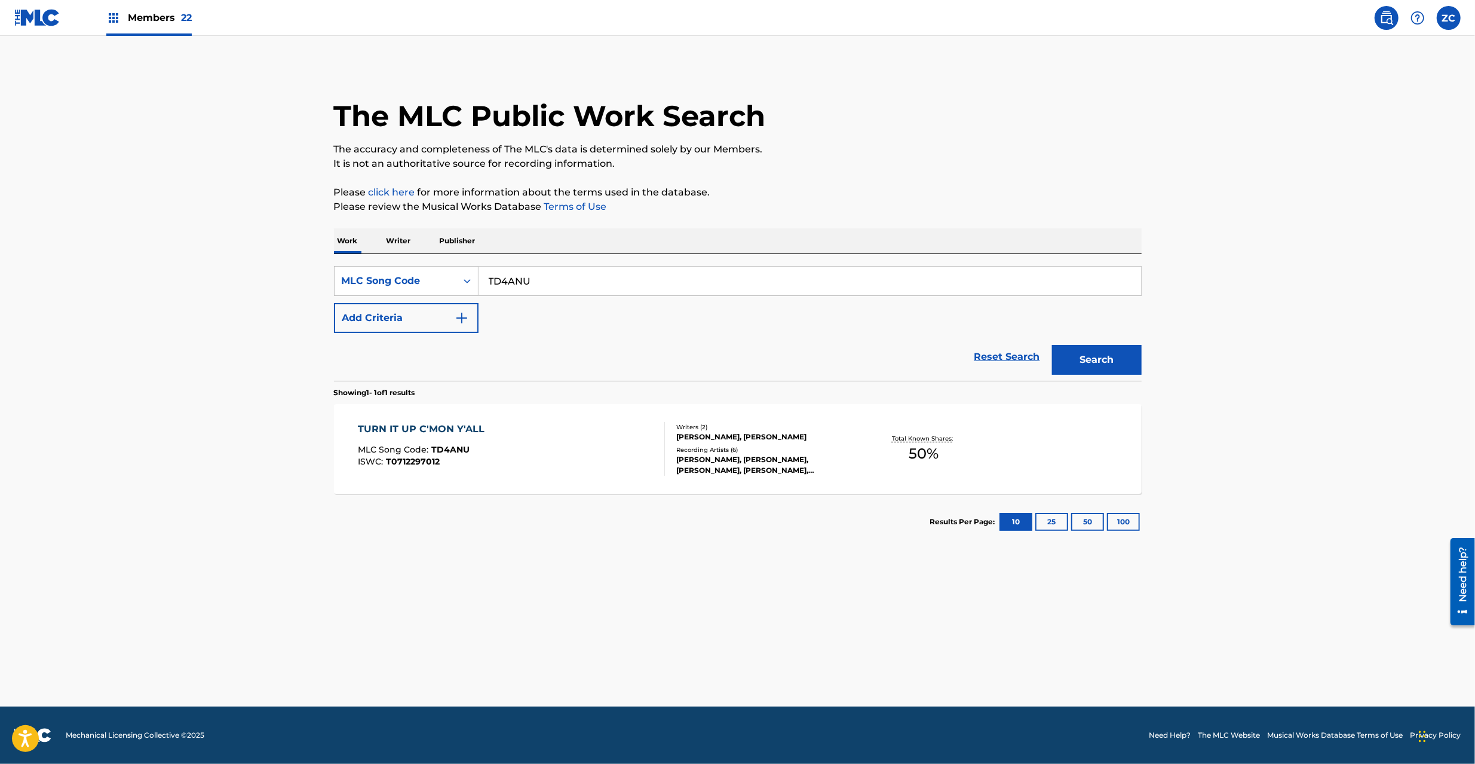
click at [693, 286] on input "TD4ANU" at bounding box center [810, 281] width 663 height 29
type input "IC2PHT"
click at [1091, 362] on button "Search" at bounding box center [1097, 360] width 90 height 30
click at [851, 460] on div "LOS KUNG FU MONKEYS, GT PNUT,[PERSON_NAME], GT PNUT, [PERSON_NAME], CALM MUSIC,…" at bounding box center [766, 465] width 180 height 22
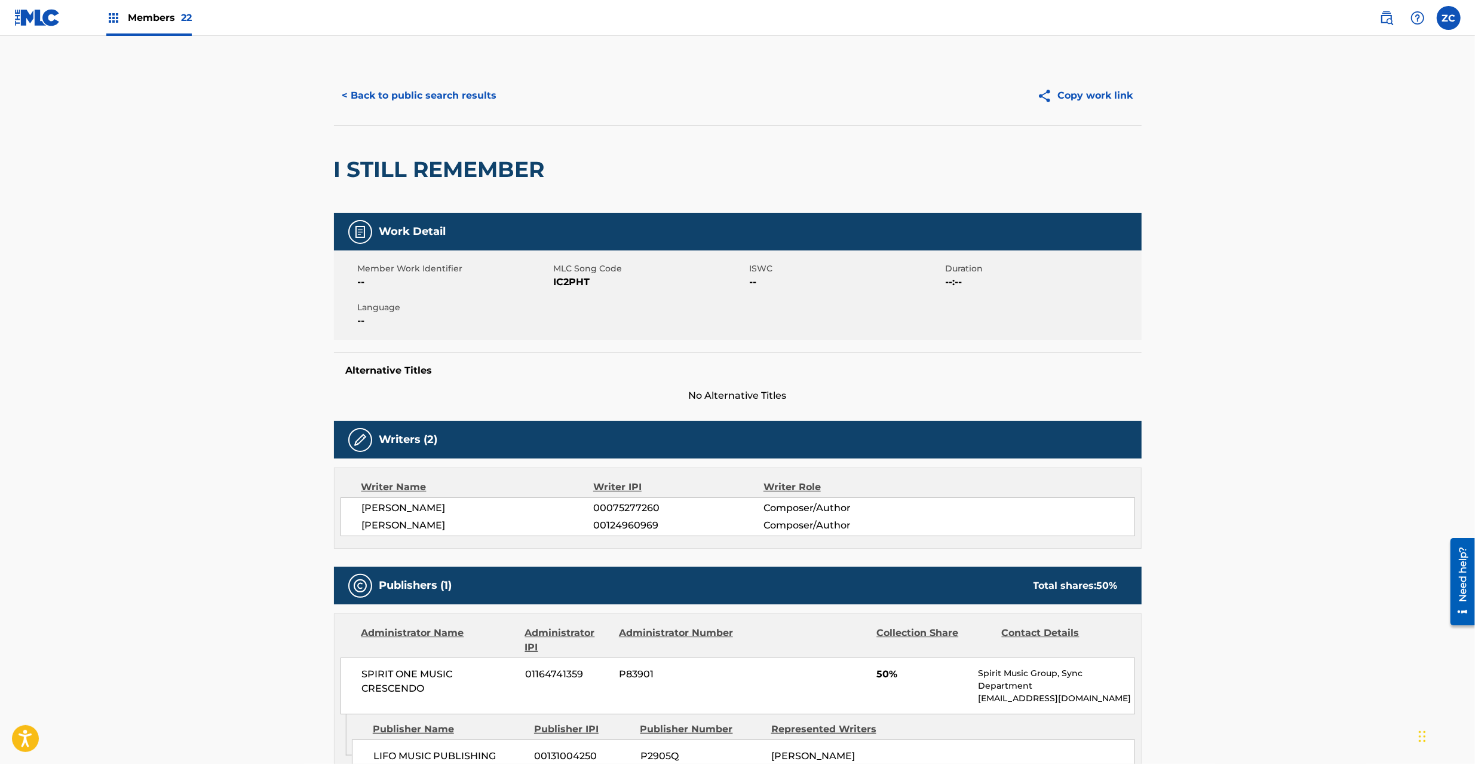
click at [458, 103] on button "< Back to public search results" at bounding box center [419, 96] width 171 height 30
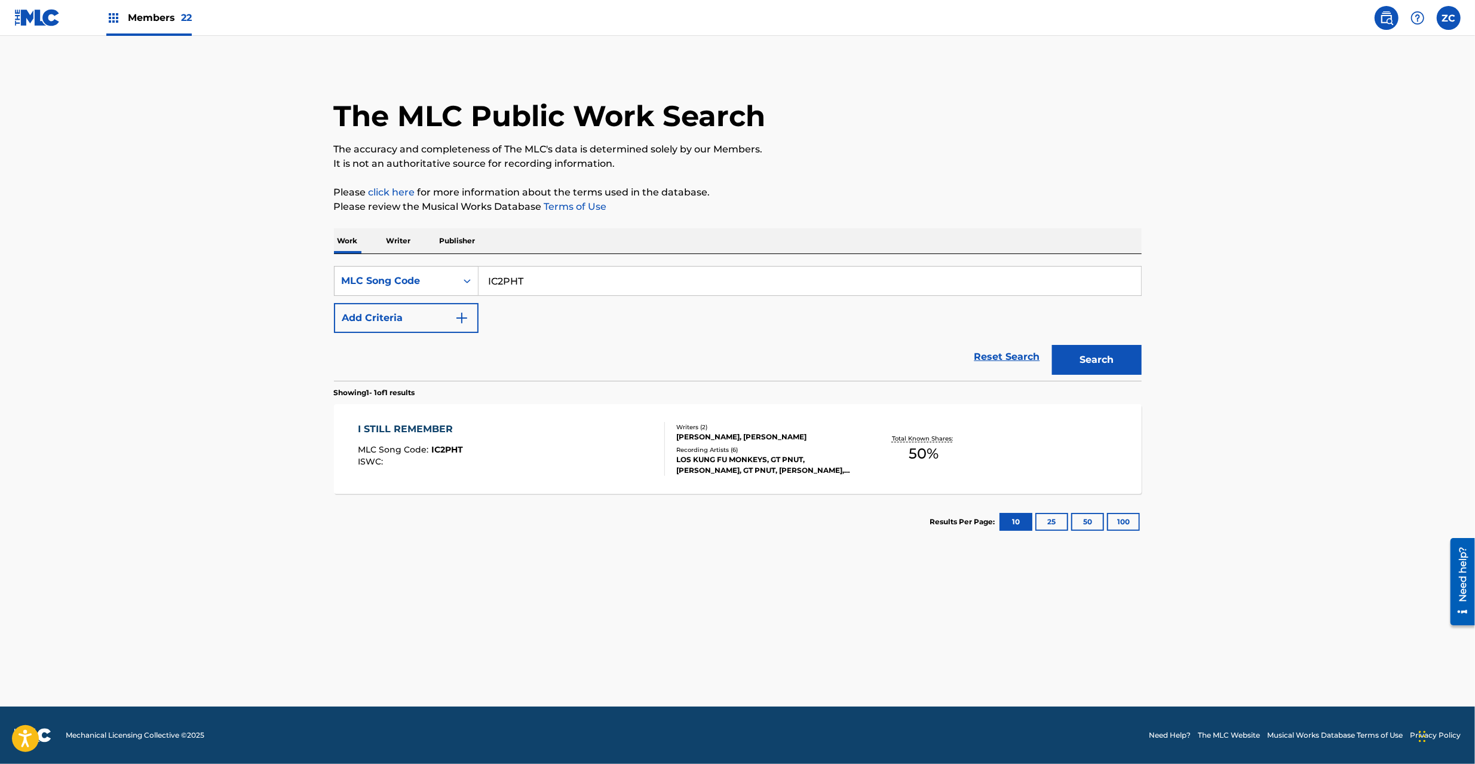
click at [615, 280] on input "IC2PHT" at bounding box center [810, 281] width 663 height 29
type input "TD3WLK"
click at [1108, 362] on button "Search" at bounding box center [1097, 360] width 90 height 30
click at [987, 476] on div "[PERSON_NAME] GUN MLC Song Code : TD3WLK ISWC : T0712280164 Writers ( 2 ) [PERS…" at bounding box center [738, 449] width 808 height 90
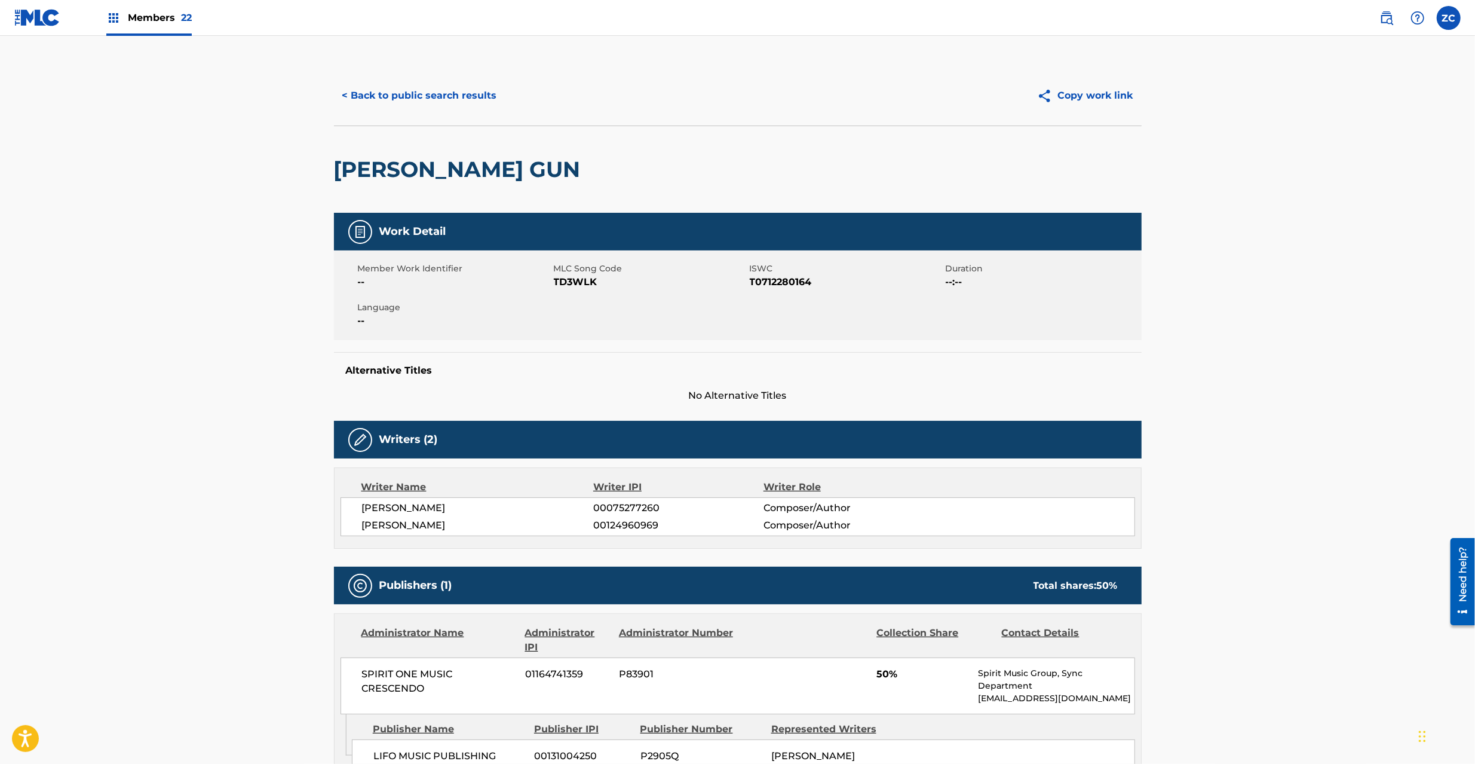
click at [390, 96] on button "< Back to public search results" at bounding box center [419, 96] width 171 height 30
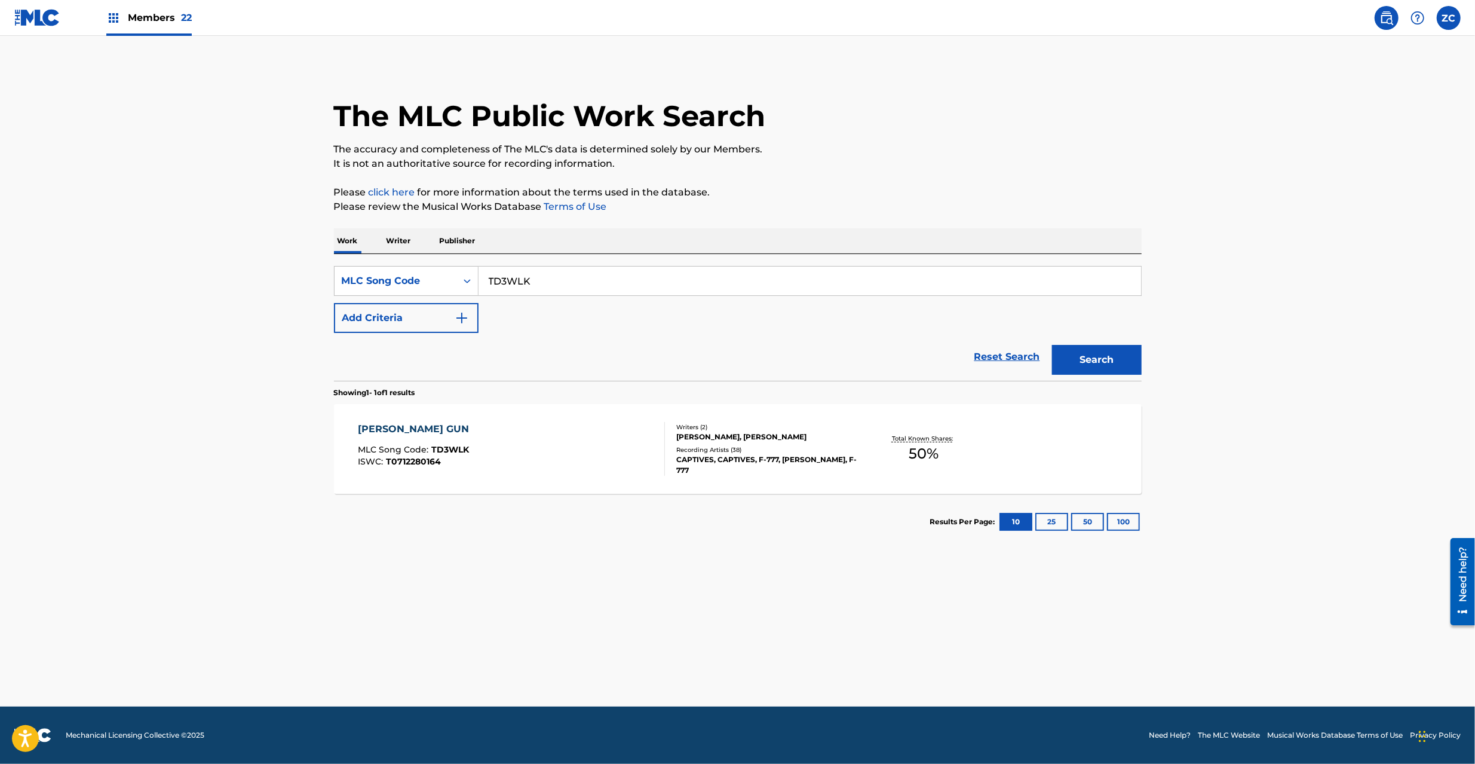
click at [622, 295] on input "TD3WLK" at bounding box center [810, 281] width 663 height 29
type input "BA7XZQ"
click at [1109, 367] on button "Search" at bounding box center [1097, 360] width 90 height 30
click at [653, 453] on div "BREAKDANCER MLC Song Code : BA7XZQ ISWC :" at bounding box center [511, 449] width 307 height 54
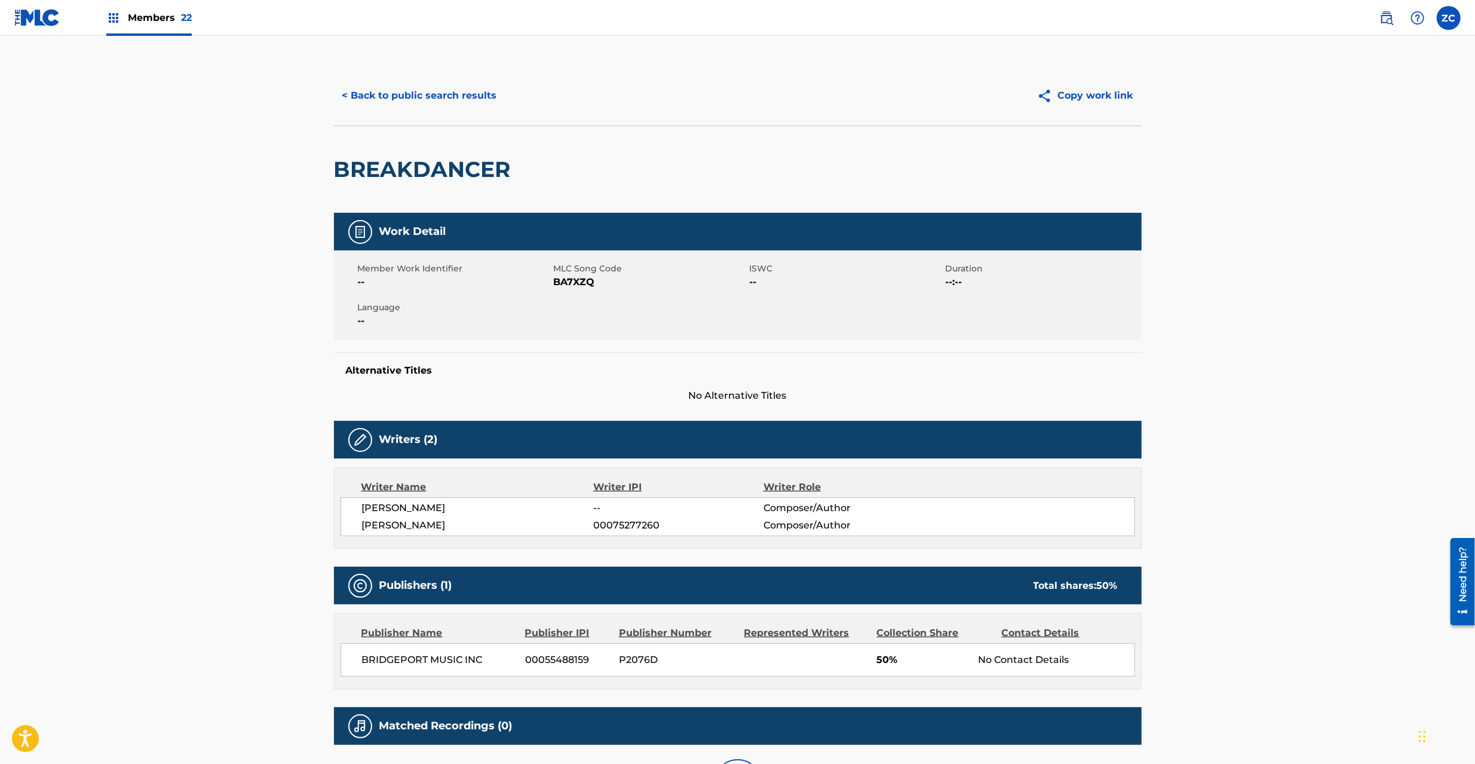
scroll to position [134, 0]
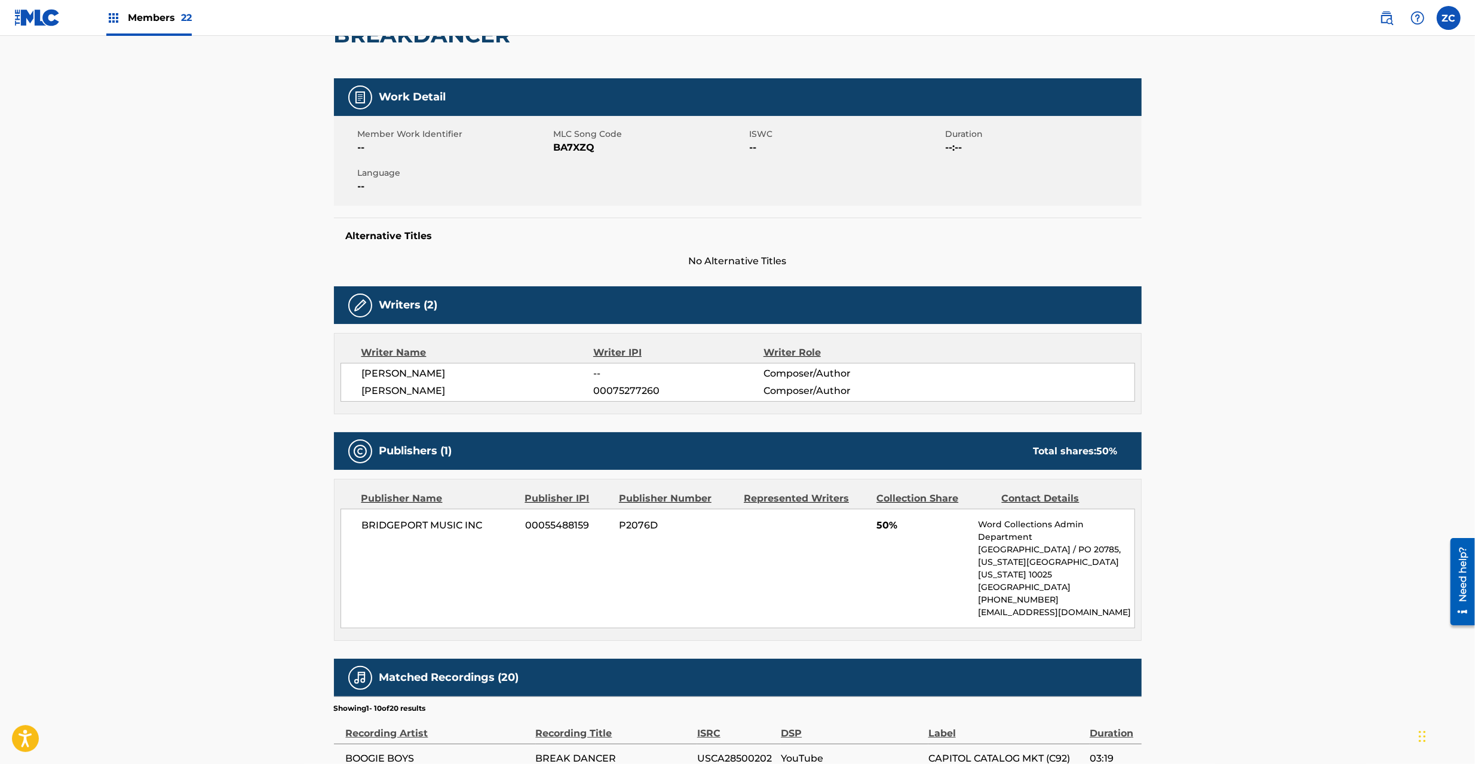
click at [390, 532] on span "BRIDGEPORT MUSIC INC" at bounding box center [439, 525] width 155 height 14
click at [488, 526] on span "BRIDGEPORT MUSIC INC" at bounding box center [439, 525] width 155 height 14
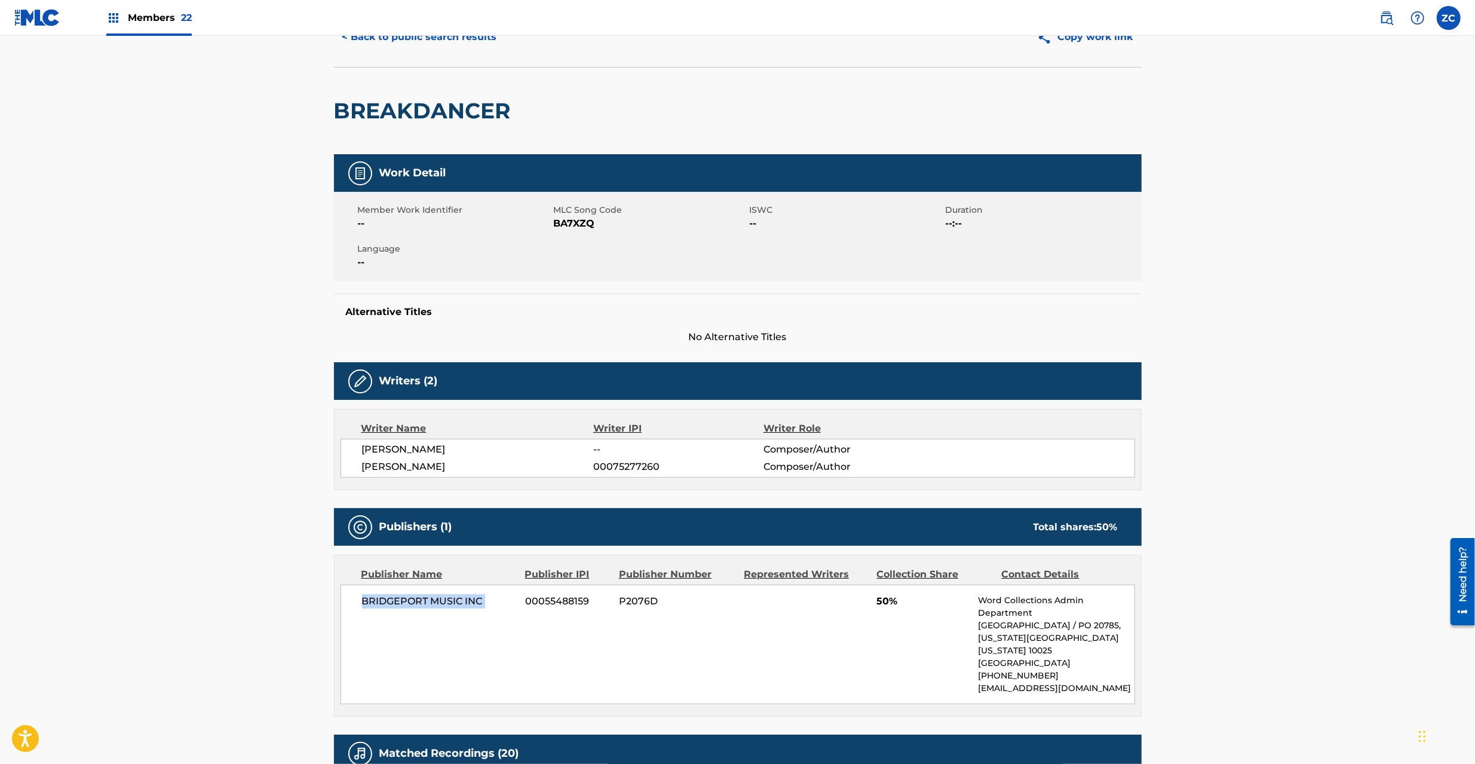
scroll to position [0, 0]
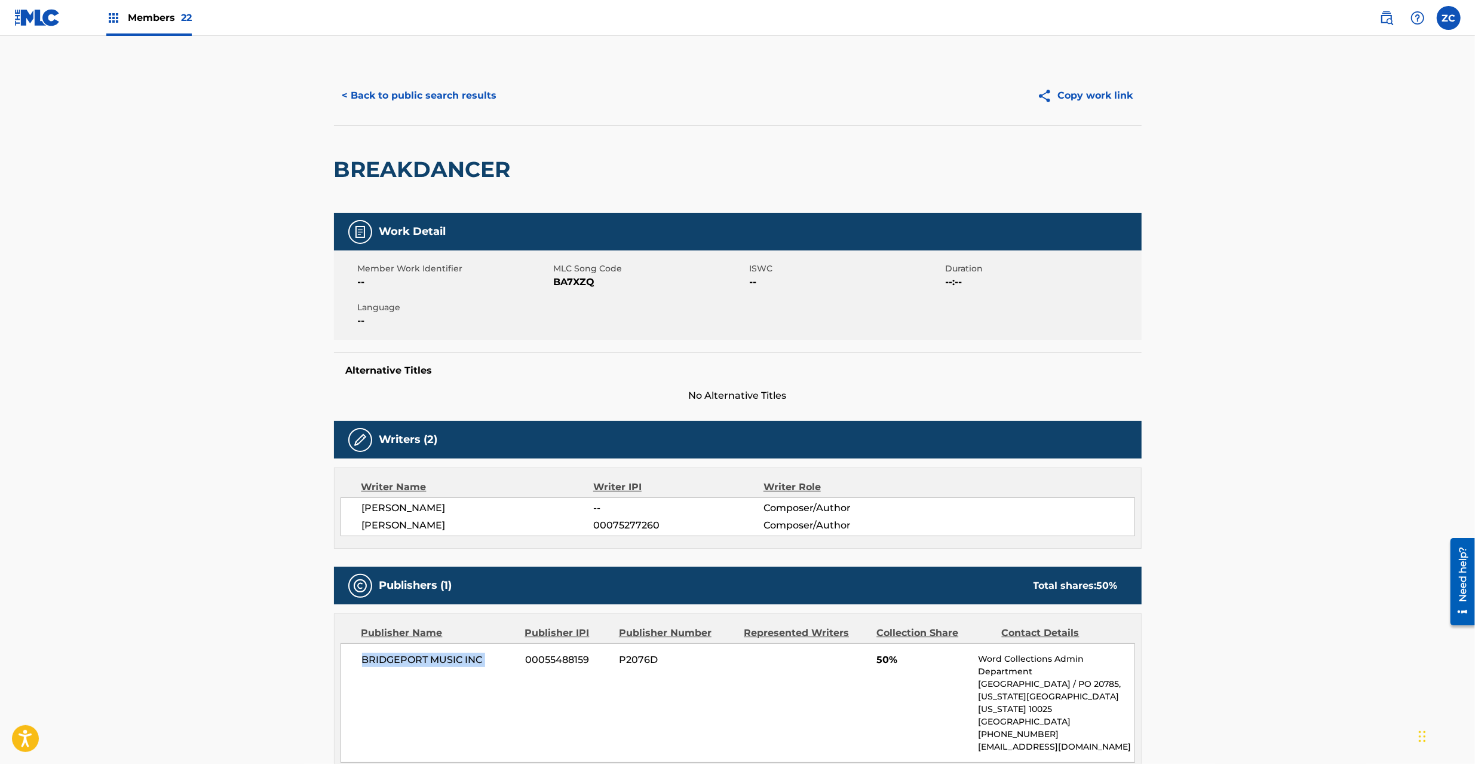
click at [471, 89] on button "< Back to public search results" at bounding box center [419, 96] width 171 height 30
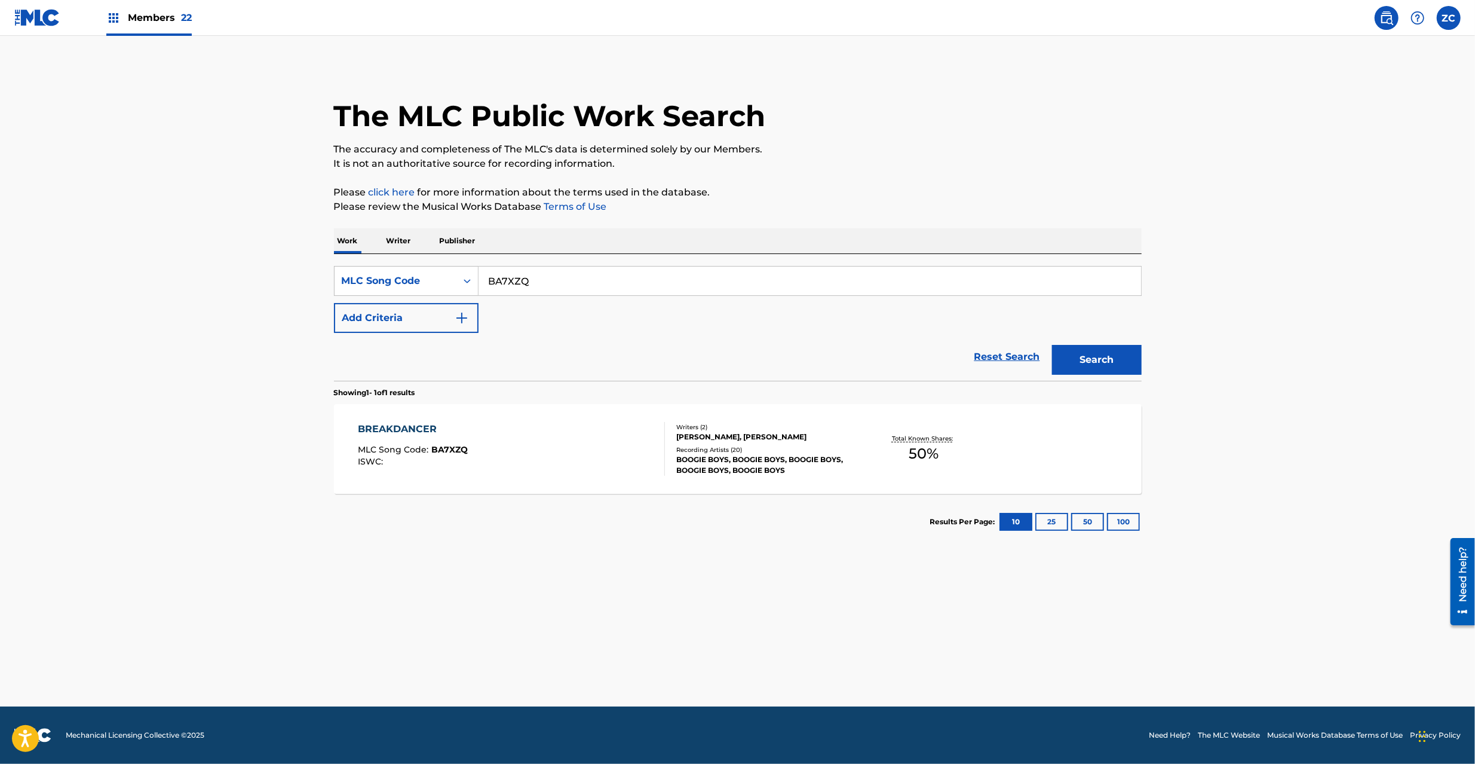
drag, startPoint x: 586, startPoint y: 284, endPoint x: 947, endPoint y: 347, distance: 365.7
click at [587, 284] on input "BA7XZQ" at bounding box center [810, 281] width 663 height 29
type input "BA7XZM"
click at [1065, 361] on button "Search" at bounding box center [1097, 360] width 90 height 30
click at [756, 448] on div "Recording Artists ( 21 )" at bounding box center [766, 449] width 180 height 9
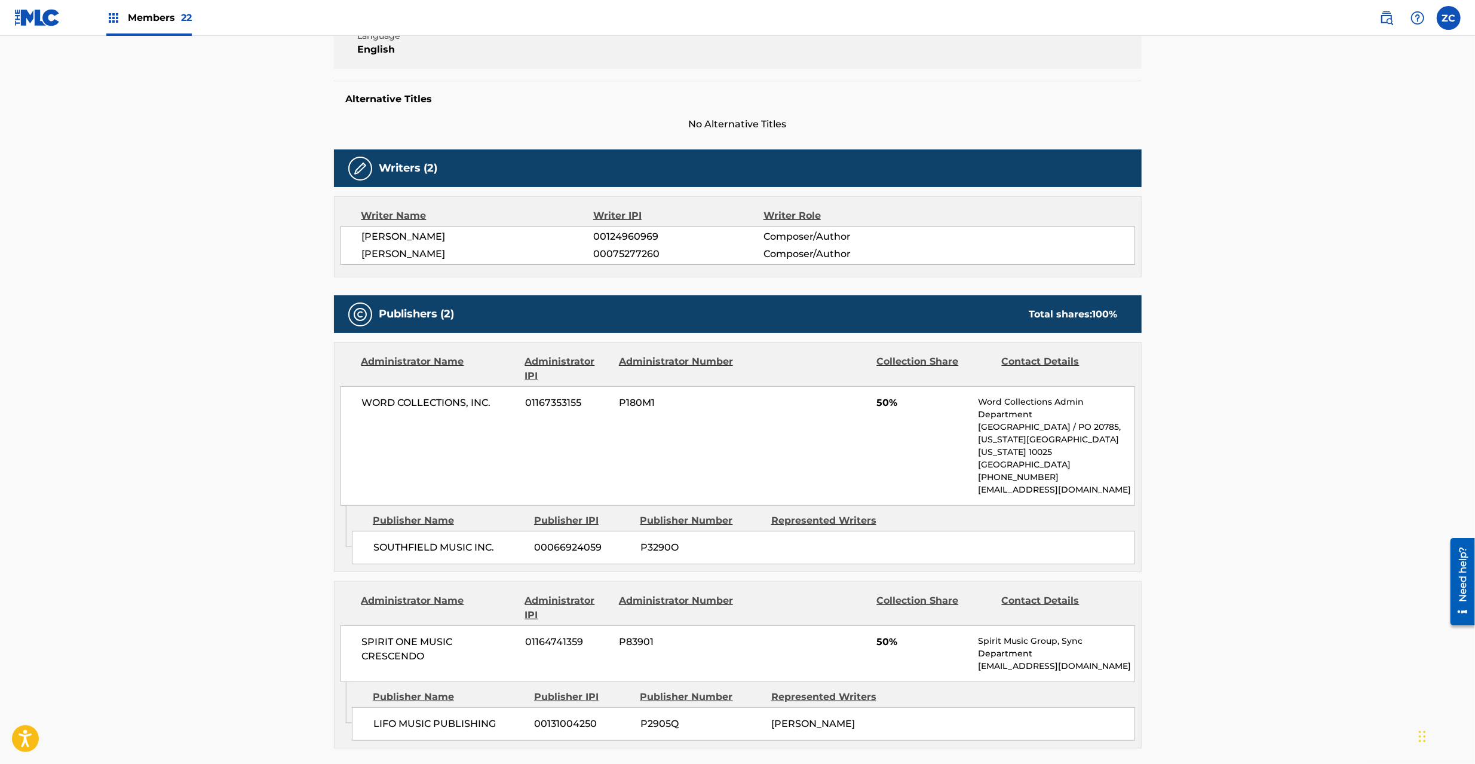
scroll to position [318, 0]
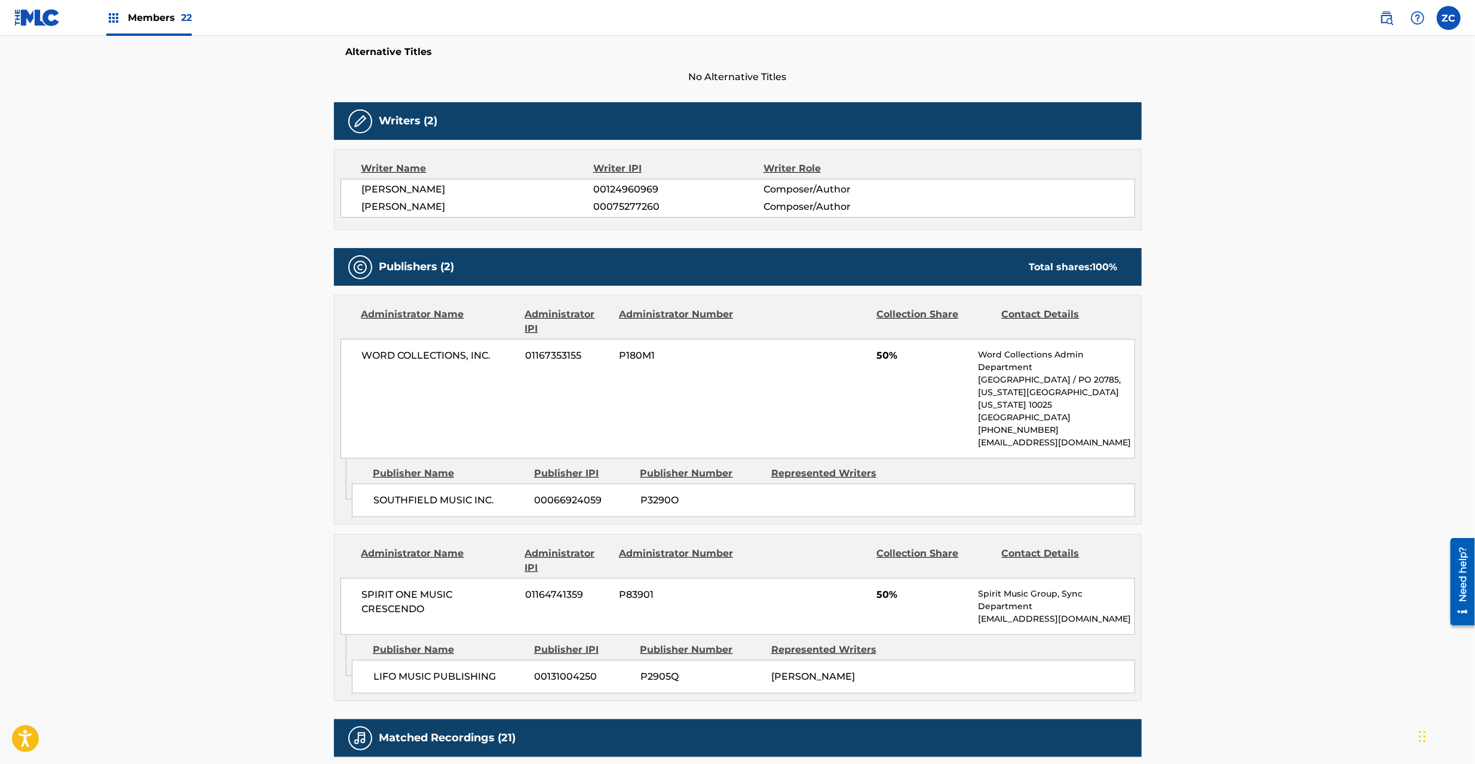
click at [388, 355] on span "WORD COLLECTIONS, INC." at bounding box center [439, 355] width 155 height 14
click at [486, 360] on span "WORD COLLECTIONS, INC." at bounding box center [439, 355] width 155 height 14
click at [388, 500] on span "SOUTHFIELD MUSIC INC." at bounding box center [449, 500] width 152 height 14
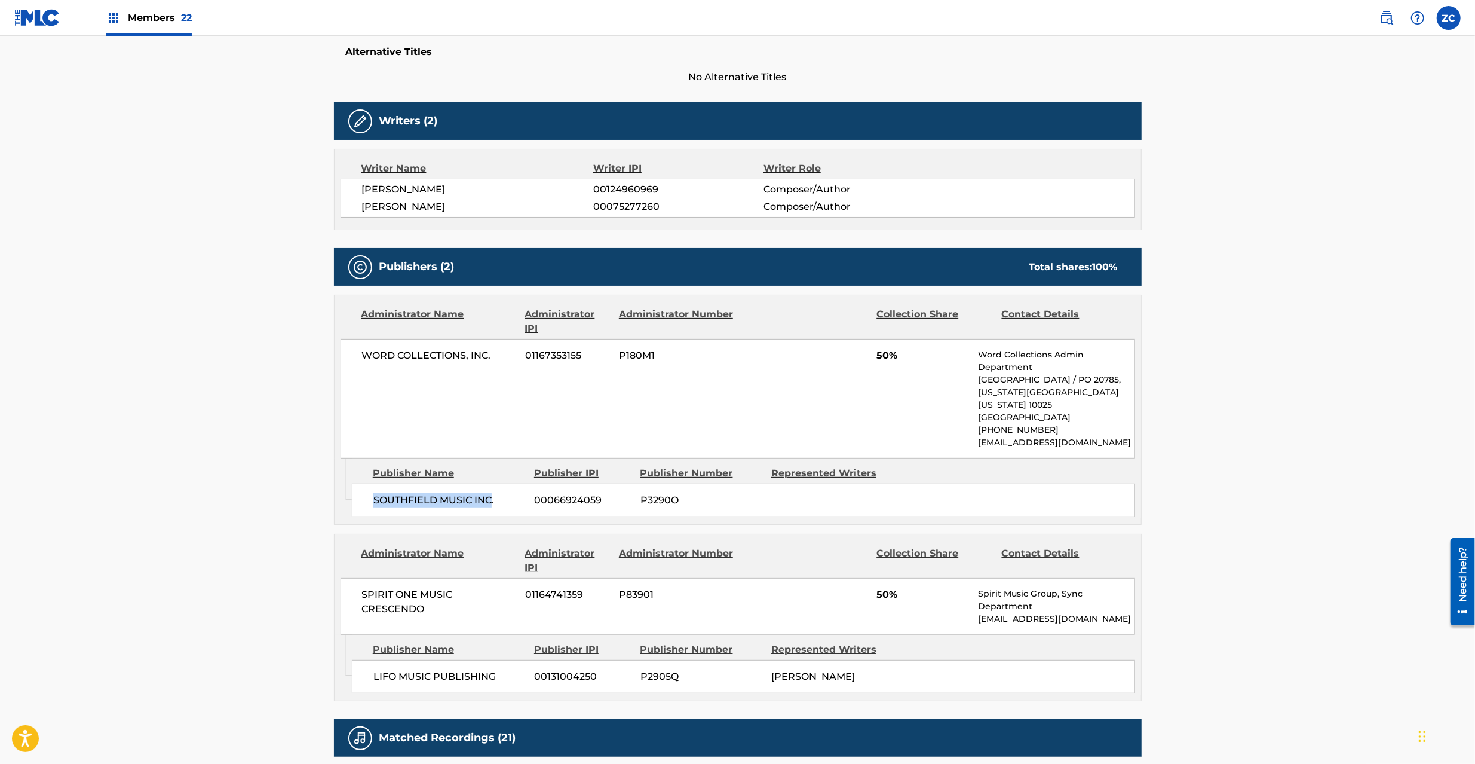
click at [488, 503] on span "SOUTHFIELD MUSIC INC." at bounding box center [449, 500] width 152 height 14
click at [373, 593] on span "SPIRIT ONE MUSIC CRESCENDO" at bounding box center [439, 601] width 155 height 29
click at [409, 613] on span "SPIRIT ONE MUSIC CRESCENDO" at bounding box center [439, 601] width 155 height 29
click at [382, 679] on span "LIFO MUSIC PUBLISHING" at bounding box center [449, 676] width 152 height 14
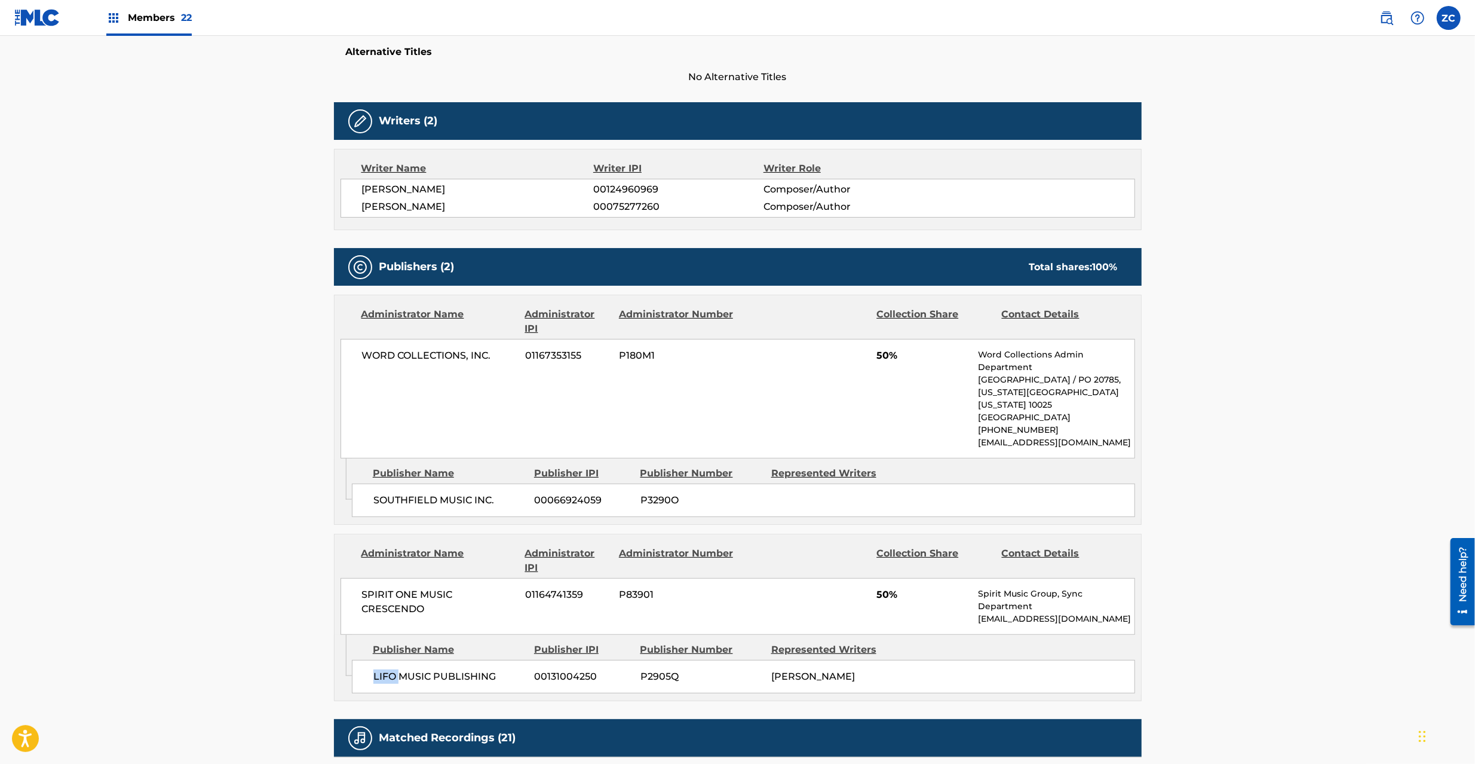
click at [382, 679] on span "LIFO MUSIC PUBLISHING" at bounding box center [449, 676] width 152 height 14
click at [474, 675] on span "LIFO MUSIC PUBLISHING" at bounding box center [449, 676] width 152 height 14
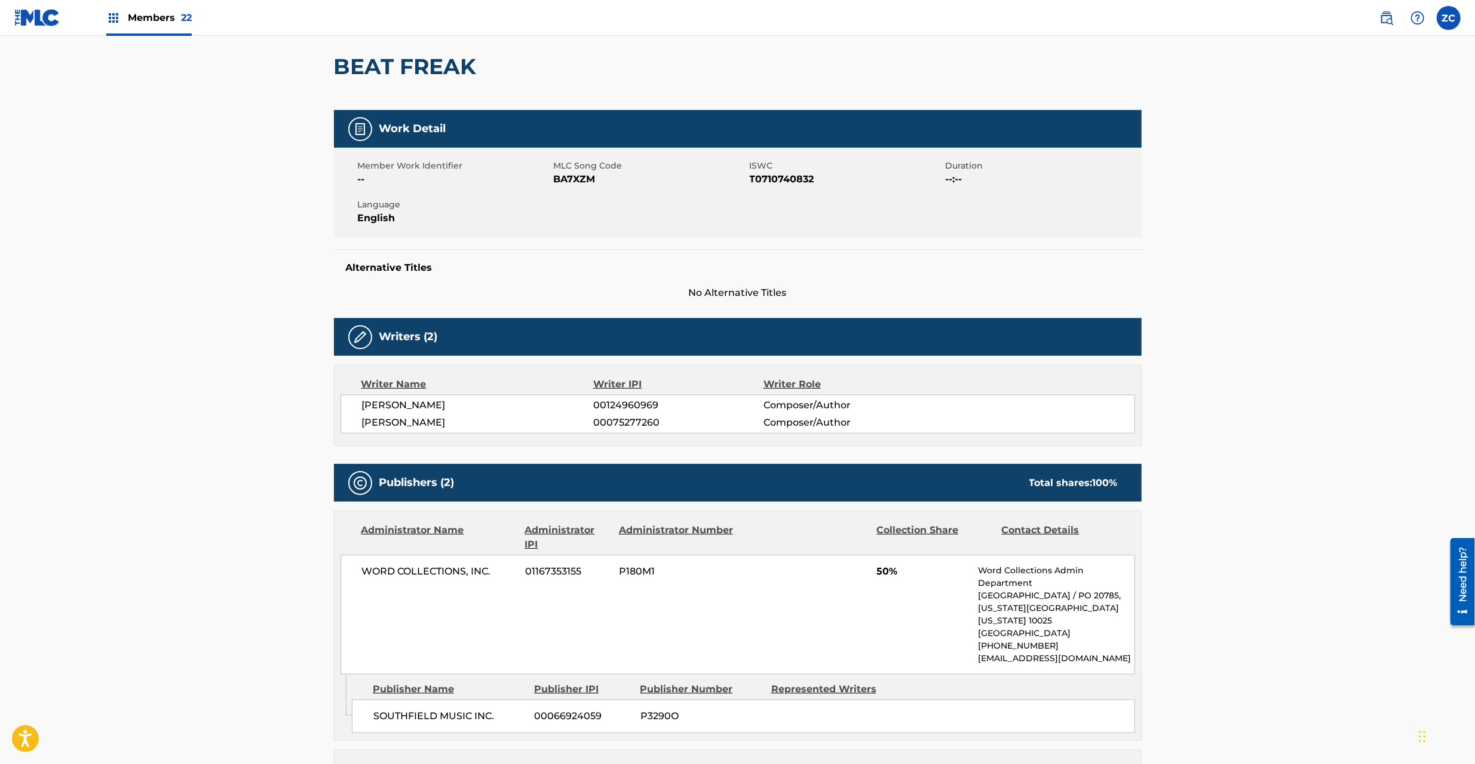
scroll to position [0, 0]
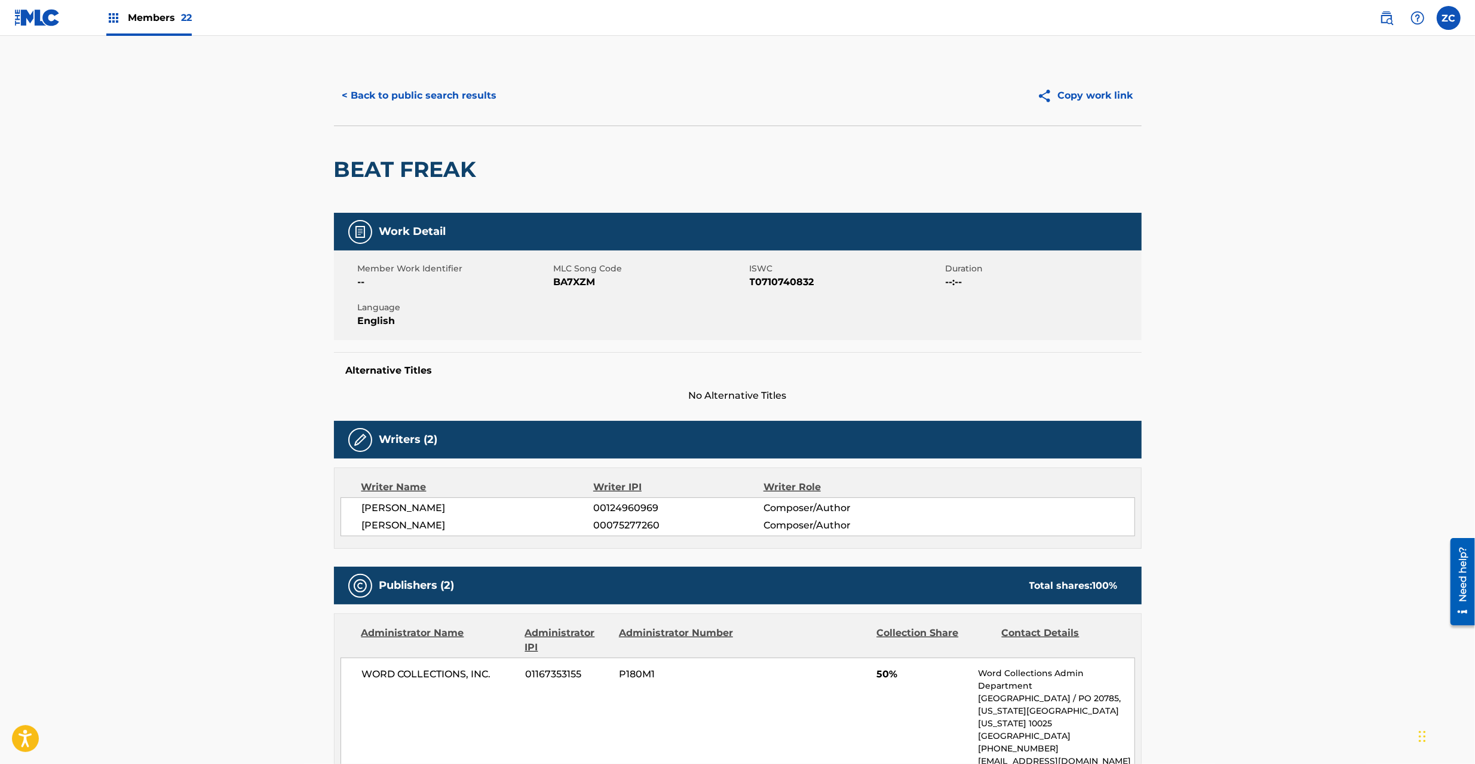
click at [406, 101] on button "< Back to public search results" at bounding box center [419, 96] width 171 height 30
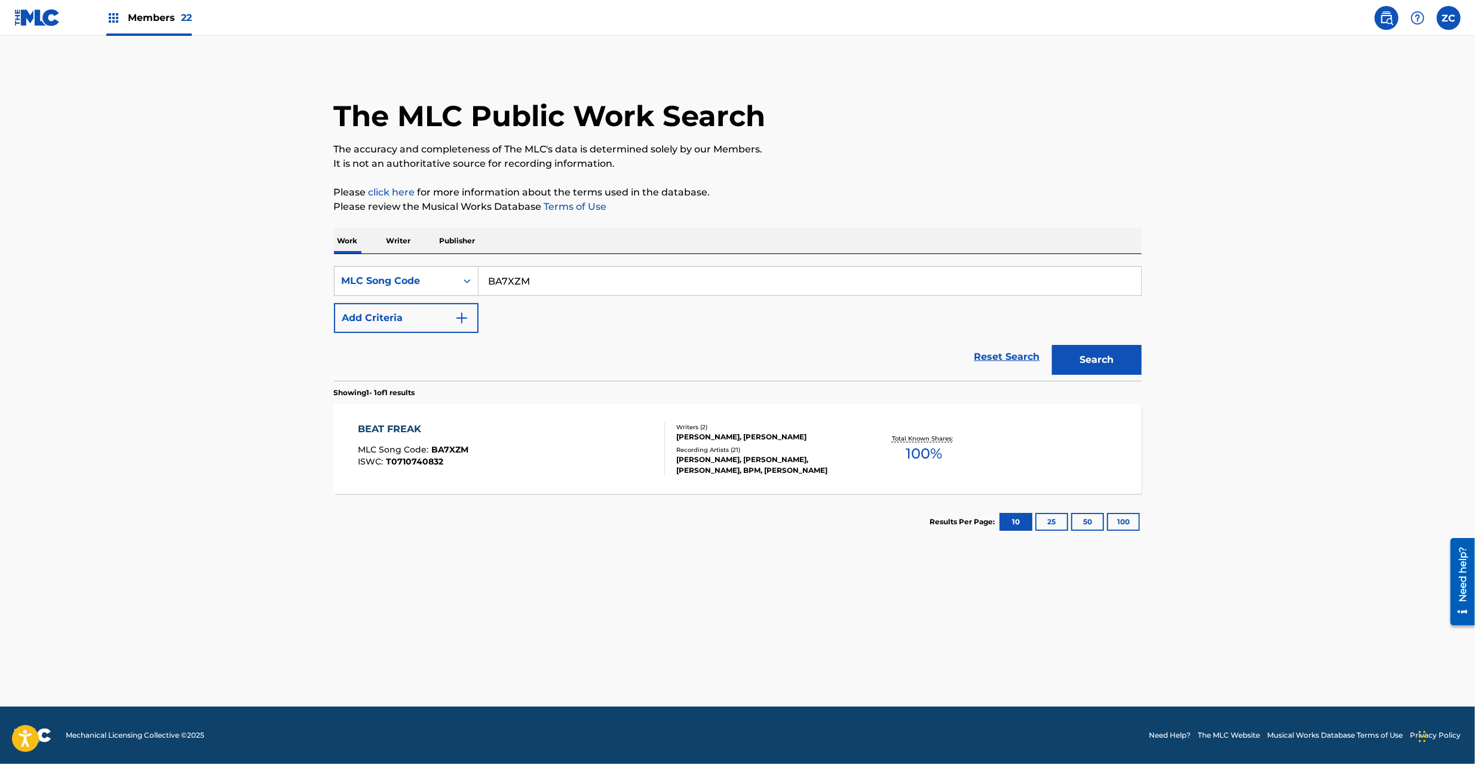
click at [596, 285] on input "BA7XZM" at bounding box center [810, 281] width 663 height 29
type input "SC96T9"
click at [1069, 352] on button "Search" at bounding box center [1097, 360] width 90 height 30
click at [574, 462] on div "SOMEWHERE IN THE MIDDLE MLC Song Code : SC96T9 ISWC : T9299447168" at bounding box center [511, 449] width 307 height 54
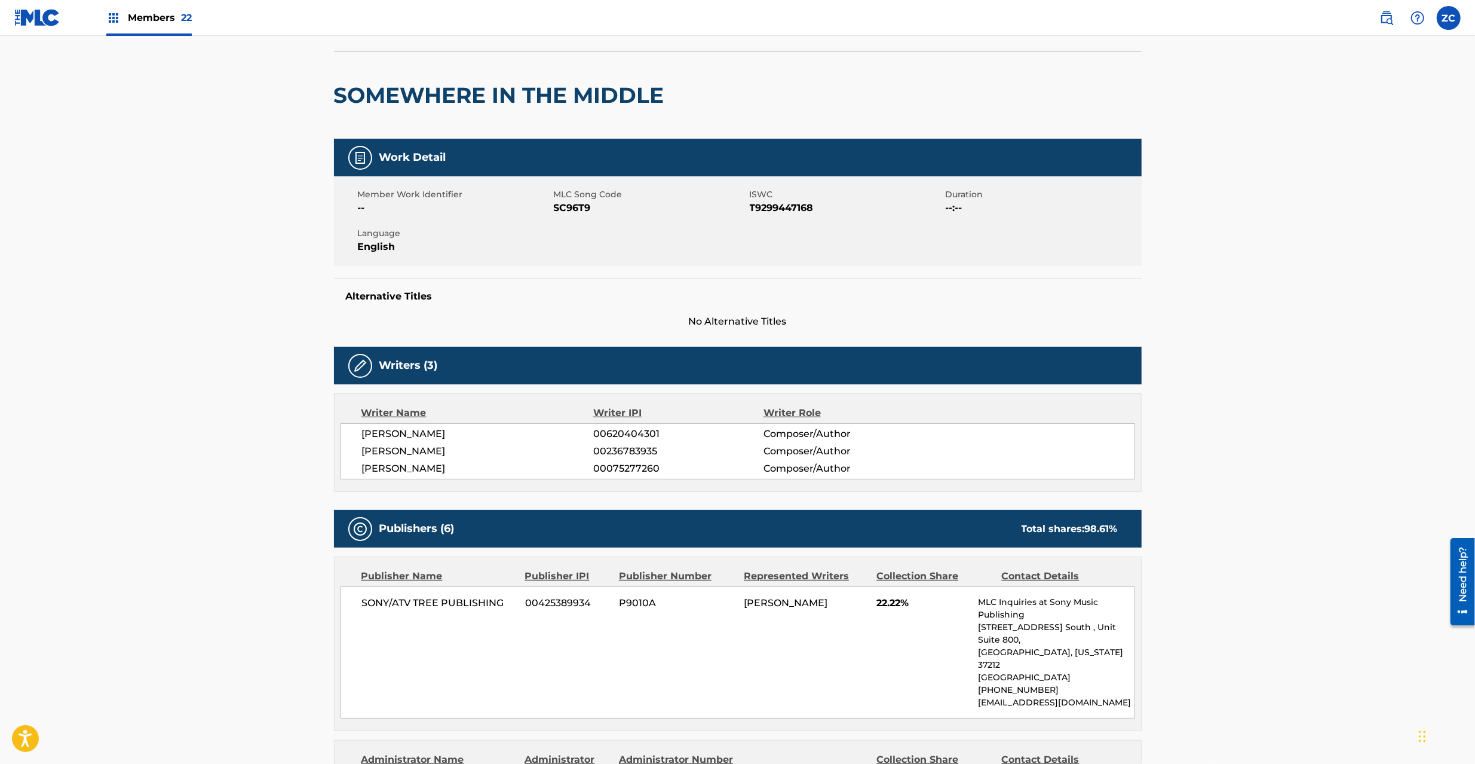
scroll to position [106, 0]
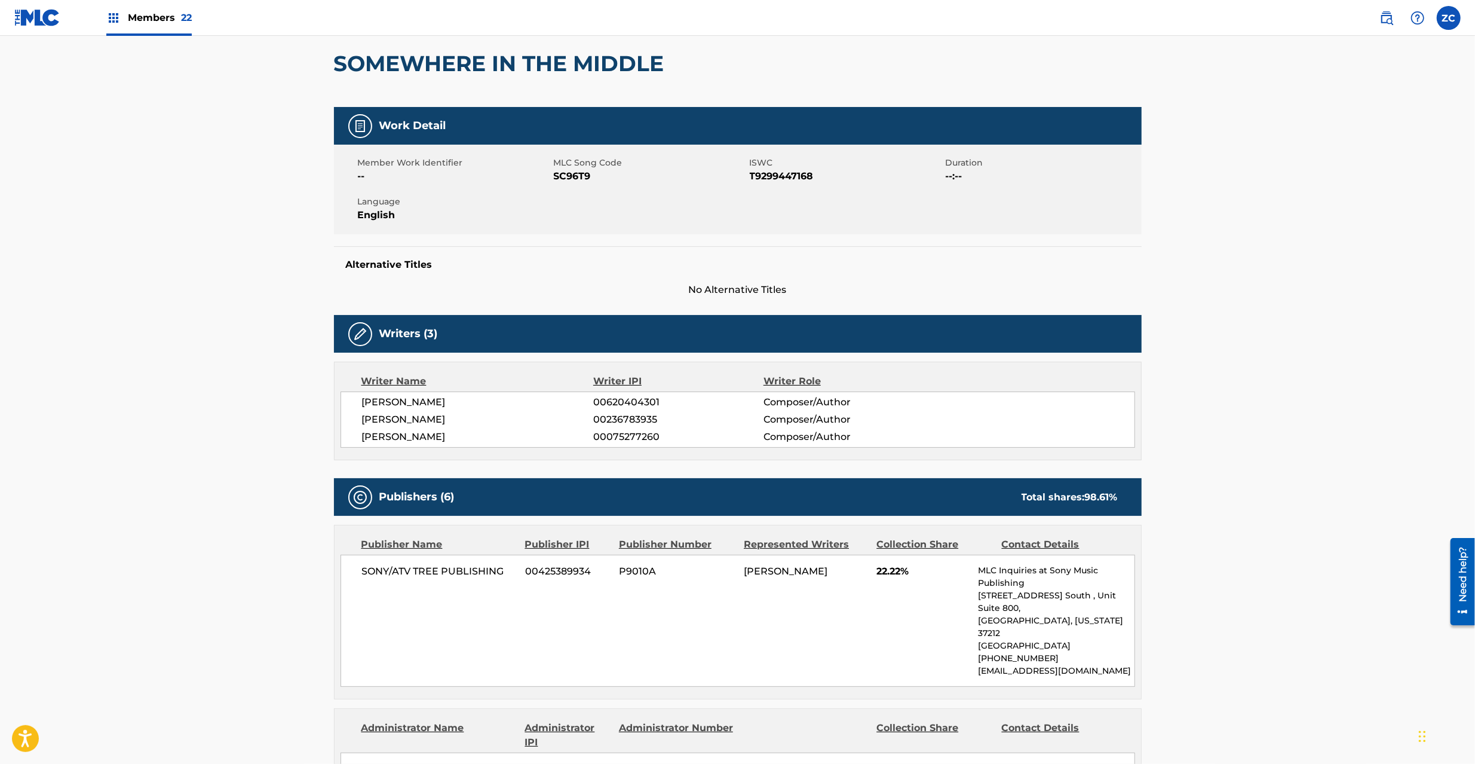
click at [374, 571] on span "SONY/ATV TREE PUBLISHING" at bounding box center [439, 571] width 155 height 14
click at [495, 574] on span "SONY/ATV TREE PUBLISHING" at bounding box center [439, 571] width 155 height 14
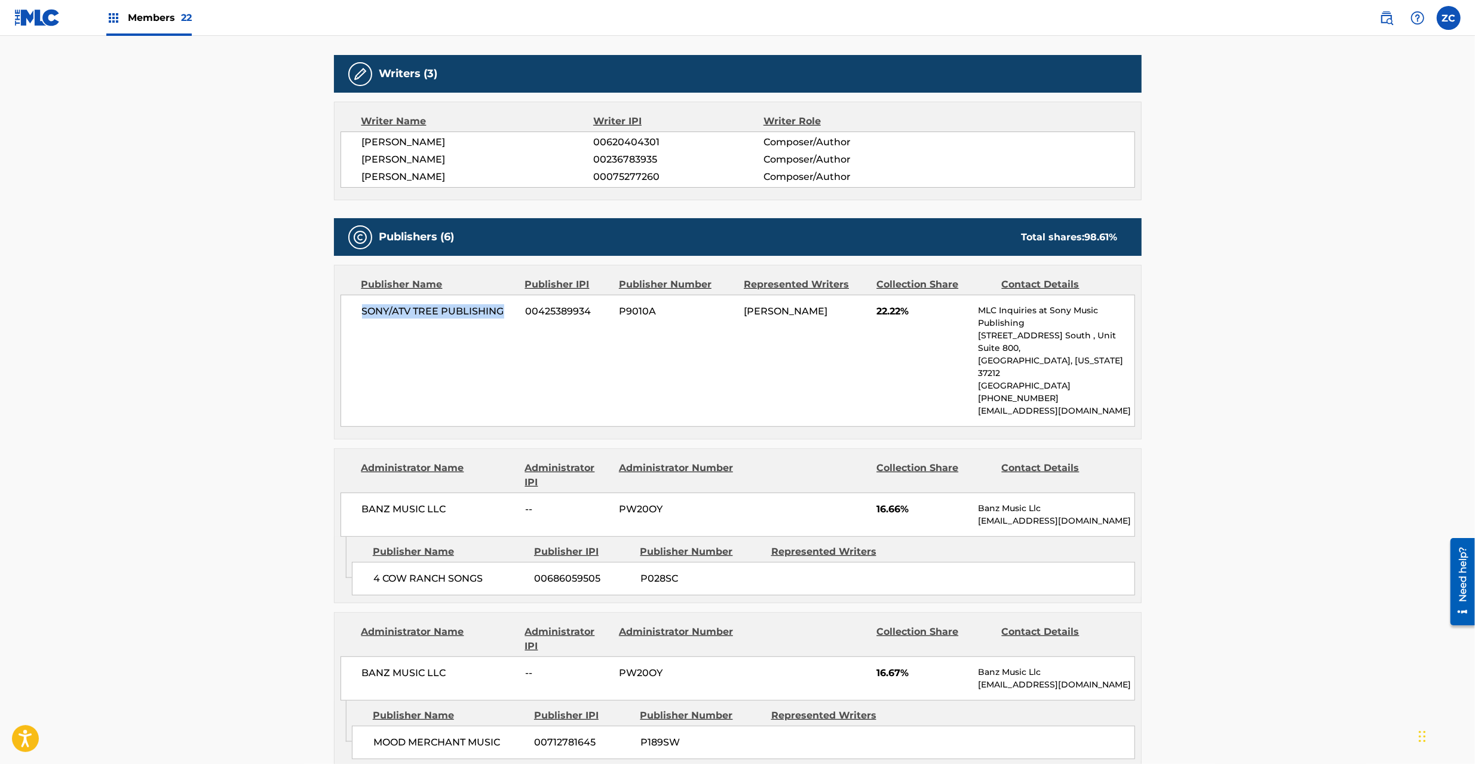
scroll to position [424, 0]
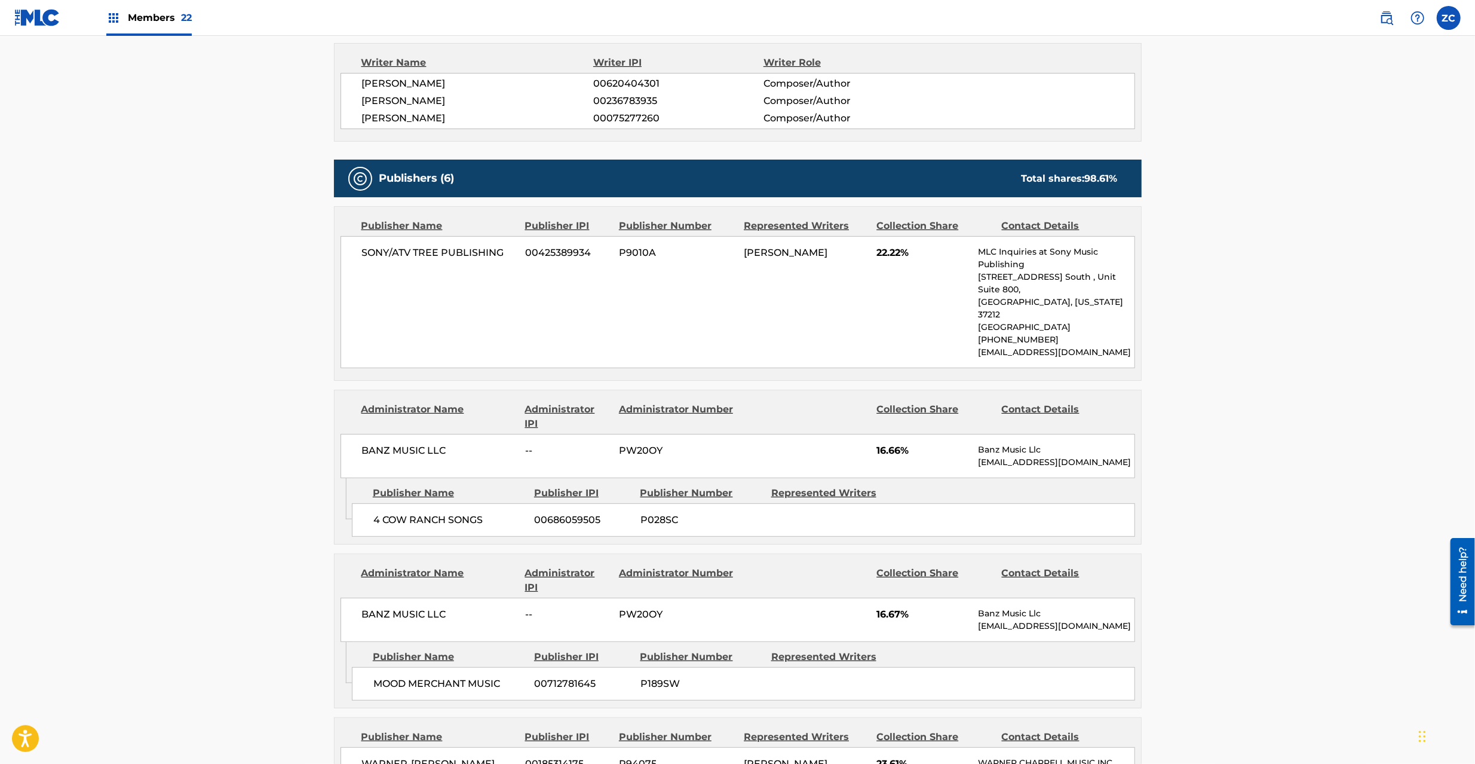
click at [376, 443] on span "BANZ MUSIC LLC" at bounding box center [439, 450] width 155 height 14
click at [443, 443] on span "BANZ MUSIC LLC" at bounding box center [439, 450] width 155 height 14
drag, startPoint x: 373, startPoint y: 495, endPoint x: 482, endPoint y: 496, distance: 108.2
click at [482, 513] on span "4 COW RANCH SONGS" at bounding box center [449, 520] width 152 height 14
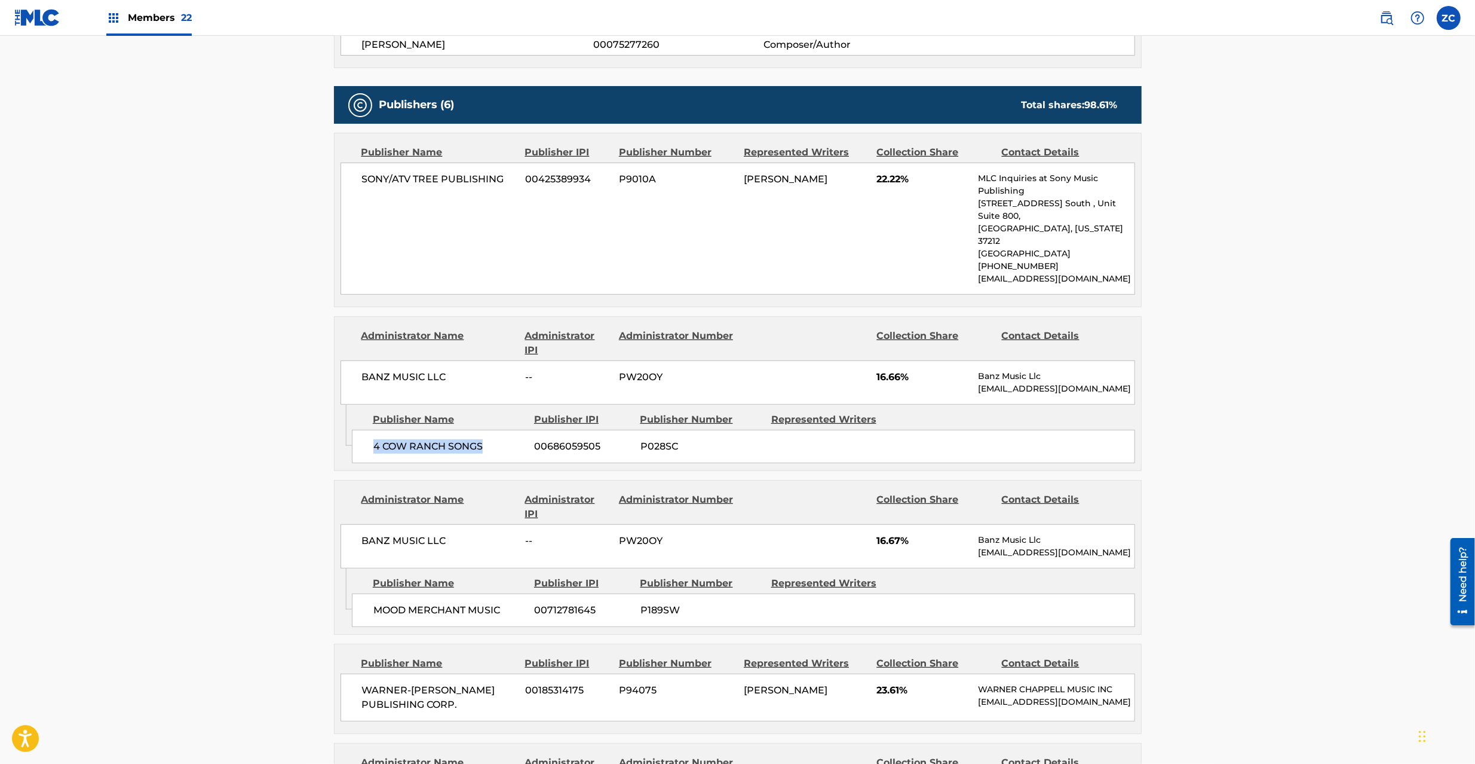
scroll to position [531, 0]
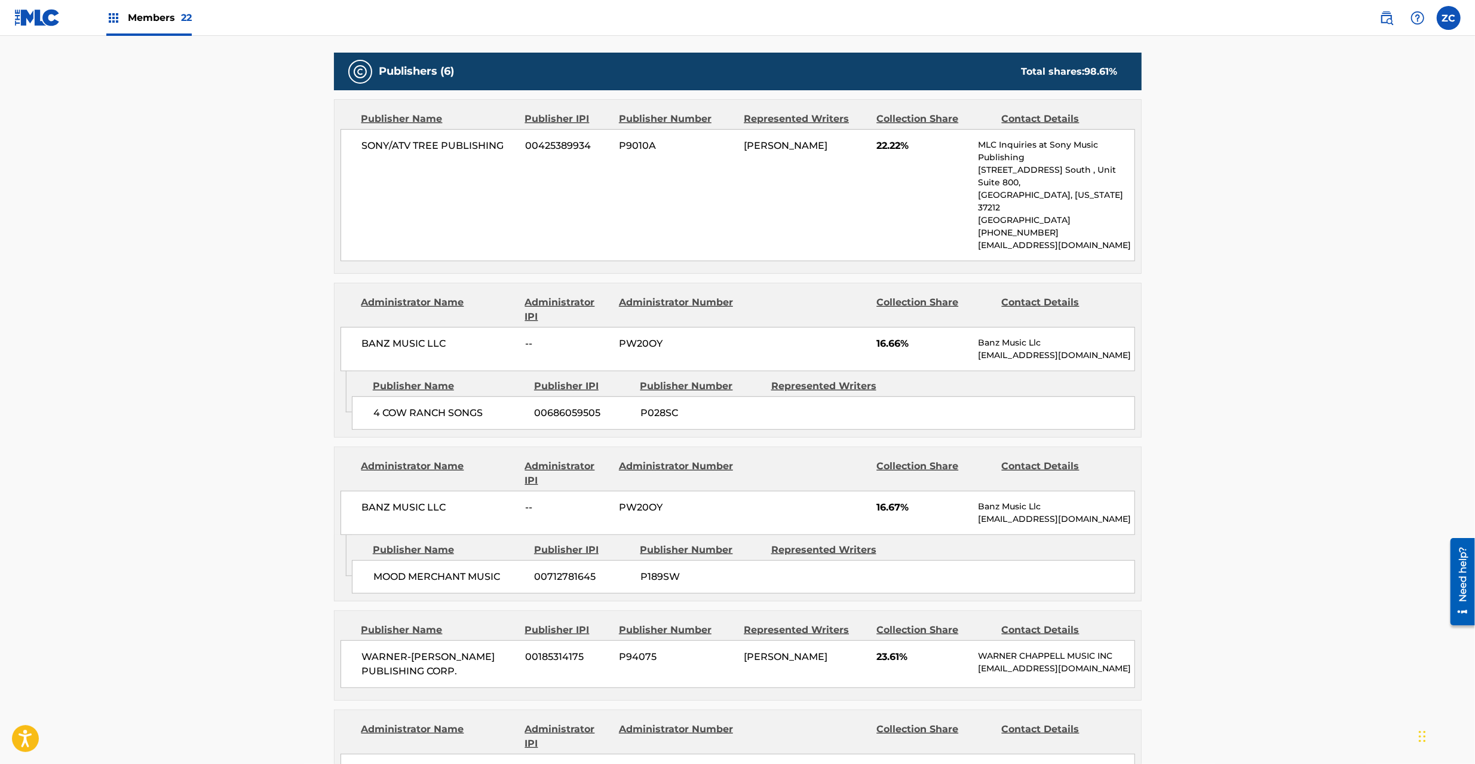
click at [381, 500] on span "BANZ MUSIC LLC" at bounding box center [439, 507] width 155 height 14
click at [445, 500] on span "BANZ MUSIC LLC" at bounding box center [439, 507] width 155 height 14
click at [393, 569] on span "MOOD MERCHANT MUSIC" at bounding box center [449, 576] width 152 height 14
click at [394, 569] on span "MOOD MERCHANT MUSIC" at bounding box center [449, 576] width 152 height 14
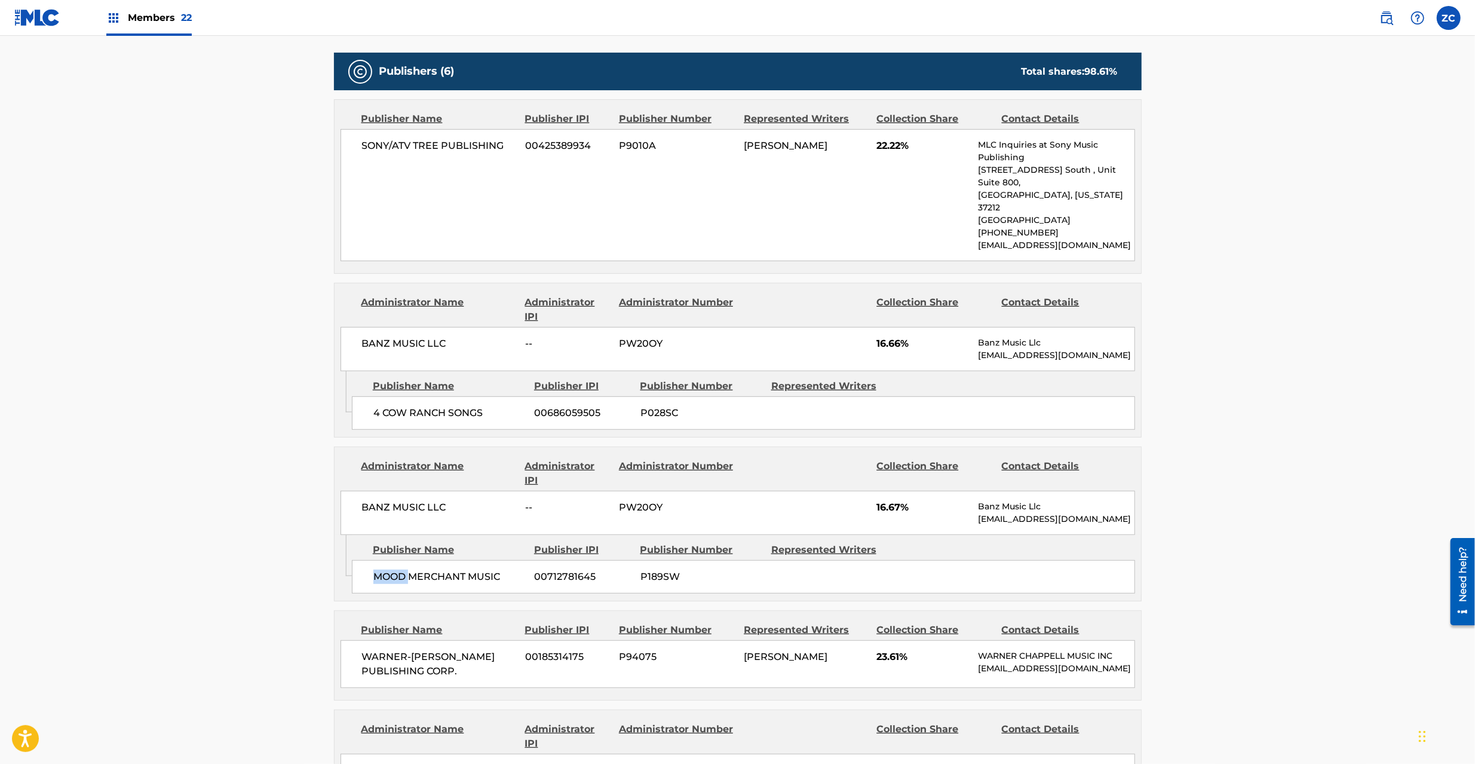
click at [394, 569] on span "MOOD MERCHANT MUSIC" at bounding box center [449, 576] width 152 height 14
click at [486, 569] on span "MOOD MERCHANT MUSIC" at bounding box center [449, 576] width 152 height 14
click at [373, 650] on span "WARNER-[PERSON_NAME] PUBLISHING CORP." at bounding box center [439, 664] width 155 height 29
click at [455, 650] on span "WARNER-[PERSON_NAME] PUBLISHING CORP." at bounding box center [439, 664] width 155 height 29
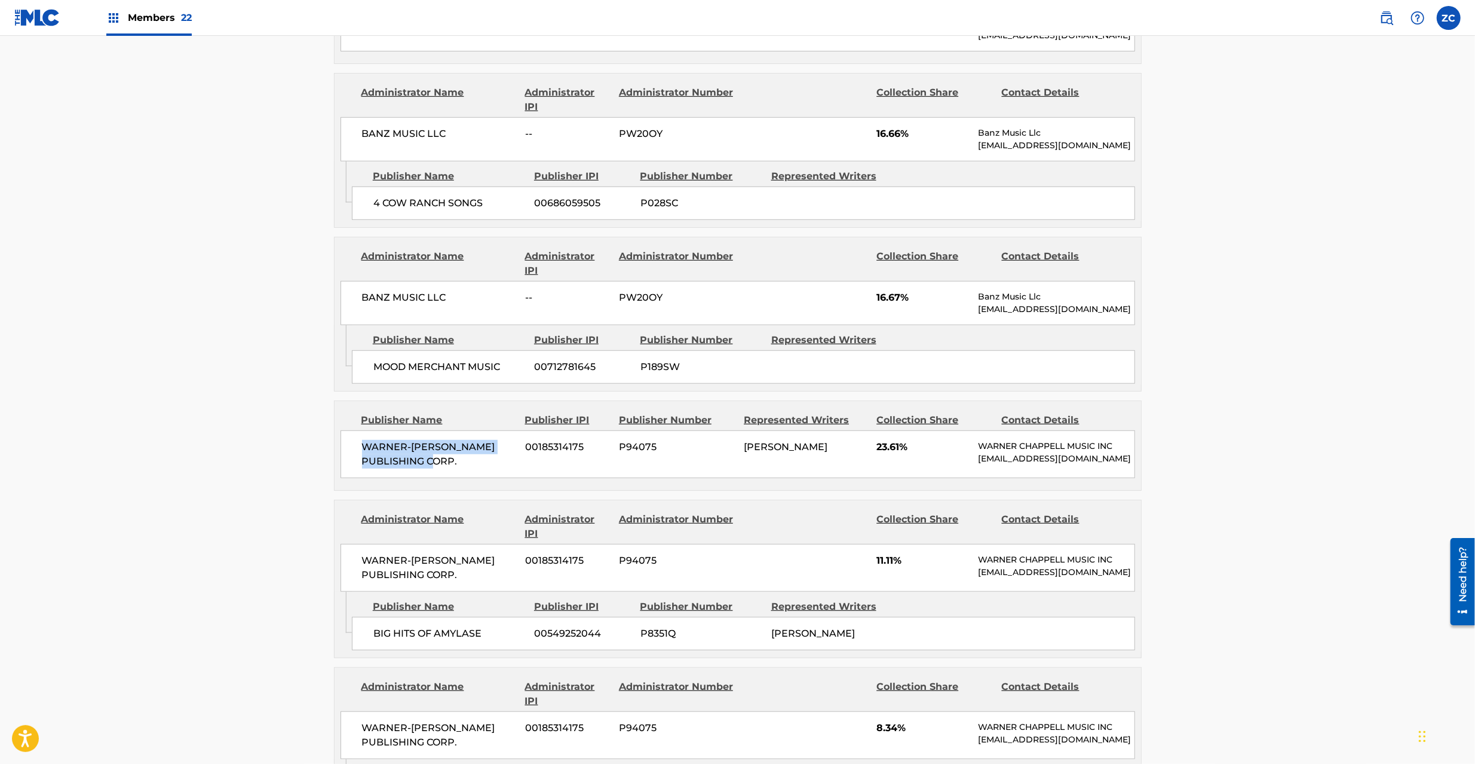
scroll to position [743, 0]
click at [378, 551] on span "WARNER-[PERSON_NAME] PUBLISHING CORP." at bounding box center [439, 565] width 155 height 29
click at [452, 559] on span "WARNER-[PERSON_NAME] PUBLISHING CORP." at bounding box center [439, 565] width 155 height 29
click at [369, 627] on div "BIG HITS OF AMYLASE 00549252044 P8351Q [PERSON_NAME]" at bounding box center [743, 630] width 783 height 33
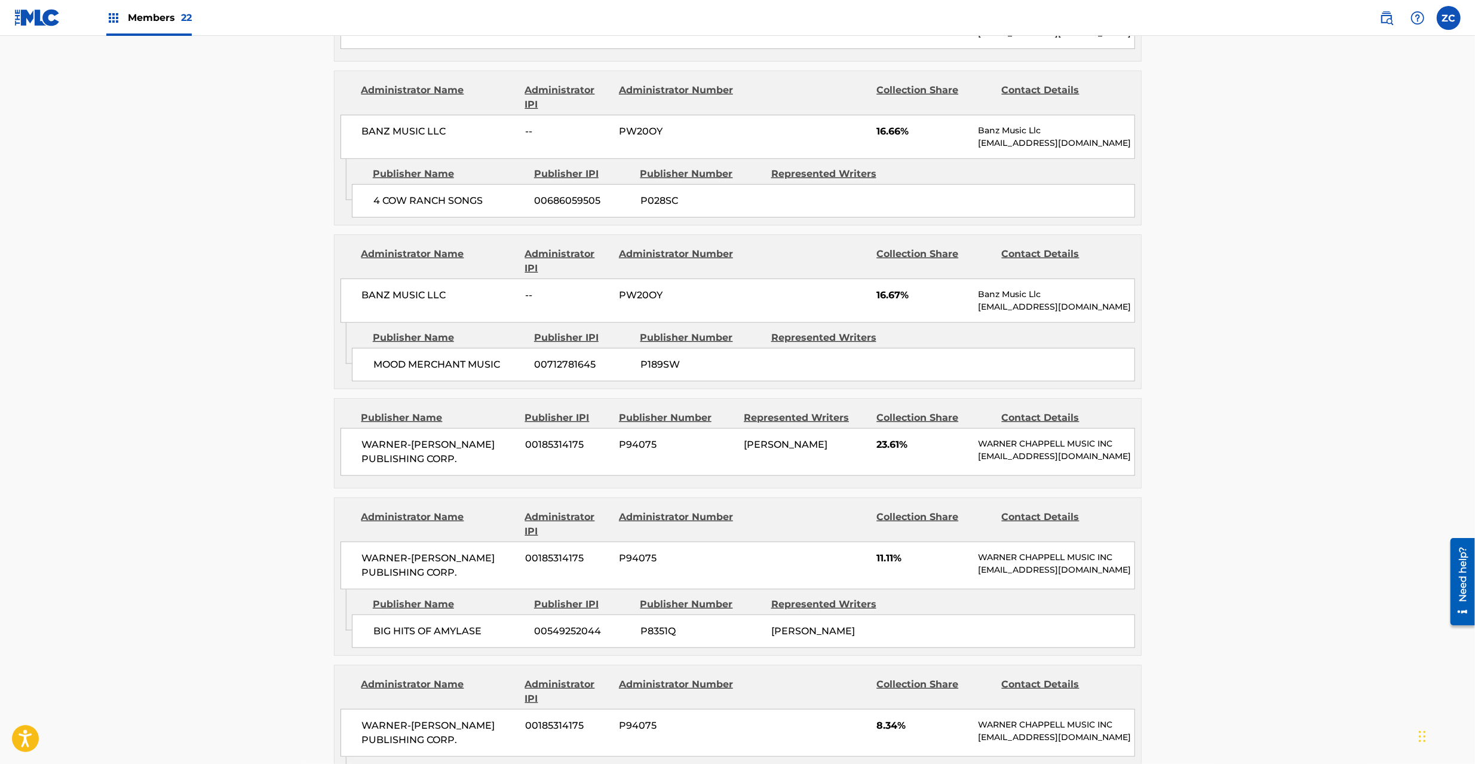
click at [383, 627] on span "BIG HITS OF AMYLASE" at bounding box center [449, 631] width 152 height 14
click at [461, 627] on span "BIG HITS OF AMYLASE" at bounding box center [449, 631] width 152 height 14
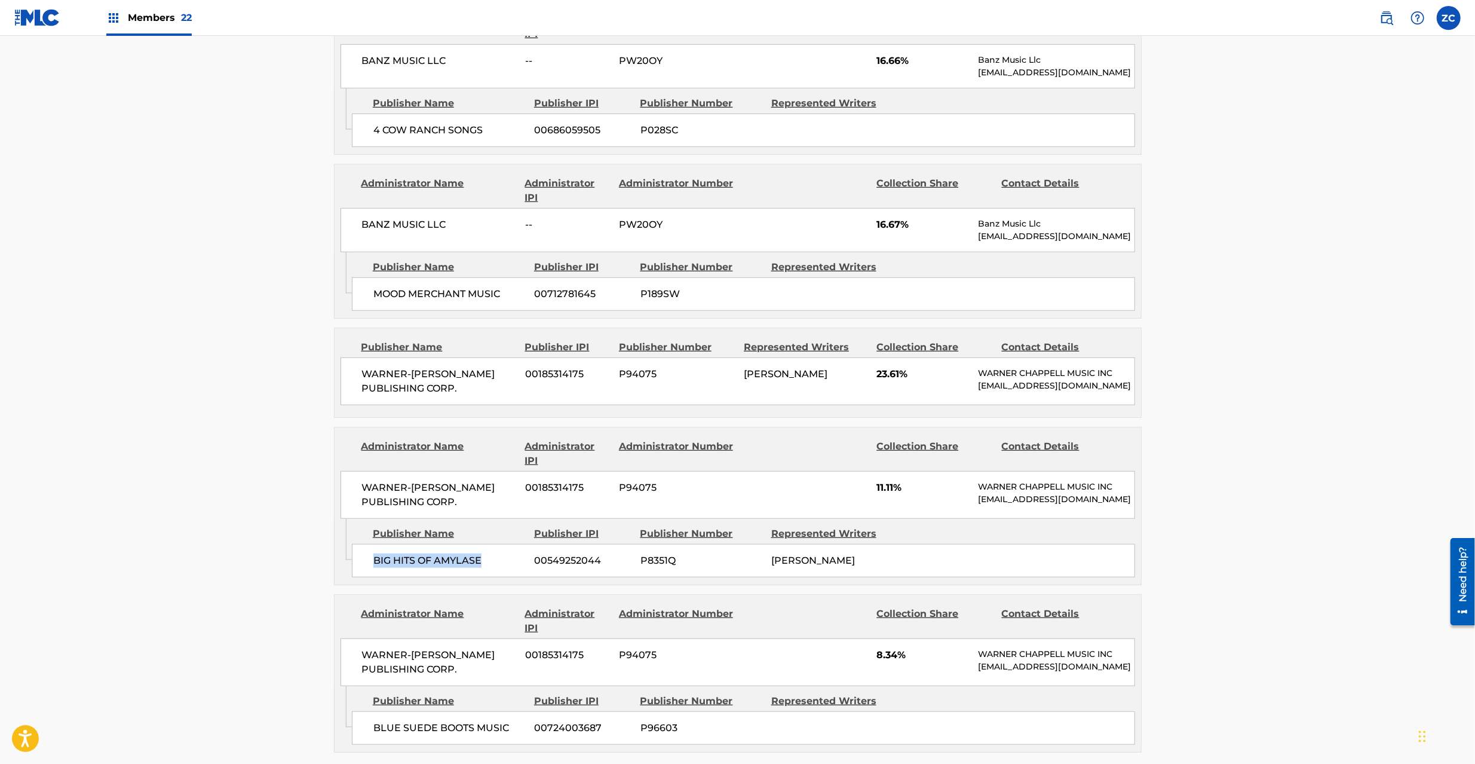
scroll to position [850, 0]
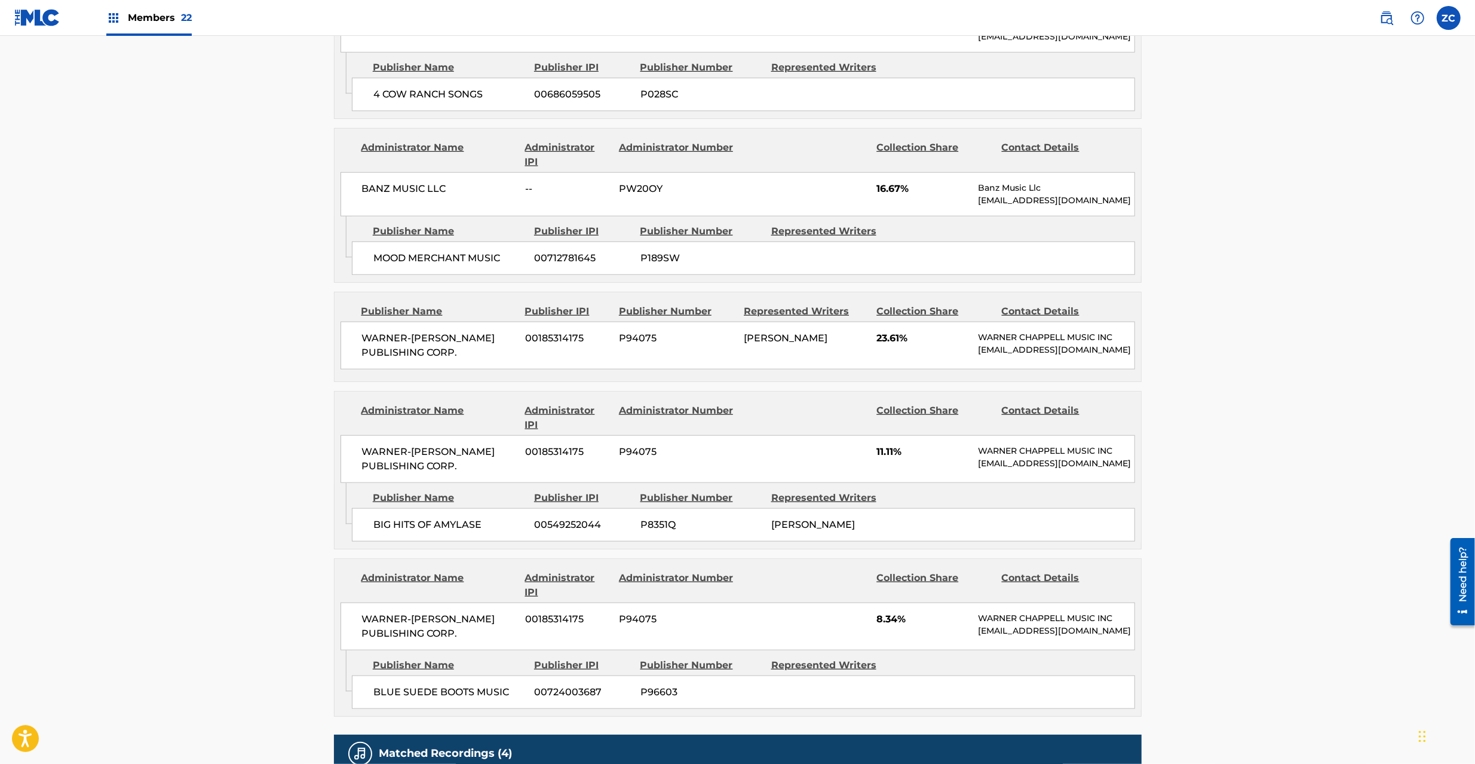
click at [388, 617] on span "WARNER-[PERSON_NAME] PUBLISHING CORP." at bounding box center [439, 626] width 155 height 29
click at [457, 632] on span "WARNER-[PERSON_NAME] PUBLISHING CORP." at bounding box center [439, 626] width 155 height 29
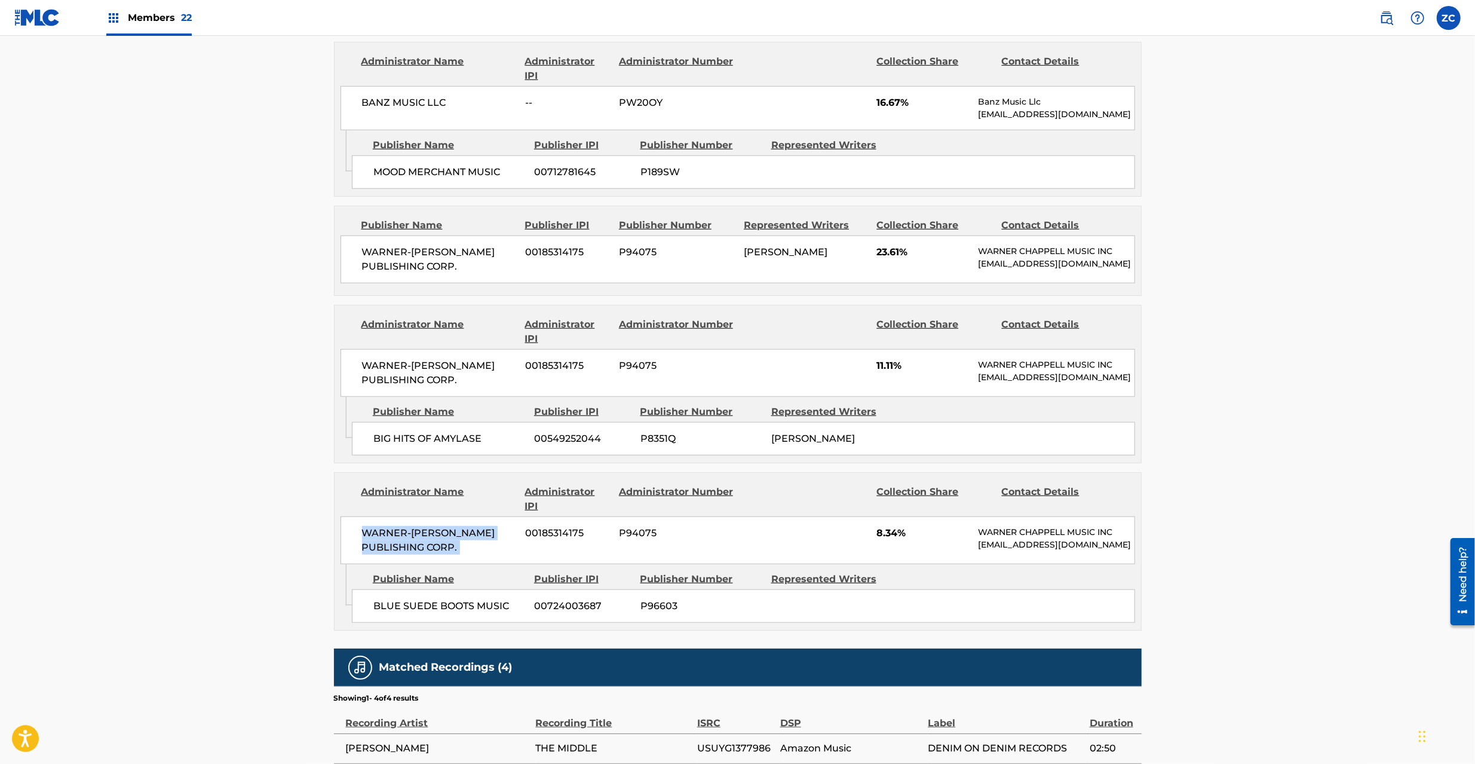
scroll to position [1062, 0]
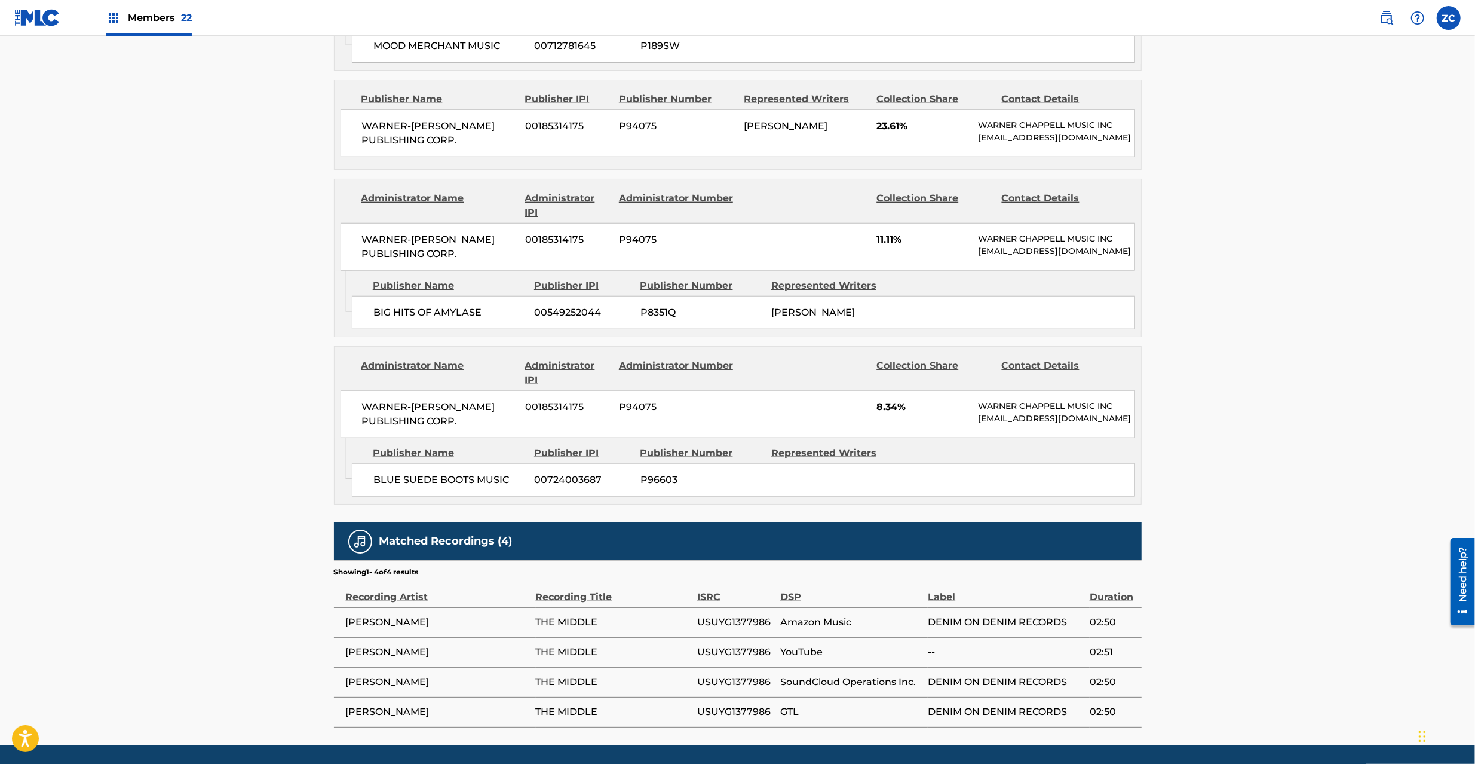
click at [392, 487] on span "BLUE SUEDE BOOTS MUSIC" at bounding box center [449, 480] width 152 height 14
click at [502, 486] on span "BLUE SUEDE BOOTS MUSIC" at bounding box center [449, 480] width 152 height 14
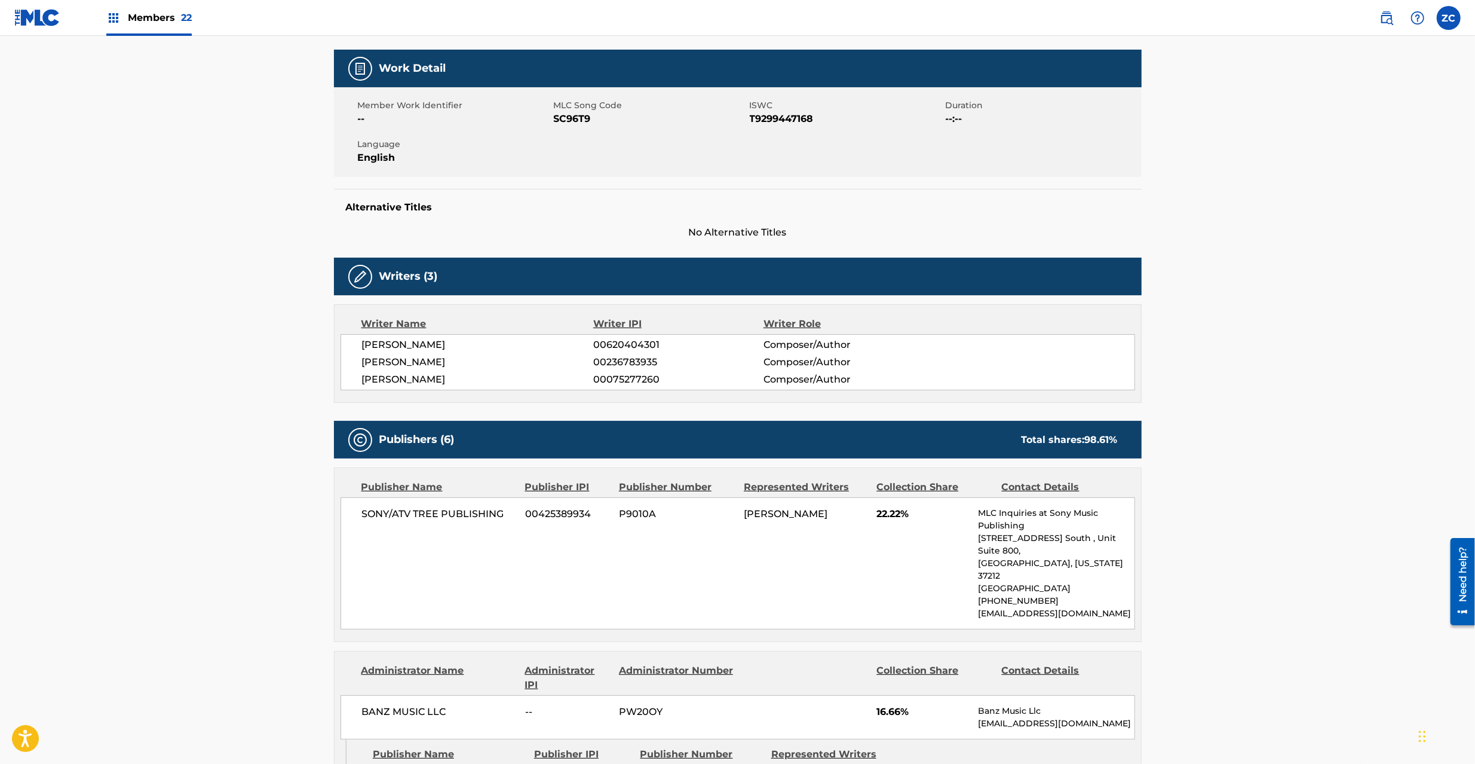
scroll to position [0, 0]
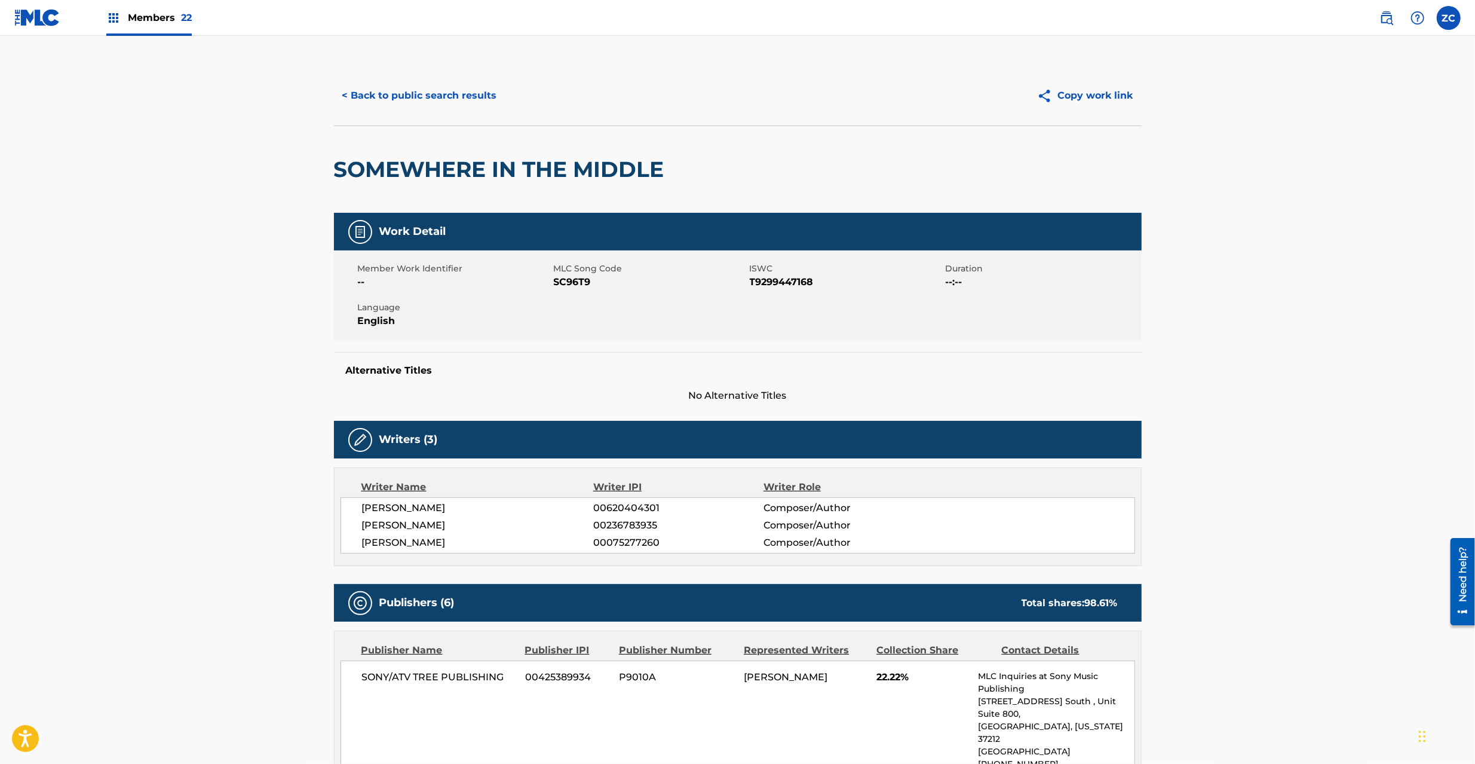
click at [407, 96] on button "< Back to public search results" at bounding box center [419, 96] width 171 height 30
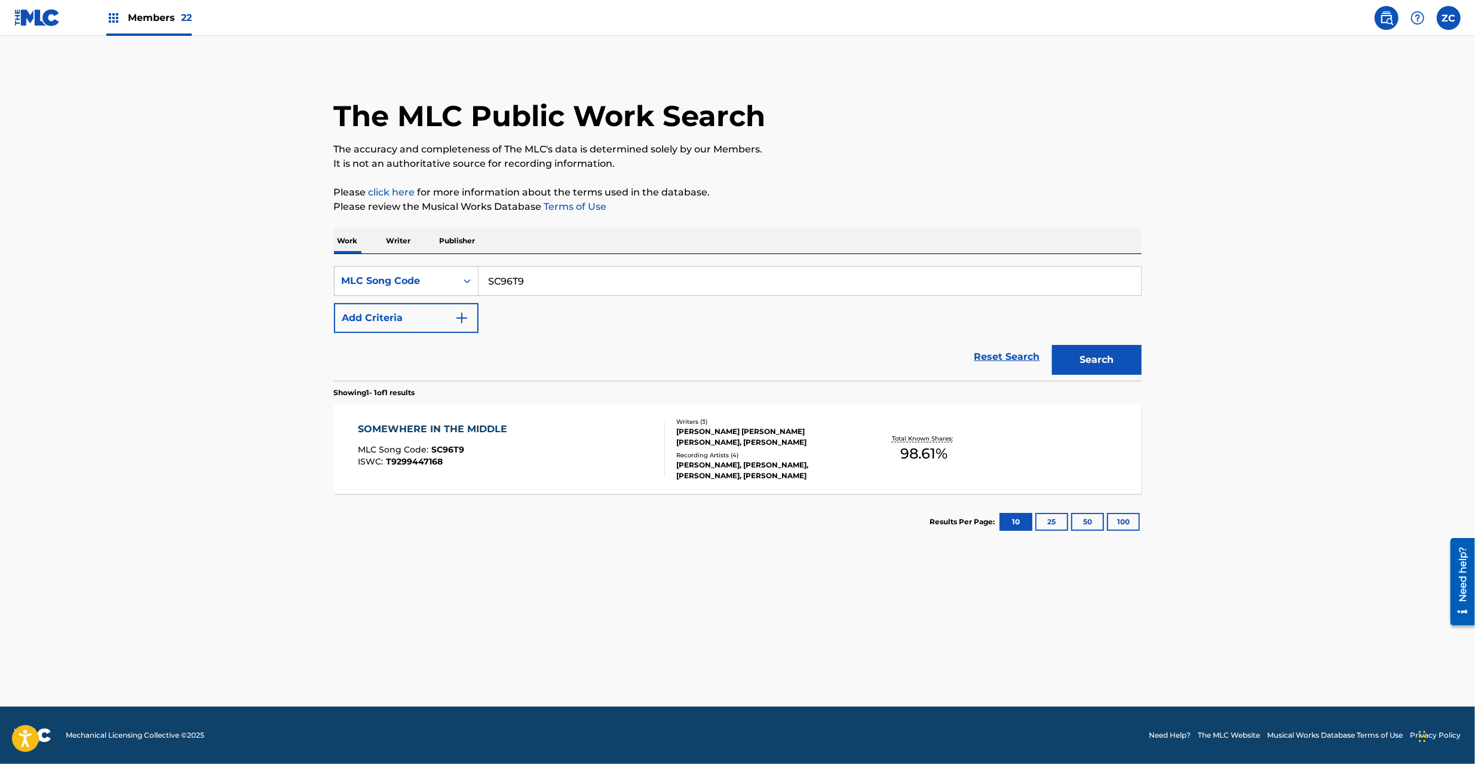
click at [621, 280] on input "SC96T9" at bounding box center [810, 281] width 663 height 29
type input "BA7P46"
drag, startPoint x: 1076, startPoint y: 351, endPoint x: 702, endPoint y: 132, distance: 434.1
click at [1076, 350] on button "Search" at bounding box center [1097, 360] width 90 height 30
click at [612, 433] on div "BACK-N-THE-DAY MLC Song Code : BA7P46 ISWC :" at bounding box center [511, 449] width 307 height 54
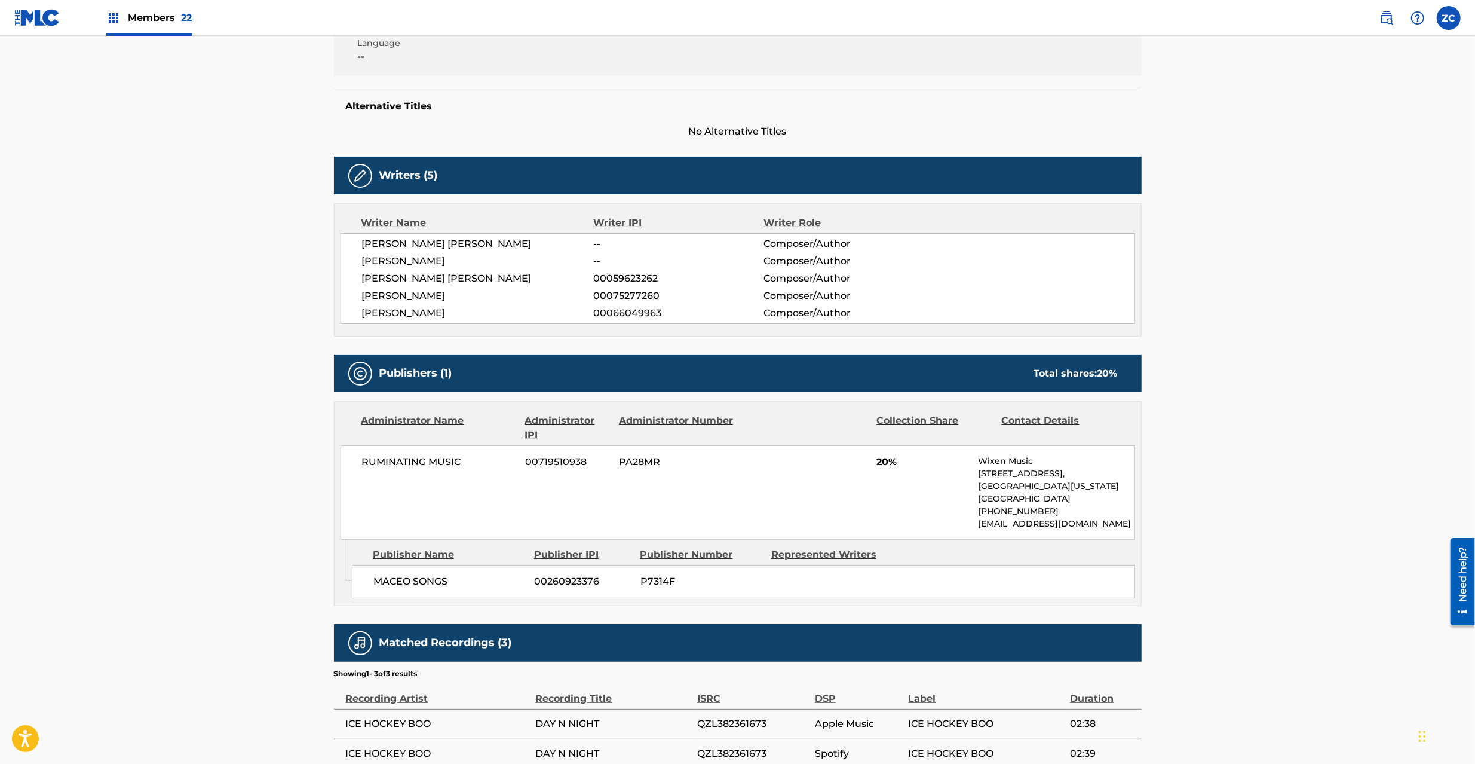
scroll to position [316, 0]
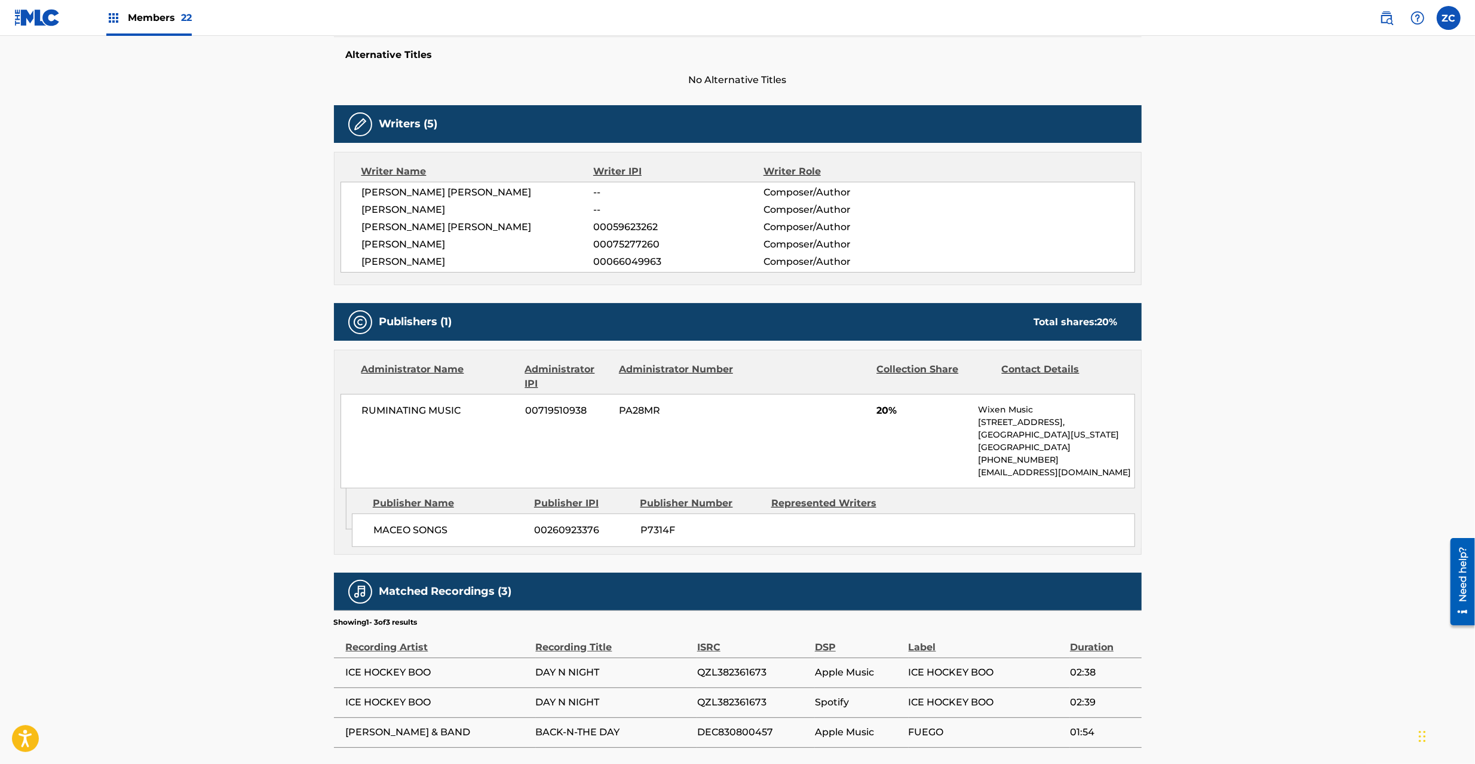
click at [388, 414] on span "RUMINATING MUSIC" at bounding box center [439, 410] width 155 height 14
drag, startPoint x: 445, startPoint y: 411, endPoint x: 452, endPoint y: 412, distance: 6.7
click at [445, 410] on span "RUMINATING MUSIC" at bounding box center [439, 410] width 155 height 14
click at [390, 536] on span "MACEO SONGS" at bounding box center [449, 530] width 152 height 14
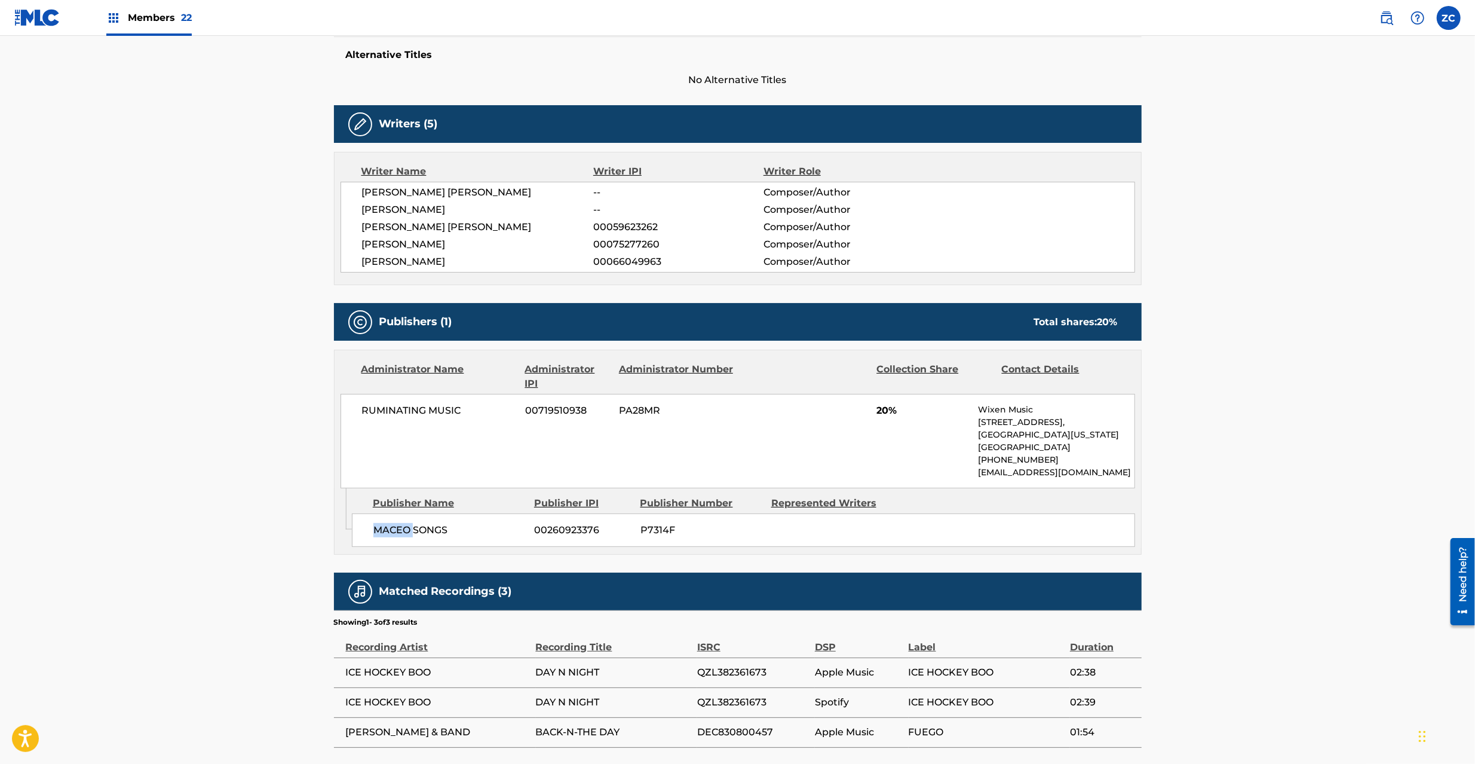
click at [390, 536] on span "MACEO SONGS" at bounding box center [449, 530] width 152 height 14
click at [426, 533] on span "MACEO SONGS" at bounding box center [449, 530] width 152 height 14
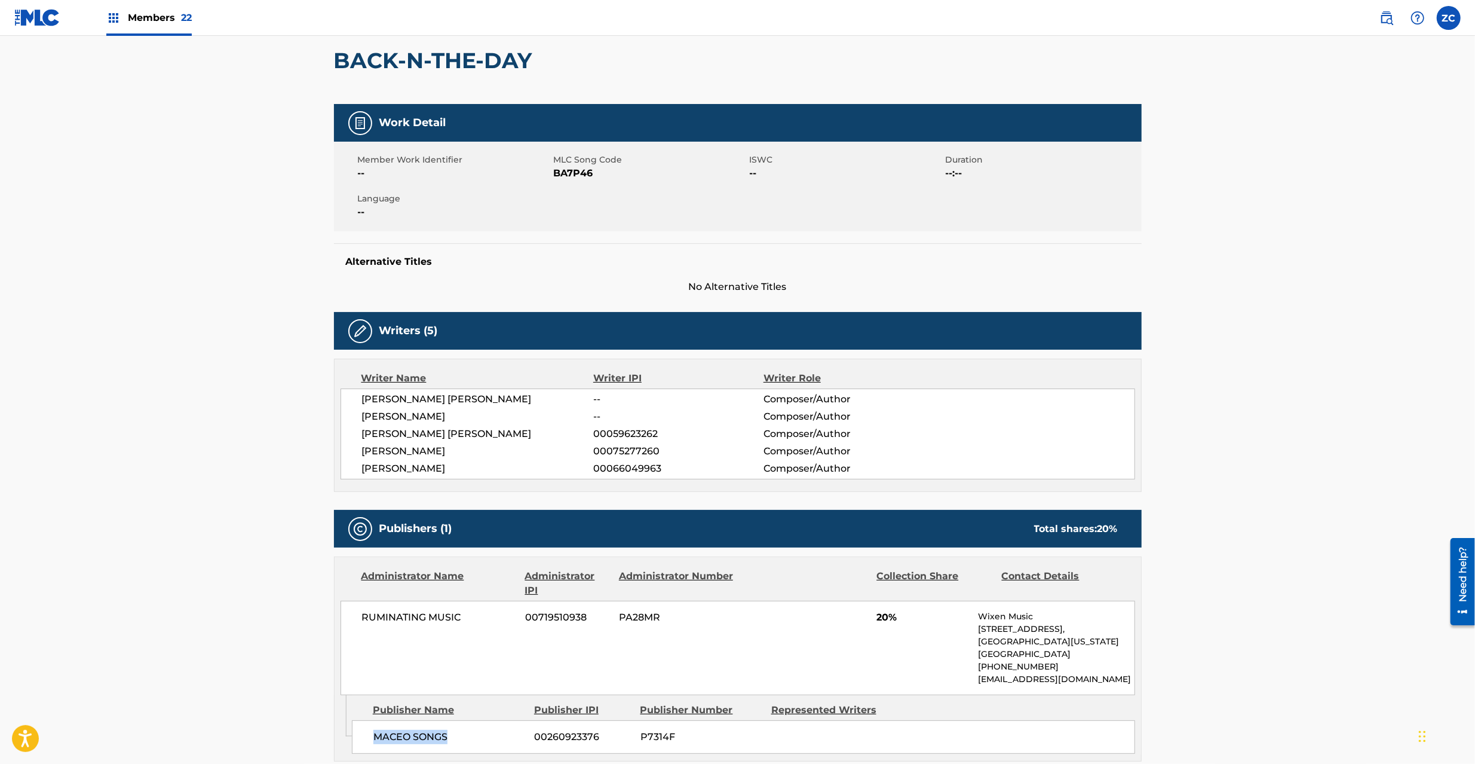
scroll to position [0, 0]
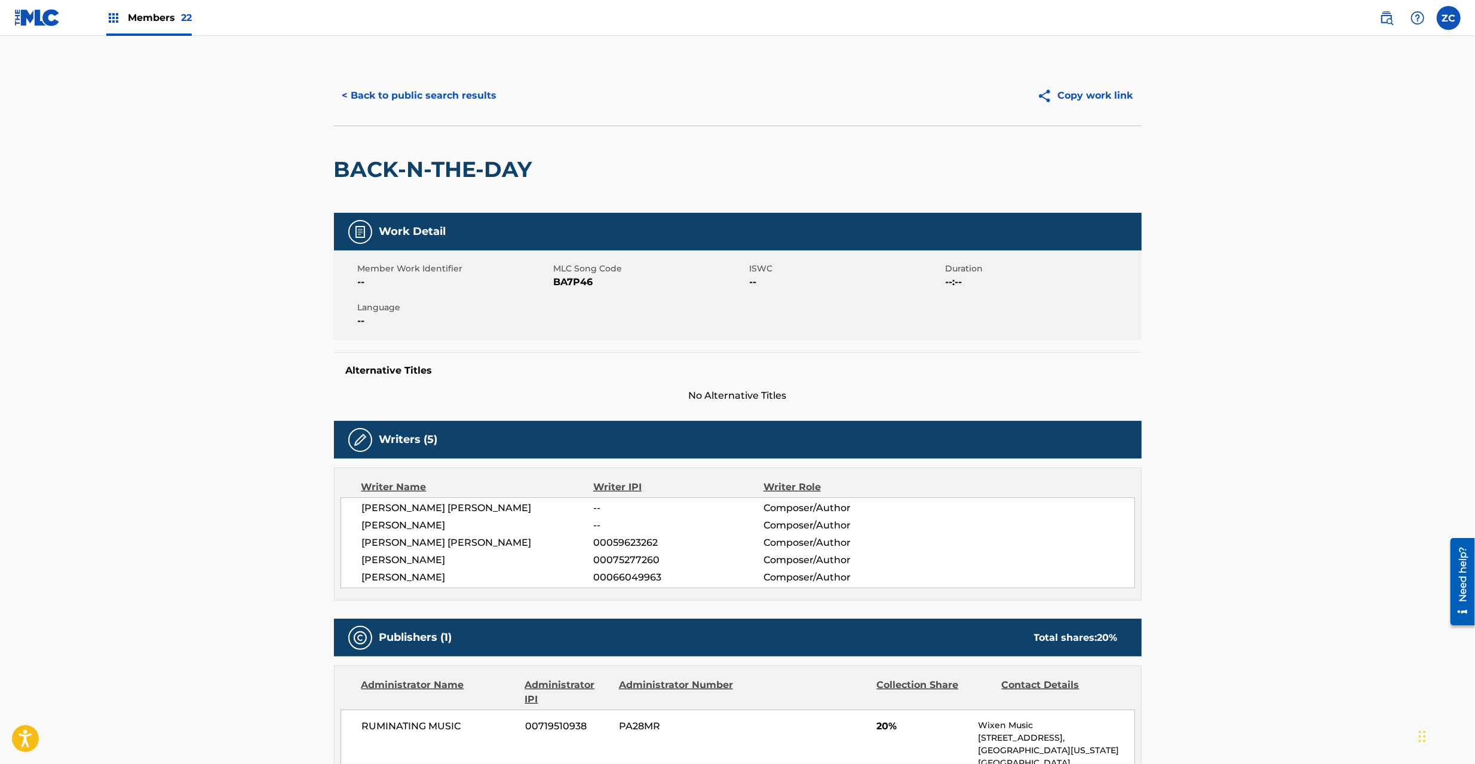
click at [448, 96] on button "< Back to public search results" at bounding box center [419, 96] width 171 height 30
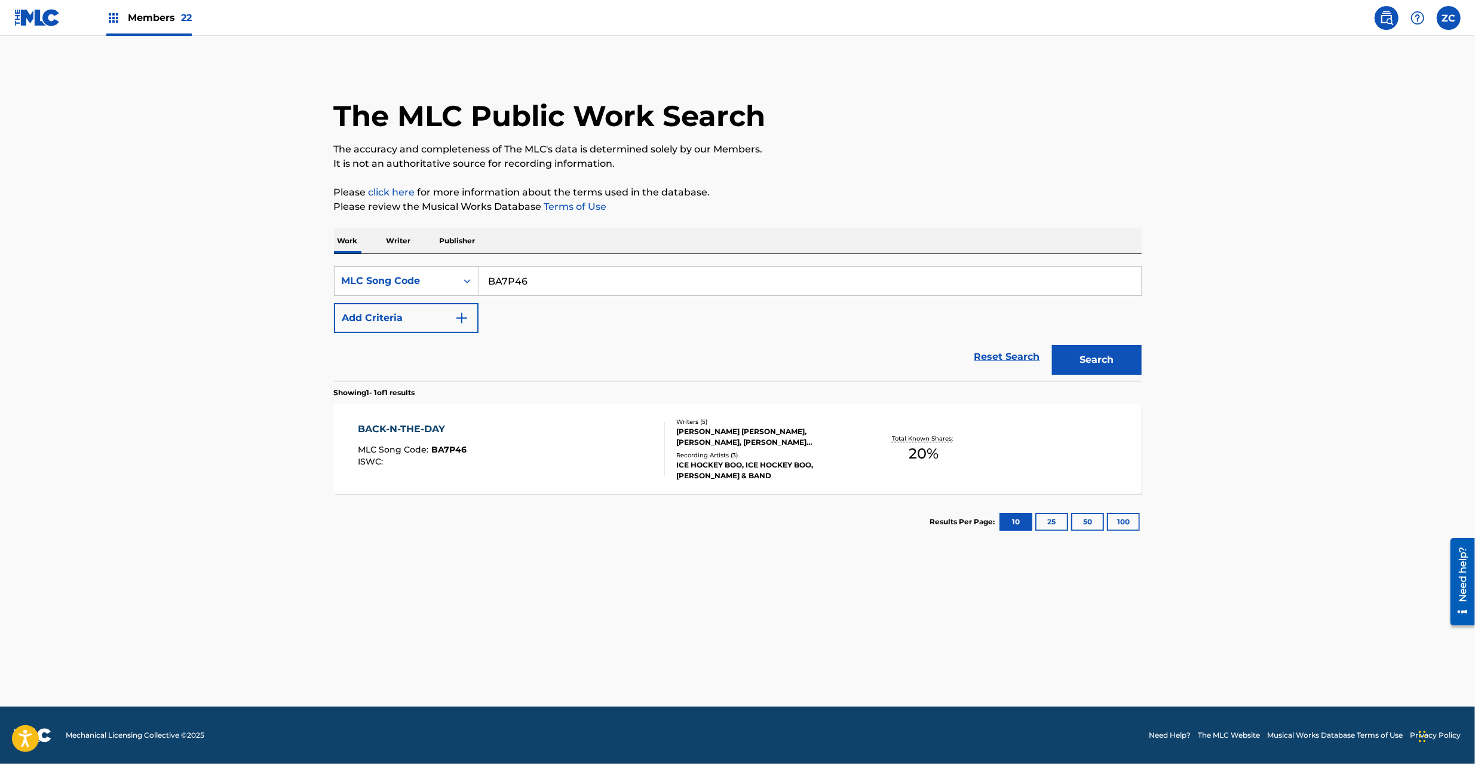
click at [612, 290] on input "BA7P46" at bounding box center [810, 281] width 663 height 29
type input "TC94XY"
click at [1109, 359] on button "Search" at bounding box center [1097, 360] width 90 height 30
click at [644, 452] on div "THIRSTY MLC Song Code : TC94XY ISWC :" at bounding box center [511, 449] width 307 height 54
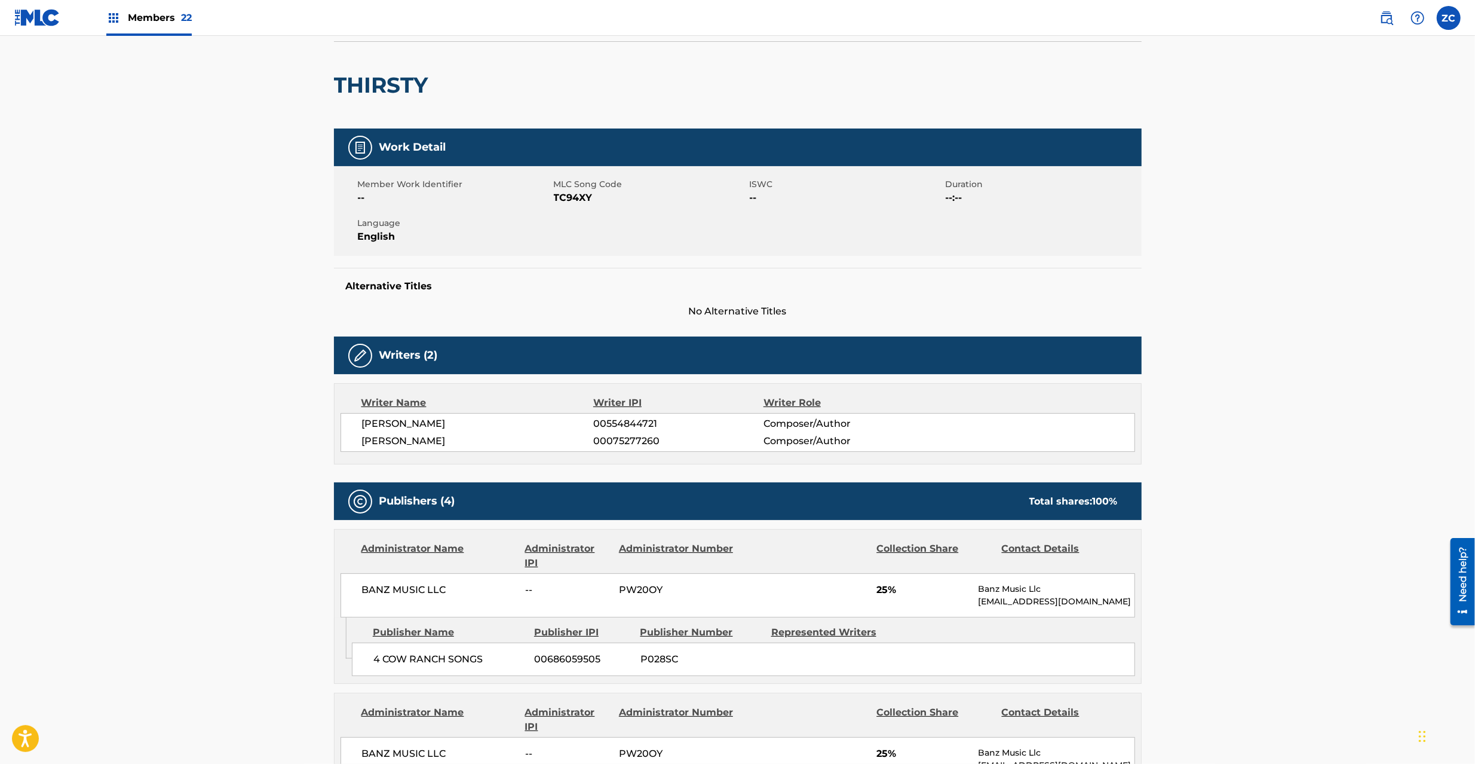
scroll to position [213, 0]
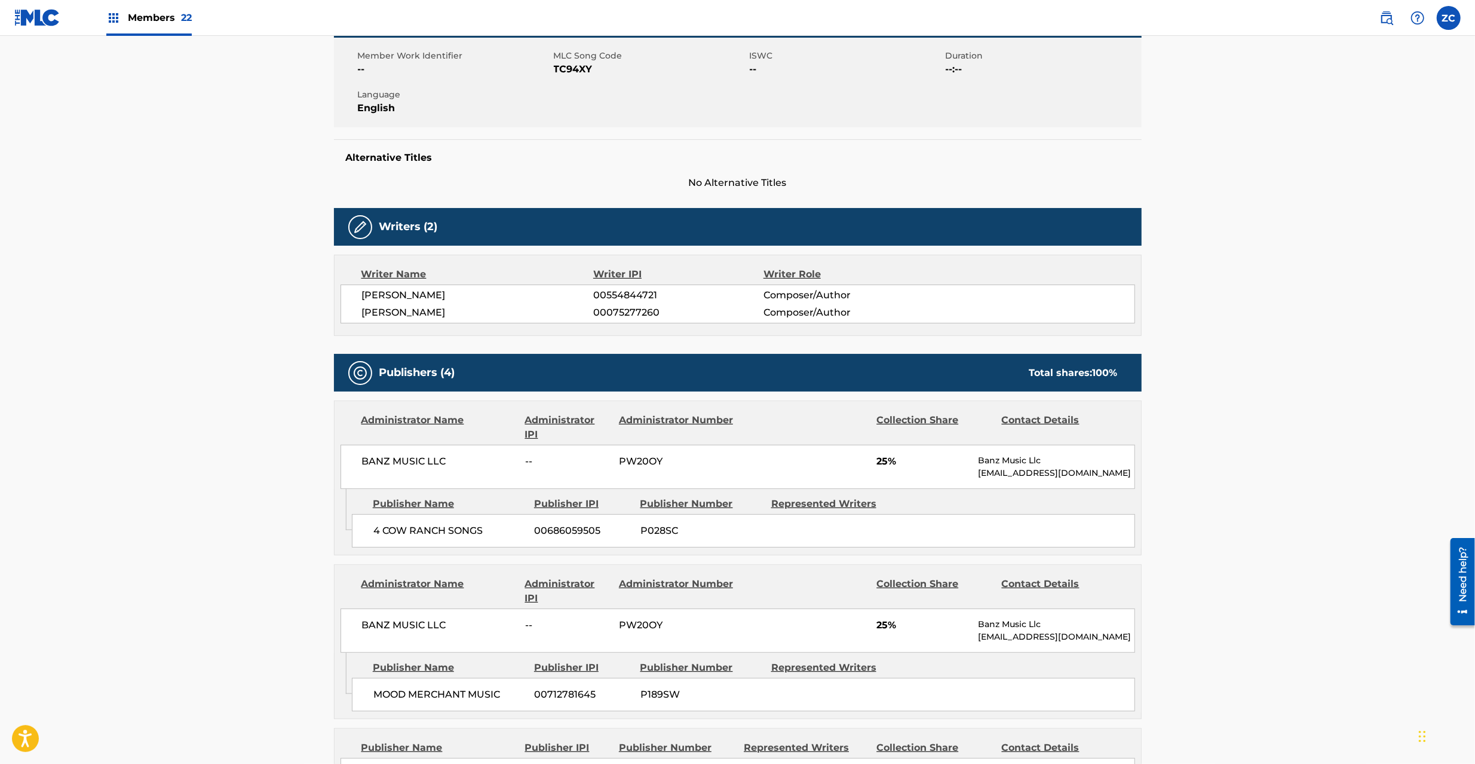
click at [373, 464] on span "BANZ MUSIC LLC" at bounding box center [439, 461] width 155 height 14
drag, startPoint x: 373, startPoint y: 464, endPoint x: 436, endPoint y: 464, distance: 62.7
click at [373, 464] on span "BANZ MUSIC LLC" at bounding box center [439, 461] width 155 height 14
click at [439, 464] on span "BANZ MUSIC LLC" at bounding box center [439, 461] width 155 height 14
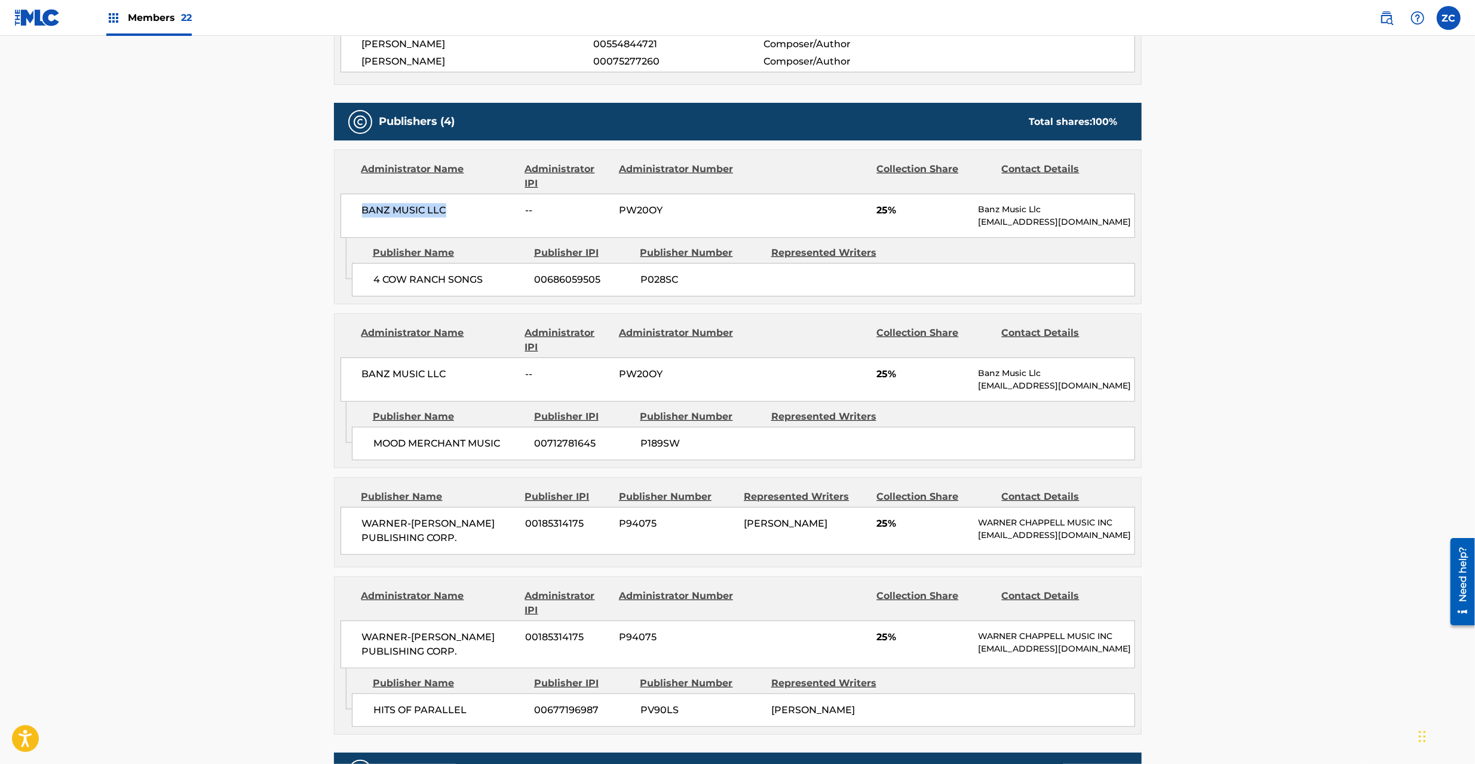
scroll to position [531, 0]
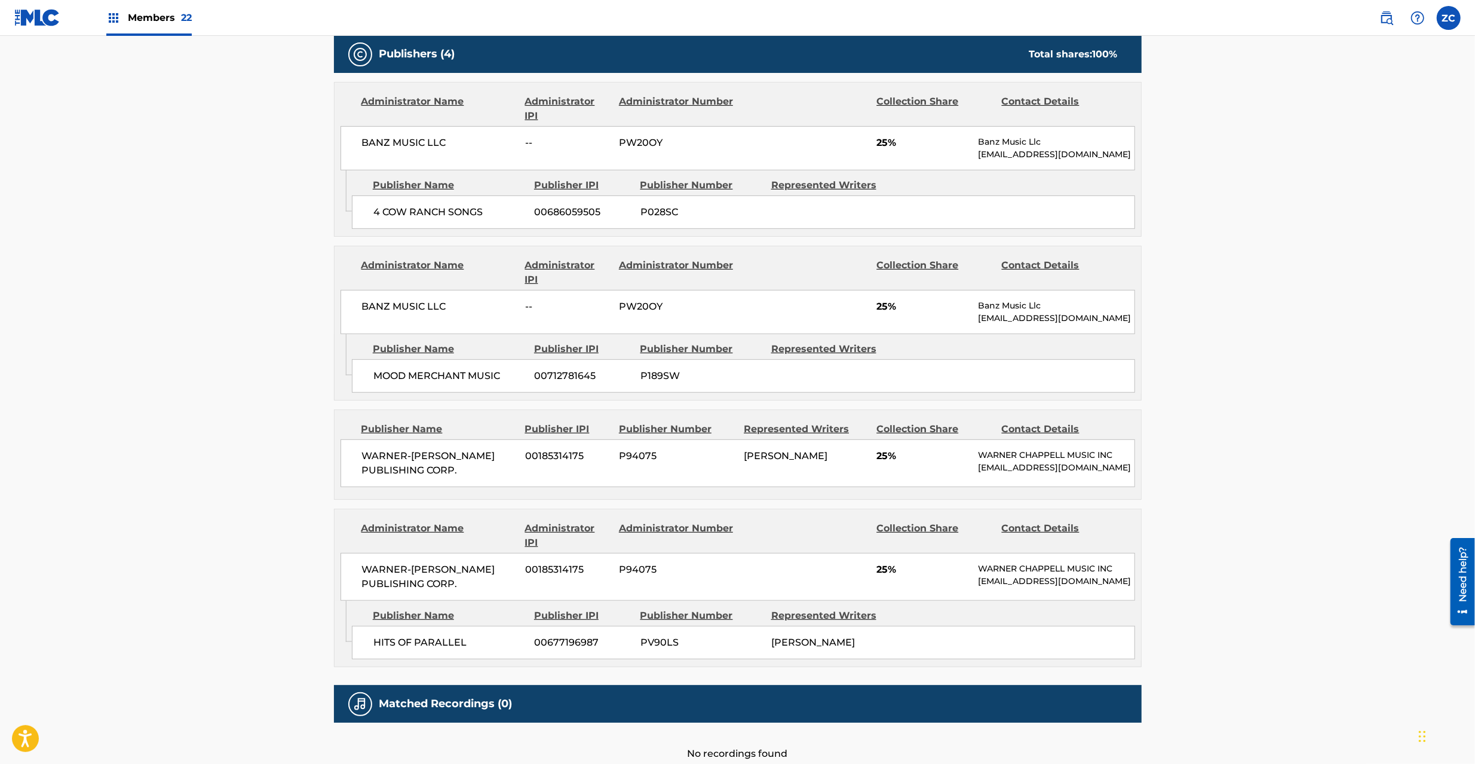
click at [374, 458] on span "WARNER-[PERSON_NAME] PUBLISHING CORP." at bounding box center [439, 463] width 155 height 29
click at [453, 470] on span "WARNER-[PERSON_NAME] PUBLISHING CORP." at bounding box center [439, 463] width 155 height 29
click at [388, 581] on span "WARNER-[PERSON_NAME] PUBLISHING CORP." at bounding box center [439, 576] width 155 height 29
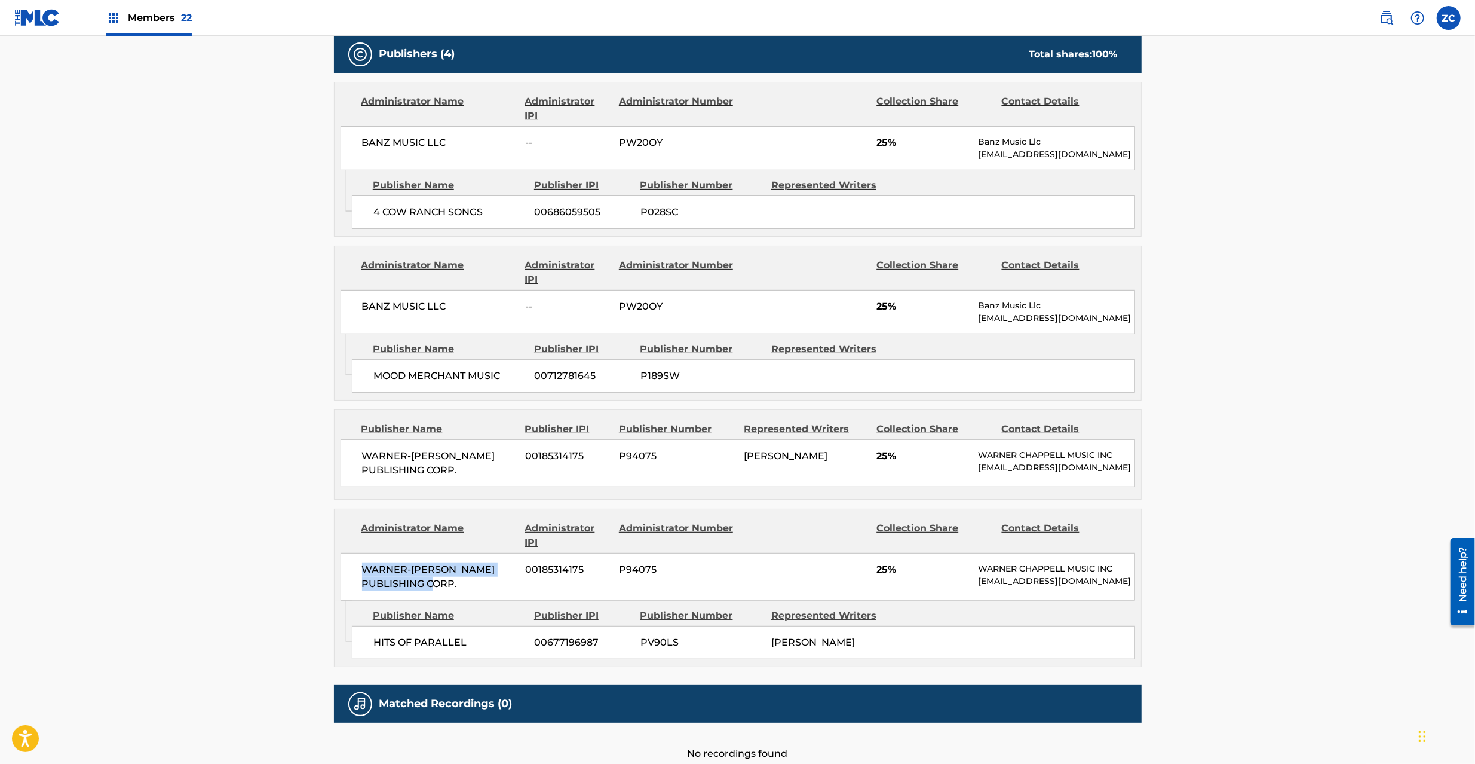
click at [453, 591] on span "WARNER-[PERSON_NAME] PUBLISHING CORP." at bounding box center [439, 576] width 155 height 29
click at [390, 650] on span "HITS OF PARALLEL" at bounding box center [449, 642] width 152 height 14
click at [460, 650] on span "HITS OF PARALLEL" at bounding box center [449, 642] width 152 height 14
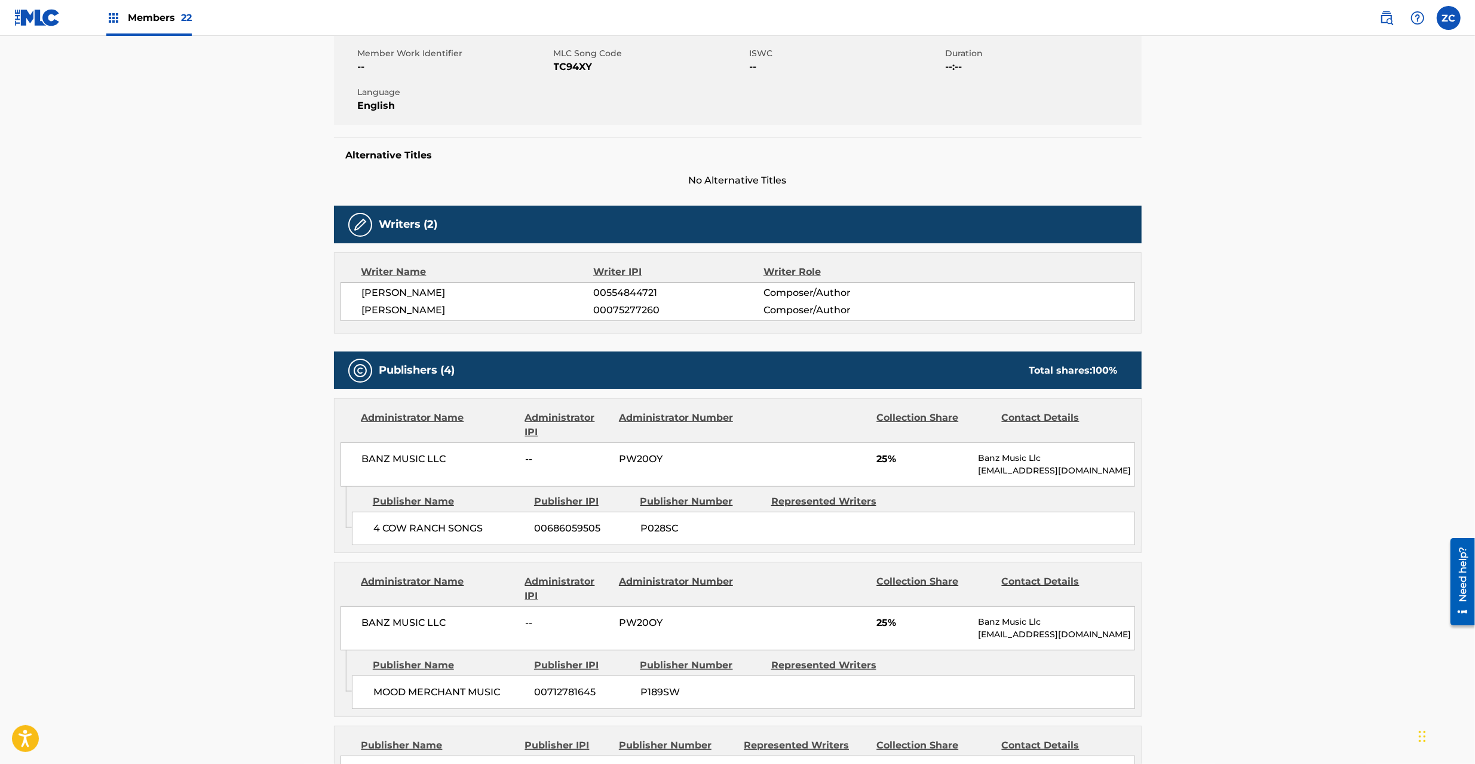
scroll to position [0, 0]
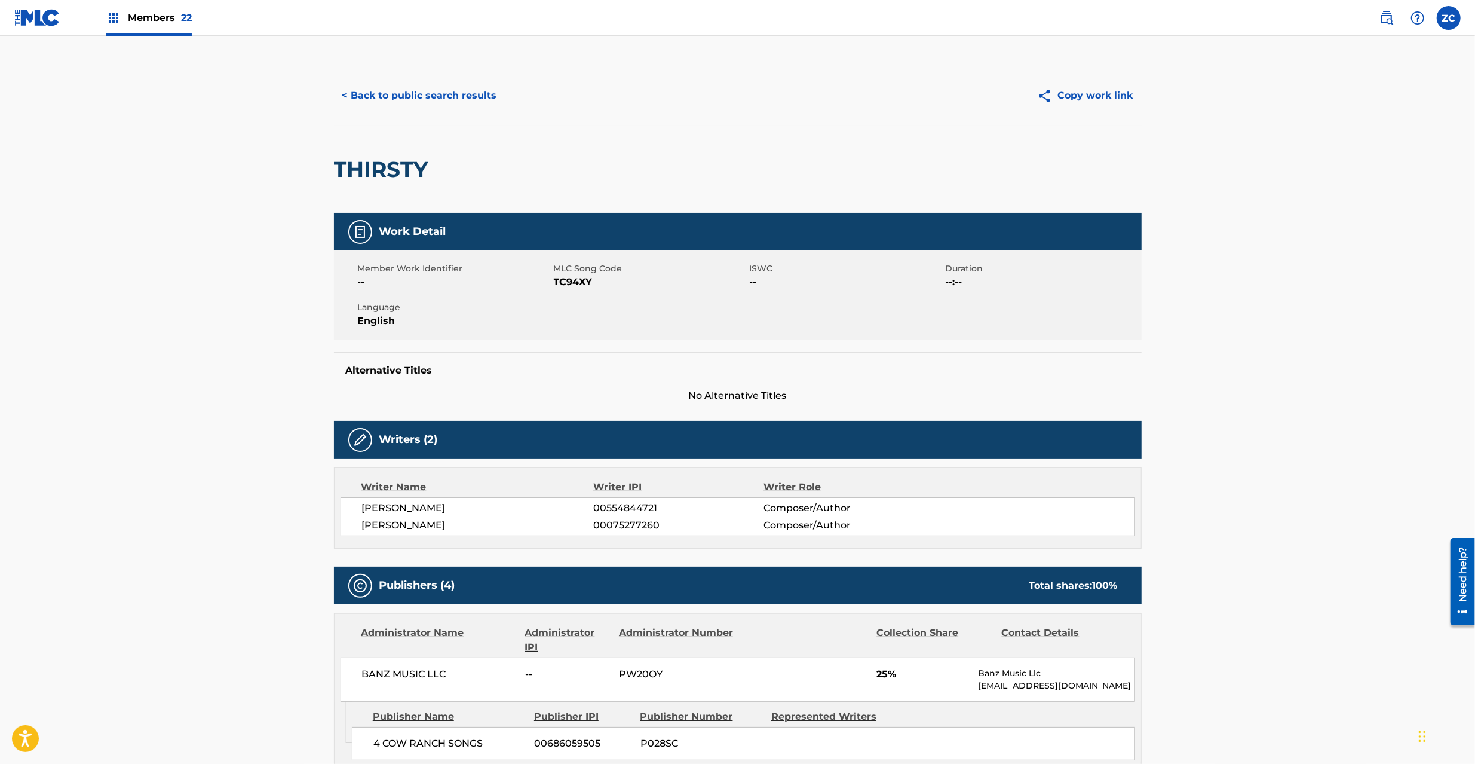
click at [416, 98] on button "< Back to public search results" at bounding box center [419, 96] width 171 height 30
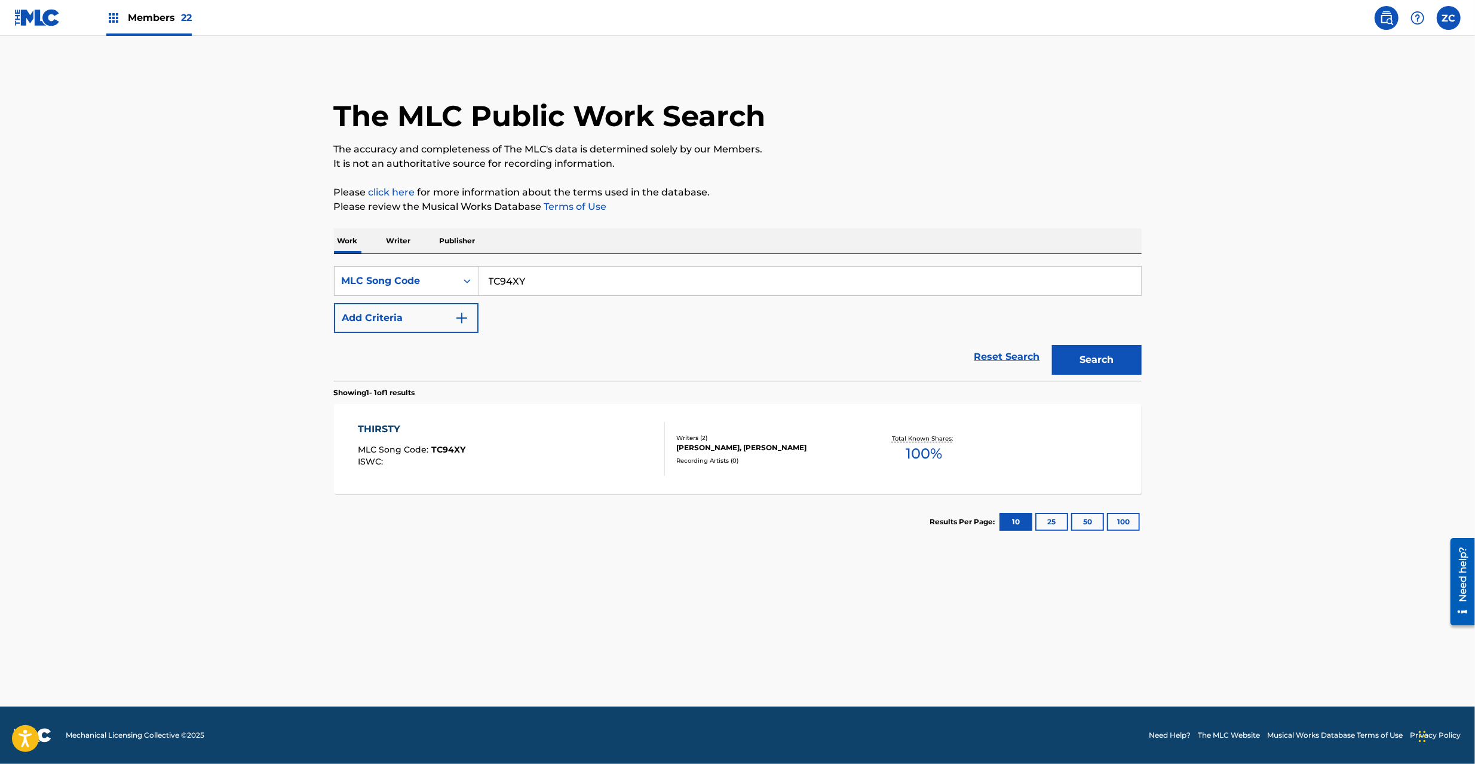
click at [591, 285] on input "TC94XY" at bounding box center [810, 281] width 663 height 29
type input "DA2BYU"
click at [1105, 365] on button "Search" at bounding box center [1097, 360] width 90 height 30
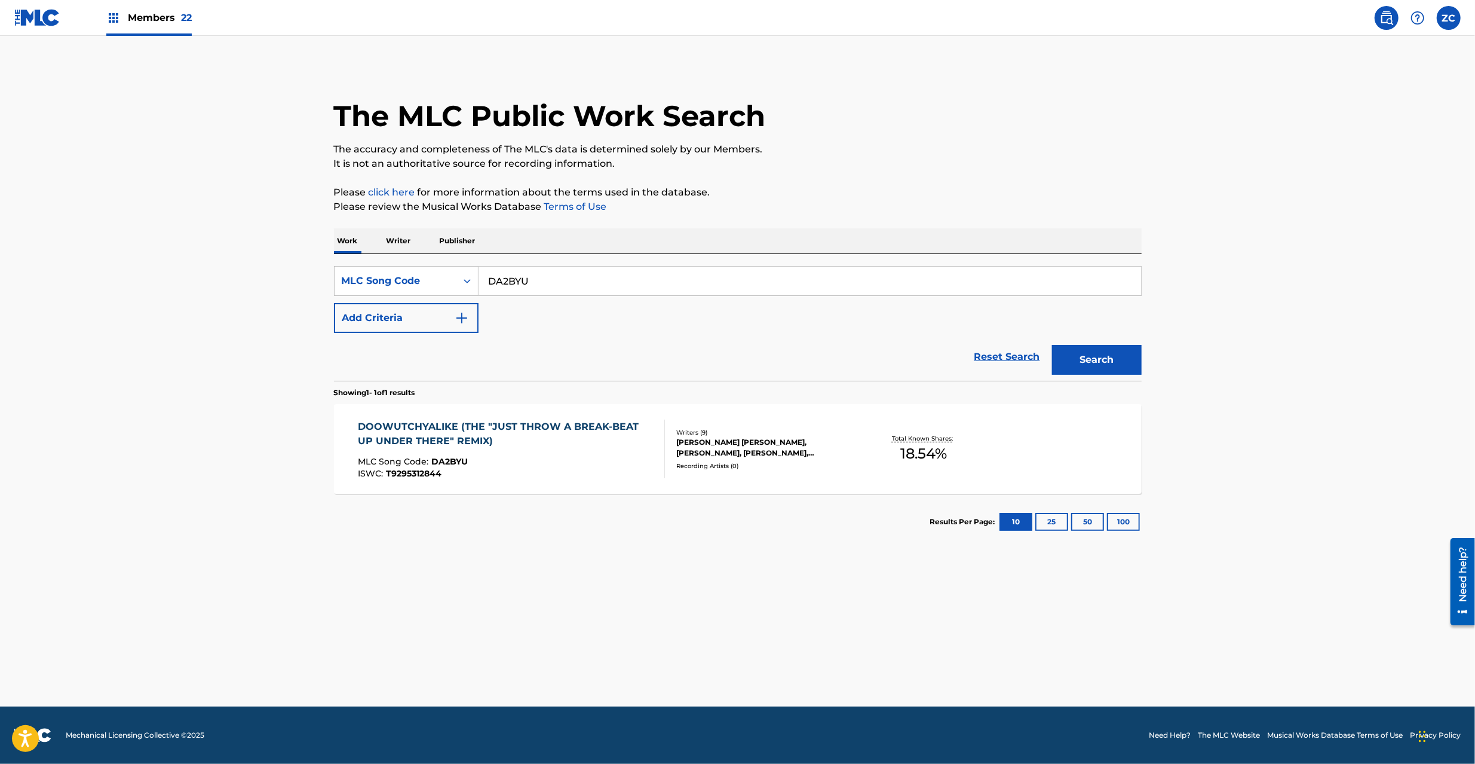
click at [659, 452] on div at bounding box center [660, 448] width 10 height 59
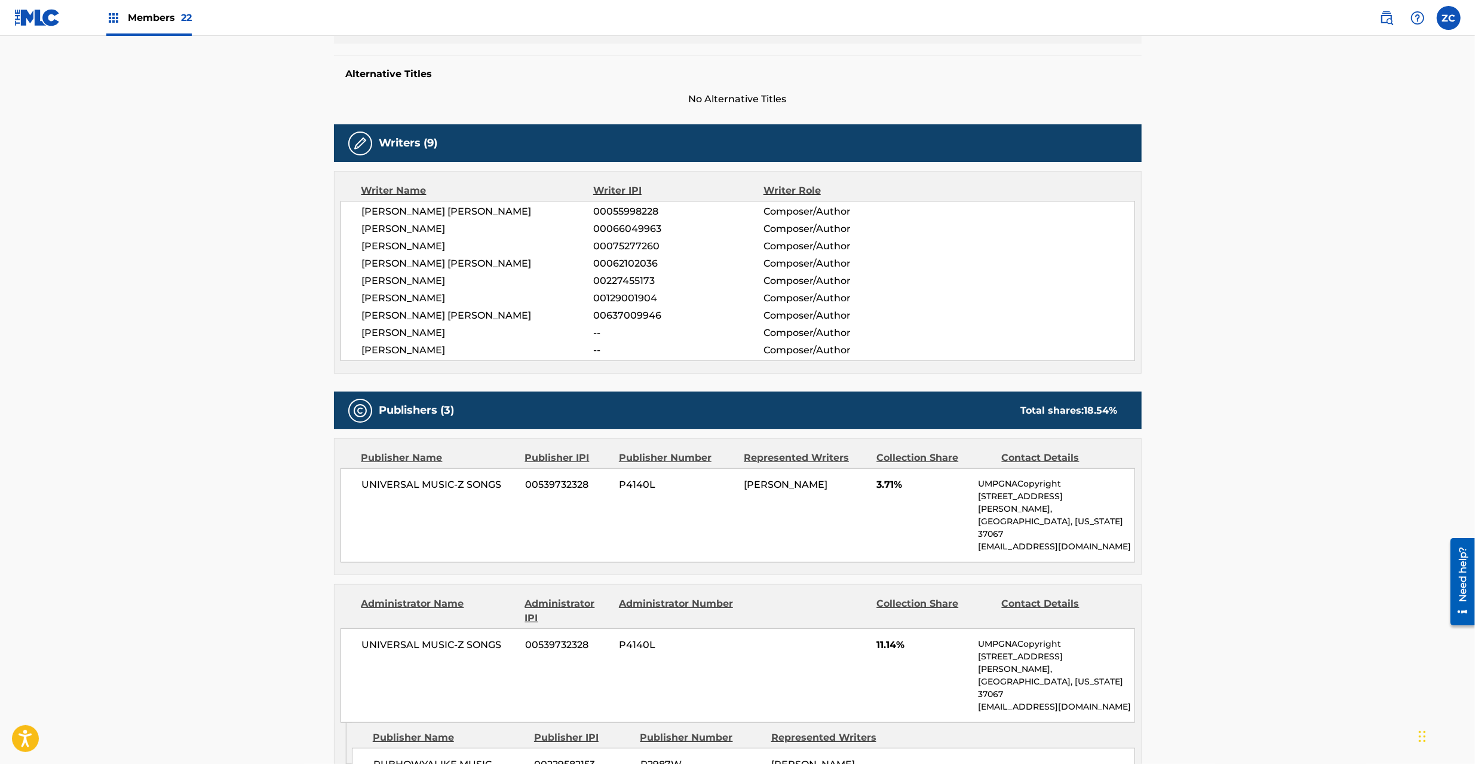
scroll to position [424, 0]
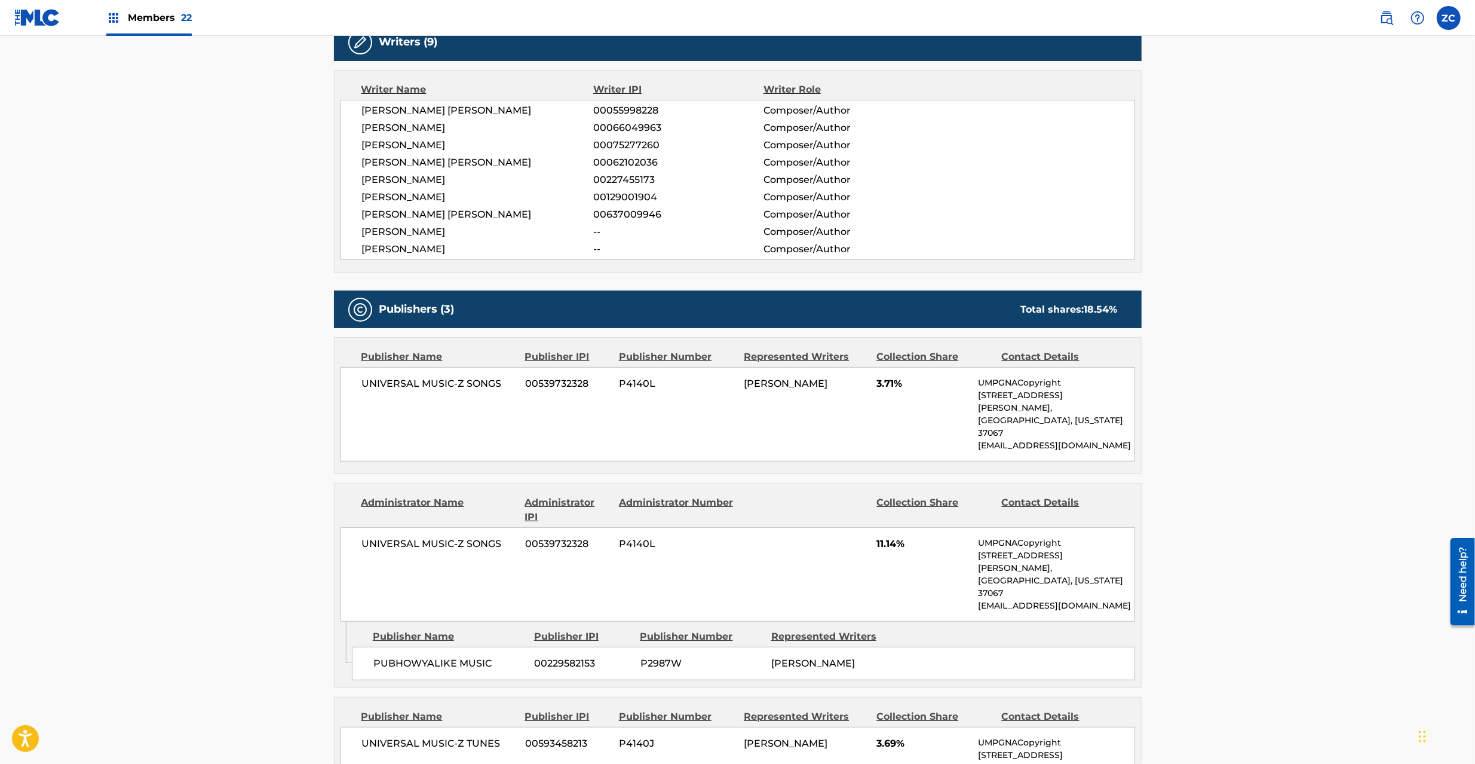
click at [397, 386] on span "UNIVERSAL MUSIC-Z SONGS" at bounding box center [439, 383] width 155 height 14
click at [497, 386] on span "UNIVERSAL MUSIC-Z SONGS" at bounding box center [439, 383] width 155 height 14
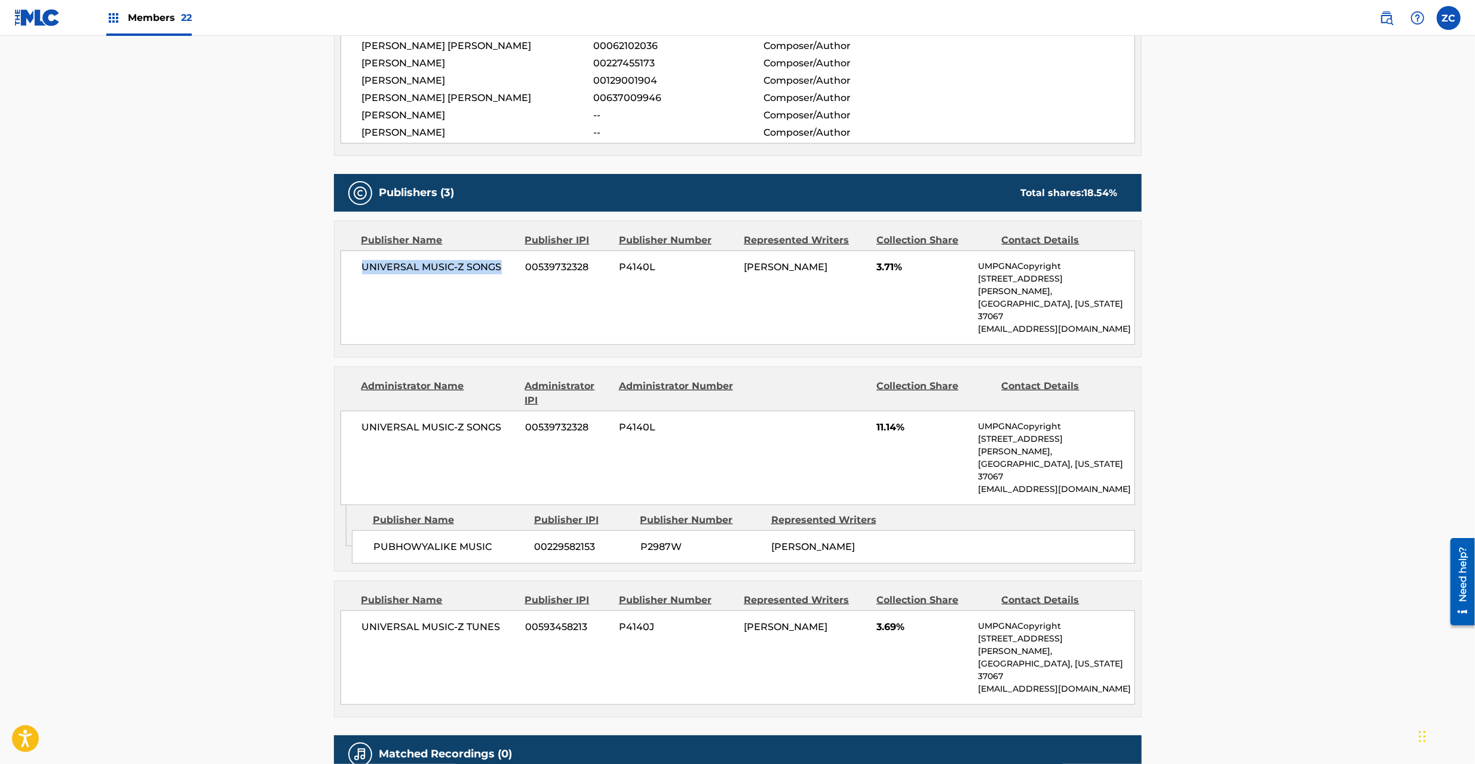
scroll to position [591, 0]
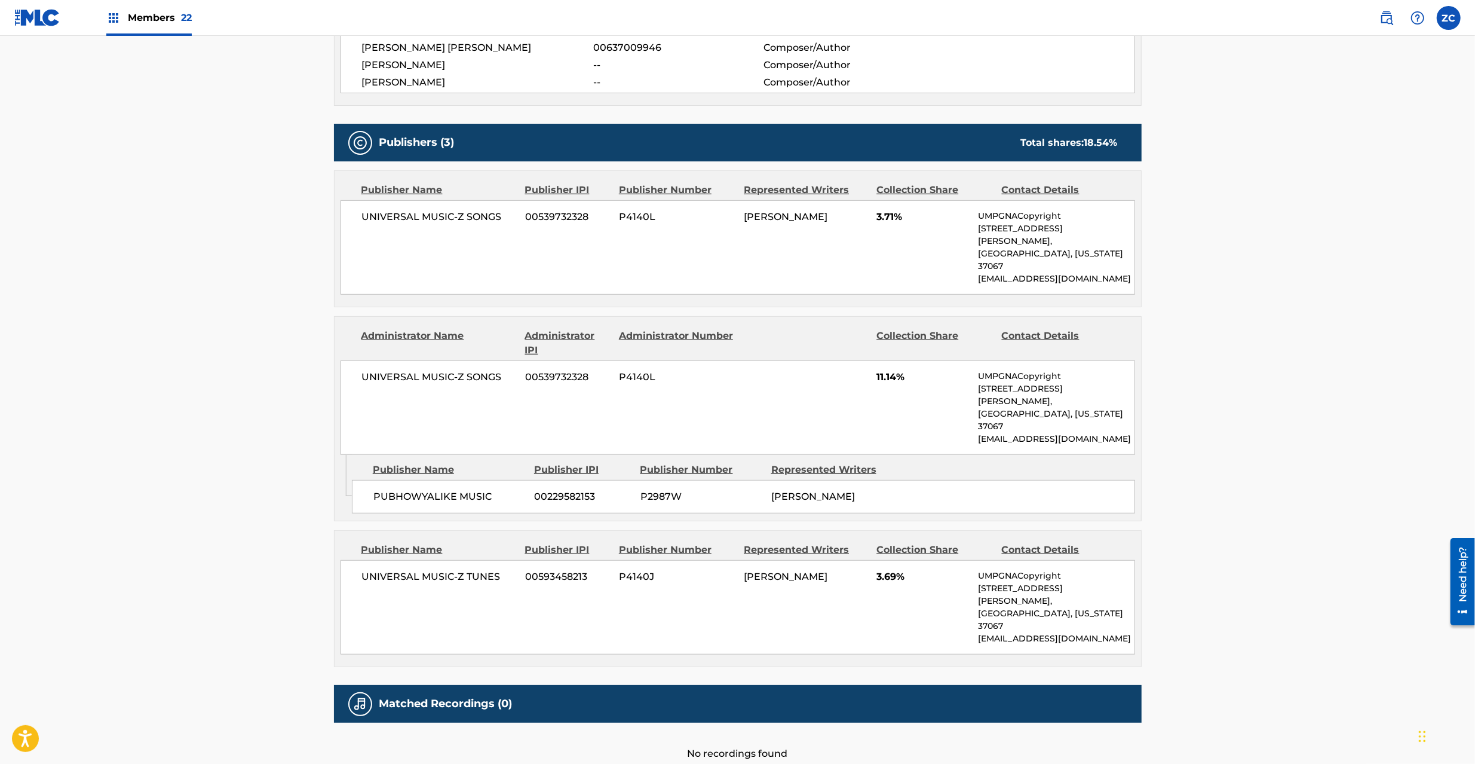
click at [392, 370] on span "UNIVERSAL MUSIC-Z SONGS" at bounding box center [439, 377] width 155 height 14
drag, startPoint x: 392, startPoint y: 357, endPoint x: 513, endPoint y: 359, distance: 120.7
click at [394, 370] on span "UNIVERSAL MUSIC-Z SONGS" at bounding box center [439, 377] width 155 height 14
click at [498, 370] on span "UNIVERSAL MUSIC-Z SONGS" at bounding box center [439, 377] width 155 height 14
click at [394, 489] on span "PUBHOWYALIKE MUSIC" at bounding box center [449, 496] width 152 height 14
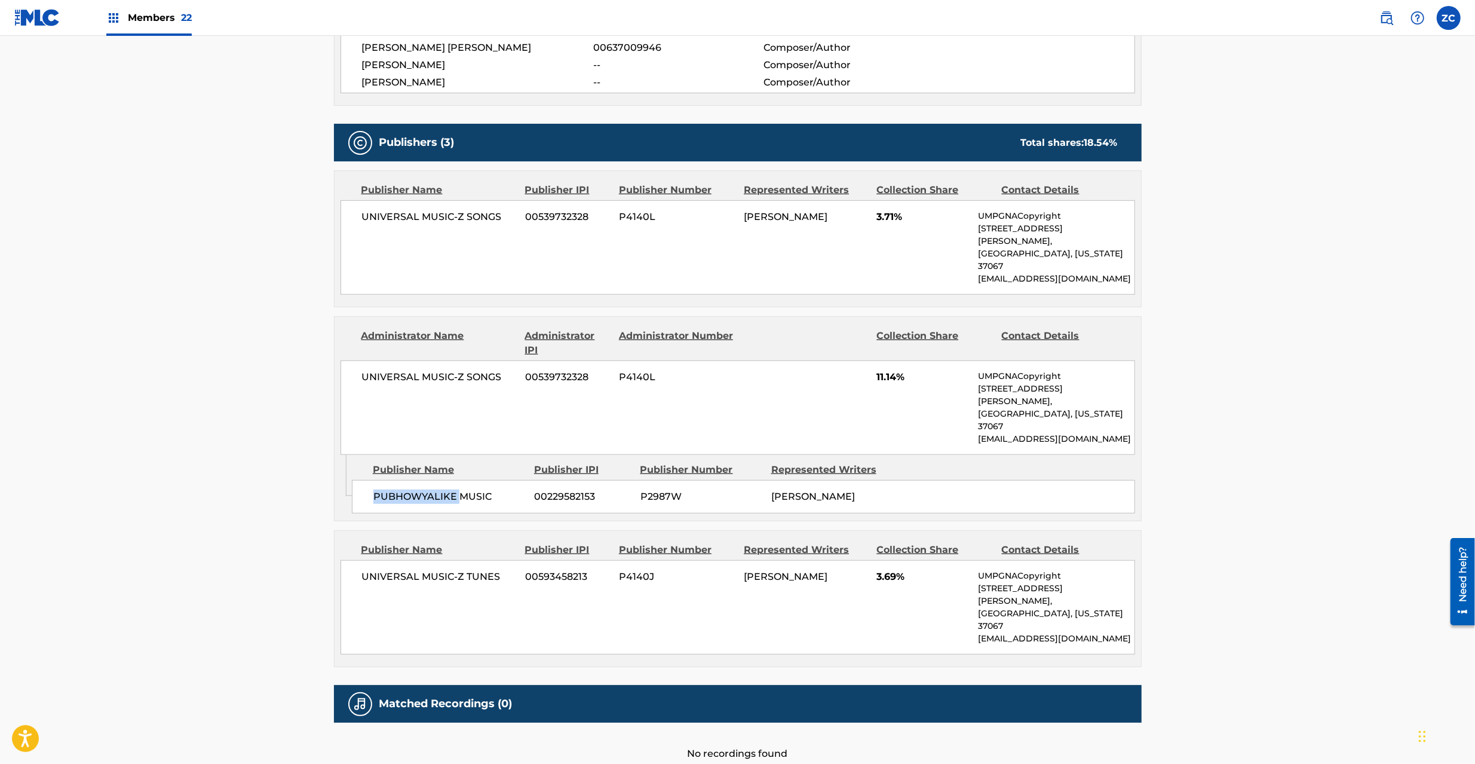
click at [394, 489] on span "PUBHOWYALIKE MUSIC" at bounding box center [449, 496] width 152 height 14
click at [479, 489] on span "PUBHOWYALIKE MUSIC" at bounding box center [449, 496] width 152 height 14
click at [378, 569] on span "UNIVERSAL MUSIC-Z TUNES" at bounding box center [439, 576] width 155 height 14
click at [474, 569] on span "UNIVERSAL MUSIC-Z TUNES" at bounding box center [439, 576] width 155 height 14
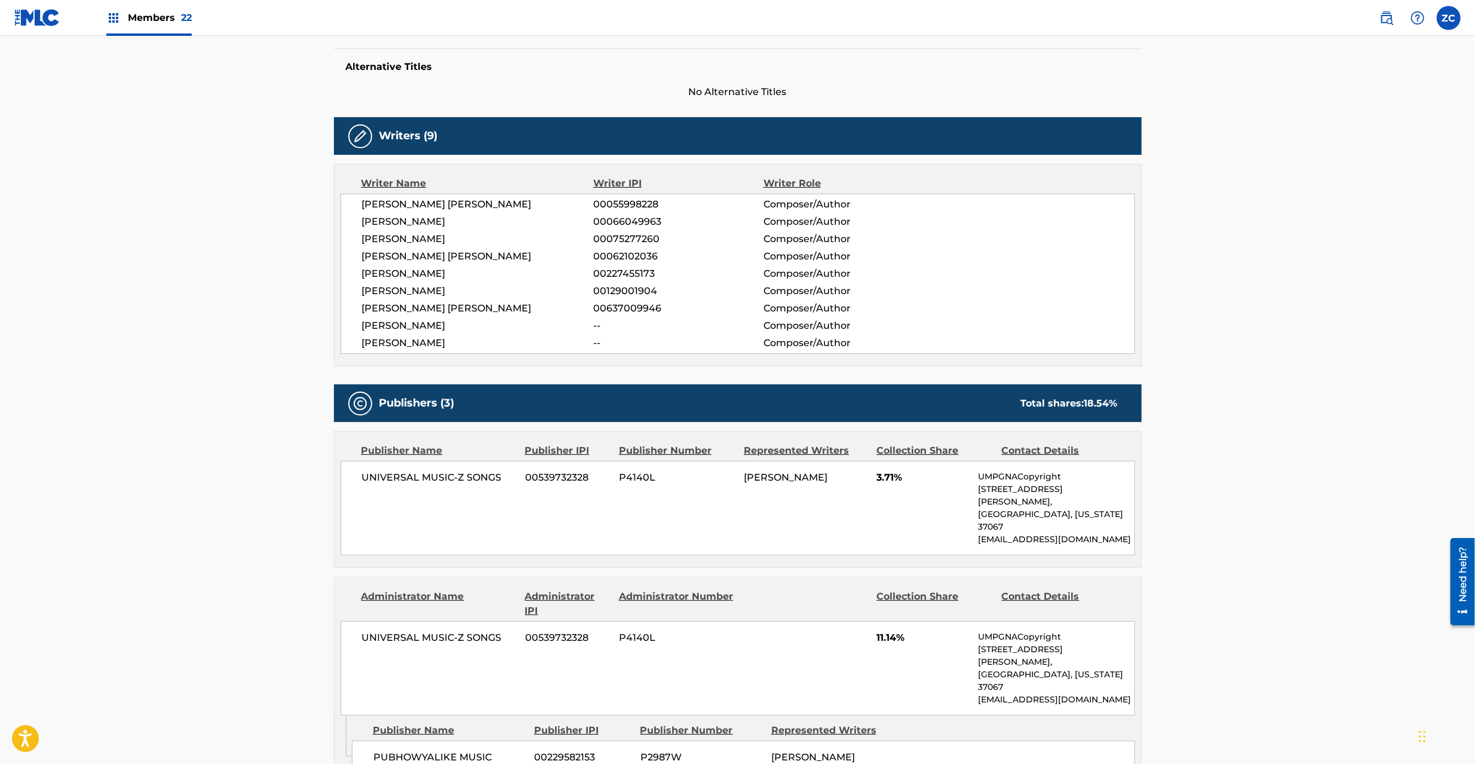
scroll to position [0, 0]
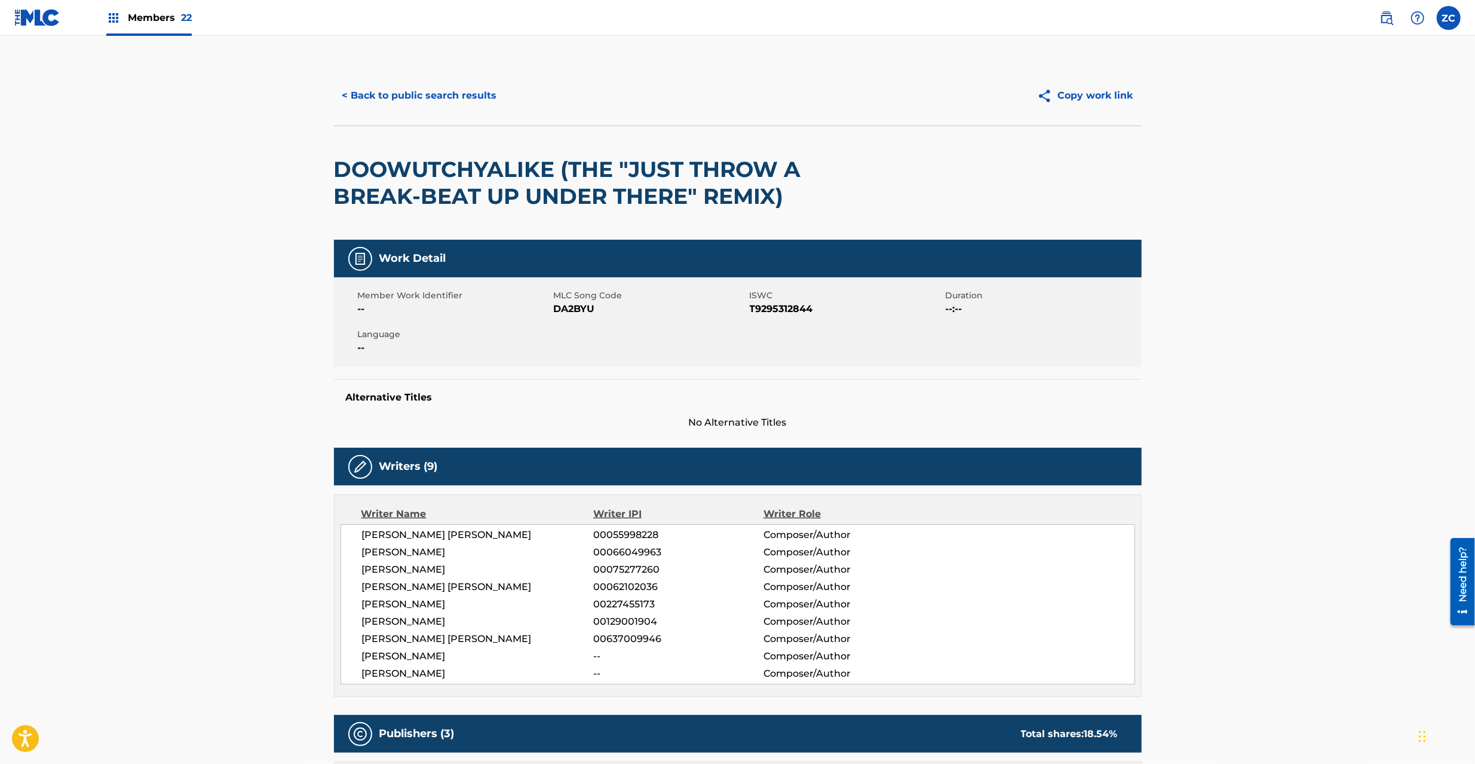
click at [421, 99] on button "< Back to public search results" at bounding box center [419, 96] width 171 height 30
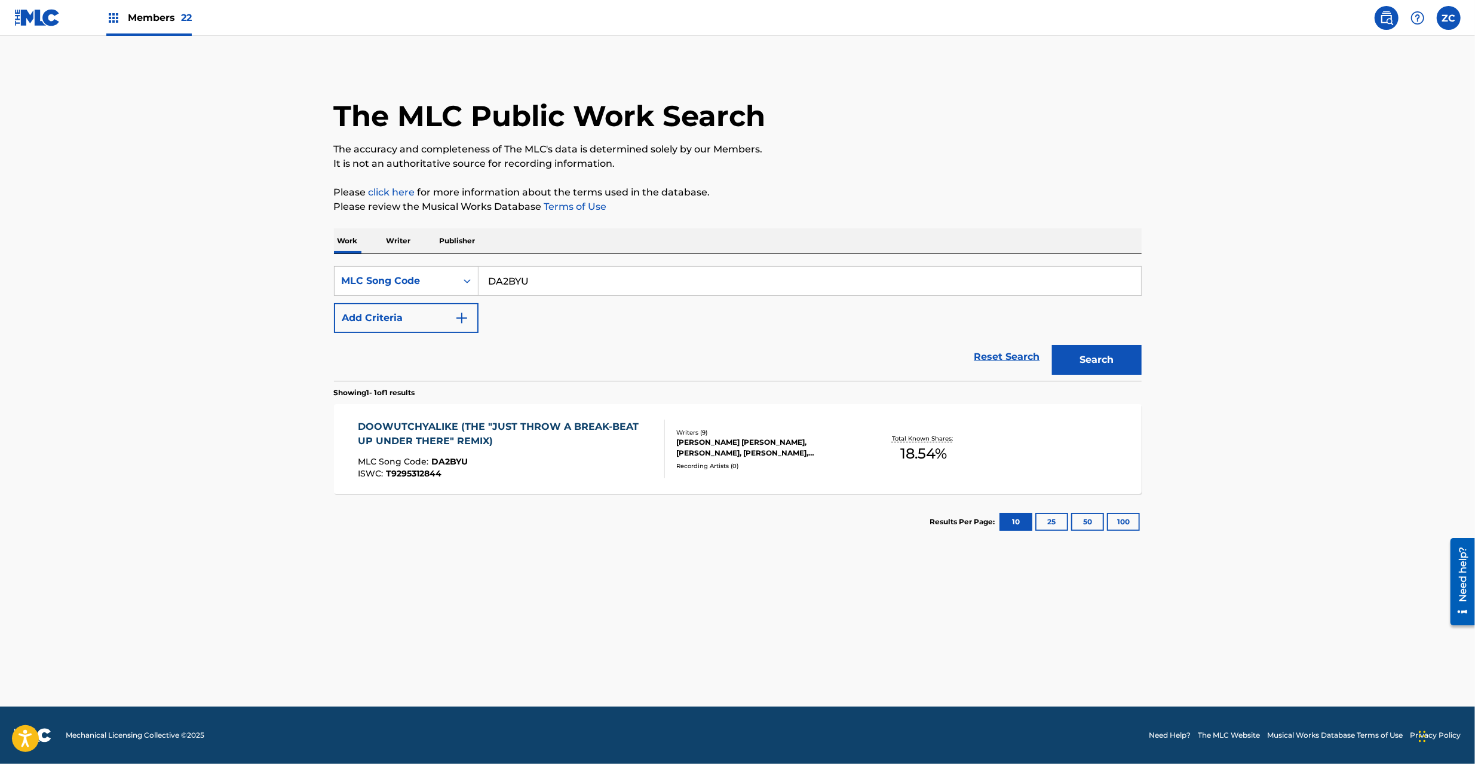
click at [565, 274] on input "DA2BYU" at bounding box center [810, 281] width 663 height 29
type input "DA2BYS"
click at [1083, 359] on button "Search" at bounding box center [1097, 360] width 90 height 30
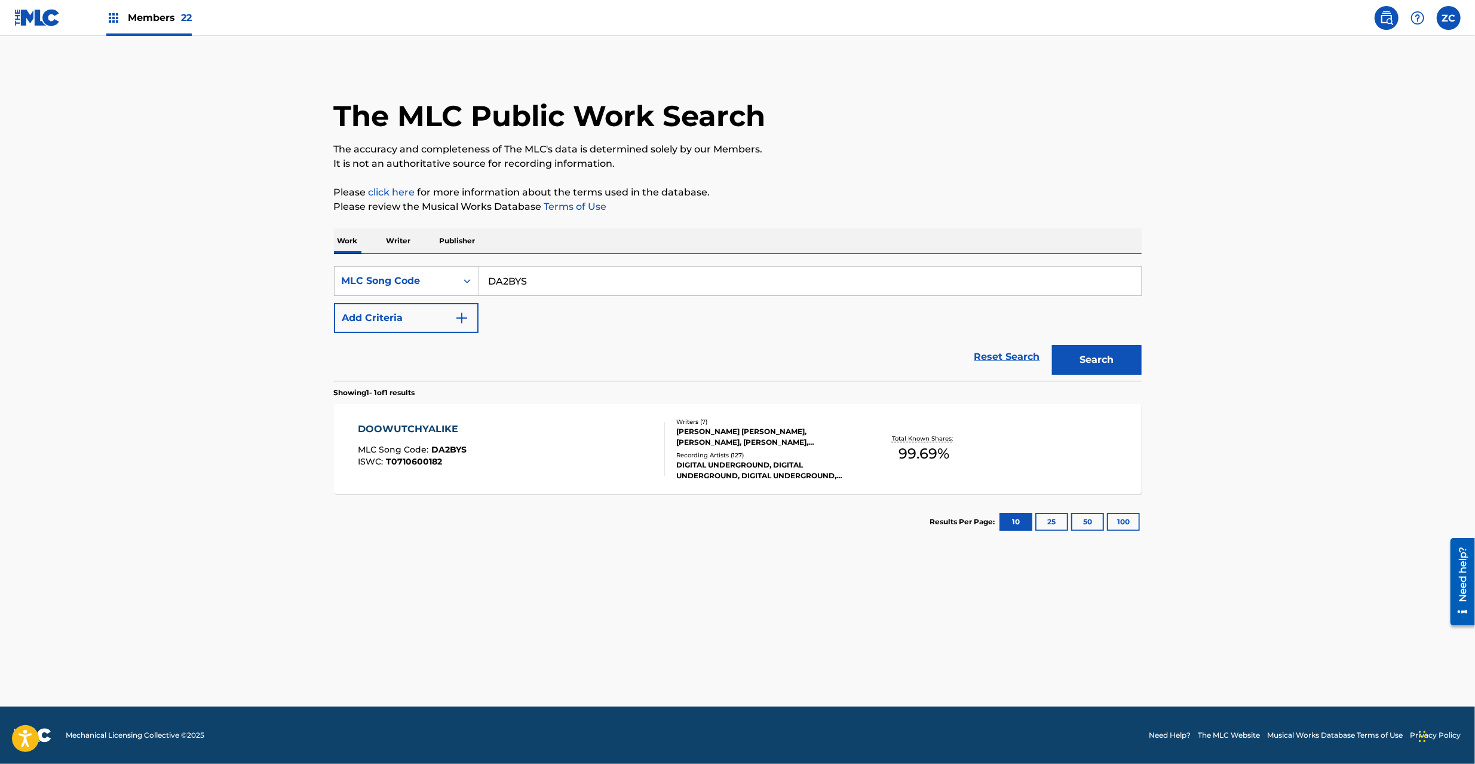
click at [532, 442] on div "DOOWUTCHYALIKE MLC Song Code : DA2BYS ISWC : T0710600182" at bounding box center [511, 449] width 307 height 54
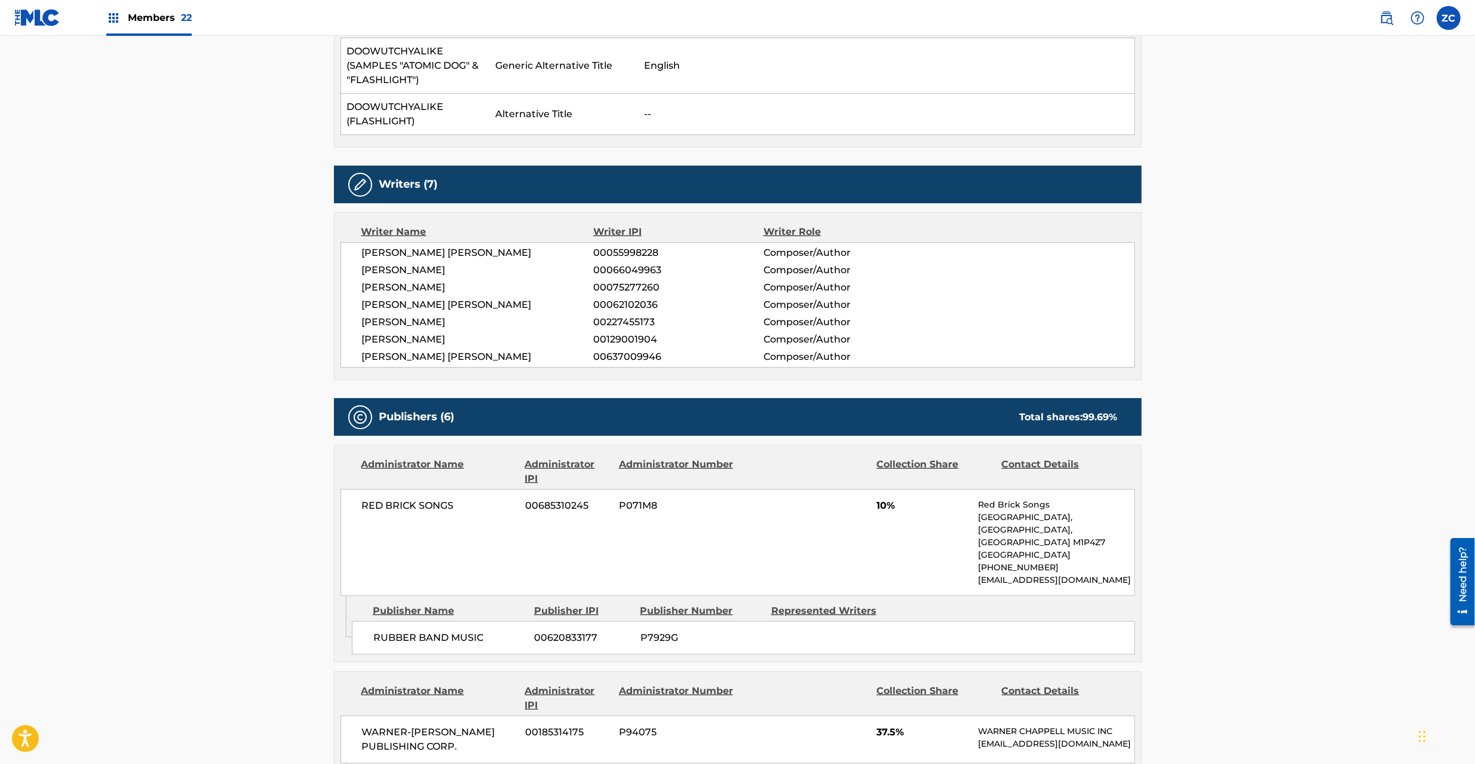
scroll to position [424, 0]
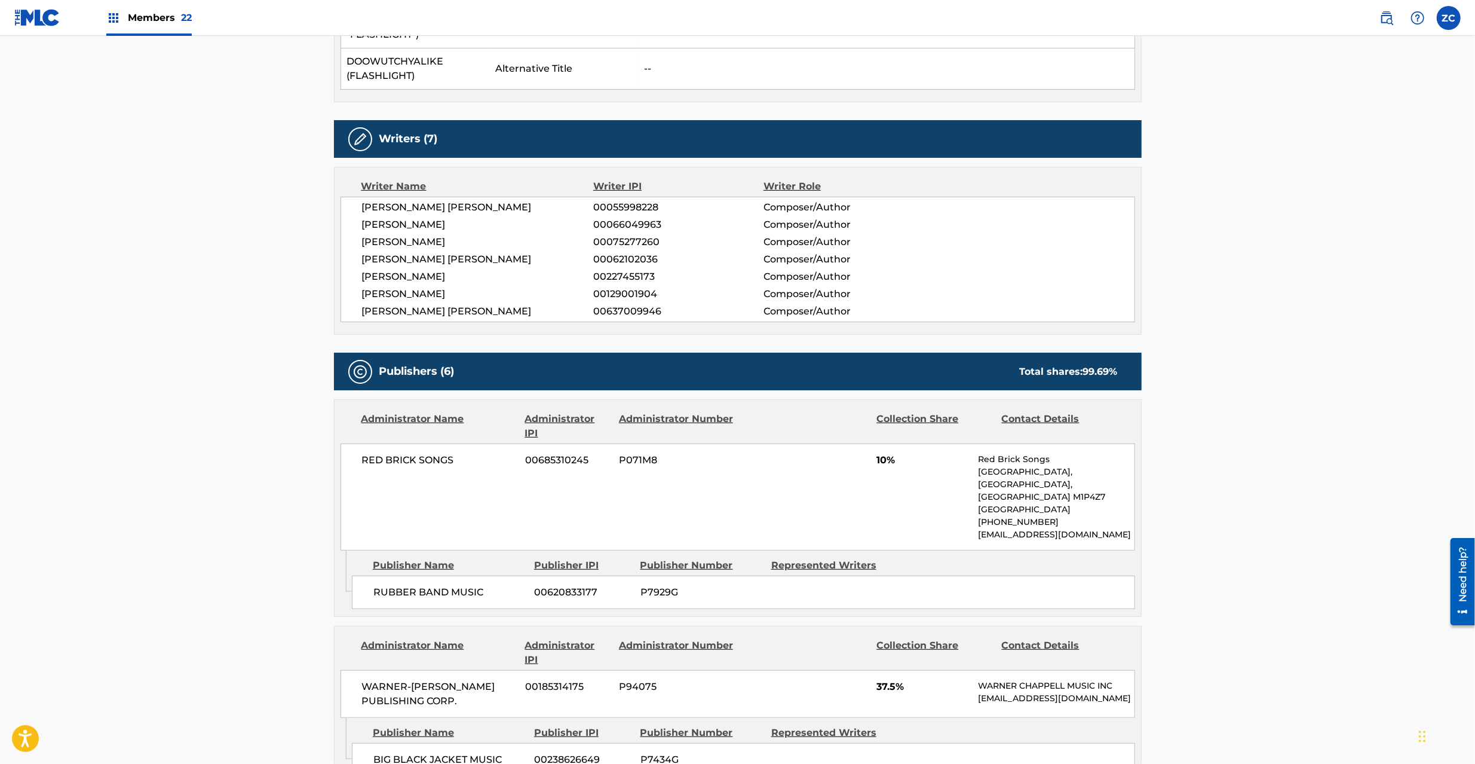
click at [373, 463] on span "RED BRICK SONGS" at bounding box center [439, 460] width 155 height 14
click at [447, 465] on span "RED BRICK SONGS" at bounding box center [439, 460] width 155 height 14
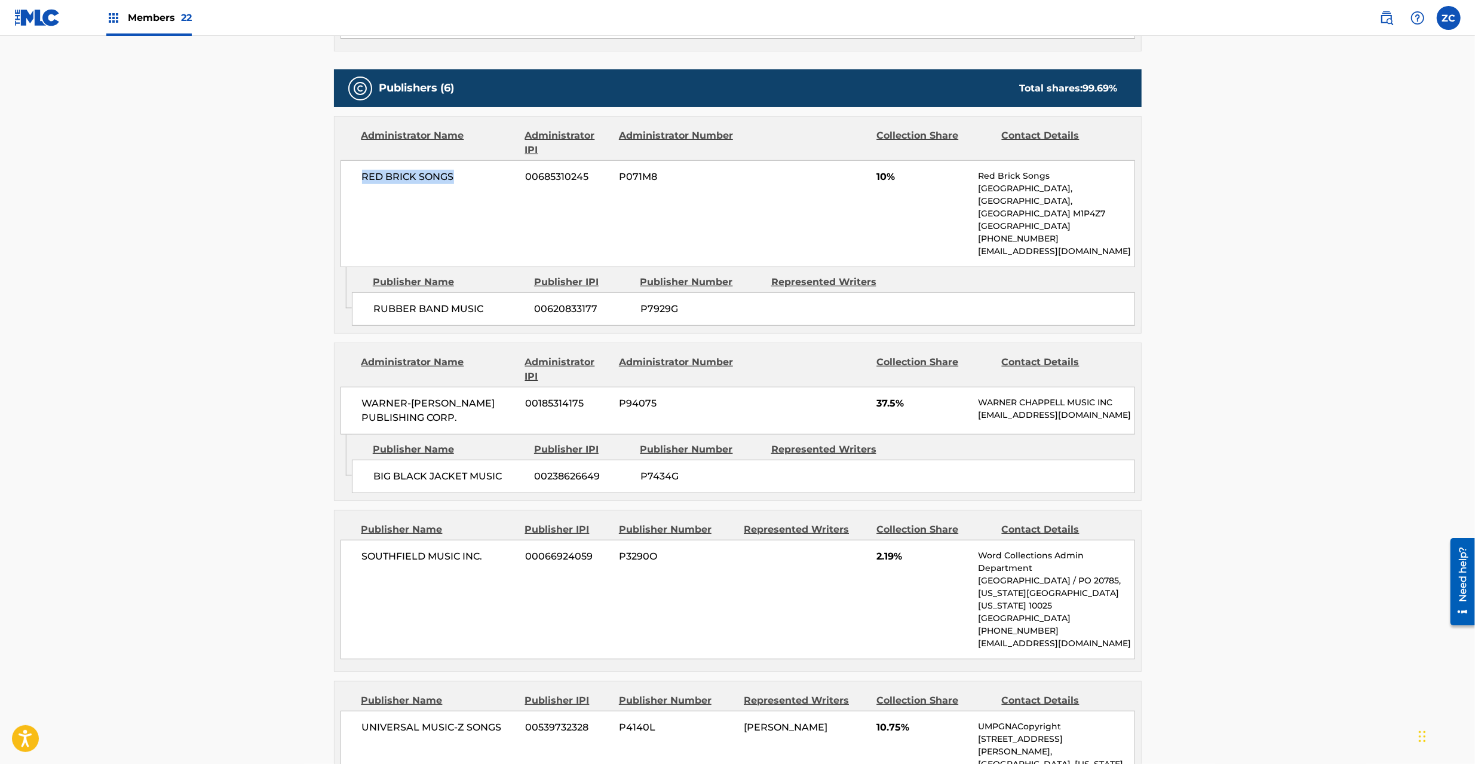
scroll to position [743, 0]
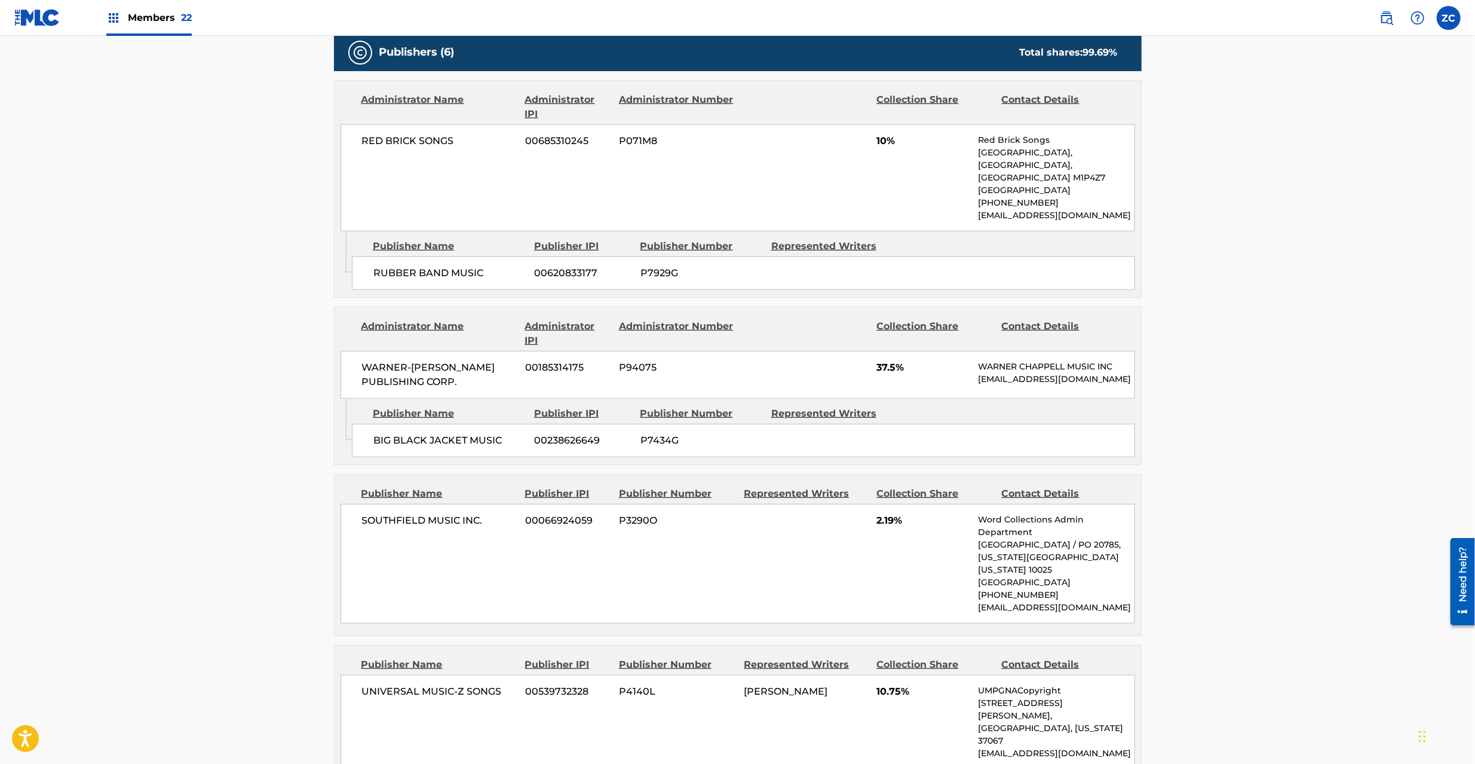
click at [381, 379] on span "WARNER-[PERSON_NAME] PUBLISHING CORP." at bounding box center [439, 374] width 155 height 29
click at [376, 366] on span "WARNER-[PERSON_NAME] PUBLISHING CORP." at bounding box center [439, 374] width 155 height 29
click at [454, 385] on span "WARNER-[PERSON_NAME] PUBLISHING CORP." at bounding box center [439, 374] width 155 height 29
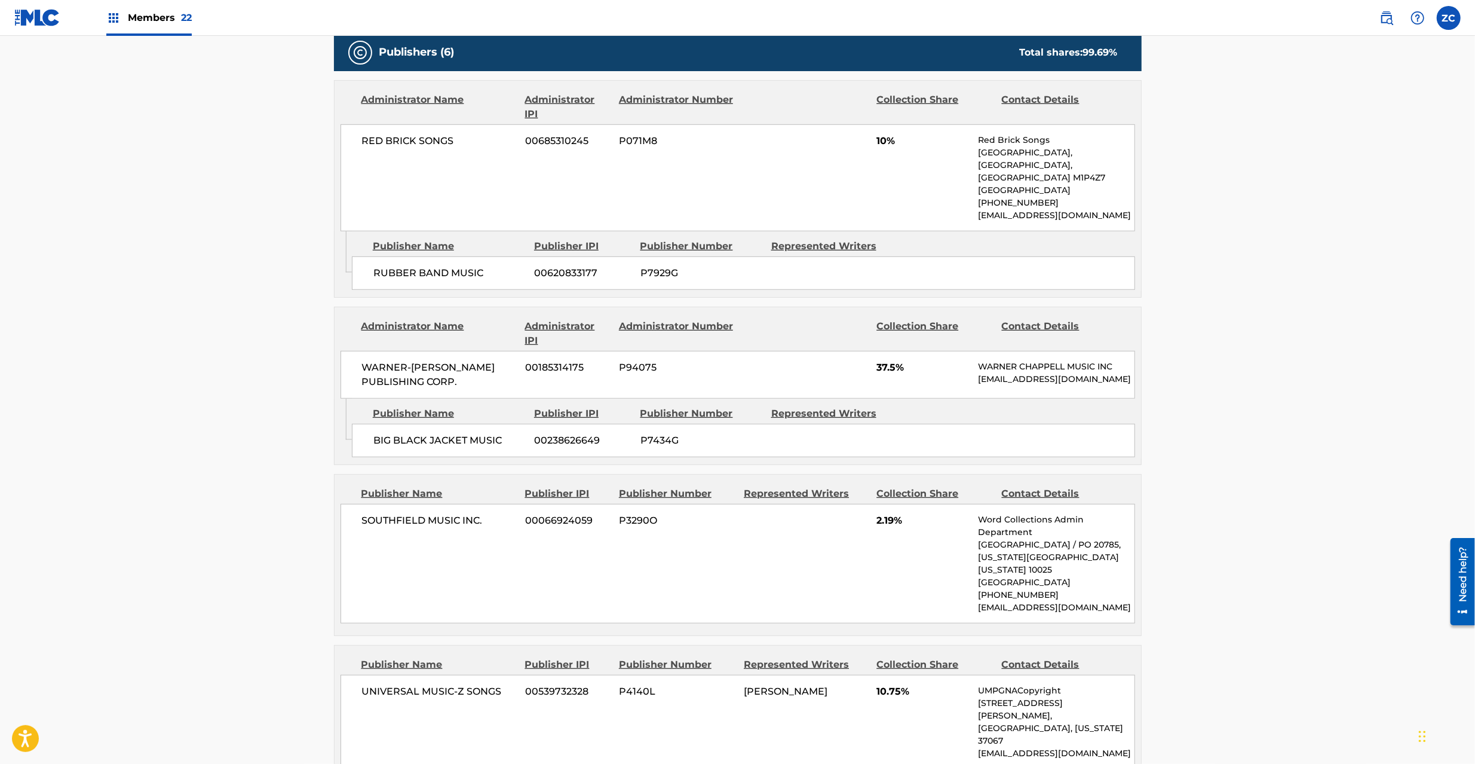
click at [380, 448] on span "BIG BLACK JACKET MUSIC" at bounding box center [449, 440] width 152 height 14
click at [483, 448] on span "BIG BLACK JACKET MUSIC" at bounding box center [449, 440] width 152 height 14
click at [386, 528] on span "SOUTHFIELD MUSIC INC." at bounding box center [439, 520] width 155 height 14
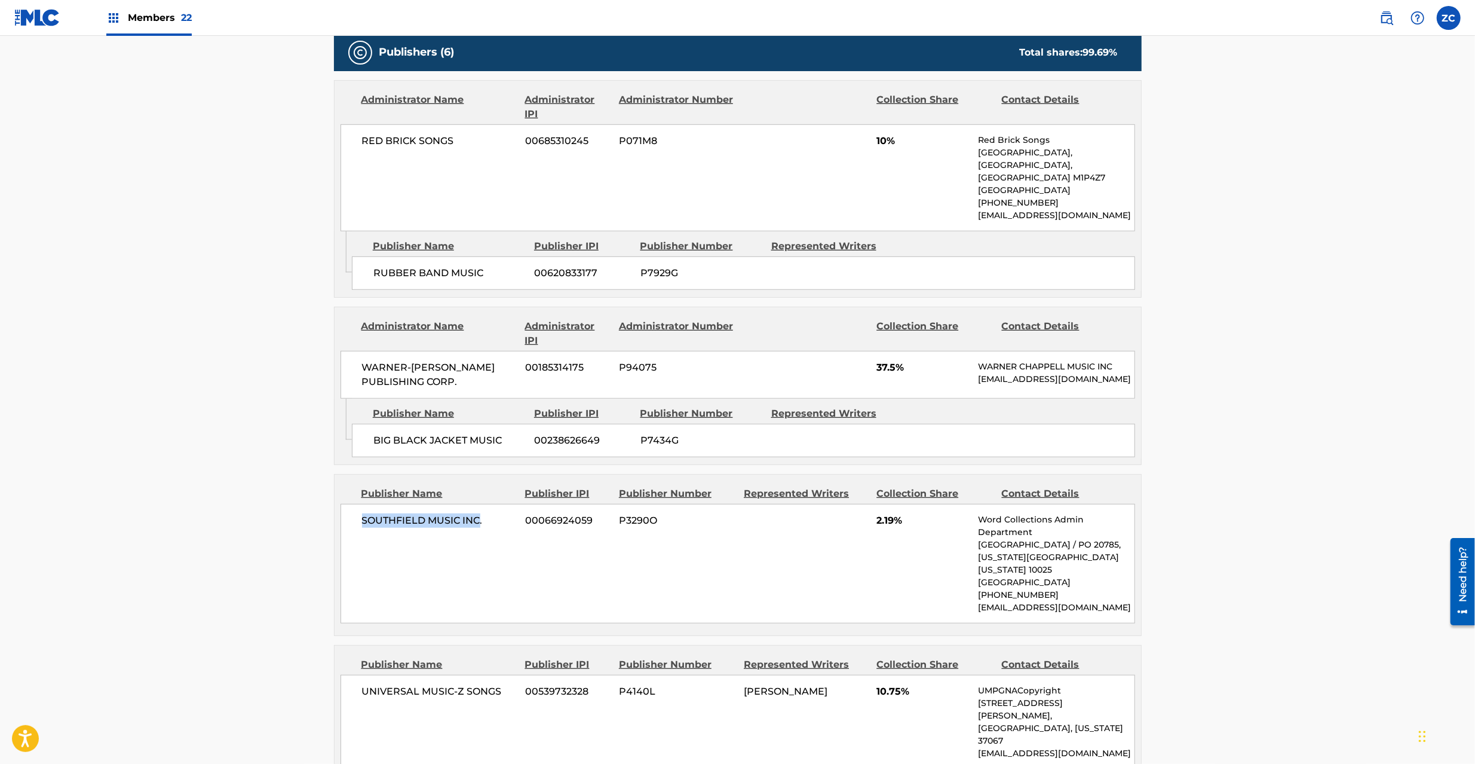
click at [477, 528] on span "SOUTHFIELD MUSIC INC." at bounding box center [439, 520] width 155 height 14
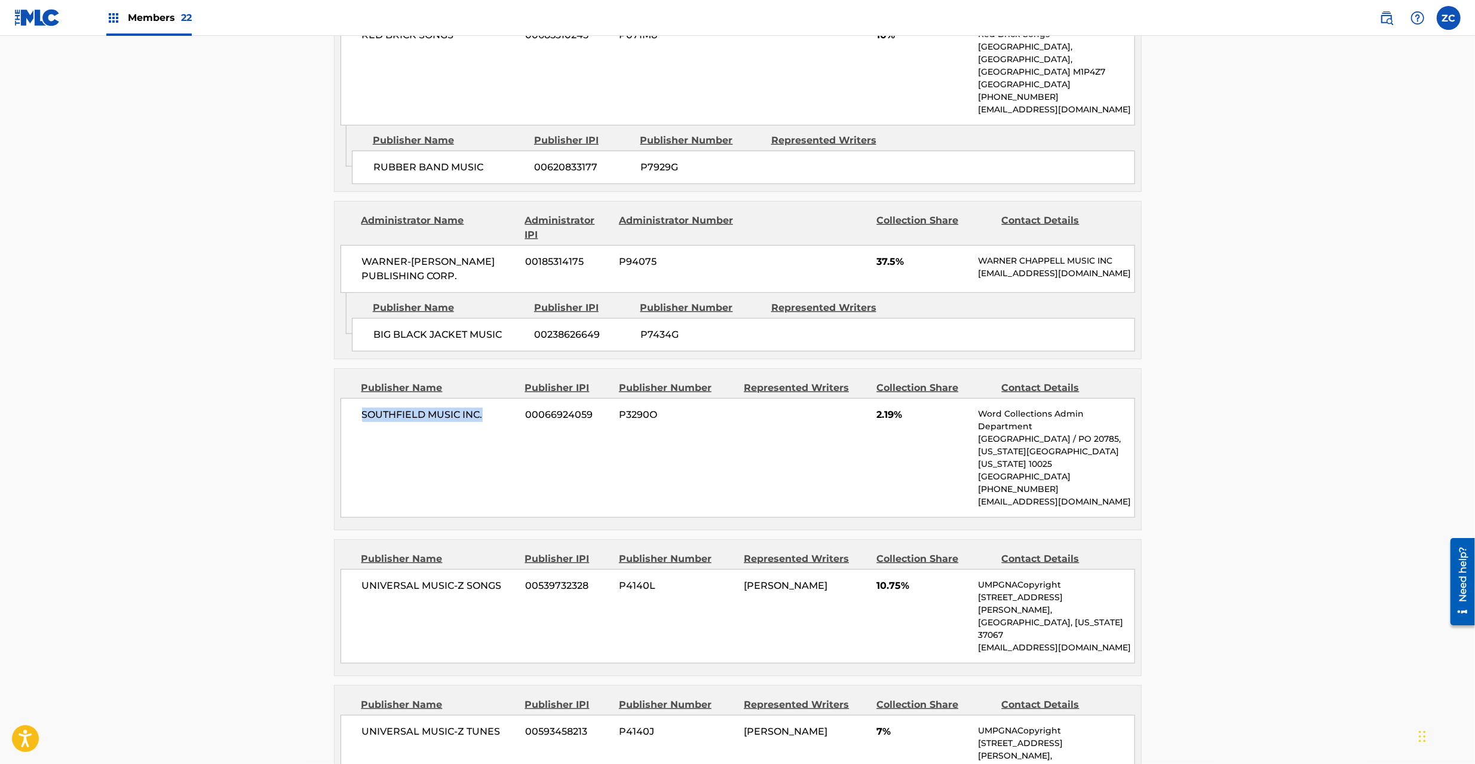
scroll to position [850, 0]
click at [395, 592] on span "UNIVERSAL MUSIC-Z SONGS" at bounding box center [439, 585] width 155 height 14
click at [490, 592] on span "UNIVERSAL MUSIC-Z SONGS" at bounding box center [439, 585] width 155 height 14
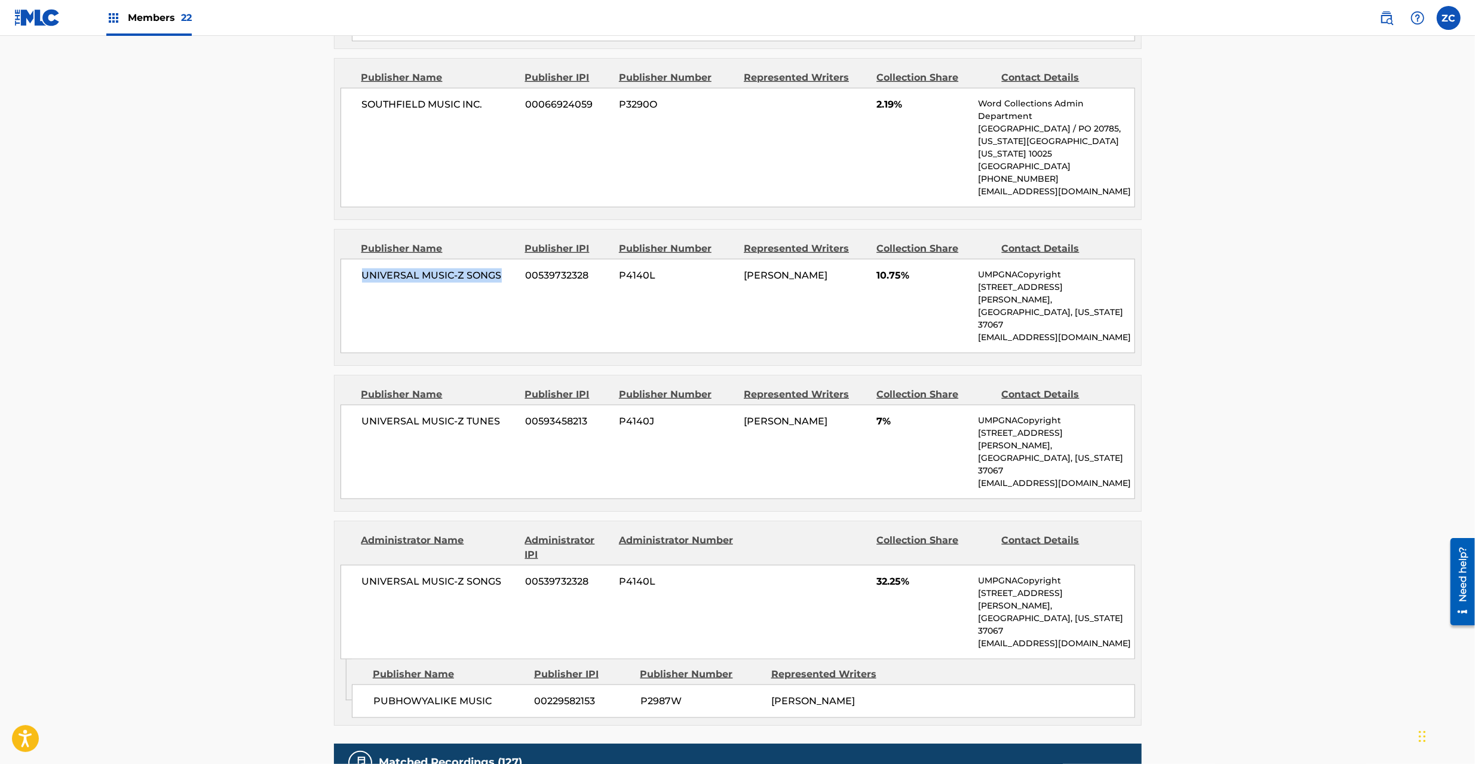
scroll to position [1169, 0]
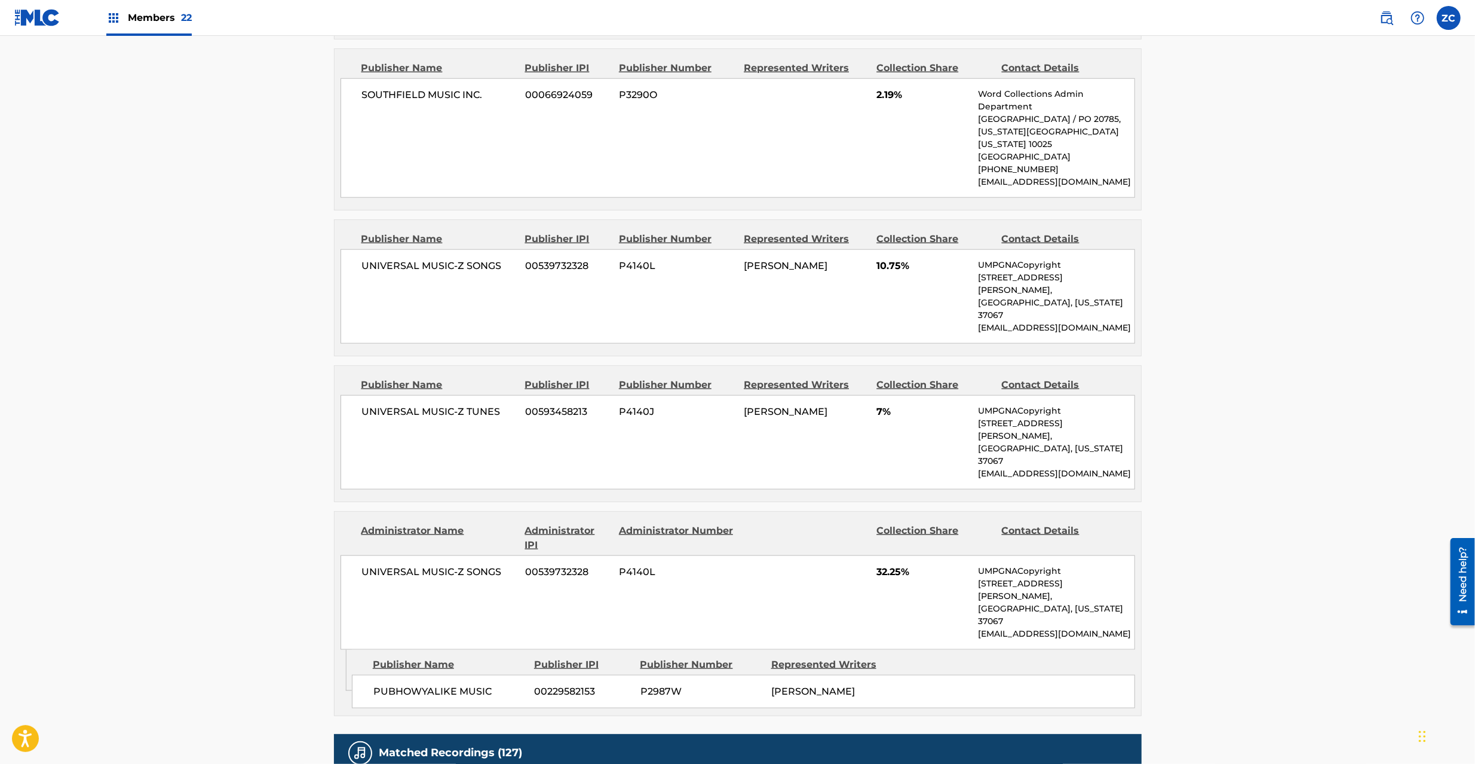
click at [391, 405] on span "UNIVERSAL MUSIC-Z TUNES" at bounding box center [439, 412] width 155 height 14
click at [491, 405] on span "UNIVERSAL MUSIC-Z TUNES" at bounding box center [439, 412] width 155 height 14
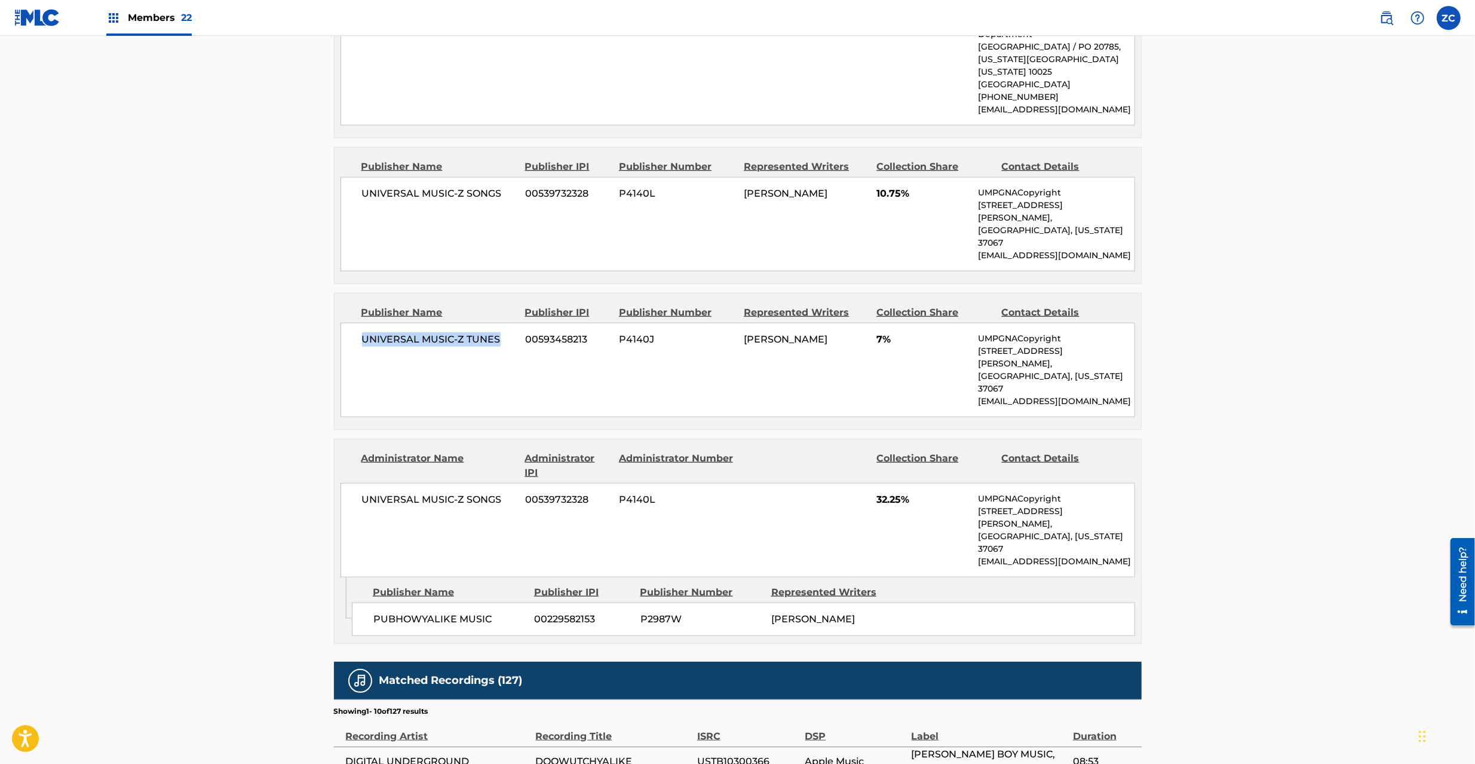
scroll to position [1275, 0]
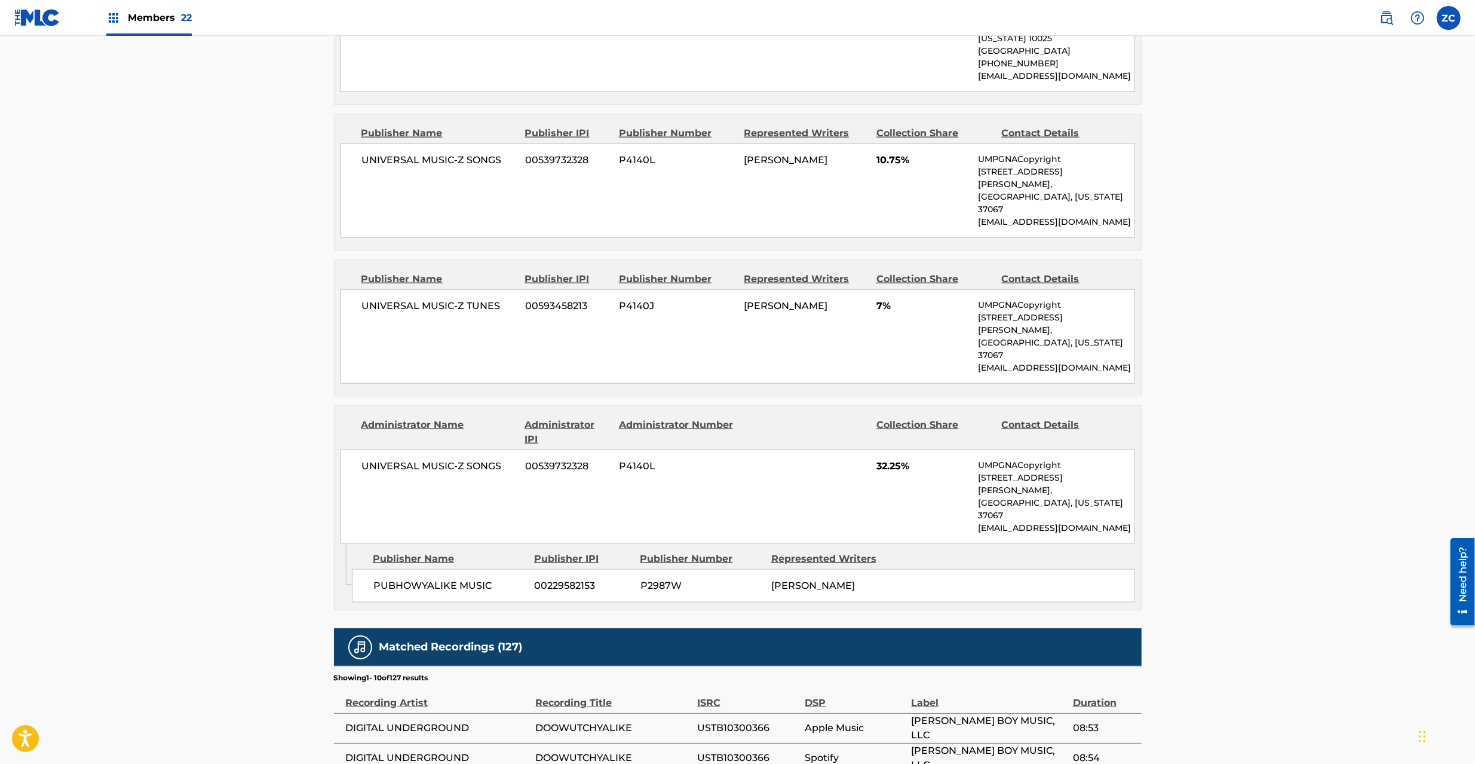
click at [381, 459] on span "UNIVERSAL MUSIC-Z SONGS" at bounding box center [439, 466] width 155 height 14
click at [490, 459] on span "UNIVERSAL MUSIC-Z SONGS" at bounding box center [439, 466] width 155 height 14
click at [403, 578] on span "PUBHOWYALIKE MUSIC" at bounding box center [449, 585] width 152 height 14
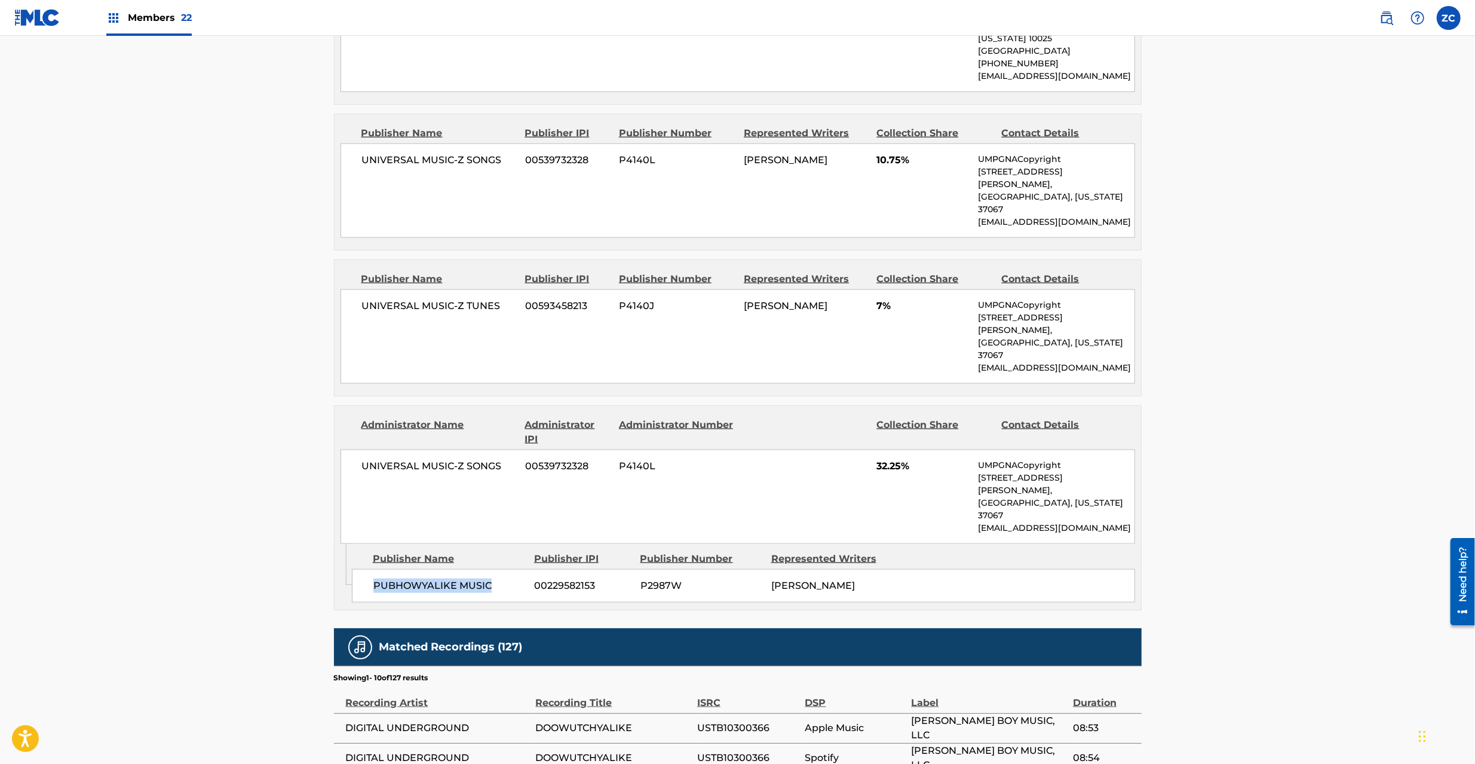
click at [463, 578] on span "PUBHOWYALIKE MUSIC" at bounding box center [449, 585] width 152 height 14
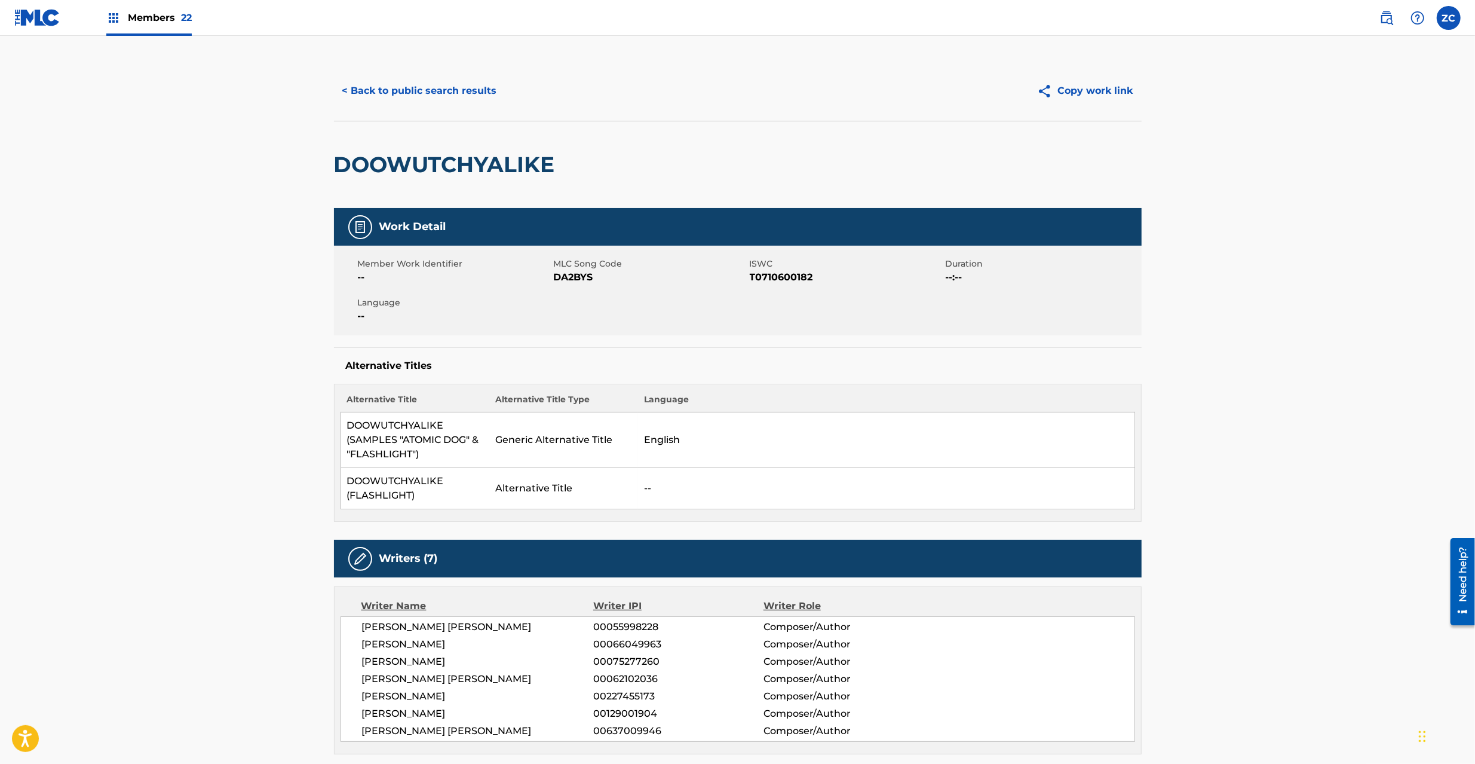
scroll to position [0, 0]
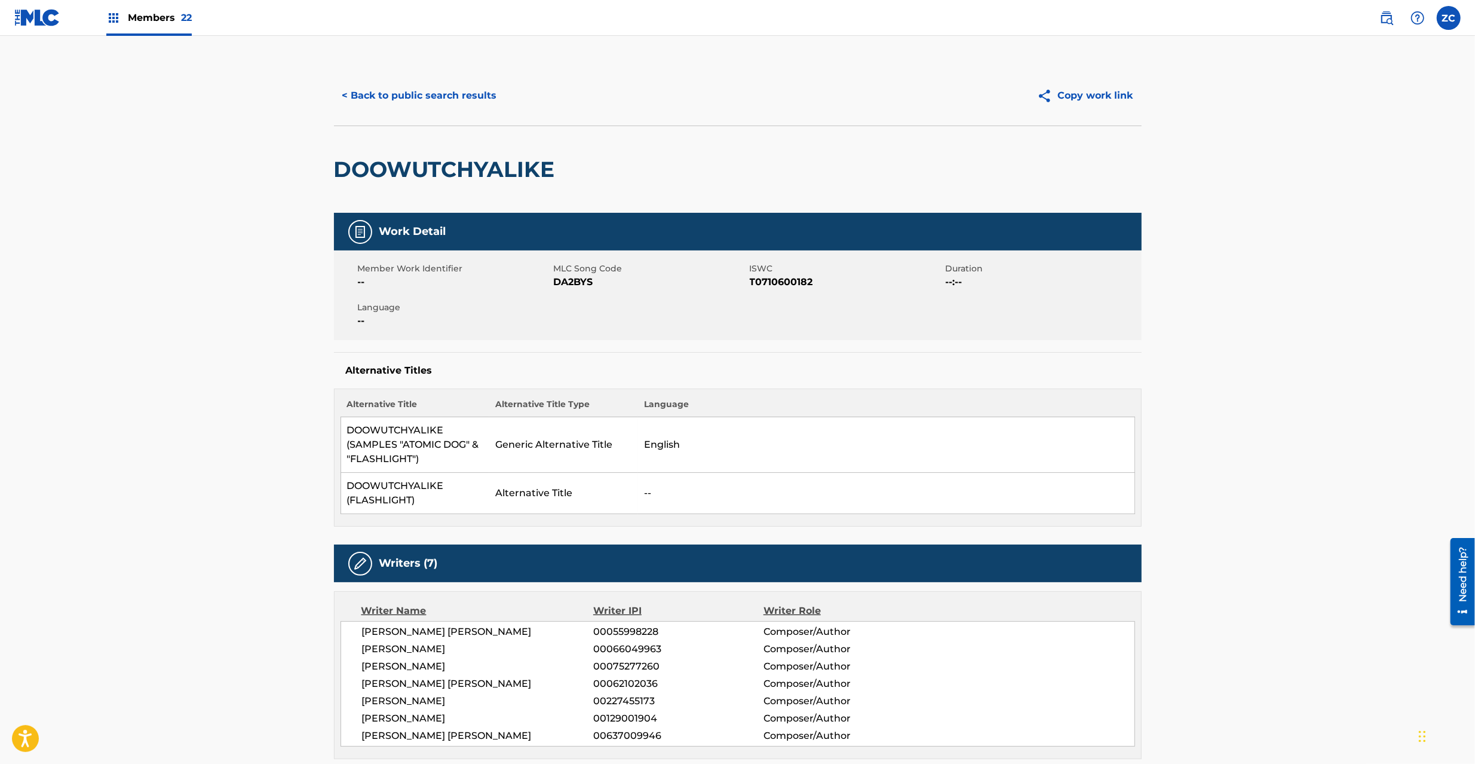
click at [459, 77] on div "< Back to public search results Copy work link" at bounding box center [738, 96] width 808 height 60
click at [464, 106] on button "< Back to public search results" at bounding box center [419, 96] width 171 height 30
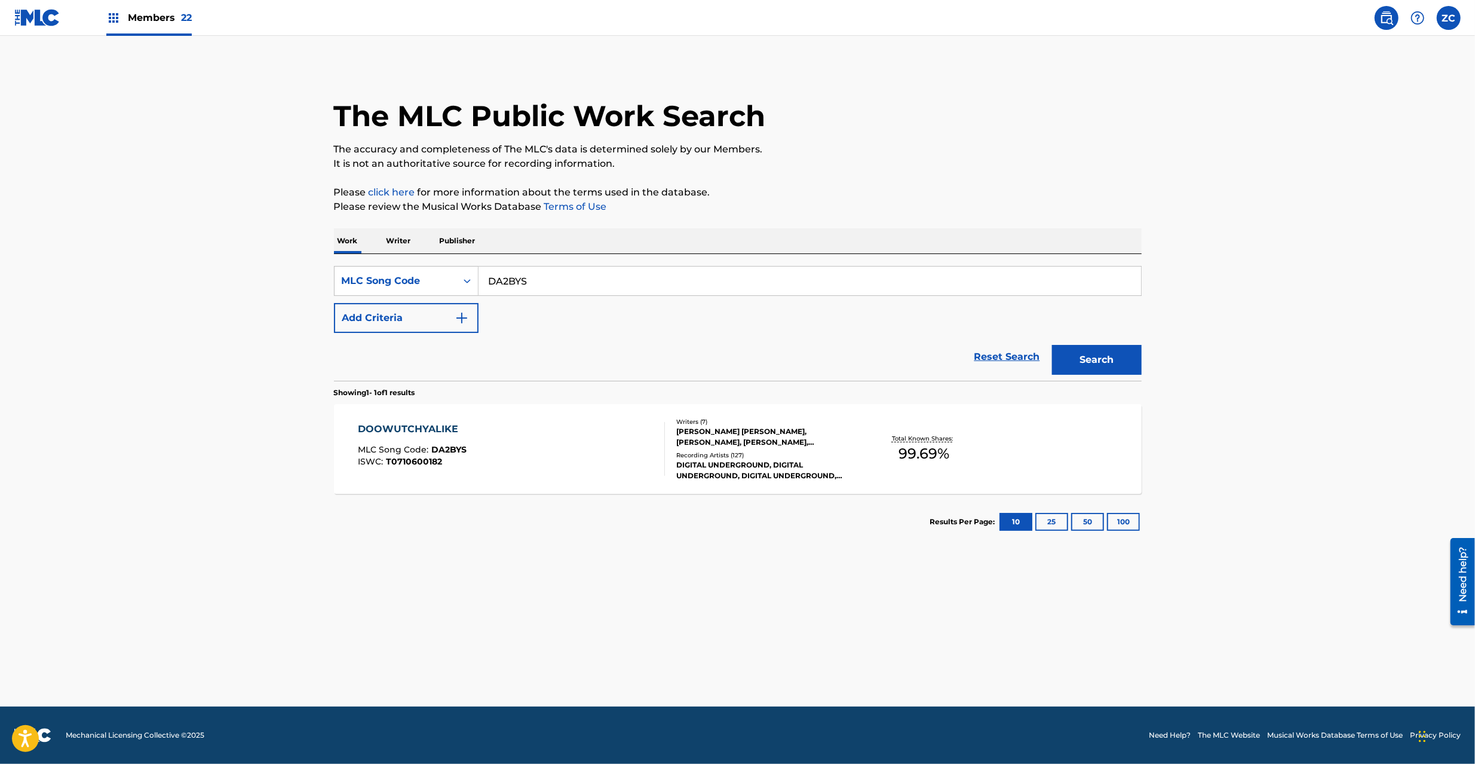
click at [634, 287] on input "DA2BYS" at bounding box center [810, 281] width 663 height 29
type input "GA45AB"
click at [1091, 354] on button "Search" at bounding box center [1097, 360] width 90 height 30
click at [651, 457] on div "GOOD PLACE MLC Song Code : GA45AB ISWC :" at bounding box center [511, 449] width 307 height 54
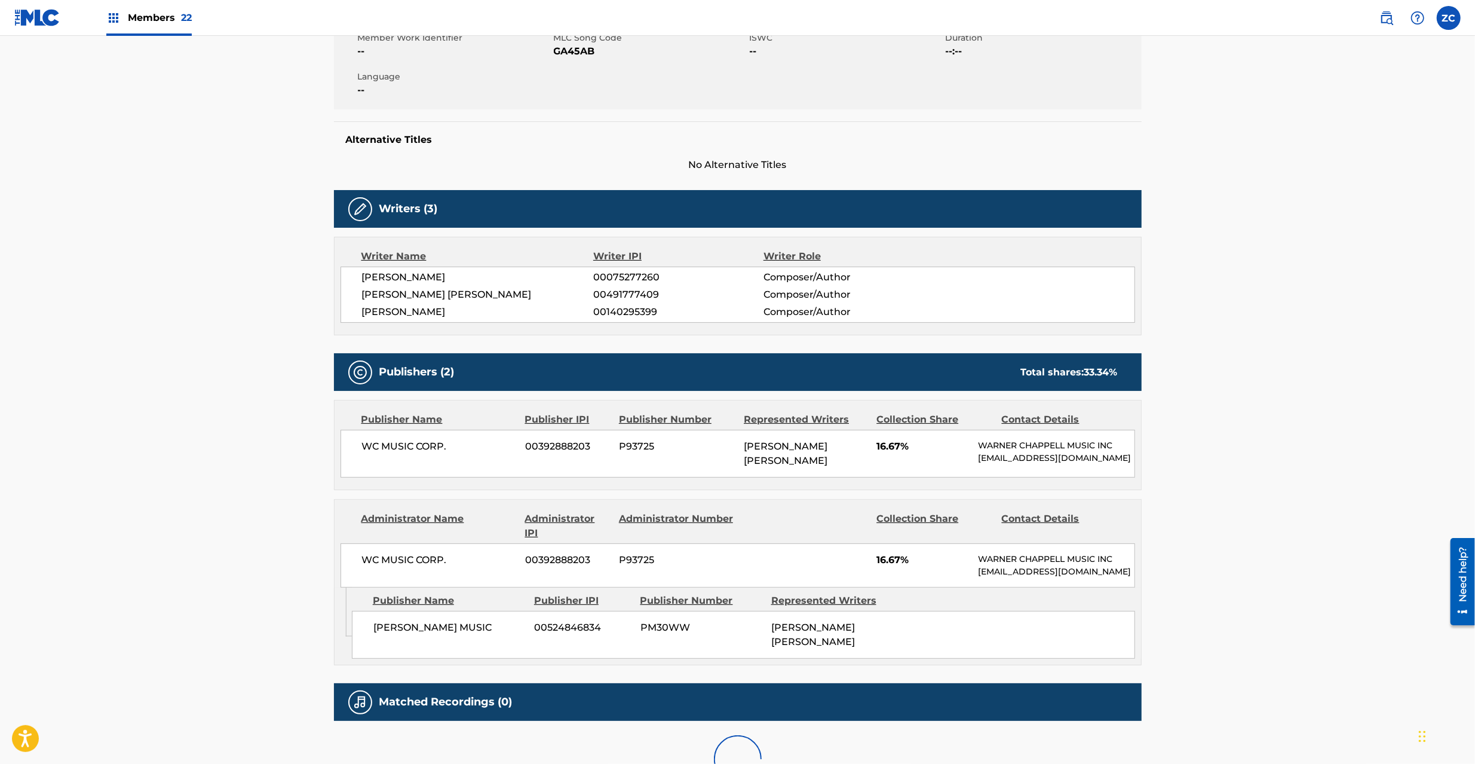
scroll to position [318, 0]
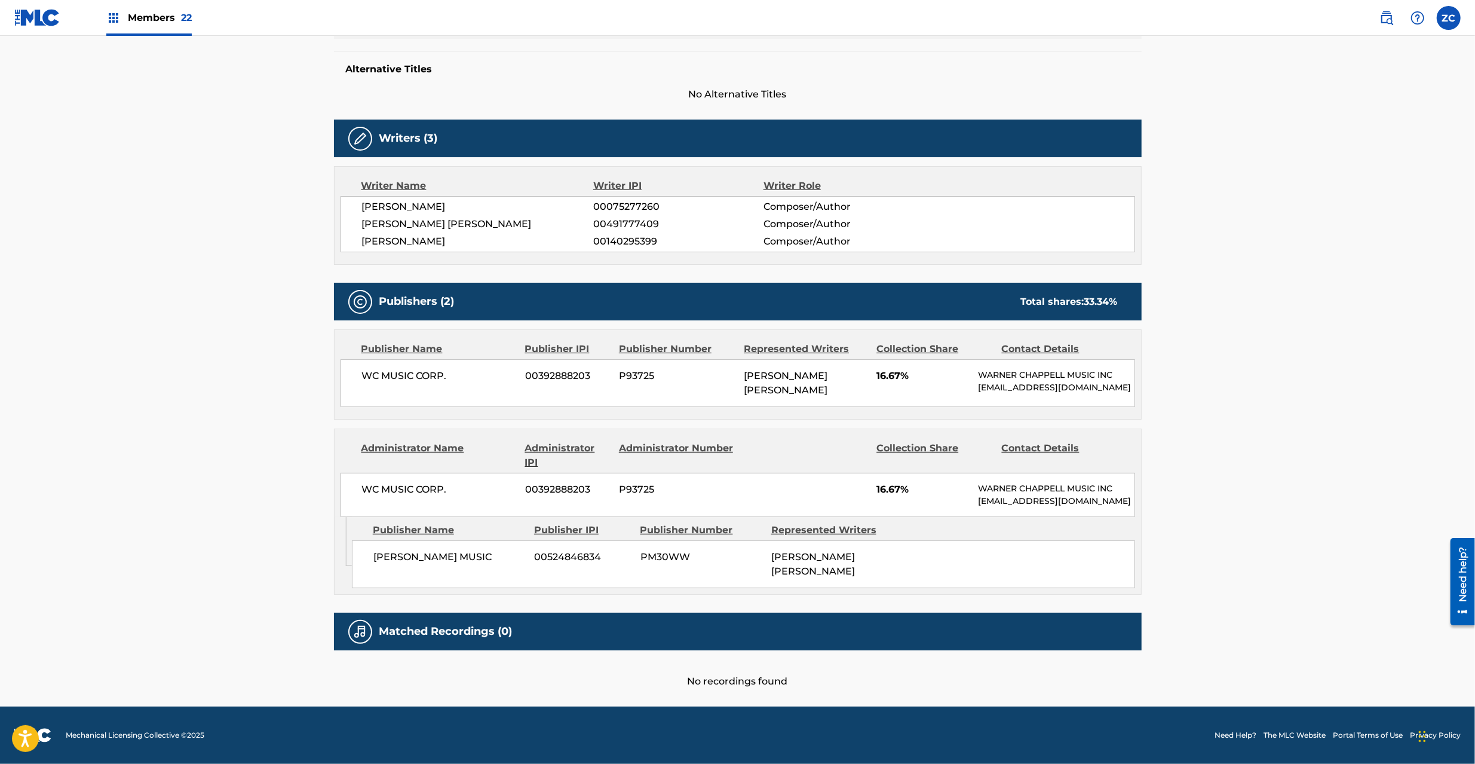
click at [363, 369] on span "WC MUSIC CORP." at bounding box center [439, 376] width 155 height 14
click at [374, 369] on span "WC MUSIC CORP." at bounding box center [439, 376] width 155 height 14
click at [445, 369] on span "WC MUSIC CORP." at bounding box center [439, 376] width 155 height 14
click at [366, 484] on span "WC MUSIC CORP." at bounding box center [439, 489] width 155 height 14
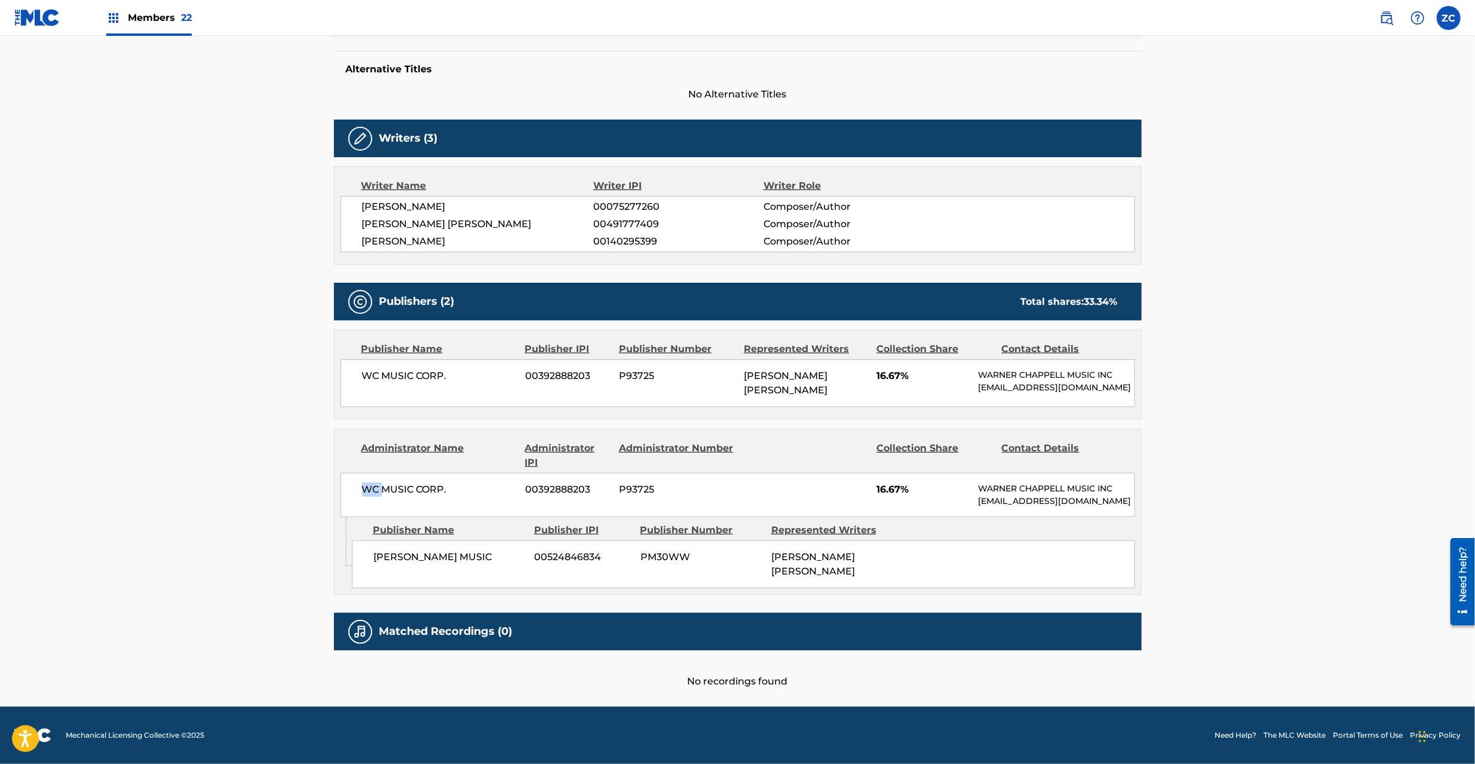
click at [366, 484] on span "WC MUSIC CORP." at bounding box center [439, 489] width 155 height 14
click at [442, 484] on span "WC MUSIC CORP." at bounding box center [439, 489] width 155 height 14
drag, startPoint x: 376, startPoint y: 565, endPoint x: 483, endPoint y: 569, distance: 107.6
click at [483, 564] on span "[PERSON_NAME] MUSIC" at bounding box center [449, 557] width 152 height 14
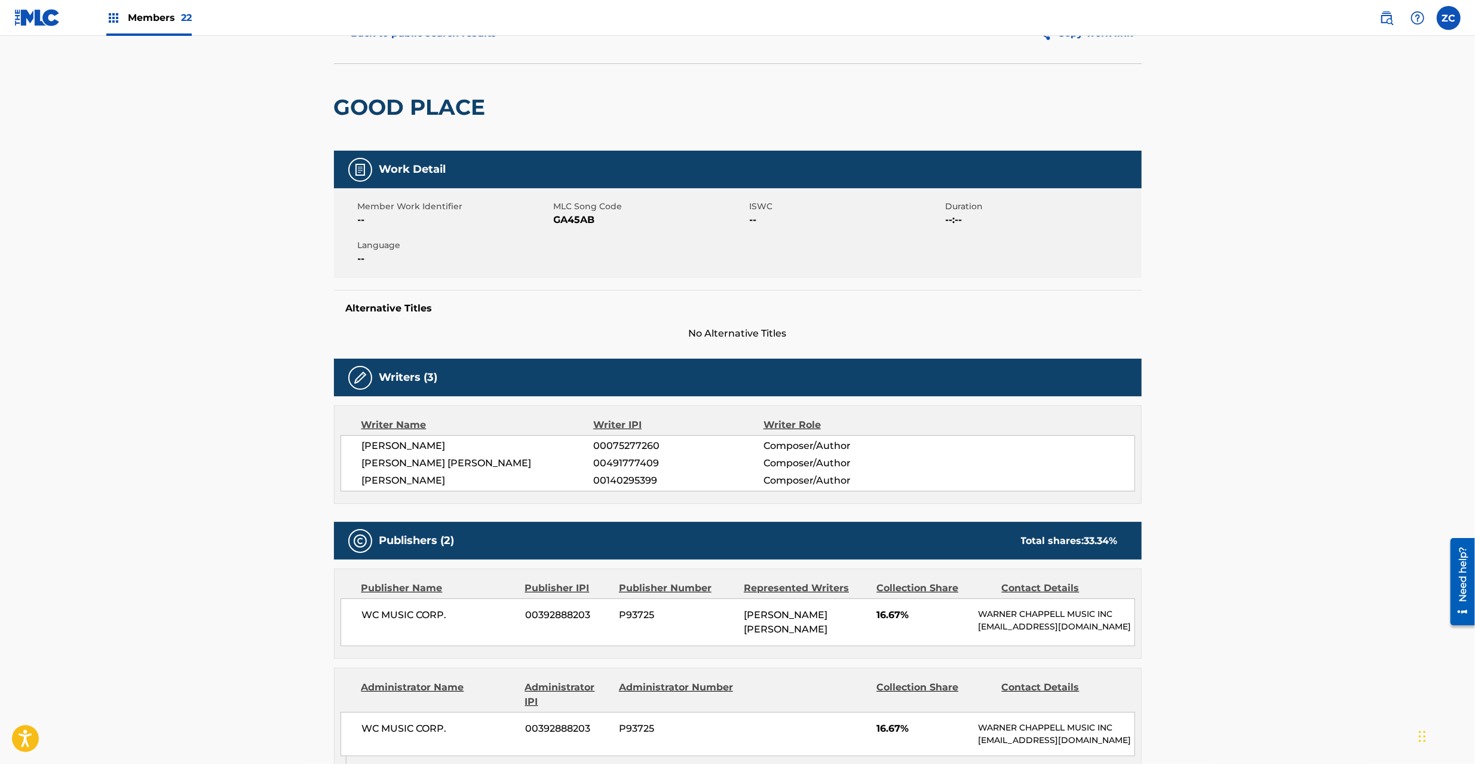
scroll to position [0, 0]
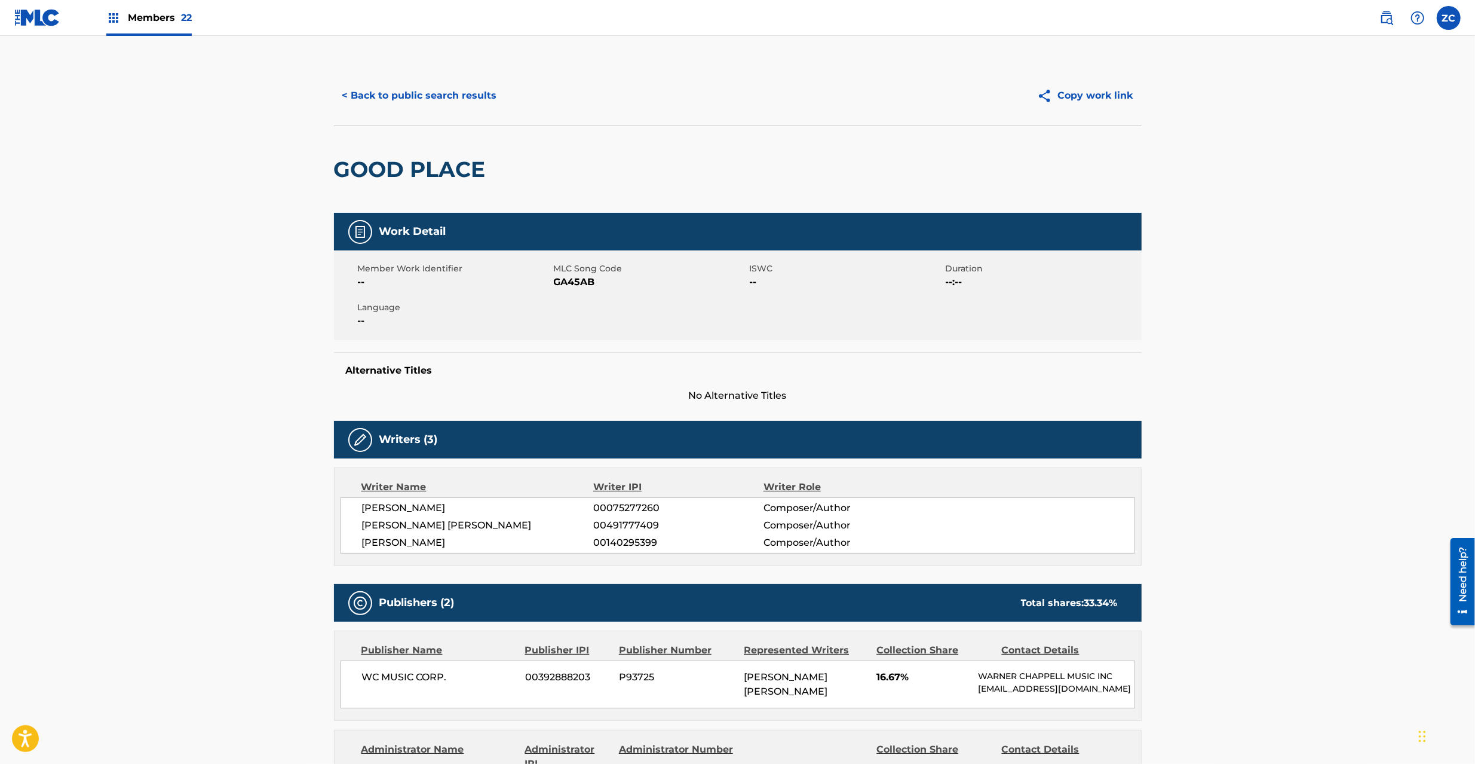
click at [423, 87] on button "< Back to public search results" at bounding box center [419, 96] width 171 height 30
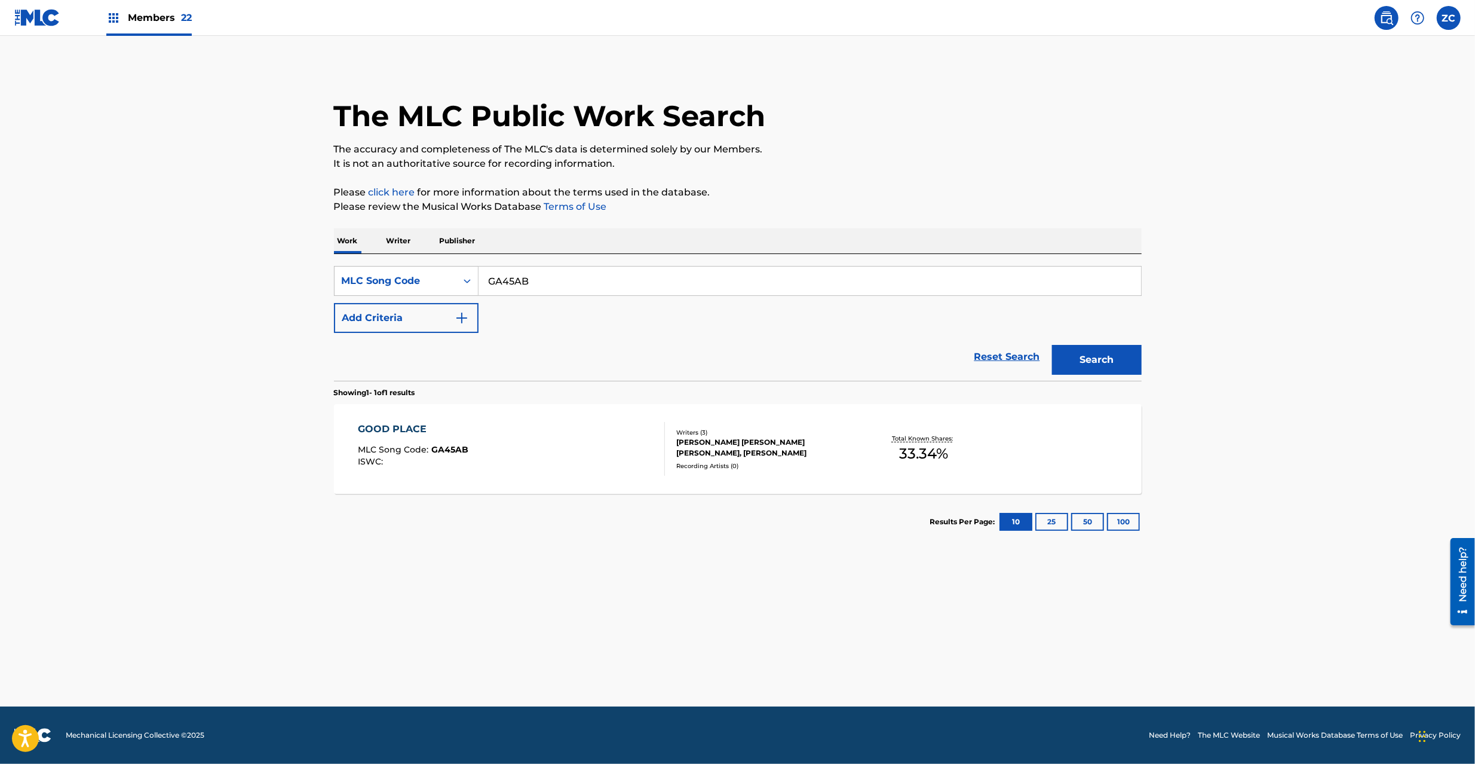
click at [635, 285] on input "GA45AB" at bounding box center [810, 281] width 663 height 29
type input "BA4Y5U"
click at [1098, 360] on button "Search" at bounding box center [1097, 360] width 90 height 30
click at [712, 464] on div "Recording Artists ( 0 )" at bounding box center [766, 460] width 180 height 9
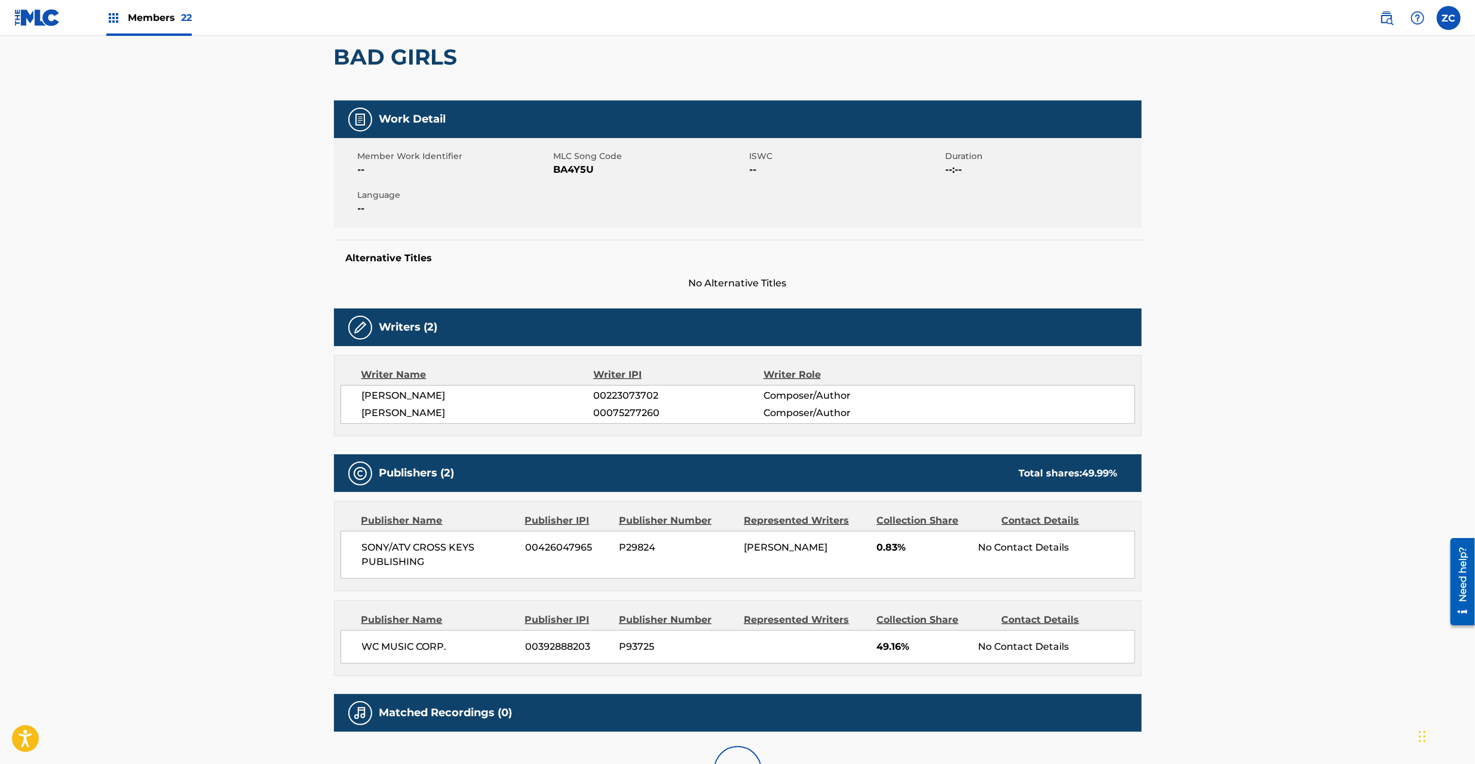
scroll to position [213, 0]
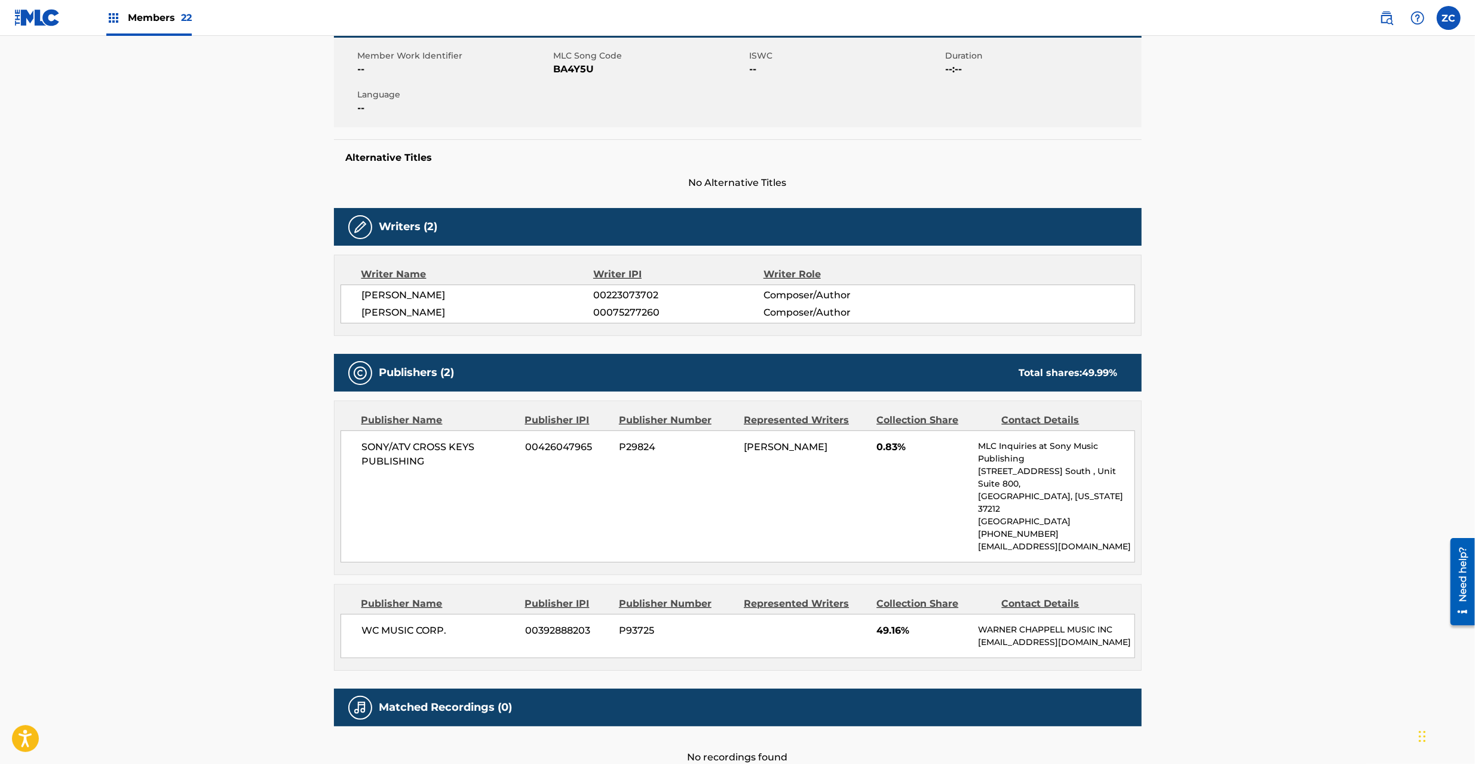
click at [376, 452] on span "SONY/ATV CROSS KEYS PUBLISHING" at bounding box center [439, 454] width 155 height 29
click at [409, 462] on span "SONY/ATV CROSS KEYS PUBLISHING" at bounding box center [439, 454] width 155 height 29
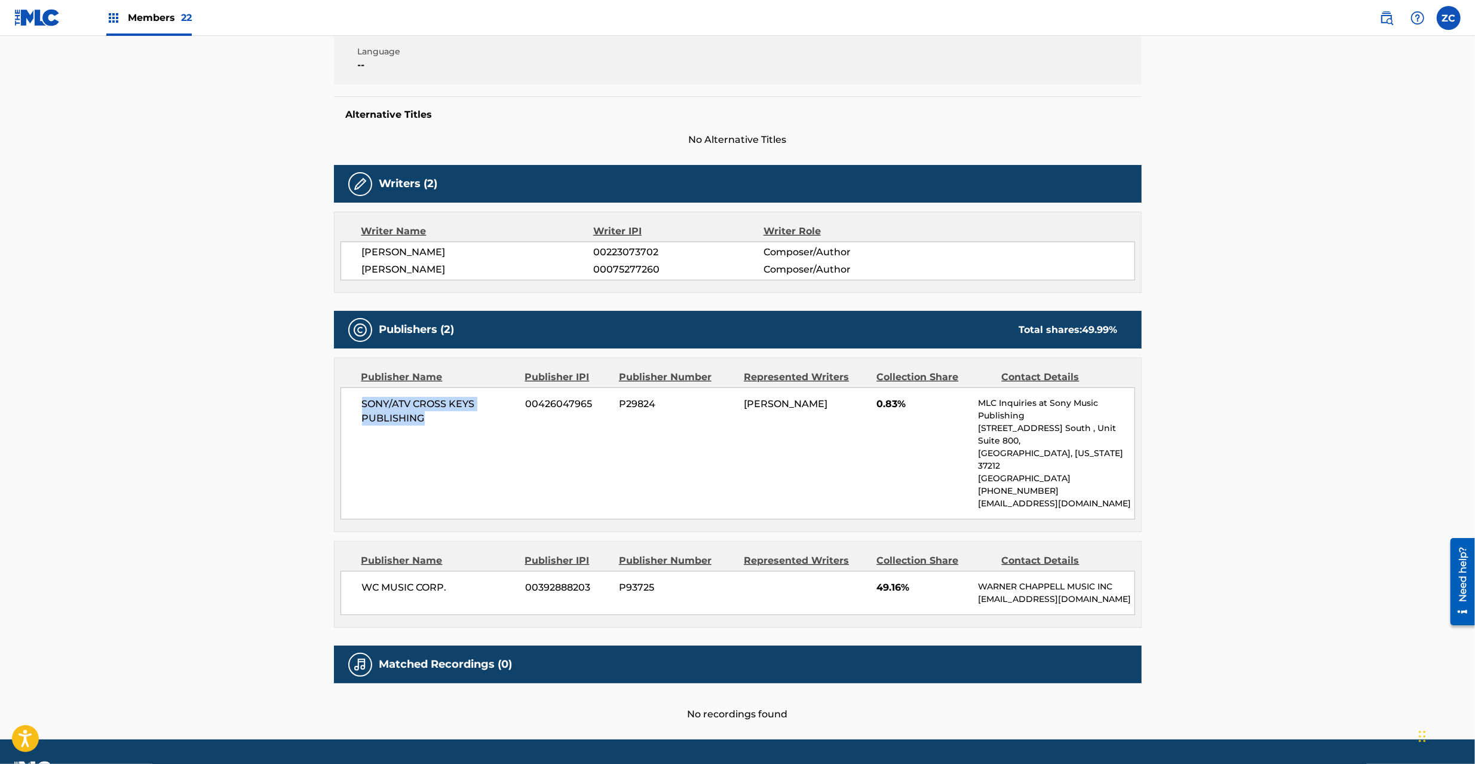
scroll to position [278, 0]
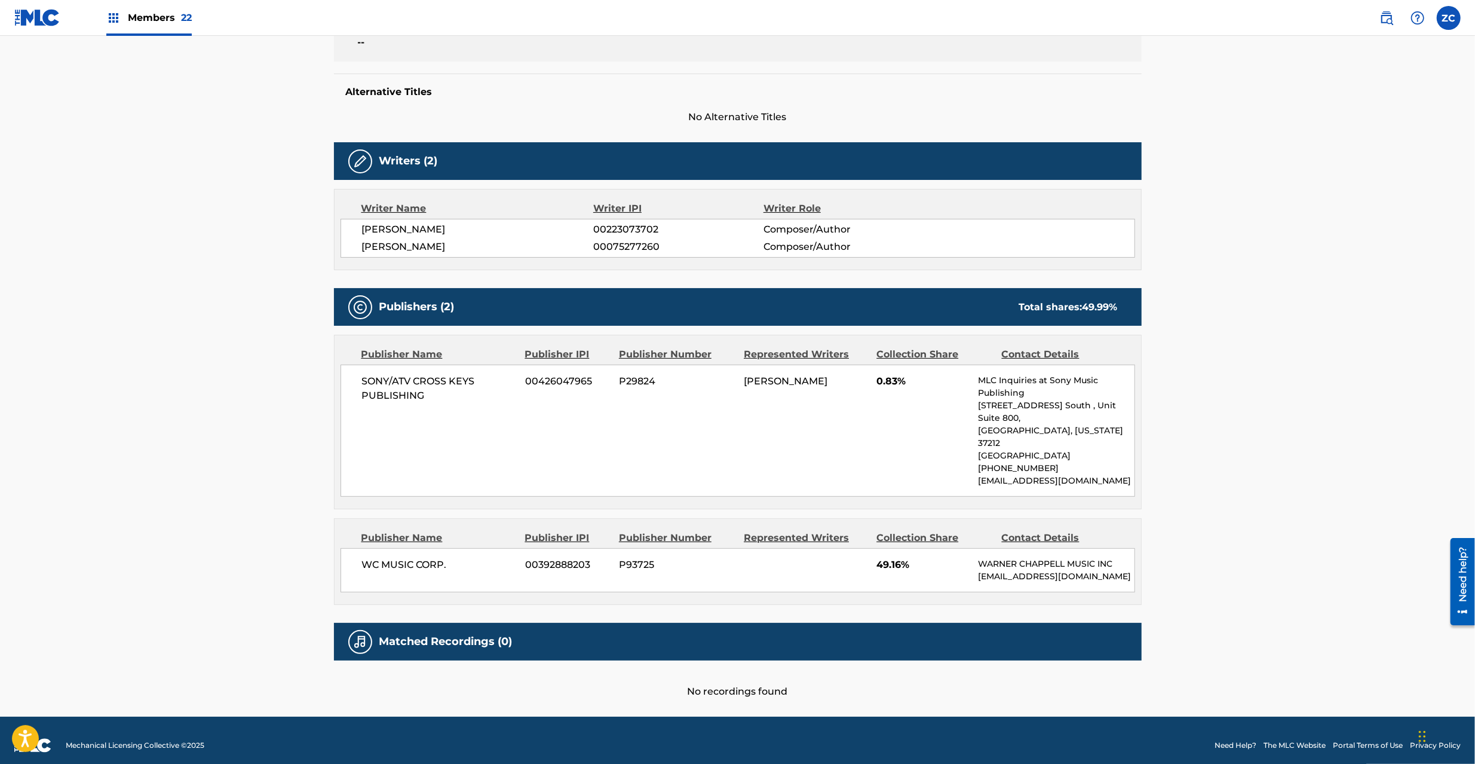
click at [370, 558] on span "WC MUSIC CORP." at bounding box center [439, 565] width 155 height 14
drag, startPoint x: 370, startPoint y: 538, endPoint x: 452, endPoint y: 541, distance: 81.3
click at [452, 558] on span "WC MUSIC CORP." at bounding box center [439, 565] width 155 height 14
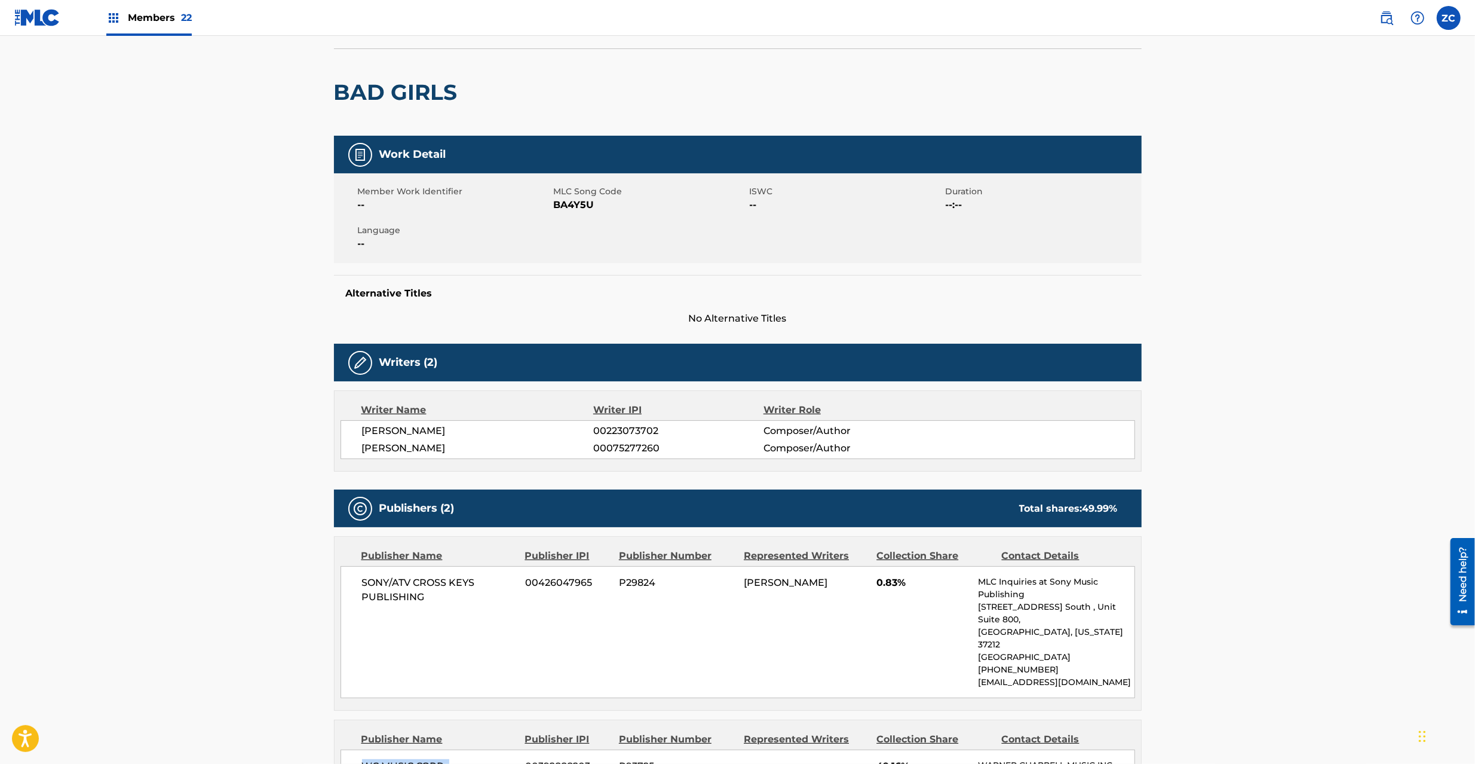
scroll to position [0, 0]
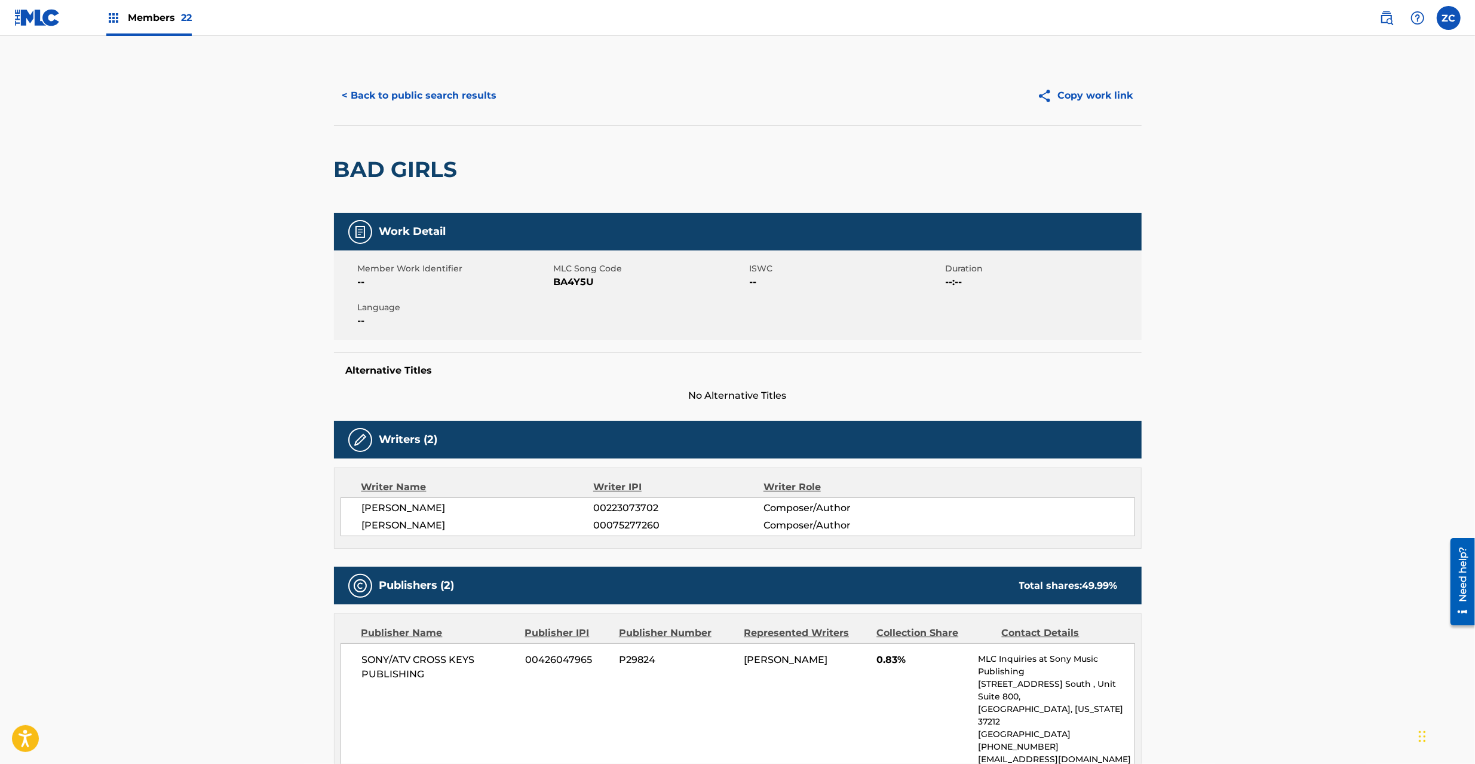
click at [441, 100] on button "< Back to public search results" at bounding box center [419, 96] width 171 height 30
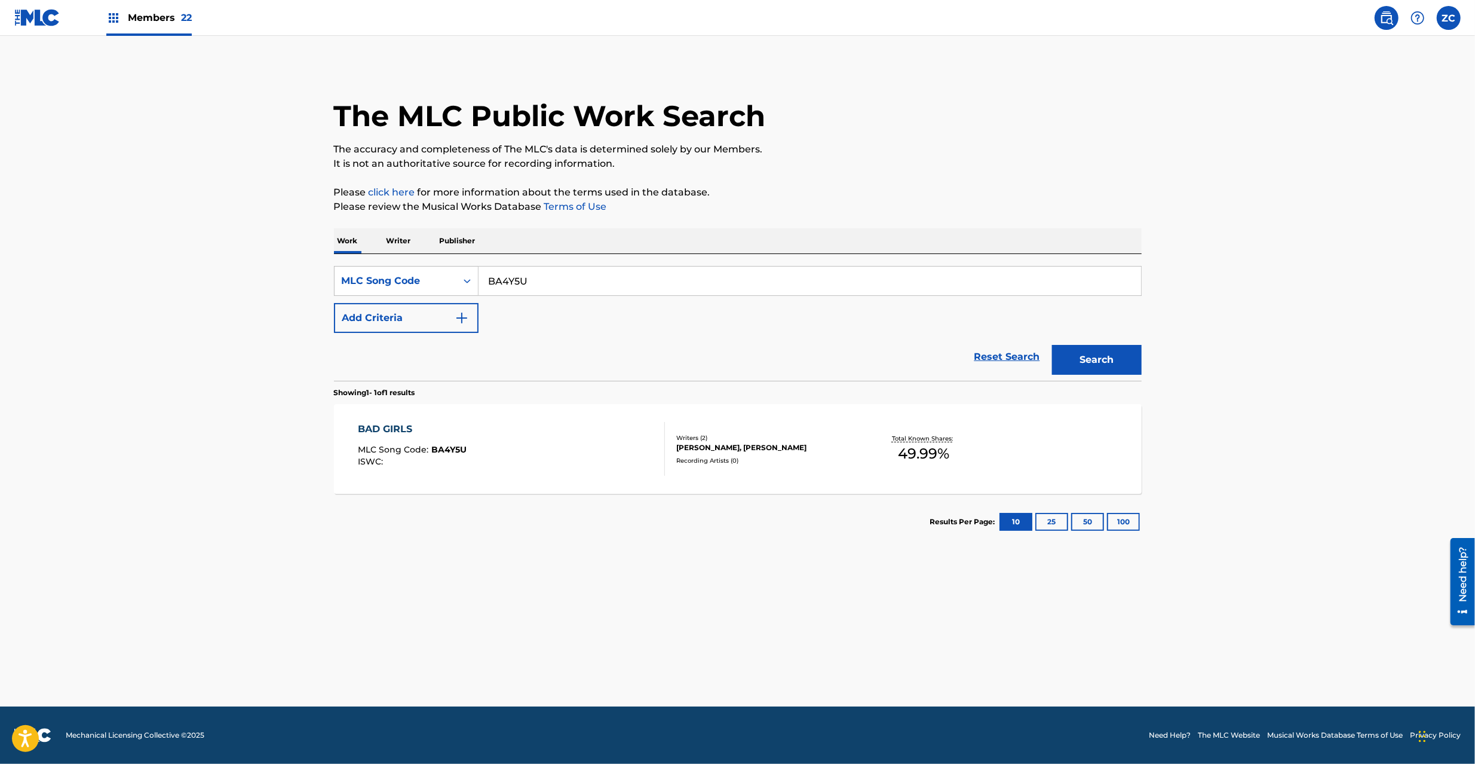
click at [575, 275] on input "BA4Y5U" at bounding box center [810, 281] width 663 height 29
type input "IB98J9"
click at [1105, 359] on button "Search" at bounding box center [1097, 360] width 90 height 30
click at [650, 424] on div "I WANNA KILL [PERSON_NAME] MLC Song Code : IB98J9 ISWC : T0720151610" at bounding box center [511, 449] width 307 height 54
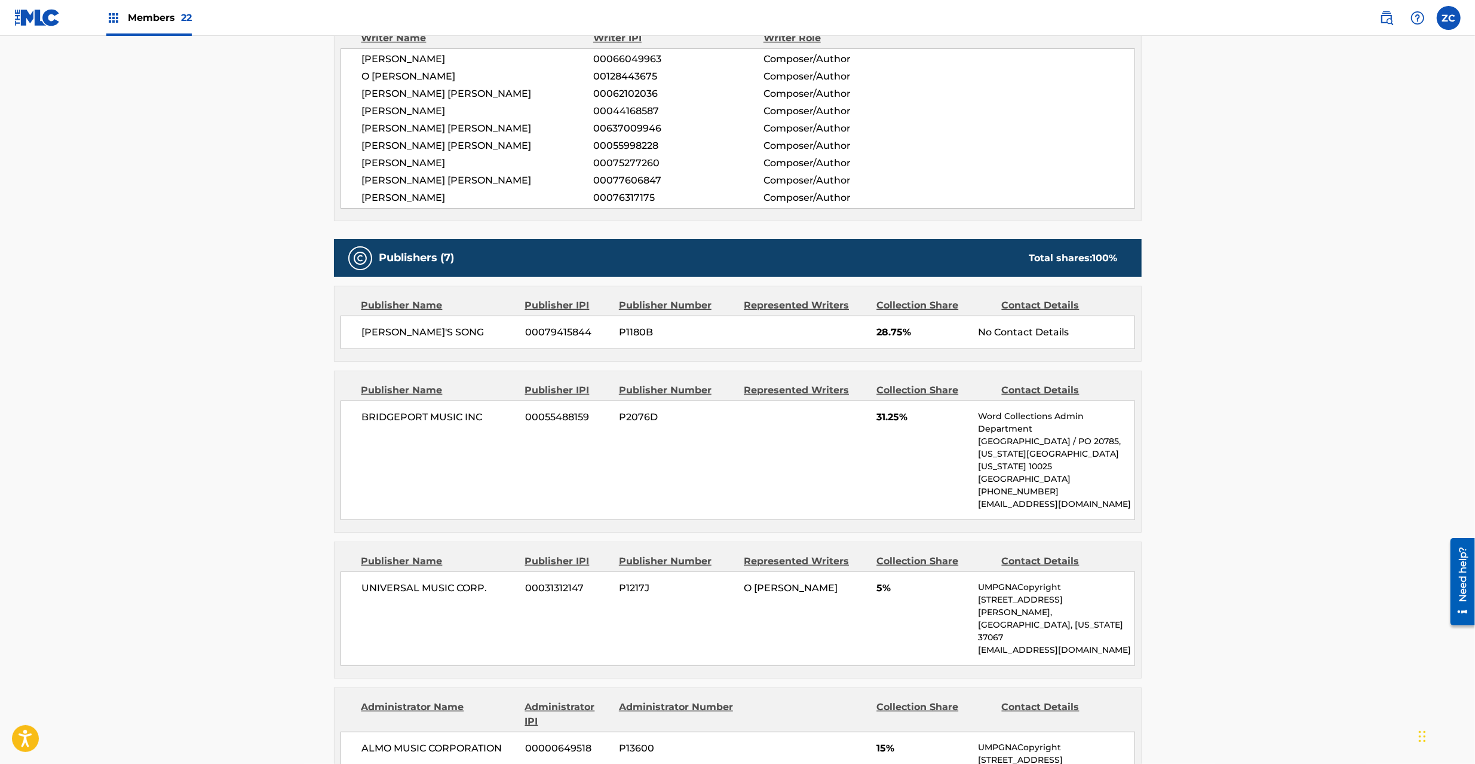
scroll to position [637, 0]
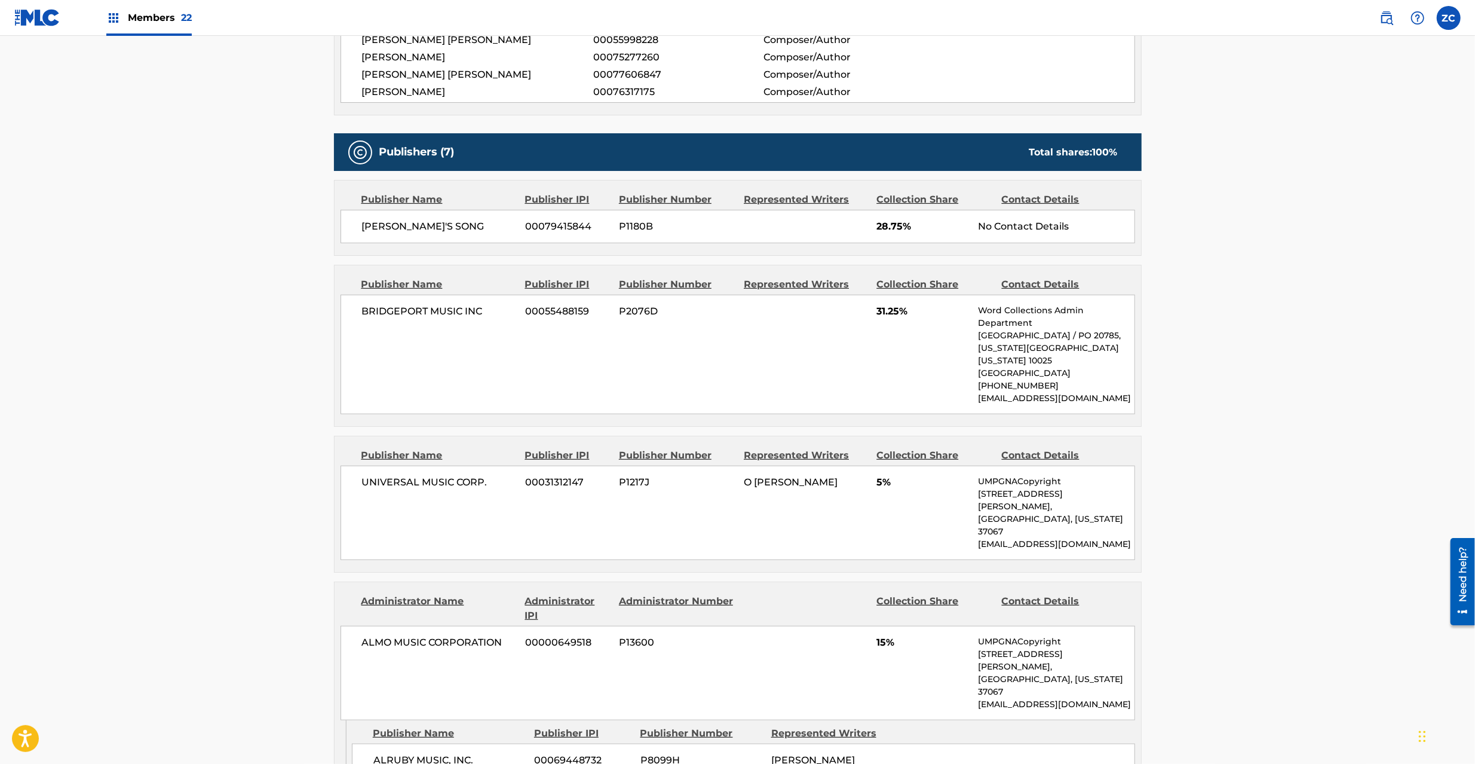
click at [371, 225] on span "[PERSON_NAME]'S SONG" at bounding box center [439, 226] width 155 height 14
drag, startPoint x: 371, startPoint y: 225, endPoint x: 418, endPoint y: 225, distance: 47.2
click at [418, 225] on span "[PERSON_NAME]'S SONG" at bounding box center [439, 226] width 155 height 14
click at [376, 314] on span "BRIDGEPORT MUSIC INC" at bounding box center [439, 311] width 155 height 14
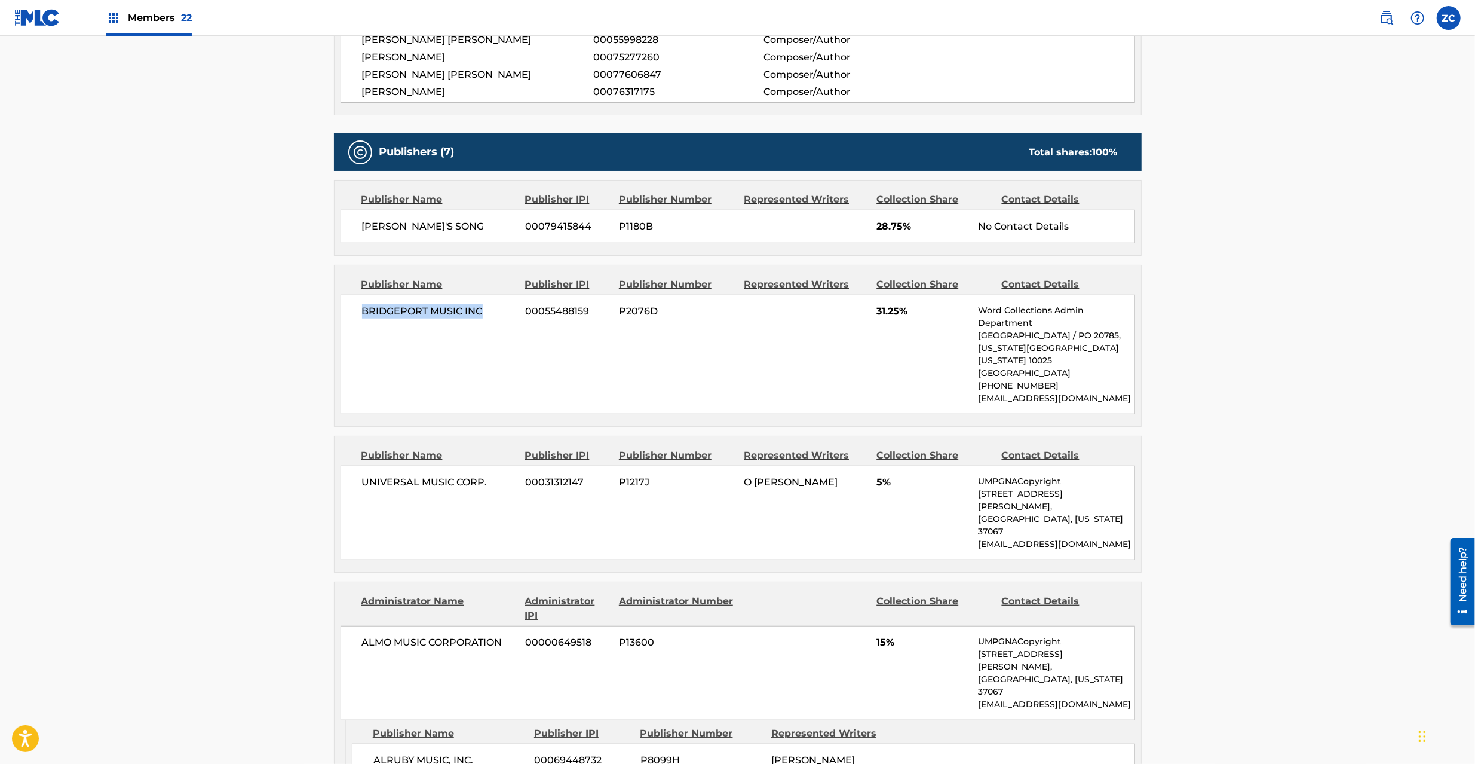
click at [479, 313] on span "BRIDGEPORT MUSIC INC" at bounding box center [439, 311] width 155 height 14
click at [385, 484] on span "UNIVERSAL MUSIC CORP." at bounding box center [439, 482] width 155 height 14
drag, startPoint x: 385, startPoint y: 484, endPoint x: 470, endPoint y: 486, distance: 84.9
click at [385, 483] on span "UNIVERSAL MUSIC CORP." at bounding box center [439, 482] width 155 height 14
click at [484, 484] on span "UNIVERSAL MUSIC CORP." at bounding box center [439, 482] width 155 height 14
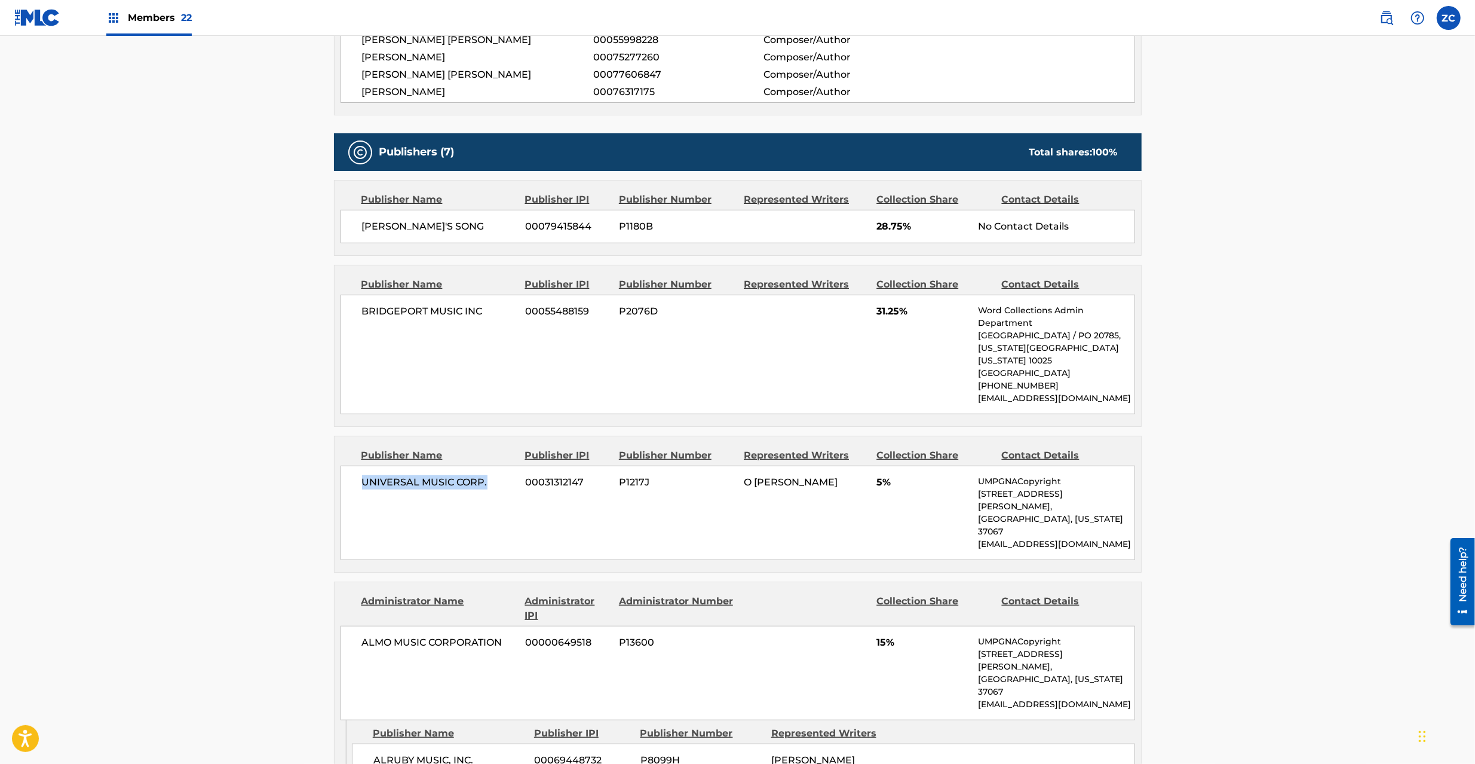
scroll to position [743, 0]
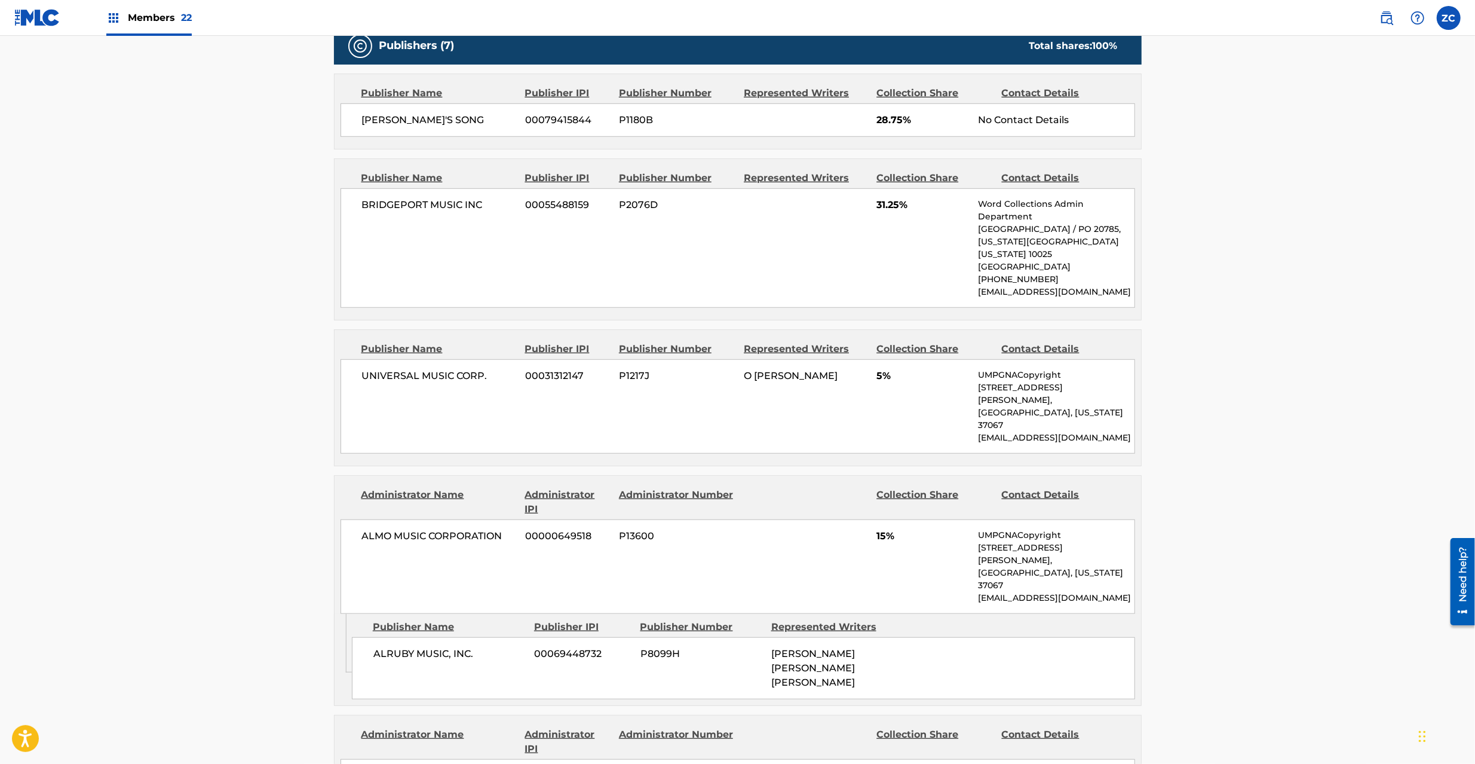
click at [379, 529] on span "ALMO MUSIC CORPORATION" at bounding box center [439, 536] width 155 height 14
click at [481, 529] on span "ALMO MUSIC CORPORATION" at bounding box center [439, 536] width 155 height 14
click at [398, 647] on span "ALRUBY MUSIC, INC." at bounding box center [449, 654] width 152 height 14
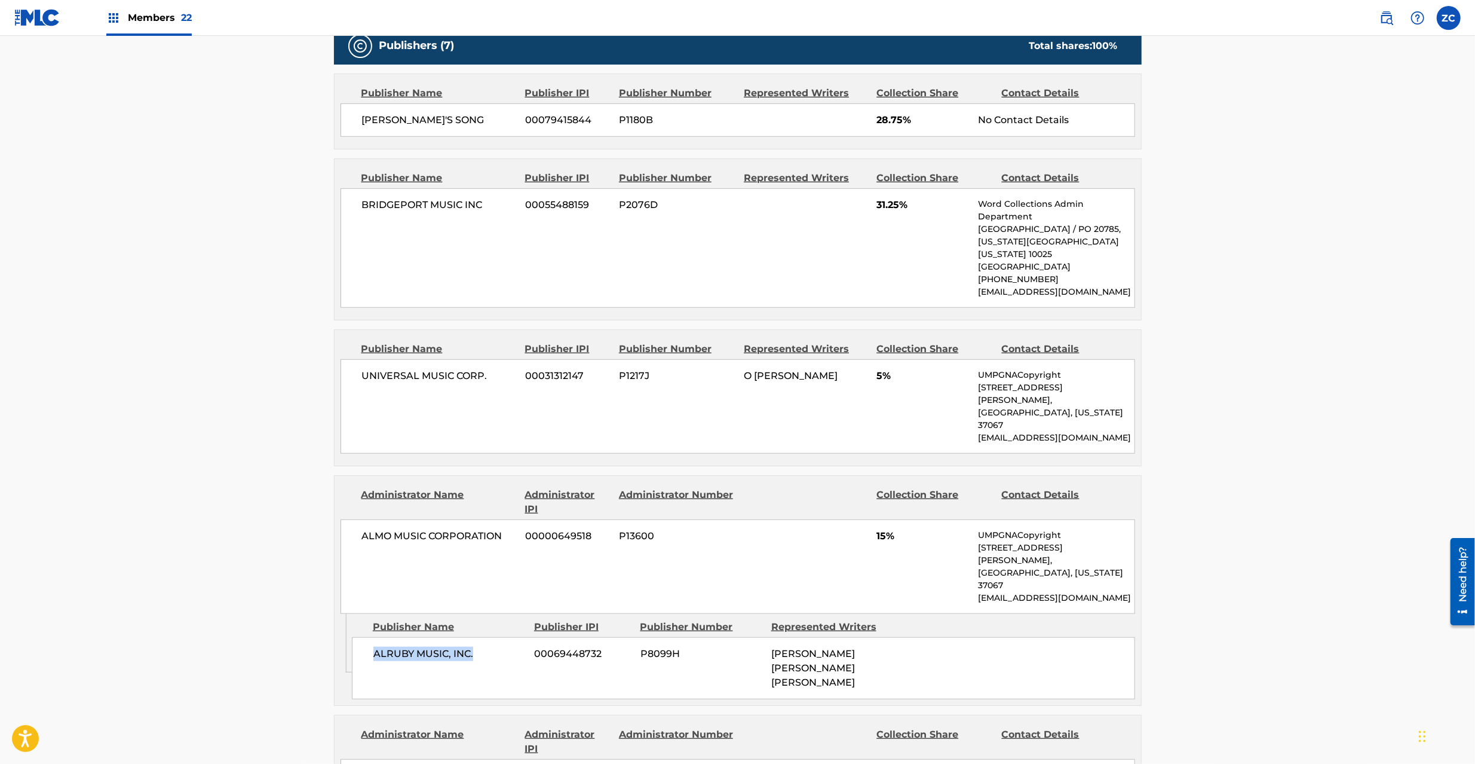
click at [471, 647] on span "ALRUBY MUSIC, INC." at bounding box center [449, 654] width 152 height 14
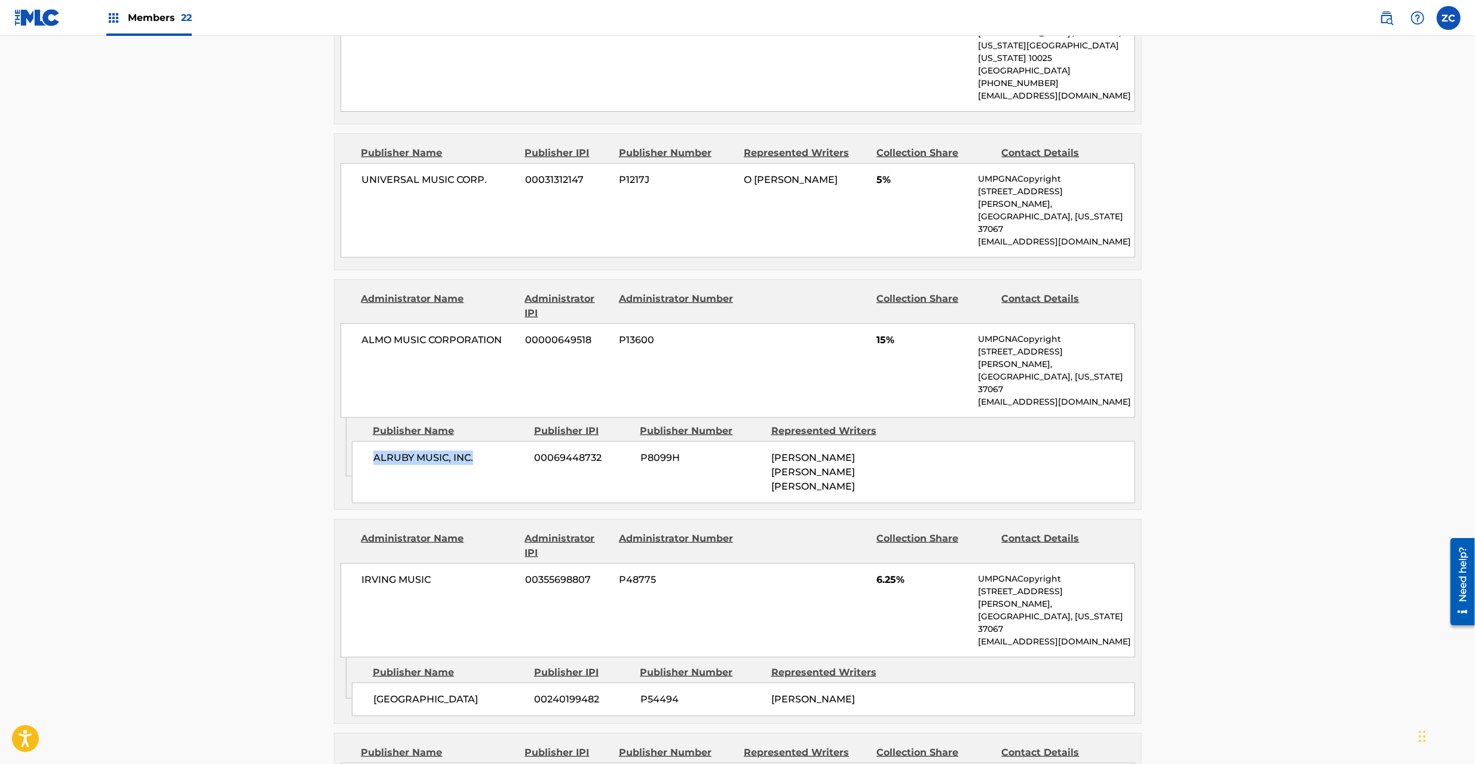
scroll to position [956, 0]
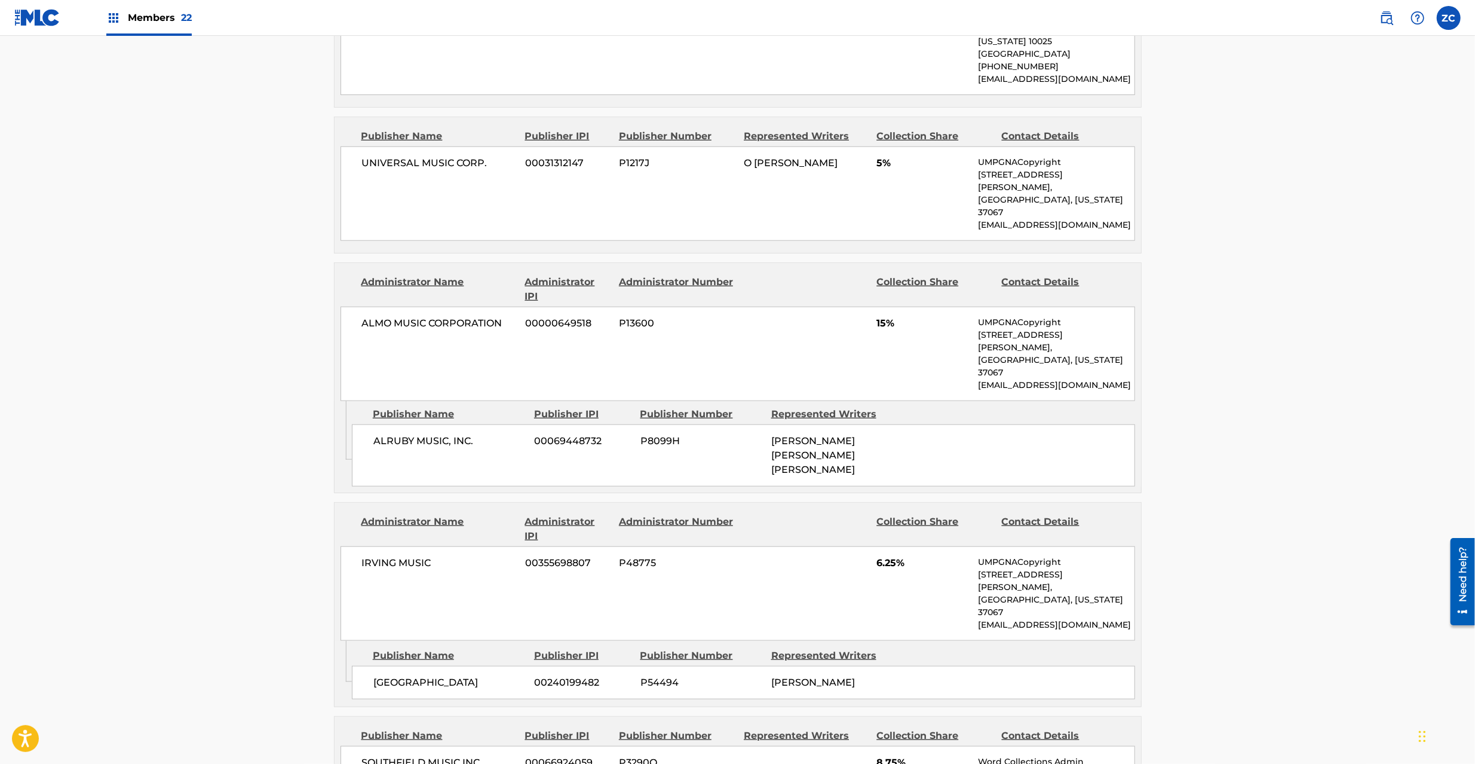
click at [381, 556] on span "IRVING MUSIC" at bounding box center [439, 563] width 155 height 14
click at [412, 556] on span "IRVING MUSIC" at bounding box center [439, 563] width 155 height 14
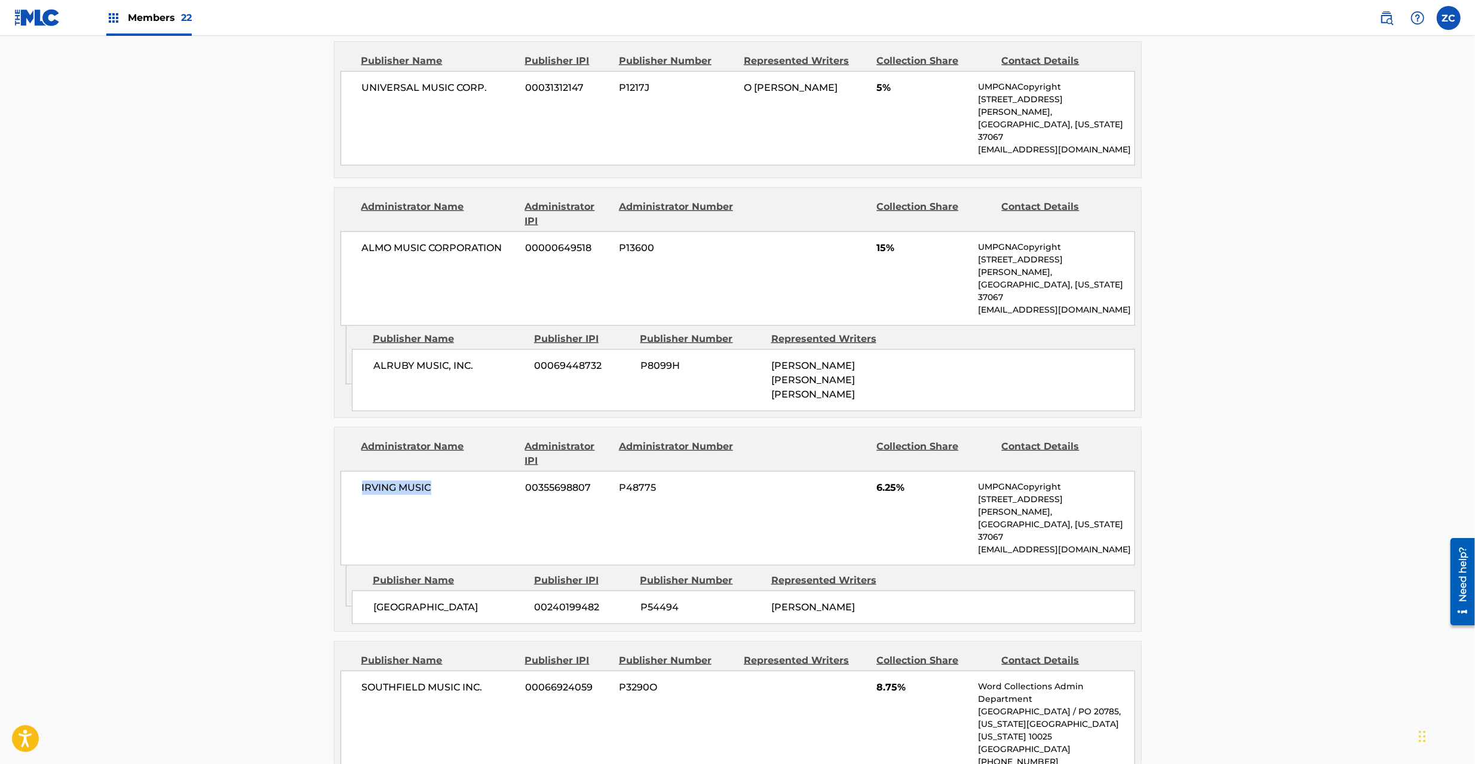
scroll to position [1062, 0]
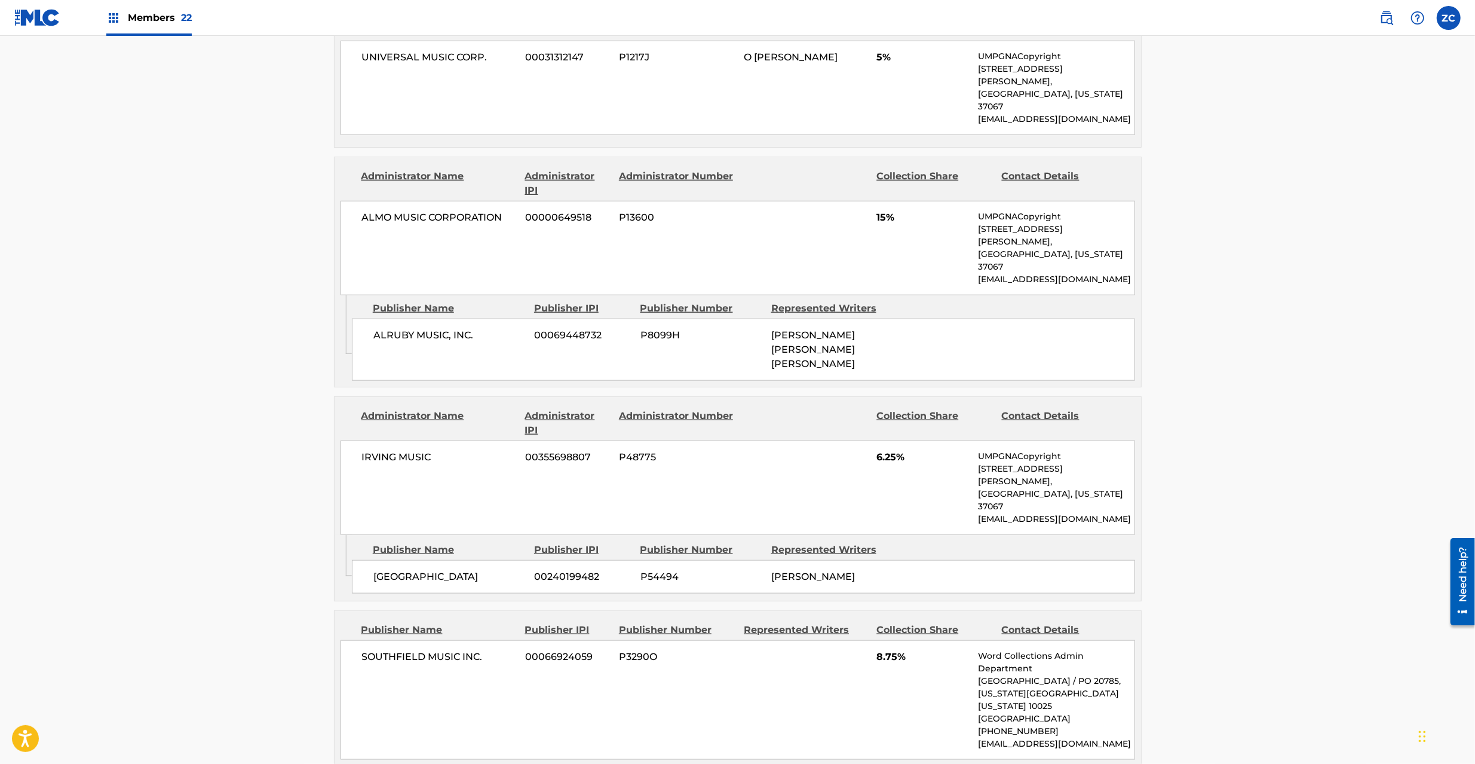
click at [393, 569] on span "[GEOGRAPHIC_DATA]" at bounding box center [449, 576] width 152 height 14
click at [484, 569] on span "[GEOGRAPHIC_DATA]" at bounding box center [449, 576] width 152 height 14
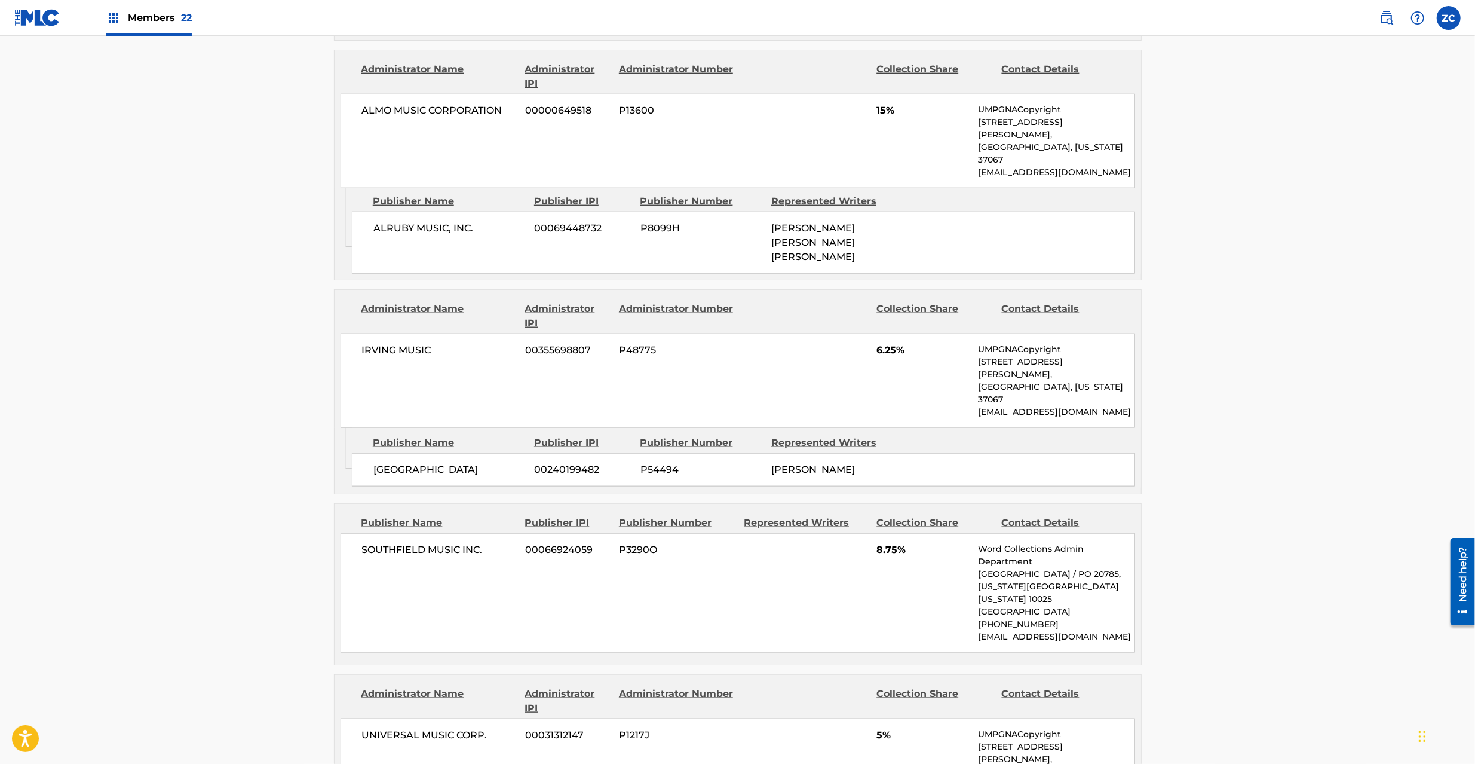
click at [388, 543] on span "SOUTHFIELD MUSIC INC." at bounding box center [439, 550] width 155 height 14
click at [478, 543] on span "SOUTHFIELD MUSIC INC." at bounding box center [439, 550] width 155 height 14
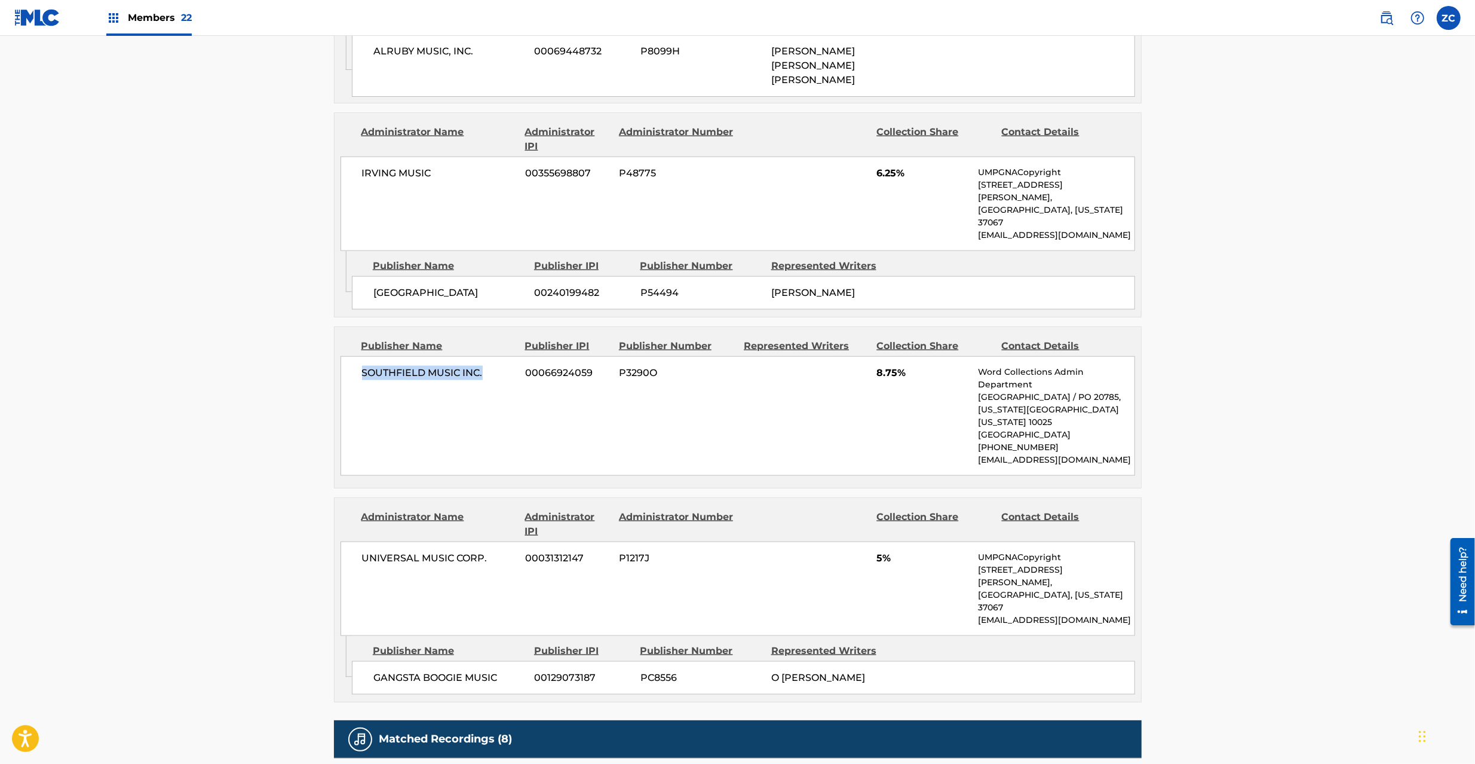
scroll to position [1380, 0]
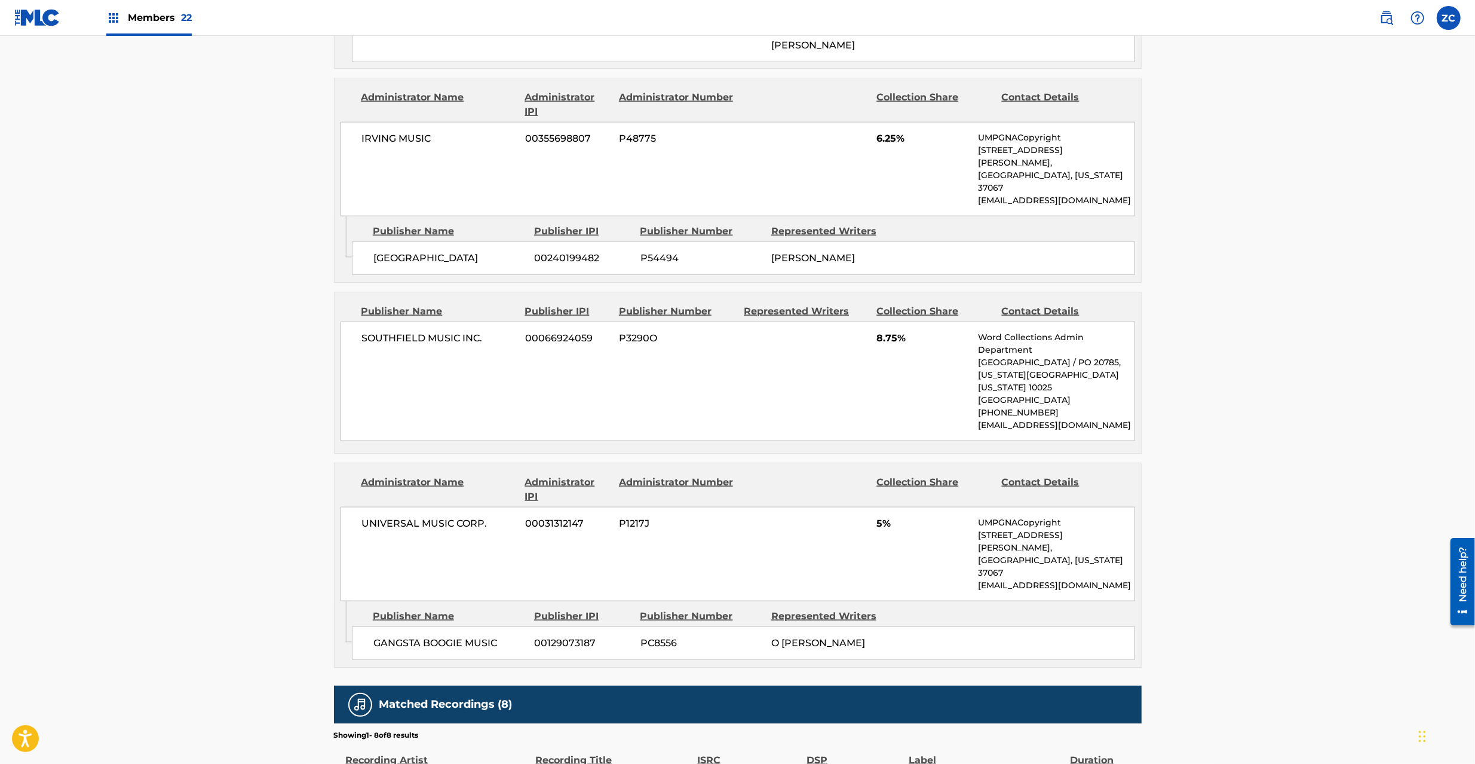
click at [381, 516] on span "UNIVERSAL MUSIC CORP." at bounding box center [439, 523] width 155 height 14
drag, startPoint x: 381, startPoint y: 450, endPoint x: 493, endPoint y: 455, distance: 112.4
click at [381, 516] on span "UNIVERSAL MUSIC CORP." at bounding box center [439, 523] width 155 height 14
click at [483, 516] on span "UNIVERSAL MUSIC CORP." at bounding box center [439, 523] width 155 height 14
click at [396, 636] on span "GANGSTA BOOGIE MUSIC" at bounding box center [449, 643] width 152 height 14
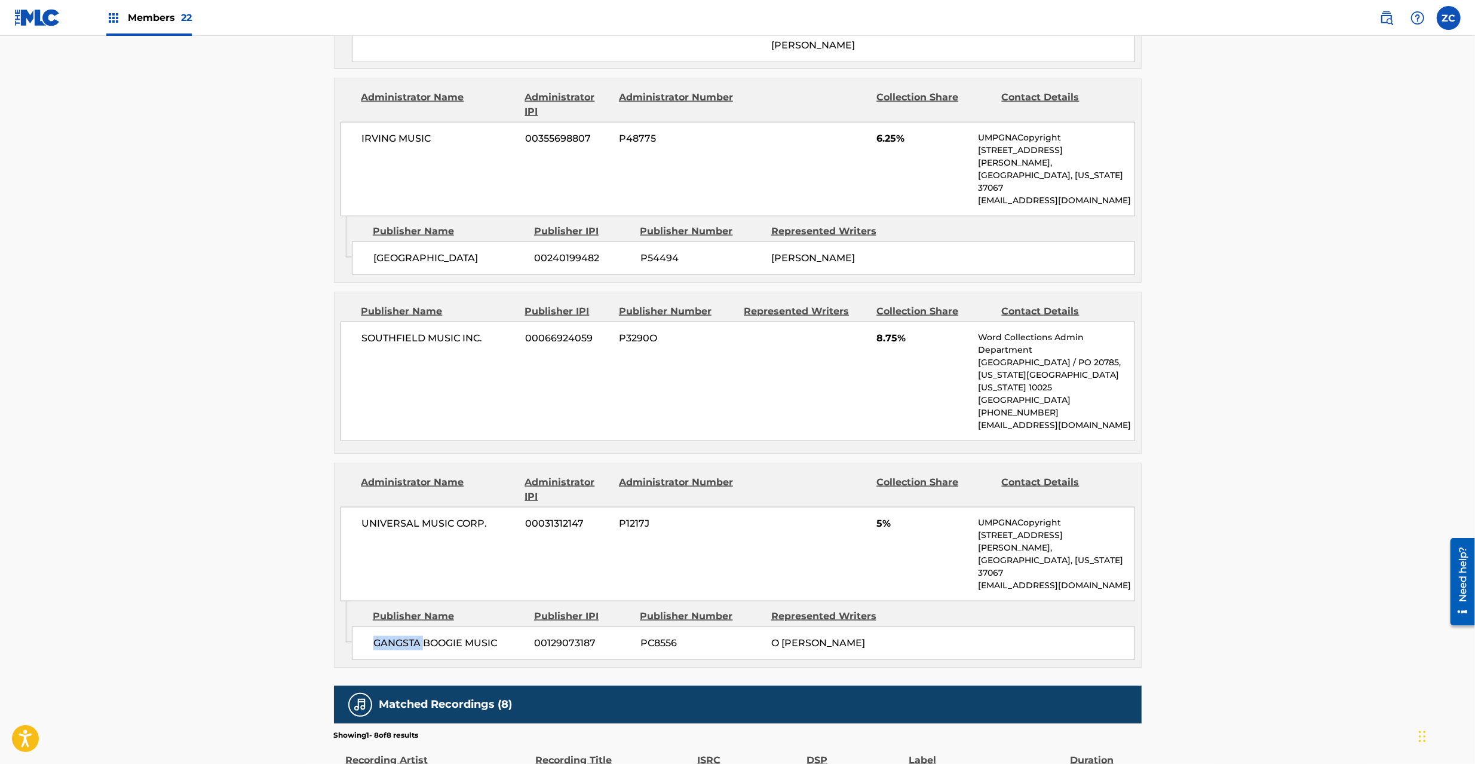
click at [396, 636] on span "GANGSTA BOOGIE MUSIC" at bounding box center [449, 643] width 152 height 14
click at [488, 636] on span "GANGSTA BOOGIE MUSIC" at bounding box center [449, 643] width 152 height 14
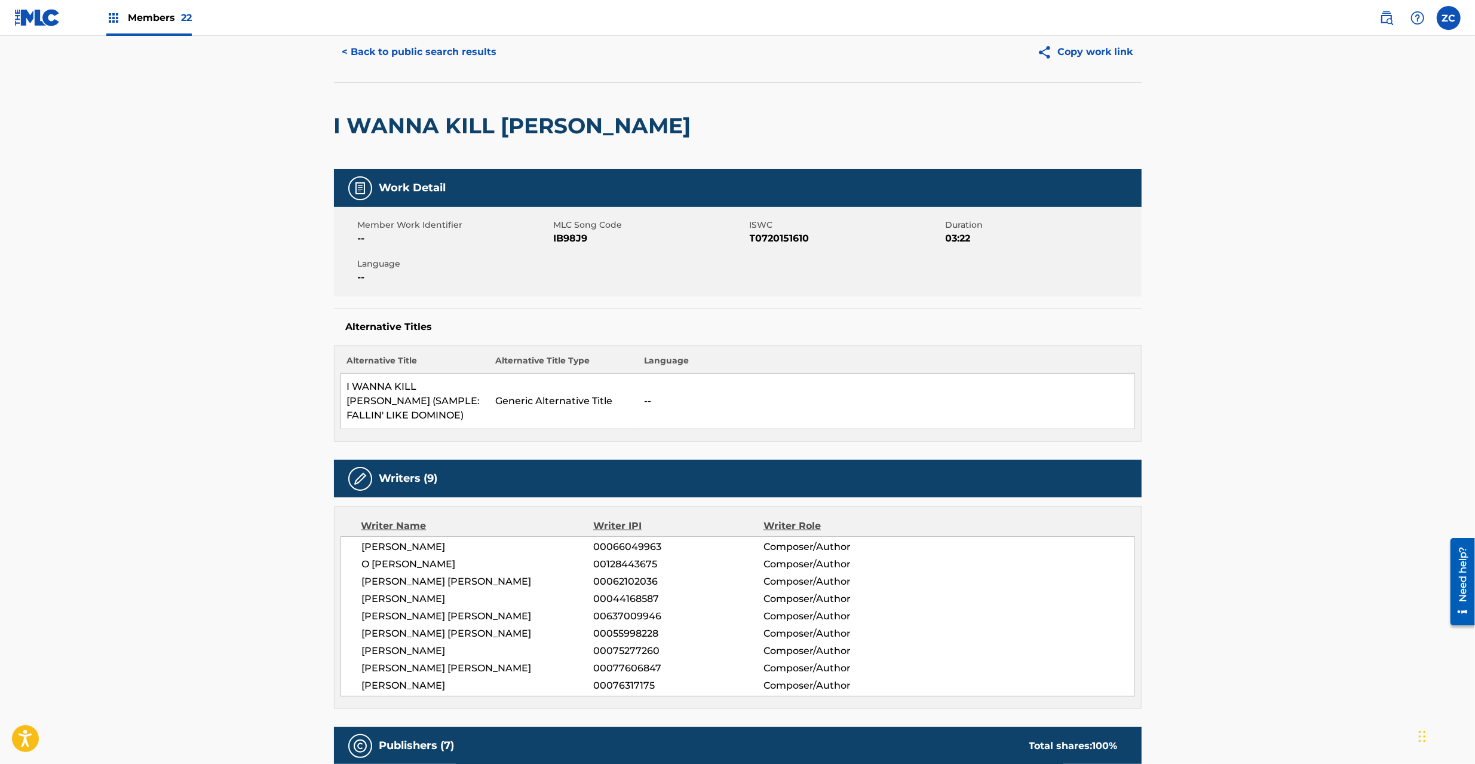
scroll to position [0, 0]
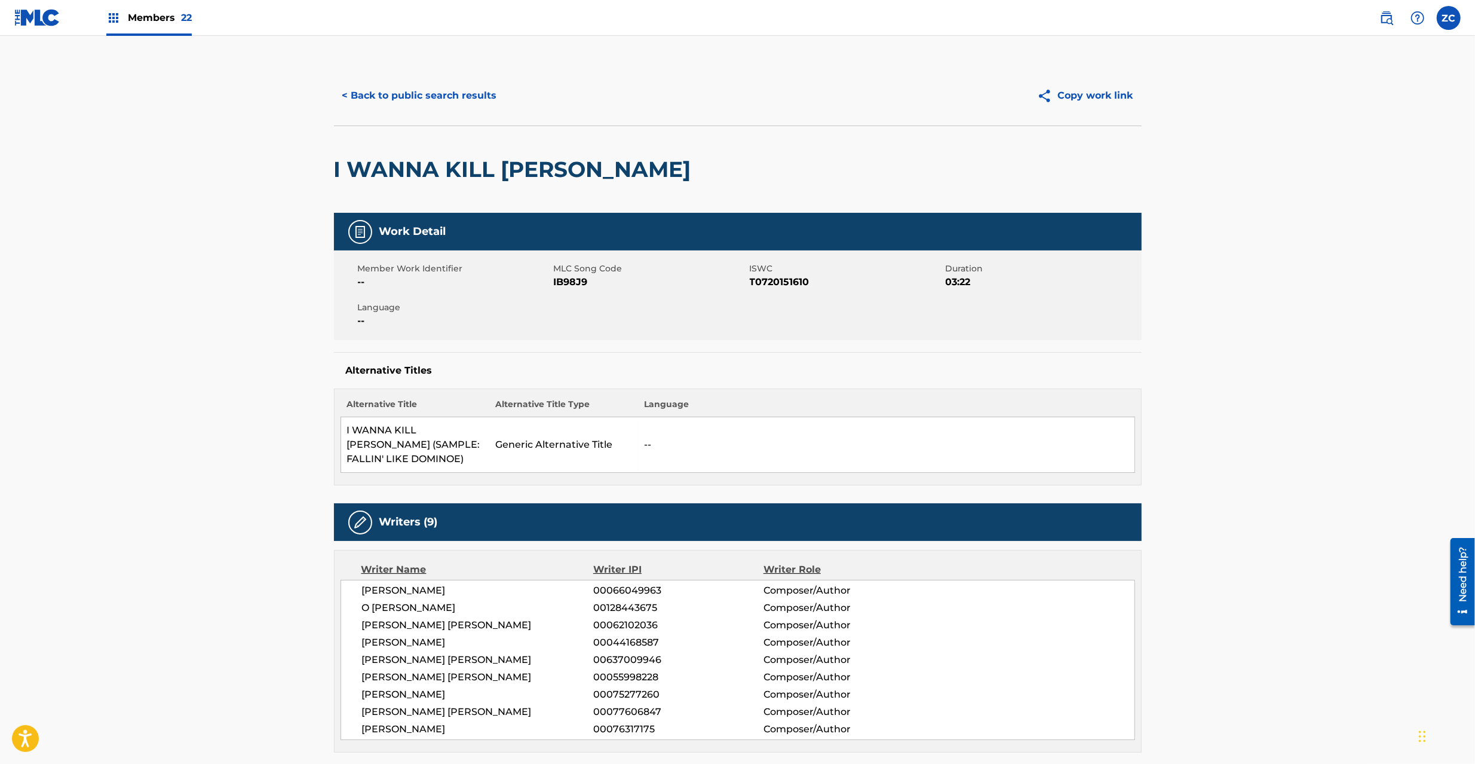
click at [461, 105] on button "< Back to public search results" at bounding box center [419, 96] width 171 height 30
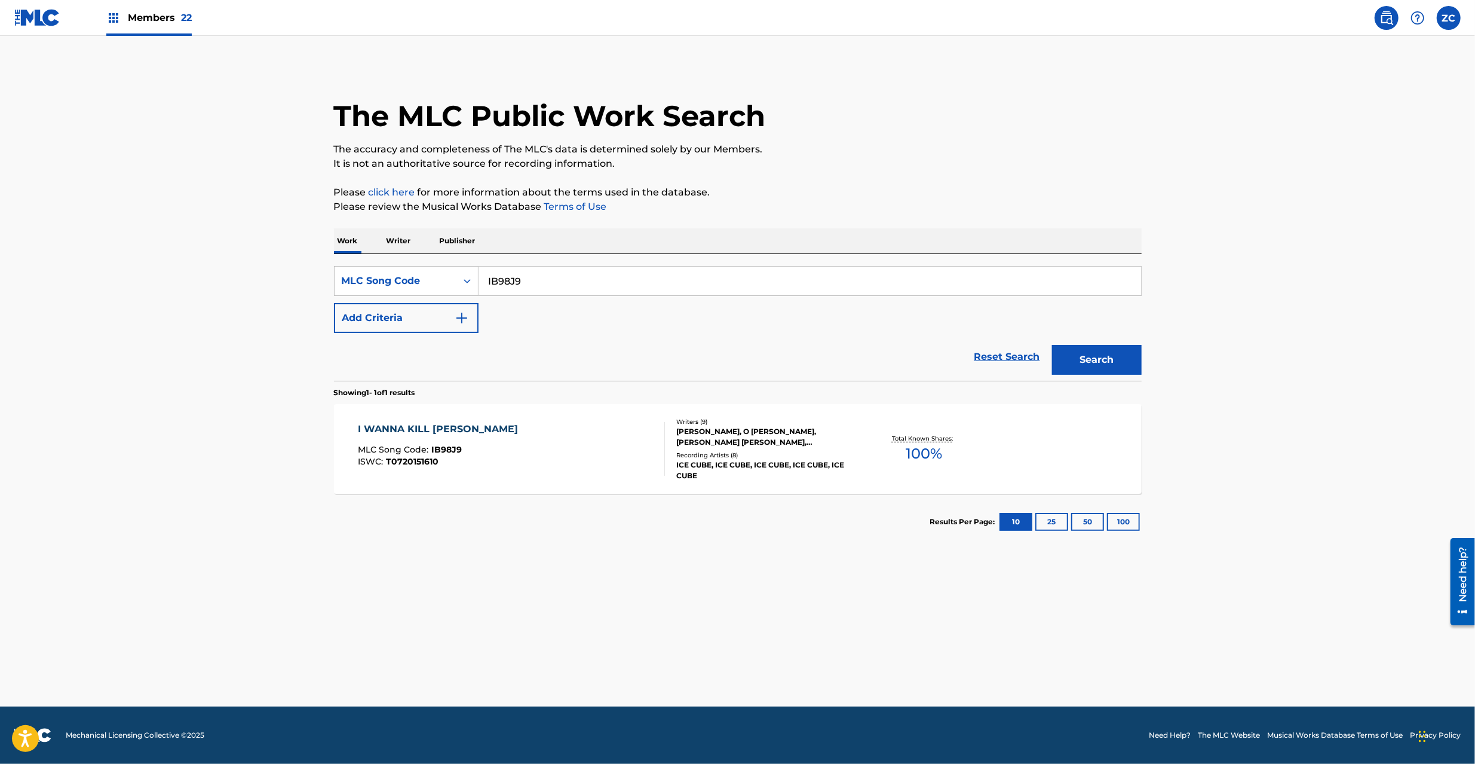
click at [653, 270] on input "IB98J9" at bounding box center [810, 281] width 663 height 29
type input "SC8HCS"
click at [1110, 362] on button "Search" at bounding box center [1097, 360] width 90 height 30
click at [593, 478] on div "SOMEDAY MLC Song Code : SC8HCS ISWC : T3020973273 Writers ( 3 ) [PERSON_NAME], …" at bounding box center [738, 449] width 808 height 90
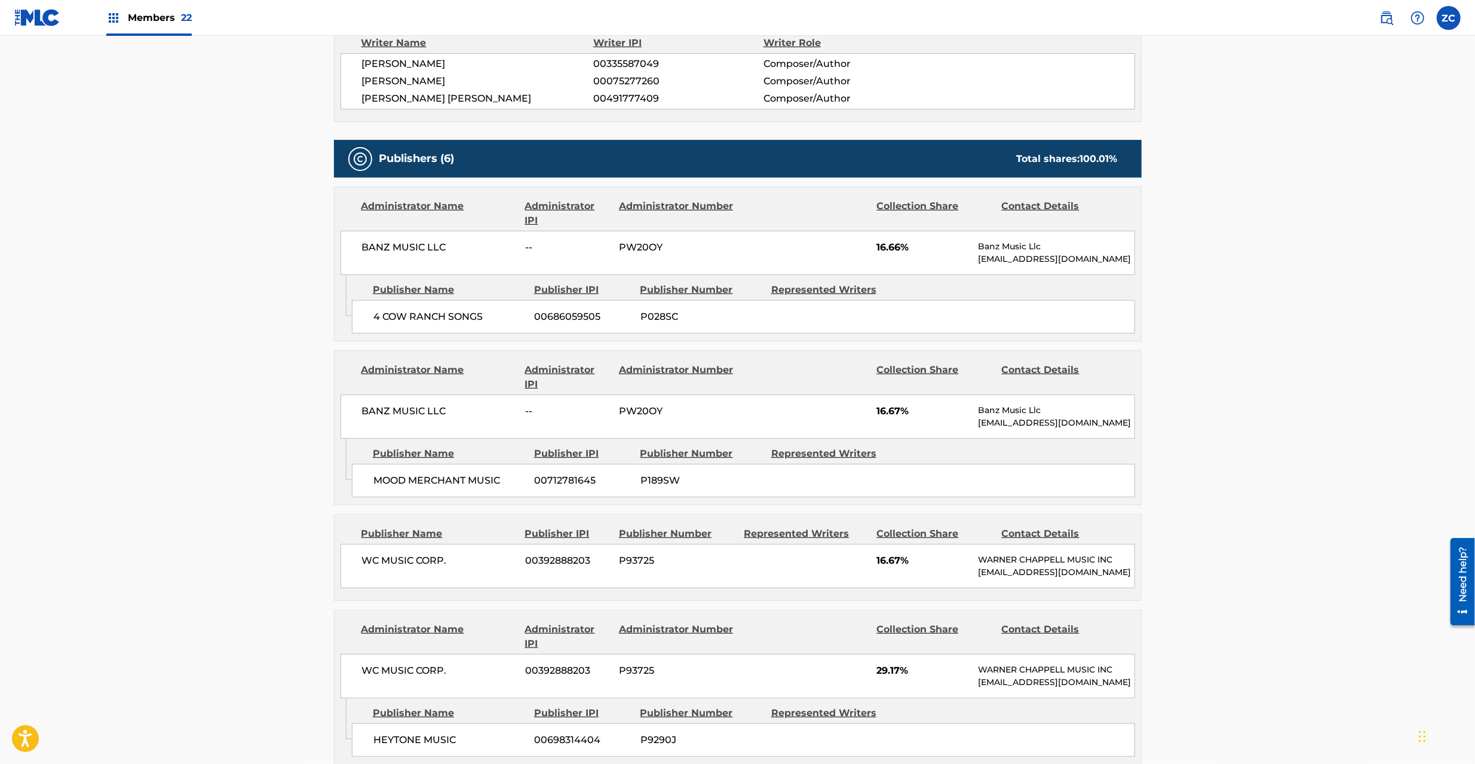
scroll to position [531, 0]
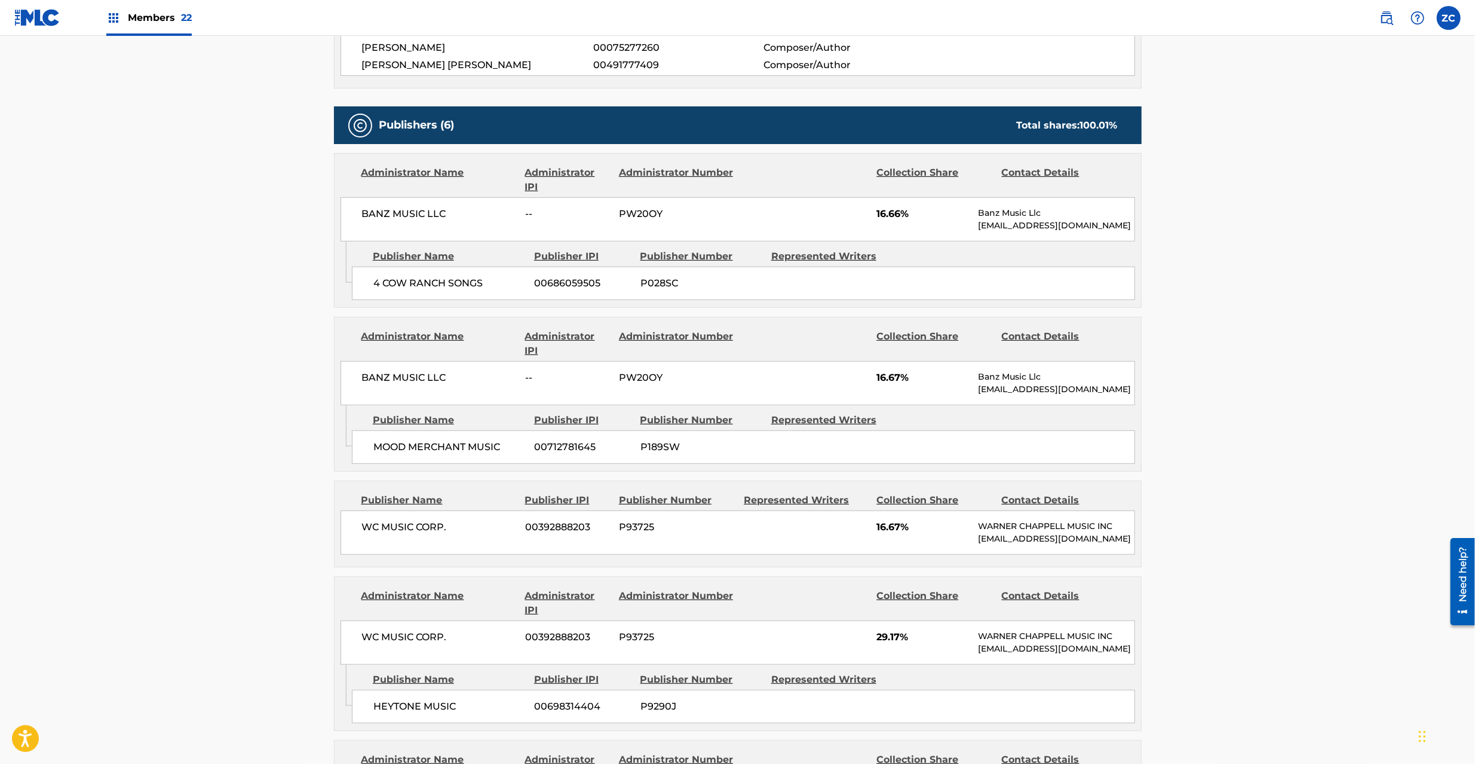
click at [375, 529] on span "WC MUSIC CORP." at bounding box center [439, 527] width 155 height 14
click at [446, 532] on span "WC MUSIC CORP." at bounding box center [439, 527] width 155 height 14
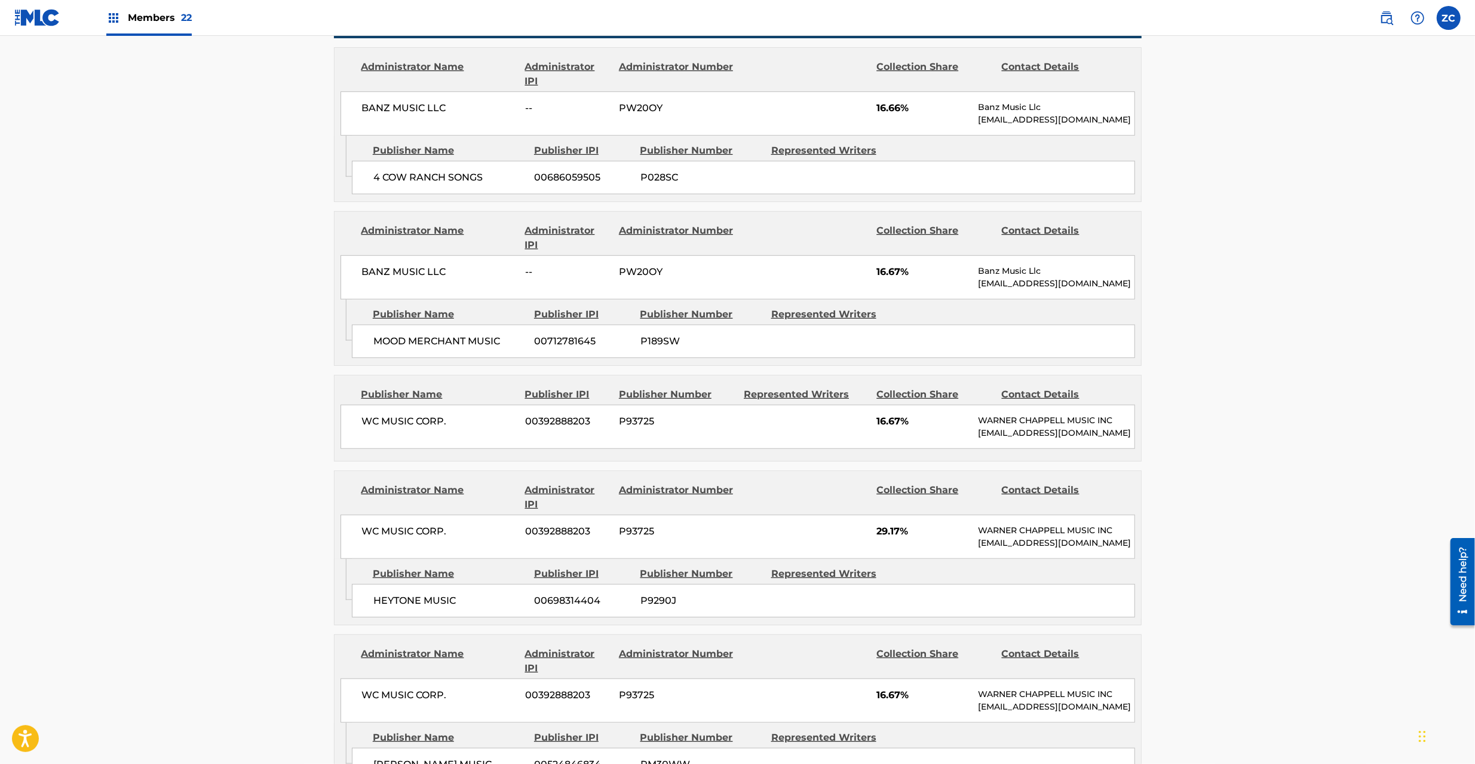
click at [367, 538] on span "WC MUSIC CORP." at bounding box center [439, 531] width 155 height 14
drag, startPoint x: 367, startPoint y: 546, endPoint x: 457, endPoint y: 546, distance: 89.6
click at [457, 538] on span "WC MUSIC CORP." at bounding box center [439, 531] width 155 height 14
click at [399, 617] on div "HEYTONE MUSIC 00698314404 P9290J" at bounding box center [743, 600] width 783 height 33
click at [402, 608] on span "HEYTONE MUSIC" at bounding box center [449, 600] width 152 height 14
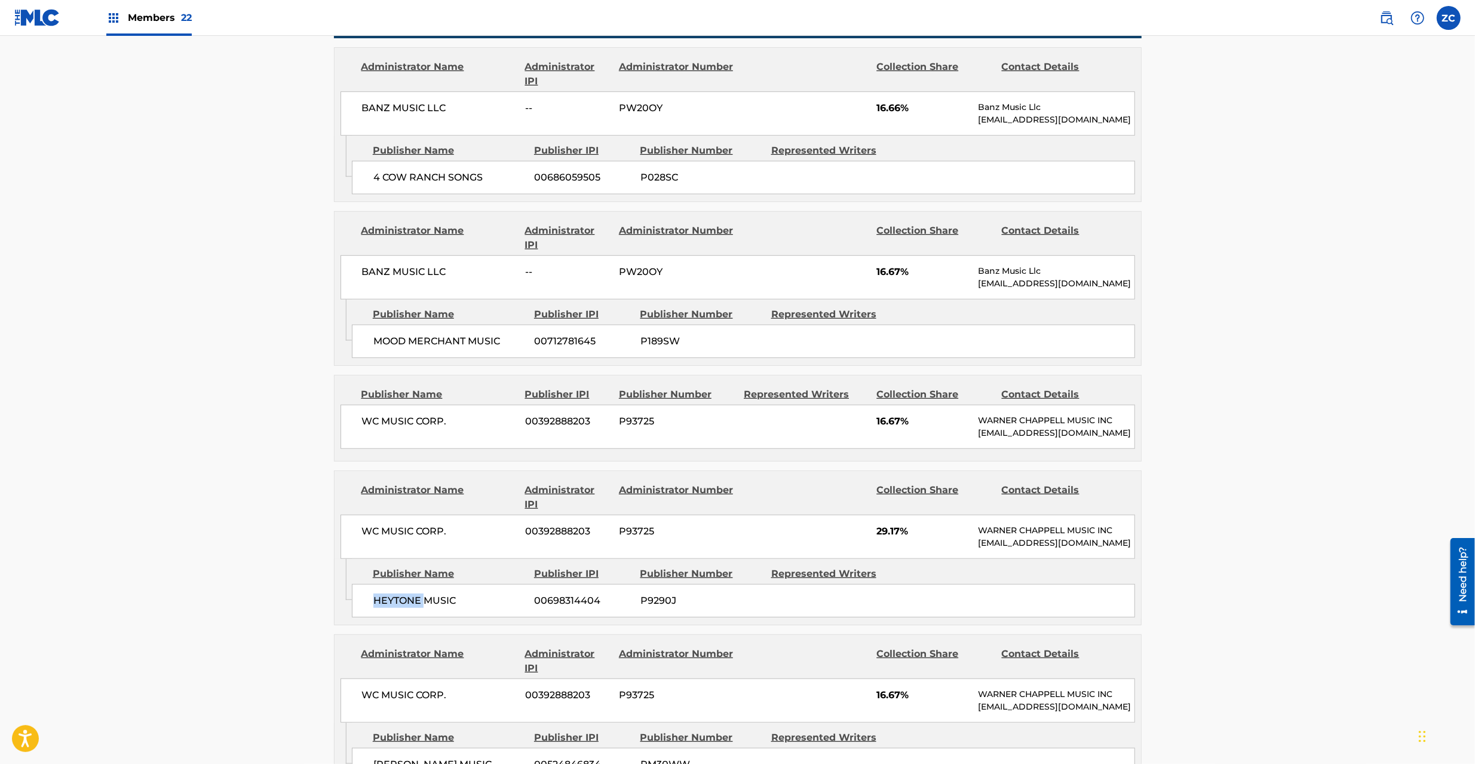
click at [402, 608] on span "HEYTONE MUSIC" at bounding box center [449, 600] width 152 height 14
click at [433, 608] on span "HEYTONE MUSIC" at bounding box center [449, 600] width 152 height 14
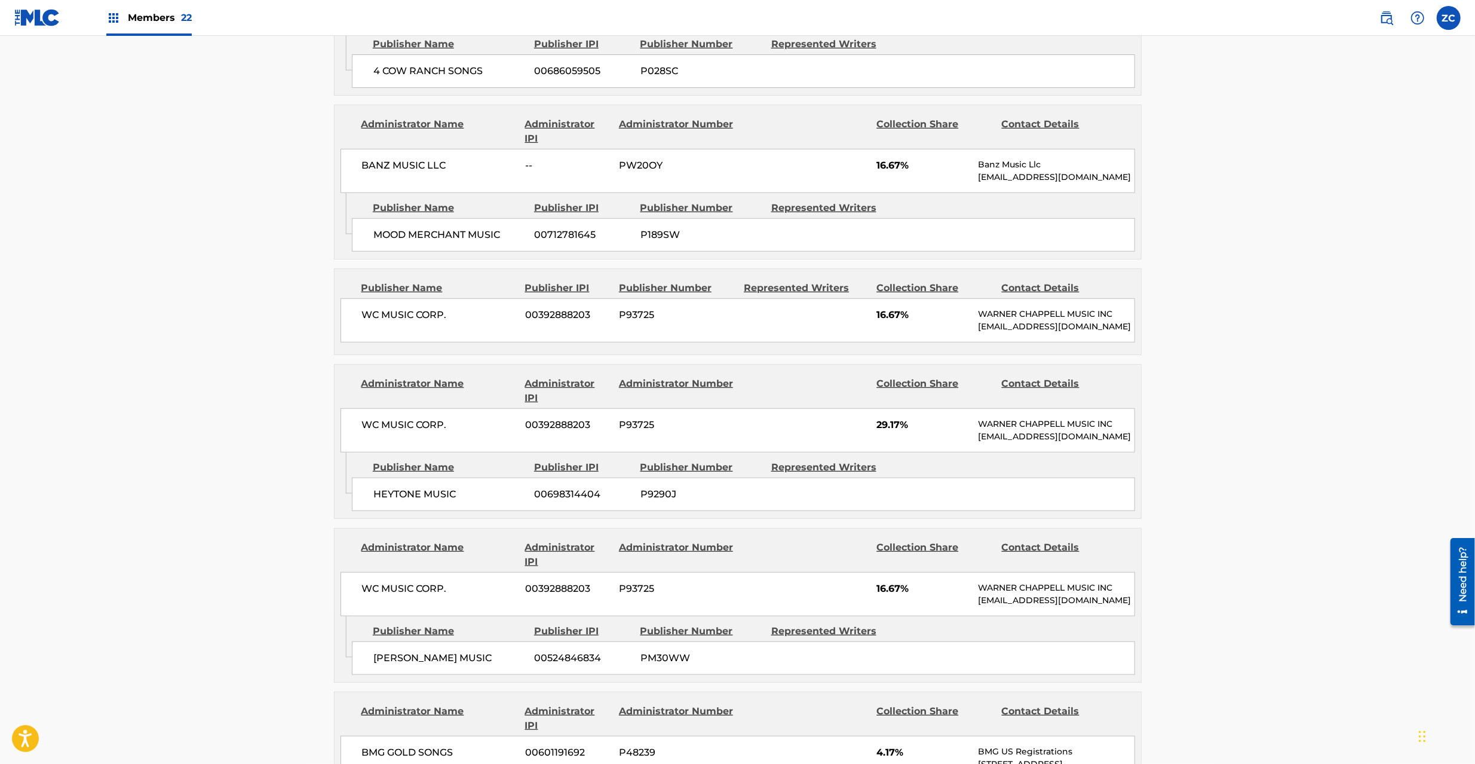
click at [372, 596] on span "WC MUSIC CORP." at bounding box center [439, 588] width 155 height 14
click at [441, 596] on span "WC MUSIC CORP." at bounding box center [439, 588] width 155 height 14
click at [448, 596] on span "WC MUSIC CORP." at bounding box center [439, 588] width 155 height 14
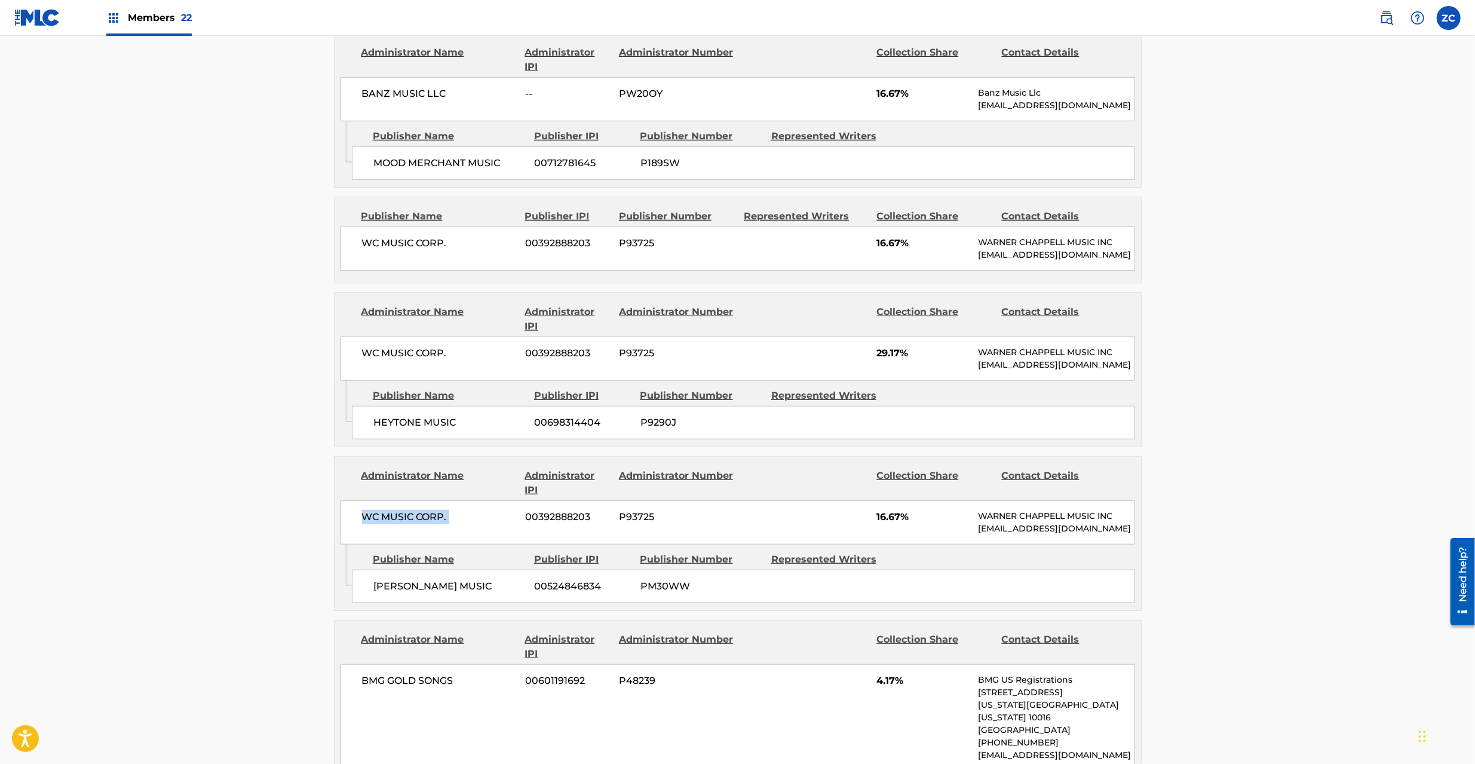
scroll to position [850, 0]
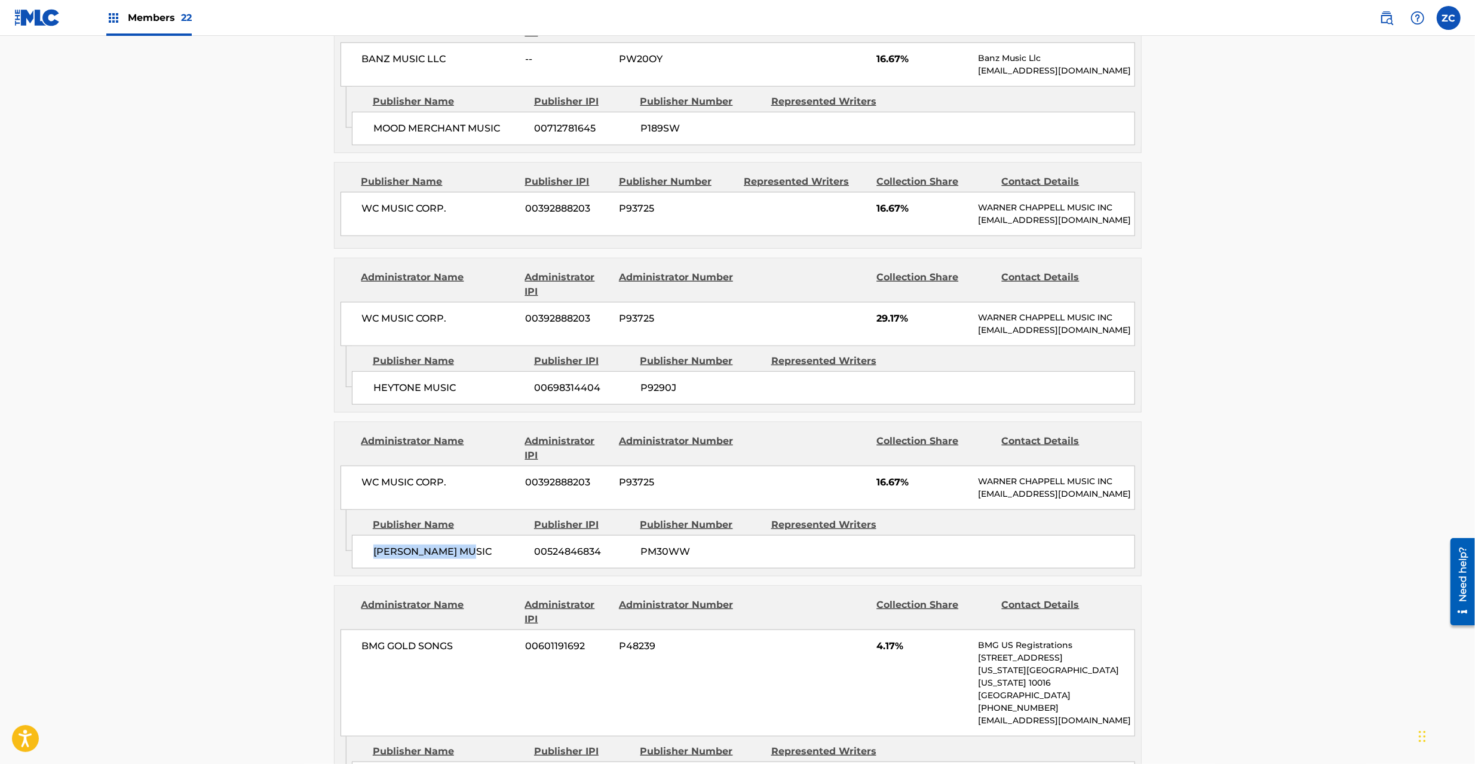
drag, startPoint x: 376, startPoint y: 594, endPoint x: 478, endPoint y: 594, distance: 101.6
click at [478, 559] on span "[PERSON_NAME] MUSIC" at bounding box center [449, 551] width 152 height 14
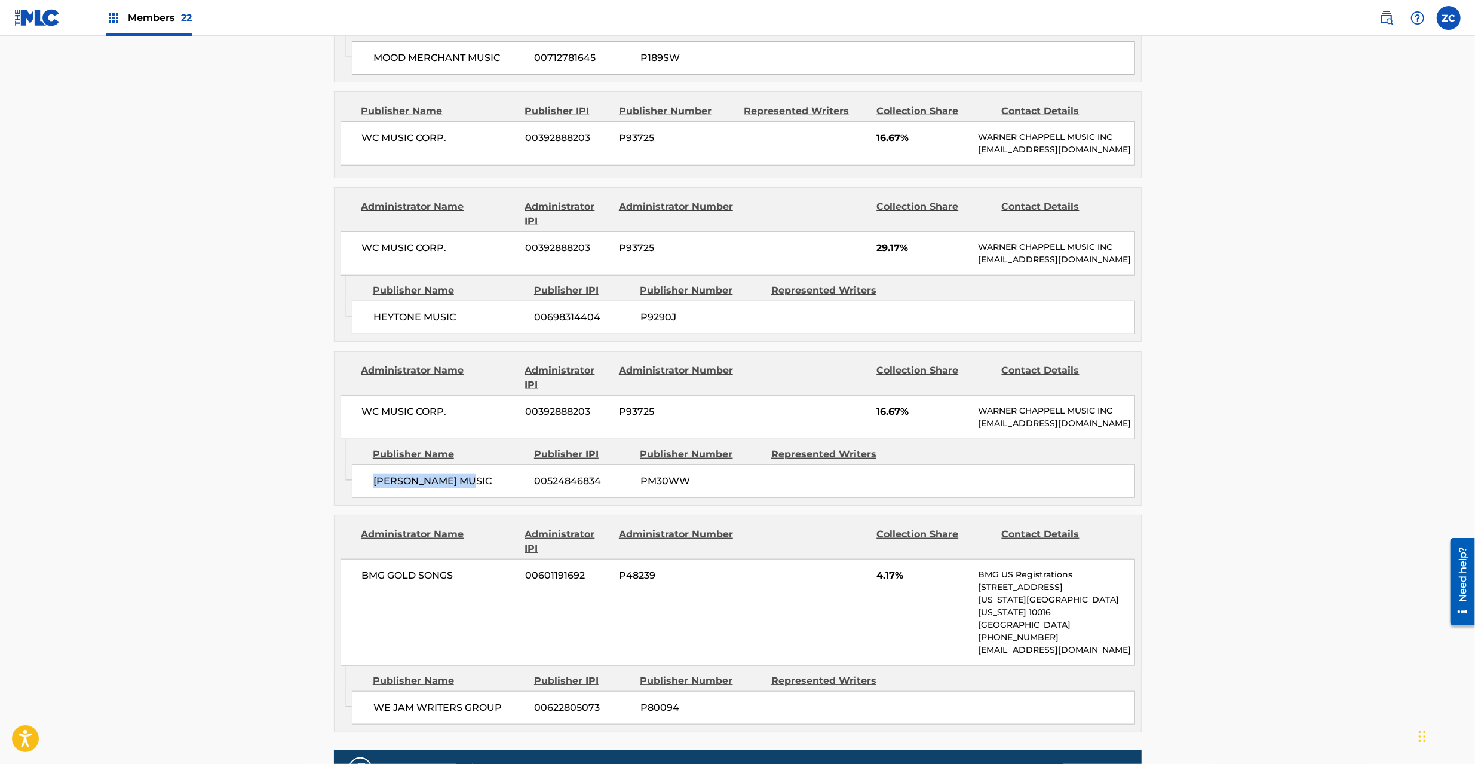
scroll to position [956, 0]
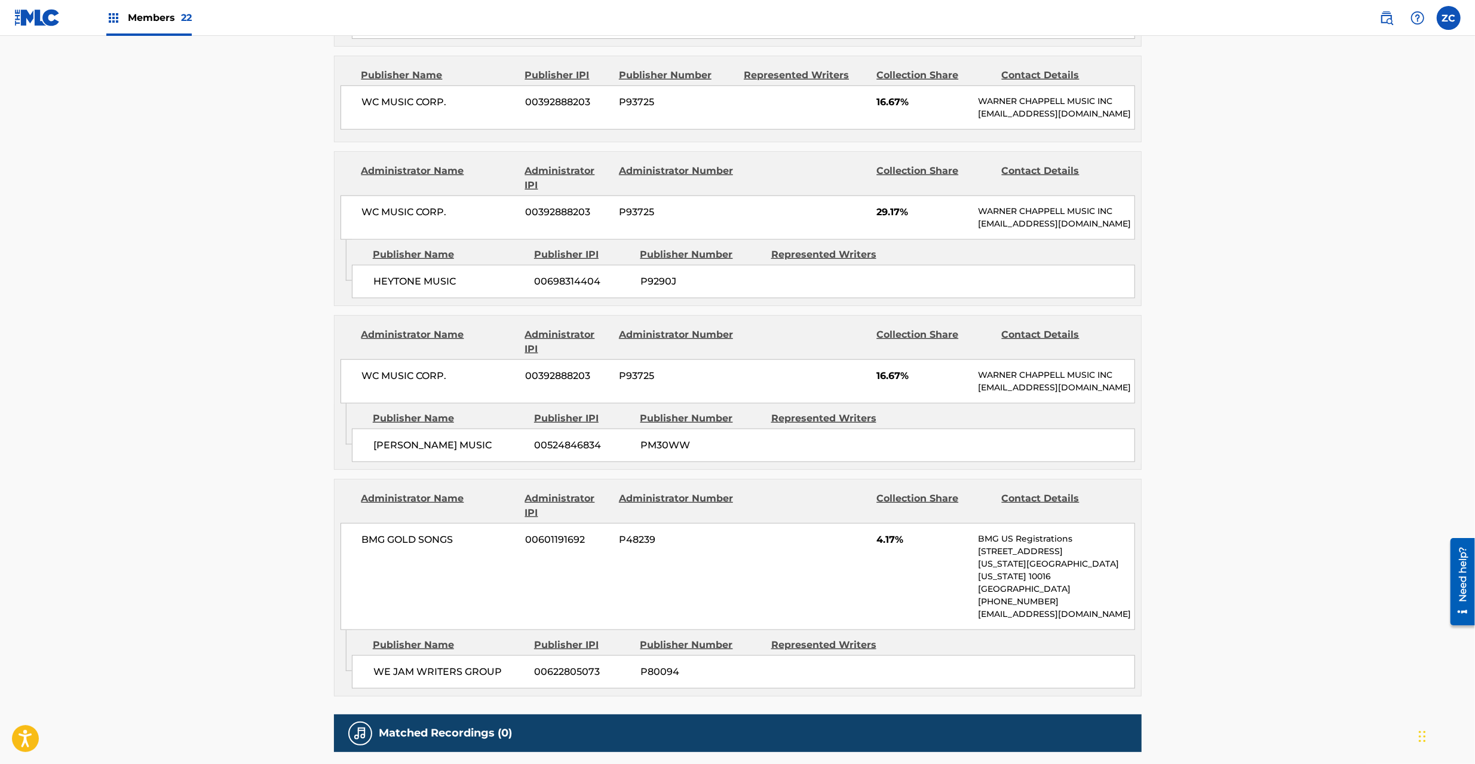
click at [371, 547] on span "BMG GOLD SONGS" at bounding box center [439, 539] width 155 height 14
drag, startPoint x: 371, startPoint y: 586, endPoint x: 450, endPoint y: 584, distance: 78.9
click at [450, 547] on span "BMG GOLD SONGS" at bounding box center [439, 539] width 155 height 14
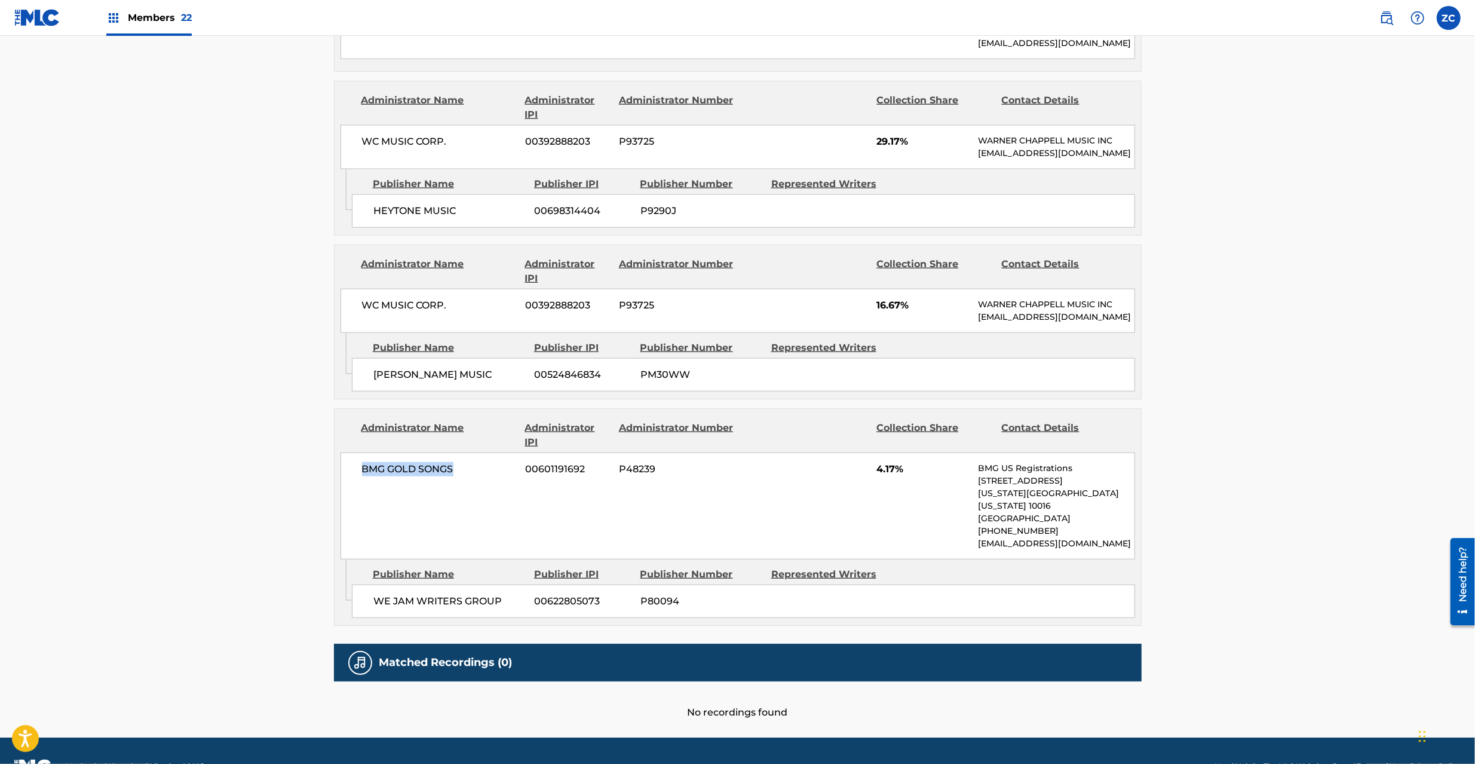
scroll to position [1062, 0]
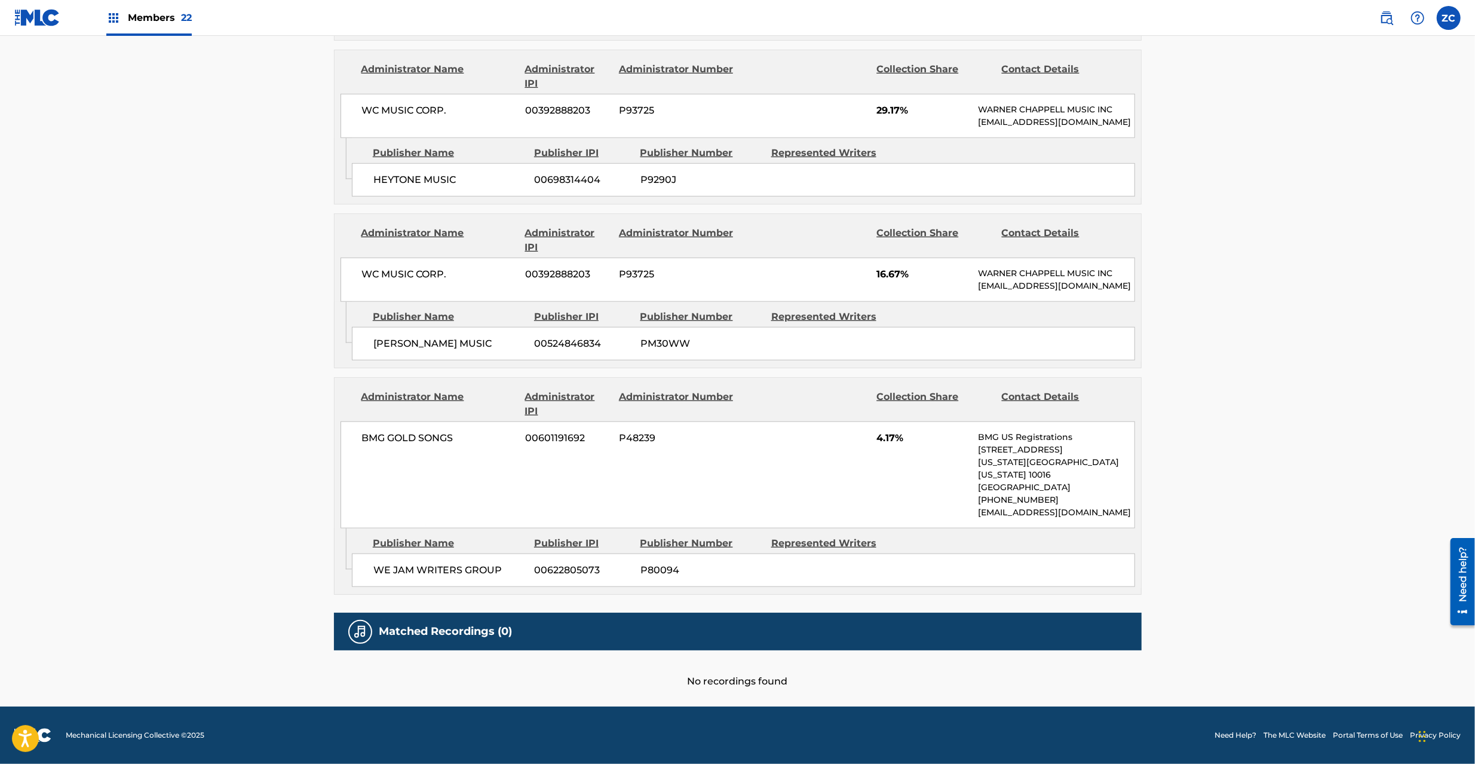
click at [376, 577] on span "WE JAM WRITERS GROUP" at bounding box center [449, 570] width 152 height 14
drag, startPoint x: 376, startPoint y: 598, endPoint x: 480, endPoint y: 596, distance: 104.6
click at [480, 577] on span "WE JAM WRITERS GROUP" at bounding box center [449, 570] width 152 height 14
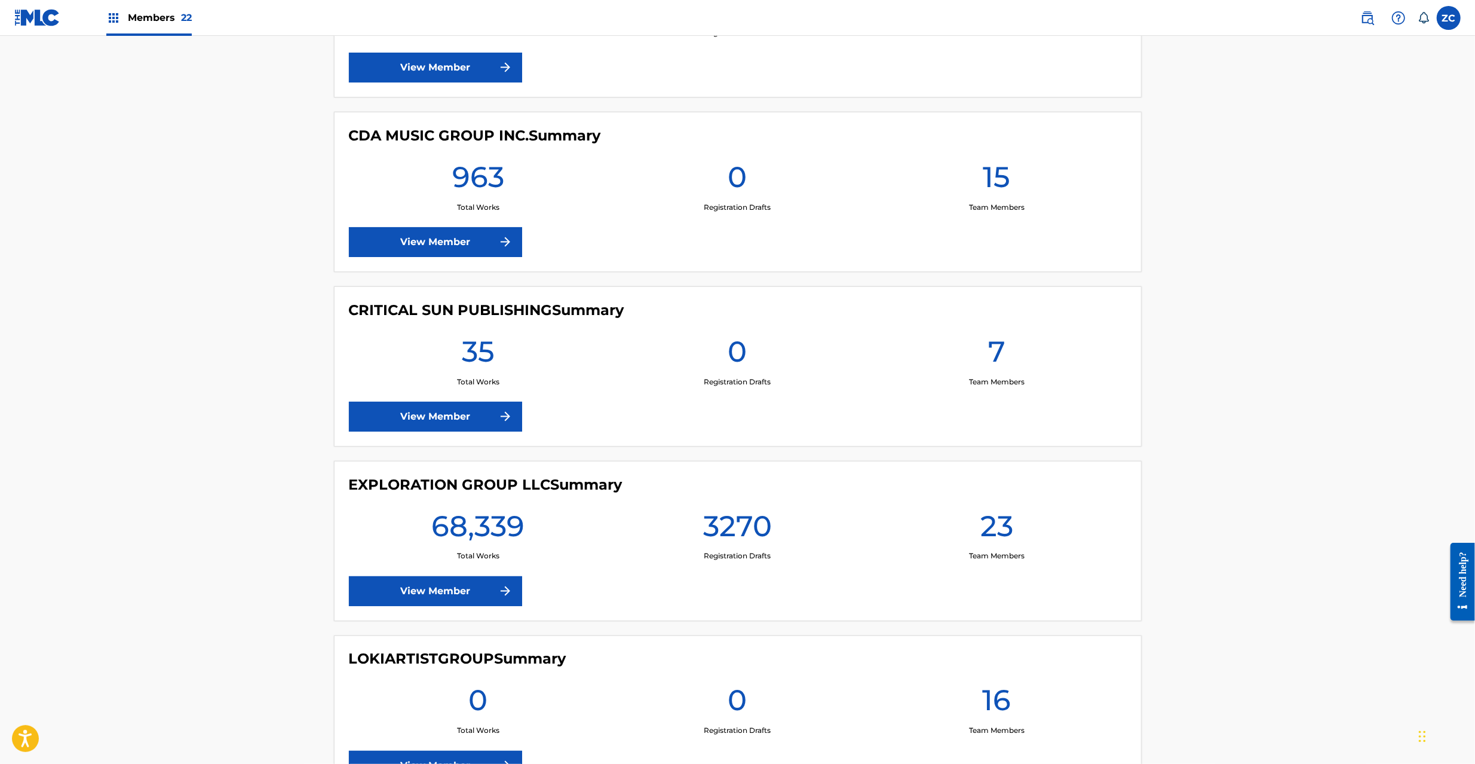
scroll to position [1699, 0]
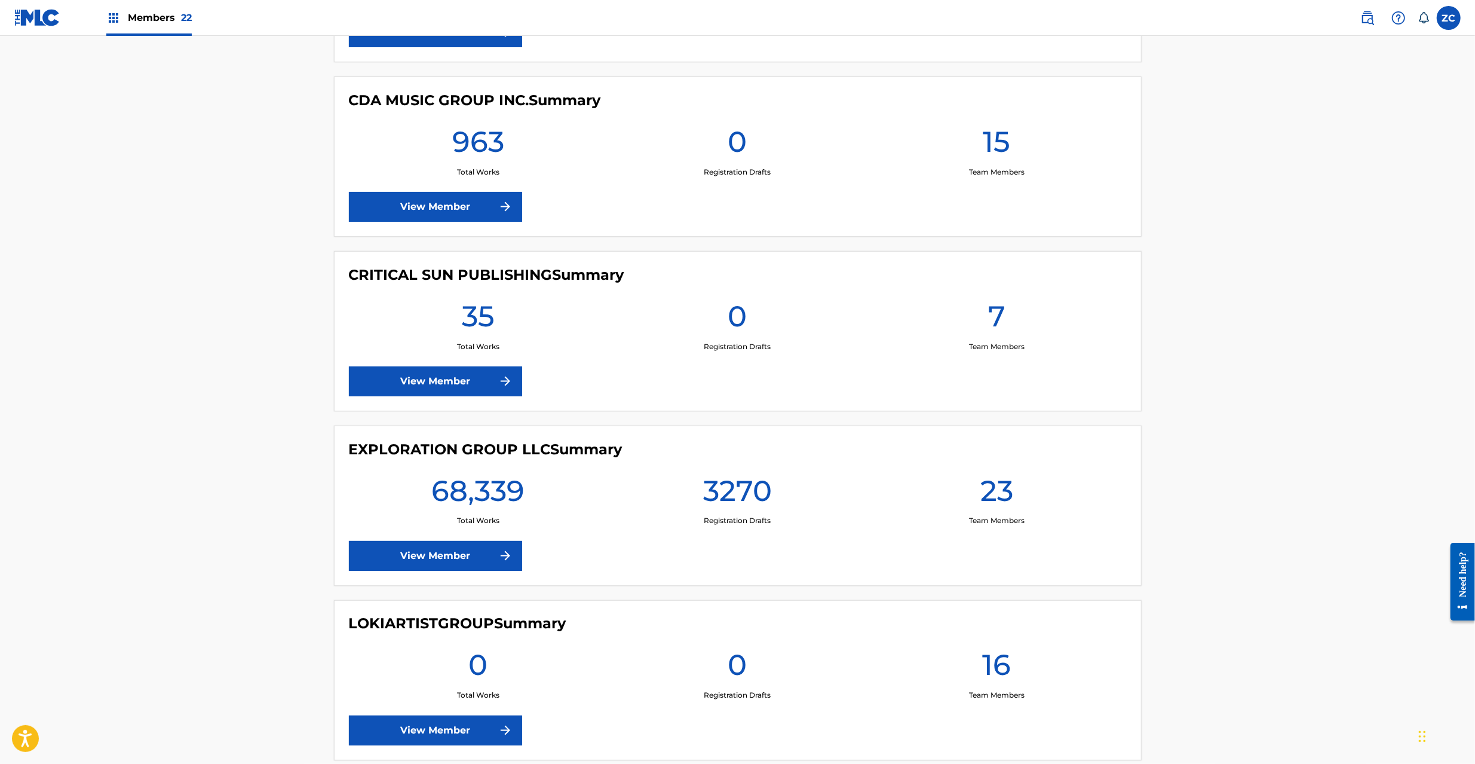
click at [430, 550] on link "View Member" at bounding box center [435, 556] width 173 height 30
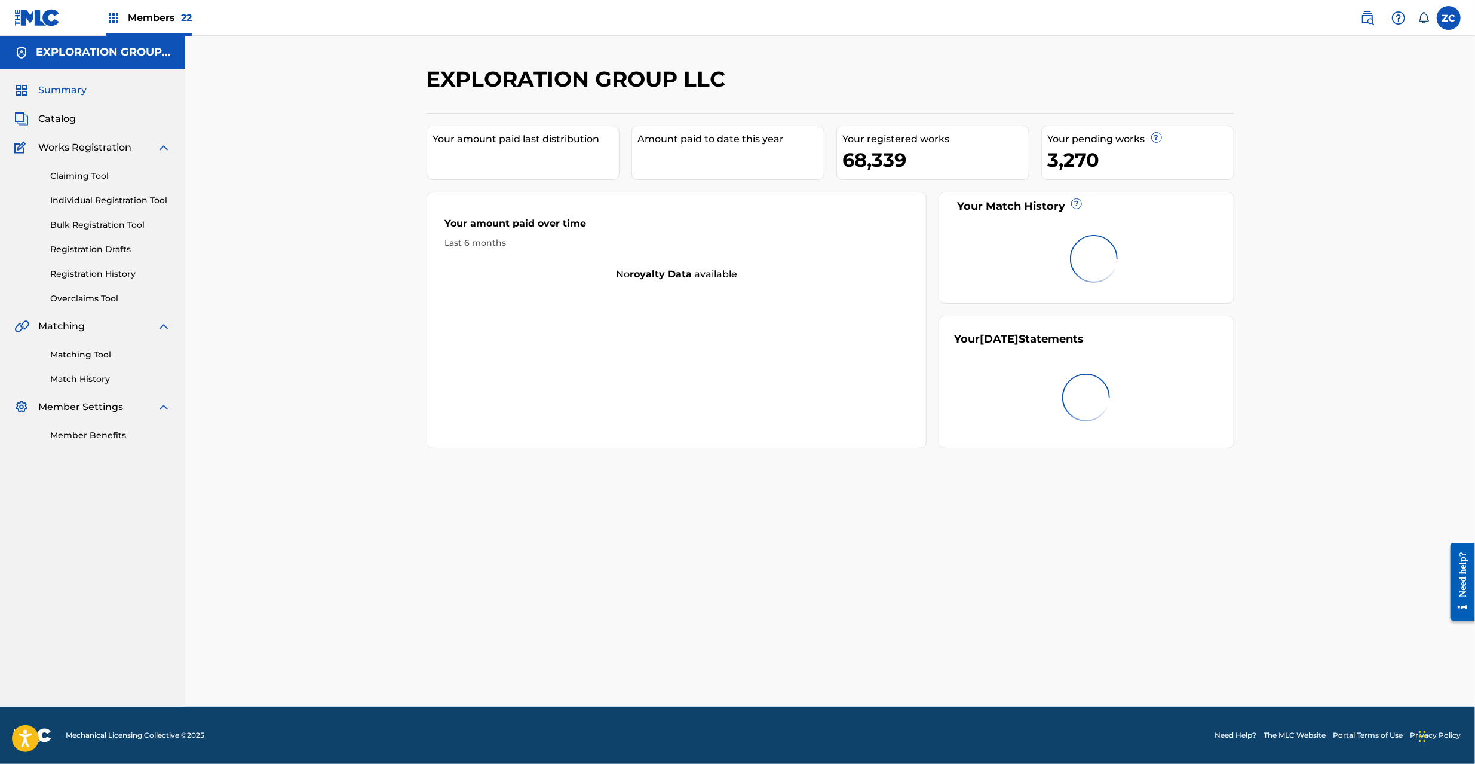
drag, startPoint x: 65, startPoint y: 116, endPoint x: 143, endPoint y: 129, distance: 80.0
click at [65, 115] on span "Catalog" at bounding box center [57, 119] width 38 height 14
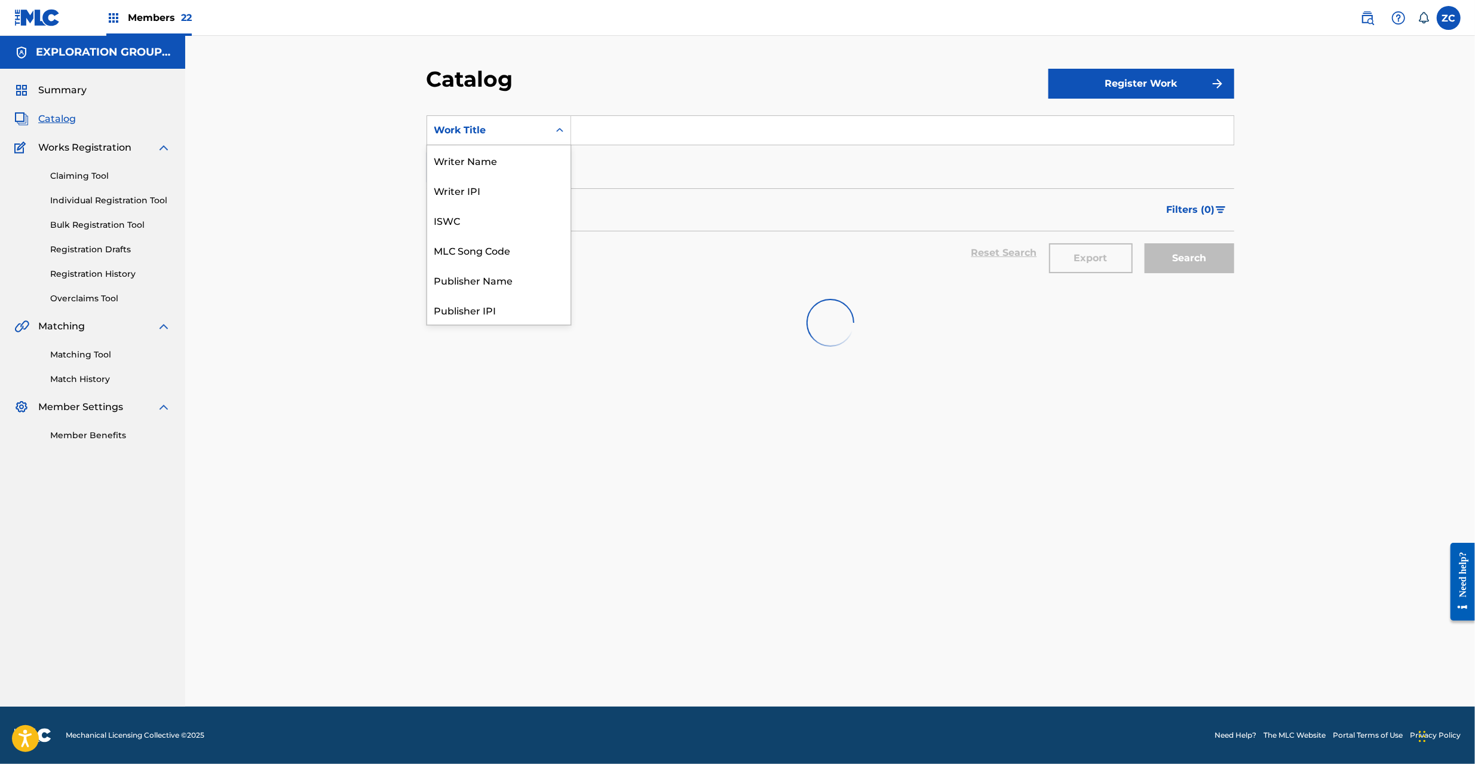
click at [519, 134] on div "Work Title" at bounding box center [488, 130] width 108 height 14
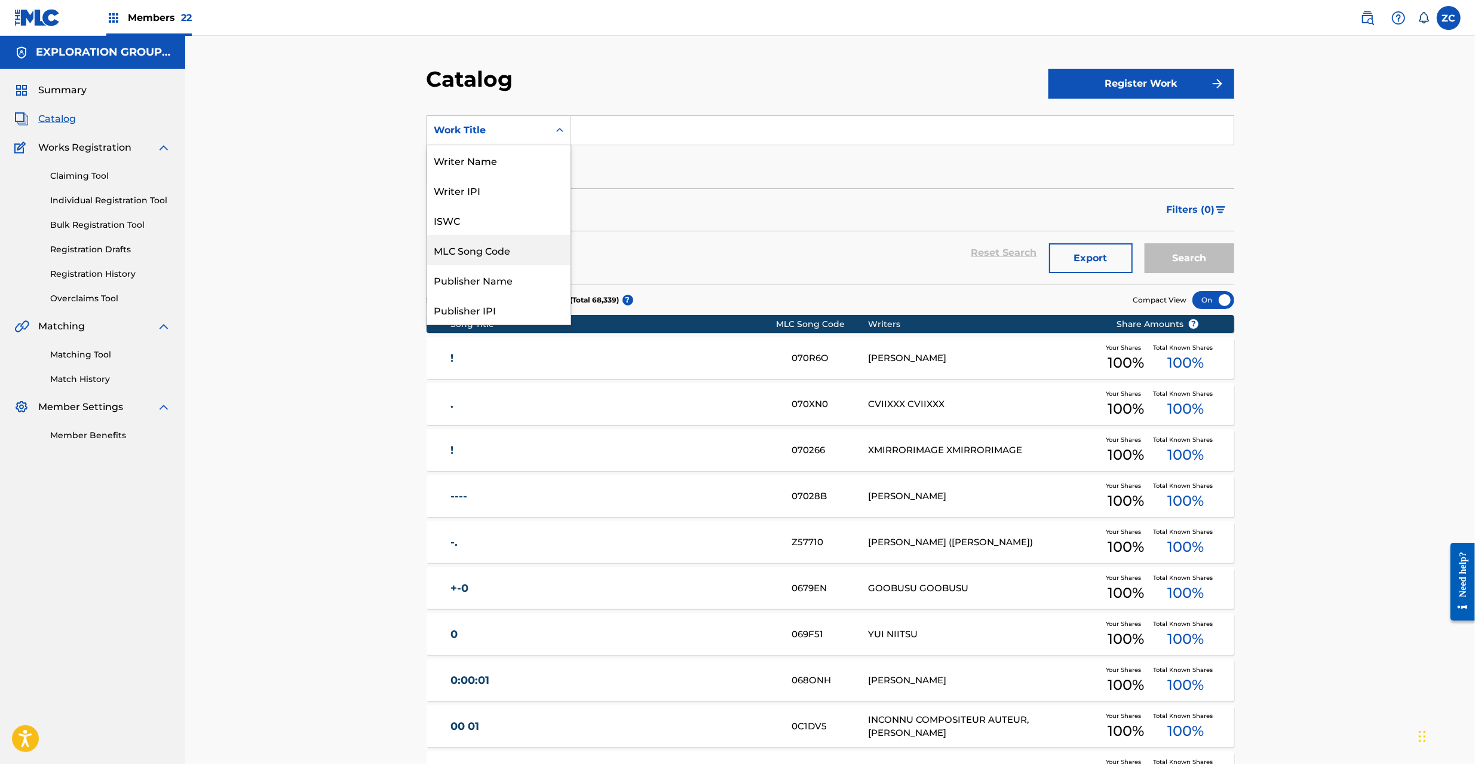
click at [480, 246] on div "MLC Song Code" at bounding box center [498, 250] width 143 height 30
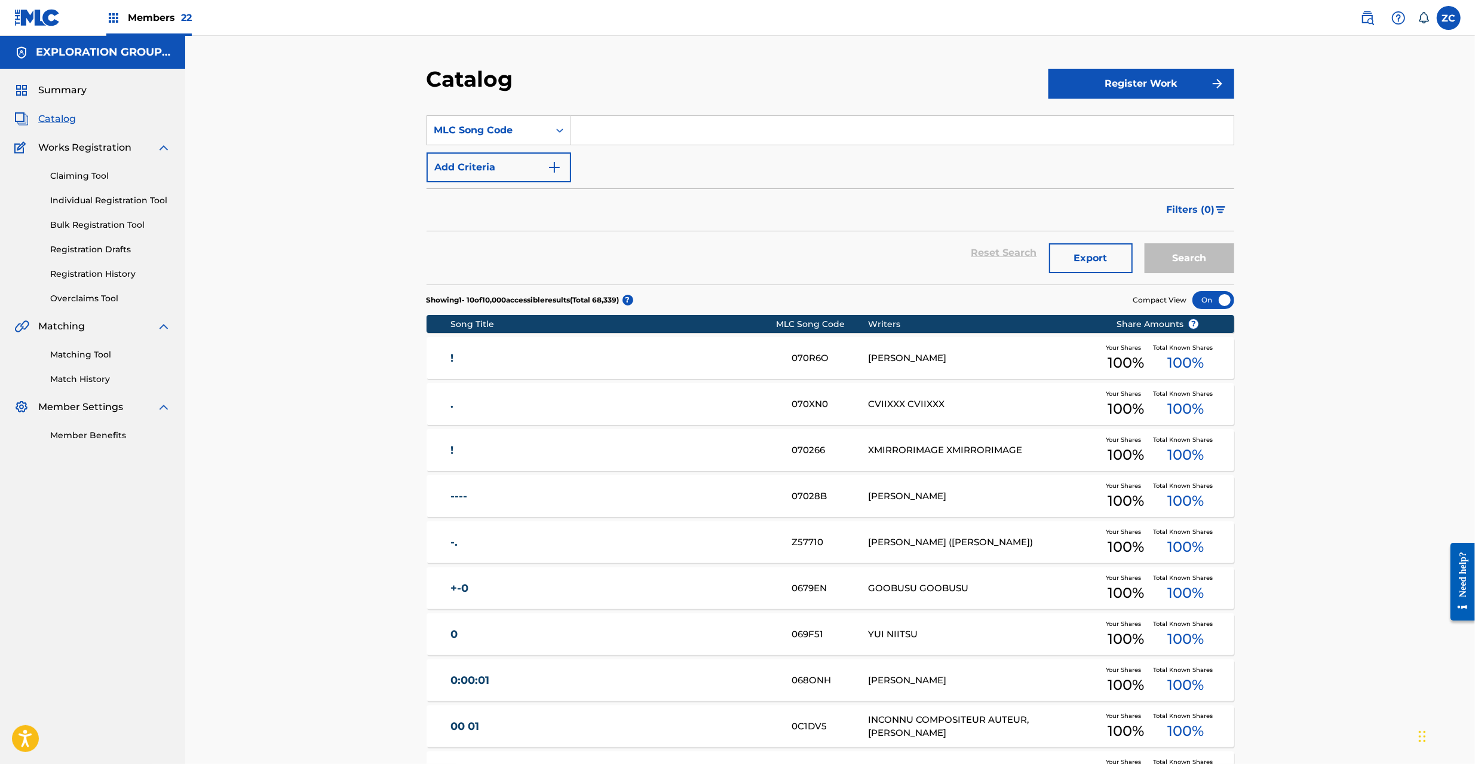
drag, startPoint x: 687, startPoint y: 127, endPoint x: 703, endPoint y: 134, distance: 17.7
click at [687, 127] on input "Search Form" at bounding box center [902, 130] width 663 height 29
paste input "SC3S7G"
type input "SC3S7G"
drag, startPoint x: 1187, startPoint y: 258, endPoint x: 1172, endPoint y: 255, distance: 15.4
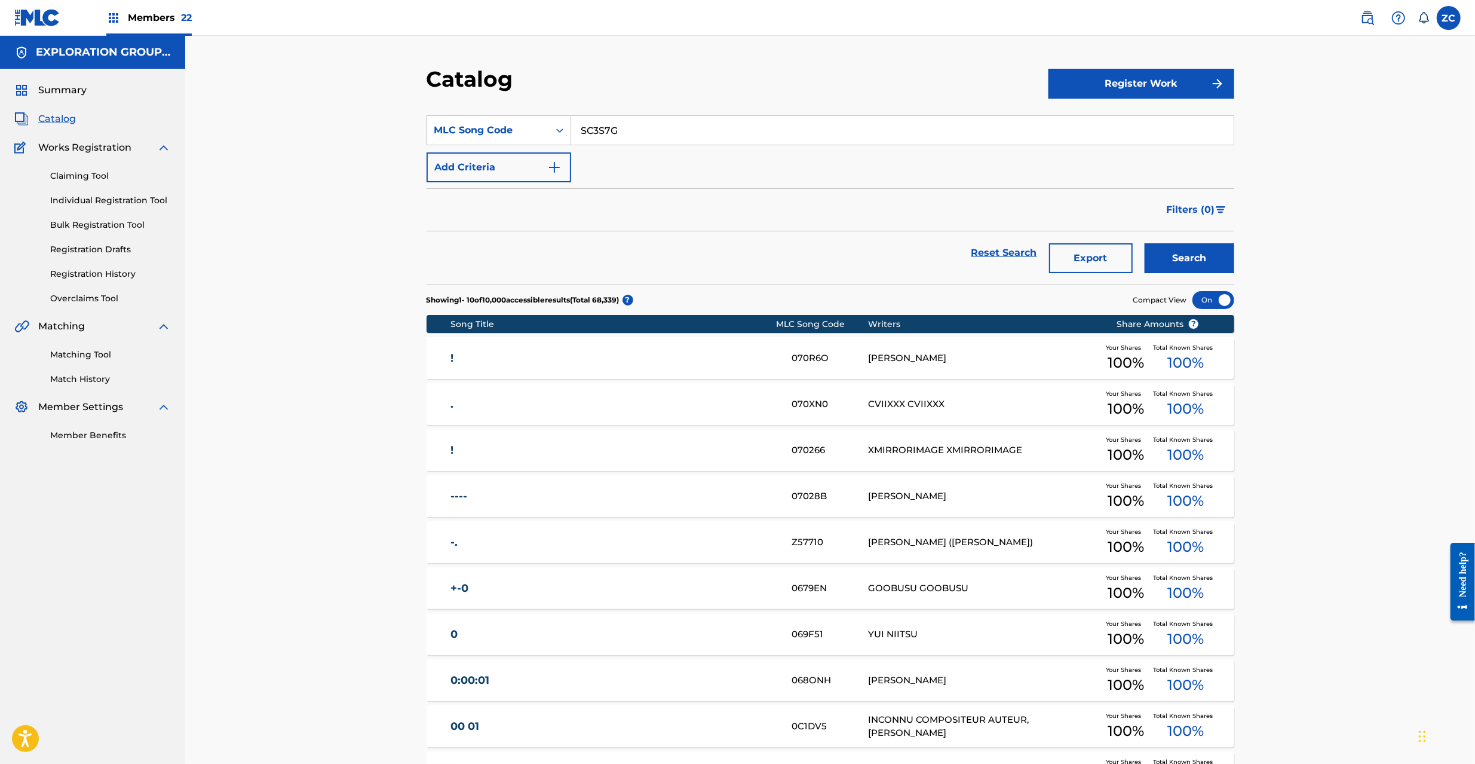
click at [1187, 258] on button "Search" at bounding box center [1190, 258] width 90 height 30
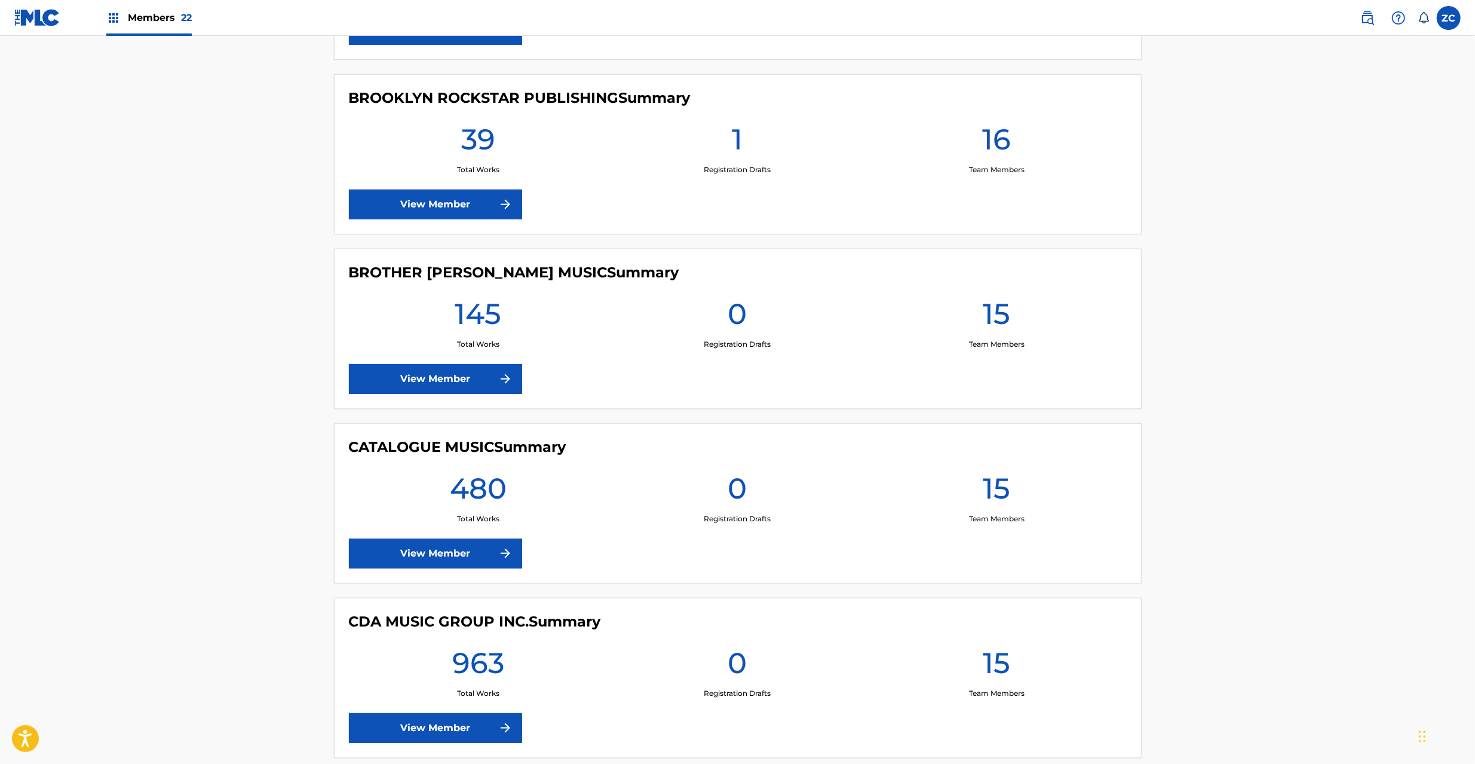
scroll to position [1699, 0]
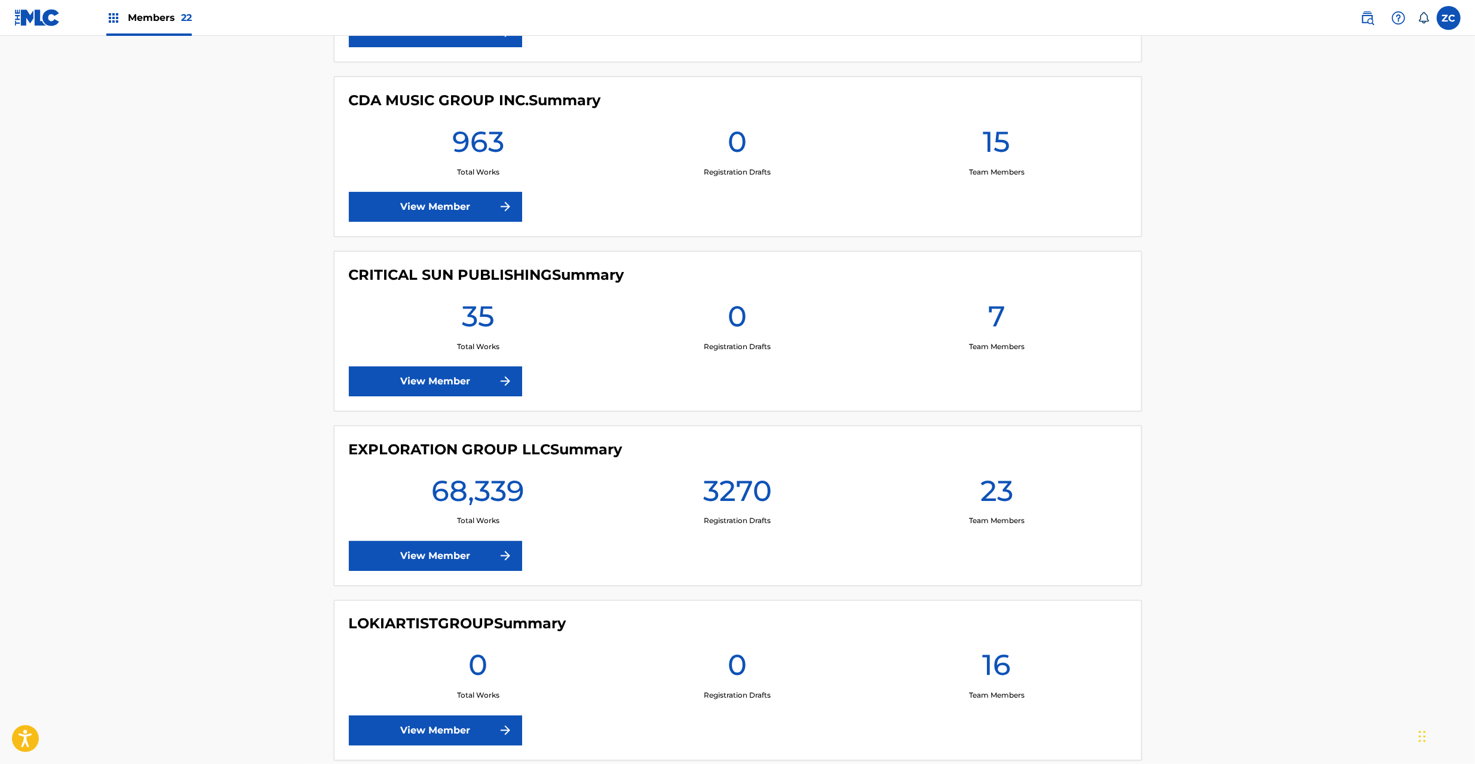
click at [422, 548] on link "View Member" at bounding box center [435, 556] width 173 height 30
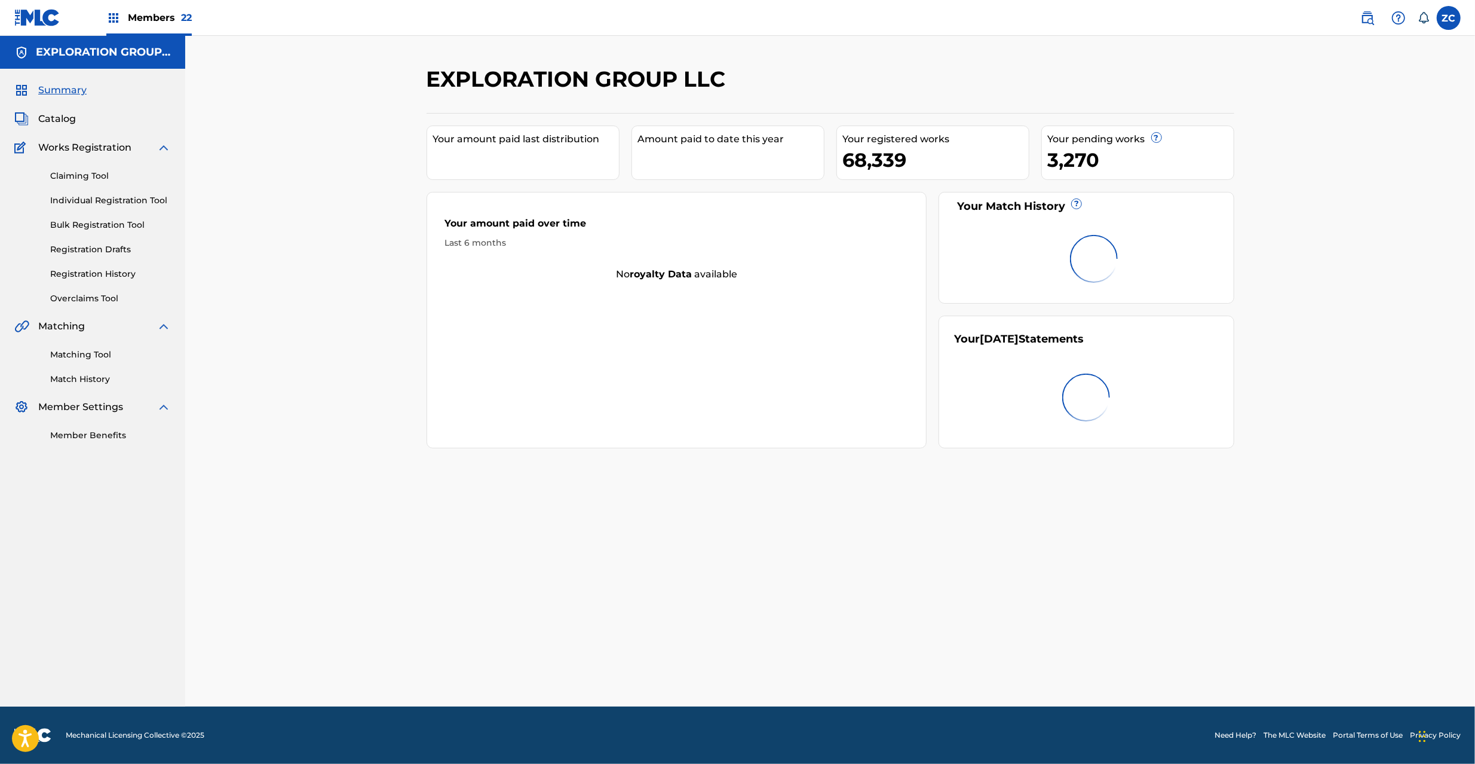
click at [50, 120] on span "Catalog" at bounding box center [57, 119] width 38 height 14
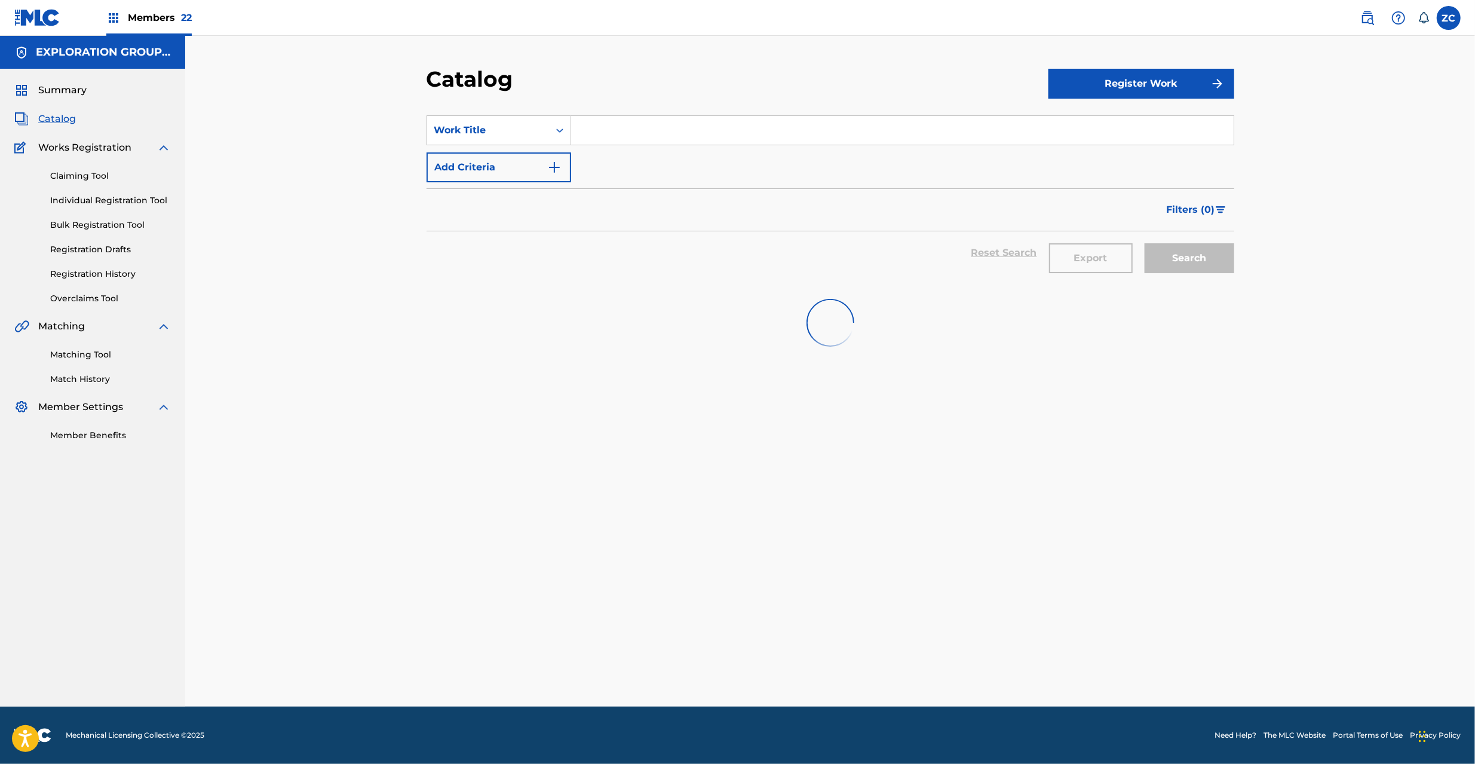
click at [645, 129] on input "Search Form" at bounding box center [902, 130] width 663 height 29
paste input "Slash The Demon"
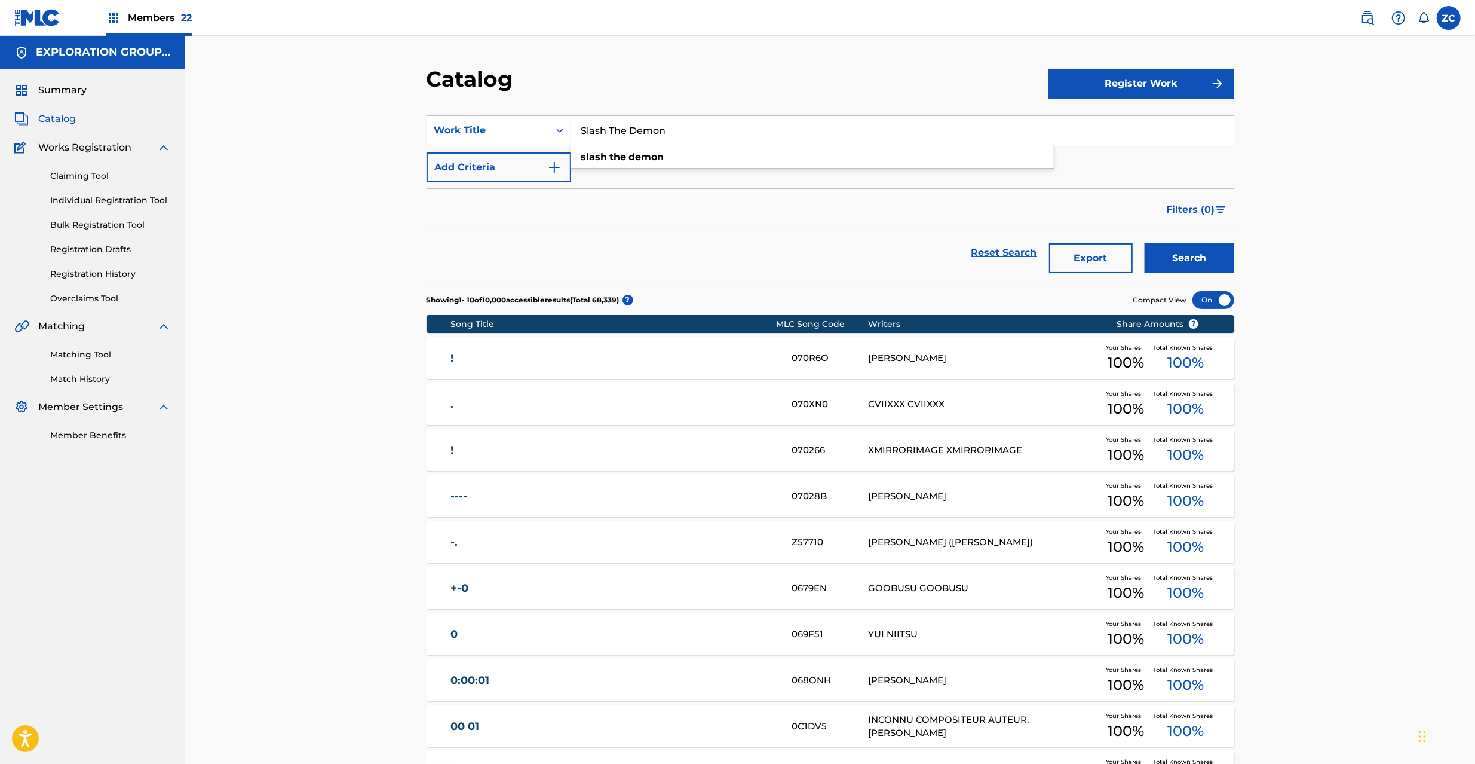
drag, startPoint x: 1169, startPoint y: 265, endPoint x: 1079, endPoint y: 267, distance: 89.6
click at [1168, 267] on button "Search" at bounding box center [1190, 258] width 90 height 30
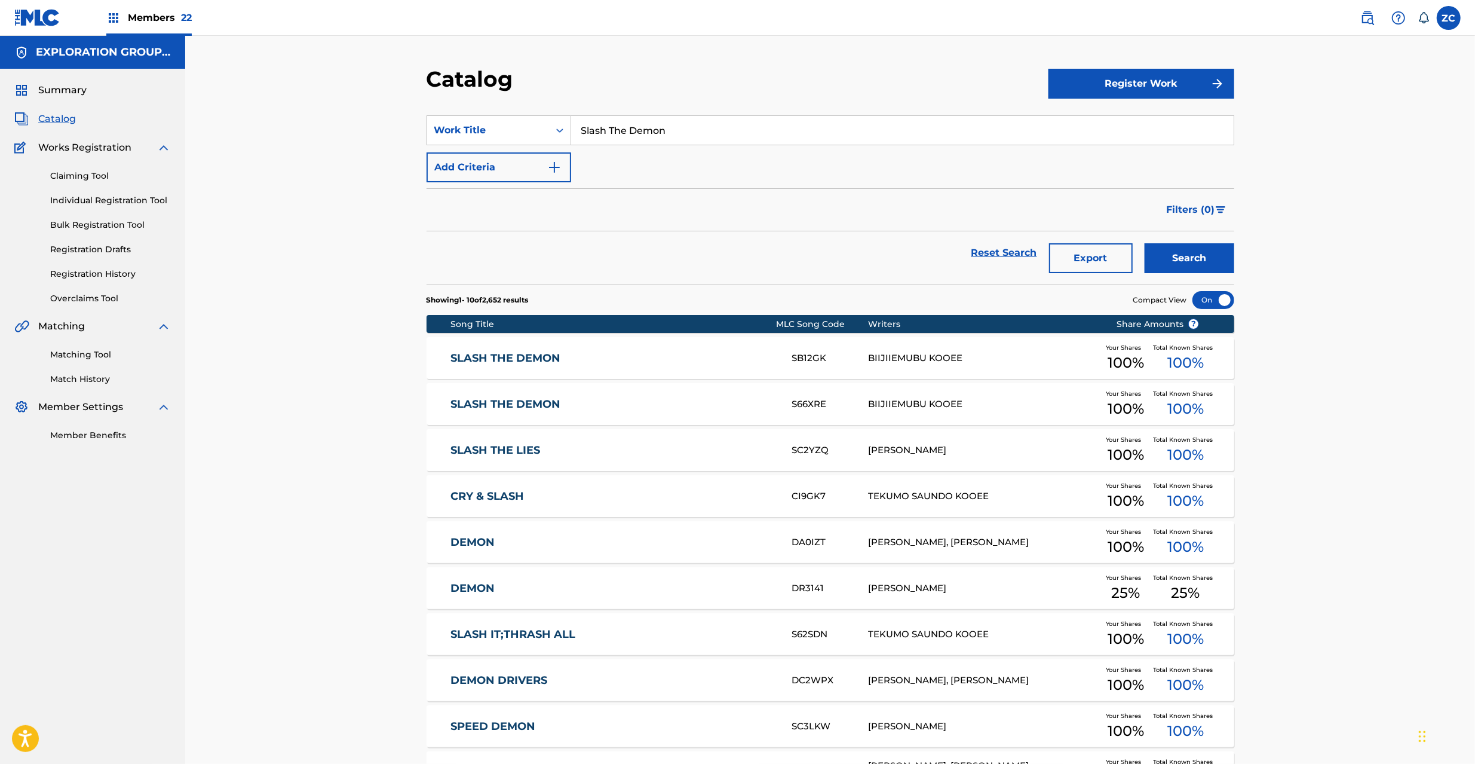
click at [724, 130] on input "Slash The Demon" at bounding box center [902, 130] width 663 height 29
paste input "Thx 4 Your Play-Dw S2H Mix-"
type input "Thx 4 Your Play-Dw S2H Mix-"
click at [1145, 243] on button "Search" at bounding box center [1190, 258] width 90 height 30
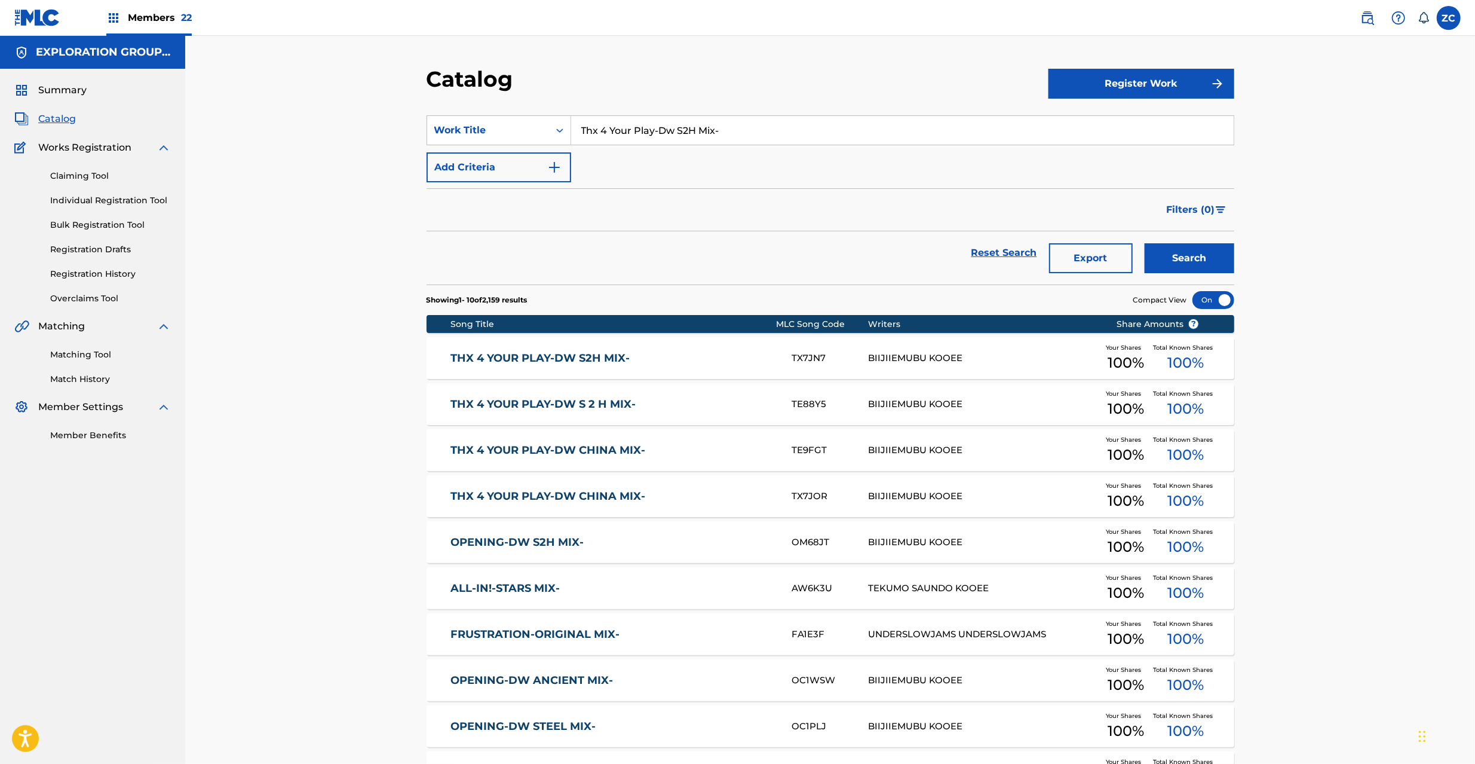
click at [875, 400] on div "BIIJIIEMUBU KOOEE" at bounding box center [983, 404] width 230 height 14
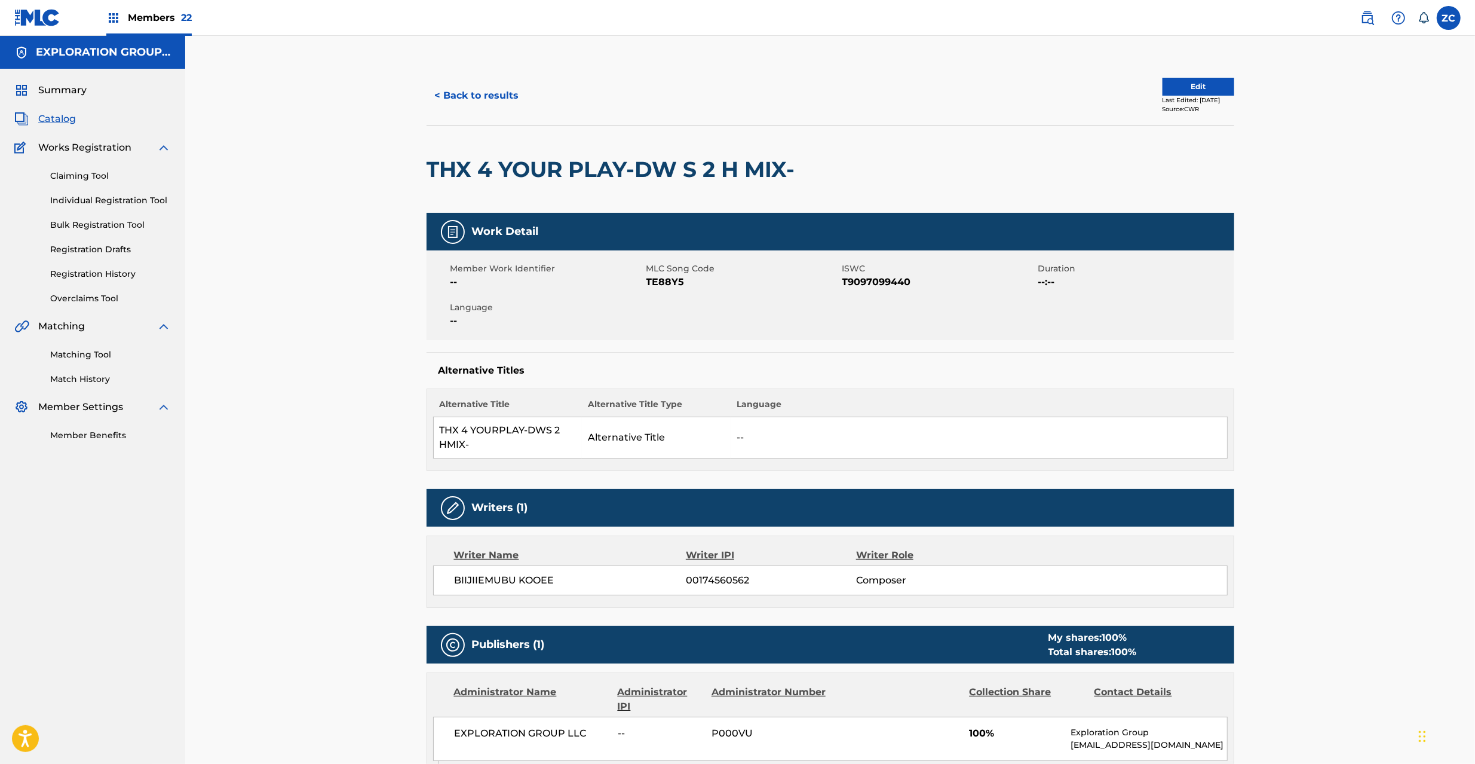
click at [519, 97] on button "< Back to results" at bounding box center [477, 96] width 101 height 30
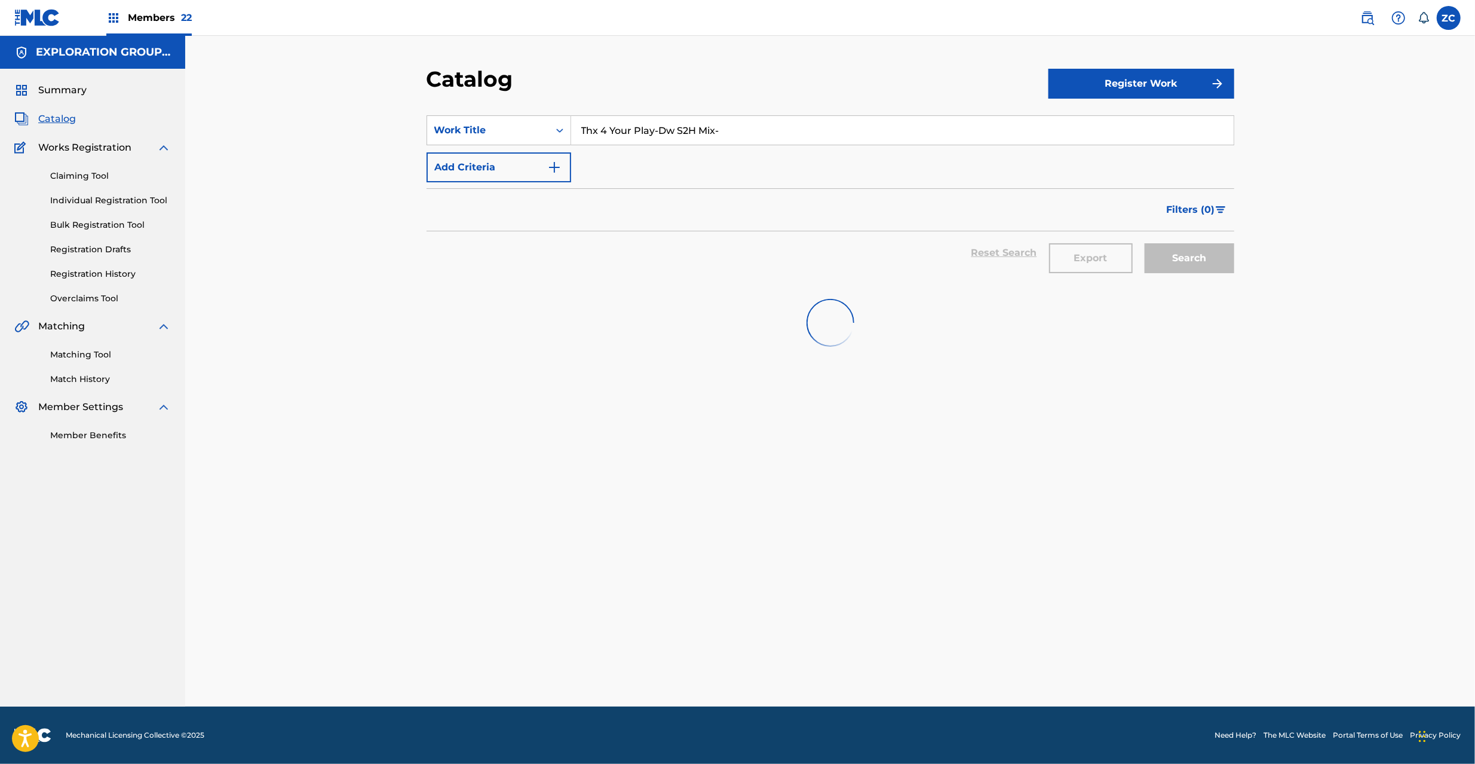
click at [745, 130] on input "Thx 4 Your Play-Dw S2H Mix-" at bounding box center [902, 130] width 663 height 29
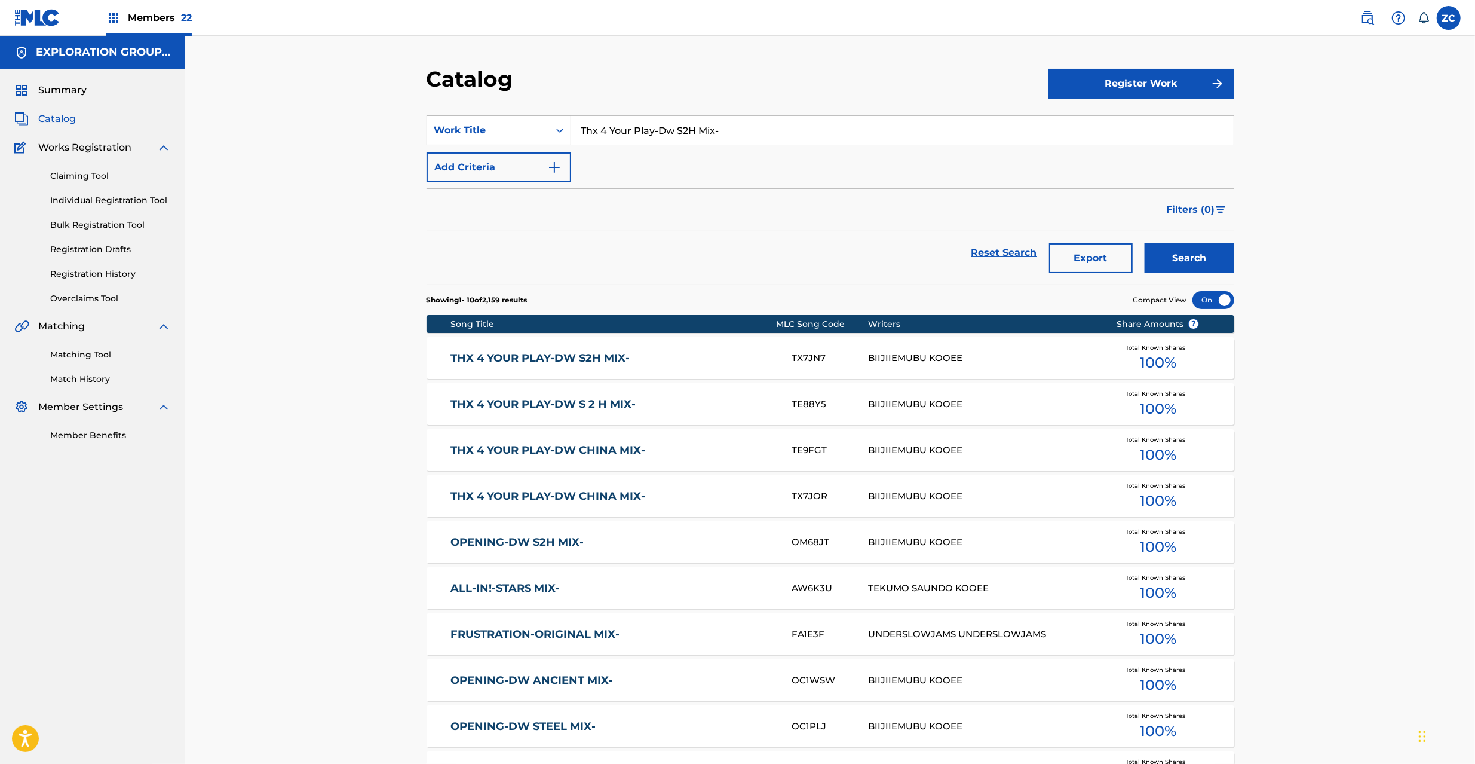
paste input "X7JN7"
type input "TX7JN7"
click at [1145, 243] on button "Search" at bounding box center [1190, 258] width 90 height 30
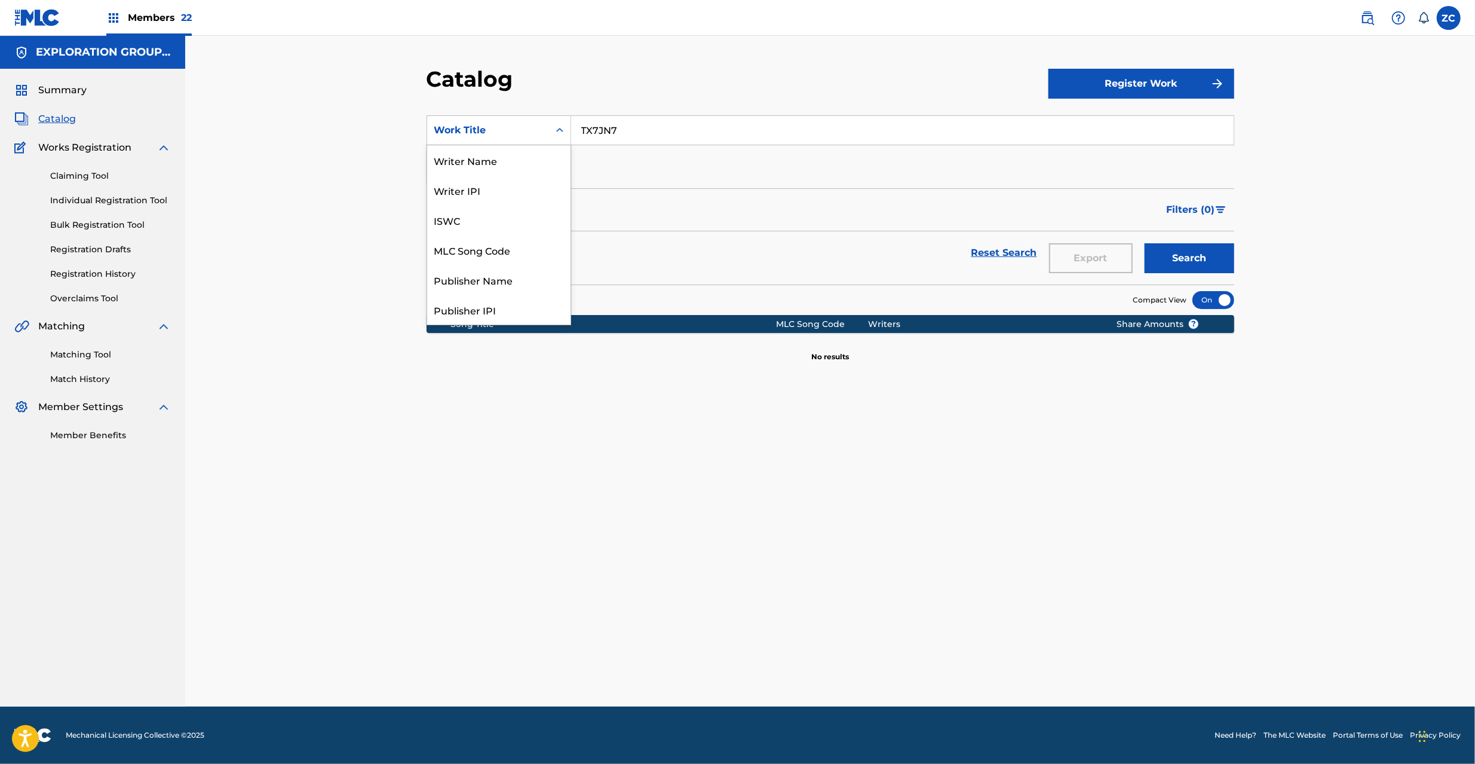
click at [537, 115] on div "Work Title" at bounding box center [499, 130] width 145 height 30
click at [504, 237] on div "MLC Song Code" at bounding box center [498, 250] width 143 height 30
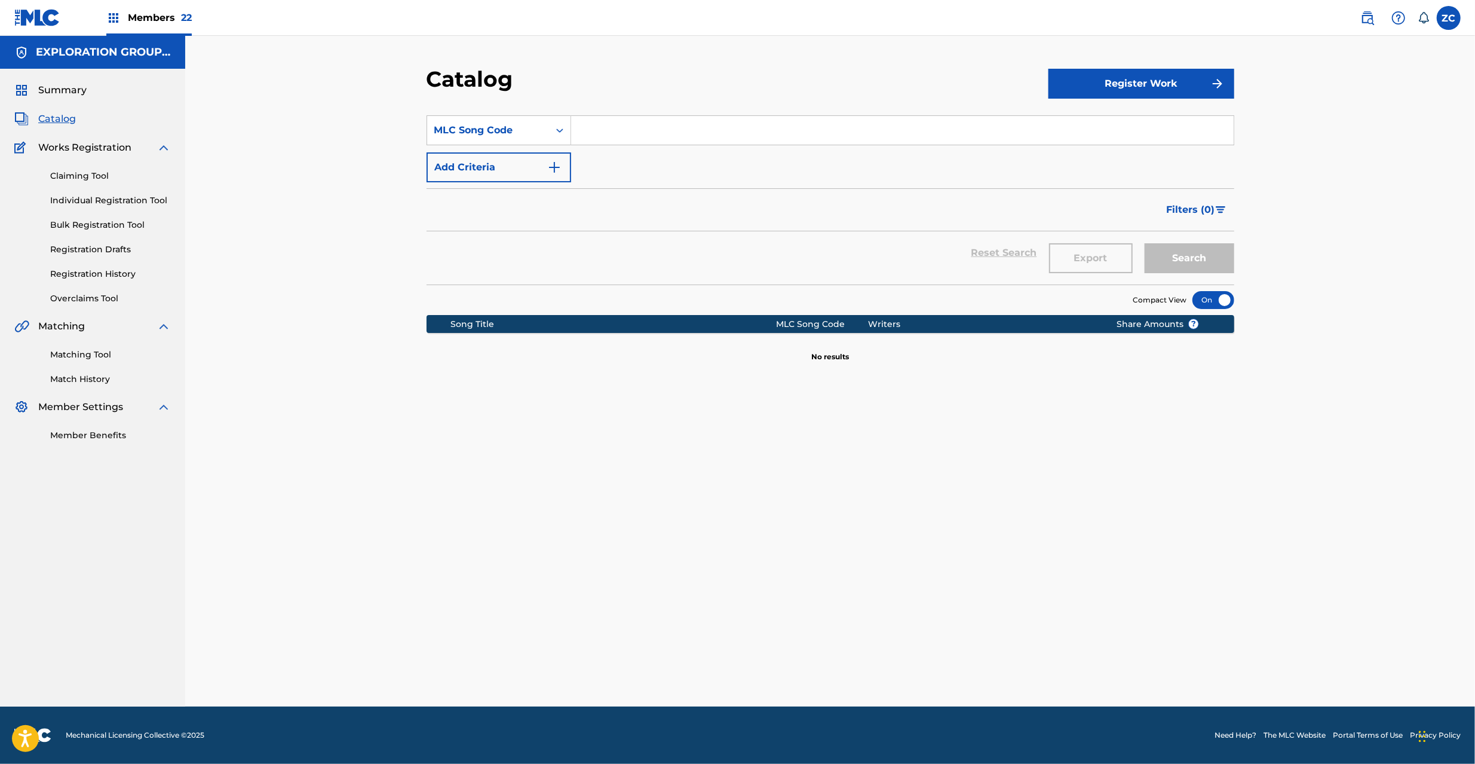
click at [698, 115] on div "Search Form" at bounding box center [902, 130] width 663 height 30
click at [699, 122] on input "Search Form" at bounding box center [902, 130] width 663 height 29
paste input "TX7JN7"
type input "TX7JN7"
click at [1145, 243] on button "Search" at bounding box center [1190, 258] width 90 height 30
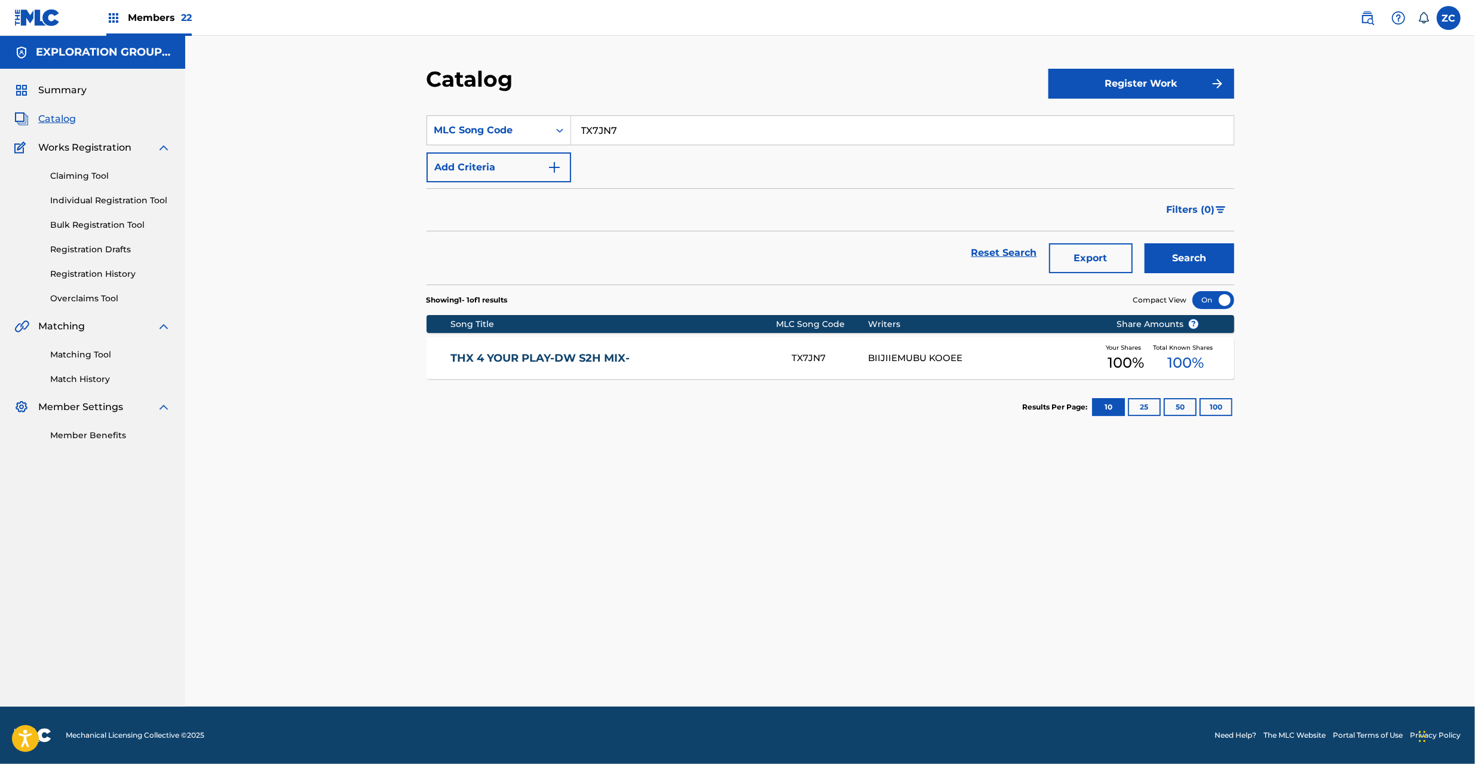
click at [716, 364] on link "THX 4 YOUR PLAY-DW S2H MIX-" at bounding box center [613, 358] width 325 height 14
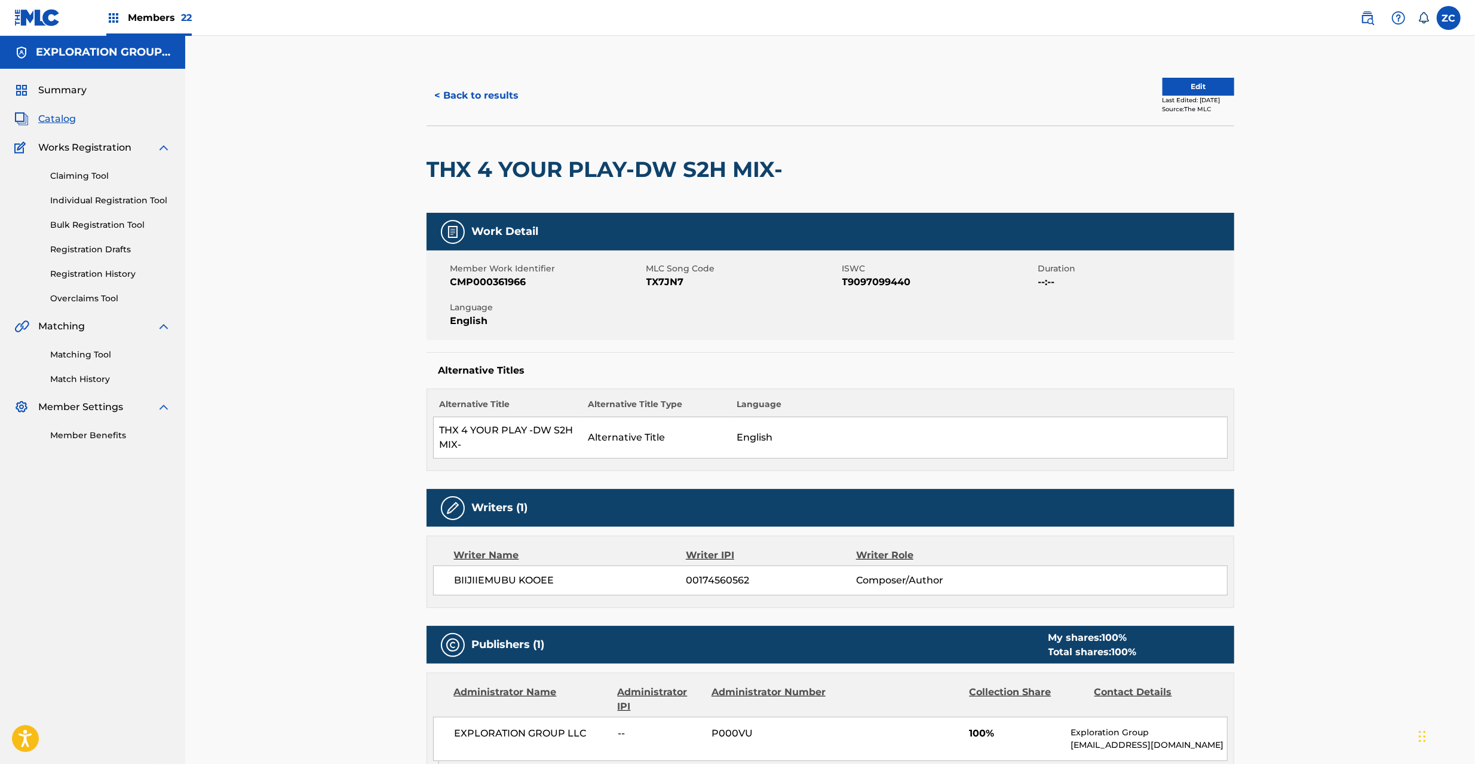
click at [500, 99] on button "< Back to results" at bounding box center [477, 96] width 101 height 30
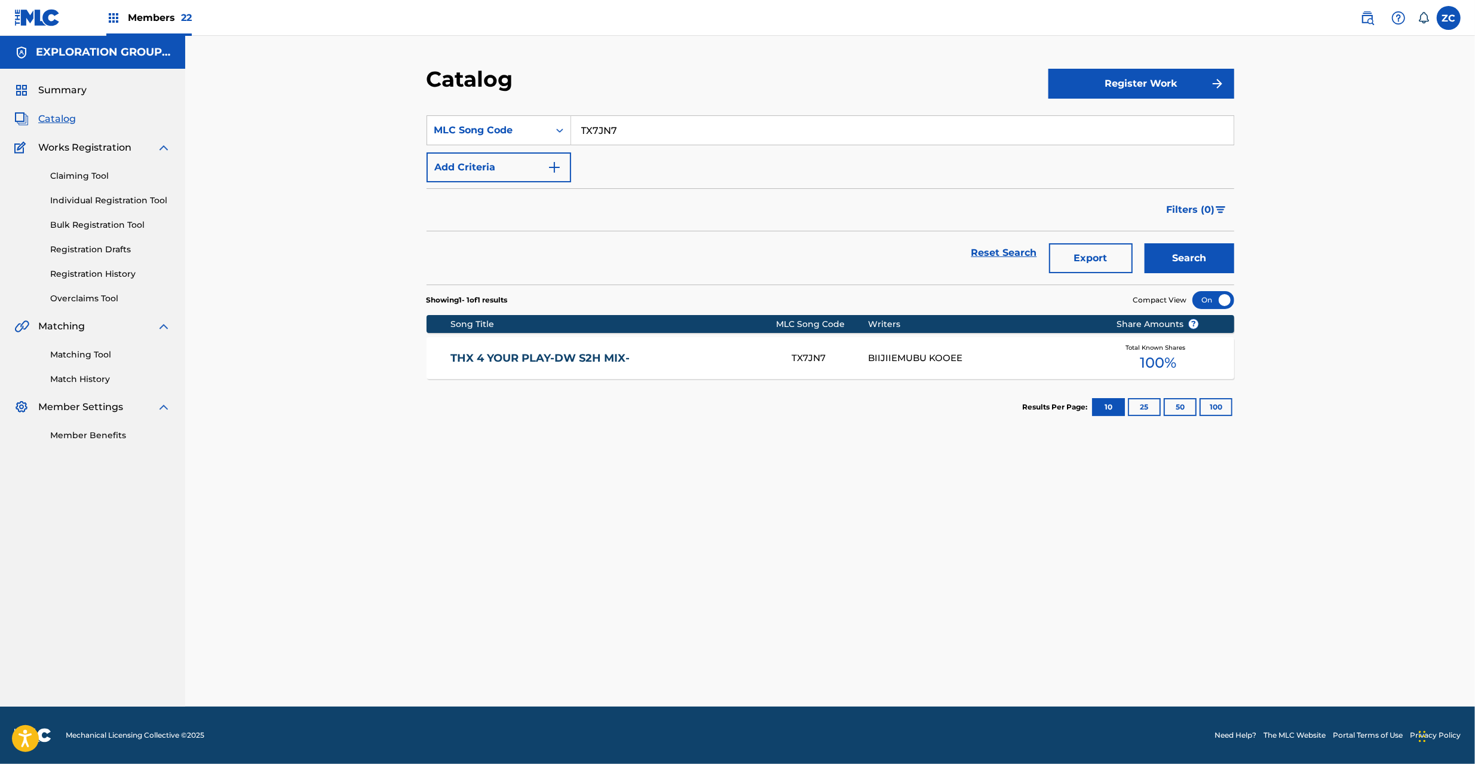
click at [679, 130] on input "TX7JN7" at bounding box center [902, 130] width 663 height 29
paste input "S66XRE"
type input "S66XRE"
click at [1145, 243] on button "Search" at bounding box center [1190, 258] width 90 height 30
click at [716, 363] on link "SLASH THE DEMON" at bounding box center [613, 358] width 325 height 14
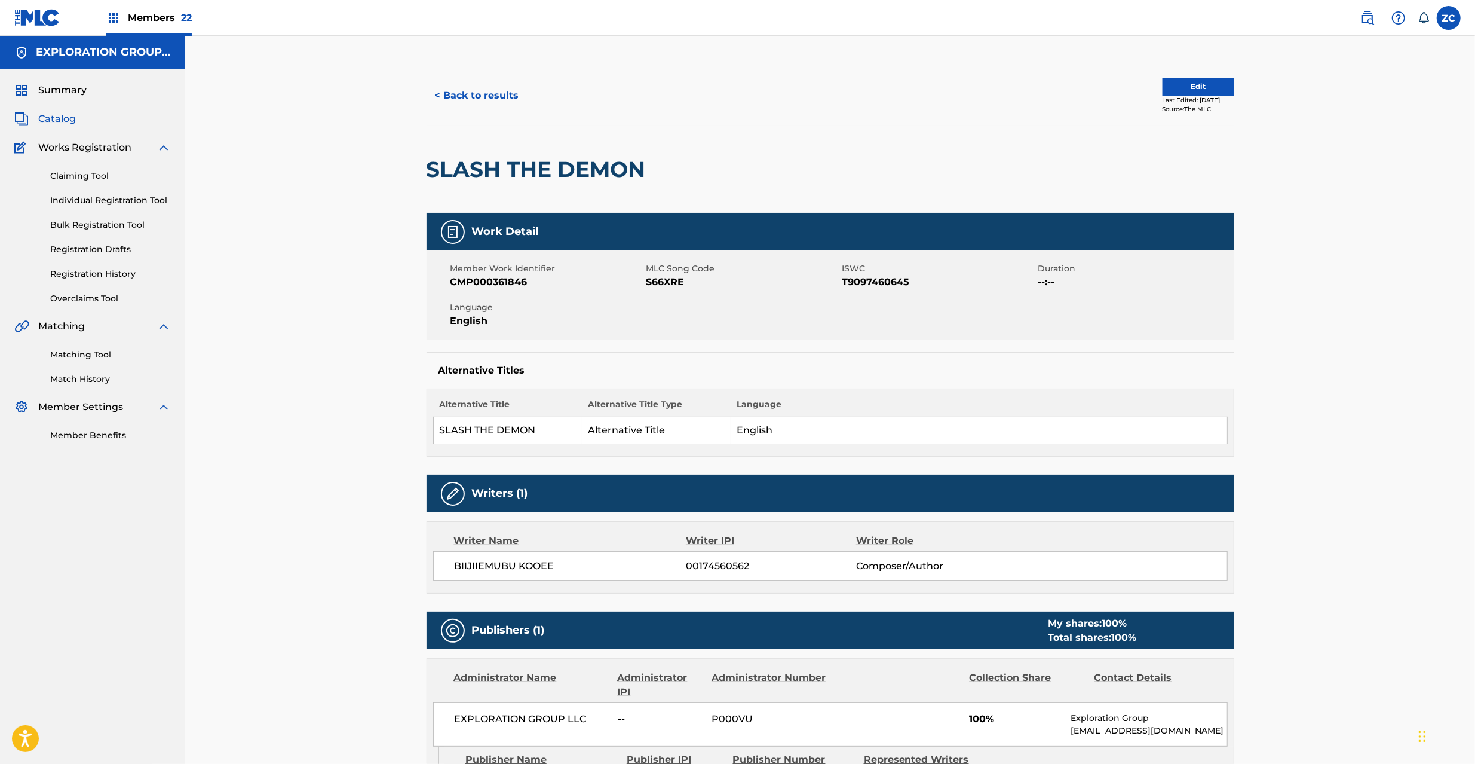
click at [501, 81] on button "< Back to results" at bounding box center [477, 96] width 101 height 30
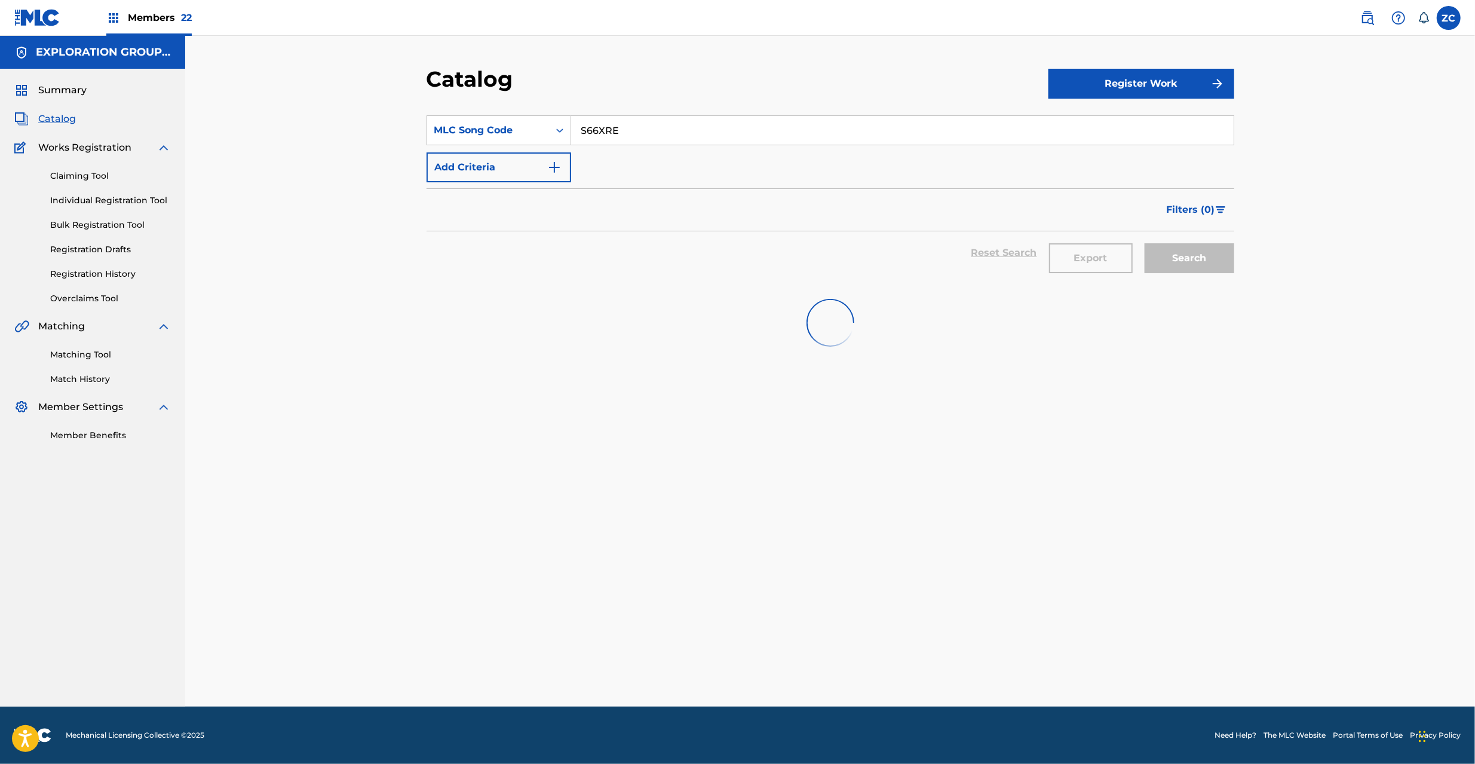
click at [595, 131] on input "S66XRE" at bounding box center [902, 130] width 663 height 29
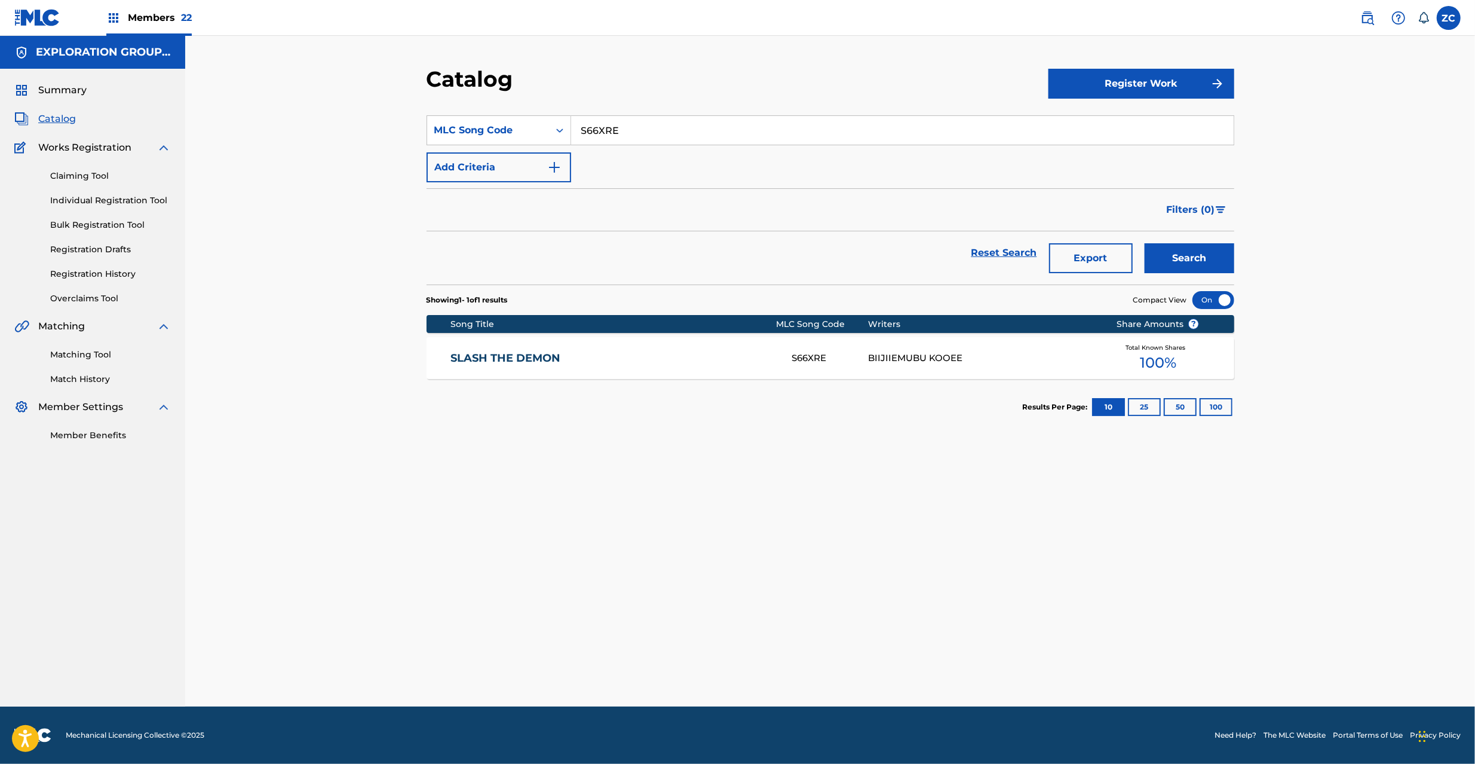
click at [595, 131] on input "S66XRE" at bounding box center [902, 130] width 663 height 29
paste input "DC3OQA"
type input "DC3OQA"
click at [1208, 261] on button "Search" at bounding box center [1190, 258] width 90 height 30
click at [948, 354] on div "BIIJIIEMUBU KOOEE" at bounding box center [983, 358] width 230 height 14
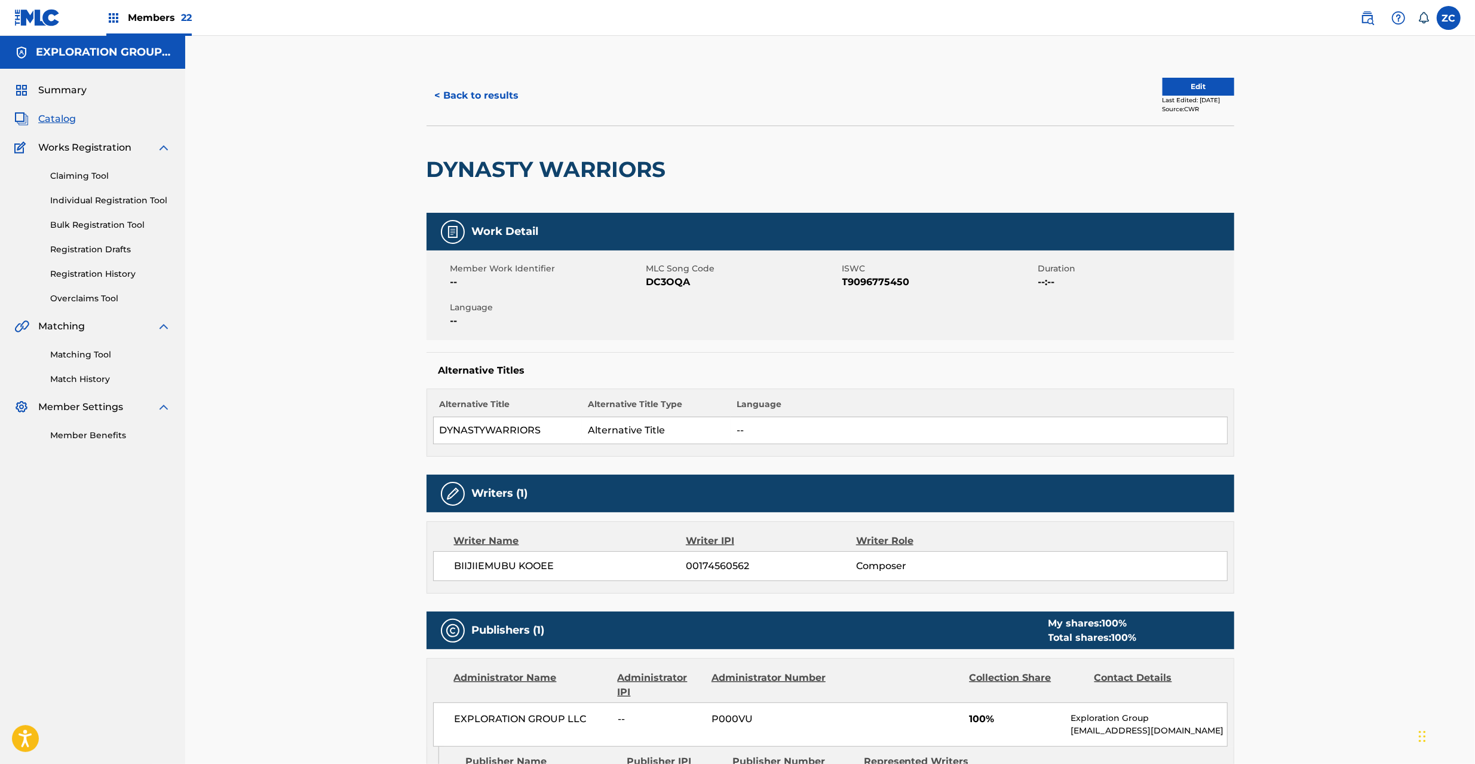
click at [455, 91] on button "< Back to results" at bounding box center [477, 96] width 101 height 30
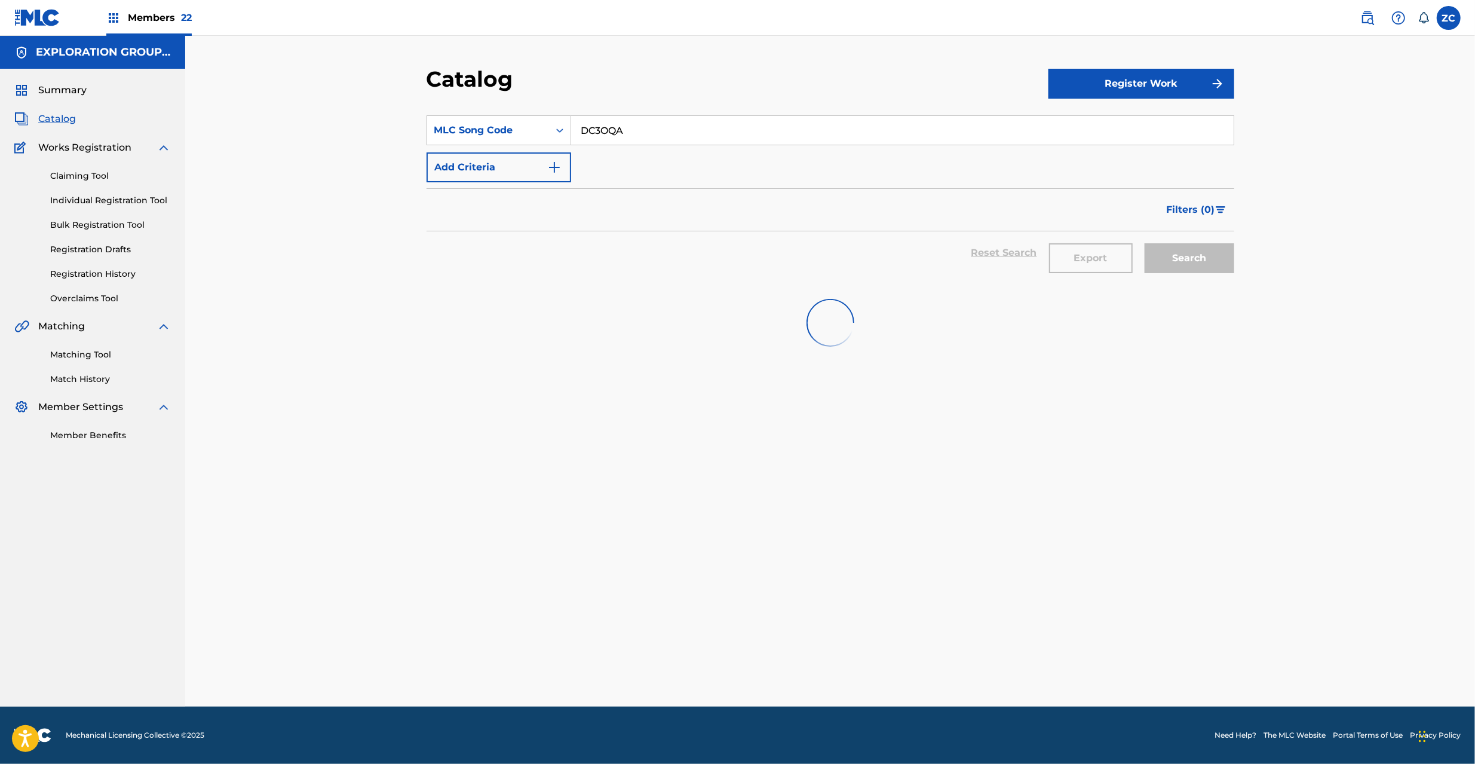
click at [605, 125] on input "DC3OQA" at bounding box center [902, 130] width 663 height 29
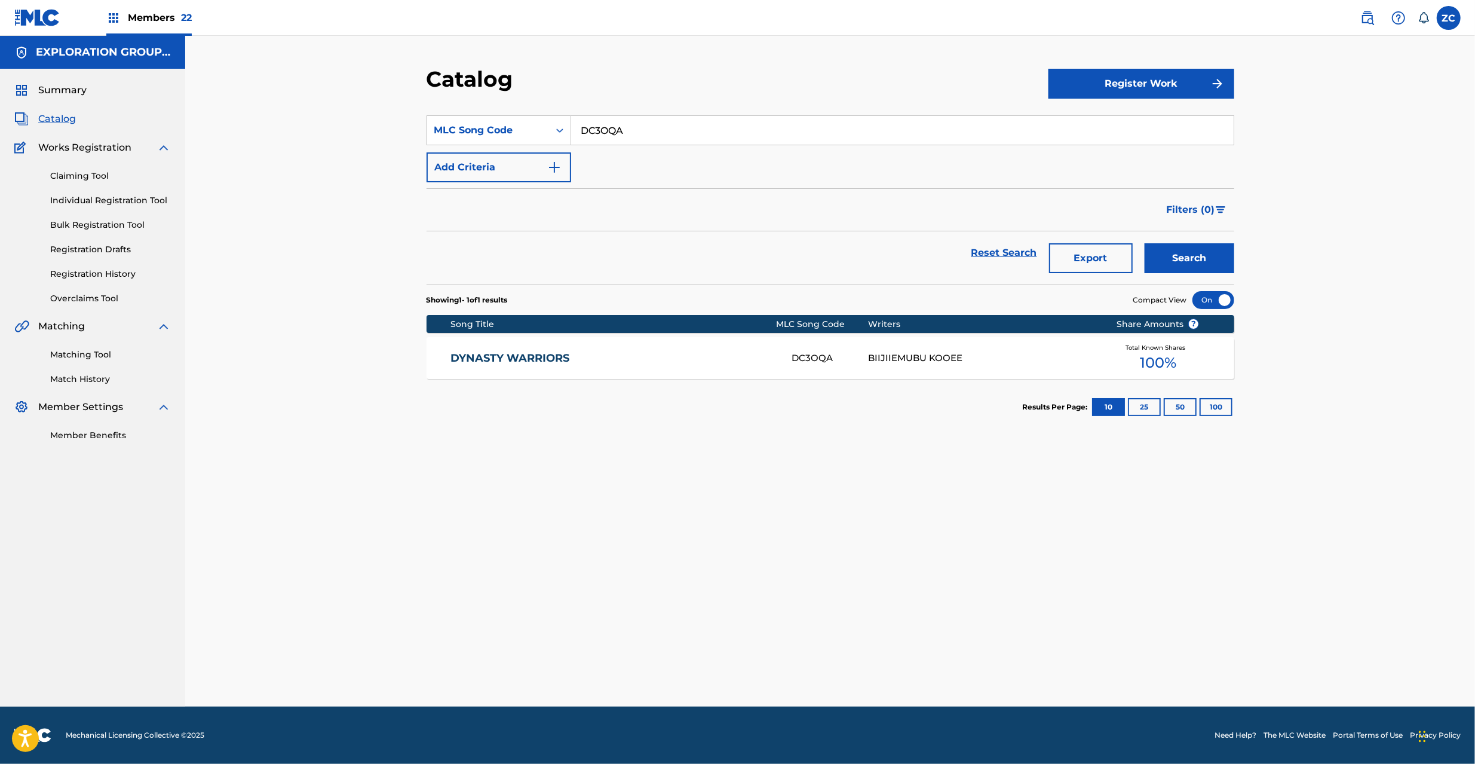
click at [605, 125] on input "DC3OQA" at bounding box center [902, 130] width 663 height 29
paste input "RA99WH"
click at [1211, 255] on button "Search" at bounding box center [1190, 258] width 90 height 30
drag, startPoint x: 685, startPoint y: 125, endPoint x: 405, endPoint y: 124, distance: 279.7
click at [405, 124] on div "Catalog Register Work SearchWithCriteria5e881306-05ac-4eaf-8d0a-6c93e019c976 ML…" at bounding box center [830, 371] width 1290 height 670
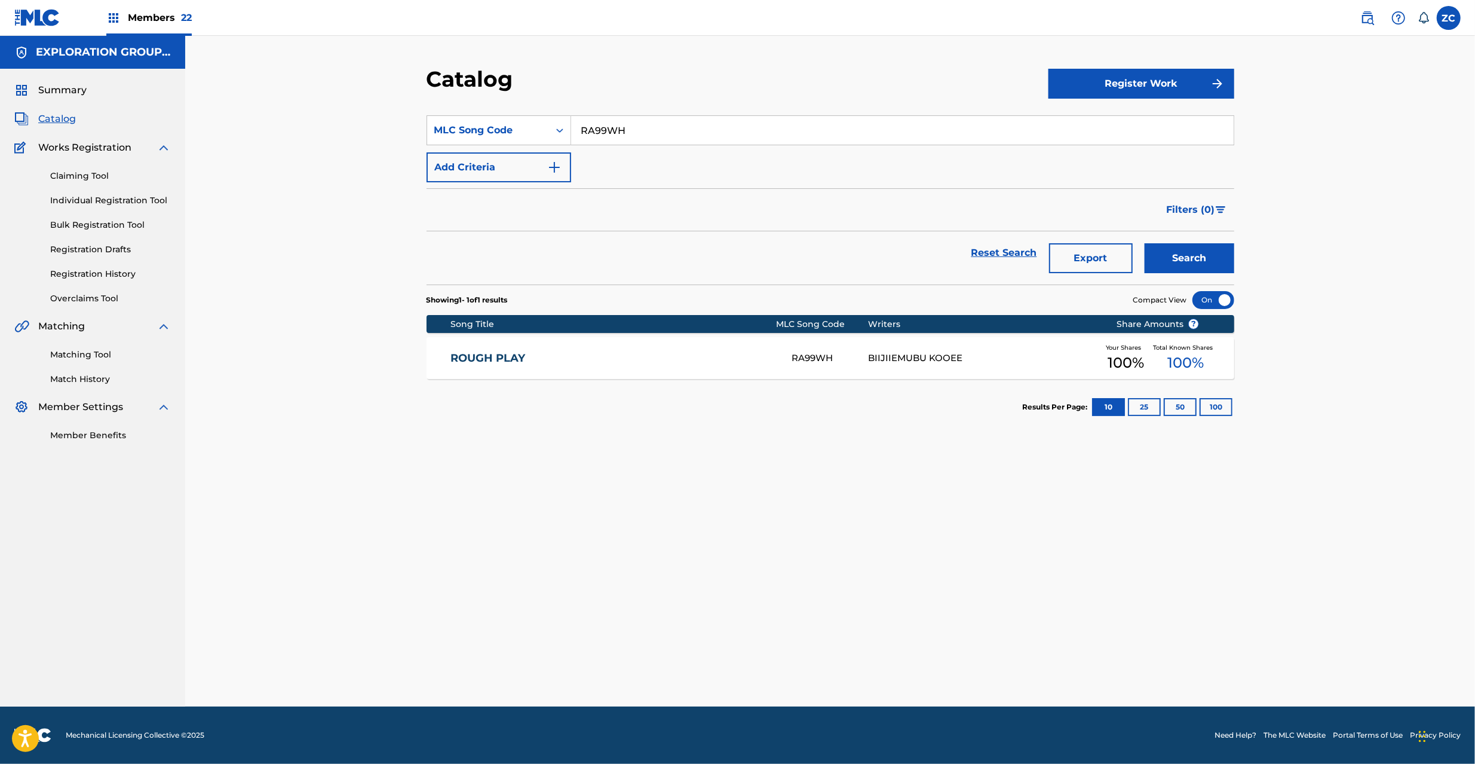
paste input "AC2KJJ"
type input "AC2KJJ"
click at [1145, 243] on button "Search" at bounding box center [1190, 258] width 90 height 30
